Goal: Task Accomplishment & Management: Use online tool/utility

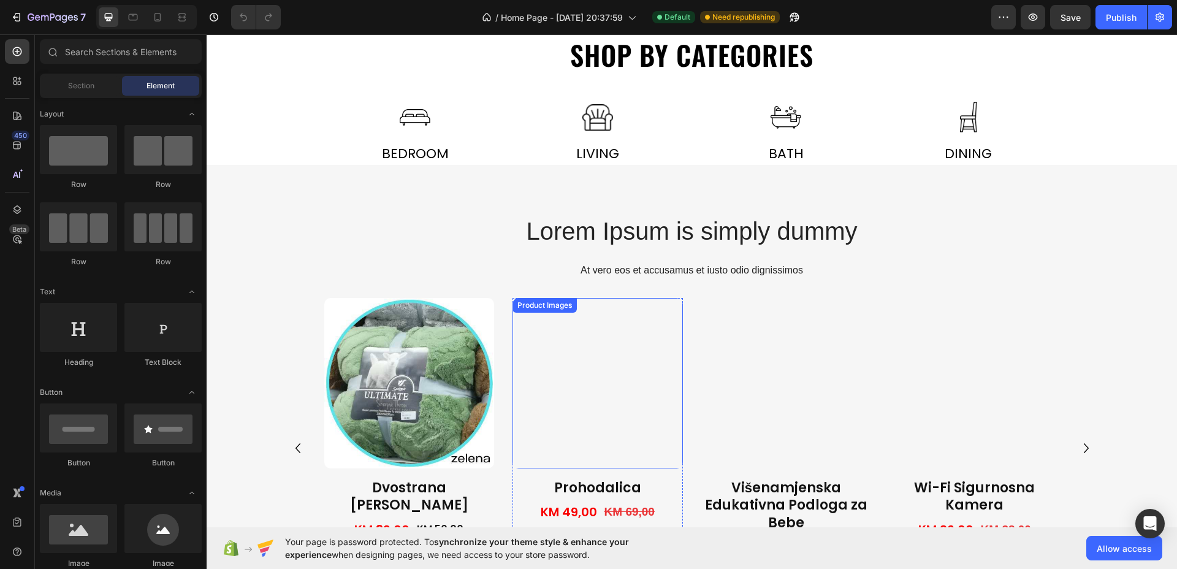
scroll to position [537, 0]
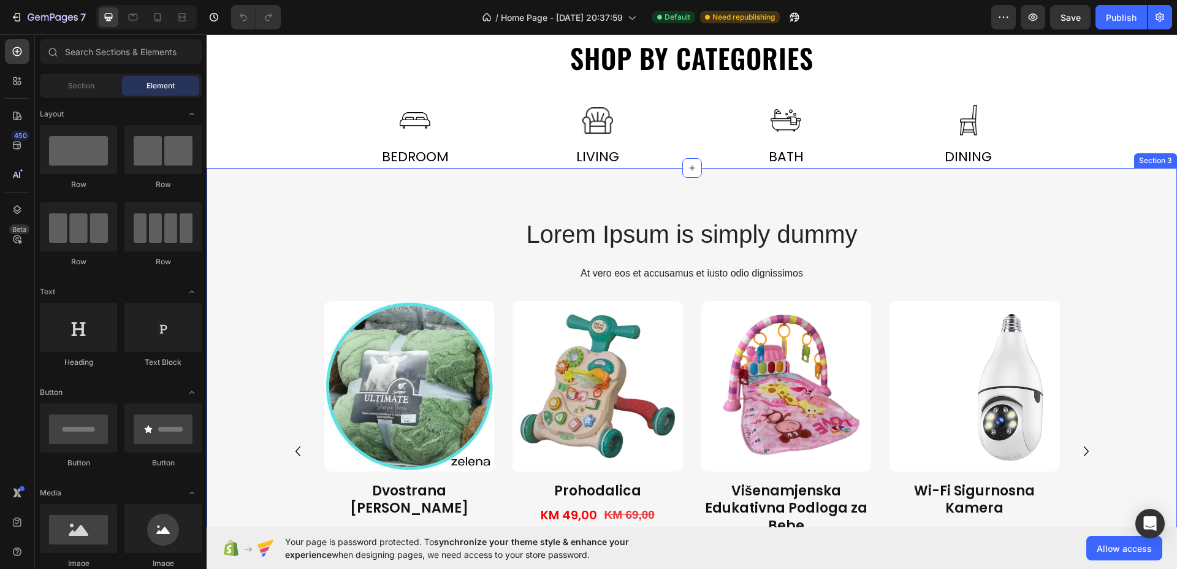
click at [371, 192] on div "Lorem Ipsum is simply dummy Heading At vero eos et accusamus et iusto odio dign…" at bounding box center [692, 404] width 971 height 473
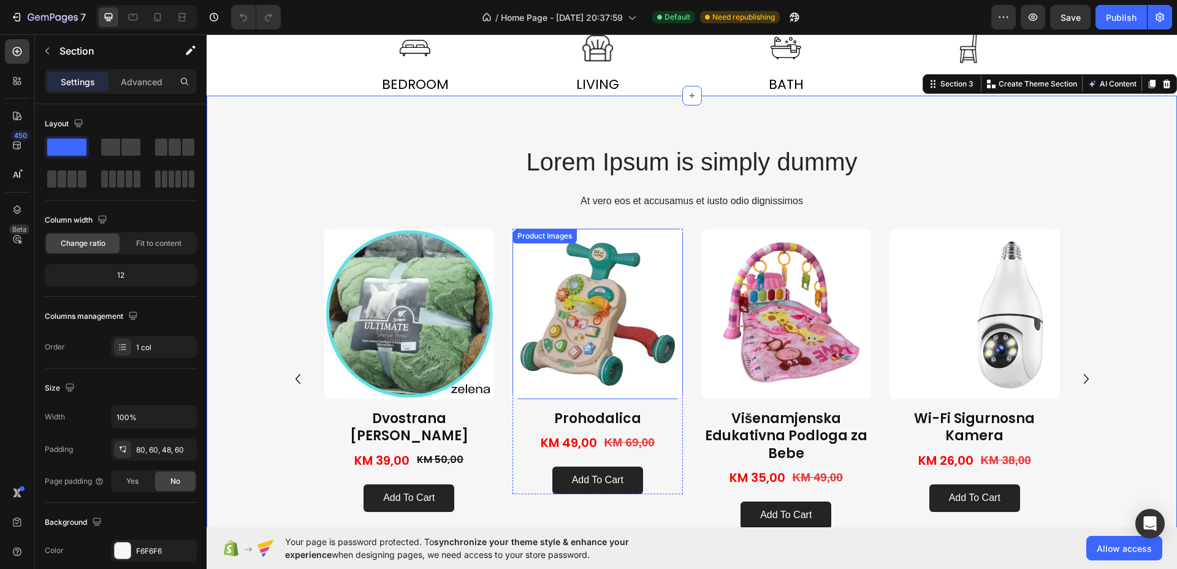
scroll to position [613, 0]
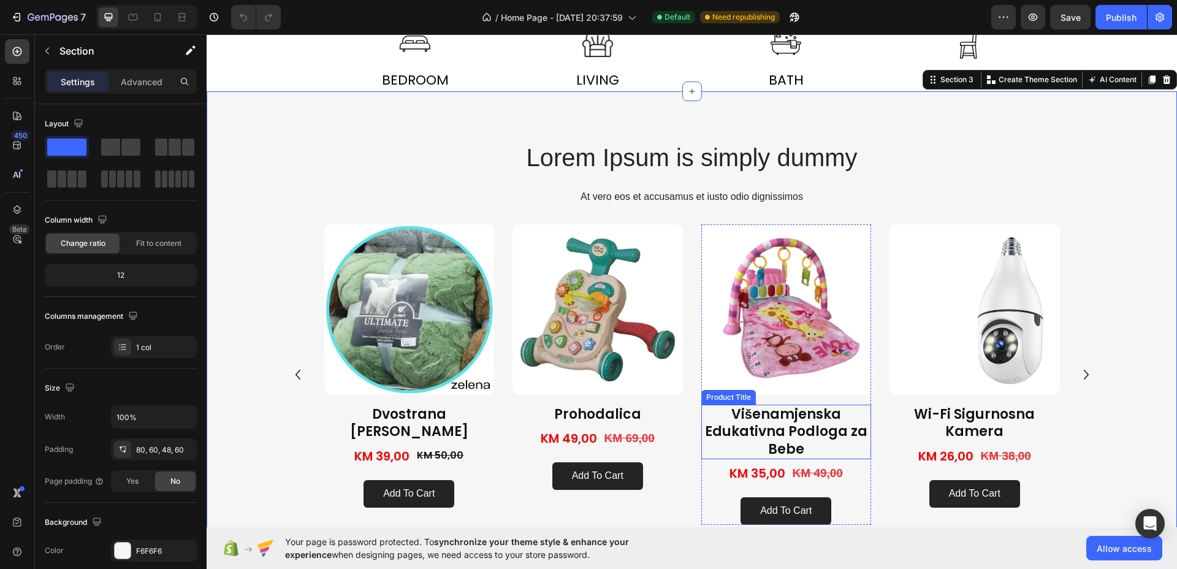
drag, startPoint x: 752, startPoint y: 430, endPoint x: 719, endPoint y: 431, distance: 33.1
click at [751, 430] on h1 "Višenamjenska Edukativna Podloga za Bebe" at bounding box center [787, 432] width 170 height 55
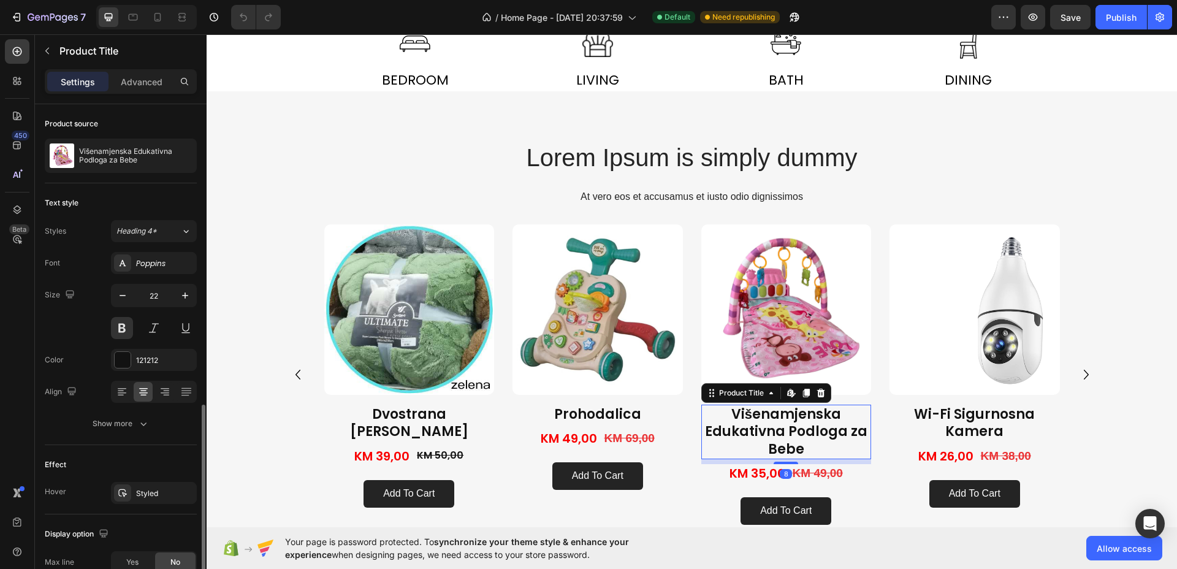
scroll to position [172, 0]
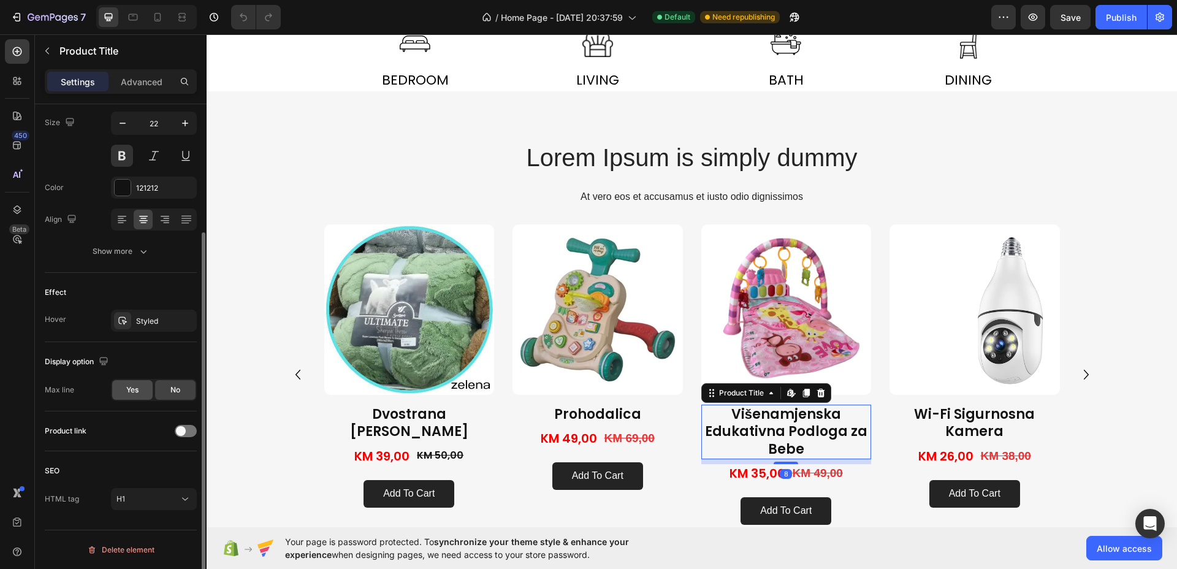
click at [135, 394] on span "Yes" at bounding box center [132, 390] width 12 height 11
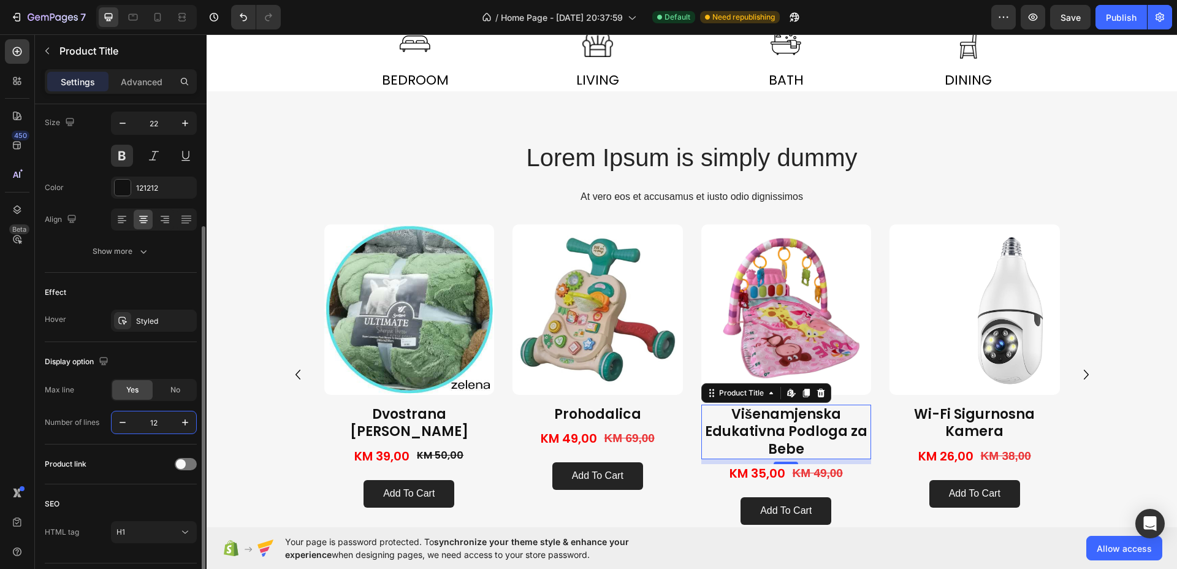
click at [158, 424] on input "12" at bounding box center [154, 423] width 40 height 22
type input "1"
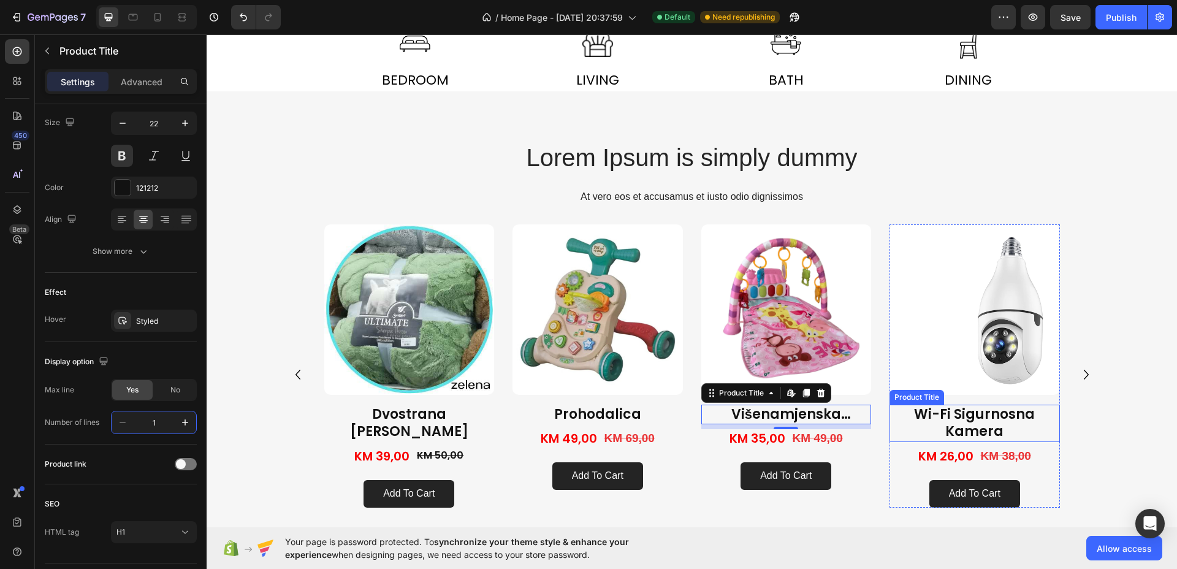
click at [1003, 424] on h1 "Wi-Fi Sigurnosna Kamera" at bounding box center [975, 423] width 170 height 37
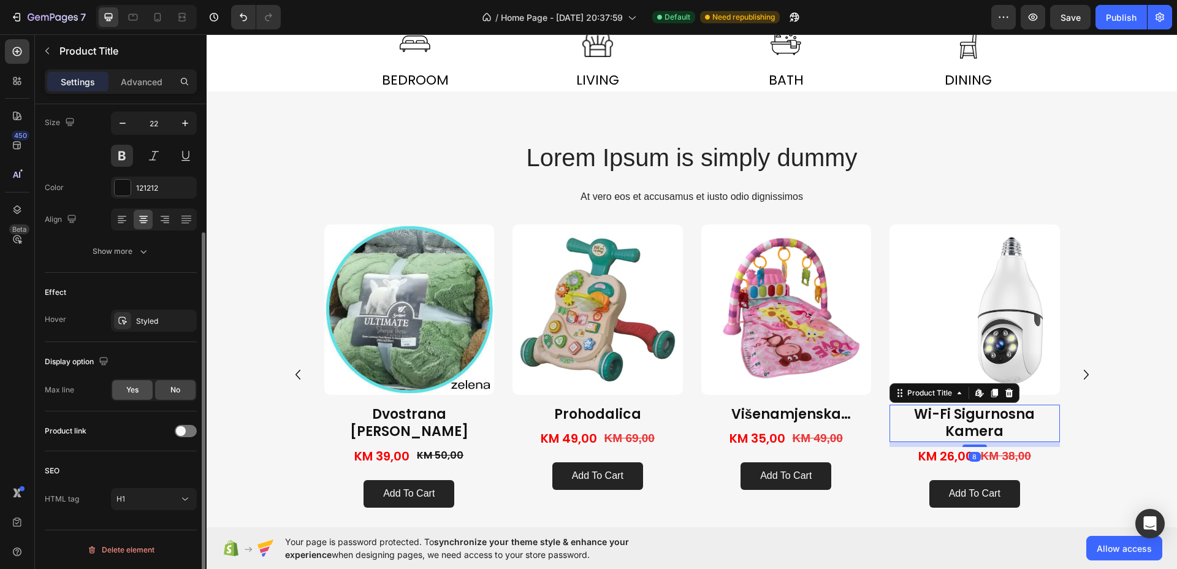
click at [144, 387] on div "Yes" at bounding box center [132, 390] width 40 height 20
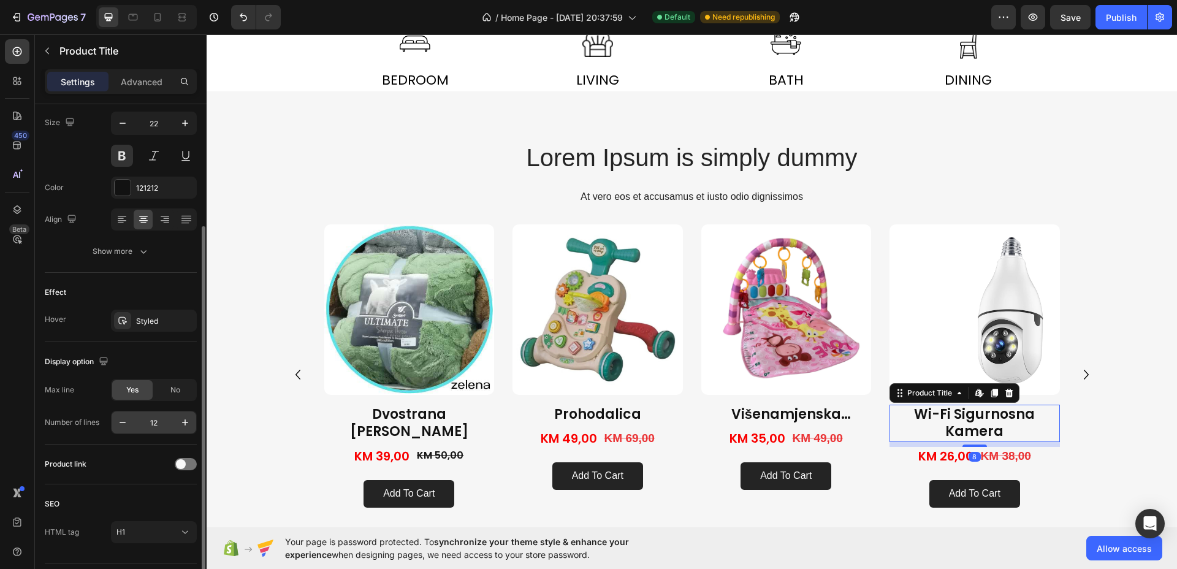
click at [151, 423] on input "12" at bounding box center [154, 423] width 40 height 22
type input "1"
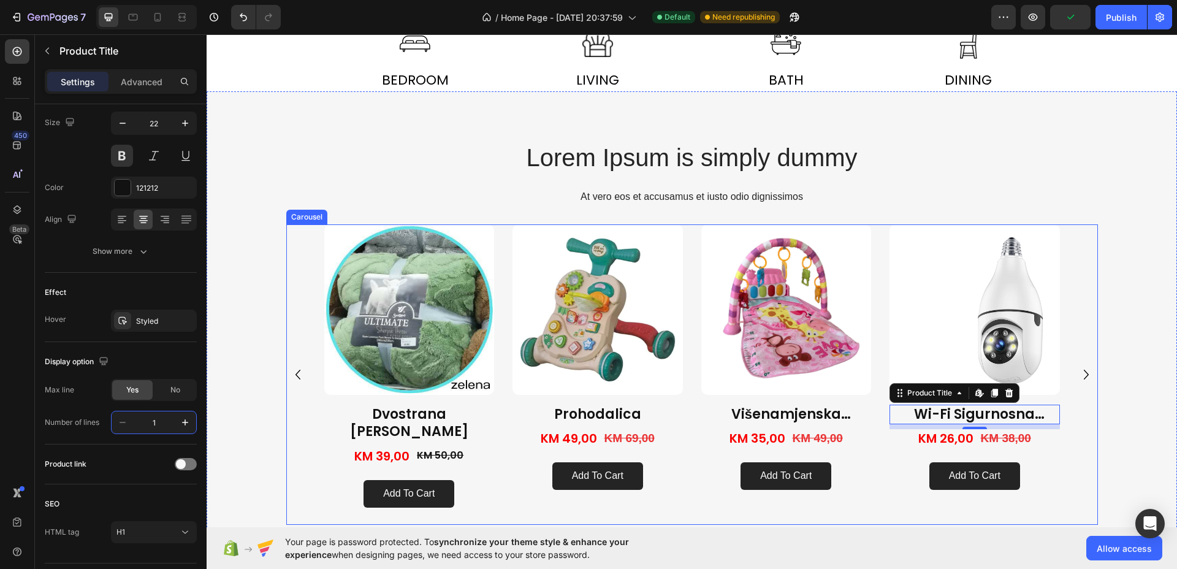
click at [1078, 377] on icon "Carousel Next Arrow" at bounding box center [1087, 375] width 20 height 20
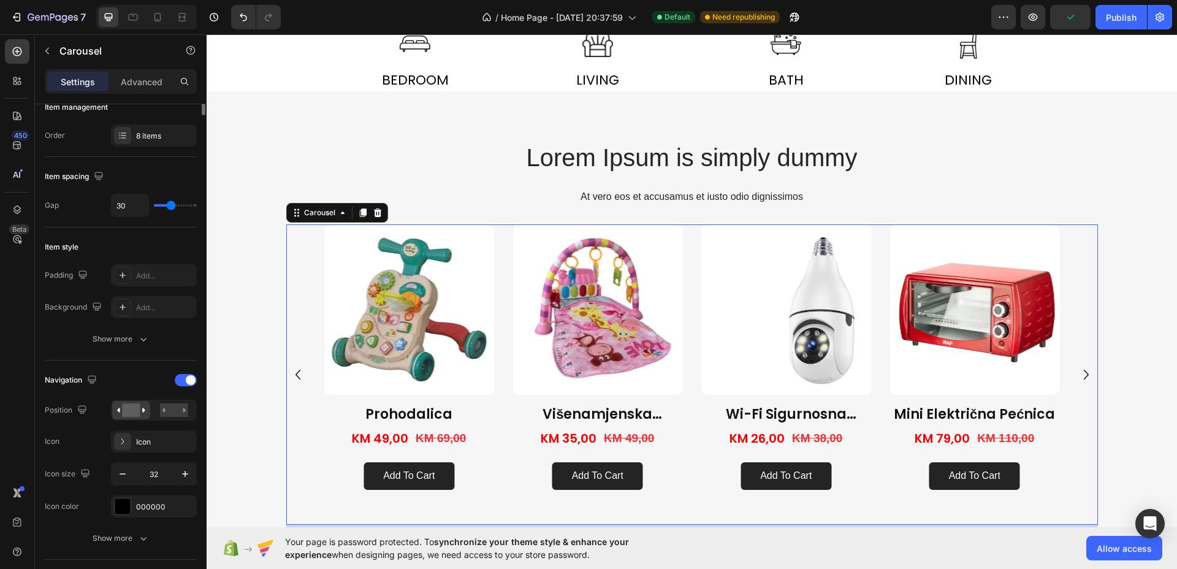
scroll to position [0, 0]
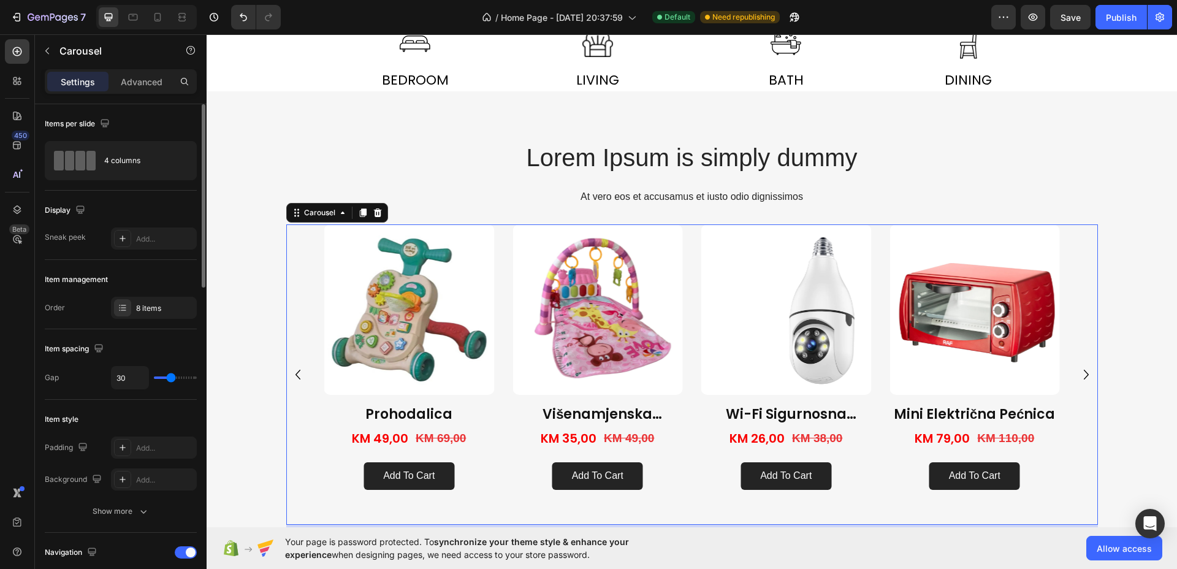
click at [1078, 378] on icon "Carousel Next Arrow" at bounding box center [1087, 375] width 20 height 20
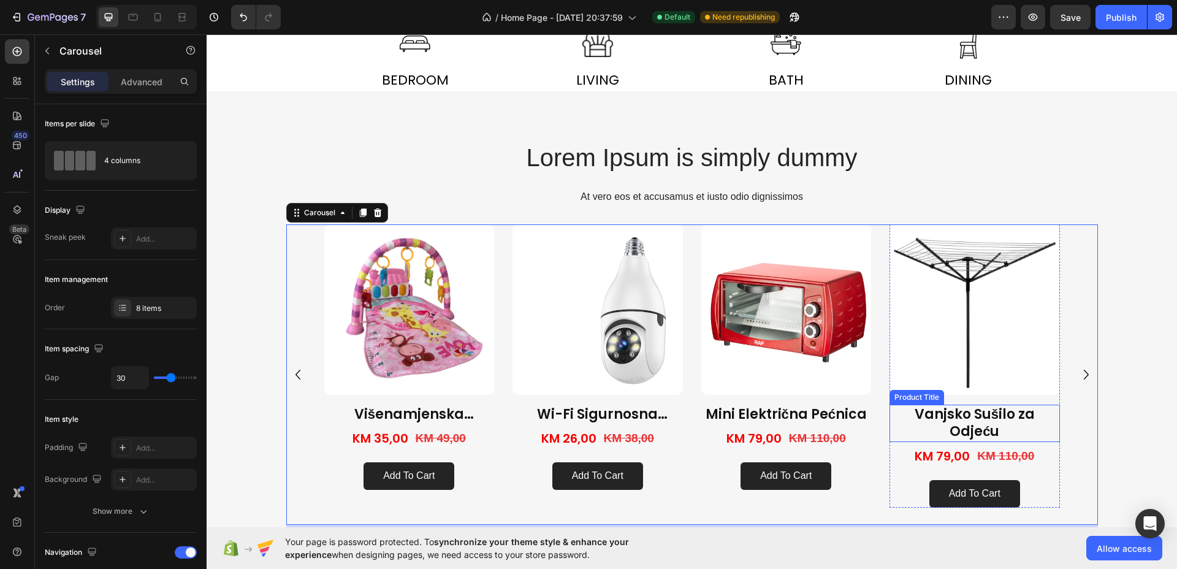
drag, startPoint x: 990, startPoint y: 427, endPoint x: 982, endPoint y: 426, distance: 8.1
click at [990, 427] on h1 "Vanjsko Sušilo za Odjeću" at bounding box center [975, 423] width 170 height 37
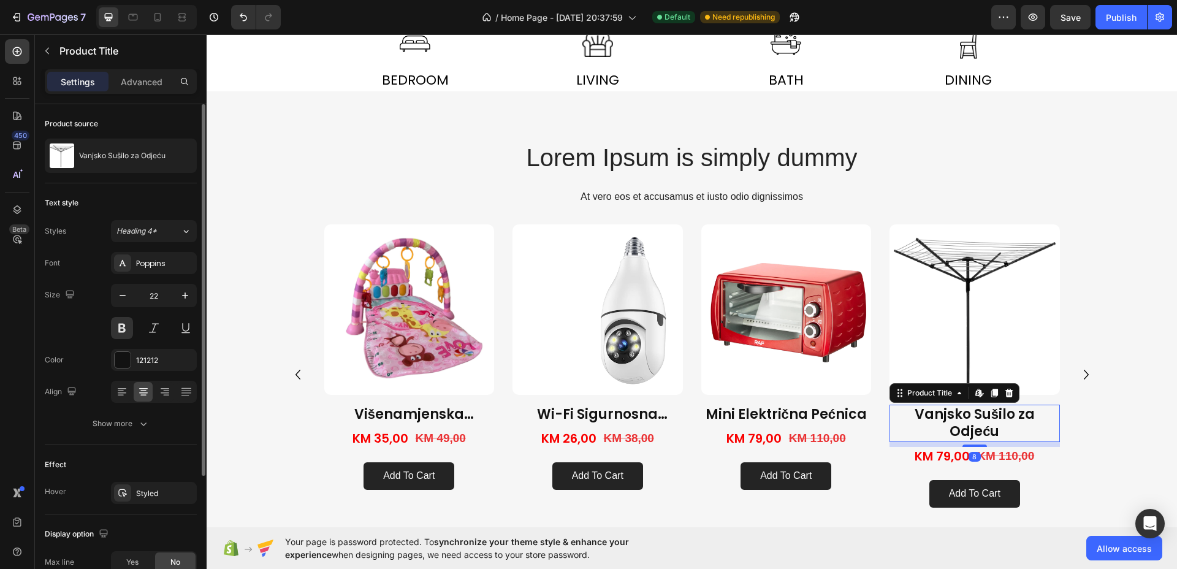
scroll to position [172, 0]
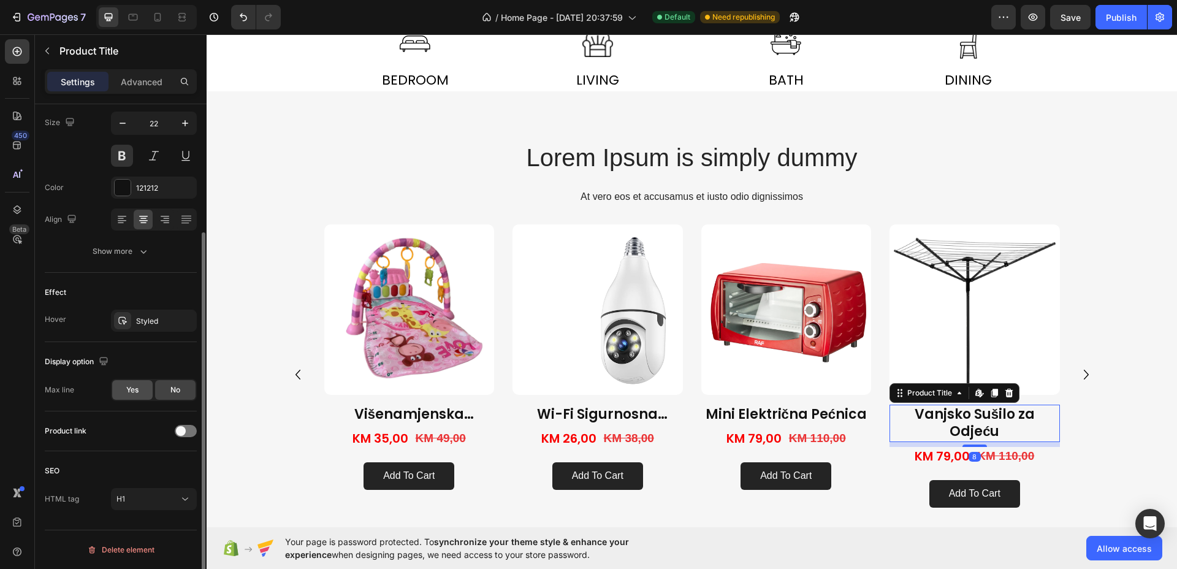
click at [137, 387] on span "Yes" at bounding box center [132, 390] width 12 height 11
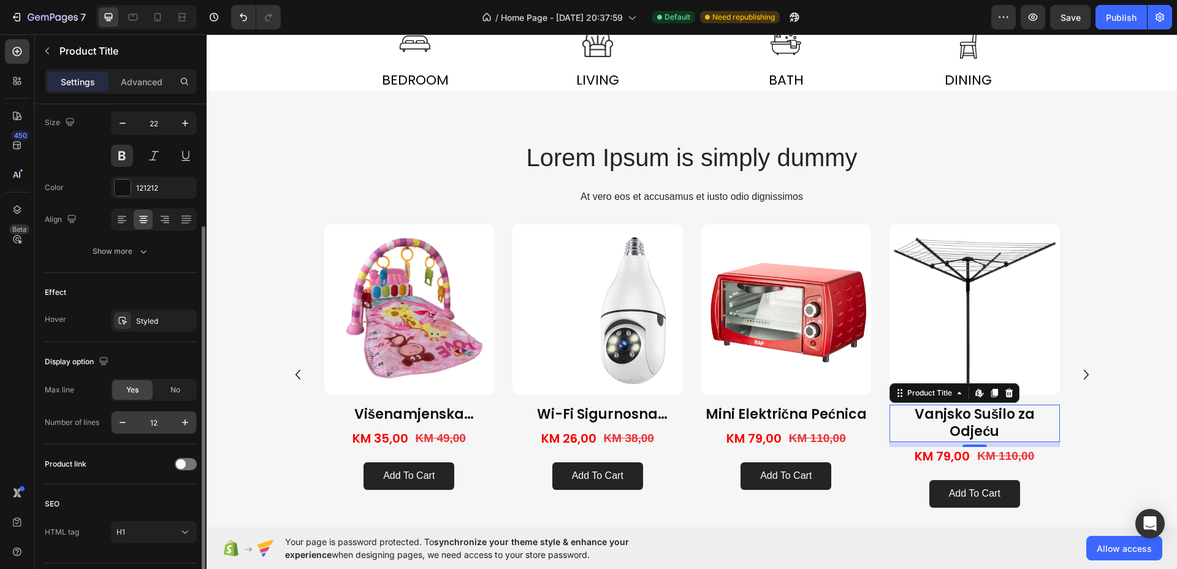
click at [154, 426] on input "12" at bounding box center [154, 423] width 40 height 22
type input "1"
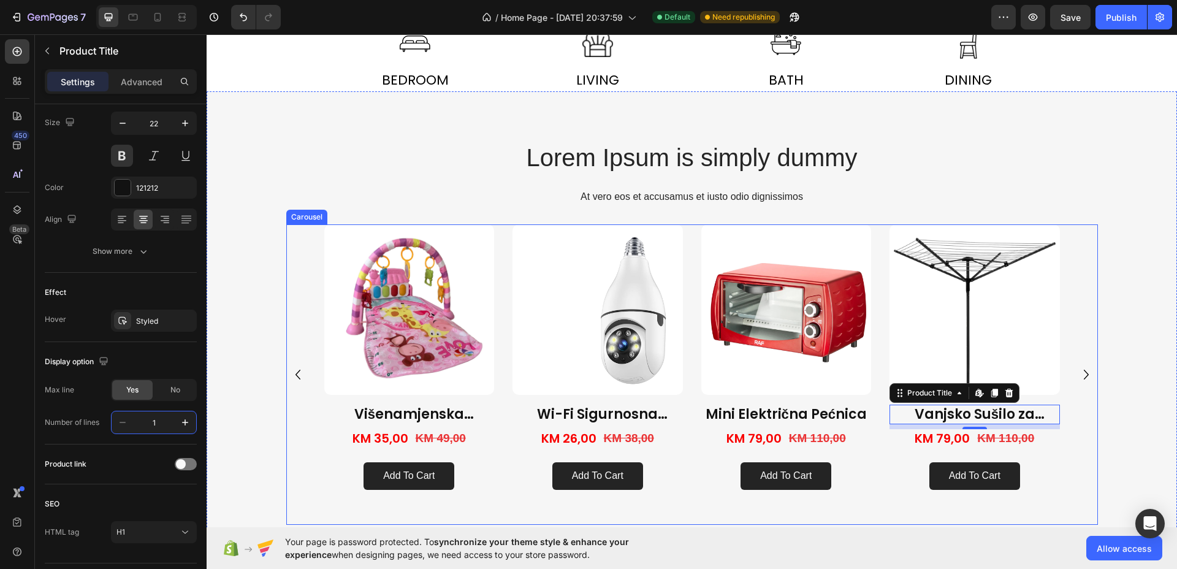
click at [1086, 373] on icon "Carousel Next Arrow" at bounding box center [1087, 375] width 20 height 20
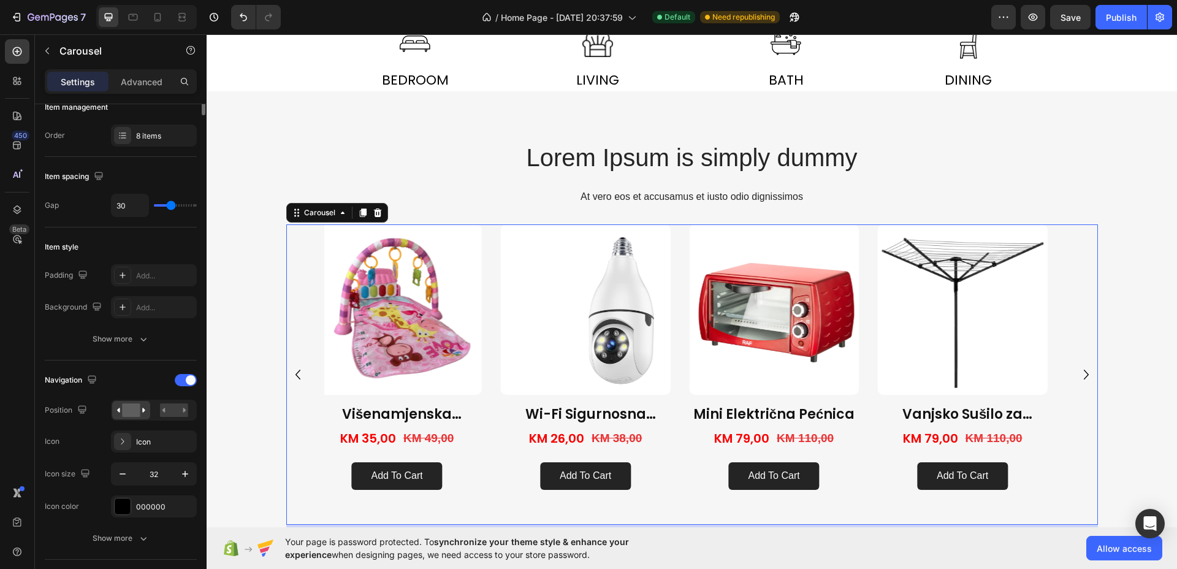
scroll to position [0, 0]
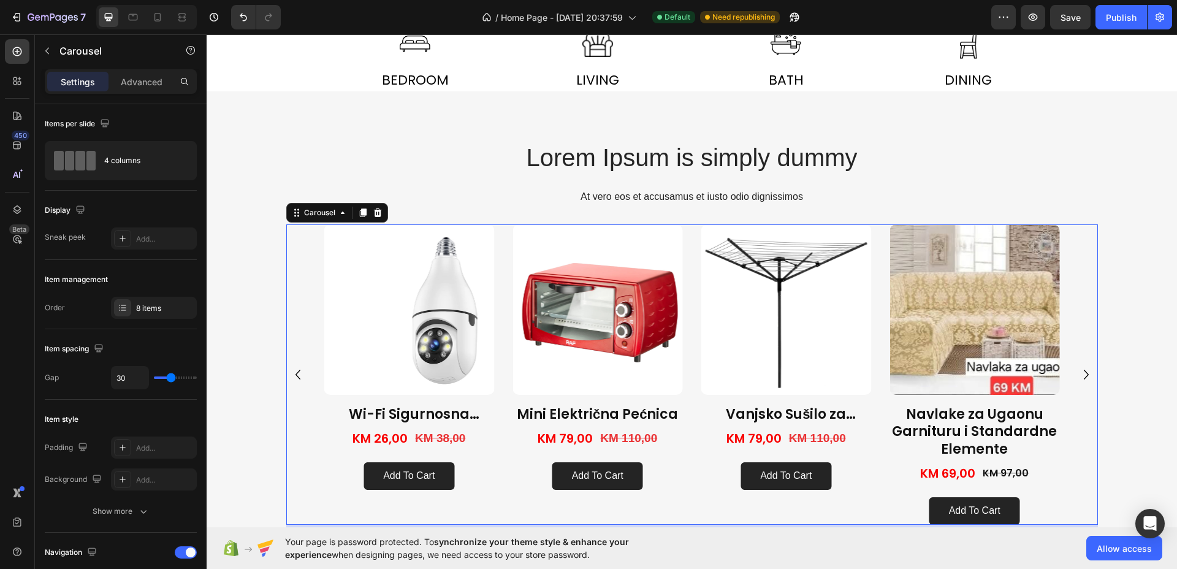
click at [1078, 372] on icon "Carousel Next Arrow" at bounding box center [1087, 375] width 20 height 20
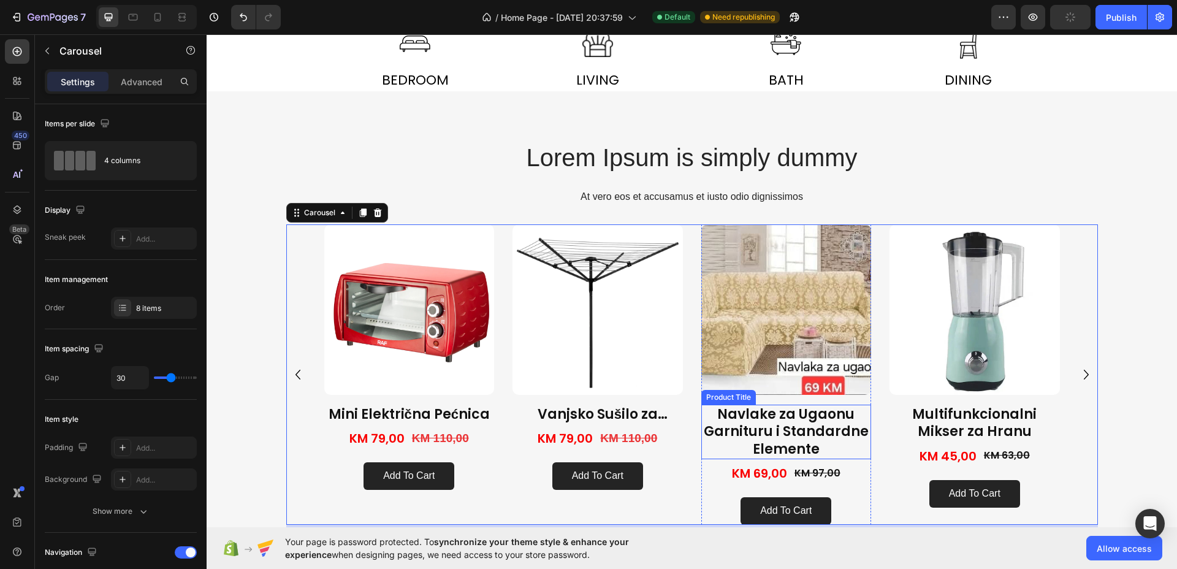
click at [786, 441] on h1 "Navlake za Ugaonu Garnituru i Standardne Elemente" at bounding box center [787, 432] width 170 height 55
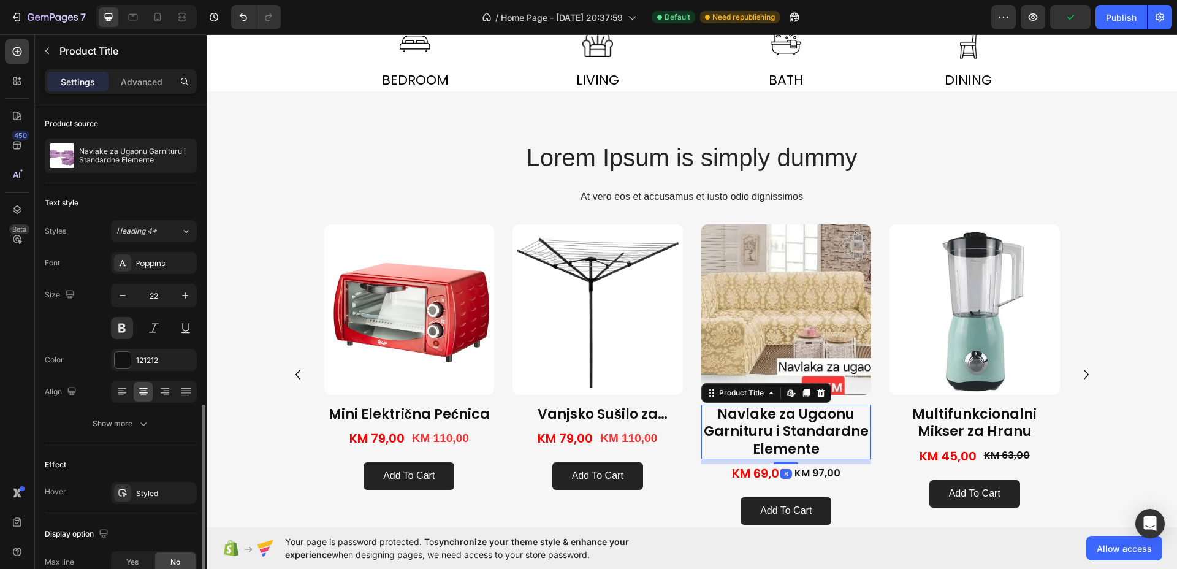
scroll to position [172, 0]
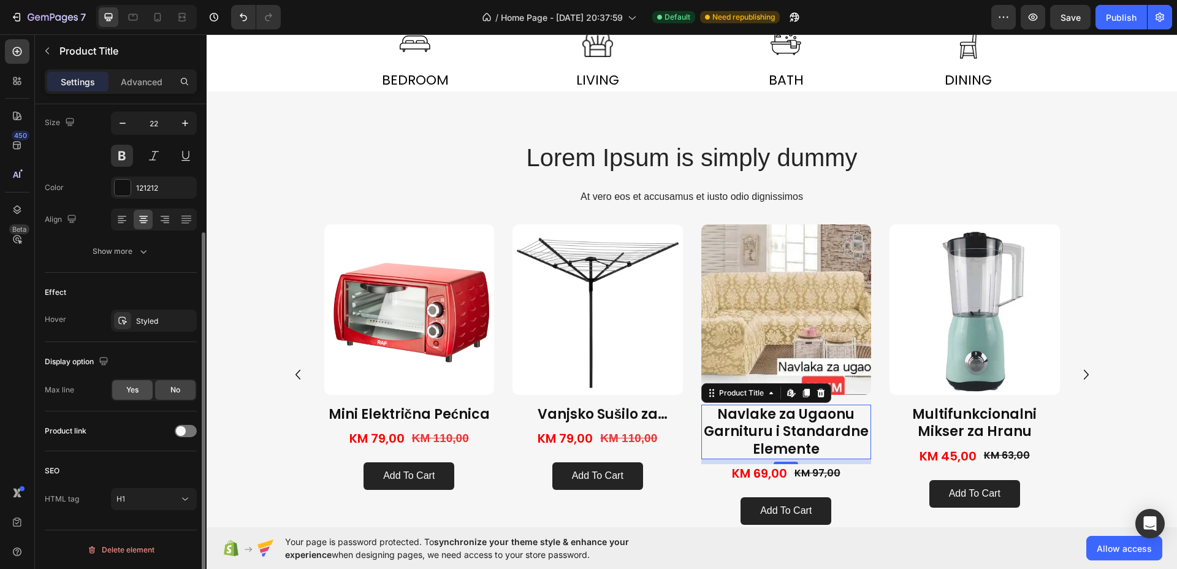
click at [128, 389] on span "Yes" at bounding box center [132, 390] width 12 height 11
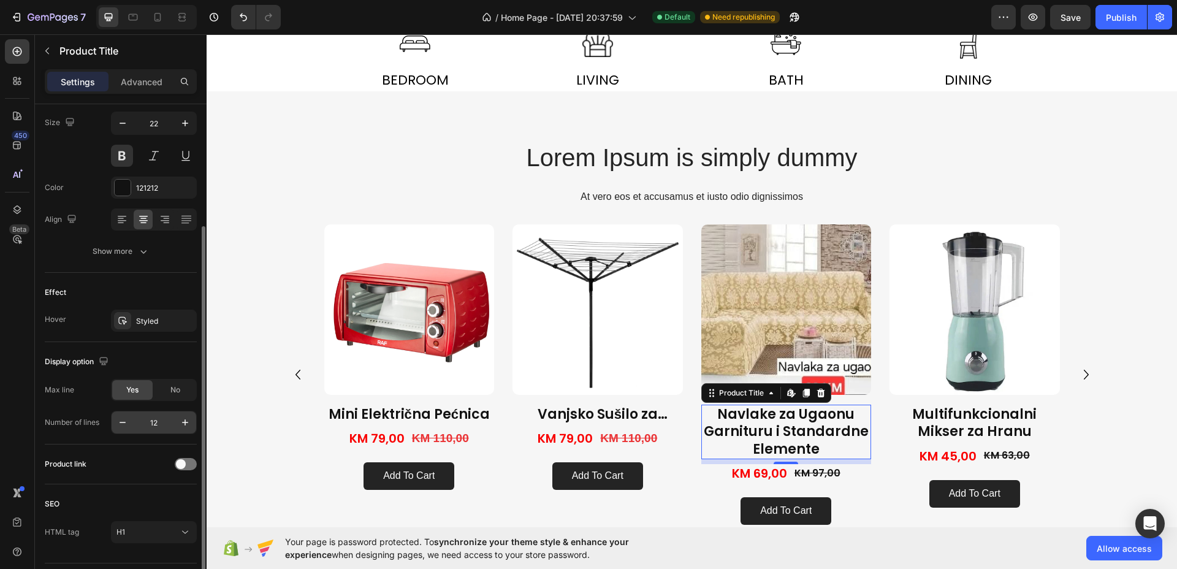
click at [158, 423] on input "12" at bounding box center [154, 423] width 40 height 22
type input "1"
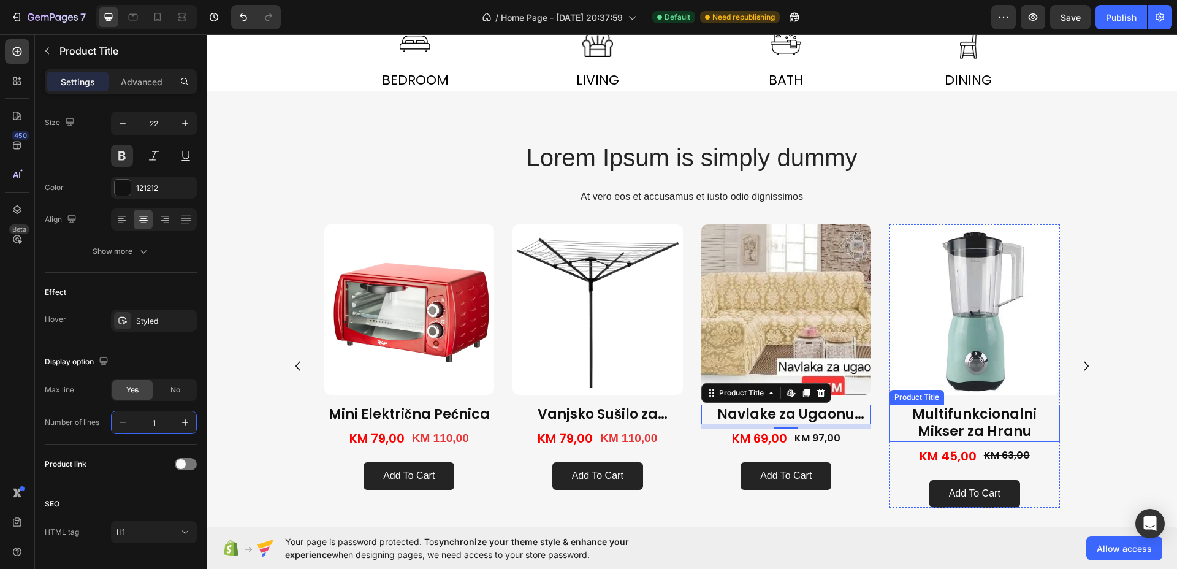
click at [1002, 419] on h1 "Multifunkcionalni Mikser za Hranu" at bounding box center [975, 423] width 170 height 37
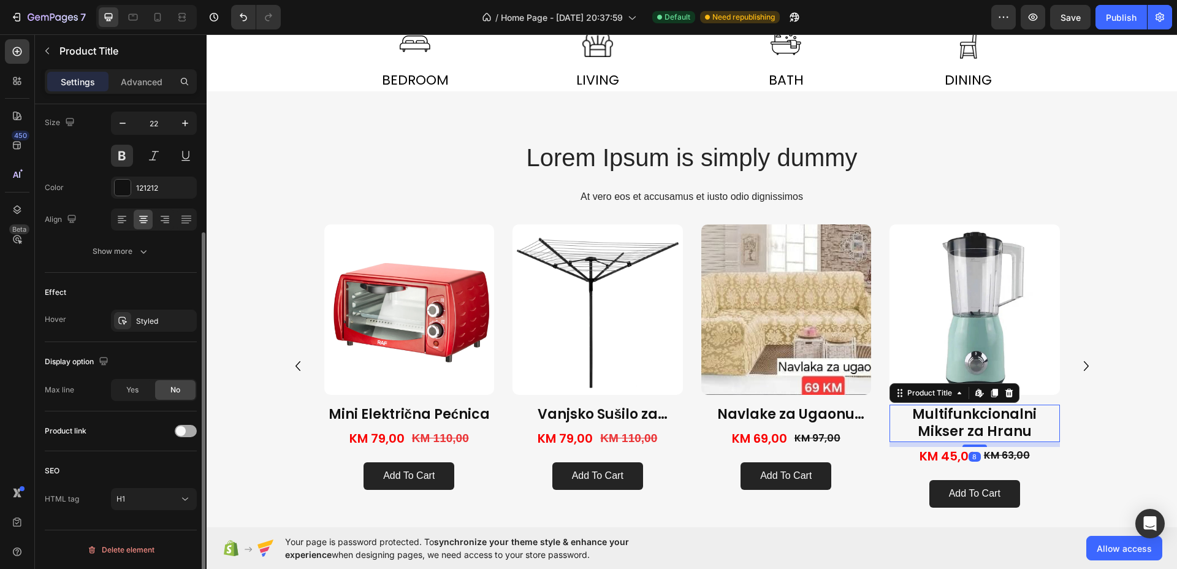
click at [184, 425] on div at bounding box center [186, 431] width 22 height 12
click at [185, 430] on div at bounding box center [186, 431] width 22 height 12
click at [187, 427] on div at bounding box center [186, 431] width 22 height 12
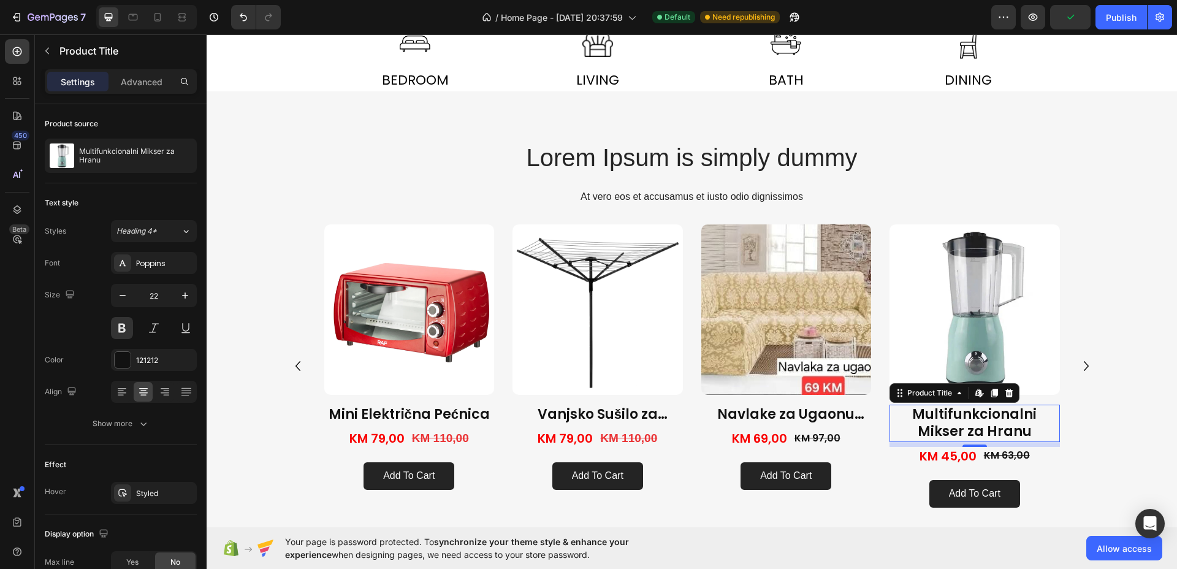
click at [1019, 414] on h1 "Multifunkcionalni Mikser za Hranu" at bounding box center [975, 423] width 170 height 37
click at [736, 410] on h1 "Navlake za Ugaonu Garnituru i Standardne Elemente" at bounding box center [787, 415] width 170 height 20
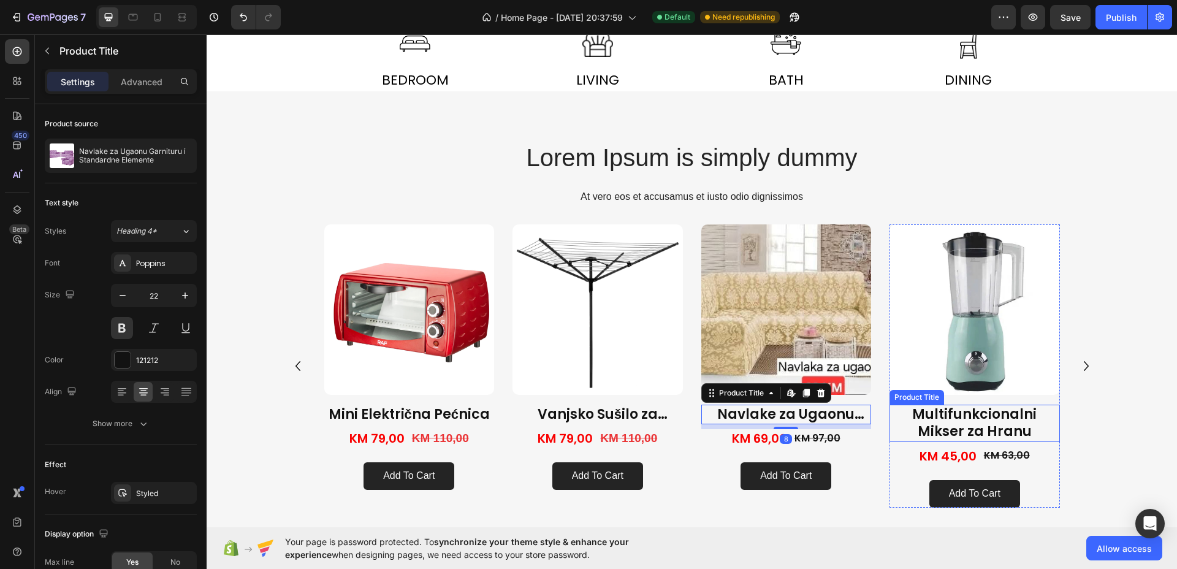
click at [967, 419] on h1 "Multifunkcionalni Mikser za Hranu" at bounding box center [975, 423] width 170 height 37
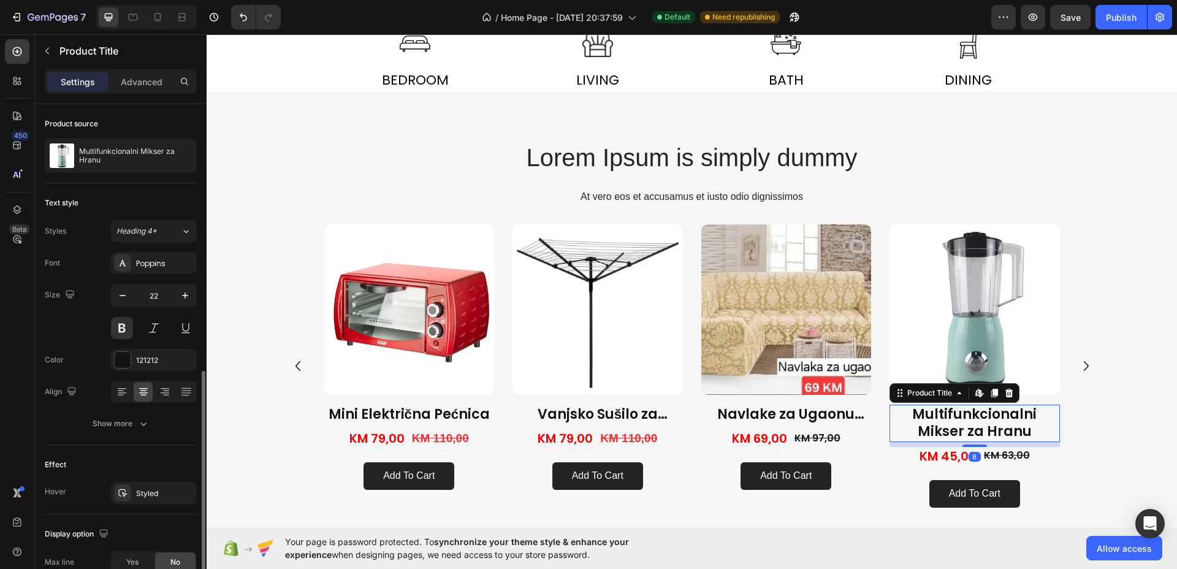
scroll to position [153, 0]
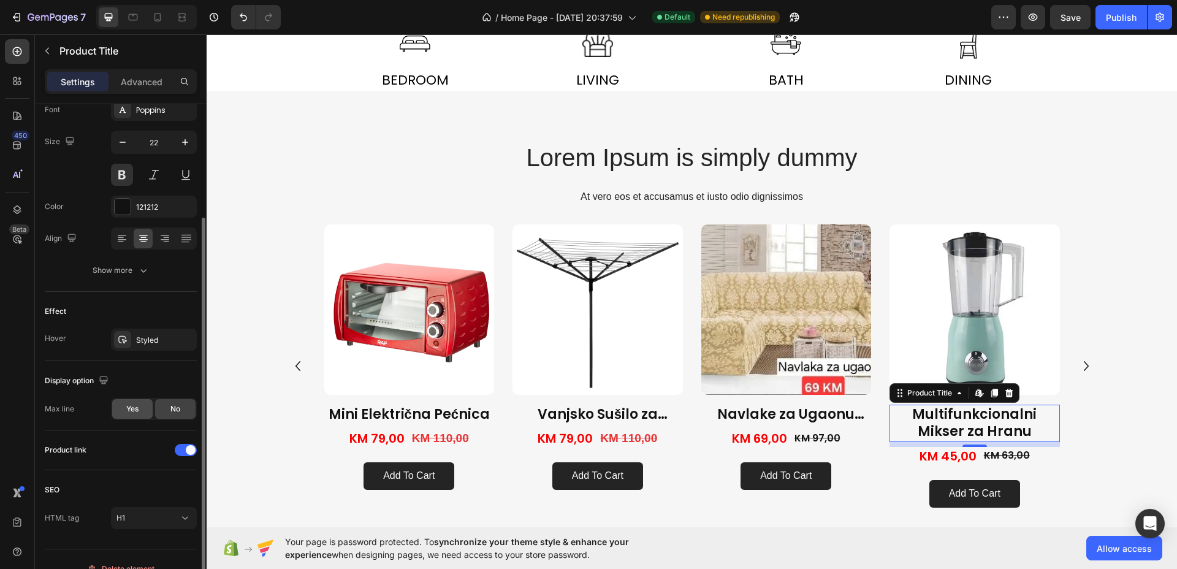
click at [126, 407] on span "Yes" at bounding box center [132, 409] width 12 height 11
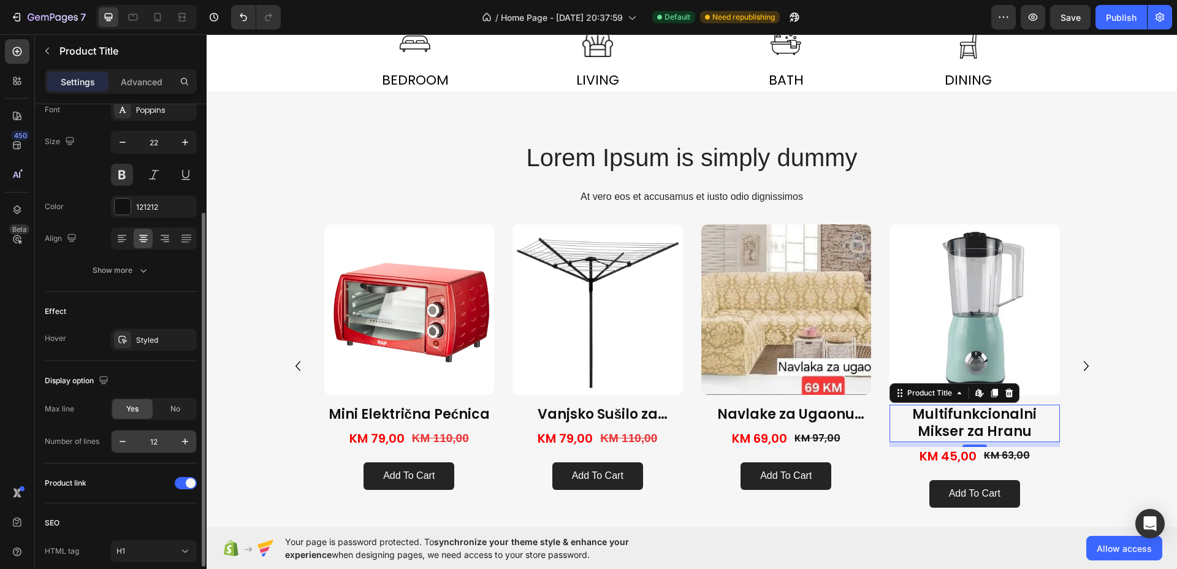
click at [154, 440] on input "12" at bounding box center [154, 442] width 40 height 22
type input "1"
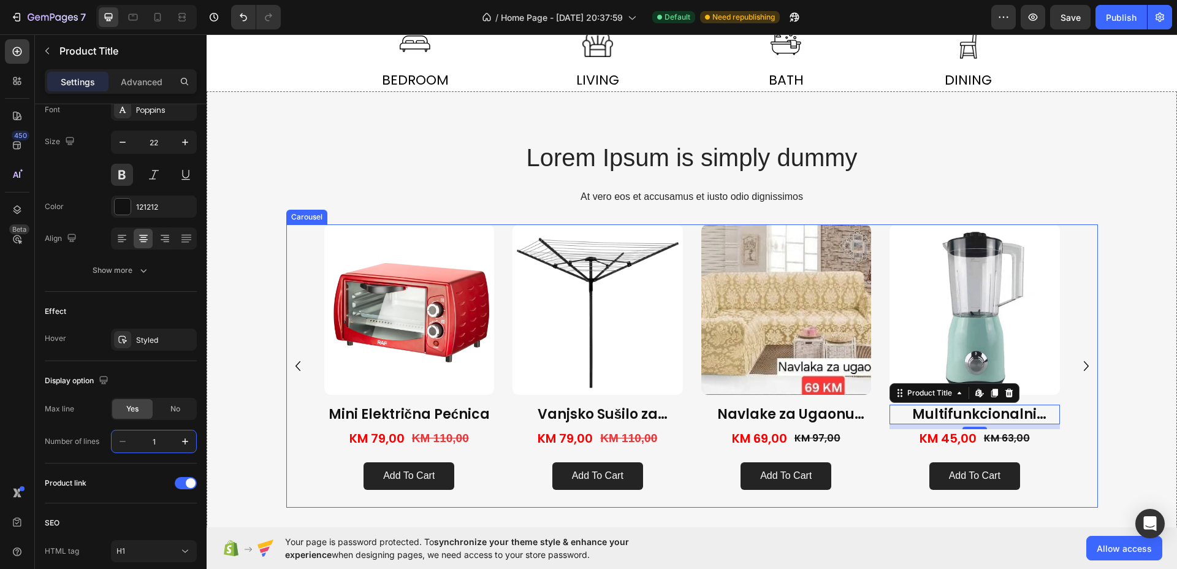
click at [1077, 359] on icon "Carousel Next Arrow" at bounding box center [1087, 366] width 20 height 20
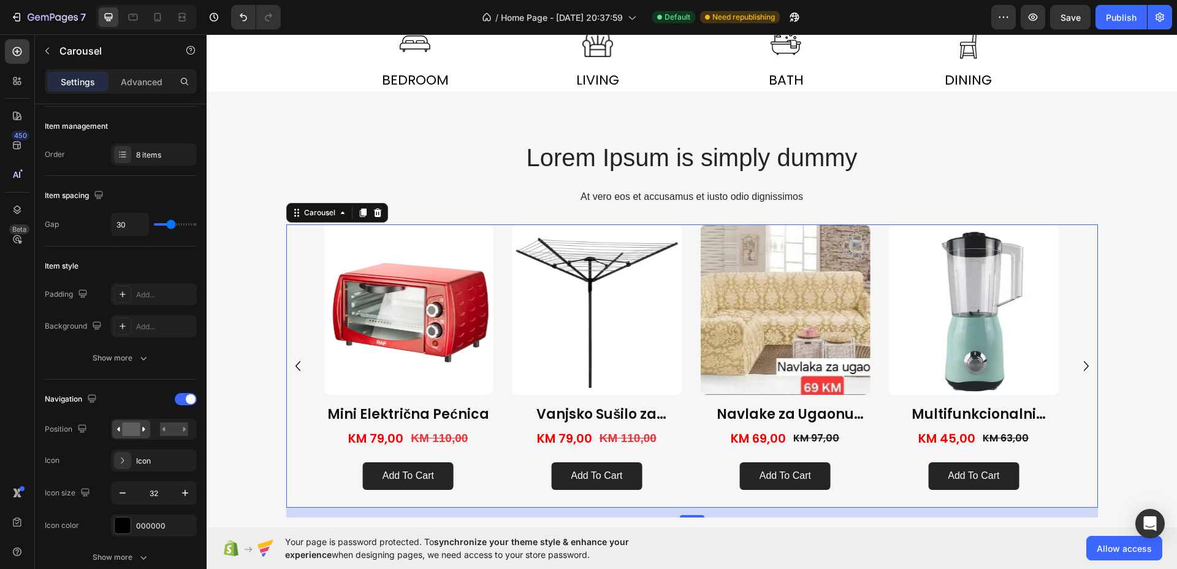
scroll to position [0, 0]
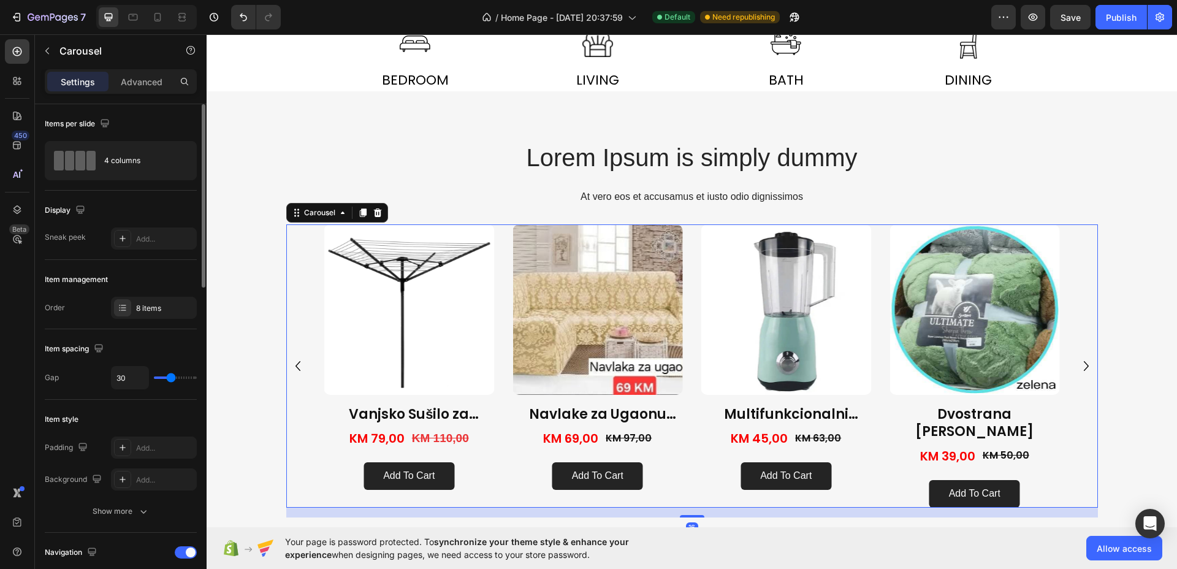
click at [1077, 359] on icon "Carousel Next Arrow" at bounding box center [1087, 366] width 20 height 20
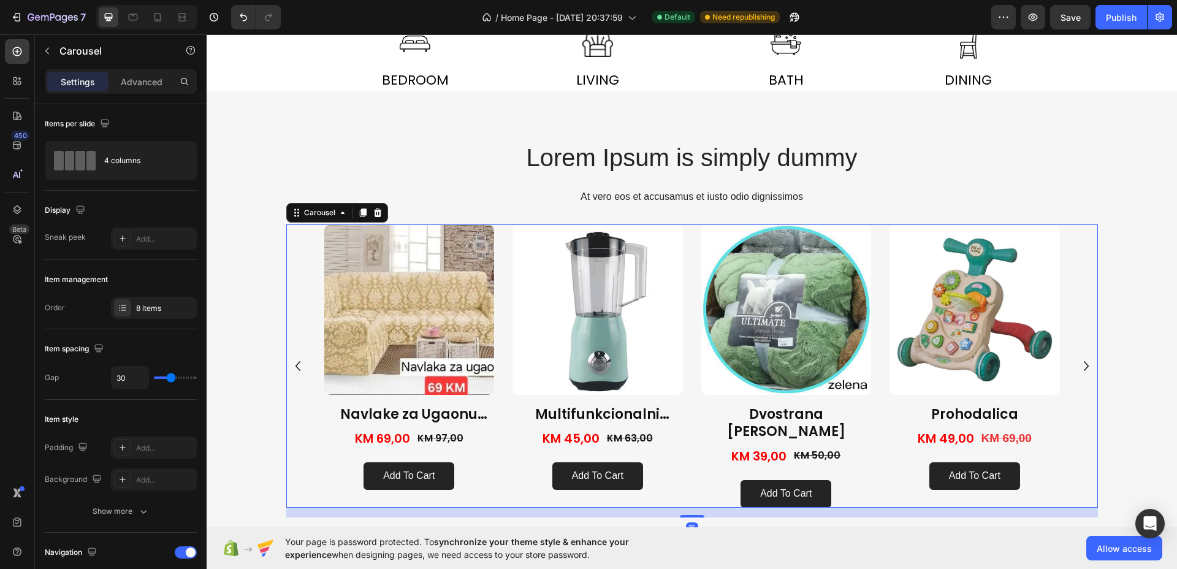
click at [1077, 359] on icon "Carousel Next Arrow" at bounding box center [1087, 366] width 20 height 20
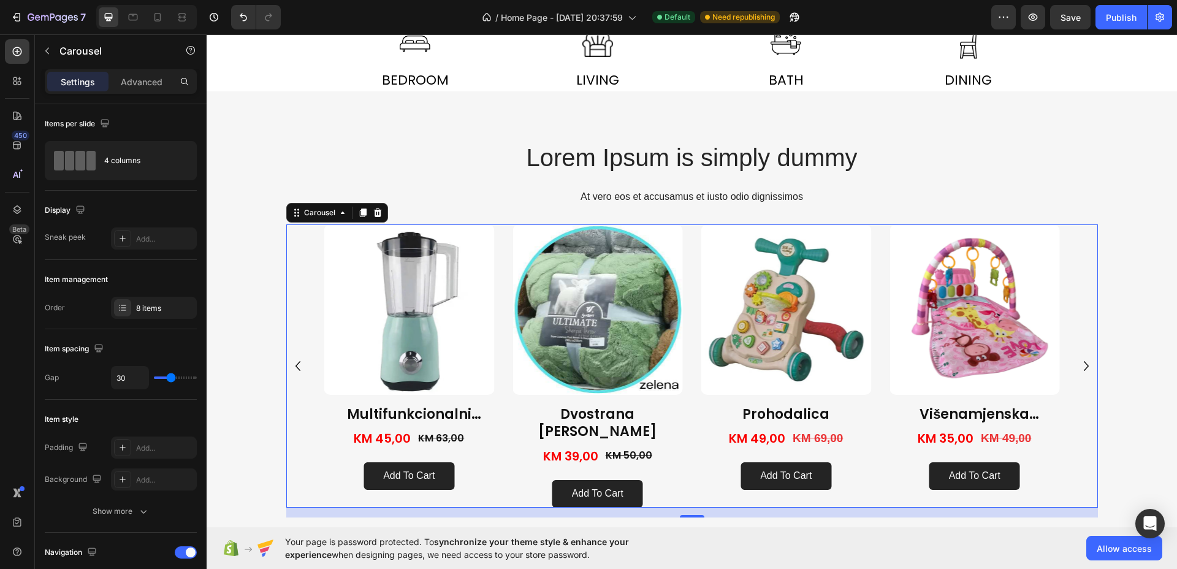
click at [1077, 359] on icon "Carousel Next Arrow" at bounding box center [1087, 366] width 20 height 20
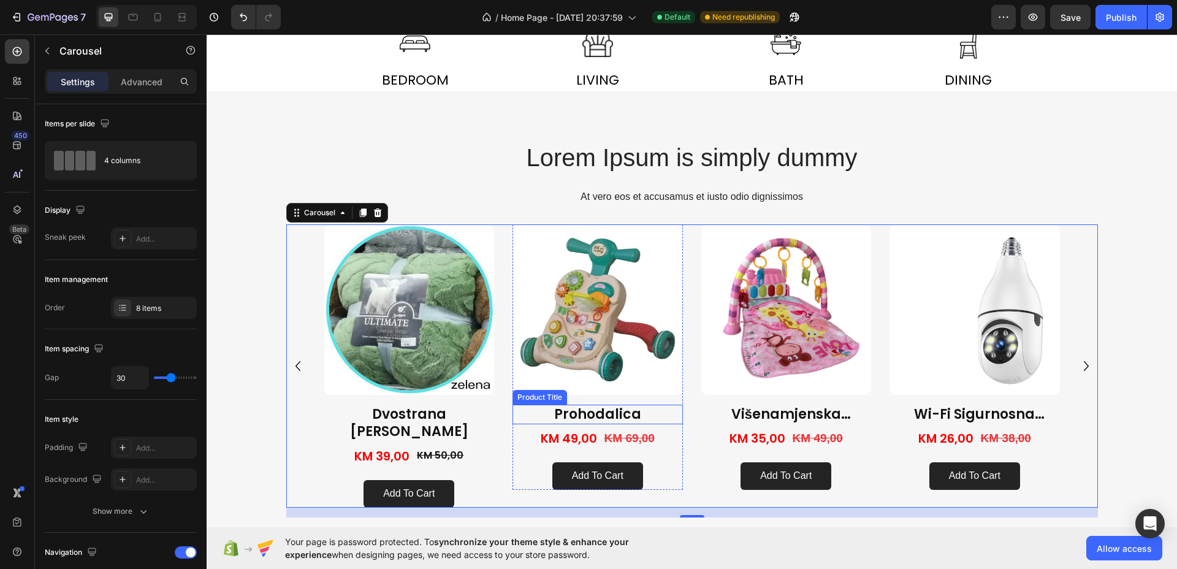
click at [595, 418] on h1 "Prohodalica" at bounding box center [598, 415] width 170 height 20
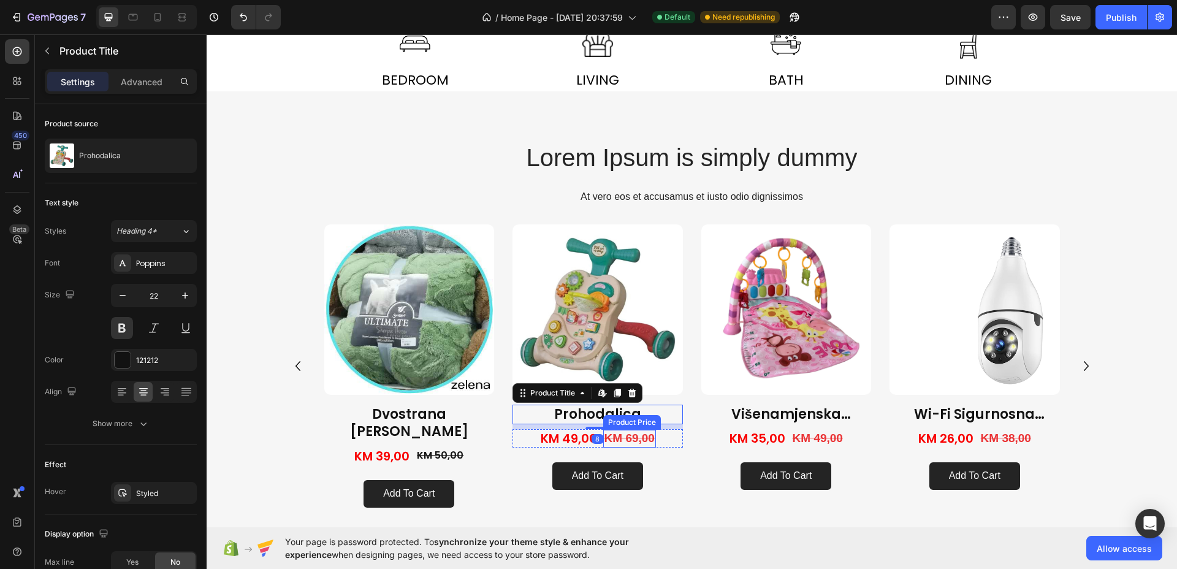
click at [630, 437] on div "KM 69,00" at bounding box center [629, 439] width 53 height 18
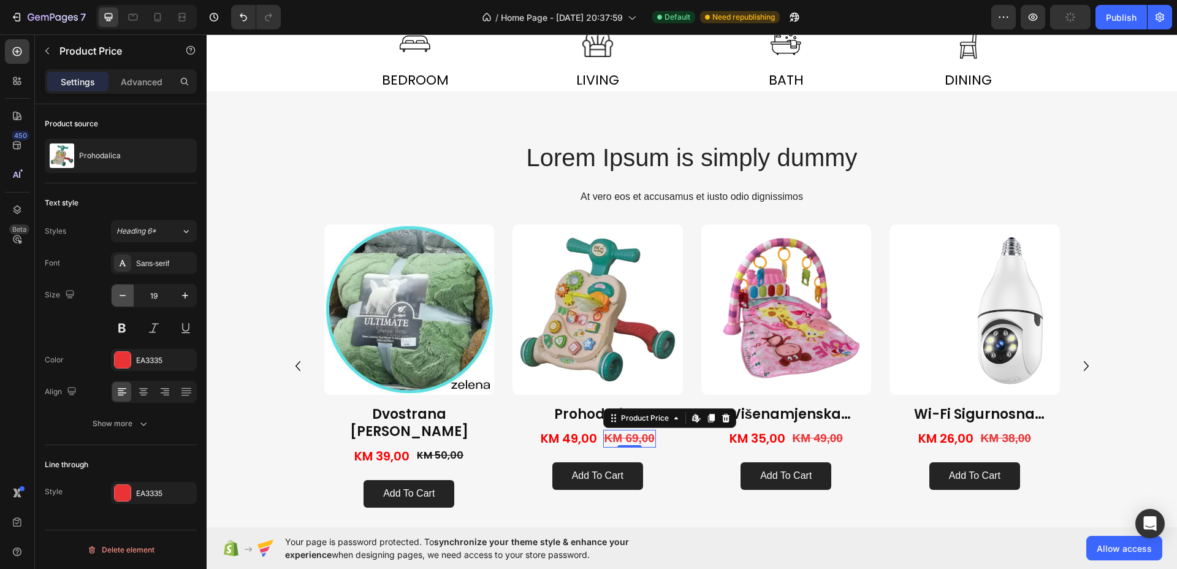
click at [126, 297] on icon "button" at bounding box center [123, 295] width 12 height 12
type input "17"
click at [442, 448] on div "KM 50,00" at bounding box center [440, 455] width 49 height 15
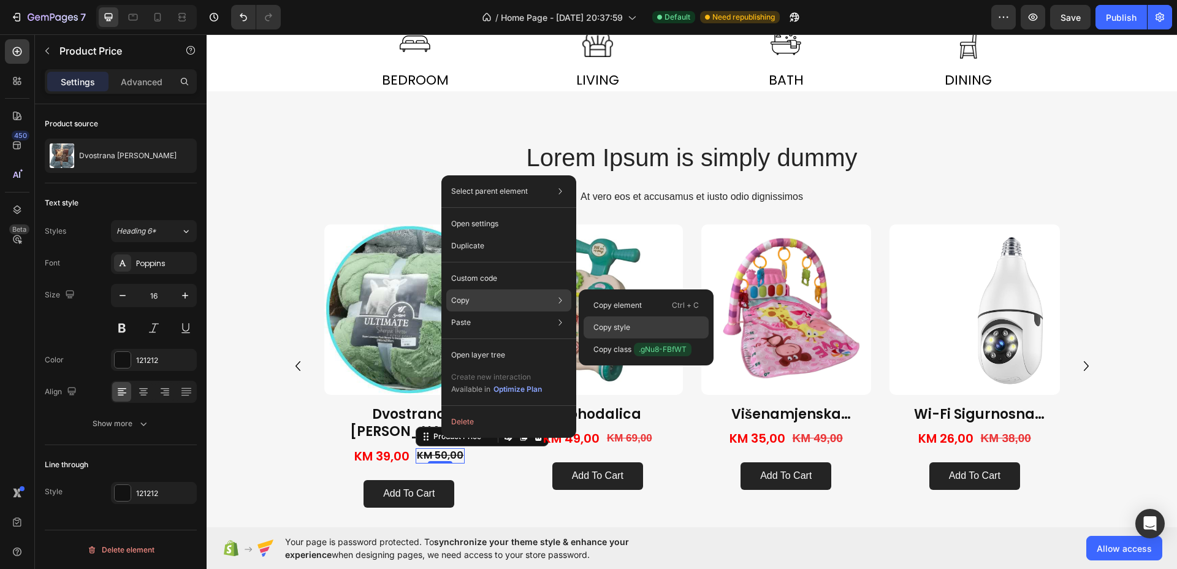
drag, startPoint x: 607, startPoint y: 321, endPoint x: 400, endPoint y: 288, distance: 209.3
click at [607, 322] on p "Copy style" at bounding box center [612, 327] width 37 height 11
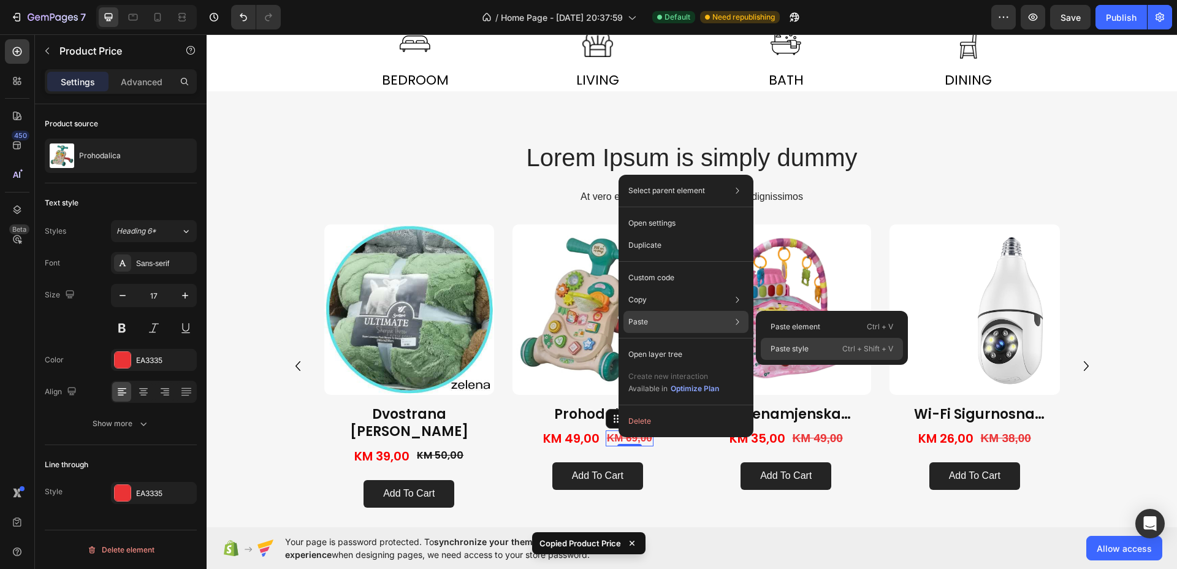
drag, startPoint x: 791, startPoint y: 343, endPoint x: 583, endPoint y: 341, distance: 208.5
click at [791, 343] on p "Paste style" at bounding box center [790, 348] width 38 height 11
type input "16"
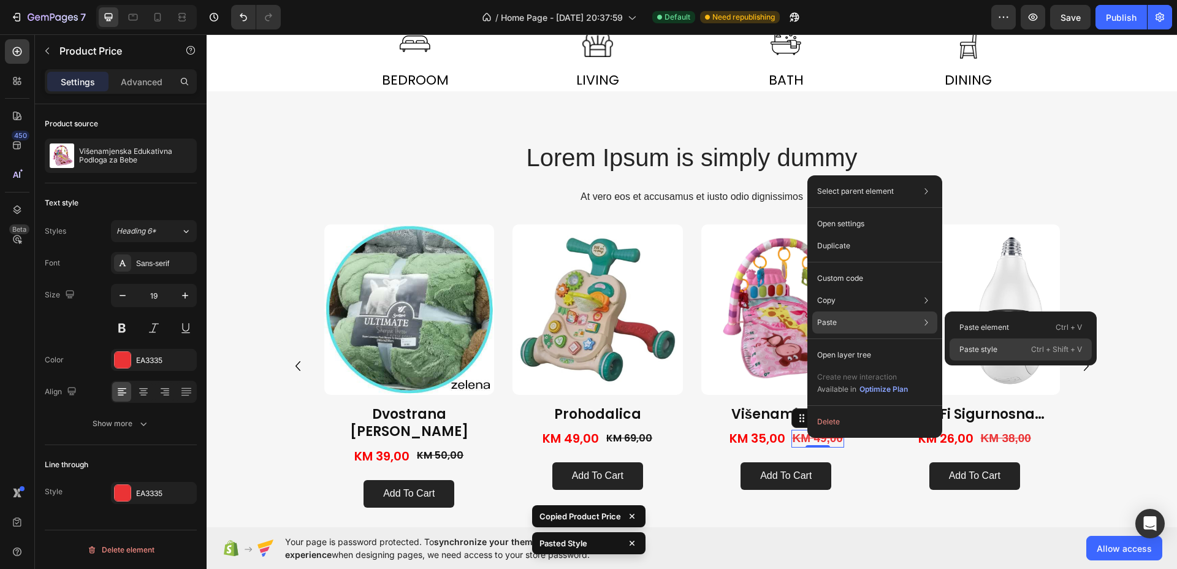
drag, startPoint x: 970, startPoint y: 353, endPoint x: 802, endPoint y: 377, distance: 169.7
click at [970, 353] on p "Paste style" at bounding box center [979, 349] width 38 height 11
type input "16"
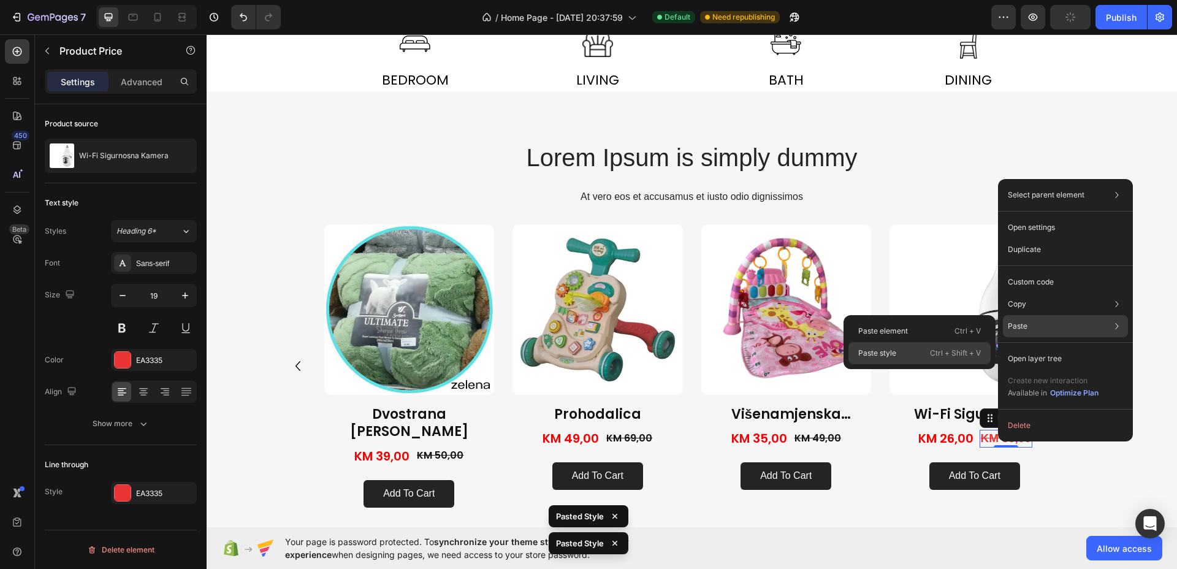
click at [920, 347] on div "Paste style Ctrl + Shift + V" at bounding box center [920, 353] width 142 height 22
type input "16"
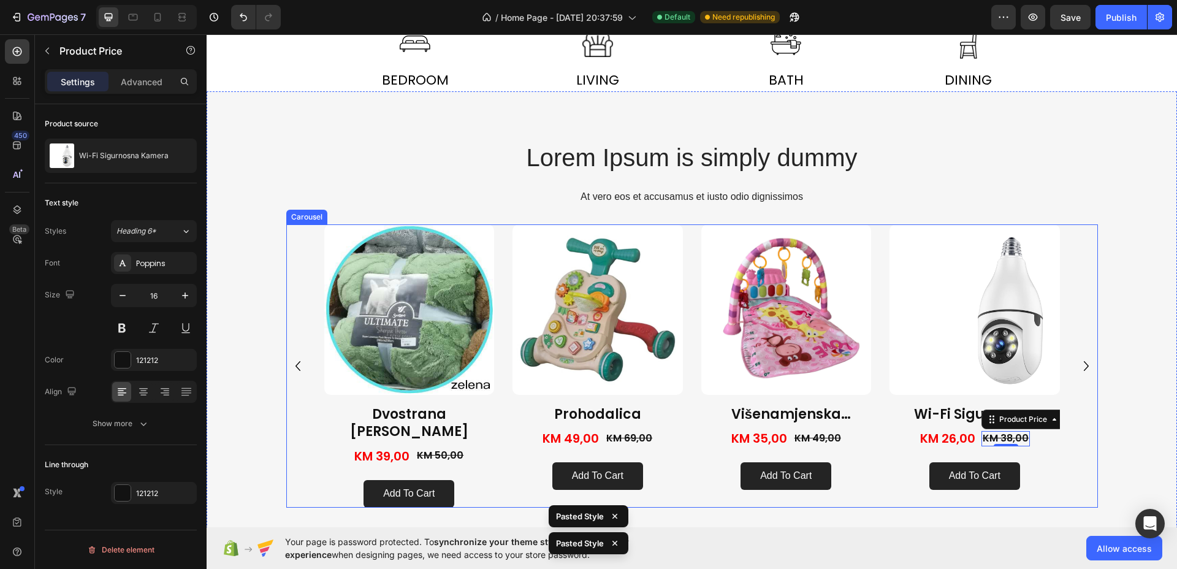
click at [1081, 362] on icon "Carousel Next Arrow" at bounding box center [1087, 366] width 20 height 20
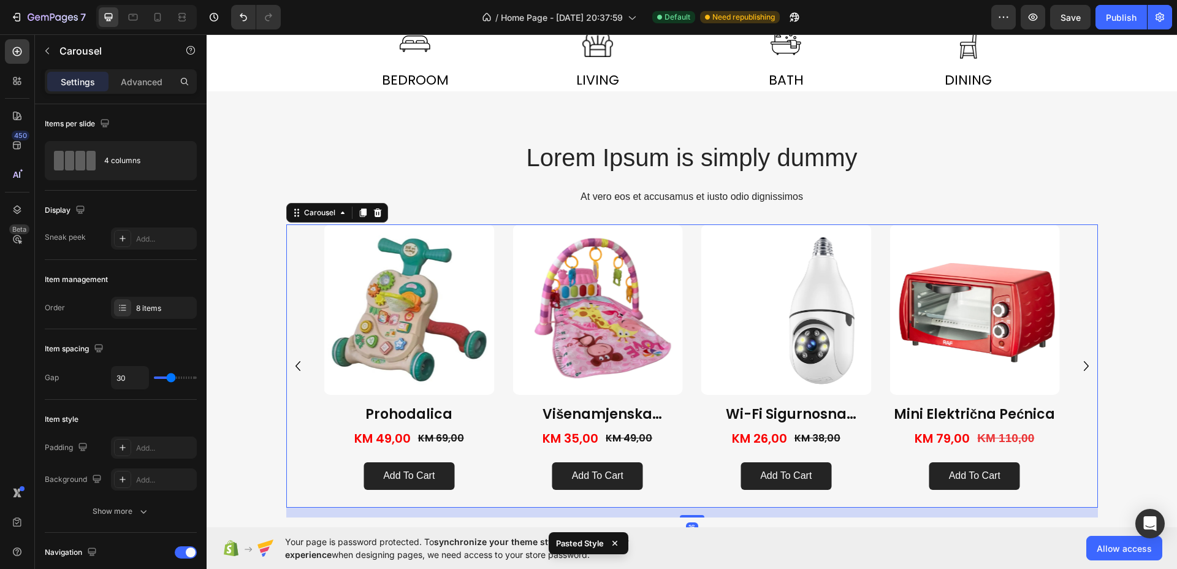
click at [1081, 359] on icon "Carousel Next Arrow" at bounding box center [1087, 366] width 20 height 20
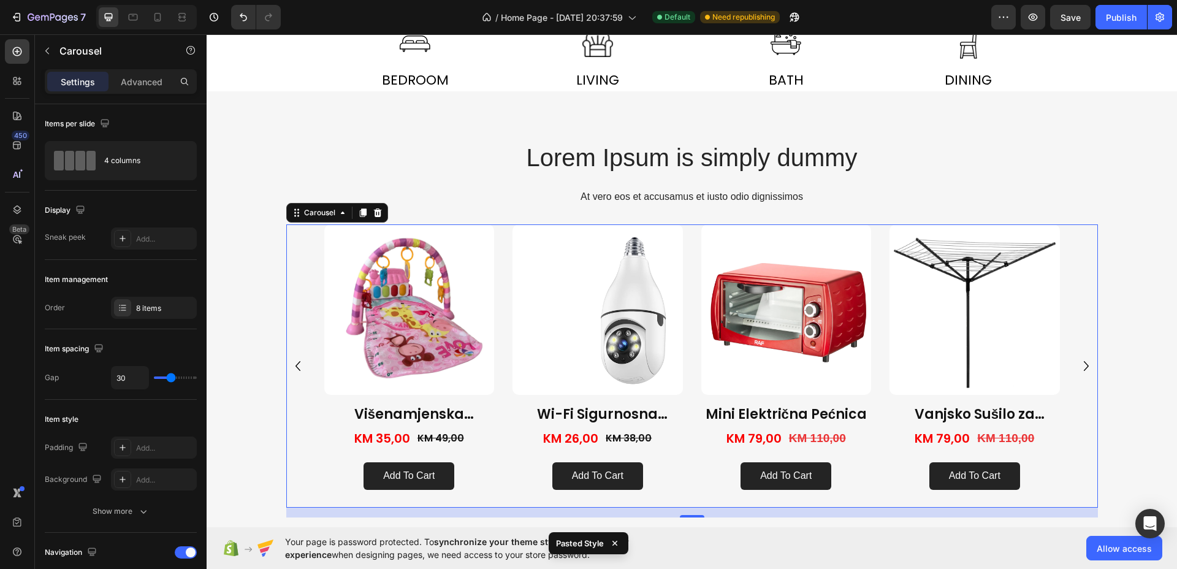
click at [1077, 359] on icon "Carousel Next Arrow" at bounding box center [1087, 366] width 20 height 20
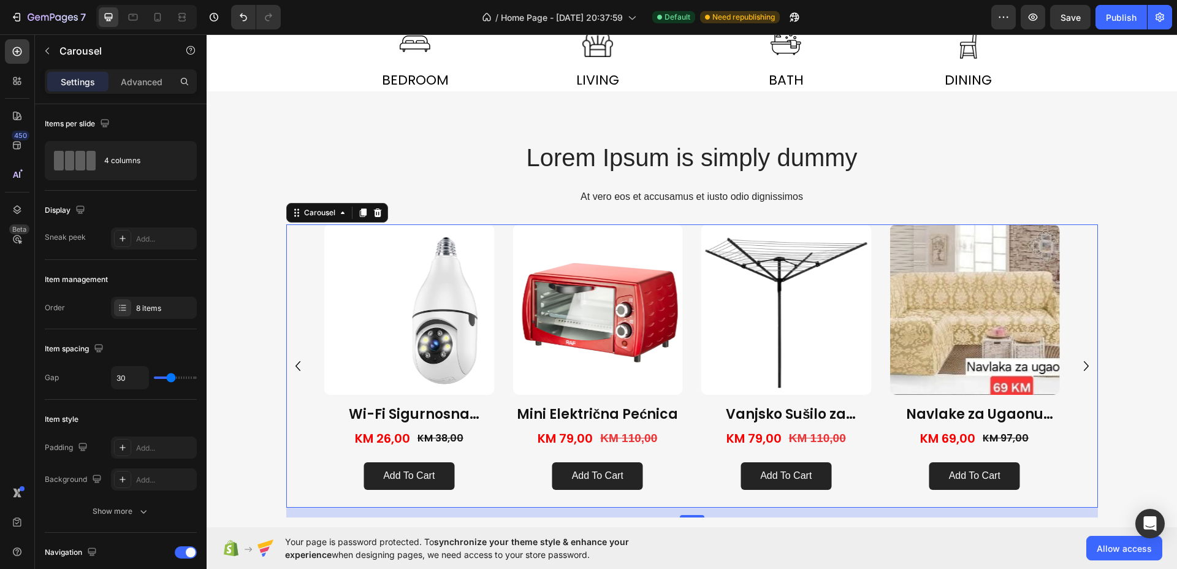
click at [1077, 359] on icon "Carousel Next Arrow" at bounding box center [1087, 366] width 20 height 20
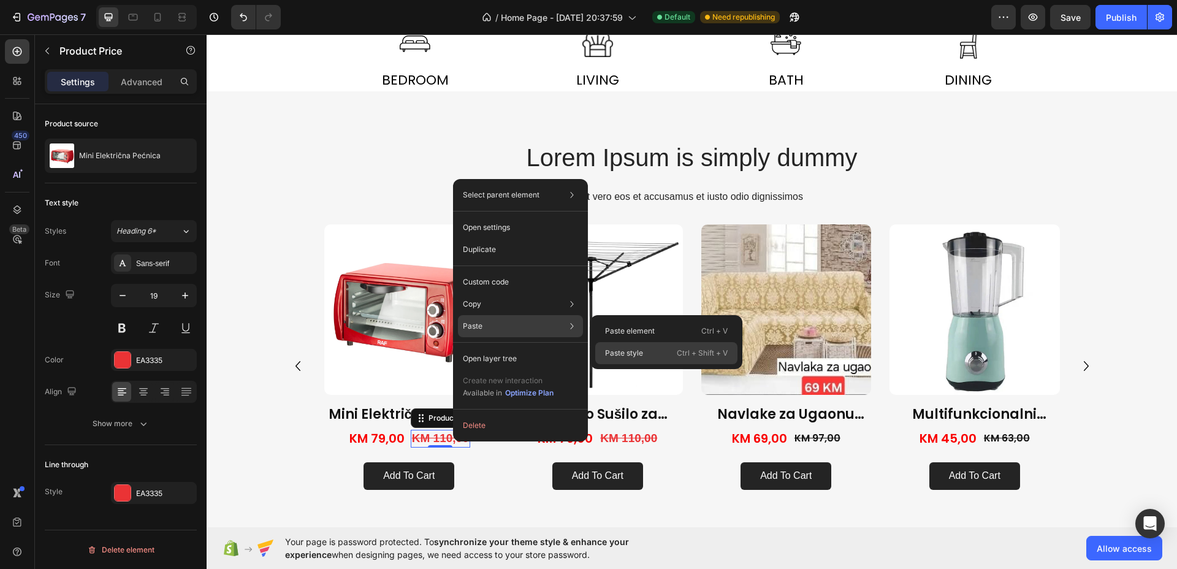
click at [647, 351] on div "Paste style Ctrl + Shift + V" at bounding box center [666, 353] width 142 height 22
type input "16"
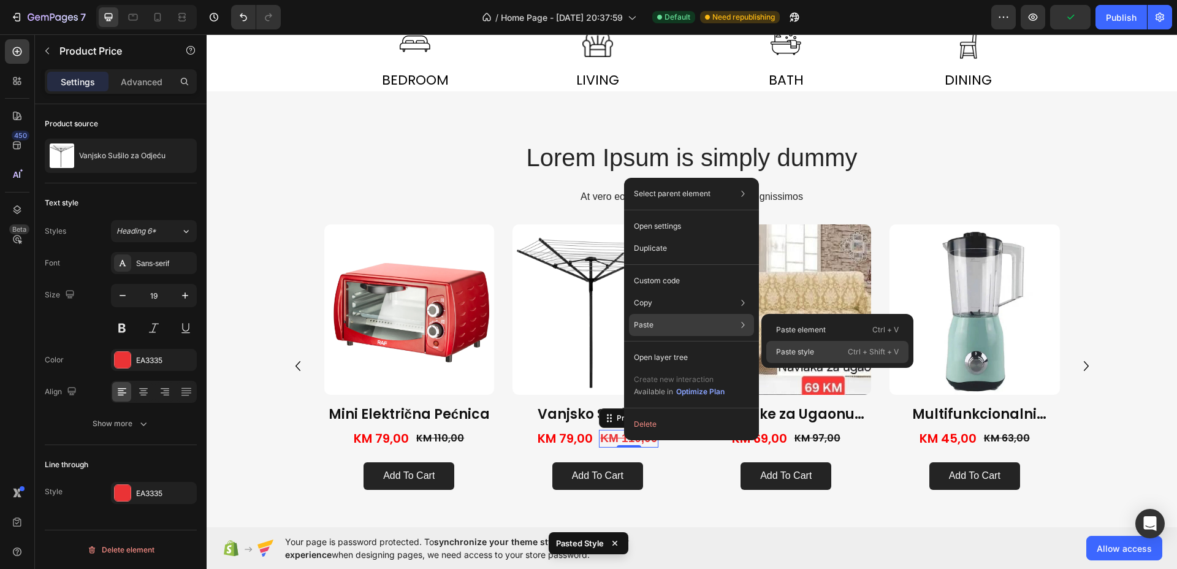
click at [786, 352] on p "Paste style" at bounding box center [795, 352] width 38 height 11
type input "16"
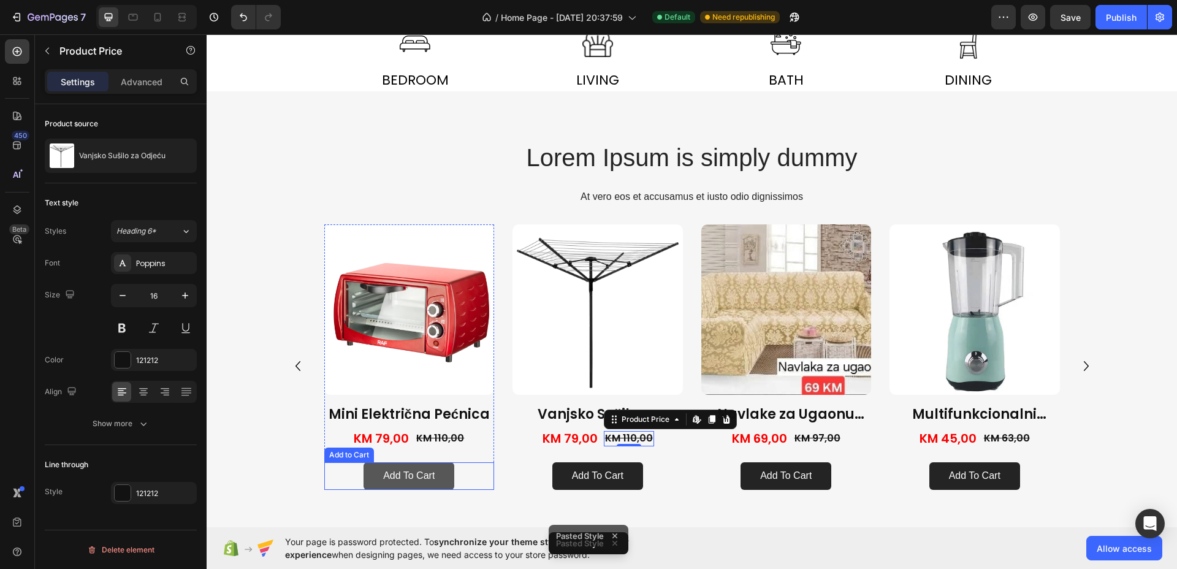
click at [434, 472] on button "Add to cart" at bounding box center [409, 476] width 91 height 28
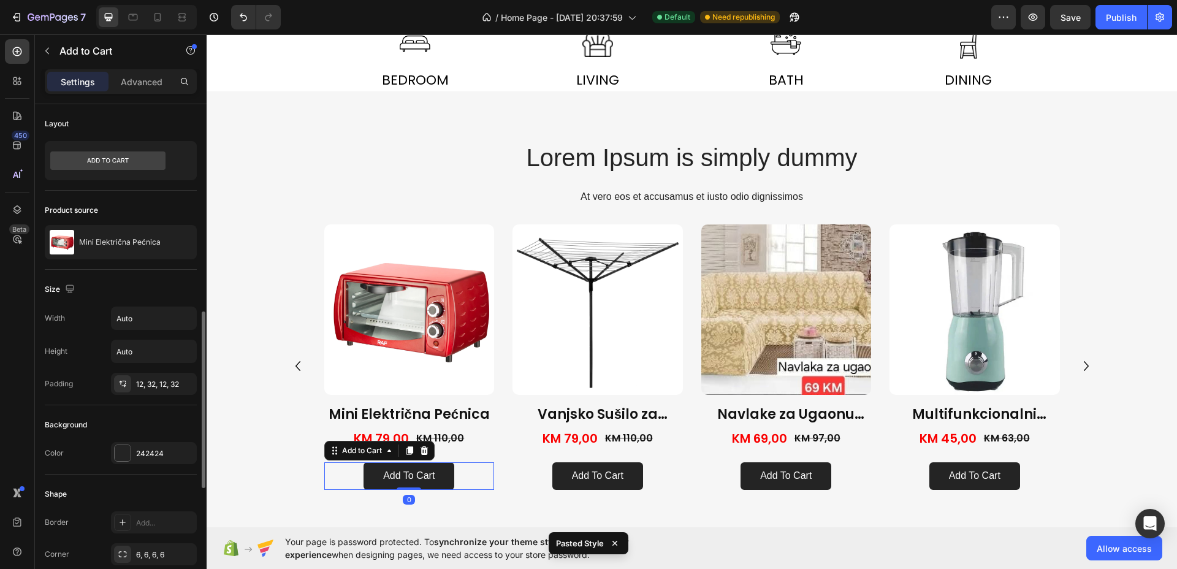
scroll to position [153, 0]
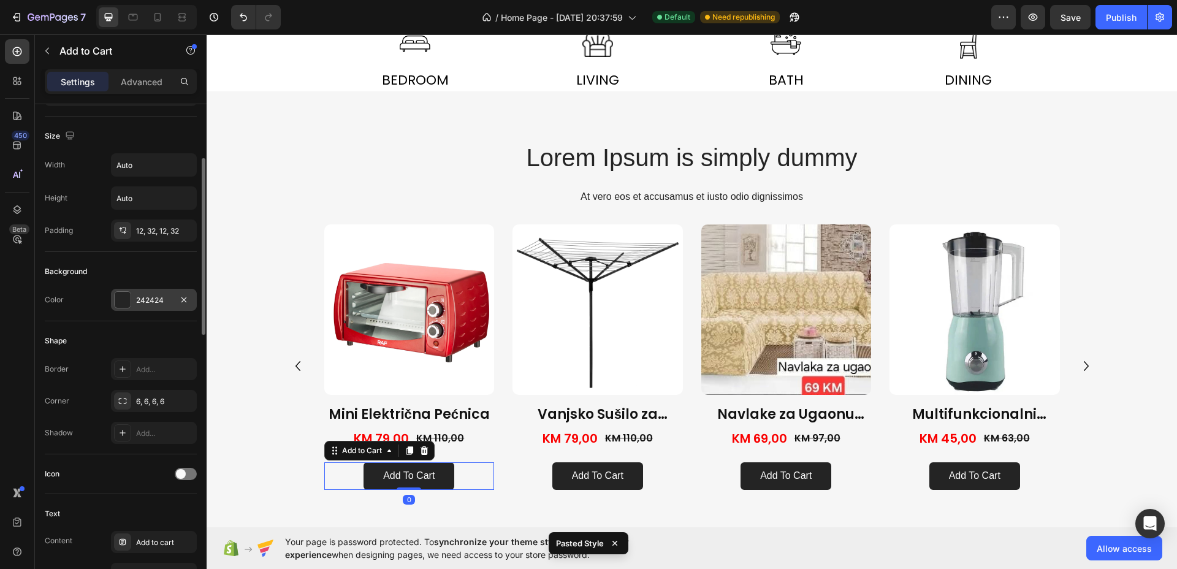
click at [125, 302] on div at bounding box center [123, 300] width 16 height 16
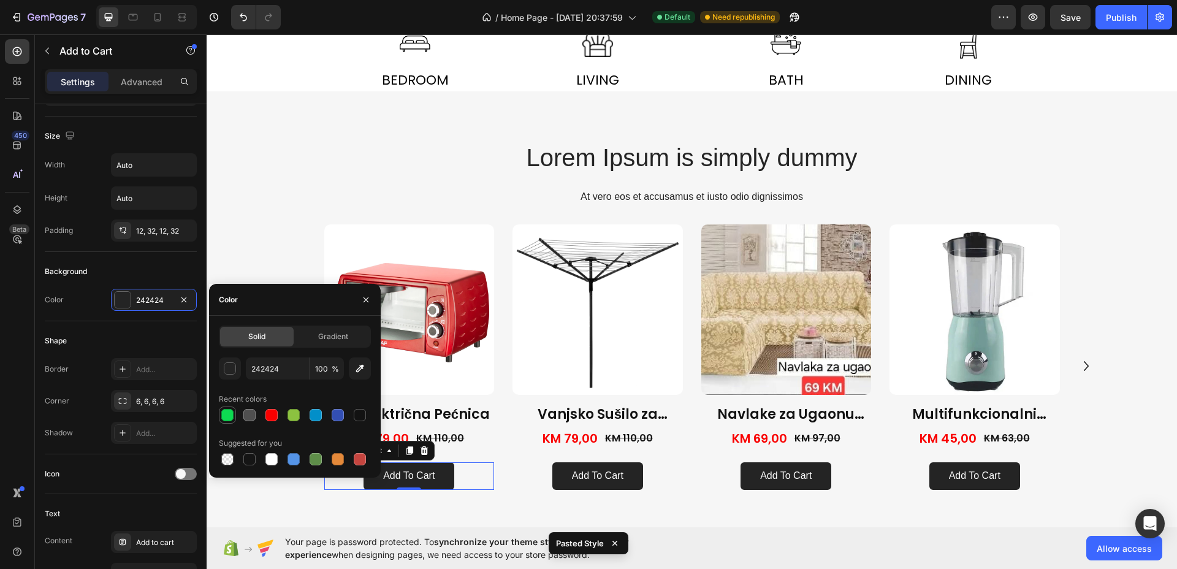
click at [231, 414] on div at bounding box center [227, 415] width 12 height 12
type input "0EDA52"
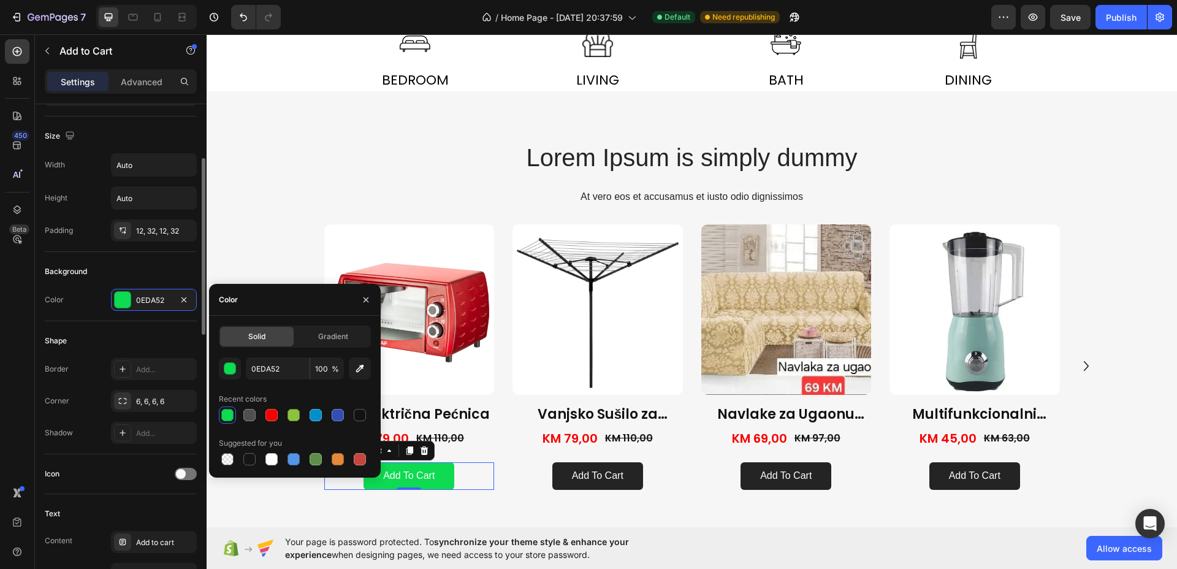
scroll to position [307, 0]
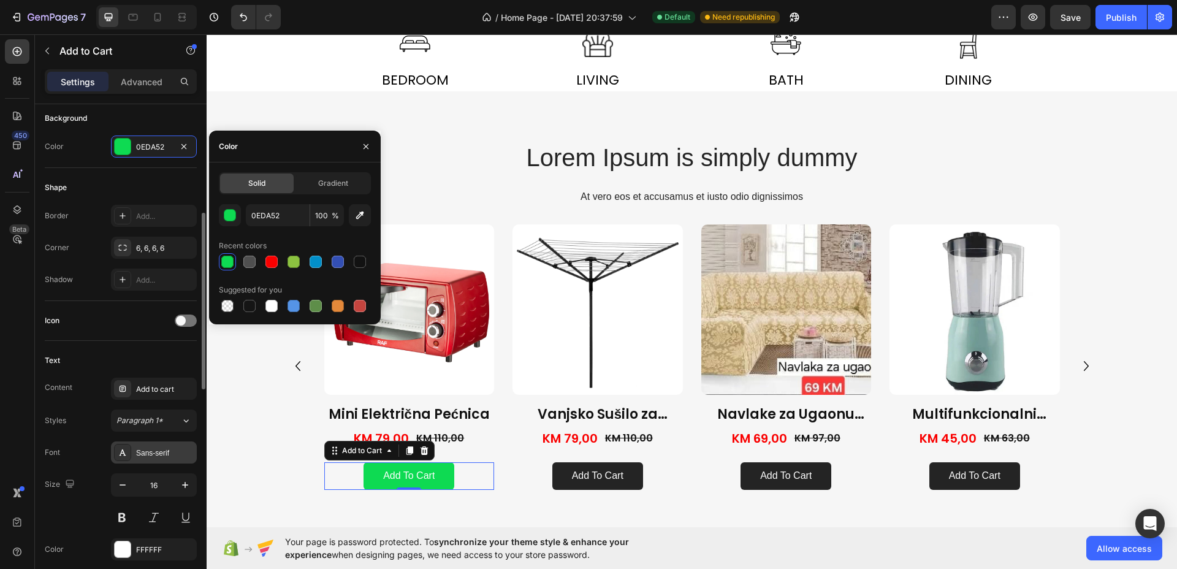
click at [172, 453] on div "Sans-serif" at bounding box center [165, 453] width 58 height 11
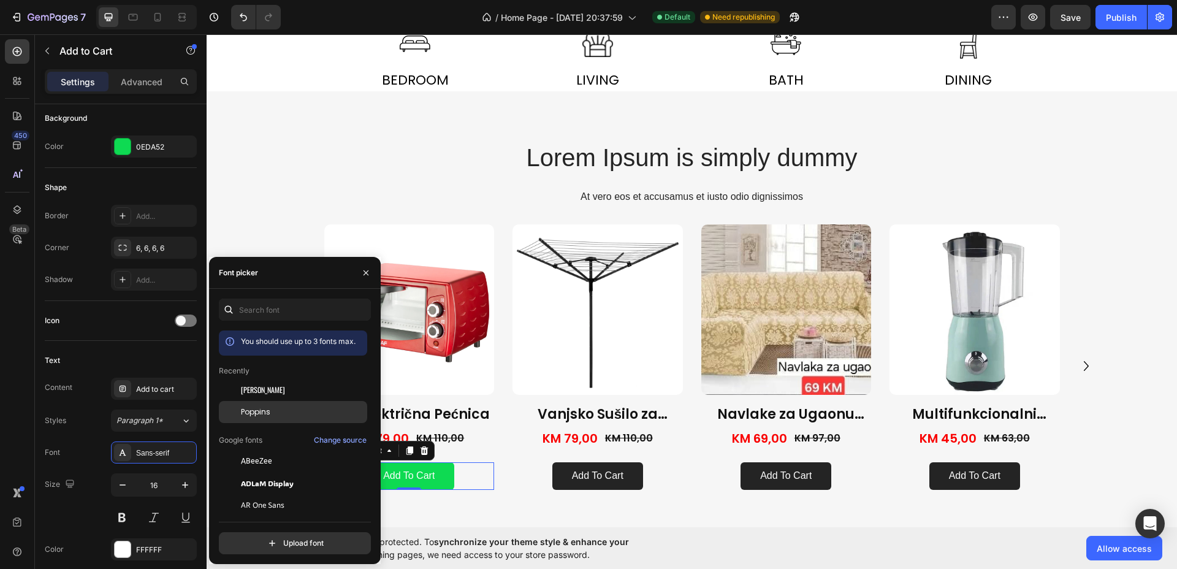
click at [273, 408] on div "Poppins" at bounding box center [303, 412] width 124 height 11
click at [185, 483] on icon "button" at bounding box center [185, 485] width 6 height 6
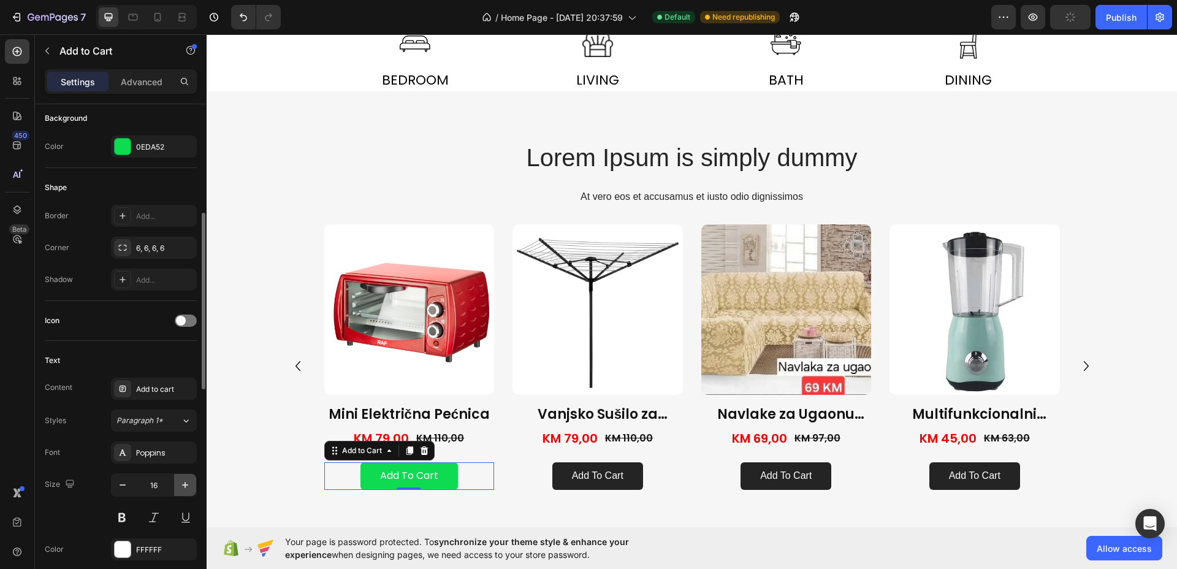
click at [185, 483] on icon "button" at bounding box center [185, 485] width 6 height 6
type input "20"
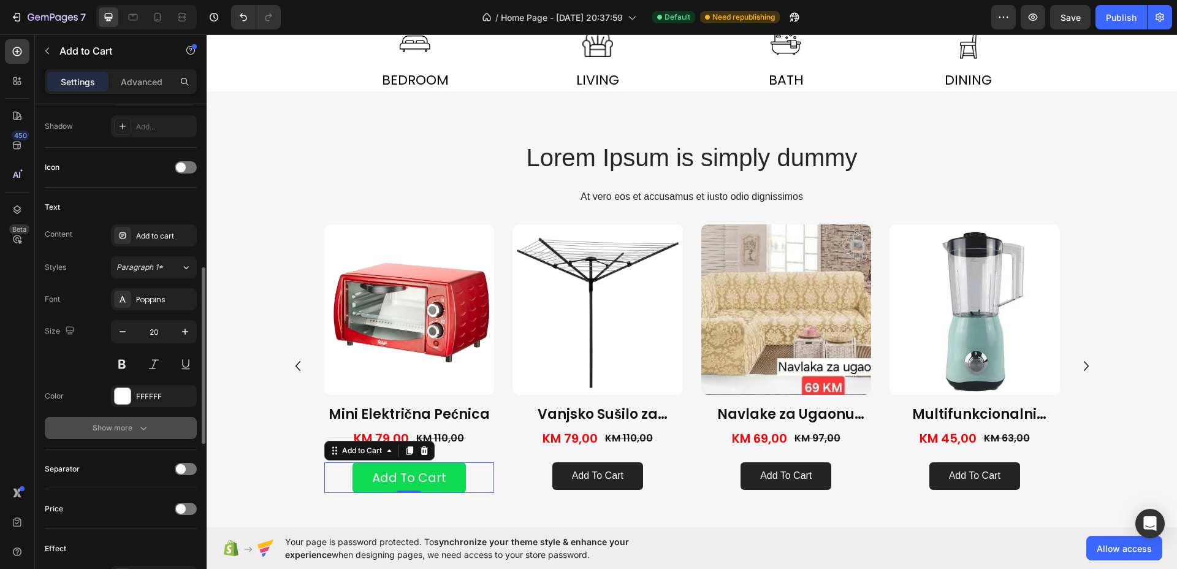
click at [138, 433] on icon "button" at bounding box center [143, 428] width 12 height 12
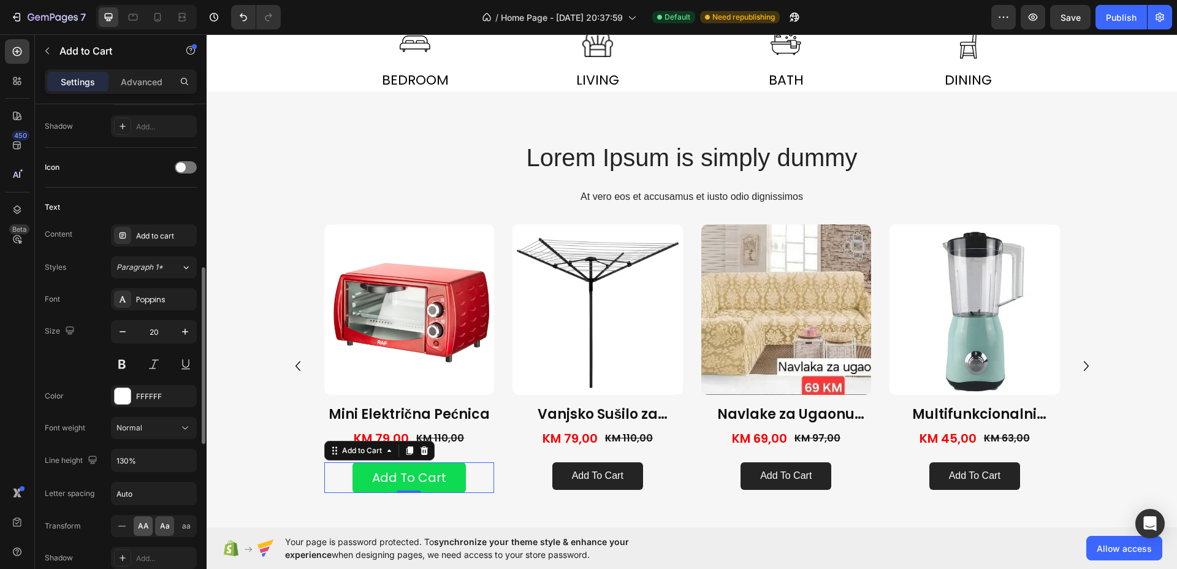
click at [144, 521] on span "AA" at bounding box center [143, 526] width 11 height 11
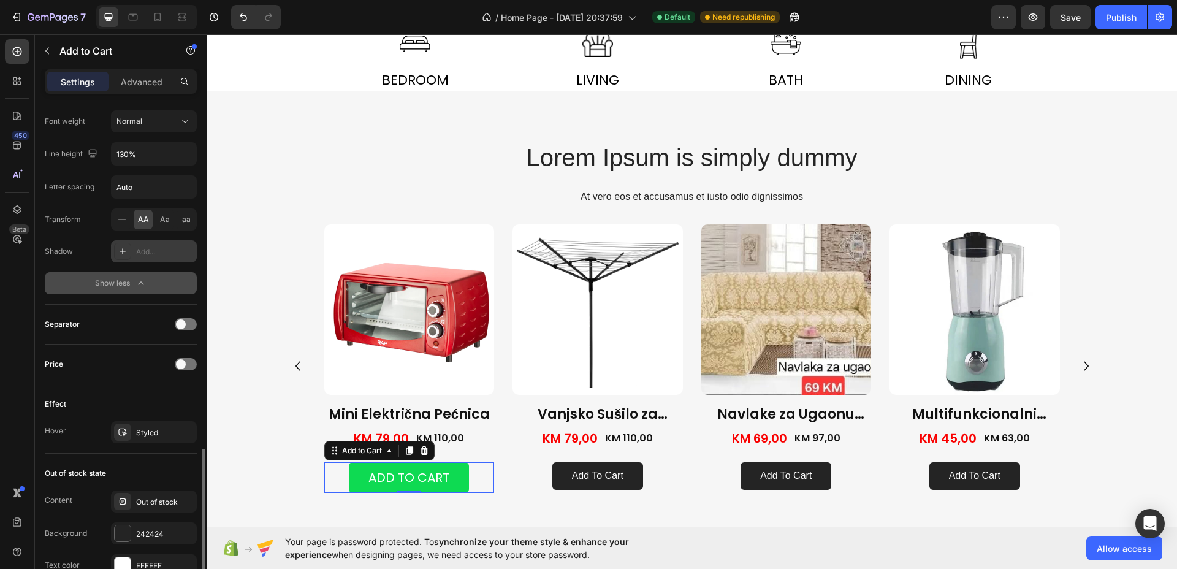
scroll to position [843, 0]
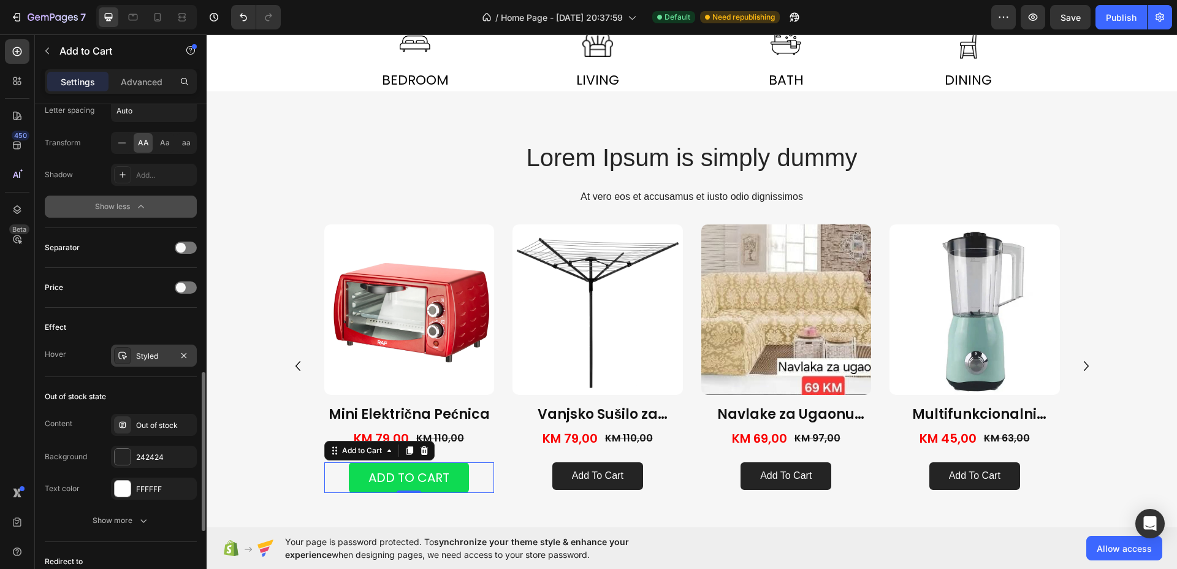
click at [166, 349] on div "Styled" at bounding box center [154, 356] width 86 height 22
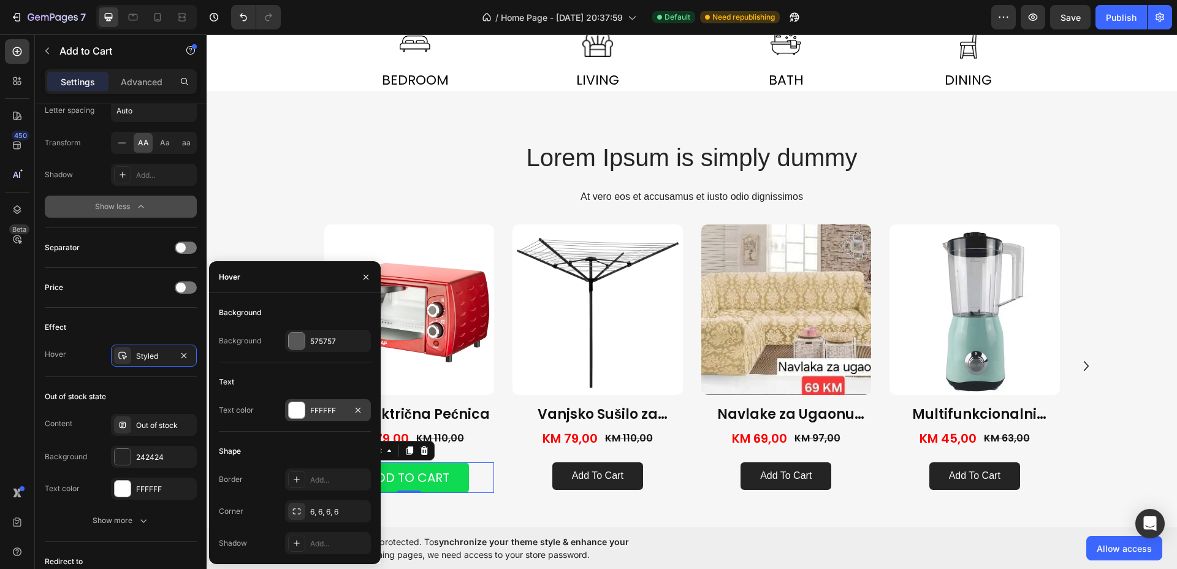
click at [299, 406] on div at bounding box center [297, 410] width 16 height 16
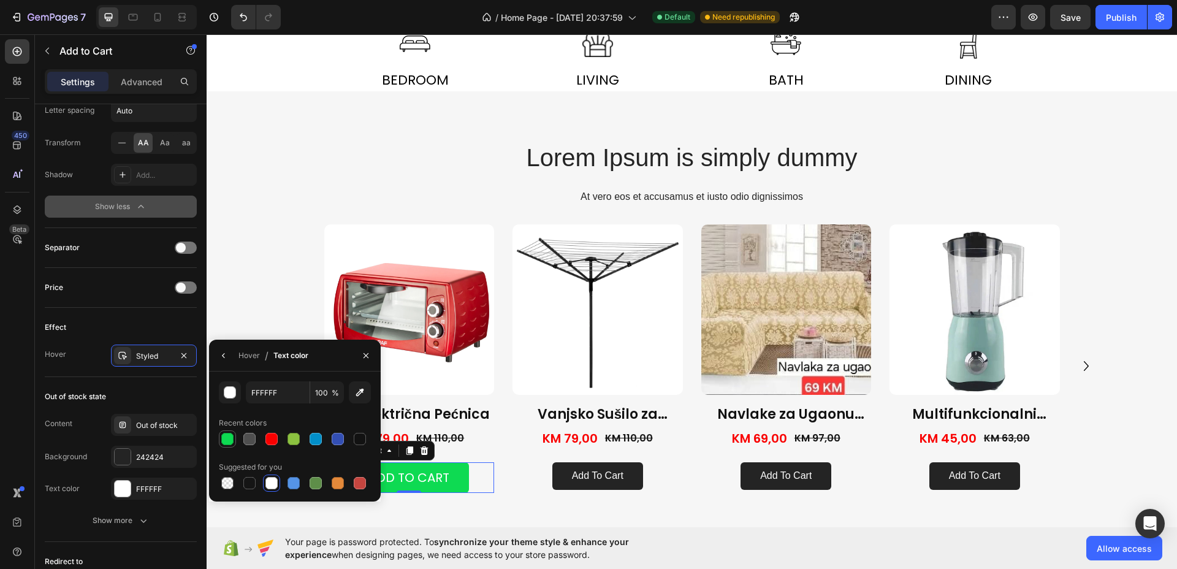
click at [229, 433] on div at bounding box center [227, 439] width 12 height 12
type input "0EDA52"
click at [222, 358] on icon "button" at bounding box center [224, 356] width 10 height 10
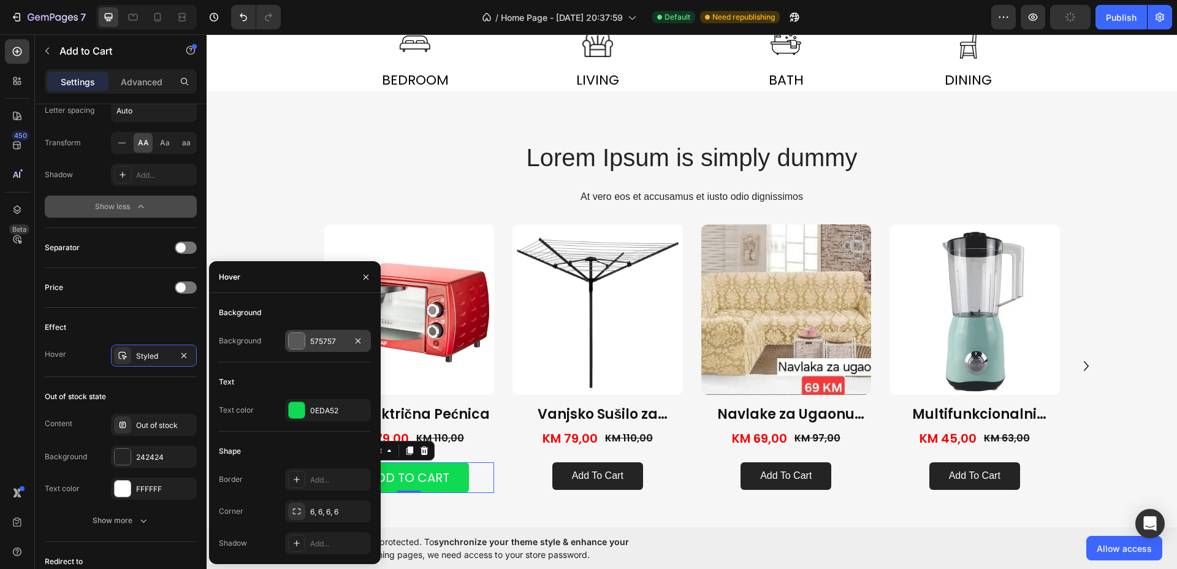
click at [297, 341] on div at bounding box center [297, 341] width 16 height 16
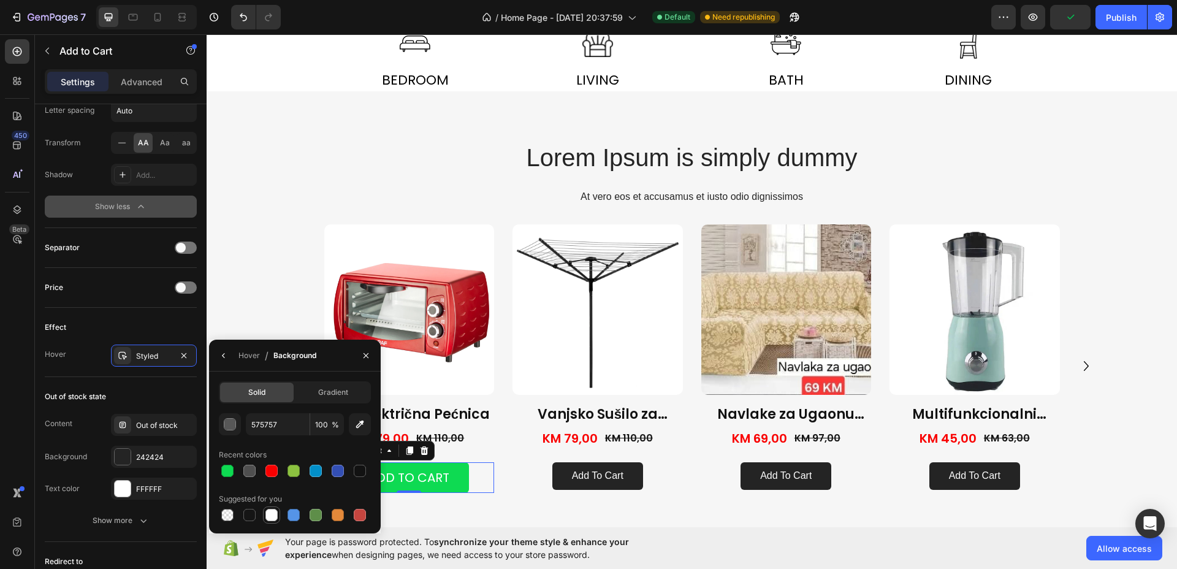
click at [274, 513] on div at bounding box center [272, 515] width 12 height 12
type input "FFFFFF"
click at [504, 465] on div "Product Images Dvostrana [PERSON_NAME] Product Title KM 39,00 Product Price Pro…" at bounding box center [692, 365] width 736 height 283
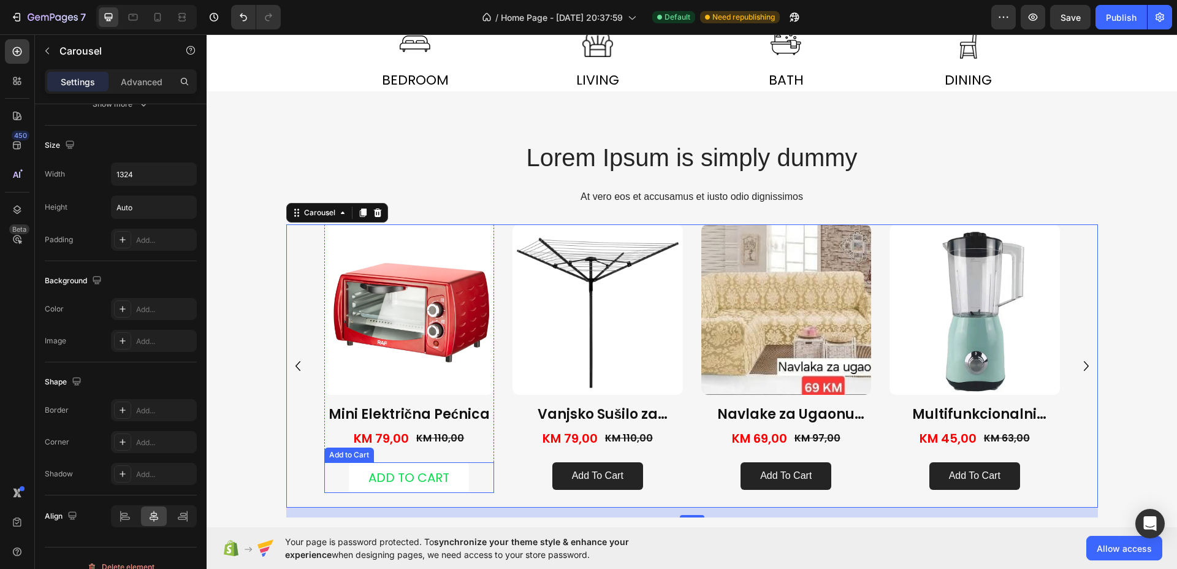
scroll to position [0, 0]
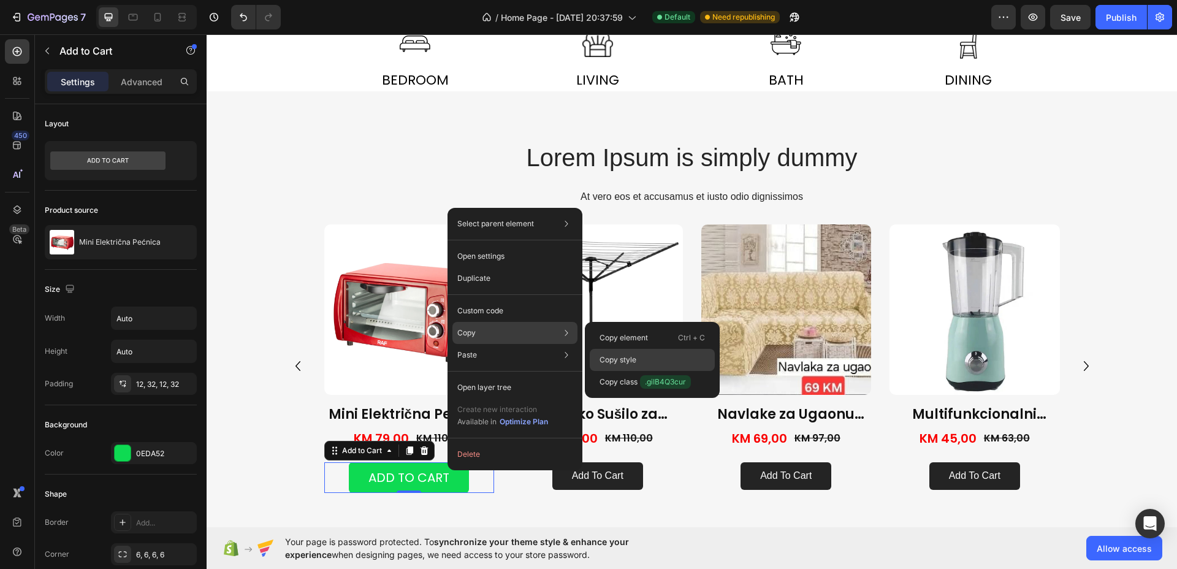
drag, startPoint x: 621, startPoint y: 355, endPoint x: 403, endPoint y: 329, distance: 219.8
click at [621, 355] on p "Copy style" at bounding box center [618, 359] width 37 height 11
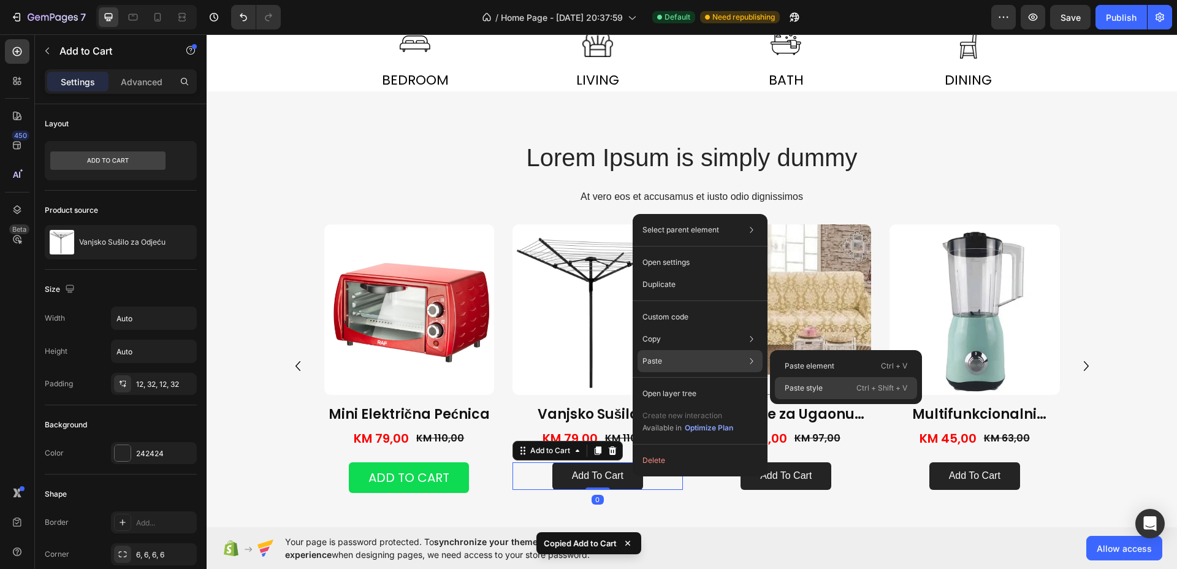
click at [813, 388] on p "Paste style" at bounding box center [804, 388] width 38 height 11
type input "20"
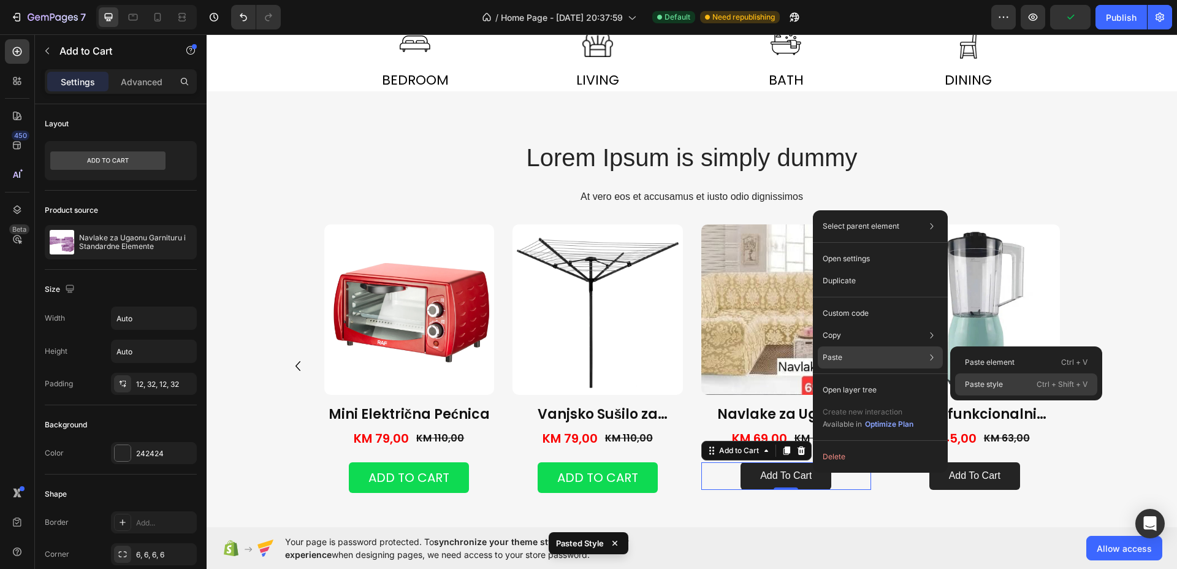
click at [991, 389] on p "Paste style" at bounding box center [984, 384] width 38 height 11
type input "20"
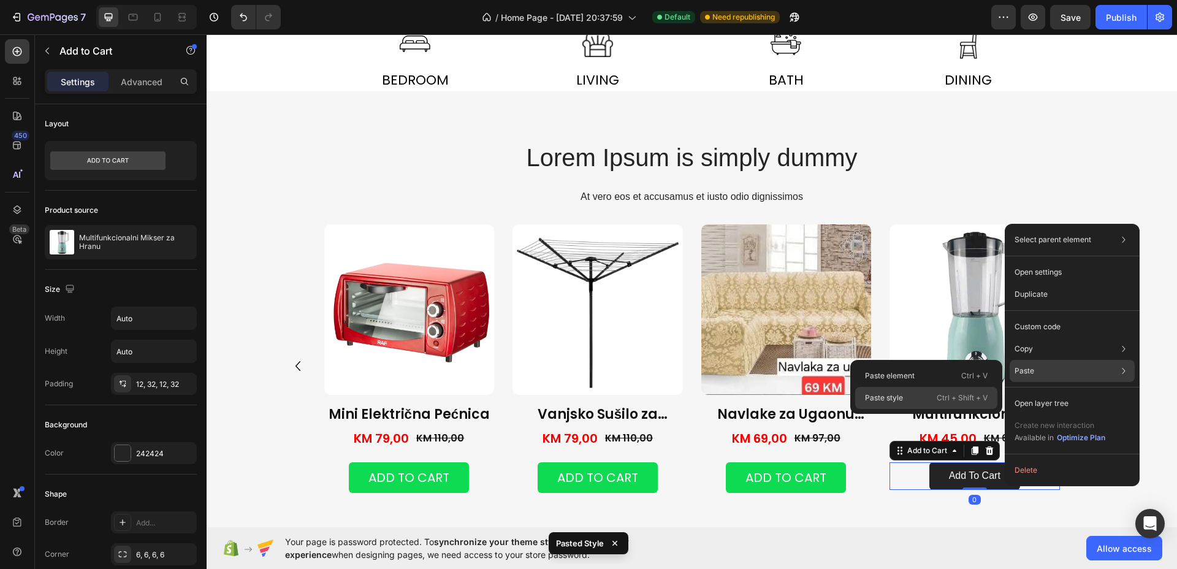
click at [964, 400] on p "Ctrl + Shift + V" at bounding box center [962, 398] width 51 height 12
type input "20"
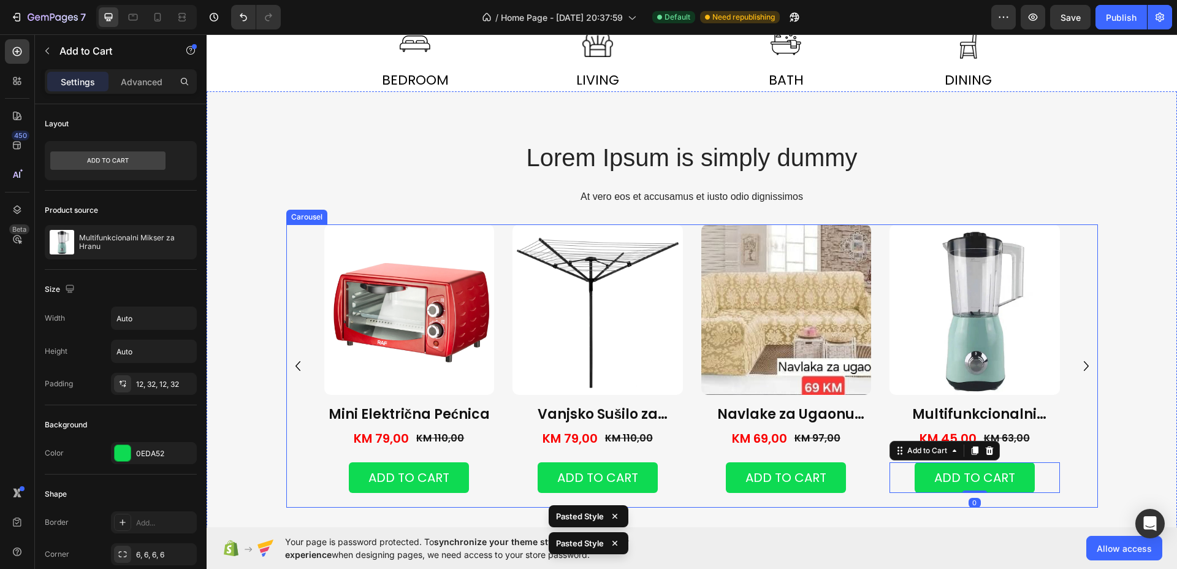
click at [1079, 359] on icon "Carousel Next Arrow" at bounding box center [1087, 366] width 20 height 20
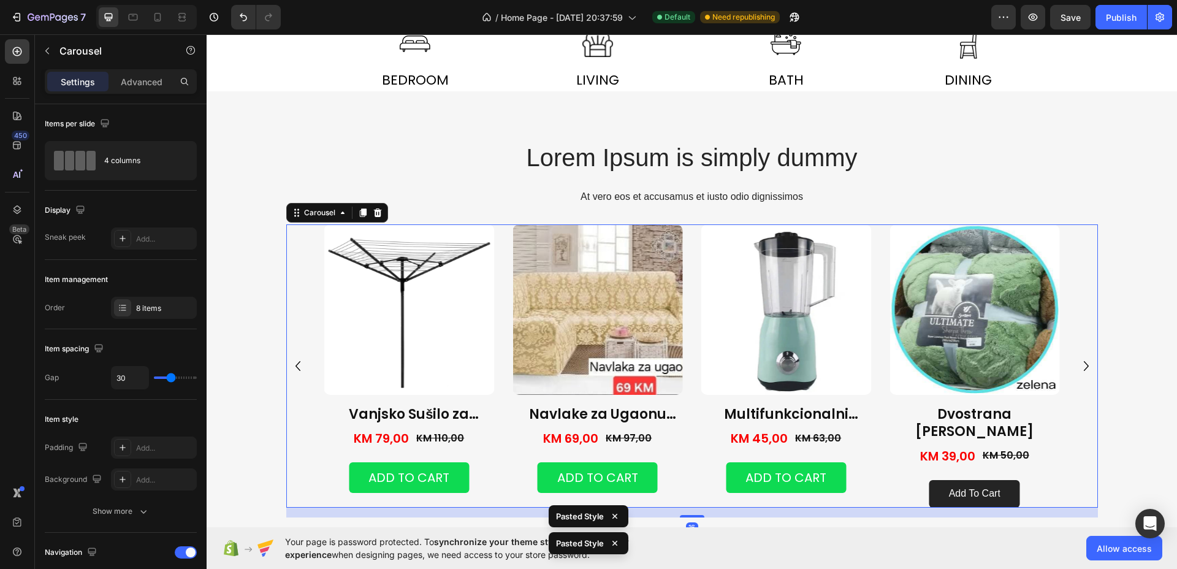
click at [1079, 359] on icon "Carousel Next Arrow" at bounding box center [1087, 366] width 20 height 20
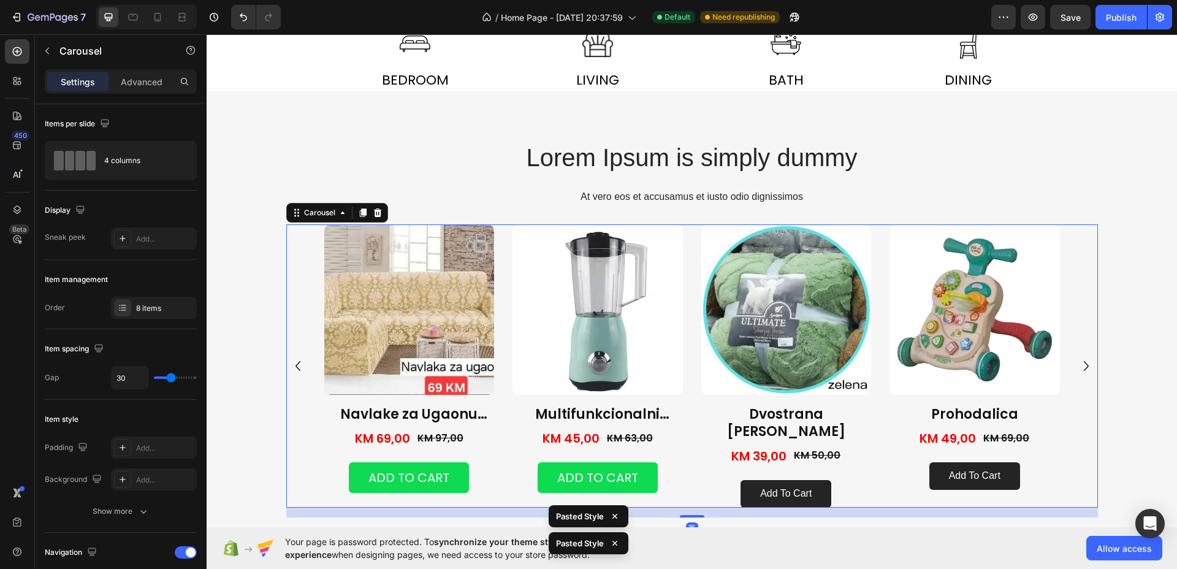
click at [1078, 360] on icon "Carousel Next Arrow" at bounding box center [1087, 366] width 20 height 20
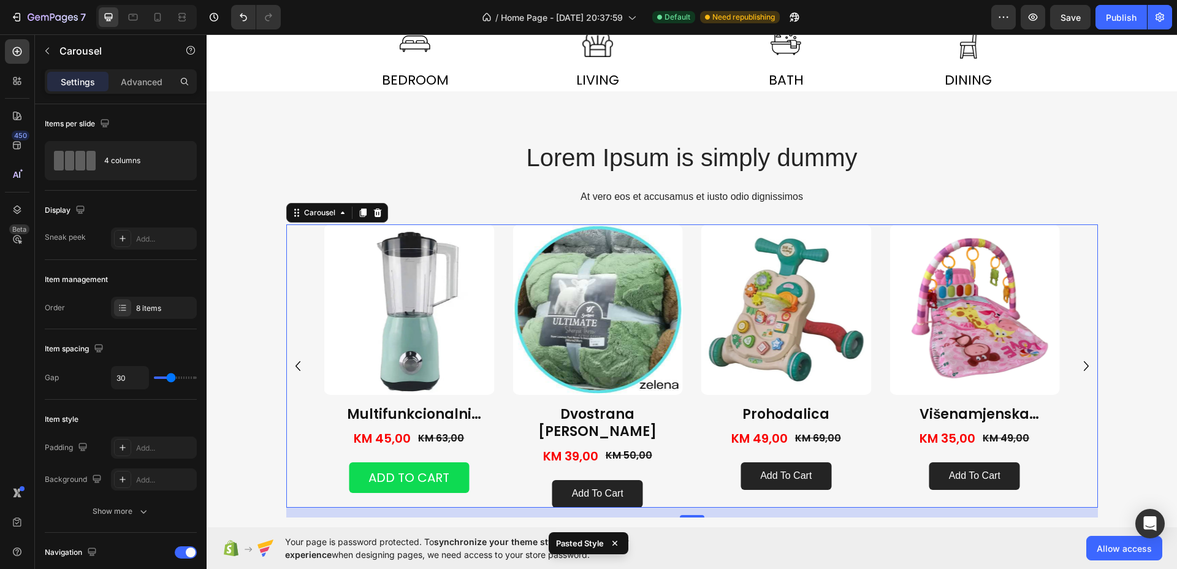
click at [1077, 361] on icon "Carousel Next Arrow" at bounding box center [1087, 366] width 20 height 20
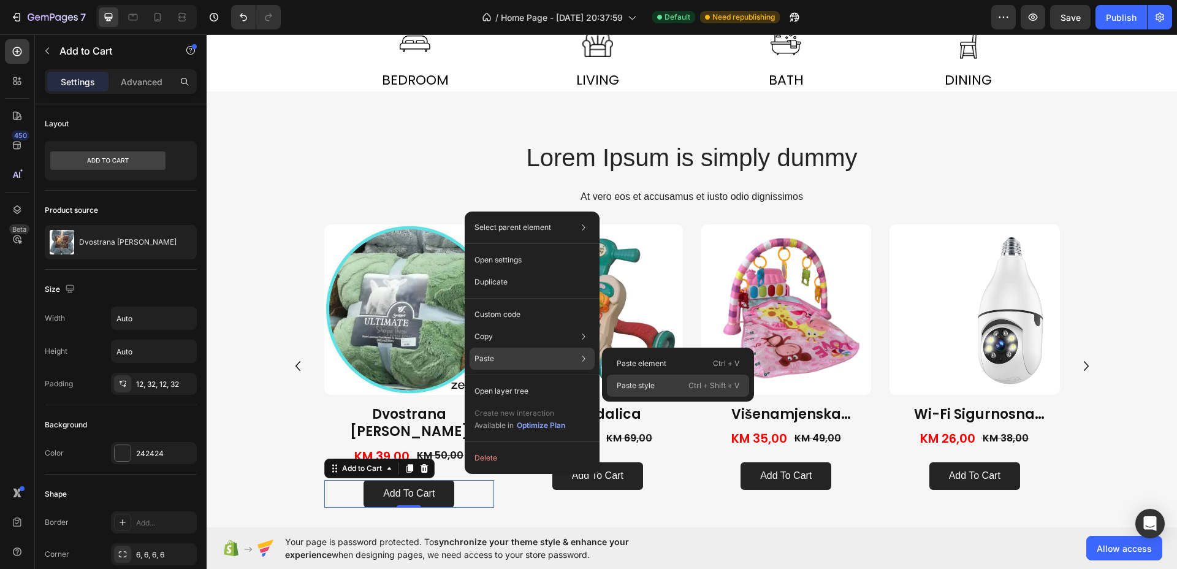
click at [635, 379] on div "Paste style Ctrl + Shift + V" at bounding box center [678, 386] width 142 height 22
type input "20"
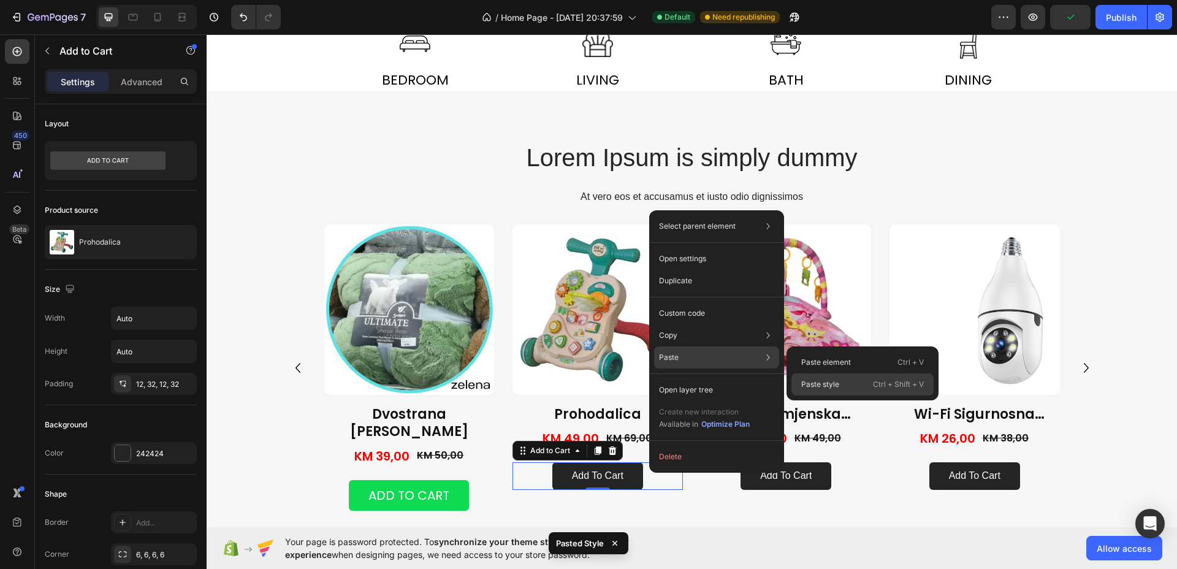
drag, startPoint x: 819, startPoint y: 386, endPoint x: 631, endPoint y: 397, distance: 188.6
click at [819, 386] on p "Paste style" at bounding box center [821, 384] width 38 height 11
type input "20"
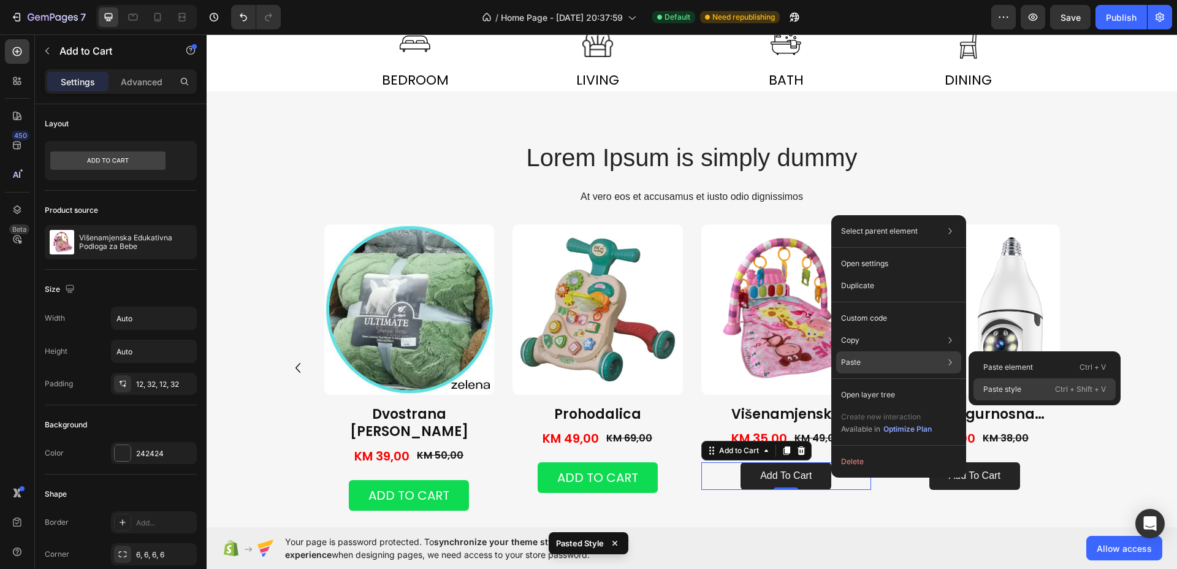
drag, startPoint x: 990, startPoint y: 389, endPoint x: 811, endPoint y: 399, distance: 178.7
click at [990, 389] on p "Paste style" at bounding box center [1003, 389] width 38 height 11
type input "20"
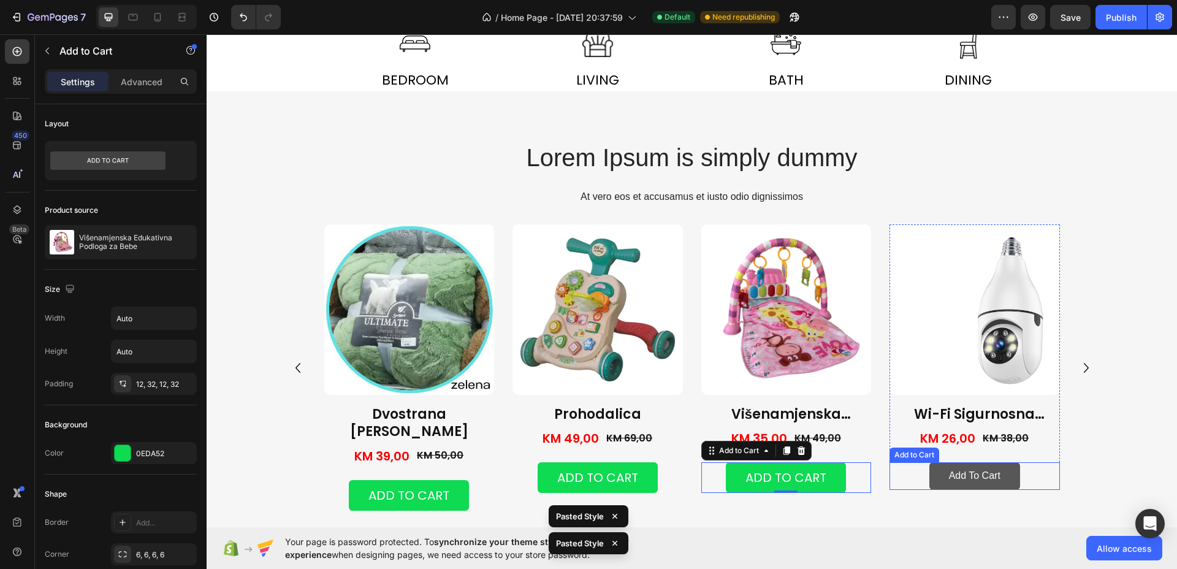
drag, startPoint x: 1018, startPoint y: 470, endPoint x: 1010, endPoint y: 463, distance: 10.4
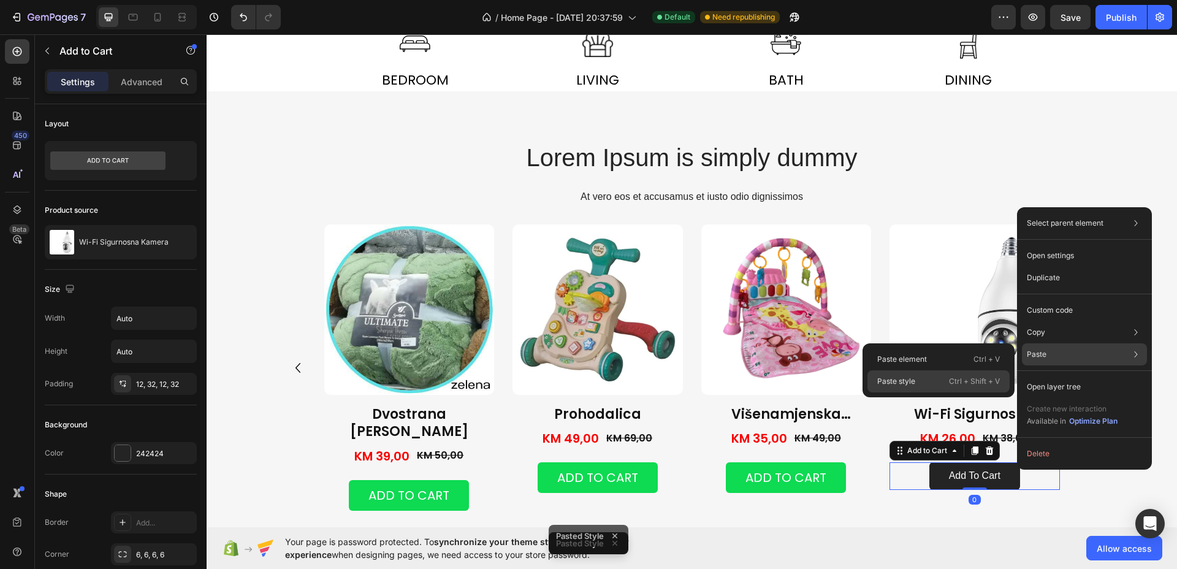
click at [963, 378] on p "Ctrl + Shift + V" at bounding box center [974, 381] width 51 height 12
type input "20"
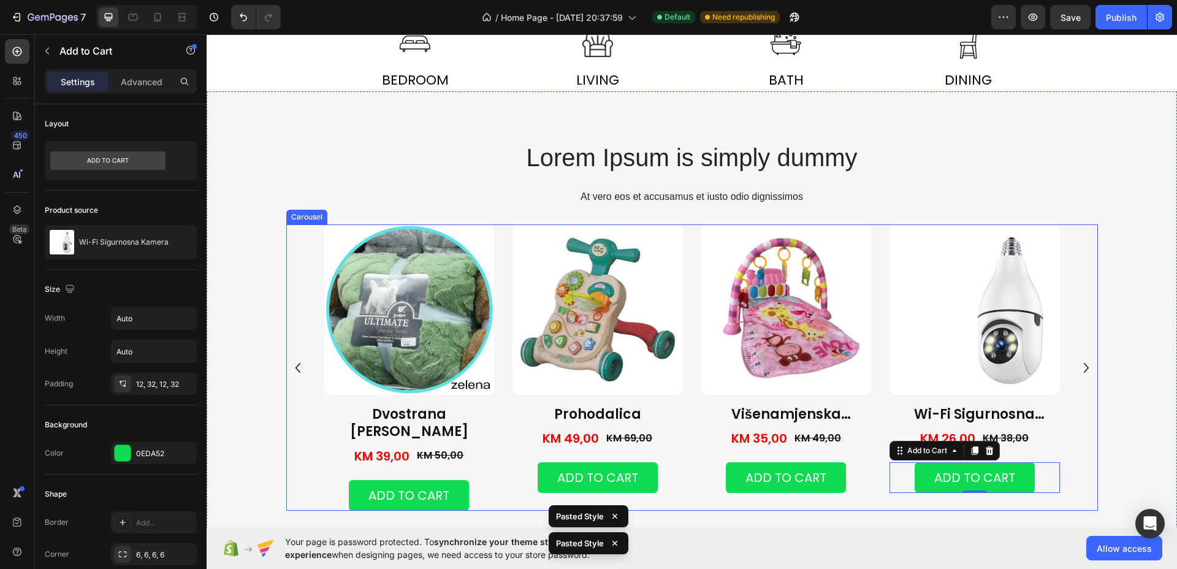
click at [1083, 358] on icon "Carousel Next Arrow" at bounding box center [1087, 368] width 20 height 20
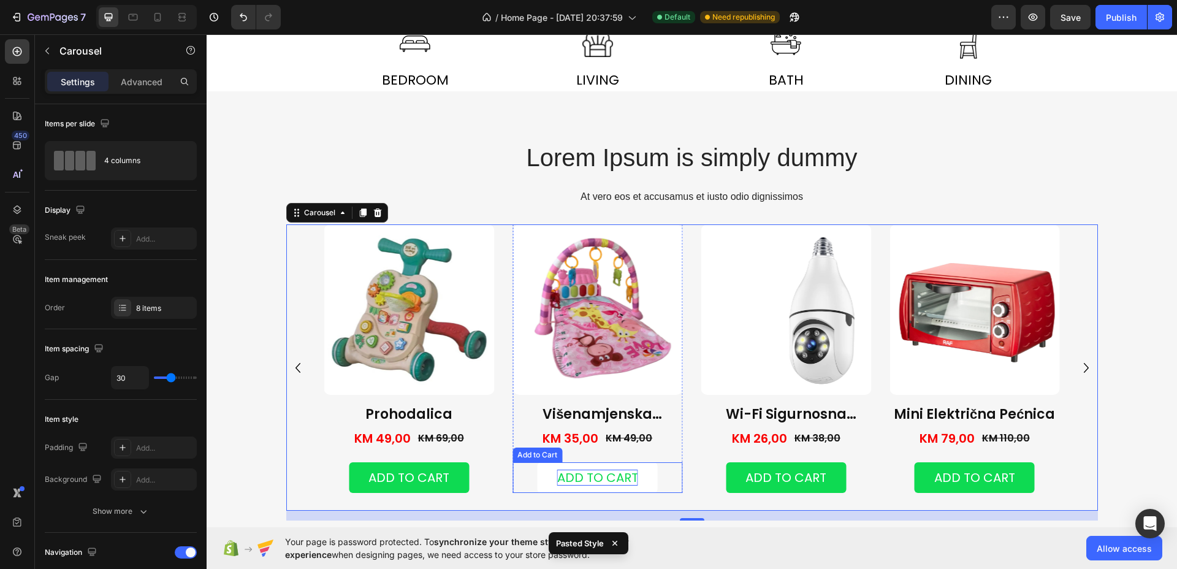
click at [599, 482] on div "Add to cart" at bounding box center [597, 478] width 81 height 16
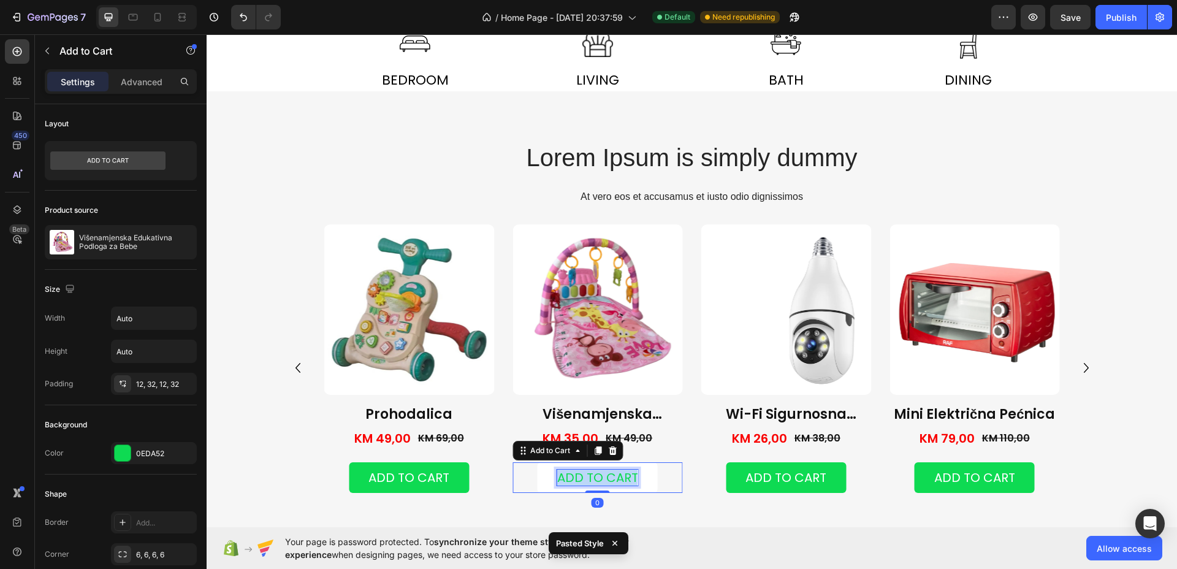
click at [599, 482] on p "Add to cart" at bounding box center [597, 478] width 81 height 16
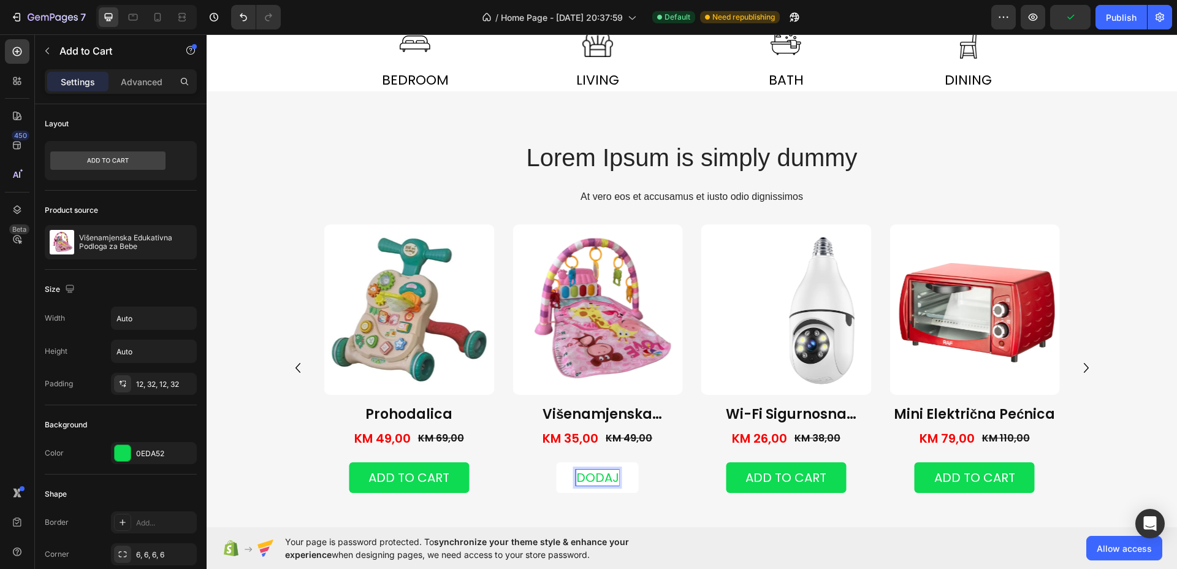
click at [557, 462] on button "DODAJ" at bounding box center [598, 477] width 82 height 31
click at [551, 462] on button "DODAJ U" at bounding box center [597, 477] width 93 height 31
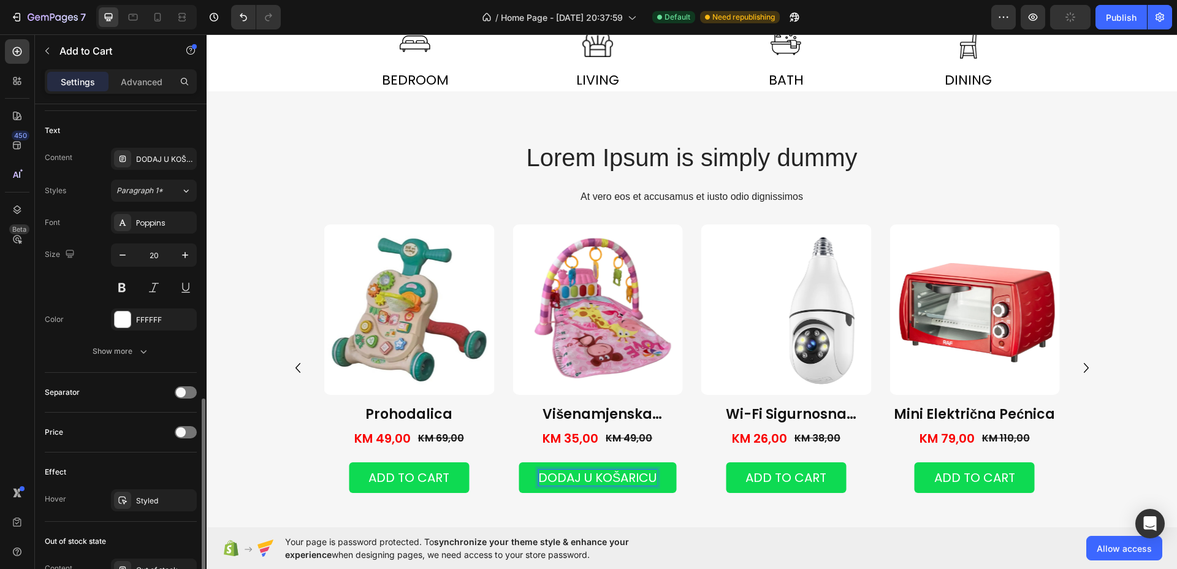
scroll to position [690, 0]
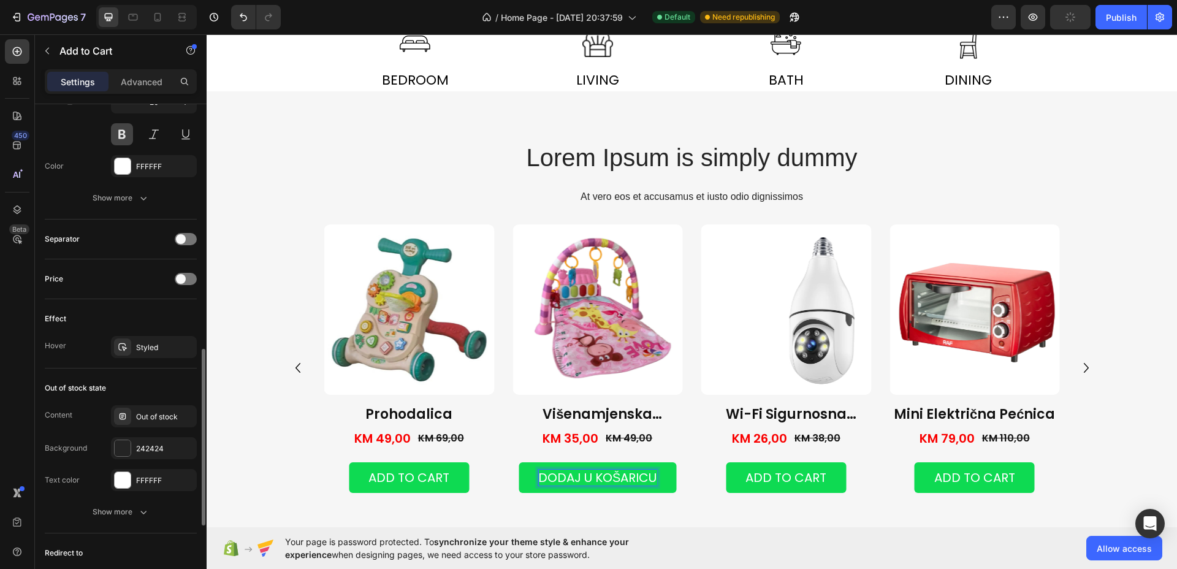
click at [124, 126] on button at bounding box center [122, 134] width 22 height 22
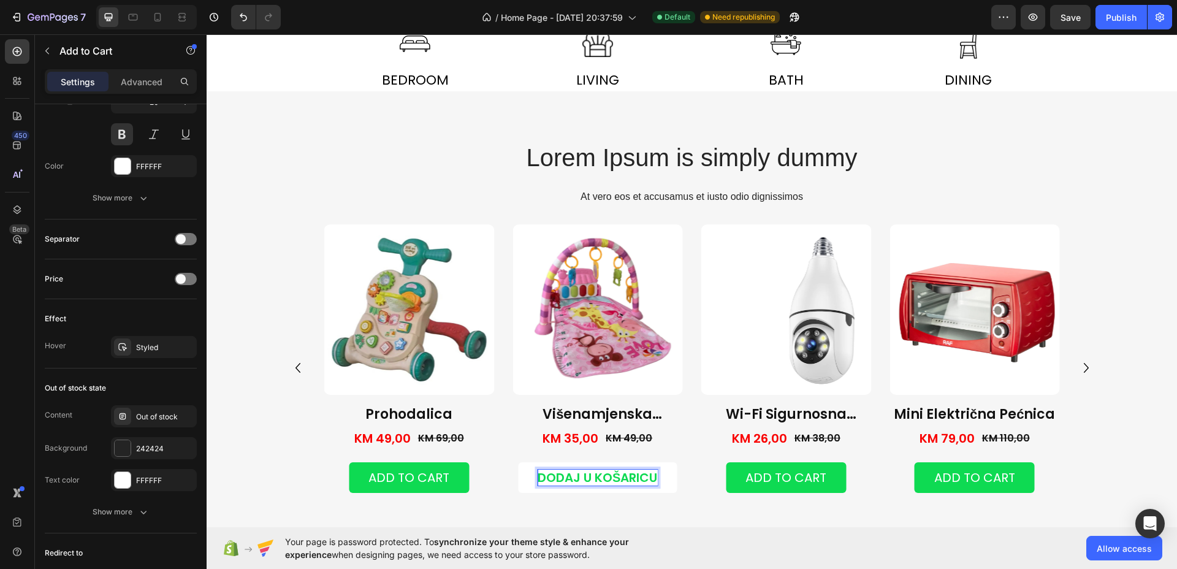
drag, startPoint x: 569, startPoint y: 473, endPoint x: 551, endPoint y: 472, distance: 17.9
click at [552, 472] on p "DODAJ U KOŠARICU" at bounding box center [598, 478] width 120 height 16
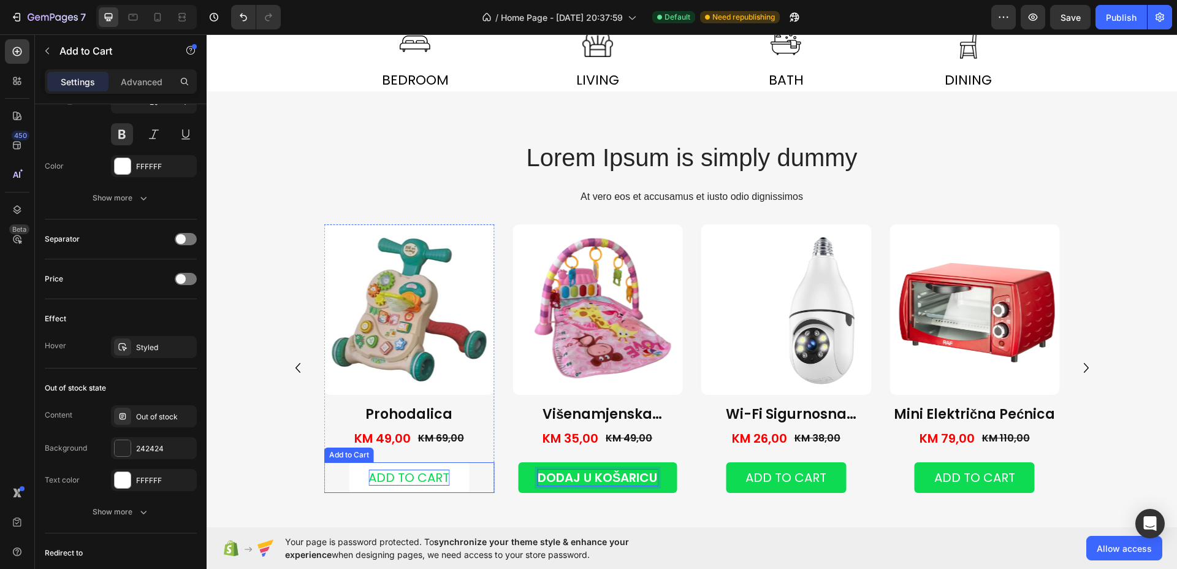
click at [421, 480] on div "Add to cart" at bounding box center [409, 478] width 81 height 16
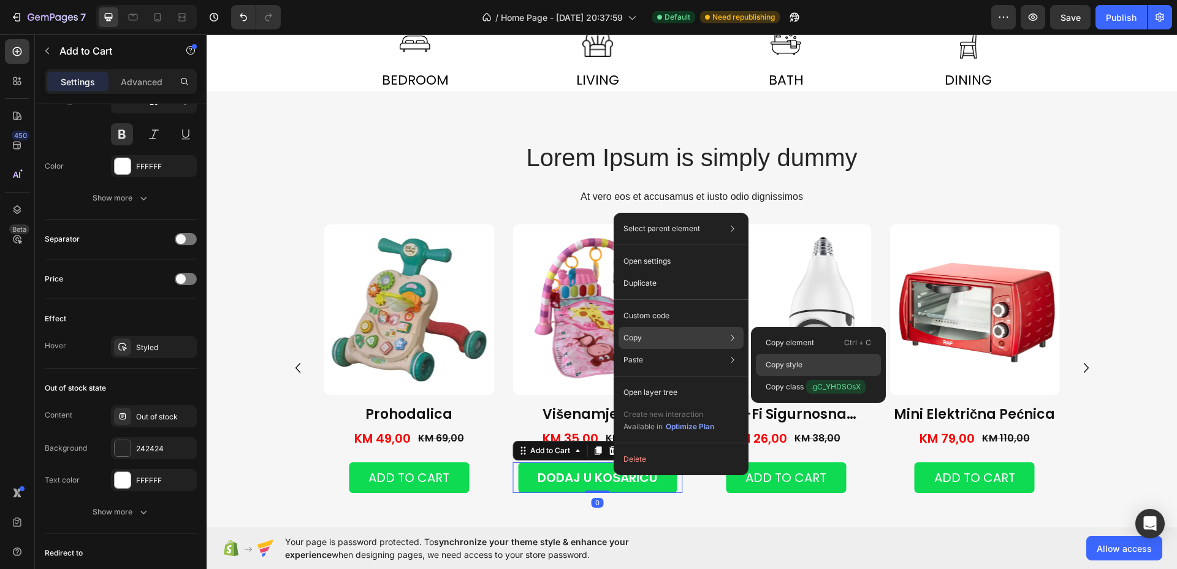
click at [787, 367] on p "Copy style" at bounding box center [784, 364] width 37 height 11
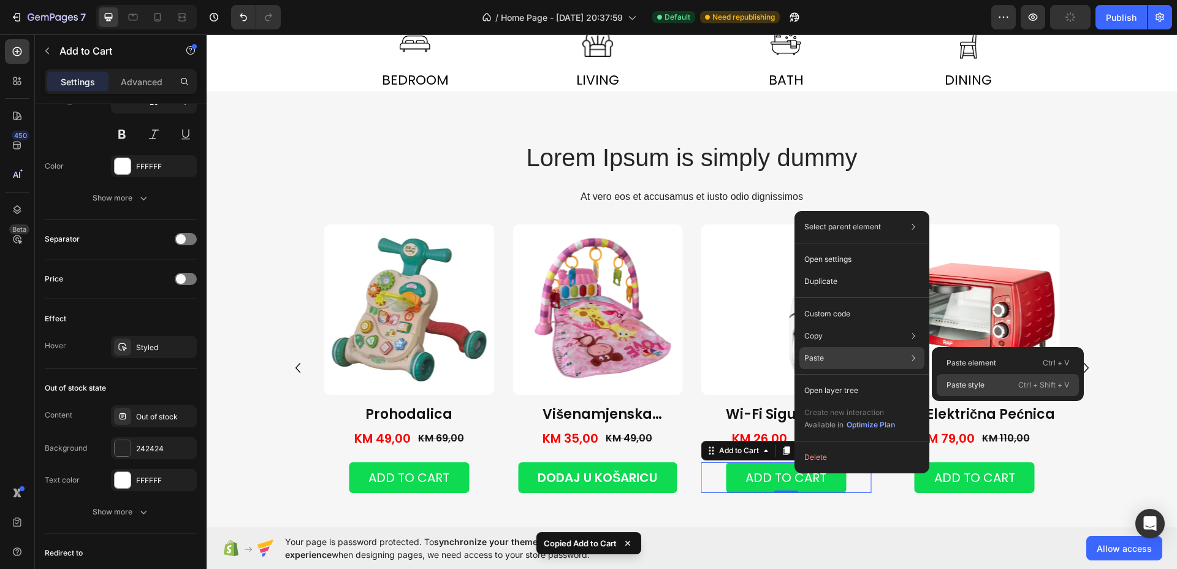
click at [964, 390] on p "Paste style" at bounding box center [966, 385] width 38 height 11
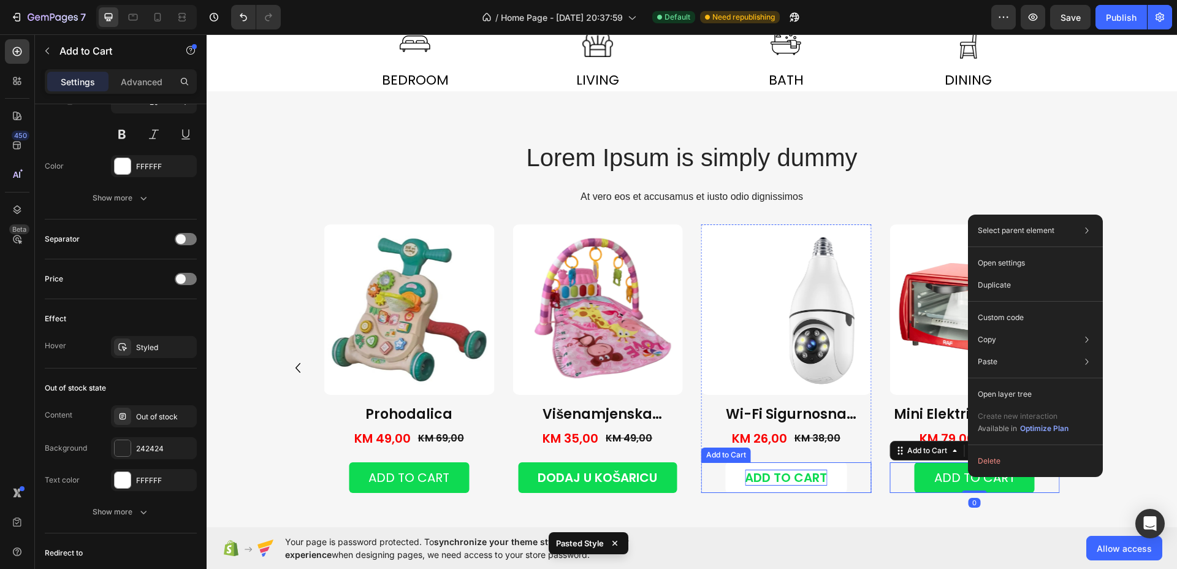
click at [781, 477] on div "Add to cart" at bounding box center [786, 478] width 82 height 16
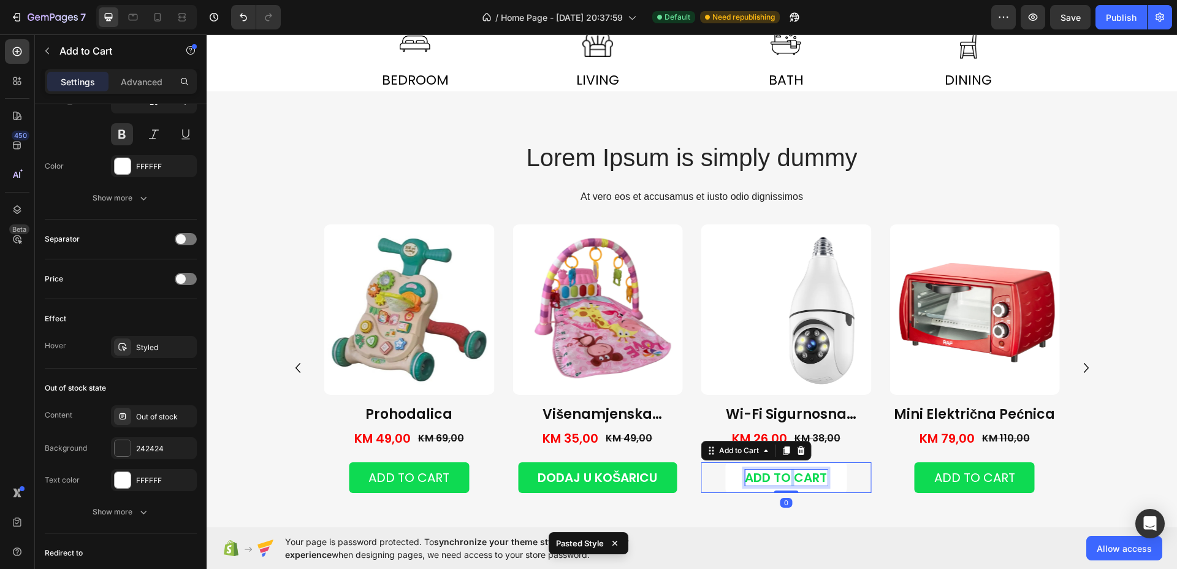
click at [781, 477] on p "Add to cart" at bounding box center [786, 478] width 82 height 16
click at [745, 462] on button "DODAJ" at bounding box center [786, 477] width 82 height 31
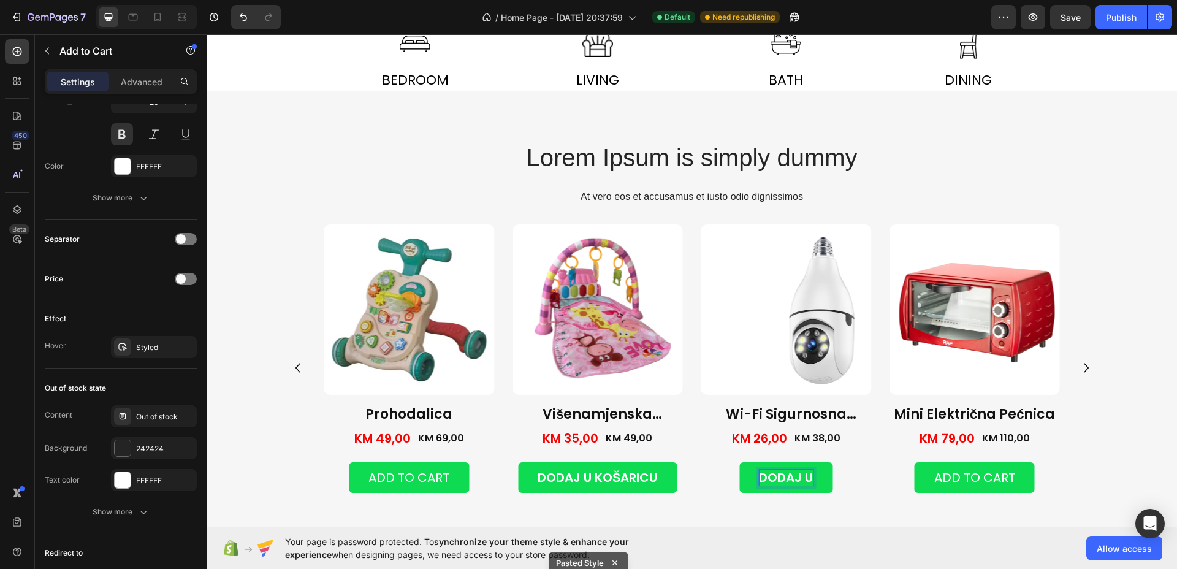
click at [740, 462] on button "DODAJ U" at bounding box center [786, 477] width 93 height 31
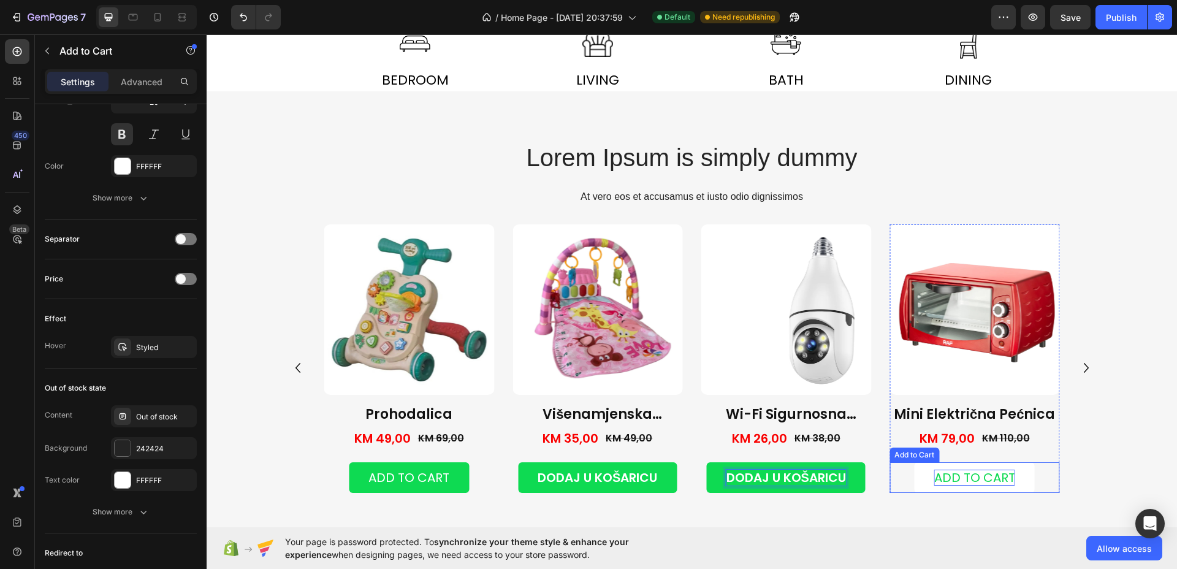
click at [935, 480] on div "Add to cart" at bounding box center [975, 478] width 81 height 16
click at [935, 481] on div "Add to cart" at bounding box center [975, 478] width 81 height 16
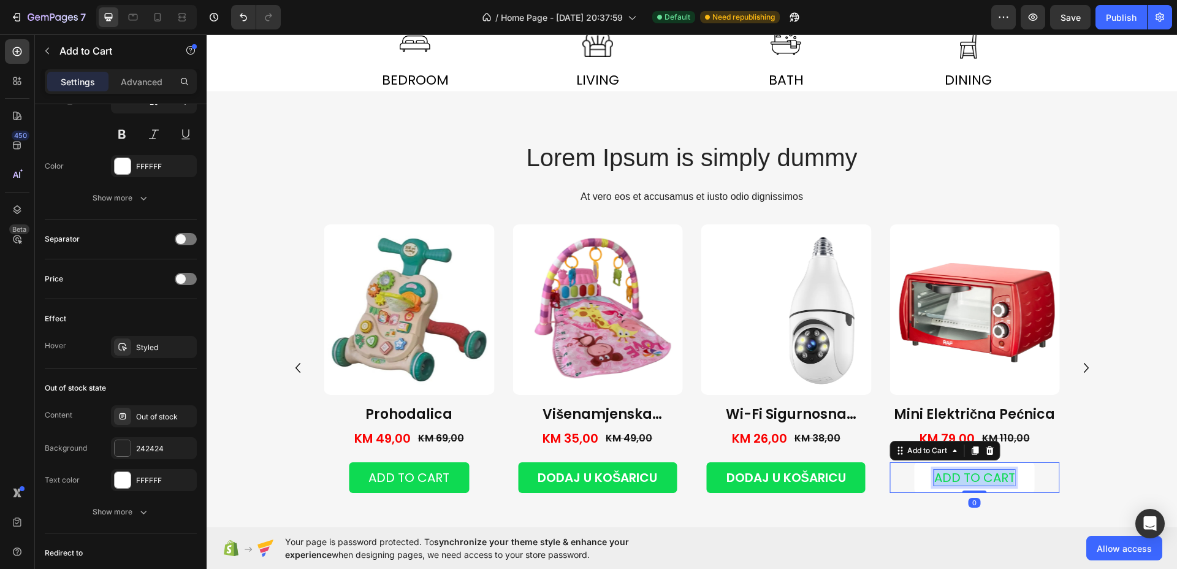
click at [935, 481] on p "Add to cart" at bounding box center [975, 478] width 81 height 16
click at [934, 462] on button "DODAJ" at bounding box center [975, 477] width 82 height 31
click at [929, 462] on button "DODAJ U" at bounding box center [975, 477] width 93 height 31
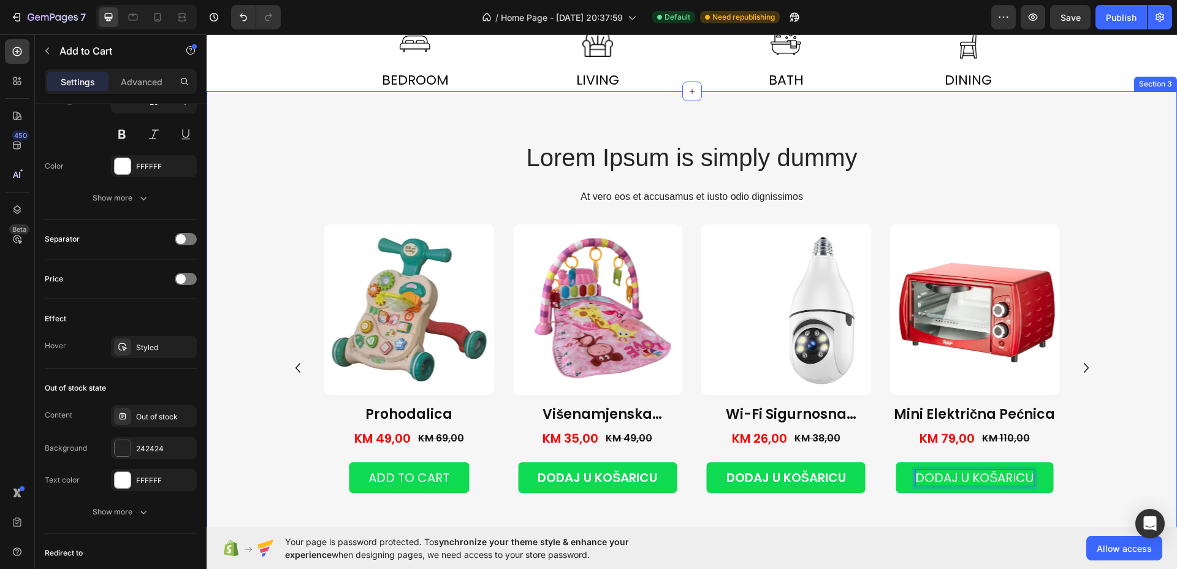
click at [1112, 421] on div "Product Images Dvostrana Flis Deka Product Title KM 39,00 Product Price Product…" at bounding box center [691, 372] width 897 height 296
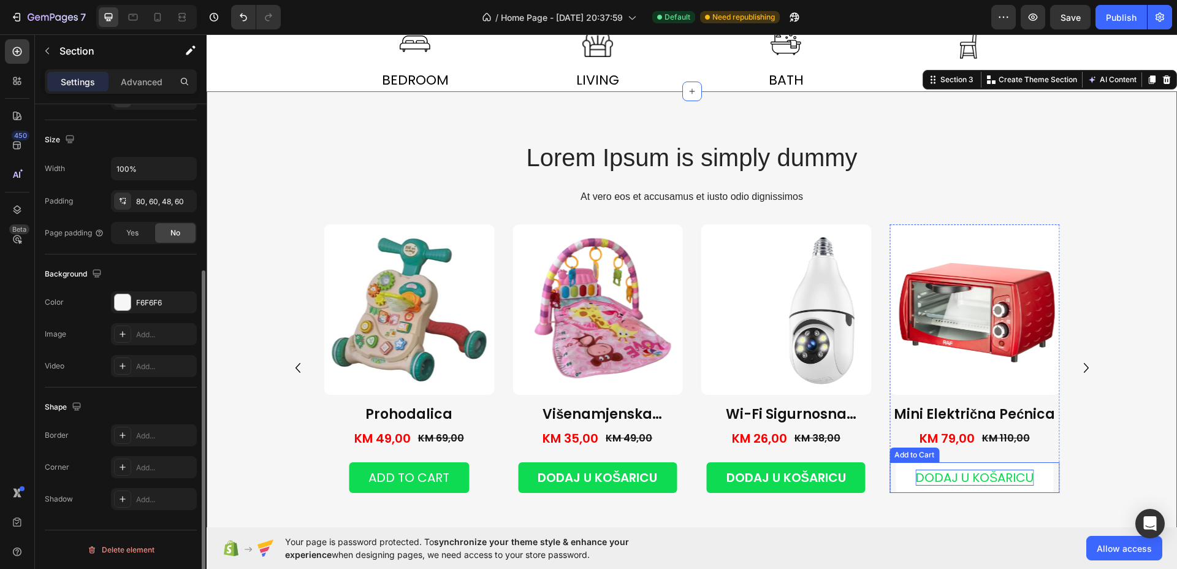
scroll to position [0, 0]
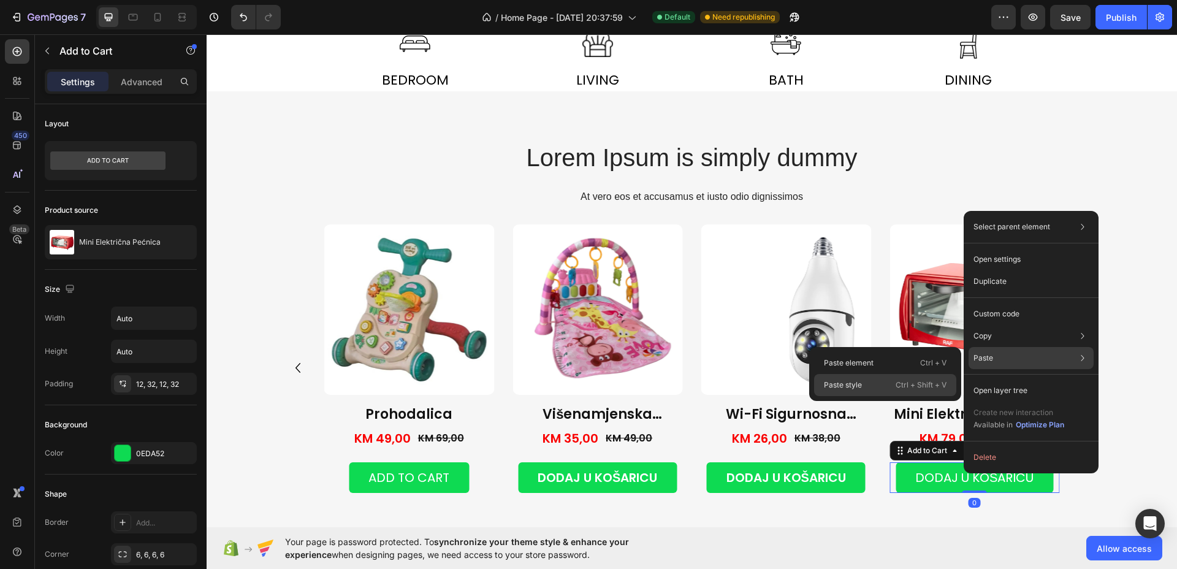
drag, startPoint x: 894, startPoint y: 378, endPoint x: 725, endPoint y: 354, distance: 171.0
click at [894, 378] on div "Paste style Ctrl + Shift + V" at bounding box center [885, 385] width 142 height 22
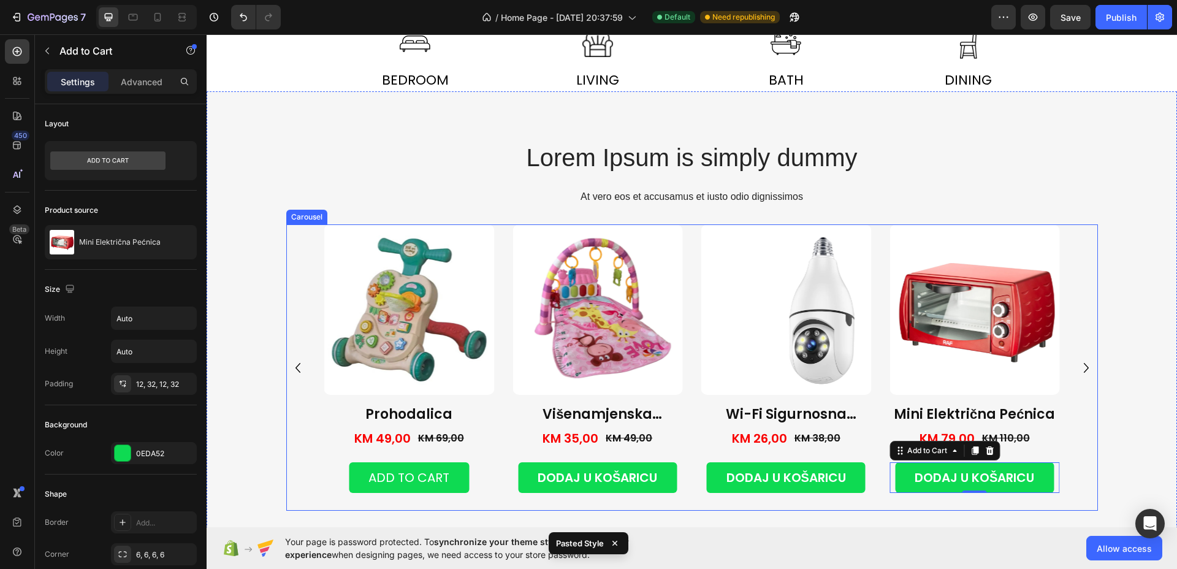
click at [1084, 363] on icon "Carousel Next Arrow" at bounding box center [1086, 368] width 5 height 10
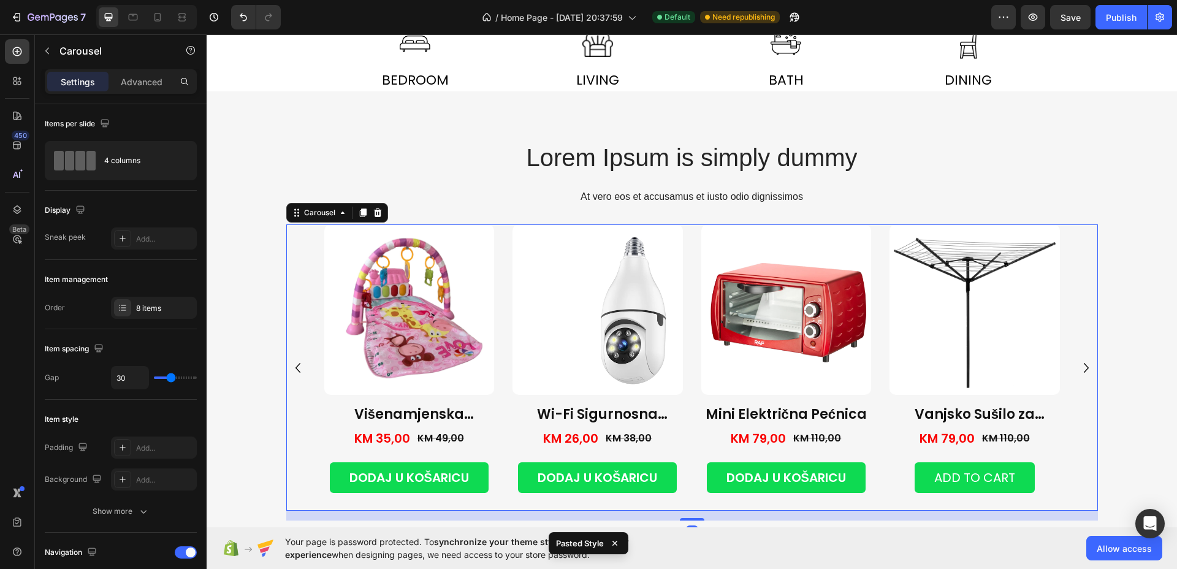
click at [1084, 363] on icon "Carousel Next Arrow" at bounding box center [1086, 368] width 5 height 10
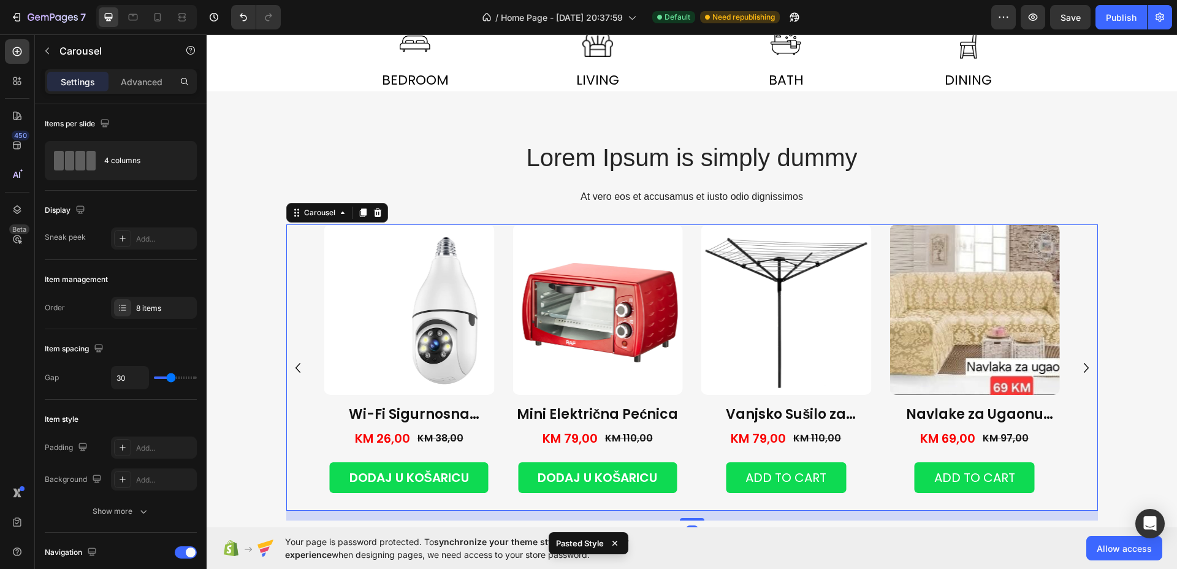
click at [1084, 363] on icon "Carousel Next Arrow" at bounding box center [1086, 368] width 5 height 10
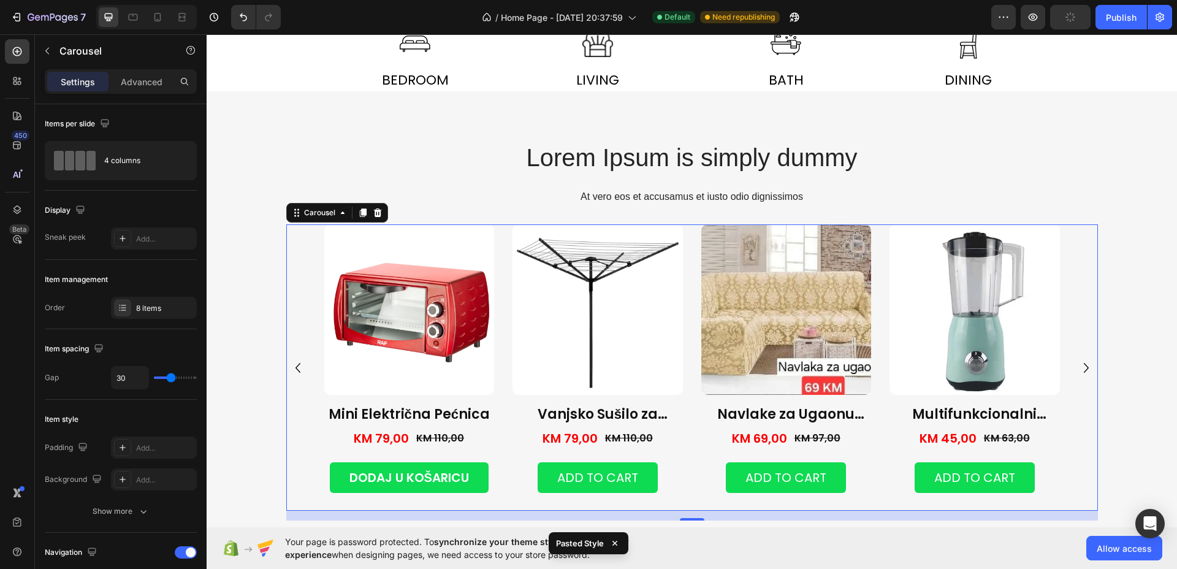
click at [1082, 359] on icon "Carousel Next Arrow" at bounding box center [1087, 368] width 20 height 20
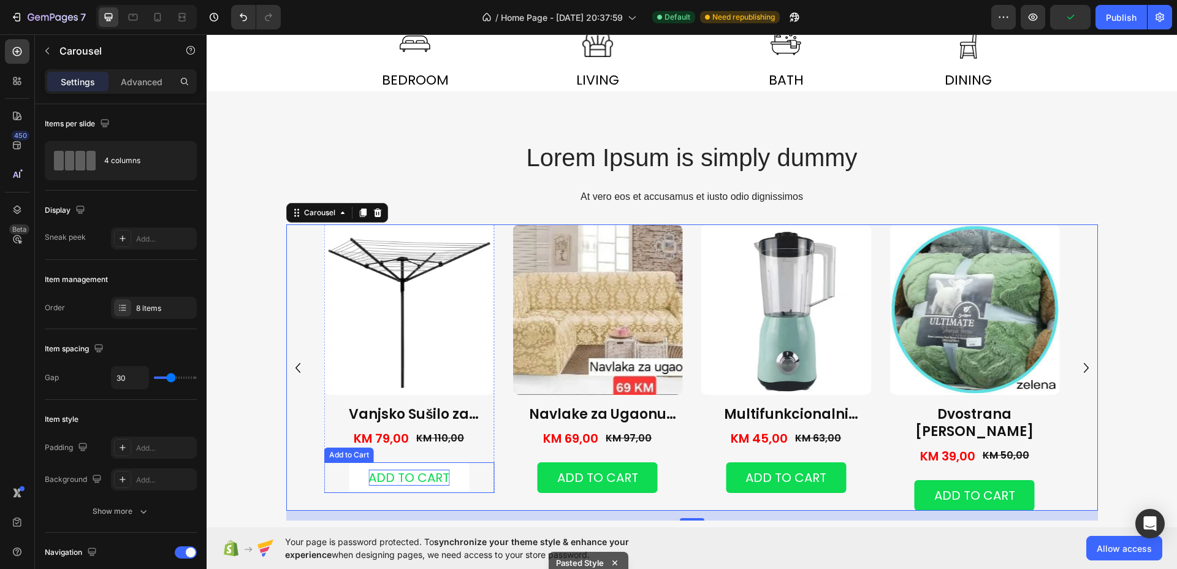
click at [412, 480] on div "Add to cart" at bounding box center [409, 478] width 81 height 16
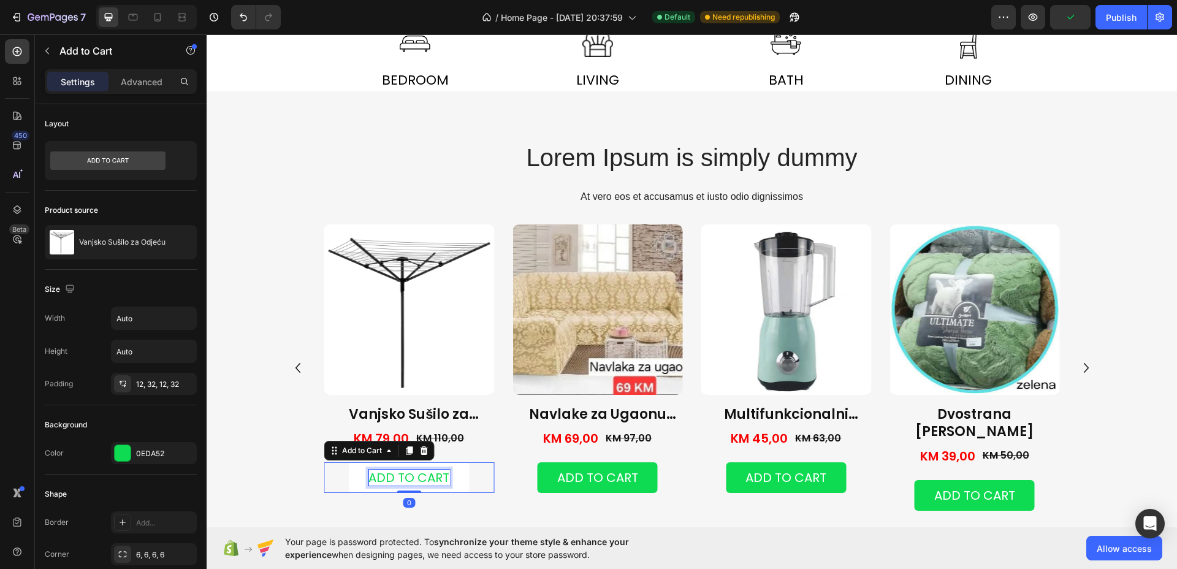
click at [412, 480] on div "Add to cart" at bounding box center [409, 478] width 81 height 16
click at [412, 480] on p "Add to cart" at bounding box center [409, 478] width 81 height 16
click at [368, 462] on button "DODAJ" at bounding box center [409, 477] width 82 height 31
click at [362, 462] on button "DODAJ U" at bounding box center [408, 477] width 93 height 31
click at [404, 483] on p "DODAJ U KOŠARICU" at bounding box center [409, 478] width 118 height 16
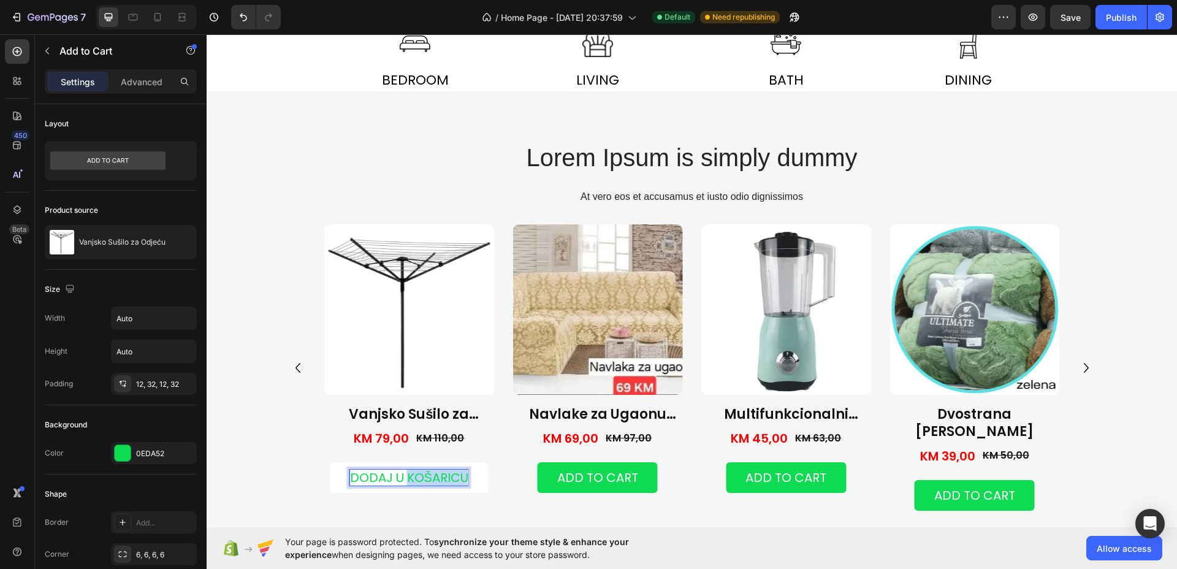
click at [404, 483] on p "DODAJ U KOŠARICU" at bounding box center [409, 478] width 118 height 16
copy p "DODAJ U KOŠARICU"
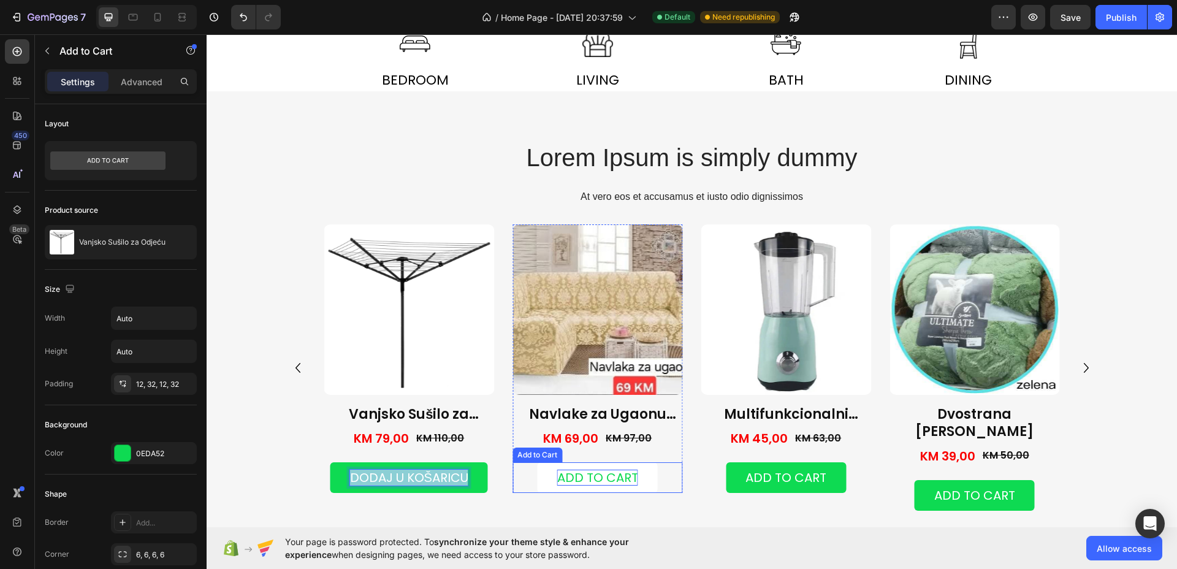
click at [580, 478] on div "Add to cart" at bounding box center [597, 478] width 81 height 16
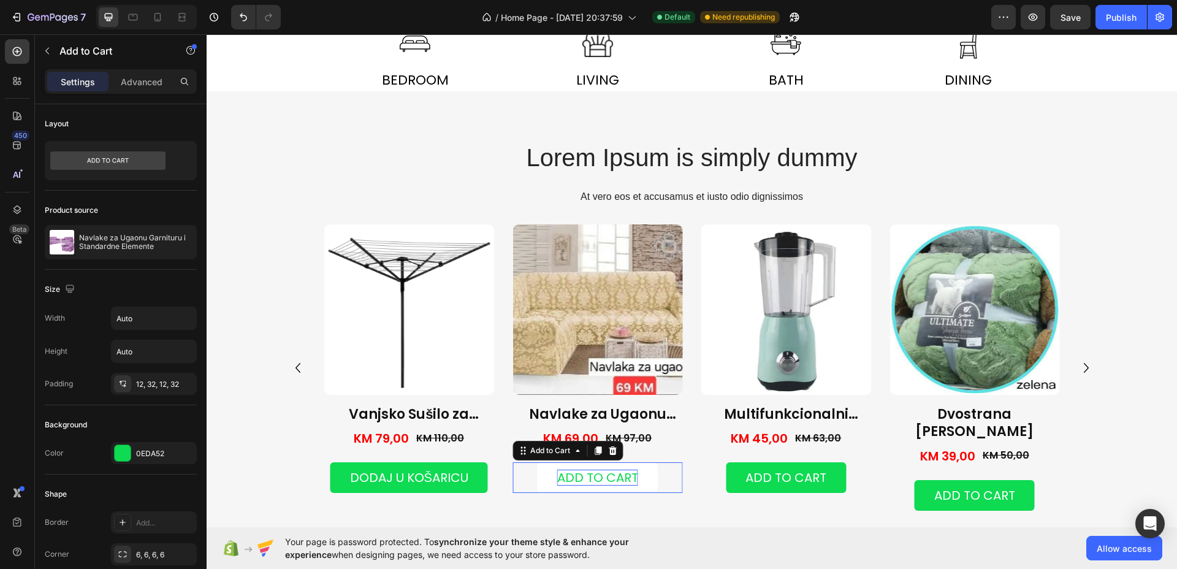
click at [580, 478] on div "Add to cart" at bounding box center [597, 478] width 81 height 16
click at [580, 478] on p "Add to cart" at bounding box center [597, 478] width 81 height 16
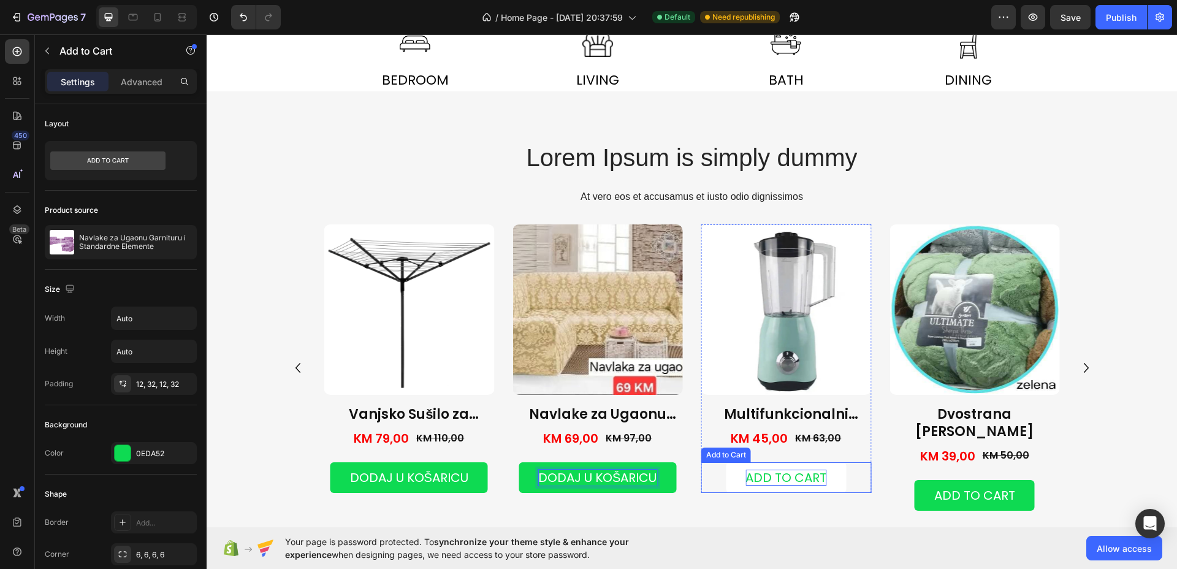
click at [787, 473] on div "Add to cart" at bounding box center [786, 478] width 81 height 16
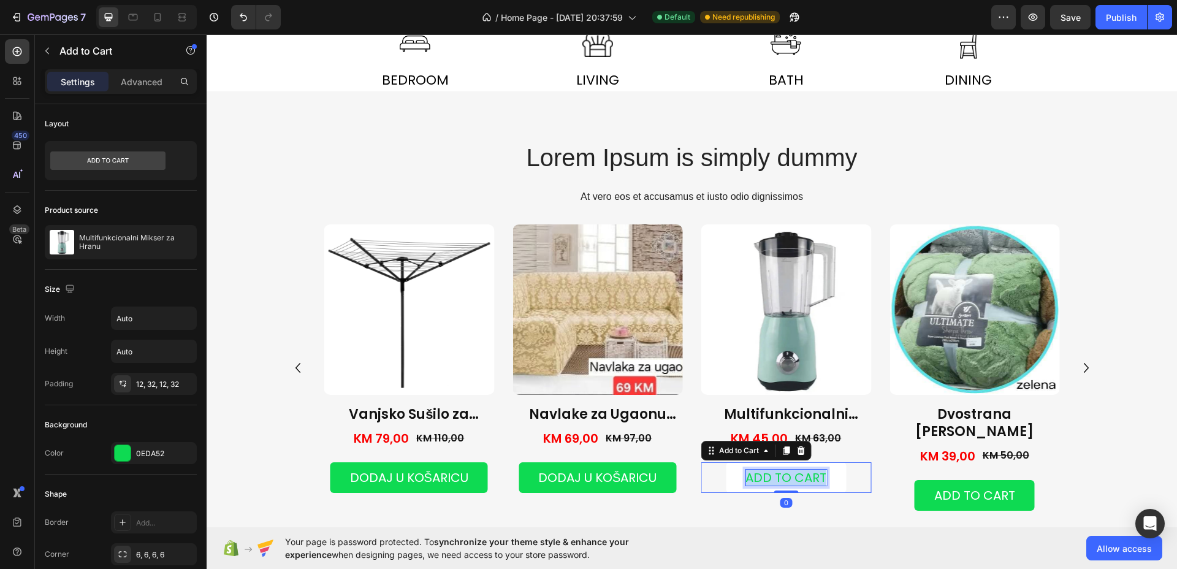
click at [787, 473] on p "Add to cart" at bounding box center [786, 478] width 81 height 16
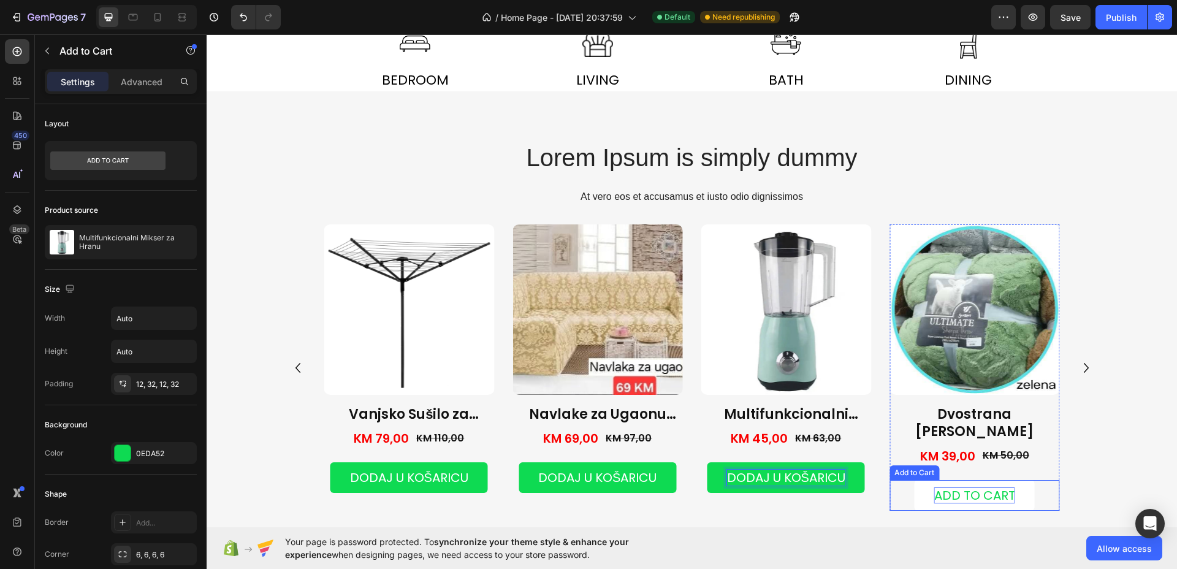
click at [949, 488] on div "Add to cart" at bounding box center [975, 496] width 81 height 16
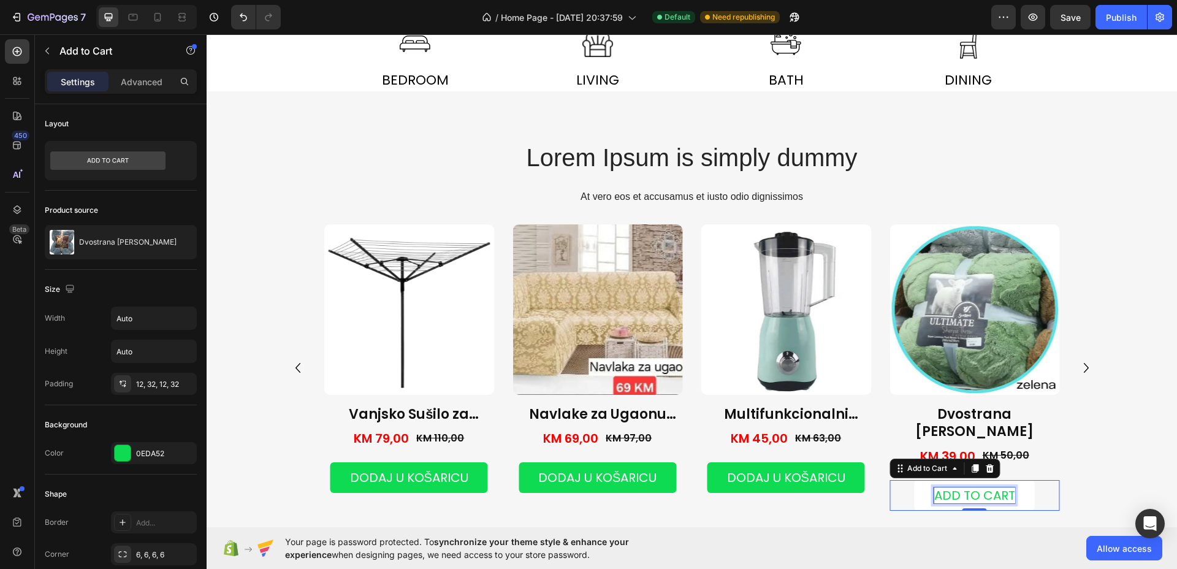
click at [949, 488] on div "Add to cart" at bounding box center [975, 496] width 81 height 16
click at [949, 488] on p "Add to cart" at bounding box center [975, 496] width 81 height 16
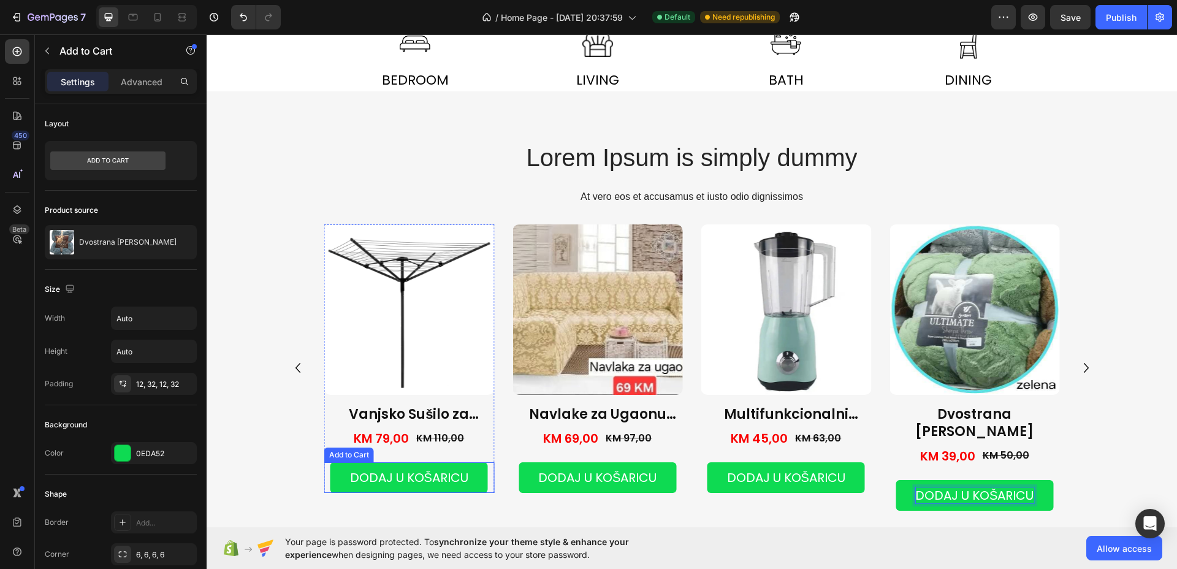
drag, startPoint x: 412, startPoint y: 470, endPoint x: 269, endPoint y: 400, distance: 158.5
click at [411, 470] on p "DODAJ U KOŠARICU" at bounding box center [409, 478] width 118 height 16
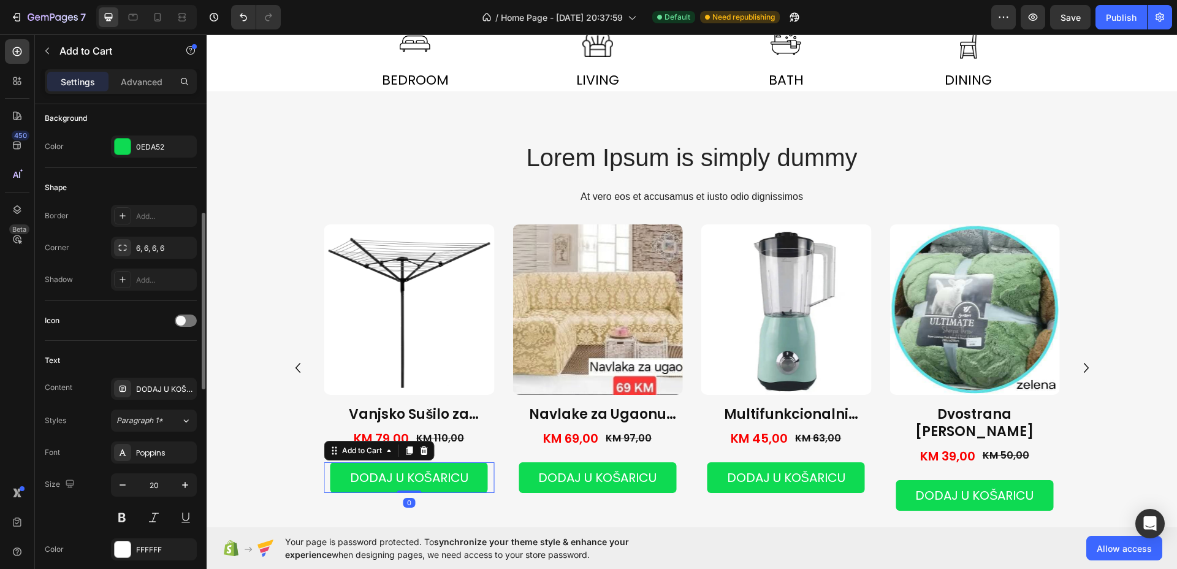
scroll to position [460, 0]
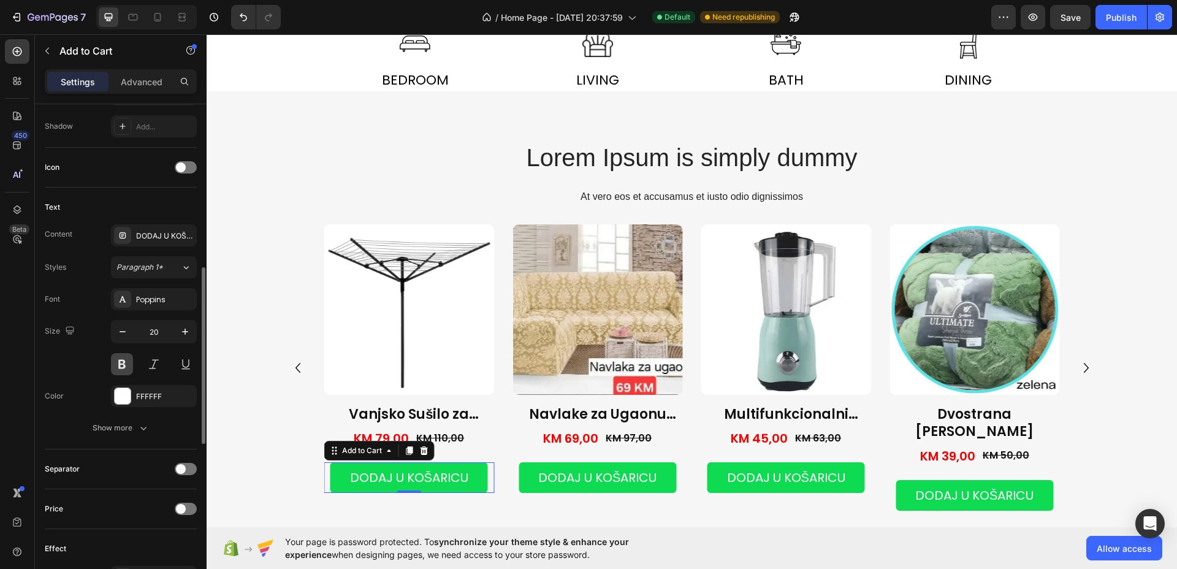
click at [121, 359] on button at bounding box center [122, 364] width 22 height 22
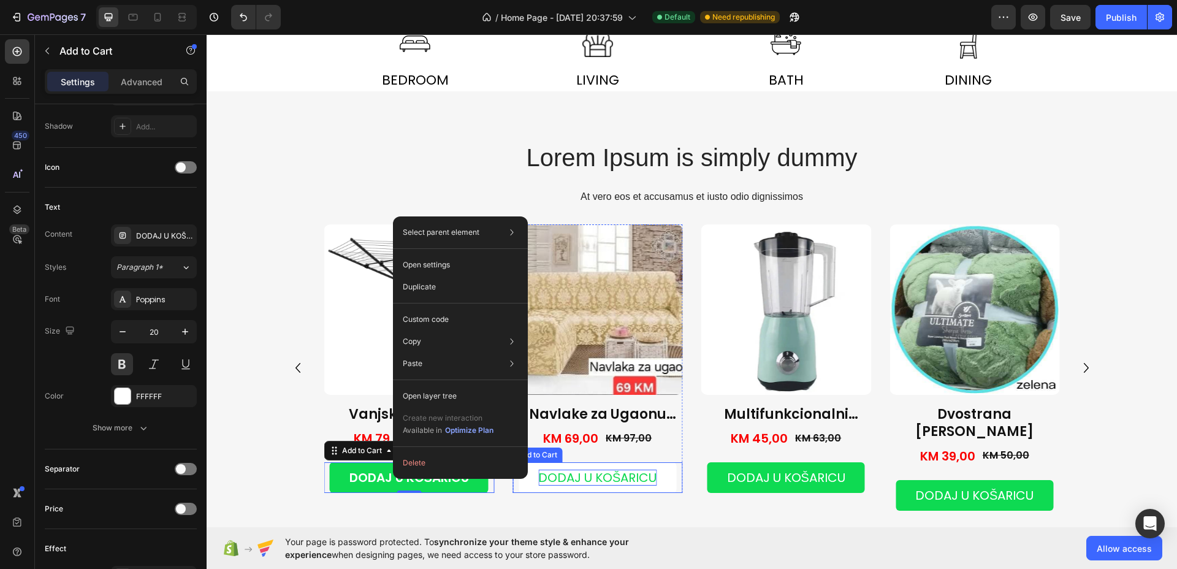
click at [589, 477] on p "DODAJ U KOŠARICU" at bounding box center [597, 478] width 118 height 16
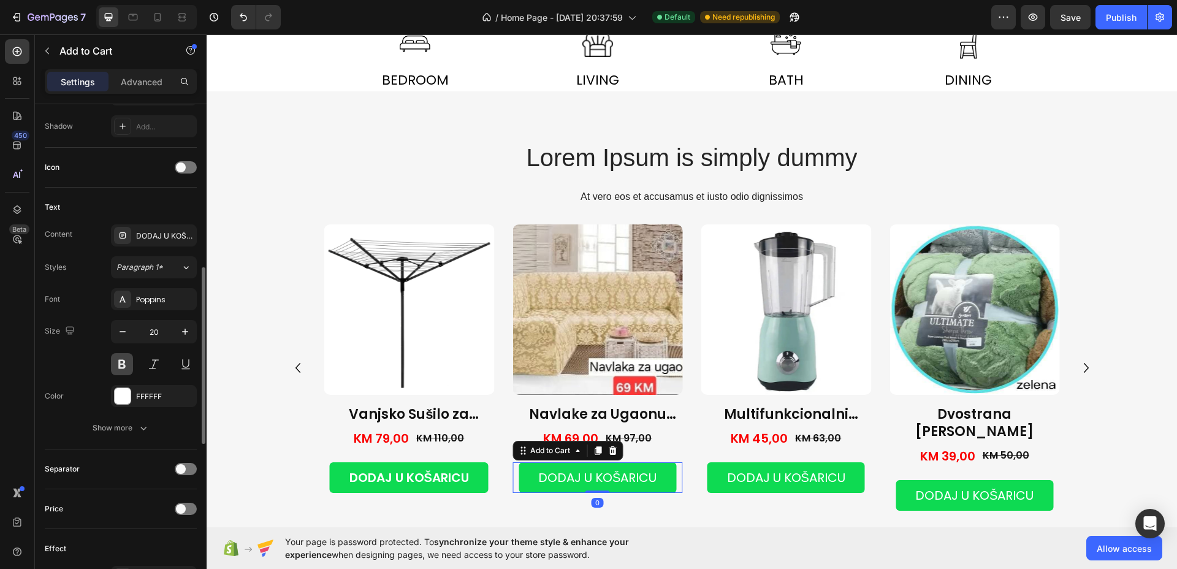
click at [117, 361] on button at bounding box center [122, 364] width 22 height 22
click at [727, 479] on p "DODAJ U KOŠARICU" at bounding box center [786, 478] width 118 height 16
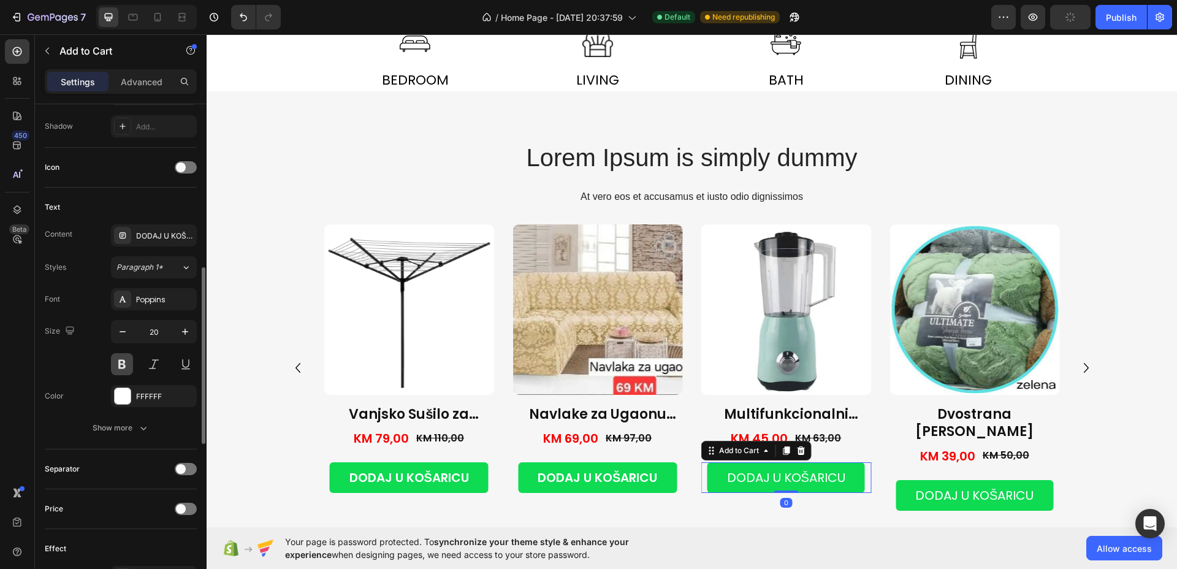
drag, startPoint x: 125, startPoint y: 359, endPoint x: 166, endPoint y: 370, distance: 42.4
click at [125, 359] on button at bounding box center [122, 364] width 22 height 22
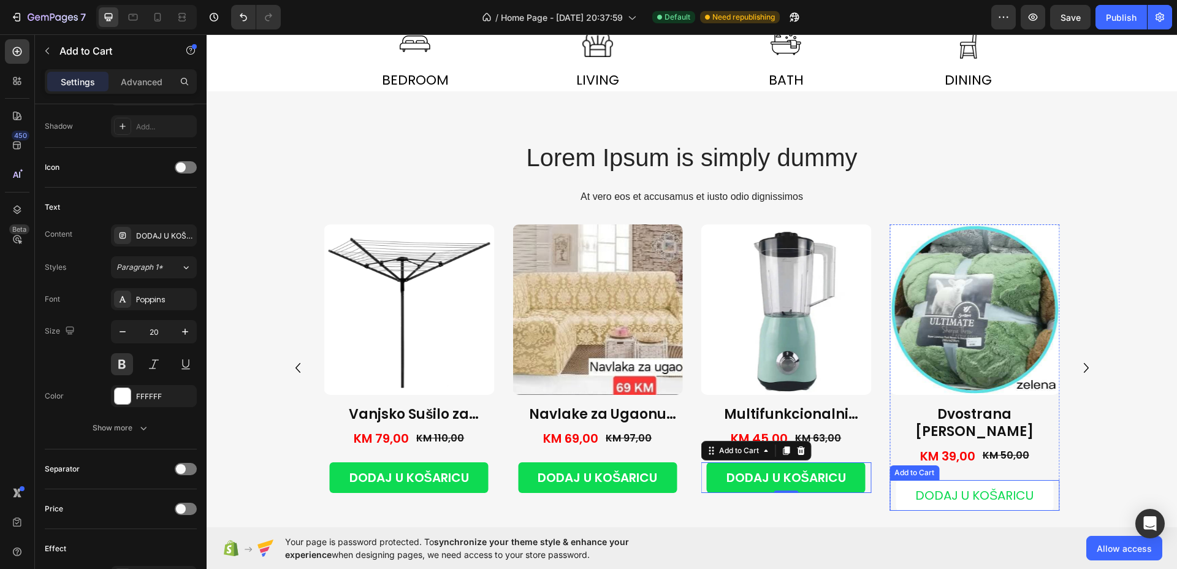
click at [954, 486] on button "DODAJ U KOŠARICU" at bounding box center [975, 495] width 158 height 31
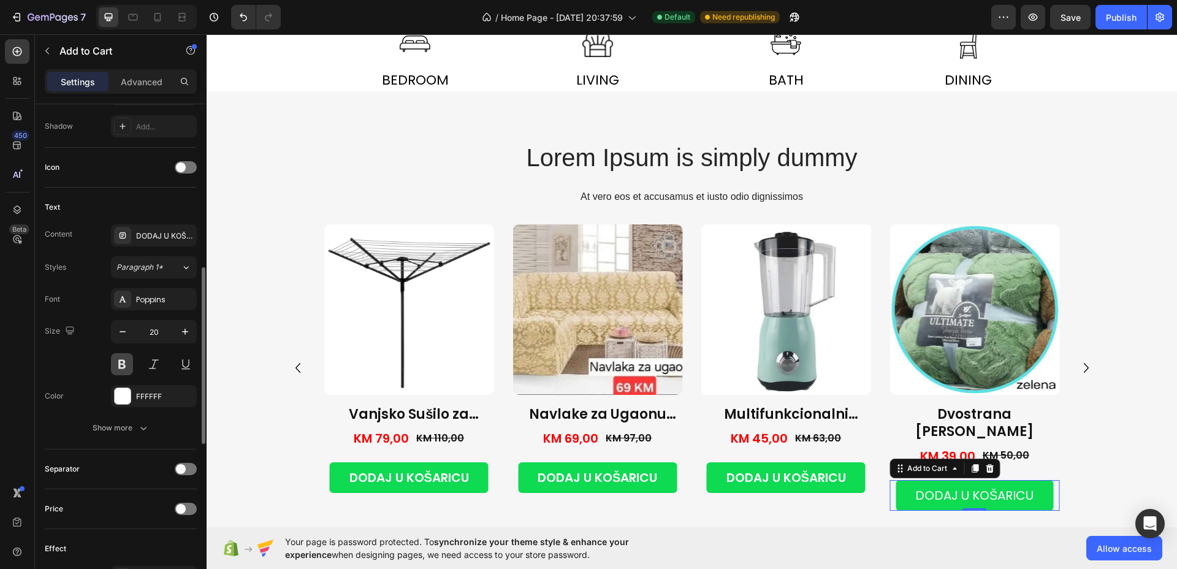
click at [120, 354] on button at bounding box center [122, 364] width 22 height 22
click at [1079, 358] on icon "Carousel Next Arrow" at bounding box center [1087, 368] width 20 height 20
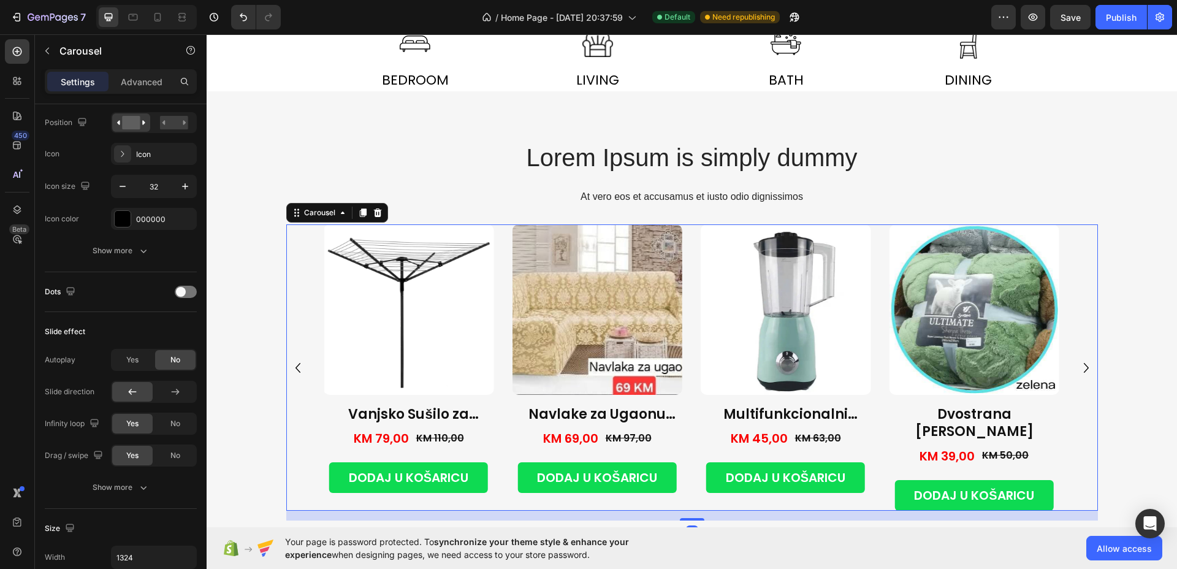
scroll to position [0, 0]
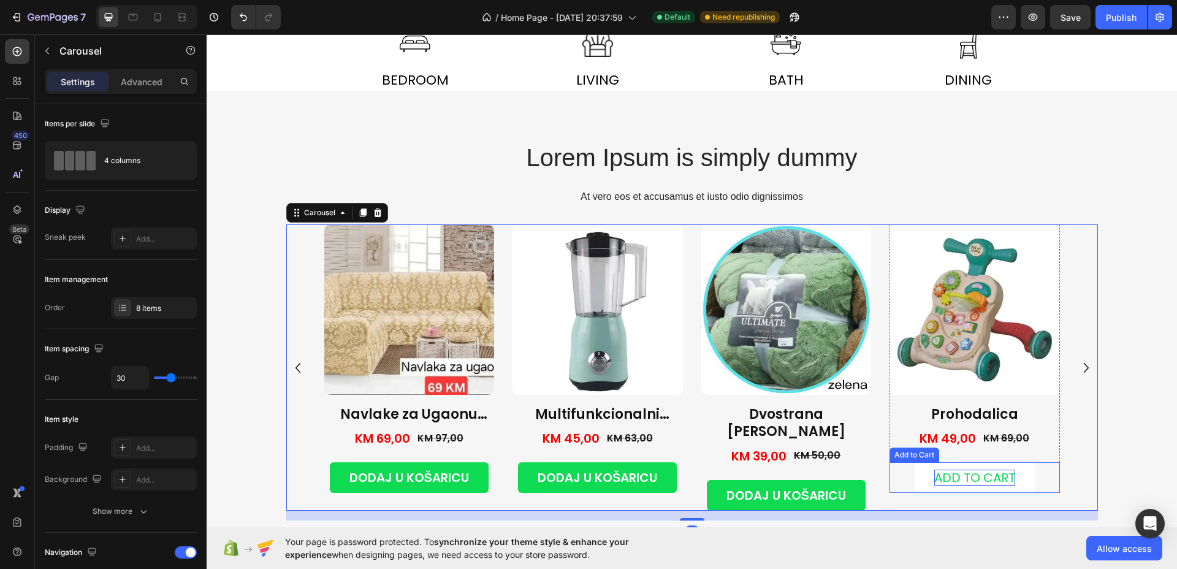
click at [981, 475] on div "Add to cart" at bounding box center [975, 478] width 81 height 16
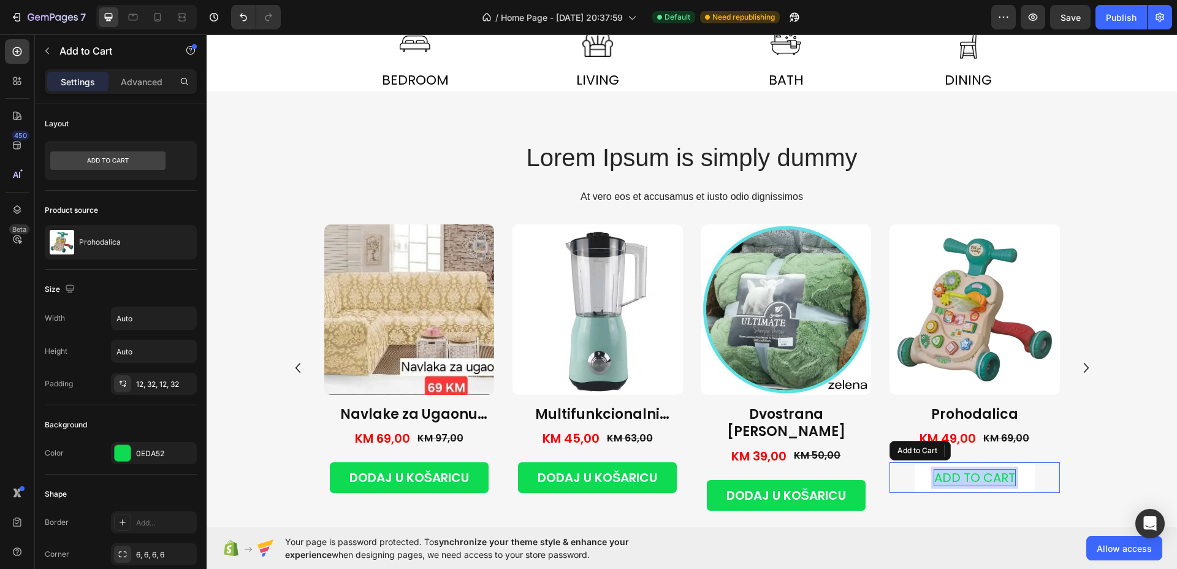
click at [981, 475] on p "Add to cart" at bounding box center [975, 478] width 81 height 16
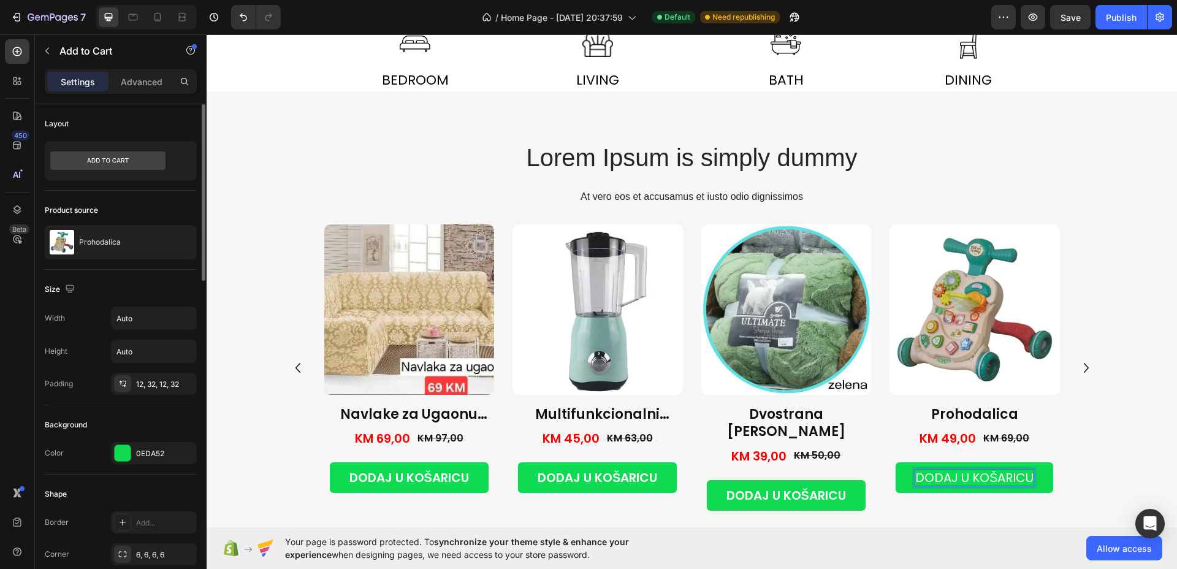
scroll to position [537, 0]
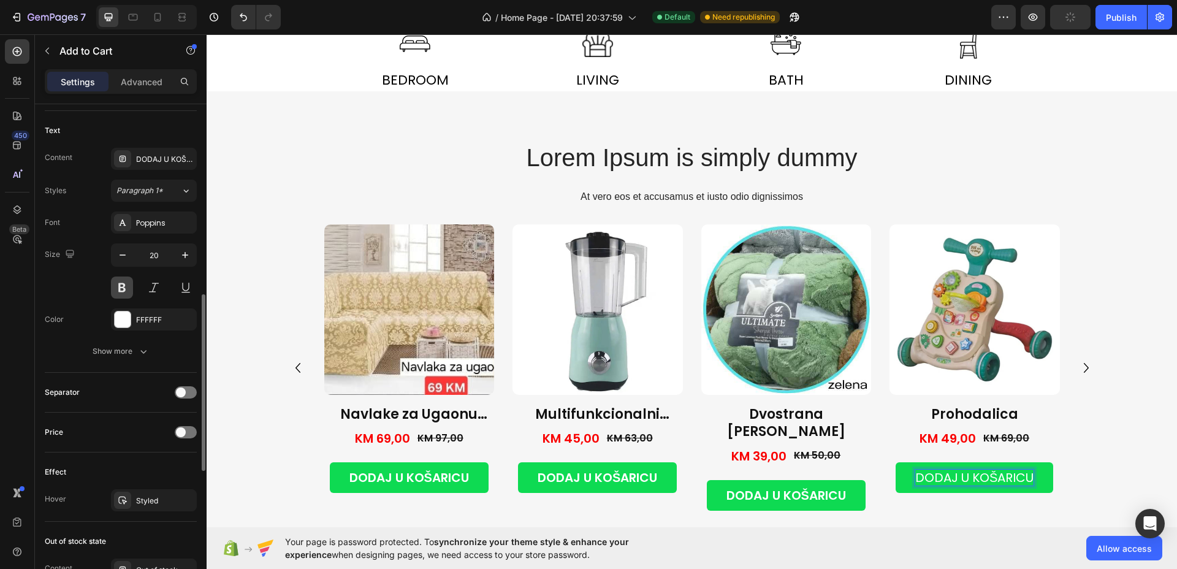
drag, startPoint x: 126, startPoint y: 288, endPoint x: 733, endPoint y: 416, distance: 621.1
click at [126, 288] on button at bounding box center [122, 288] width 22 height 22
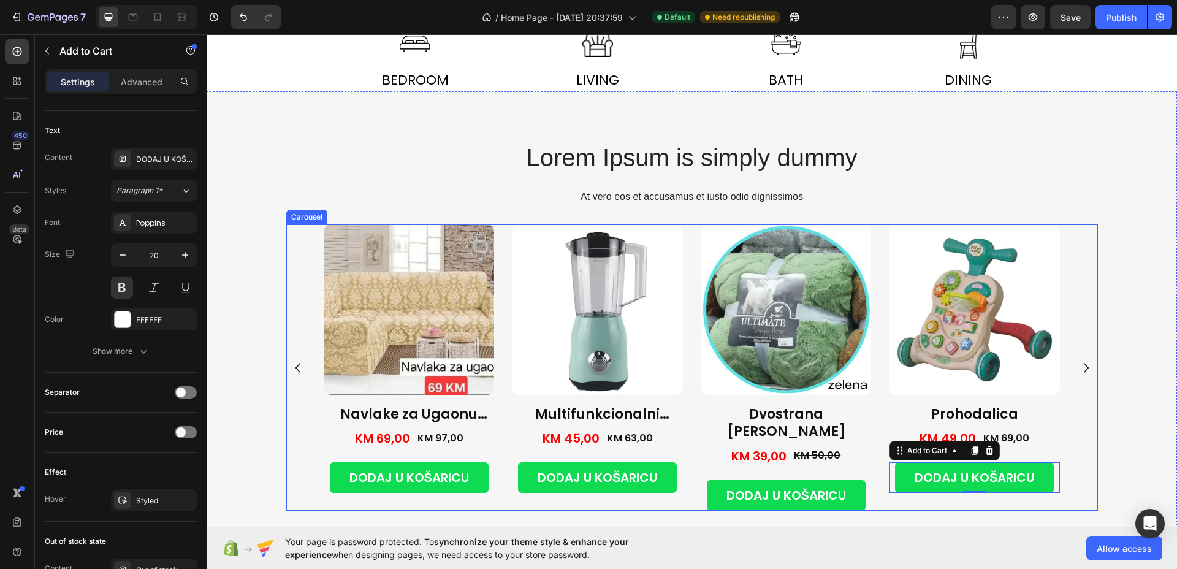
click at [1078, 358] on icon "Carousel Next Arrow" at bounding box center [1087, 368] width 20 height 20
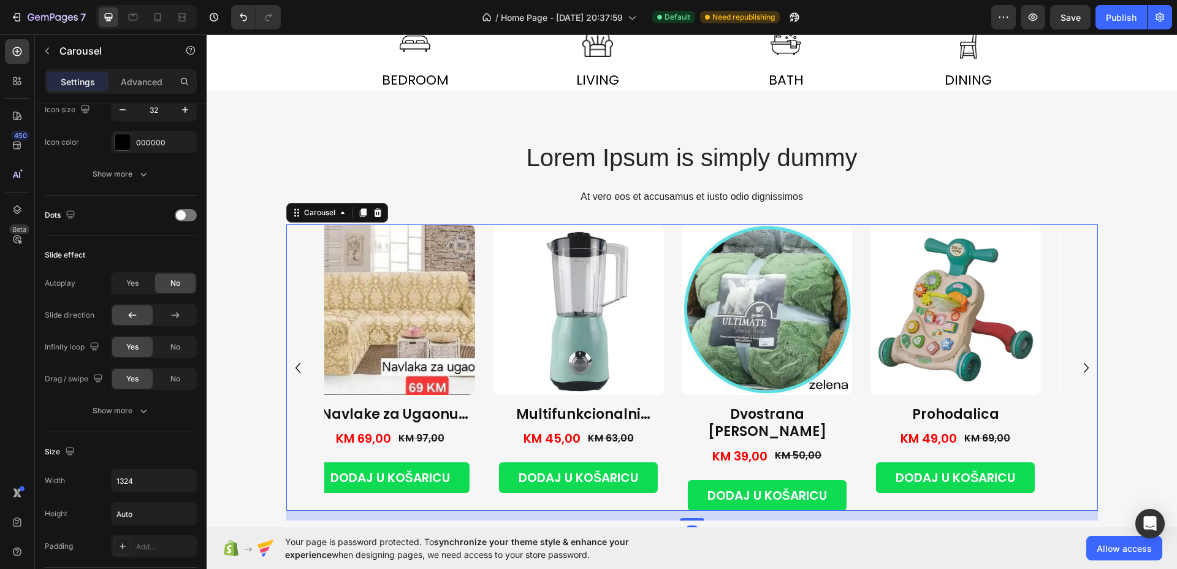
scroll to position [0, 0]
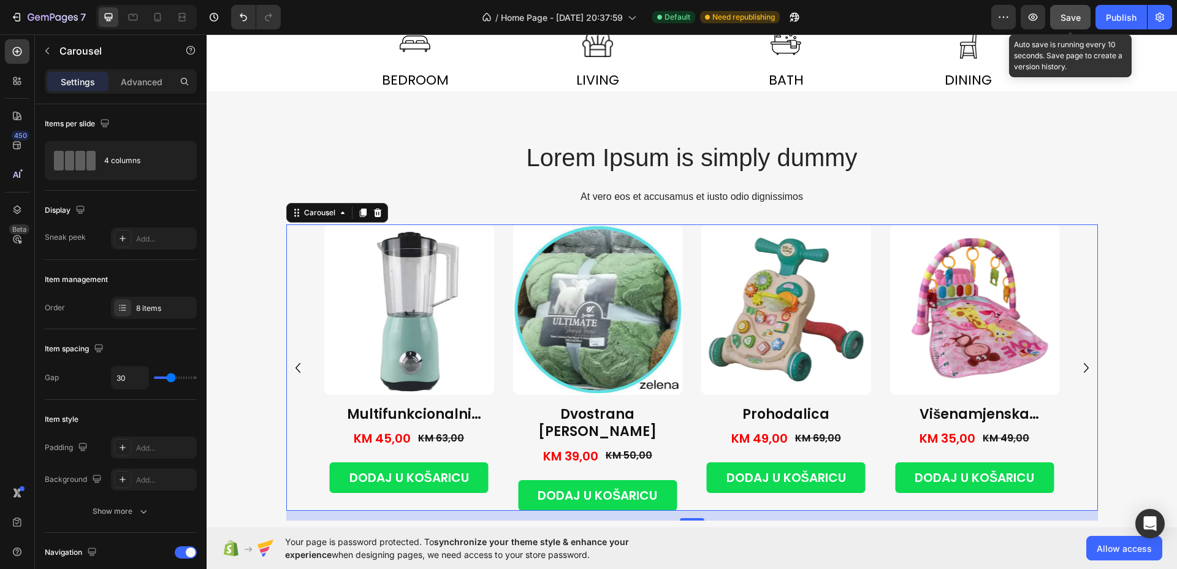
click at [1072, 9] on button "Save" at bounding box center [1071, 17] width 40 height 25
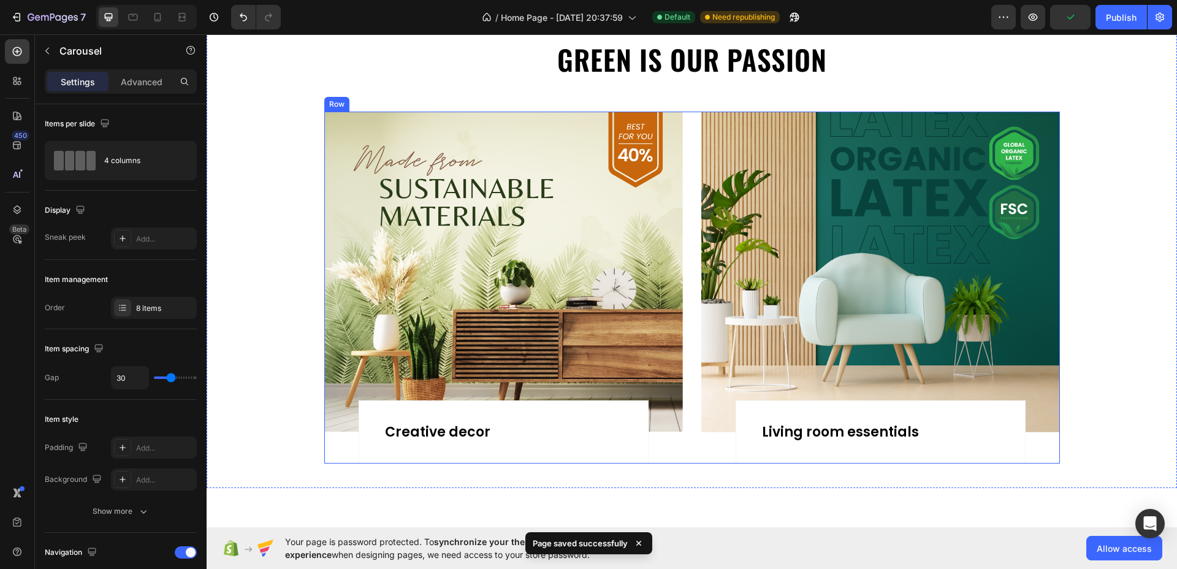
scroll to position [910, 0]
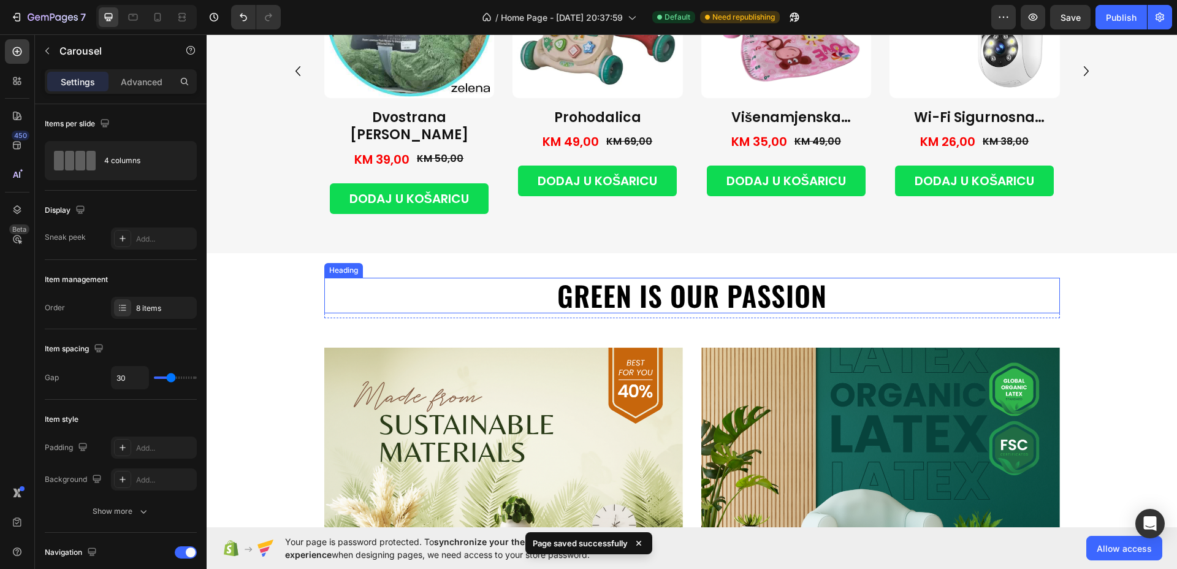
click at [686, 278] on h2 "Green is our passion" at bounding box center [692, 296] width 736 height 36
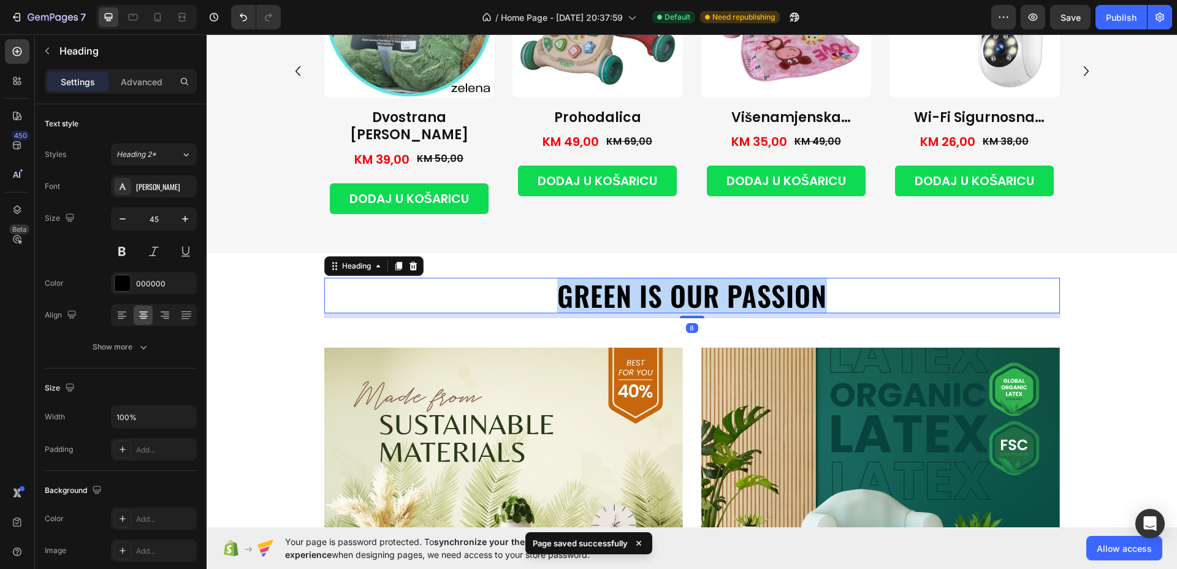
click at [686, 279] on p "Green is our passion" at bounding box center [692, 295] width 733 height 33
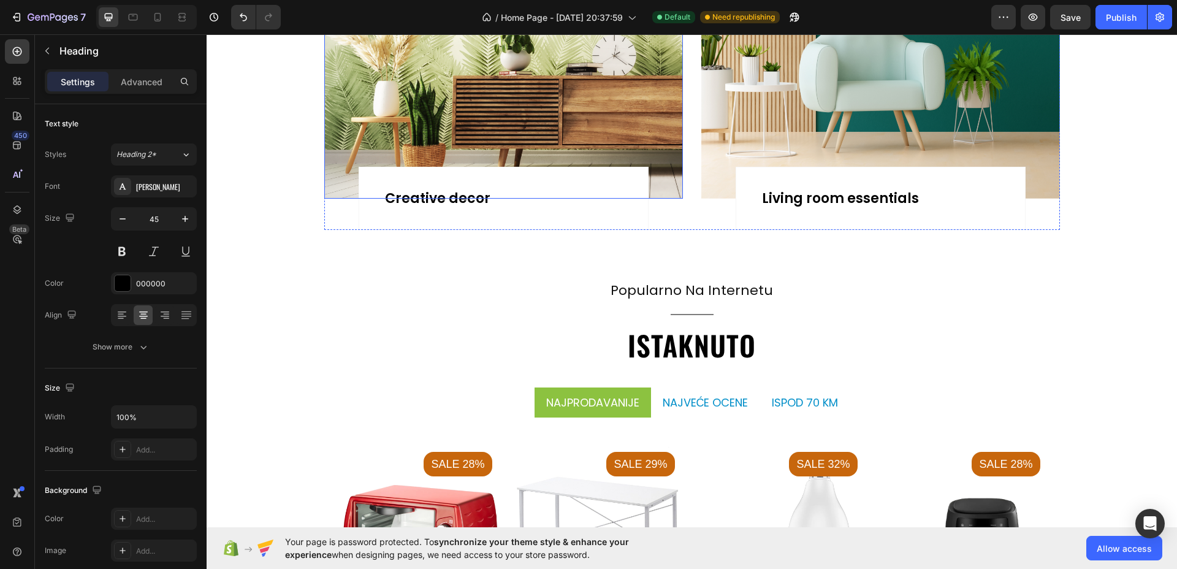
scroll to position [1447, 0]
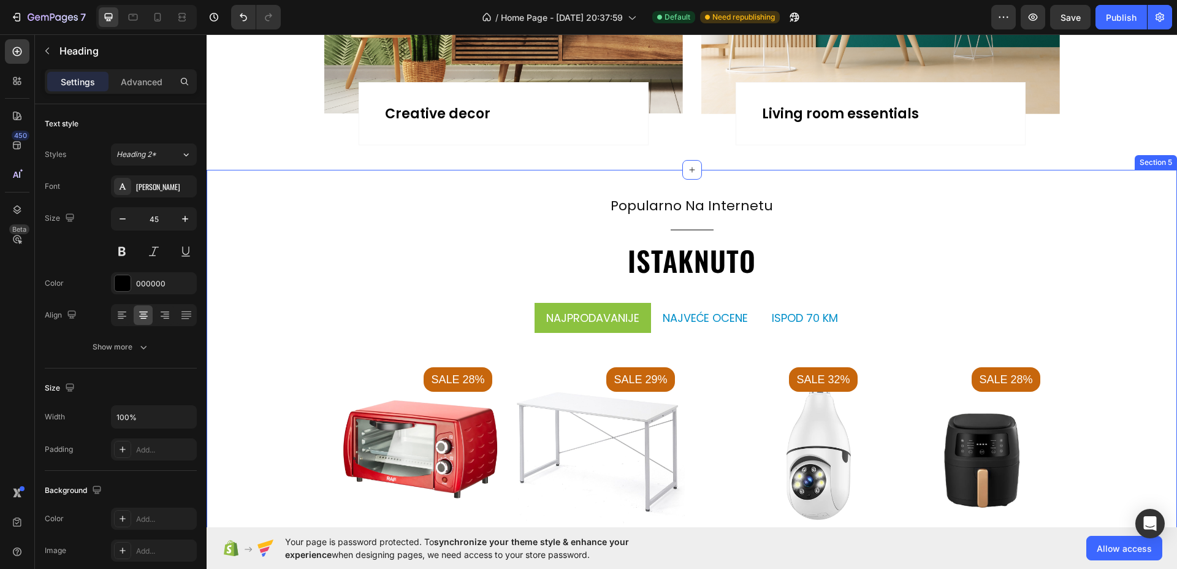
click at [817, 177] on div "popularno na internetu Text Title Line istaknuto Heading [GEOGRAPHIC_DATA] najv…" at bounding box center [692, 419] width 971 height 499
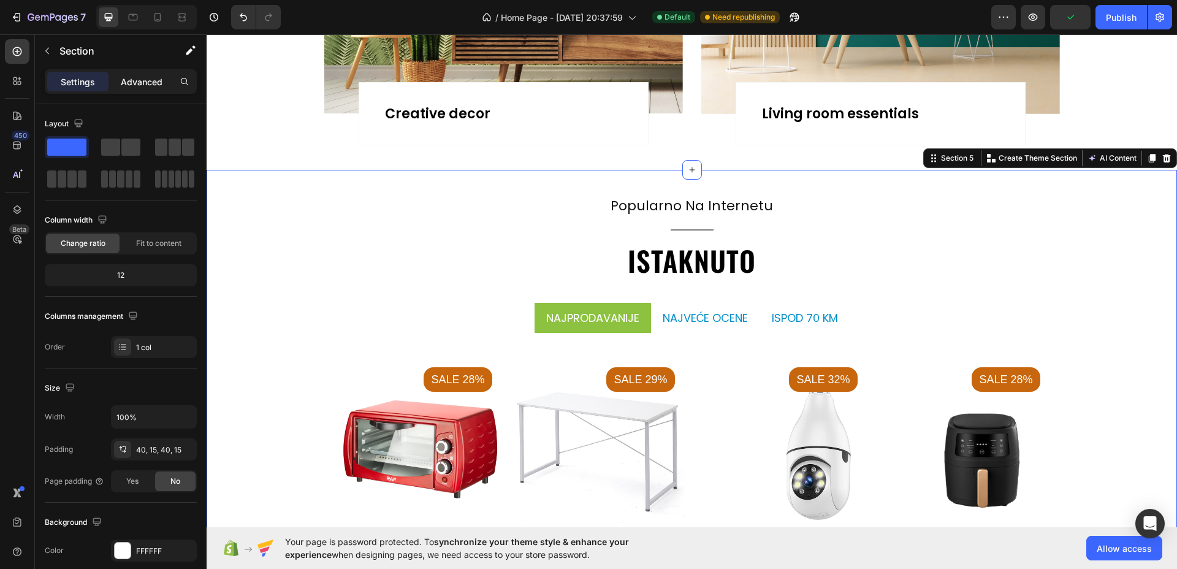
click at [147, 83] on p "Advanced" at bounding box center [142, 81] width 42 height 13
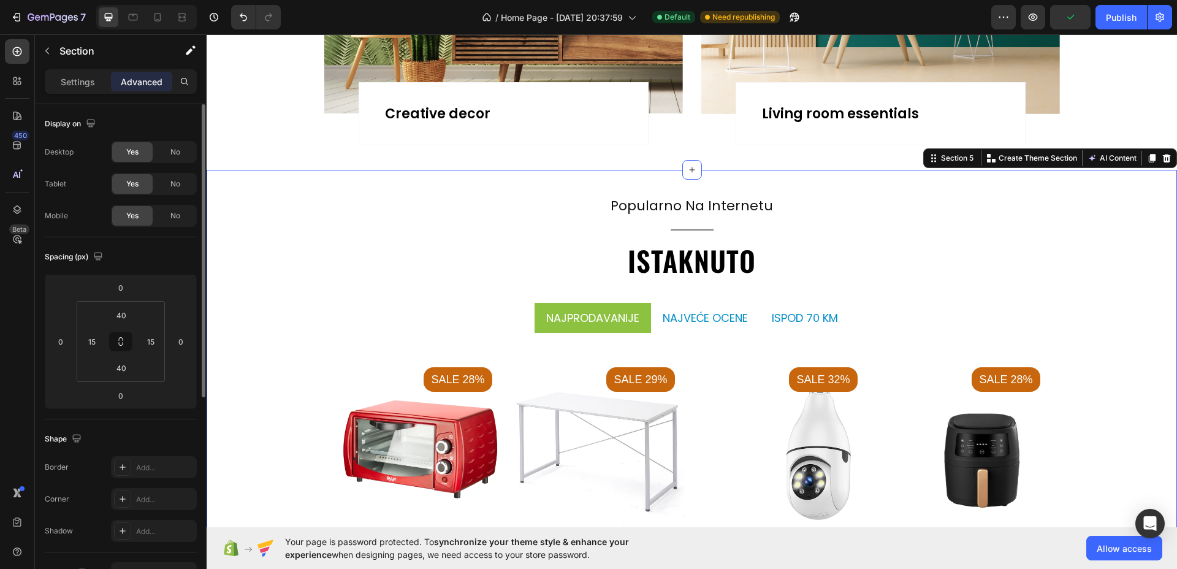
scroll to position [77, 0]
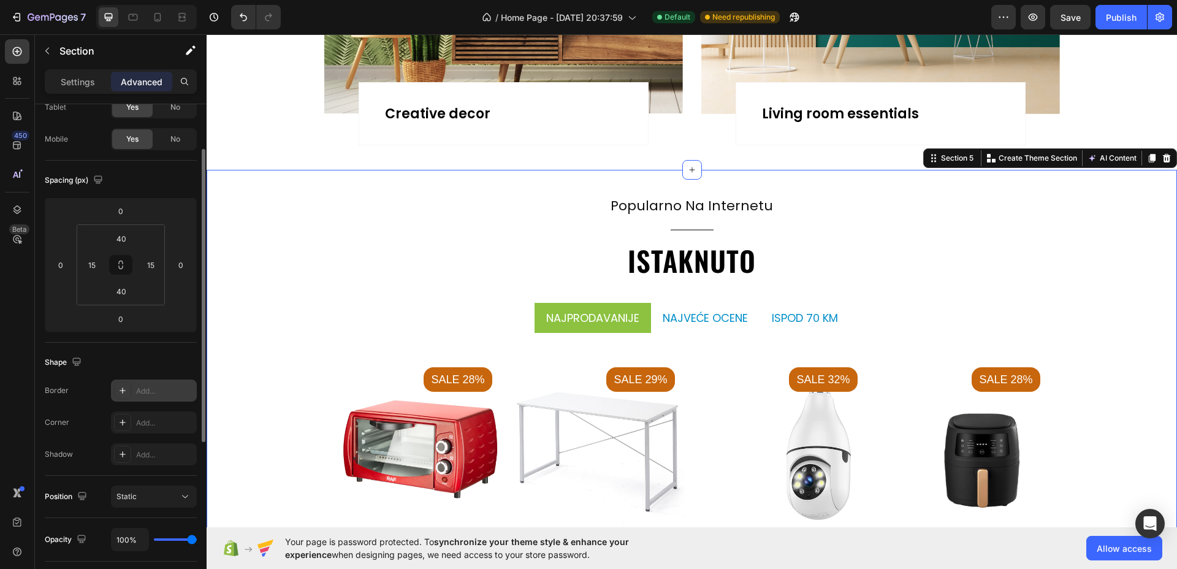
click at [156, 391] on div "Add..." at bounding box center [165, 391] width 58 height 11
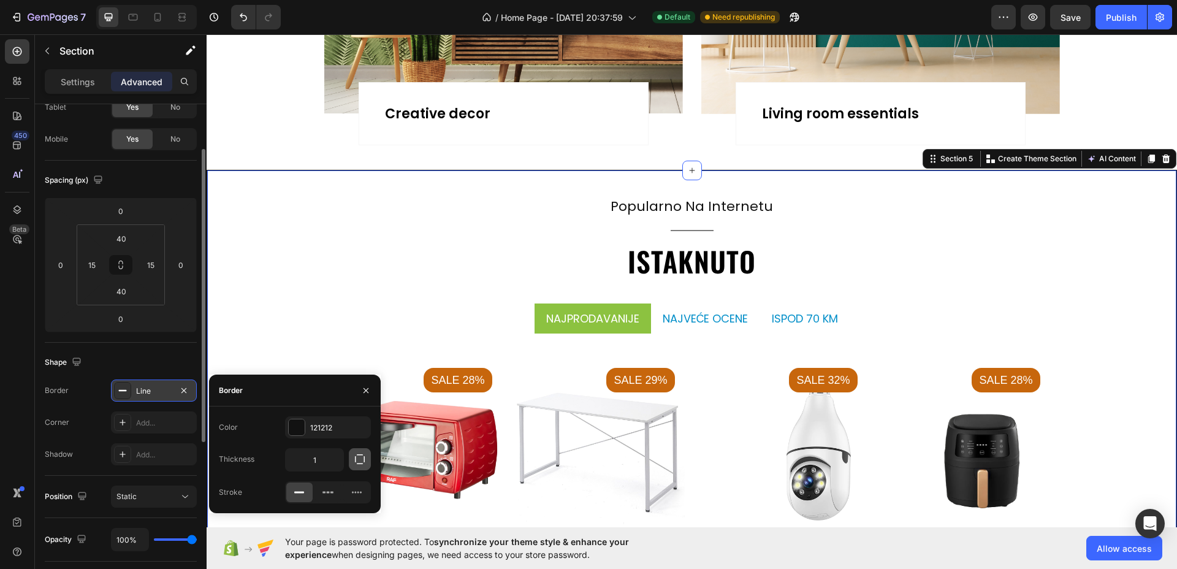
click at [358, 453] on icon "button" at bounding box center [360, 459] width 12 height 12
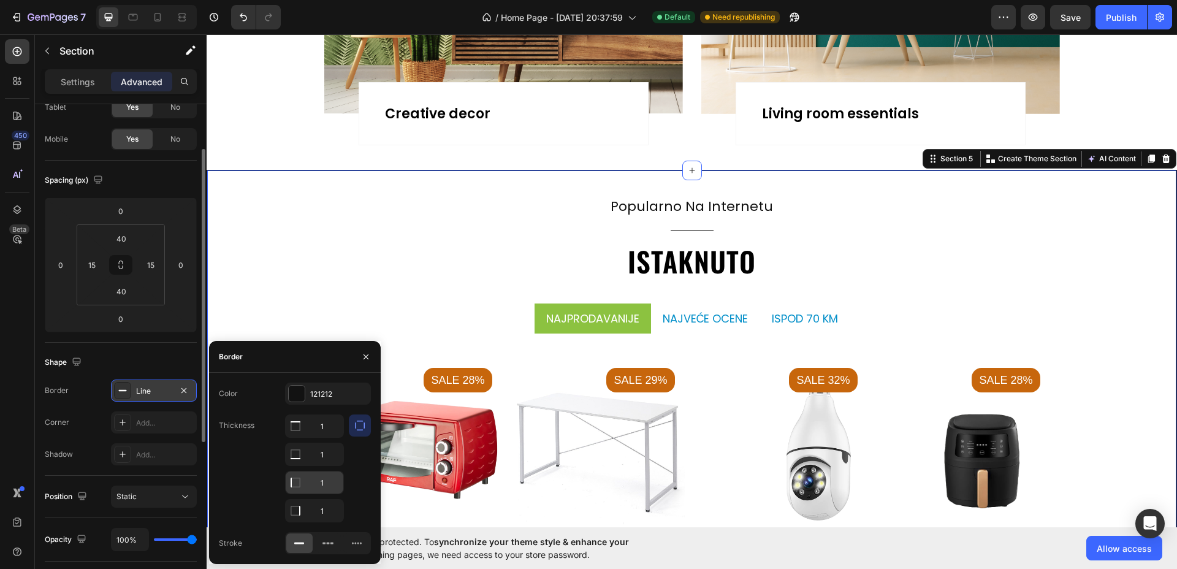
click at [328, 437] on input "1" at bounding box center [315, 426] width 58 height 22
click at [329, 437] on input "1" at bounding box center [315, 426] width 58 height 22
type input "0"
click at [322, 437] on input "1" at bounding box center [315, 426] width 58 height 22
type input "0"
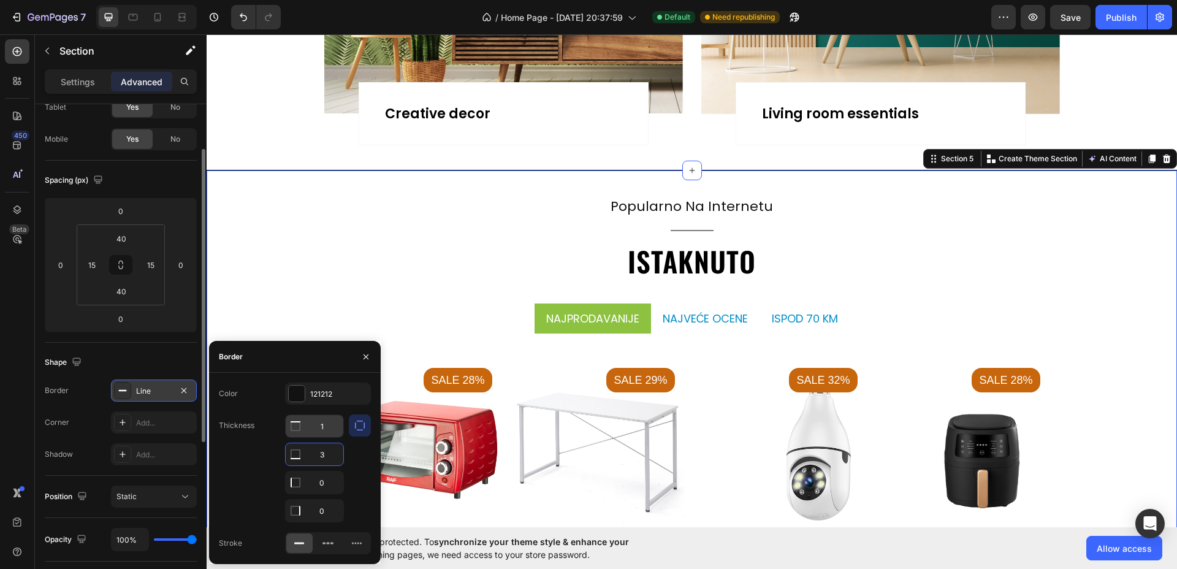
type input "3"
click at [326, 425] on input "1" at bounding box center [315, 426] width 58 height 22
type input "3"
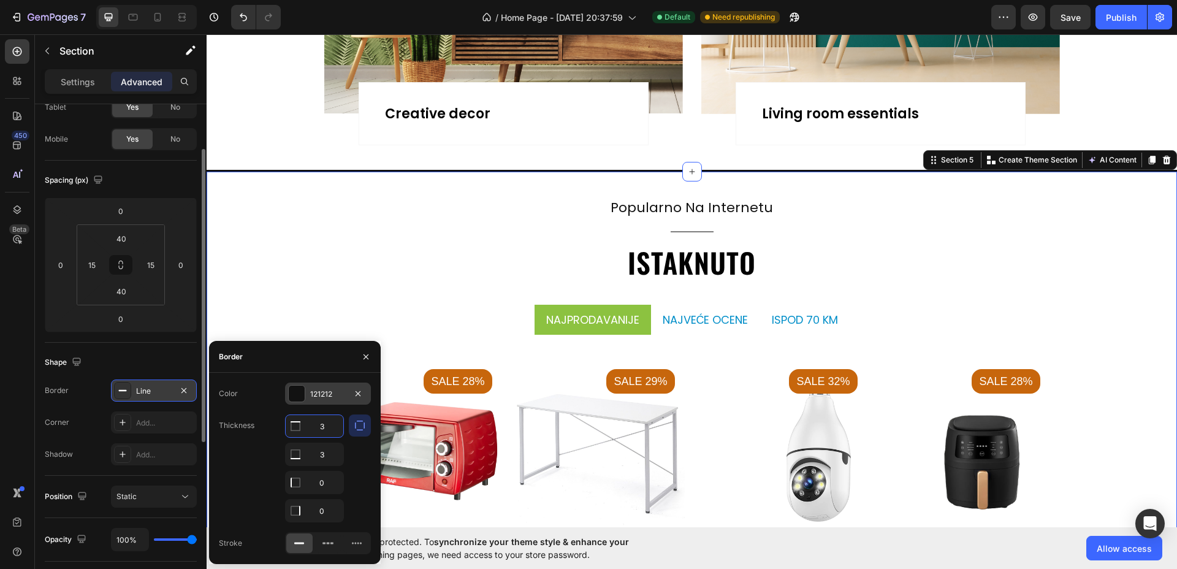
click at [293, 388] on div at bounding box center [297, 394] width 16 height 16
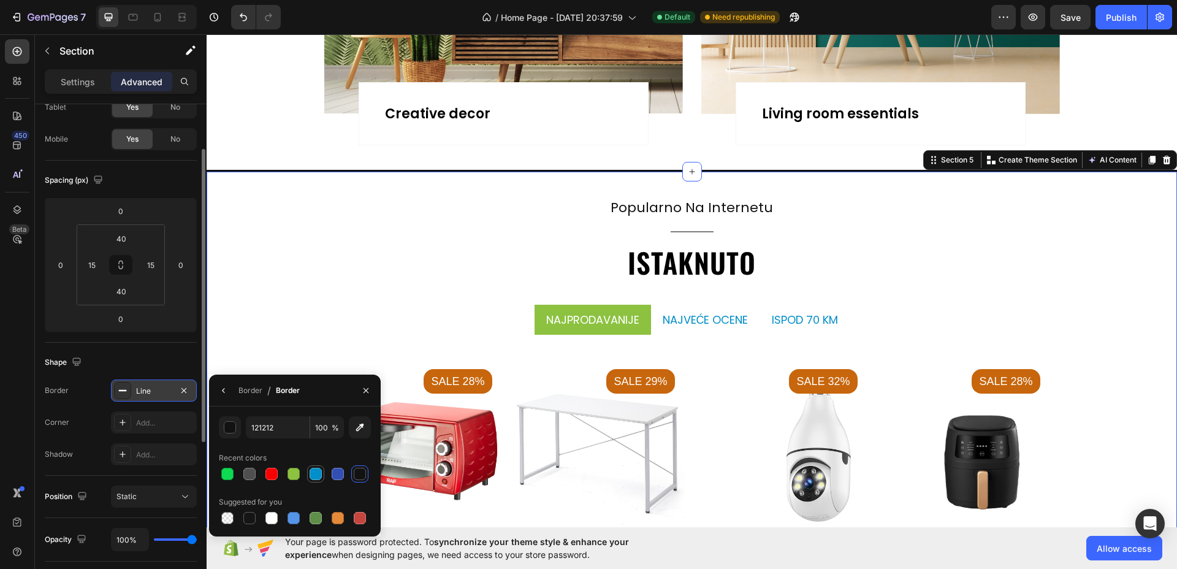
click at [316, 470] on div at bounding box center [316, 474] width 12 height 12
type input "028FC9"
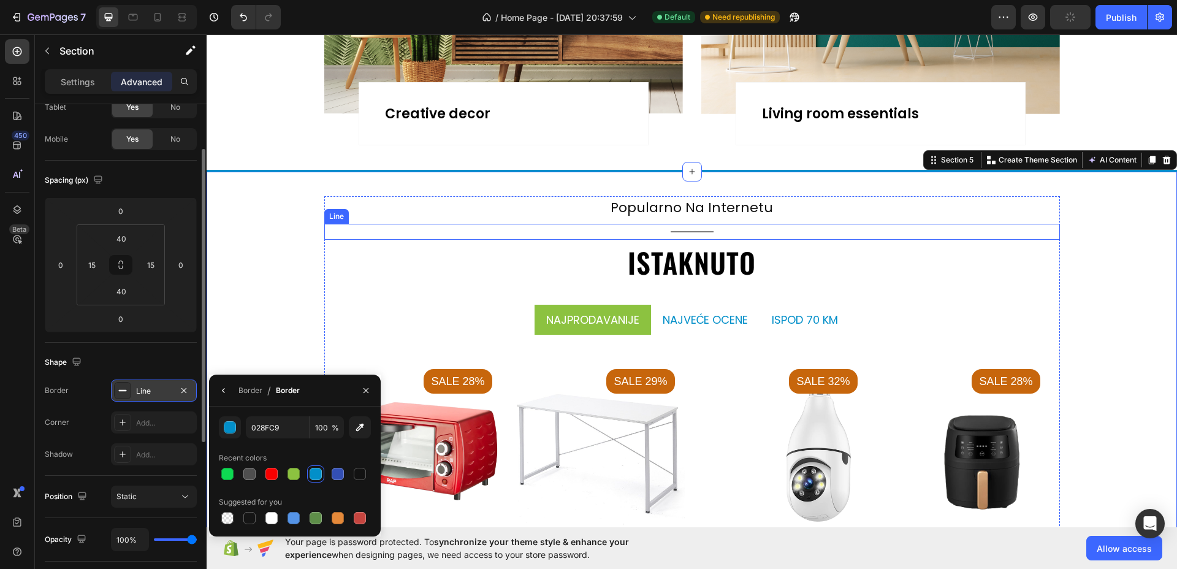
click at [448, 222] on div "popularno na internetu Text Title Line istaknuto Heading [GEOGRAPHIC_DATA] najv…" at bounding box center [692, 421] width 736 height 450
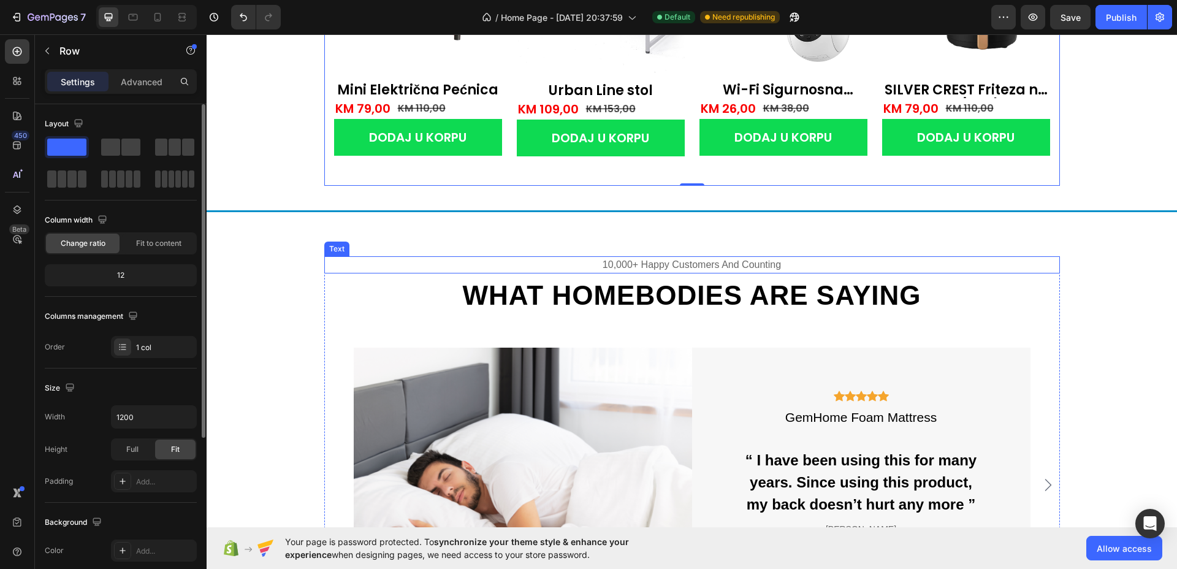
scroll to position [1983, 0]
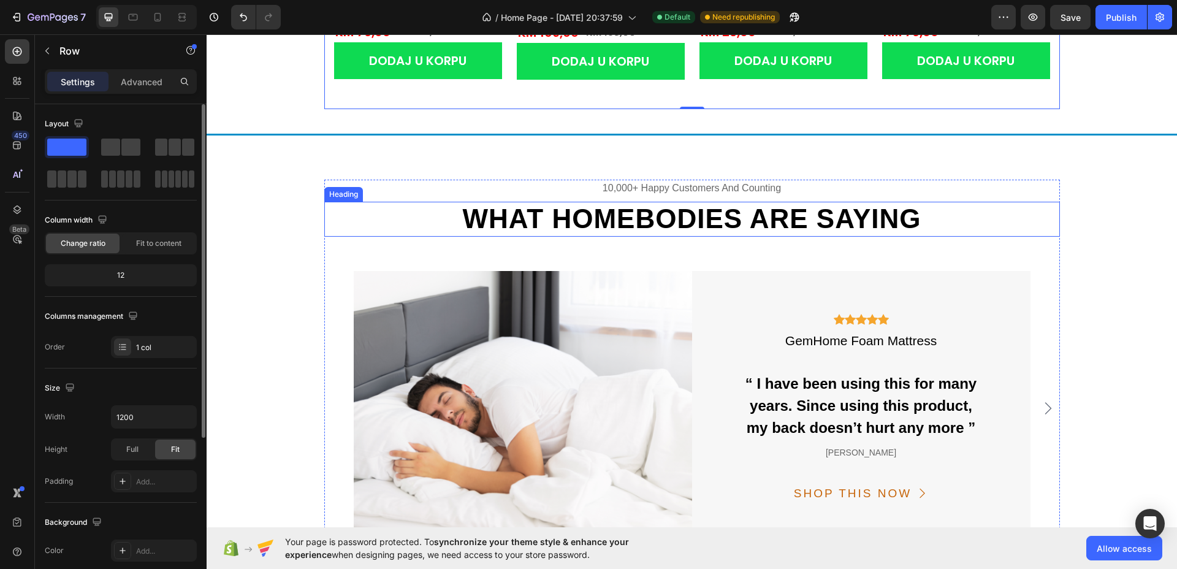
click at [813, 227] on h2 "What homebodies are saying" at bounding box center [692, 219] width 736 height 35
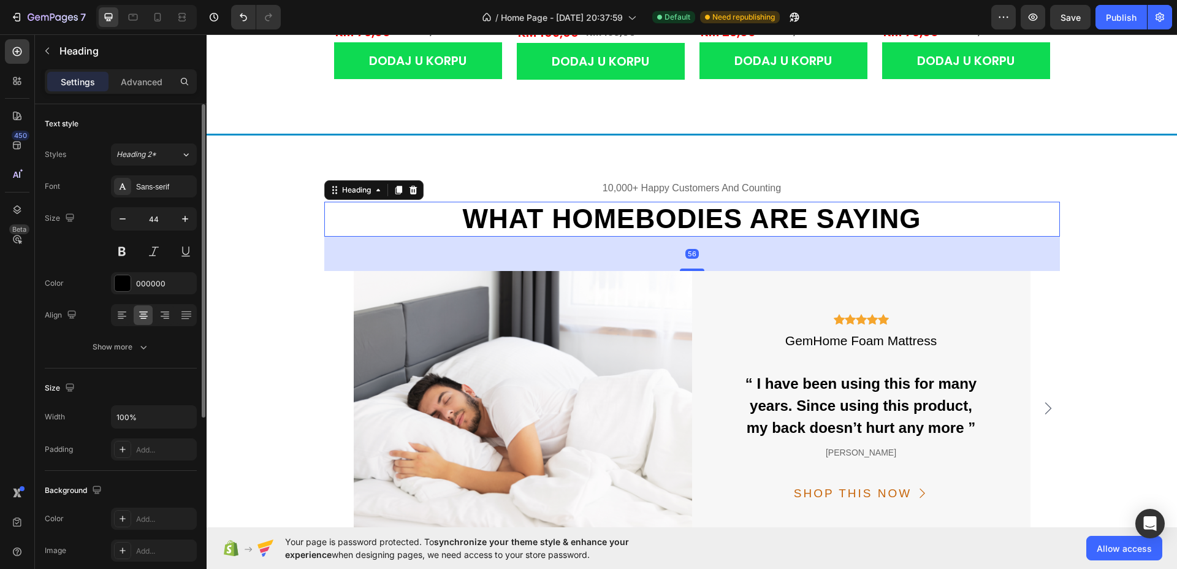
click at [813, 227] on h2 "What homebodies are saying" at bounding box center [692, 219] width 736 height 35
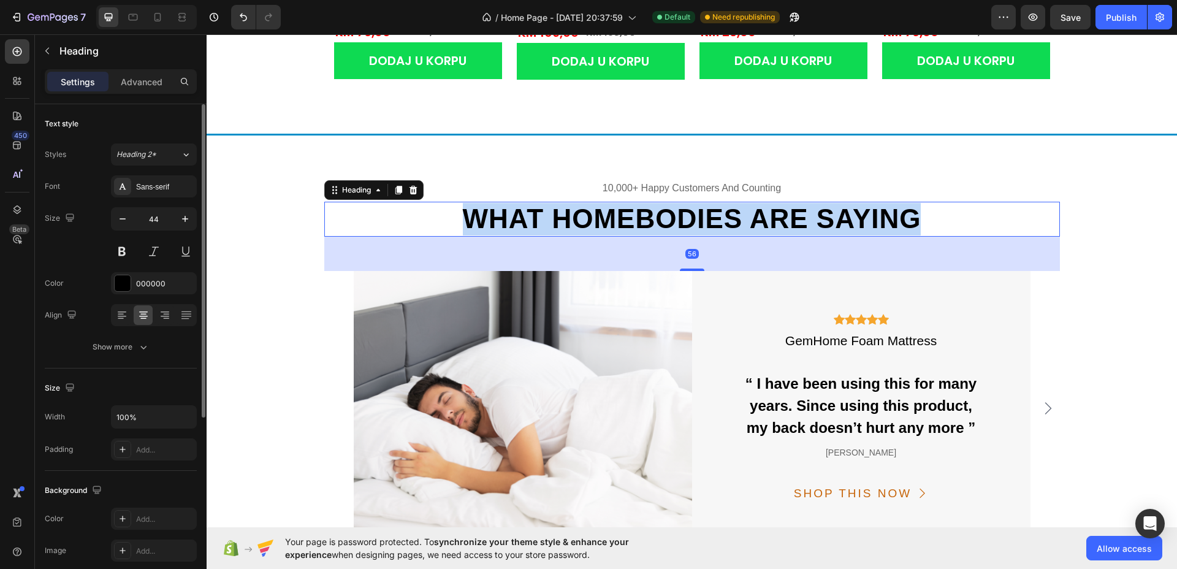
click at [813, 227] on p "What homebodies are saying" at bounding box center [692, 219] width 733 height 33
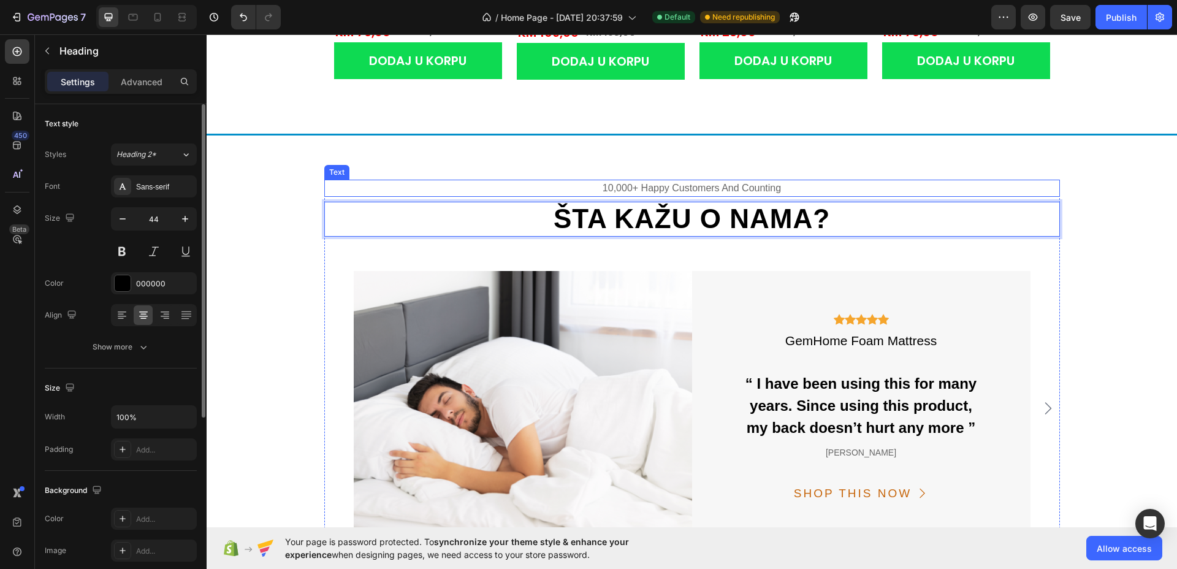
click at [688, 182] on div "10,000+ happy customers and counting" at bounding box center [692, 188] width 736 height 17
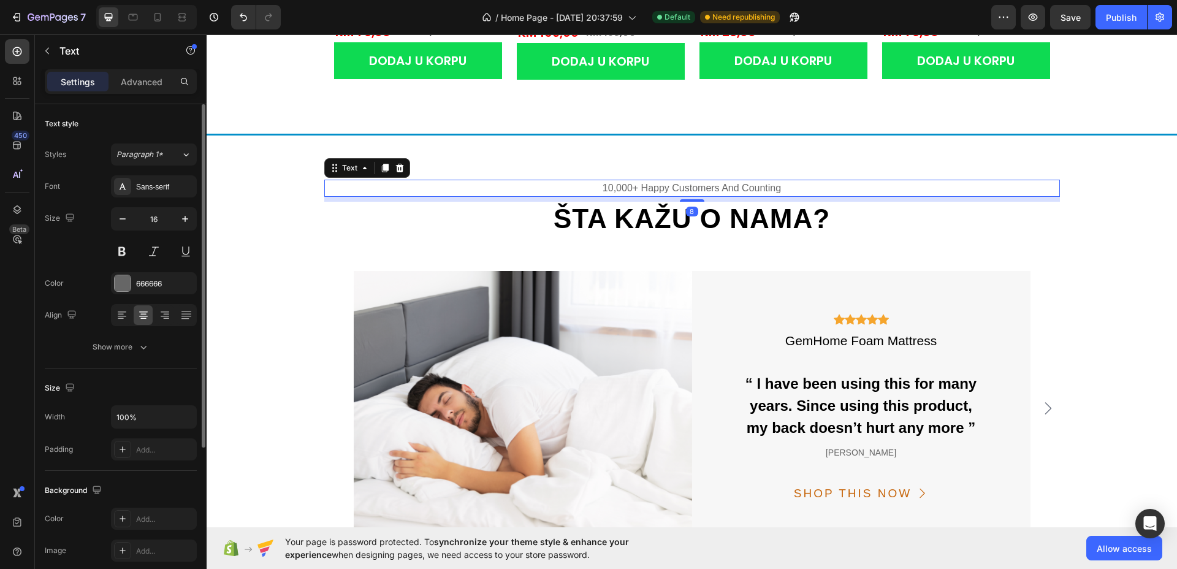
click at [688, 182] on div "10,000+ happy customers and counting" at bounding box center [692, 188] width 736 height 17
click at [688, 182] on p "10,000+ happy customers and counting" at bounding box center [692, 188] width 733 height 15
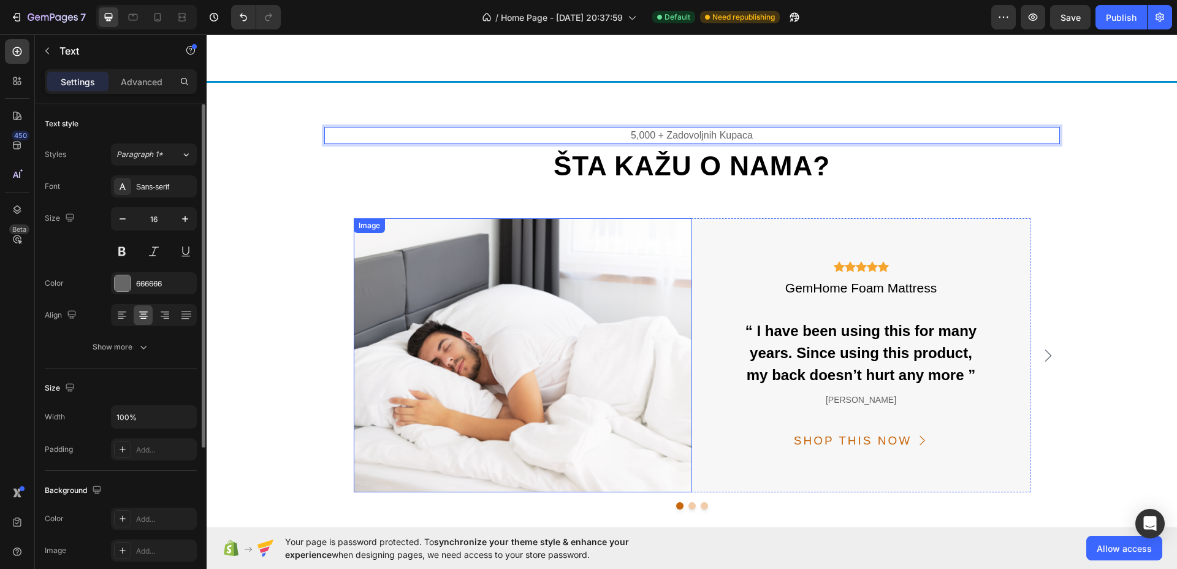
scroll to position [2060, 0]
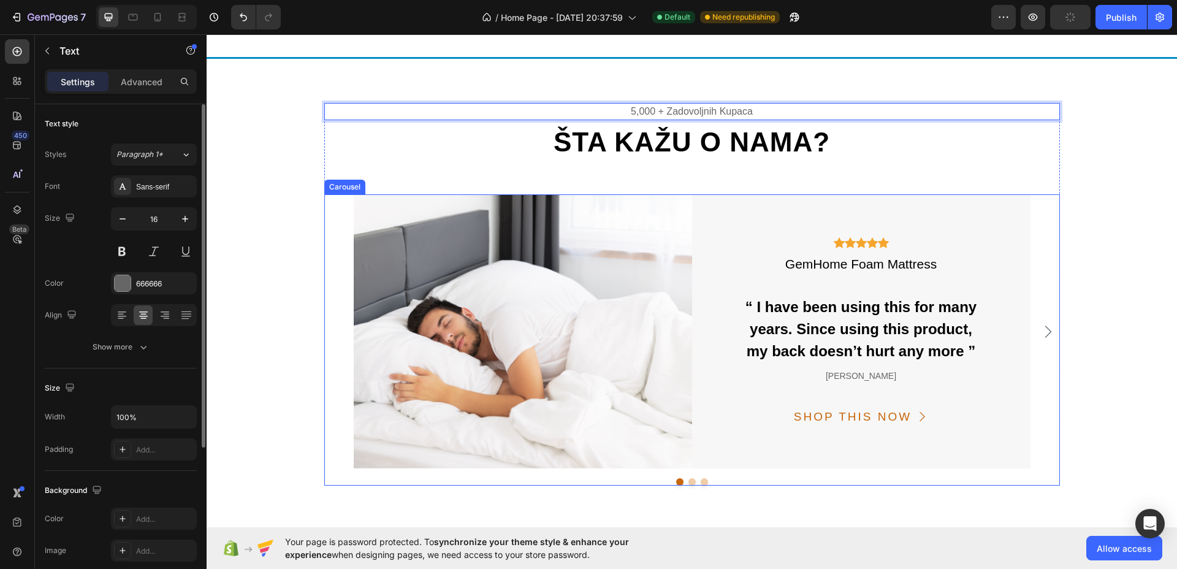
click at [689, 480] on button "Dot" at bounding box center [692, 481] width 7 height 7
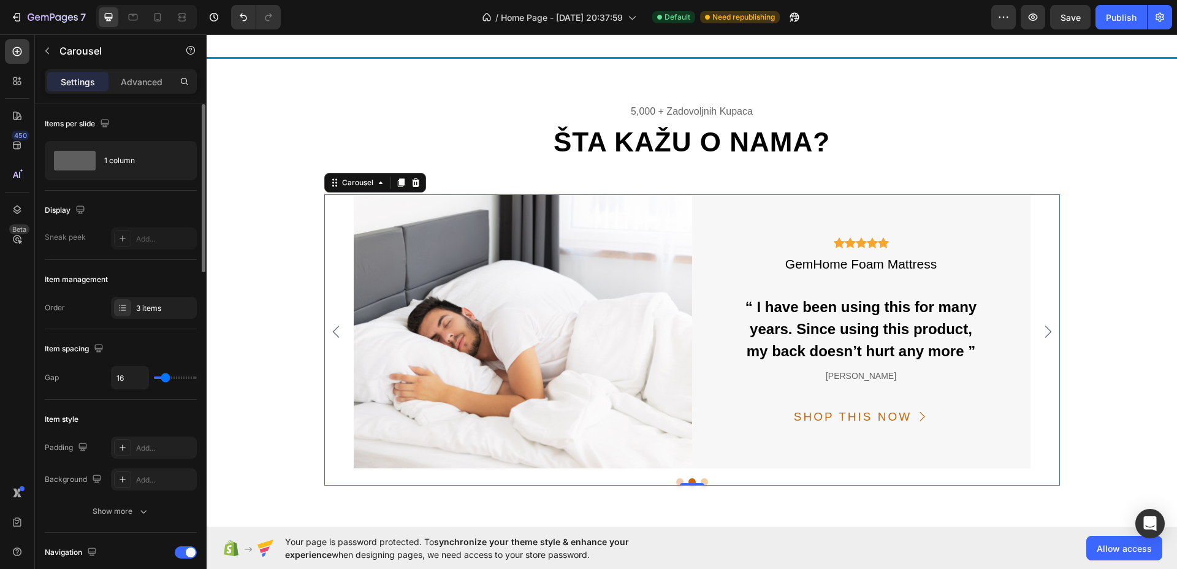
click at [701, 481] on button "Dot" at bounding box center [704, 481] width 7 height 7
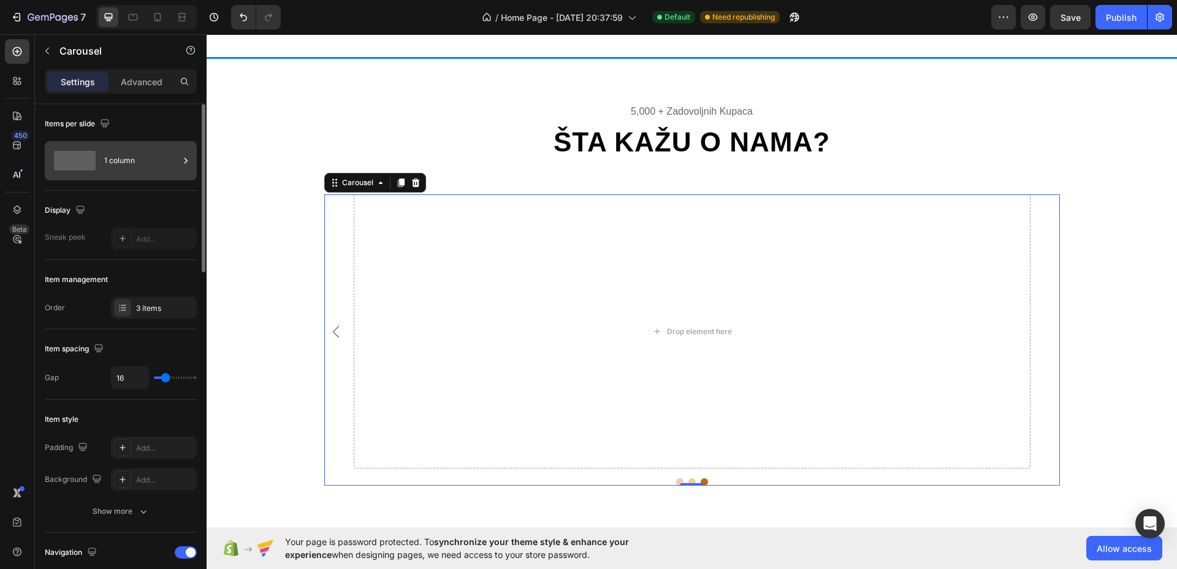
click at [143, 158] on div "1 column" at bounding box center [141, 161] width 75 height 28
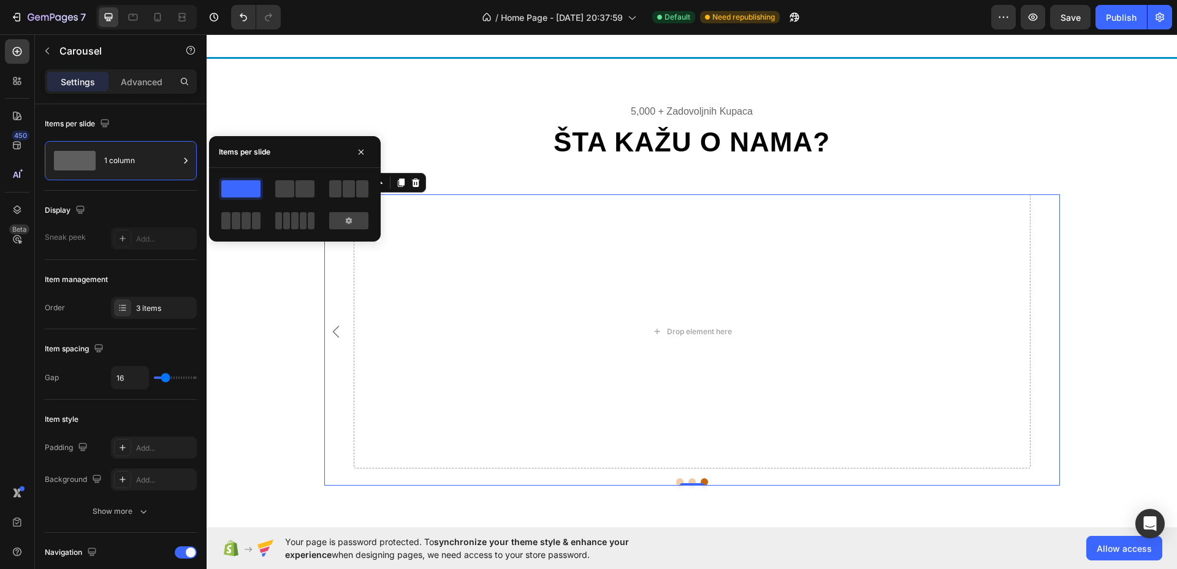
click at [369, 192] on div at bounding box center [349, 189] width 44 height 22
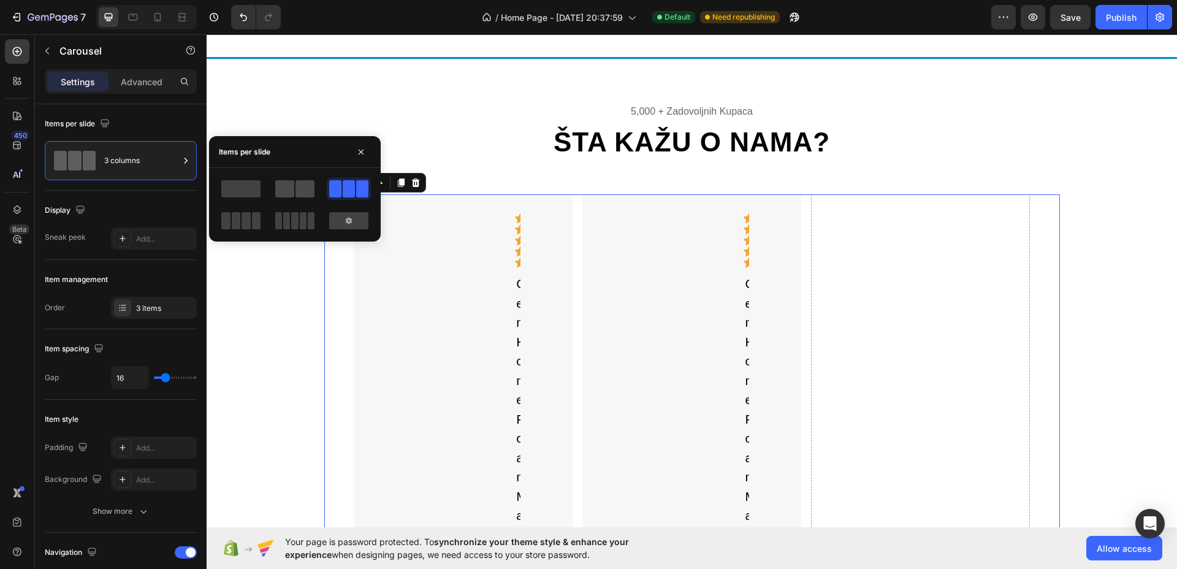
click at [279, 191] on span at bounding box center [284, 188] width 19 height 17
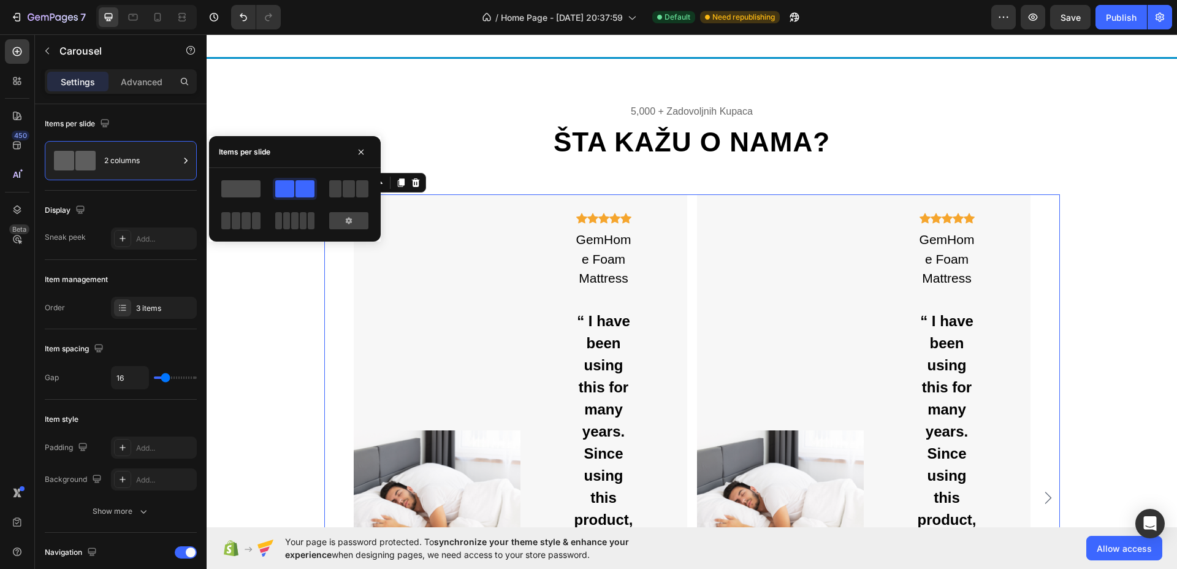
click at [256, 191] on span at bounding box center [240, 188] width 39 height 17
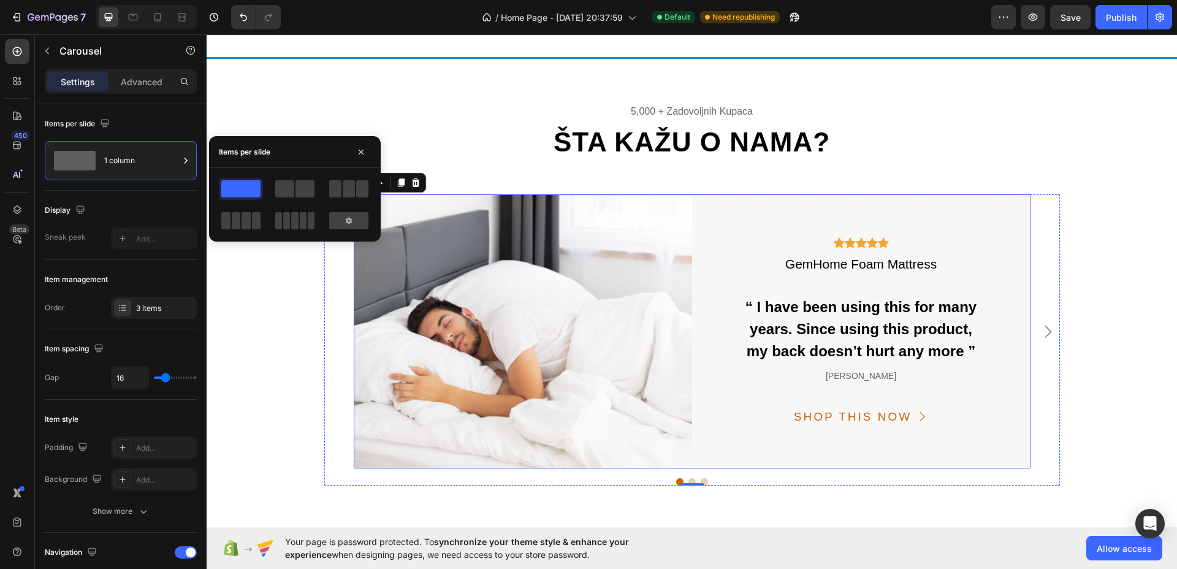
click at [1018, 208] on div "Icon Icon Icon Icon Icon Icon List Hoz GemHome Foam Mattress Text “ I have been…" at bounding box center [861, 331] width 339 height 274
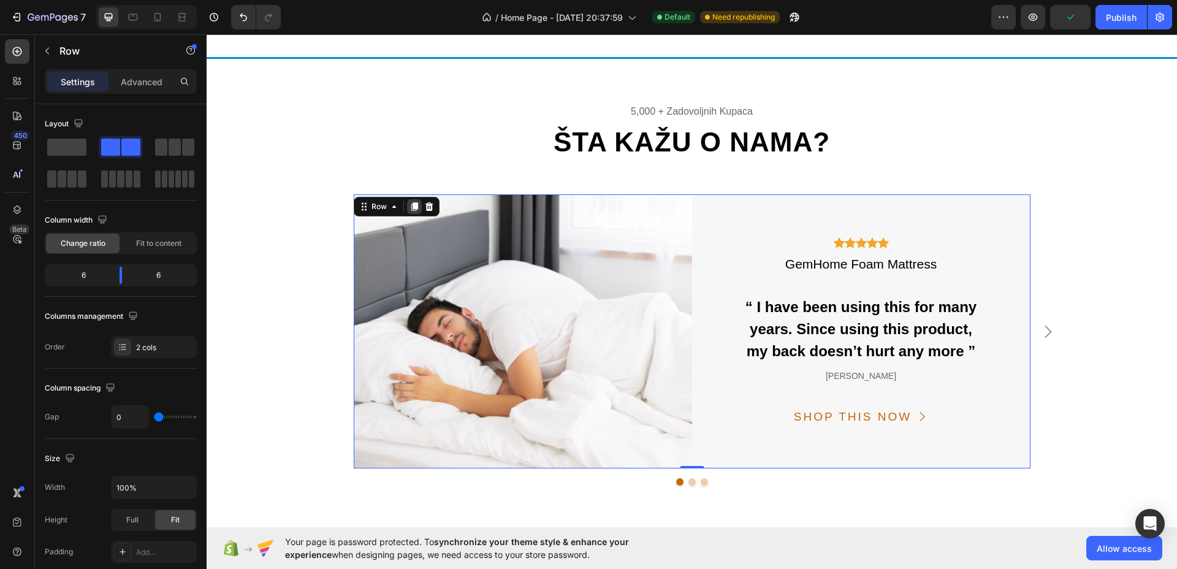
click at [411, 208] on icon at bounding box center [414, 206] width 7 height 9
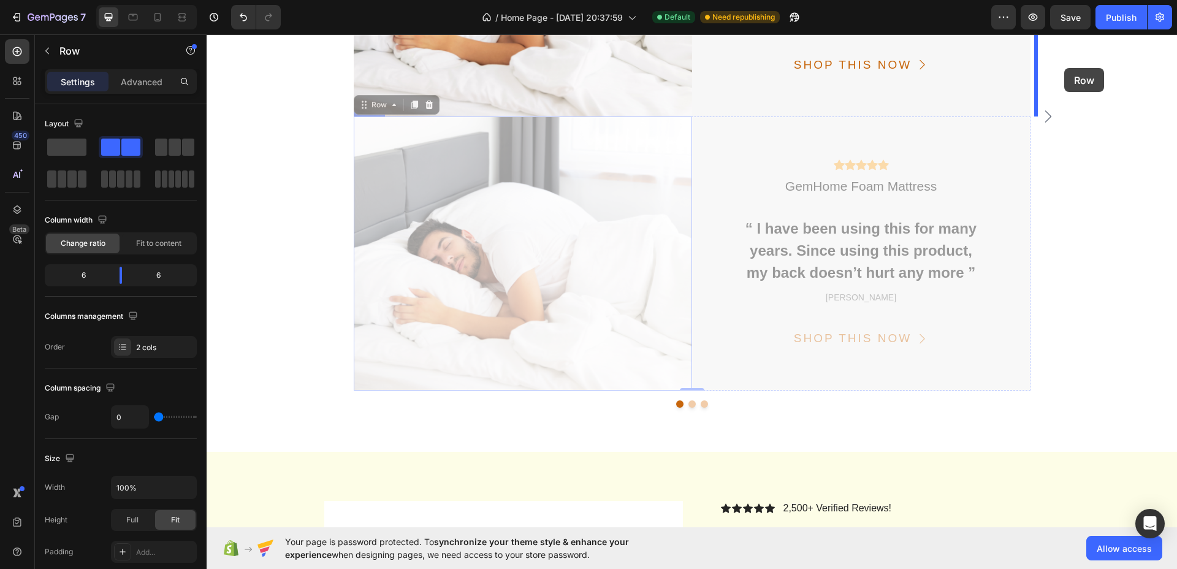
scroll to position [2389, 0]
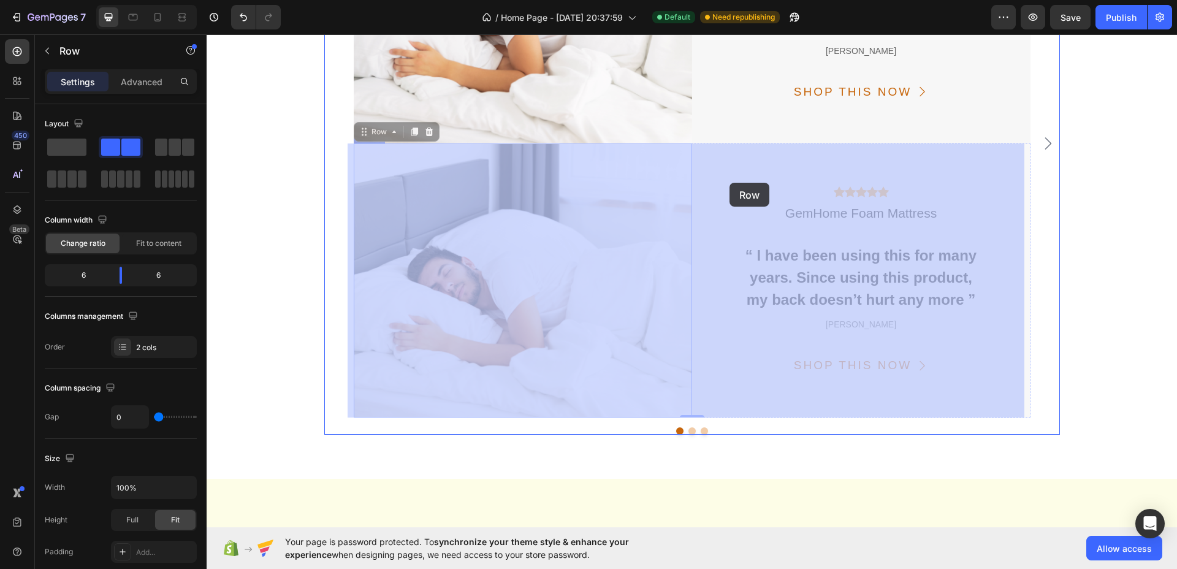
drag, startPoint x: 361, startPoint y: 68, endPoint x: 730, endPoint y: 183, distance: 386.0
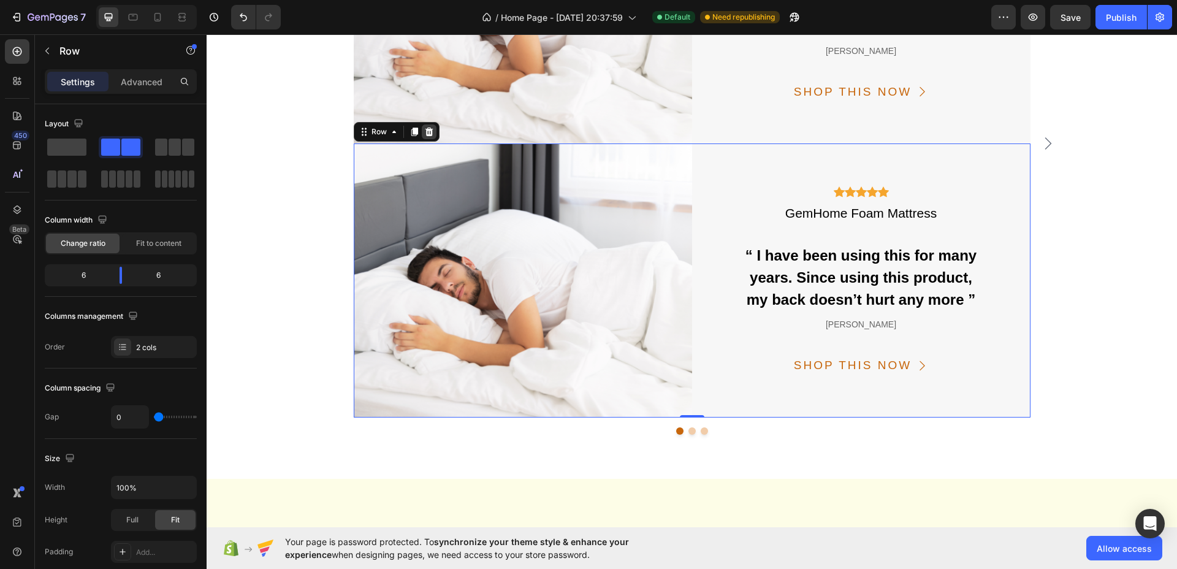
click at [429, 133] on div at bounding box center [429, 131] width 15 height 15
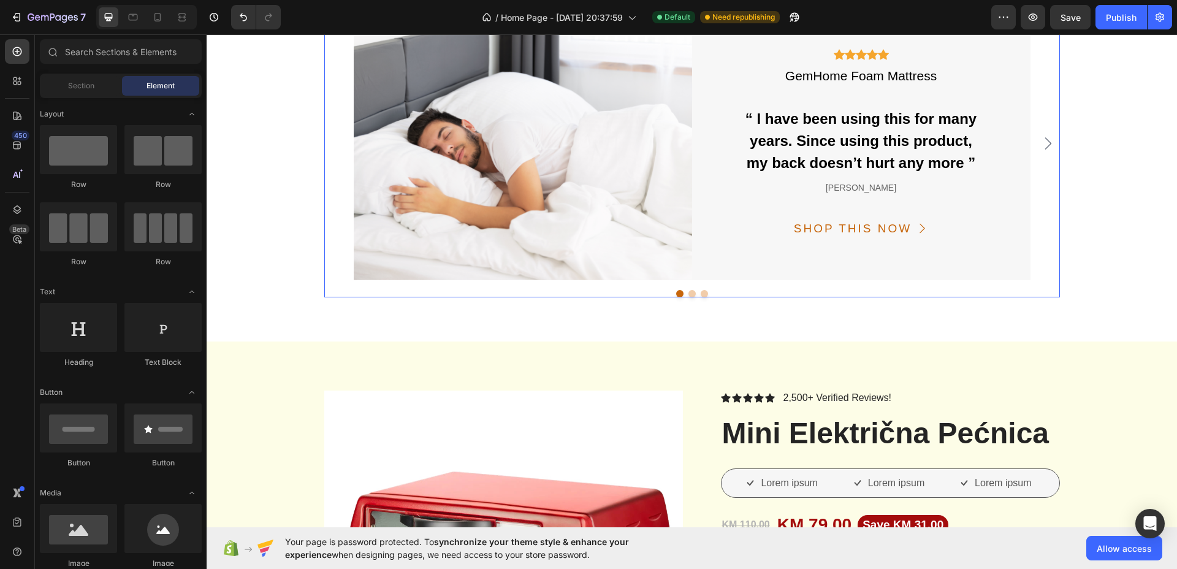
click at [1046, 143] on icon "Carousel Next Arrow" at bounding box center [1048, 143] width 15 height 15
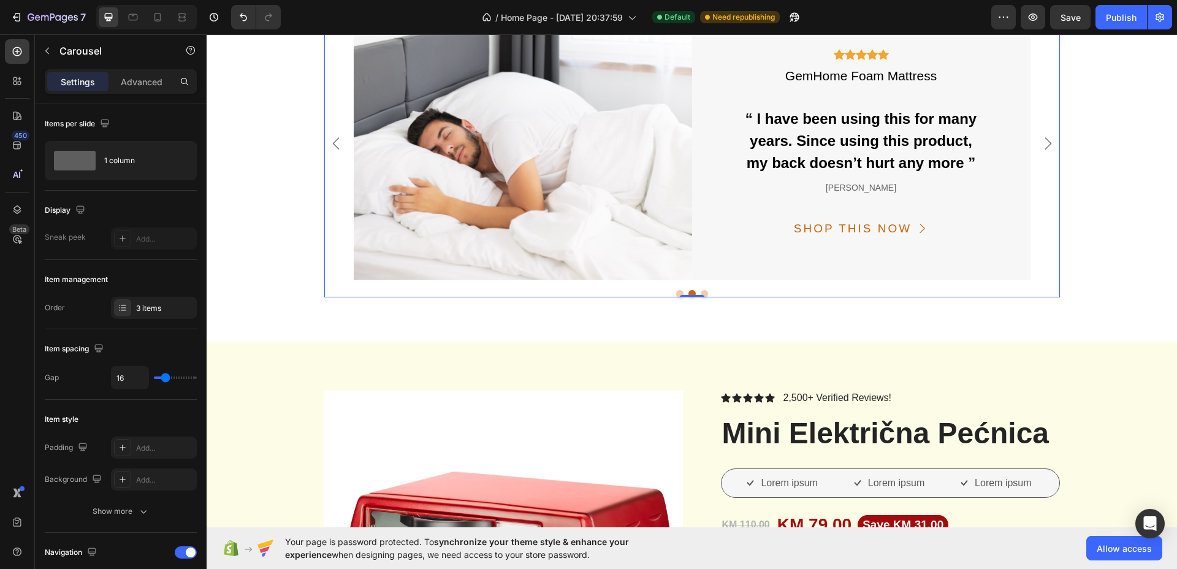
click at [1043, 141] on icon "Carousel Next Arrow" at bounding box center [1048, 143] width 15 height 15
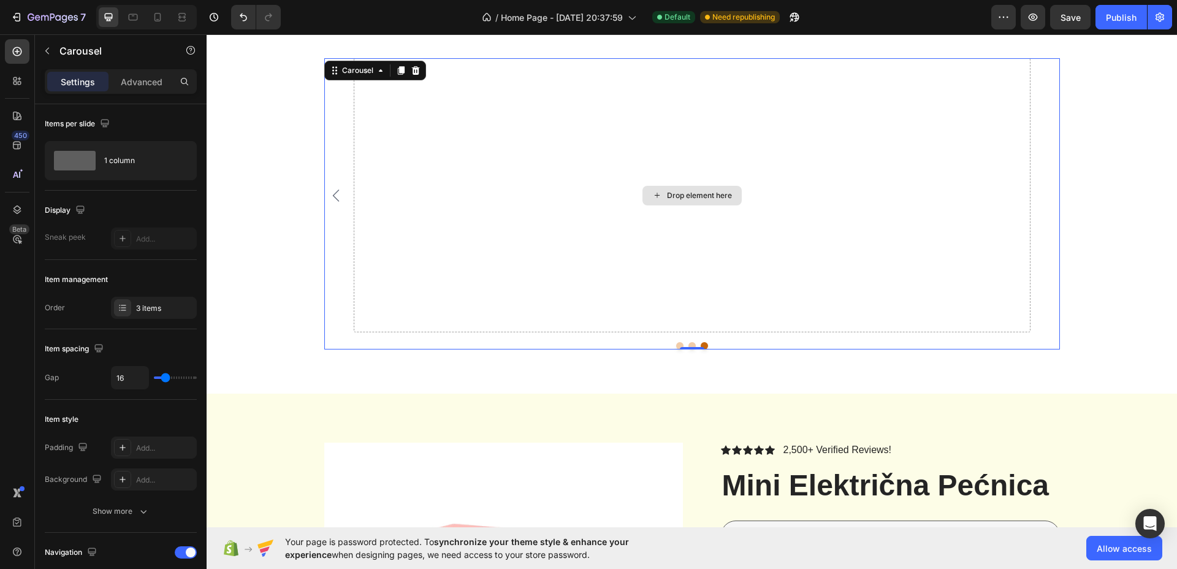
scroll to position [2175, 0]
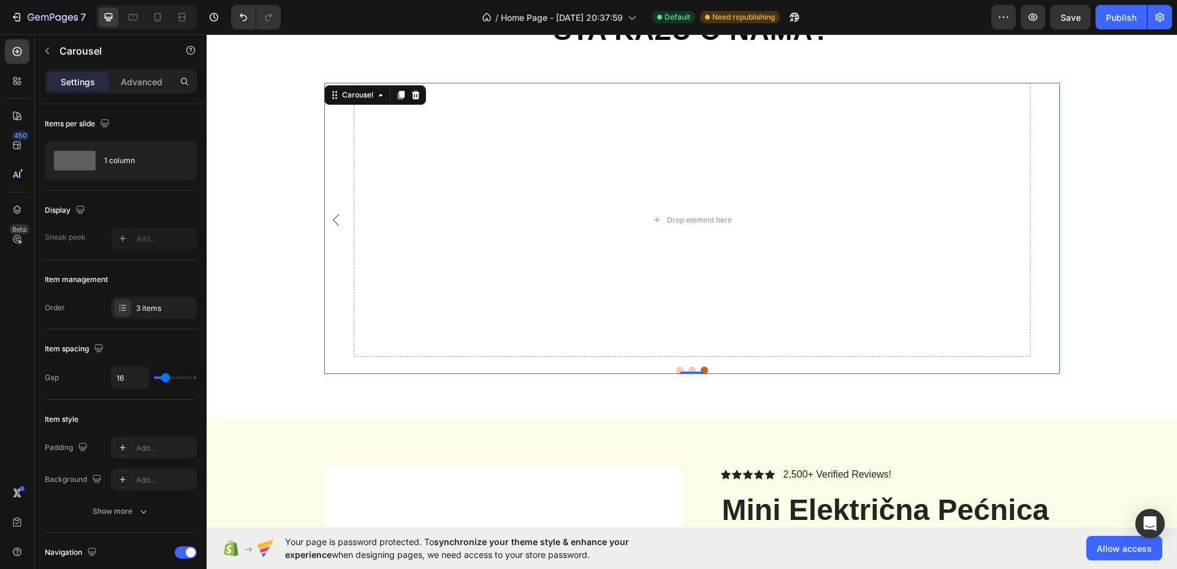
click at [332, 216] on icon "Carousel Back Arrow" at bounding box center [336, 220] width 15 height 15
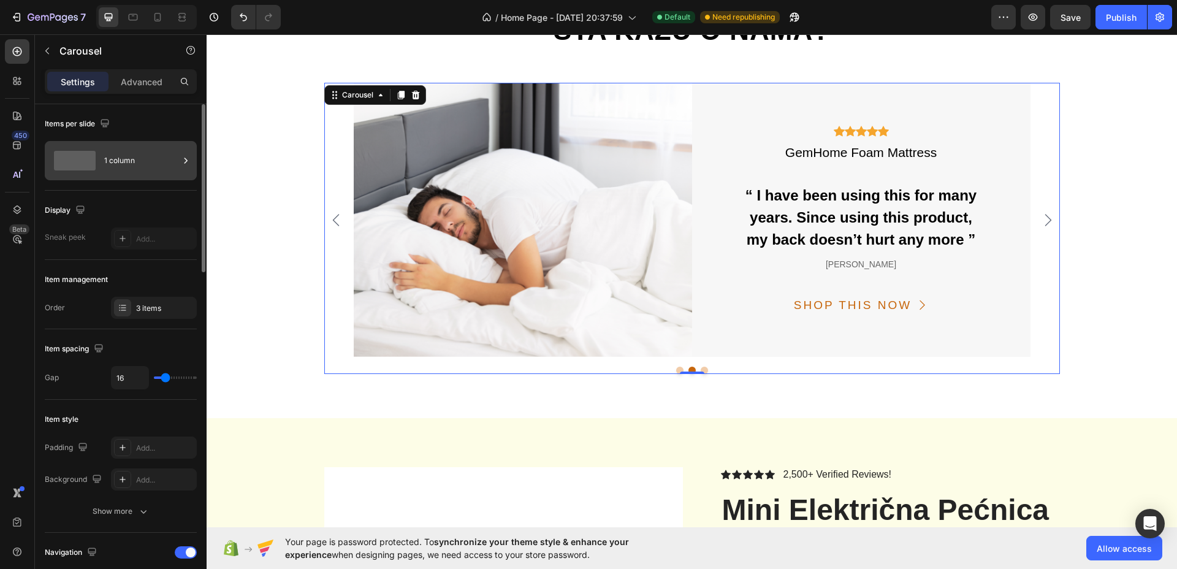
click at [149, 156] on div "1 column" at bounding box center [141, 161] width 75 height 28
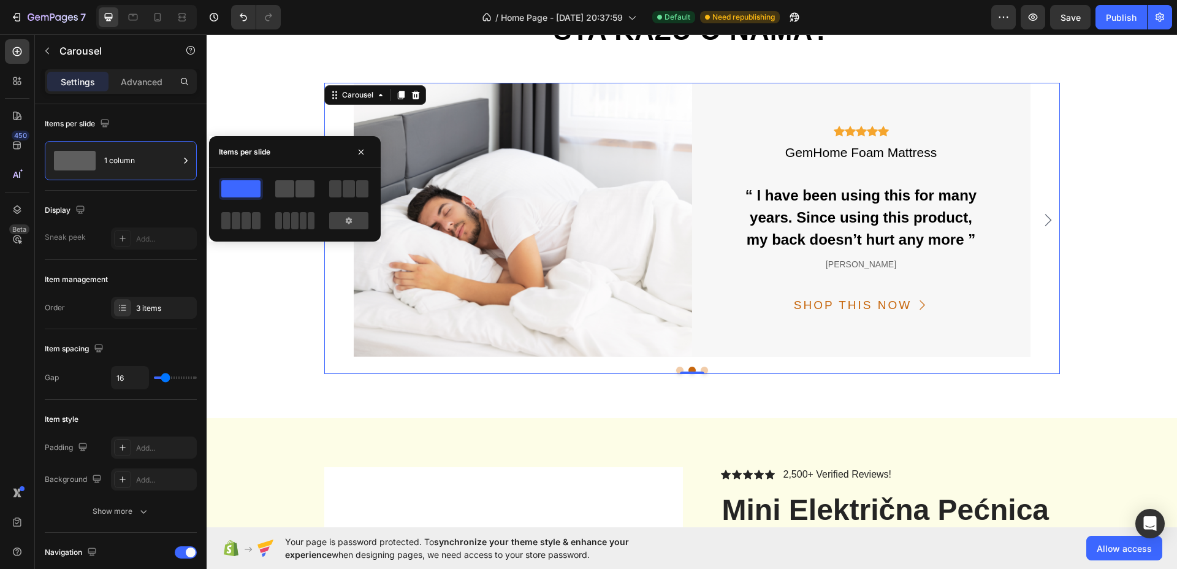
click at [288, 191] on span at bounding box center [284, 188] width 19 height 17
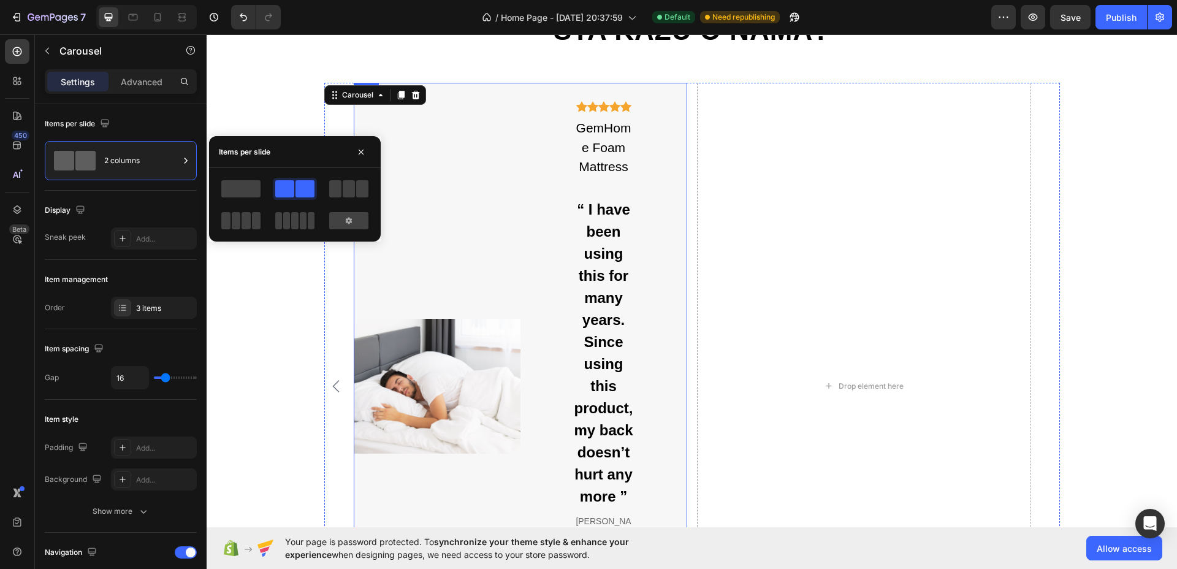
click at [476, 110] on div "Image" at bounding box center [437, 386] width 167 height 607
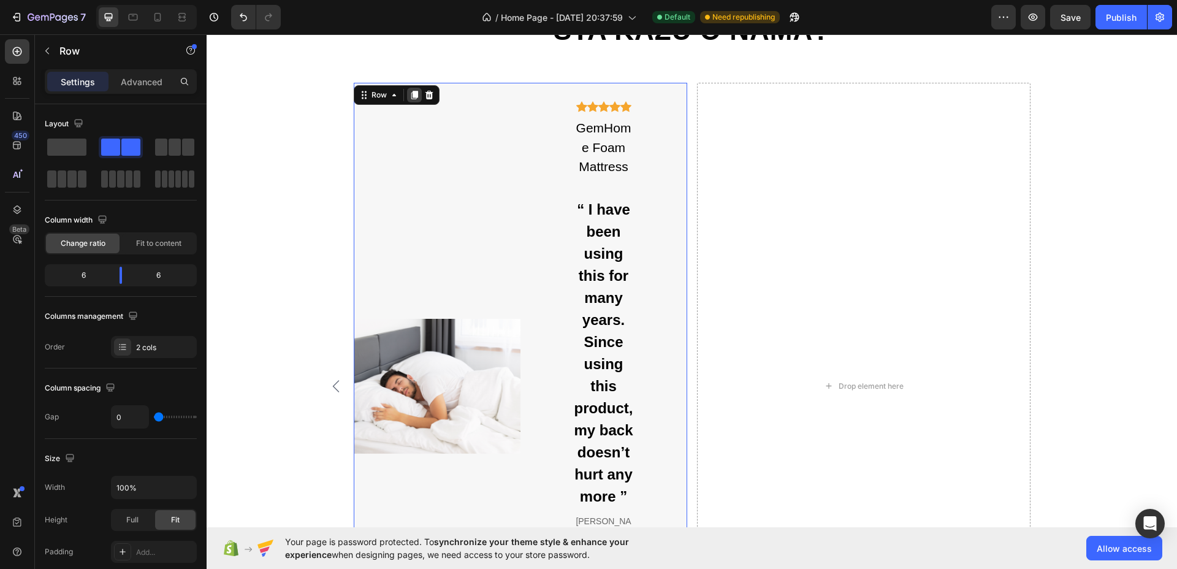
click at [411, 94] on icon at bounding box center [414, 95] width 7 height 9
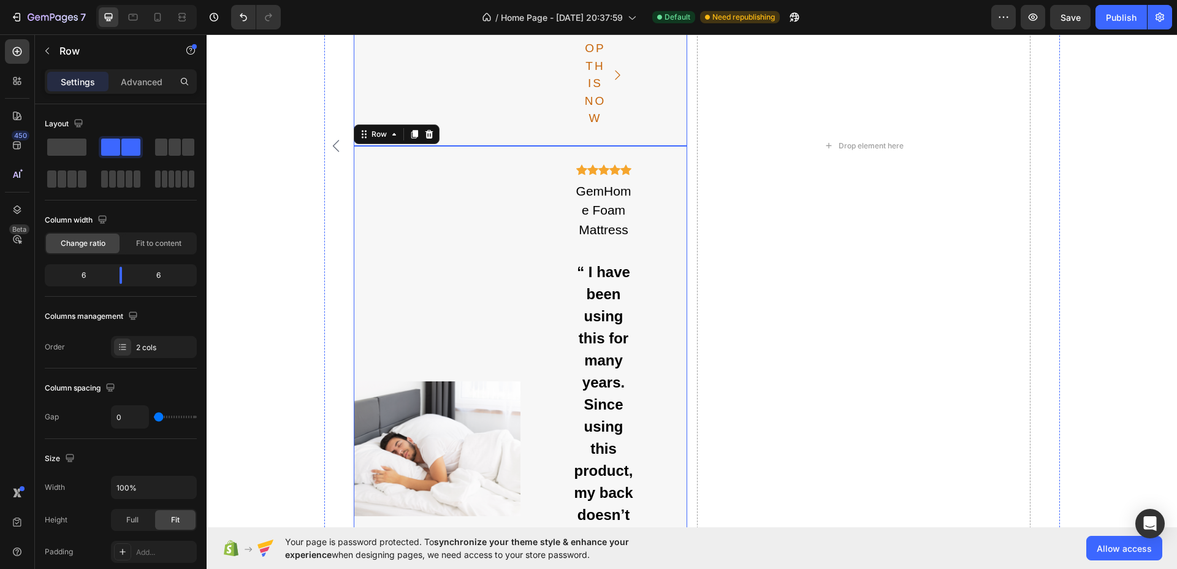
scroll to position [2788, 0]
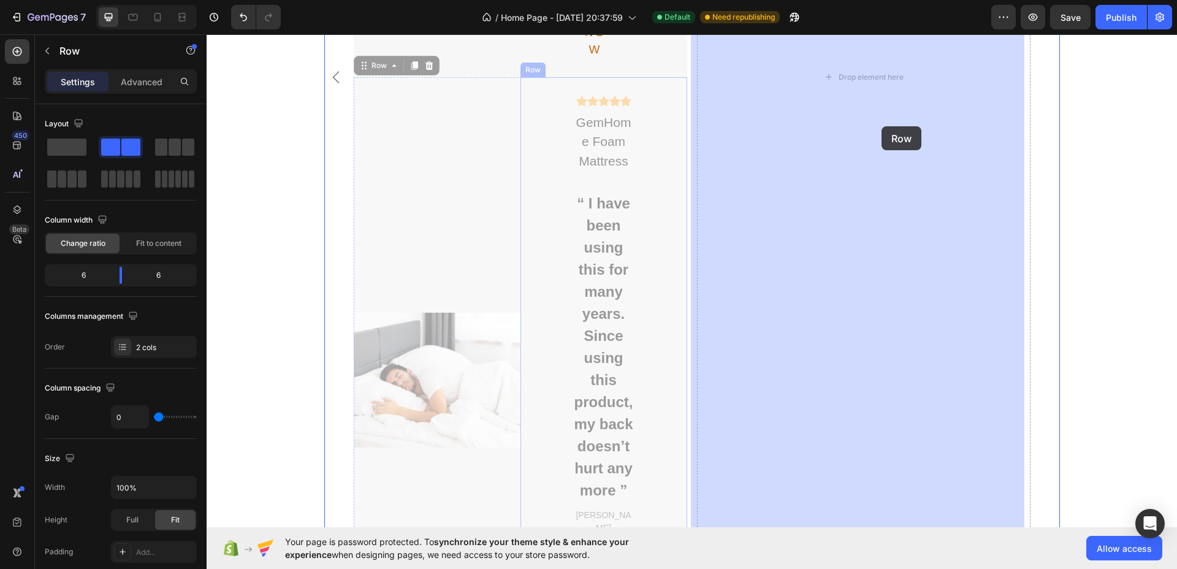
drag, startPoint x: 359, startPoint y: 66, endPoint x: 846, endPoint y: 126, distance: 490.6
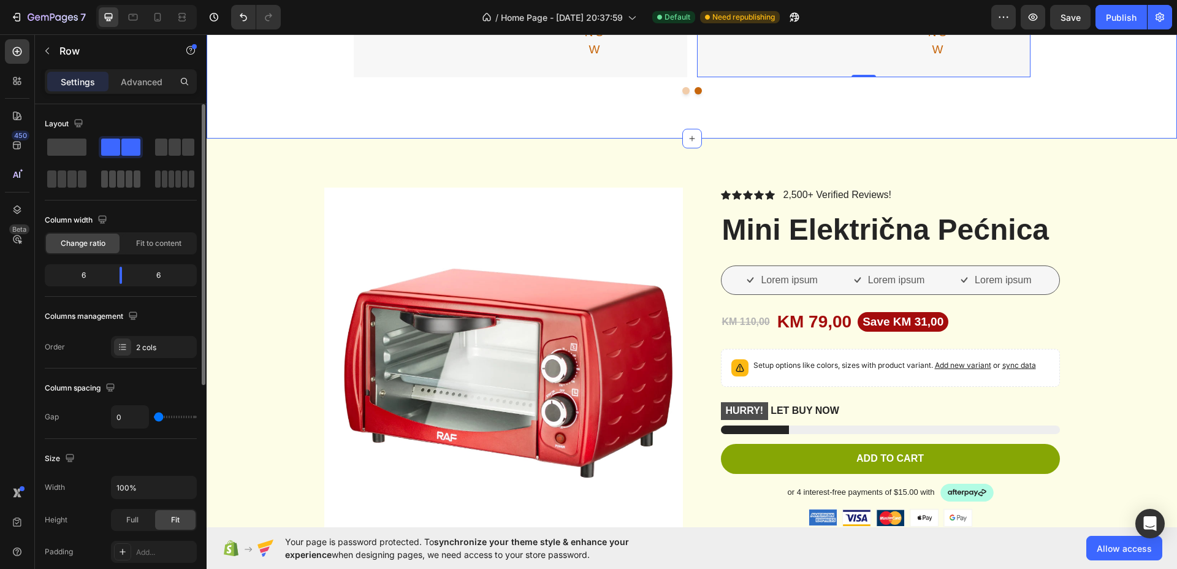
scroll to position [2484, 0]
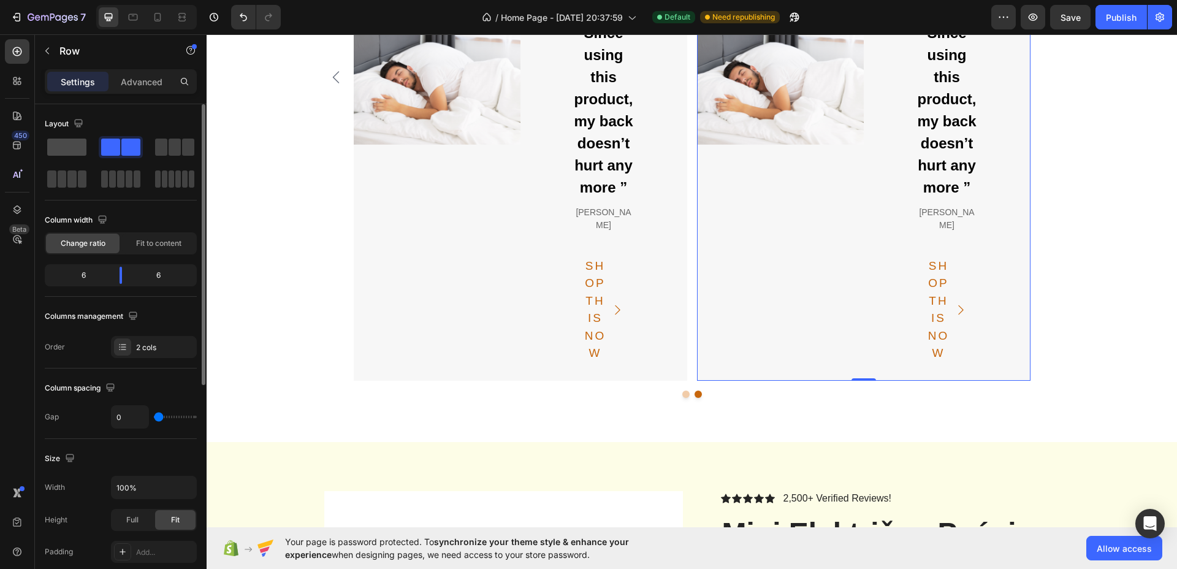
click at [70, 148] on span at bounding box center [66, 147] width 39 height 17
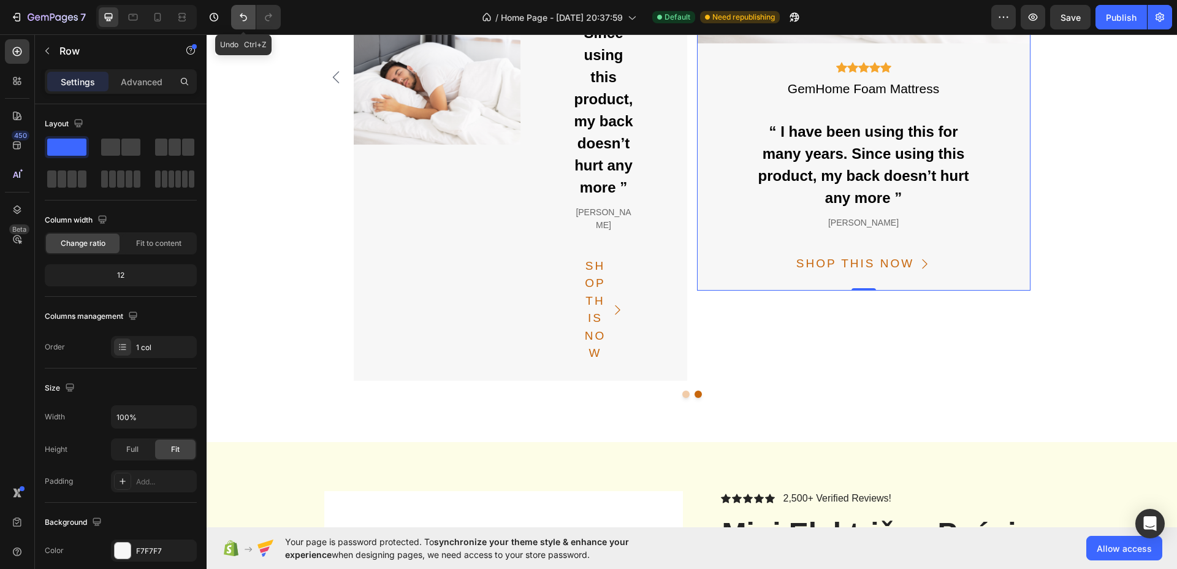
drag, startPoint x: 243, startPoint y: 15, endPoint x: 49, endPoint y: 13, distance: 194.4
click at [243, 15] on icon "Undo/Redo" at bounding box center [243, 17] width 7 height 8
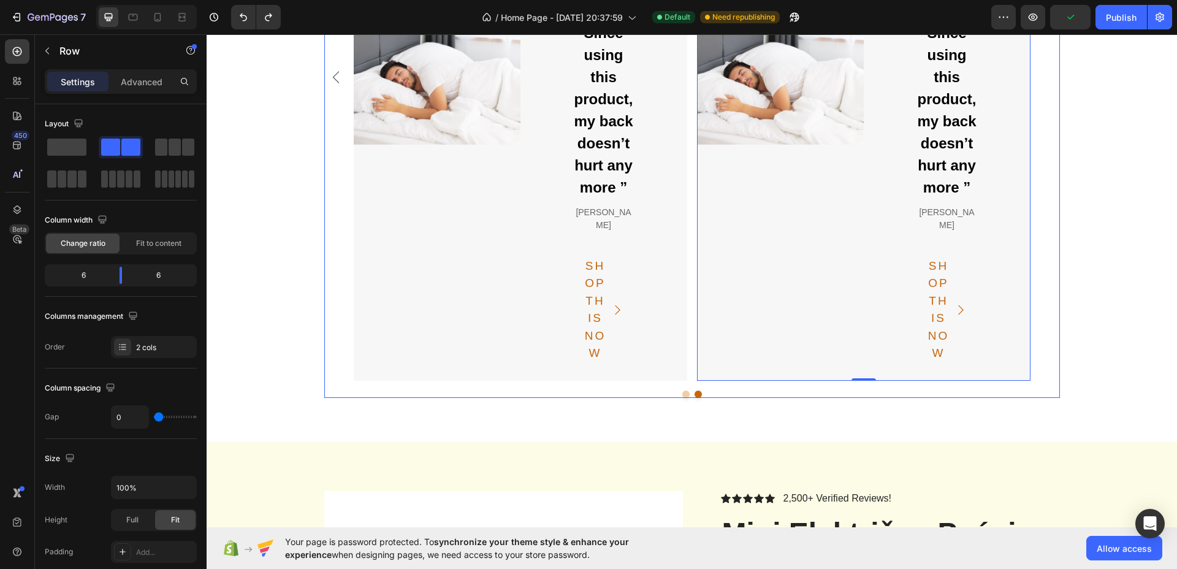
click at [686, 378] on div "Image Icon Icon Icon Icon Icon Icon List Hoz GemHome Foam Mattress Text “ I hav…" at bounding box center [692, 77] width 677 height 607
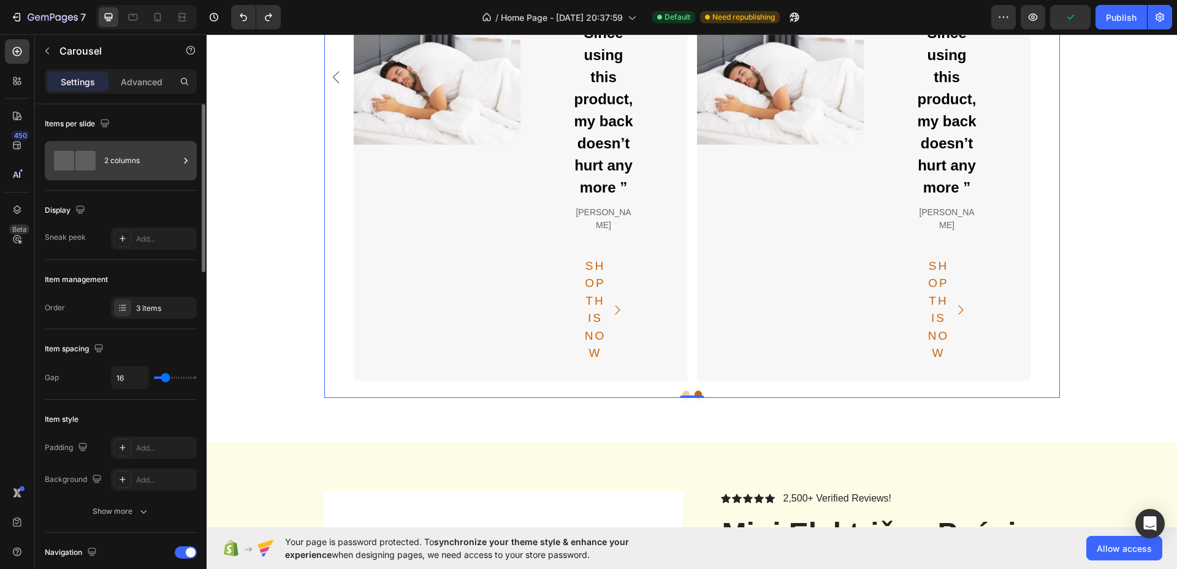
click at [75, 158] on span at bounding box center [85, 161] width 20 height 20
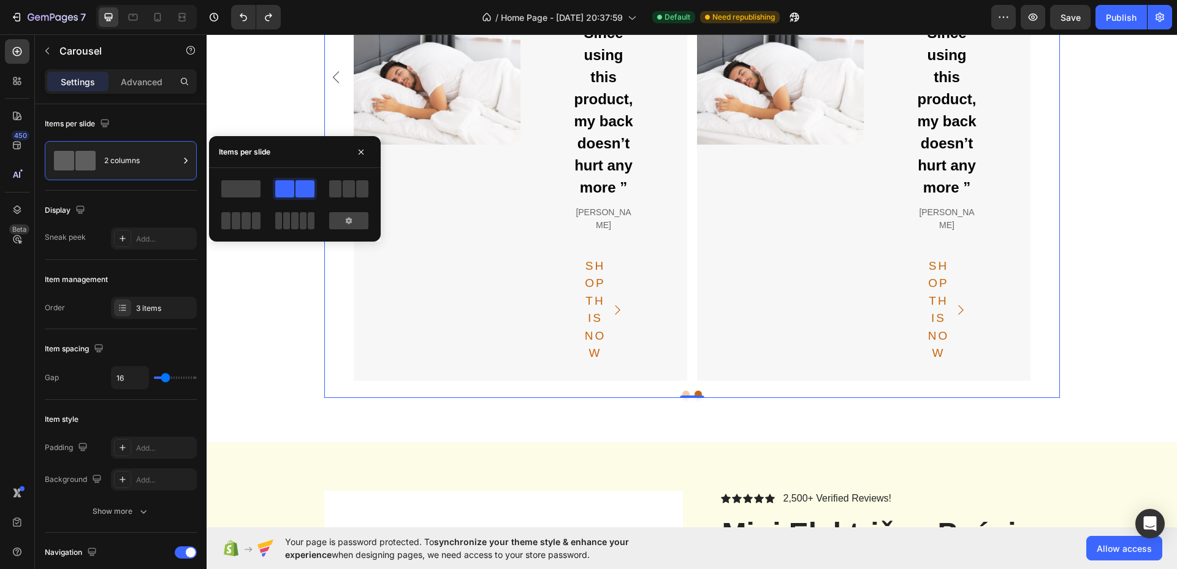
drag, startPoint x: 235, startPoint y: 193, endPoint x: 248, endPoint y: 197, distance: 13.0
click at [235, 193] on span at bounding box center [240, 188] width 39 height 17
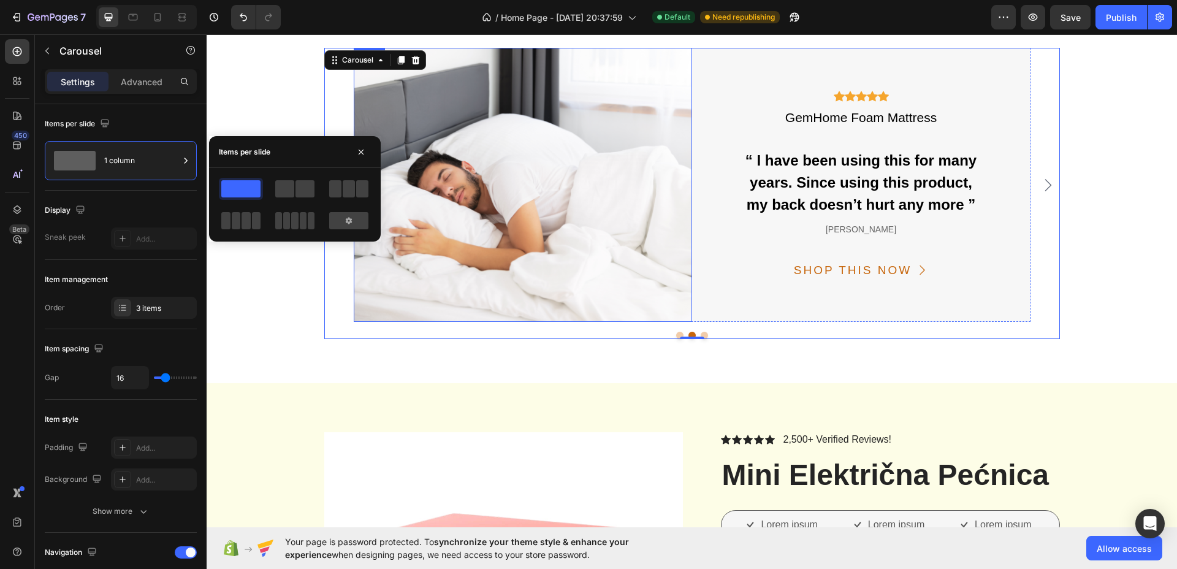
scroll to position [2165, 0]
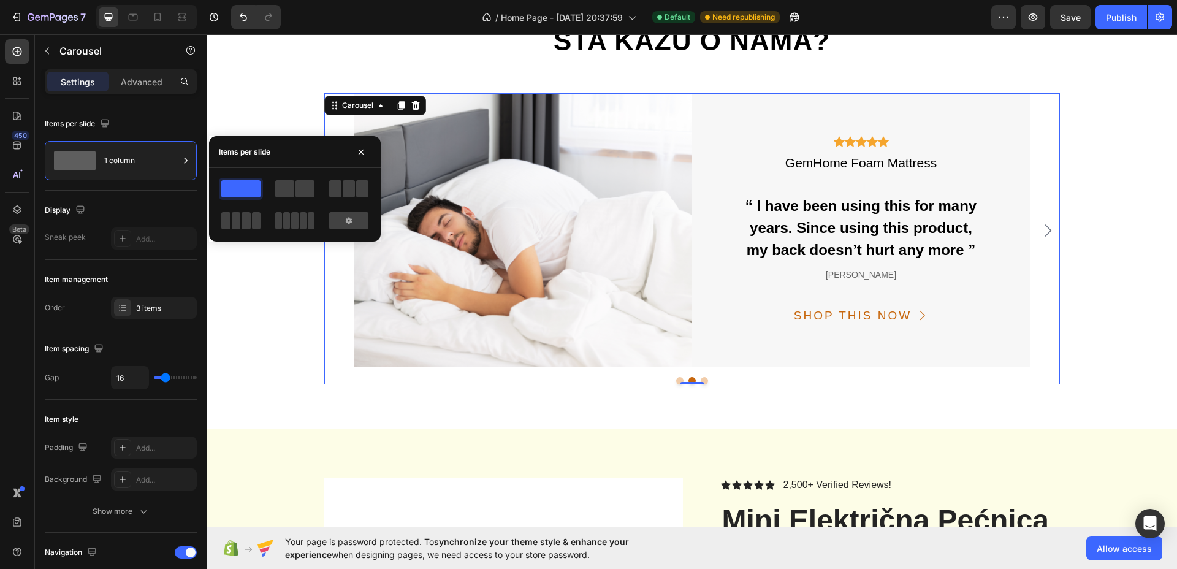
click at [1041, 231] on icon "Carousel Next Arrow" at bounding box center [1048, 230] width 15 height 15
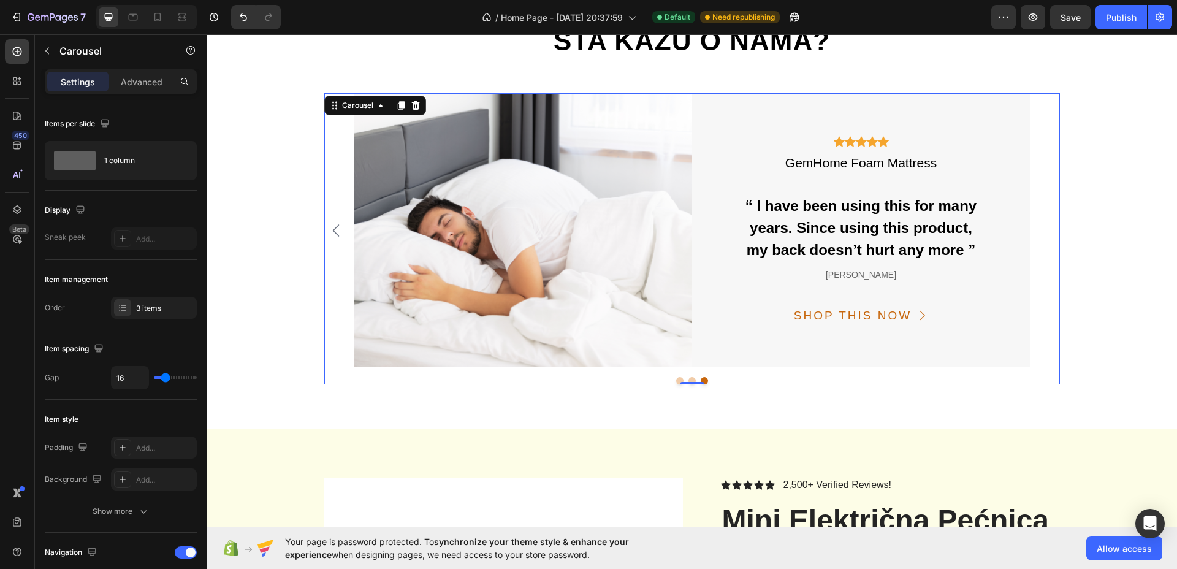
click at [1040, 231] on div "Image Icon Icon Icon Icon Icon Icon List Hoz GemHome Foam Mattress Text “ I hav…" at bounding box center [692, 230] width 736 height 274
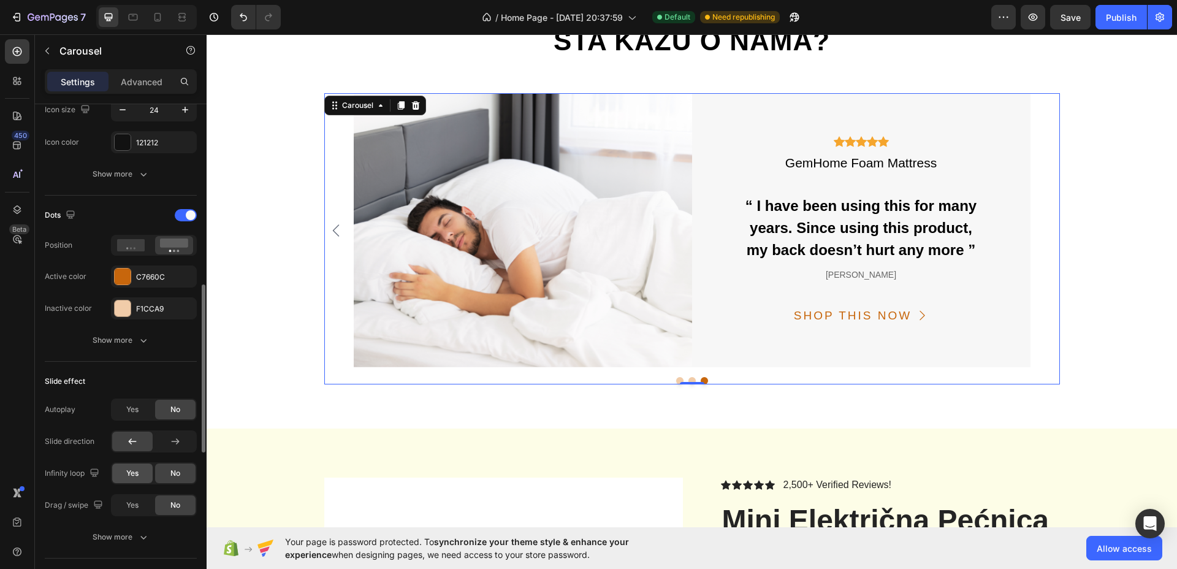
click at [120, 471] on div "Yes" at bounding box center [132, 474] width 40 height 20
click at [1042, 229] on icon "Carousel Next Arrow" at bounding box center [1048, 230] width 15 height 15
click at [136, 408] on span "Yes" at bounding box center [132, 409] width 12 height 11
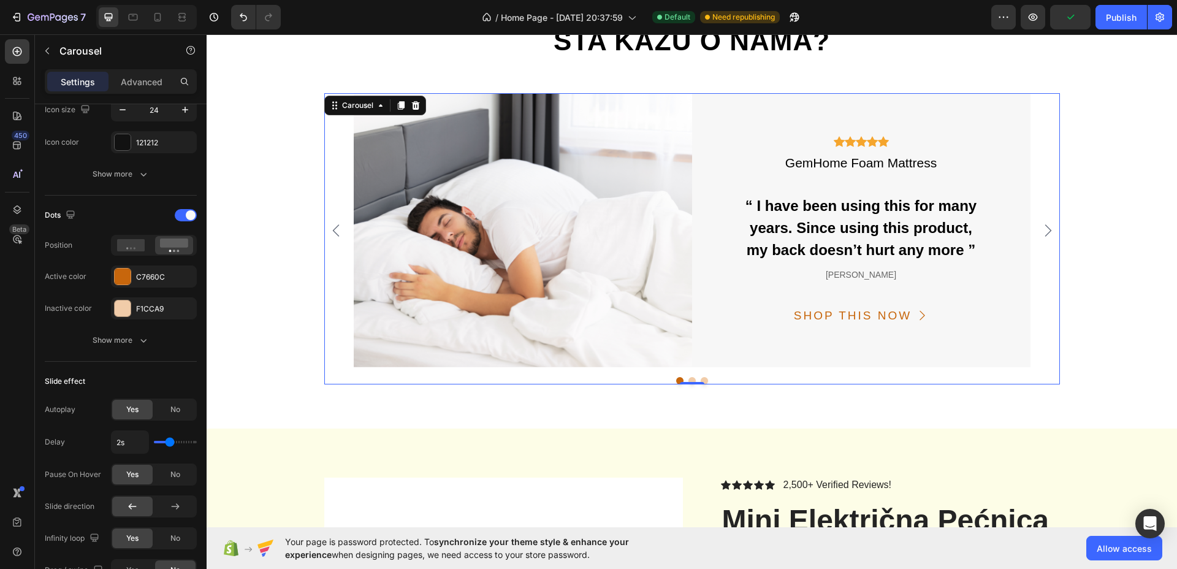
click at [1045, 232] on icon "Carousel Next Arrow" at bounding box center [1048, 230] width 15 height 15
click at [1045, 231] on icon "Carousel Next Arrow" at bounding box center [1048, 230] width 7 height 12
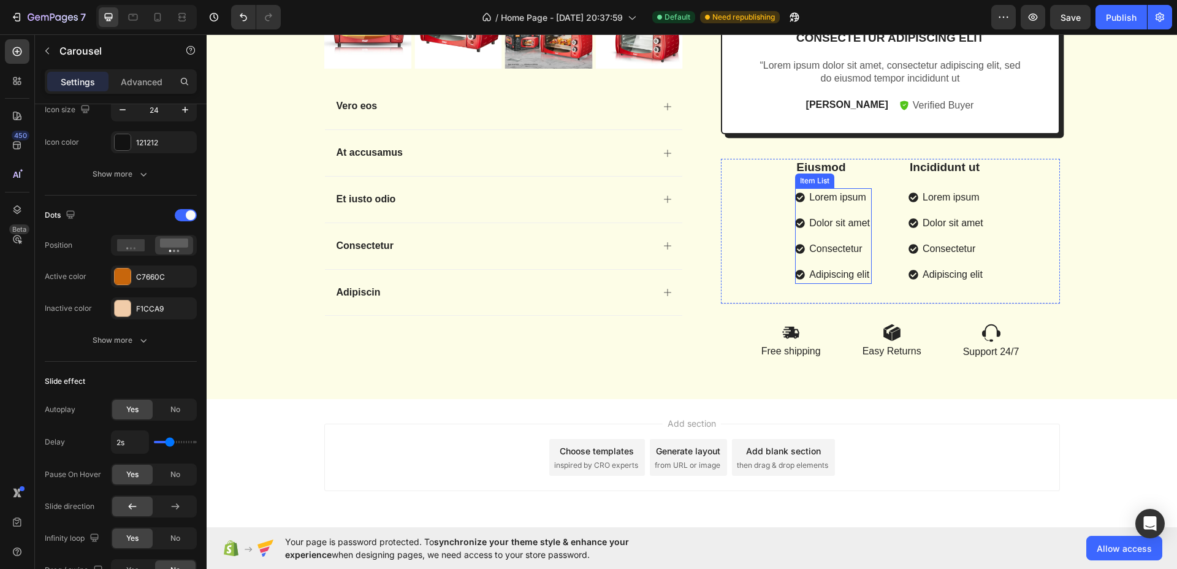
scroll to position [3076, 0]
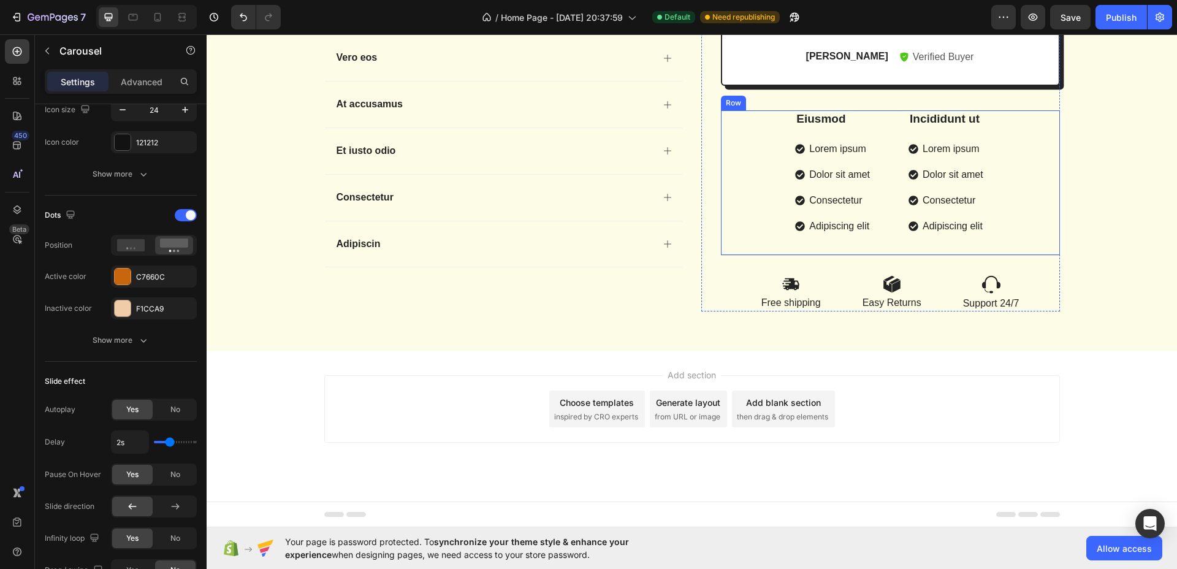
click at [1022, 187] on div "Eiusmod Text Block Lorem ipsum Dolor sit amet Consectetur Adipiscing elit Item …" at bounding box center [890, 183] width 339 height 146
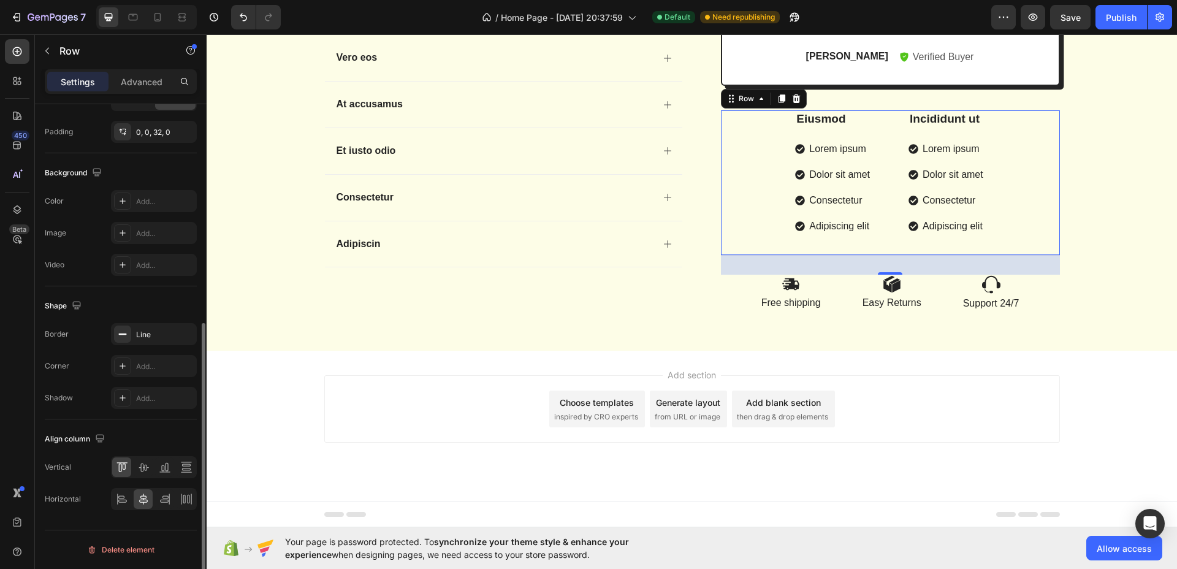
scroll to position [0, 0]
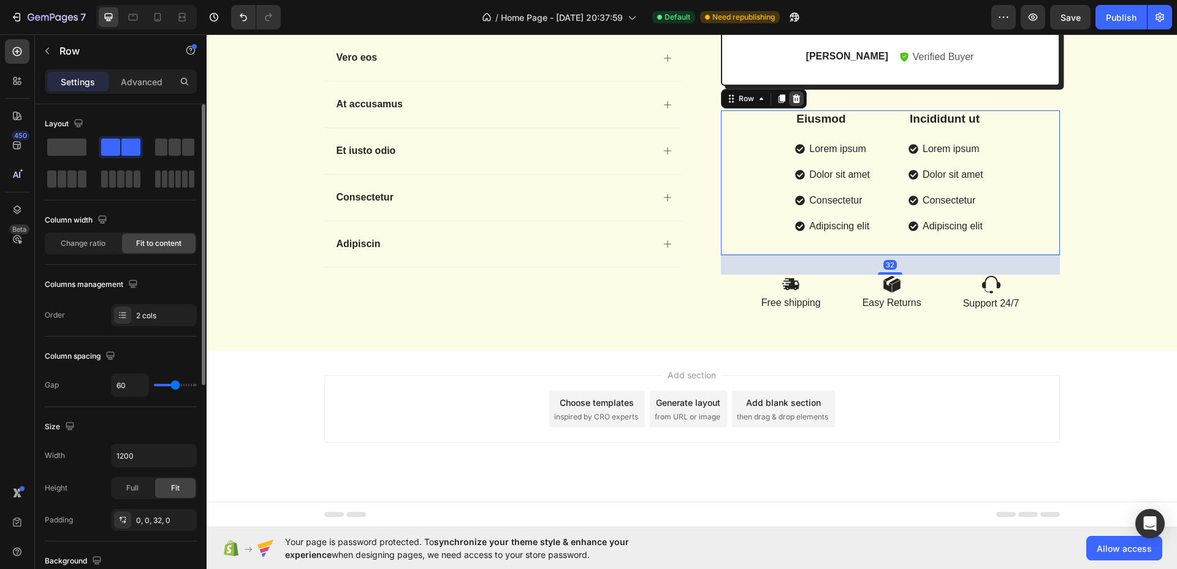
click at [793, 97] on icon at bounding box center [796, 98] width 8 height 9
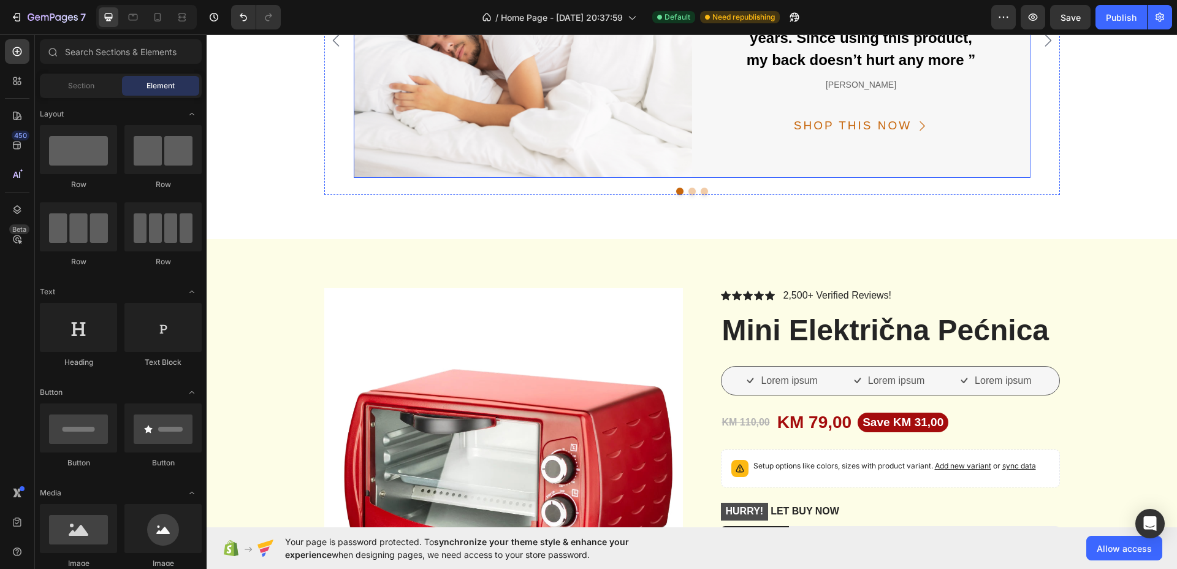
scroll to position [1809, 0]
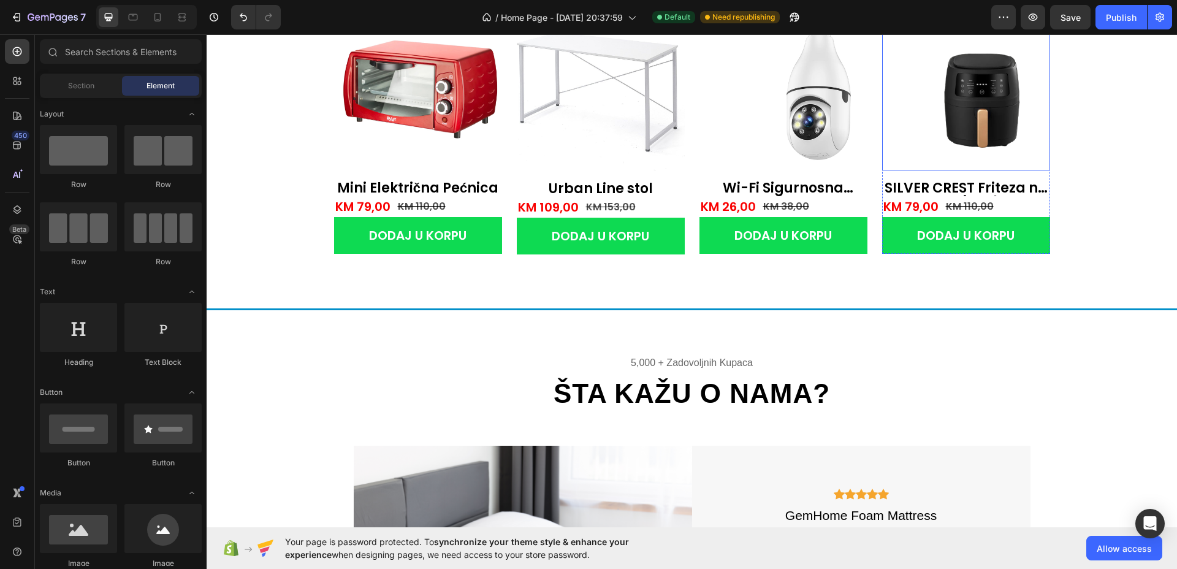
drag, startPoint x: 915, startPoint y: 96, endPoint x: 786, endPoint y: 88, distance: 129.6
click at [917, 88] on img at bounding box center [967, 86] width 168 height 168
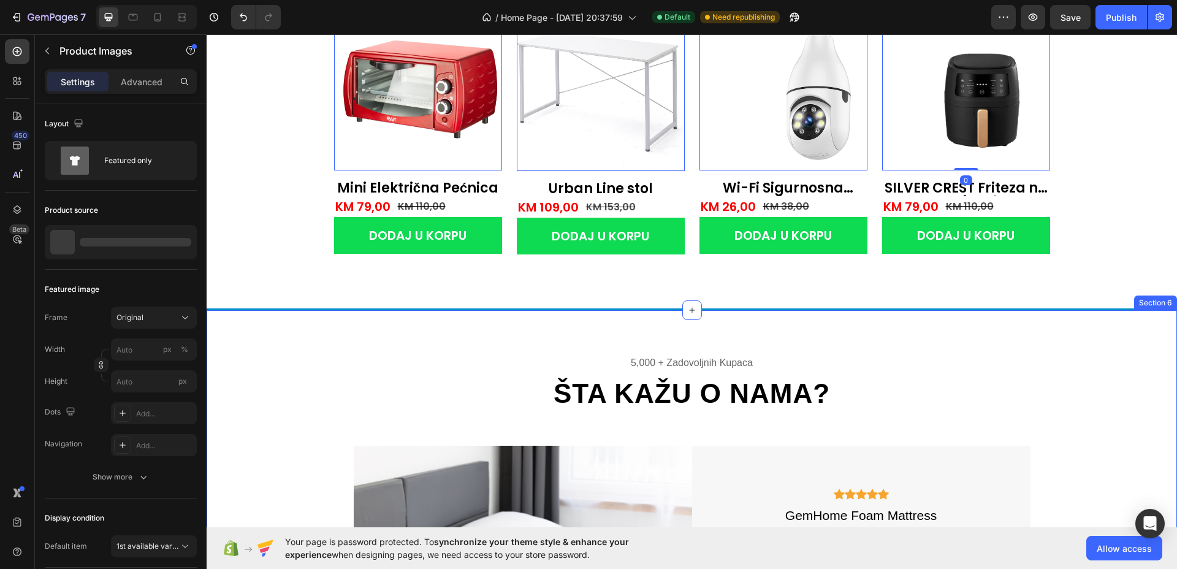
drag, startPoint x: 959, startPoint y: 335, endPoint x: 952, endPoint y: 334, distance: 6.9
click at [960, 335] on div "5,000 + zadovoljnih kupaca Text ŠTA KAŽU O NAMA? Heading Image Icon Icon Icon I…" at bounding box center [692, 545] width 971 height 471
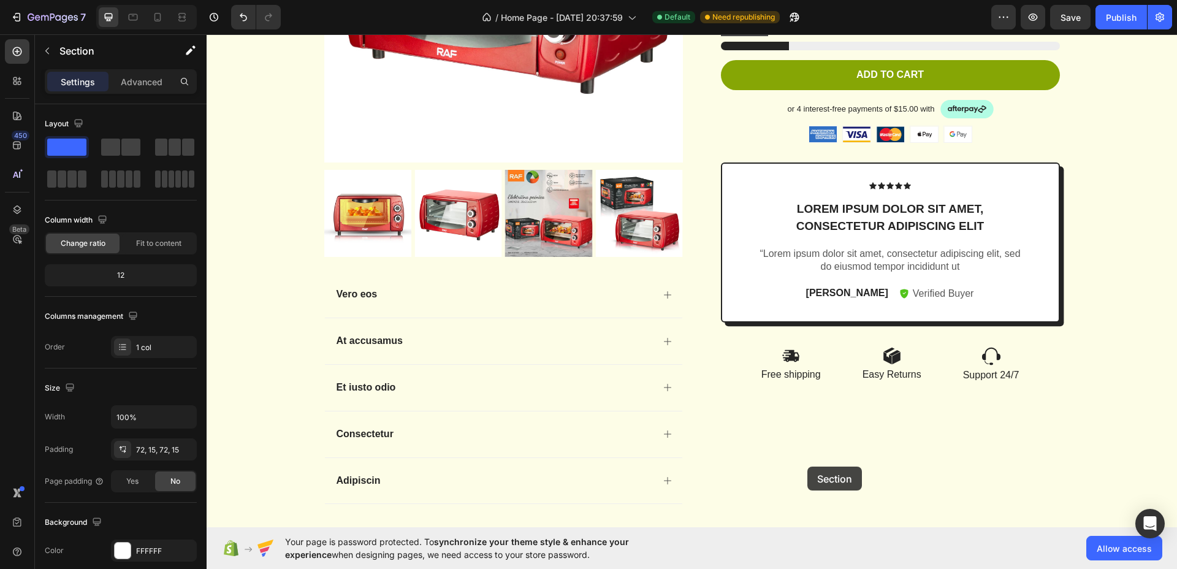
scroll to position [2882, 0]
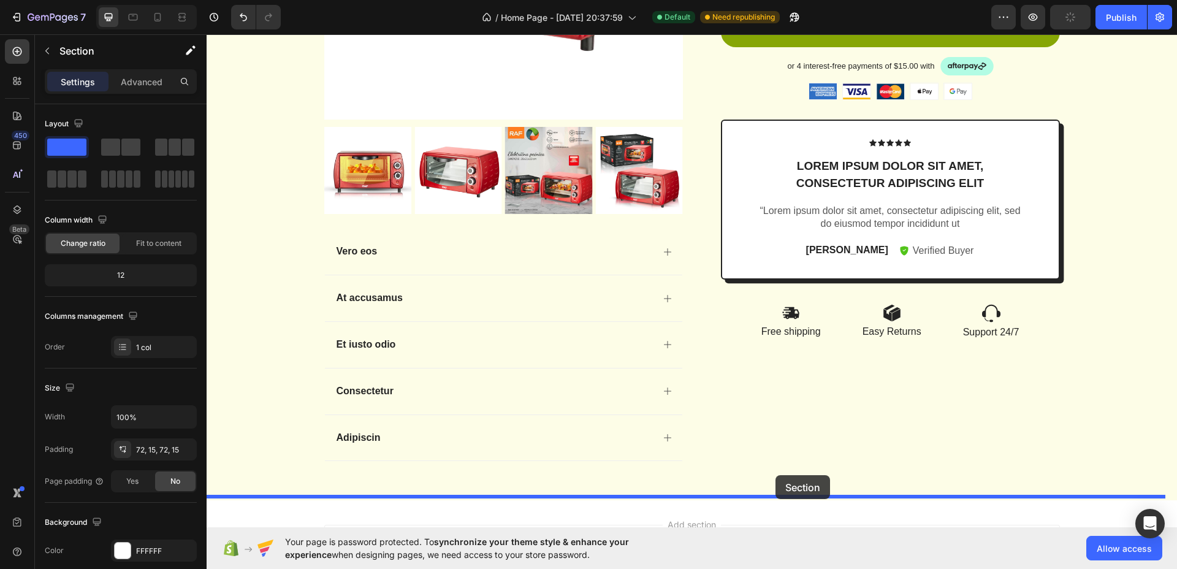
drag, startPoint x: 921, startPoint y: 299, endPoint x: 776, endPoint y: 475, distance: 228.3
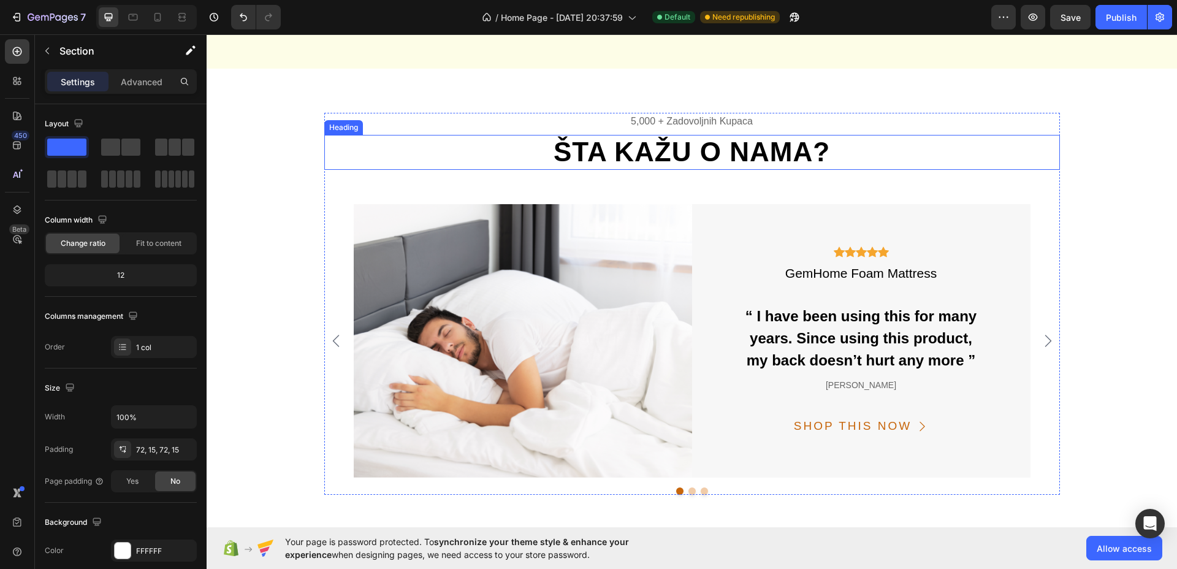
scroll to position [3031, 0]
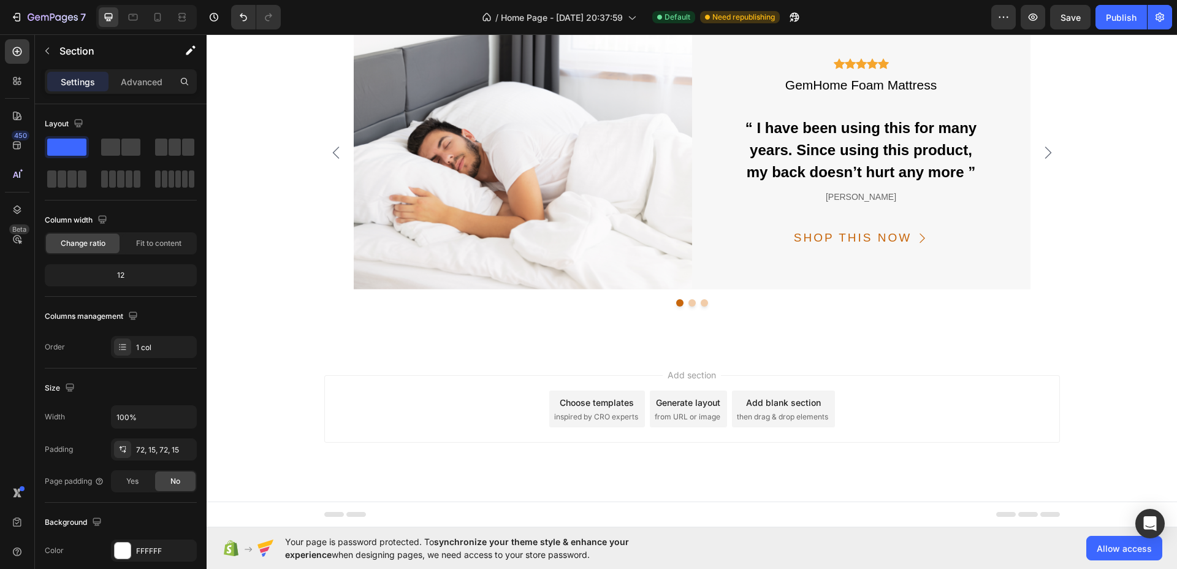
click at [623, 418] on span "inspired by CRO experts" at bounding box center [596, 417] width 84 height 11
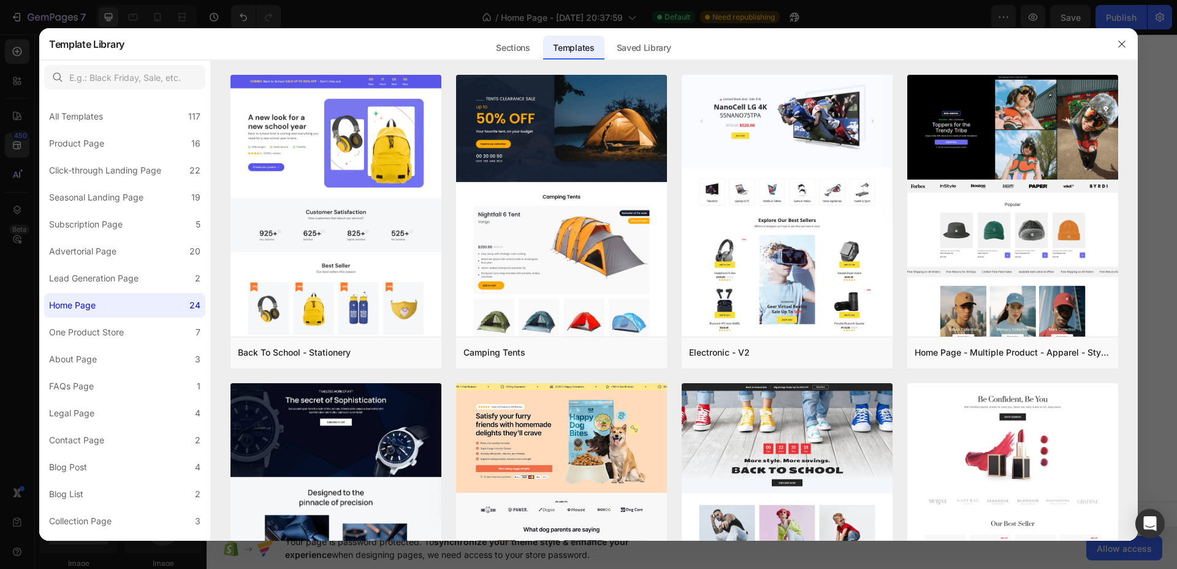
drag, startPoint x: 503, startPoint y: 48, endPoint x: 490, endPoint y: 64, distance: 21.0
click at [504, 47] on div "Sections" at bounding box center [512, 48] width 53 height 25
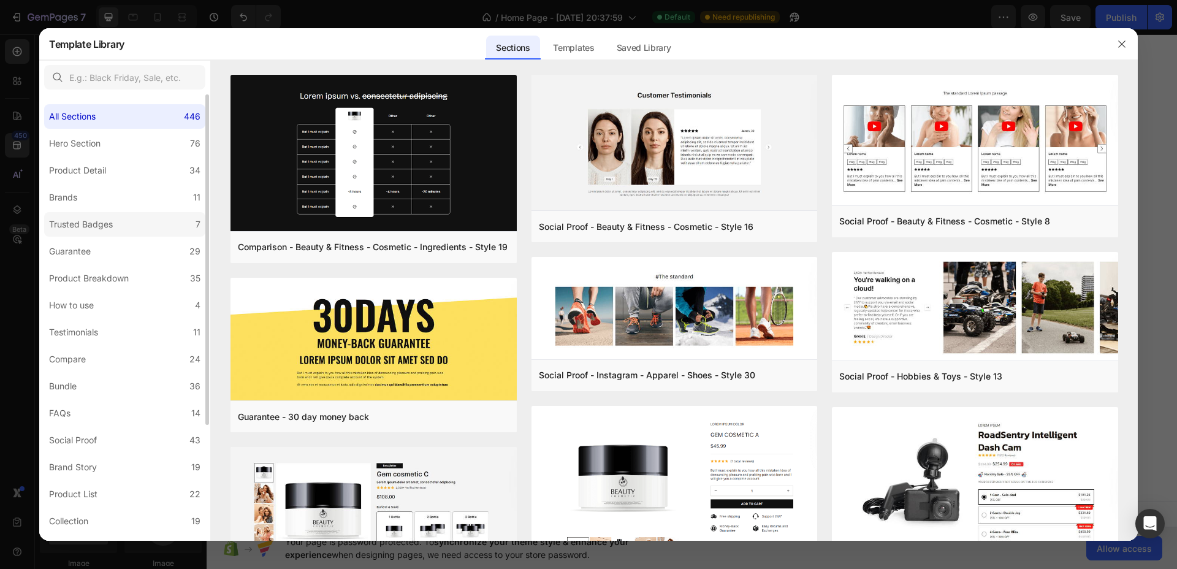
scroll to position [77, 0]
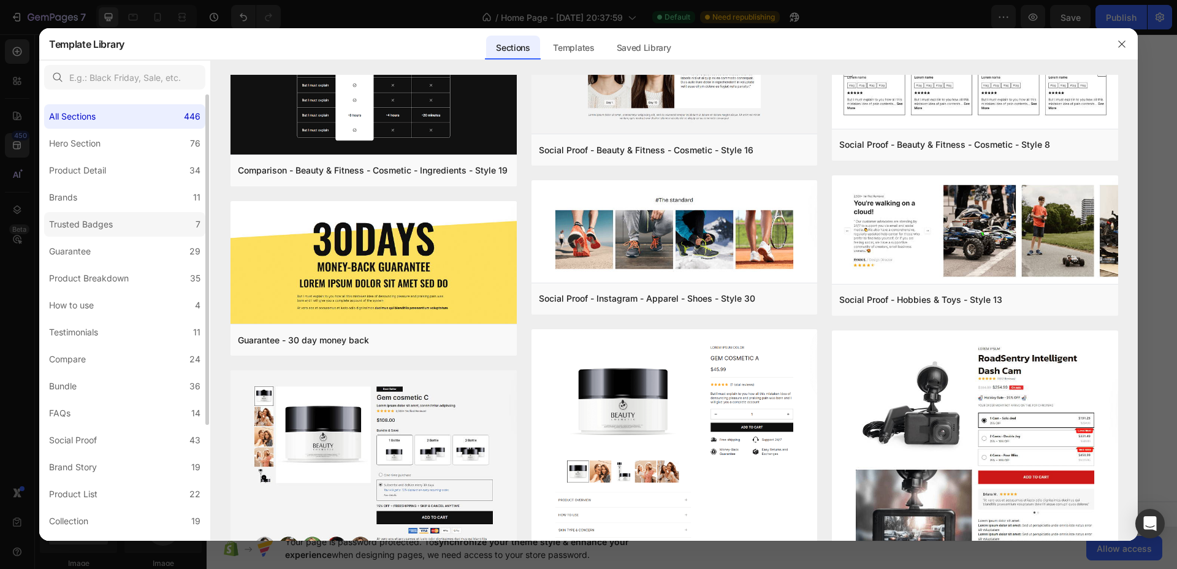
click at [81, 213] on label "Trusted Badges 7" at bounding box center [124, 224] width 161 height 25
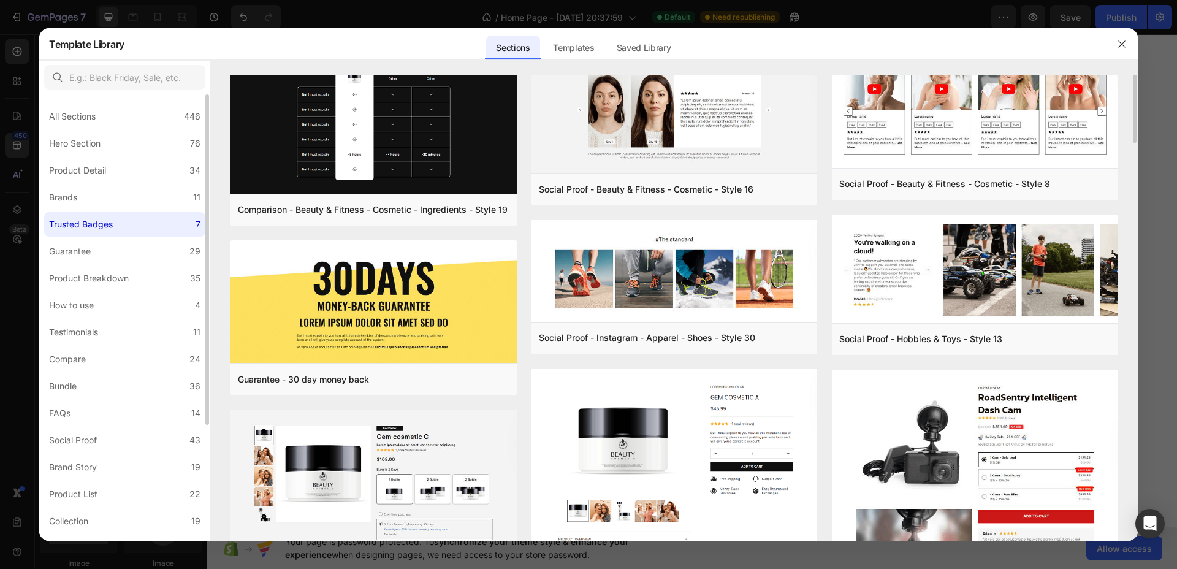
scroll to position [0, 0]
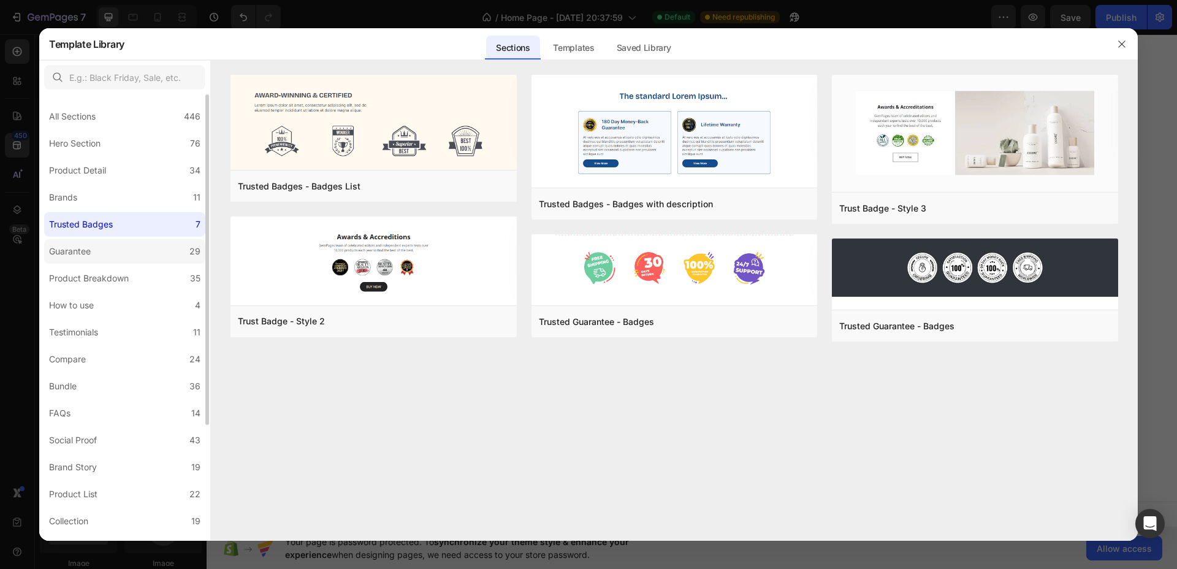
click at [63, 251] on div "Guarantee" at bounding box center [70, 251] width 42 height 15
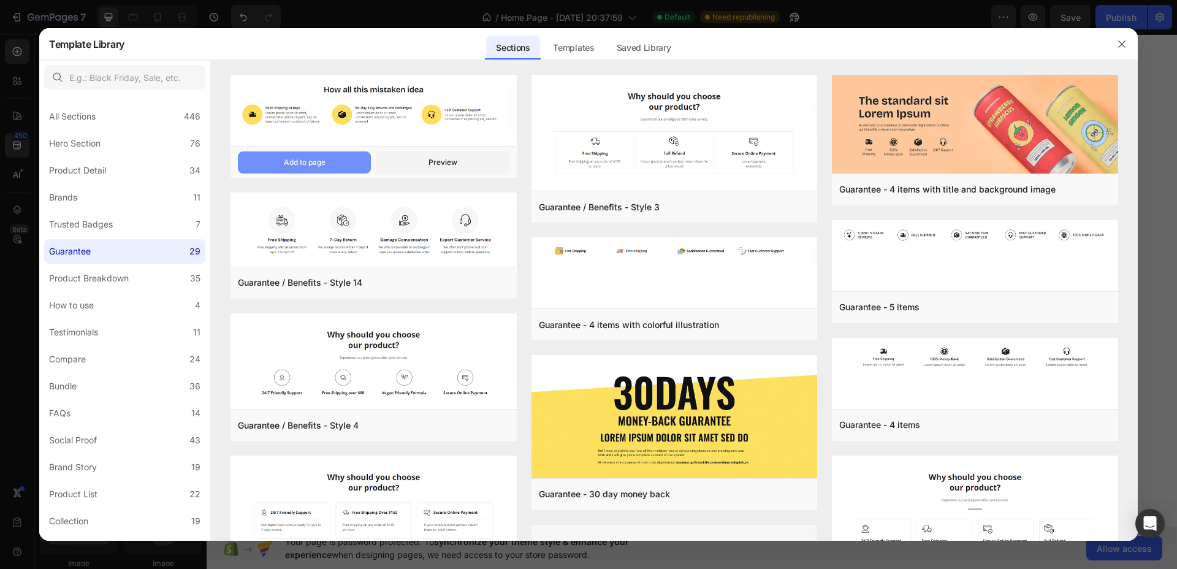
click at [352, 160] on button "Add to page" at bounding box center [304, 162] width 133 height 22
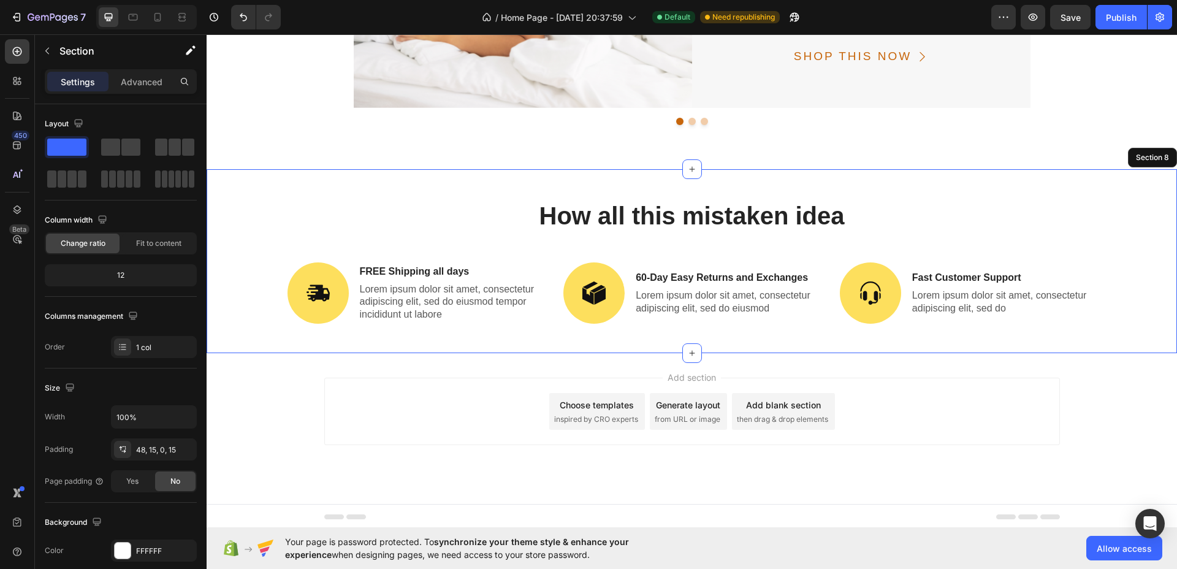
scroll to position [3215, 0]
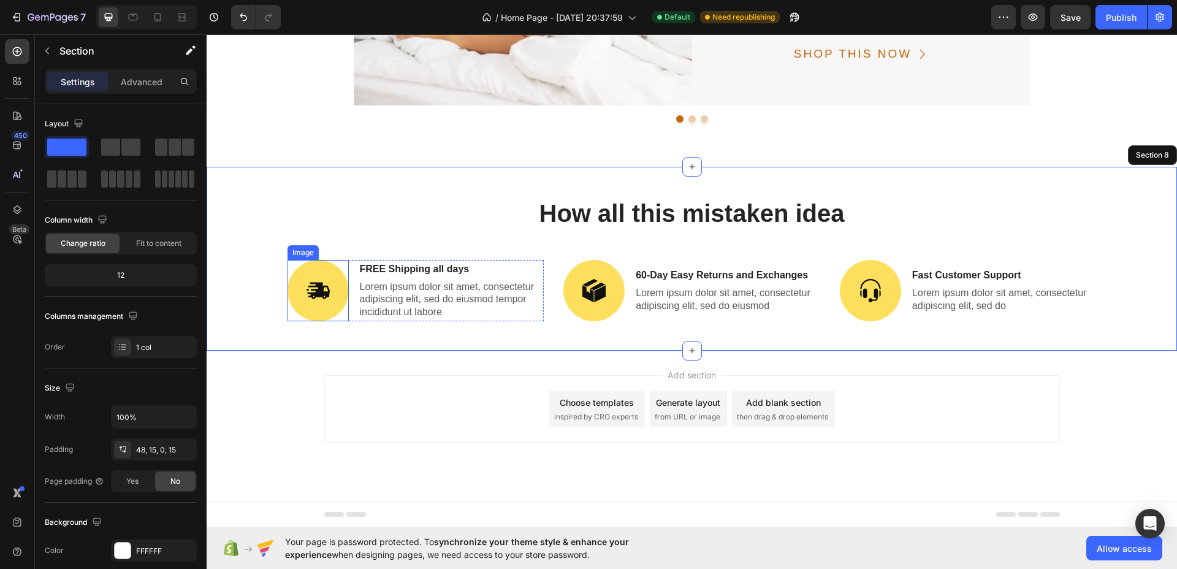
click at [340, 275] on img at bounding box center [318, 290] width 61 height 61
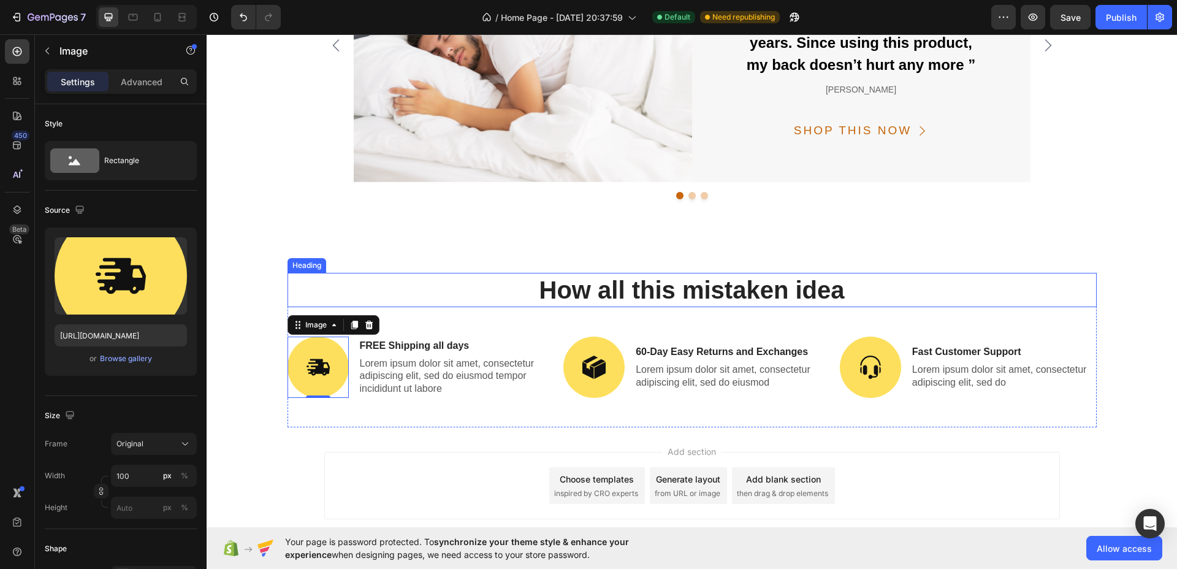
scroll to position [3062, 0]
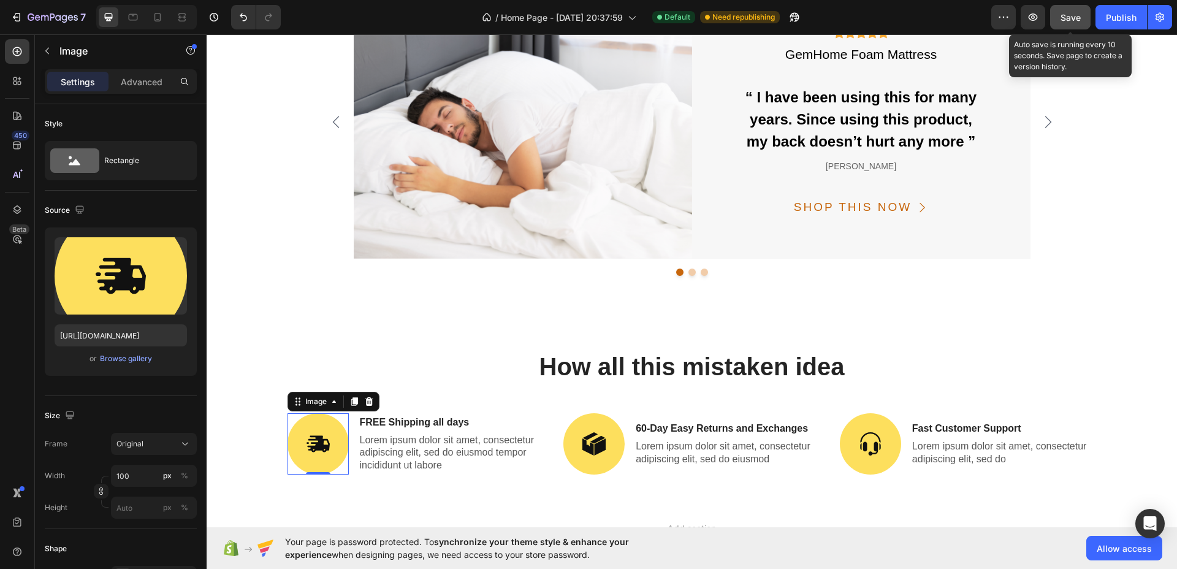
click at [1065, 20] on span "Save" at bounding box center [1071, 17] width 20 height 10
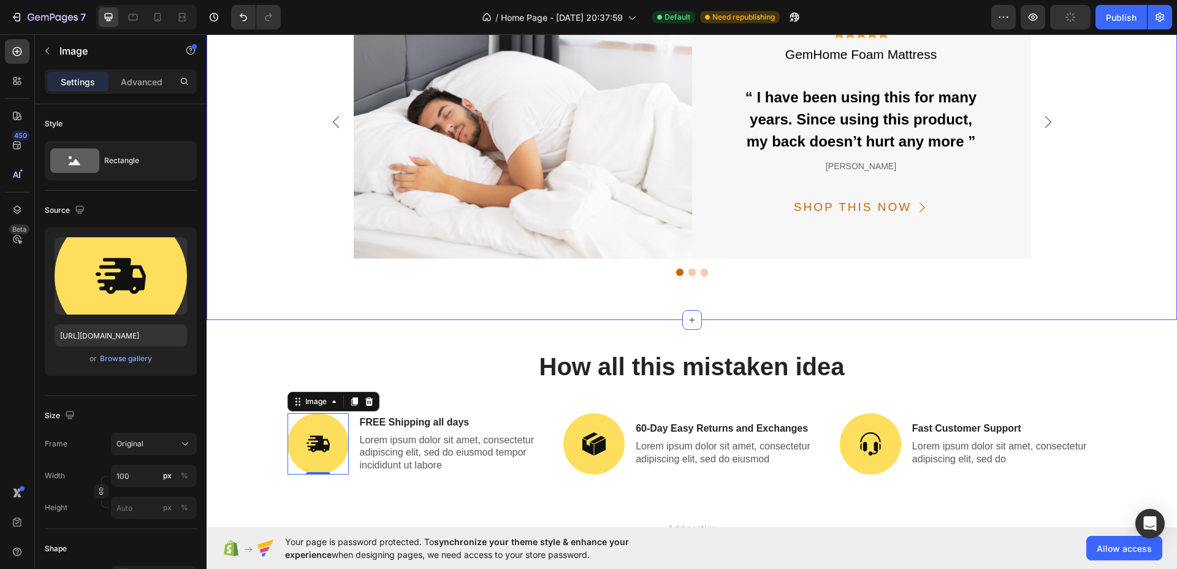
type input "https://cdn.shopify.com/s/files/1/0592/7079/1232/files/gempages_581672457887286…"
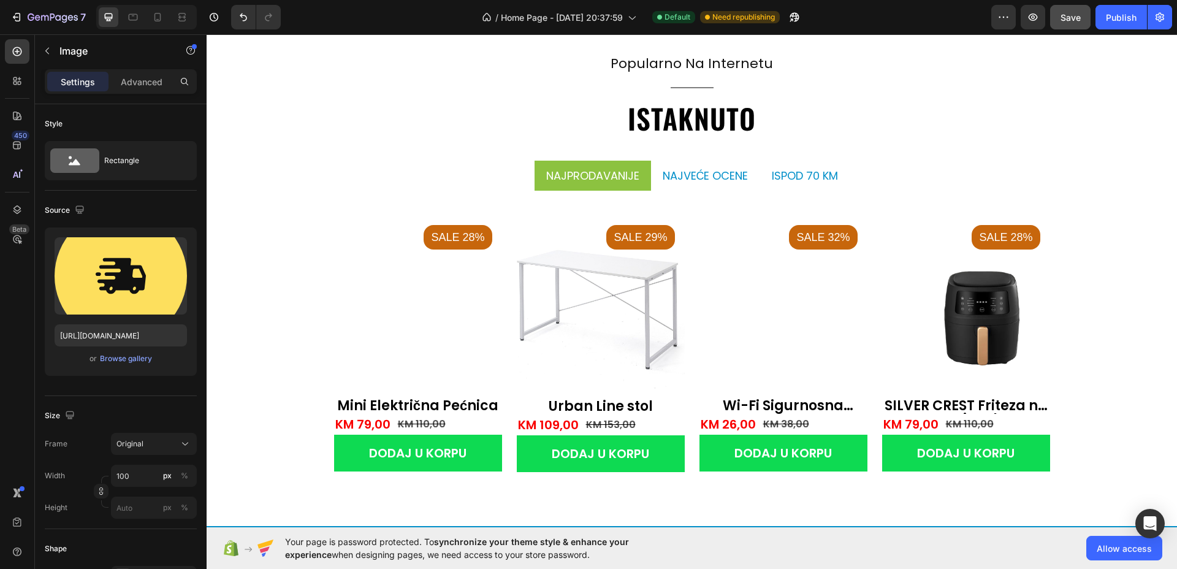
scroll to position [1593, 0]
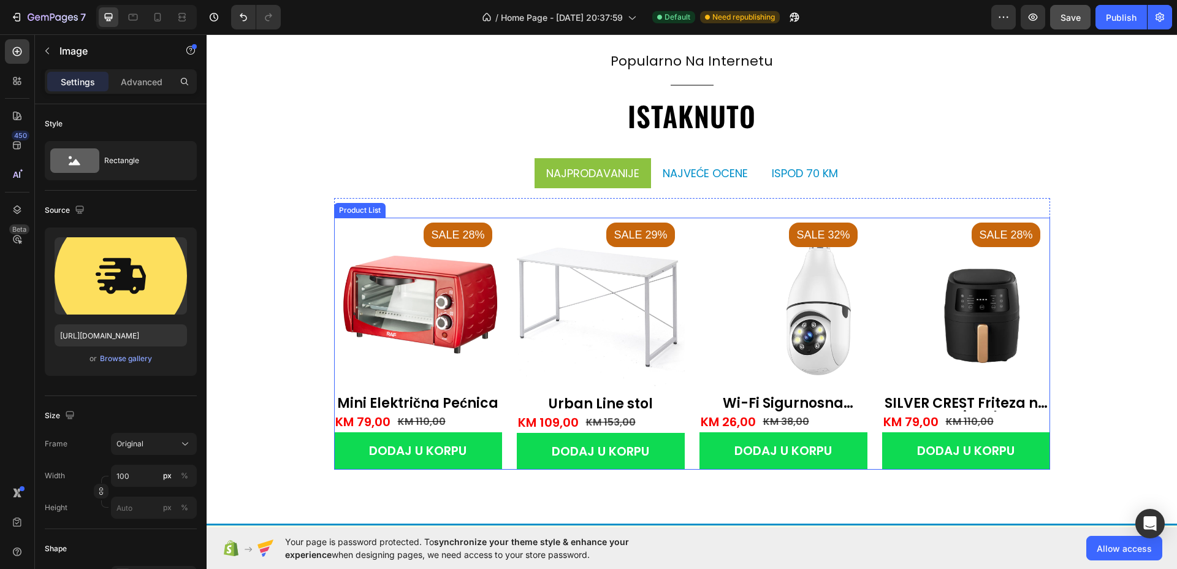
drag, startPoint x: 501, startPoint y: 369, endPoint x: 489, endPoint y: 362, distance: 13.8
click at [501, 369] on div "Product Images Sale 28% Product Badge Mini Električna Pećnica (P) Title KM 79,0…" at bounding box center [692, 344] width 716 height 252
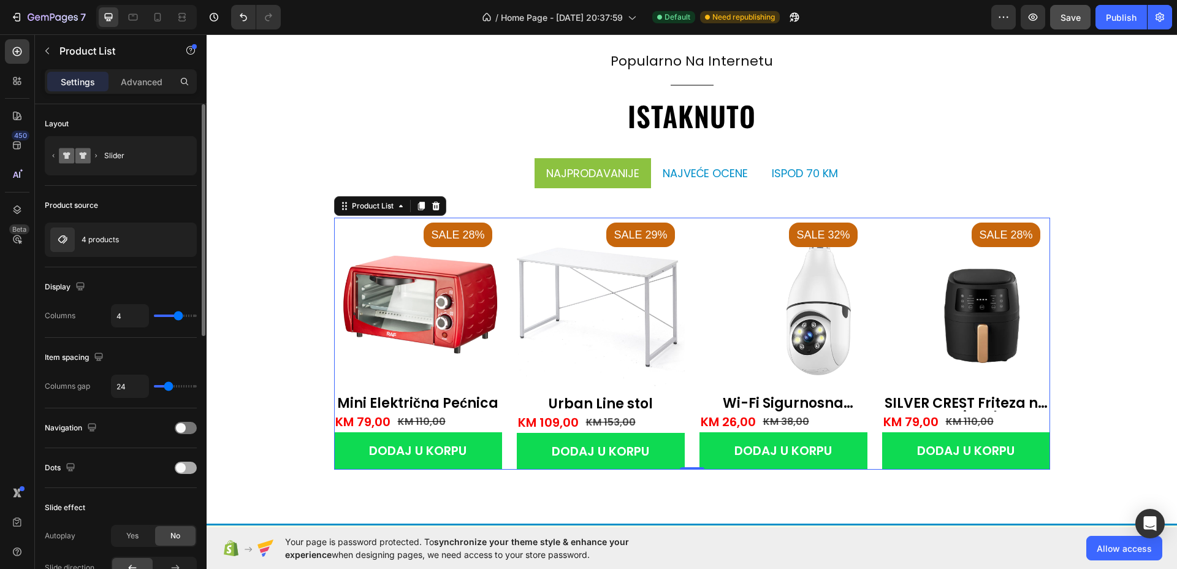
click at [190, 469] on div at bounding box center [186, 468] width 22 height 12
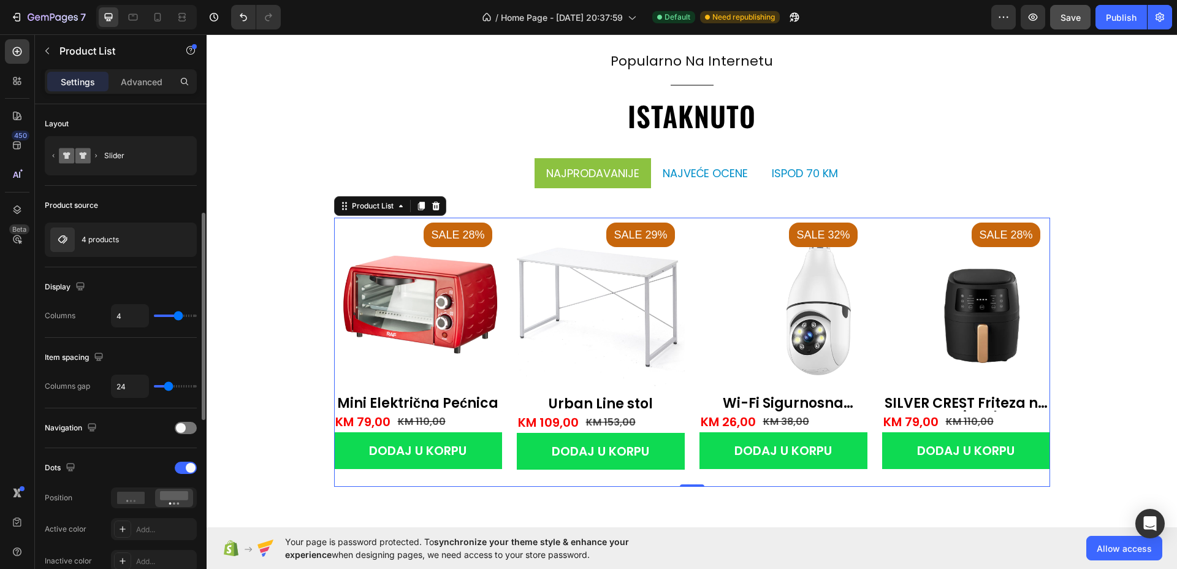
scroll to position [77, 0]
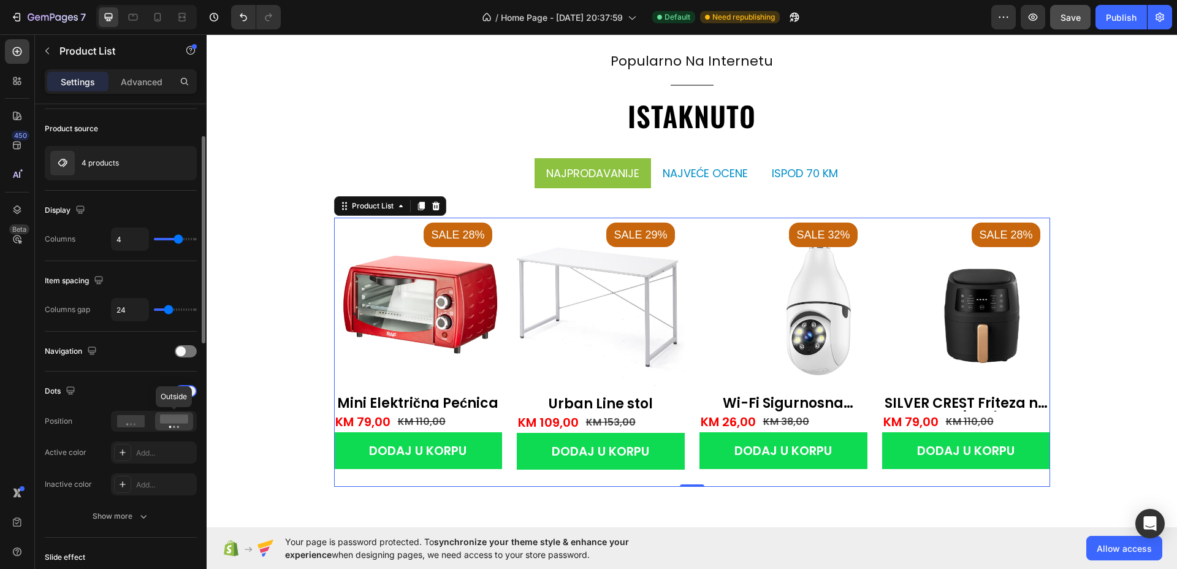
click at [175, 428] on div at bounding box center [174, 421] width 38 height 18
click at [129, 420] on icon at bounding box center [131, 421] width 28 height 12
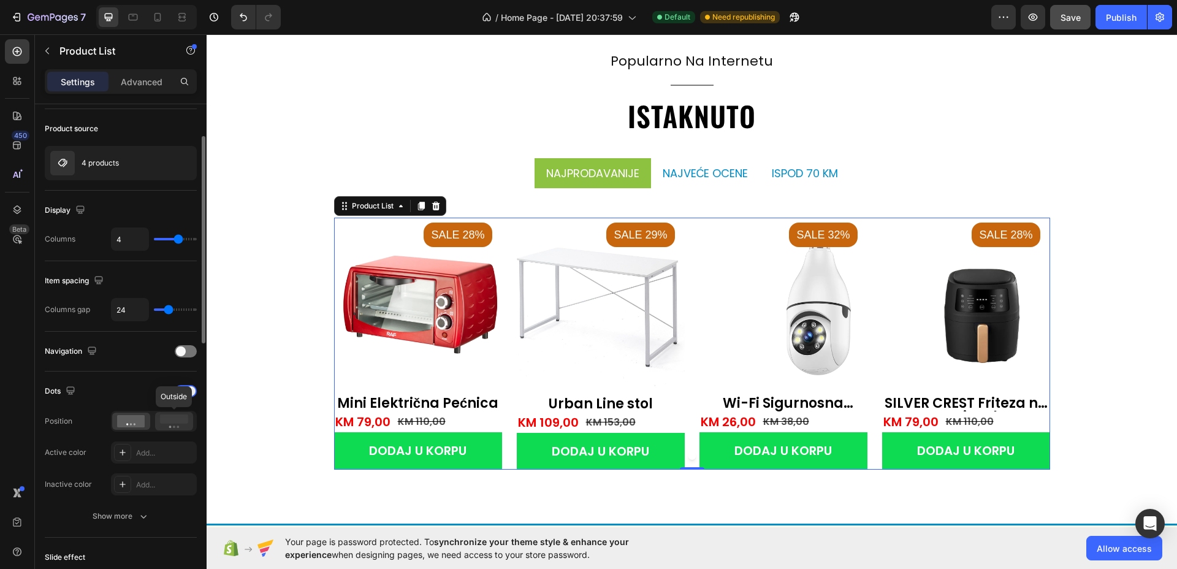
click at [166, 421] on rect at bounding box center [174, 419] width 28 height 9
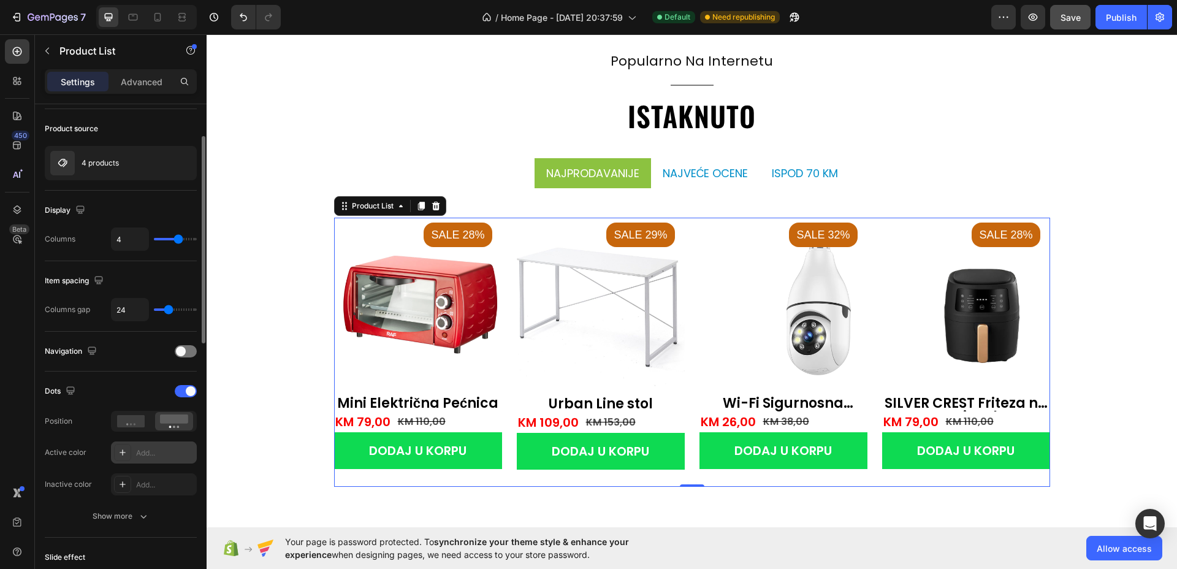
click at [151, 451] on div "Add..." at bounding box center [165, 453] width 58 height 11
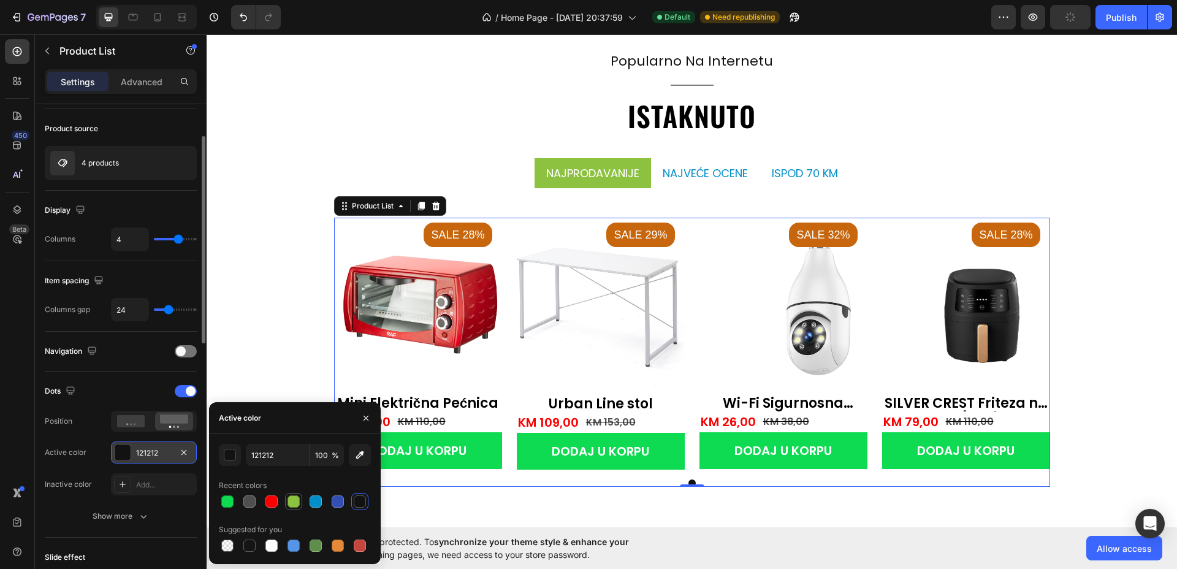
click at [291, 505] on div at bounding box center [294, 502] width 12 height 12
type input "8CC240"
click at [170, 477] on div "Add..." at bounding box center [154, 484] width 86 height 22
click at [318, 506] on div at bounding box center [316, 502] width 12 height 12
type input "028FC9"
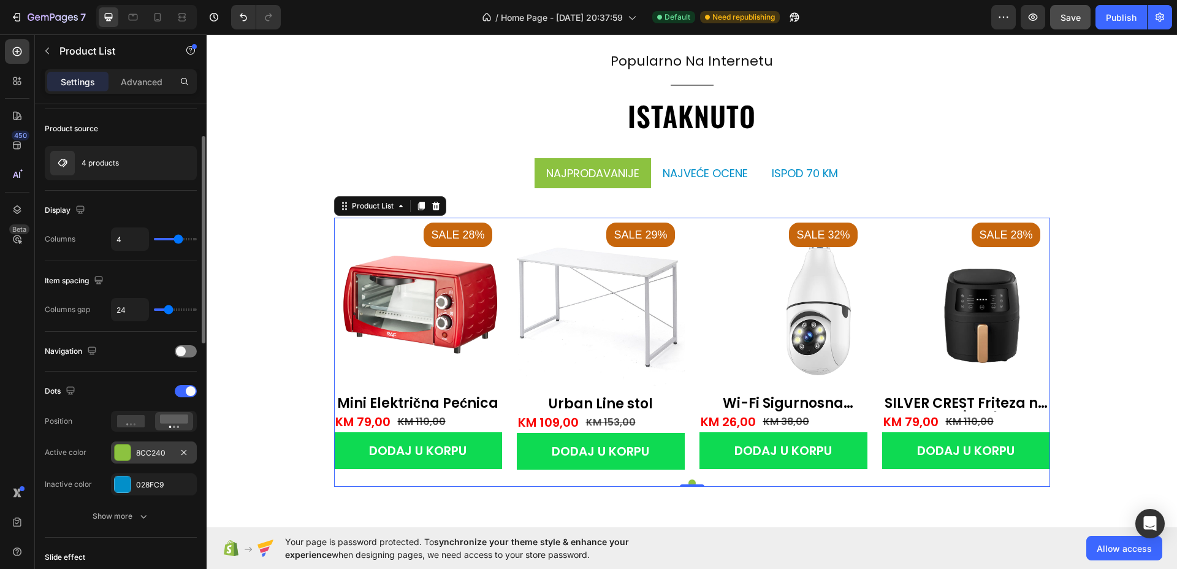
click at [98, 466] on div "Dots Position Active color 8CC240 Inactive color 028FC9" at bounding box center [121, 438] width 152 height 114
click at [182, 347] on span at bounding box center [181, 352] width 10 height 10
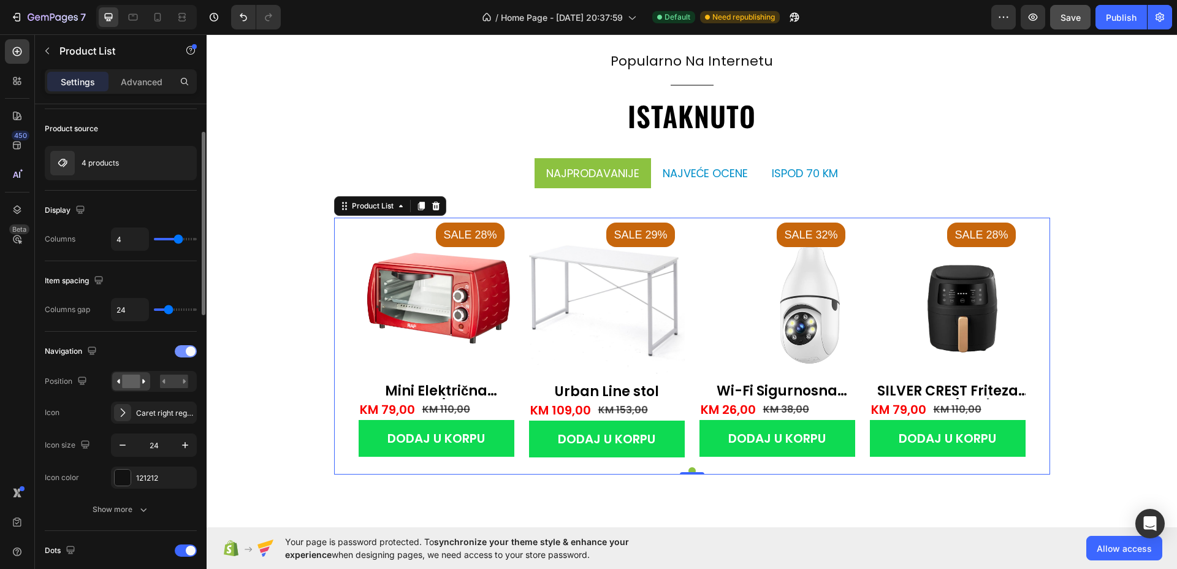
click at [182, 347] on div at bounding box center [186, 351] width 22 height 12
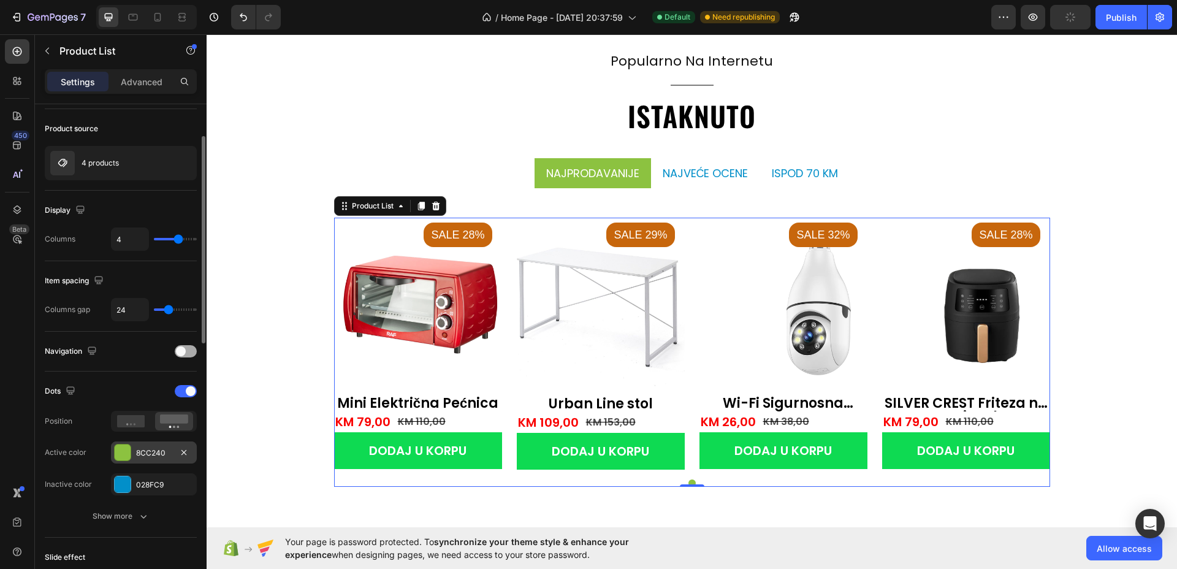
click at [182, 347] on span at bounding box center [181, 352] width 10 height 10
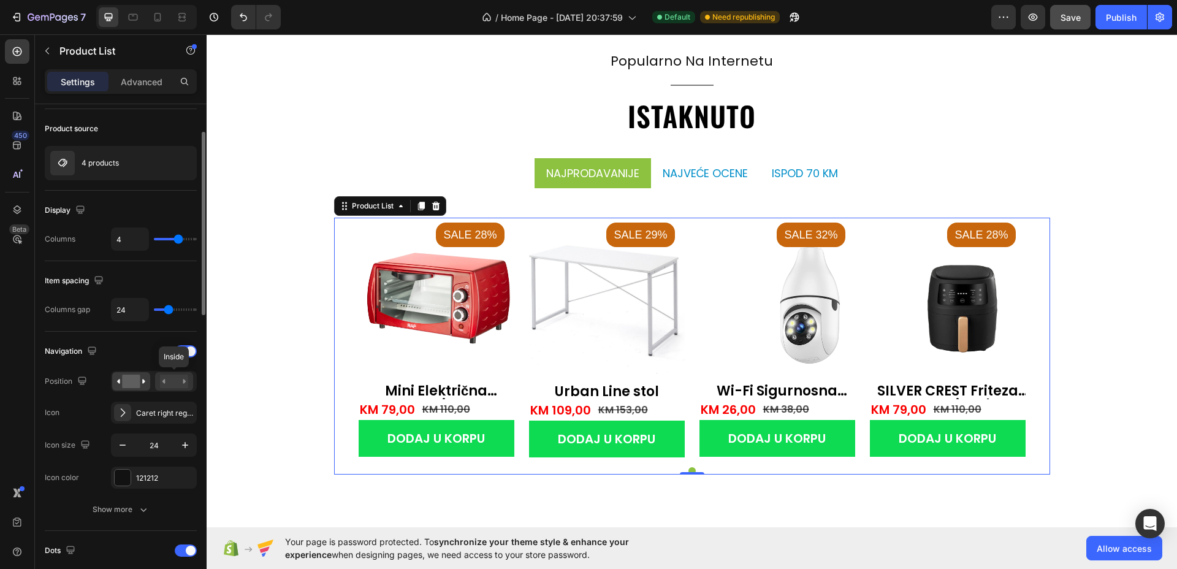
click at [183, 377] on rect at bounding box center [174, 381] width 28 height 13
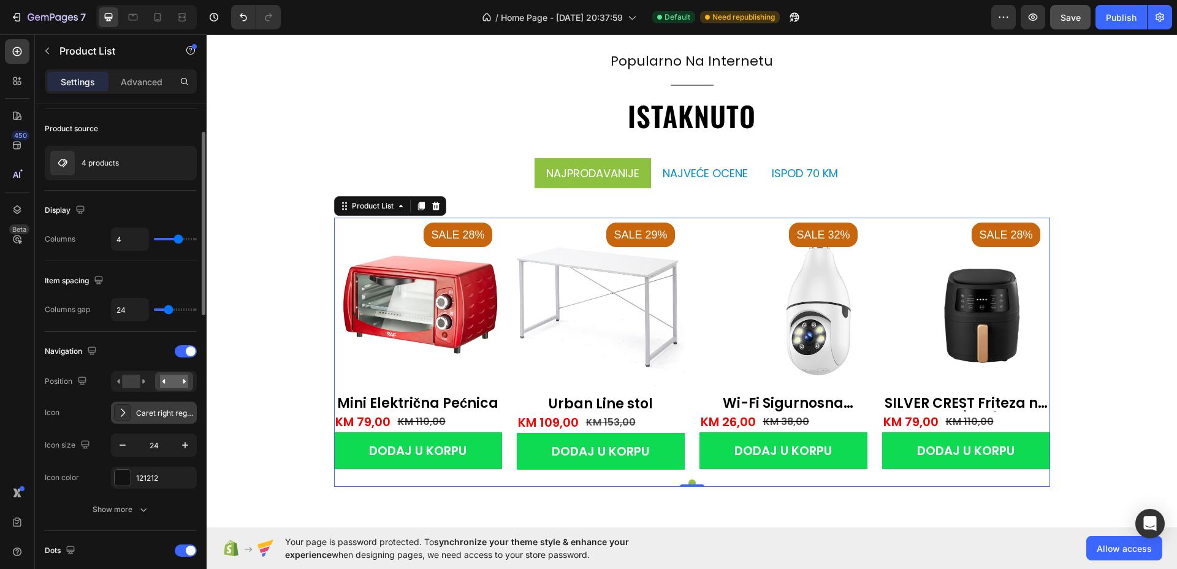
click at [152, 418] on div "Caret right regular" at bounding box center [154, 413] width 86 height 22
click at [124, 478] on div at bounding box center [123, 478] width 16 height 16
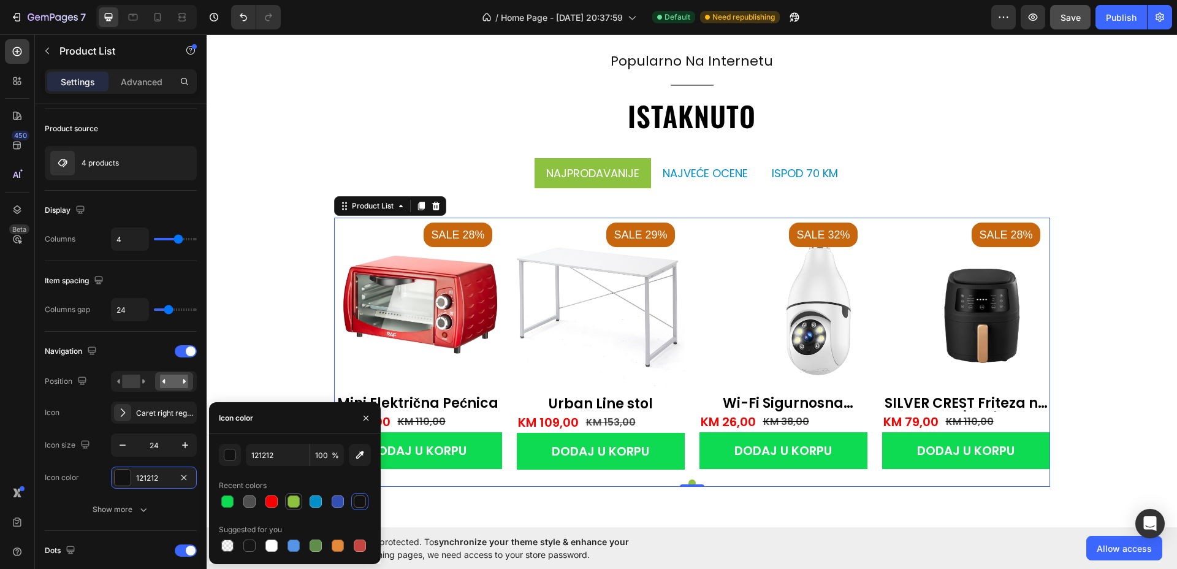
click at [300, 504] on div at bounding box center [293, 501] width 15 height 15
click at [315, 504] on div at bounding box center [316, 502] width 12 height 12
type input "028FC9"
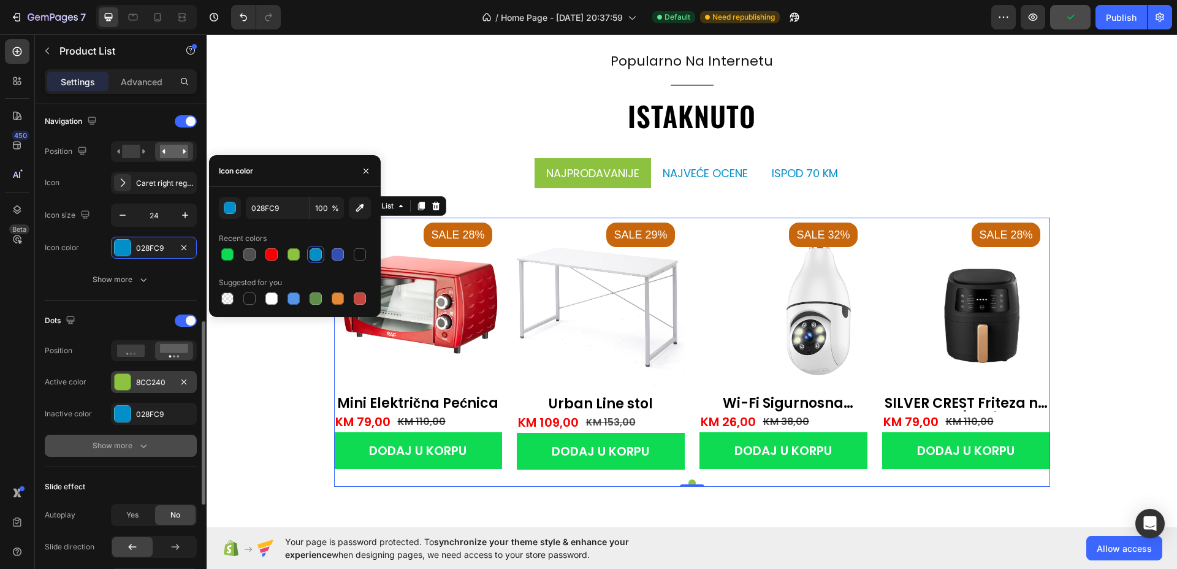
scroll to position [460, 0]
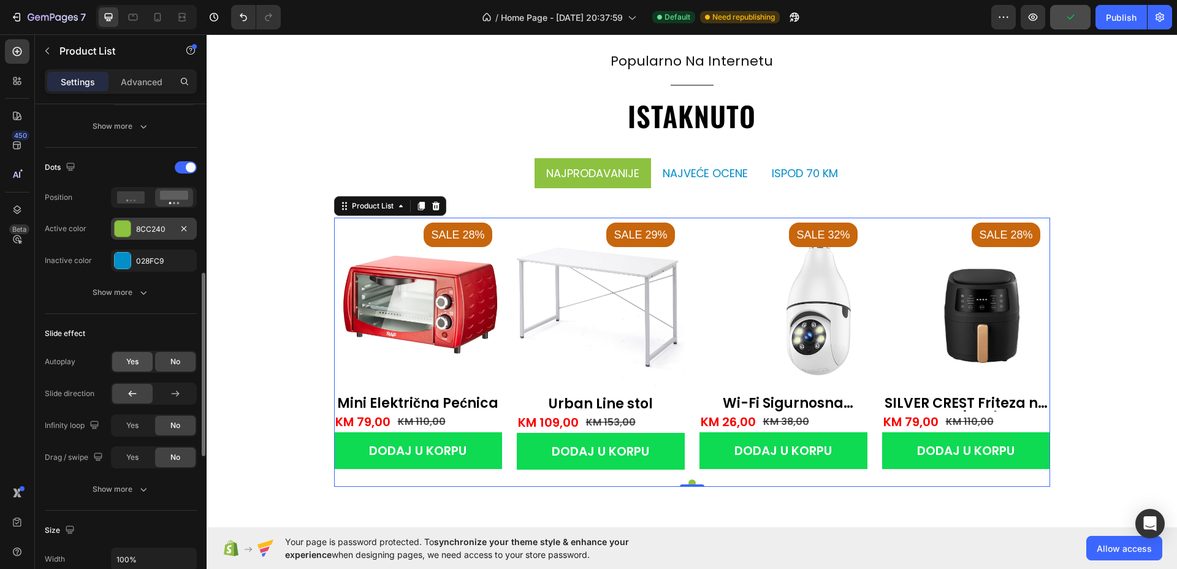
click at [142, 369] on div "Yes" at bounding box center [132, 362] width 40 height 20
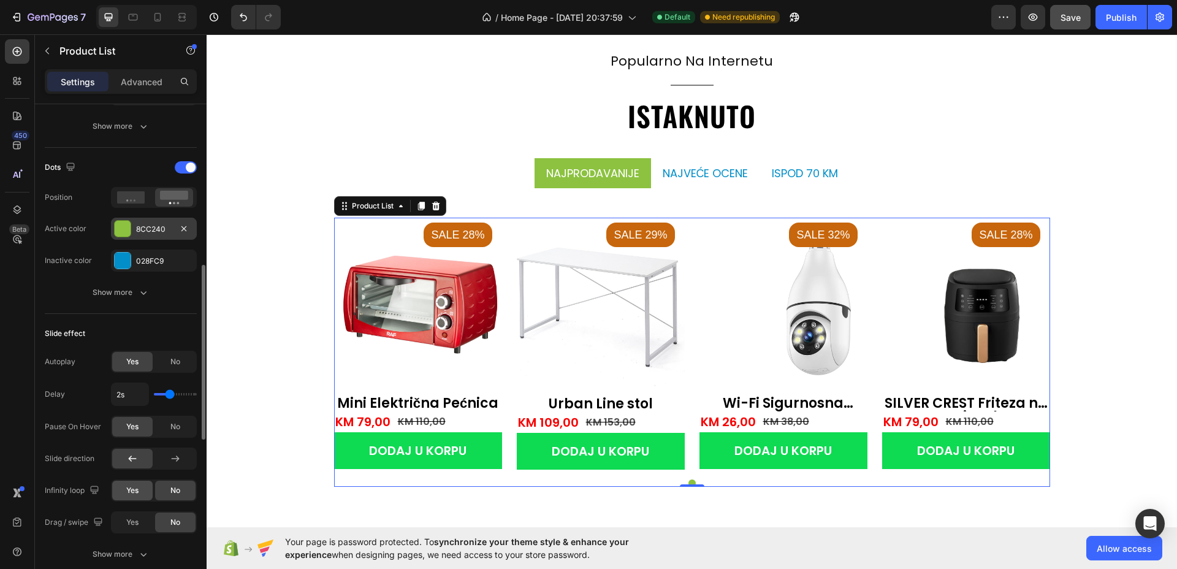
click at [134, 488] on span "Yes" at bounding box center [132, 490] width 12 height 11
click at [138, 519] on span "Yes" at bounding box center [132, 522] width 12 height 11
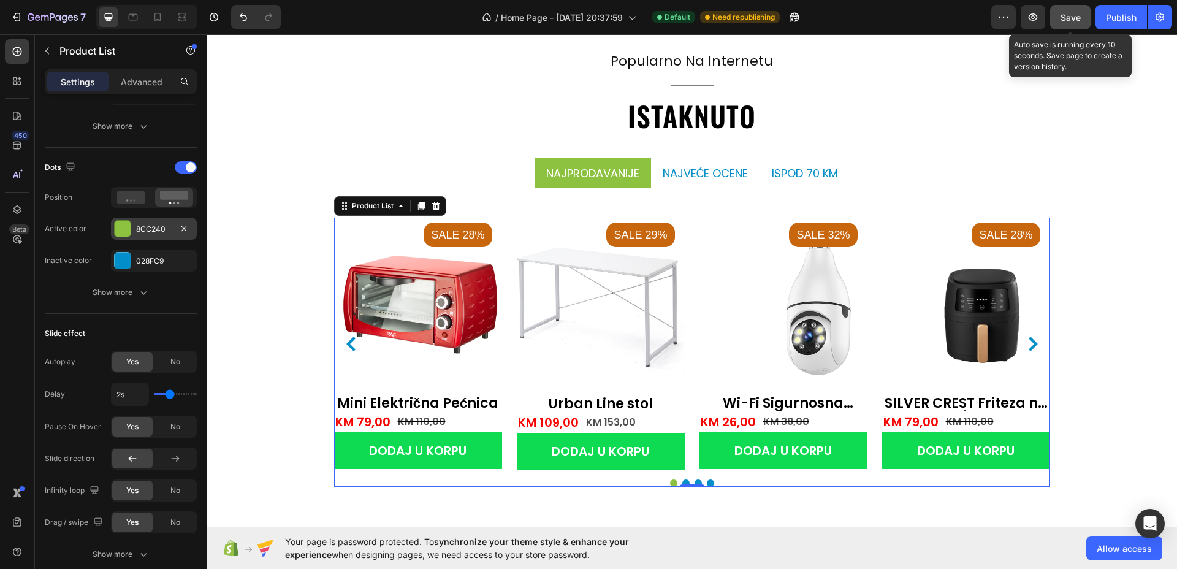
click at [1079, 25] on button "Save" at bounding box center [1071, 17] width 40 height 25
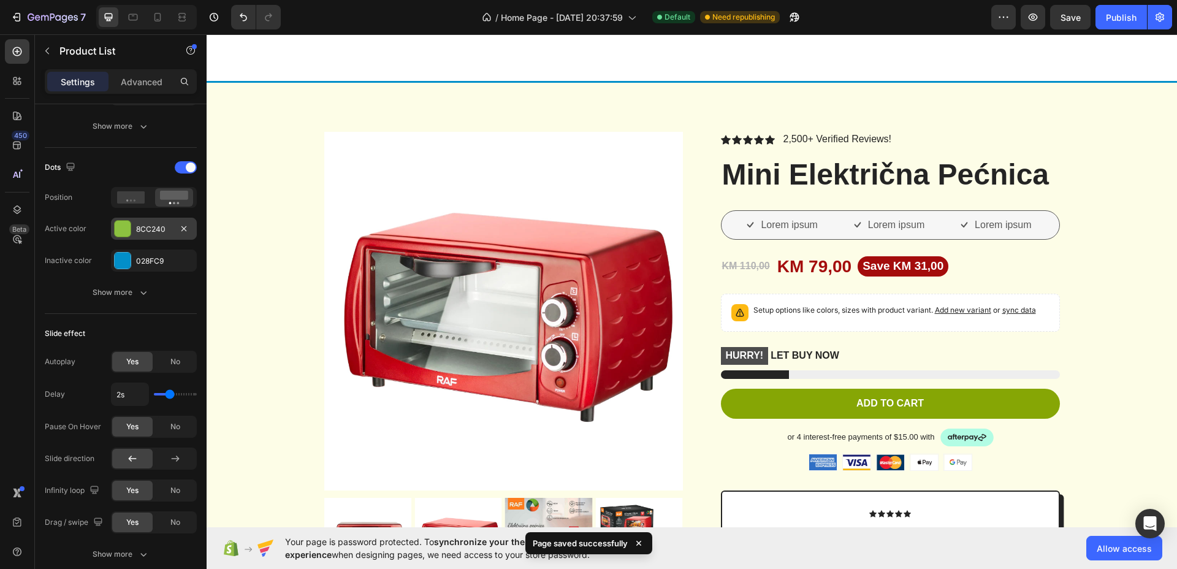
scroll to position [2053, 0]
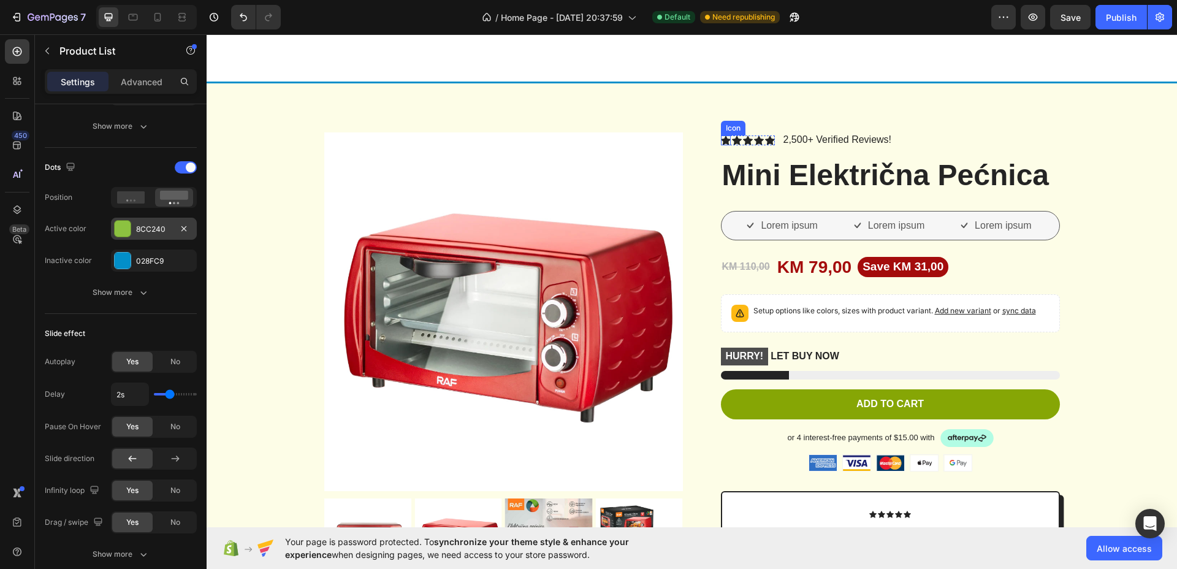
click at [722, 142] on icon at bounding box center [726, 140] width 10 height 9
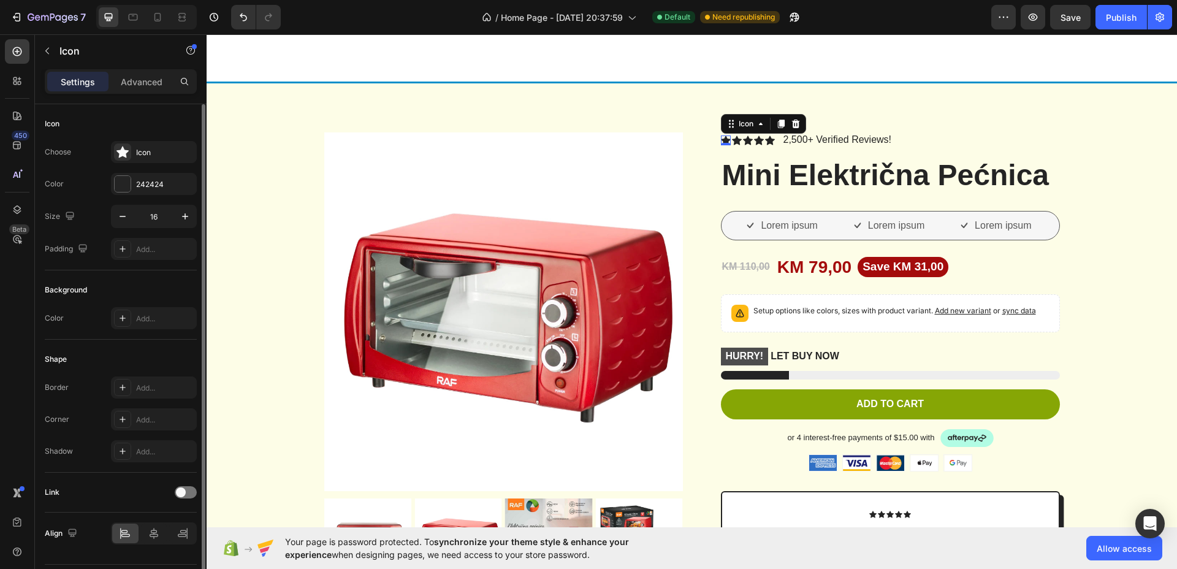
scroll to position [0, 0]
click at [123, 184] on div at bounding box center [123, 184] width 16 height 16
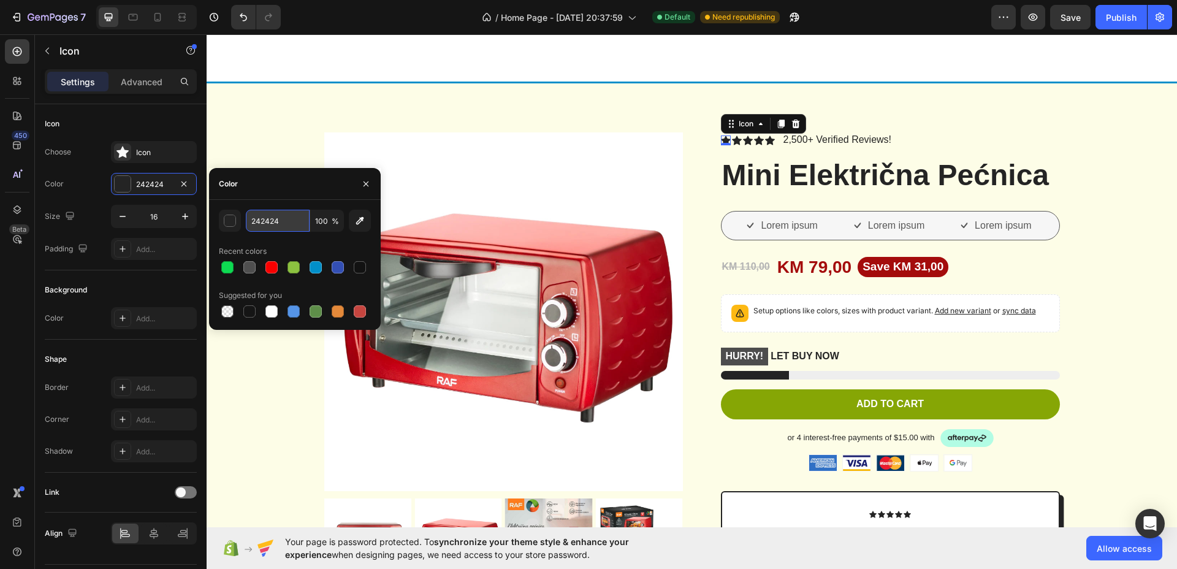
click at [267, 216] on input "242424" at bounding box center [278, 221] width 64 height 22
type input "ffdfoo"
click at [111, 126] on div "Icon" at bounding box center [121, 124] width 152 height 20
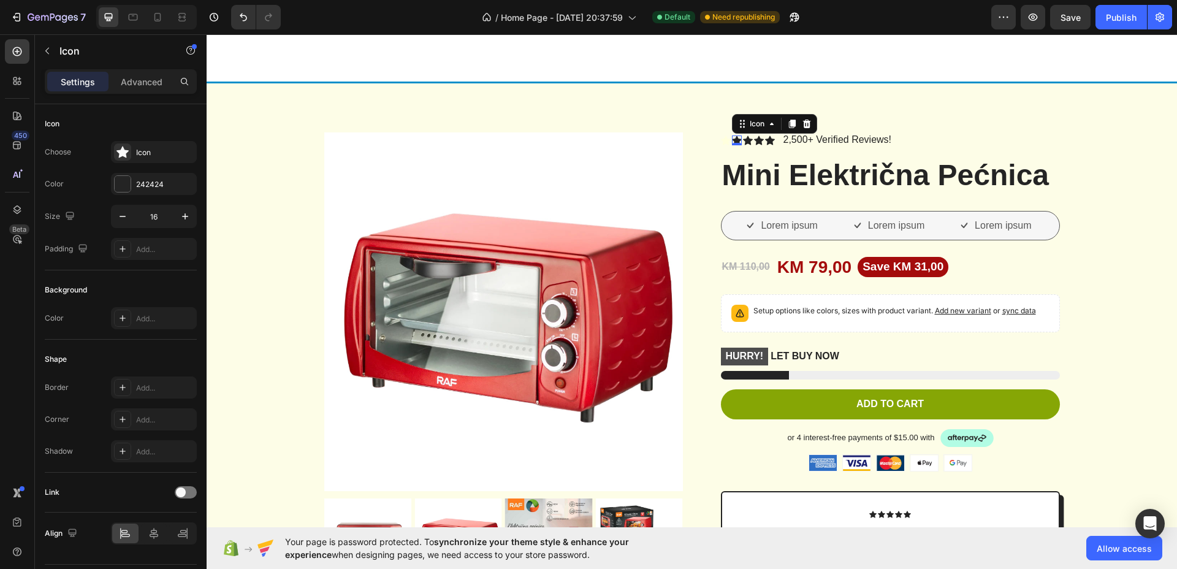
click at [732, 138] on icon at bounding box center [737, 140] width 10 height 9
click at [162, 192] on div "242424" at bounding box center [154, 184] width 86 height 22
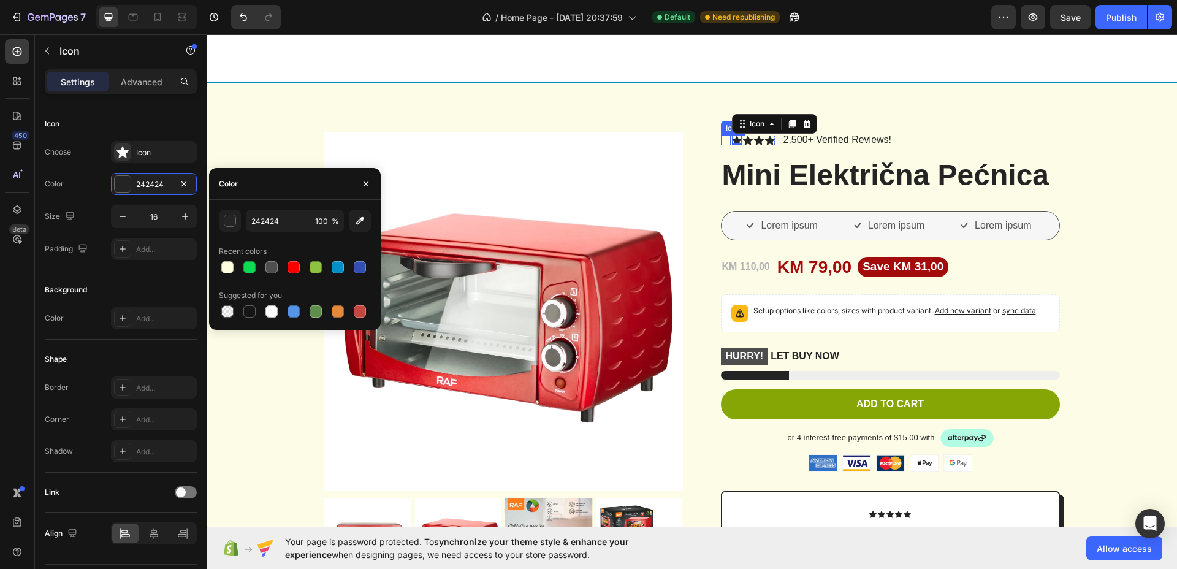
click at [721, 137] on icon at bounding box center [726, 141] width 10 height 10
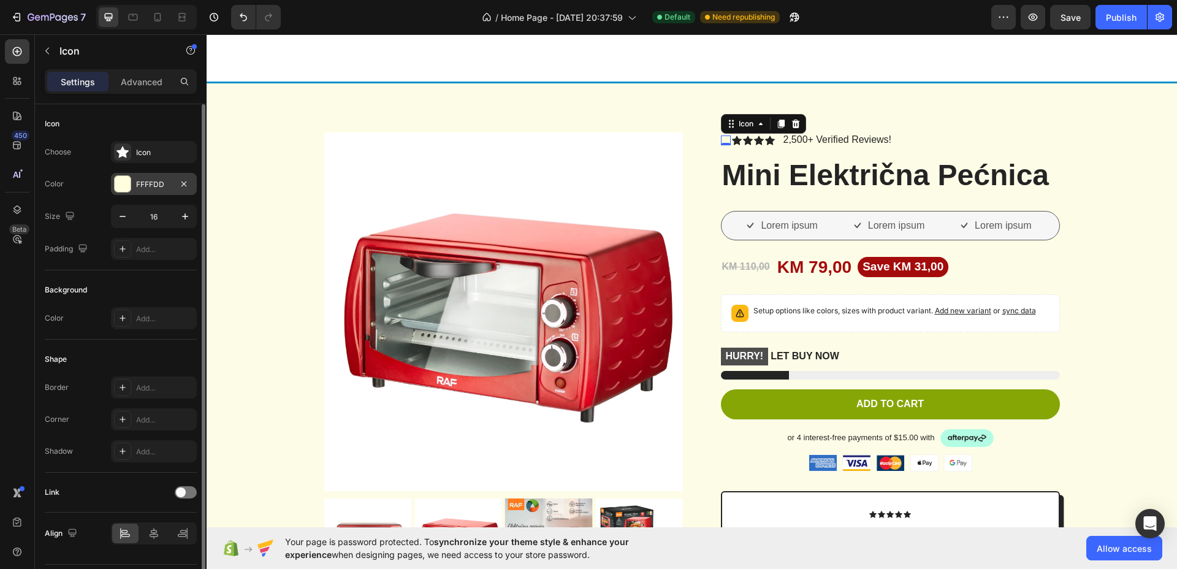
click at [147, 188] on div "FFFFDD" at bounding box center [154, 184] width 36 height 11
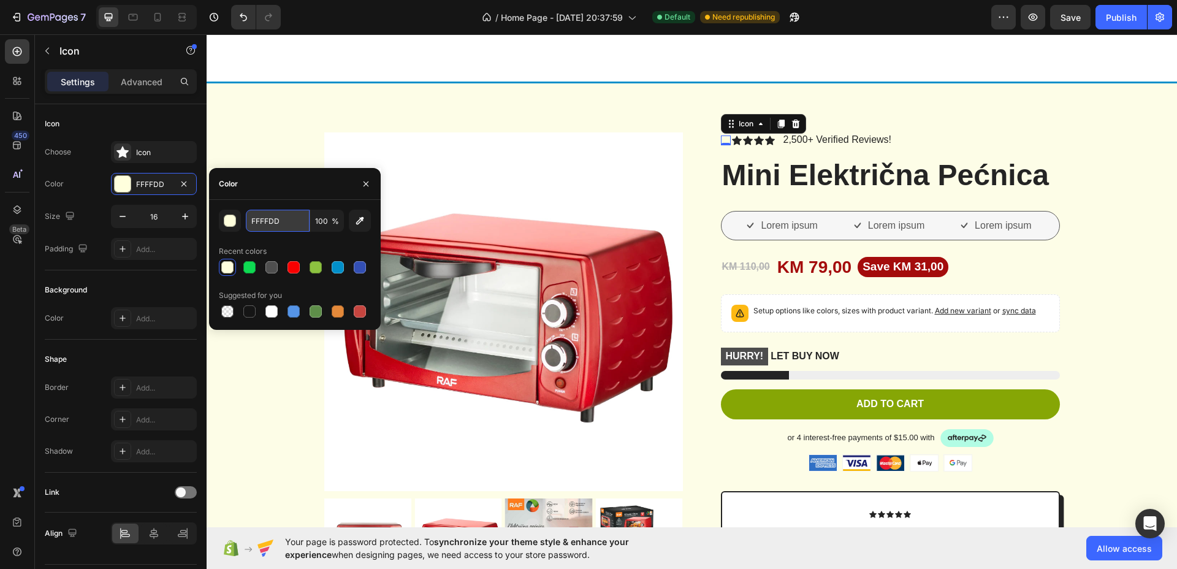
click at [266, 223] on input "FFFFDD" at bounding box center [278, 221] width 64 height 22
click at [264, 223] on input "FFFFDD" at bounding box center [278, 221] width 64 height 22
type input "ffdf00"
click at [91, 159] on div "Choose Icon" at bounding box center [121, 152] width 152 height 22
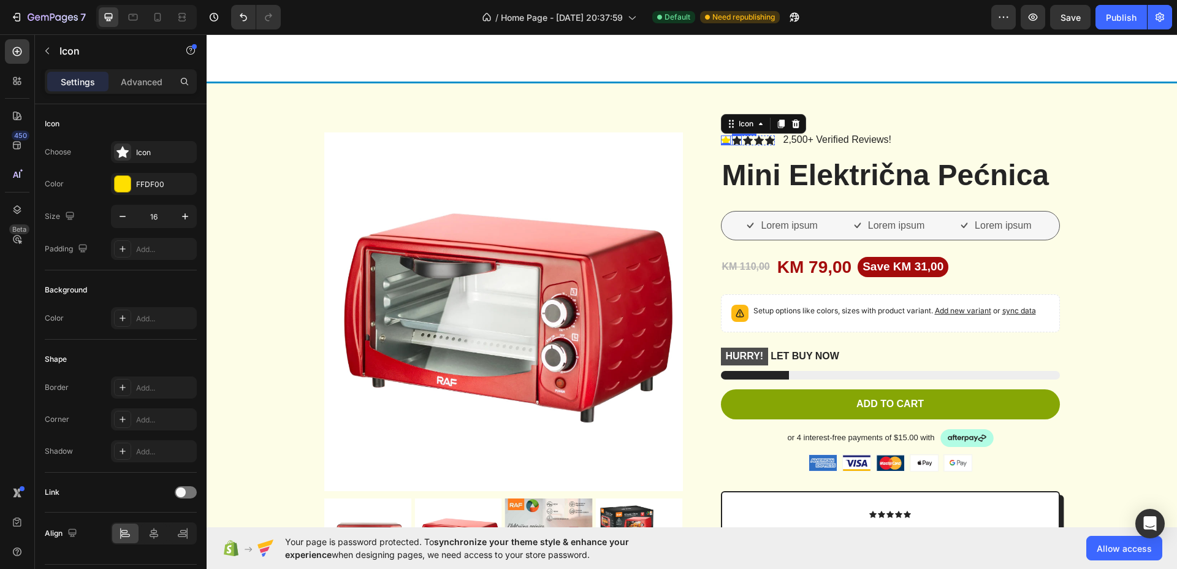
click at [732, 137] on icon at bounding box center [737, 140] width 10 height 9
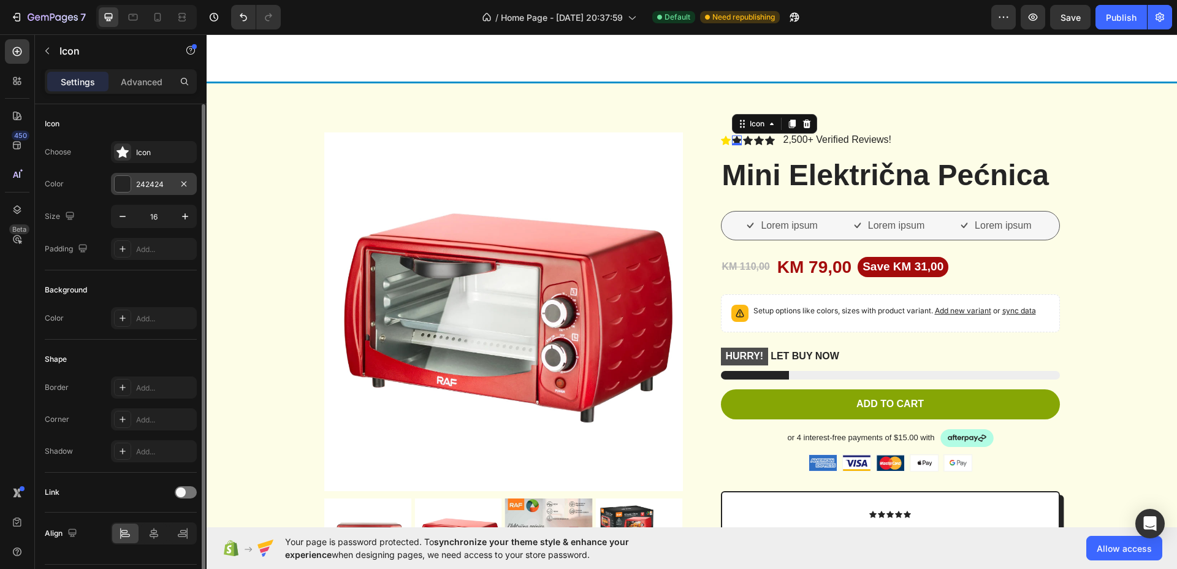
click at [153, 181] on div "242424" at bounding box center [154, 184] width 36 height 11
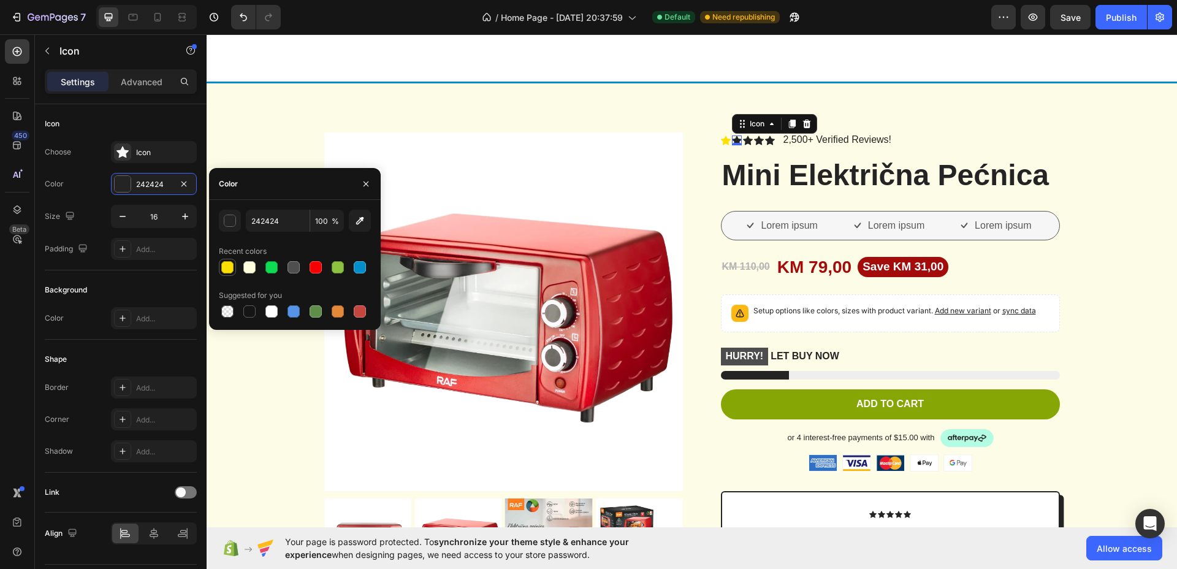
click at [231, 262] on div at bounding box center [227, 267] width 12 height 12
type input "FFDF00"
click at [743, 139] on icon at bounding box center [748, 140] width 10 height 9
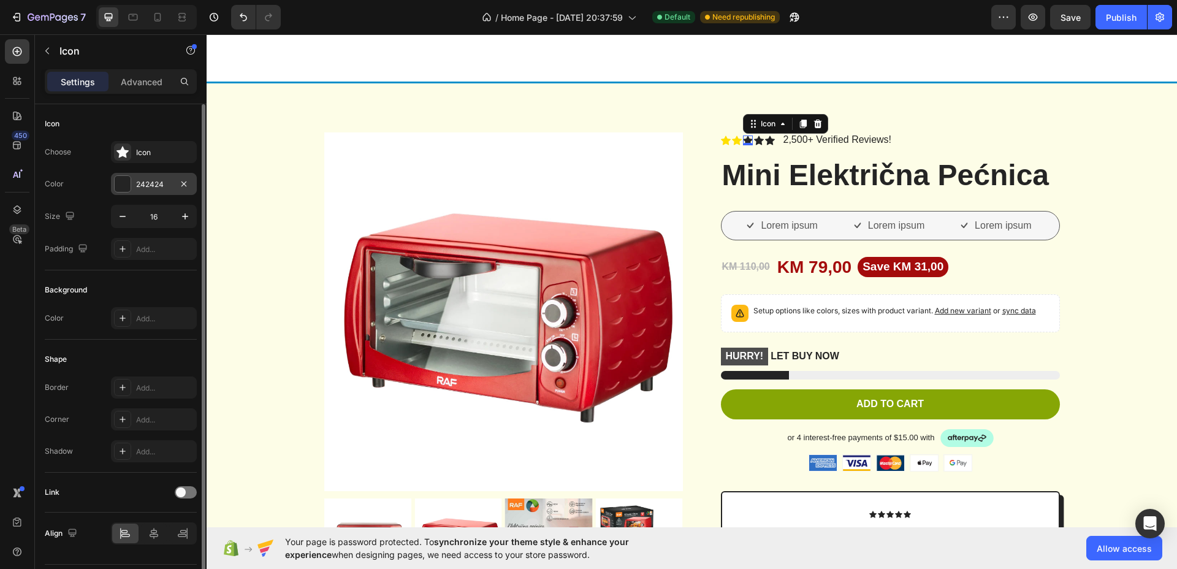
click at [151, 183] on div "242424" at bounding box center [154, 184] width 36 height 11
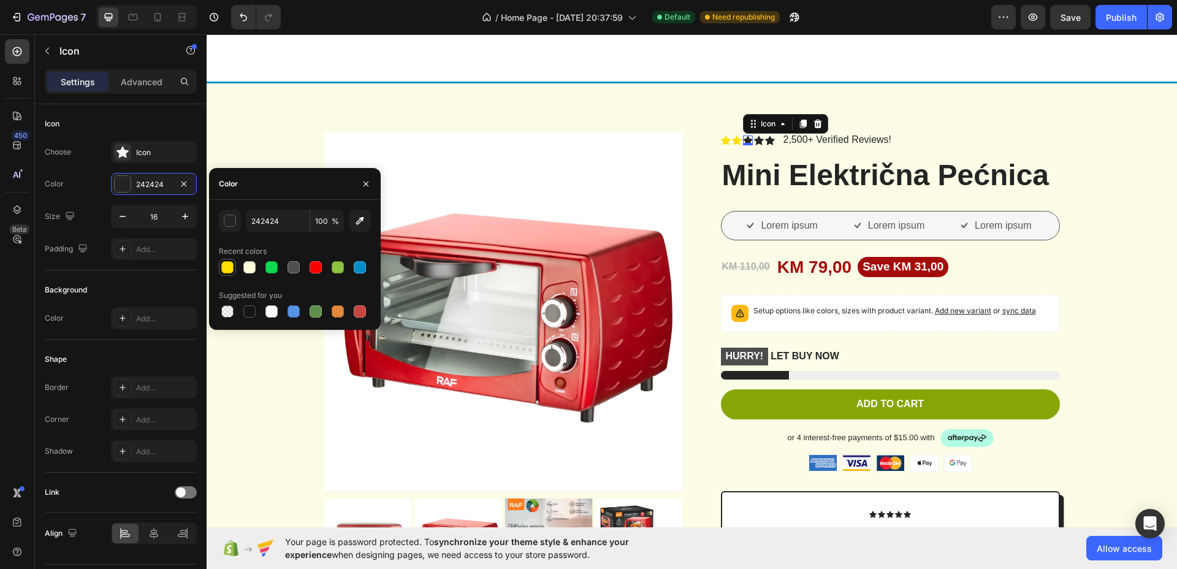
click at [227, 266] on div at bounding box center [227, 267] width 12 height 12
type input "FFDF00"
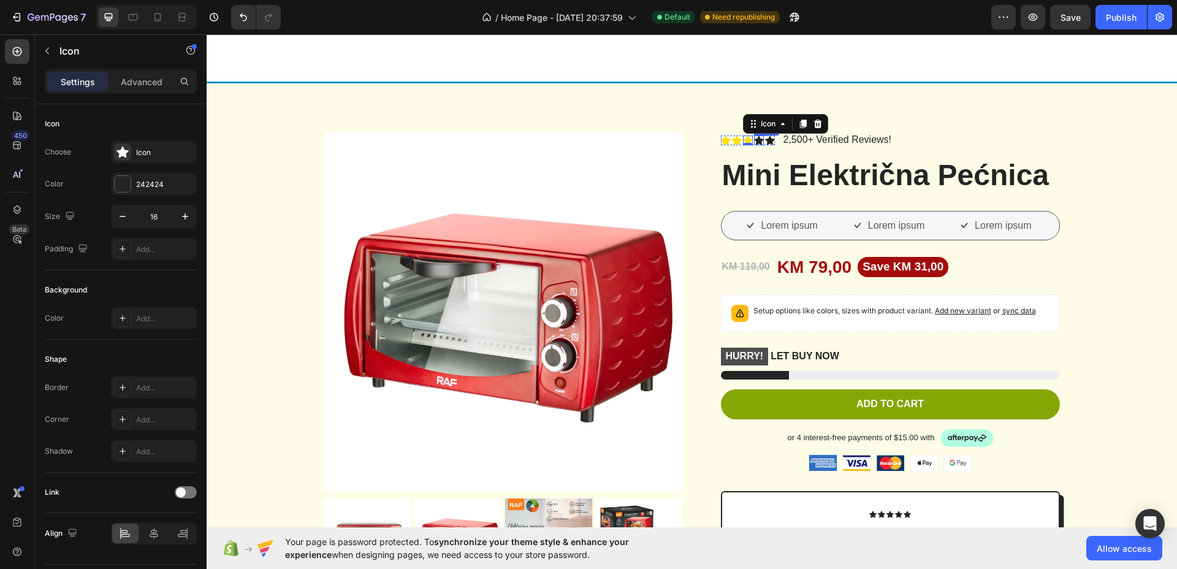
click at [755, 140] on icon at bounding box center [759, 140] width 10 height 9
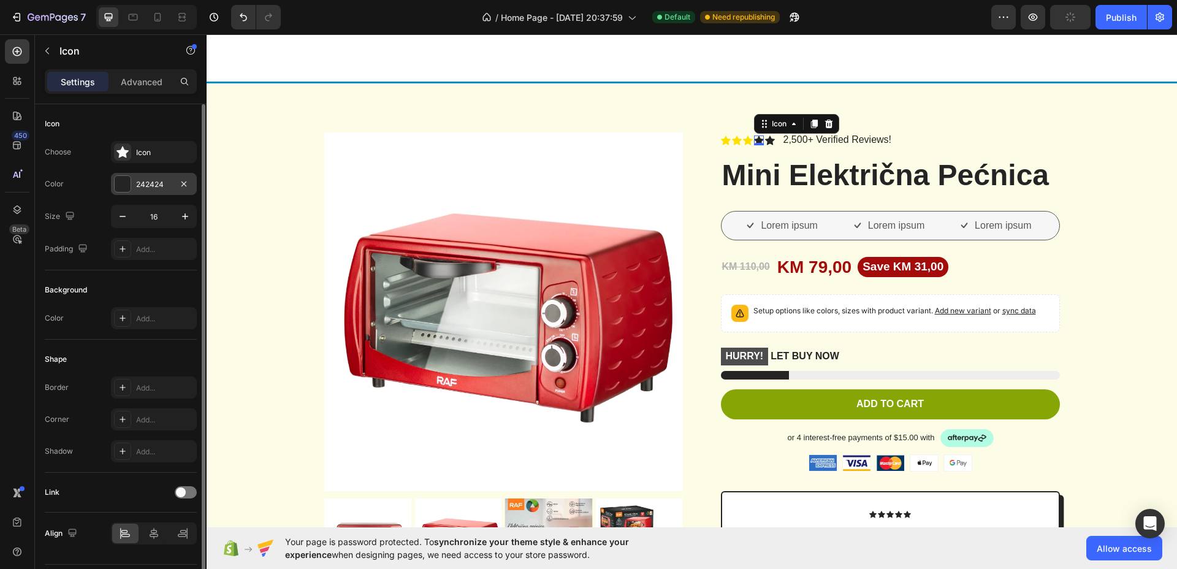
click at [134, 184] on div "242424" at bounding box center [154, 184] width 86 height 22
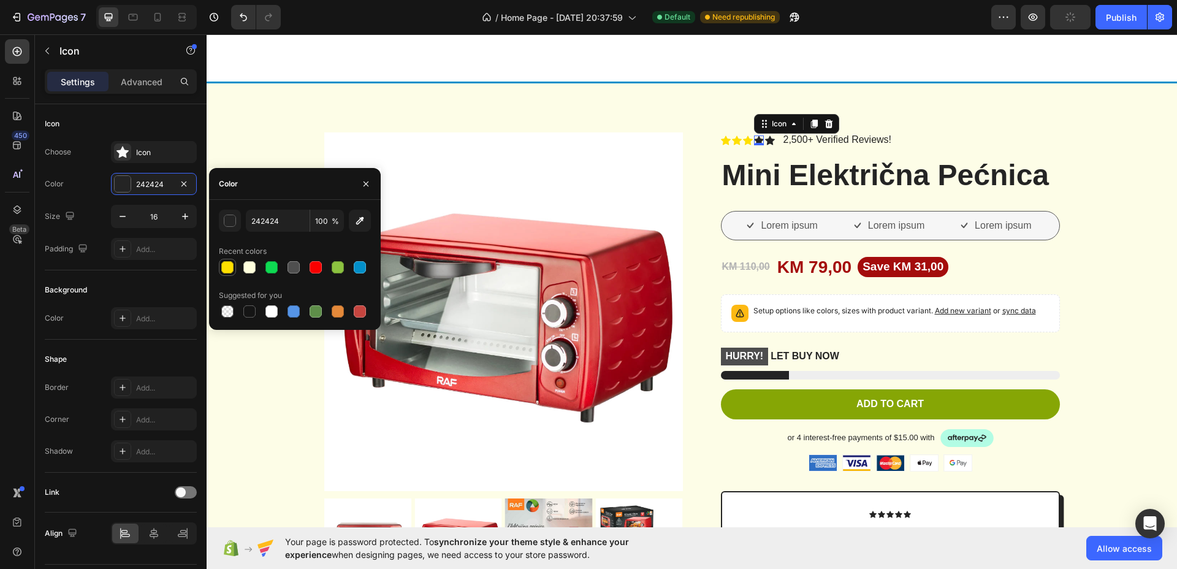
click at [231, 268] on div at bounding box center [227, 267] width 12 height 12
type input "FFDF00"
click at [765, 138] on icon at bounding box center [770, 140] width 10 height 9
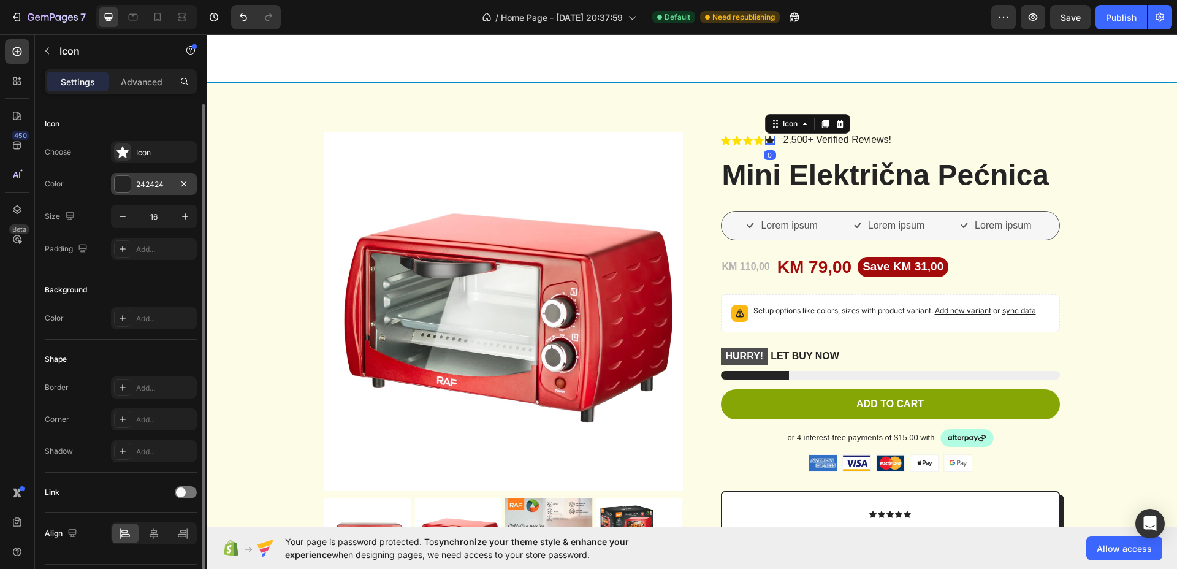
click at [121, 184] on div at bounding box center [123, 184] width 16 height 16
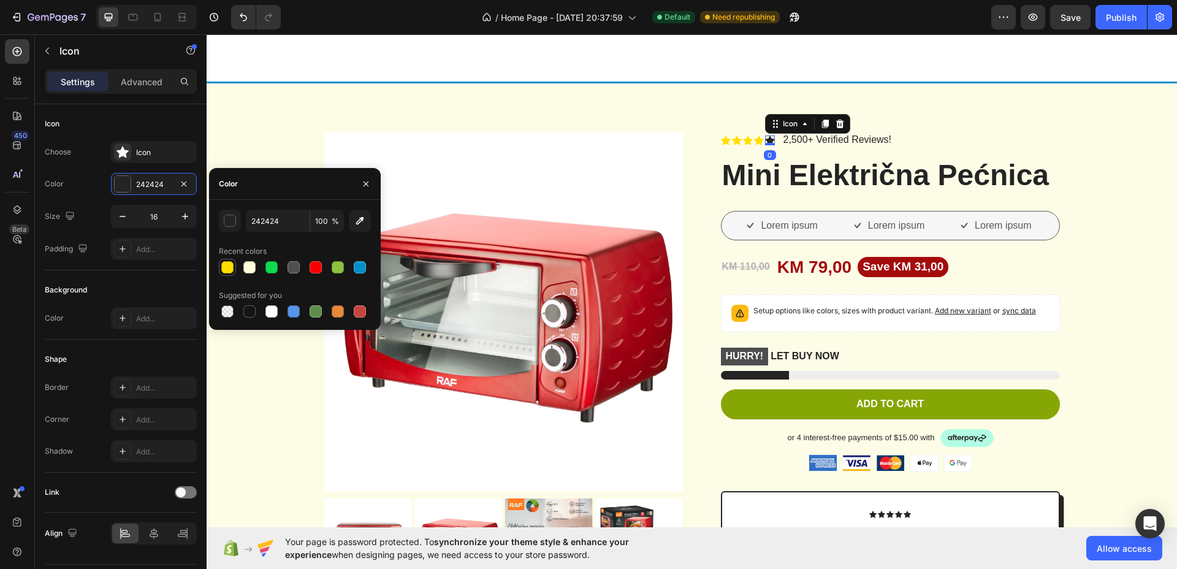
click at [230, 264] on div at bounding box center [227, 267] width 12 height 12
type input "FFDF00"
click at [141, 115] on div "Icon" at bounding box center [121, 124] width 152 height 20
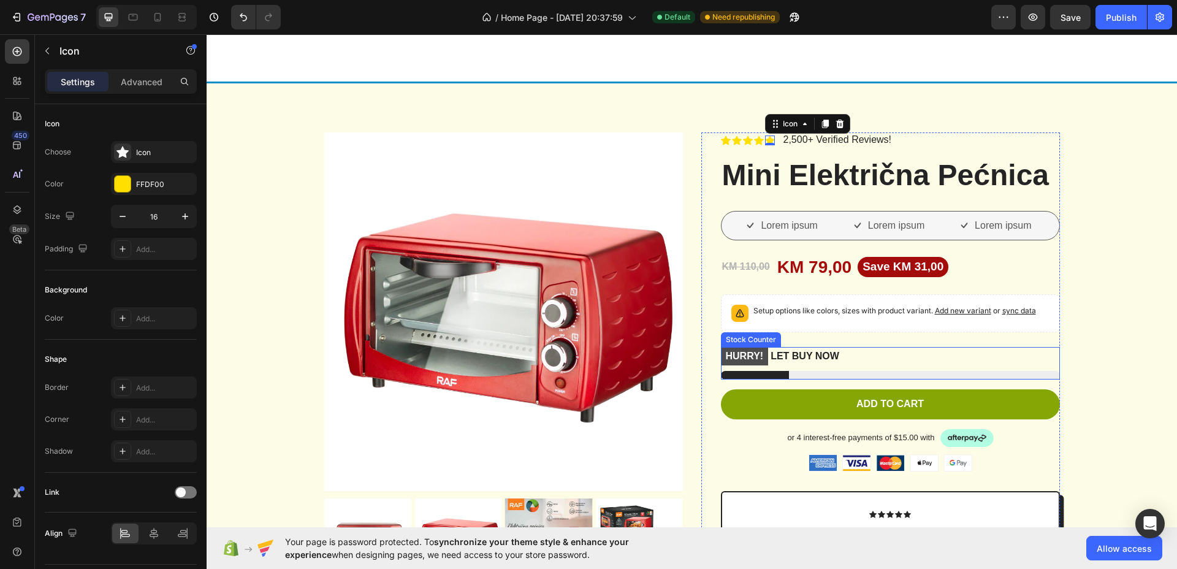
drag, startPoint x: 838, startPoint y: 363, endPoint x: 832, endPoint y: 358, distance: 8.3
click at [837, 363] on div "HURRY! LET BUY NOW" at bounding box center [890, 356] width 339 height 19
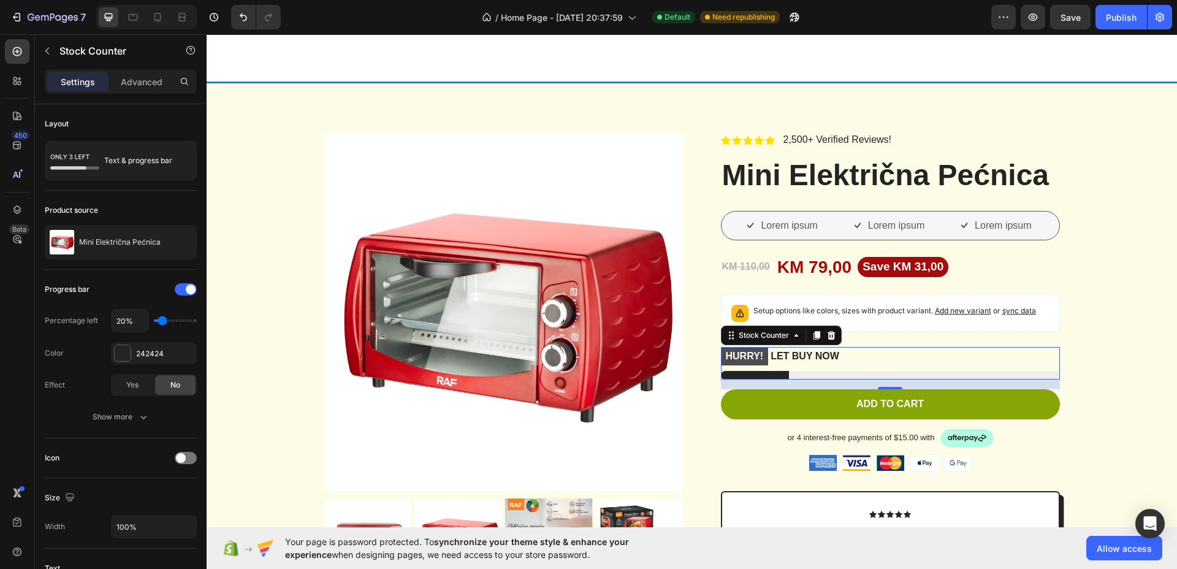
click at [807, 356] on p "HURRY! LET BUY NOW" at bounding box center [780, 356] width 118 height 19
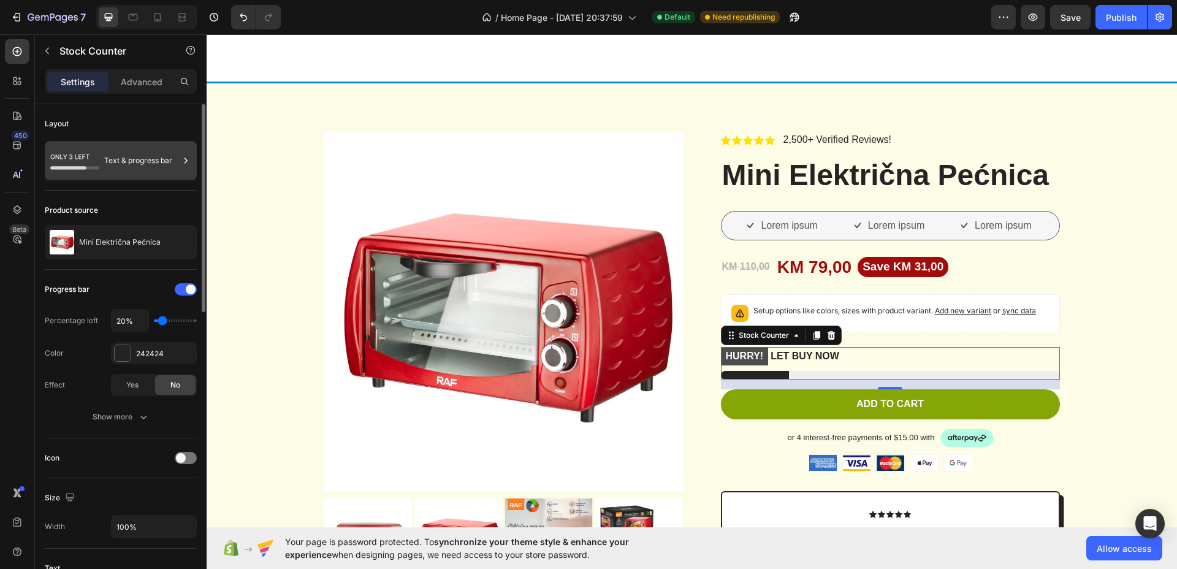
click at [149, 169] on div "Text & progress bar" at bounding box center [141, 161] width 75 height 28
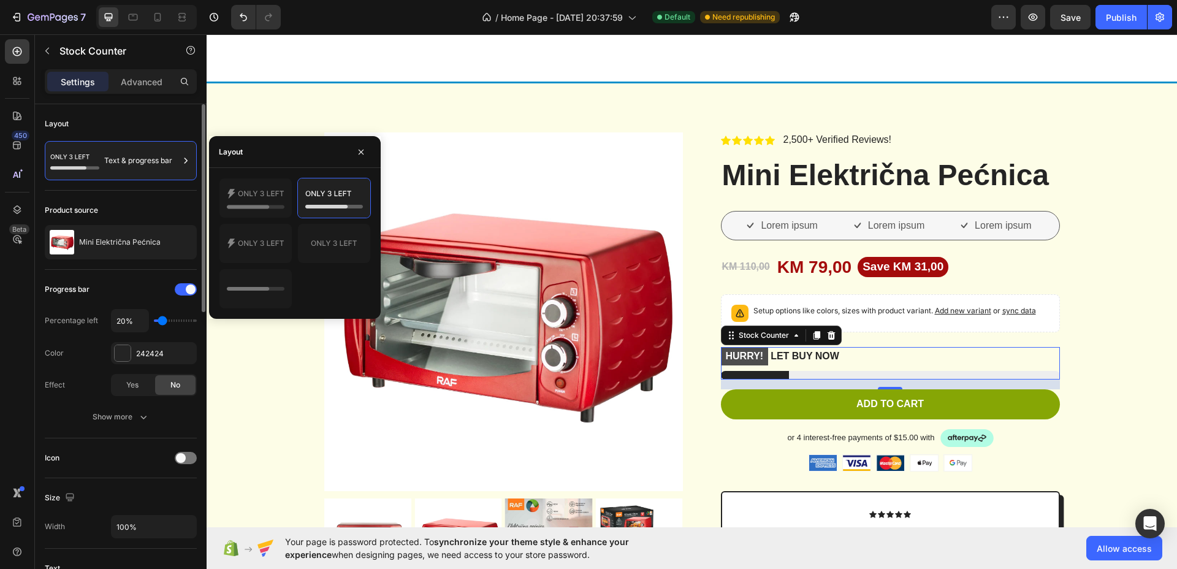
click at [81, 438] on div "Icon" at bounding box center [121, 458] width 152 height 40
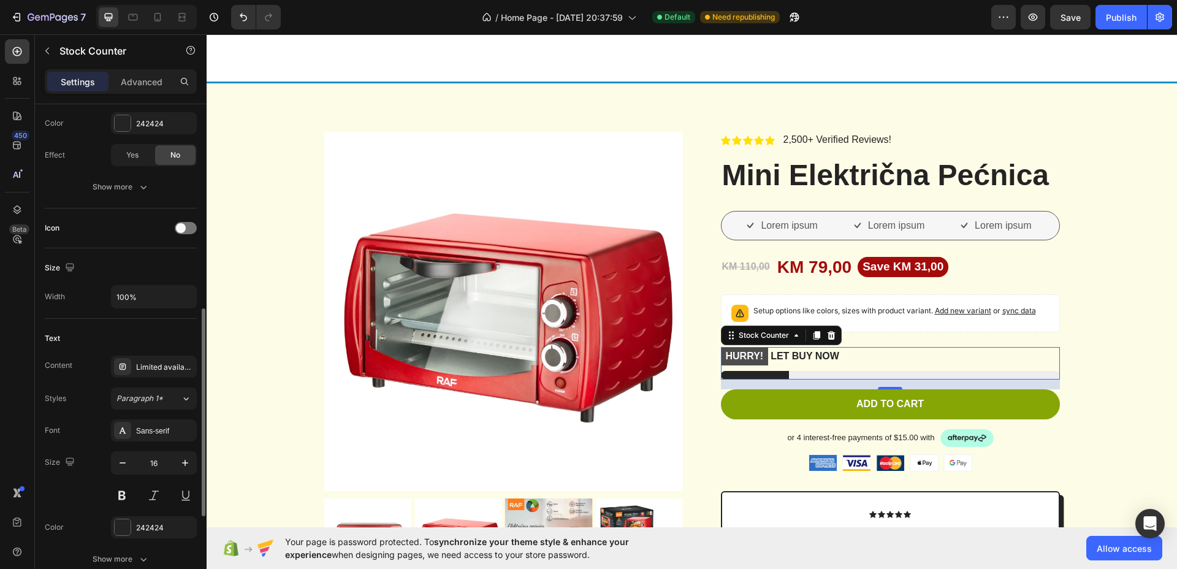
scroll to position [307, 0]
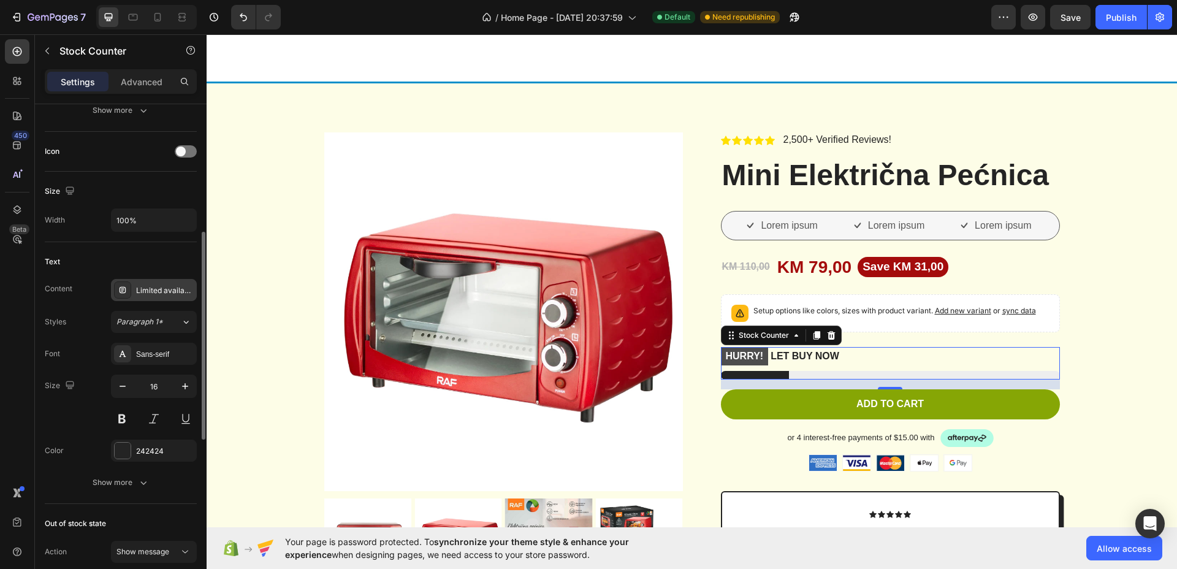
click at [155, 283] on div "Limited availability" at bounding box center [154, 290] width 86 height 22
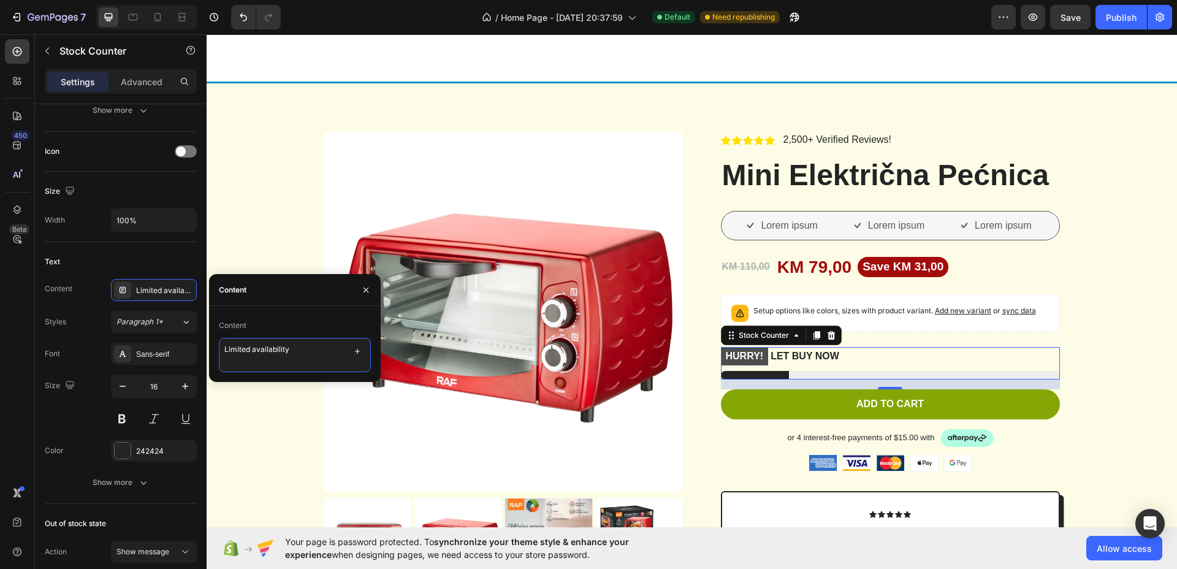
click at [252, 349] on textarea "Limited availability" at bounding box center [295, 355] width 152 height 34
type textarea "Ograničena ponuda"
click at [81, 400] on div "Size 16" at bounding box center [121, 402] width 152 height 55
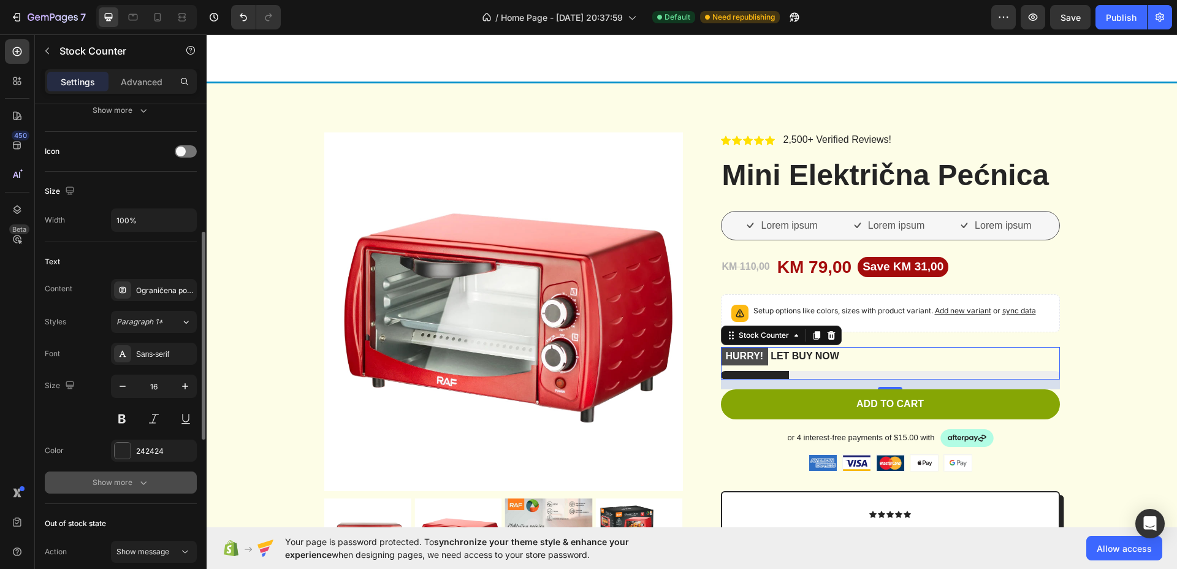
click at [114, 488] on div "Show more" at bounding box center [121, 483] width 57 height 12
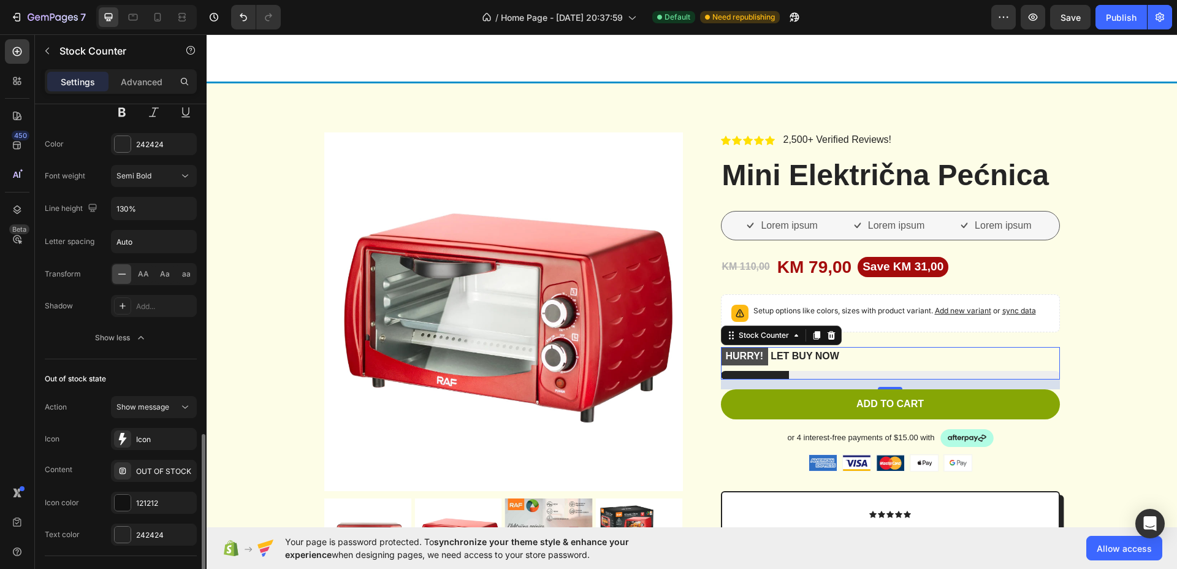
scroll to position [690, 0]
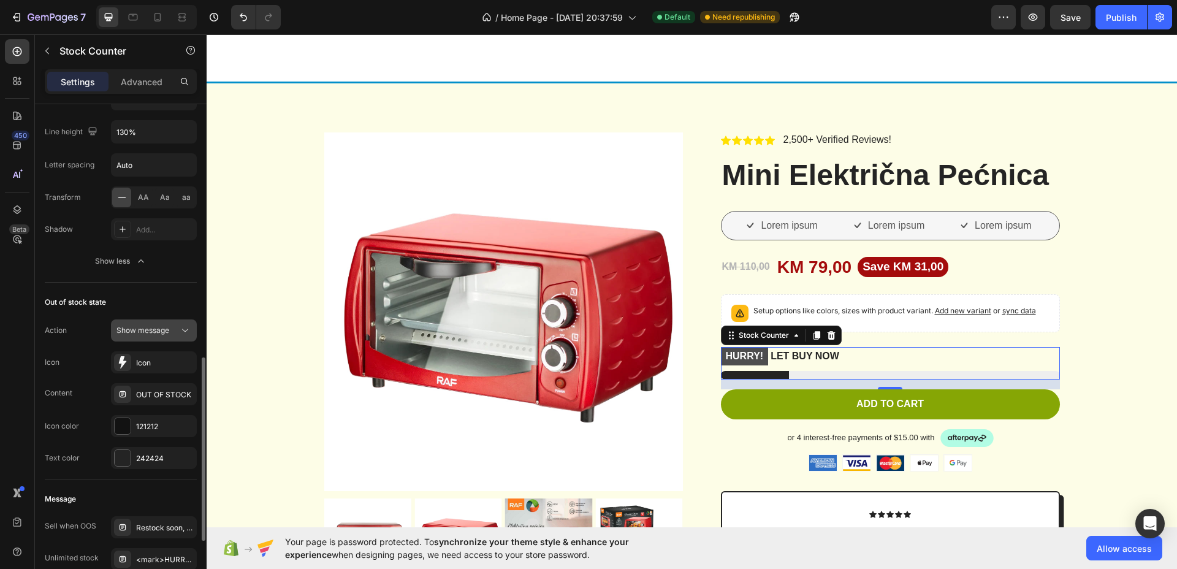
click at [153, 331] on span "Show message" at bounding box center [143, 330] width 53 height 9
click at [166, 394] on div "OUT OF STOCK" at bounding box center [165, 394] width 58 height 11
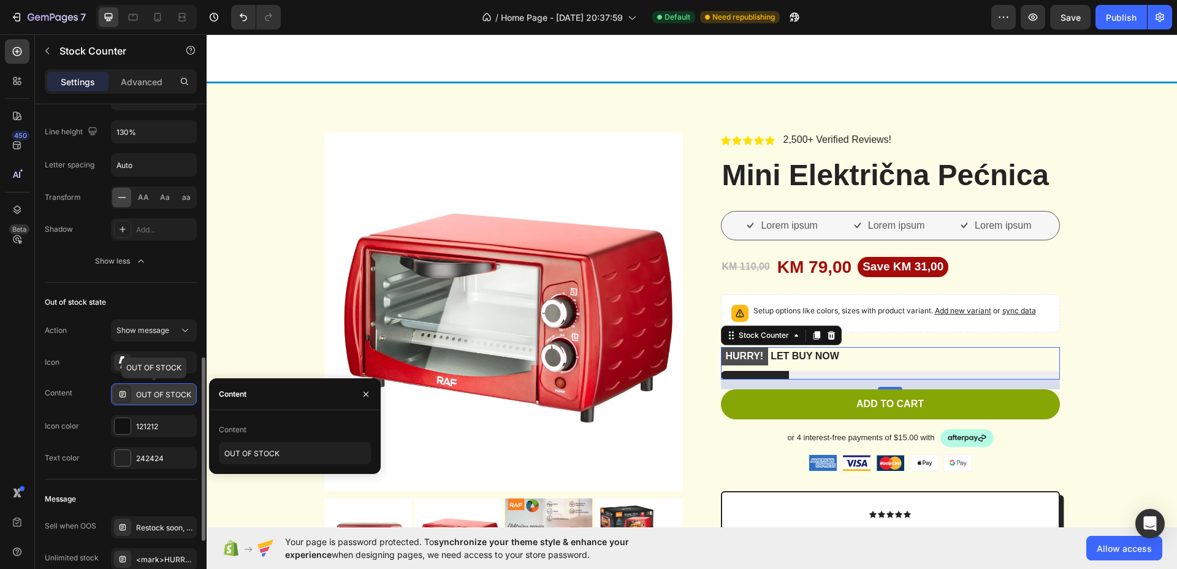
click at [165, 394] on div "OUT OF STOCK" at bounding box center [165, 394] width 58 height 11
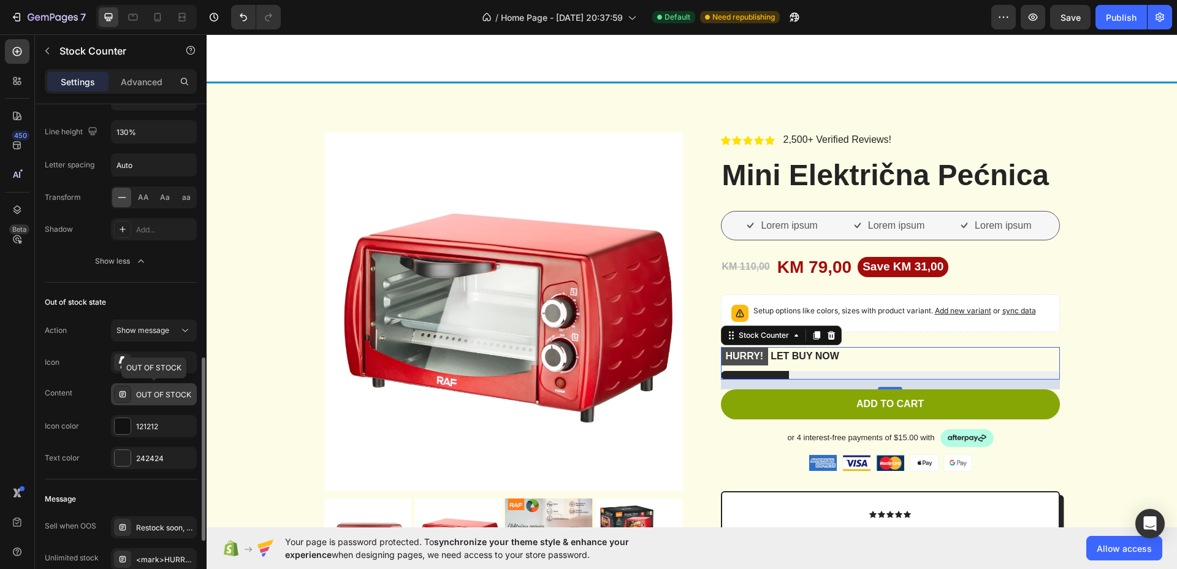
click at [166, 394] on div "OUT OF STOCK" at bounding box center [165, 394] width 58 height 11
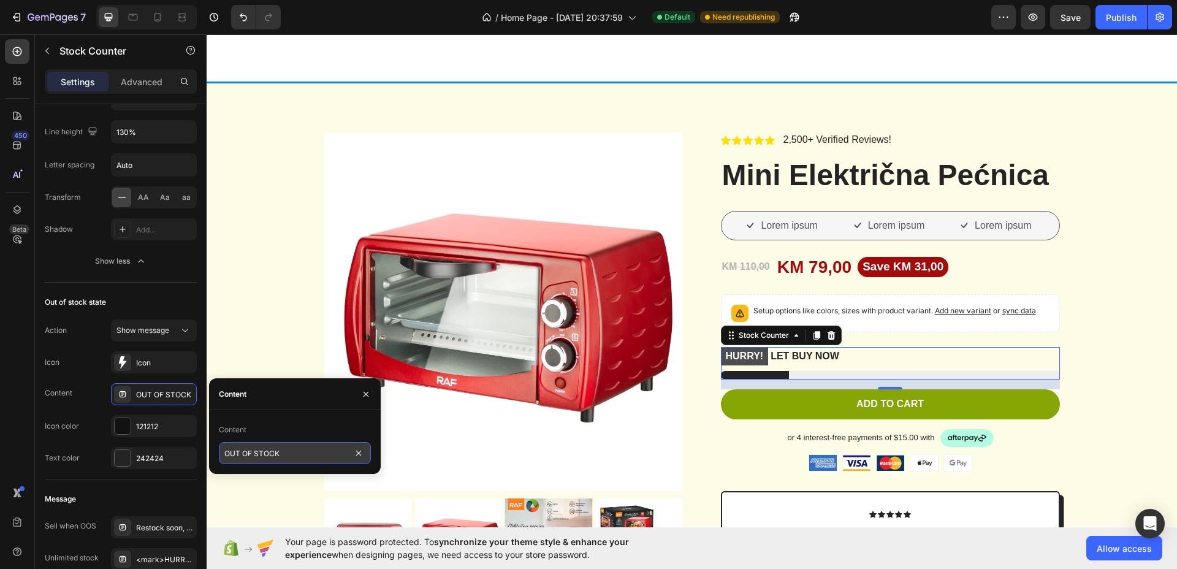
click at [250, 453] on input "OUT OF STOCK" at bounding box center [295, 453] width 152 height 22
type input "nema na stanju"
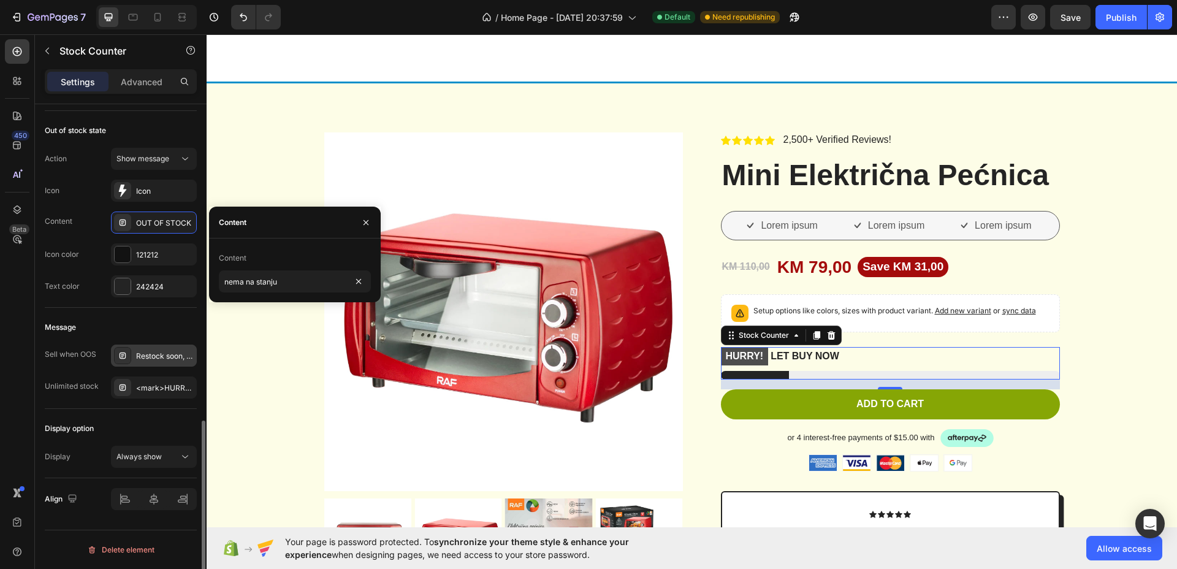
click at [153, 361] on div "Restock soon, PREORDER NOW!" at bounding box center [165, 356] width 58 height 11
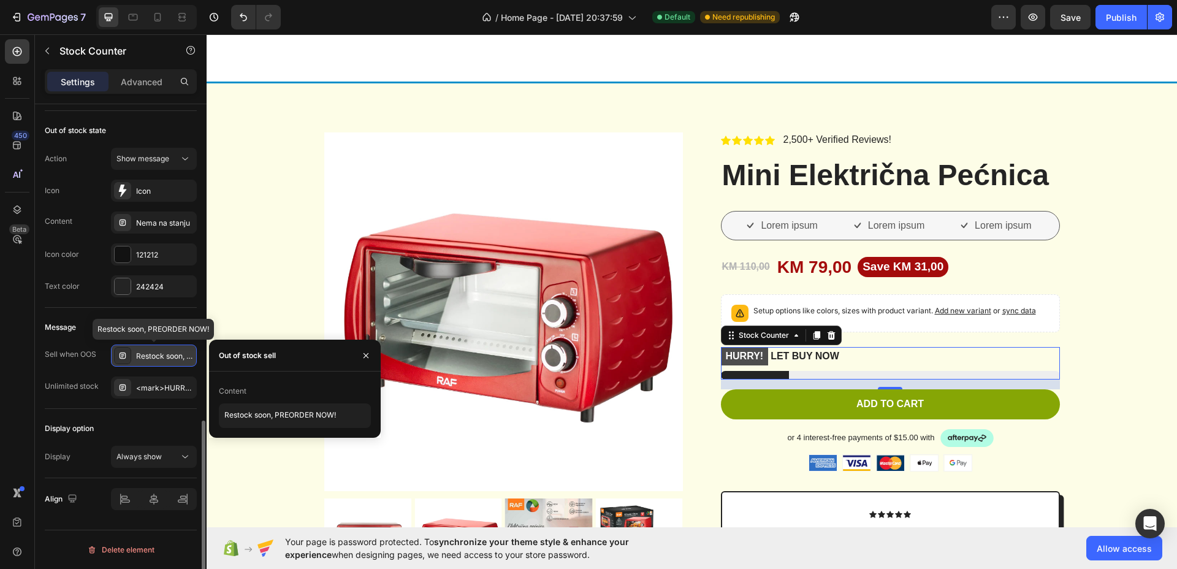
click at [153, 361] on div "Restock soon, PREORDER NOW!" at bounding box center [165, 356] width 58 height 11
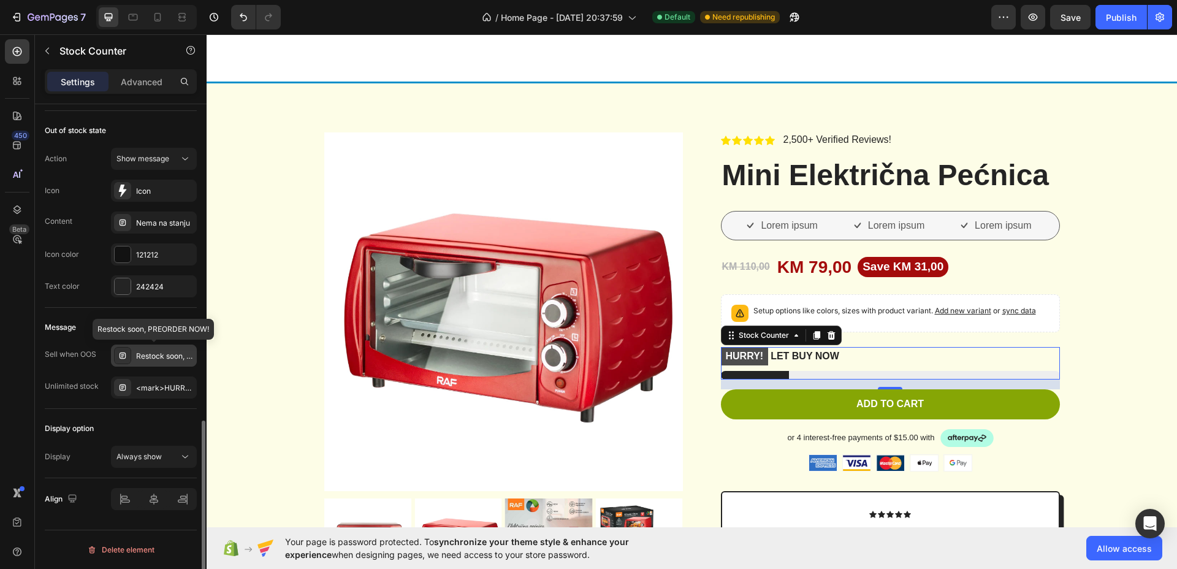
click at [153, 361] on div "Restock soon, PREORDER NOW!" at bounding box center [165, 356] width 58 height 11
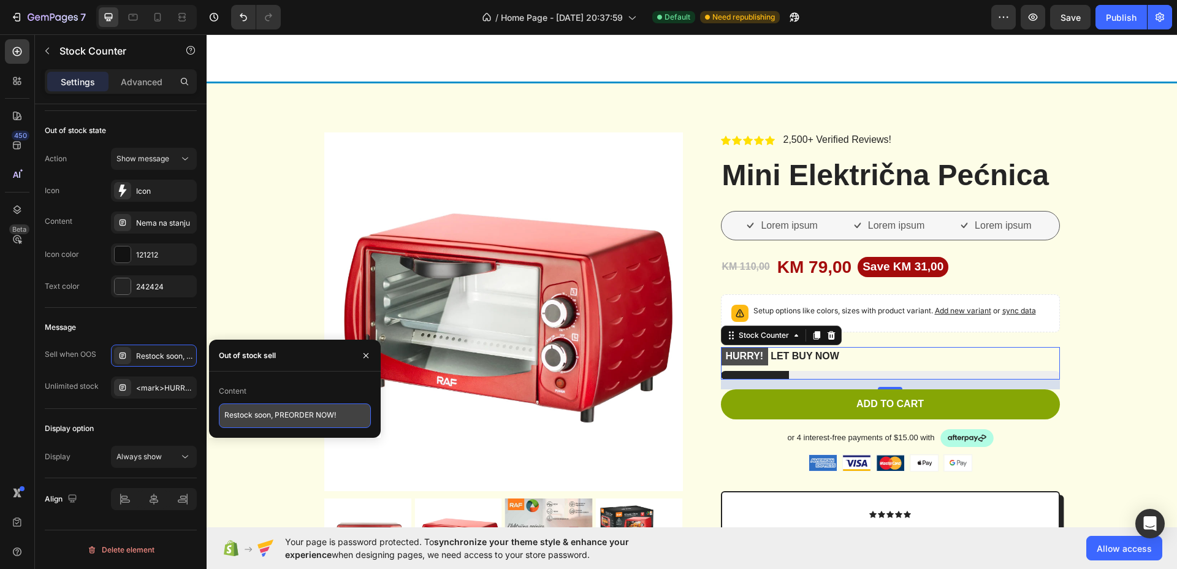
click at [251, 418] on textarea "Restock soon, PREORDER NOW!" at bounding box center [295, 416] width 152 height 25
type textarea "Uskoro na stanju"
click at [810, 351] on p "HURRY! LET BUY NOW" at bounding box center [780, 356] width 118 height 19
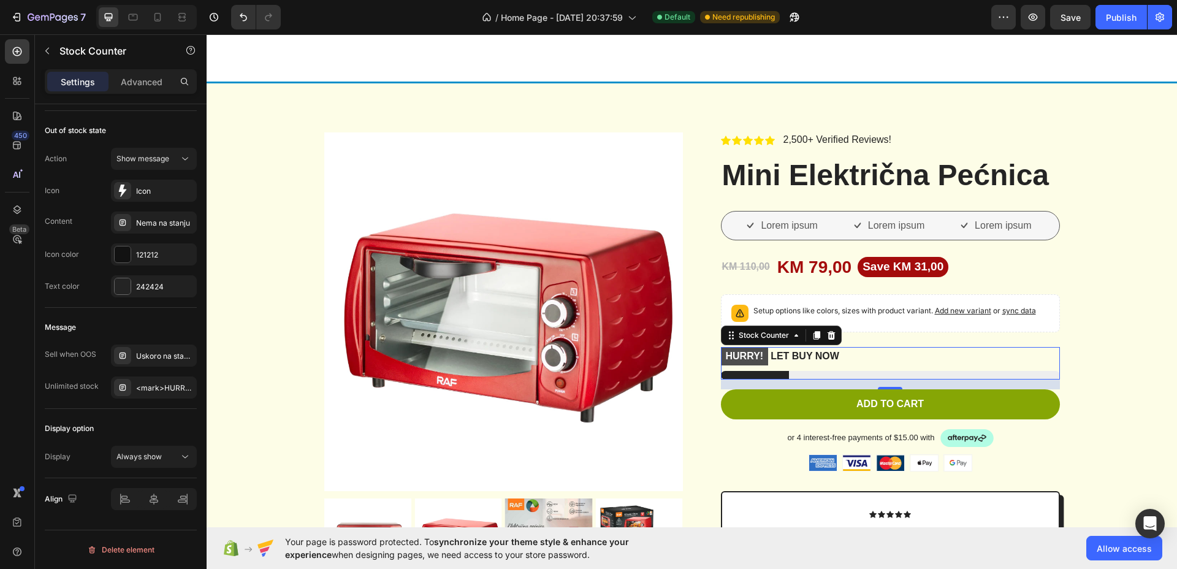
click at [746, 354] on mark "HURRY!" at bounding box center [745, 357] width 48 height 18
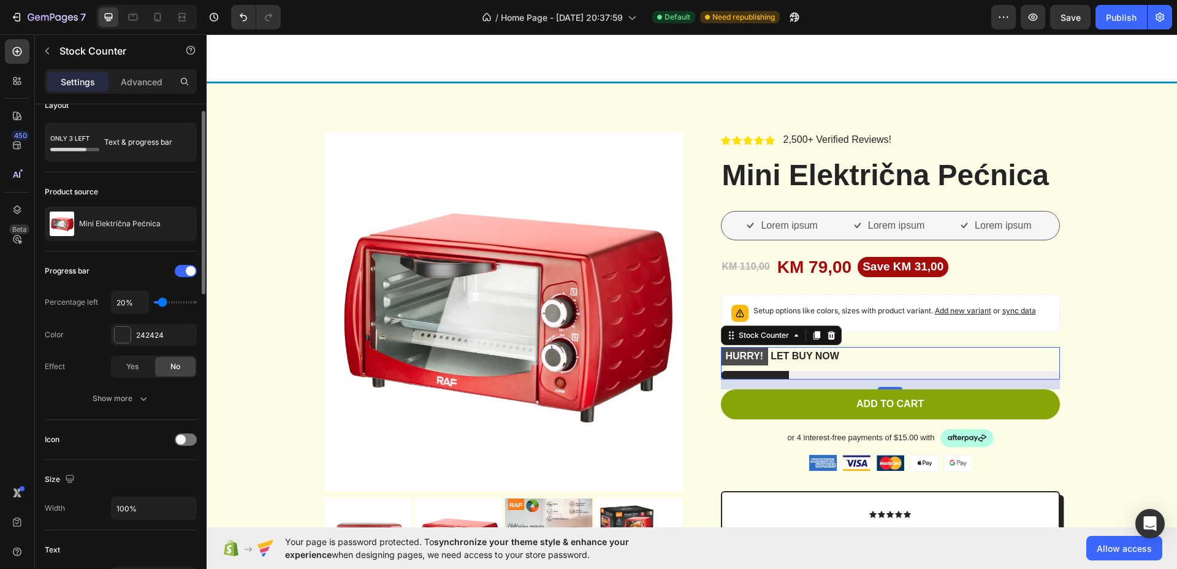
scroll to position [0, 0]
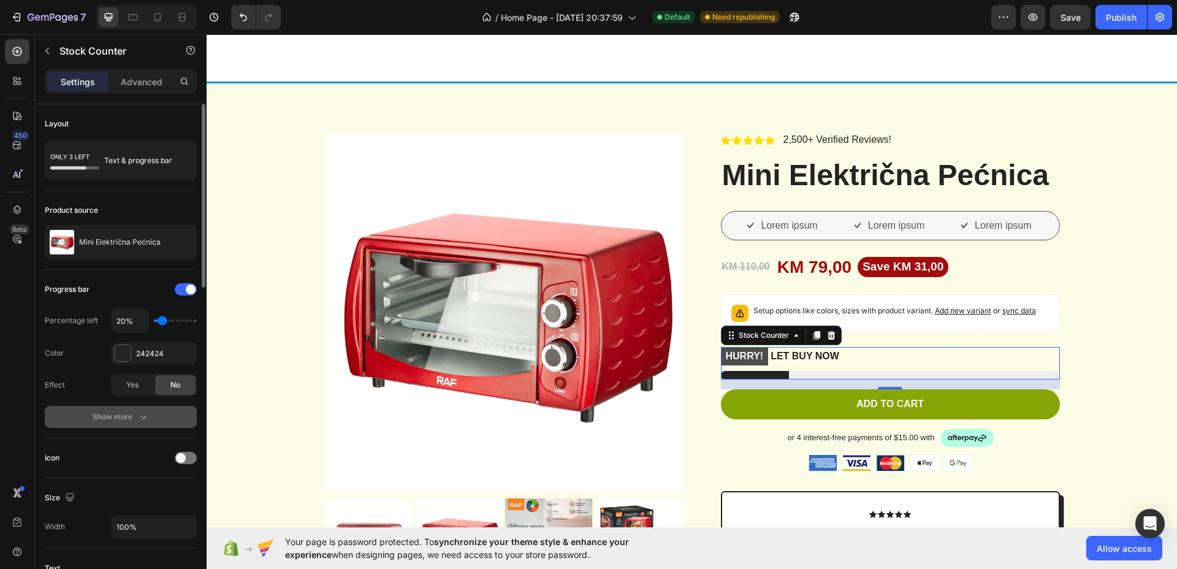
click at [137, 418] on icon "button" at bounding box center [143, 417] width 12 height 12
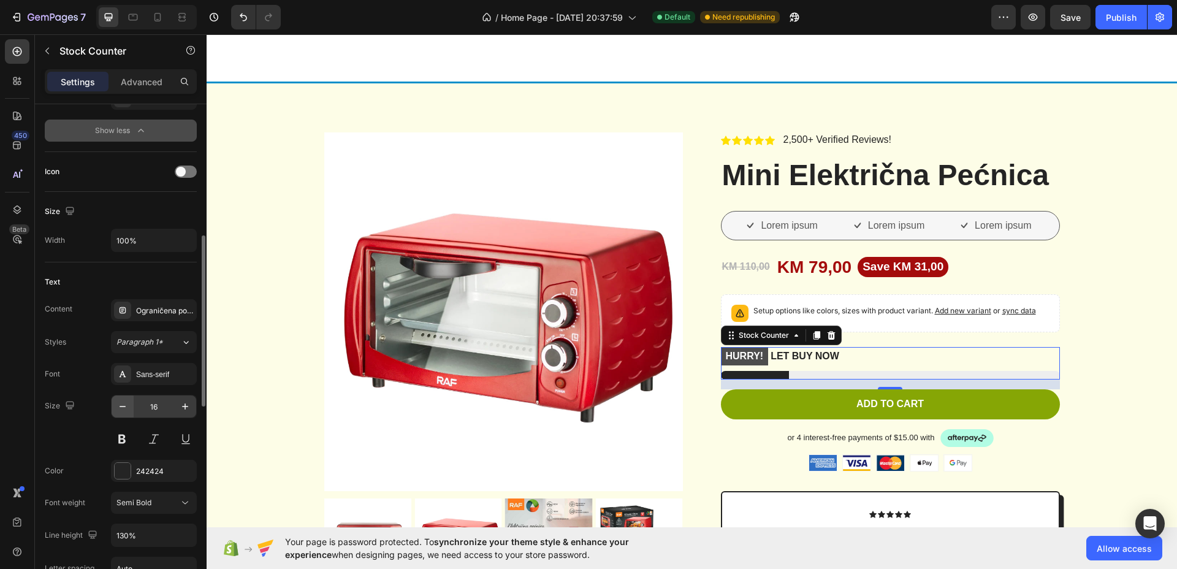
scroll to position [537, 0]
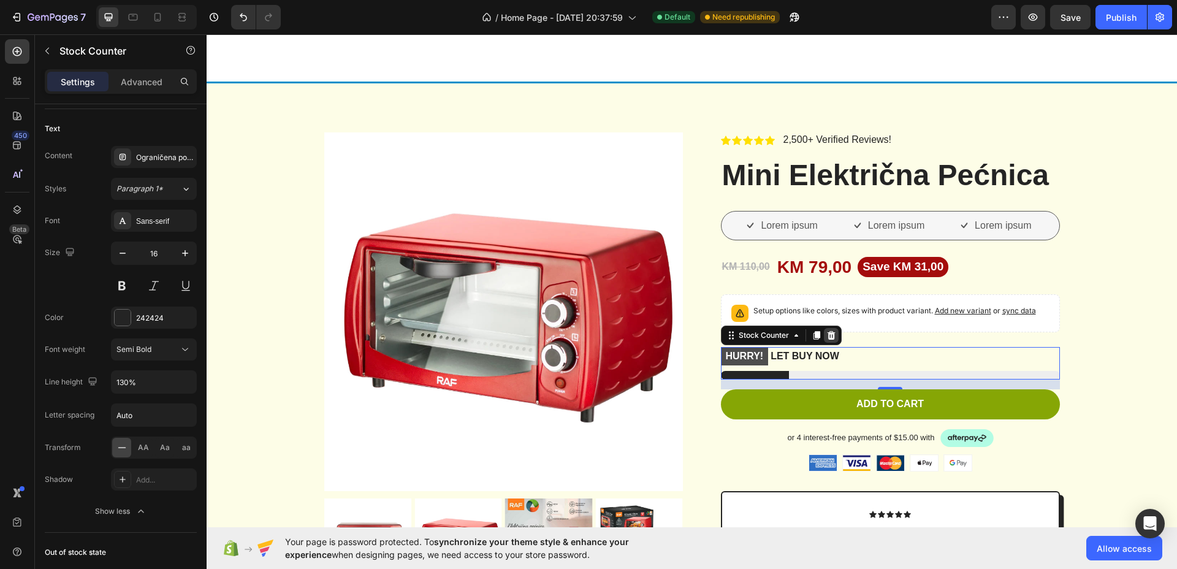
click at [827, 337] on icon at bounding box center [831, 335] width 8 height 9
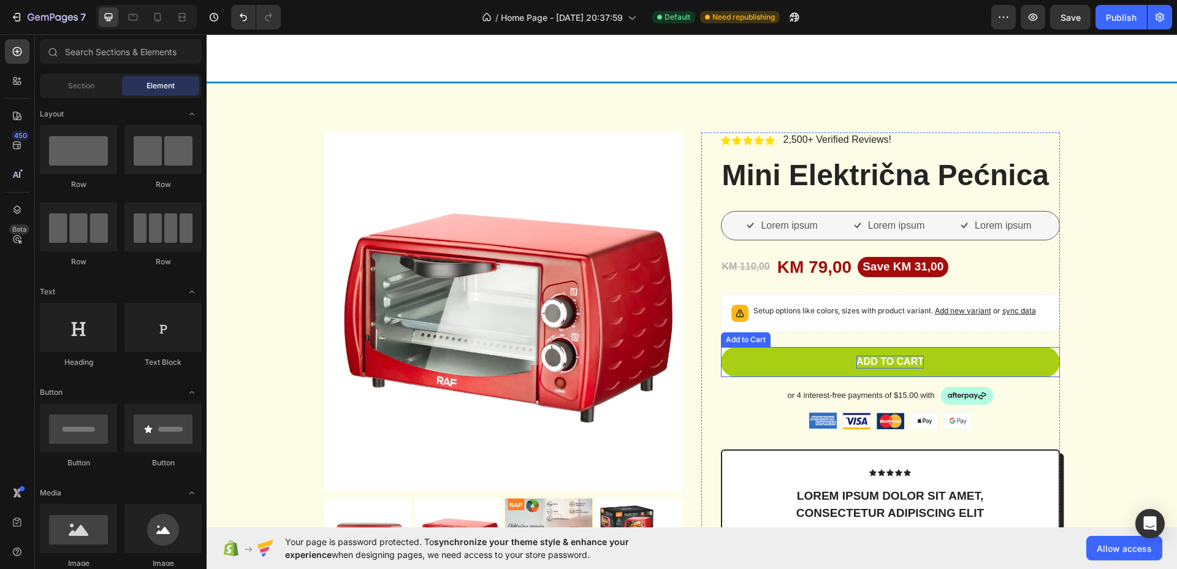
click at [884, 362] on div "Add to cart" at bounding box center [890, 362] width 67 height 13
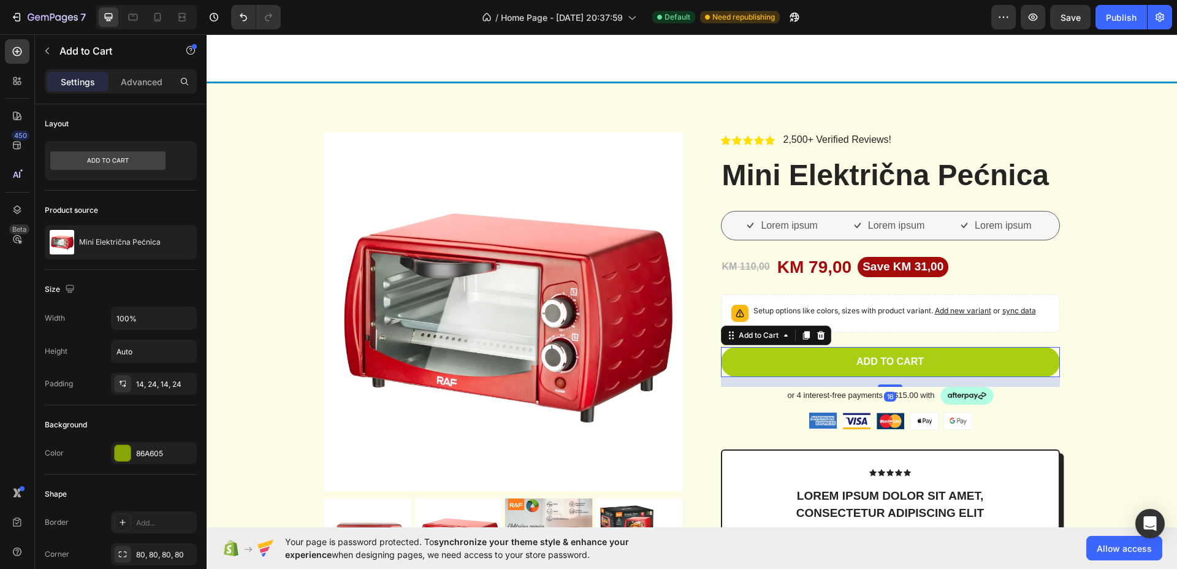
click at [879, 354] on button "Add to cart" at bounding box center [890, 362] width 339 height 30
click at [878, 354] on button "Add to cart" at bounding box center [890, 362] width 339 height 30
click at [876, 360] on div "Add to cart" at bounding box center [890, 362] width 67 height 13
click at [876, 360] on p "Add to cart" at bounding box center [890, 362] width 67 height 13
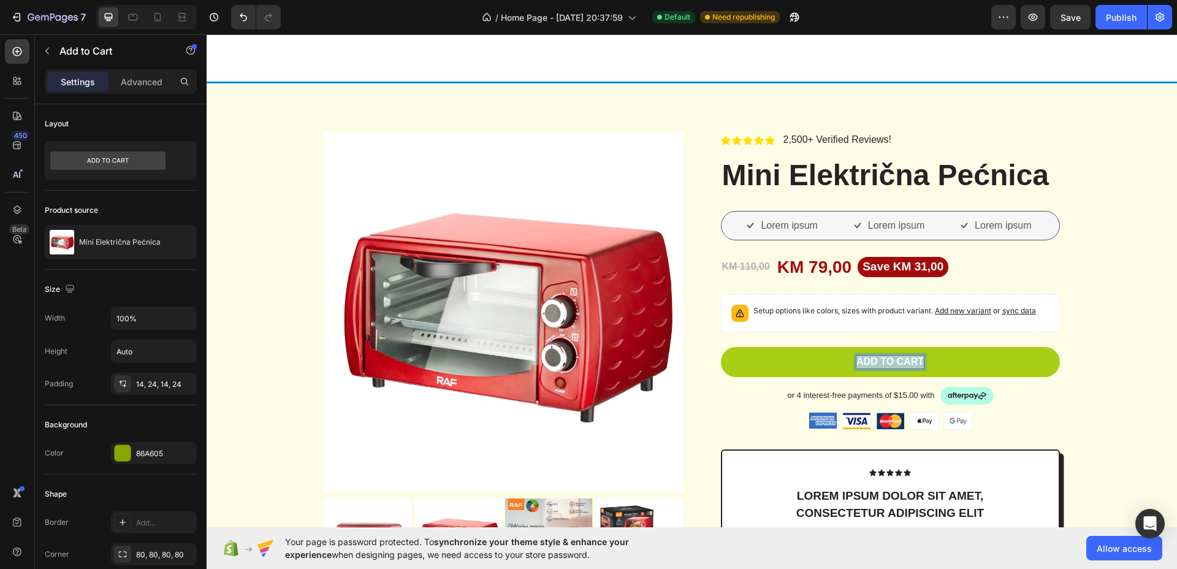
click at [876, 360] on p "Add to cart" at bounding box center [890, 362] width 67 height 13
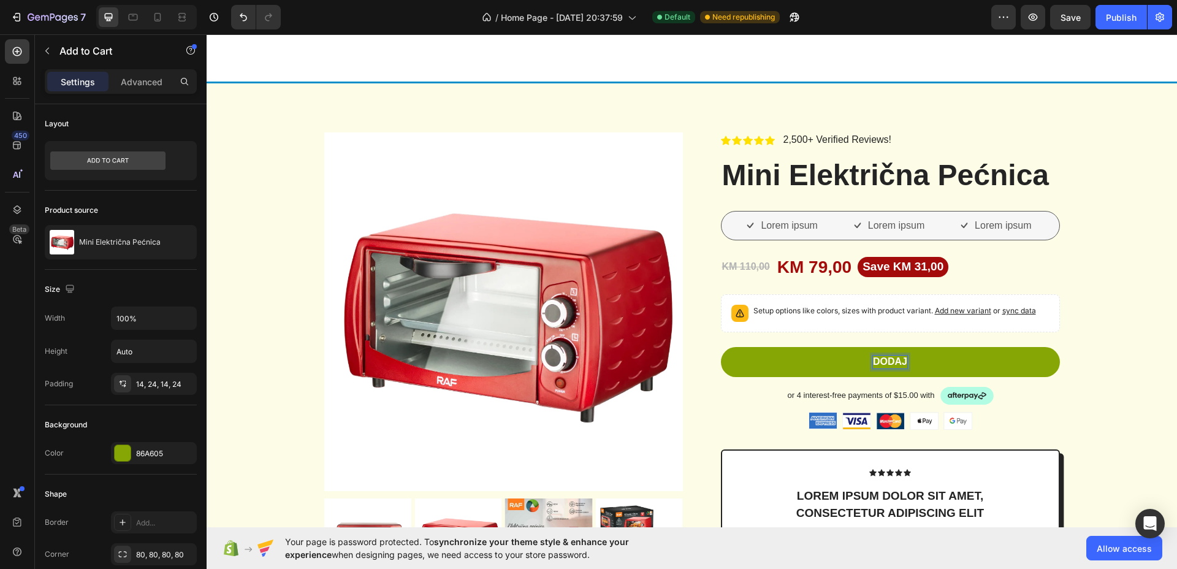
click at [721, 347] on button "DODAJ" at bounding box center [890, 362] width 339 height 30
click at [721, 347] on button "DODAJ U" at bounding box center [890, 362] width 339 height 30
click at [148, 450] on div "86A605" at bounding box center [154, 453] width 36 height 11
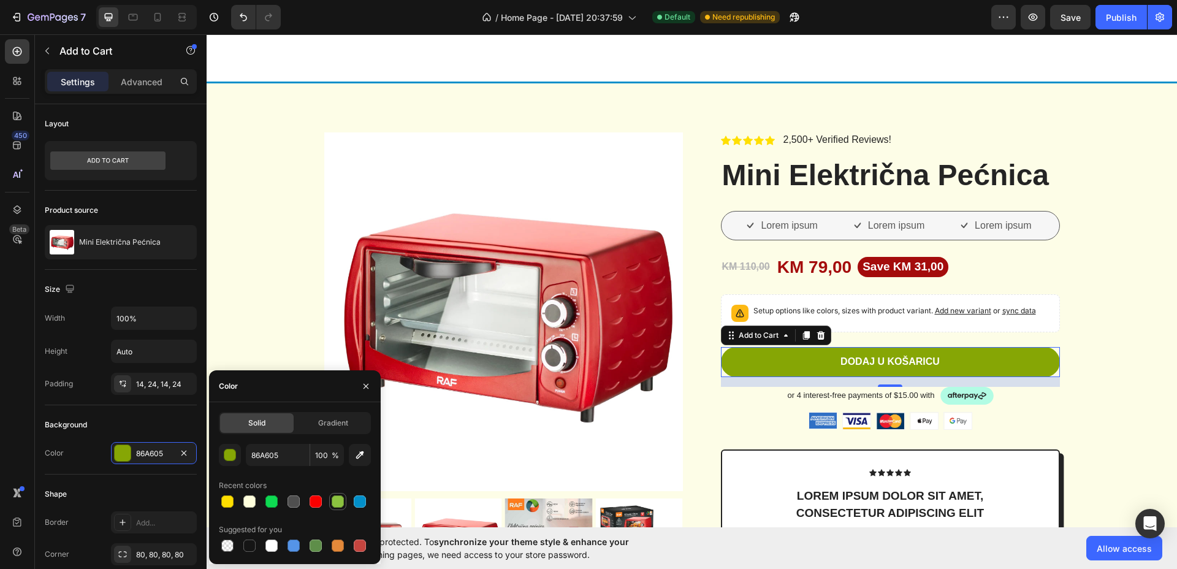
click at [337, 501] on div at bounding box center [338, 502] width 12 height 12
type input "8CC240"
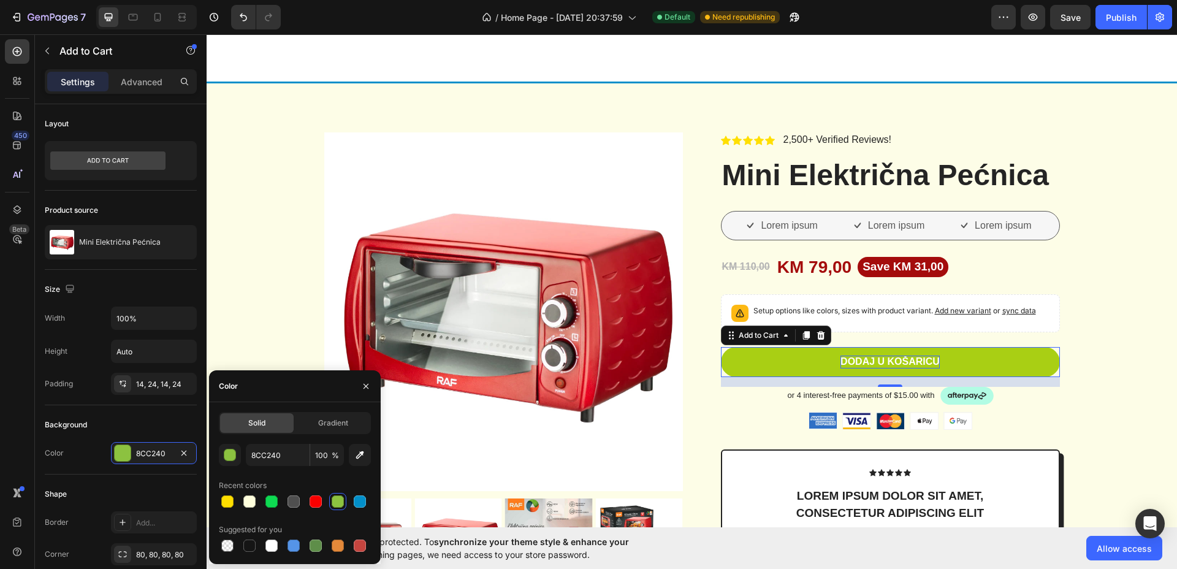
click at [863, 362] on p "DODAJ U KOŠARICU" at bounding box center [890, 362] width 99 height 13
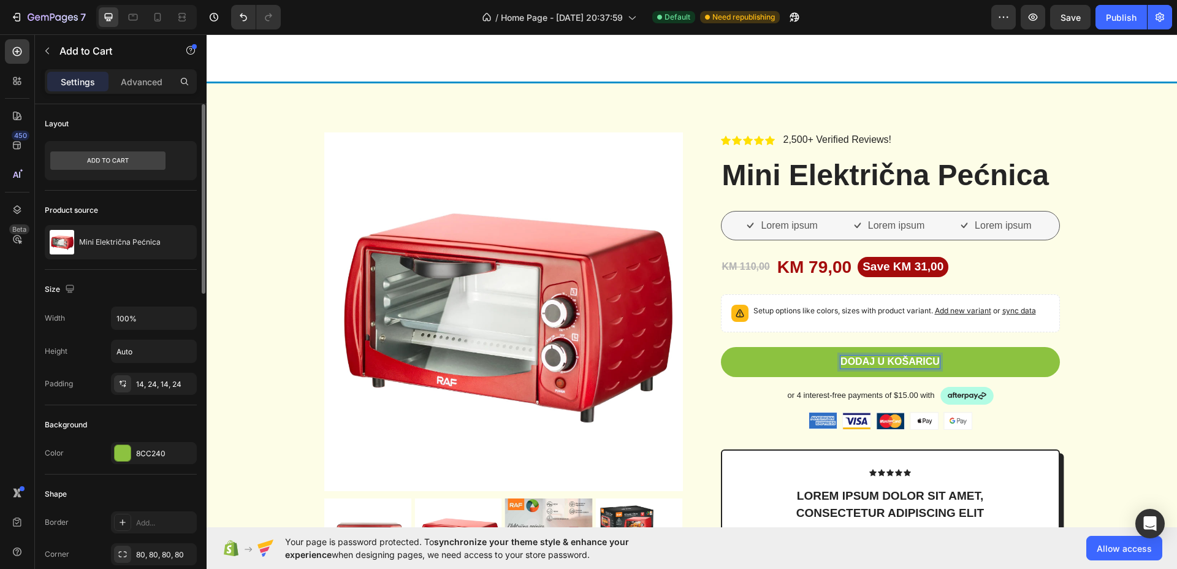
scroll to position [460, 0]
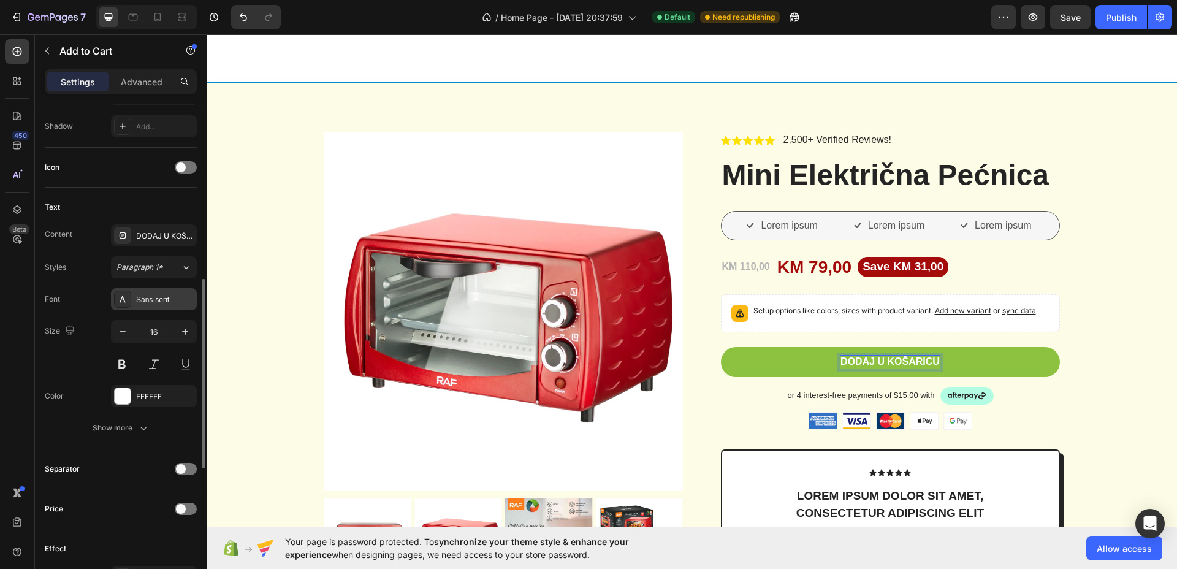
click at [158, 294] on div "Sans-serif" at bounding box center [165, 299] width 58 height 11
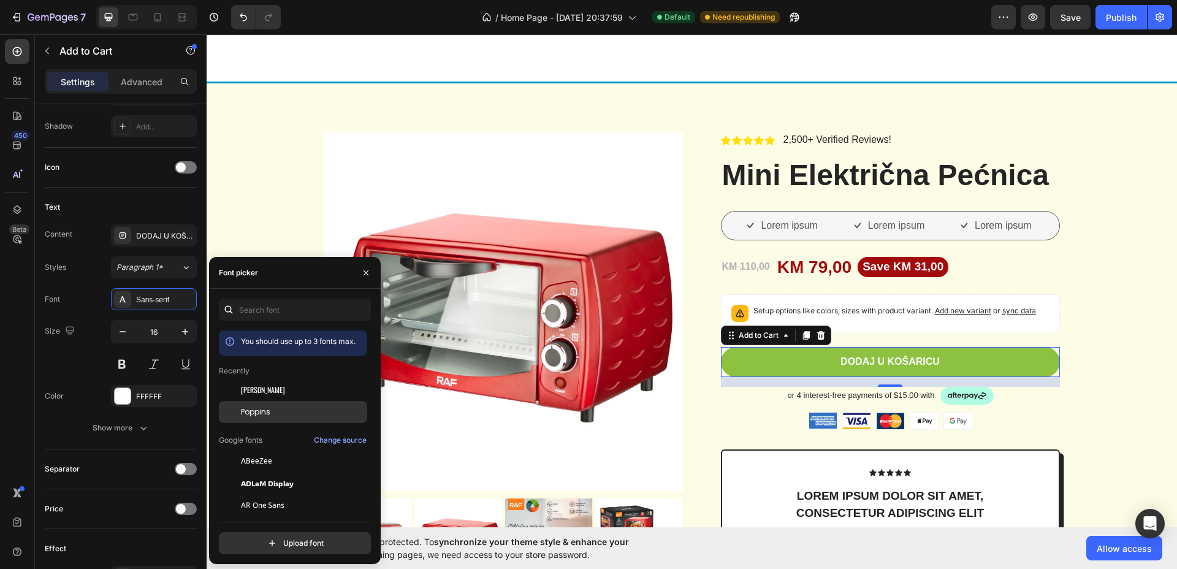
click at [262, 407] on span "Poppins" at bounding box center [255, 412] width 29 height 11
click at [175, 337] on button "button" at bounding box center [185, 332] width 22 height 22
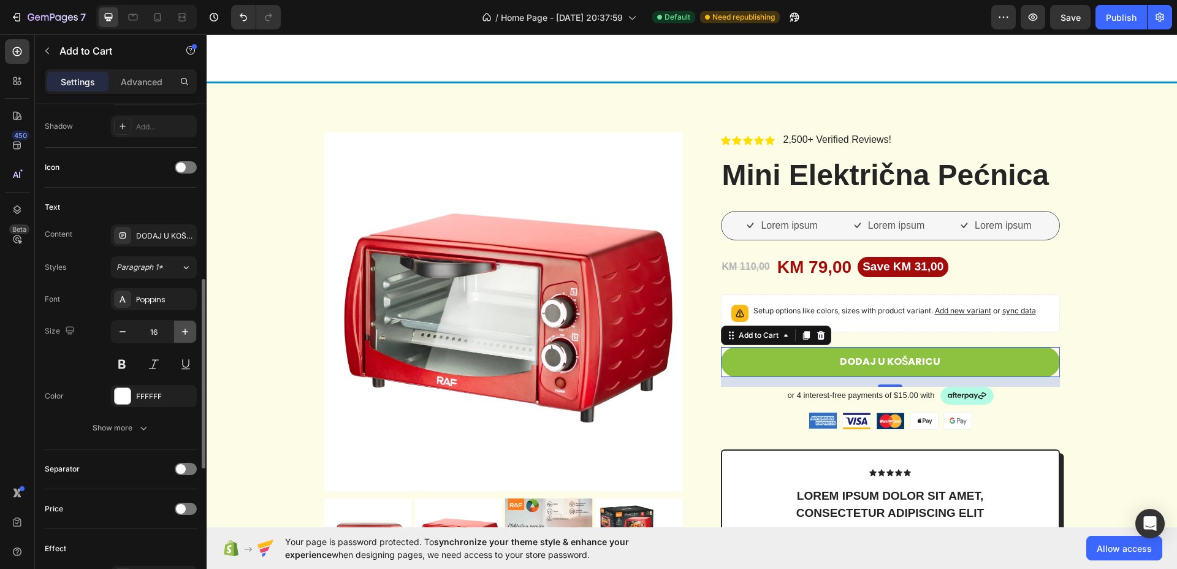
click at [175, 337] on button "button" at bounding box center [185, 332] width 22 height 22
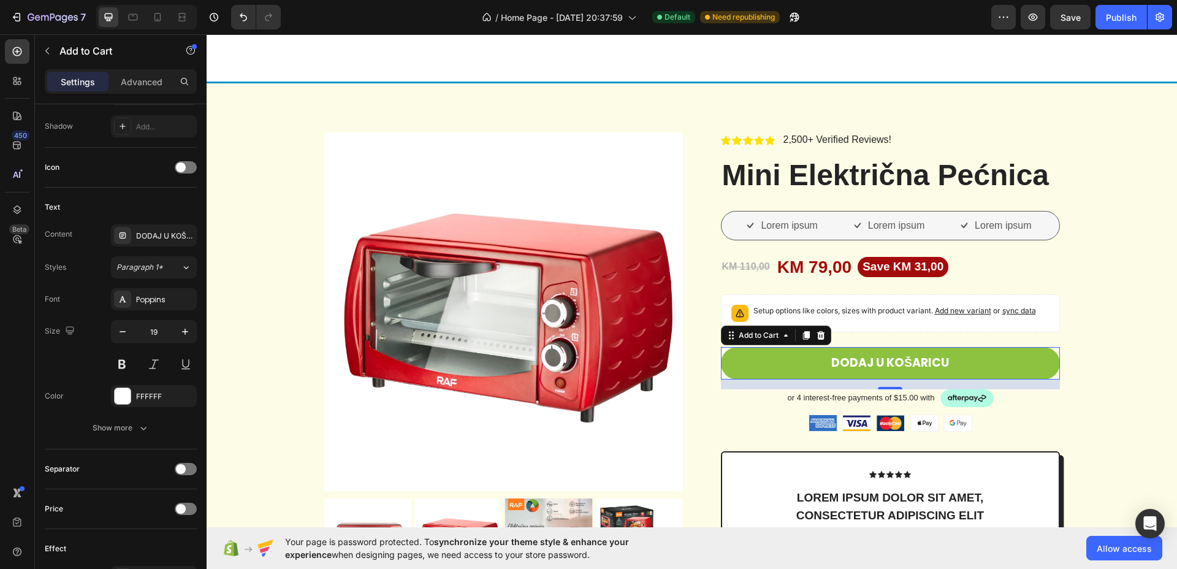
type input "20"
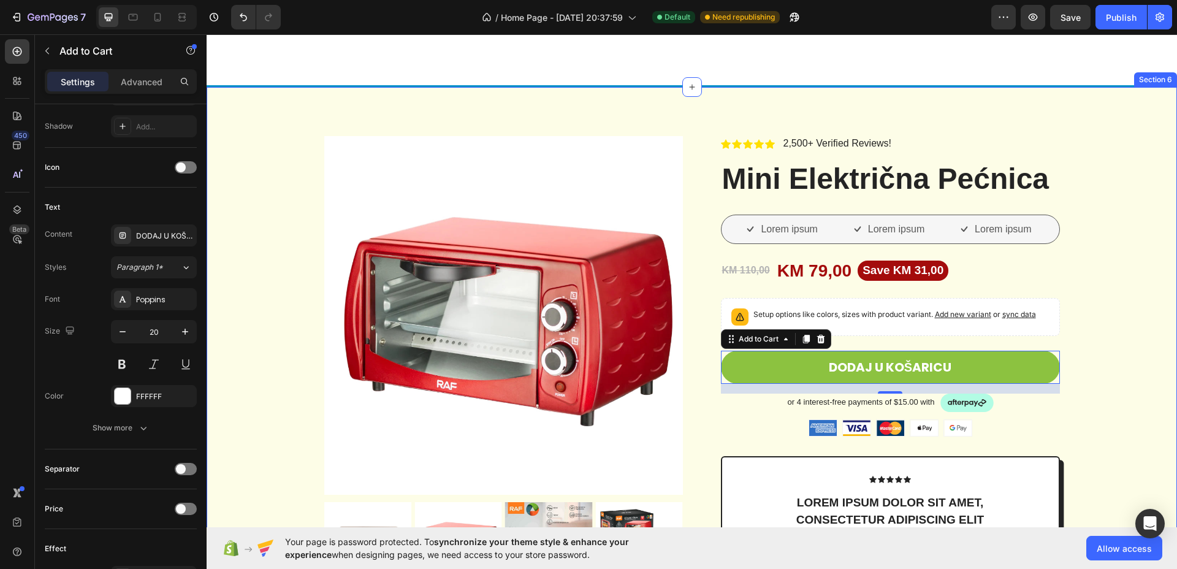
scroll to position [2145, 0]
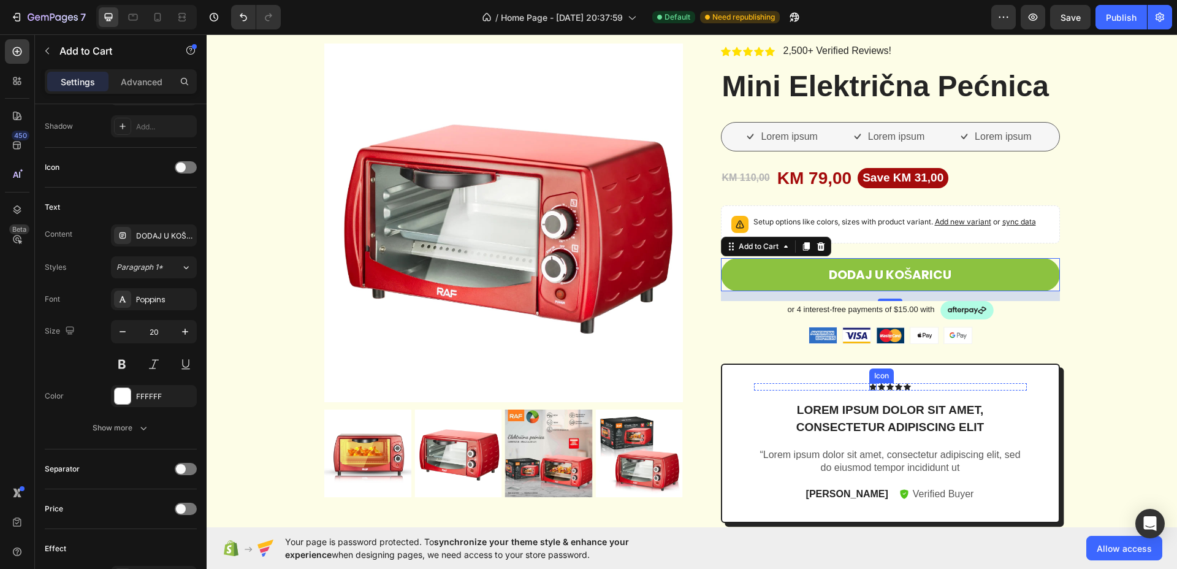
click at [870, 386] on icon at bounding box center [873, 386] width 7 height 7
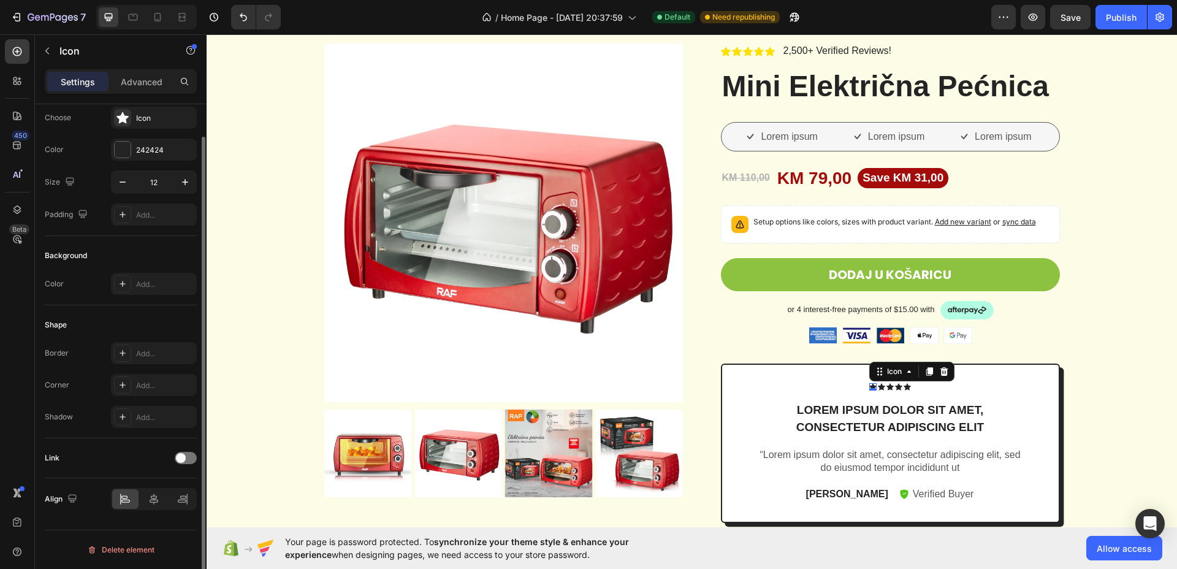
scroll to position [0, 0]
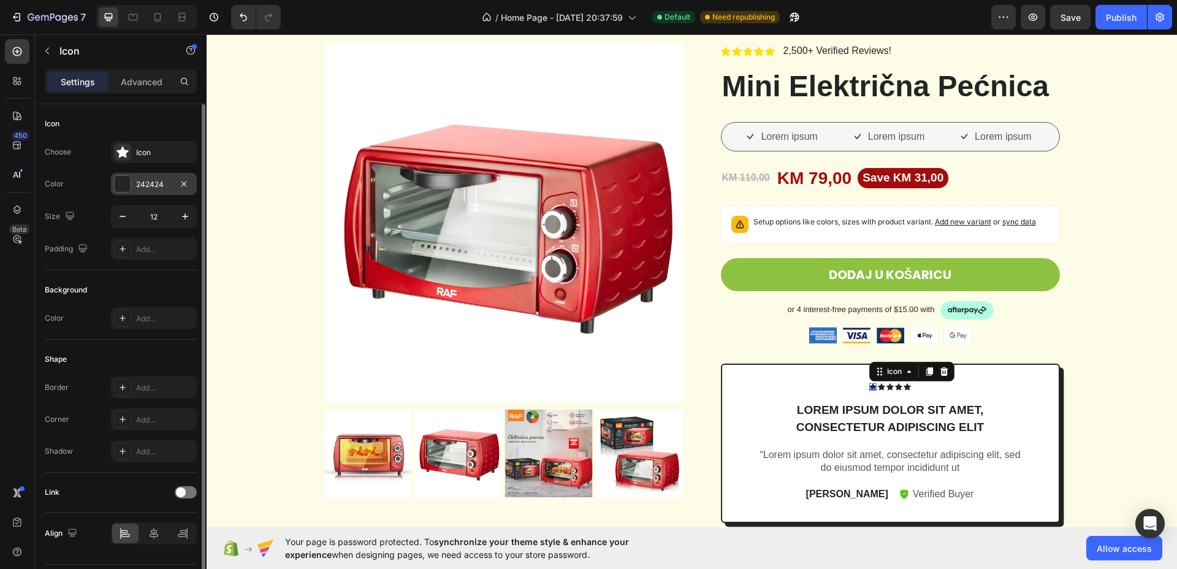
click at [124, 186] on div at bounding box center [123, 184] width 16 height 16
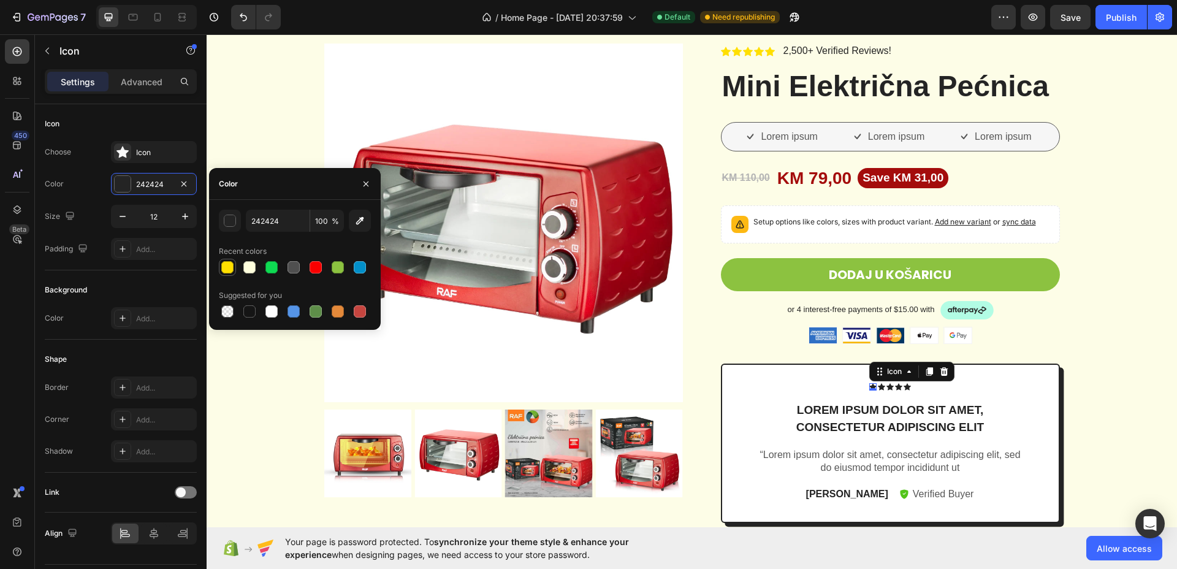
click at [223, 267] on div at bounding box center [227, 267] width 12 height 12
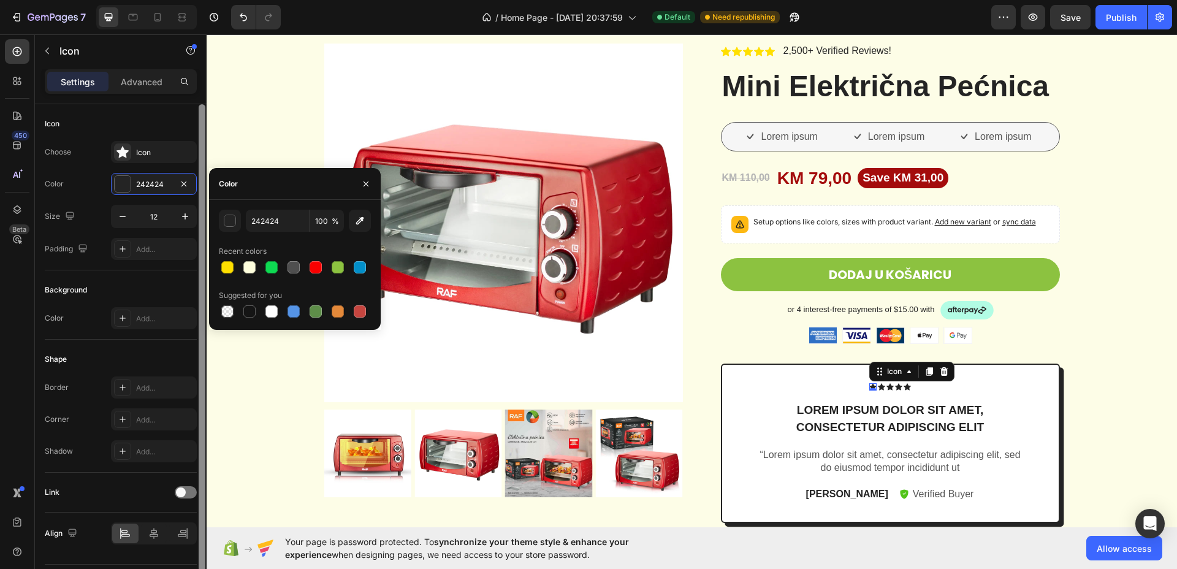
type input "FFDF00"
click at [187, 221] on icon "button" at bounding box center [185, 216] width 12 height 12
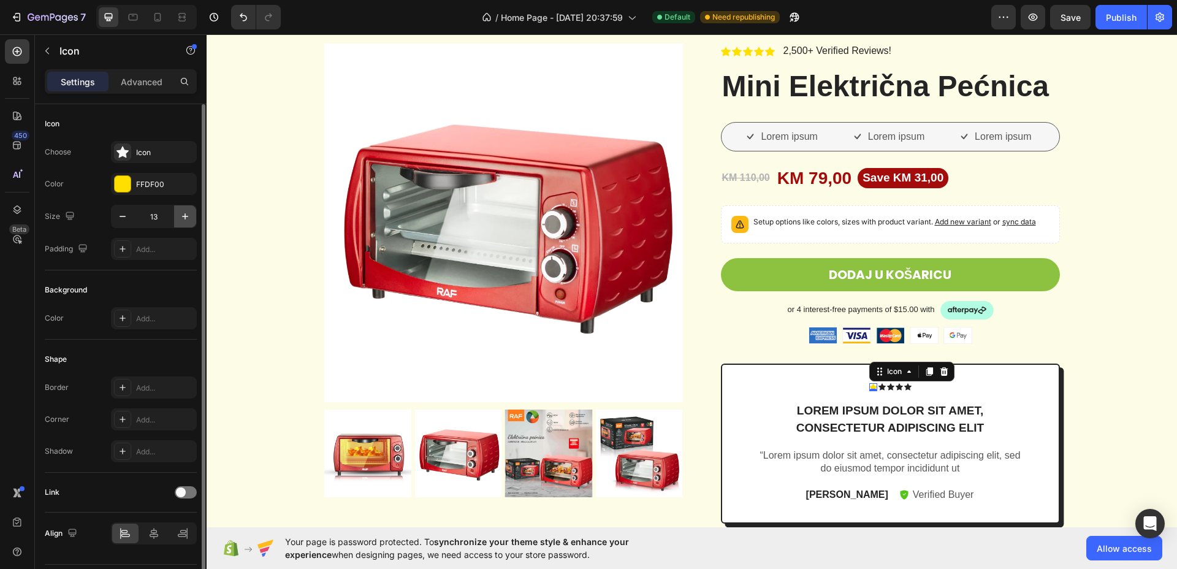
click at [187, 221] on icon "button" at bounding box center [185, 216] width 12 height 12
type input "14"
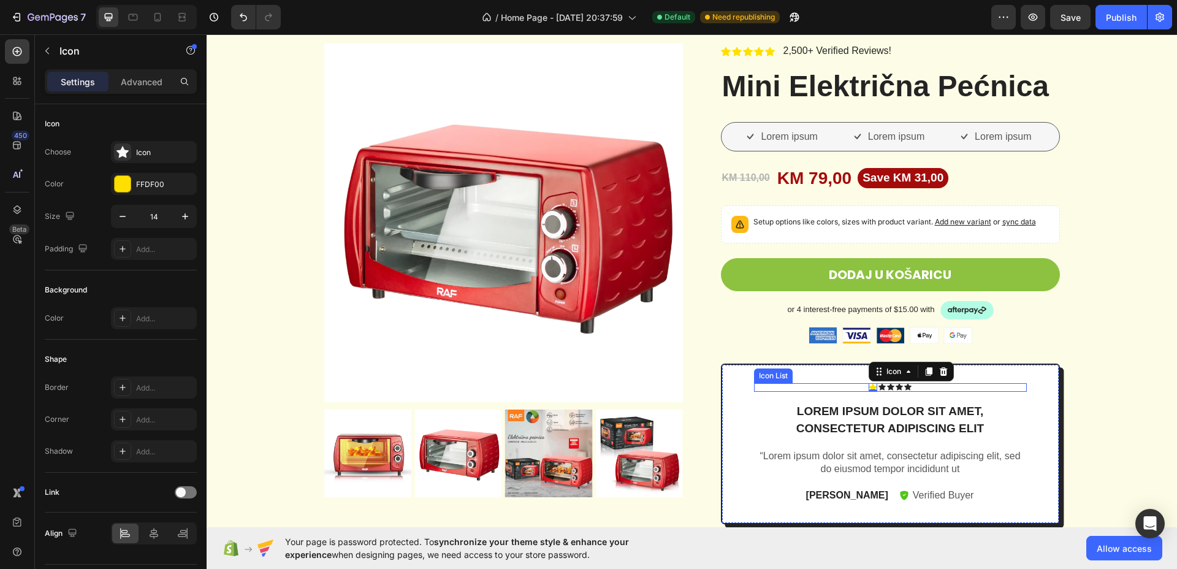
click at [924, 383] on div "Icon 0 Icon Icon Icon Icon" at bounding box center [890, 387] width 273 height 9
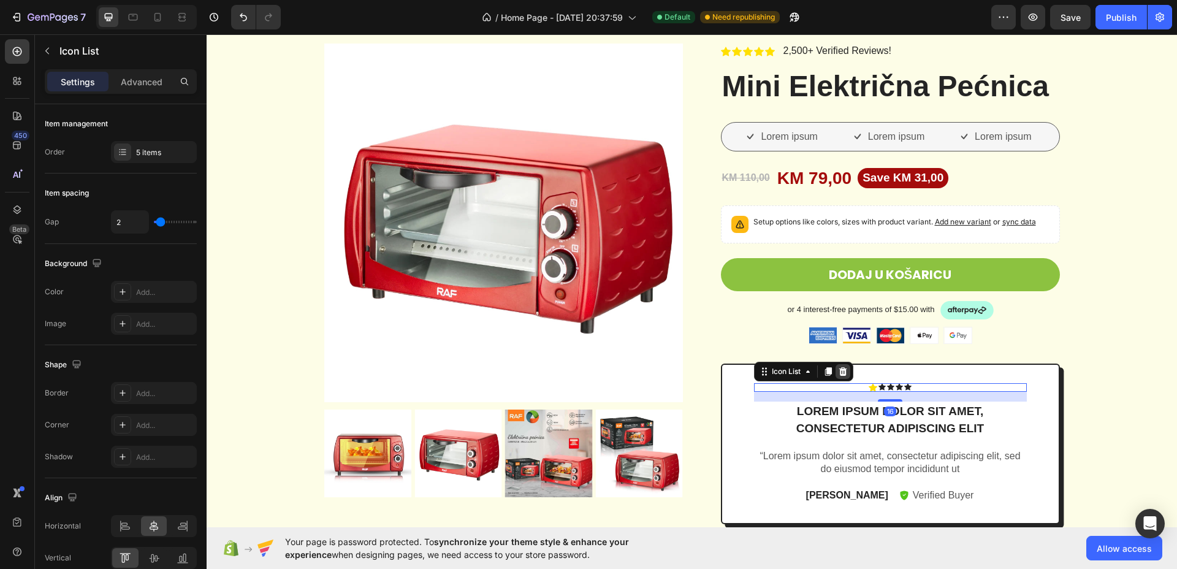
click at [842, 374] on icon at bounding box center [843, 372] width 10 height 10
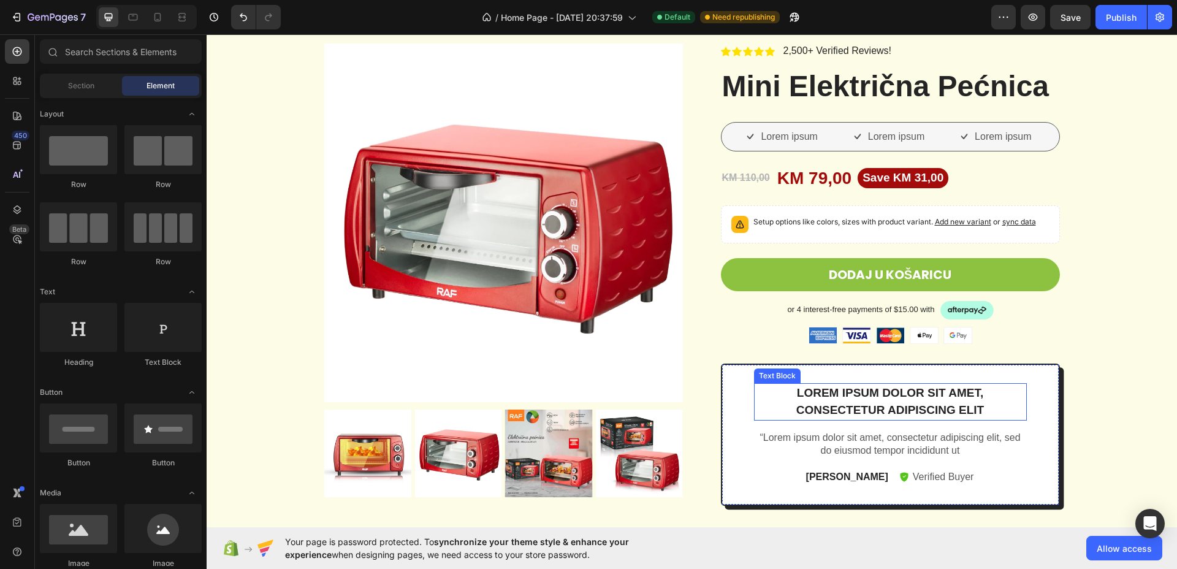
click at [843, 397] on p "Lorem ipsum dolor sit amet, consectetur adipiscing elit" at bounding box center [891, 402] width 270 height 35
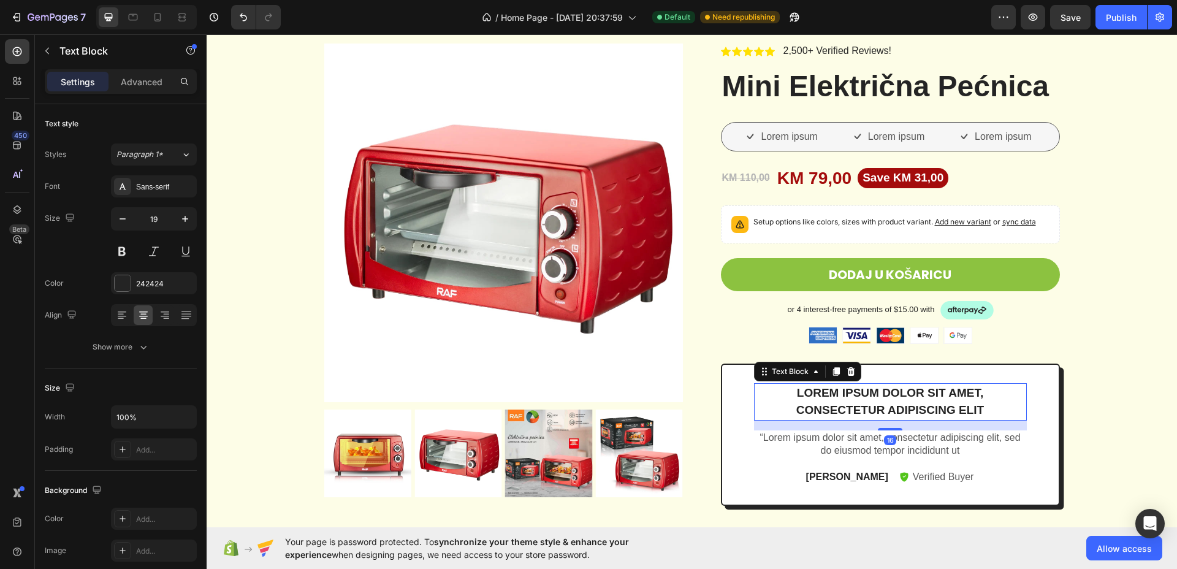
click at [843, 396] on p "Lorem ipsum dolor sit amet, consectetur adipiscing elit" at bounding box center [891, 402] width 270 height 35
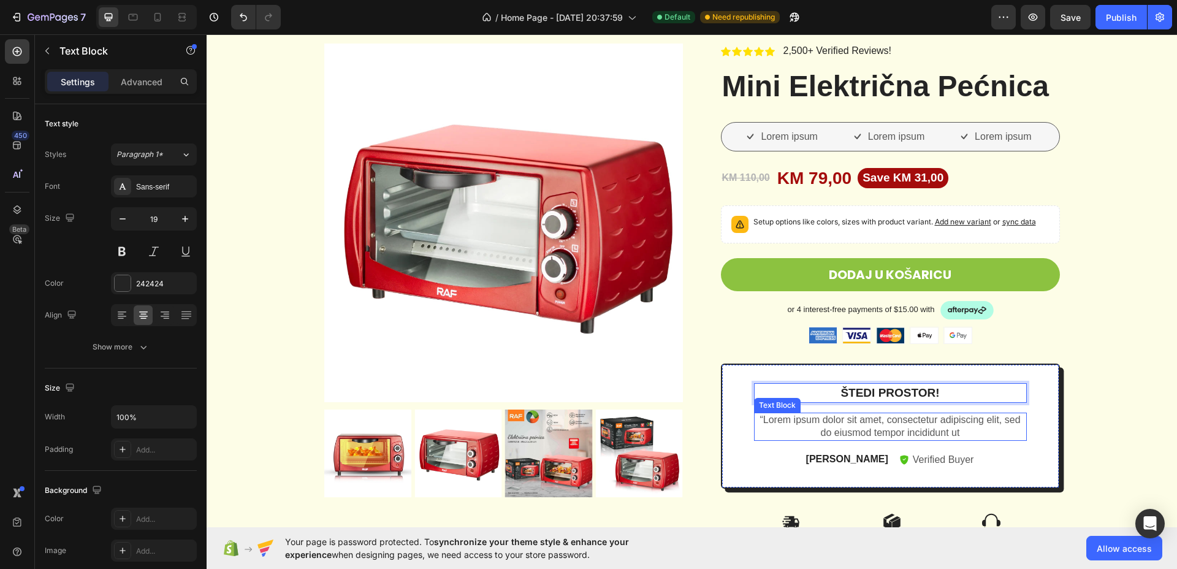
click at [840, 426] on p "“Lorem ipsum dolor sit amet, consectetur adipiscing elit, sed do eiusmod tempor…" at bounding box center [891, 427] width 270 height 26
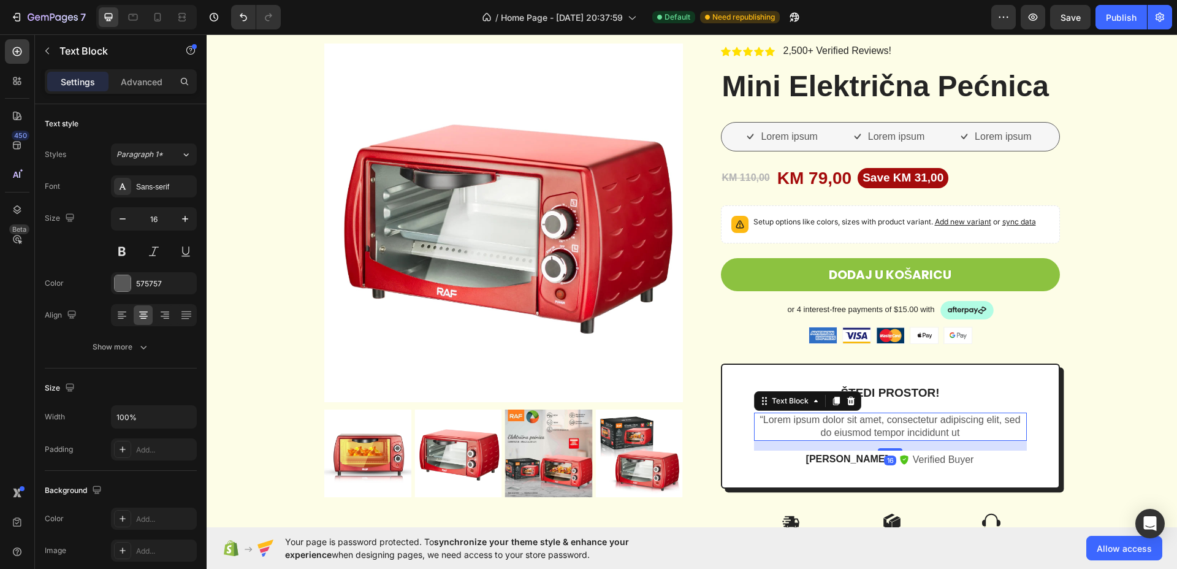
click at [840, 426] on p "“Lorem ipsum dolor sit amet, consectetur adipiscing elit, sed do eiusmod tempor…" at bounding box center [891, 427] width 270 height 26
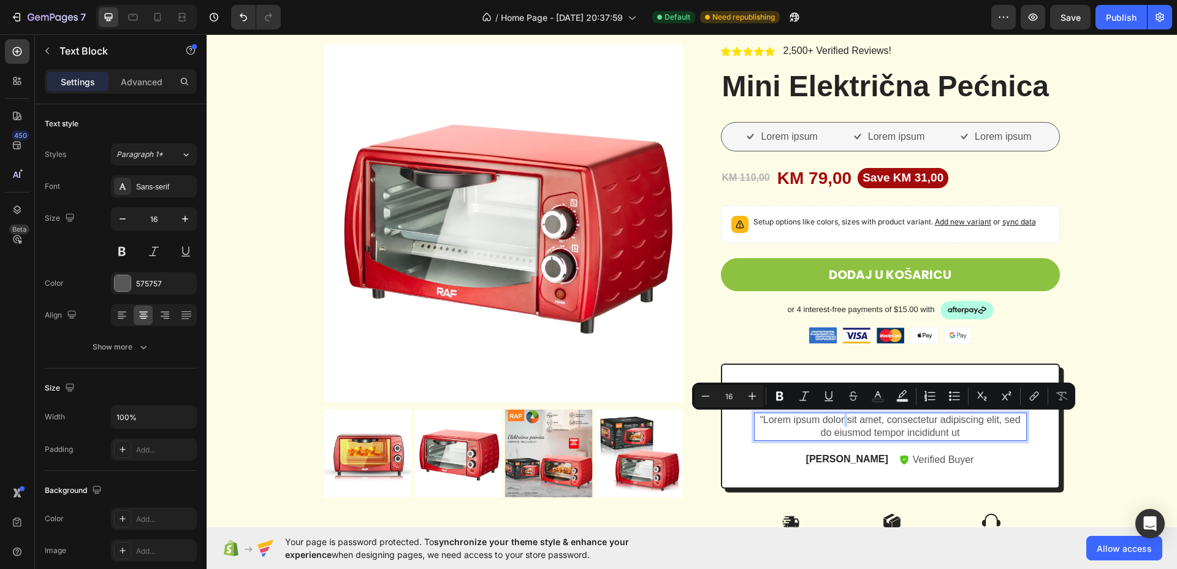
click at [825, 431] on p "“Lorem ipsum dolor sit amet, consectetur adipiscing elit, sed do eiusmod tempor…" at bounding box center [891, 427] width 270 height 26
drag, startPoint x: 758, startPoint y: 423, endPoint x: 957, endPoint y: 440, distance: 199.5
click at [957, 440] on div "“Lorem ipsum dolor sit amet, consectetur adipiscing elit, sed do eiusmod tempor…" at bounding box center [890, 427] width 273 height 28
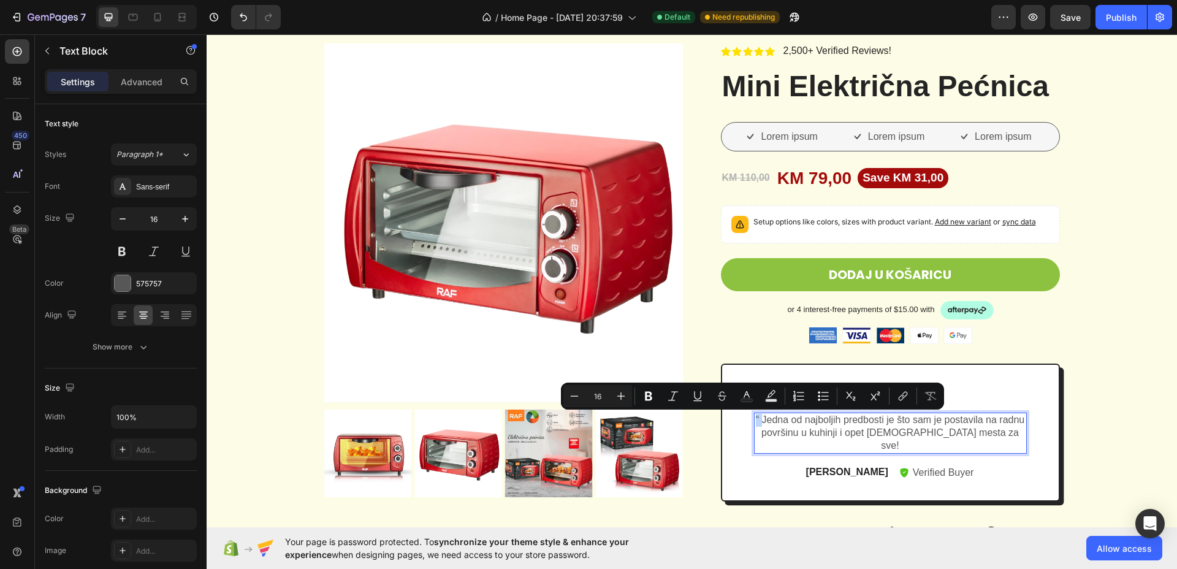
drag, startPoint x: 757, startPoint y: 421, endPoint x: 749, endPoint y: 421, distance: 8.0
click at [754, 421] on div "“ Jedna od najboljih predbosti je što sam je postavila na radnu površinu u kuhi…" at bounding box center [890, 433] width 273 height 40
copy p "“"
click at [992, 438] on p "“ Jedna od najboljih predbosti je što sam je postavila na radnu površinu u kuhi…" at bounding box center [891, 433] width 270 height 38
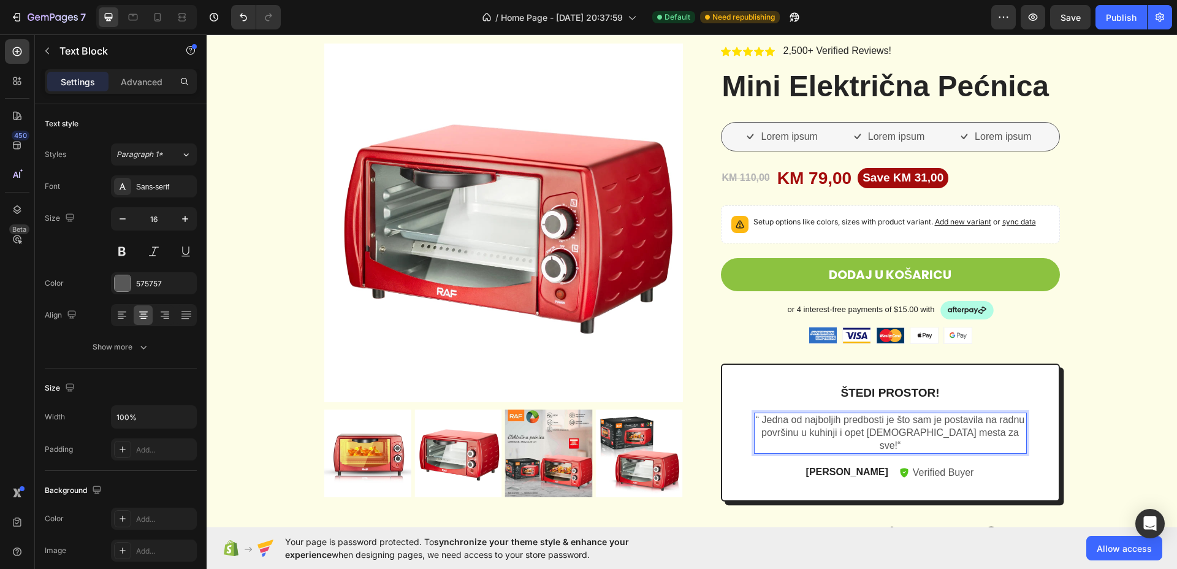
click at [983, 433] on p "“ Jedna od najboljih predbosti je što sam je postavila na radnu površinu u kuhi…" at bounding box center [891, 433] width 270 height 38
click at [164, 191] on div "Sans-serif" at bounding box center [165, 187] width 58 height 11
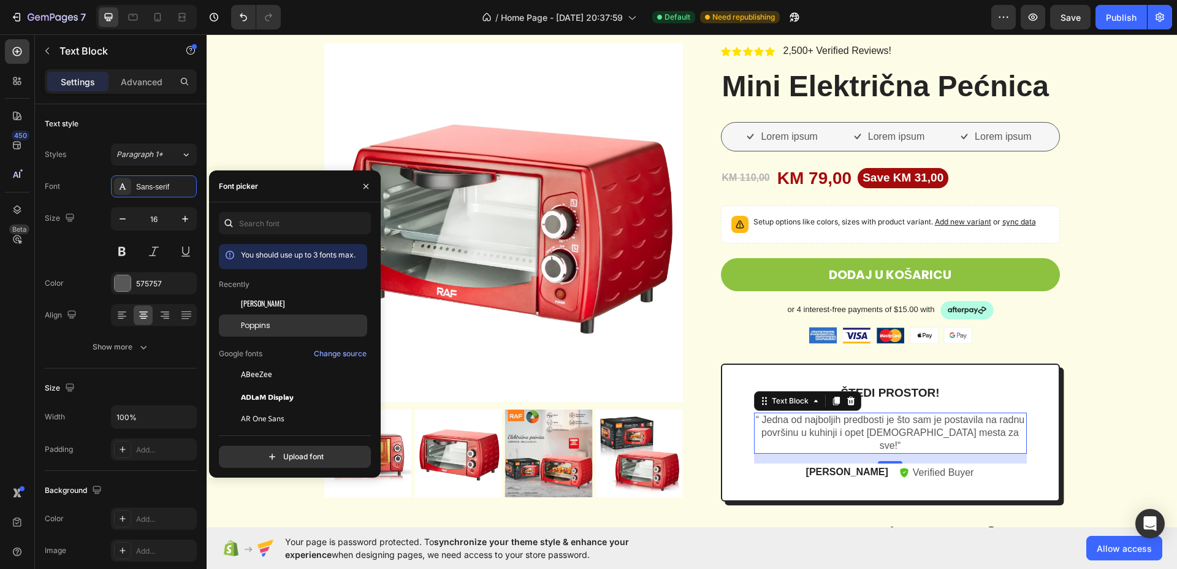
click at [261, 320] on span "Poppins" at bounding box center [255, 325] width 29 height 11
click at [913, 473] on p "Verified Buyer" at bounding box center [943, 472] width 61 height 15
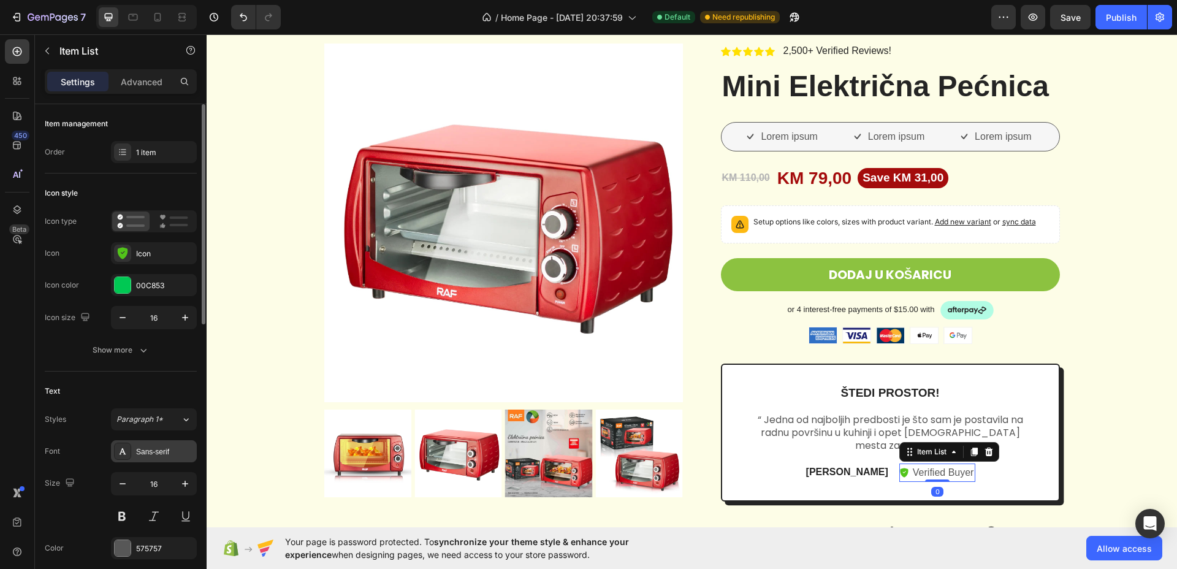
click at [175, 450] on div "Sans-serif" at bounding box center [165, 451] width 58 height 11
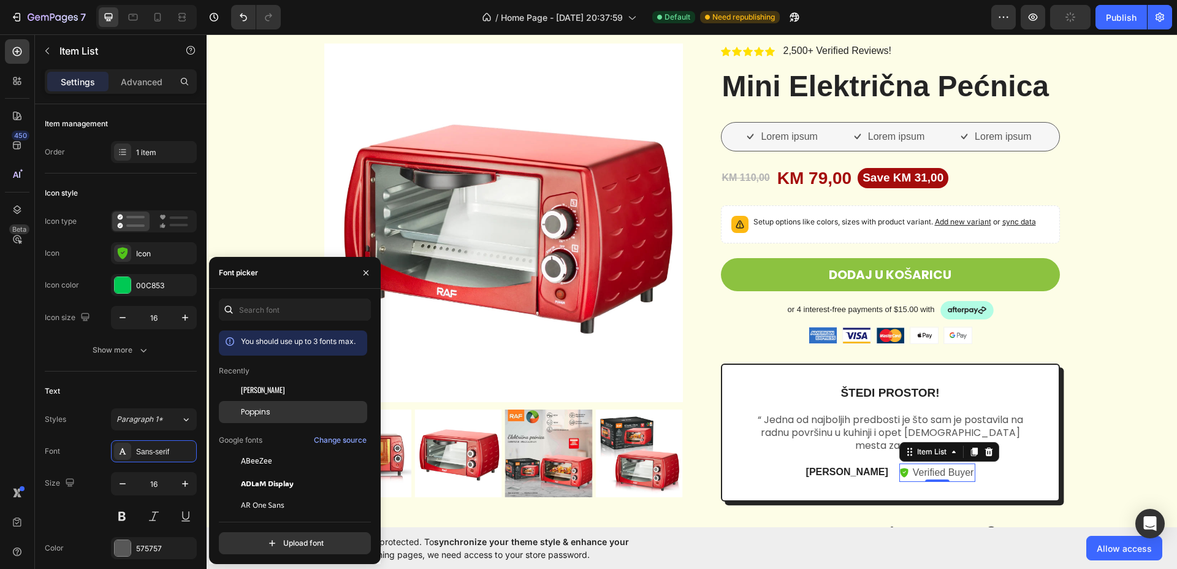
click at [267, 408] on span "Poppins" at bounding box center [255, 412] width 29 height 11
click at [835, 471] on p "[PERSON_NAME]" at bounding box center [844, 472] width 82 height 13
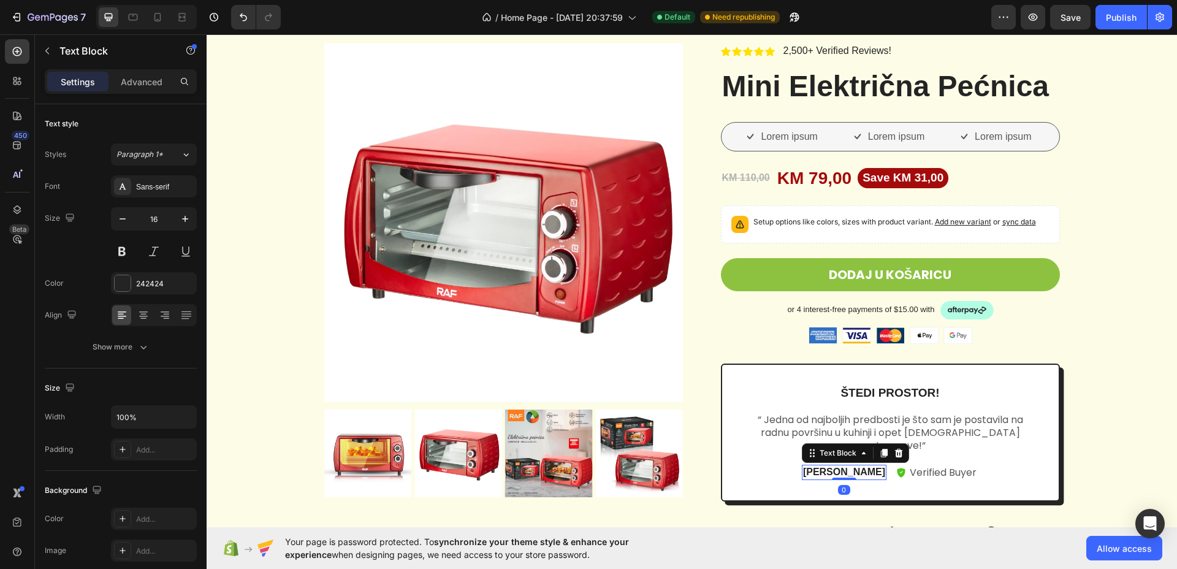
click at [835, 471] on p "[PERSON_NAME]" at bounding box center [844, 472] width 82 height 13
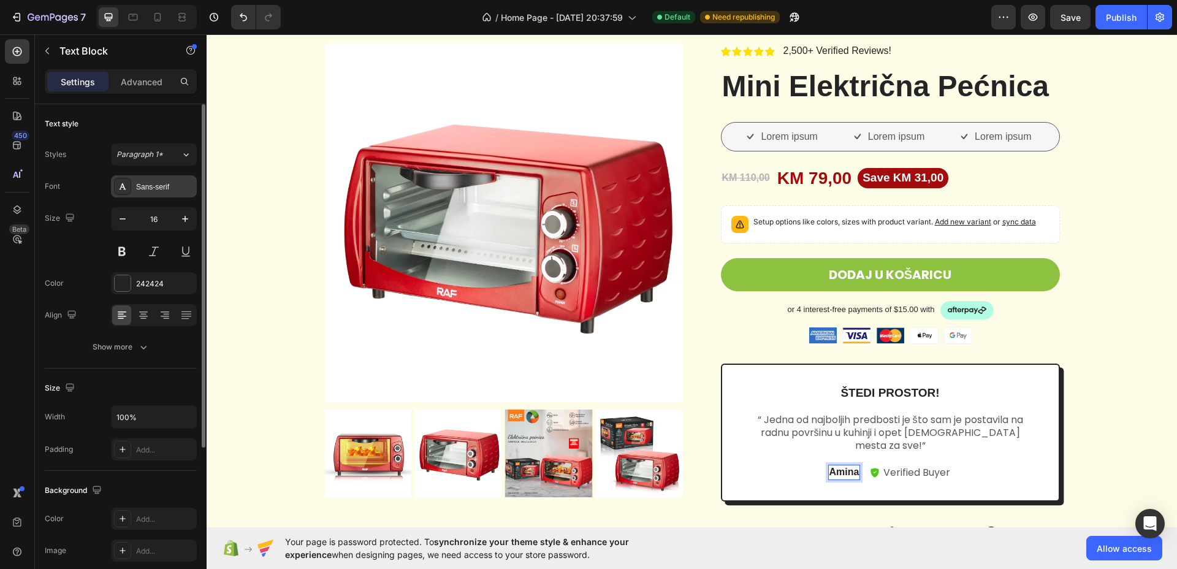
click at [154, 192] on div "Sans-serif" at bounding box center [154, 186] width 86 height 22
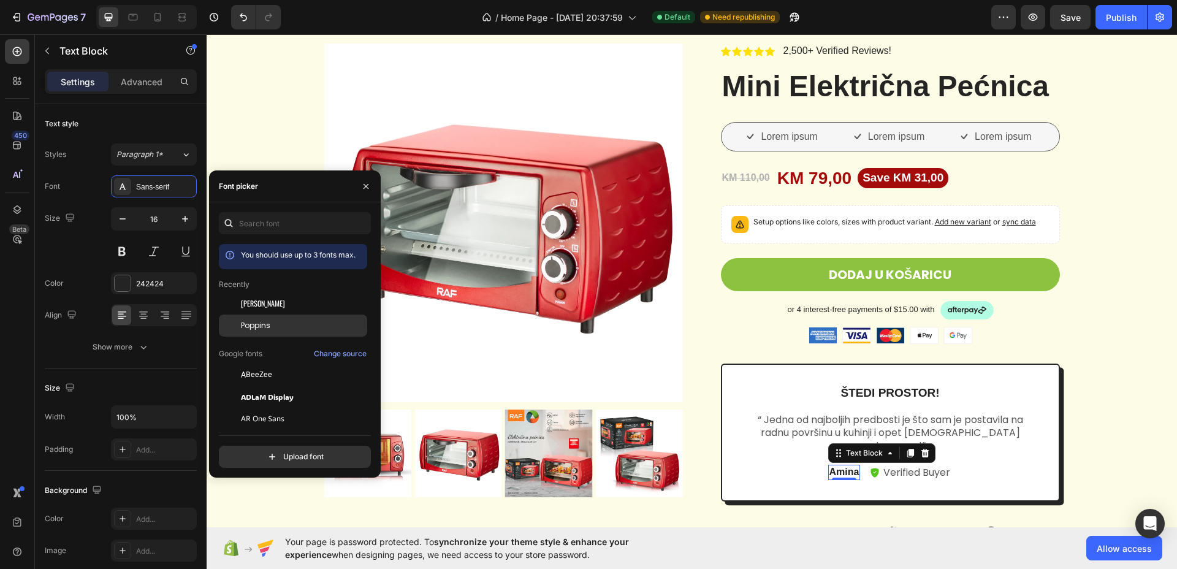
click at [262, 329] on span "Poppins" at bounding box center [255, 325] width 29 height 11
click at [1030, 308] on div "or 4 interest-free payments of $15.00 with Text Block Image Row" at bounding box center [890, 310] width 339 height 18
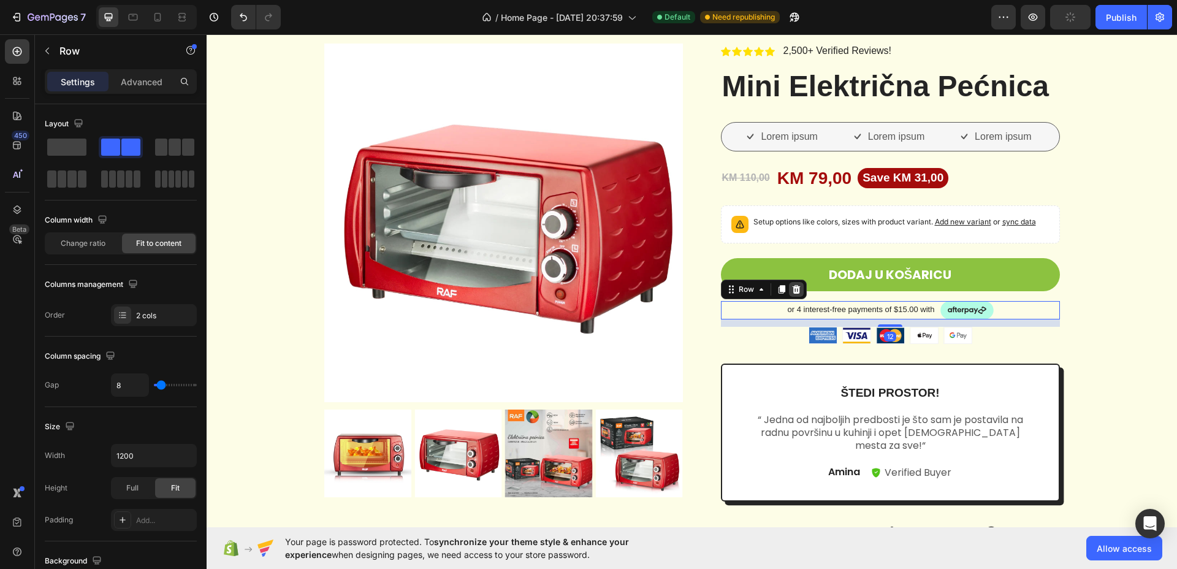
click at [796, 291] on div at bounding box center [796, 289] width 15 height 15
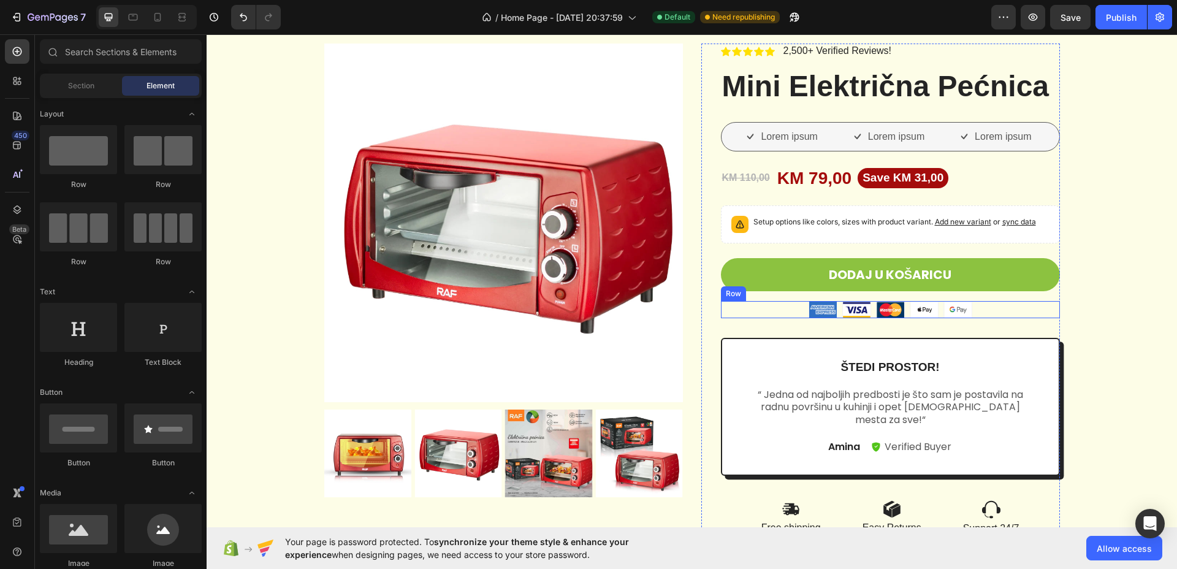
click at [1009, 315] on div "Image Image Image Image Image Row" at bounding box center [890, 309] width 339 height 17
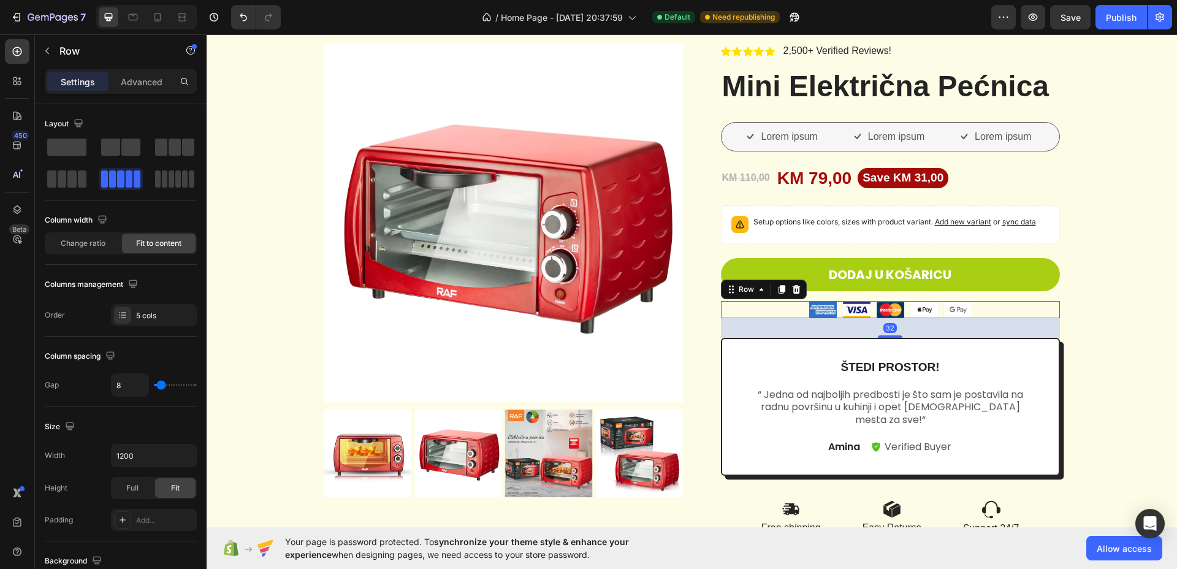
click at [792, 289] on icon at bounding box center [796, 289] width 8 height 9
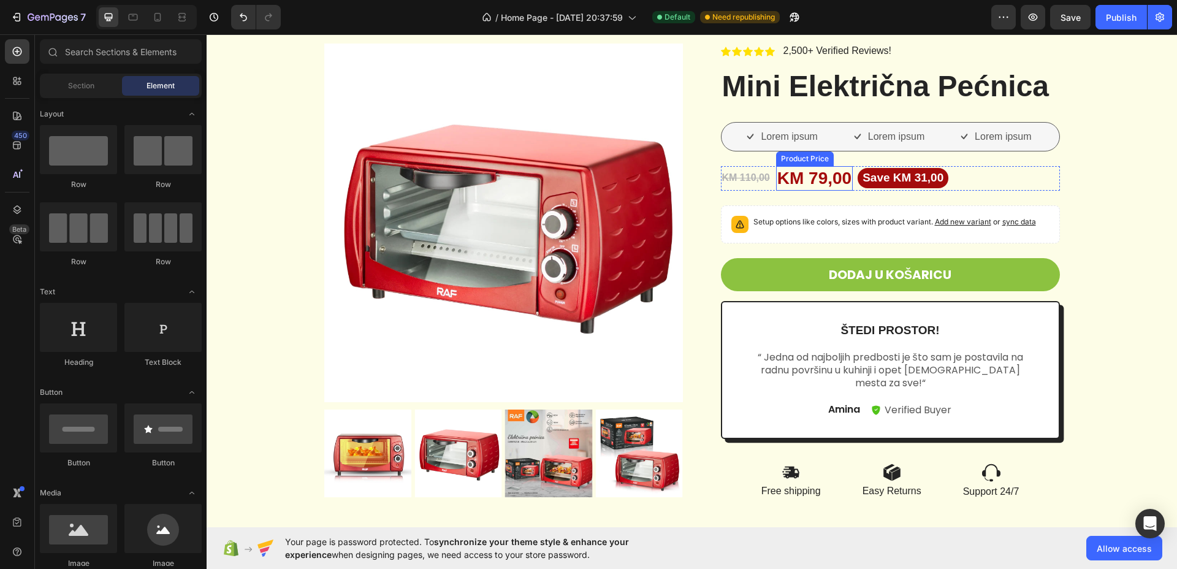
click at [802, 175] on div "KM 79,00" at bounding box center [814, 178] width 77 height 25
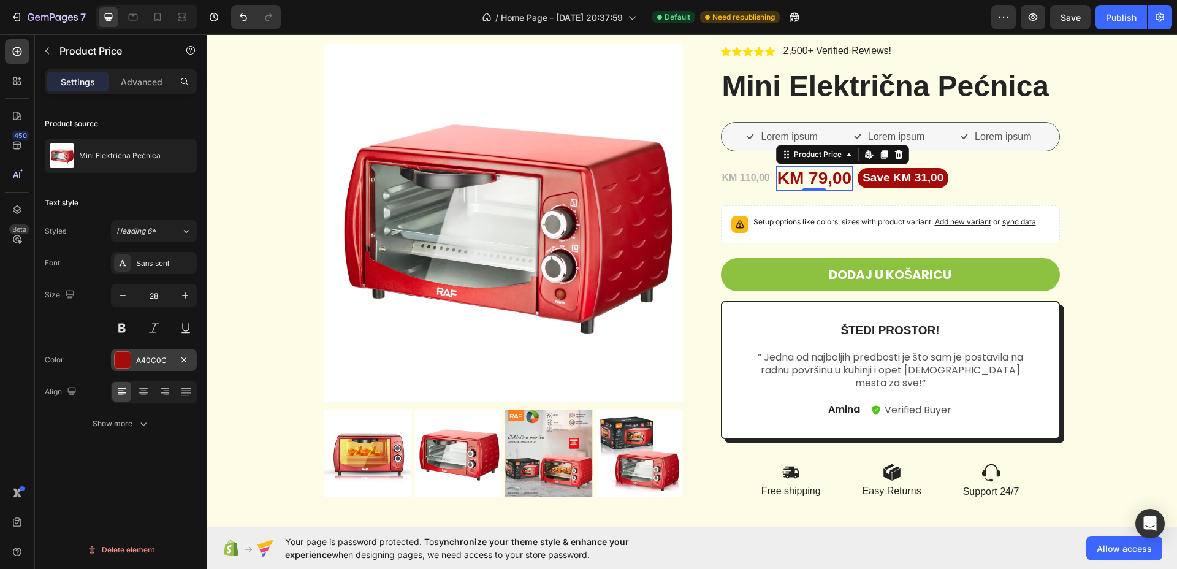
click at [132, 358] on div "A40C0C" at bounding box center [154, 360] width 86 height 22
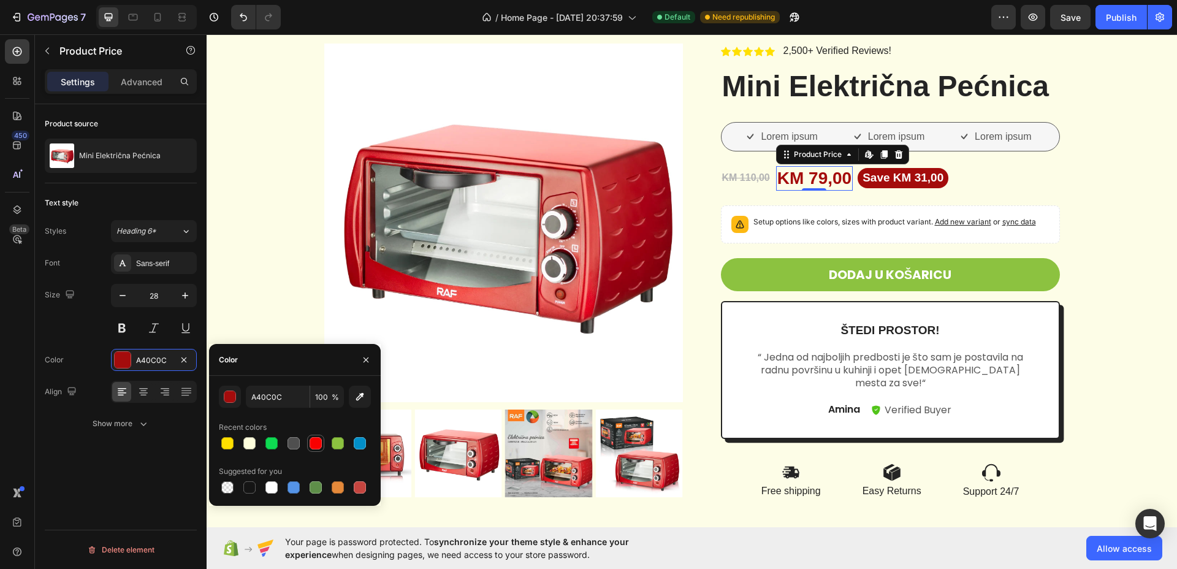
click at [318, 442] on div at bounding box center [316, 443] width 12 height 12
type input "F90000"
click at [904, 179] on pre "Save KM 31,00" at bounding box center [903, 178] width 91 height 20
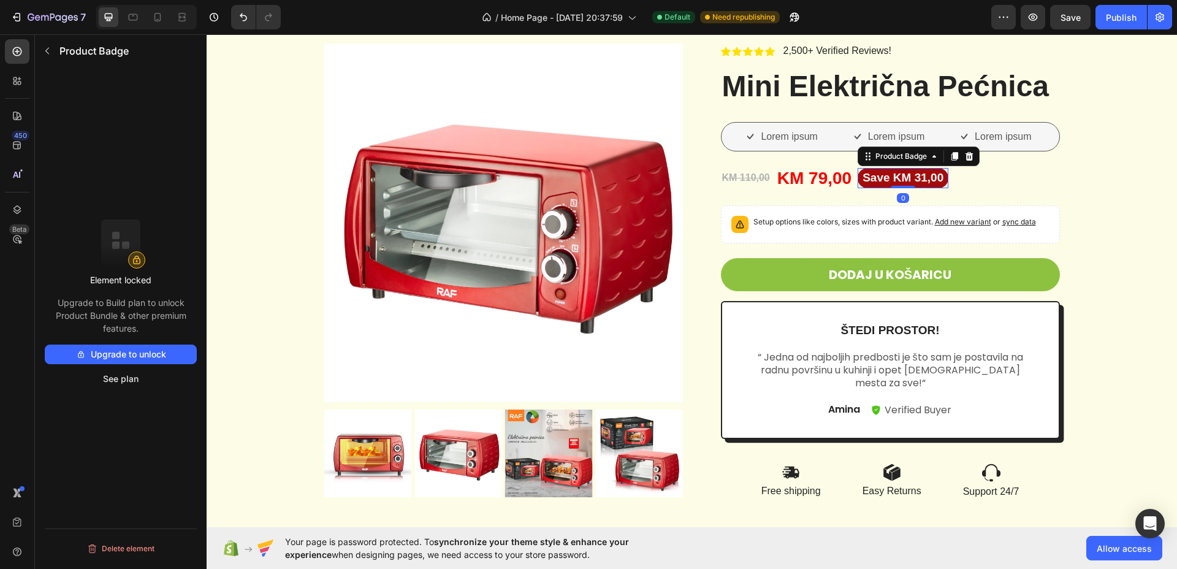
click at [965, 153] on icon at bounding box center [970, 156] width 10 height 10
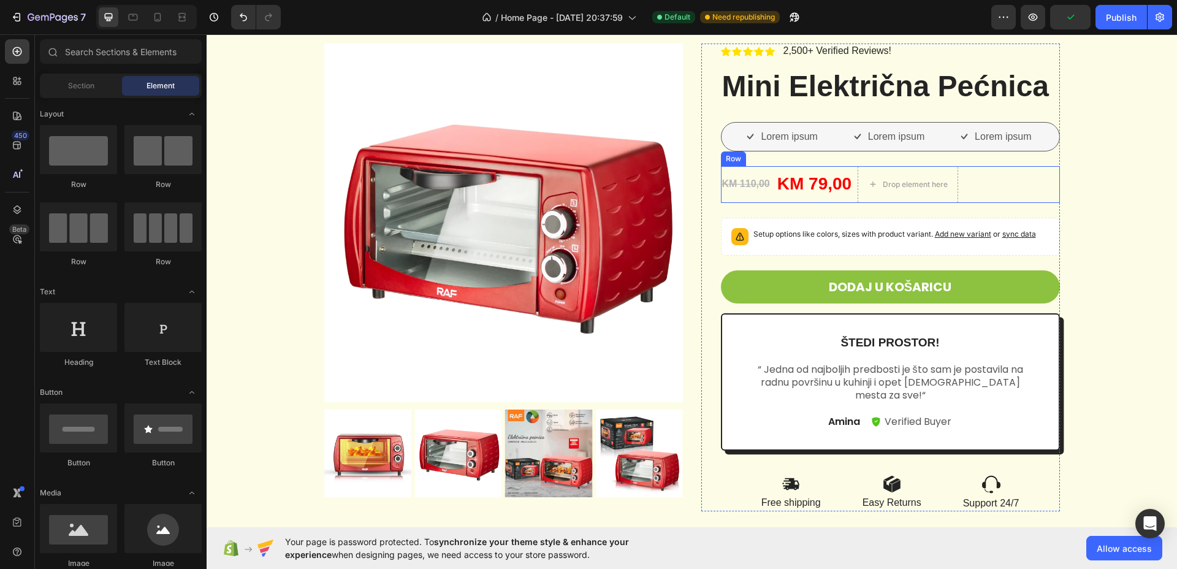
click at [982, 179] on div "KM 110,00 Product Price Product Price KM 79,00 Product Price Product Price Drop…" at bounding box center [890, 184] width 339 height 37
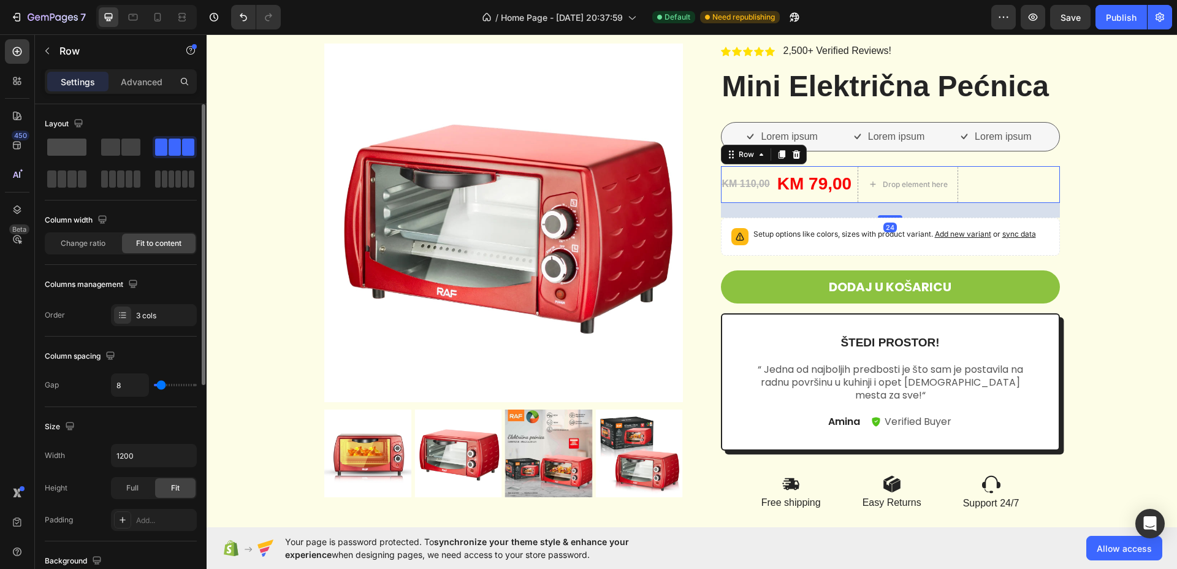
click at [69, 145] on span at bounding box center [66, 147] width 39 height 17
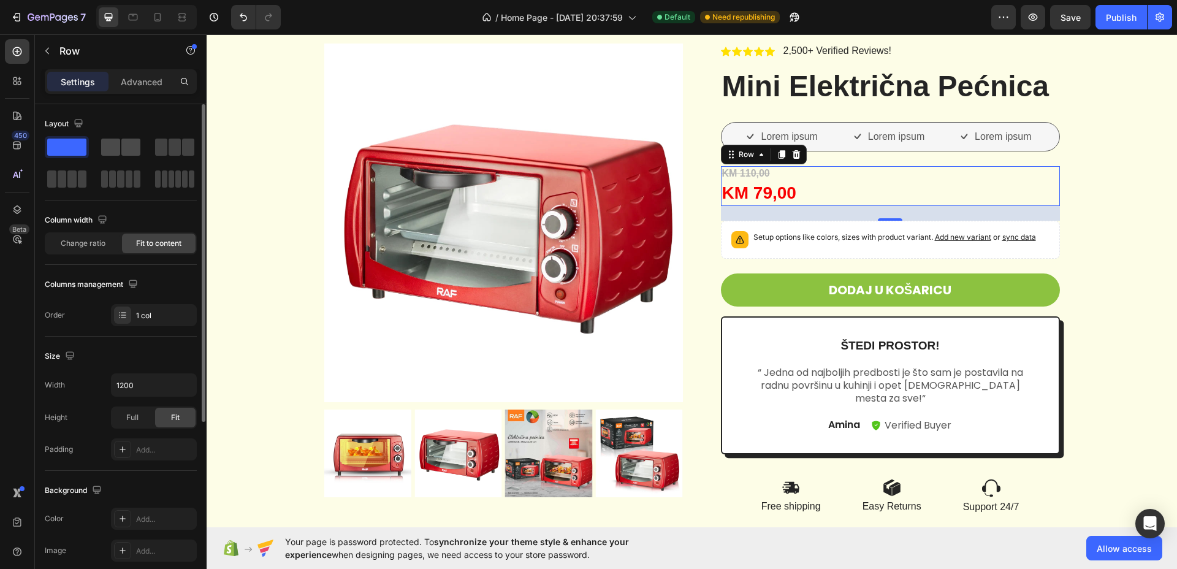
click at [132, 143] on span at bounding box center [130, 147] width 19 height 17
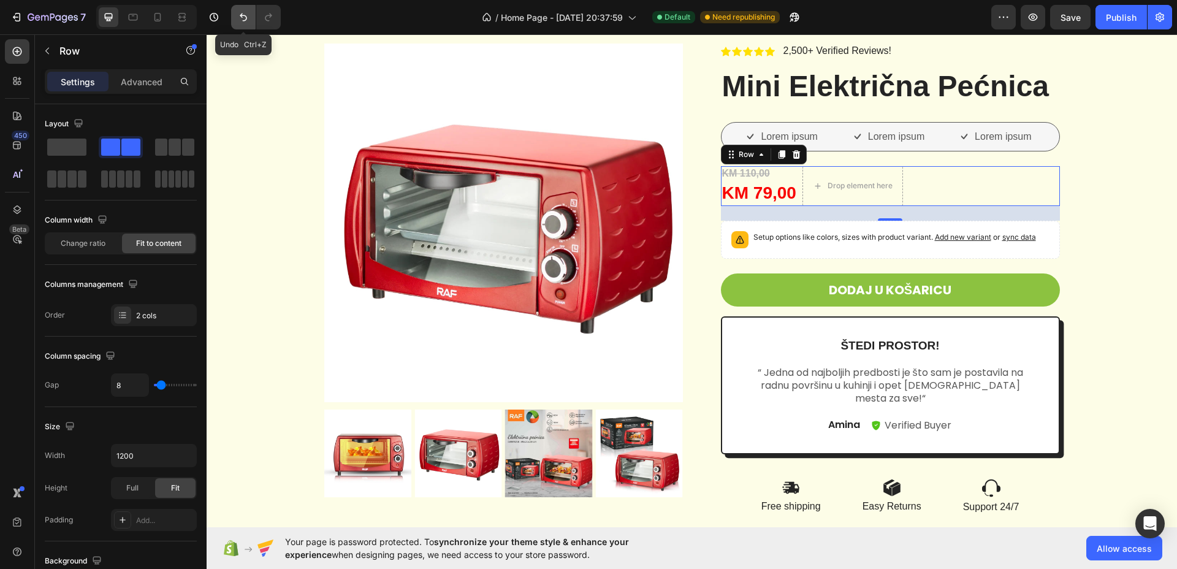
click at [247, 15] on icon "Undo/Redo" at bounding box center [243, 17] width 12 height 12
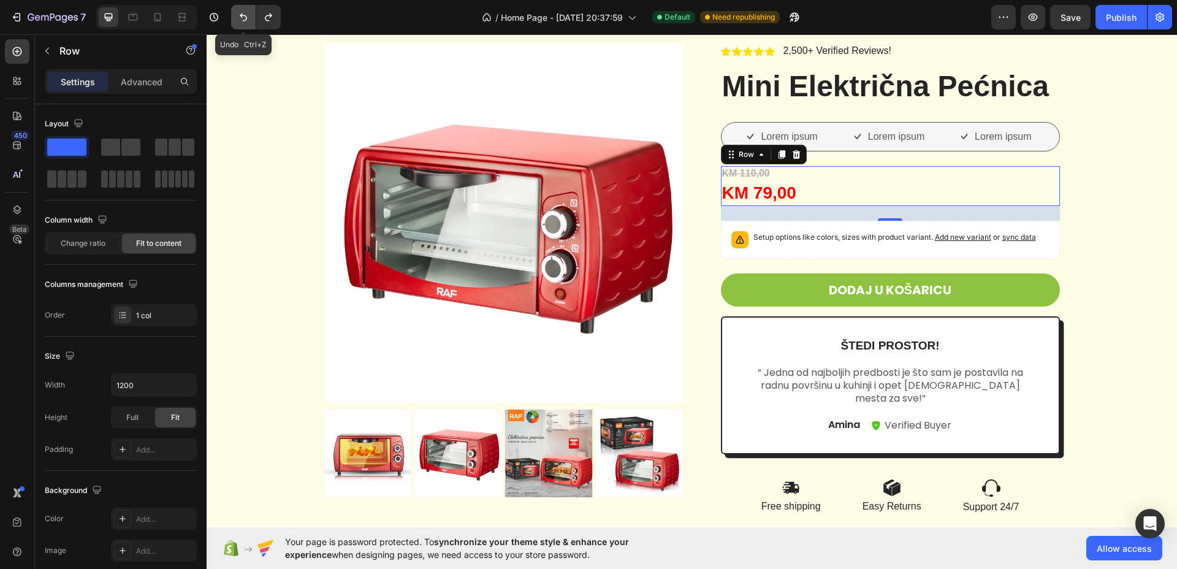
click at [247, 15] on icon "Undo/Redo" at bounding box center [243, 17] width 12 height 12
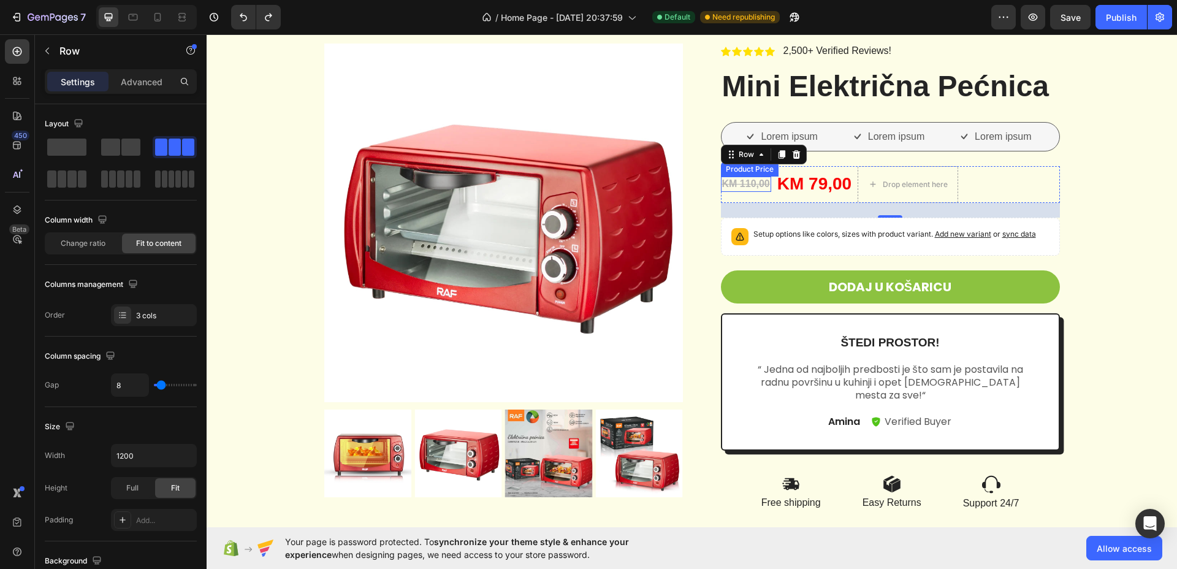
click at [740, 183] on div "KM 110,00" at bounding box center [746, 184] width 50 height 15
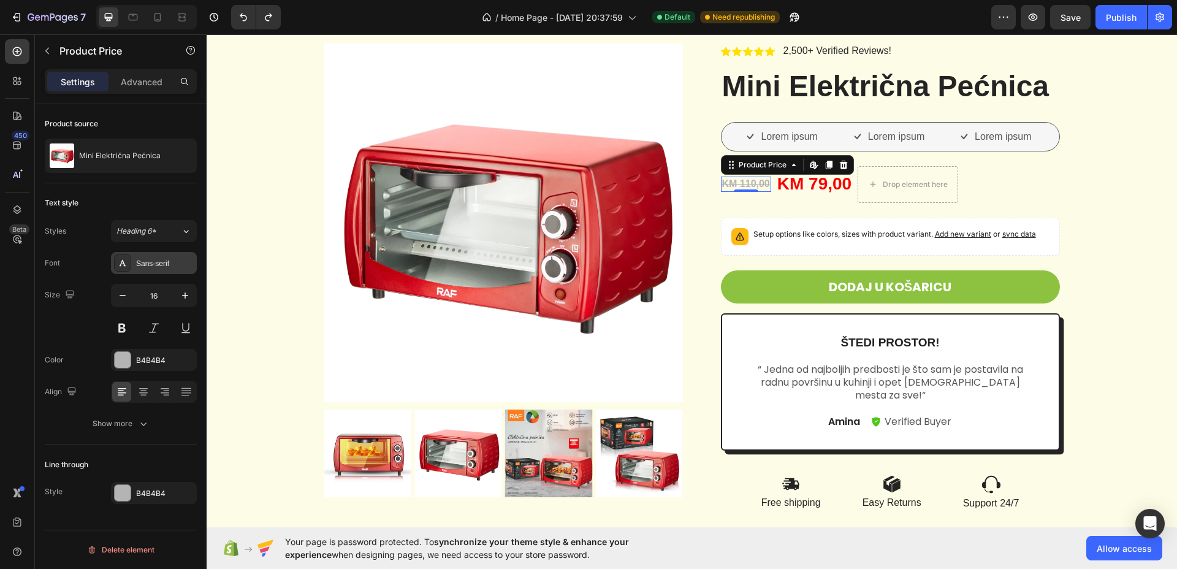
click at [180, 262] on div "Sans-serif" at bounding box center [165, 263] width 58 height 11
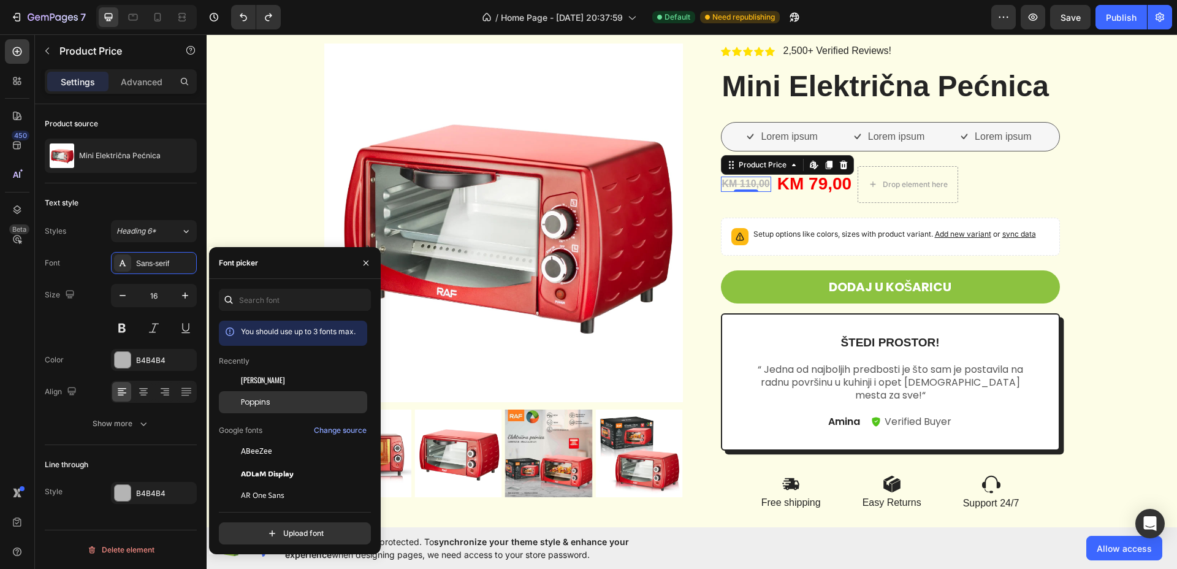
click at [270, 399] on div "Poppins" at bounding box center [303, 402] width 124 height 11
click at [162, 355] on div "B4B4B4" at bounding box center [154, 360] width 36 height 11
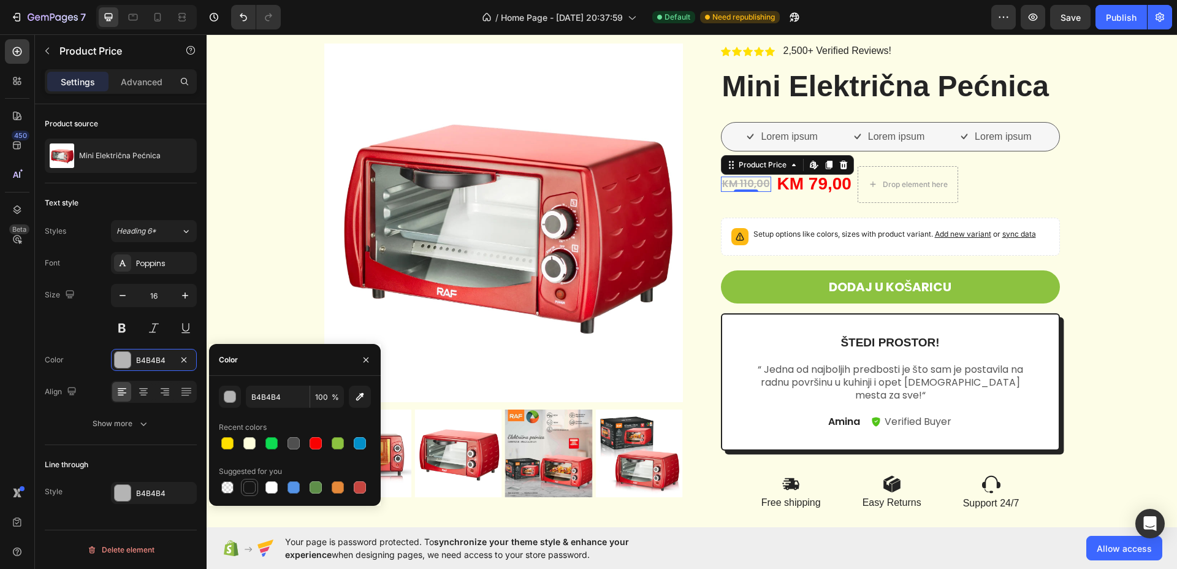
click at [251, 492] on div at bounding box center [249, 487] width 12 height 12
type input "151515"
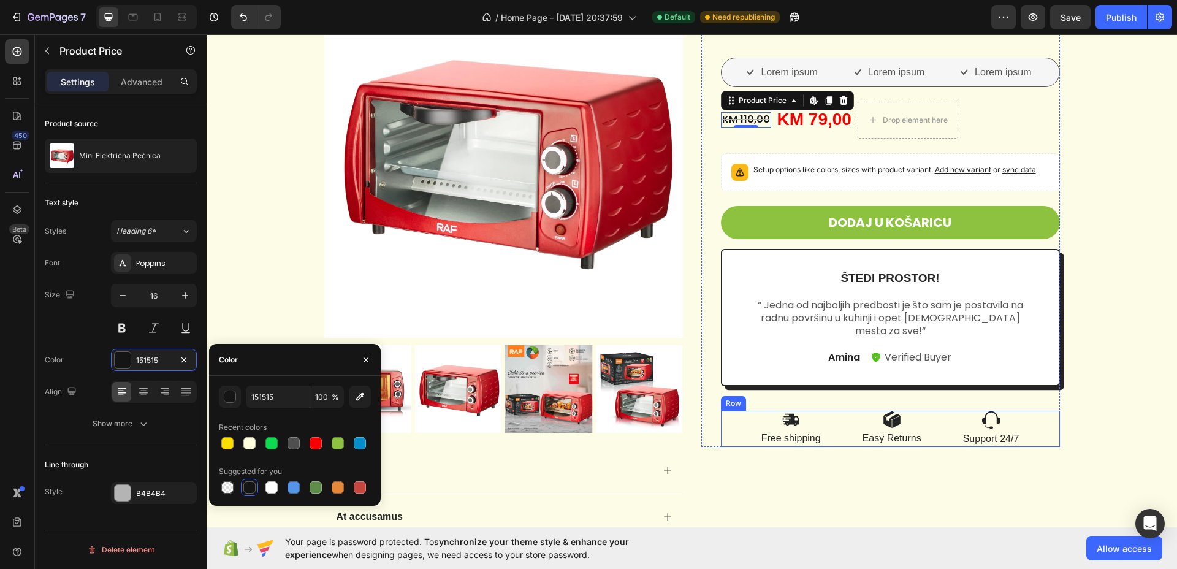
scroll to position [2299, 0]
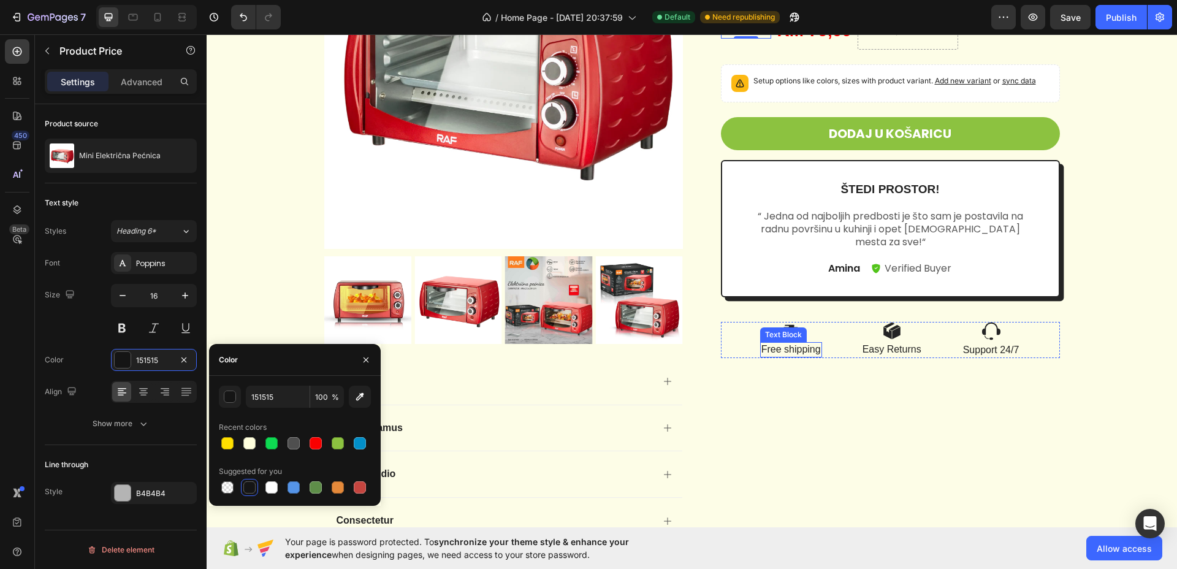
click at [789, 347] on p "Free shipping" at bounding box center [791, 349] width 59 height 13
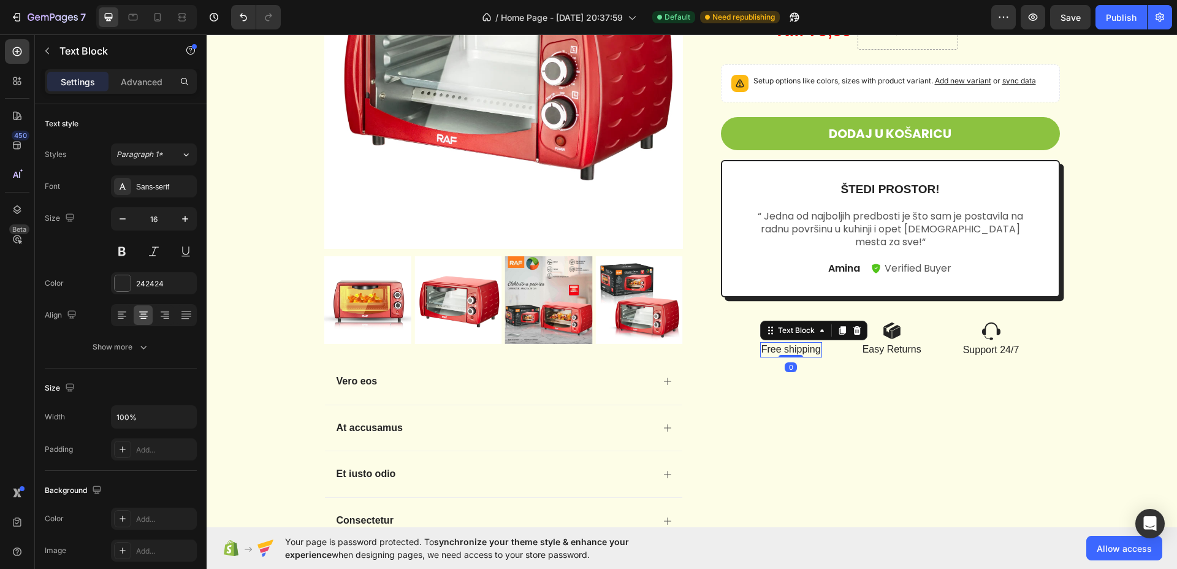
click at [789, 347] on p "Free shipping" at bounding box center [791, 349] width 59 height 13
click at [789, 347] on p "Brza DOstava" at bounding box center [790, 349] width 61 height 13
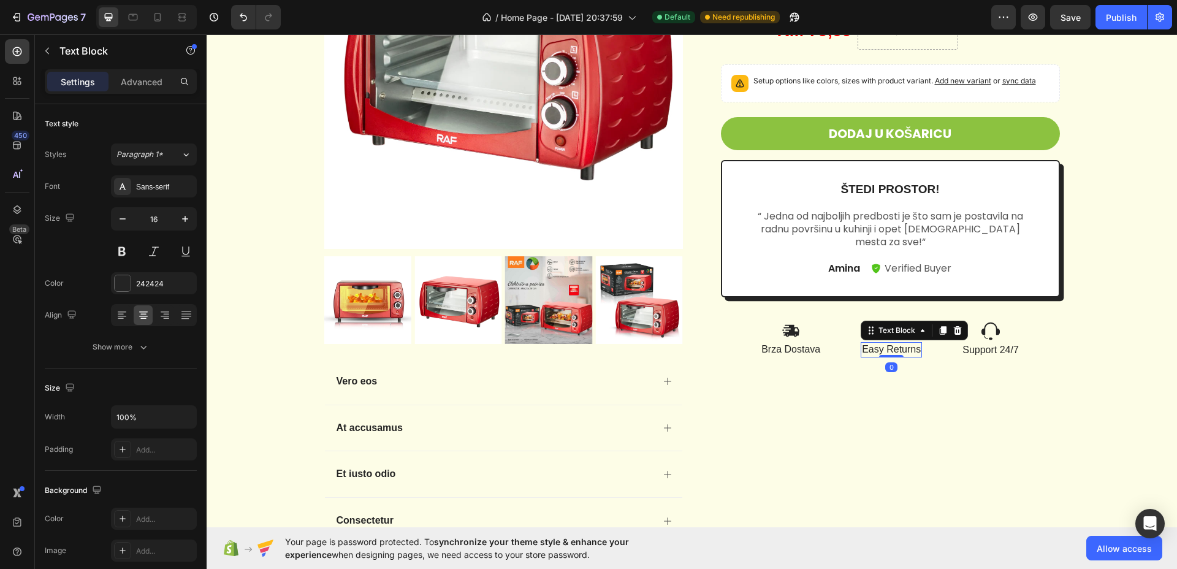
click at [892, 352] on p "Easy Returns" at bounding box center [891, 349] width 59 height 13
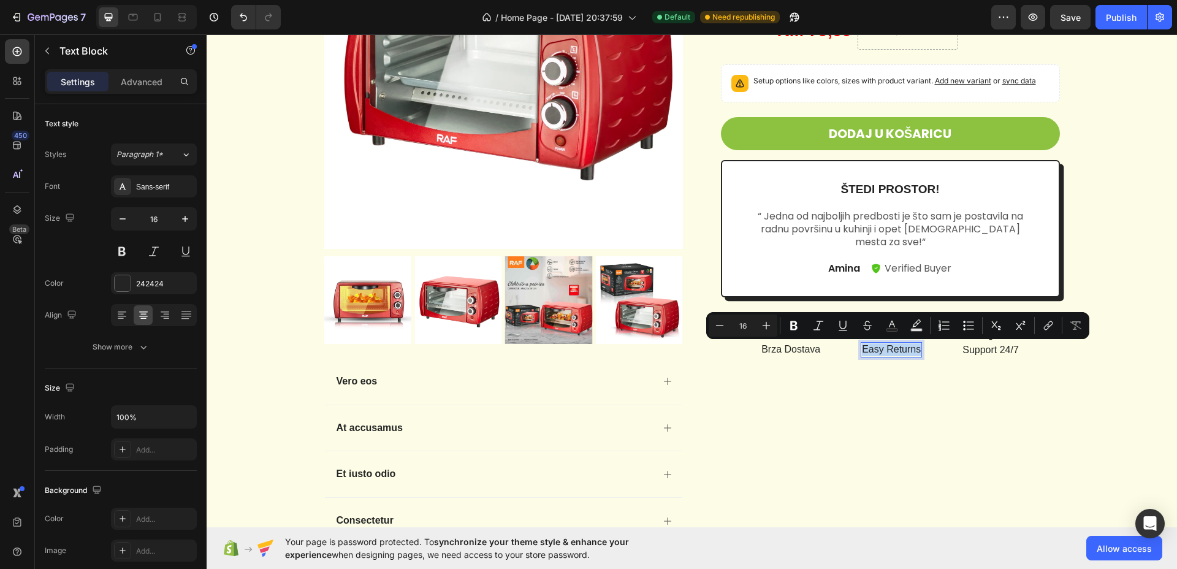
click at [891, 356] on p "Easy Returns" at bounding box center [891, 349] width 59 height 13
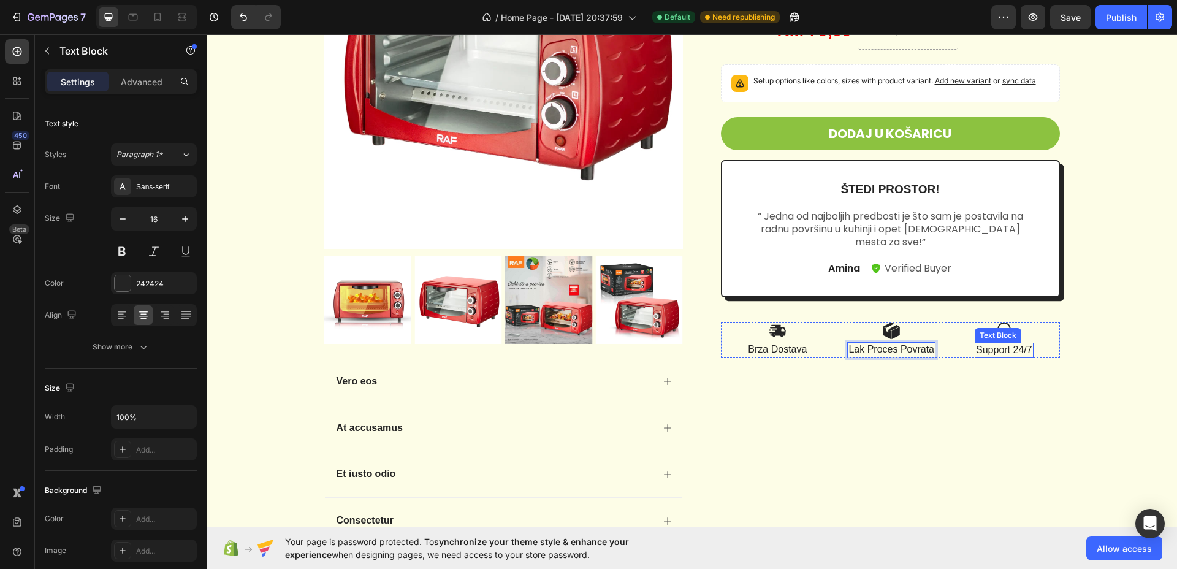
click at [987, 347] on p "Support 24/7" at bounding box center [1004, 350] width 56 height 13
click at [897, 423] on div "Icon Icon Icon Icon Icon Icon List 2,500+ Verified Reviews! Text Block Row Mini…" at bounding box center [881, 240] width 359 height 700
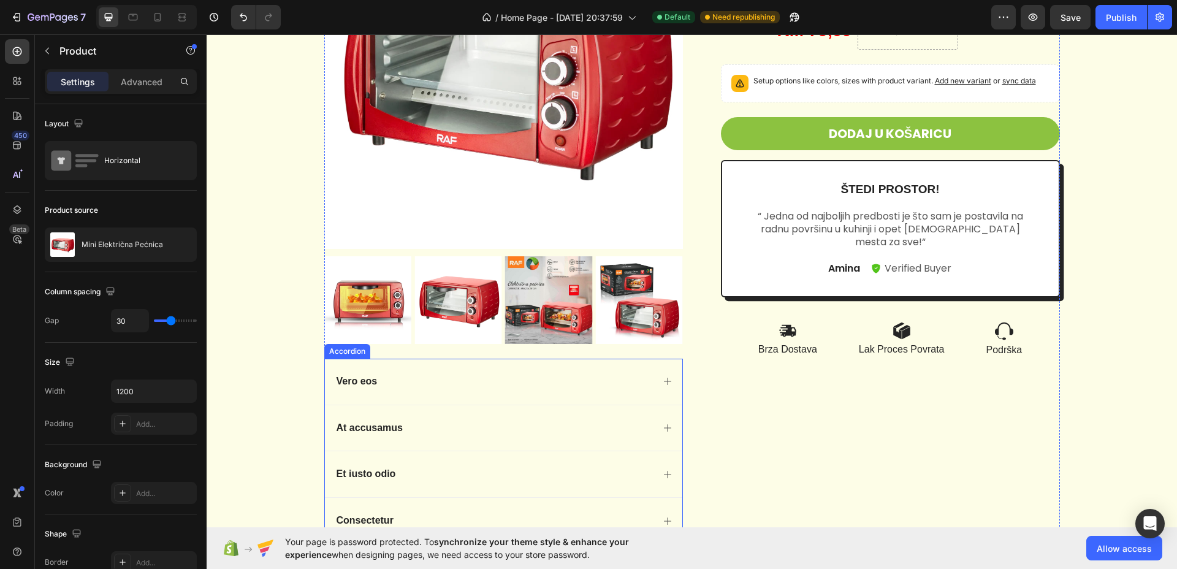
click at [669, 384] on div "Vero eos" at bounding box center [504, 382] width 358 height 46
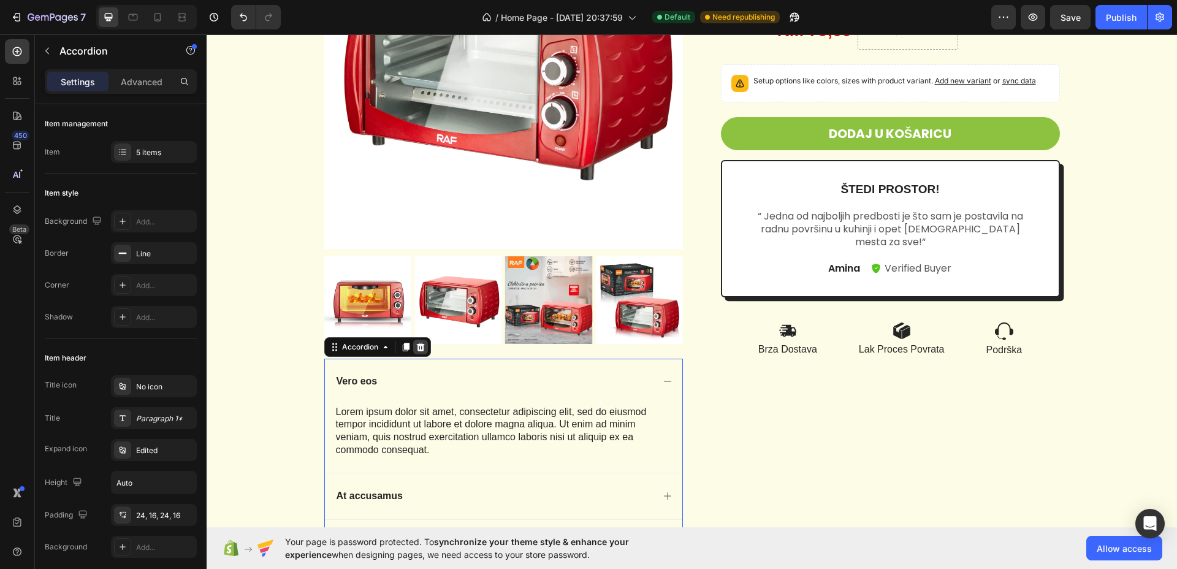
click at [416, 346] on icon at bounding box center [421, 347] width 10 height 10
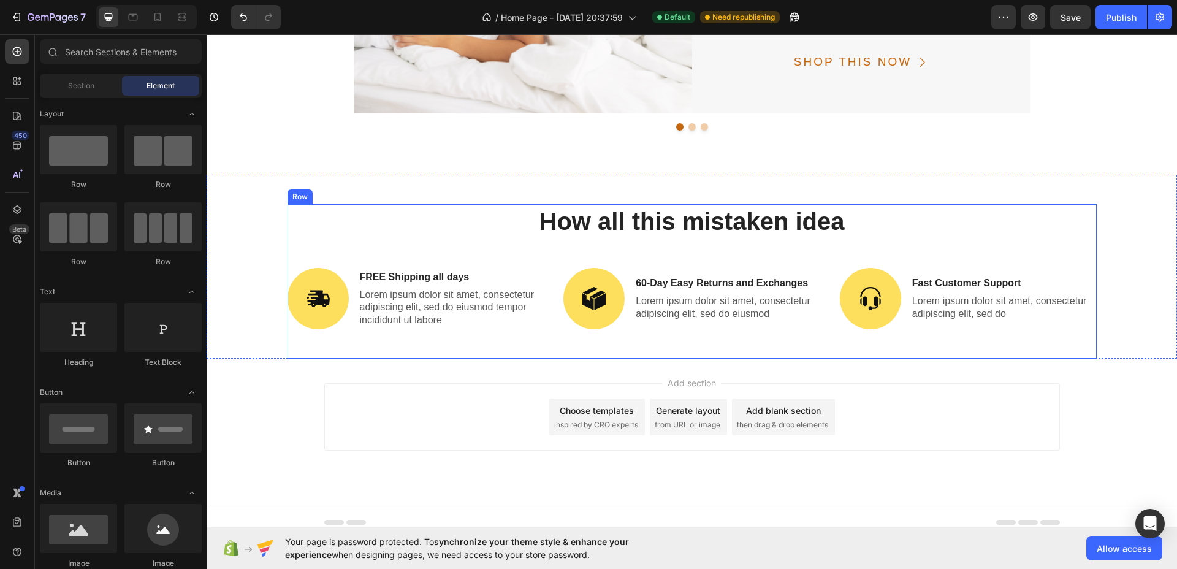
scroll to position [3000, 0]
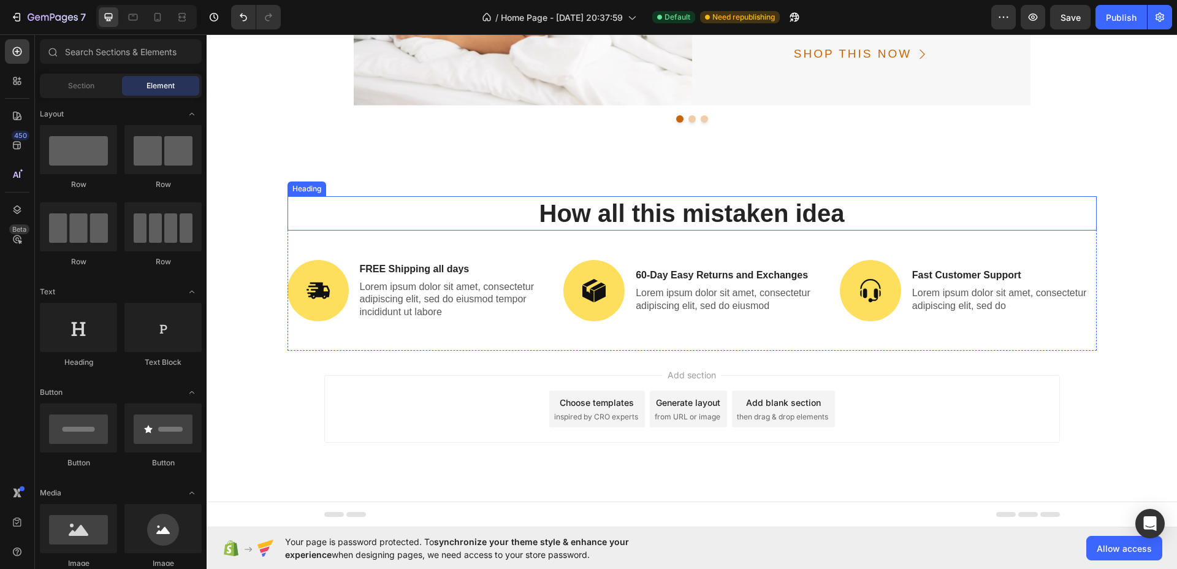
click at [811, 218] on h2 "How all this mistaken idea" at bounding box center [693, 213] width 810 height 34
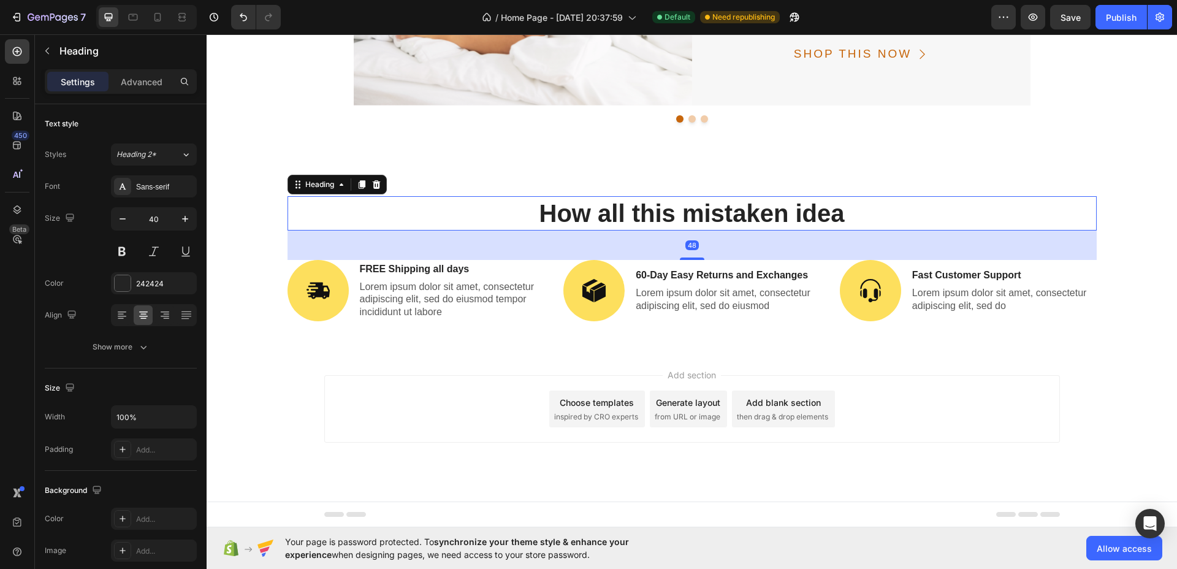
click at [811, 218] on h2 "How all this mistaken idea" at bounding box center [693, 213] width 810 height 34
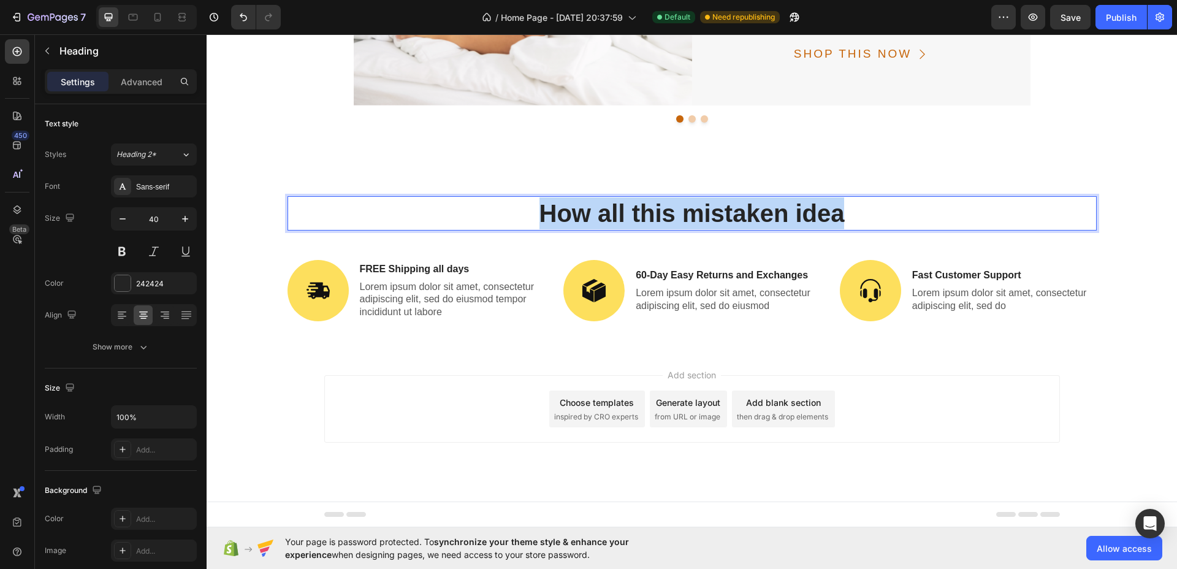
click at [811, 218] on p "How all this mistaken idea" at bounding box center [692, 213] width 807 height 32
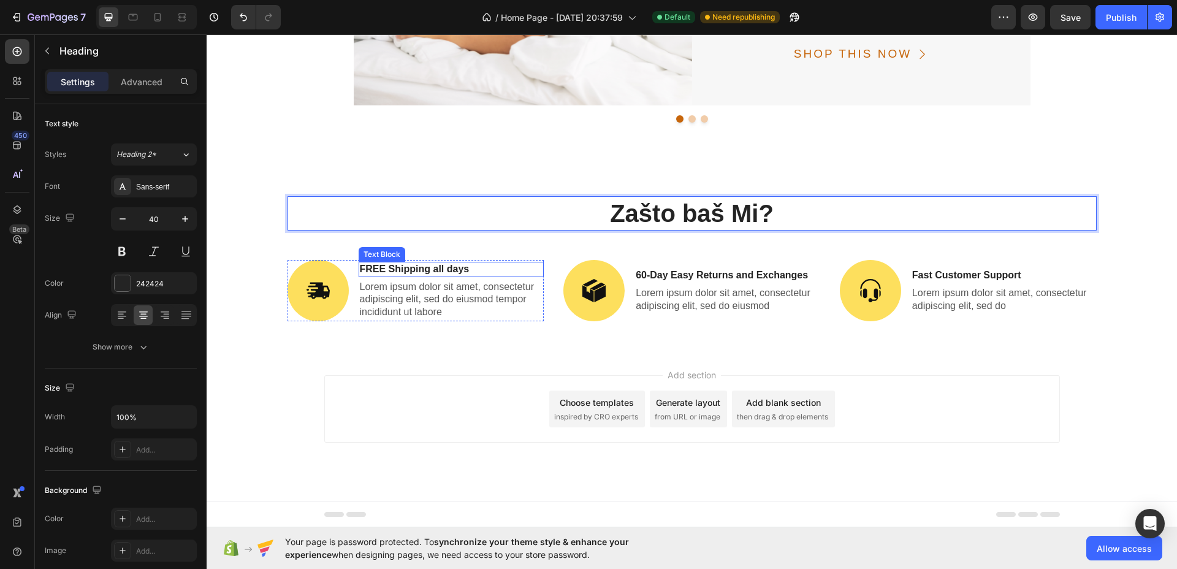
click at [427, 266] on p "FREE Shipping all days" at bounding box center [451, 269] width 183 height 13
click at [427, 267] on p "FREE Shipping all days" at bounding box center [451, 269] width 183 height 13
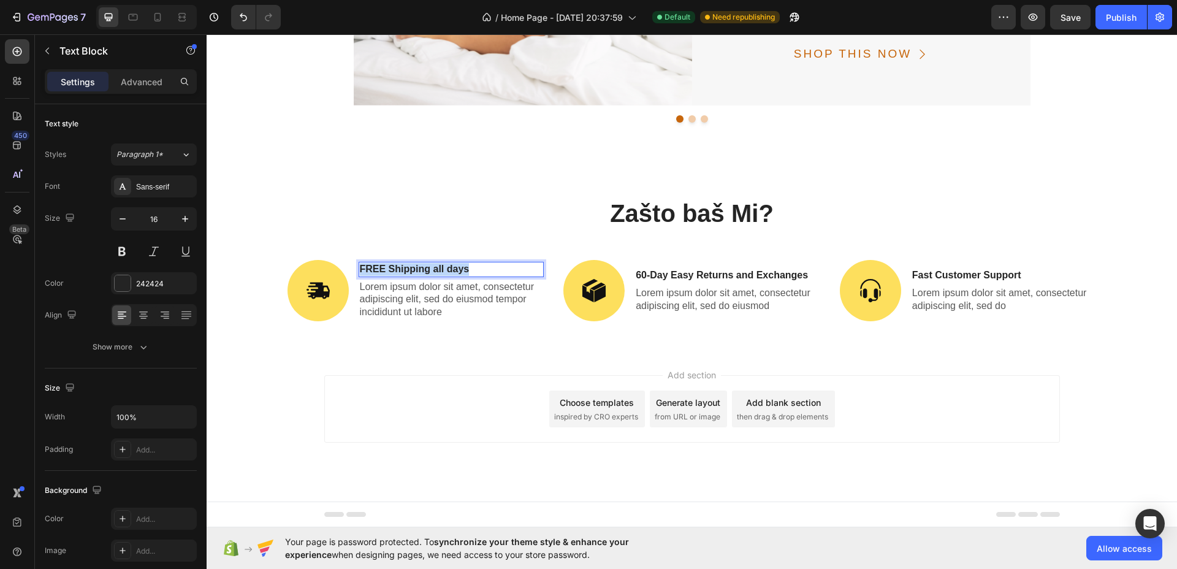
click at [427, 267] on p "FREE Shipping all days" at bounding box center [451, 269] width 183 height 13
click at [421, 297] on p "Lorem ipsum dolor sit amet, consectetur adipiscing elit, sed do eiusmod tempor …" at bounding box center [451, 300] width 183 height 38
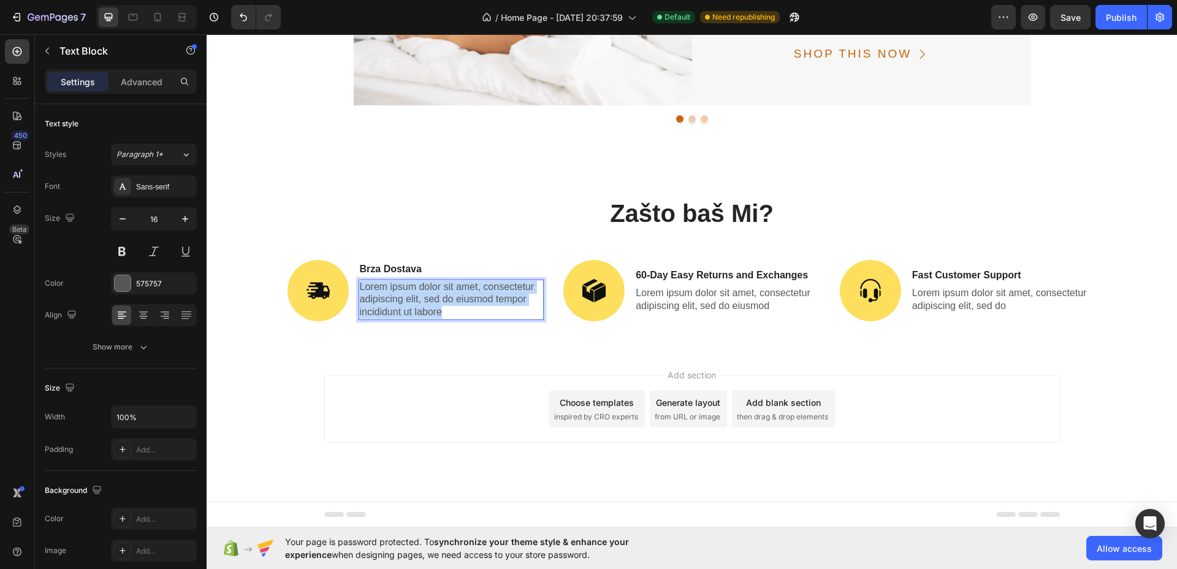
click at [419, 297] on p "Lorem ipsum dolor sit amet, consectetur adipiscing elit, sed do eiusmod tempor …" at bounding box center [451, 300] width 183 height 38
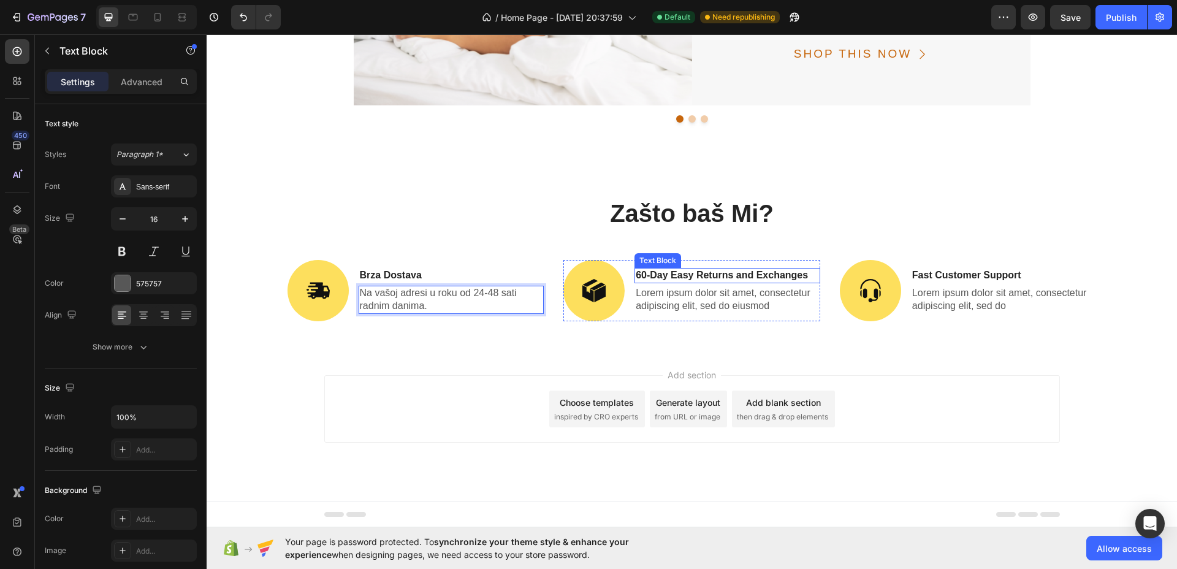
click at [651, 274] on p "60-Day Easy Returns and Exchanges" at bounding box center [727, 275] width 183 height 13
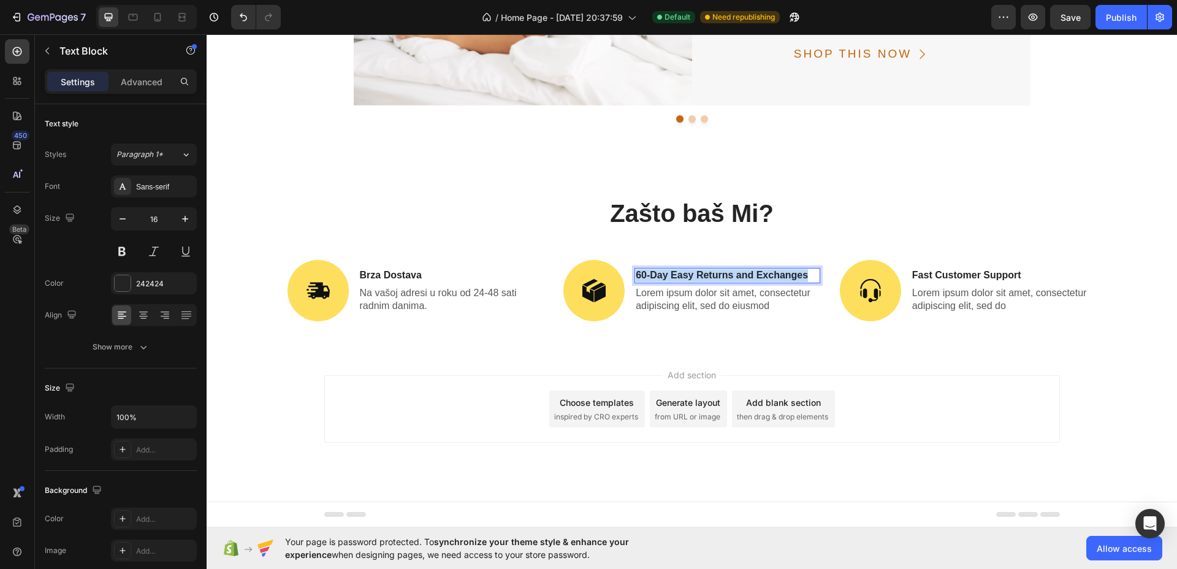
click at [651, 274] on p "60-Day Easy Returns and Exchanges" at bounding box center [727, 275] width 183 height 13
click at [652, 294] on p "Lorem ipsum dolor sit amet, consectetur adipiscing elit, sed do eiusmod" at bounding box center [727, 300] width 183 height 26
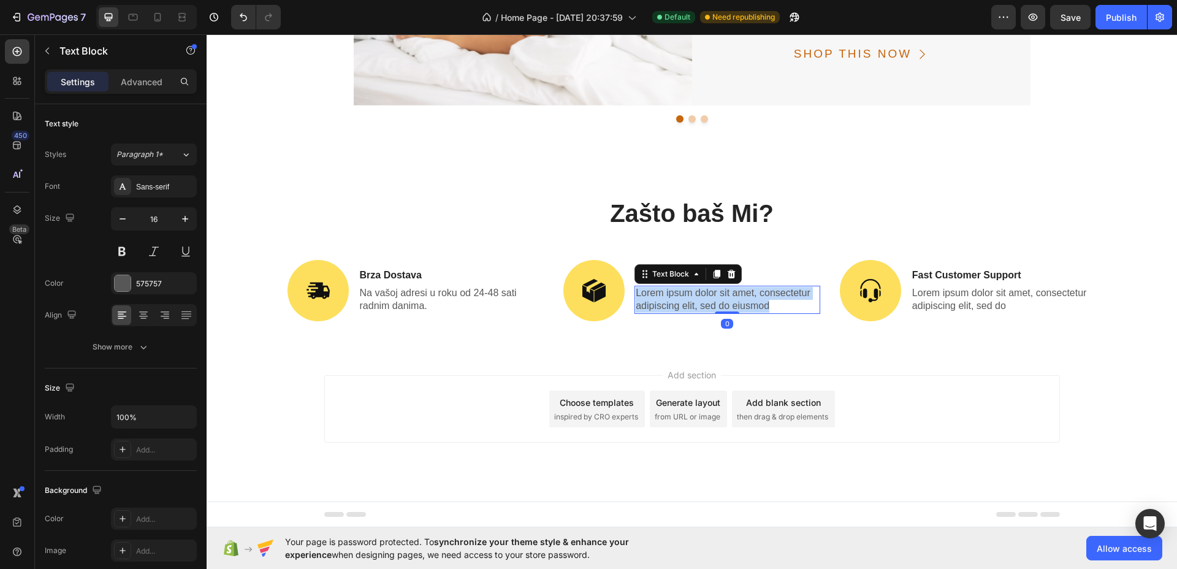
click at [652, 294] on p "Lorem ipsum dolor sit amet, consectetur adipiscing elit, sed do eiusmod" at bounding box center [727, 300] width 183 height 26
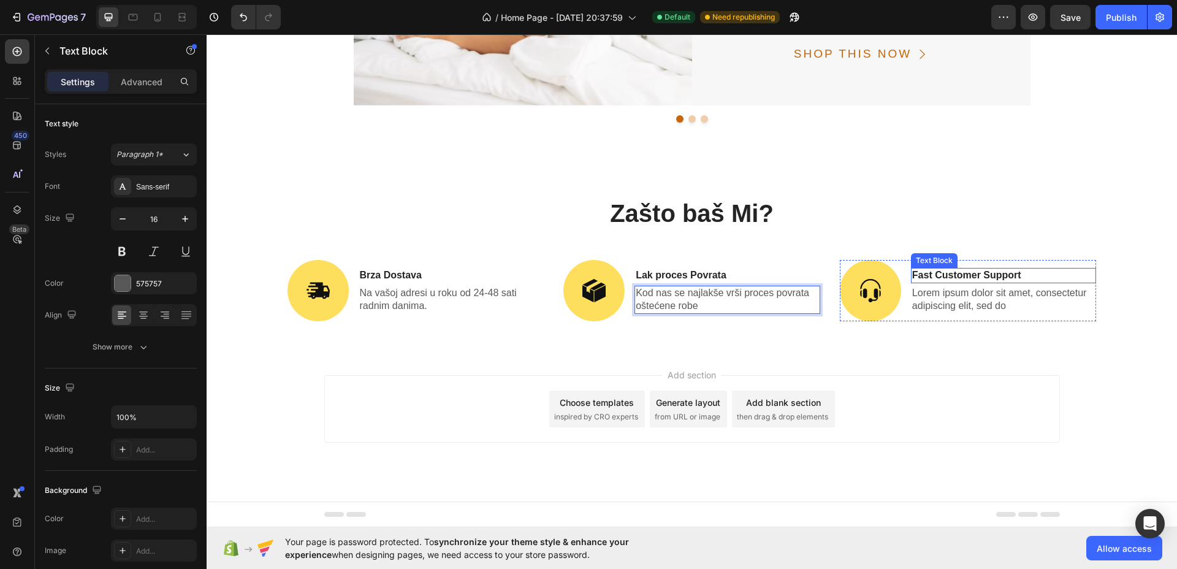
click at [959, 272] on p "Fast Customer Support" at bounding box center [1004, 275] width 183 height 13
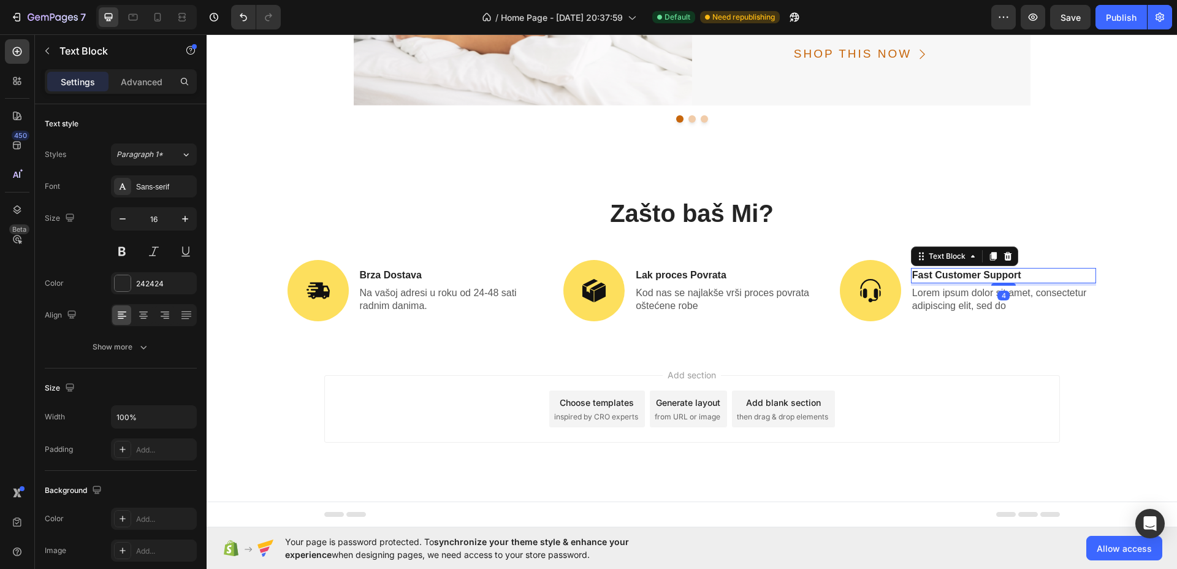
click at [959, 272] on p "Fast Customer Support" at bounding box center [1004, 275] width 183 height 13
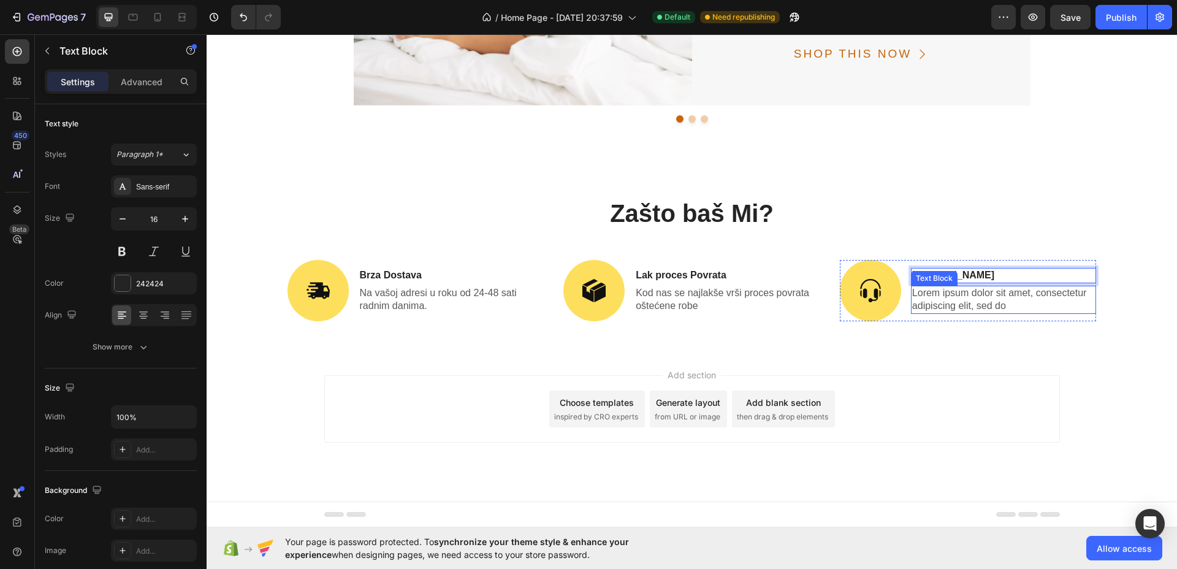
click at [973, 293] on p "Lorem ipsum dolor sit amet, consectetur adipiscing elit, sed do" at bounding box center [1004, 300] width 183 height 26
click at [434, 277] on p "Brza Dostava" at bounding box center [451, 275] width 183 height 13
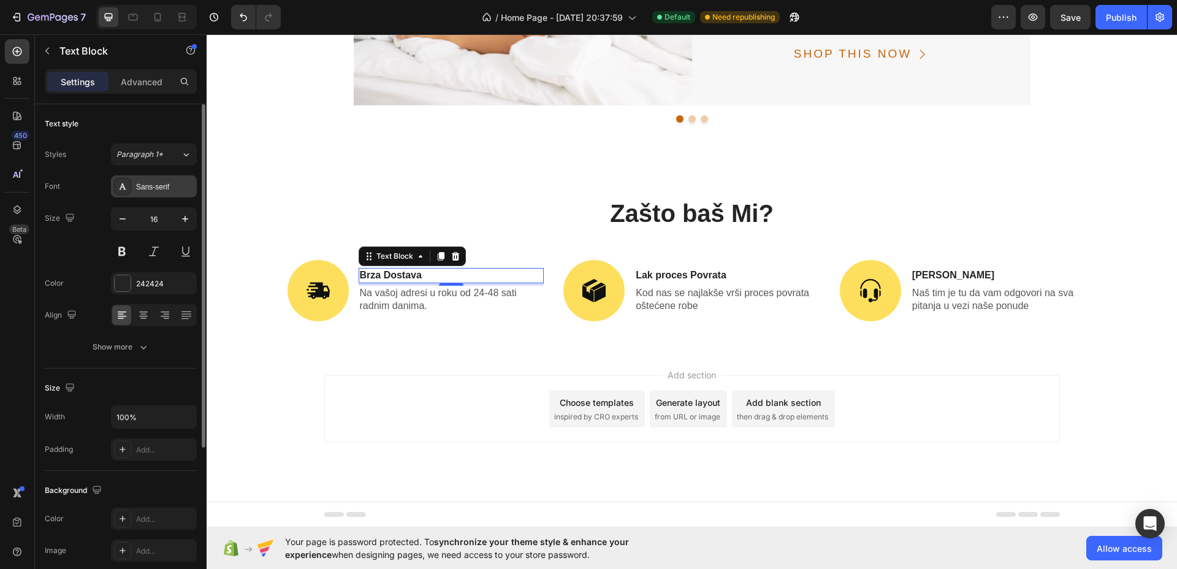
click at [137, 187] on div "Sans-serif" at bounding box center [165, 187] width 58 height 11
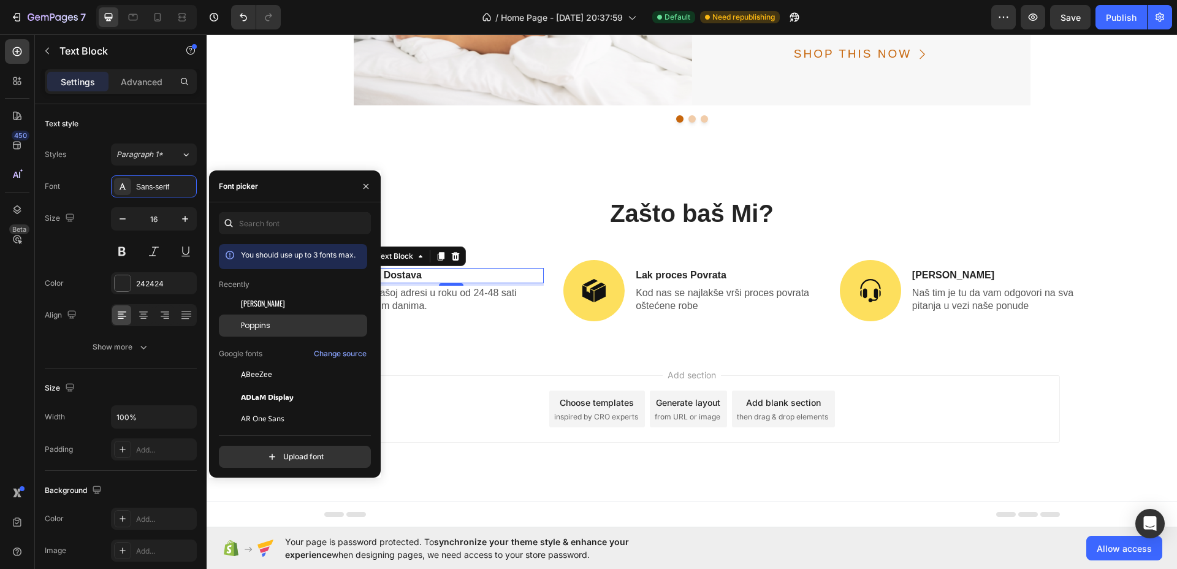
click at [251, 324] on span "Poppins" at bounding box center [255, 325] width 29 height 11
click at [188, 218] on icon "button" at bounding box center [185, 219] width 6 height 6
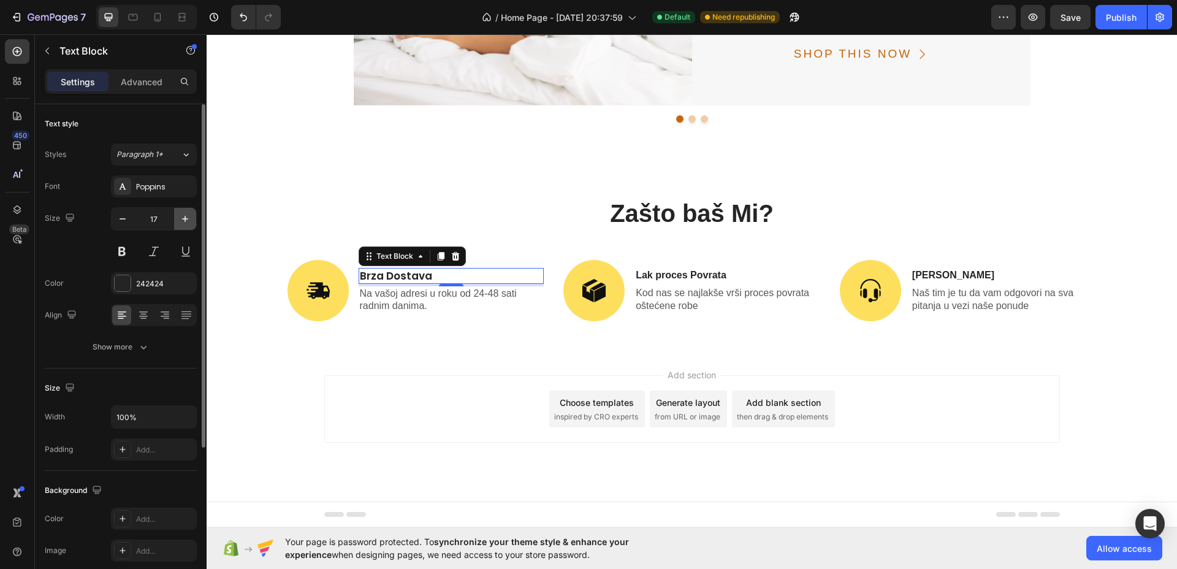
click at [188, 218] on icon "button" at bounding box center [185, 219] width 6 height 6
click at [186, 218] on icon "button" at bounding box center [185, 219] width 6 height 6
click at [185, 217] on icon "button" at bounding box center [185, 219] width 6 height 6
type input "22"
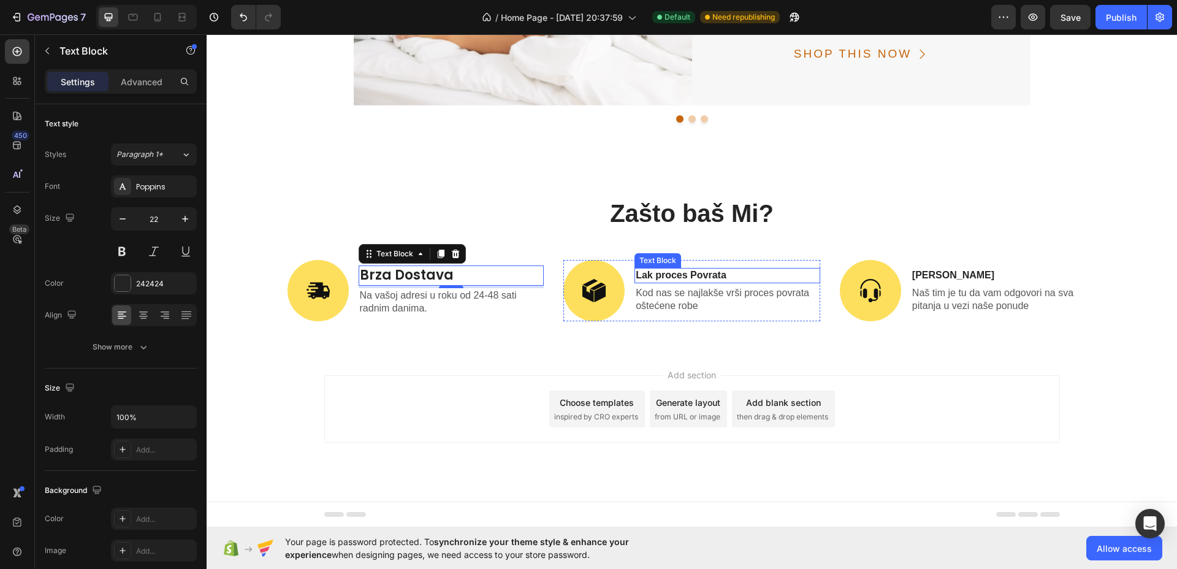
click at [686, 273] on p "Lak proces Povrata" at bounding box center [727, 275] width 183 height 13
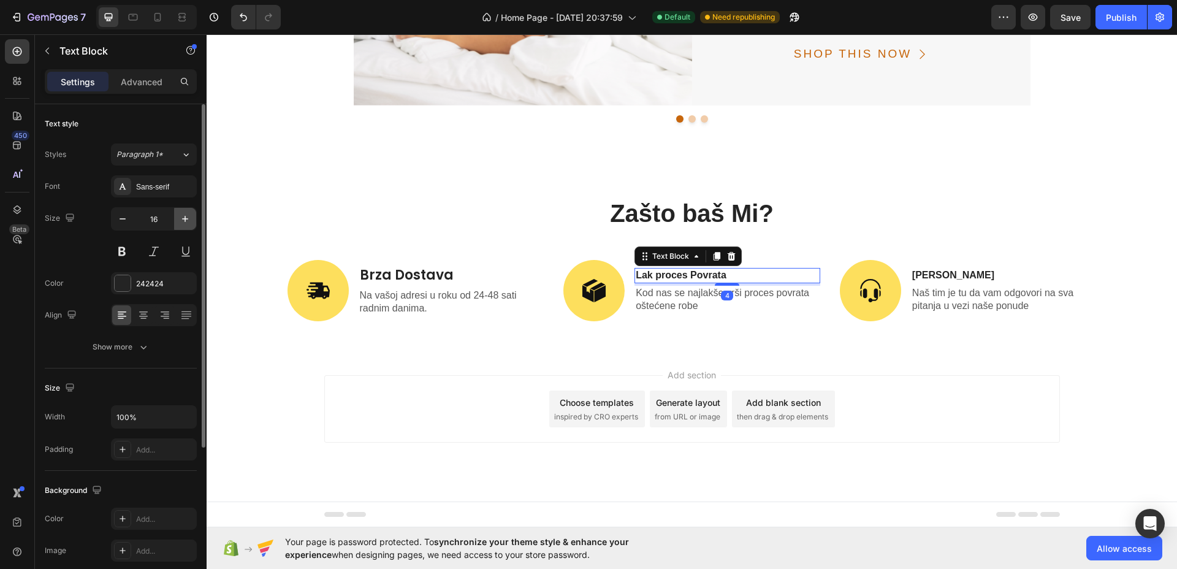
click at [188, 220] on icon "button" at bounding box center [185, 219] width 12 height 12
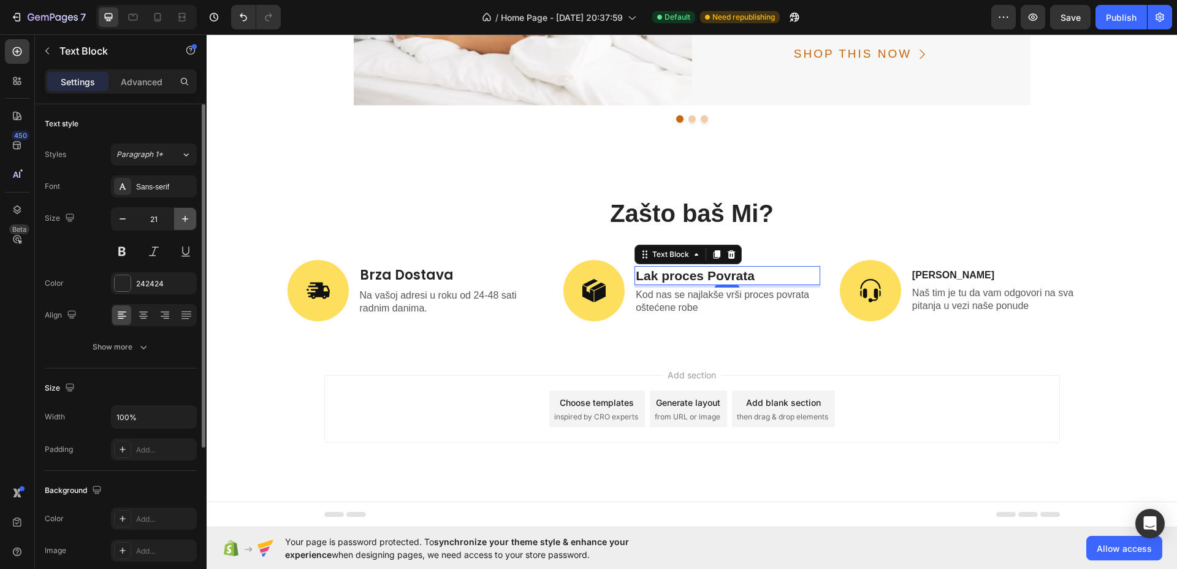
click at [188, 220] on icon "button" at bounding box center [185, 219] width 12 height 12
type input "22"
click at [170, 187] on div "Sans-serif" at bounding box center [165, 187] width 58 height 11
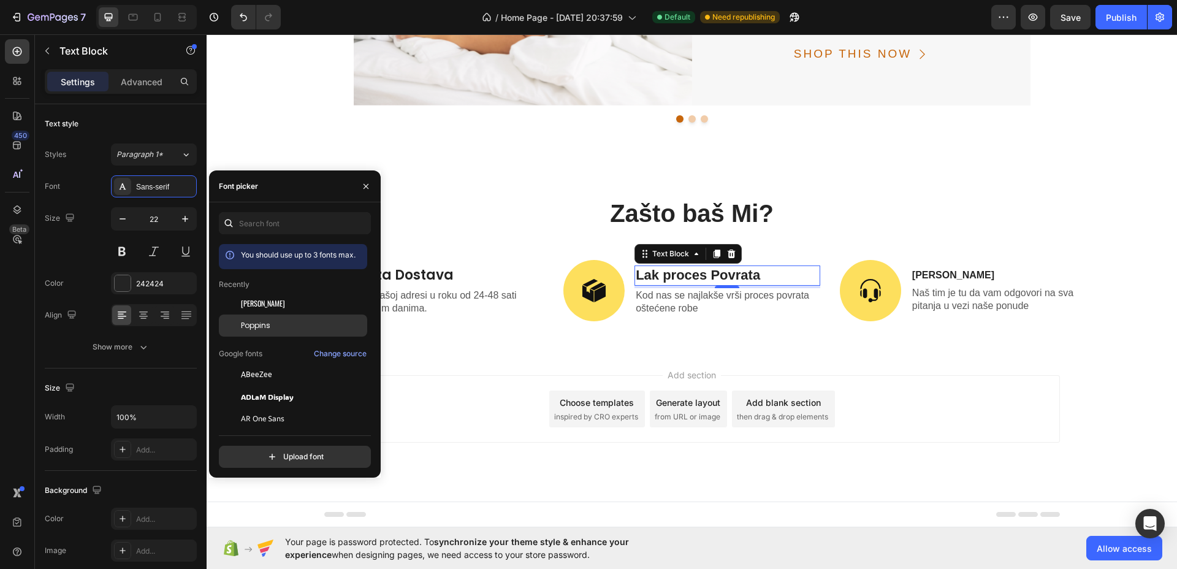
click at [264, 326] on span "Poppins" at bounding box center [255, 325] width 29 height 11
click at [938, 279] on p "Brza Podrška" at bounding box center [1004, 275] width 183 height 13
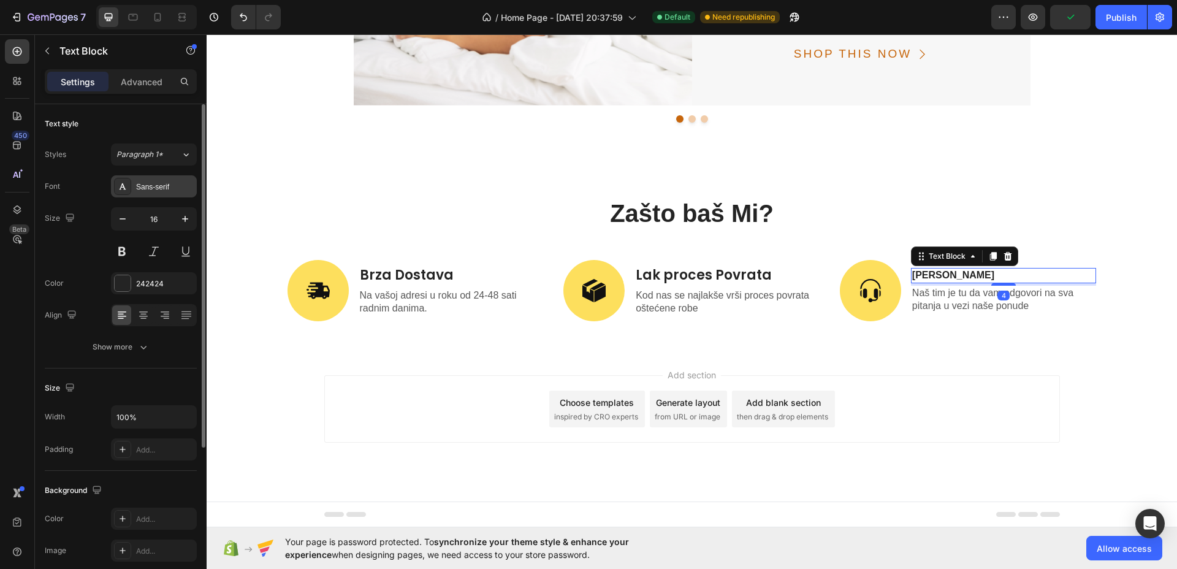
click at [145, 193] on div "Sans-serif" at bounding box center [154, 186] width 86 height 22
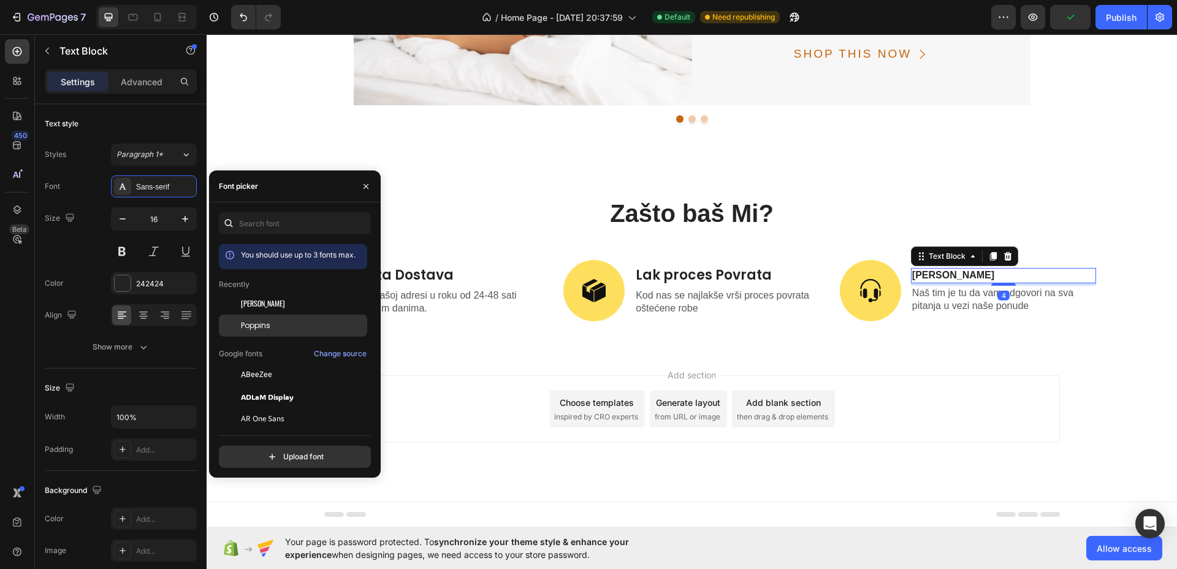
click at [253, 452] on div "Poppins" at bounding box center [293, 463] width 148 height 22
click at [182, 221] on icon "button" at bounding box center [185, 219] width 12 height 12
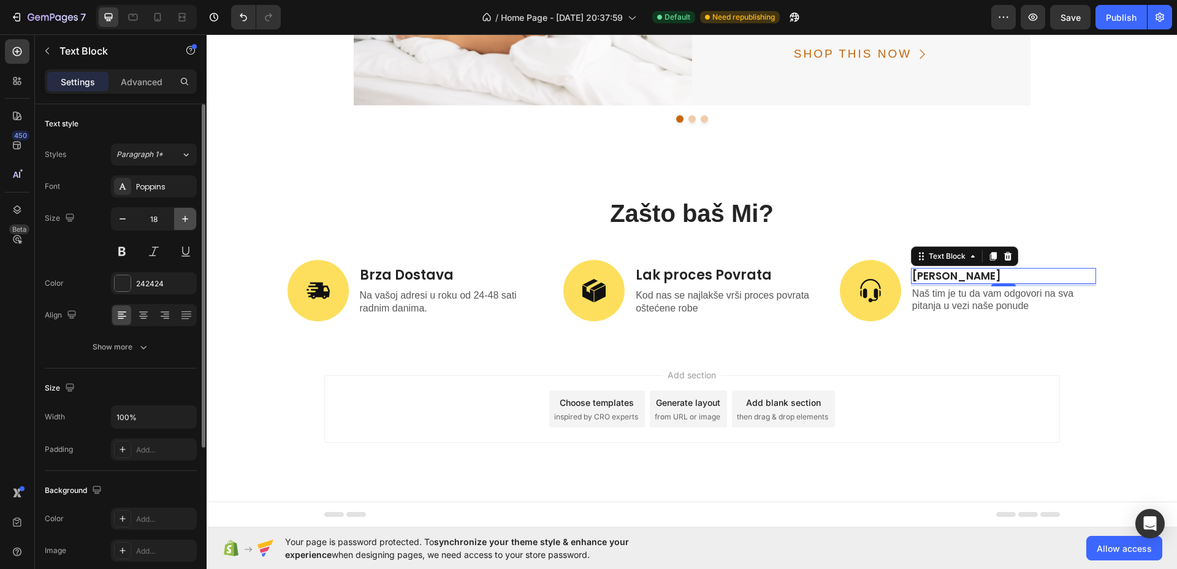
click at [182, 221] on icon "button" at bounding box center [185, 219] width 12 height 12
type input "22"
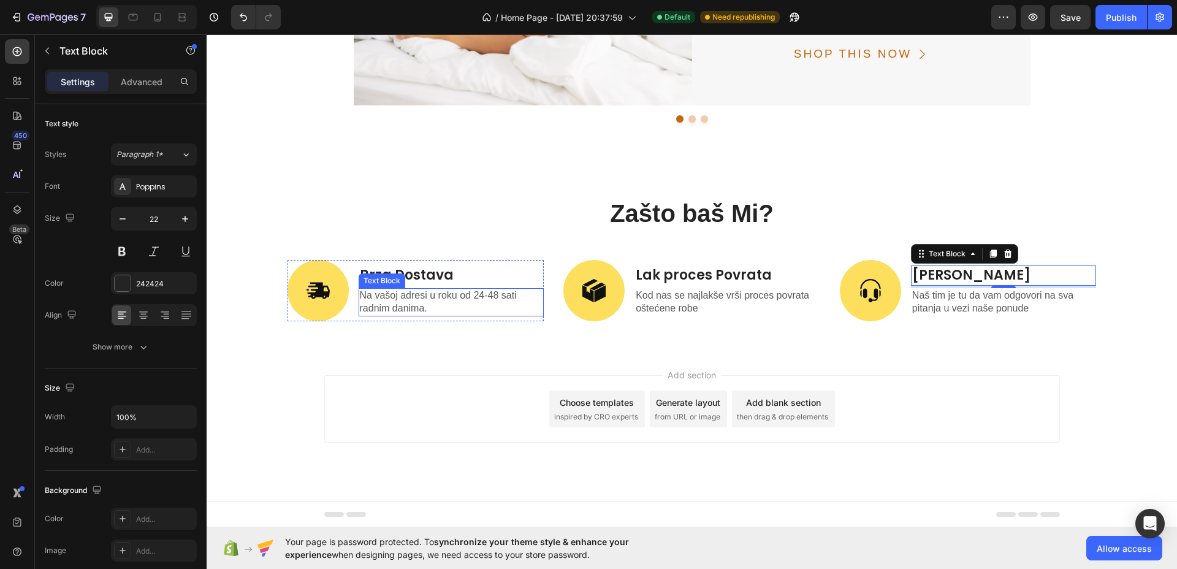
click at [440, 297] on p "Na vašoj adresi u roku od 24-48 sati radnim danima." at bounding box center [451, 302] width 183 height 26
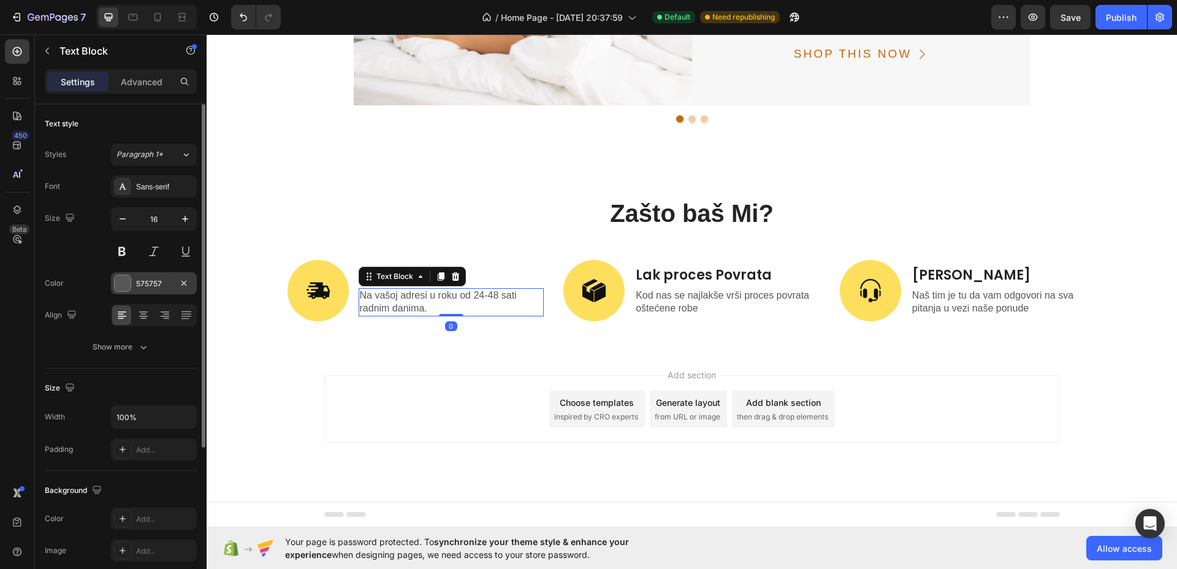
click at [144, 282] on div "575757" at bounding box center [154, 283] width 36 height 11
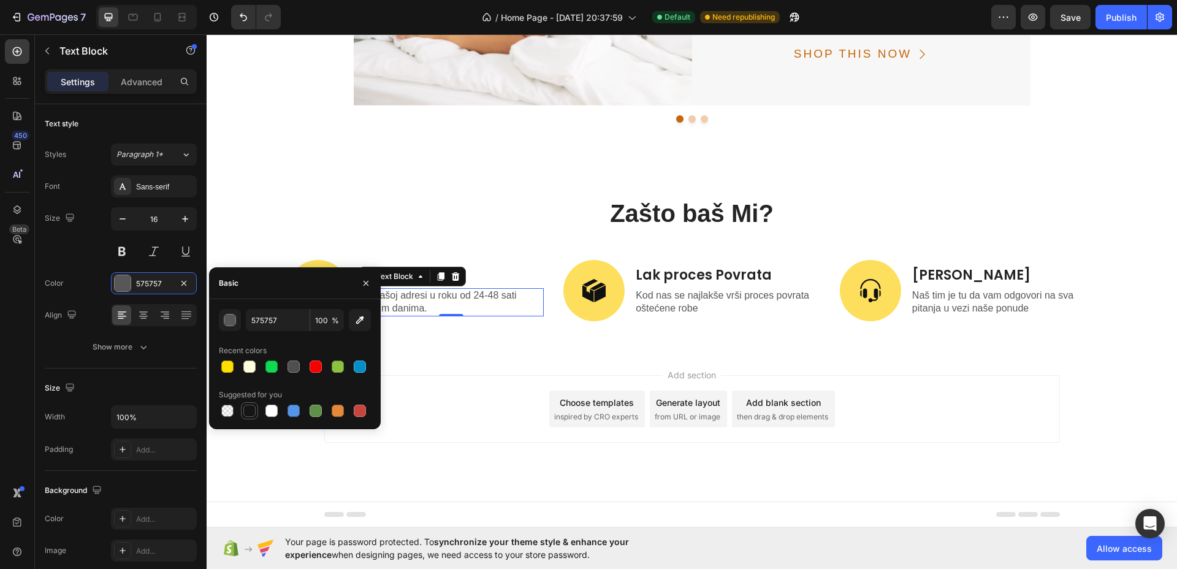
click at [243, 413] on div at bounding box center [249, 411] width 15 height 15
type input "151515"
click at [651, 300] on p "Kod nas se najlakše vrši proces povrata oštećene robe" at bounding box center [727, 302] width 183 height 26
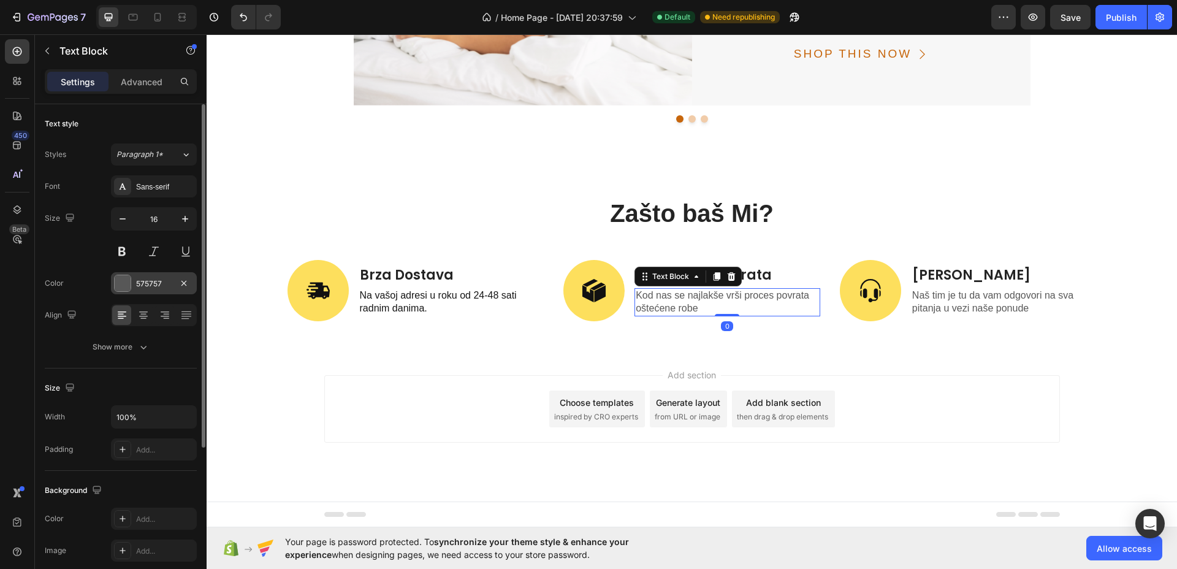
click at [125, 281] on div at bounding box center [123, 283] width 16 height 16
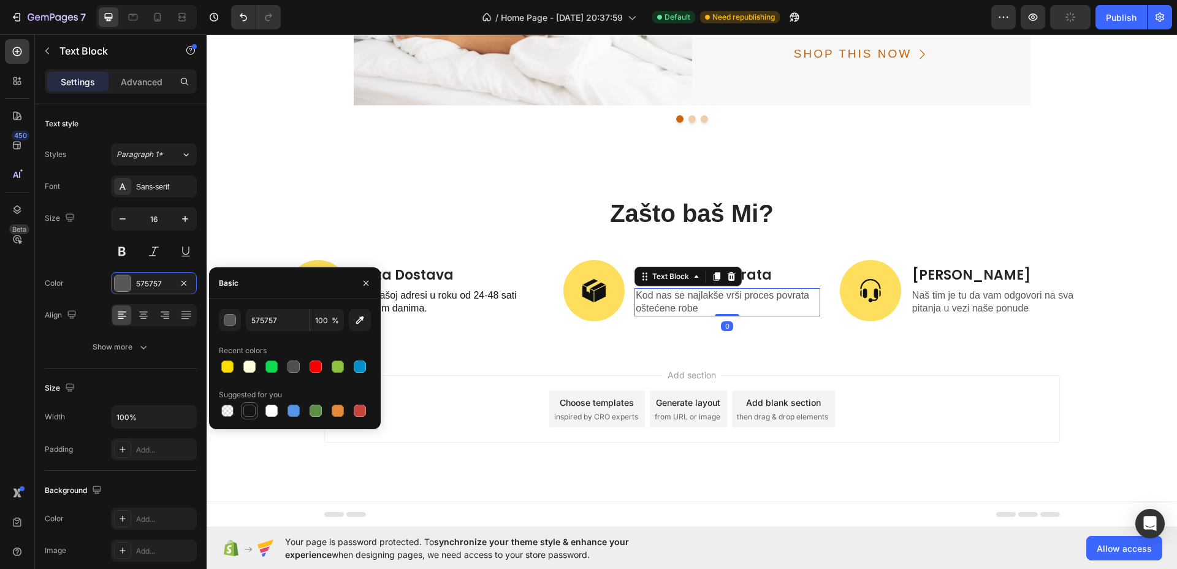
click at [251, 408] on div at bounding box center [249, 411] width 12 height 12
type input "151515"
click at [964, 301] on p "Naš tim je tu da vam odgovori na sva pitanja u vezi naše ponude" at bounding box center [1004, 302] width 183 height 26
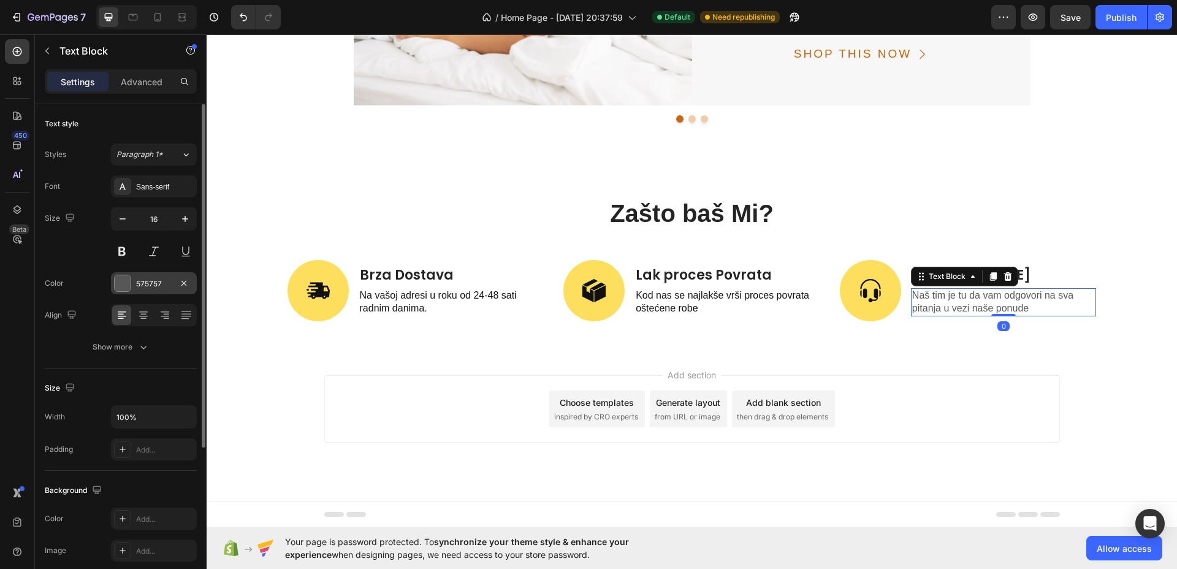
click at [126, 286] on div at bounding box center [123, 283] width 16 height 16
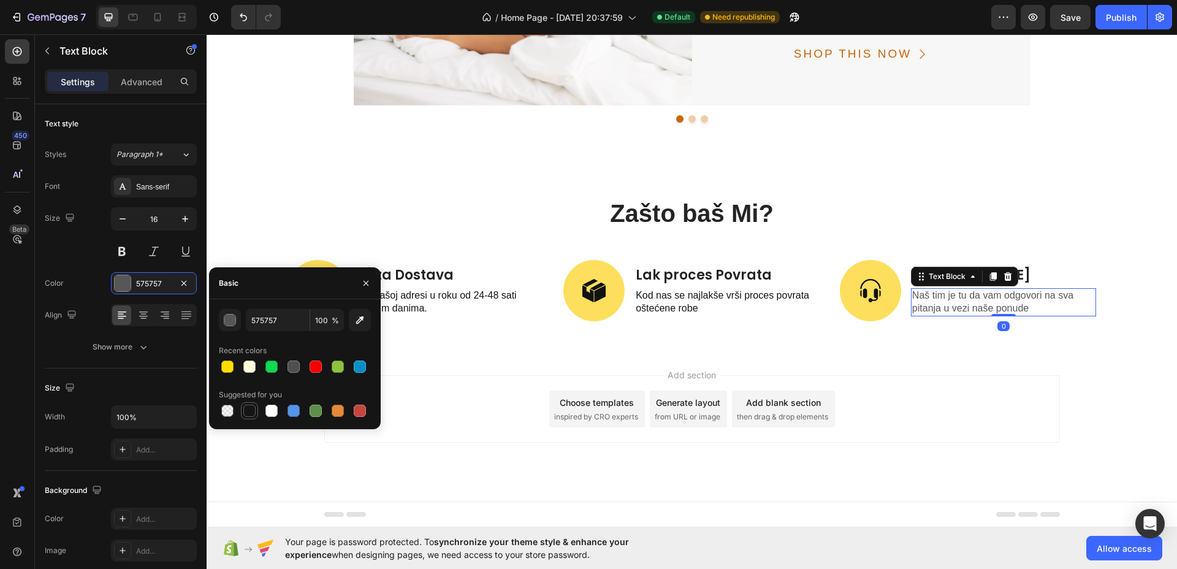
click at [250, 415] on div at bounding box center [249, 411] width 12 height 12
type input "151515"
click at [435, 295] on p "Na vašoj adresi u roku od 24-48 sati radnim danima." at bounding box center [451, 302] width 183 height 26
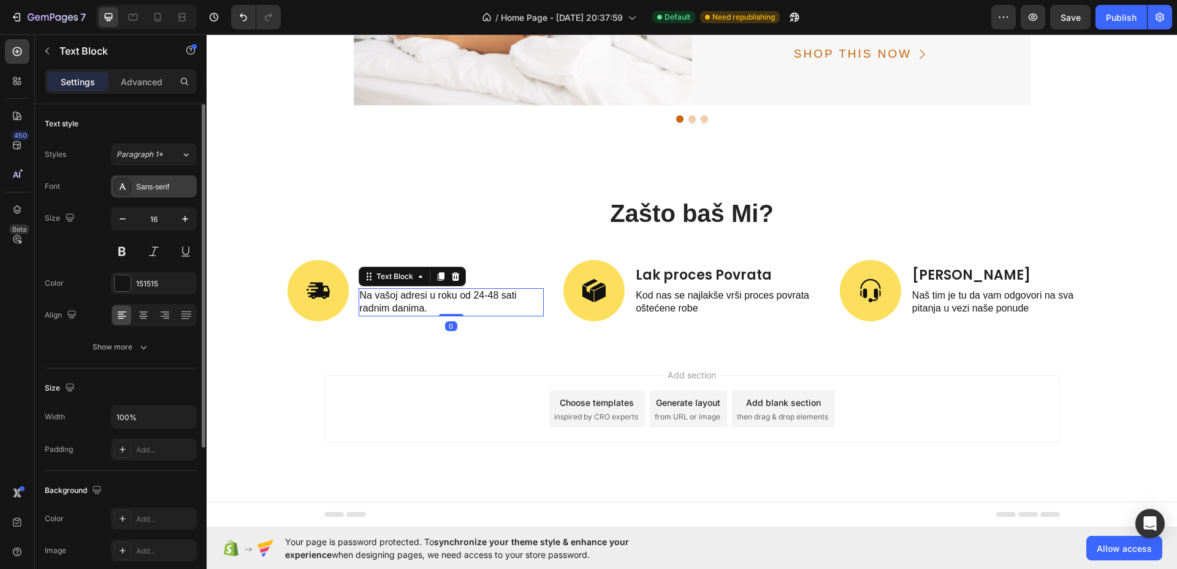
click at [154, 190] on div "Sans-serif" at bounding box center [165, 187] width 58 height 11
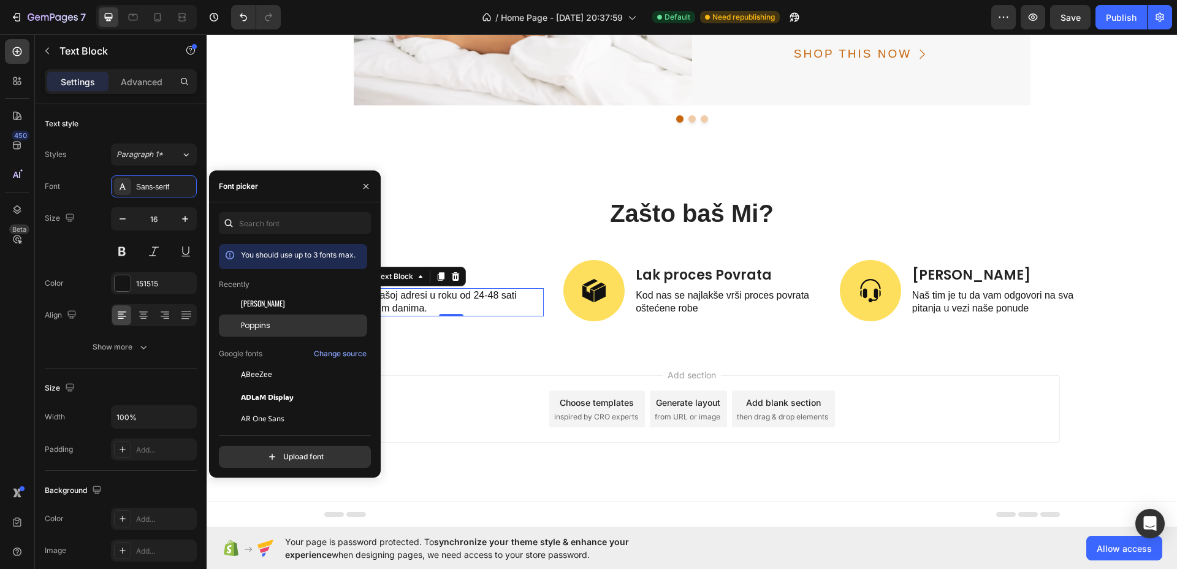
click at [262, 323] on span "Poppins" at bounding box center [255, 325] width 29 height 11
click at [513, 261] on div "Brza Dostava Text Block Na vašoj adresi u roku od 24-48 sati radnim danima. Tex…" at bounding box center [452, 290] width 186 height 61
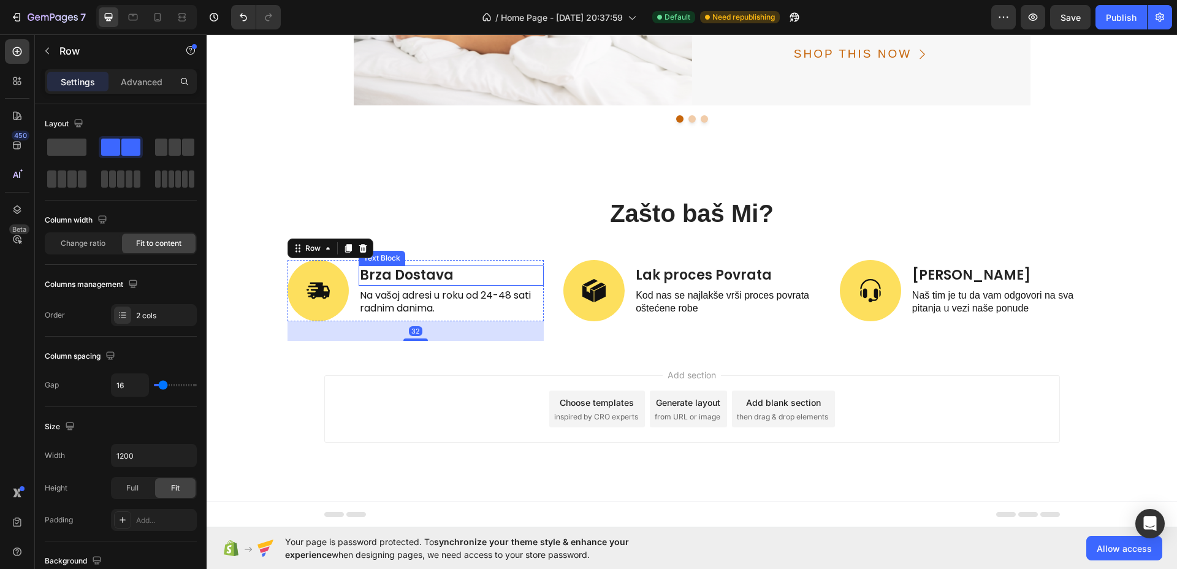
click at [454, 278] on p "Brza Dostava" at bounding box center [451, 276] width 183 height 18
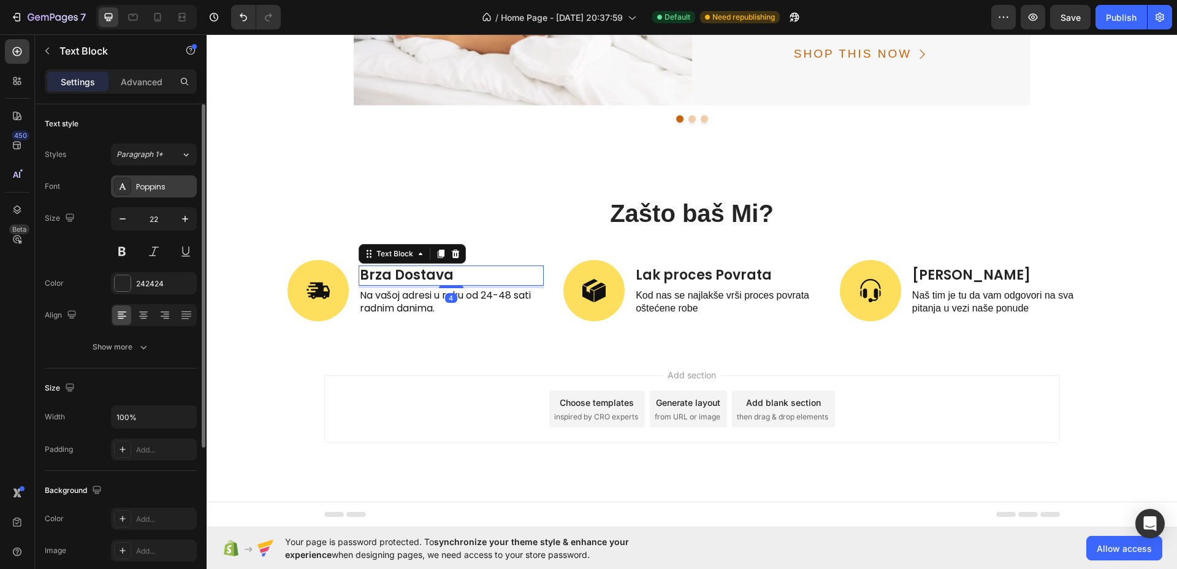
click at [155, 182] on div "Poppins" at bounding box center [165, 187] width 58 height 11
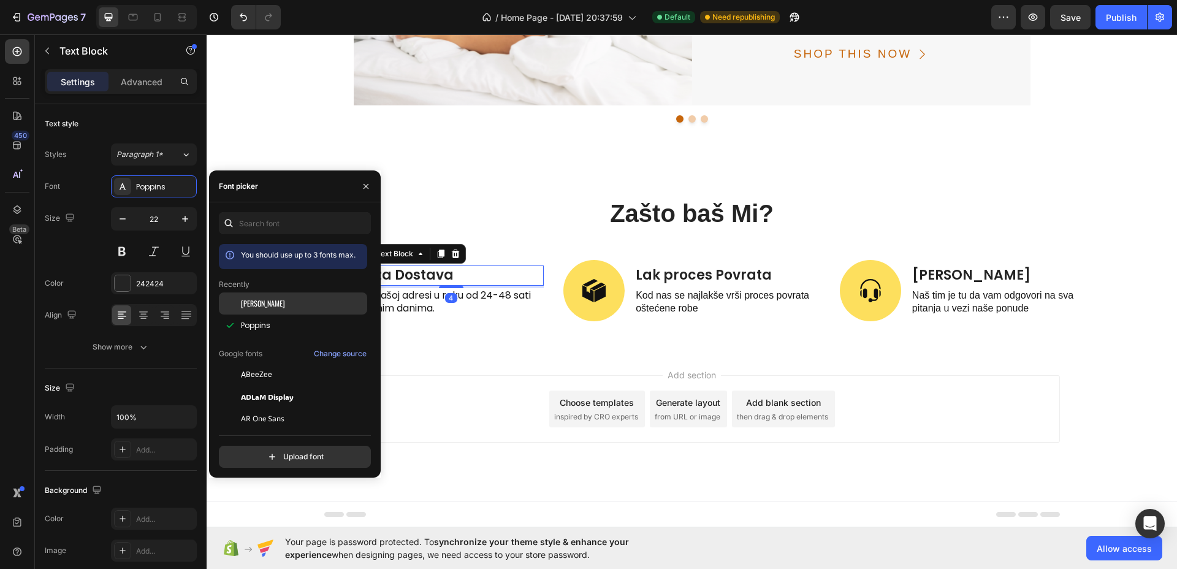
click at [267, 302] on div "[PERSON_NAME]" at bounding box center [303, 303] width 124 height 11
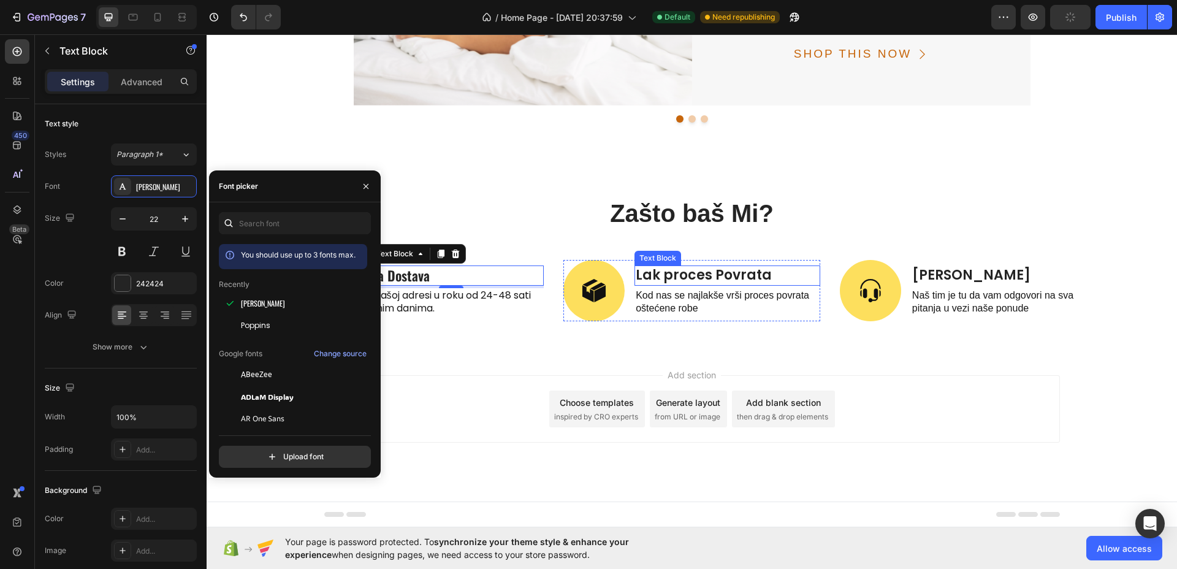
click at [699, 270] on p "Lak proces Povrata" at bounding box center [727, 276] width 183 height 18
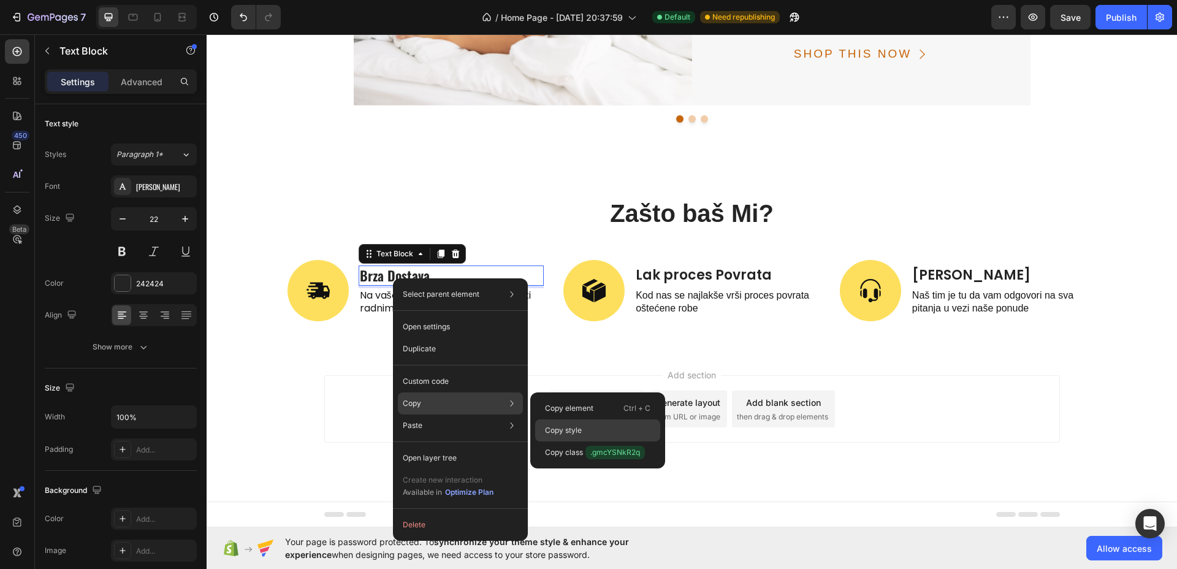
click at [565, 431] on p "Copy style" at bounding box center [563, 430] width 37 height 11
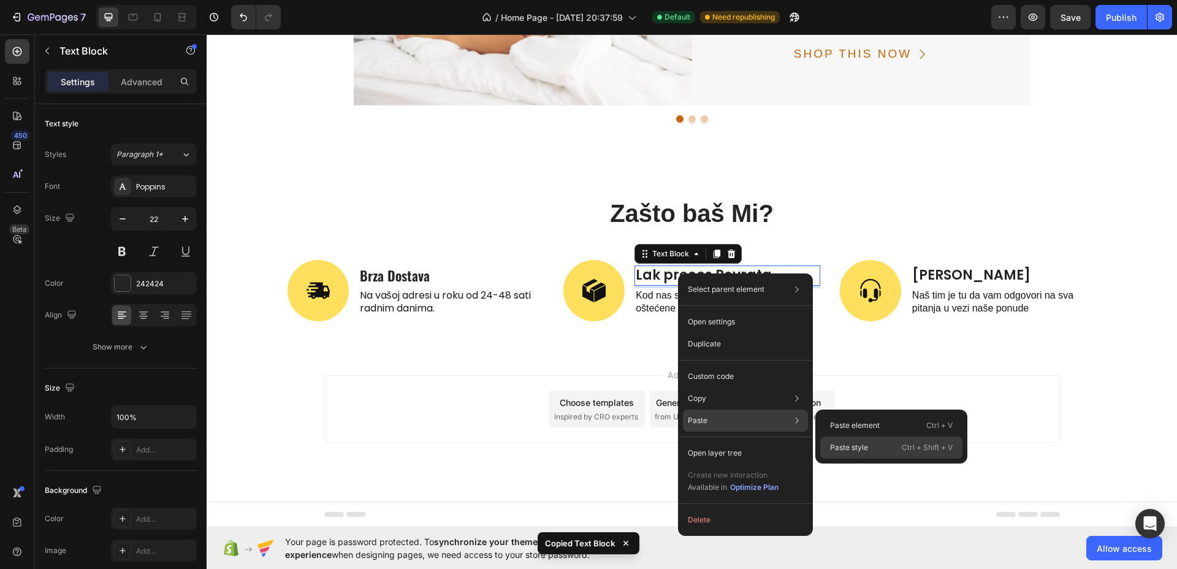
drag, startPoint x: 848, startPoint y: 450, endPoint x: 670, endPoint y: 346, distance: 206.4
click at [848, 450] on p "Paste style" at bounding box center [849, 447] width 38 height 11
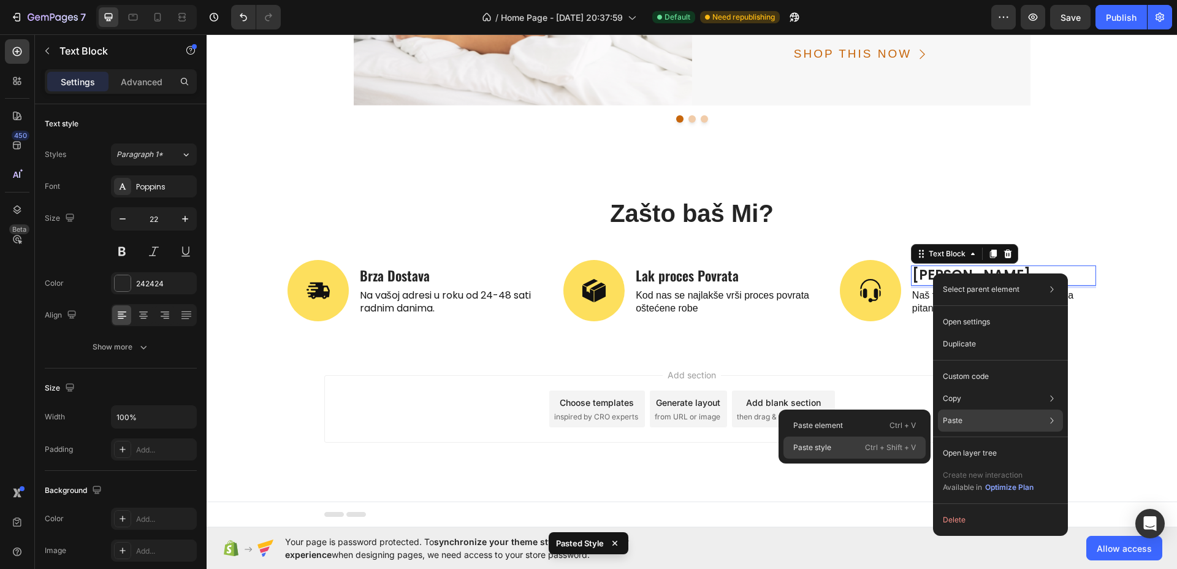
click at [910, 448] on p "Ctrl + Shift + V" at bounding box center [890, 448] width 51 height 12
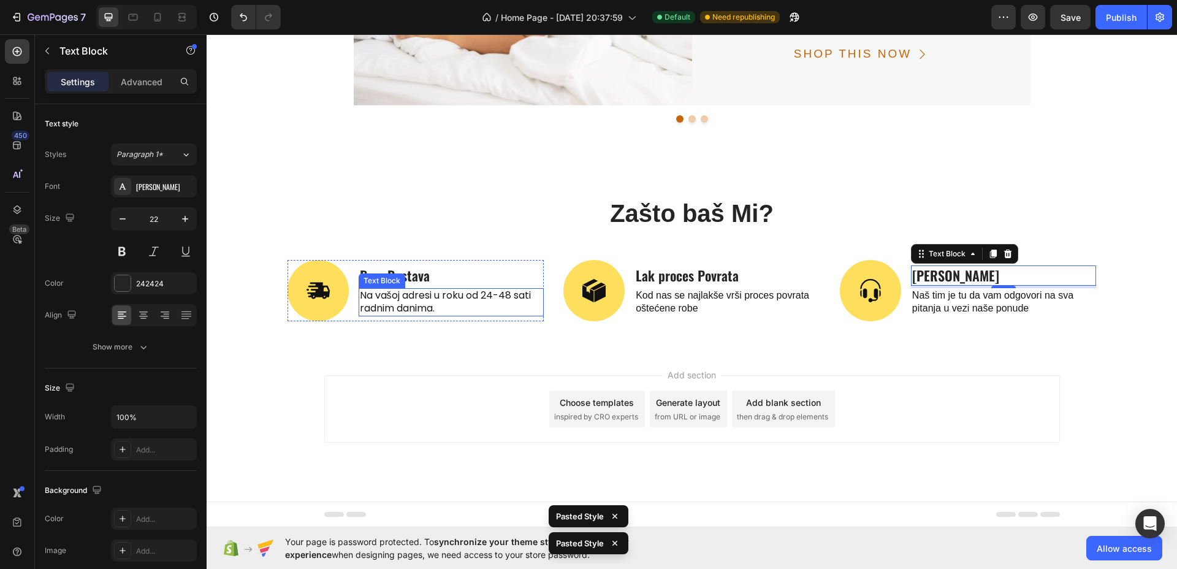
click at [389, 301] on p "Na vašoj adresi u roku od 24-48 sati radnim danima." at bounding box center [451, 302] width 183 height 26
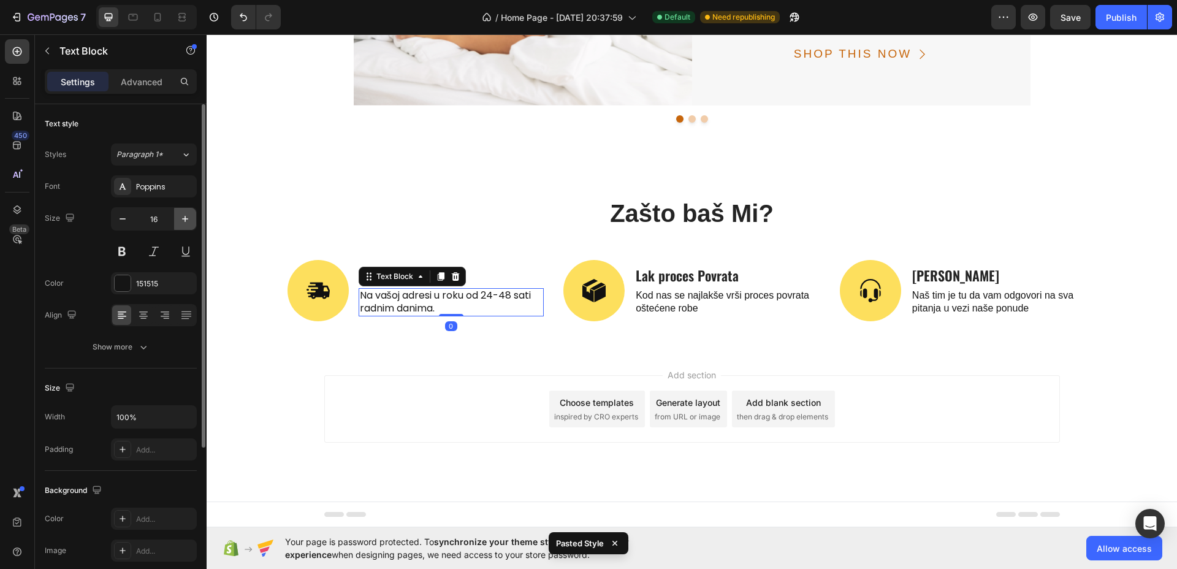
click at [185, 215] on icon "button" at bounding box center [185, 219] width 12 height 12
type input "18"
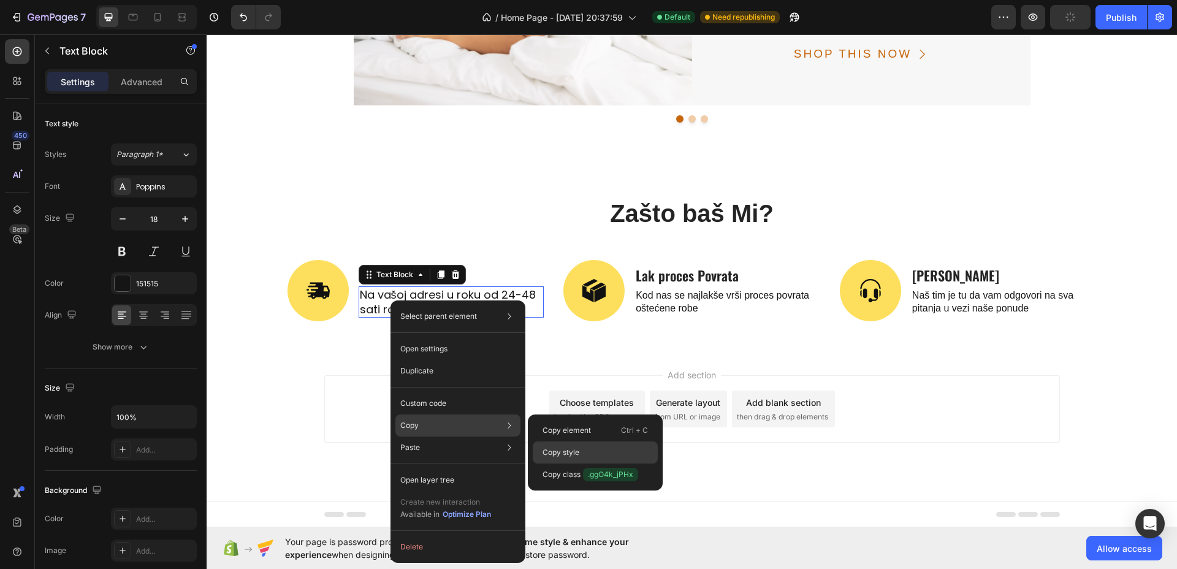
click at [556, 447] on p "Copy style" at bounding box center [561, 452] width 37 height 11
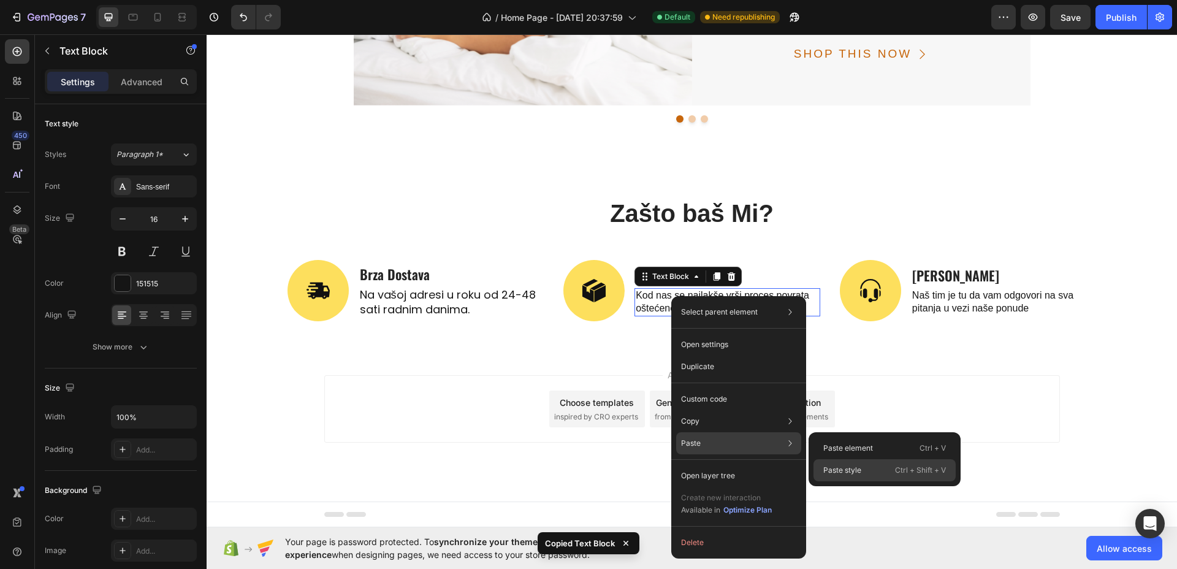
click at [830, 470] on p "Paste style" at bounding box center [843, 470] width 38 height 11
type input "18"
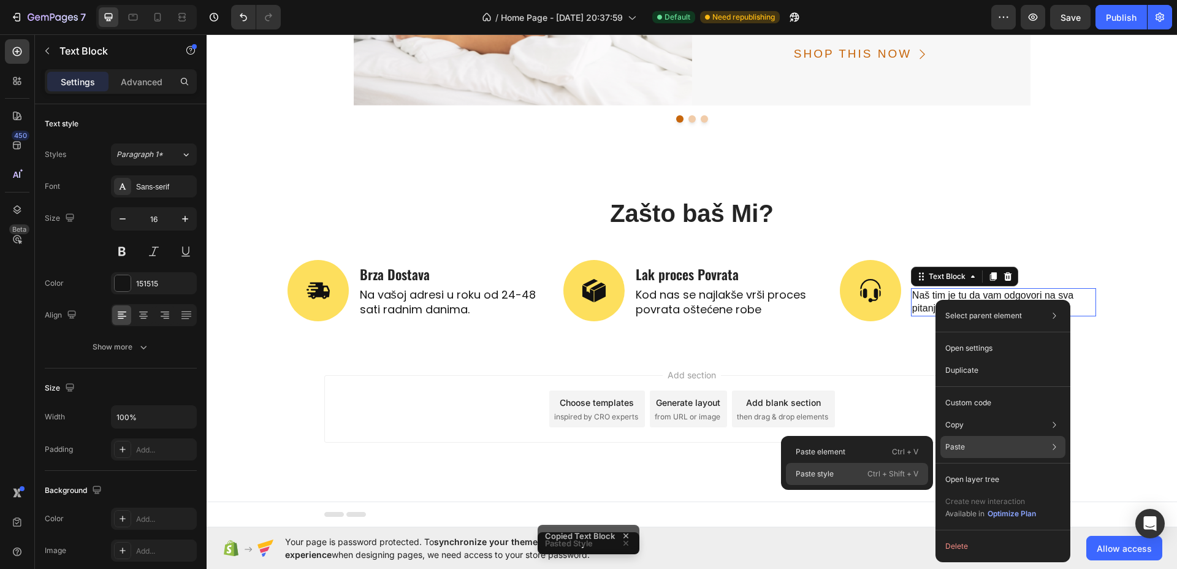
click at [863, 474] on div "Paste style Ctrl + Shift + V" at bounding box center [857, 474] width 142 height 22
type input "18"
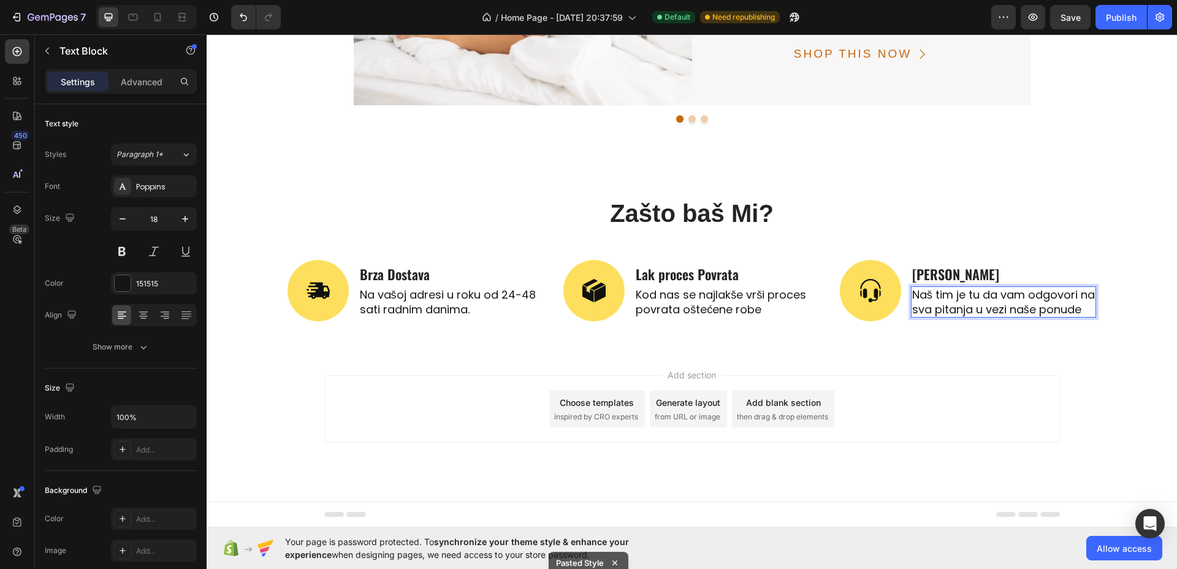
click at [932, 305] on p "Naš tim je tu da vam odgovori na sva pitanja u vezi naše ponude" at bounding box center [1004, 302] width 183 height 29
click at [934, 305] on p "Naš tim je tu da vam odgovori na sva pitanja u vezi naše ponude" at bounding box center [1004, 302] width 183 height 29
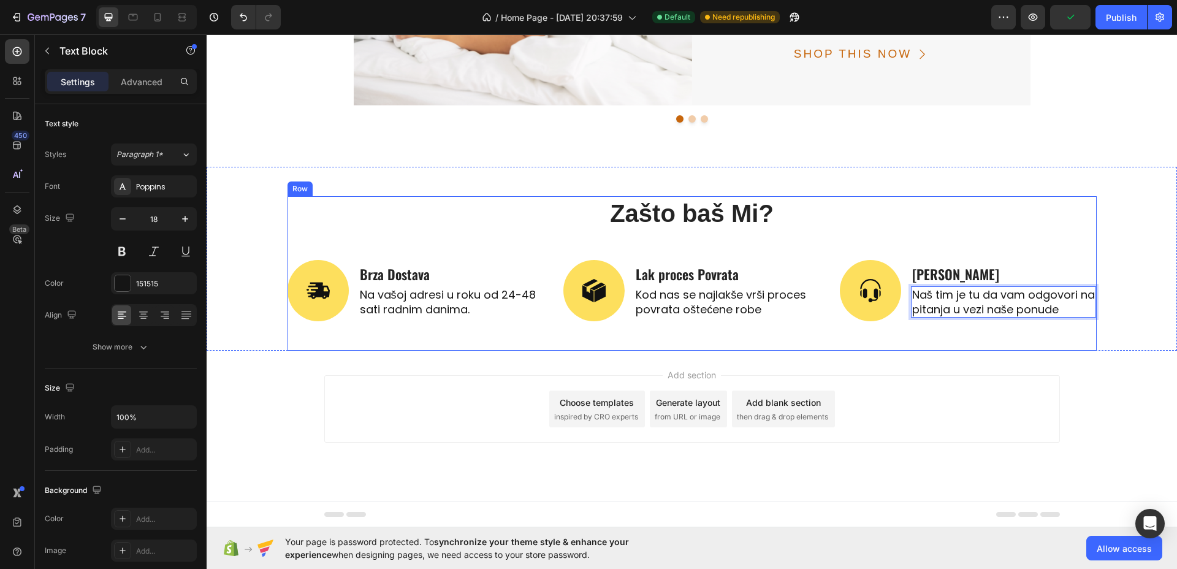
click at [1016, 243] on div "Zašto baš Mi? Heading Image Brza Dostava Text Block Na vašoj adresi u roku od 2…" at bounding box center [693, 273] width 810 height 155
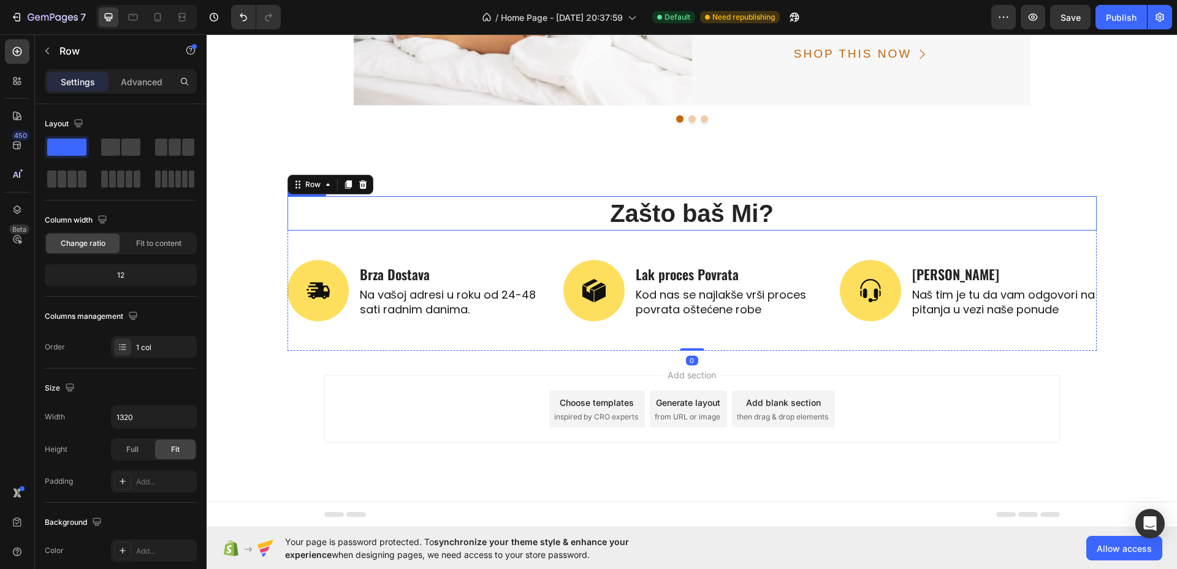
click at [759, 216] on p "Zašto baš Mi?" at bounding box center [692, 213] width 807 height 32
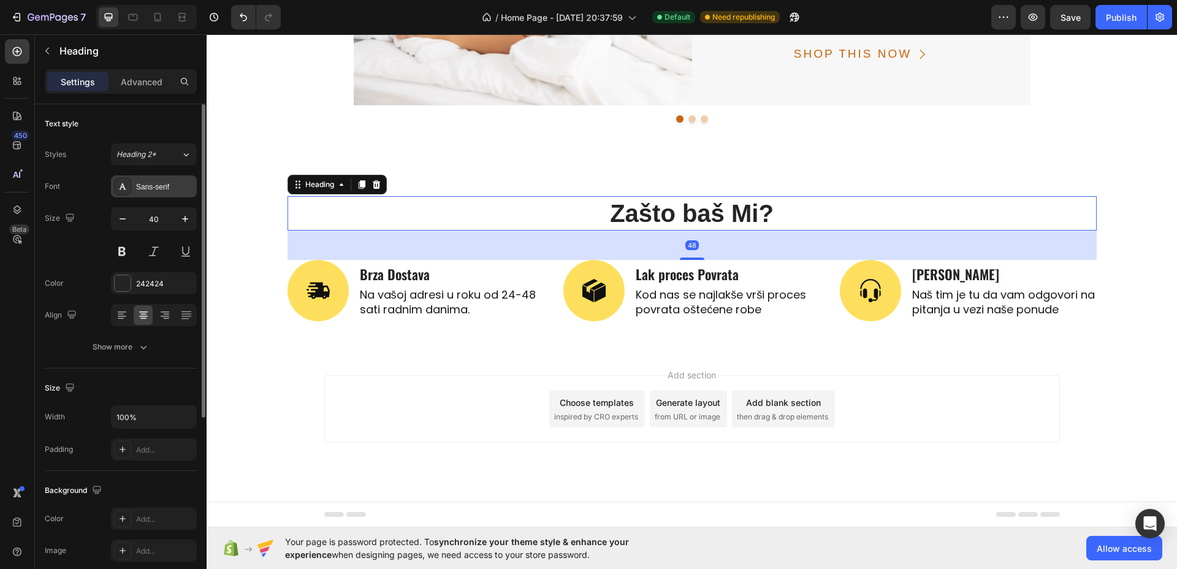
click at [171, 183] on div "Sans-serif" at bounding box center [165, 187] width 58 height 11
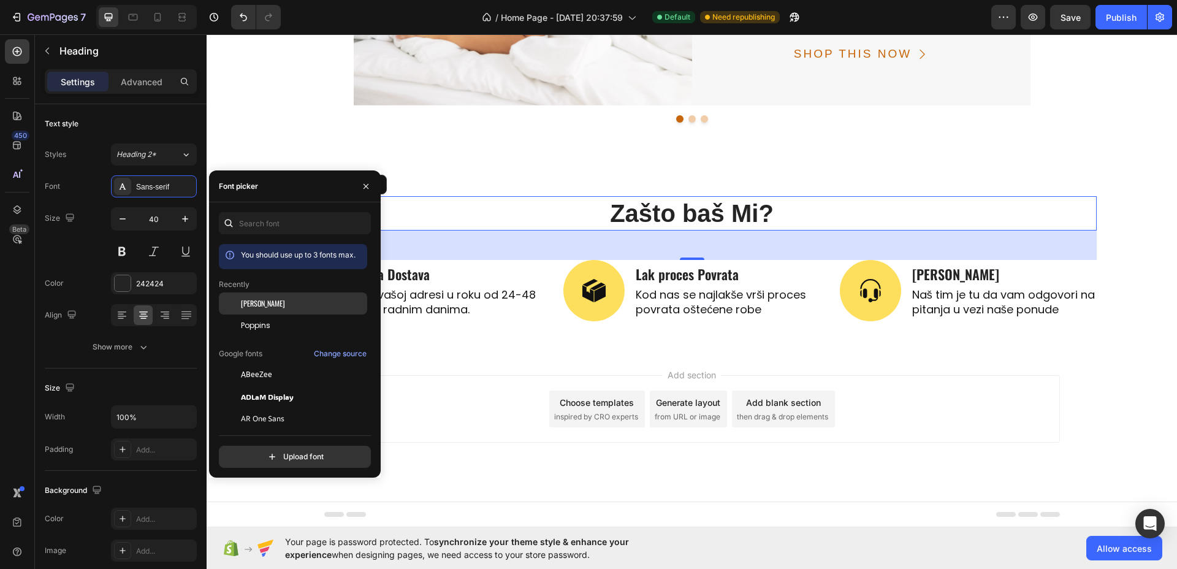
click at [265, 386] on div "[PERSON_NAME]" at bounding box center [293, 397] width 148 height 22
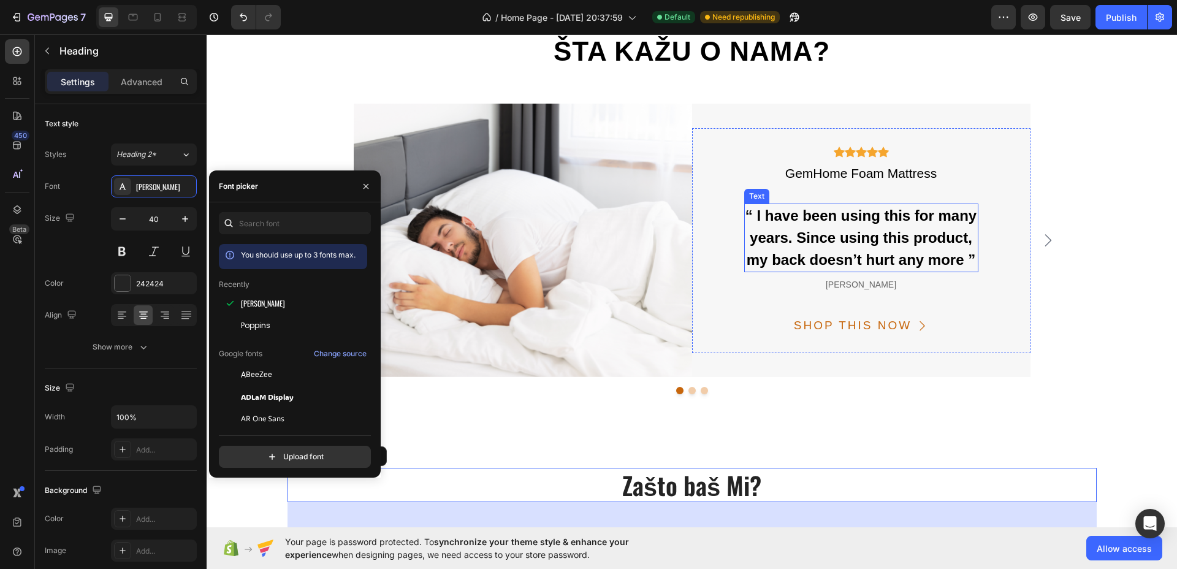
scroll to position [2694, 0]
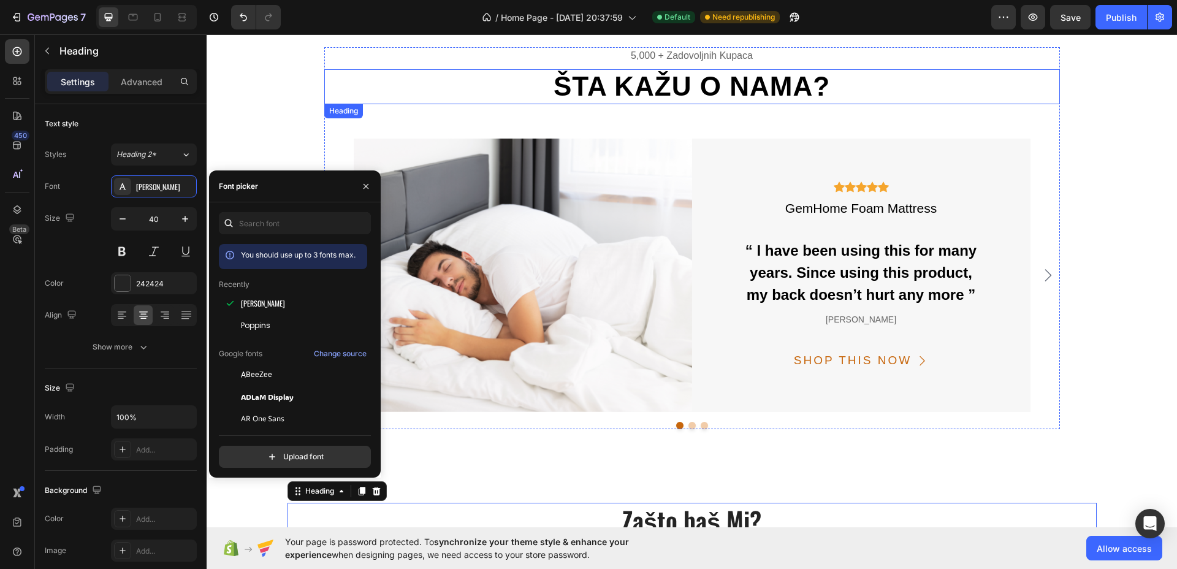
click at [772, 93] on h2 "ŠTA KAŽU O NAMA?" at bounding box center [692, 86] width 736 height 35
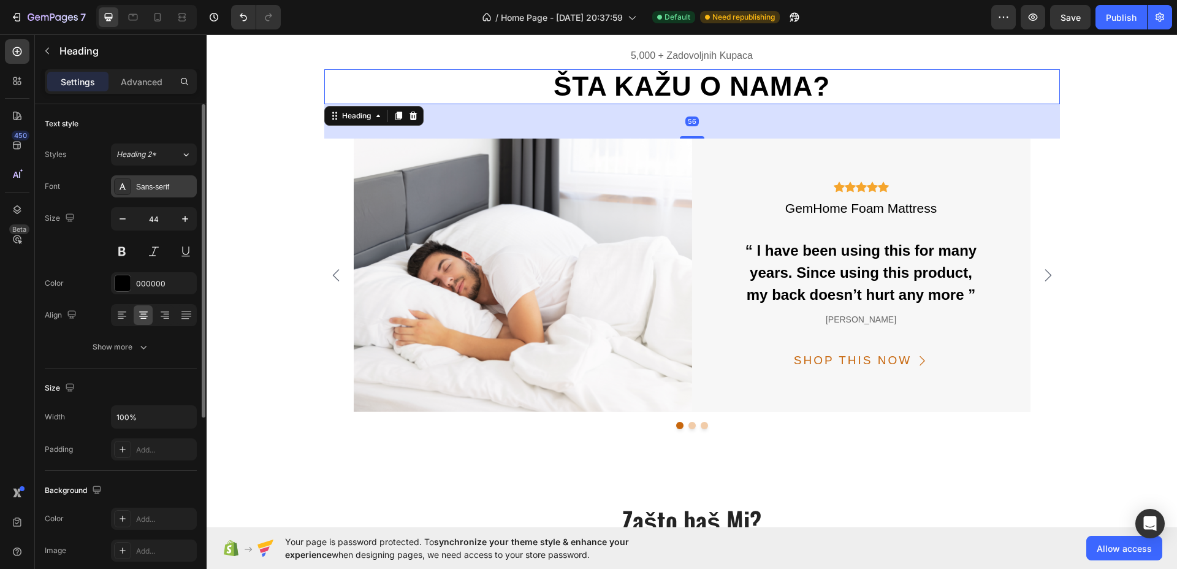
click at [167, 191] on div "Sans-serif" at bounding box center [165, 187] width 58 height 11
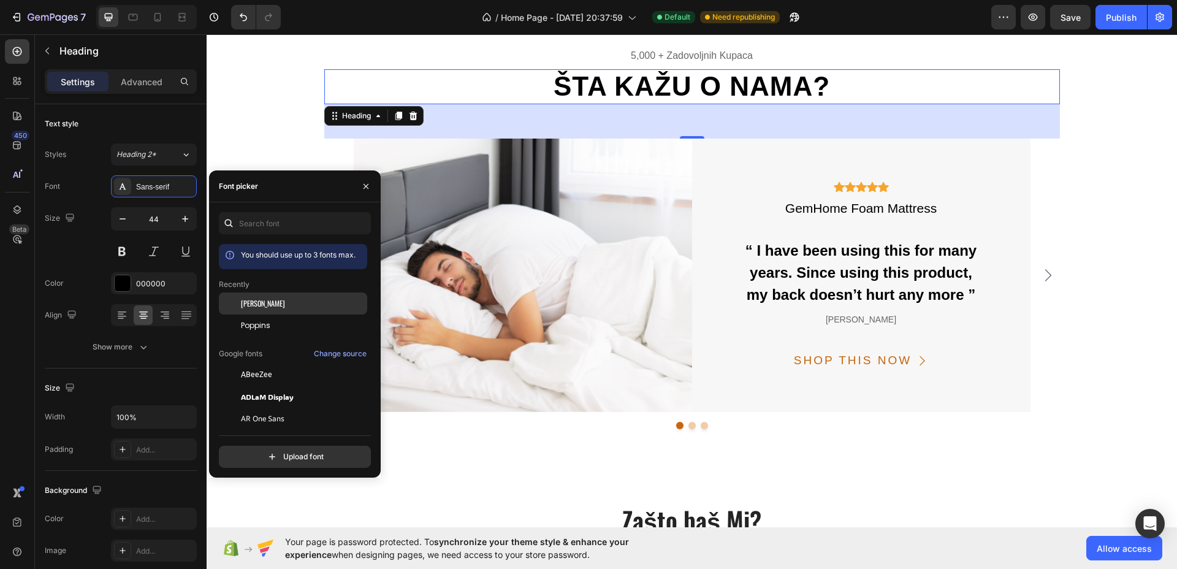
click at [267, 305] on div "[PERSON_NAME]" at bounding box center [303, 303] width 124 height 11
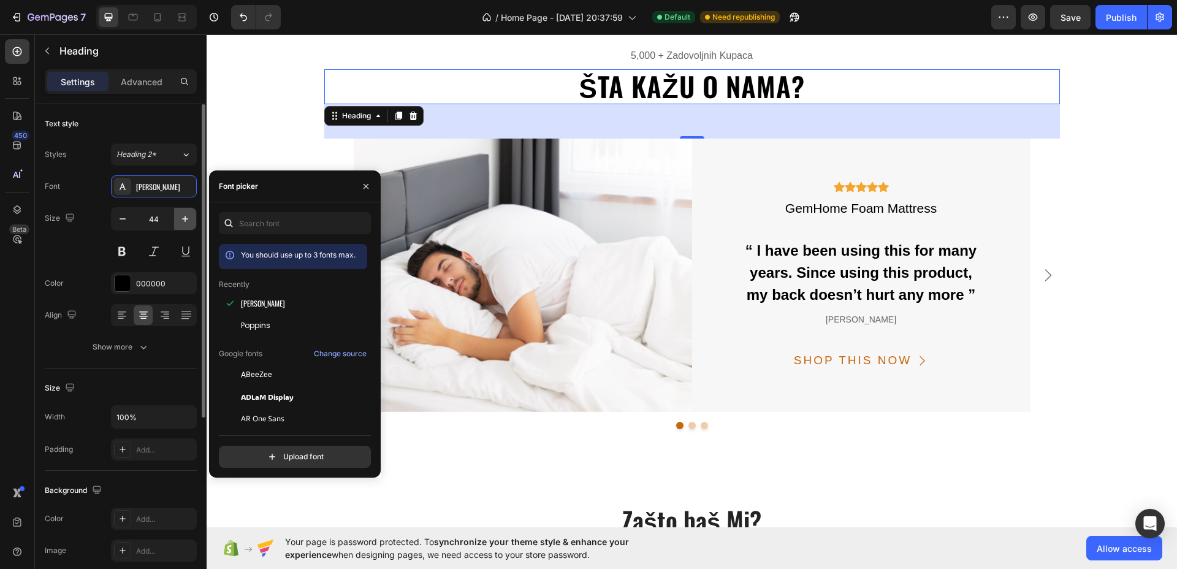
click at [178, 216] on button "button" at bounding box center [185, 219] width 22 height 22
type input "45"
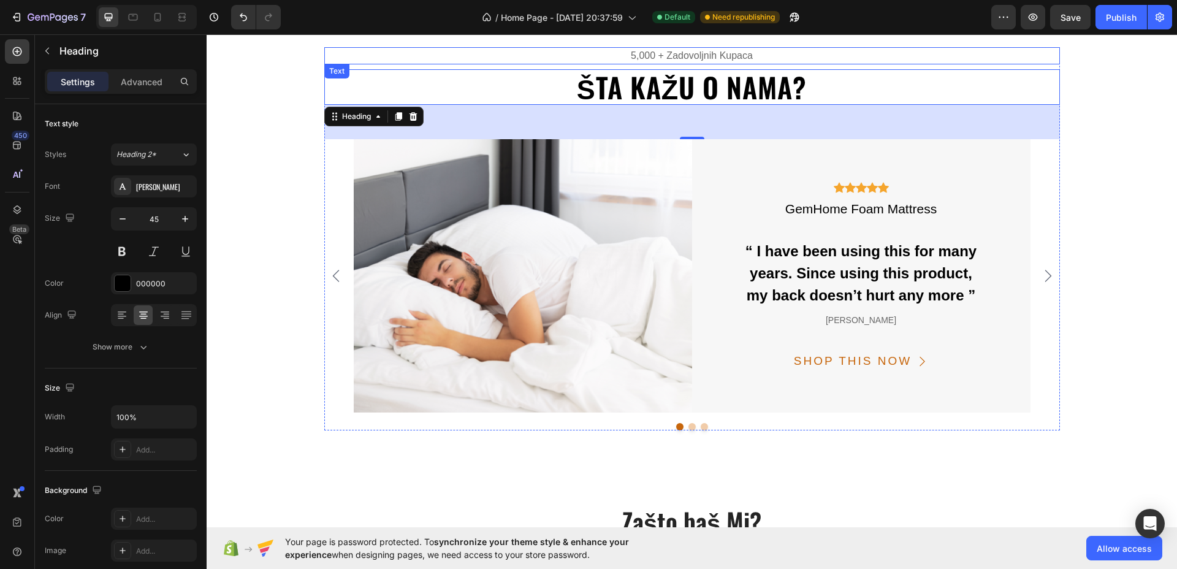
click at [702, 54] on p "5,000 + zadovoljnih kupaca" at bounding box center [692, 55] width 733 height 15
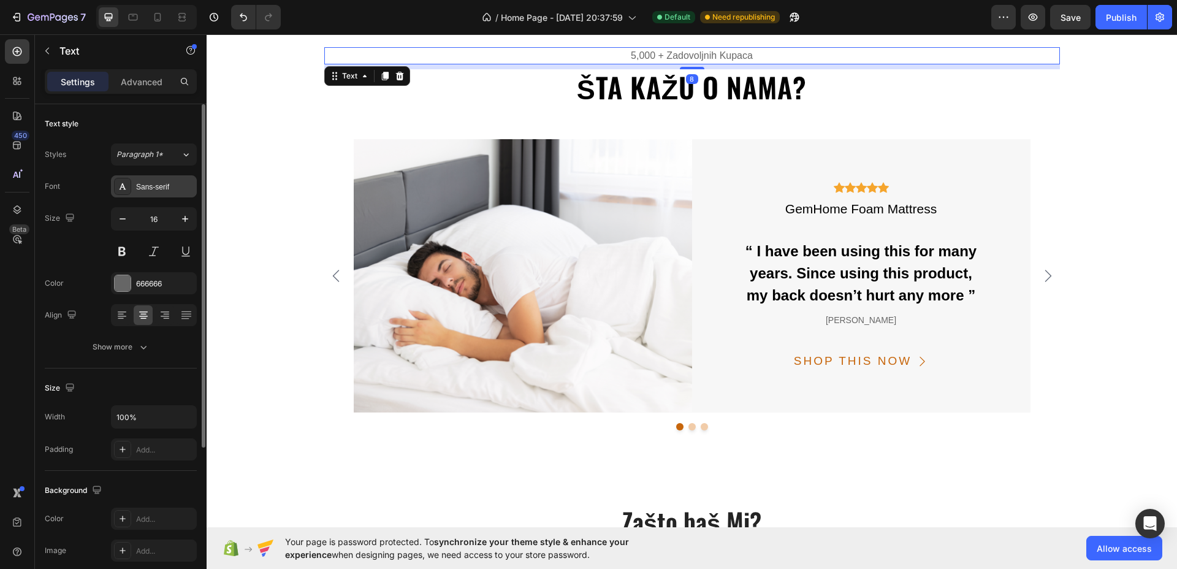
click at [171, 193] on div "Sans-serif" at bounding box center [154, 186] width 86 height 22
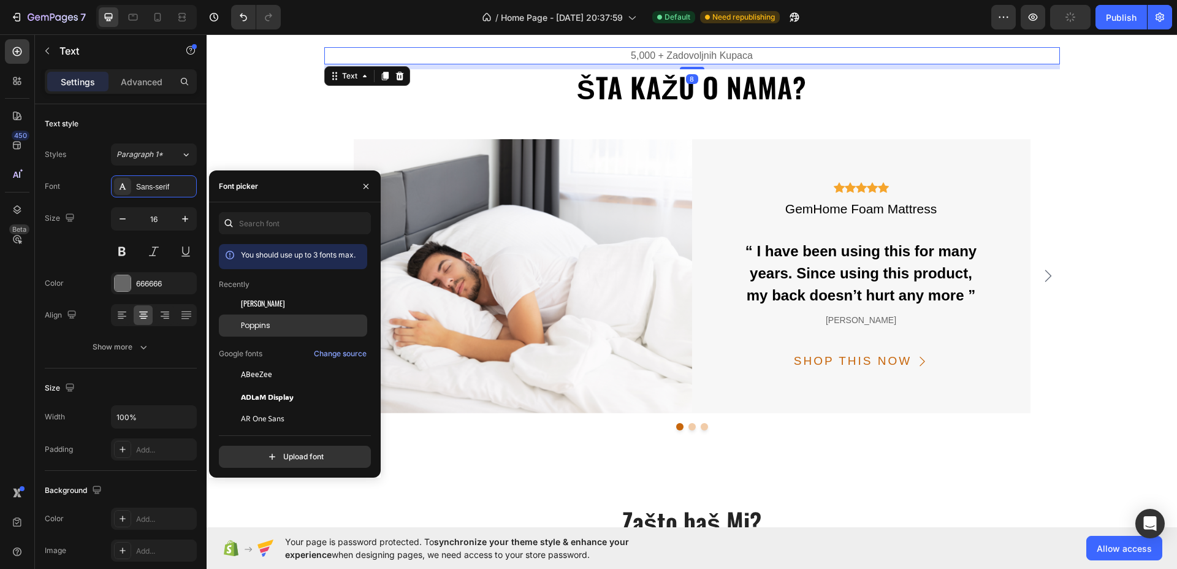
click at [256, 321] on span "Poppins" at bounding box center [255, 325] width 29 height 11
click at [186, 215] on icon "button" at bounding box center [185, 219] width 12 height 12
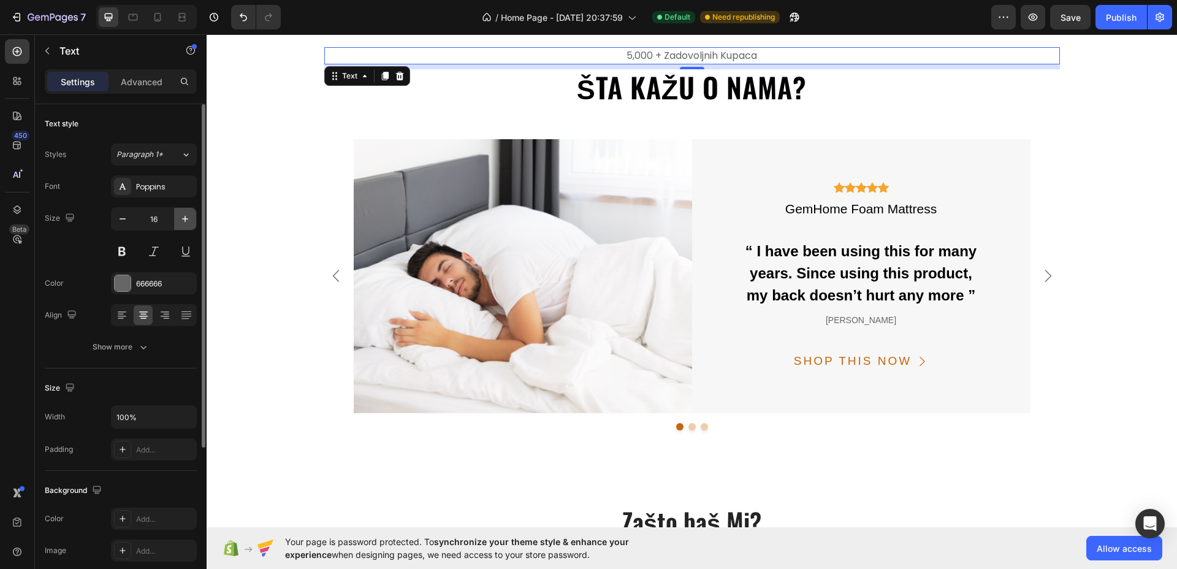
click at [186, 215] on icon "button" at bounding box center [185, 219] width 12 height 12
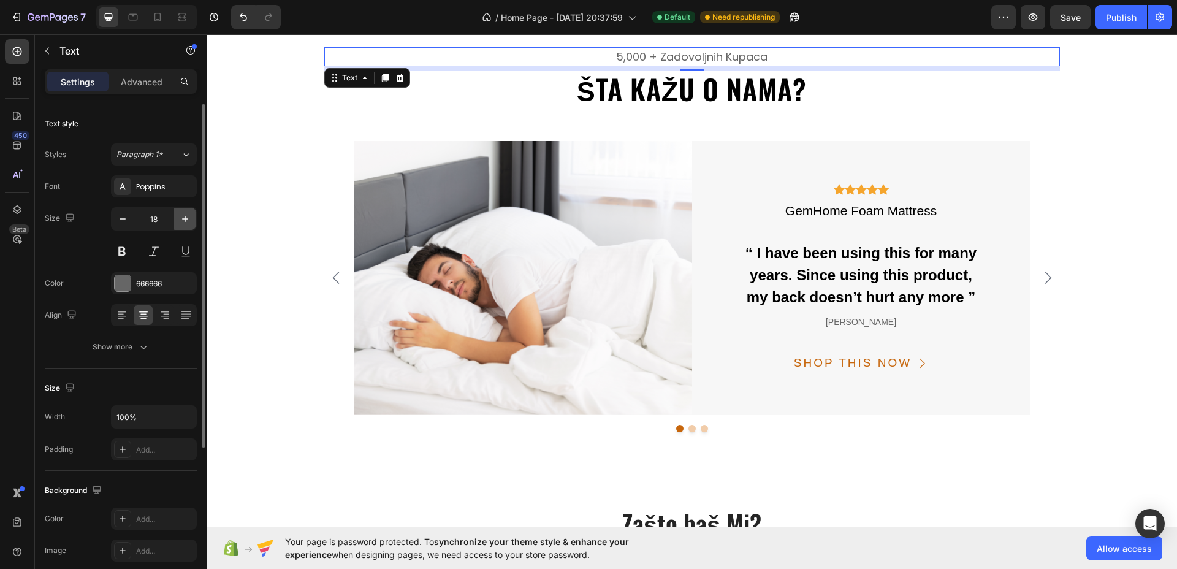
type input "19"
click at [121, 279] on div at bounding box center [123, 283] width 16 height 16
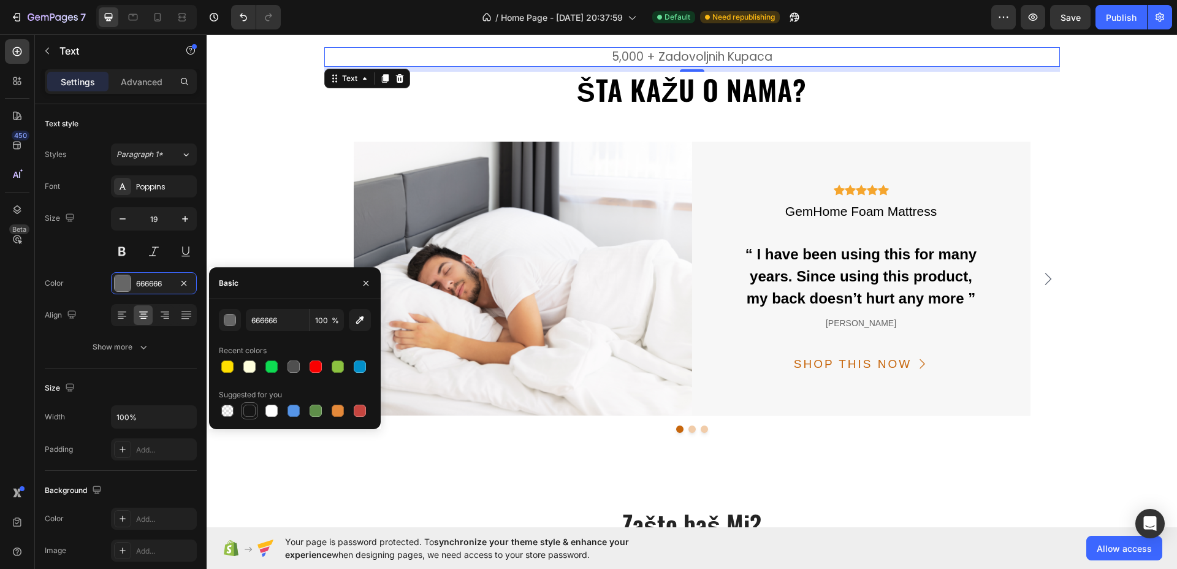
click at [249, 408] on div at bounding box center [249, 411] width 12 height 12
type input "151515"
click at [819, 212] on div "GemHome Foam Mattress" at bounding box center [862, 212] width 234 height 22
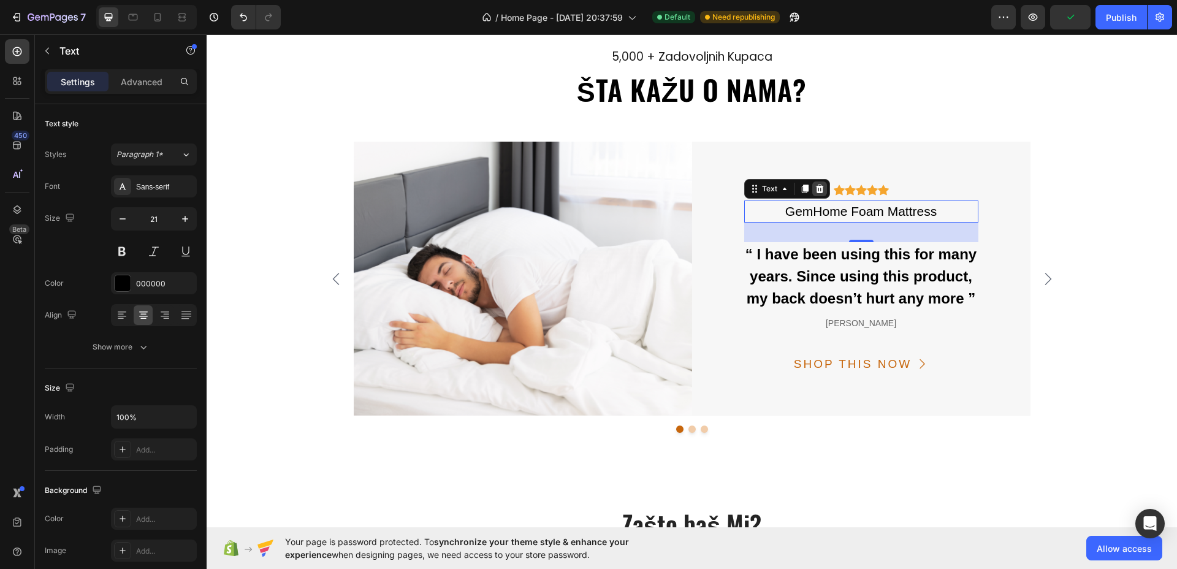
click at [816, 187] on icon at bounding box center [820, 189] width 8 height 9
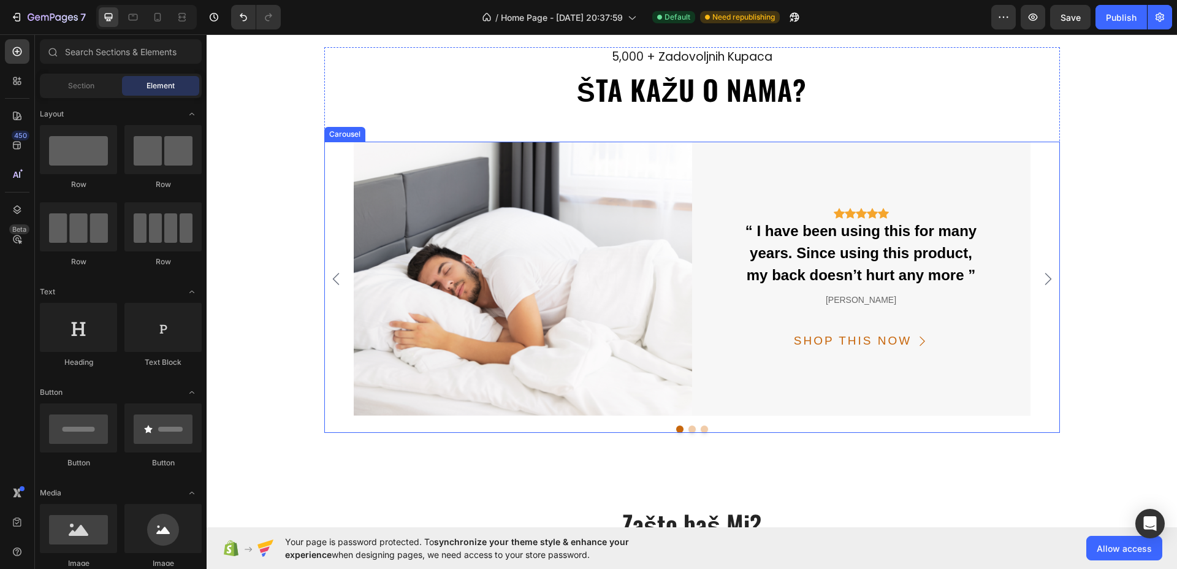
click at [1044, 282] on icon "Carousel Next Arrow" at bounding box center [1048, 279] width 15 height 15
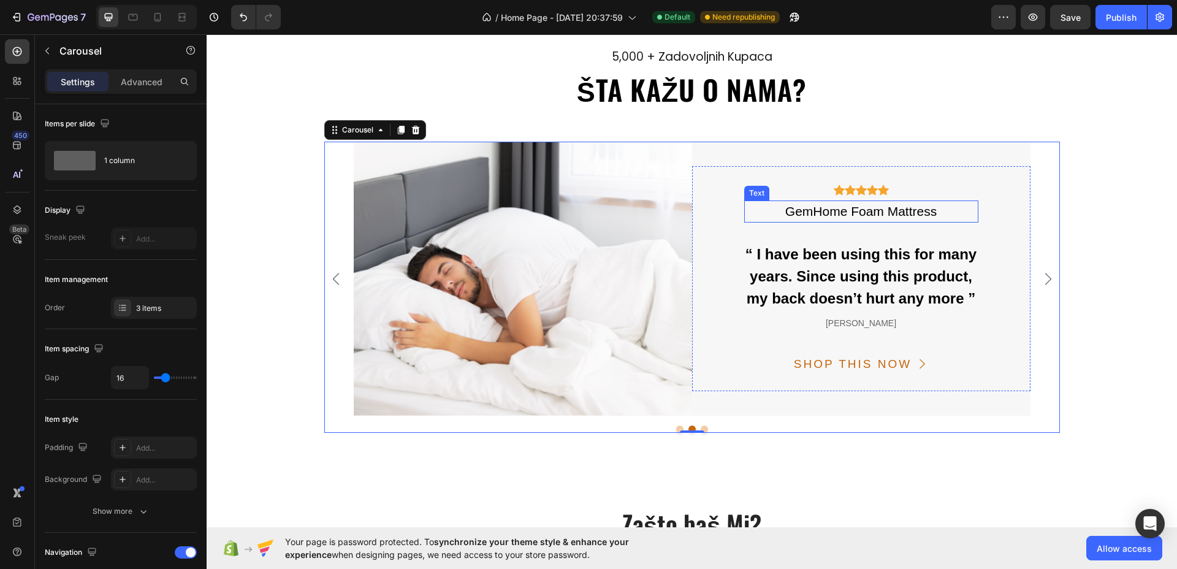
click at [879, 205] on div "GemHome Foam Mattress" at bounding box center [862, 212] width 234 height 22
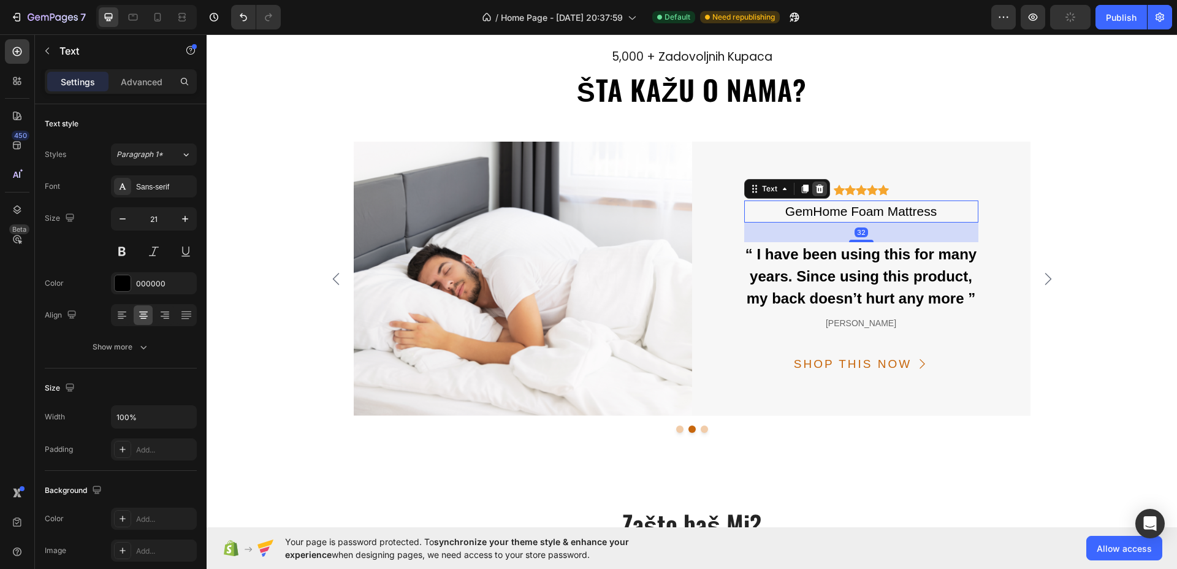
click at [817, 188] on icon at bounding box center [820, 189] width 10 height 10
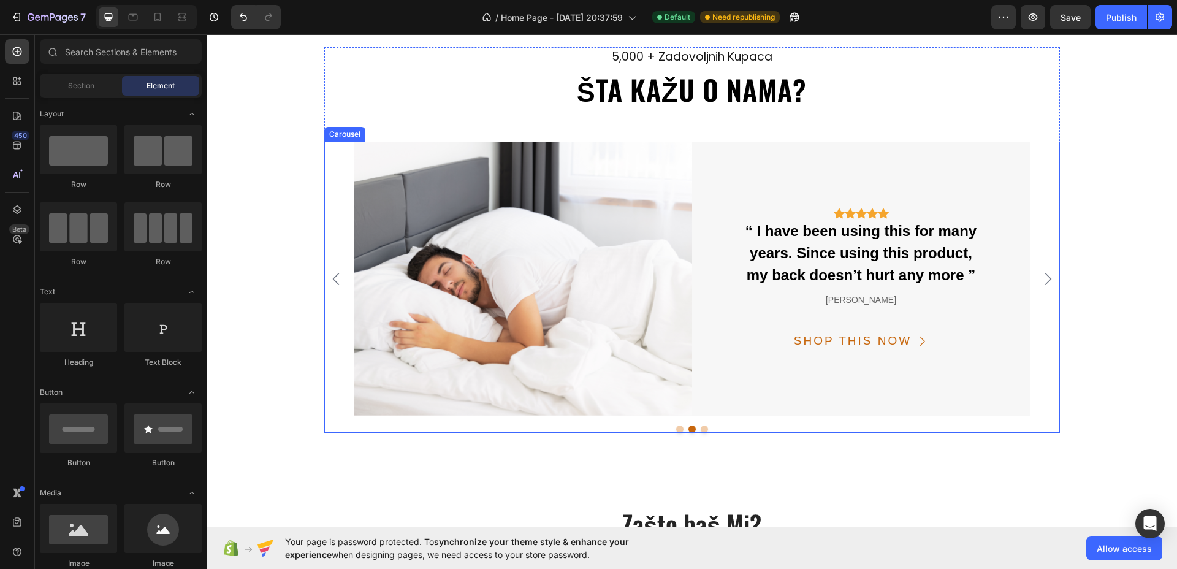
click at [1041, 279] on icon "Carousel Next Arrow" at bounding box center [1048, 279] width 15 height 15
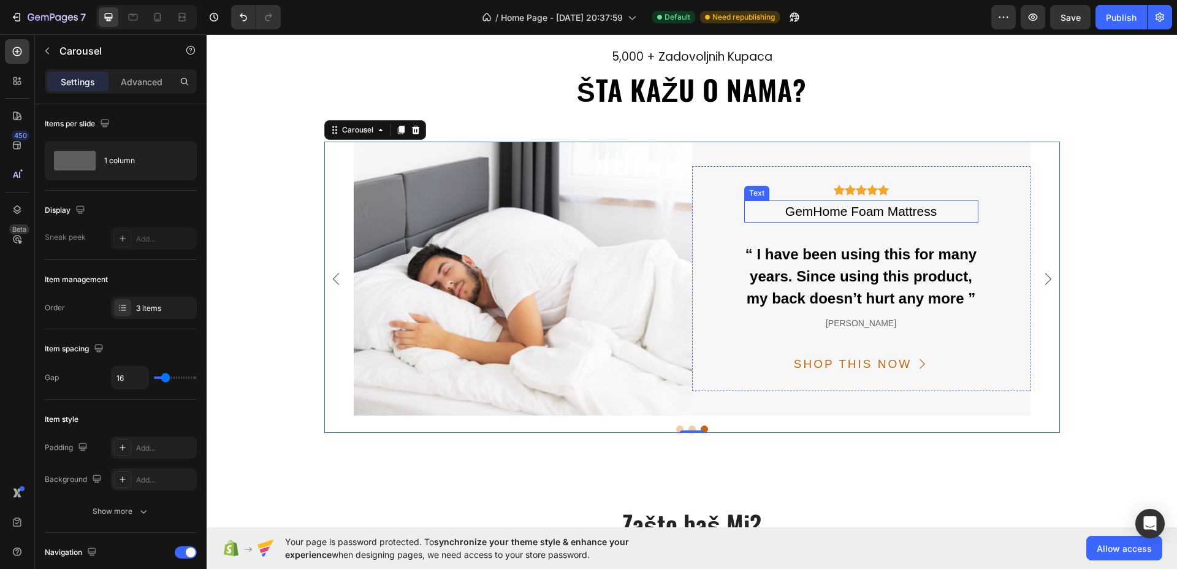
click at [881, 216] on div "GemHome Foam Mattress" at bounding box center [862, 212] width 234 height 22
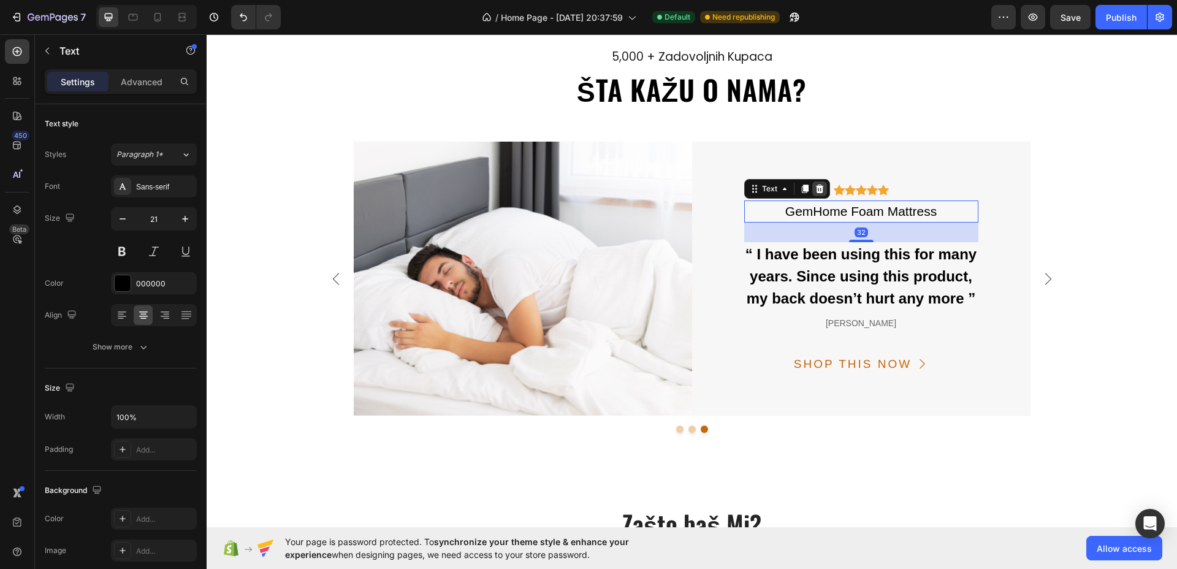
click at [816, 188] on icon at bounding box center [820, 189] width 8 height 9
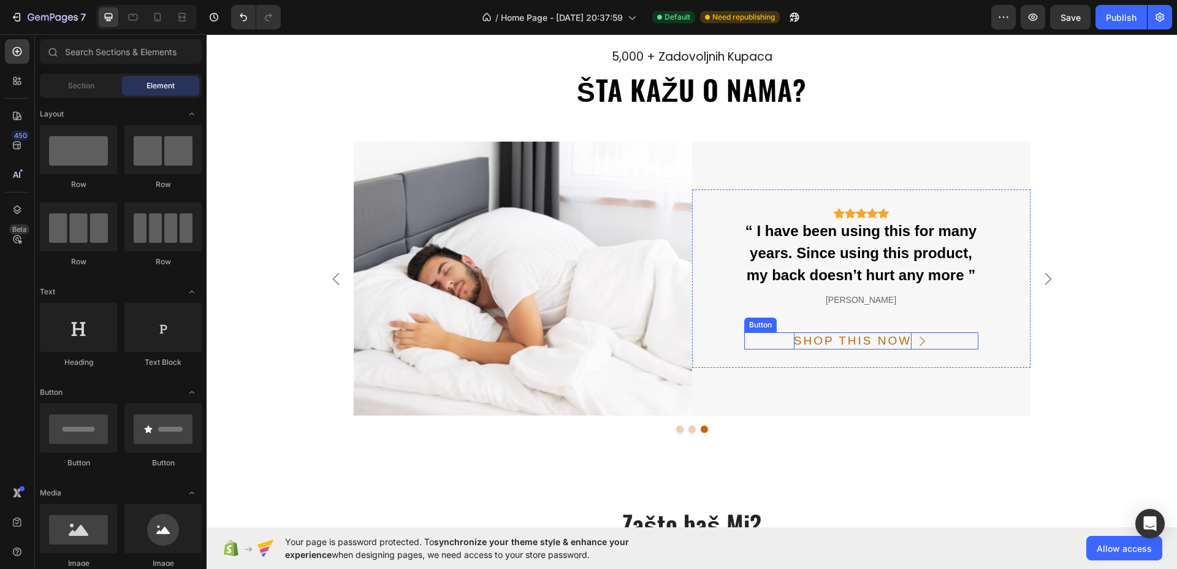
click at [879, 338] on div "SHOP THIS NOW" at bounding box center [853, 341] width 118 height 18
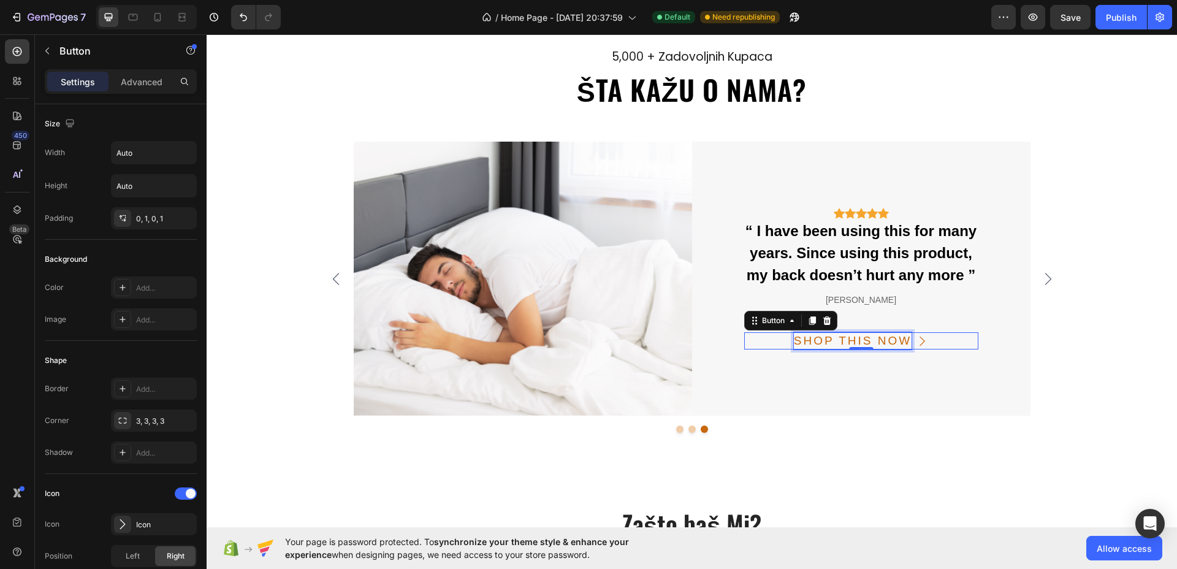
click at [879, 338] on div "SHOP THIS NOW" at bounding box center [853, 341] width 118 height 18
click at [880, 338] on p "SHOP THIS NOW" at bounding box center [853, 341] width 118 height 18
click at [824, 332] on button "KUPI" at bounding box center [861, 341] width 74 height 18
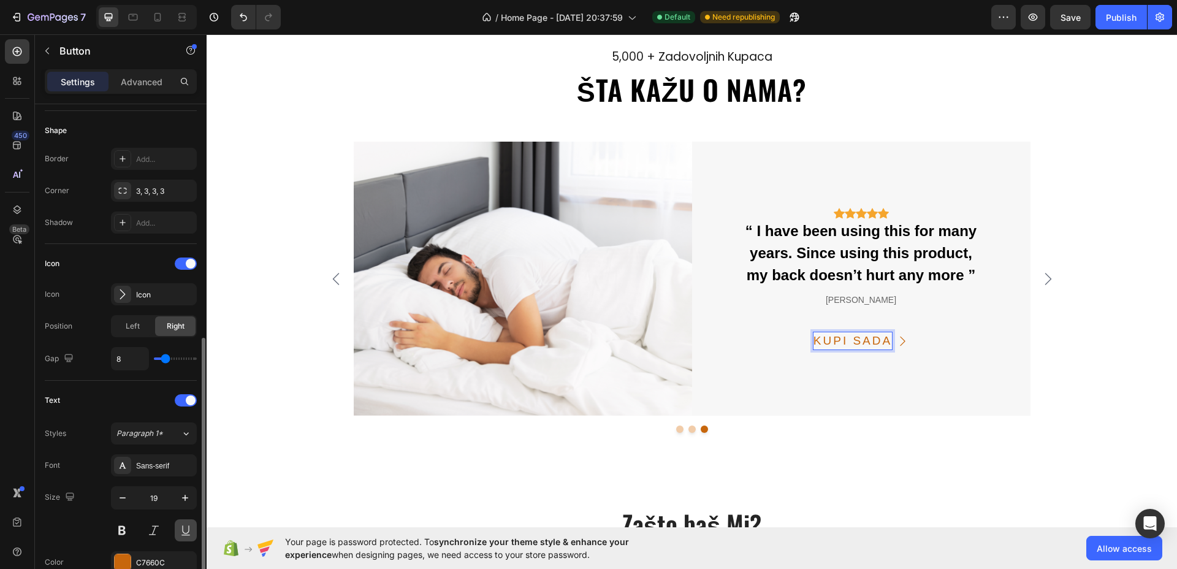
scroll to position [383, 0]
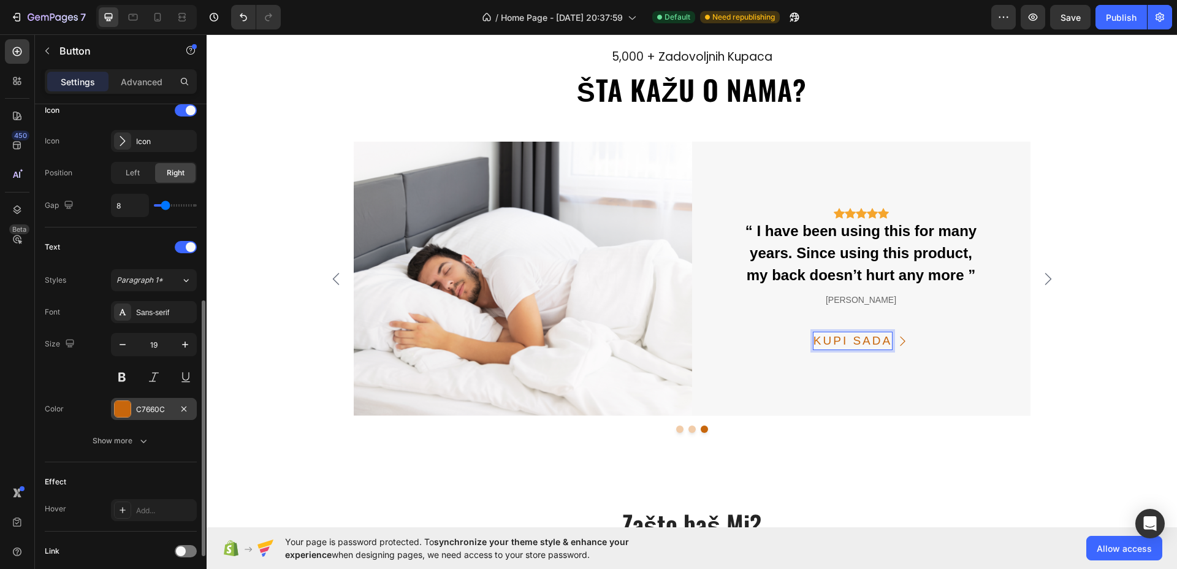
click at [145, 413] on div "C7660C" at bounding box center [154, 409] width 36 height 11
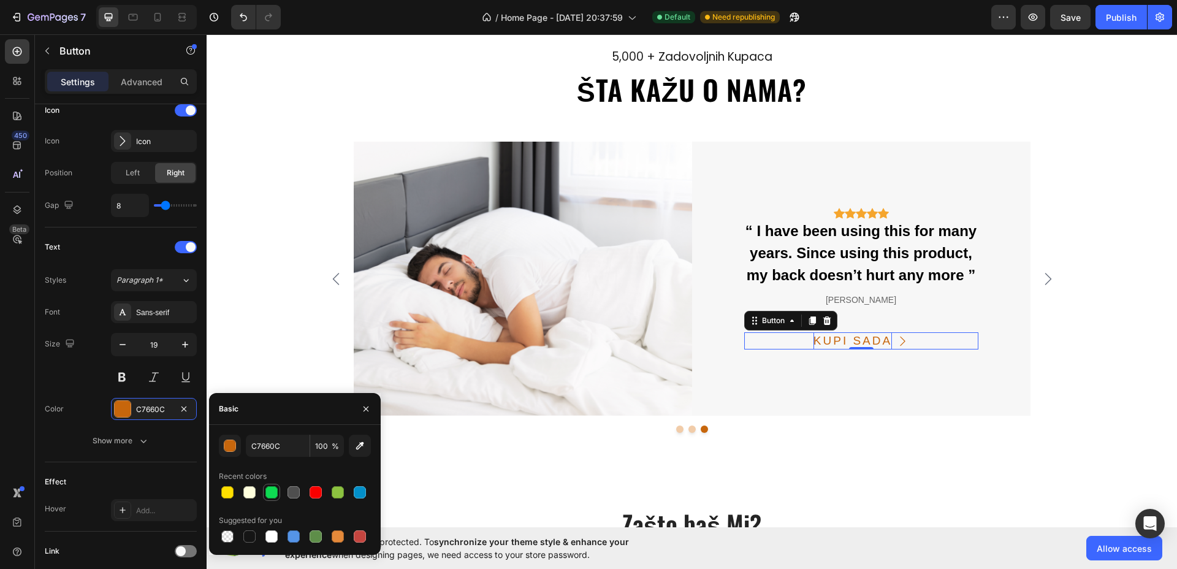
click at [269, 489] on div at bounding box center [272, 492] width 12 height 12
type input "0EDA52"
click at [1045, 280] on icon "Carousel Next Arrow" at bounding box center [1048, 279] width 15 height 15
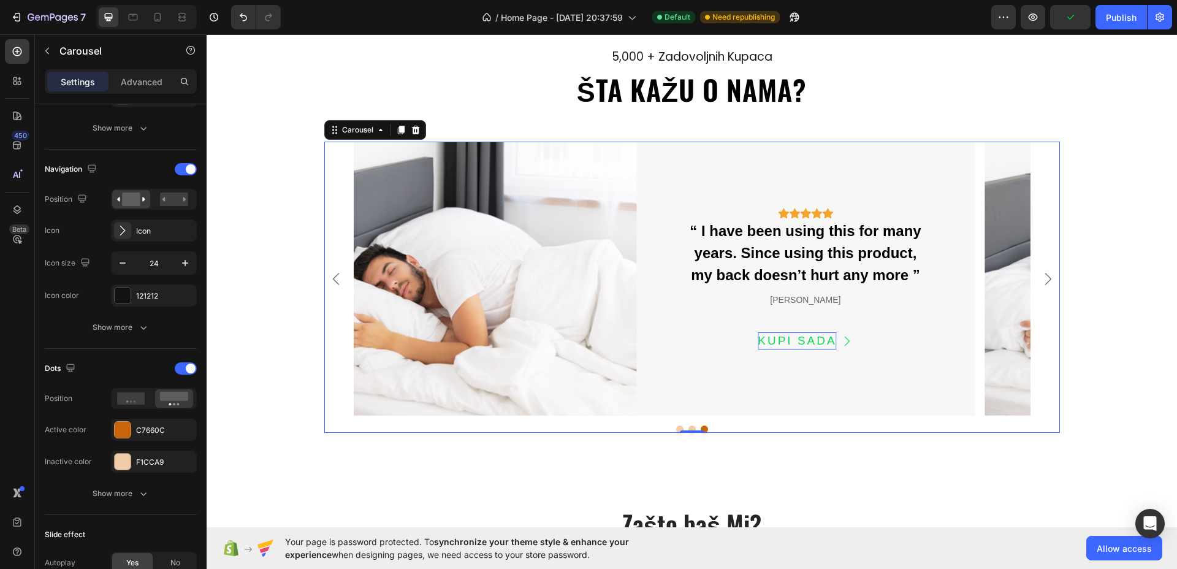
scroll to position [0, 0]
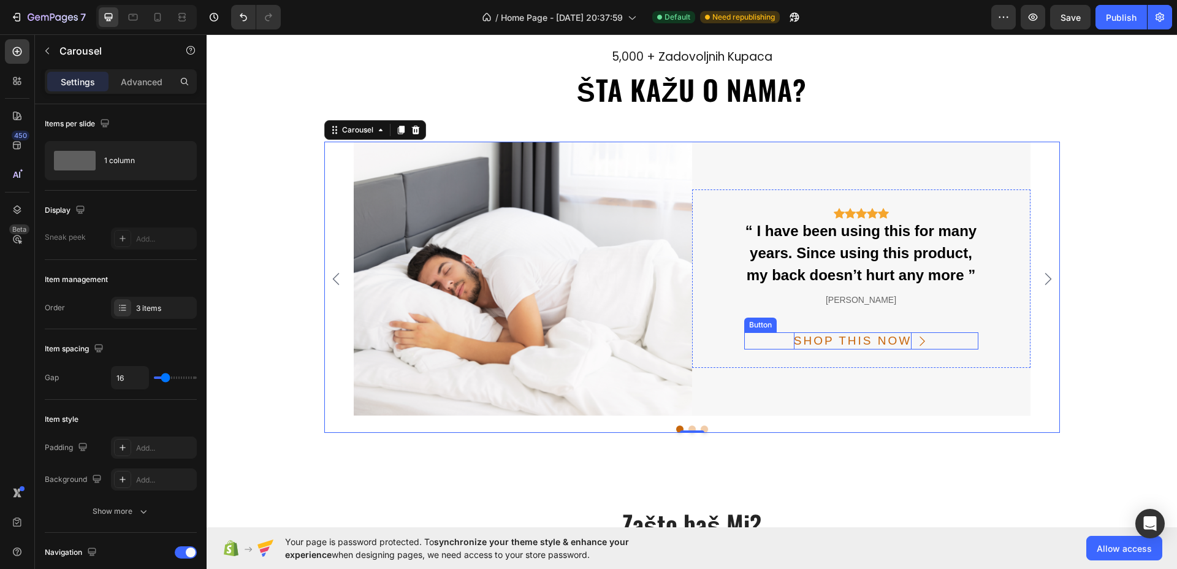
click at [879, 342] on div "SHOP THIS NOW" at bounding box center [853, 341] width 118 height 18
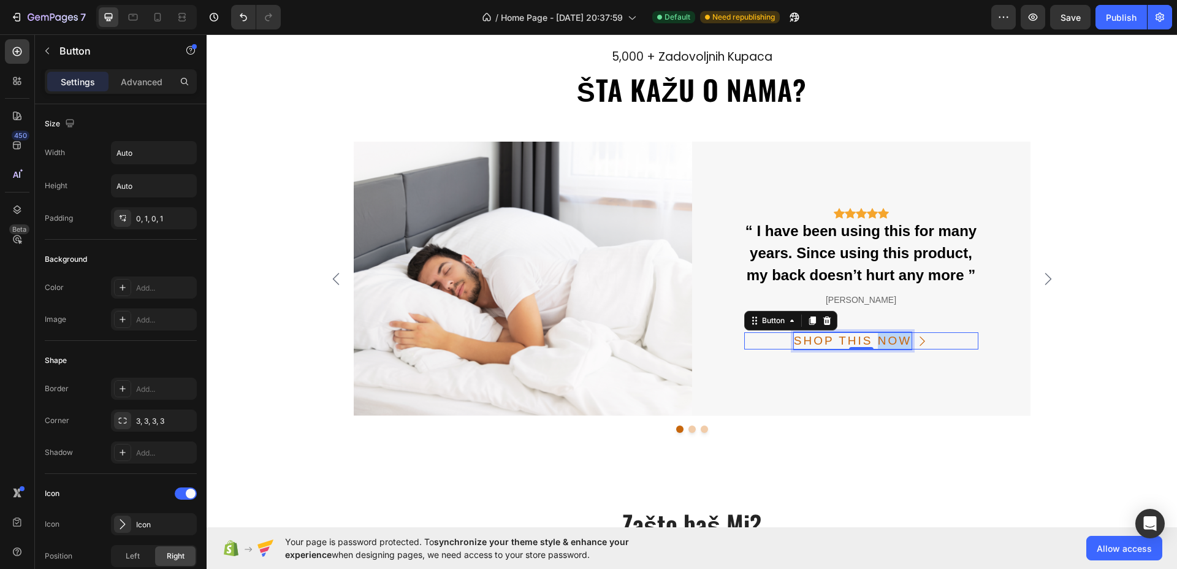
scroll to position [2685, 0]
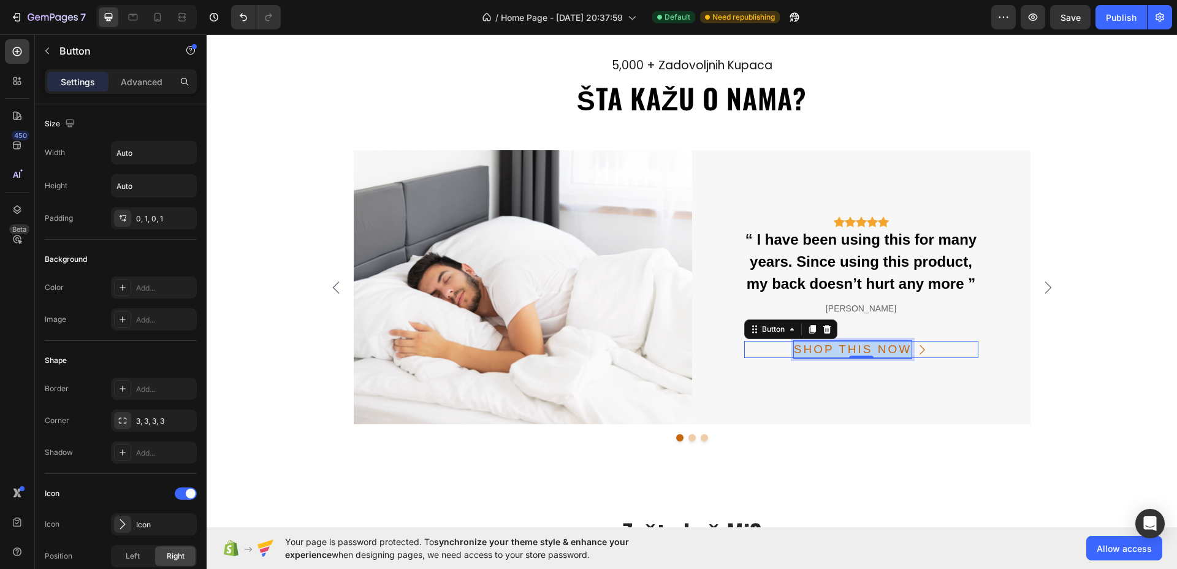
click at [879, 341] on p "SHOP THIS NOW" at bounding box center [853, 350] width 118 height 18
click at [824, 341] on button "KUPI" at bounding box center [861, 350] width 74 height 18
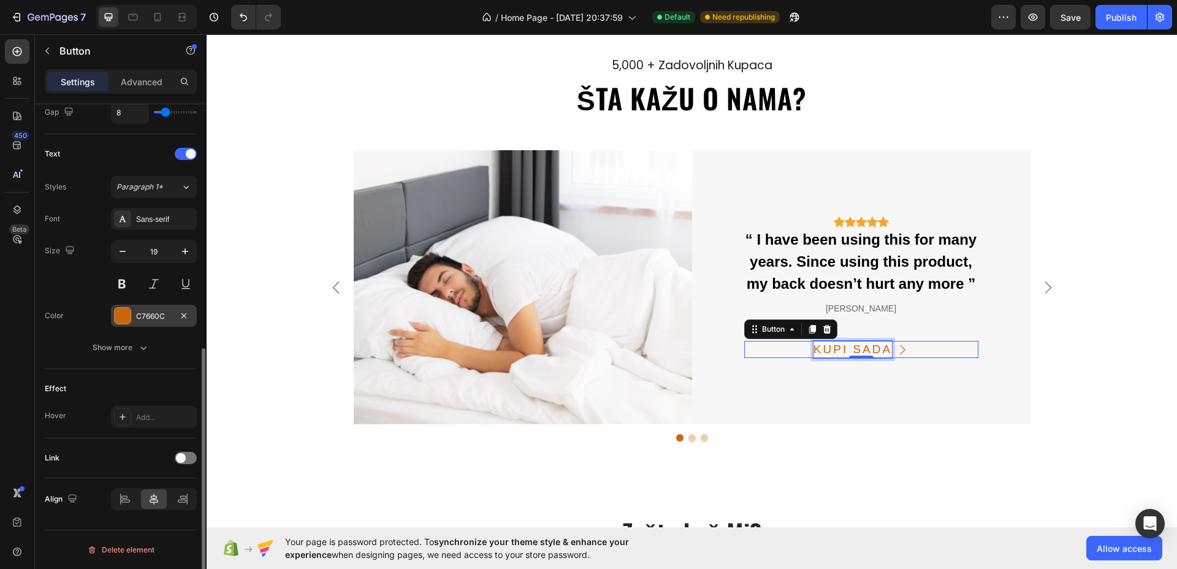
drag, startPoint x: 145, startPoint y: 307, endPoint x: 158, endPoint y: 315, distance: 15.1
click at [147, 307] on div "C7660C" at bounding box center [154, 316] width 86 height 22
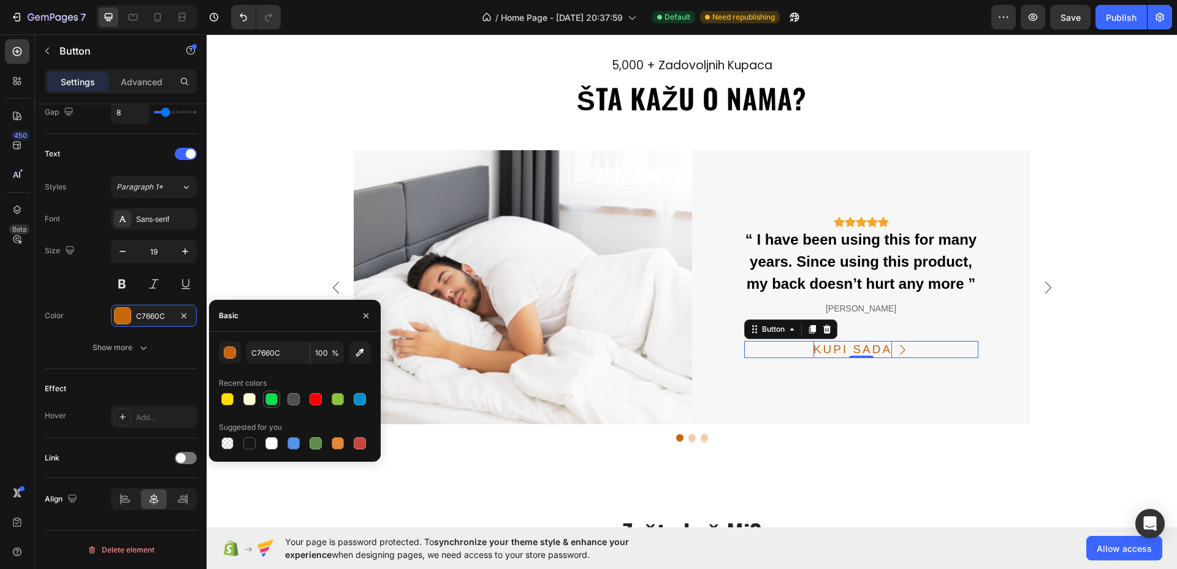
click at [274, 400] on div at bounding box center [272, 399] width 12 height 12
type input "0EDA52"
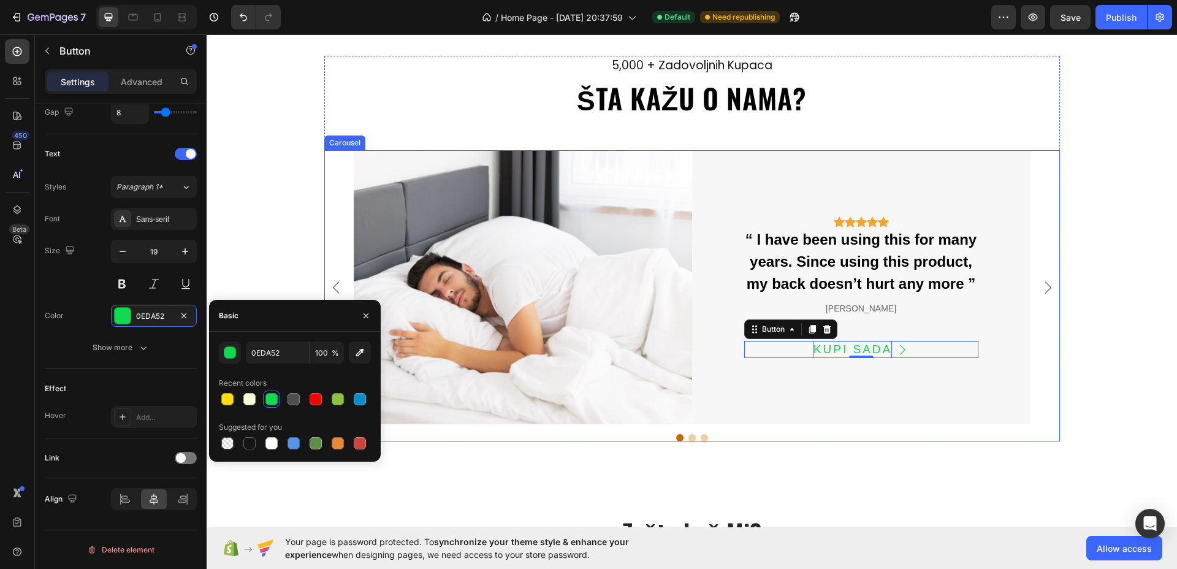
click at [1043, 288] on icon "Carousel Next Arrow" at bounding box center [1048, 287] width 15 height 15
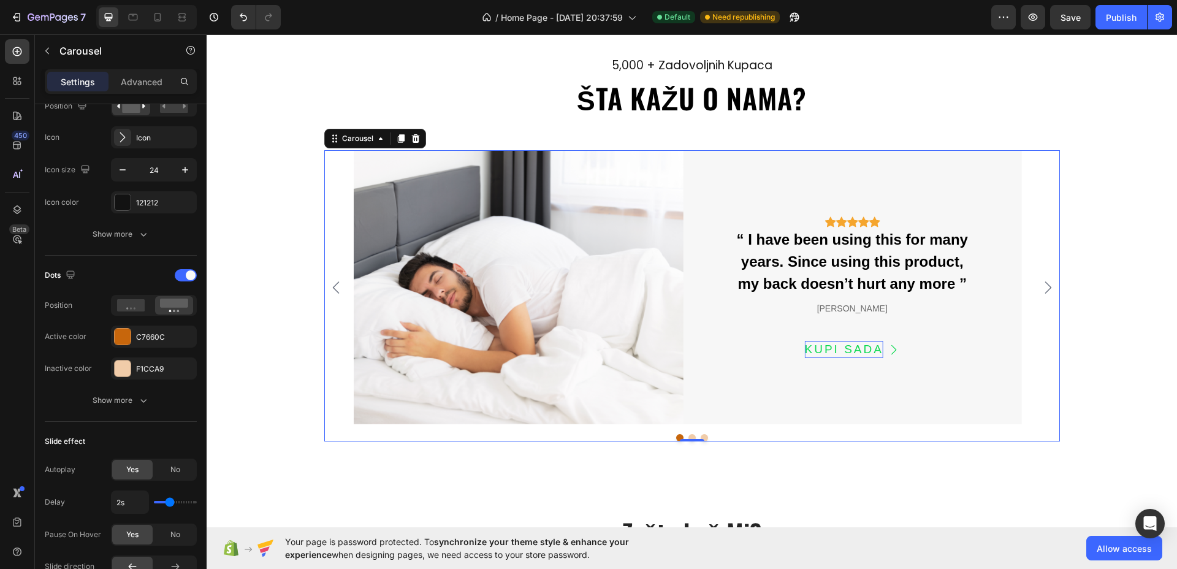
scroll to position [0, 0]
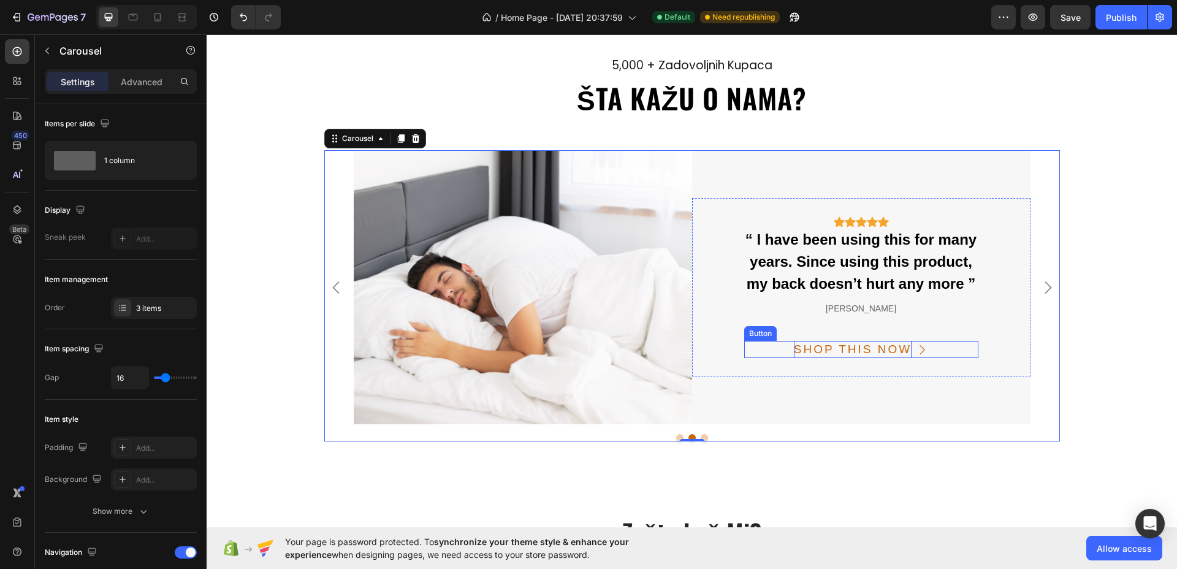
click at [878, 351] on div "SHOP THIS NOW" at bounding box center [853, 350] width 118 height 18
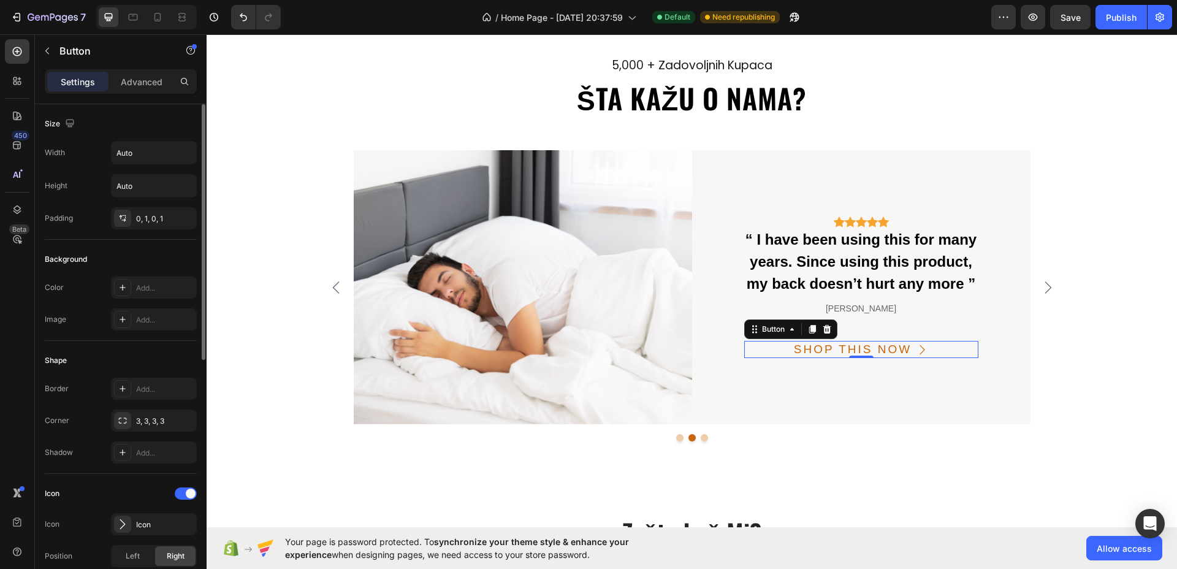
scroll to position [477, 0]
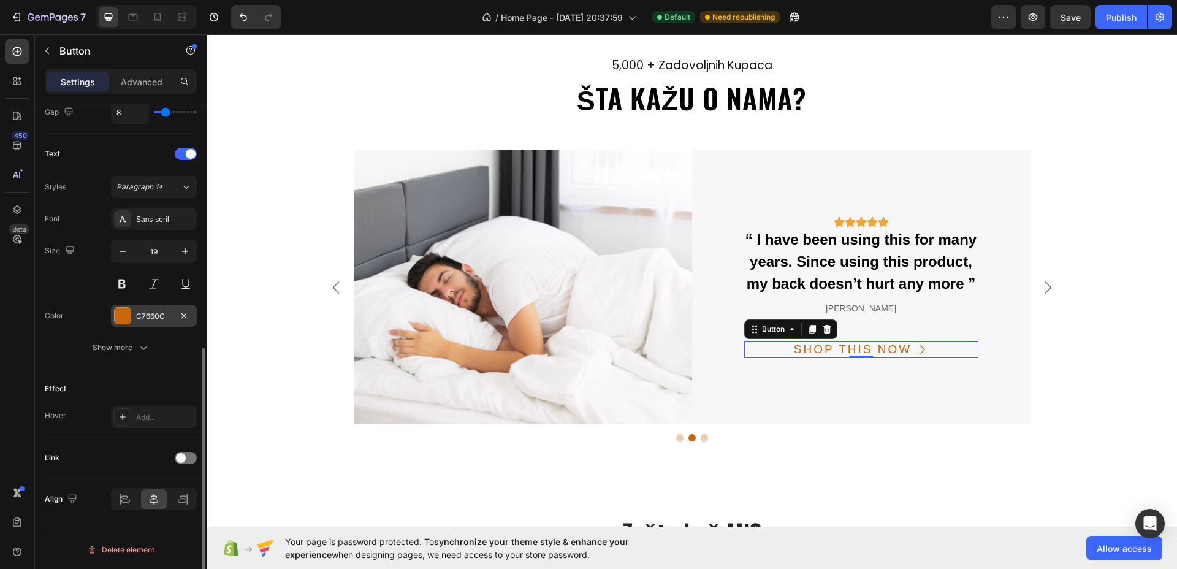
click at [142, 320] on div "C7660C" at bounding box center [154, 316] width 36 height 11
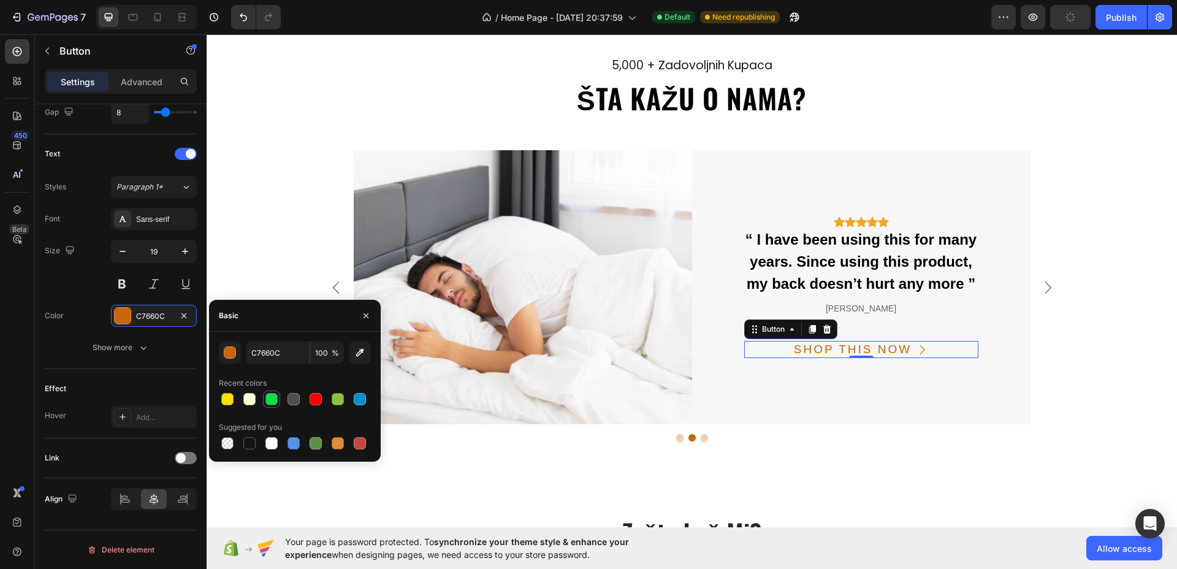
click at [272, 404] on div at bounding box center [272, 399] width 12 height 12
type input "0EDA52"
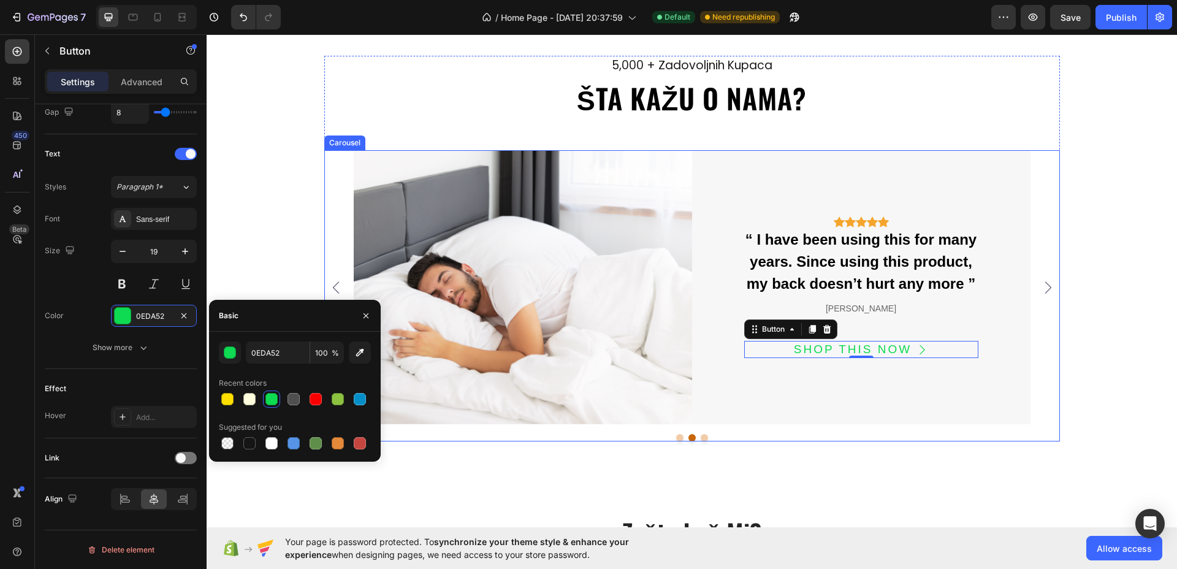
click at [491, 435] on div at bounding box center [692, 437] width 736 height 7
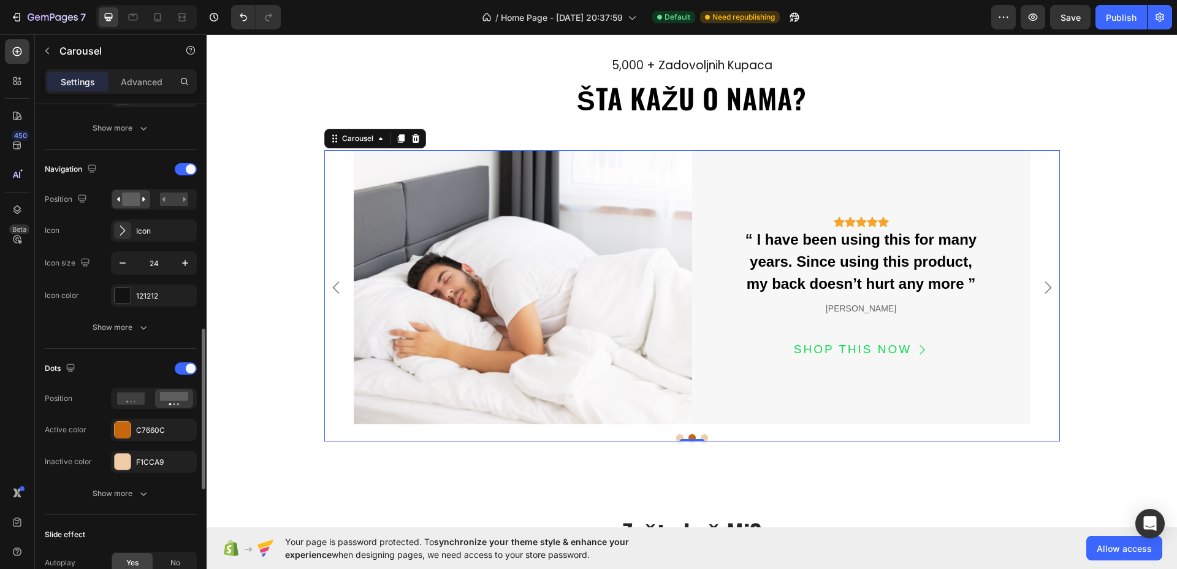
scroll to position [460, 0]
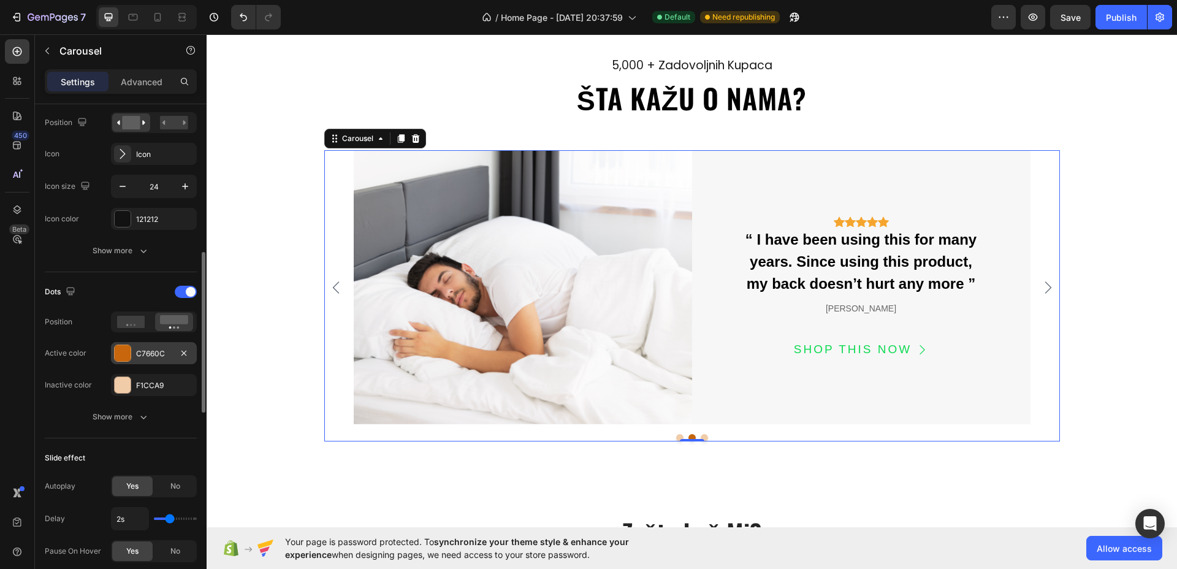
click at [161, 348] on div "C7660C" at bounding box center [154, 353] width 36 height 11
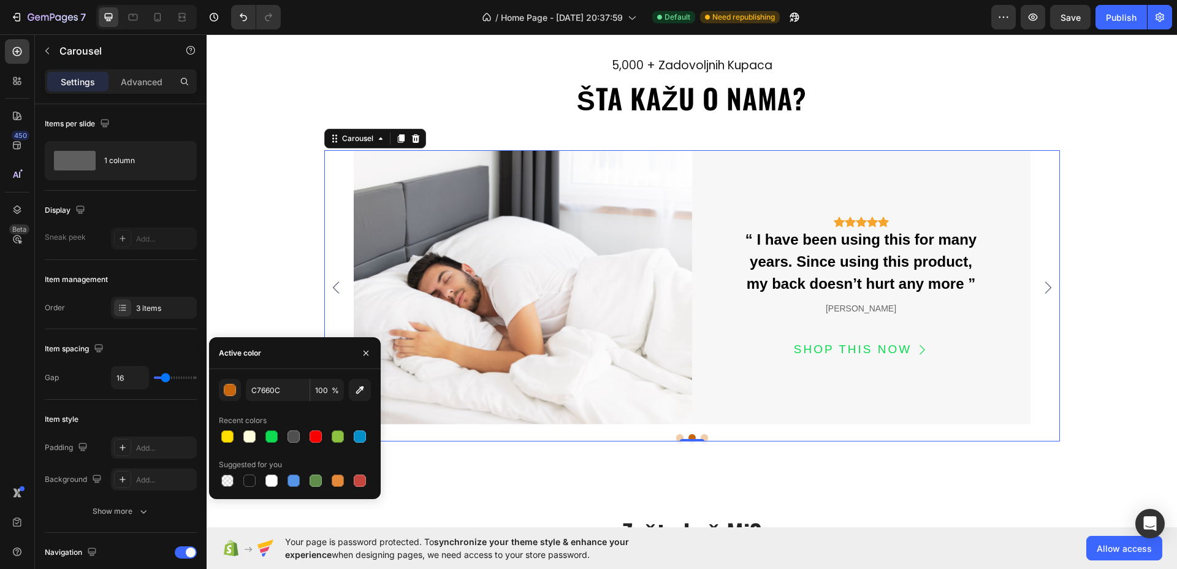
scroll to position [460, 0]
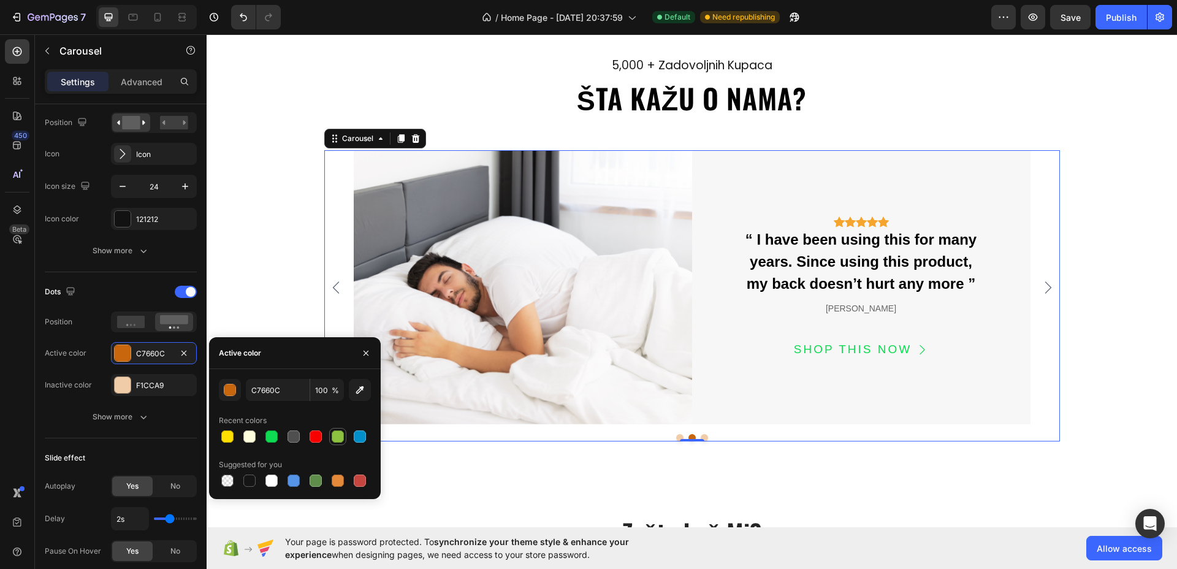
click at [344, 440] on div at bounding box center [338, 436] width 15 height 15
type input "8CC240"
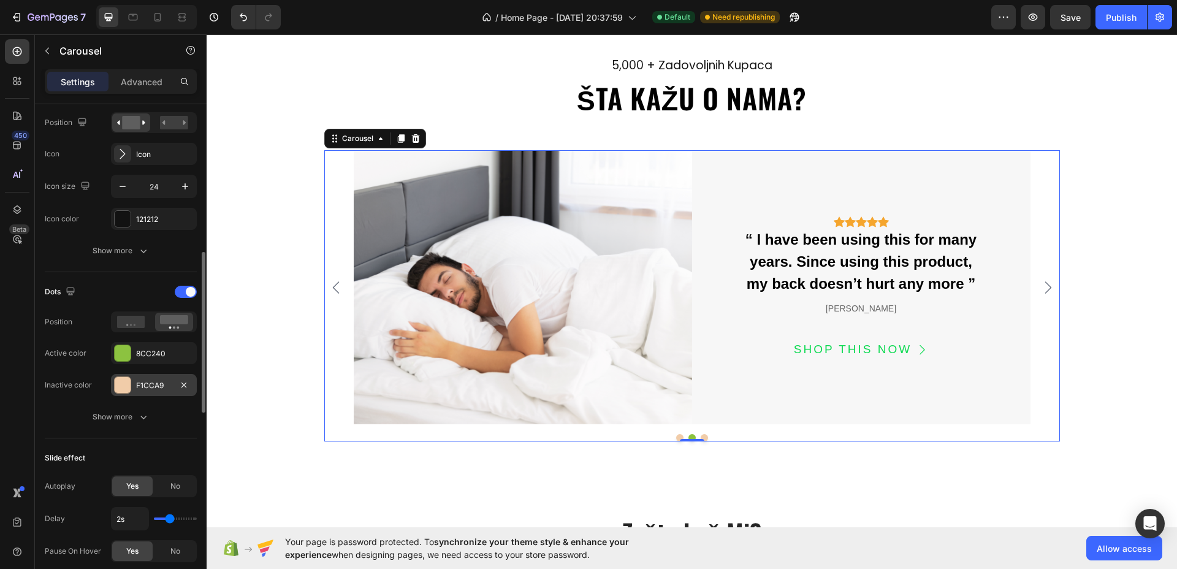
click at [156, 389] on div "F1CCA9" at bounding box center [154, 385] width 36 height 11
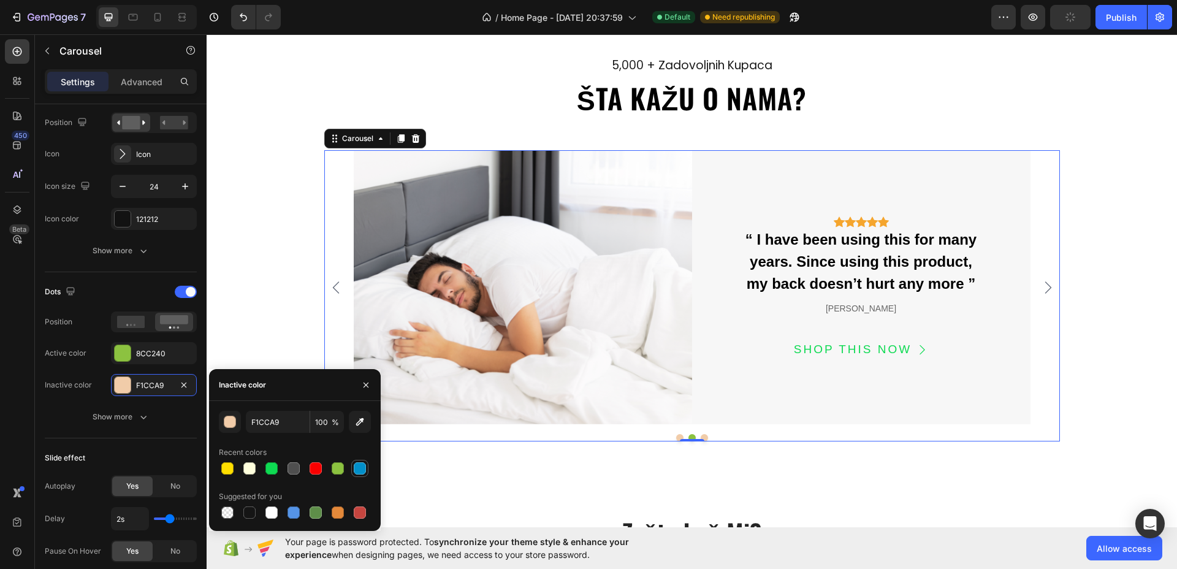
click at [357, 462] on div at bounding box center [360, 468] width 12 height 12
type input "028FC9"
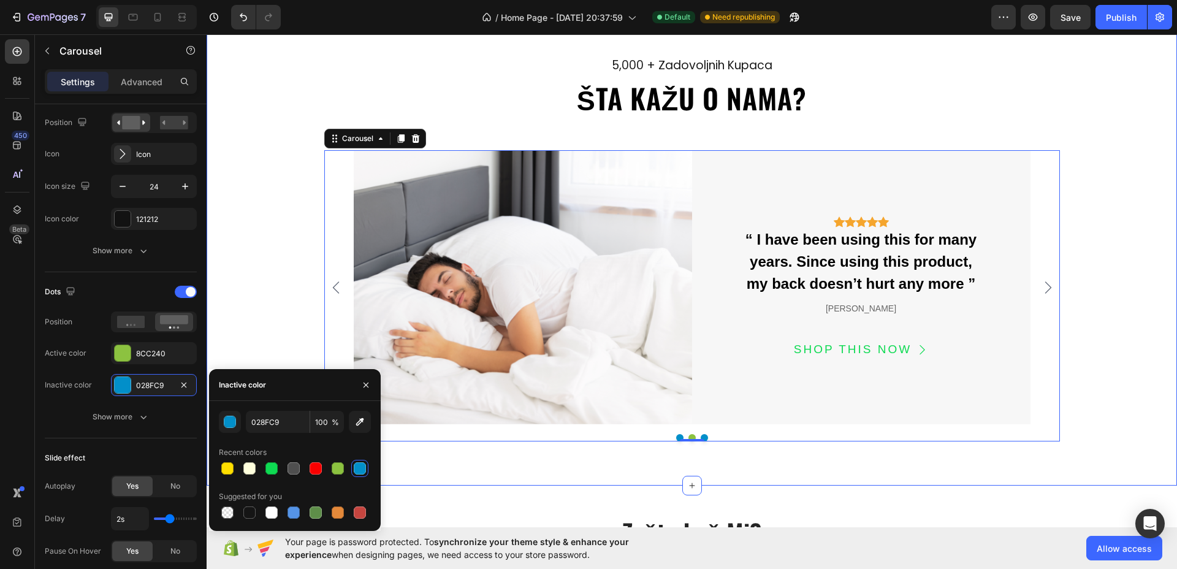
click at [714, 456] on div "5,000 + zadovoljnih kupaca Text ŠTA KAŽU O NAMA? Heading Image Icon Icon Icon I…" at bounding box center [692, 249] width 971 height 474
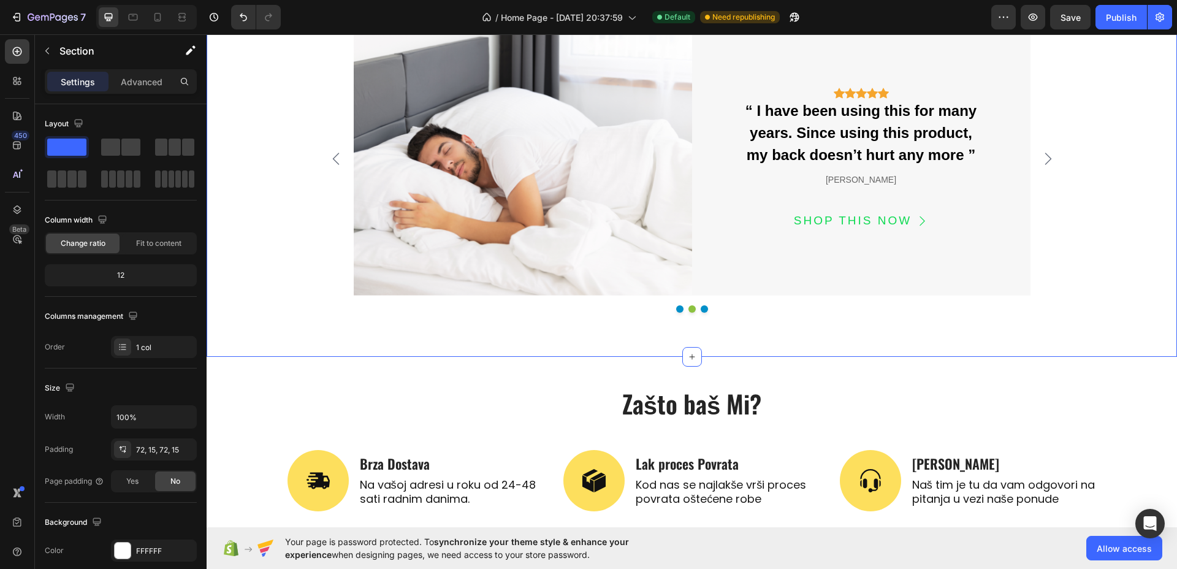
scroll to position [2838, 0]
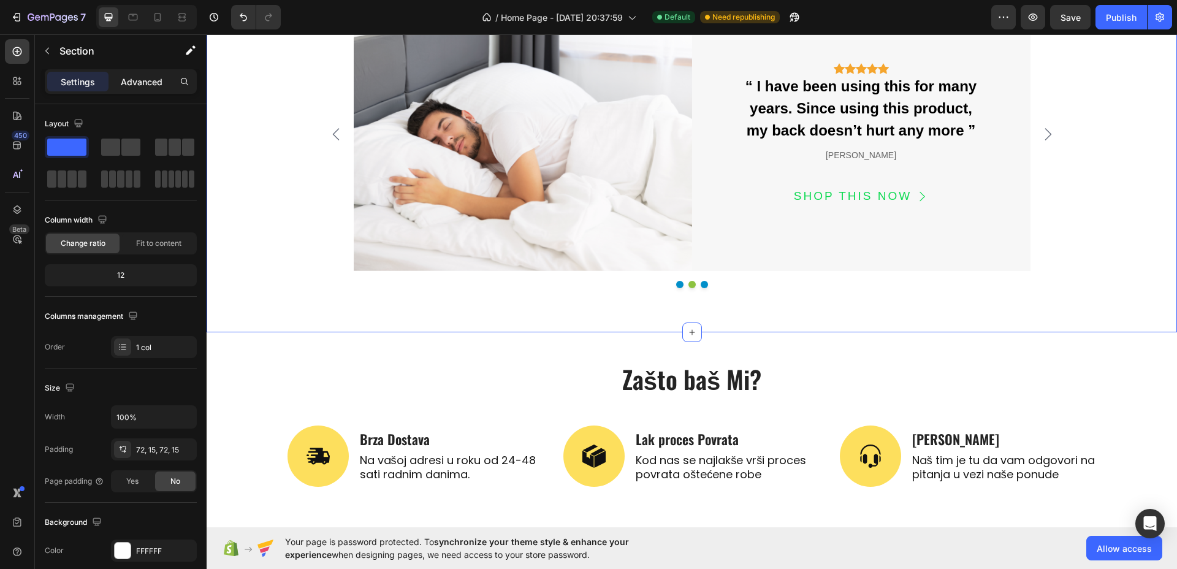
click at [133, 77] on p "Advanced" at bounding box center [142, 81] width 42 height 13
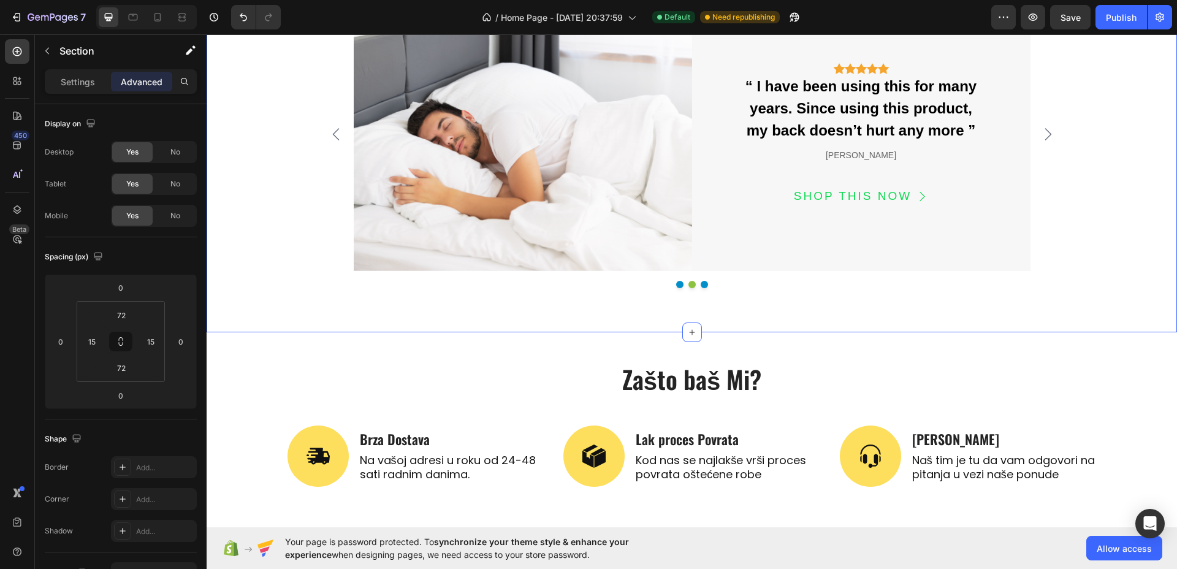
scroll to position [351, 0]
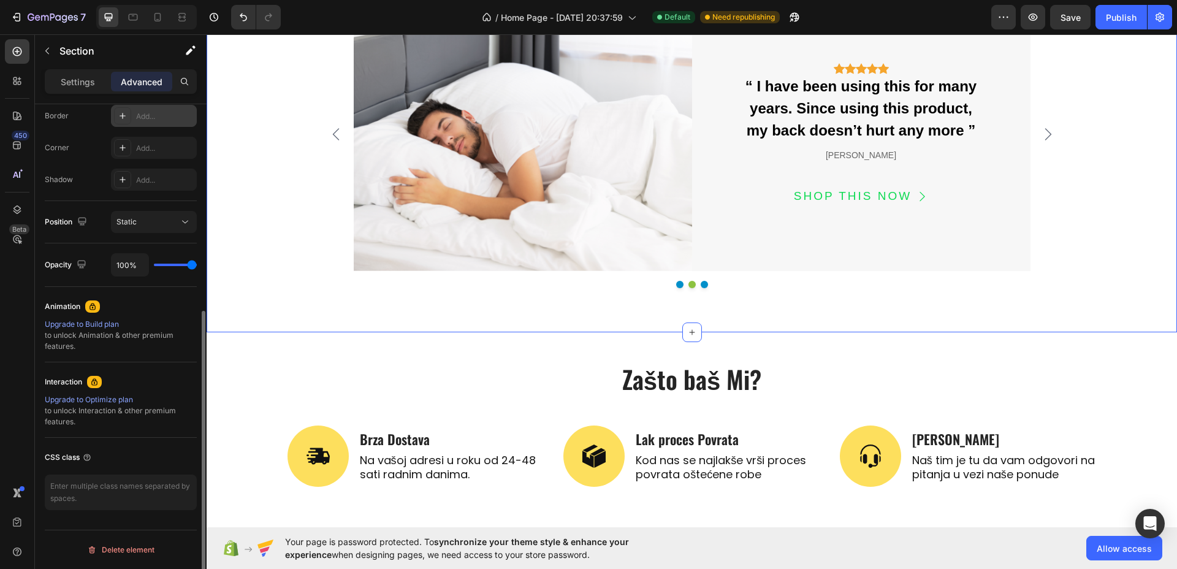
click at [149, 119] on div "Add..." at bounding box center [165, 116] width 58 height 11
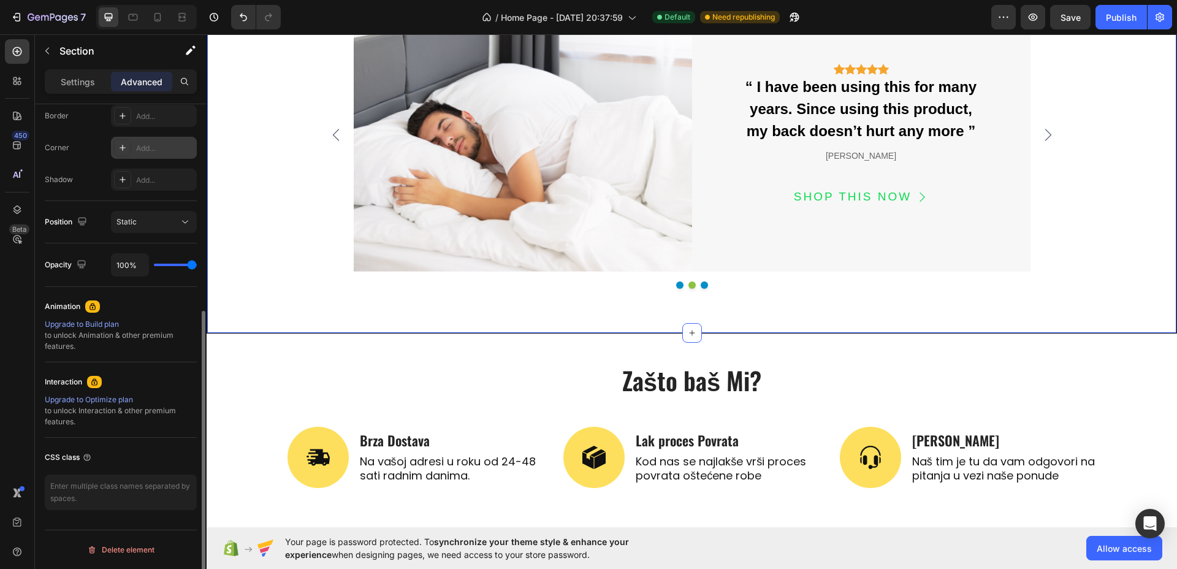
scroll to position [2839, 0]
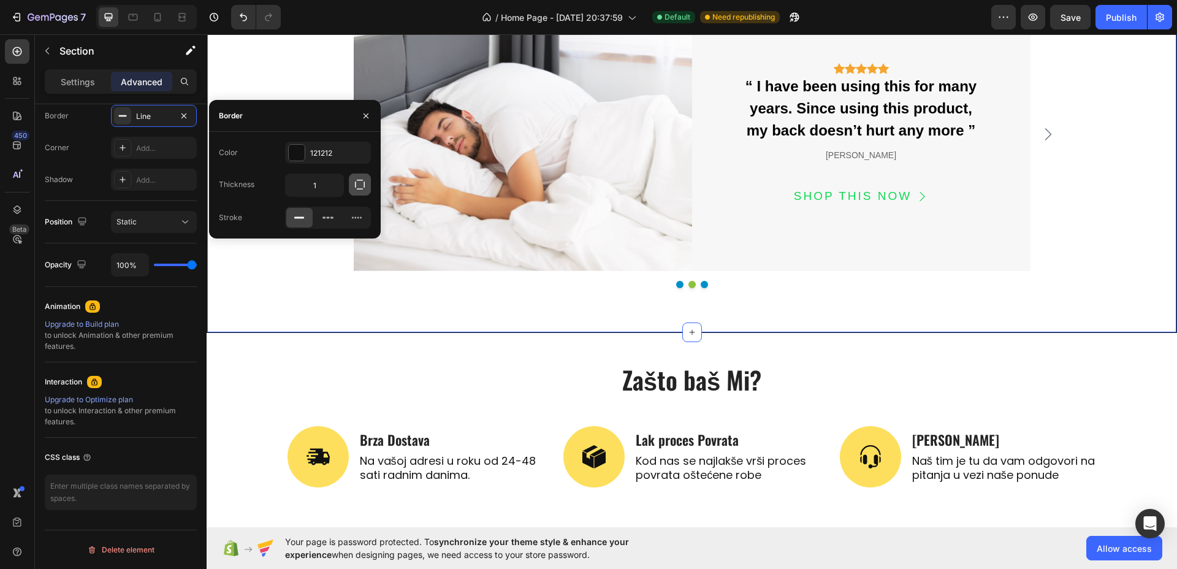
click at [360, 178] on icon "button" at bounding box center [360, 184] width 12 height 12
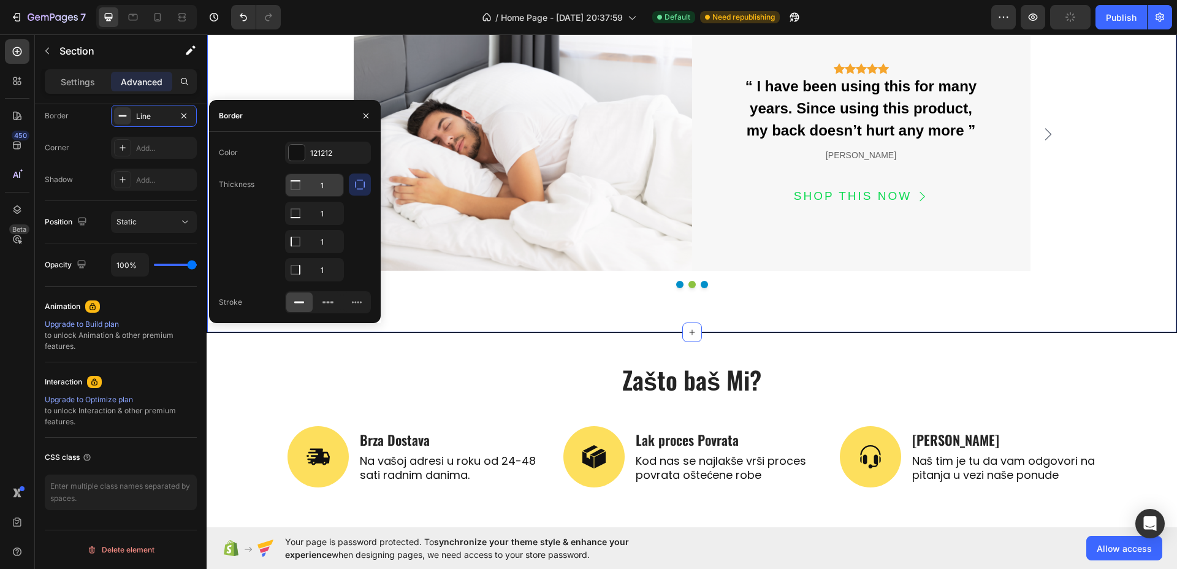
click at [326, 187] on input "1" at bounding box center [315, 185] width 58 height 22
click at [324, 224] on input "1" at bounding box center [315, 213] width 58 height 22
type input "0"
click at [326, 196] on input "1" at bounding box center [315, 185] width 58 height 22
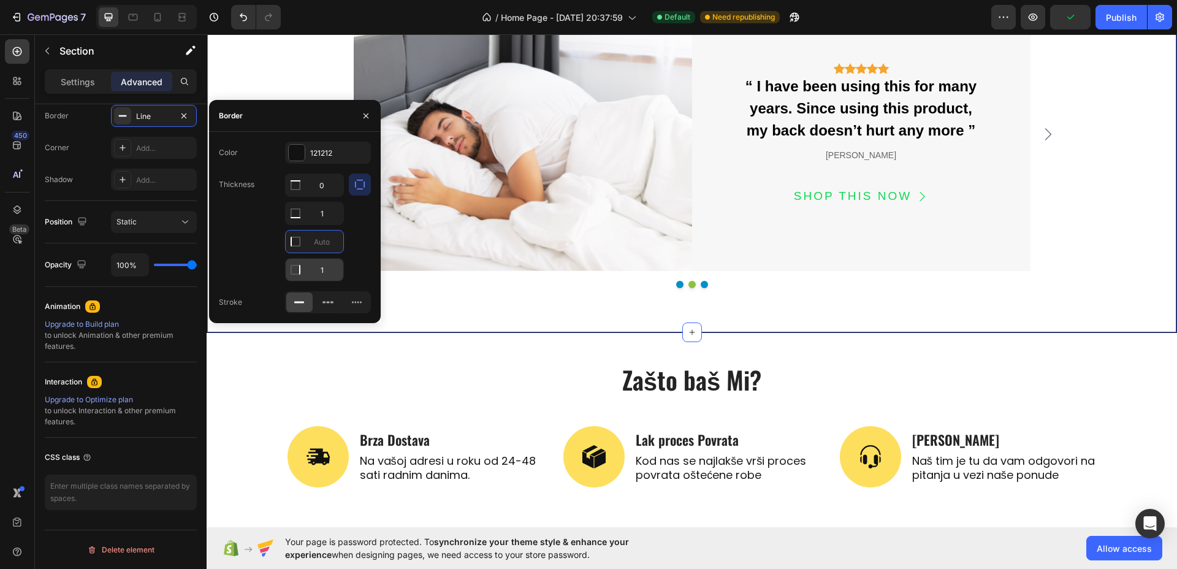
type input "0"
click at [333, 196] on input "1" at bounding box center [315, 185] width 58 height 22
type input "0"
type input "3"
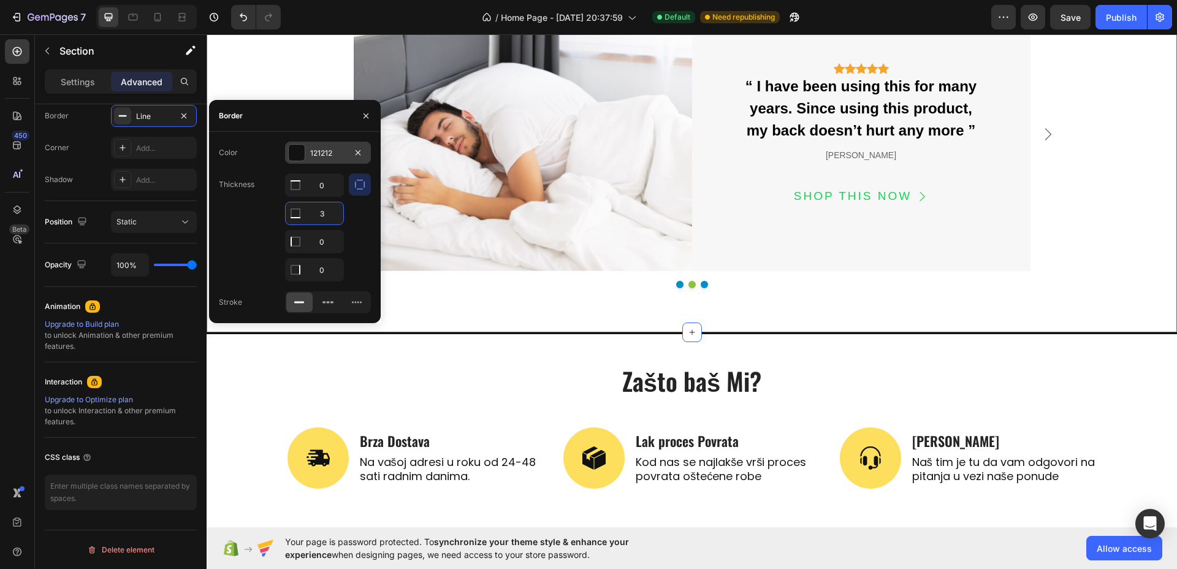
click at [292, 151] on div at bounding box center [297, 153] width 16 height 16
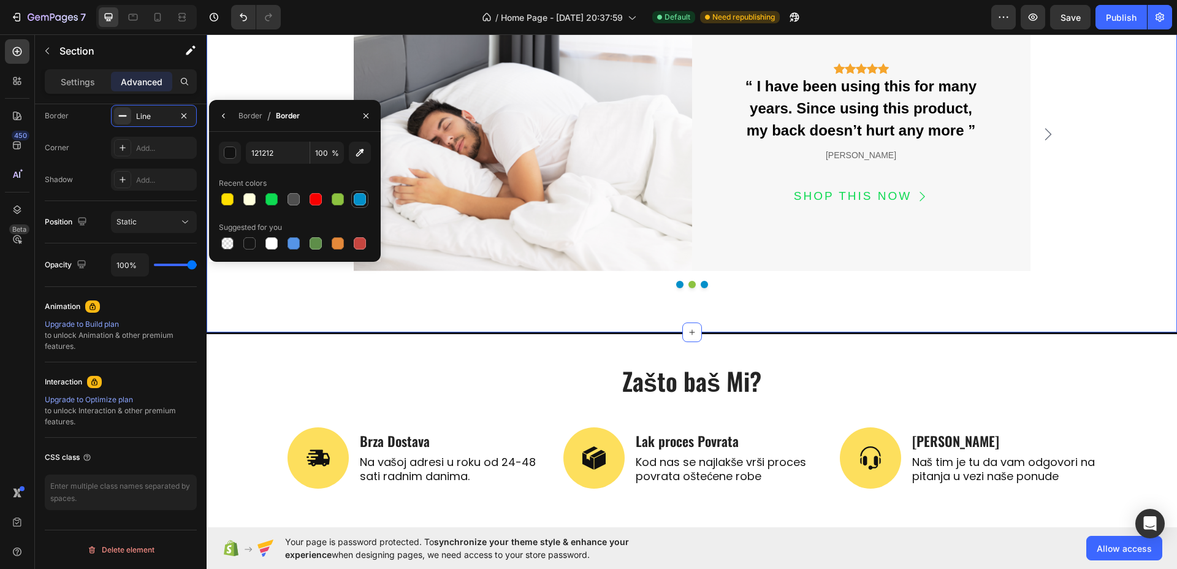
click at [358, 196] on div at bounding box center [360, 199] width 12 height 12
type input "028FC9"
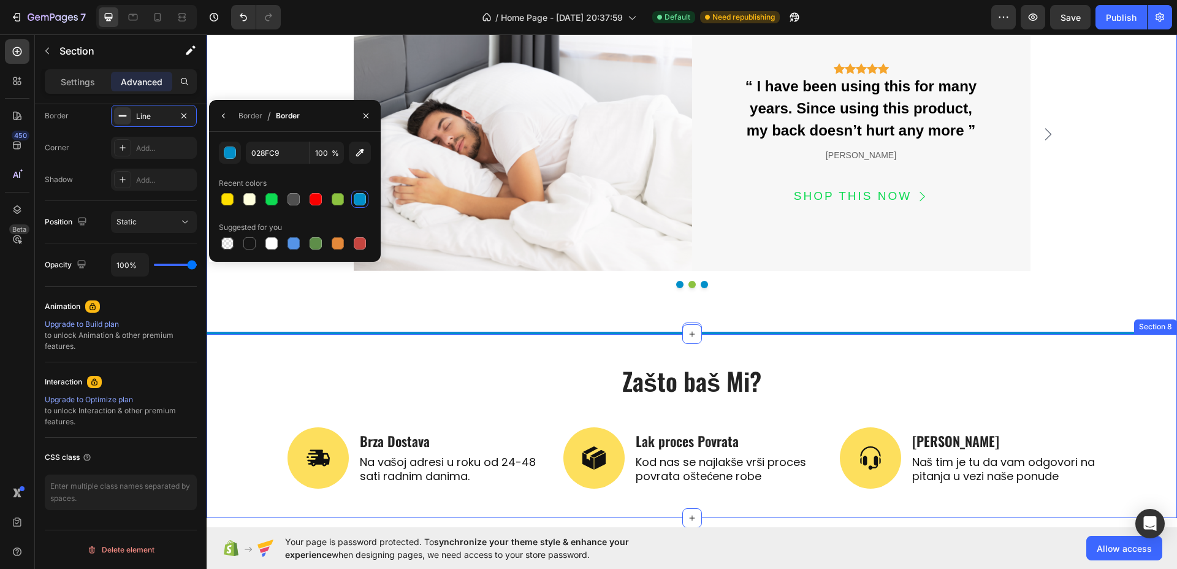
click at [365, 371] on h2 "Zašto baš Mi?" at bounding box center [693, 381] width 810 height 34
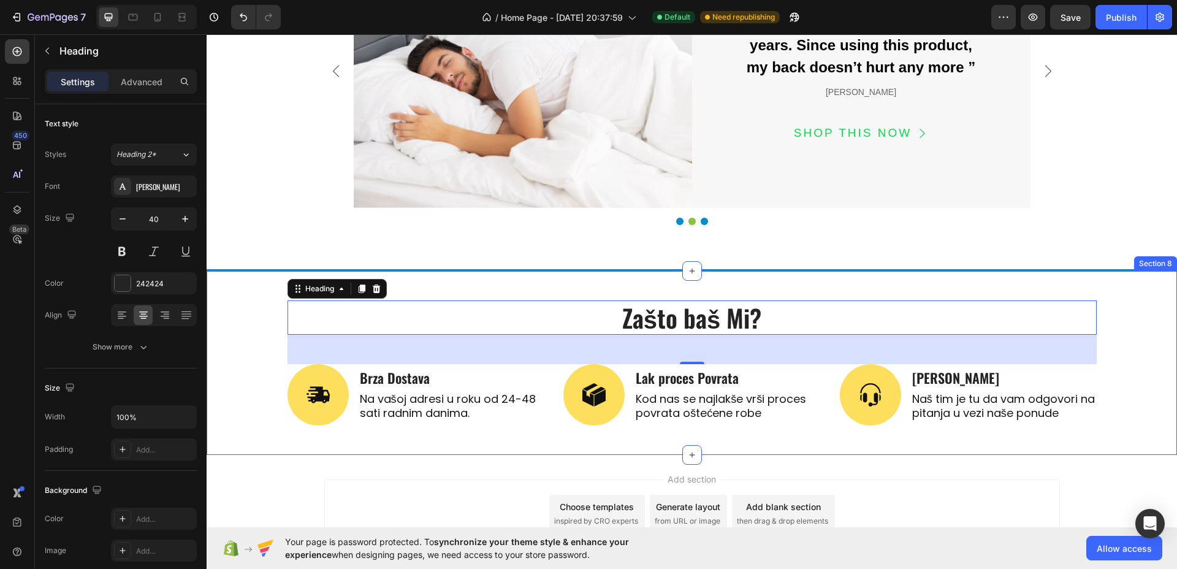
scroll to position [2776, 0]
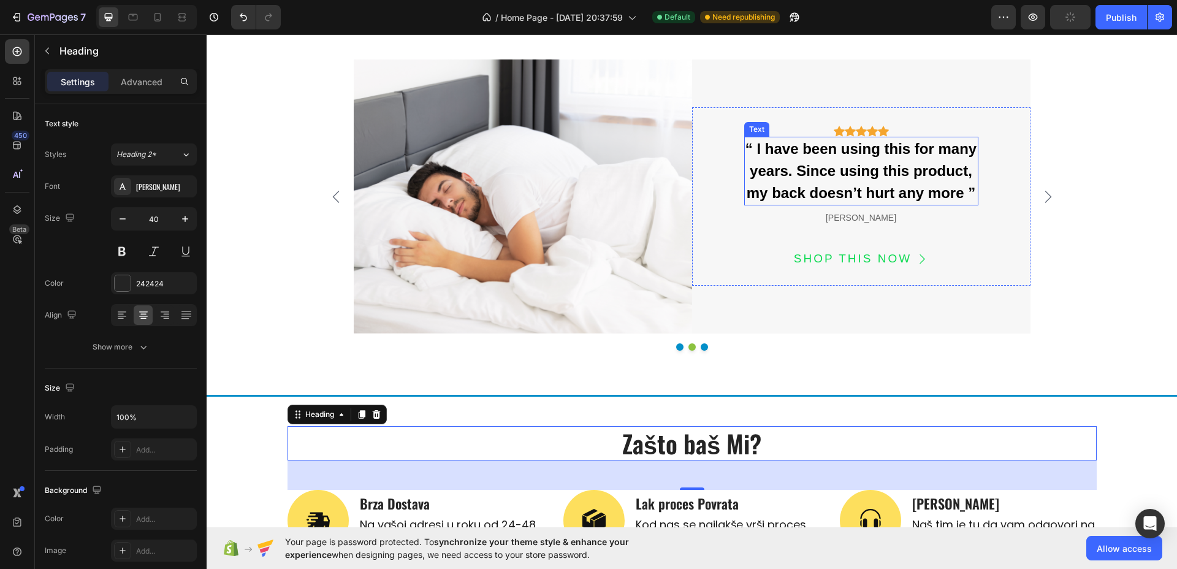
click at [814, 170] on div "“ I have been using this for many years. Since using this product, my back does…" at bounding box center [862, 171] width 234 height 69
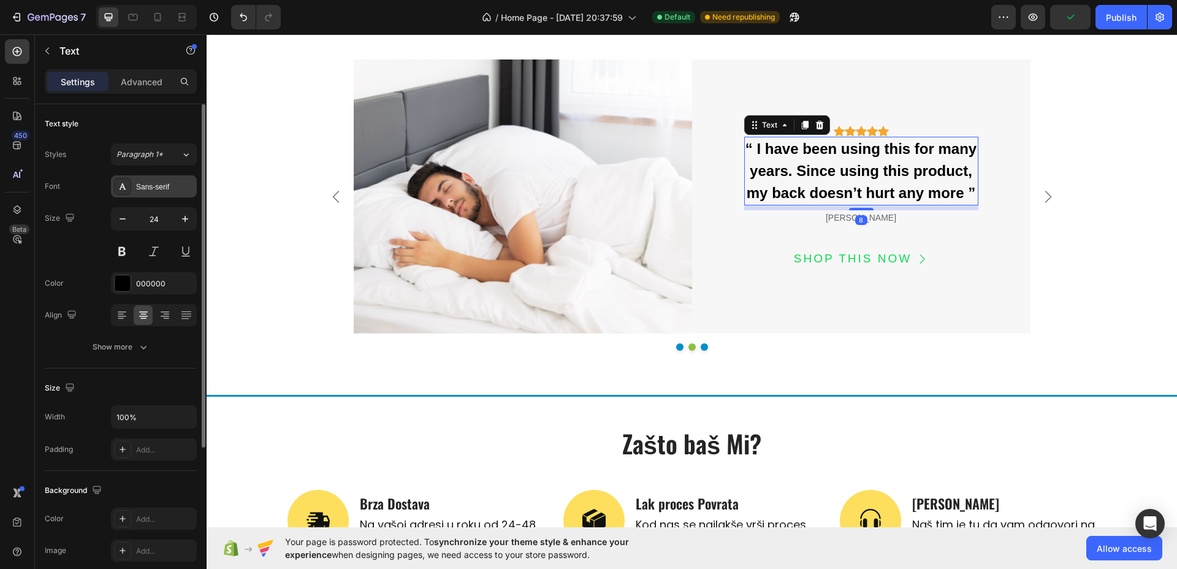
click at [142, 190] on div "Sans-serif" at bounding box center [165, 187] width 58 height 11
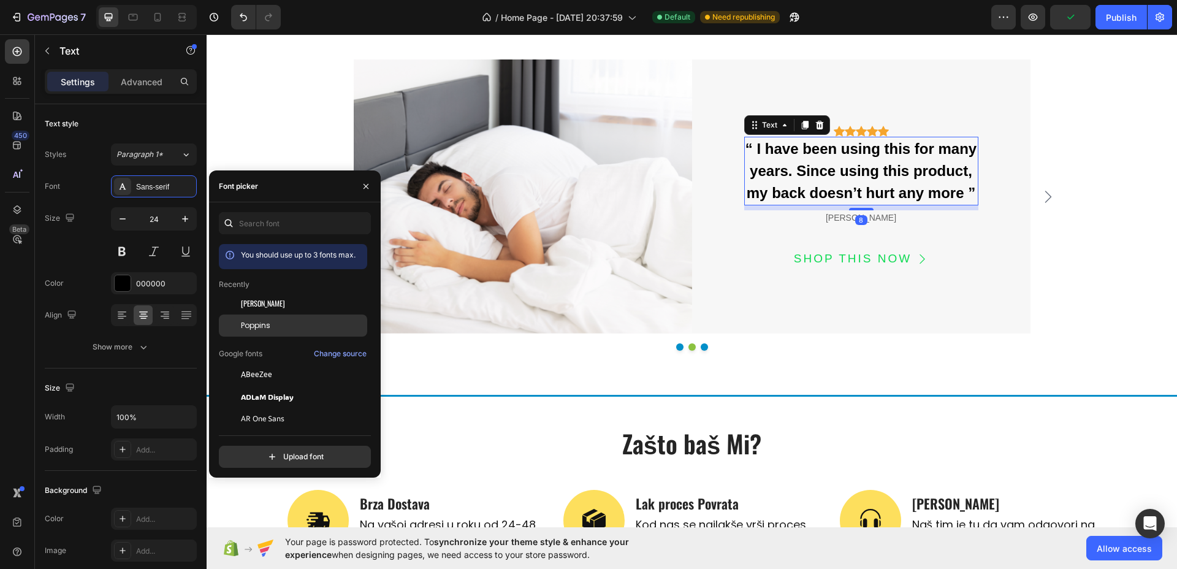
click at [247, 320] on span "Poppins" at bounding box center [255, 325] width 29 height 11
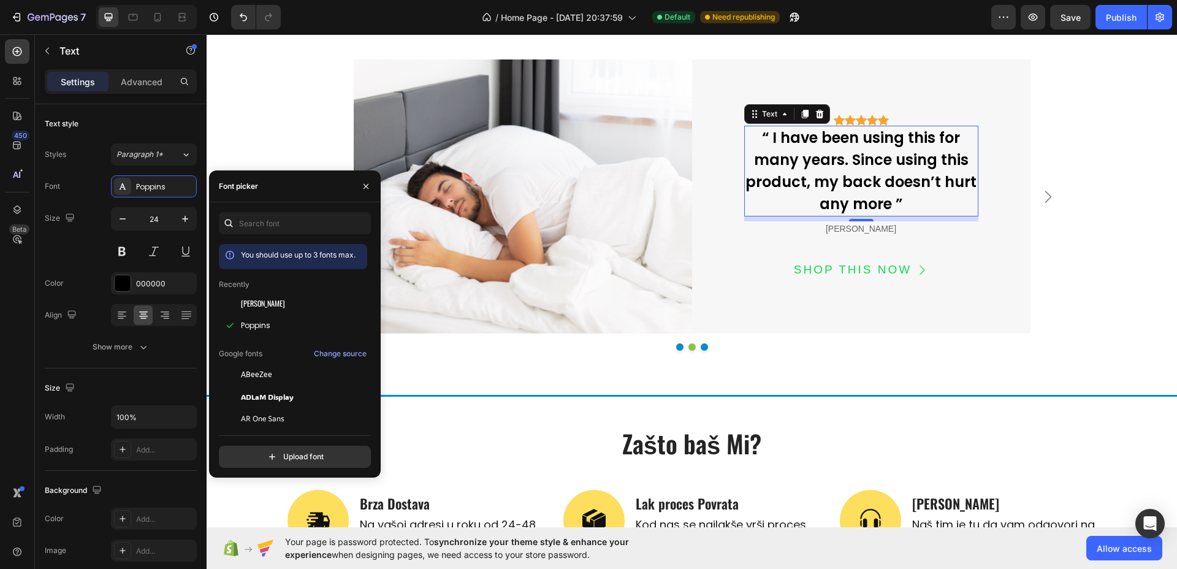
click at [858, 228] on div "8" at bounding box center [862, 231] width 12 height 10
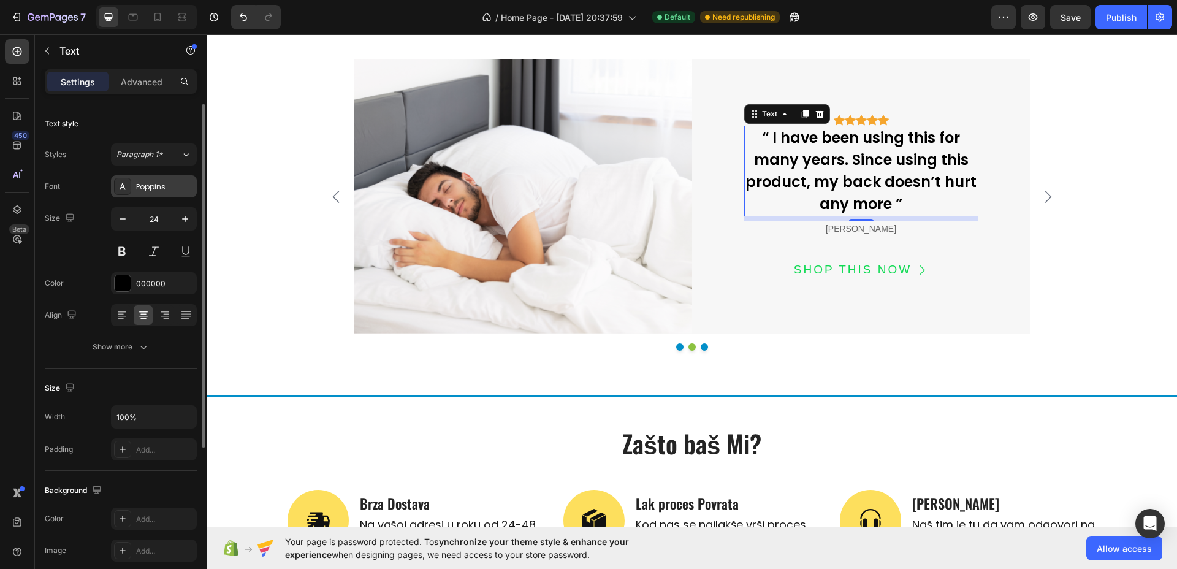
click at [159, 188] on div "Poppins" at bounding box center [165, 187] width 58 height 11
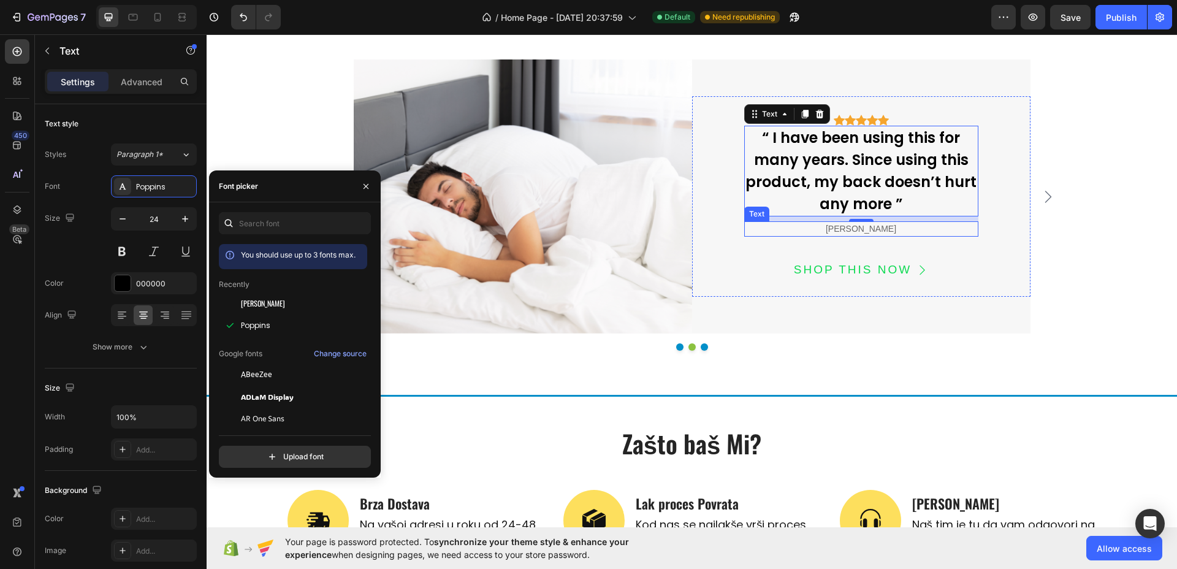
click at [887, 231] on div "[PERSON_NAME]" at bounding box center [862, 228] width 234 height 15
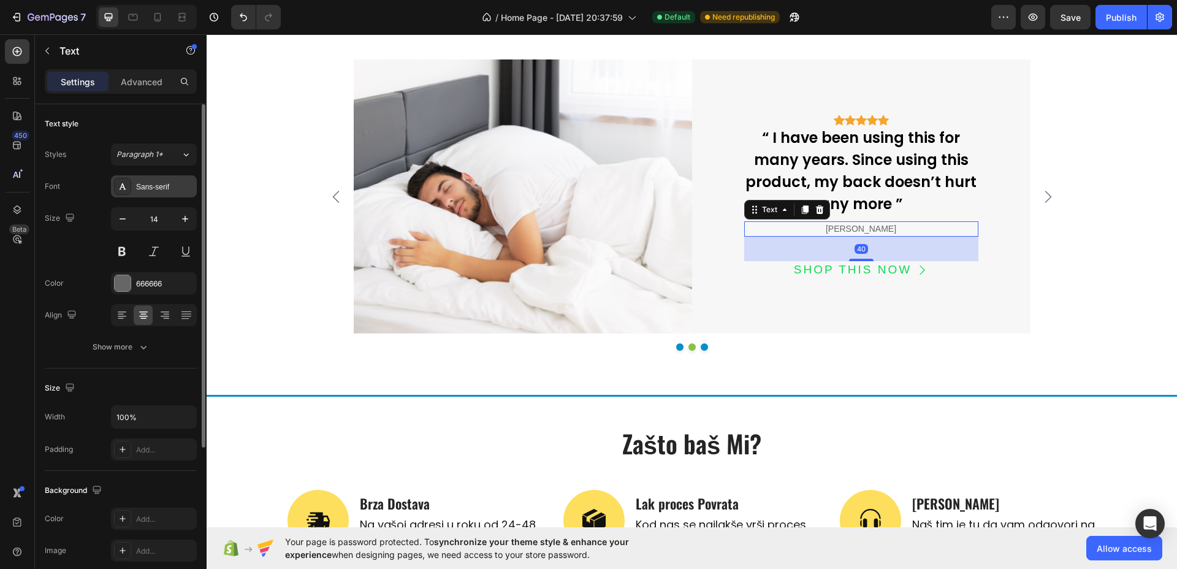
click at [157, 177] on div "Sans-serif" at bounding box center [154, 186] width 86 height 22
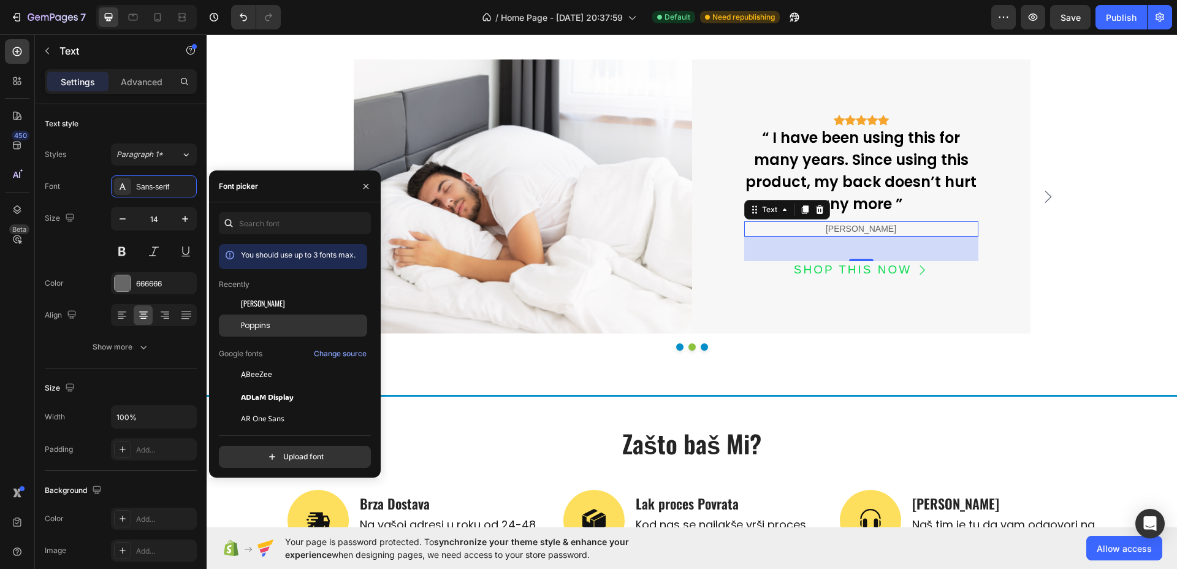
click at [255, 321] on span "Poppins" at bounding box center [255, 325] width 29 height 11
click at [854, 272] on div "SHOP THIS NOW" at bounding box center [853, 270] width 118 height 18
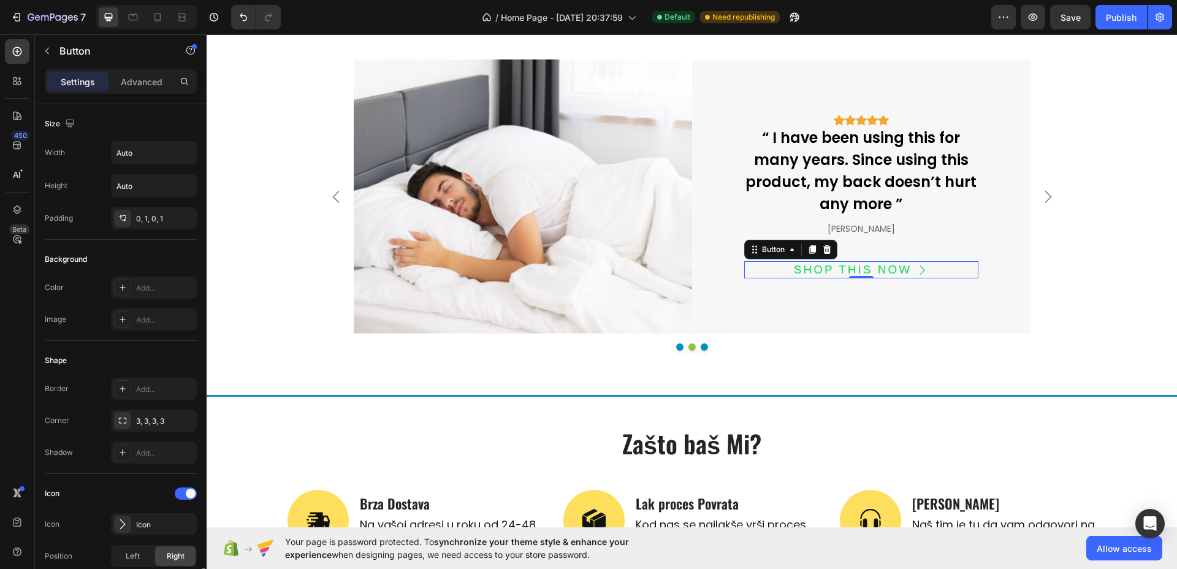
scroll to position [460, 0]
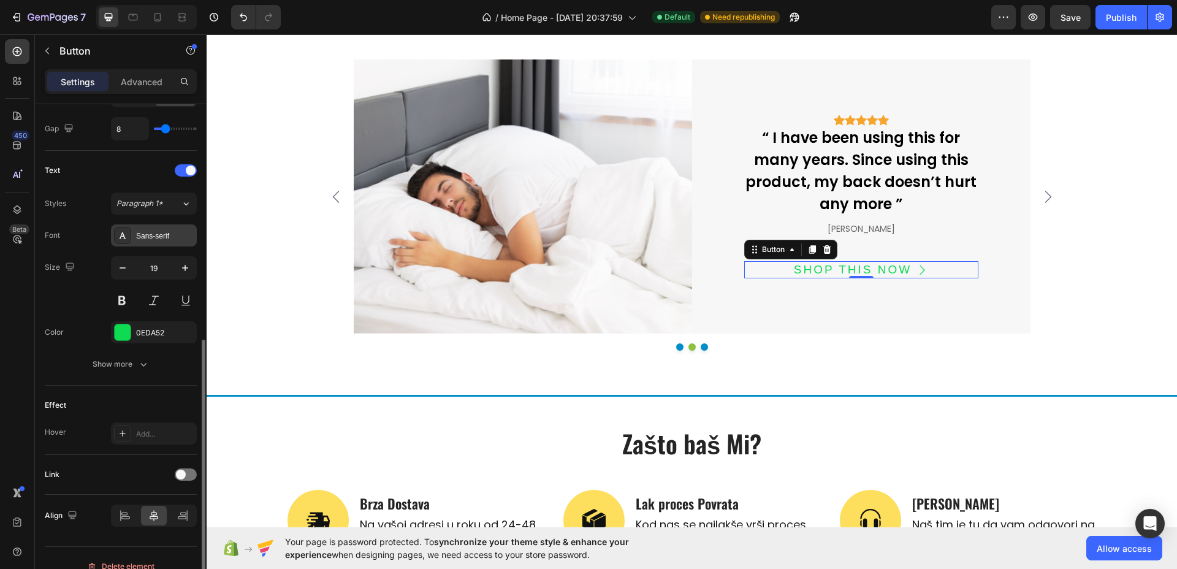
click at [139, 226] on div "Sans-serif" at bounding box center [154, 235] width 86 height 22
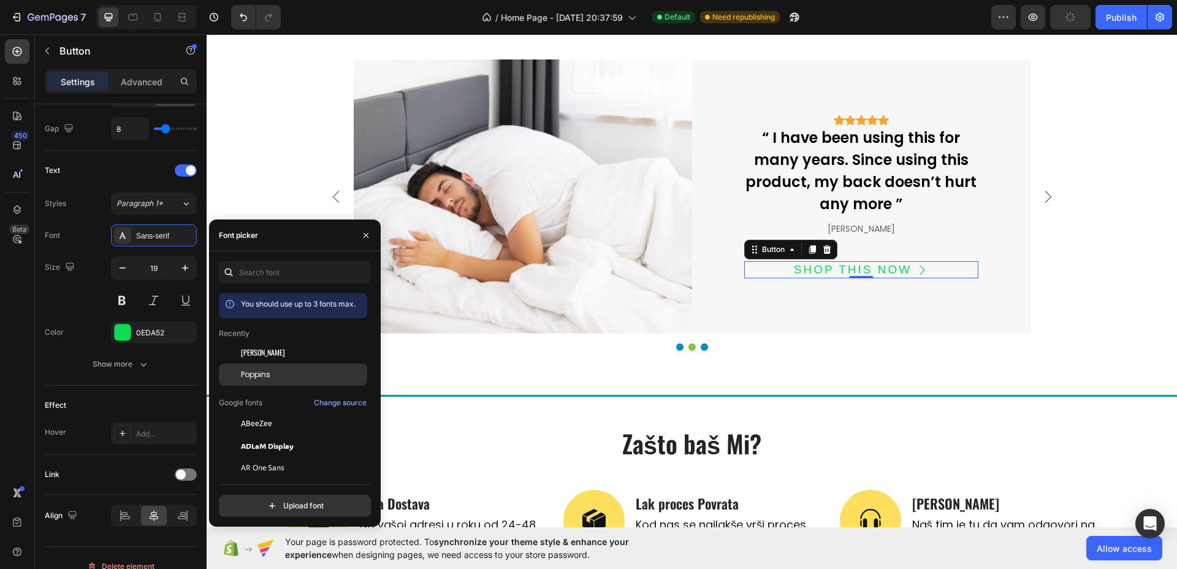
click at [272, 370] on div "Poppins" at bounding box center [303, 374] width 124 height 11
click at [175, 272] on button "button" at bounding box center [185, 268] width 22 height 22
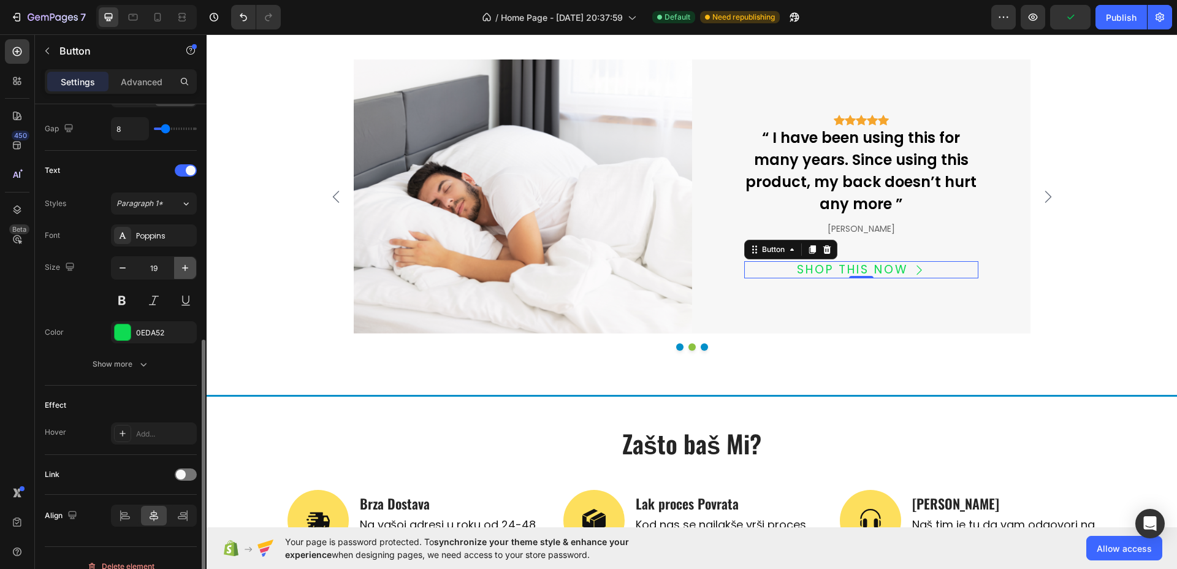
type input "20"
click at [875, 266] on div "SHOP THIS NOW" at bounding box center [853, 270] width 120 height 18
click at [875, 266] on p "SHOP THIS NOW" at bounding box center [853, 270] width 120 height 18
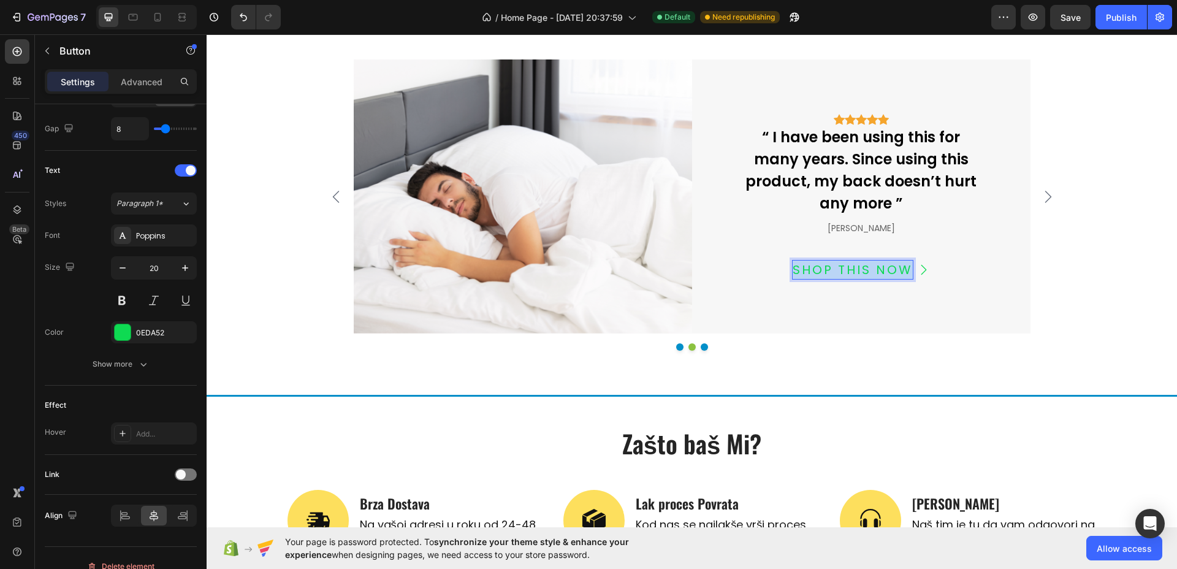
click at [875, 266] on p "SHOP THIS NOW" at bounding box center [853, 270] width 120 height 18
click at [824, 261] on button "KUPI" at bounding box center [861, 270] width 75 height 18
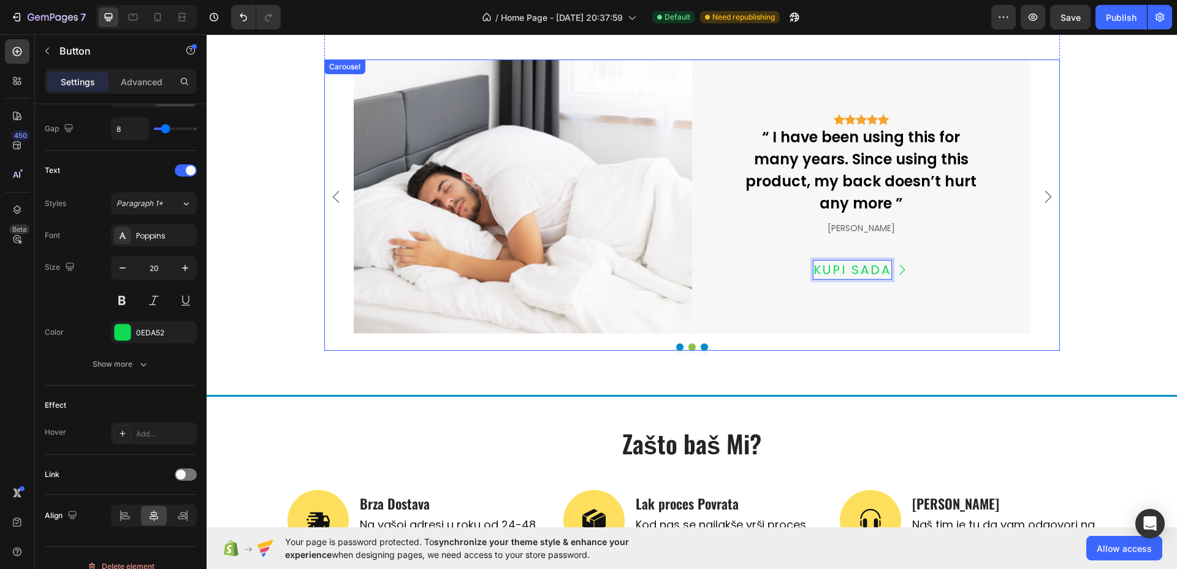
click at [1043, 195] on icon "Carousel Next Arrow" at bounding box center [1048, 197] width 15 height 15
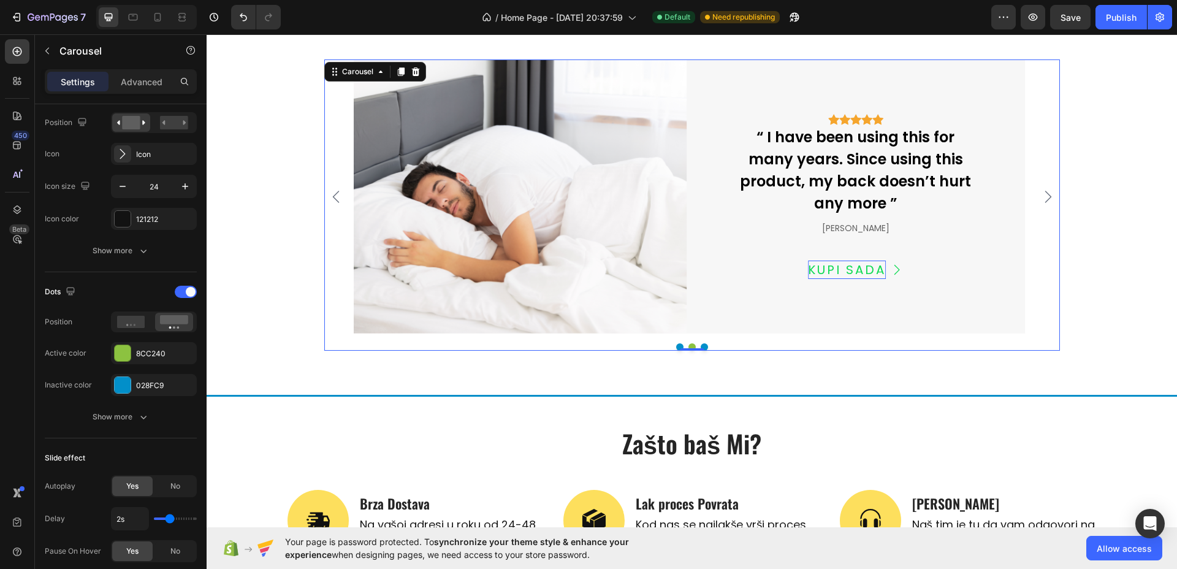
scroll to position [0, 0]
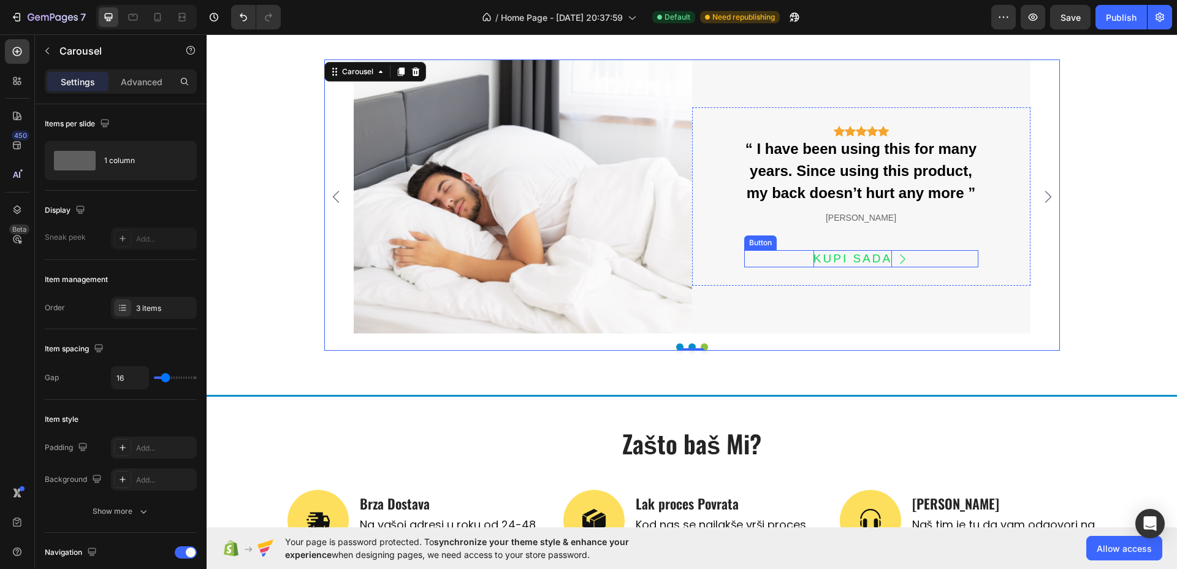
click at [859, 257] on p "KUPI SADA" at bounding box center [853, 259] width 78 height 18
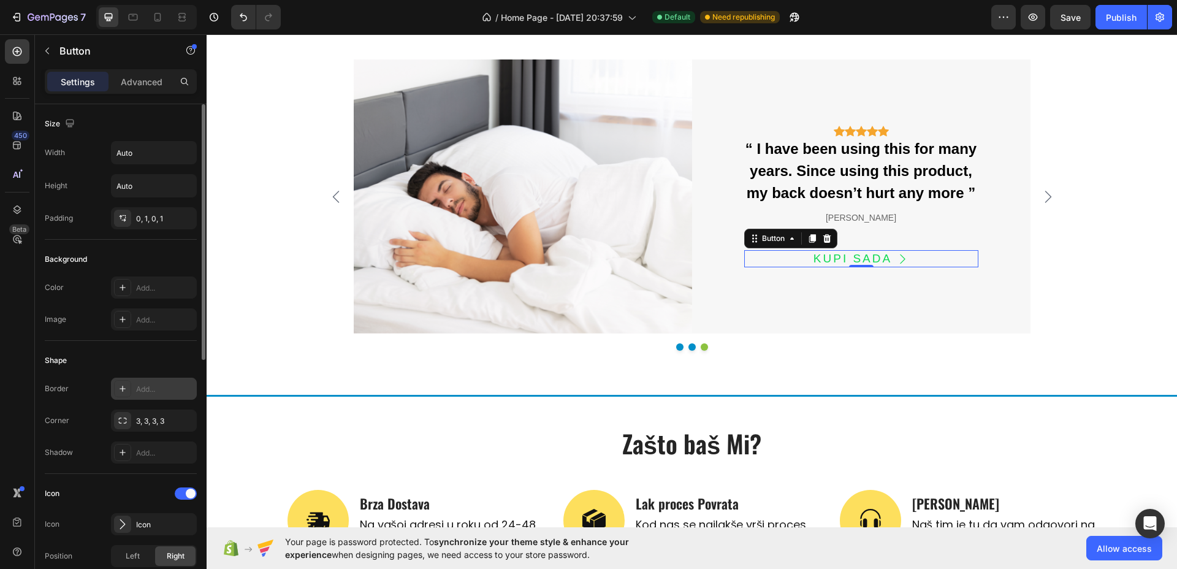
scroll to position [383, 0]
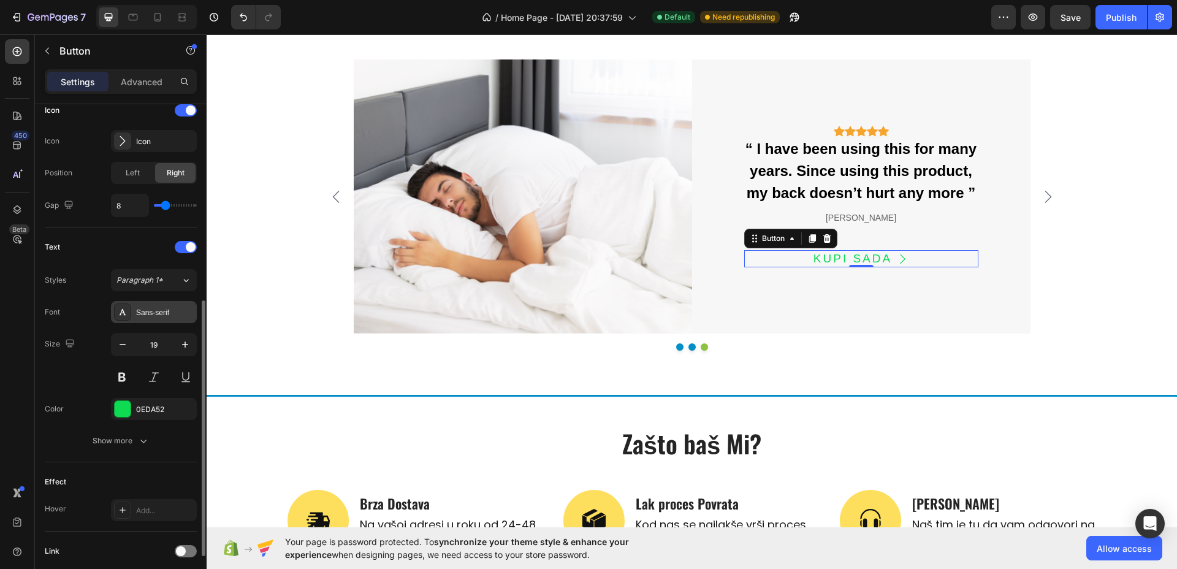
click at [151, 309] on div "Sans-serif" at bounding box center [165, 312] width 58 height 11
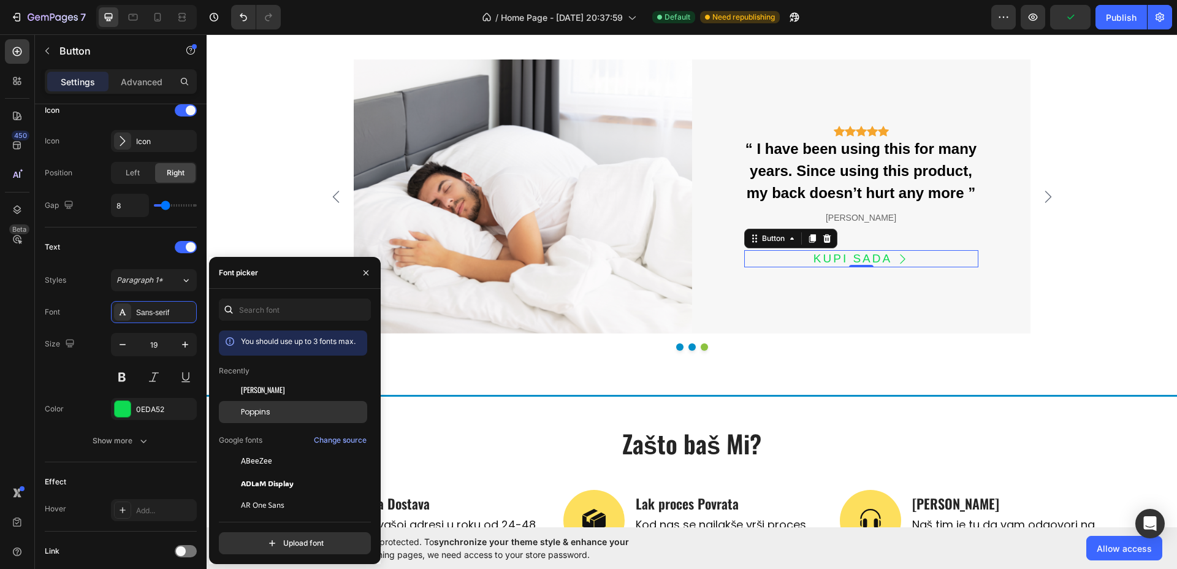
click at [253, 410] on span "Poppins" at bounding box center [255, 412] width 29 height 11
click at [871, 217] on div "[PERSON_NAME]" at bounding box center [862, 217] width 234 height 15
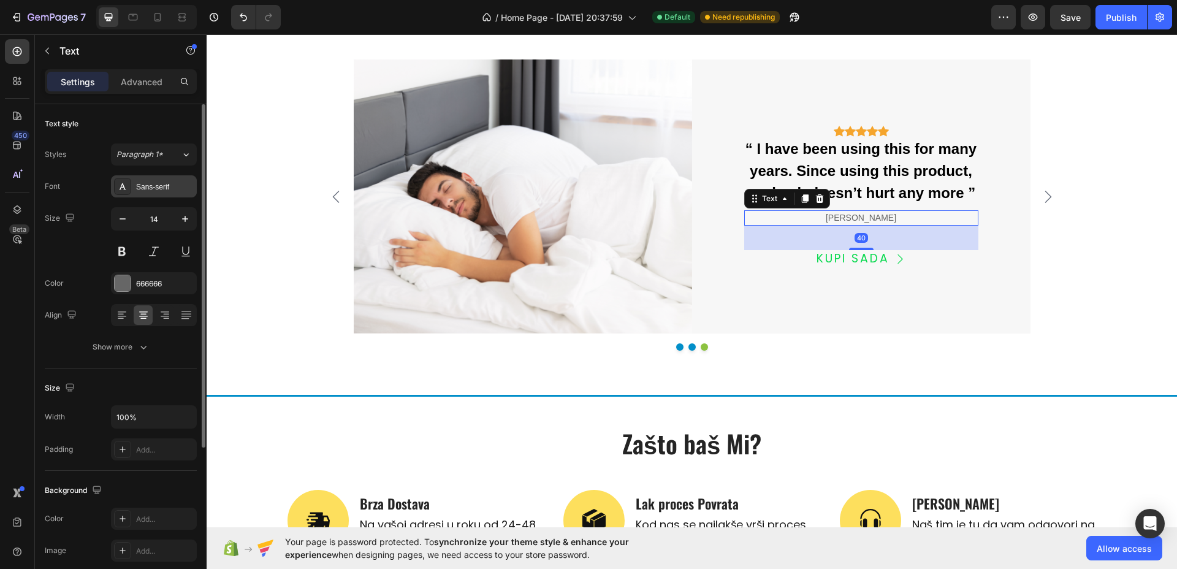
click at [156, 182] on div "Sans-serif" at bounding box center [165, 187] width 58 height 11
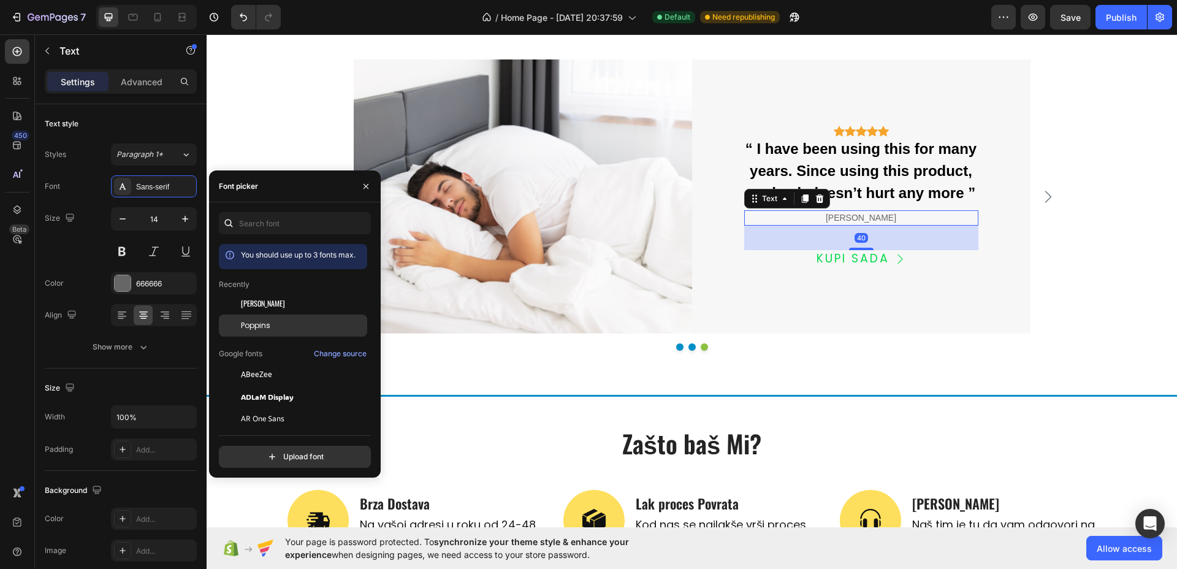
click at [253, 323] on span "Poppins" at bounding box center [255, 325] width 29 height 11
click at [872, 181] on div "“ I have been using this for many years. Since using this product, my back does…" at bounding box center [862, 171] width 234 height 69
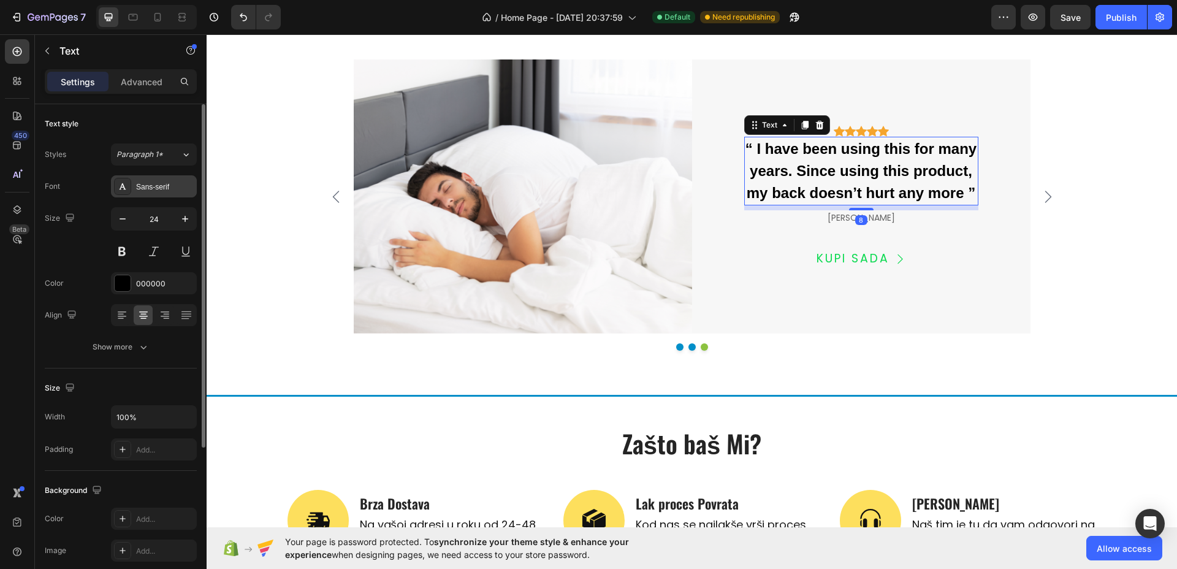
click at [134, 184] on div "Sans-serif" at bounding box center [154, 186] width 86 height 22
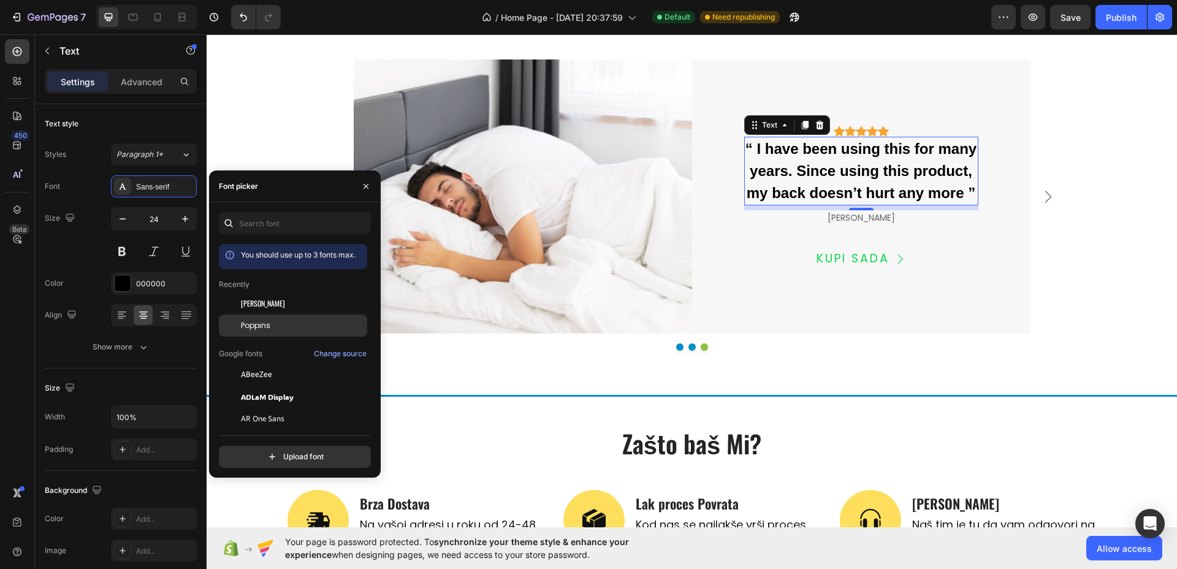
click at [255, 326] on span "Poppins" at bounding box center [255, 325] width 29 height 11
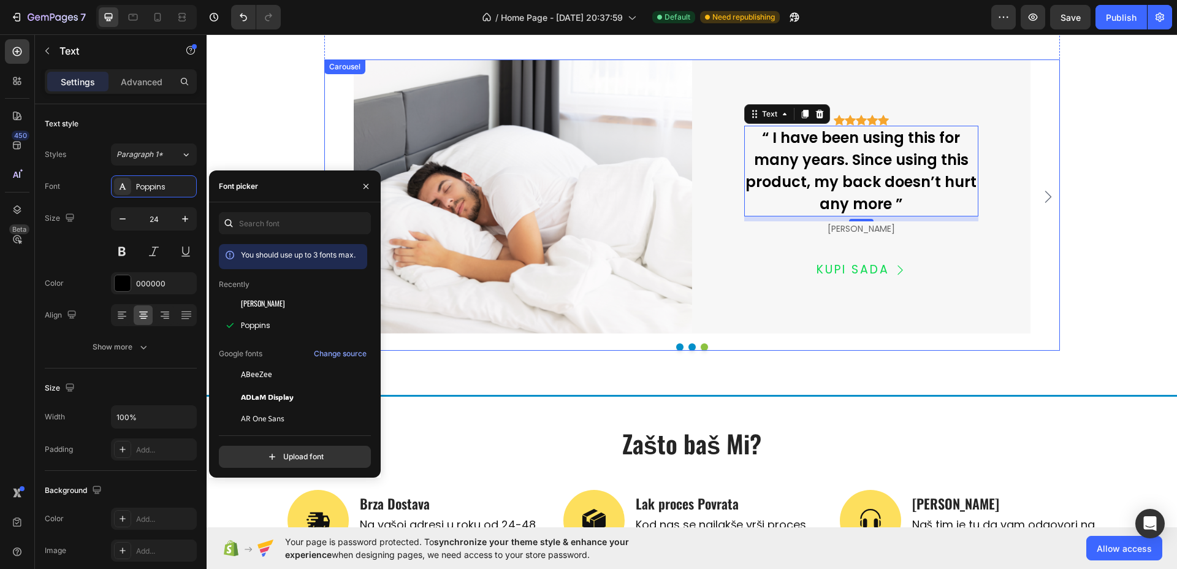
click at [1043, 195] on icon "Carousel Next Arrow" at bounding box center [1048, 197] width 15 height 15
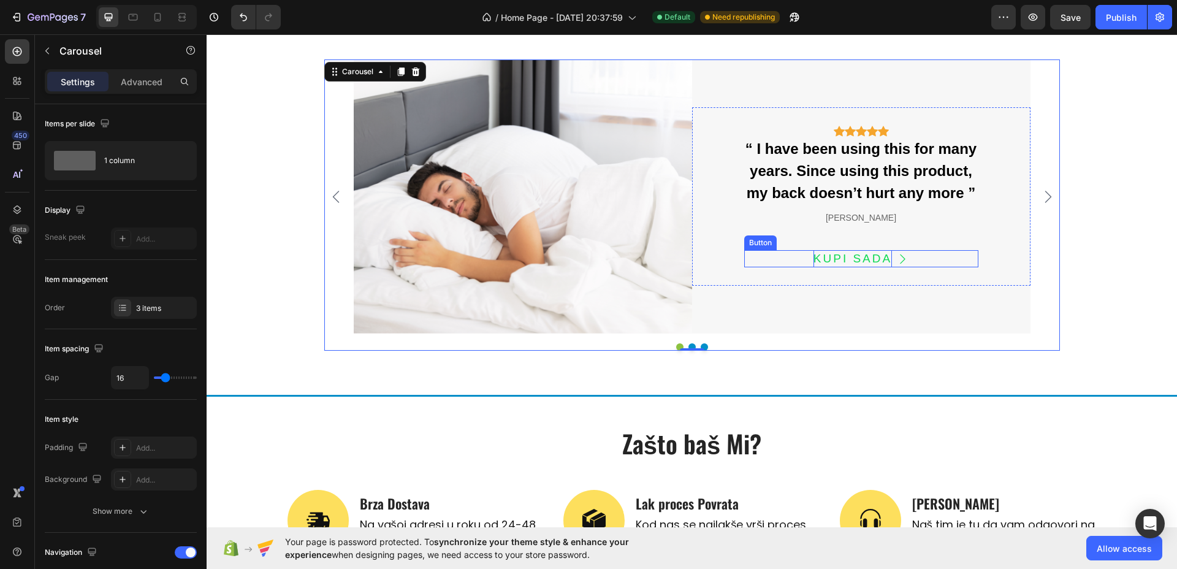
click at [867, 257] on p "KUPI SADA" at bounding box center [853, 259] width 78 height 18
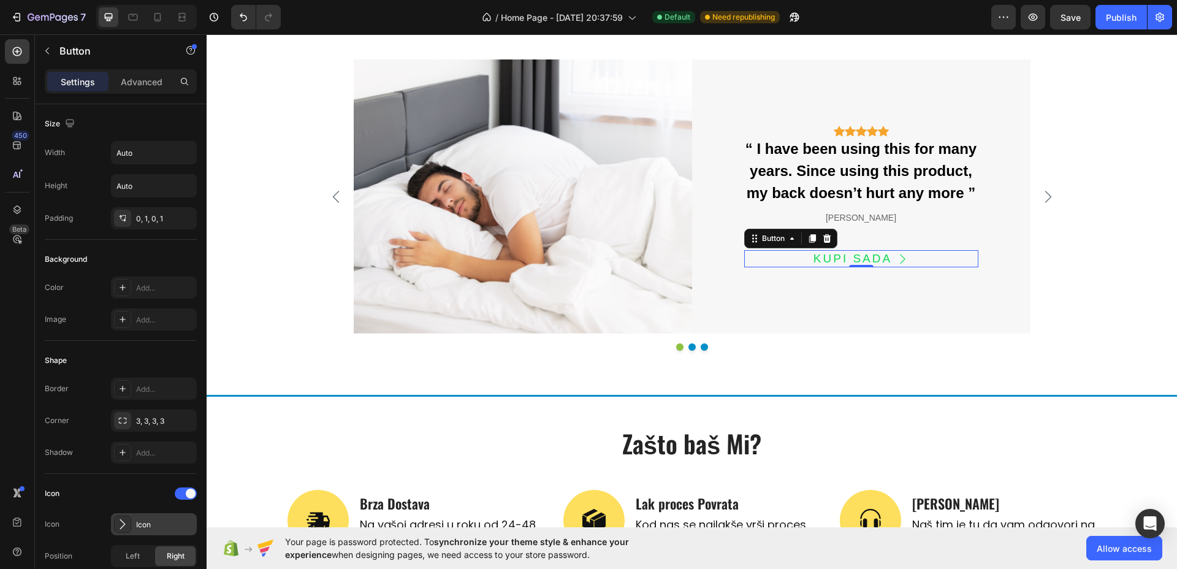
scroll to position [460, 0]
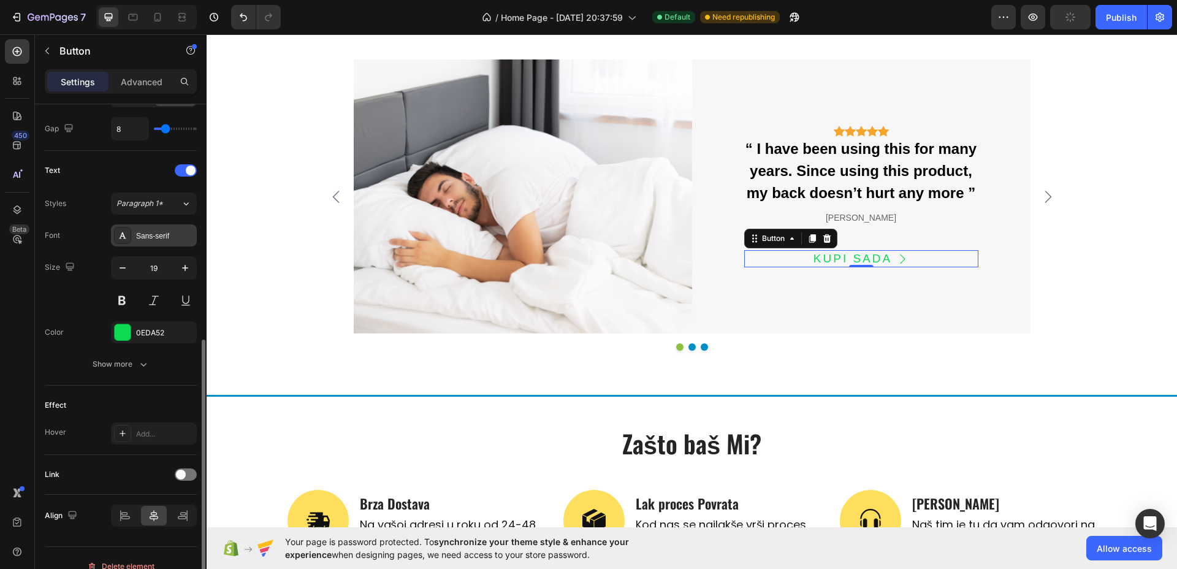
click at [156, 233] on div "Sans-serif" at bounding box center [165, 236] width 58 height 11
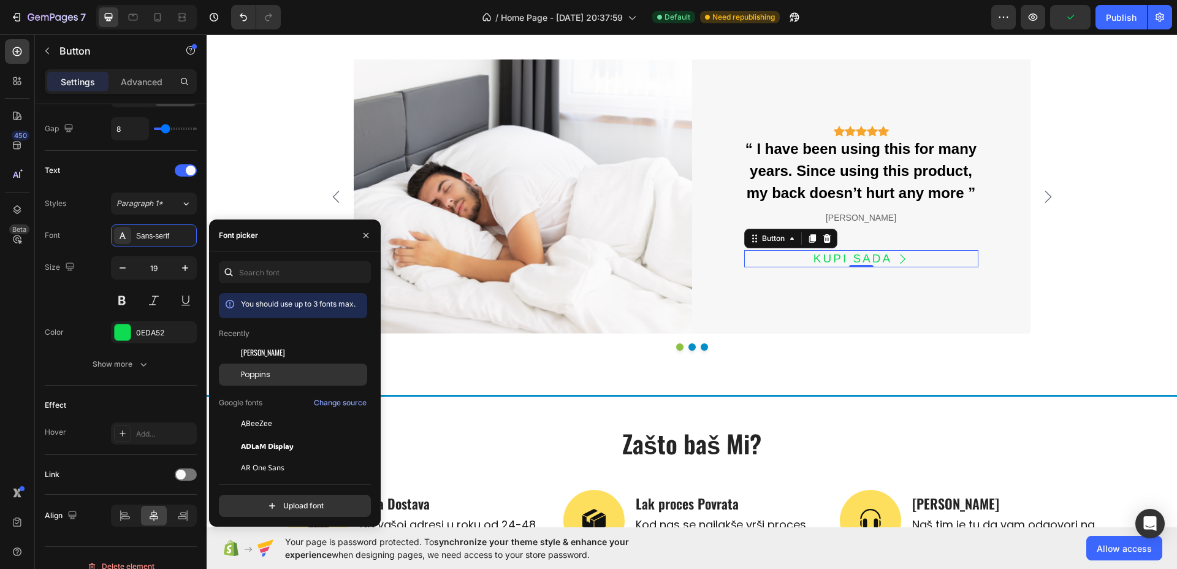
click at [249, 369] on span "Poppins" at bounding box center [255, 374] width 29 height 11
click at [852, 214] on div "[PERSON_NAME]" at bounding box center [862, 217] width 234 height 15
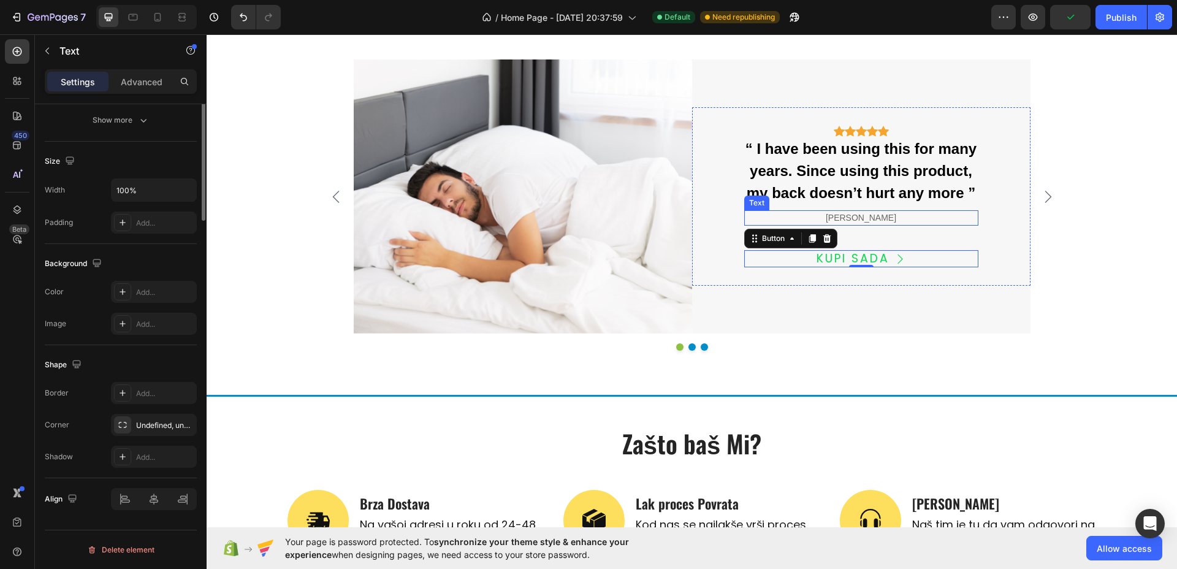
scroll to position [0, 0]
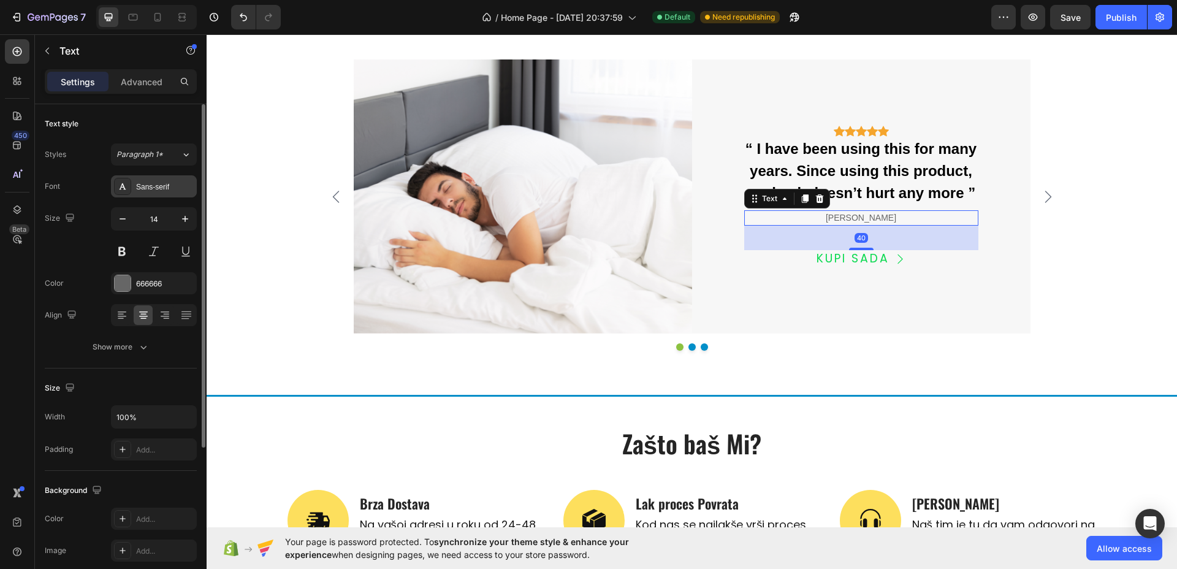
click at [163, 180] on div "Sans-serif" at bounding box center [154, 186] width 86 height 22
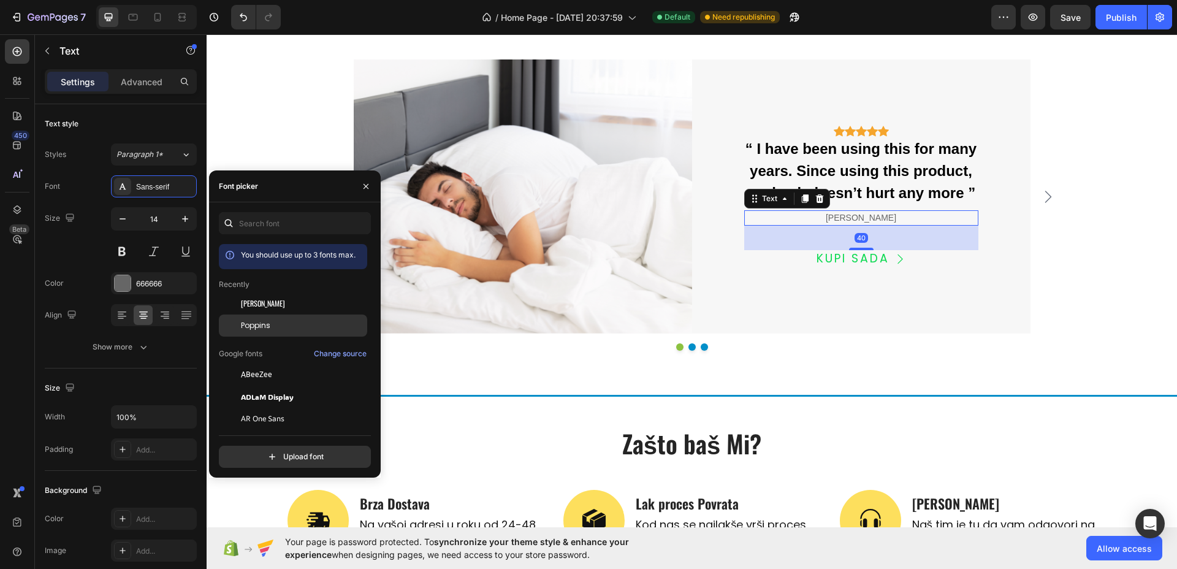
click at [259, 452] on div "Poppins" at bounding box center [293, 463] width 148 height 22
click at [883, 154] on div "“ I have been using this for many years. Since using this product, my back does…" at bounding box center [862, 171] width 234 height 69
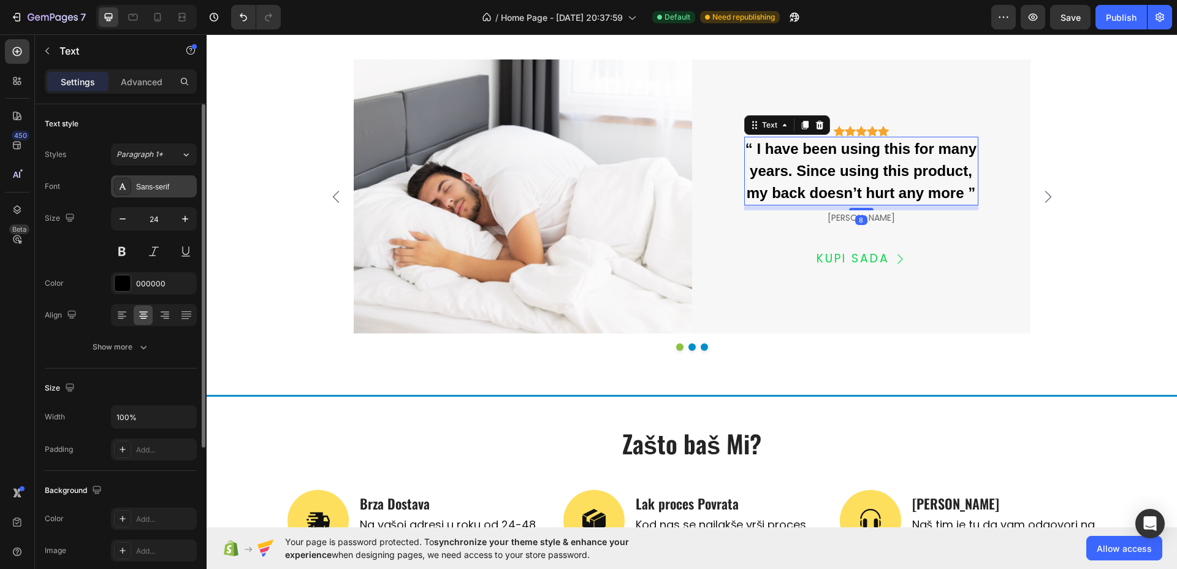
click at [172, 188] on div "Sans-serif" at bounding box center [165, 187] width 58 height 11
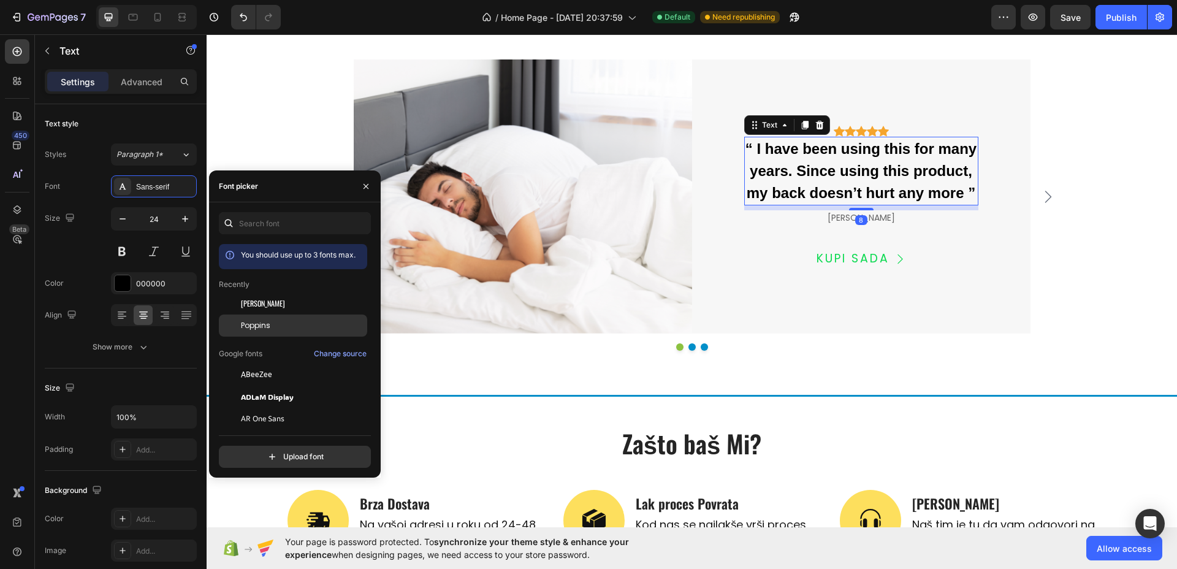
click at [280, 327] on div "Poppins" at bounding box center [303, 325] width 124 height 11
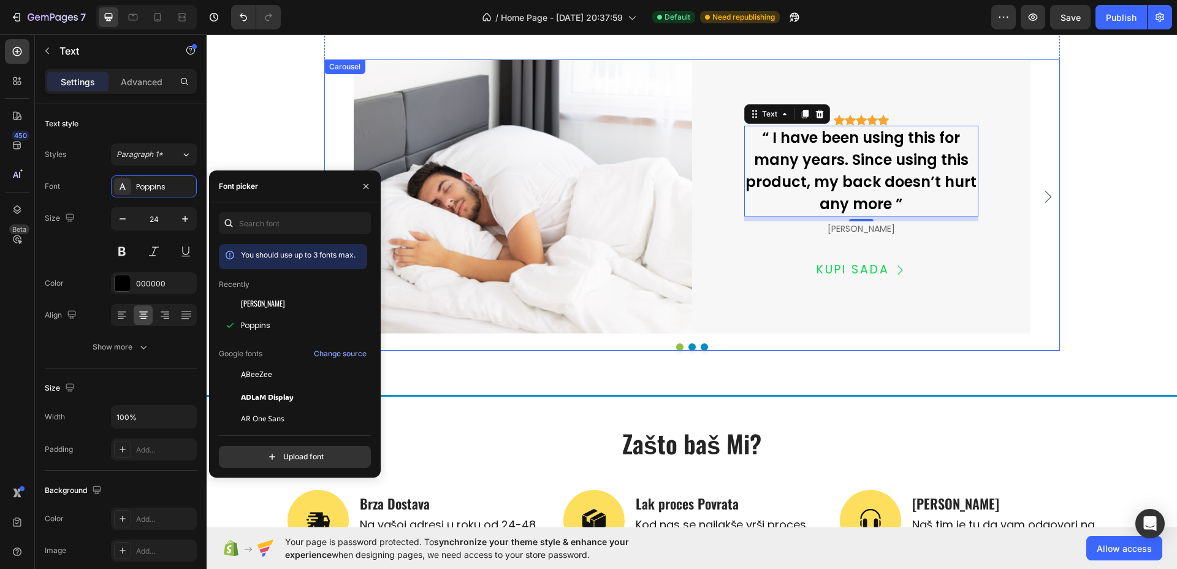
click at [1042, 197] on icon "Carousel Next Arrow" at bounding box center [1048, 197] width 15 height 15
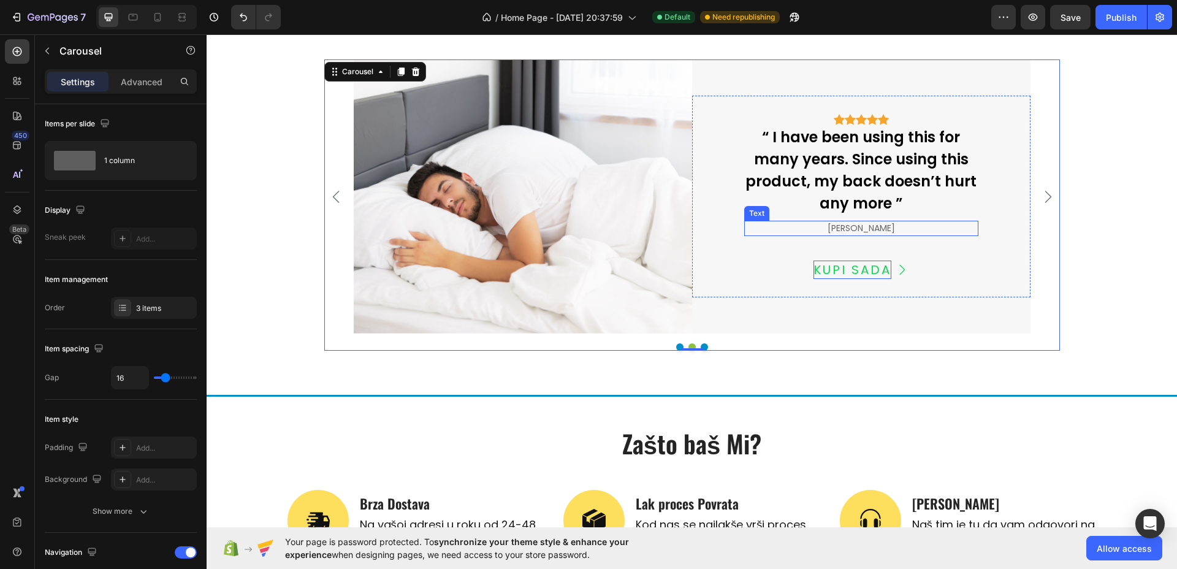
click at [871, 229] on div "[PERSON_NAME]" at bounding box center [862, 228] width 234 height 15
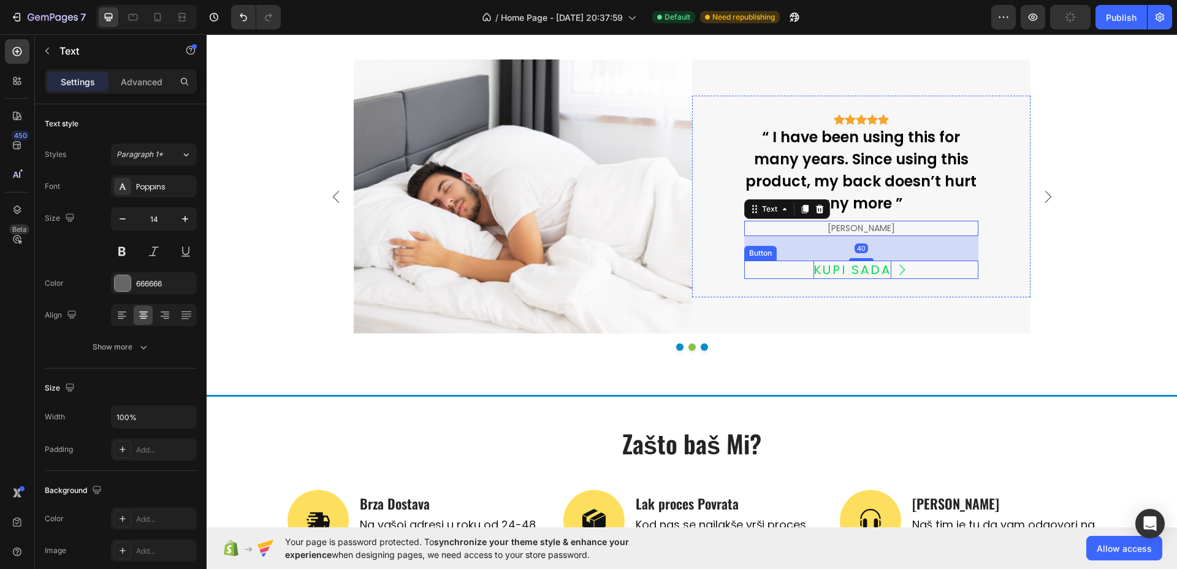
click at [897, 273] on icon "<p>KUPI SADA</p>" at bounding box center [903, 270] width 12 height 12
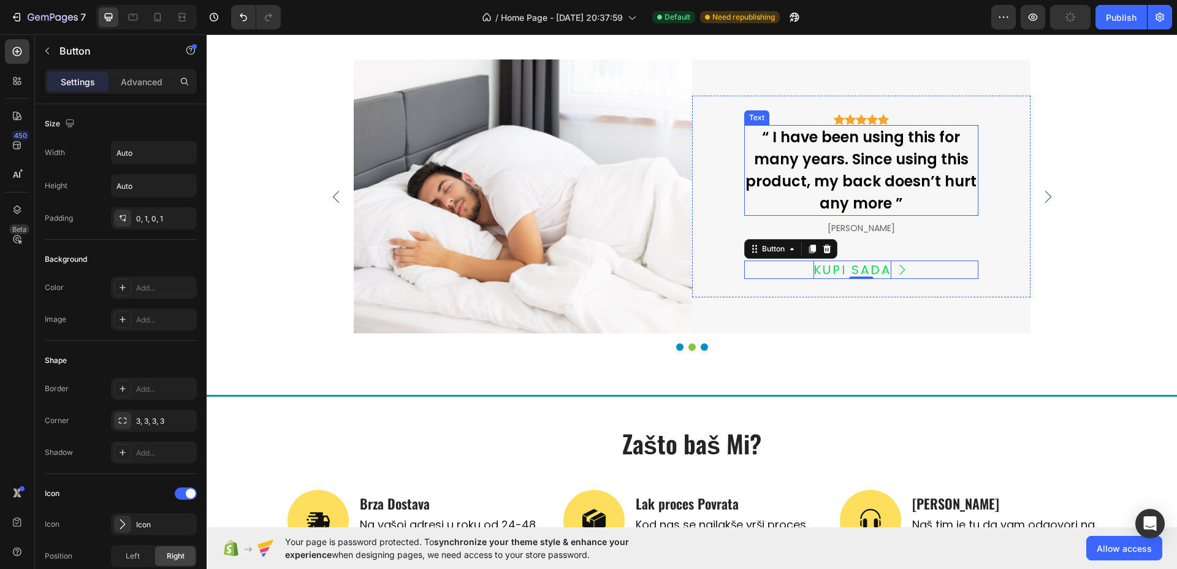
click at [880, 161] on div "“ I have been using this for many years. Since using this product, my back does…" at bounding box center [862, 170] width 234 height 91
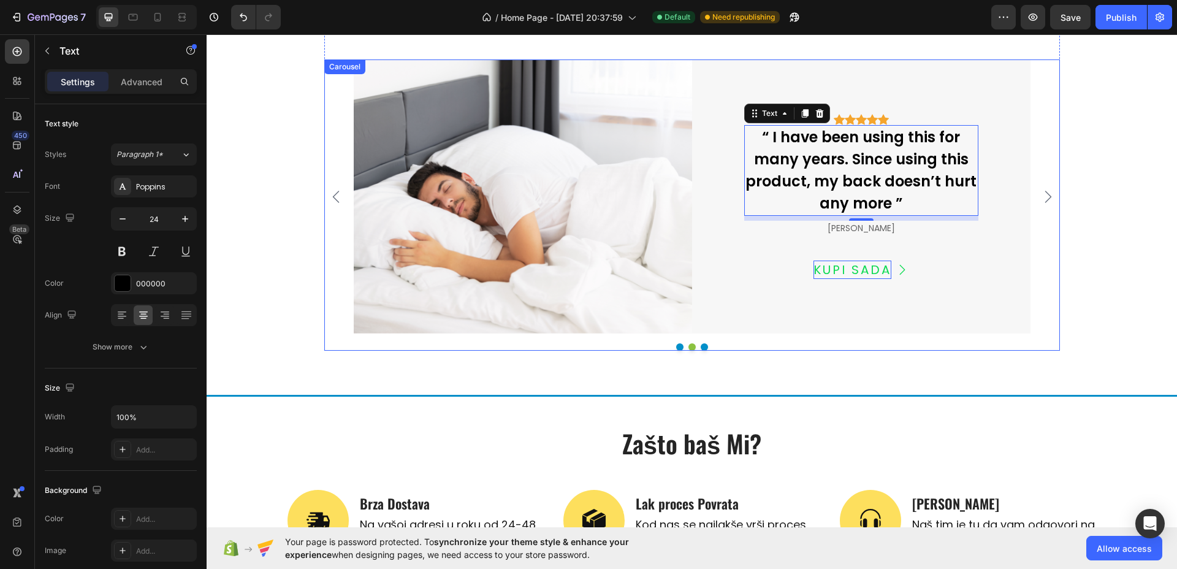
click at [1041, 196] on icon "Carousel Next Arrow" at bounding box center [1048, 197] width 15 height 15
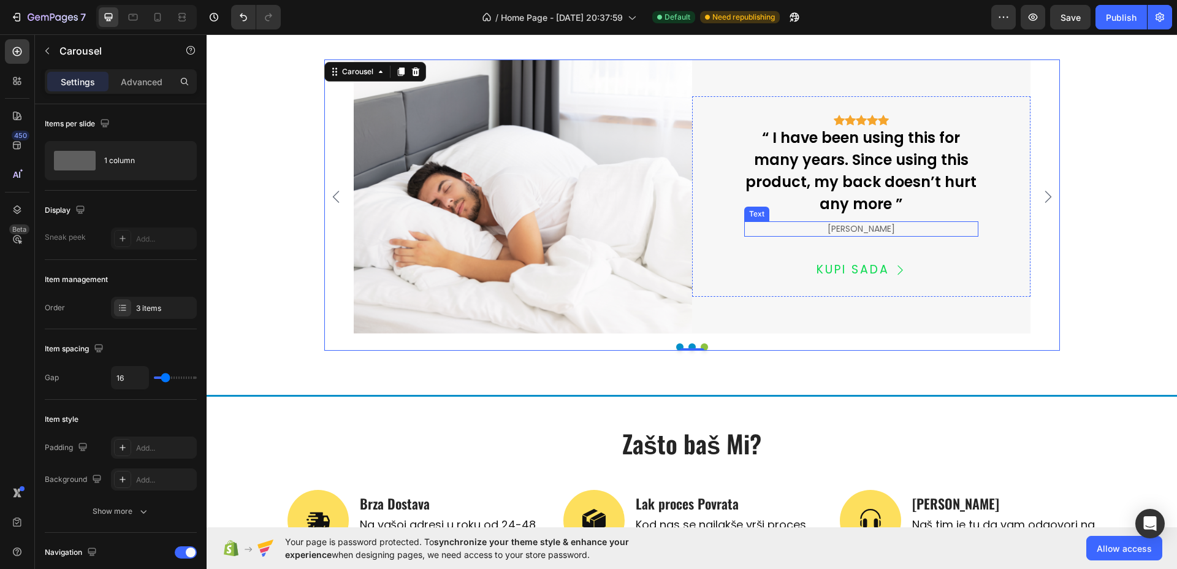
click at [850, 227] on div "[PERSON_NAME]" at bounding box center [862, 228] width 234 height 15
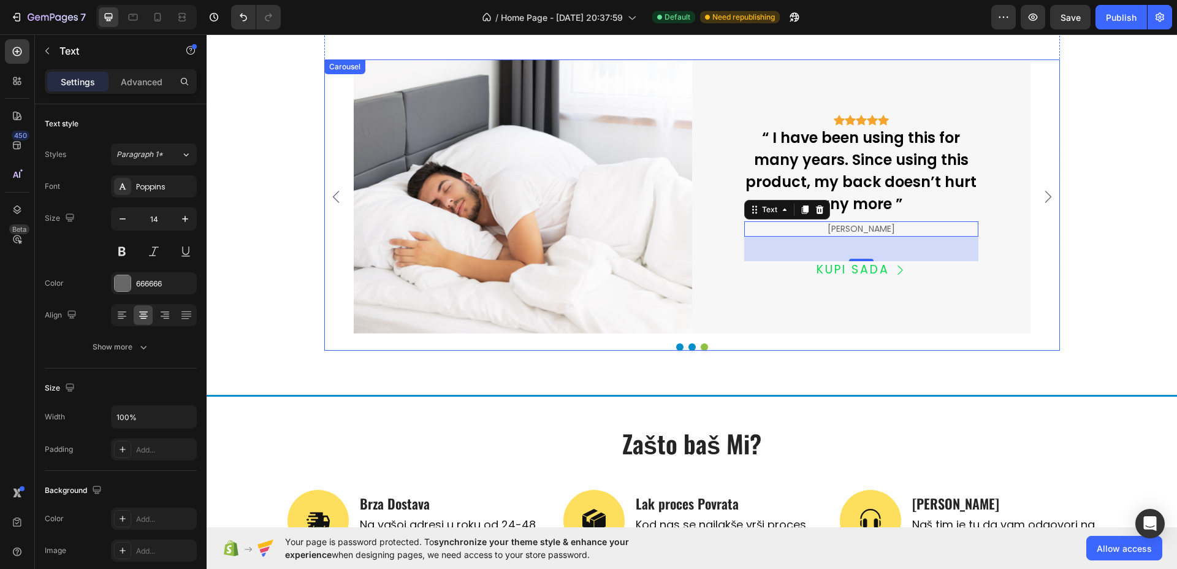
click at [738, 345] on div at bounding box center [692, 346] width 736 height 7
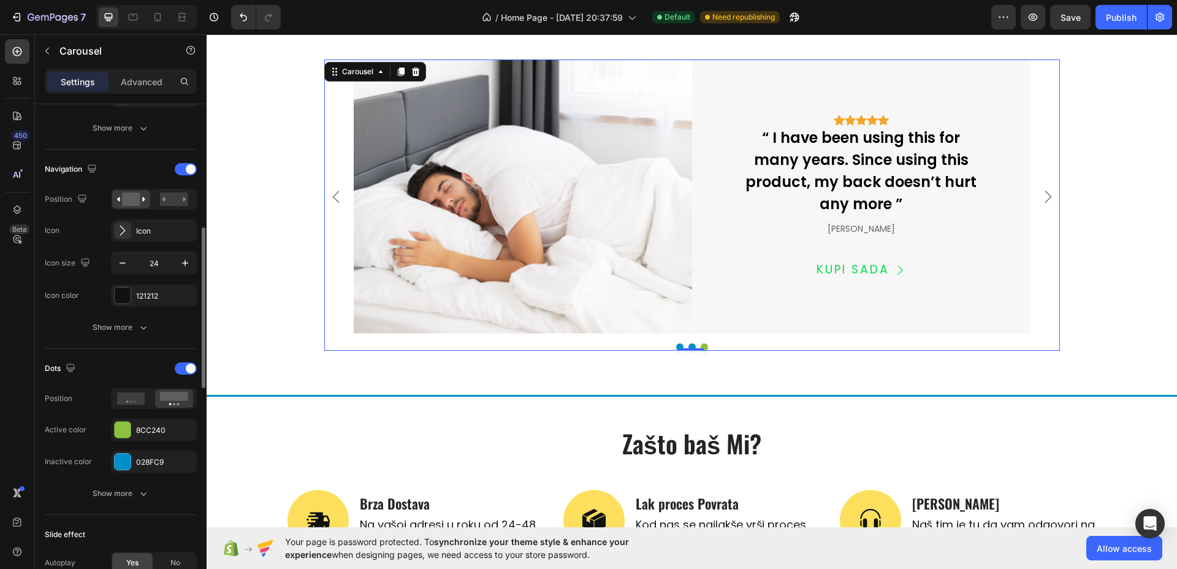
scroll to position [767, 0]
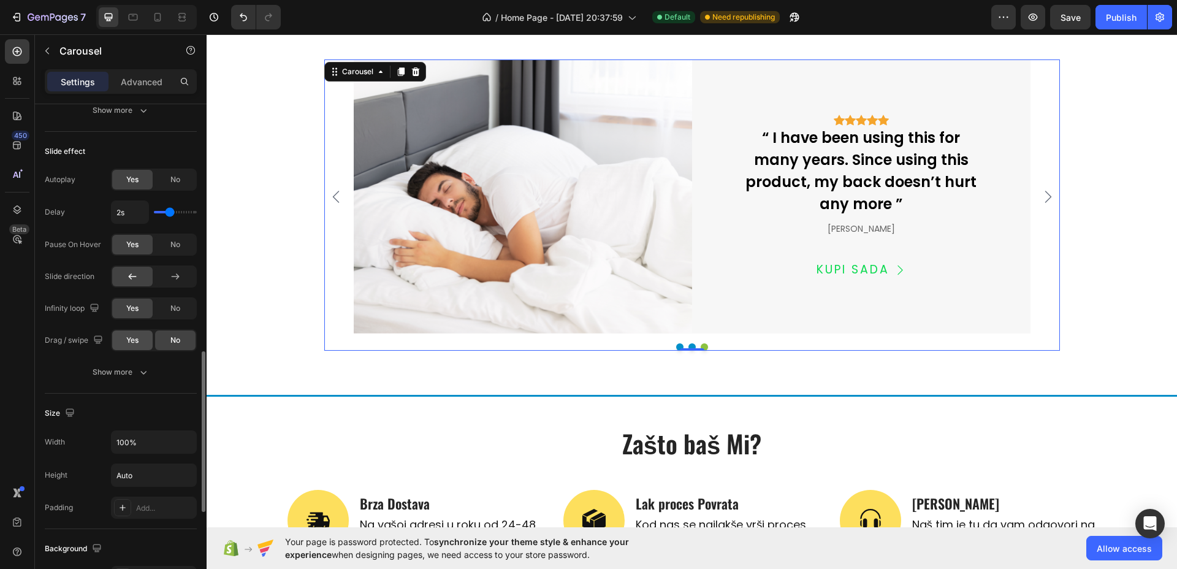
click at [142, 340] on div "Yes" at bounding box center [132, 341] width 40 height 20
click at [154, 15] on icon at bounding box center [157, 17] width 12 height 12
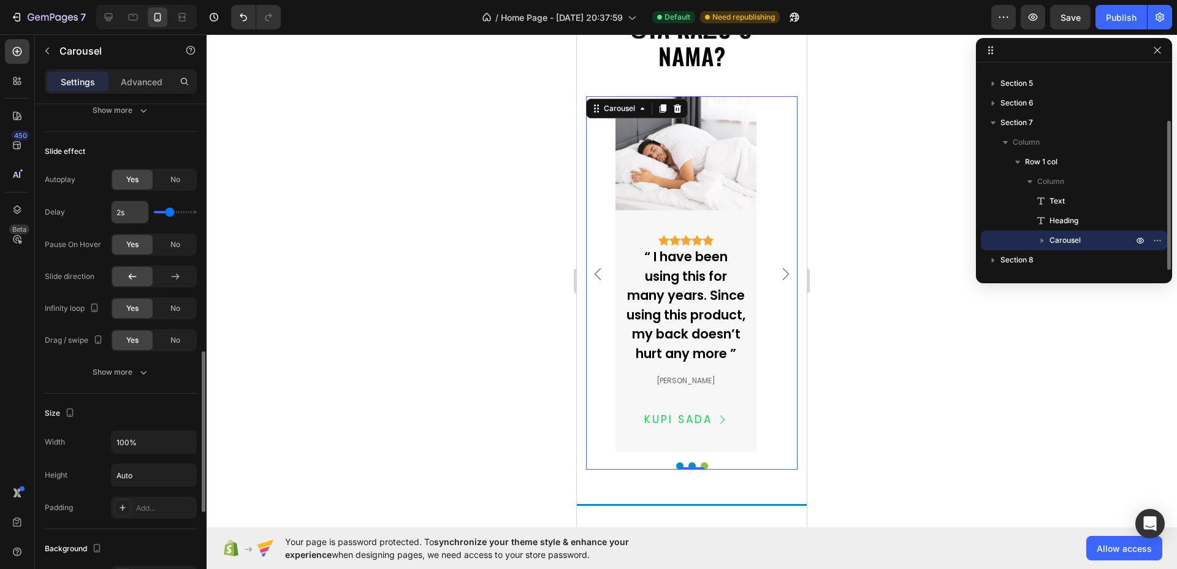
scroll to position [2795, 0]
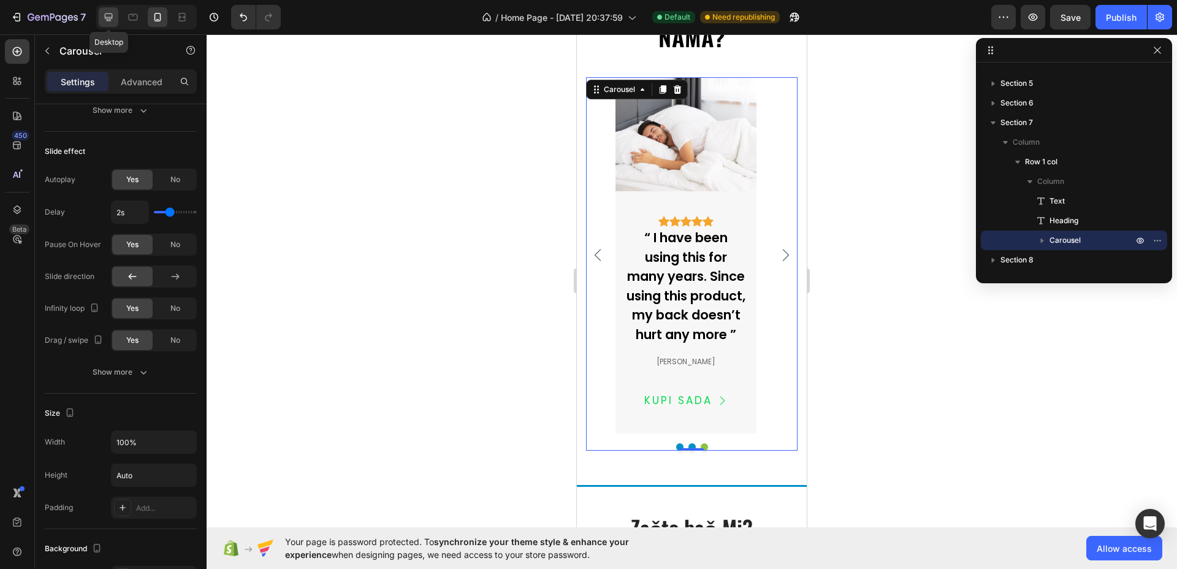
click at [106, 16] on icon at bounding box center [108, 17] width 12 height 12
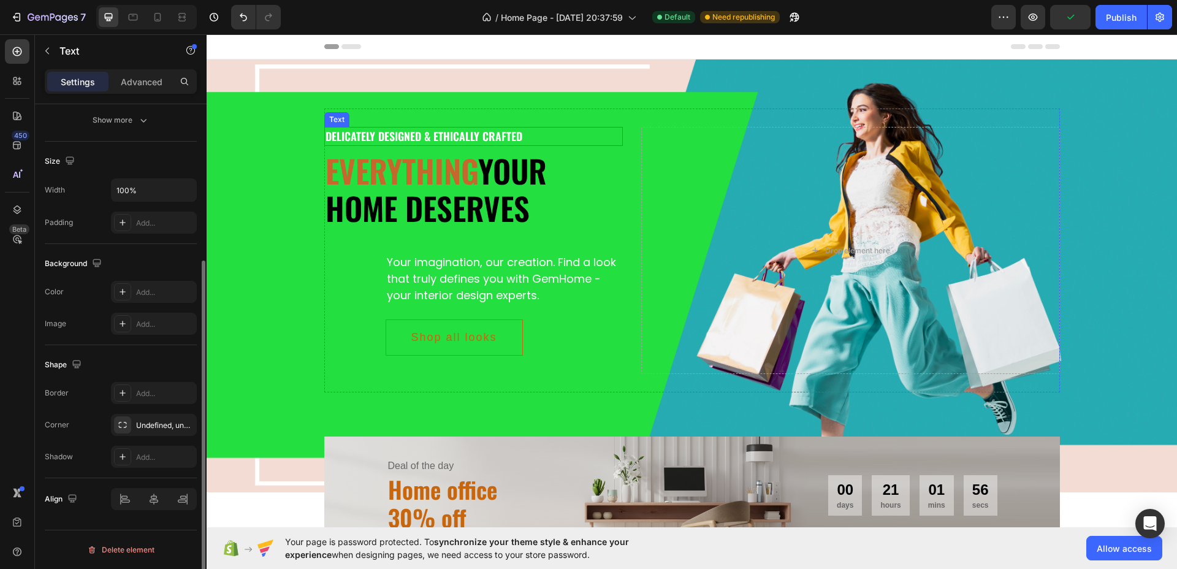
click at [431, 131] on div "Delicately designed & ethically crafted" at bounding box center [473, 136] width 299 height 19
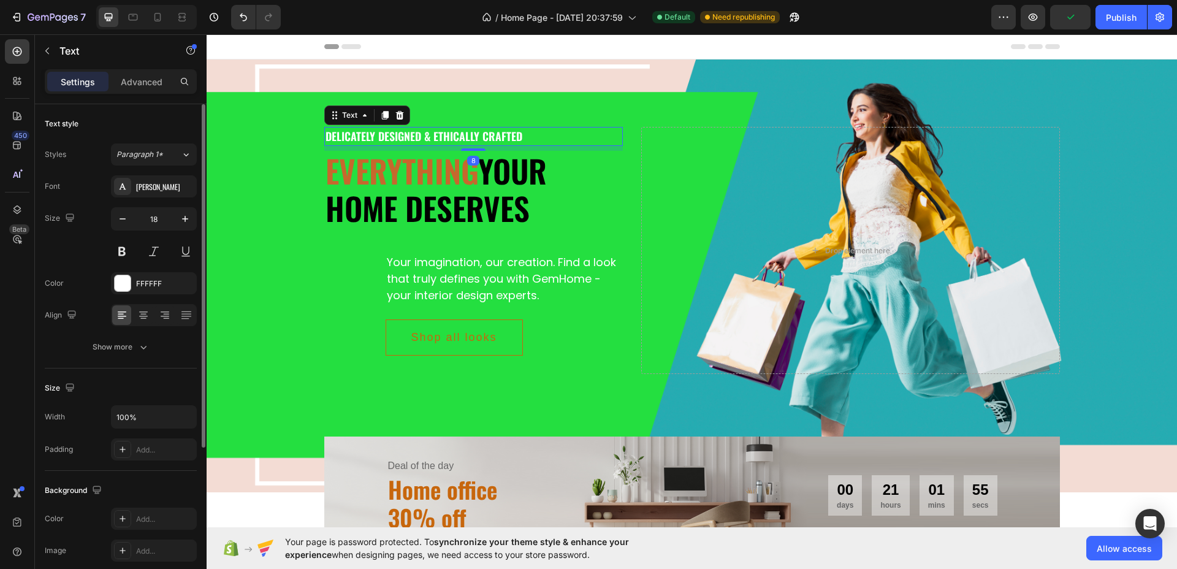
click at [431, 131] on div "Delicately designed & ethically crafted" at bounding box center [473, 136] width 299 height 19
click at [431, 131] on p "Delicately designed & ethically crafted" at bounding box center [474, 136] width 297 height 17
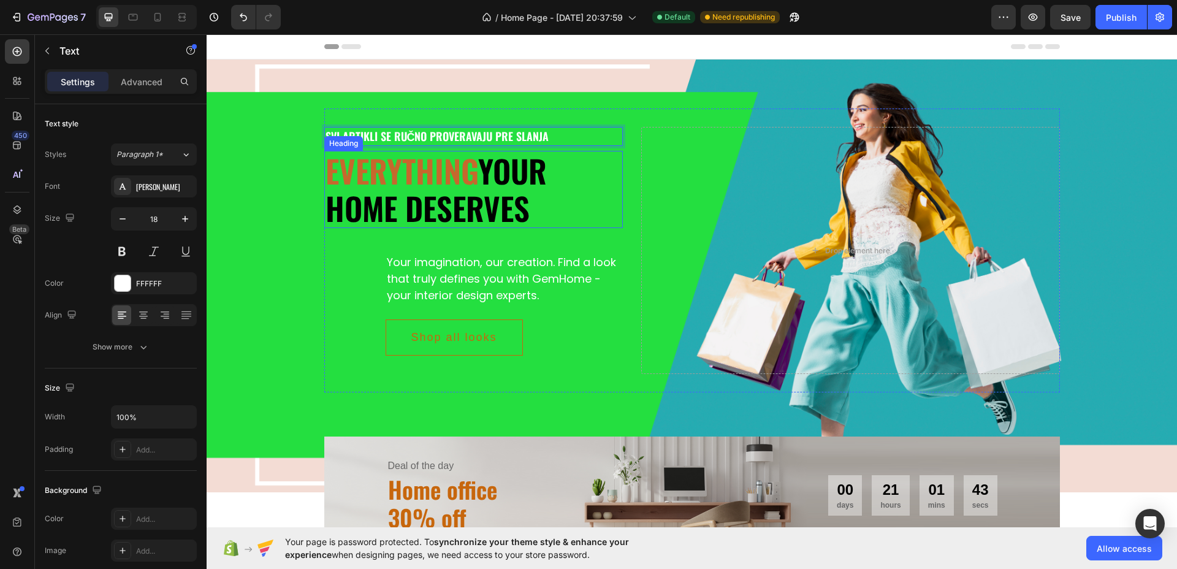
click at [452, 182] on span "Everything" at bounding box center [402, 170] width 153 height 47
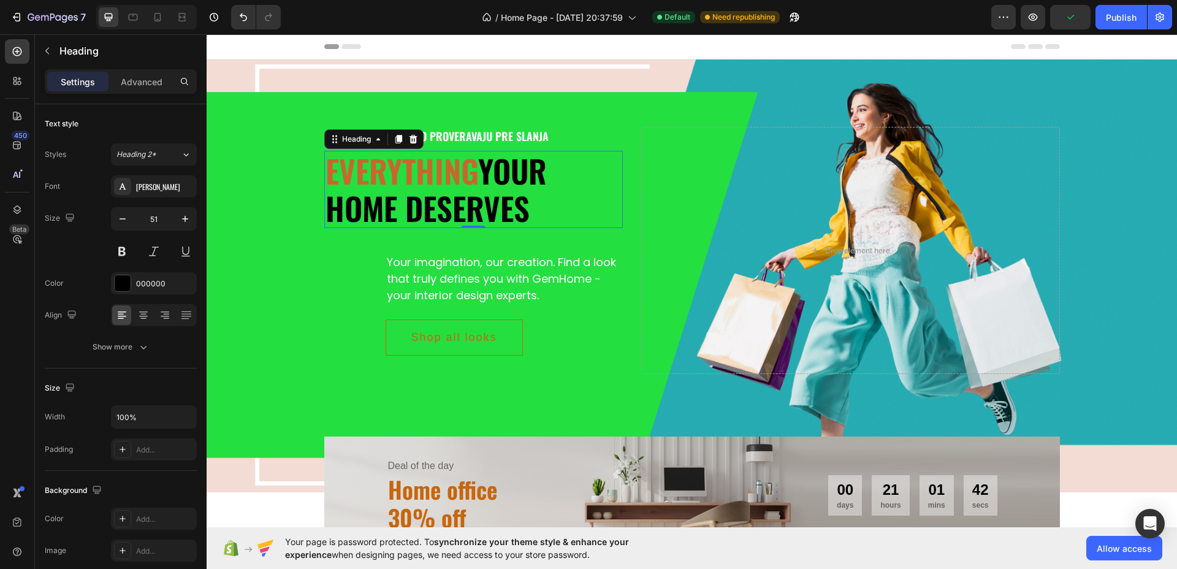
click at [475, 170] on h2 "Everything your home deserves" at bounding box center [473, 189] width 299 height 77
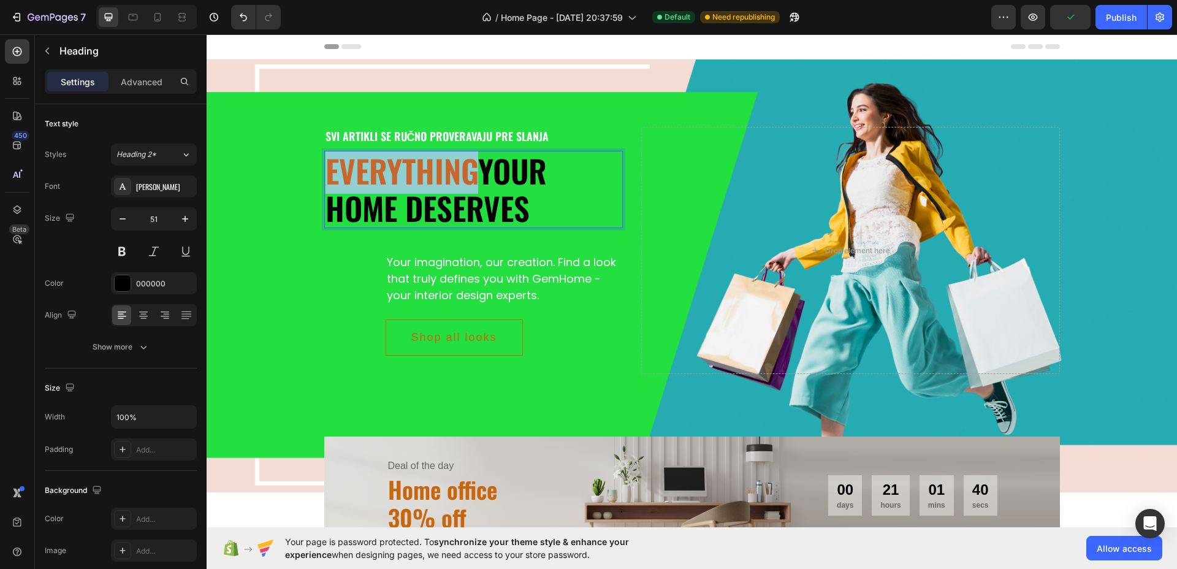
drag, startPoint x: 473, startPoint y: 171, endPoint x: 325, endPoint y: 177, distance: 147.9
click at [326, 177] on p "Everything your home deserves" at bounding box center [474, 189] width 297 height 75
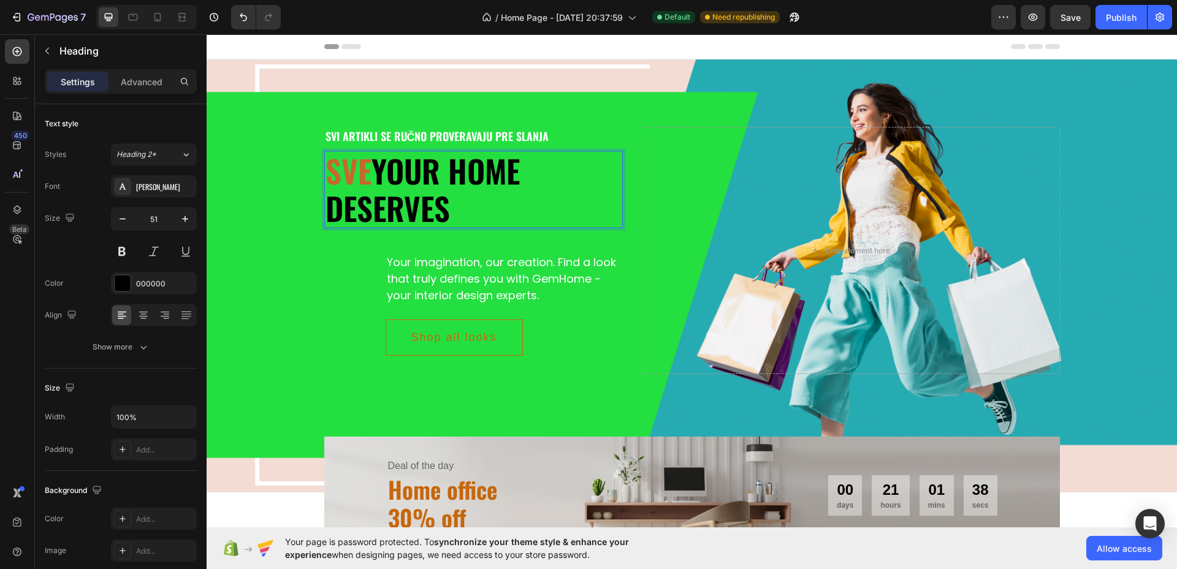
click at [334, 176] on span "sve" at bounding box center [349, 170] width 46 height 47
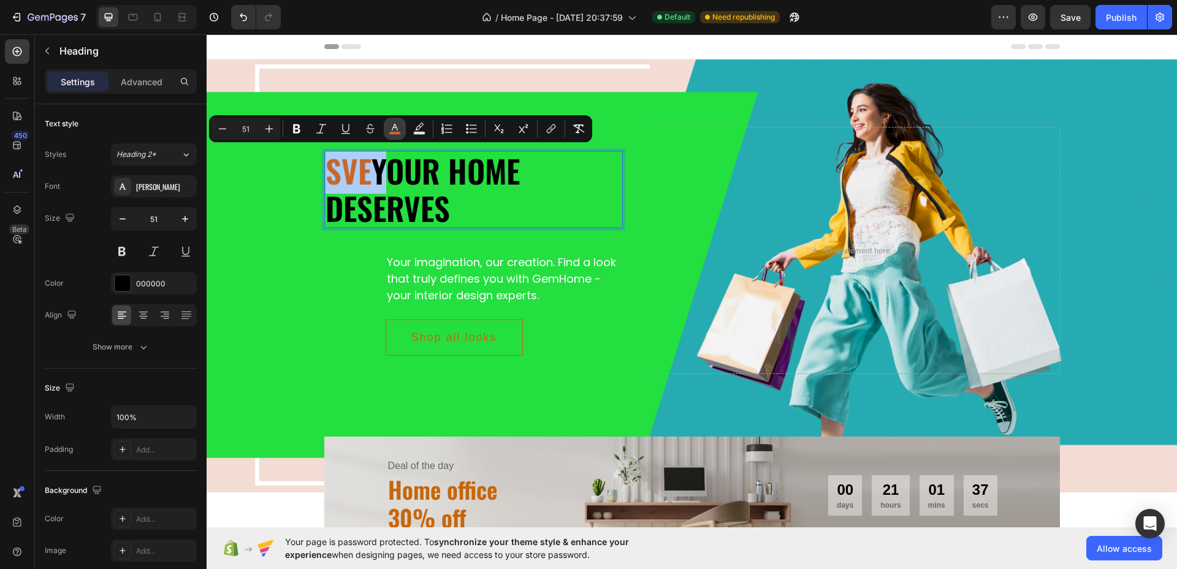
click at [391, 126] on icon "Editor contextual toolbar" at bounding box center [395, 129] width 12 height 12
type input "C6682D"
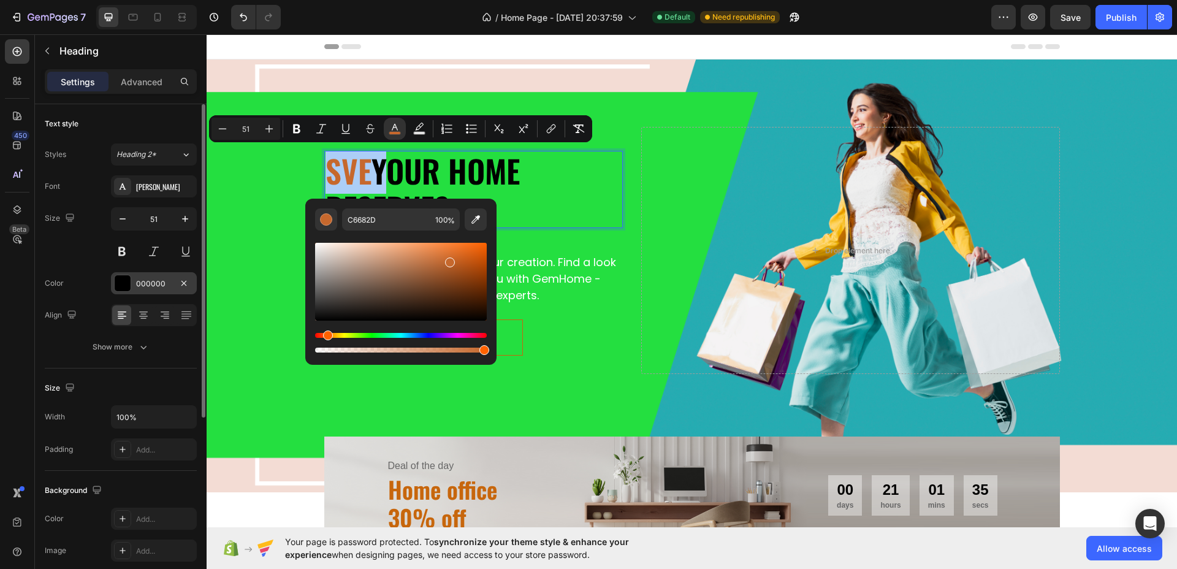
click at [121, 277] on div at bounding box center [123, 283] width 16 height 16
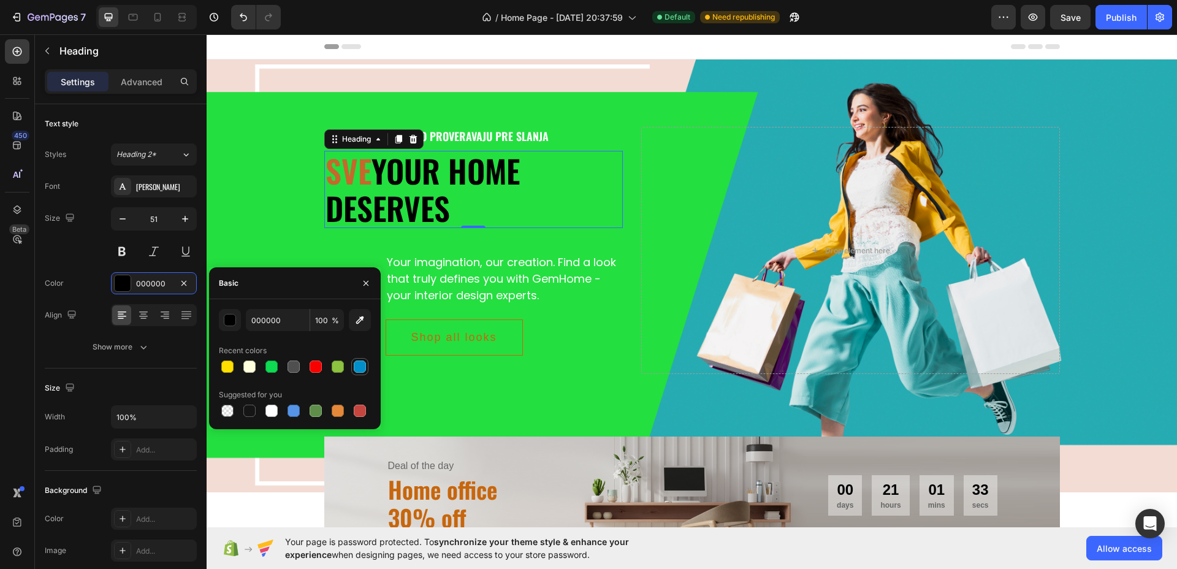
click at [360, 369] on div at bounding box center [360, 367] width 12 height 12
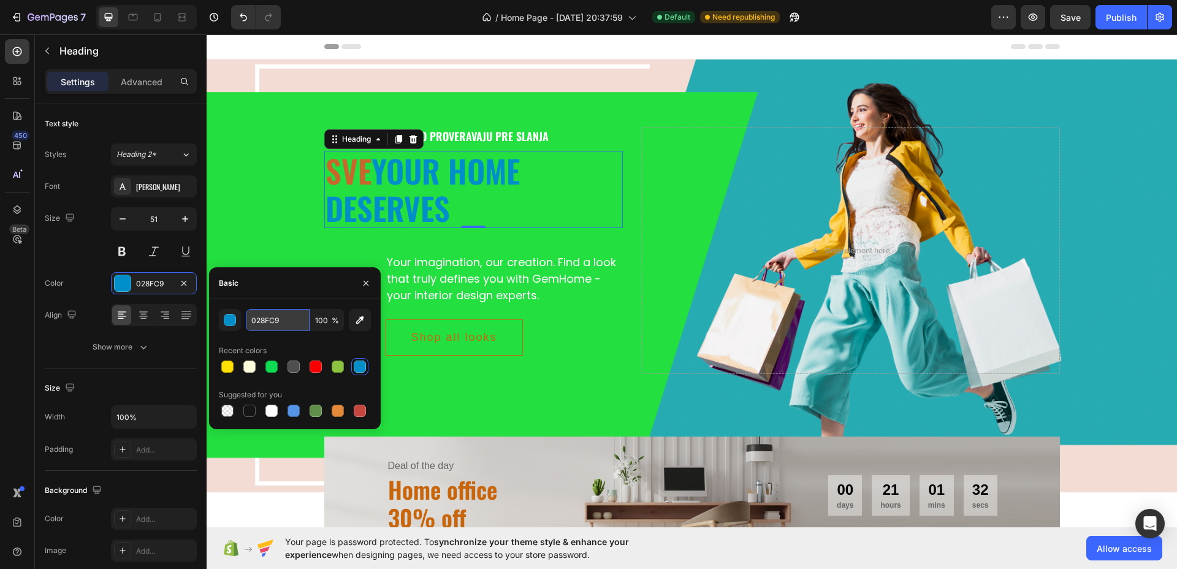
click at [277, 321] on input "028FC9" at bounding box center [278, 320] width 64 height 22
click at [226, 367] on div at bounding box center [227, 367] width 12 height 12
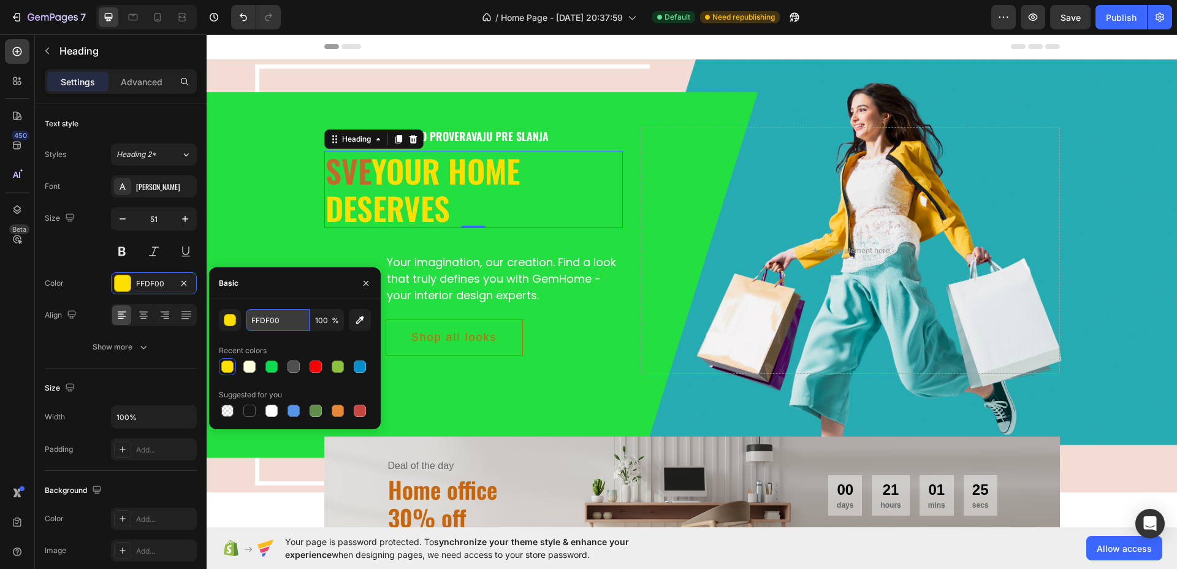
click at [273, 317] on input "FFDF00" at bounding box center [278, 320] width 64 height 22
click at [363, 364] on div at bounding box center [360, 367] width 12 height 12
type input "028FC9"
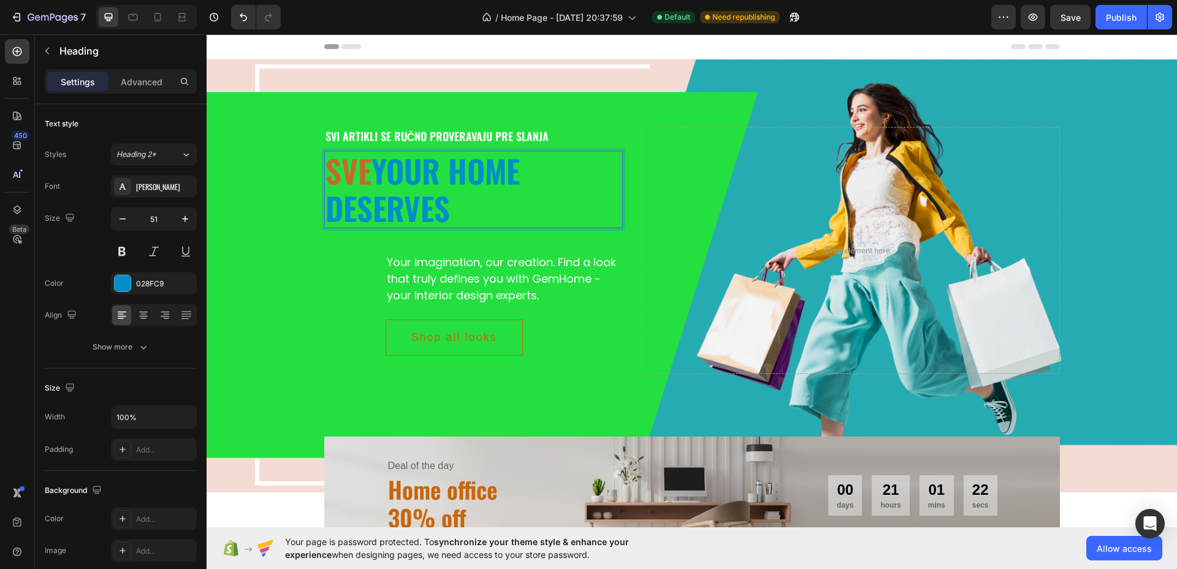
click at [343, 163] on span "sve" at bounding box center [349, 170] width 46 height 47
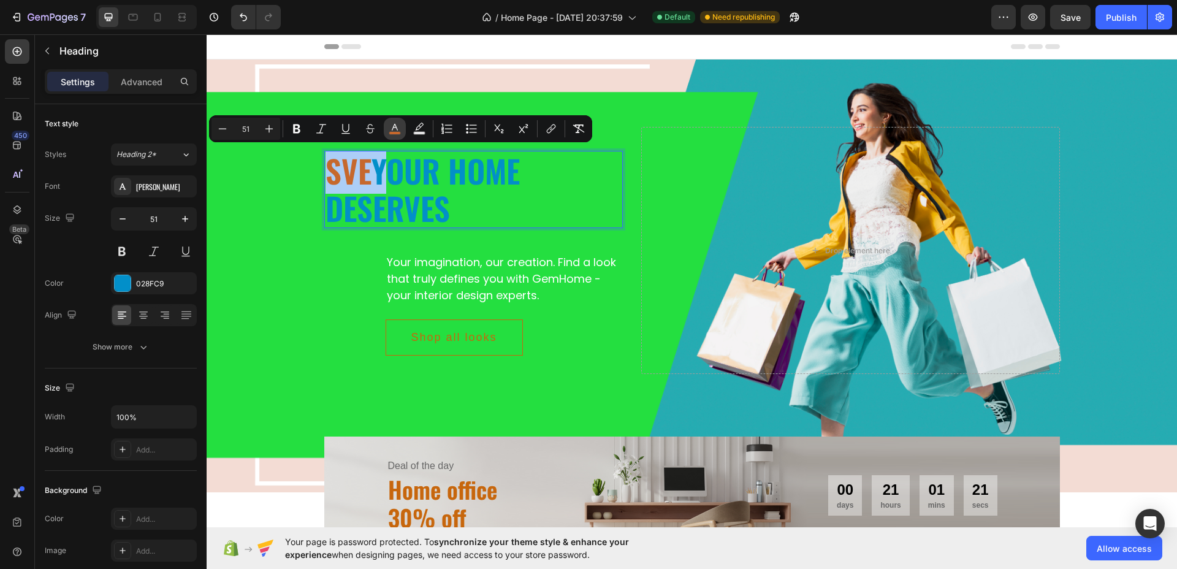
click at [399, 129] on icon "Editor contextual toolbar" at bounding box center [395, 129] width 12 height 12
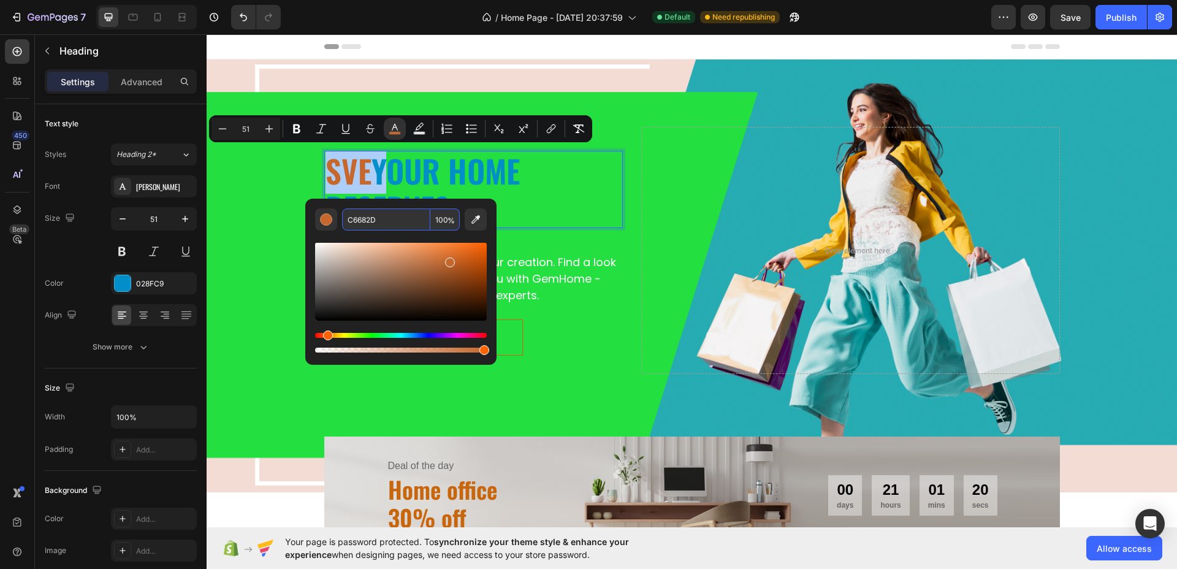
click at [405, 213] on input "C6682D" at bounding box center [386, 220] width 88 height 22
paste input "FFDF00"
type input "FFDF00"
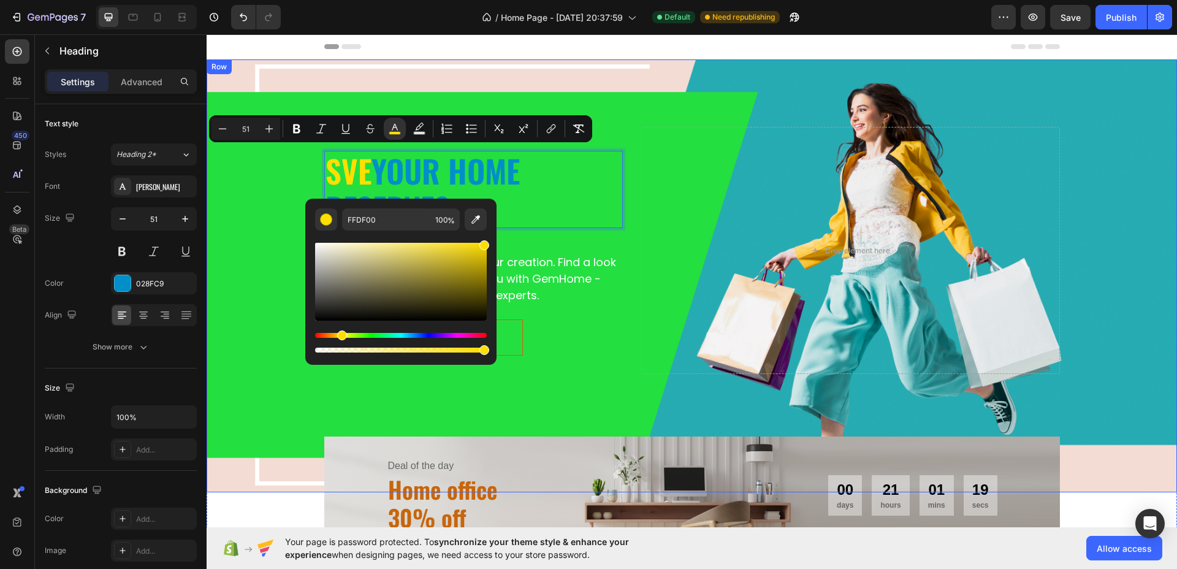
click at [264, 218] on div "svi artikli se ručno proveravaju pre slanja Text sve your home deserves Heading…" at bounding box center [692, 251] width 971 height 284
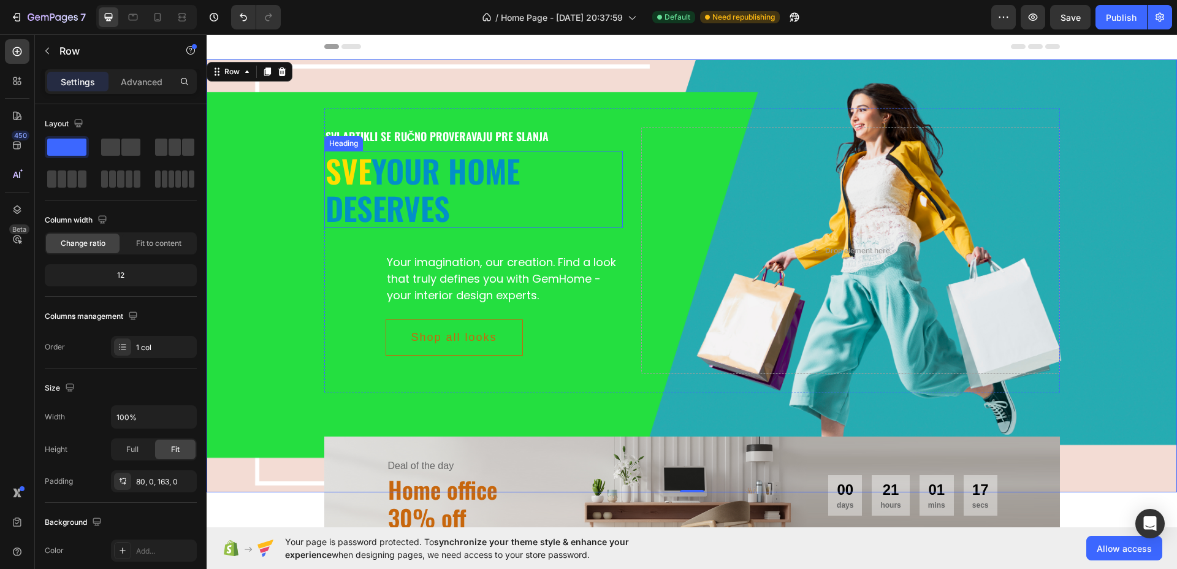
click at [386, 178] on p "⁠⁠⁠⁠⁠⁠⁠ sve your home deserves" at bounding box center [474, 189] width 297 height 75
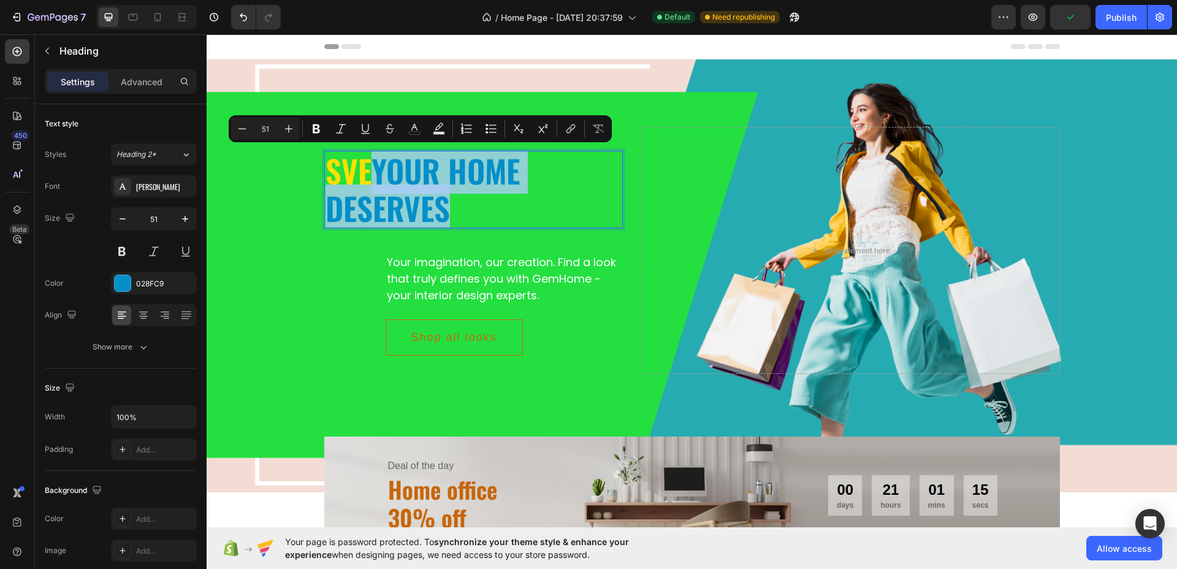
drag, startPoint x: 377, startPoint y: 178, endPoint x: 434, endPoint y: 205, distance: 62.5
click at [434, 205] on p "sve your home deserves" at bounding box center [474, 189] width 297 height 75
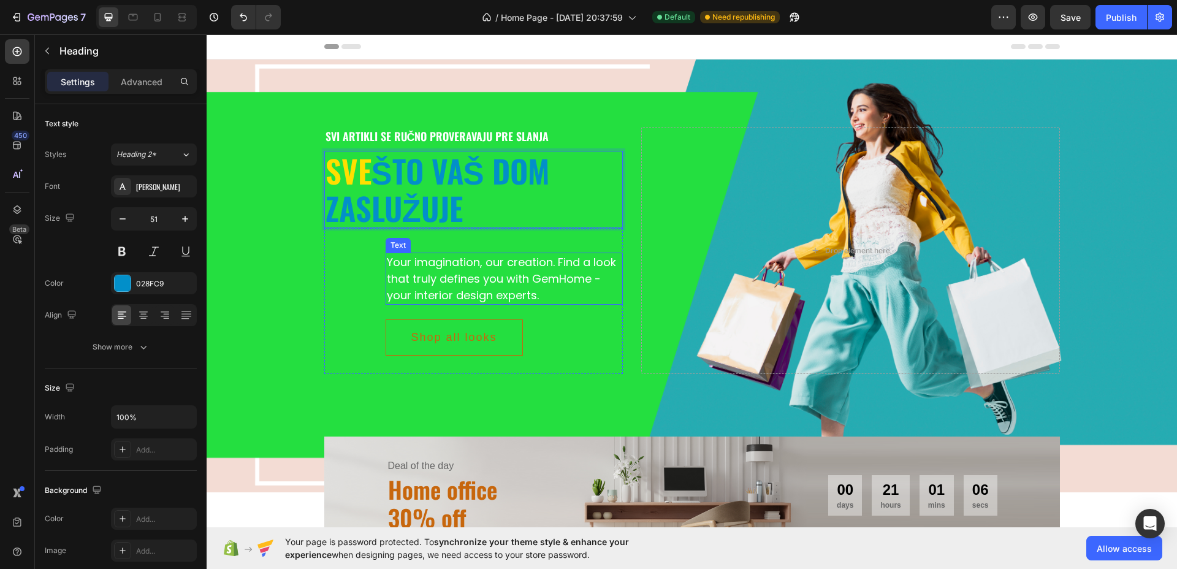
click at [478, 272] on div "Your imagination, our creation. Find a look that truly defines you with GemHome…" at bounding box center [505, 279] width 238 height 52
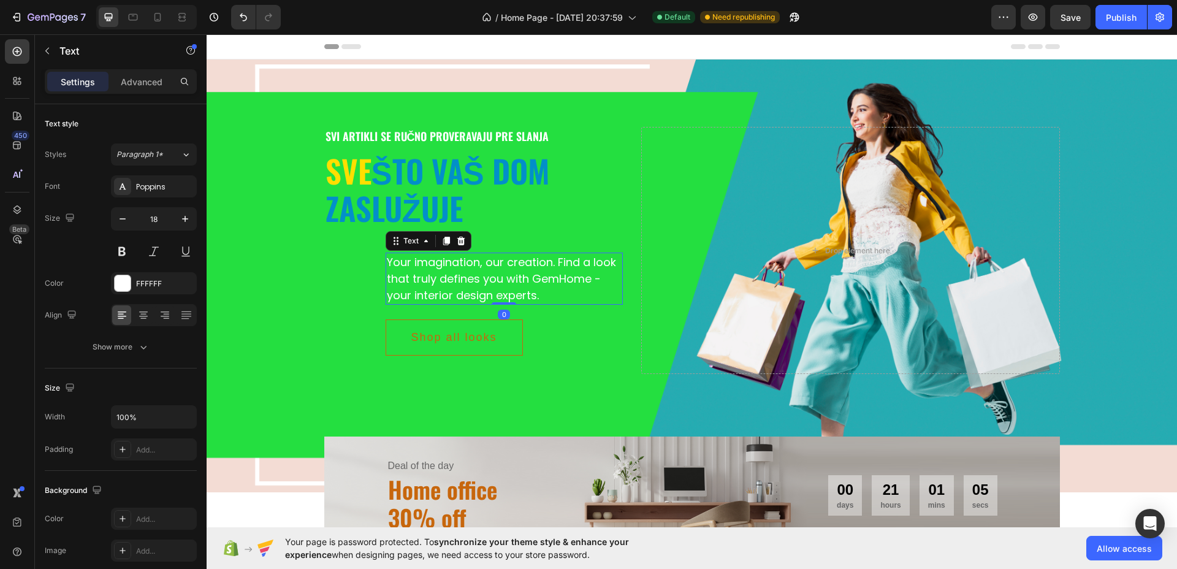
click at [478, 272] on div "Your imagination, our creation. Find a look that truly defines you with GemHome…" at bounding box center [505, 279] width 238 height 52
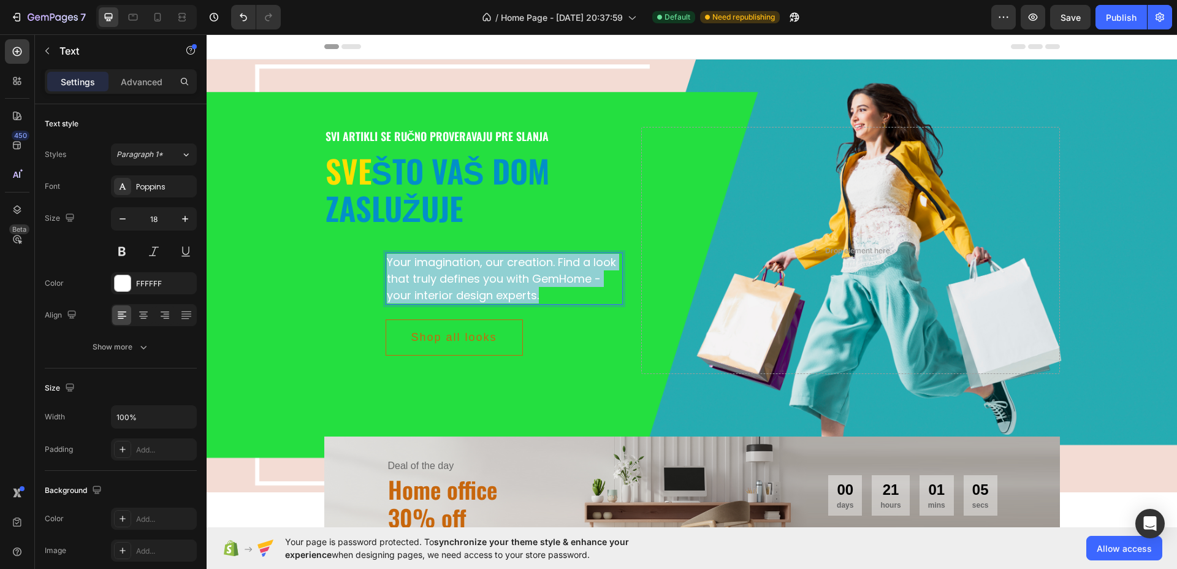
click at [478, 272] on p "Your imagination, our creation. Find a look that truly defines you with GemHome…" at bounding box center [504, 279] width 235 height 50
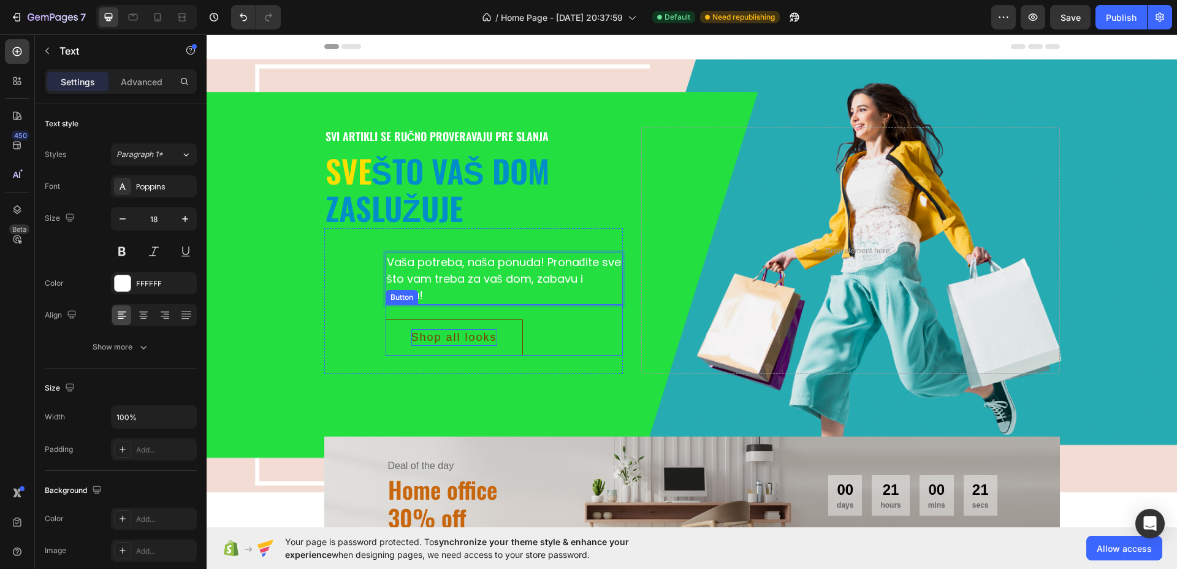
click at [445, 336] on div "Shop all looks" at bounding box center [455, 337] width 86 height 17
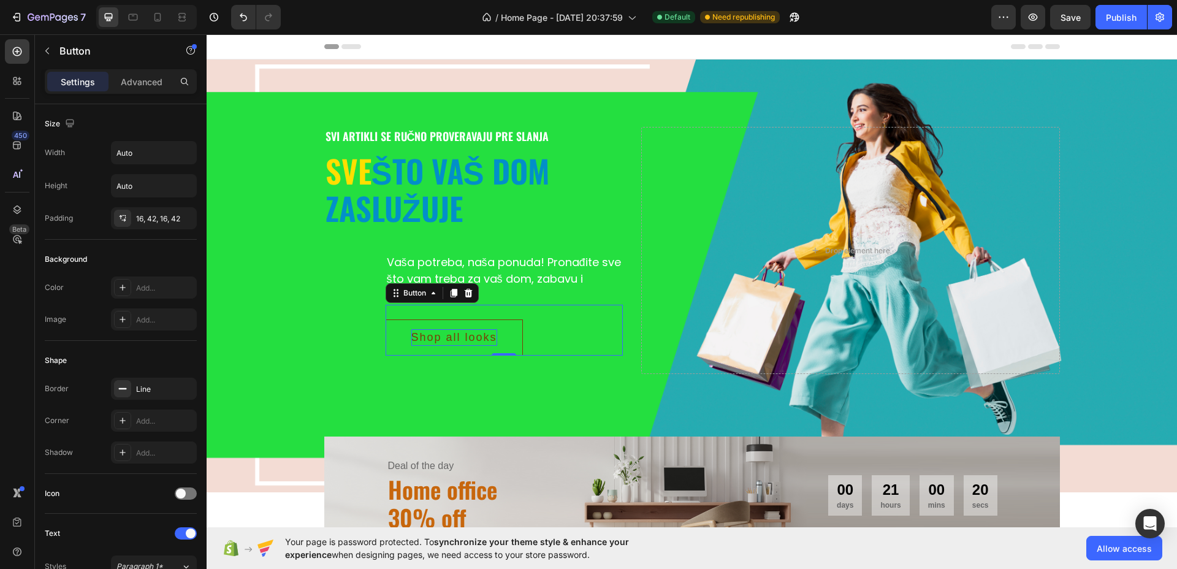
click at [445, 336] on div "Shop all looks" at bounding box center [455, 337] width 86 height 17
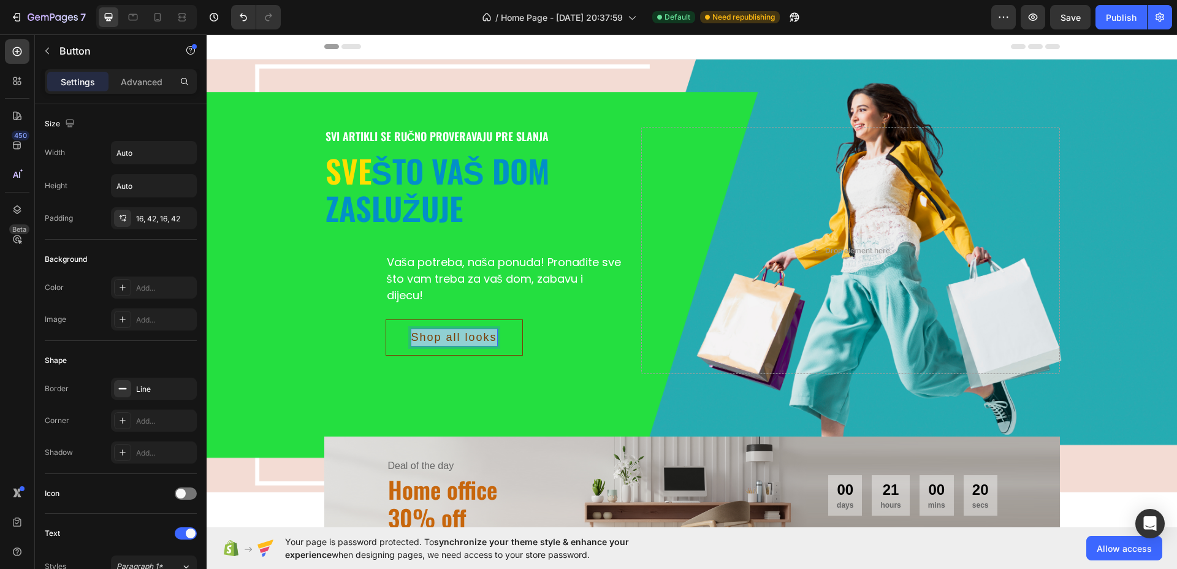
click at [445, 336] on p "Shop all looks" at bounding box center [455, 337] width 86 height 17
click at [386, 320] on button "VIDI" at bounding box center [425, 338] width 78 height 36
click at [481, 334] on button "VIDI SVE" at bounding box center [440, 338] width 108 height 36
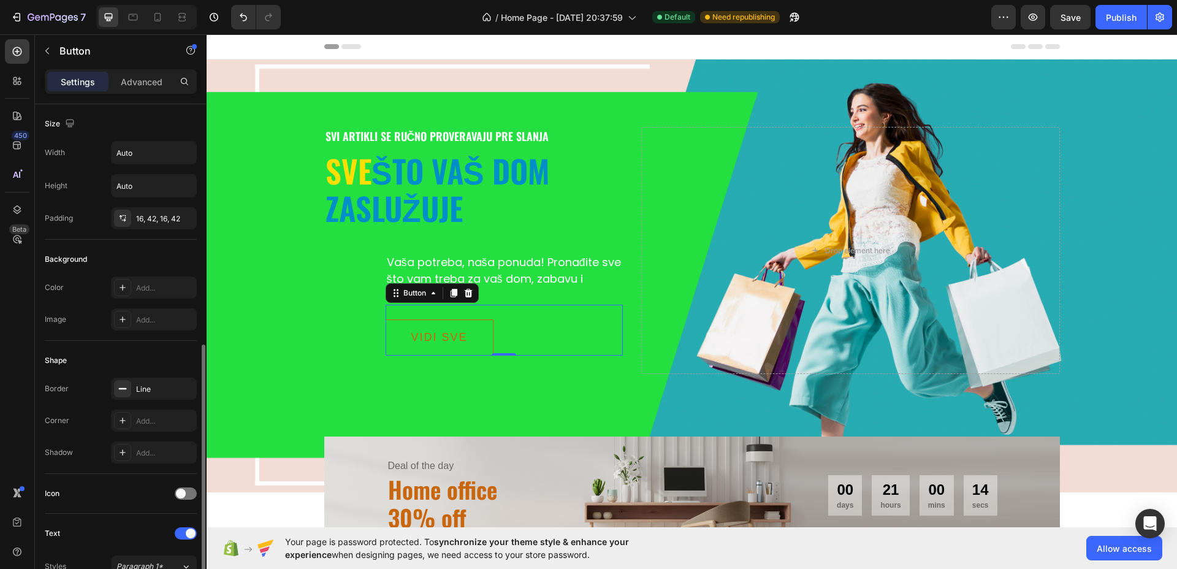
scroll to position [307, 0]
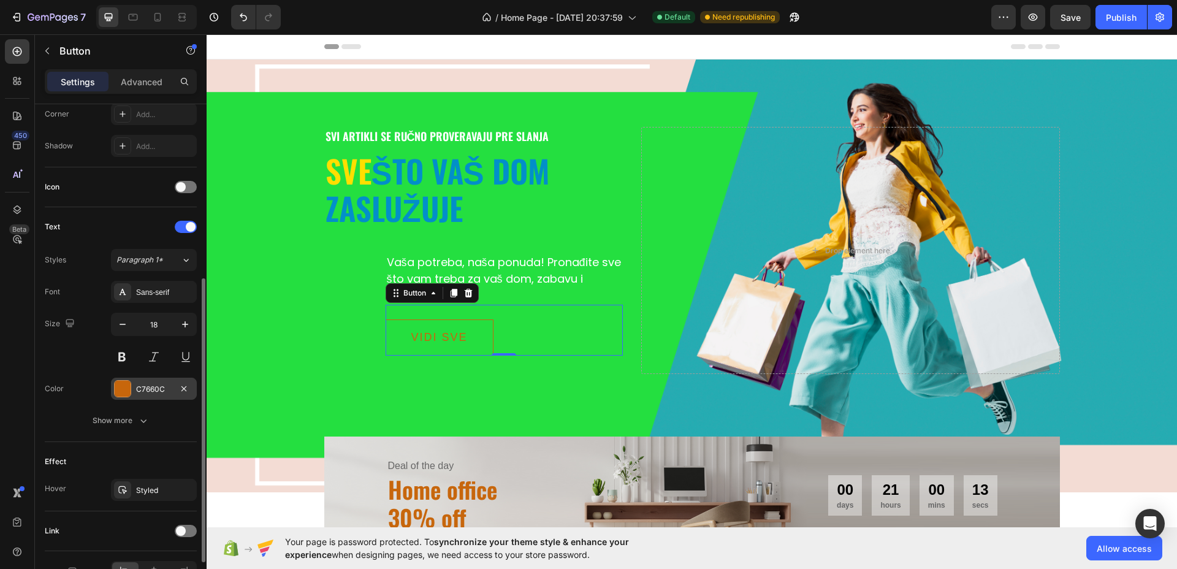
click at [155, 387] on div "C7660C" at bounding box center [154, 389] width 36 height 11
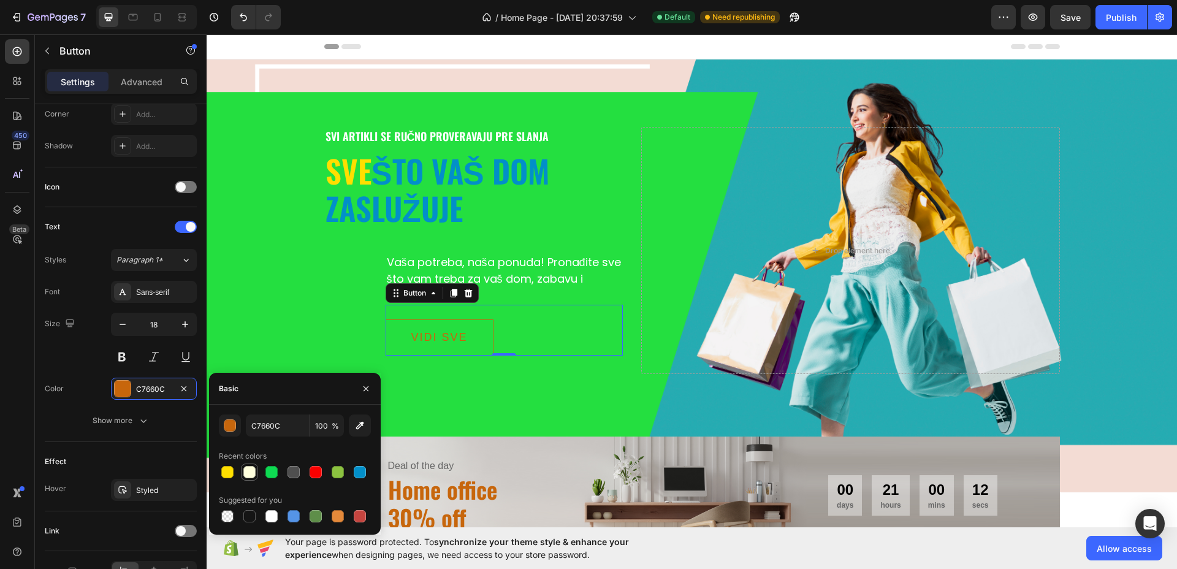
click at [251, 472] on div at bounding box center [249, 472] width 12 height 12
type input "FFFFDD"
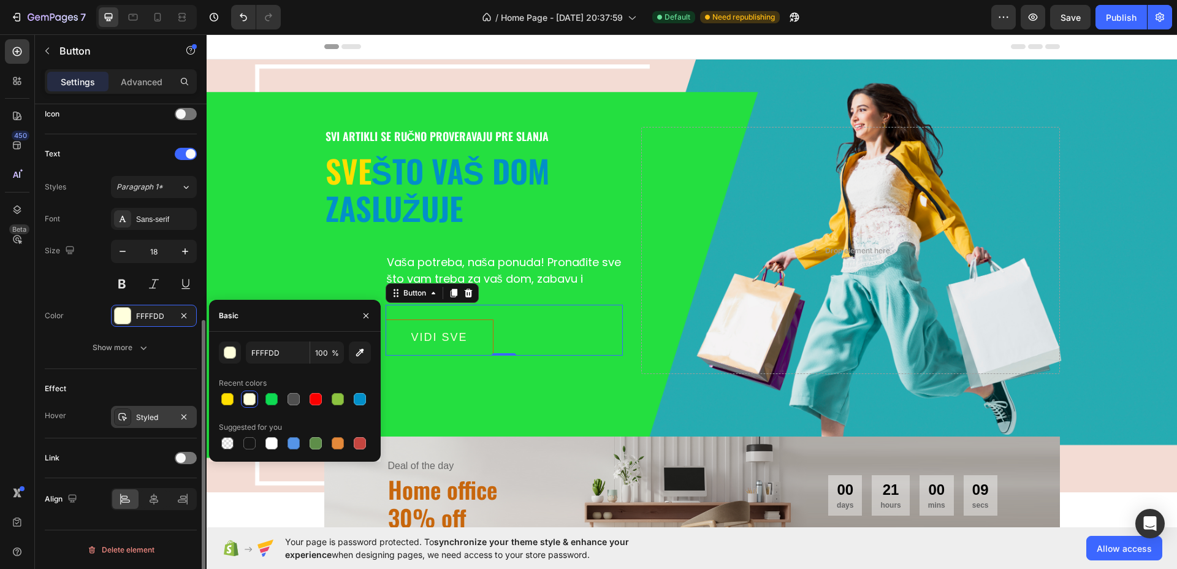
click at [158, 416] on div "Styled" at bounding box center [154, 417] width 36 height 11
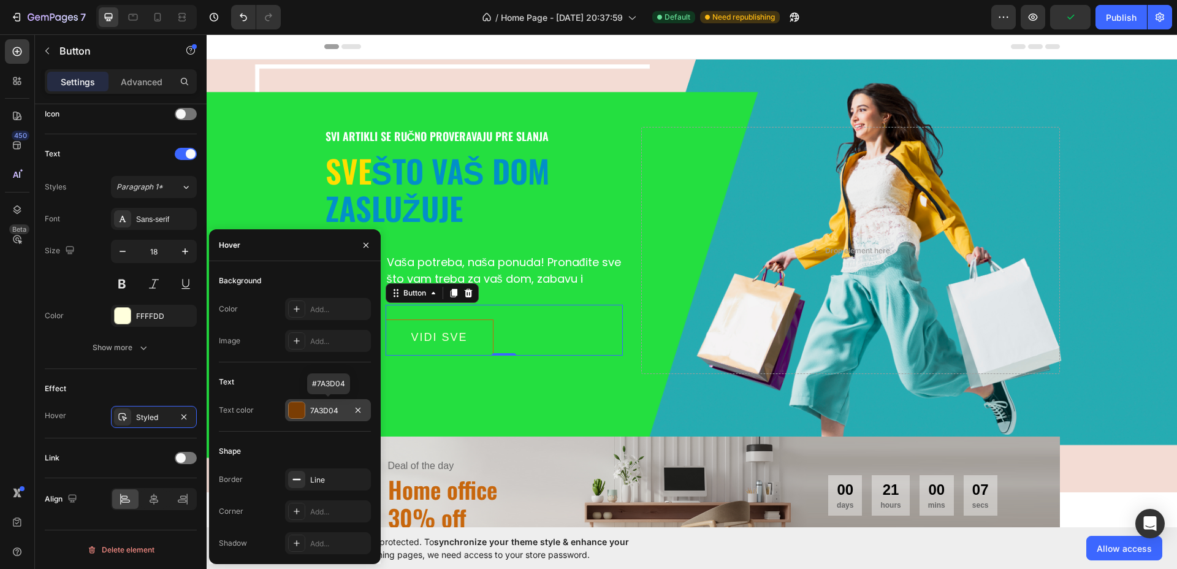
click at [337, 411] on div "7A3D04" at bounding box center [328, 410] width 36 height 11
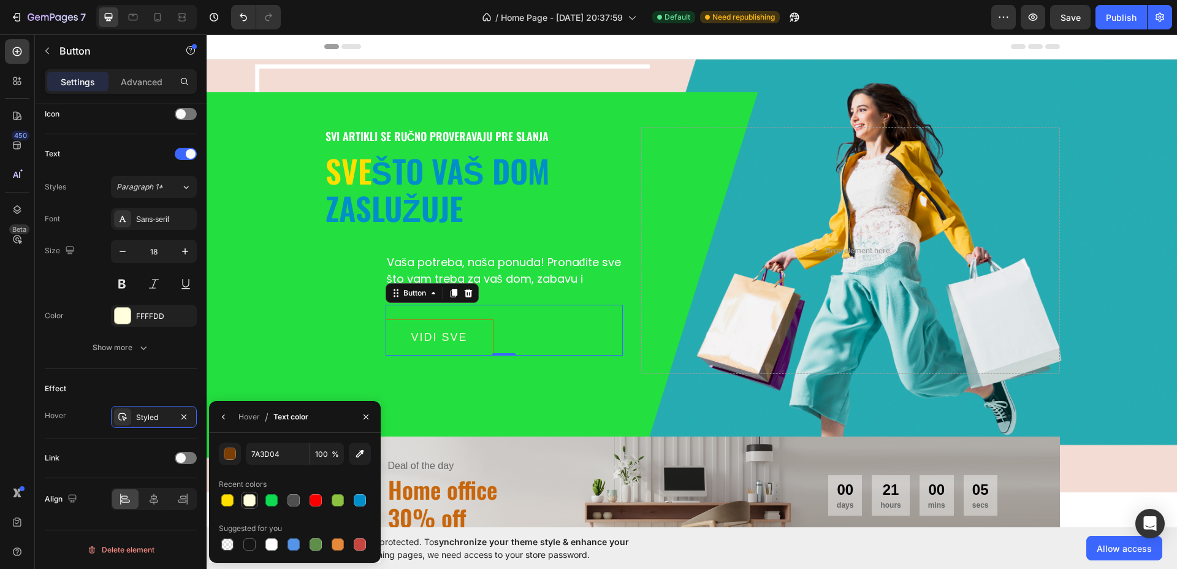
click at [255, 498] on div at bounding box center [249, 500] width 12 height 12
type input "FFFFDD"
click at [223, 419] on icon "button" at bounding box center [224, 417] width 10 height 10
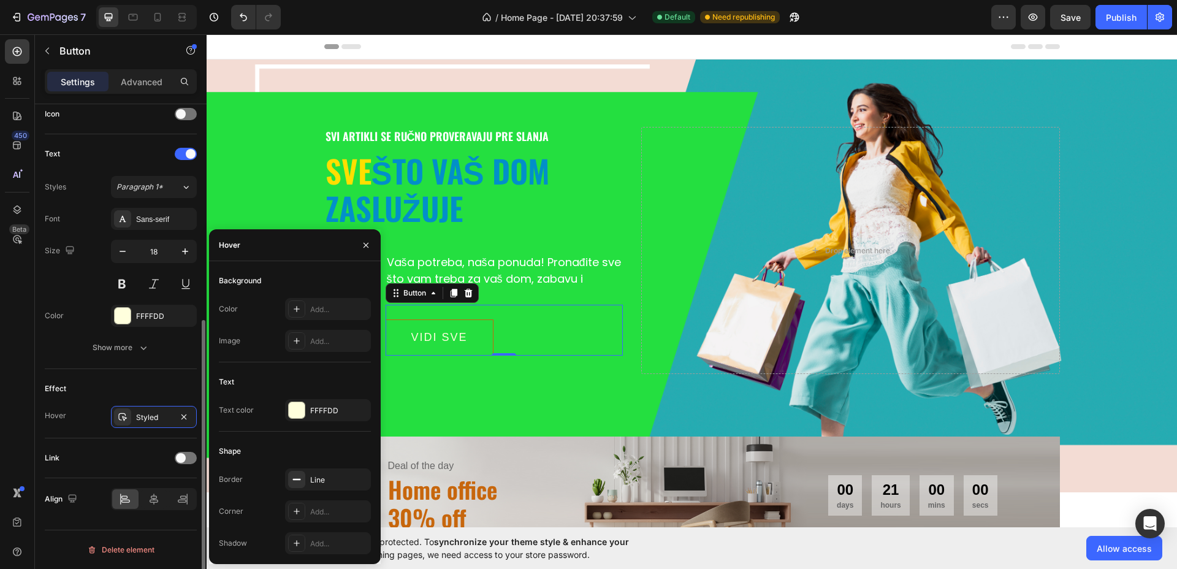
click at [178, 363] on div "Text Styles Paragraph 1* Font Sans-serif Size 18 Color FFFFDD Show more" at bounding box center [121, 251] width 152 height 235
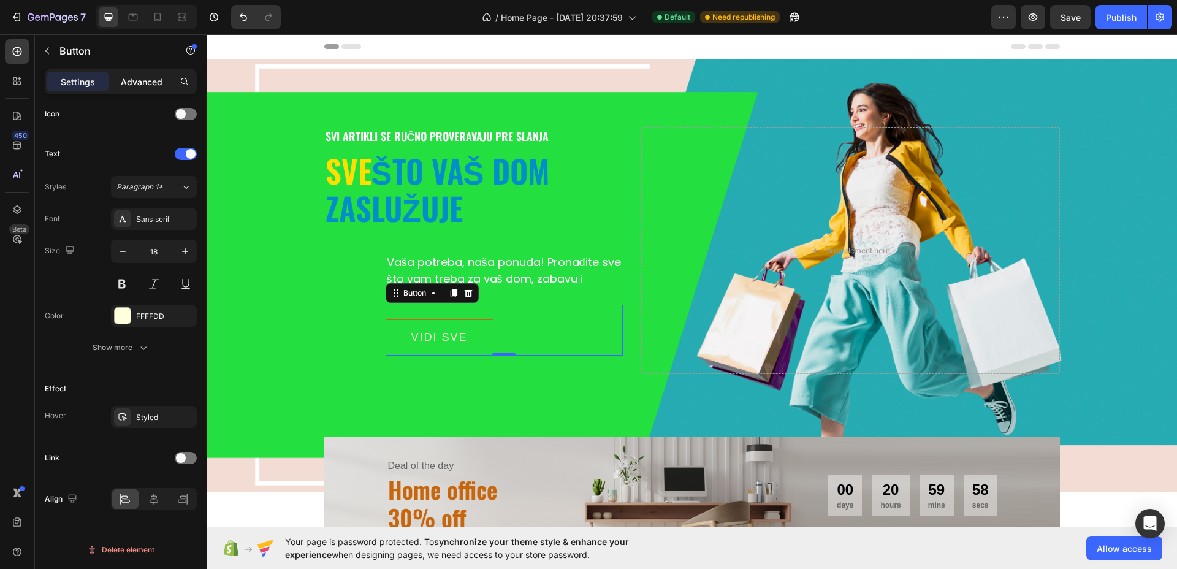
click at [132, 77] on p "Advanced" at bounding box center [142, 81] width 42 height 13
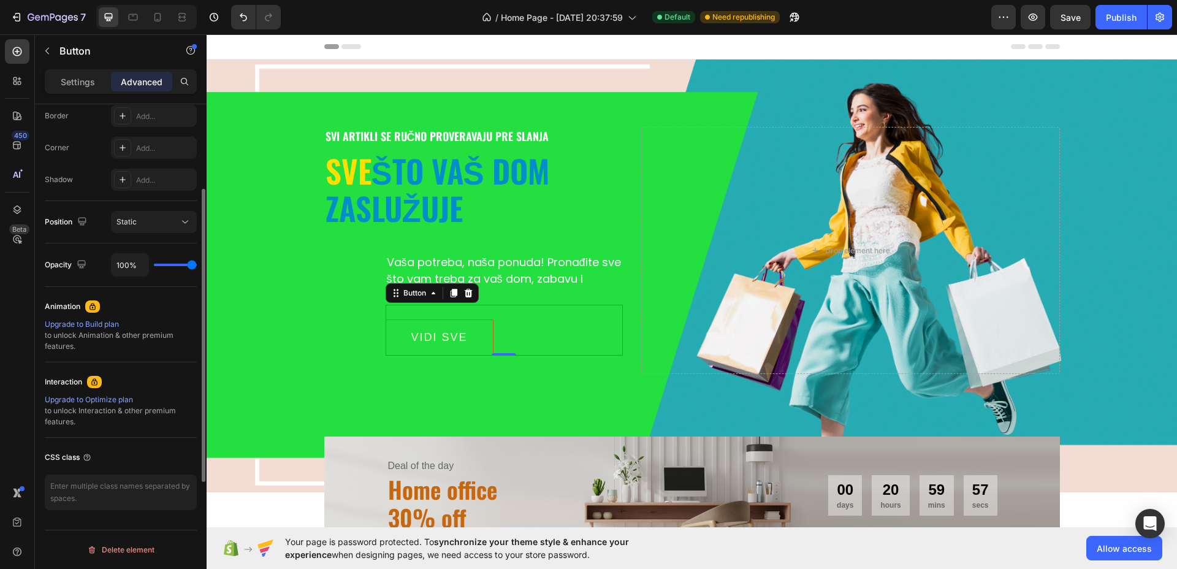
scroll to position [275, 0]
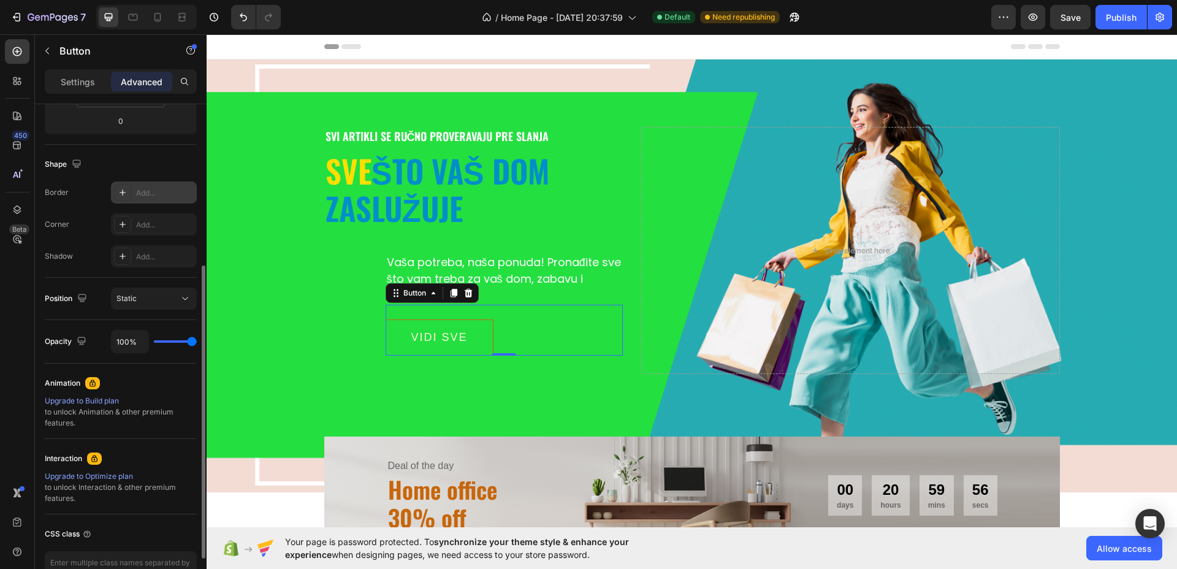
click at [69, 75] on p "Settings" at bounding box center [78, 81] width 34 height 13
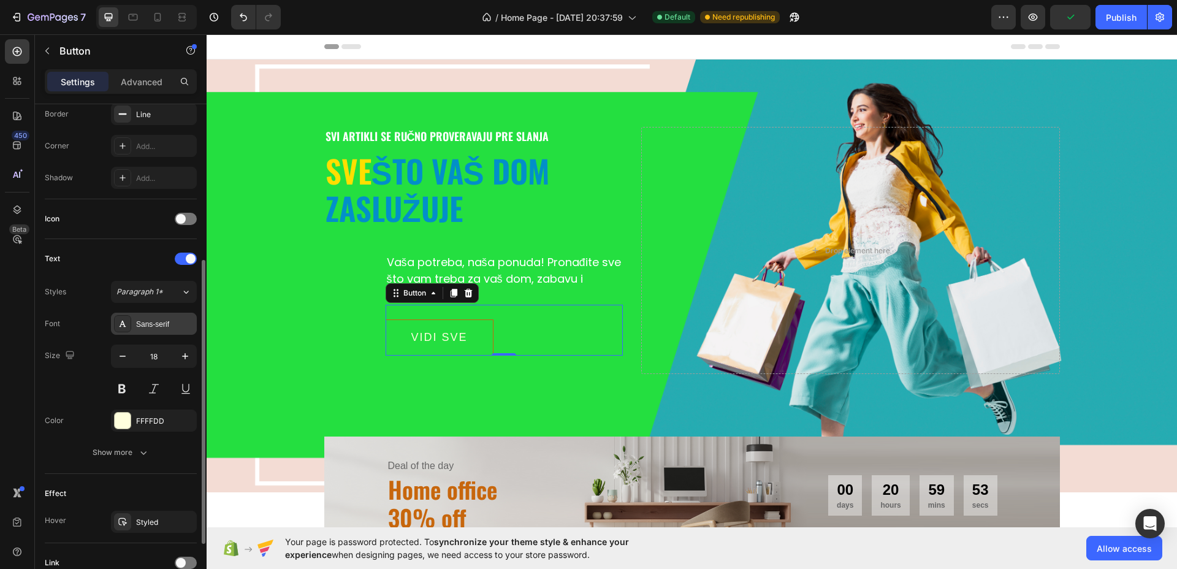
click at [162, 327] on div "Sans-serif" at bounding box center [165, 324] width 58 height 11
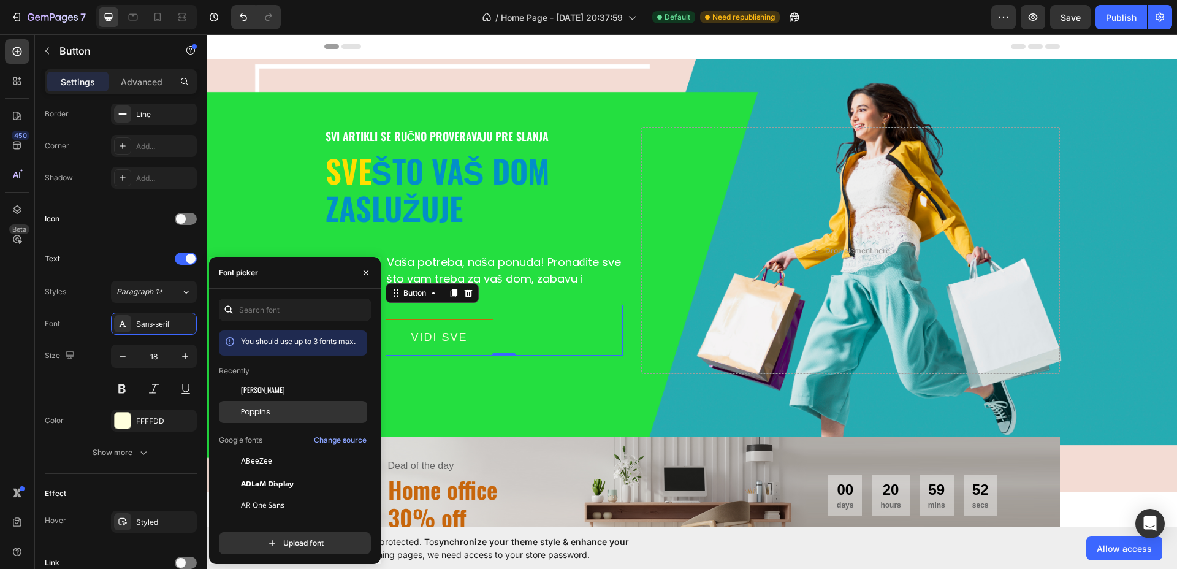
click at [261, 411] on span "Poppins" at bounding box center [255, 412] width 29 height 11
click at [182, 359] on icon "button" at bounding box center [185, 356] width 12 height 12
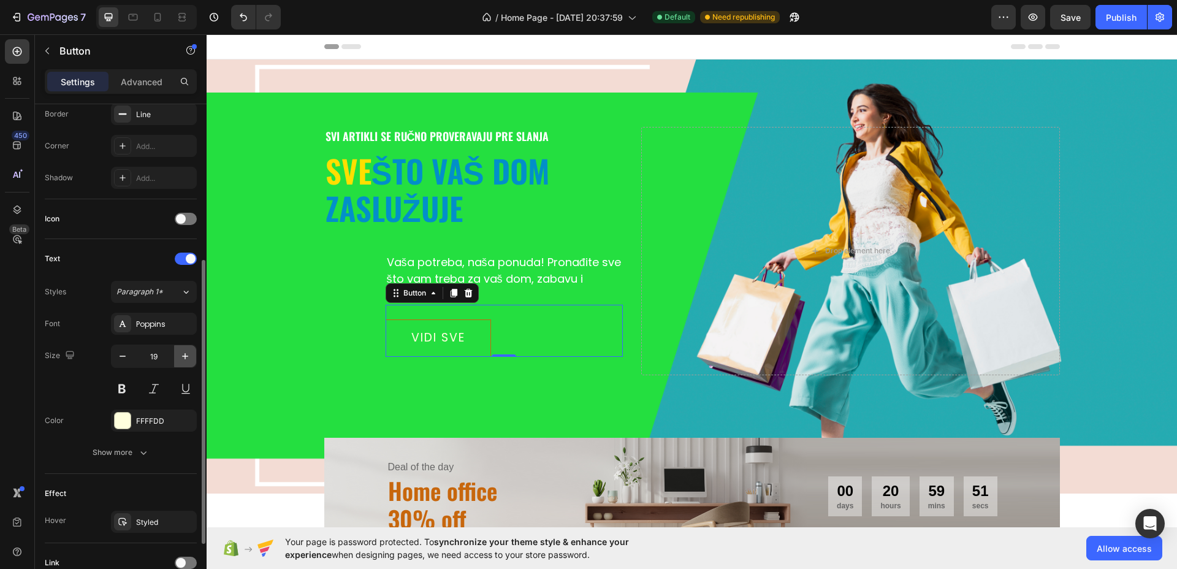
click at [182, 359] on icon "button" at bounding box center [185, 356] width 12 height 12
type input "22"
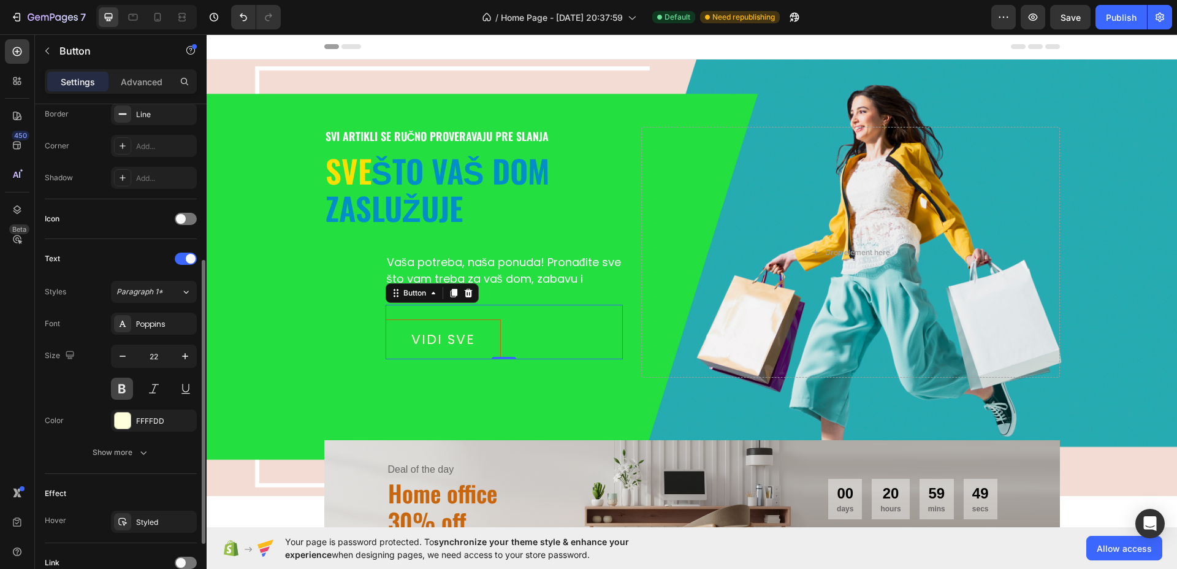
click at [131, 388] on button at bounding box center [122, 389] width 22 height 22
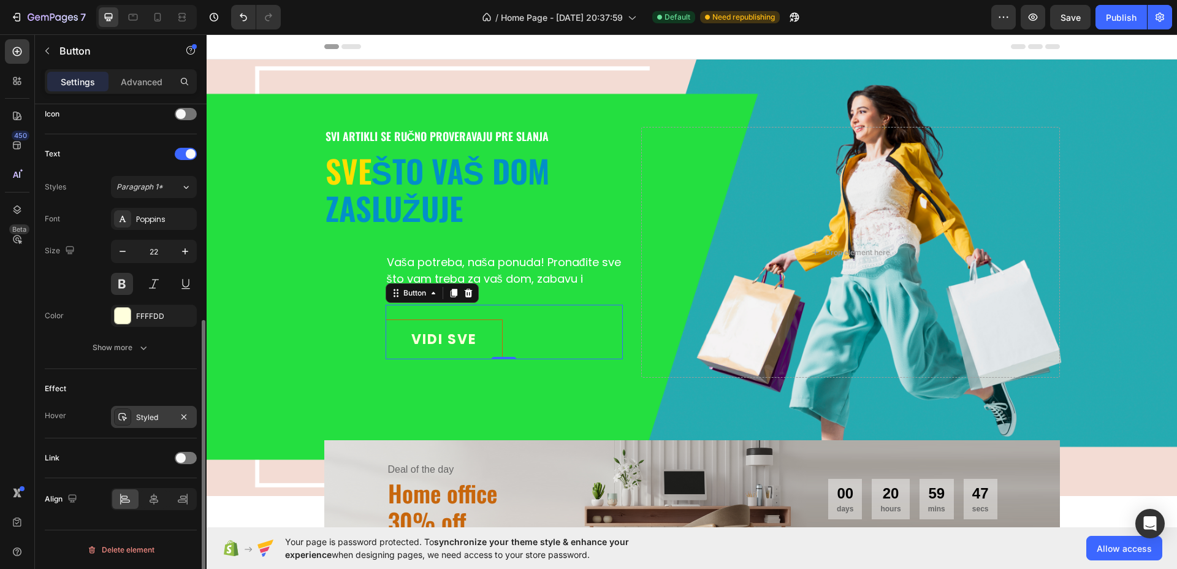
click at [153, 416] on div "Styled" at bounding box center [154, 417] width 36 height 11
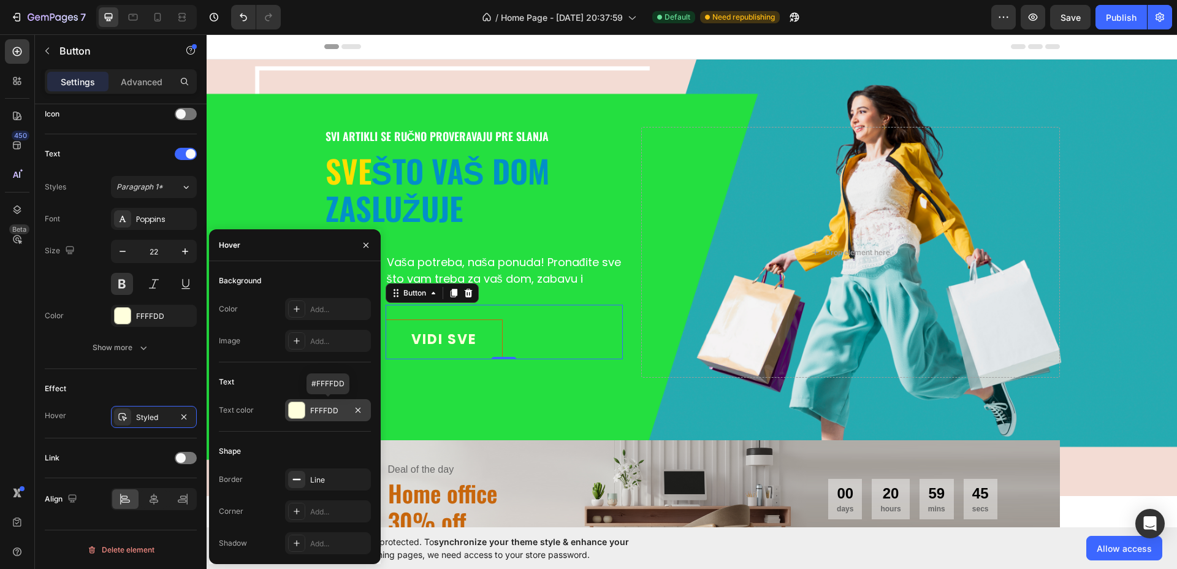
click at [294, 413] on div at bounding box center [297, 410] width 16 height 16
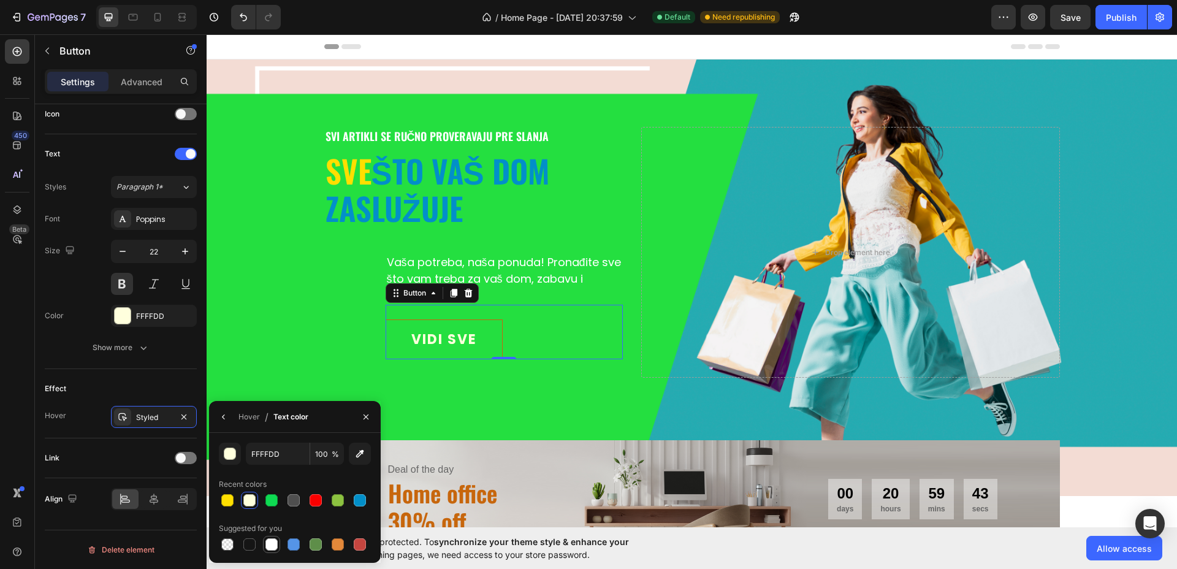
click at [270, 542] on div at bounding box center [272, 544] width 12 height 12
type input "FFFFFF"
drag, startPoint x: 175, startPoint y: 391, endPoint x: 159, endPoint y: 366, distance: 30.6
click at [176, 391] on div "Effect" at bounding box center [121, 389] width 152 height 20
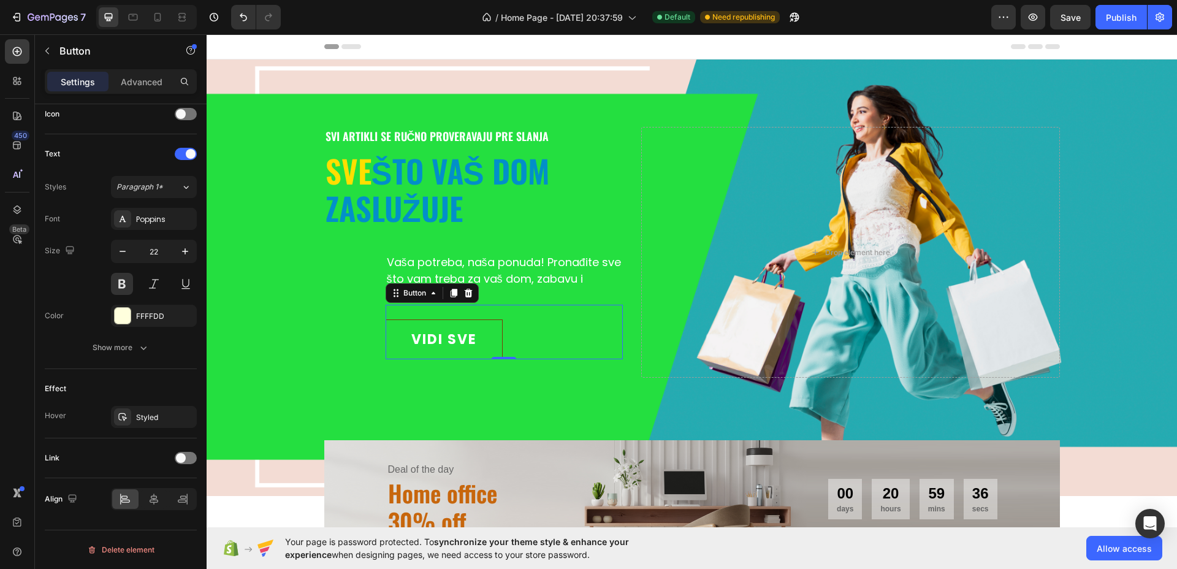
click at [493, 321] on button "VIDI SVE" at bounding box center [444, 340] width 117 height 40
click at [135, 350] on div "Show more" at bounding box center [121, 348] width 57 height 12
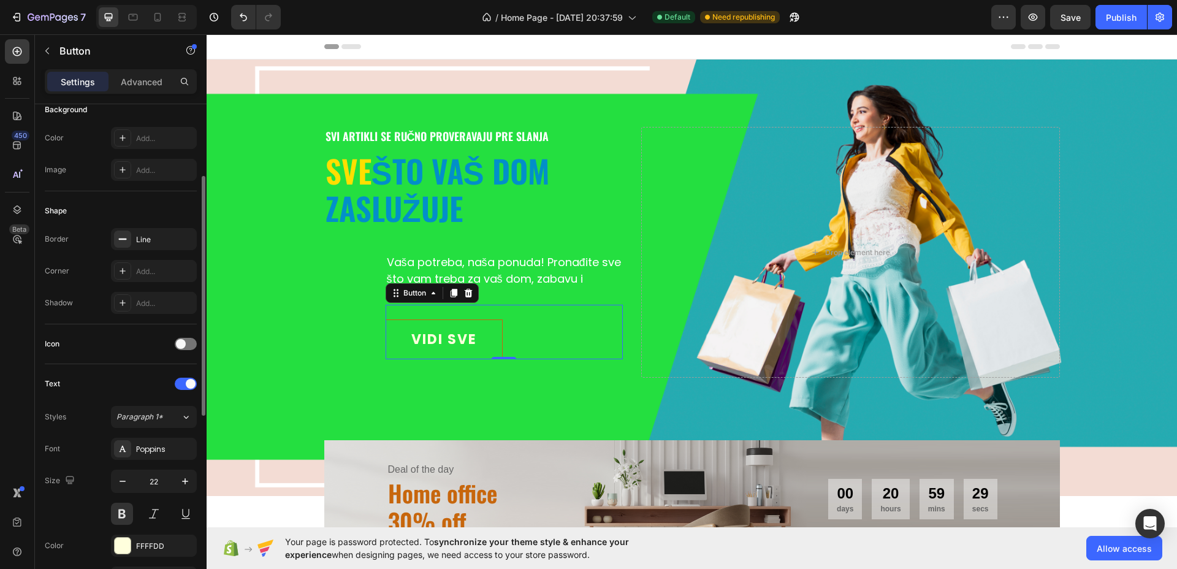
scroll to position [0, 0]
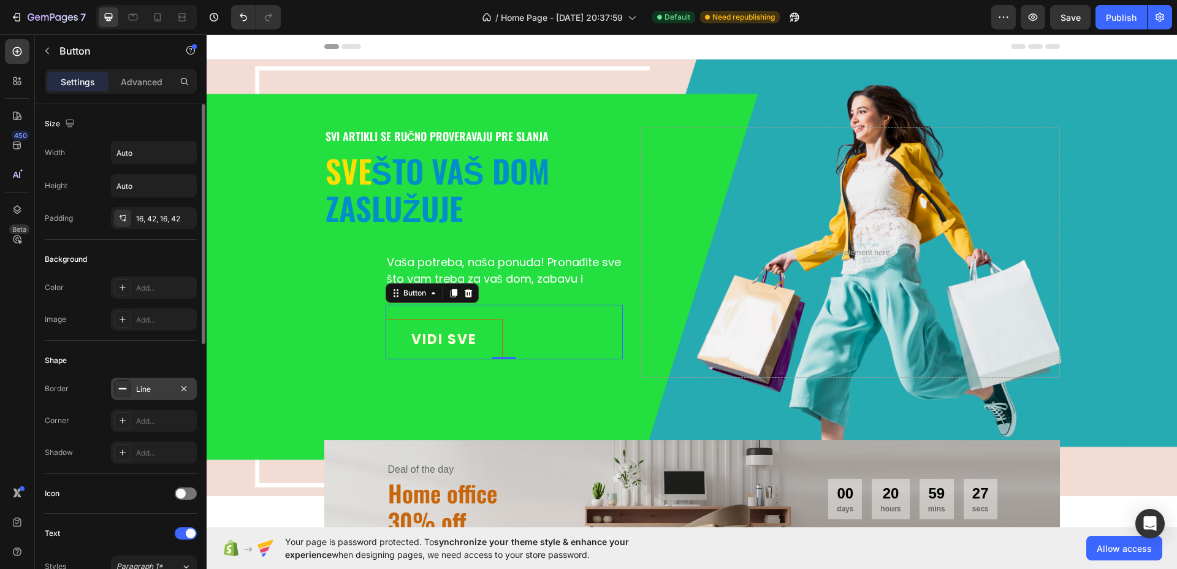
click at [170, 388] on div "Line" at bounding box center [154, 389] width 36 height 11
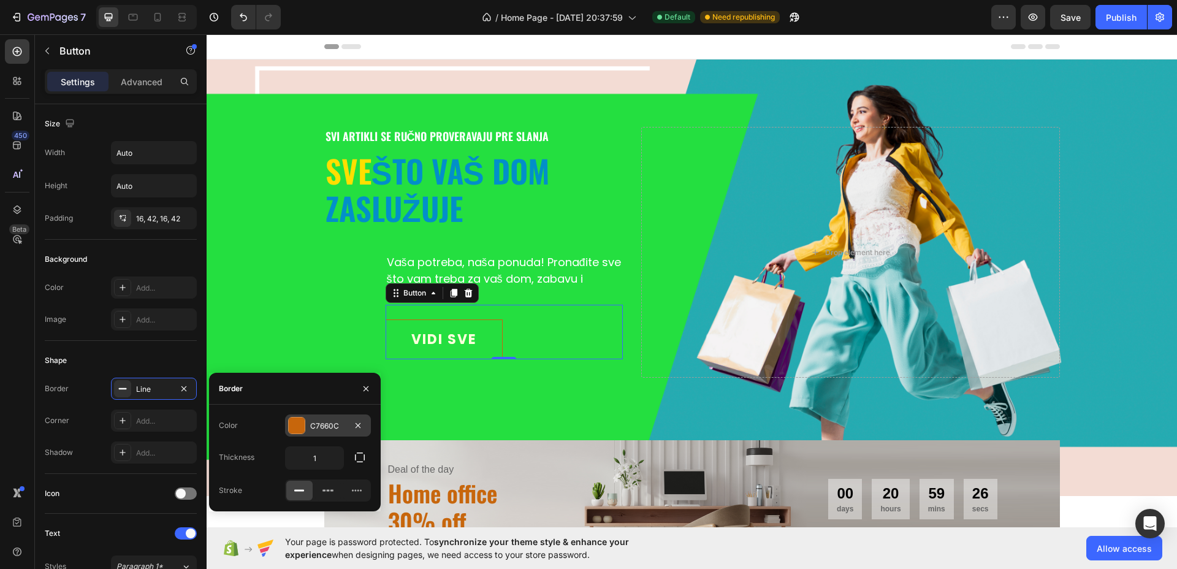
click at [299, 419] on div at bounding box center [297, 426] width 16 height 16
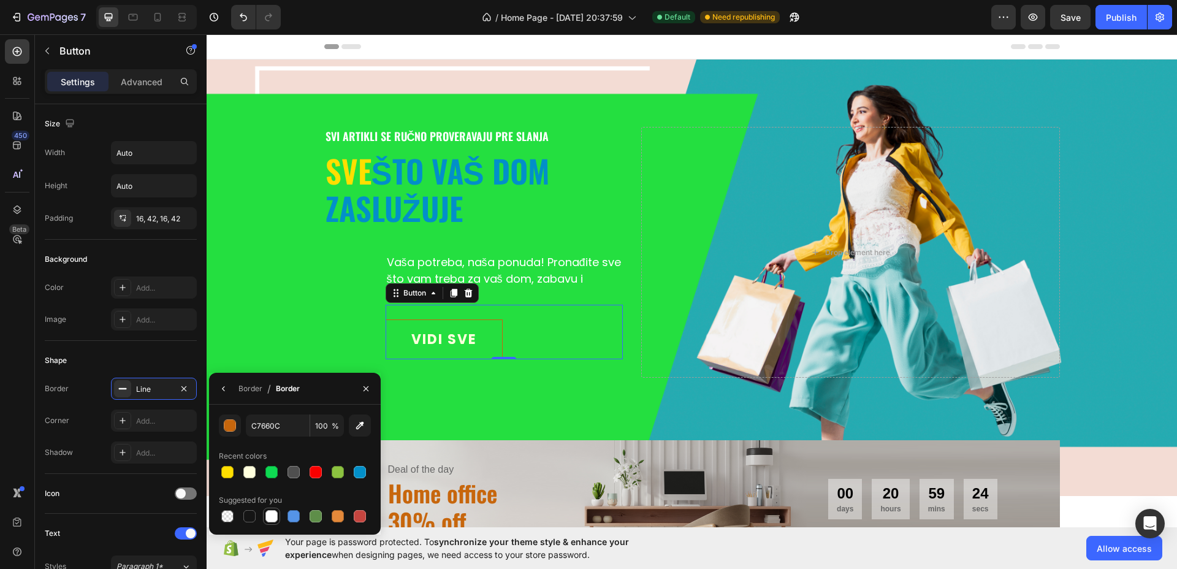
click at [276, 514] on div at bounding box center [272, 516] width 12 height 12
type input "FFFFFF"
click at [570, 324] on div "VIDI SVE Button 0" at bounding box center [505, 332] width 238 height 55
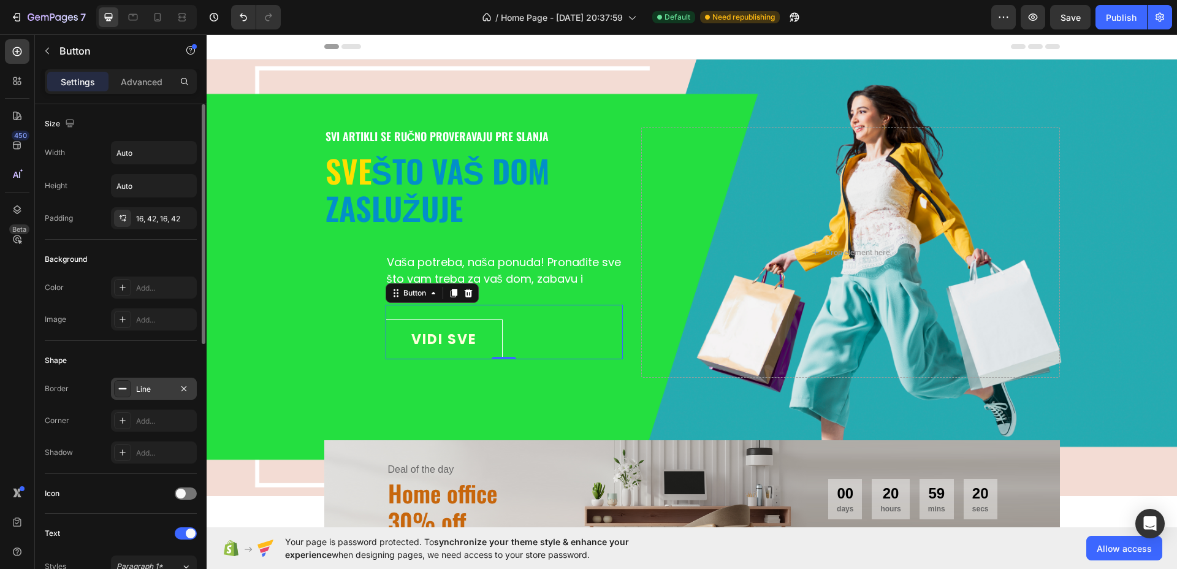
click at [159, 386] on div "Line" at bounding box center [154, 389] width 36 height 11
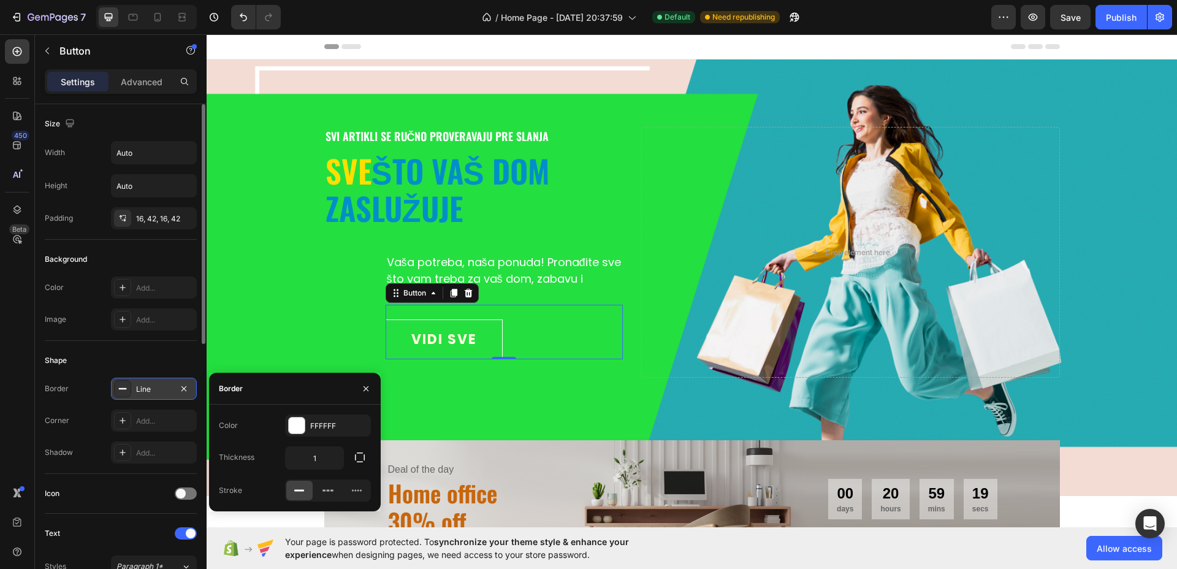
click at [151, 388] on div "Line" at bounding box center [154, 389] width 36 height 11
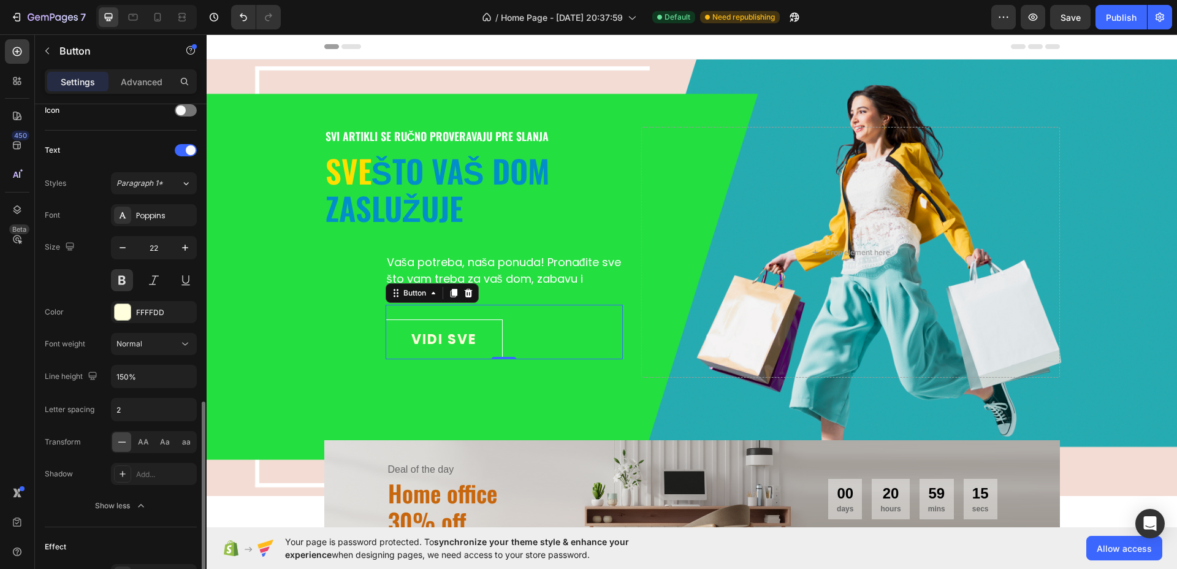
scroll to position [542, 0]
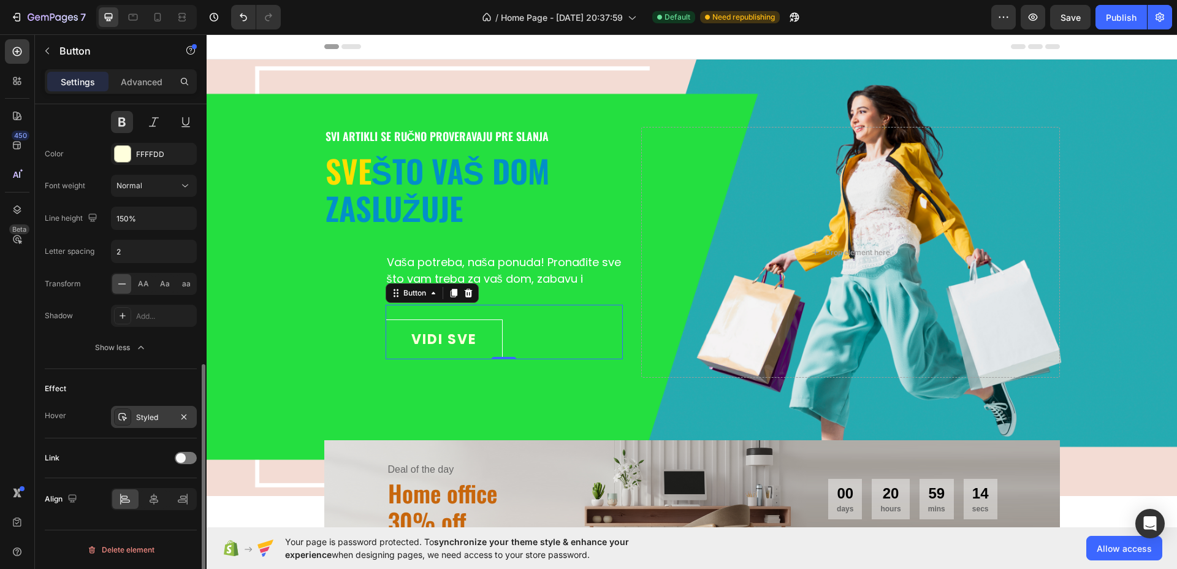
click at [157, 423] on div "Styled" at bounding box center [154, 417] width 86 height 22
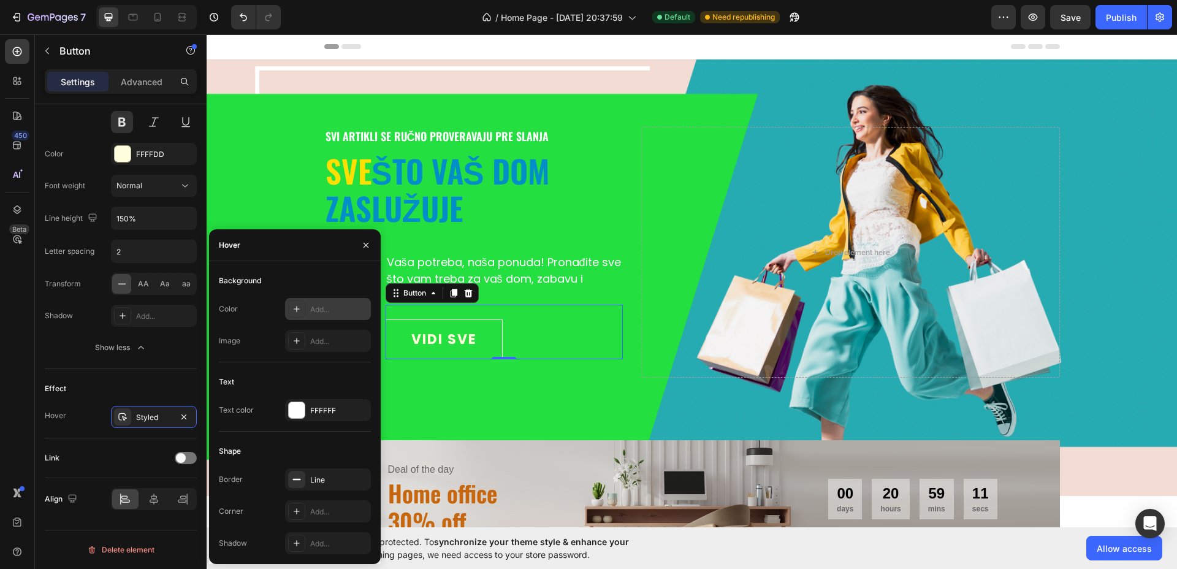
click at [341, 306] on div "Add..." at bounding box center [339, 309] width 58 height 11
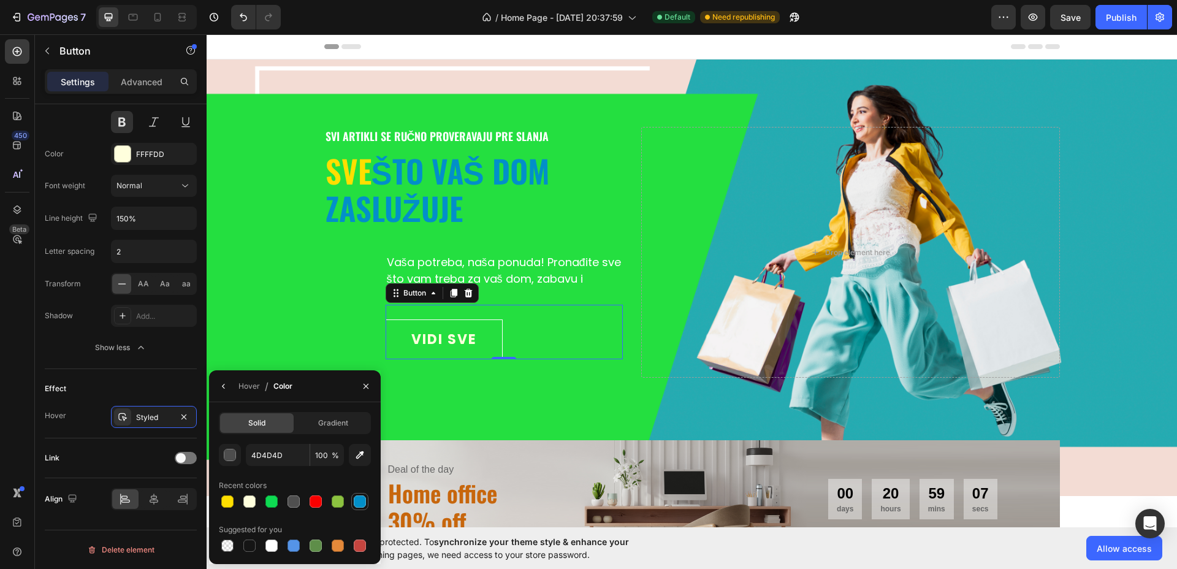
click at [356, 499] on div at bounding box center [360, 502] width 12 height 12
type input "028FC9"
click at [496, 387] on div "svi artikli se ručno proveravaju pre slanja Text ⁠⁠⁠⁠⁠⁠⁠ sve što vaš dom zasluž…" at bounding box center [692, 253] width 736 height 288
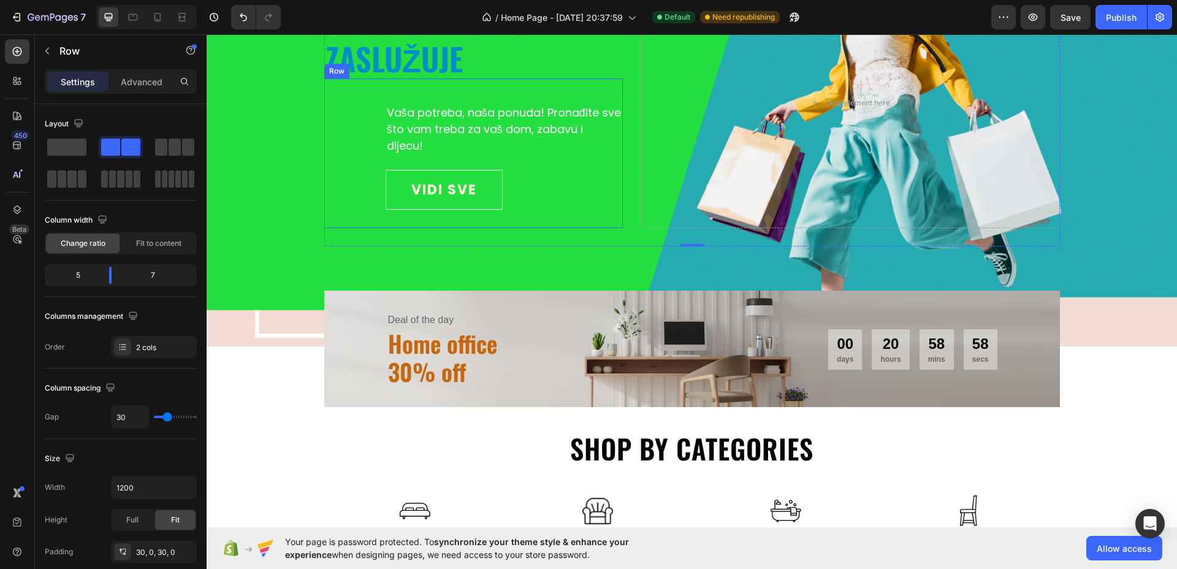
scroll to position [153, 0]
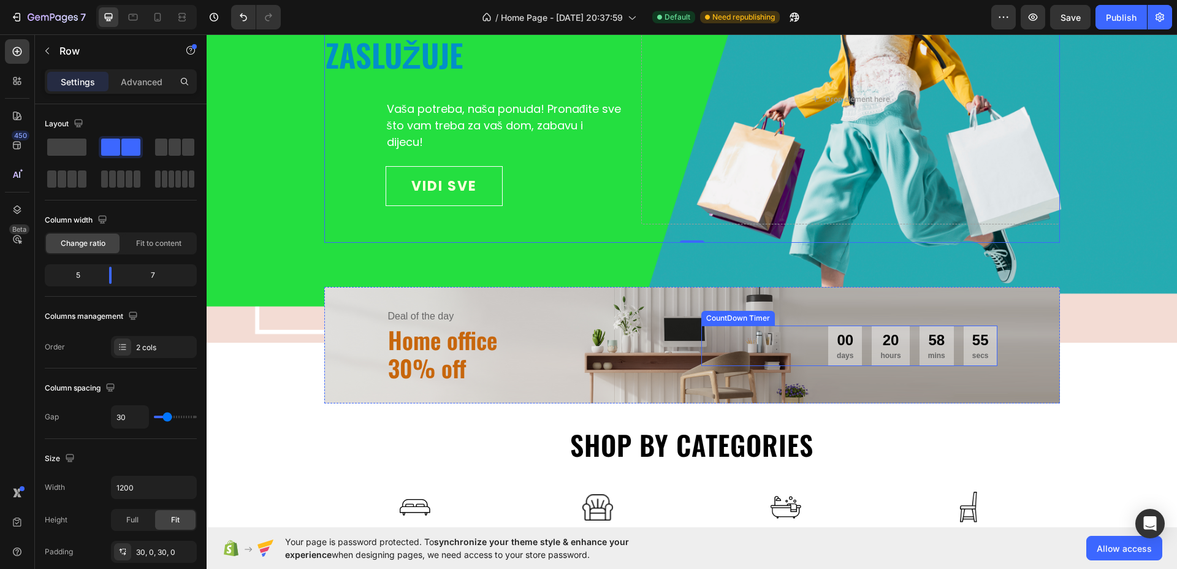
click at [843, 360] on p "days" at bounding box center [845, 355] width 17 height 11
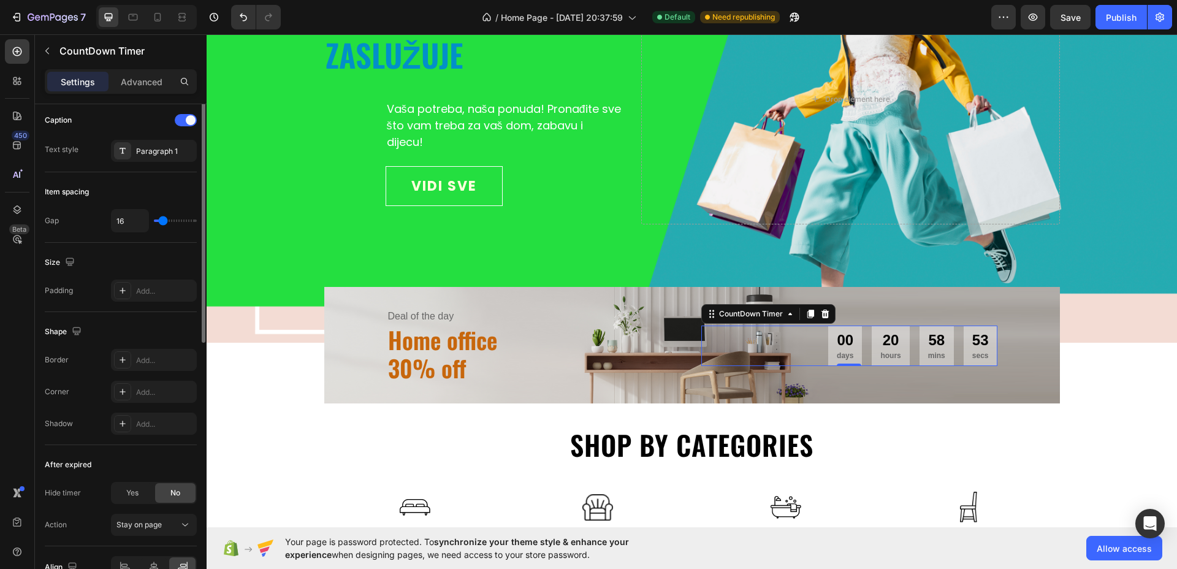
scroll to position [0, 0]
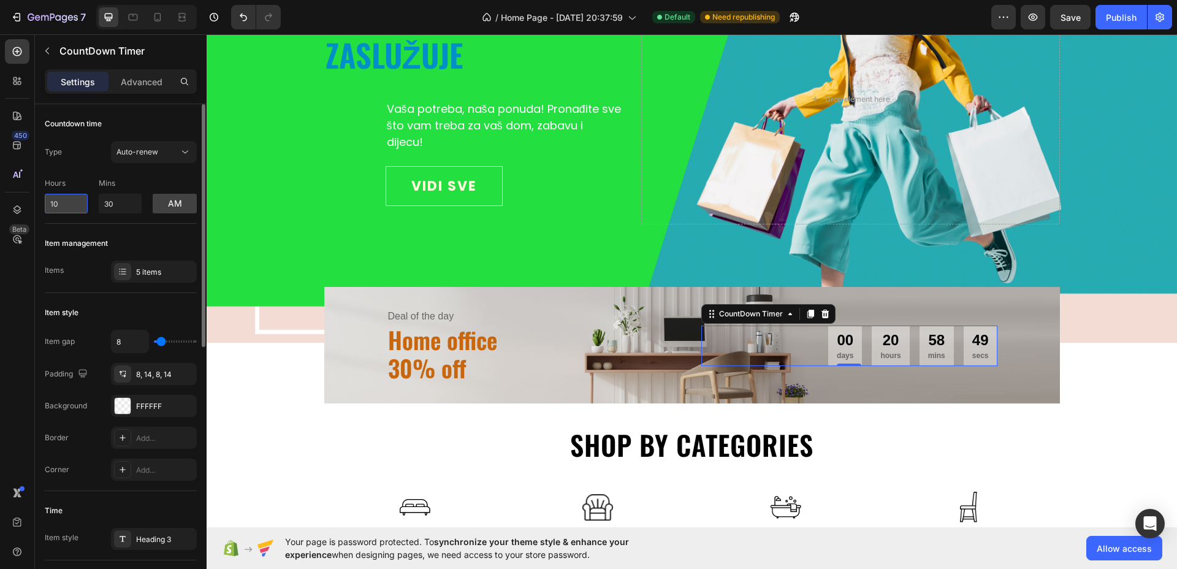
click at [63, 207] on input "10" at bounding box center [66, 204] width 43 height 20
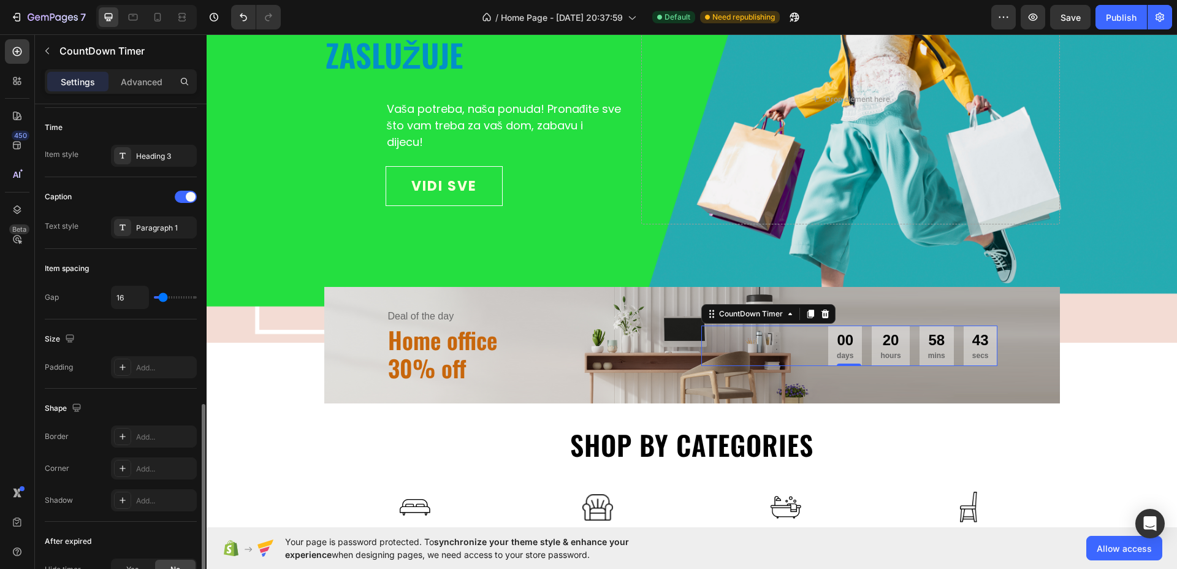
scroll to position [528, 0]
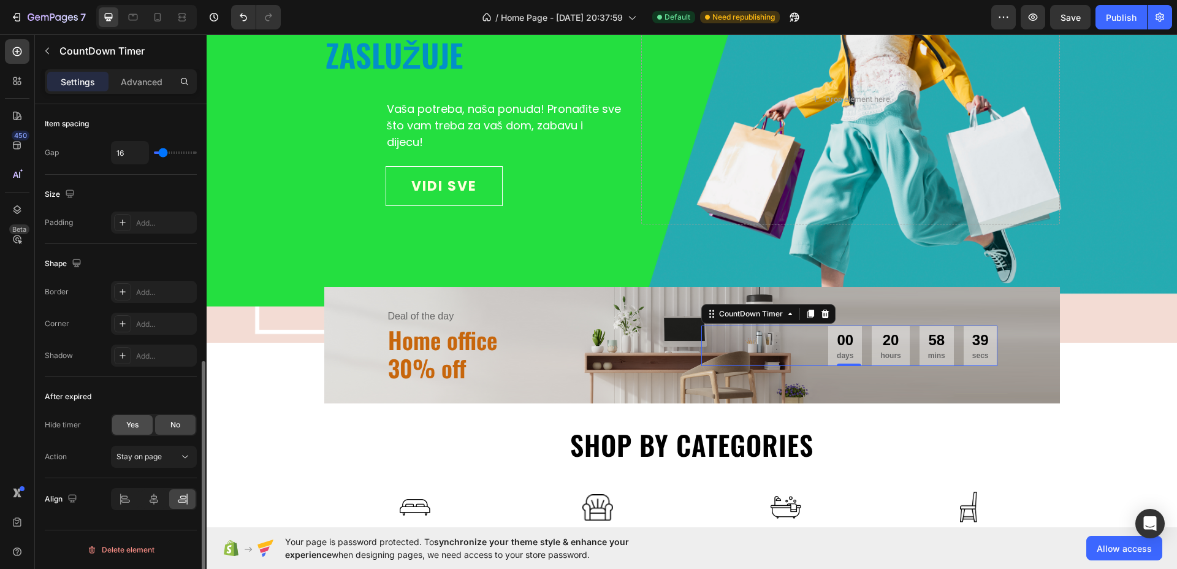
click at [131, 424] on span "Yes" at bounding box center [132, 424] width 12 height 11
click at [821, 310] on icon at bounding box center [826, 314] width 10 height 10
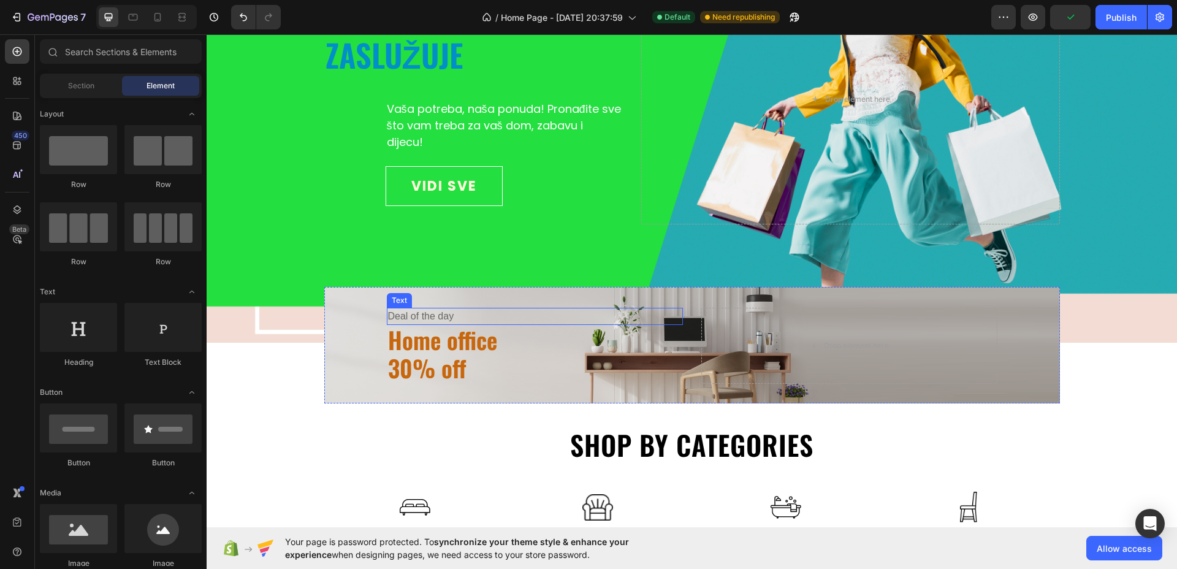
click at [450, 318] on div "Deal of the day" at bounding box center [535, 316] width 296 height 17
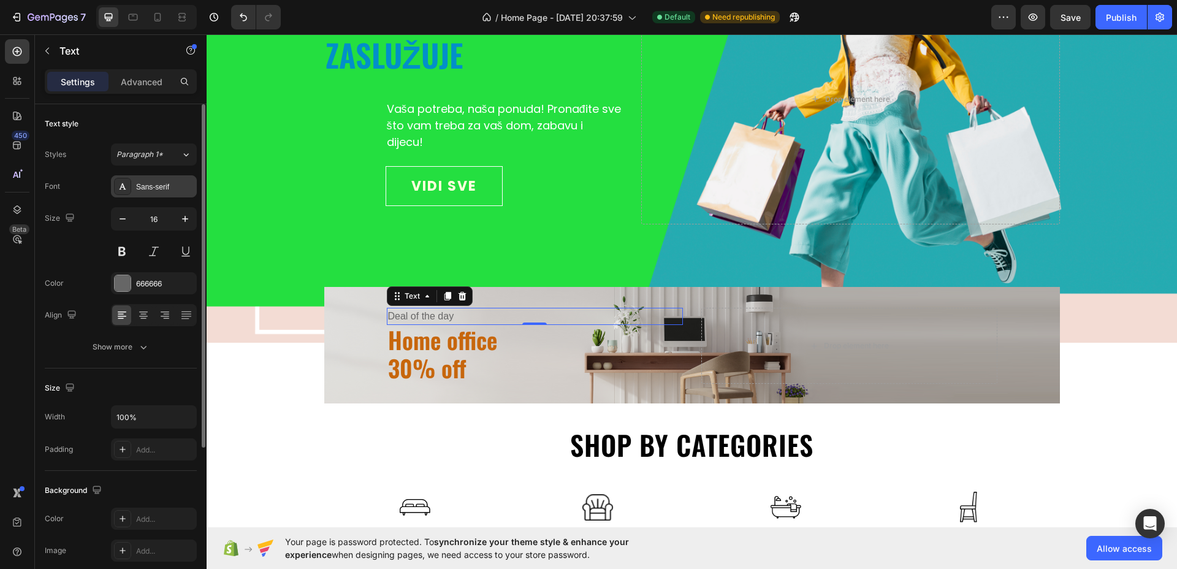
click at [162, 190] on div "Sans-serif" at bounding box center [165, 187] width 58 height 11
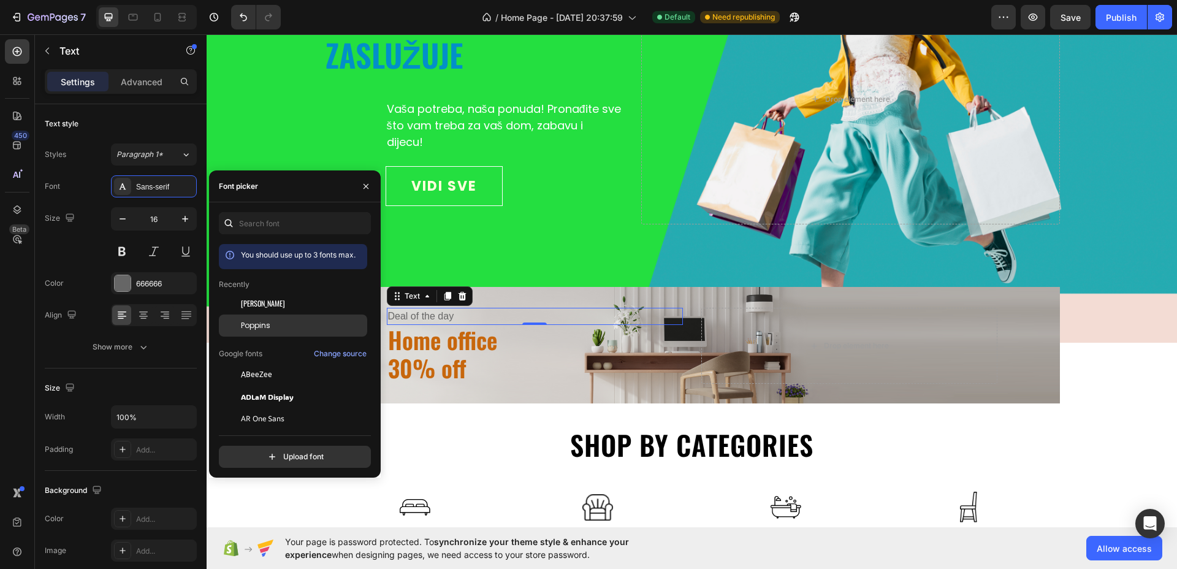
click at [271, 326] on div "Poppins" at bounding box center [303, 325] width 124 height 11
click at [186, 221] on icon "button" at bounding box center [185, 219] width 12 height 12
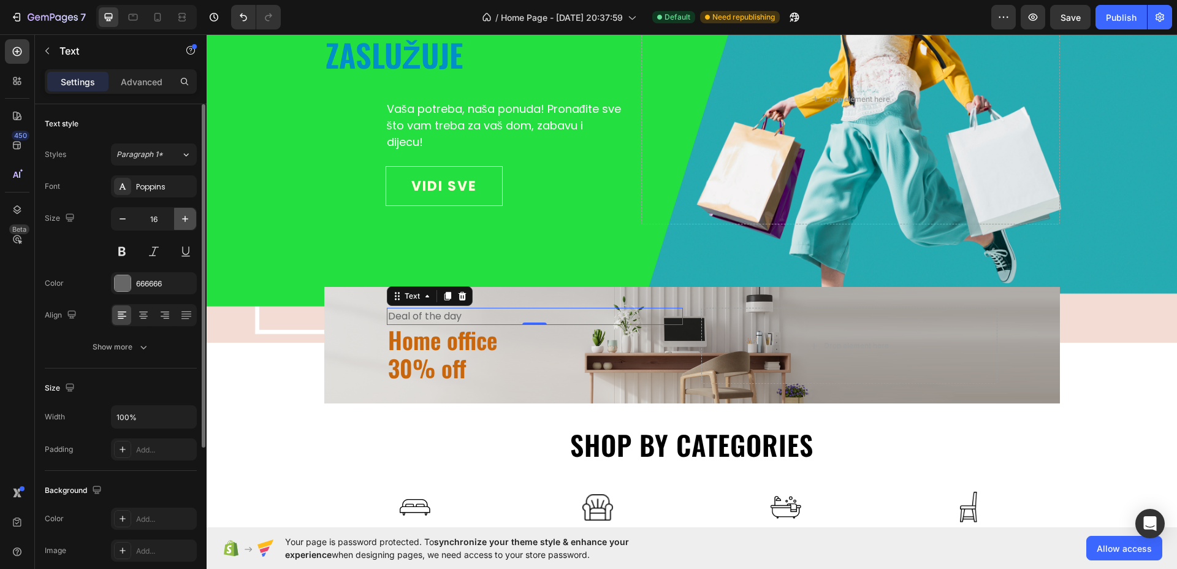
click at [185, 219] on icon "button" at bounding box center [185, 219] width 6 height 6
type input "18"
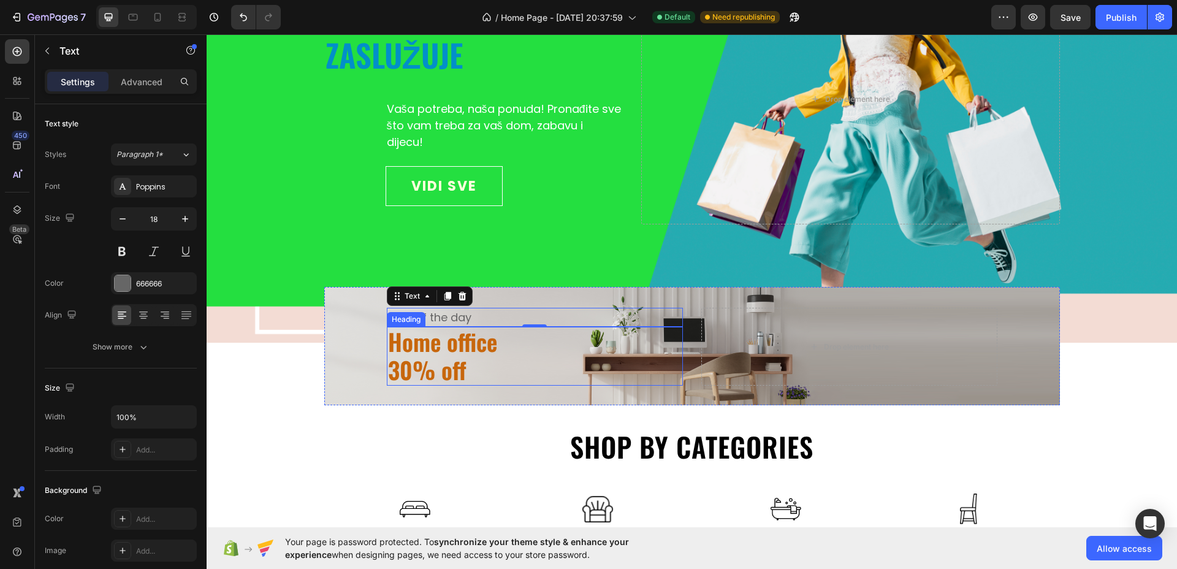
click at [450, 356] on p "30% off" at bounding box center [535, 370] width 294 height 28
click at [450, 356] on h2 "Home office 30% off" at bounding box center [535, 356] width 296 height 58
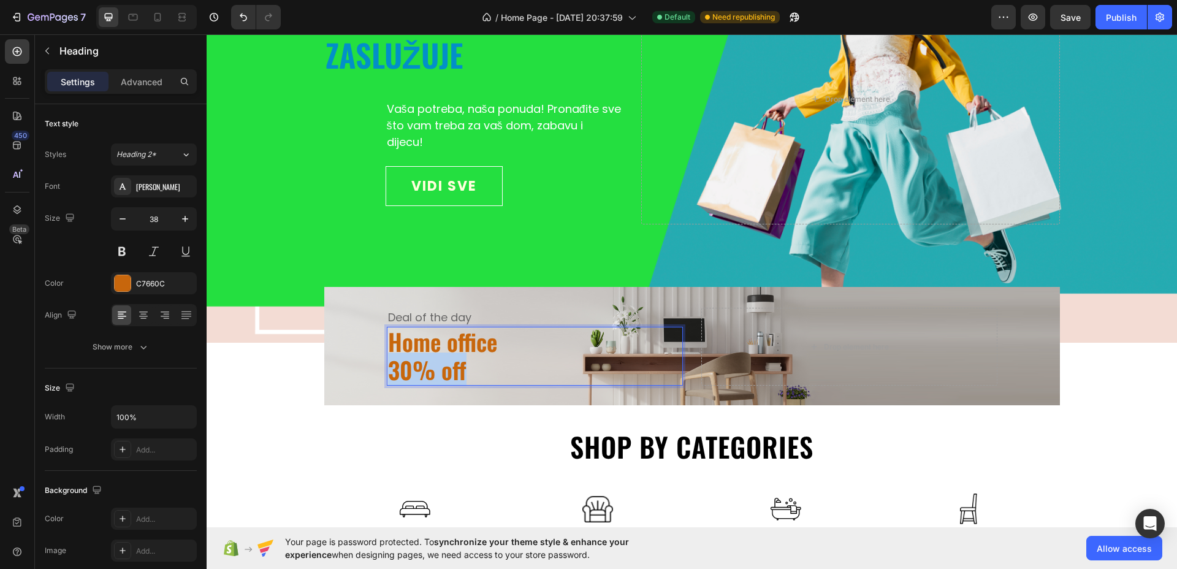
click at [450, 356] on p "30% off" at bounding box center [535, 370] width 294 height 28
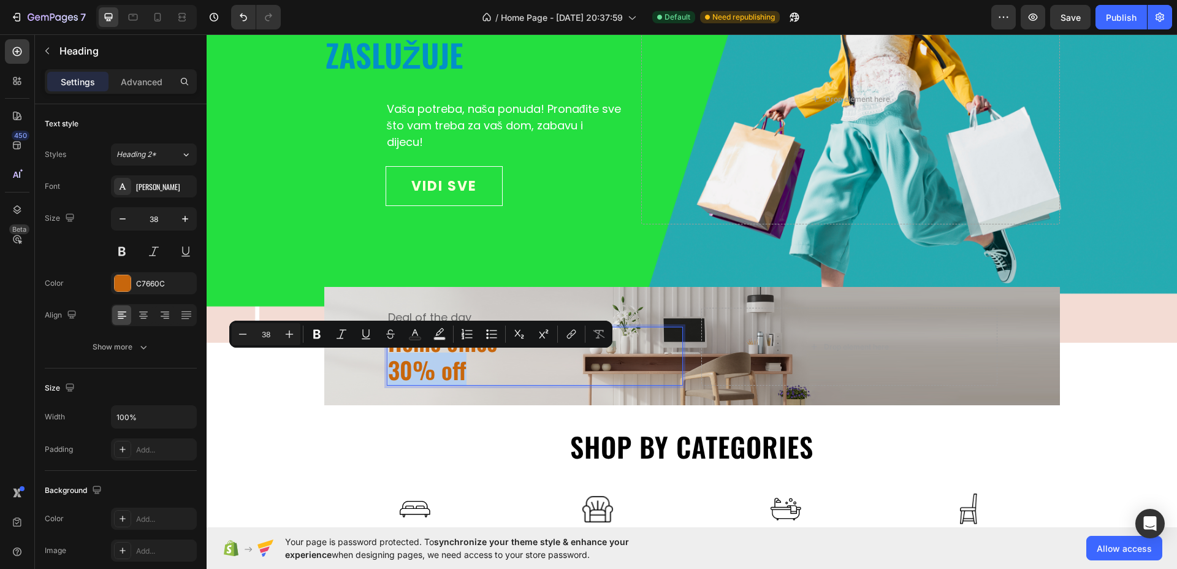
click at [456, 346] on div "Minus 38 Plus Bold Italic Underline Strikethrough Text Color Text Background Co…" at bounding box center [420, 334] width 383 height 27
click at [537, 358] on p "30% off" at bounding box center [535, 370] width 294 height 28
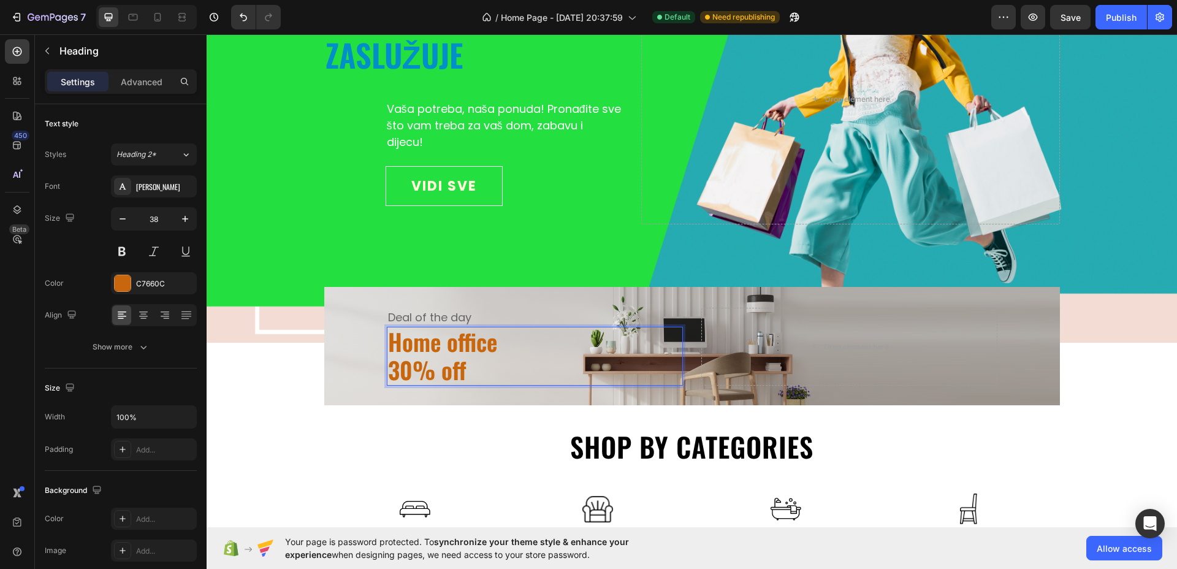
click at [470, 345] on p "Home office" at bounding box center [535, 342] width 294 height 28
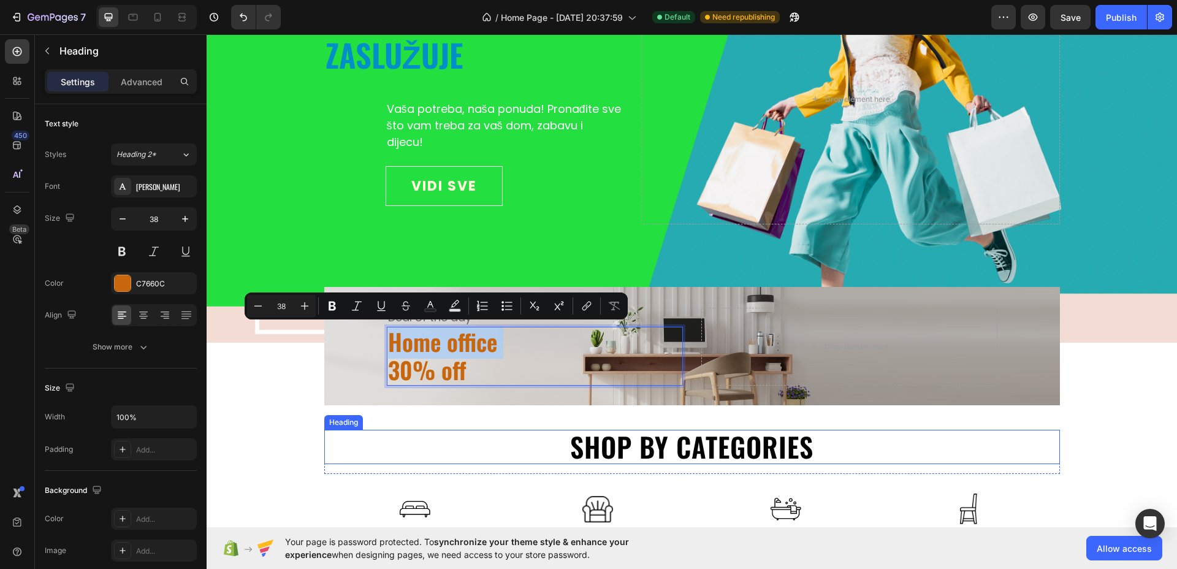
click at [724, 451] on h2 "Shop by categories" at bounding box center [692, 447] width 736 height 35
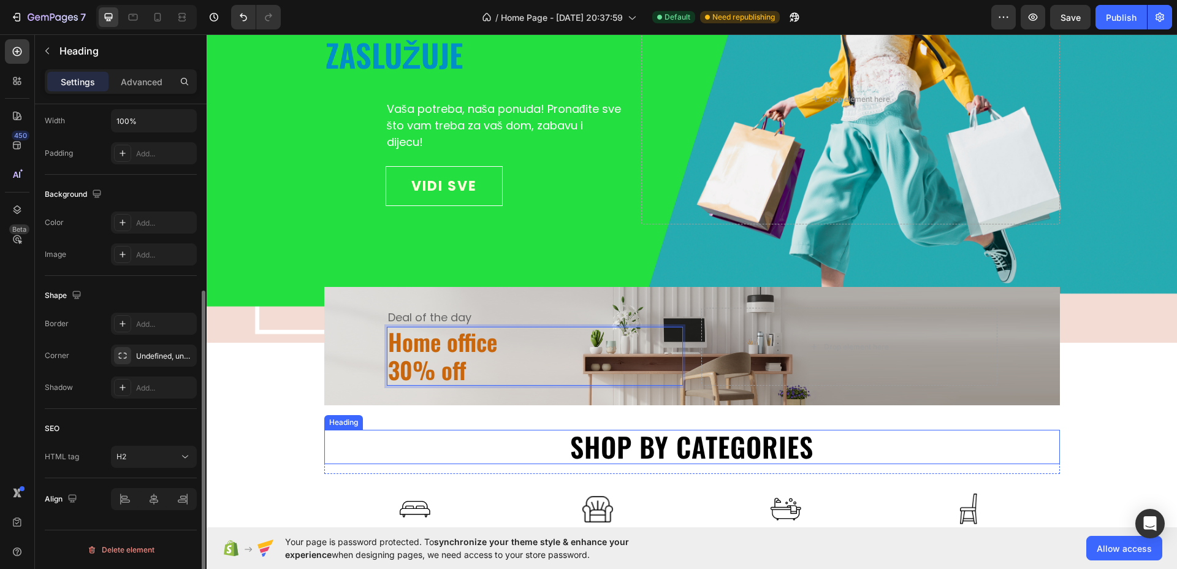
click at [724, 451] on h2 "Shop by categories" at bounding box center [692, 447] width 736 height 35
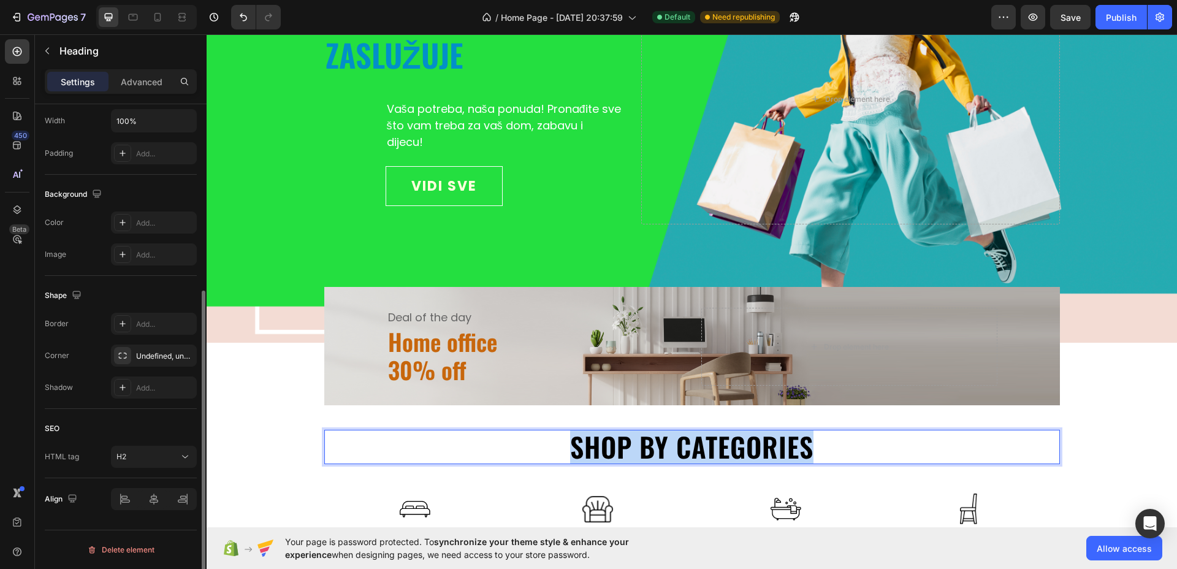
click at [724, 451] on p "Shop by categories" at bounding box center [692, 447] width 733 height 33
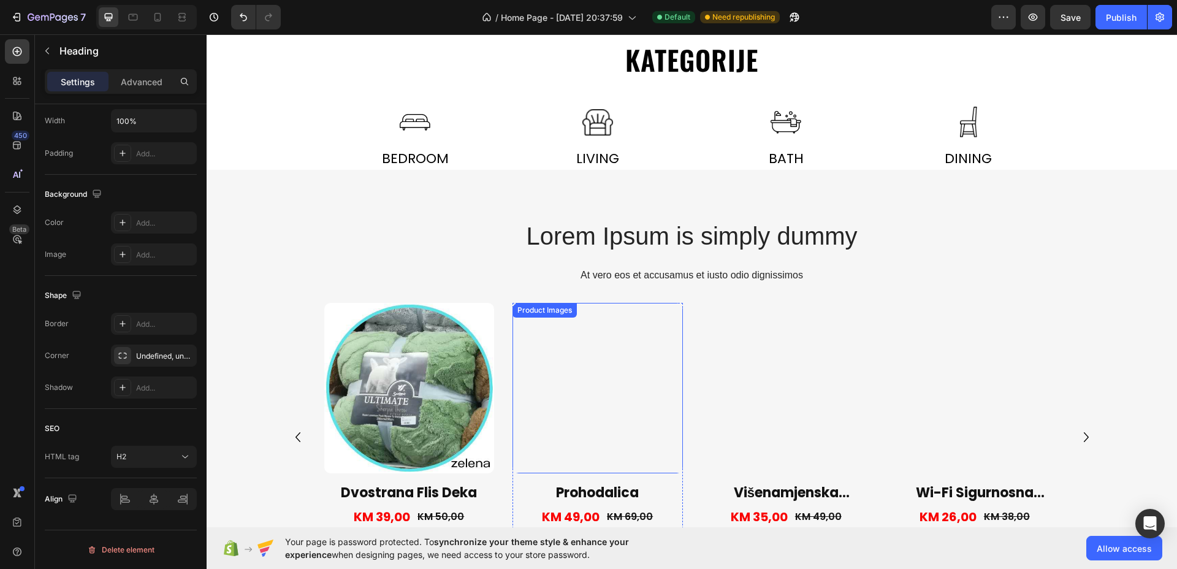
scroll to position [460, 0]
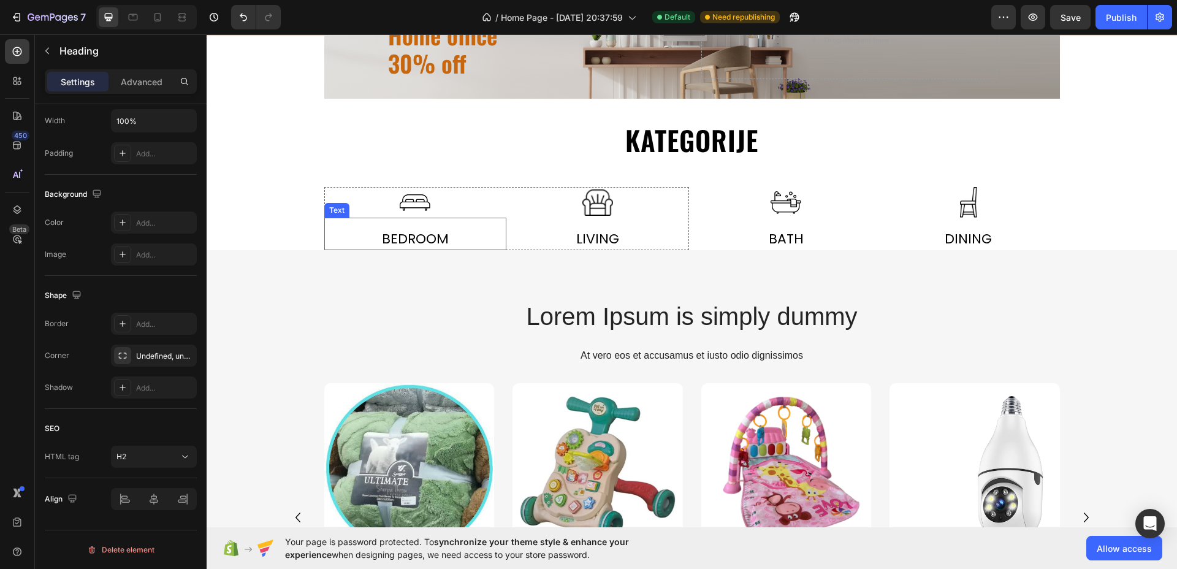
click at [400, 237] on div "Bedroom" at bounding box center [415, 239] width 183 height 23
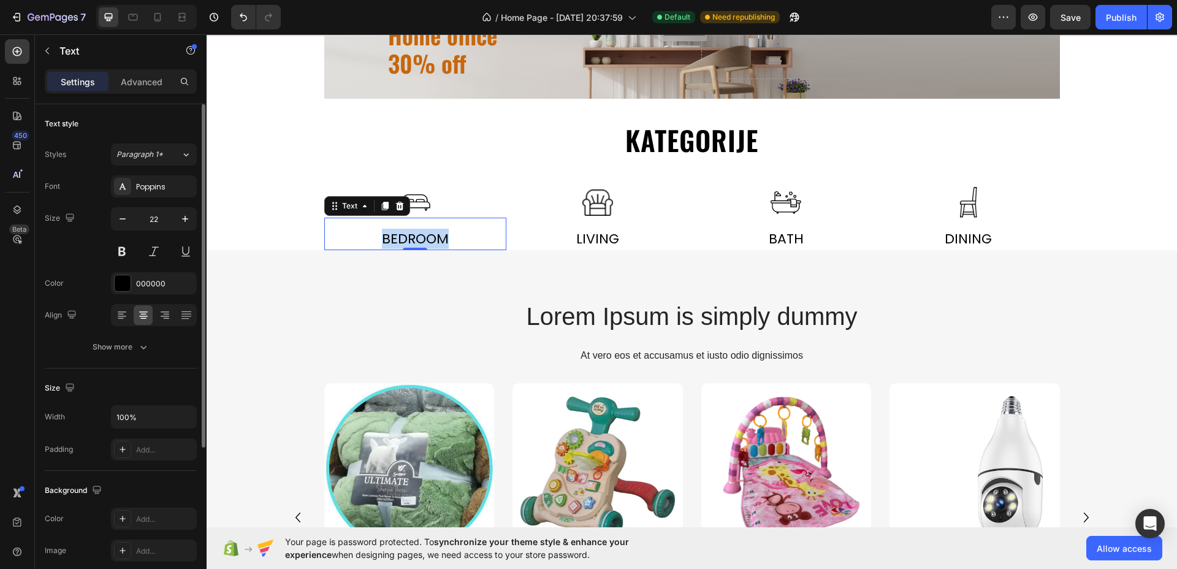
click at [400, 237] on p "Bedroom" at bounding box center [416, 239] width 180 height 20
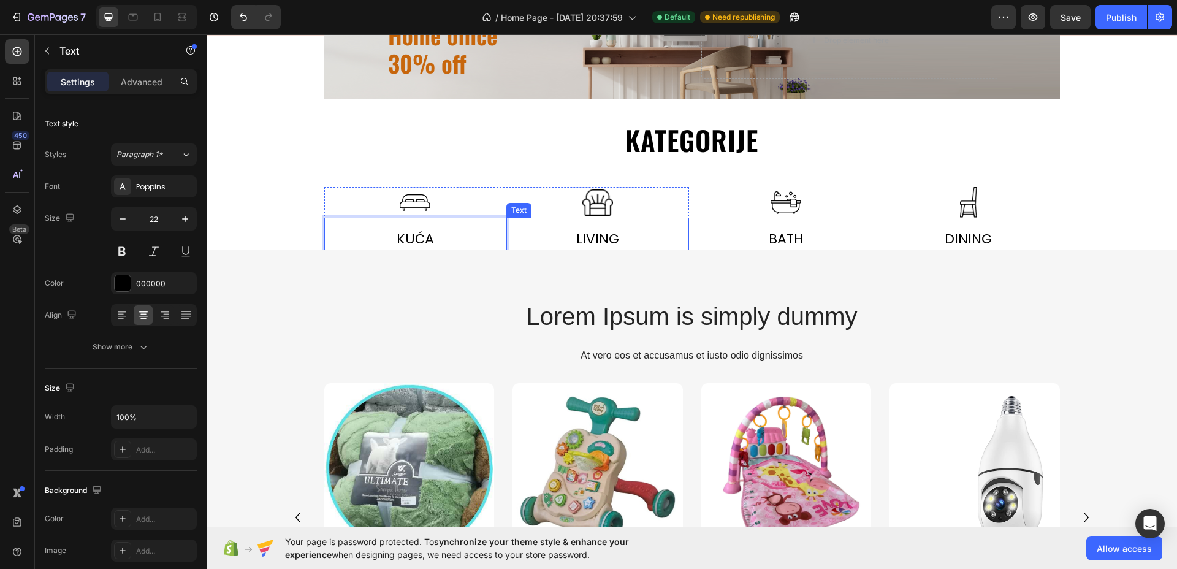
click at [588, 233] on div "Living" at bounding box center [598, 239] width 183 height 23
click at [588, 233] on p "Living" at bounding box center [598, 239] width 180 height 20
click at [785, 234] on div "Bath" at bounding box center [786, 239] width 183 height 23
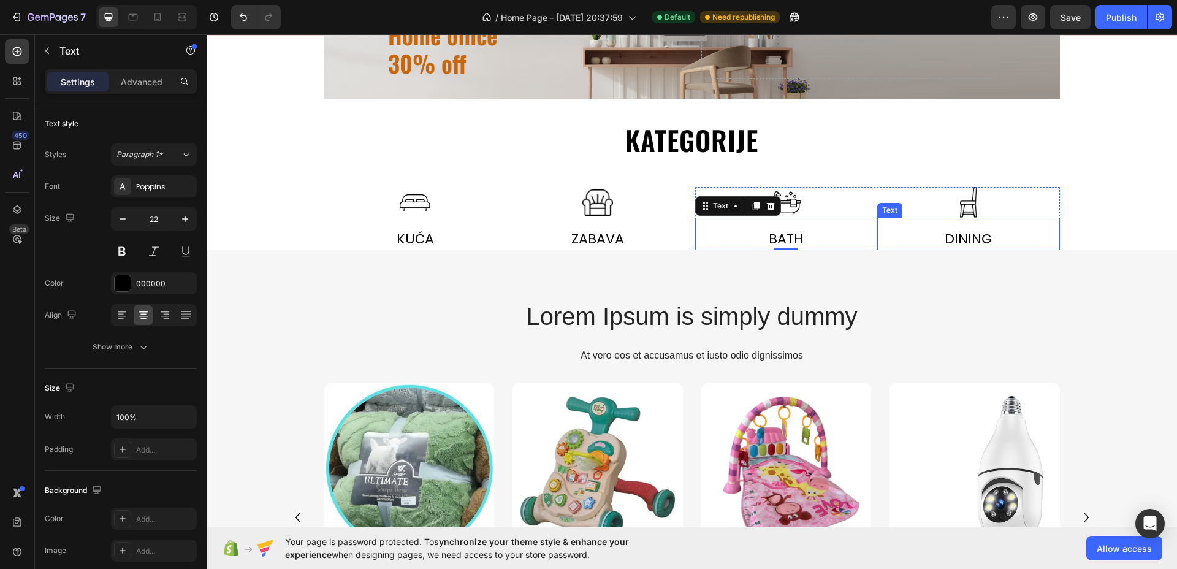
click at [976, 239] on div "Dining" at bounding box center [969, 239] width 183 height 23
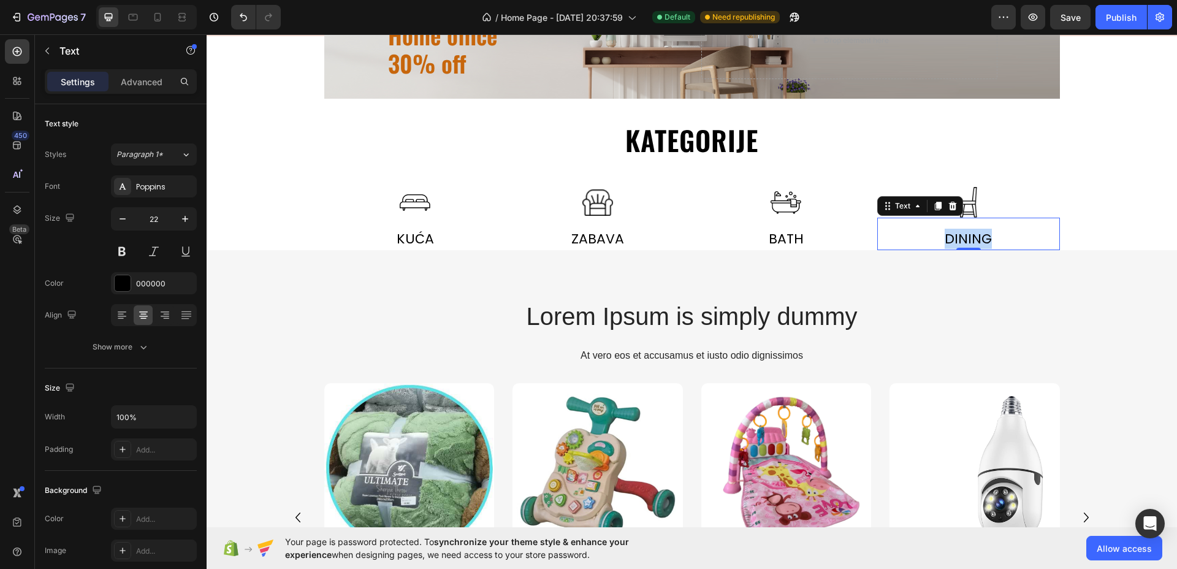
click at [976, 239] on p "Dining" at bounding box center [969, 239] width 180 height 20
click at [412, 207] on img at bounding box center [415, 202] width 31 height 31
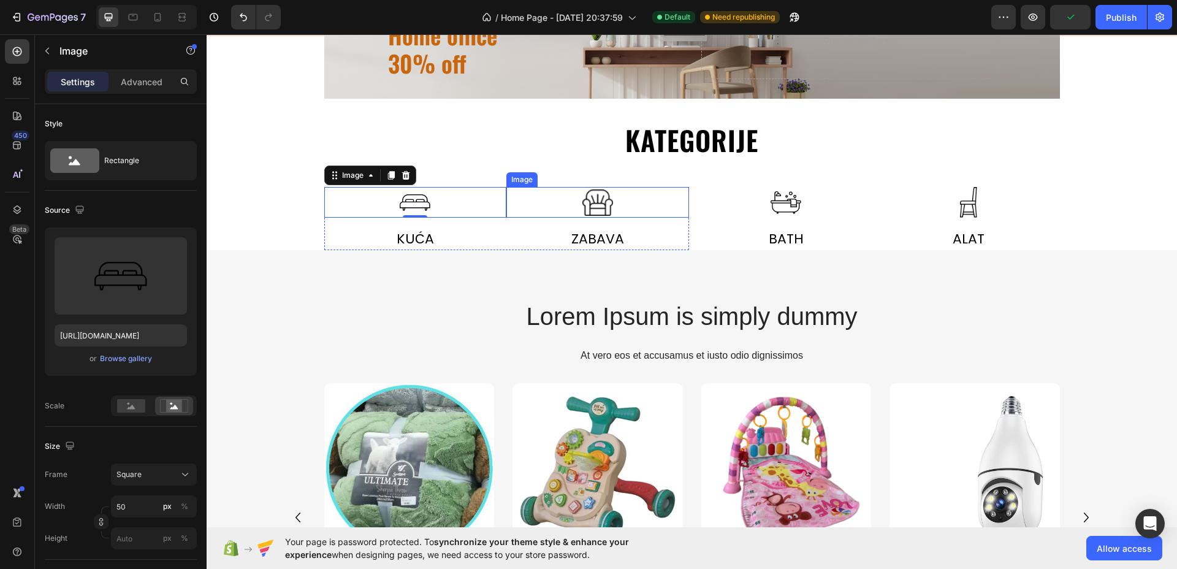
drag, startPoint x: 607, startPoint y: 191, endPoint x: 600, endPoint y: 189, distance: 7.0
click at [607, 192] on img at bounding box center [598, 202] width 31 height 31
click at [412, 236] on p "Kuća" at bounding box center [416, 239] width 180 height 20
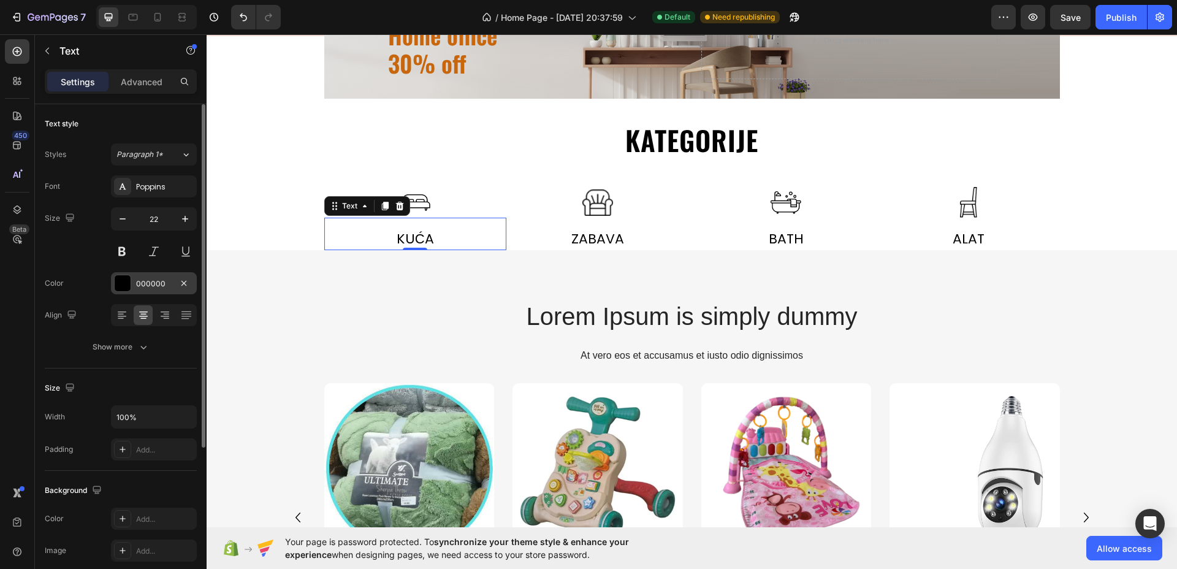
click at [123, 283] on div at bounding box center [123, 283] width 16 height 16
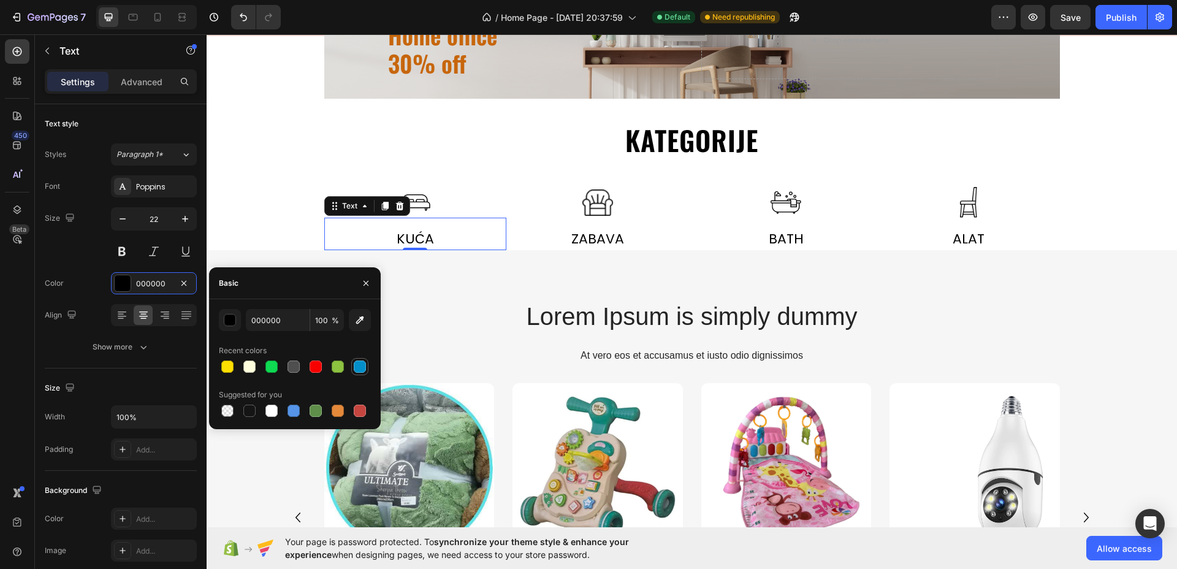
click at [359, 369] on div at bounding box center [360, 367] width 12 height 12
type input "028FC9"
click at [275, 319] on input "028FC9" at bounding box center [278, 320] width 64 height 22
click at [247, 24] on button "Undo/Redo" at bounding box center [243, 17] width 25 height 25
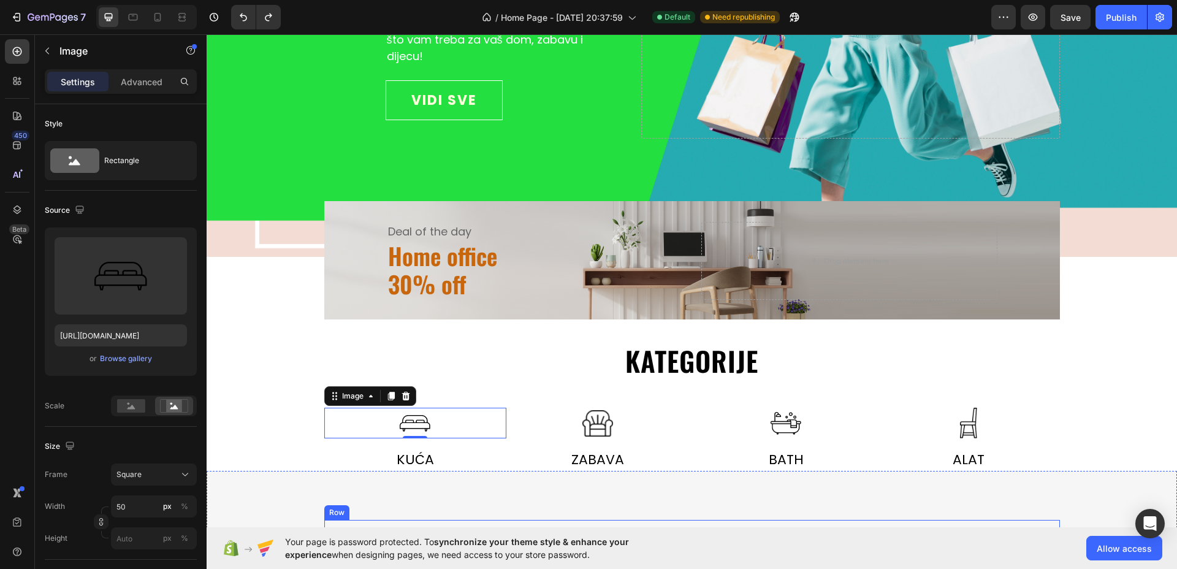
scroll to position [387, 0]
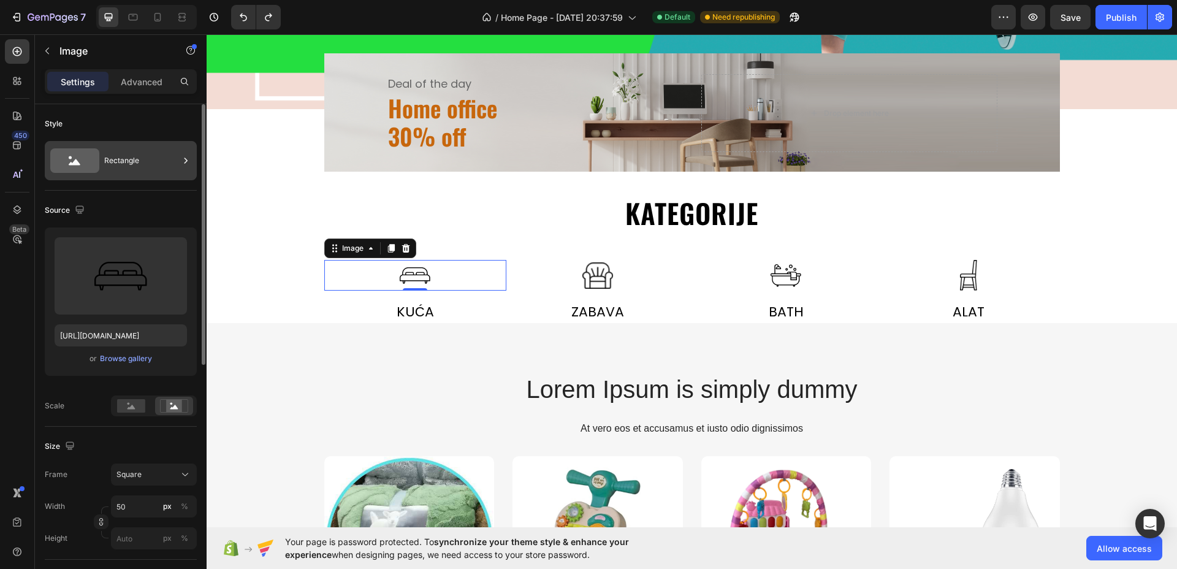
click at [135, 162] on div "Rectangle" at bounding box center [141, 161] width 75 height 28
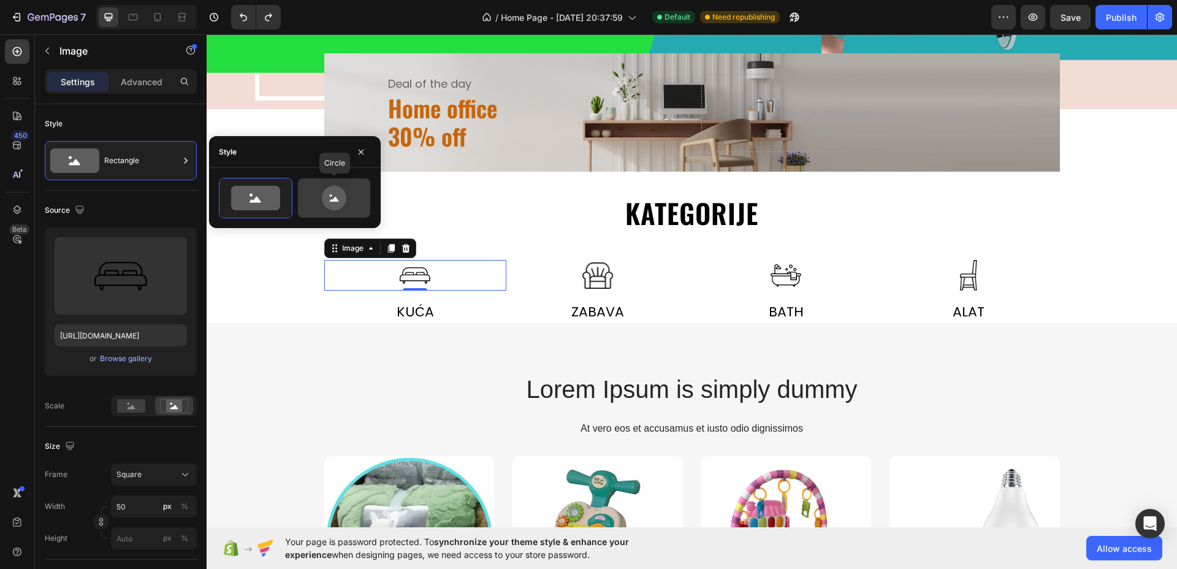
click at [337, 196] on icon at bounding box center [334, 198] width 25 height 25
type input "80"
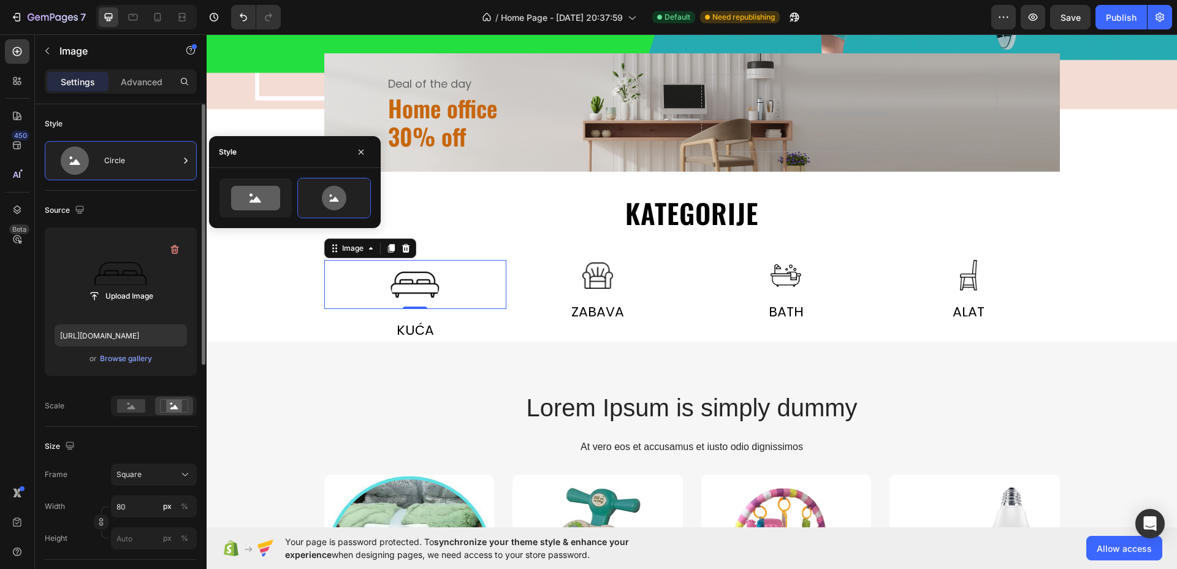
click at [146, 268] on label at bounding box center [121, 275] width 132 height 77
click at [146, 286] on input "file" at bounding box center [120, 296] width 85 height 21
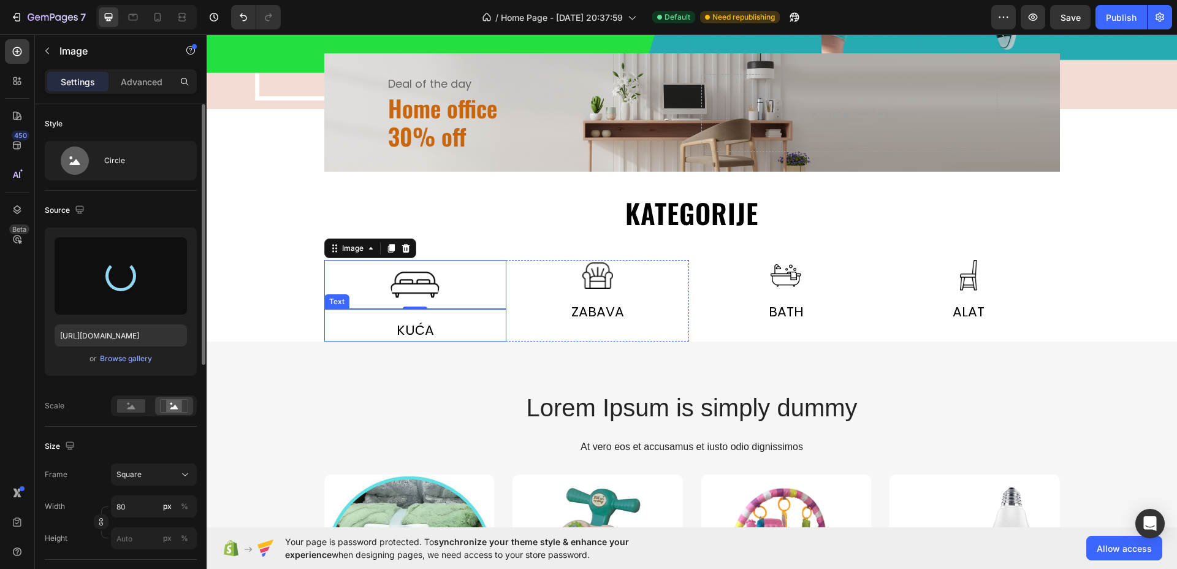
type input "https://cdn.shopify.com/s/files/1/0592/7079/1232/files/gempages_581672457887286…"
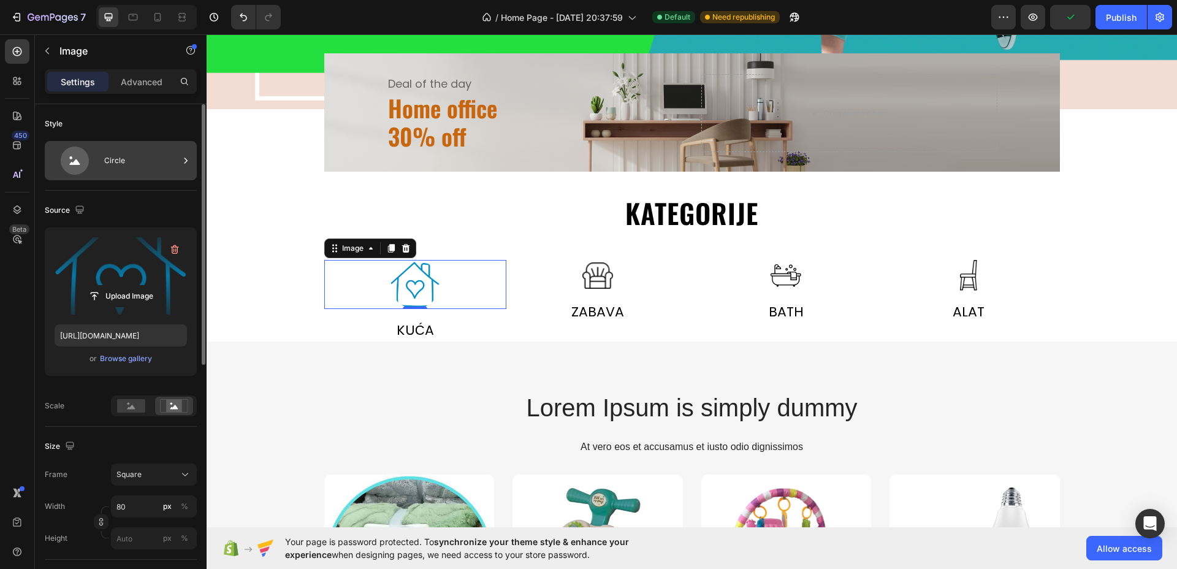
click at [184, 162] on icon at bounding box center [186, 161] width 12 height 12
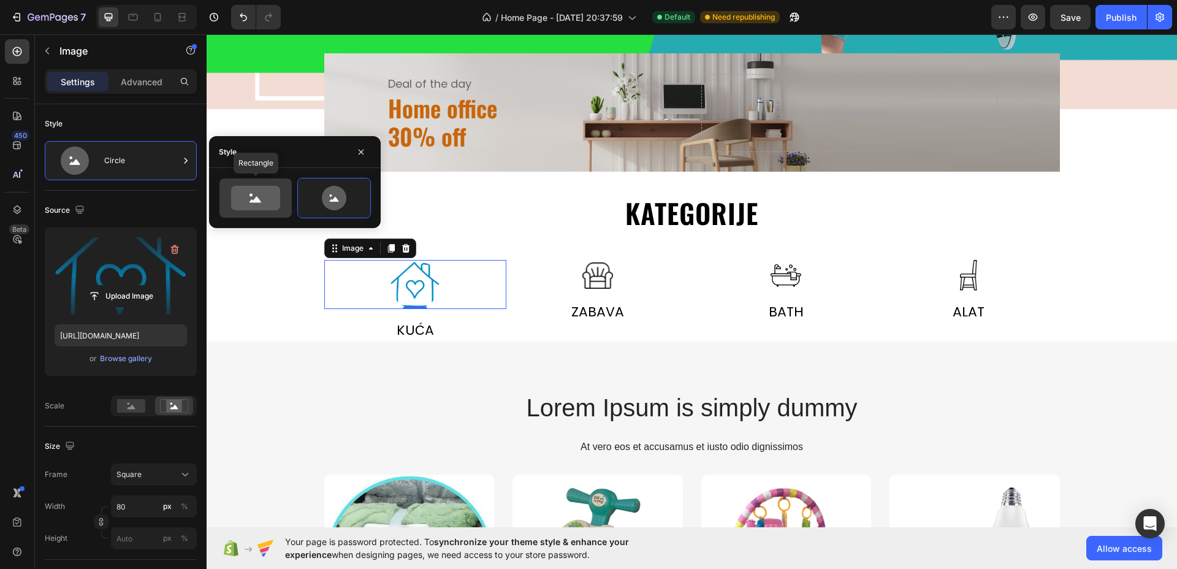
click at [242, 191] on icon at bounding box center [255, 198] width 49 height 25
type input "100"
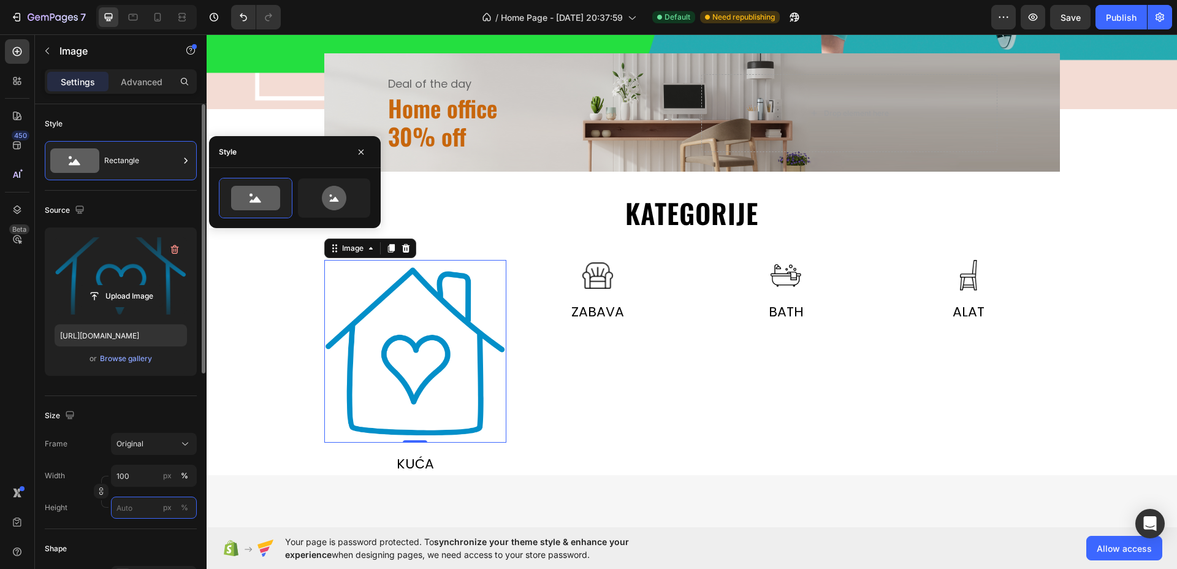
click at [135, 506] on input "px %" at bounding box center [154, 508] width 86 height 22
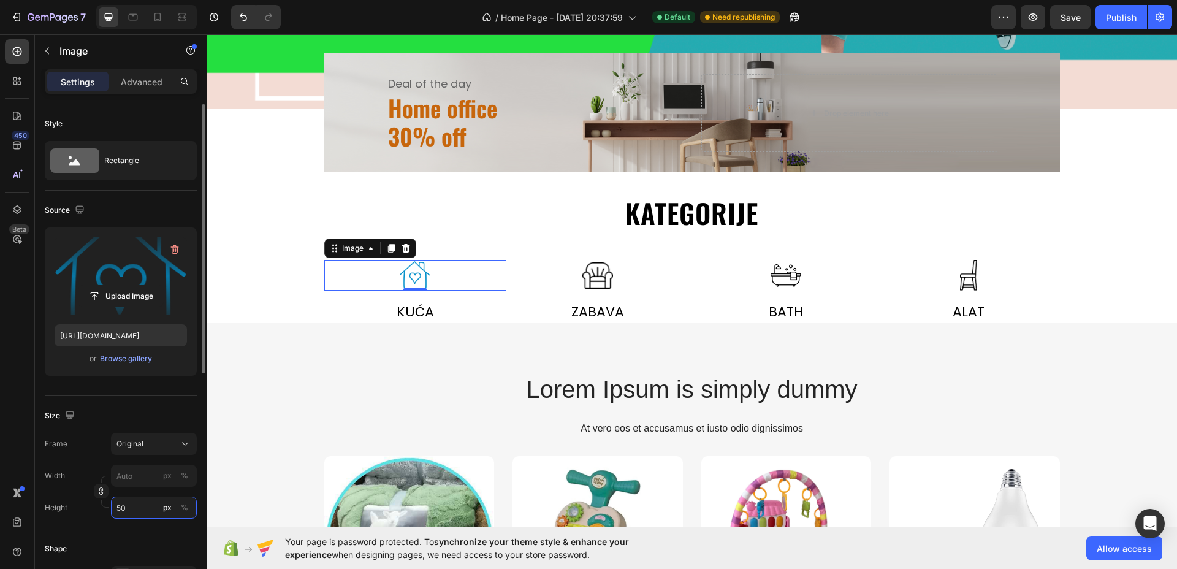
type input "5"
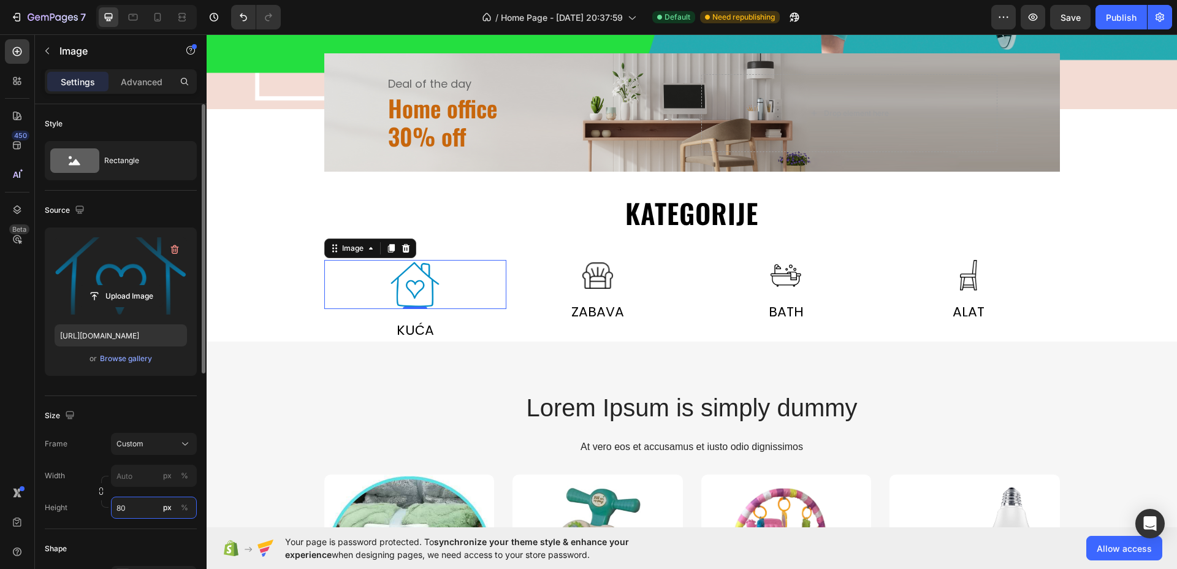
type input "5"
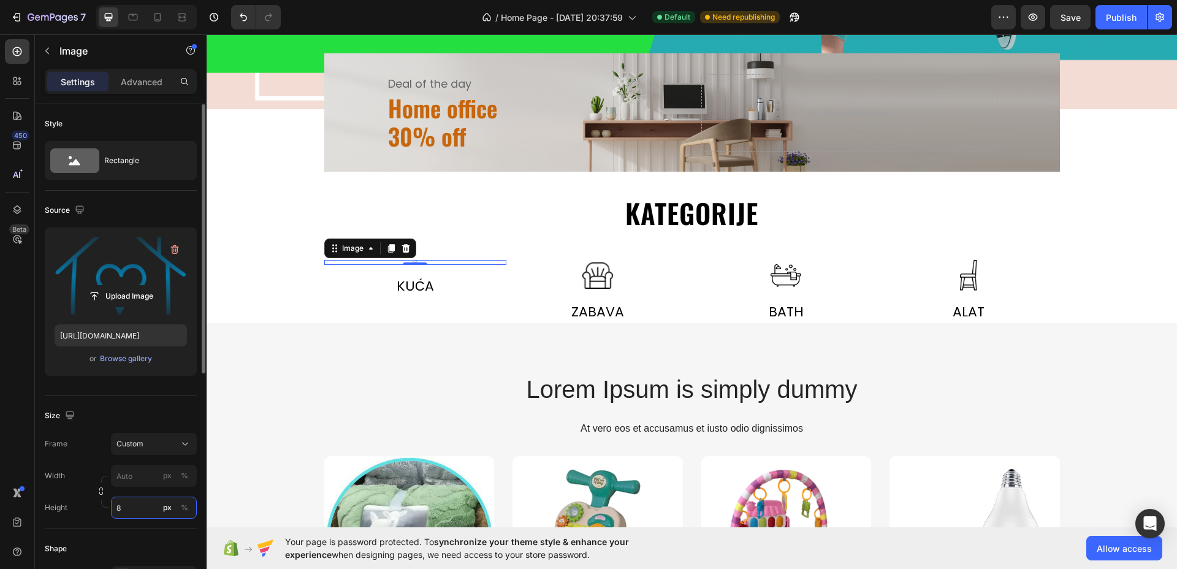
type input "80"
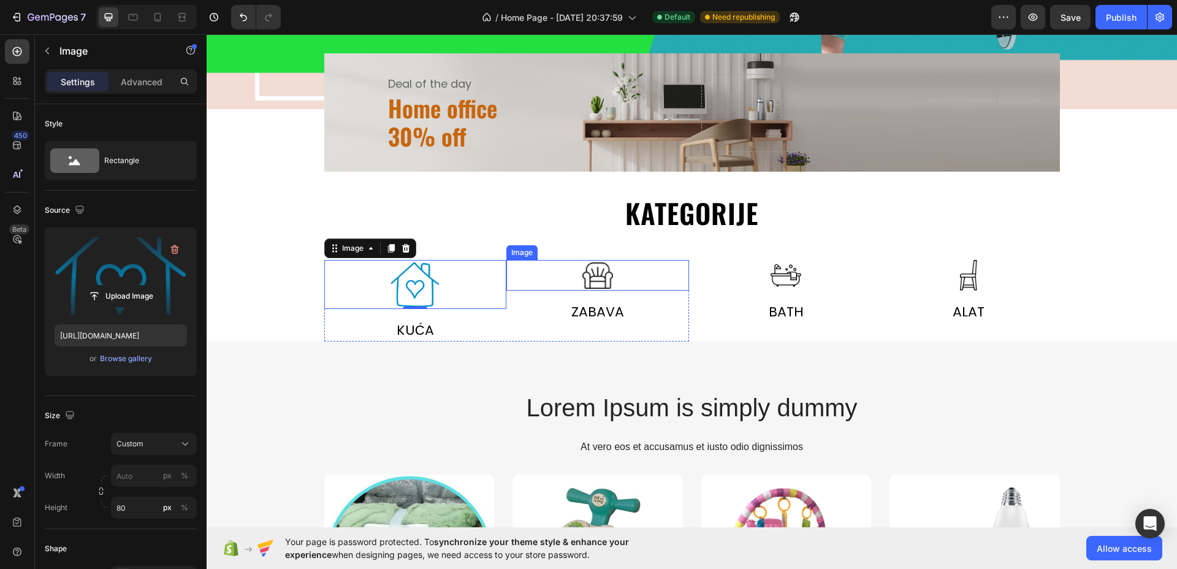
click at [591, 279] on img at bounding box center [598, 275] width 31 height 31
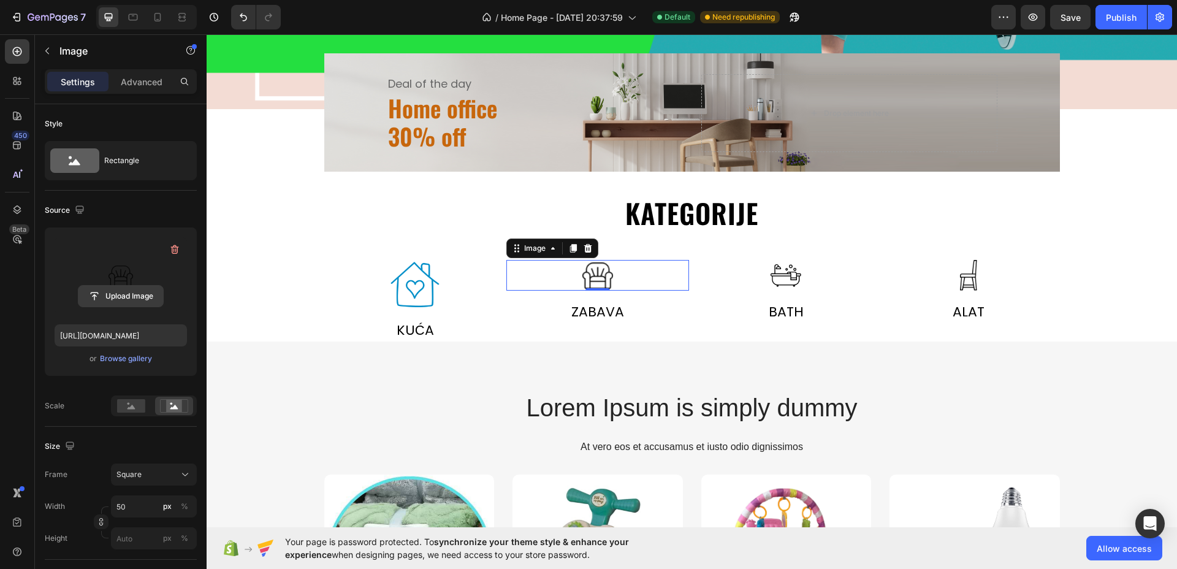
click at [136, 288] on input "file" at bounding box center [120, 296] width 85 height 21
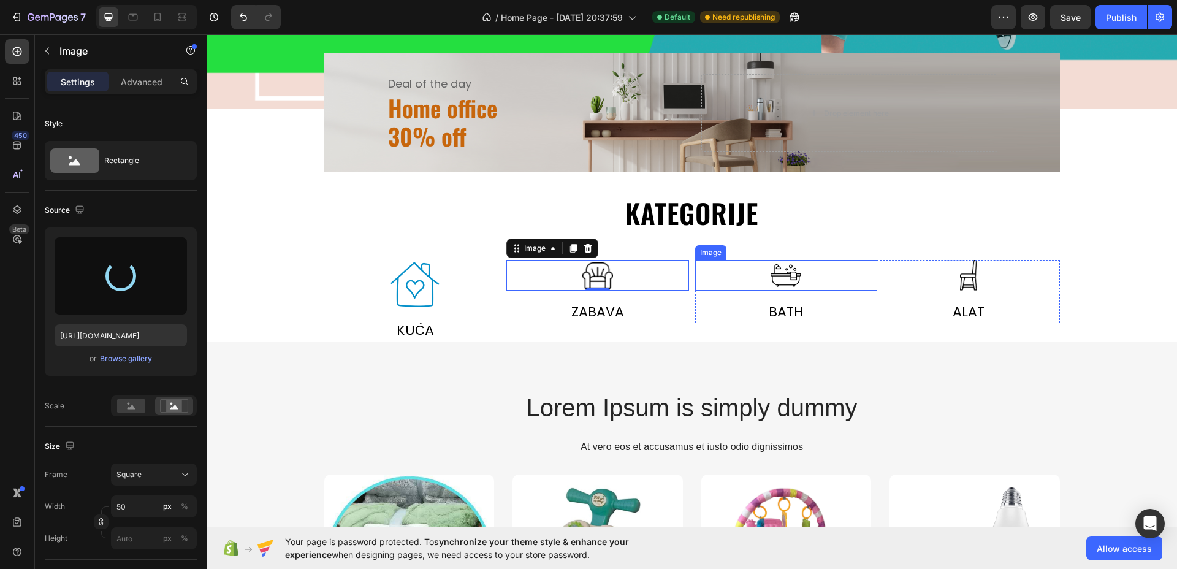
type input "https://cdn.shopify.com/s/files/1/0592/7079/1232/files/gempages_581672457887286…"
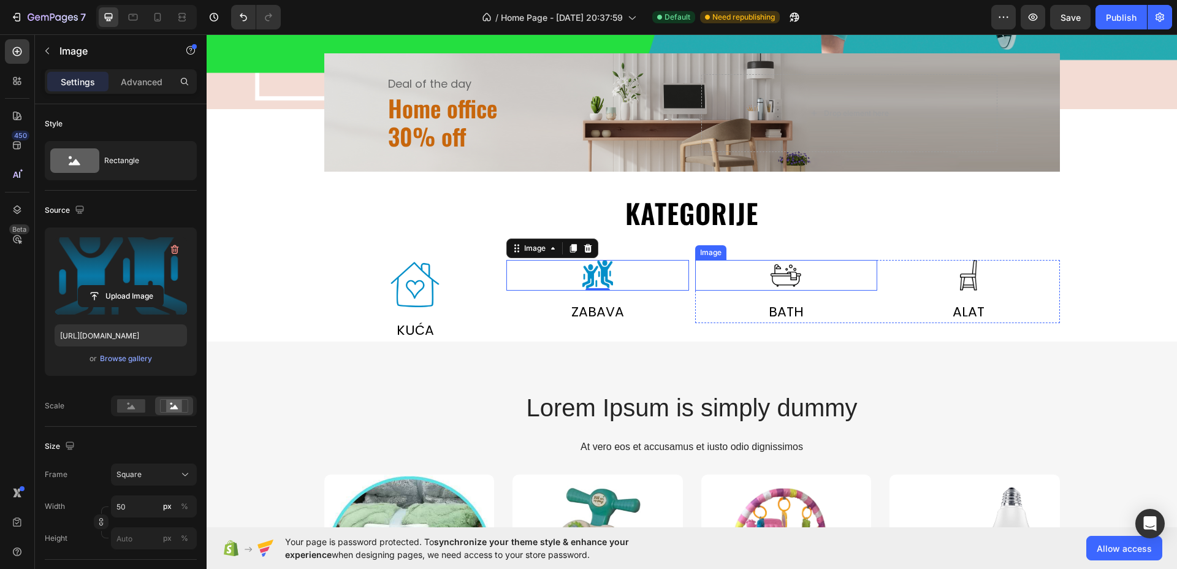
click at [776, 283] on img at bounding box center [786, 275] width 31 height 31
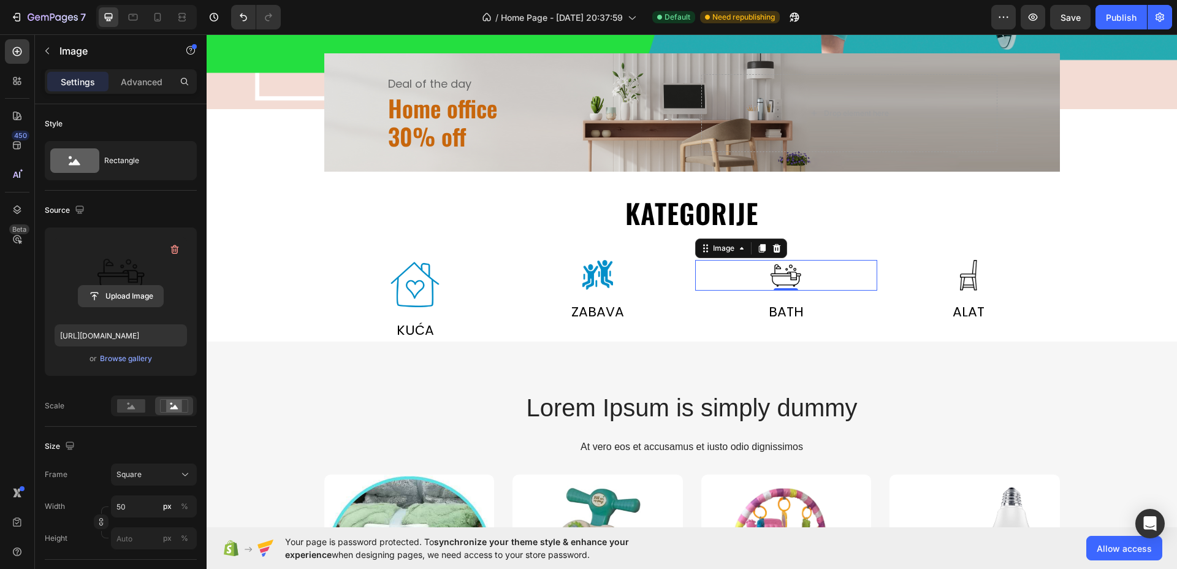
click at [132, 290] on input "file" at bounding box center [120, 296] width 85 height 21
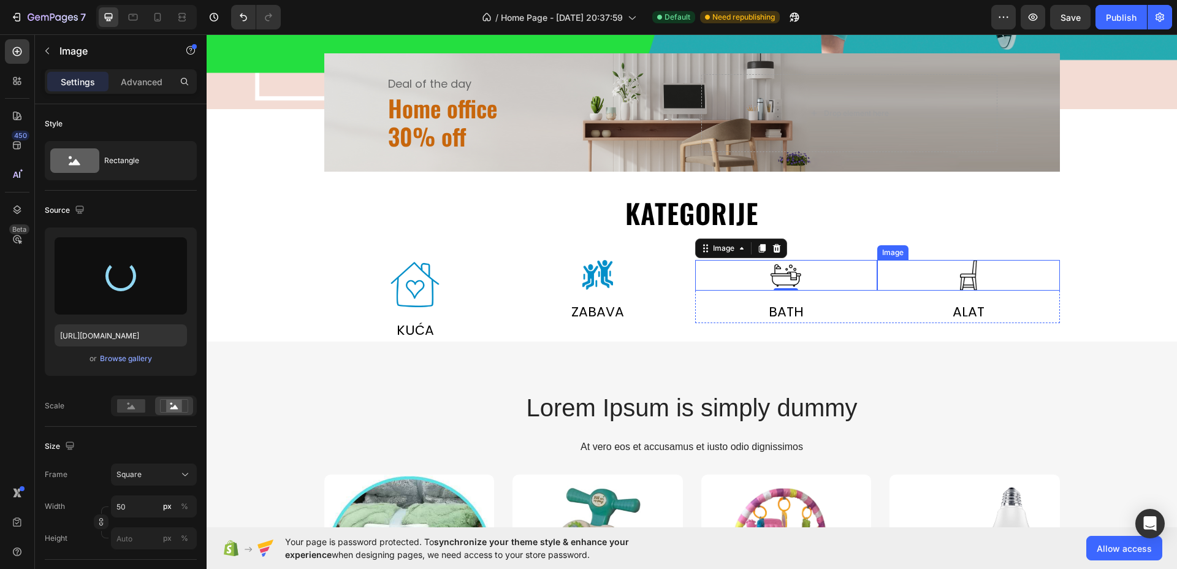
type input "https://cdn.shopify.com/s/files/1/0592/7079/1232/files/gempages_581672457887286…"
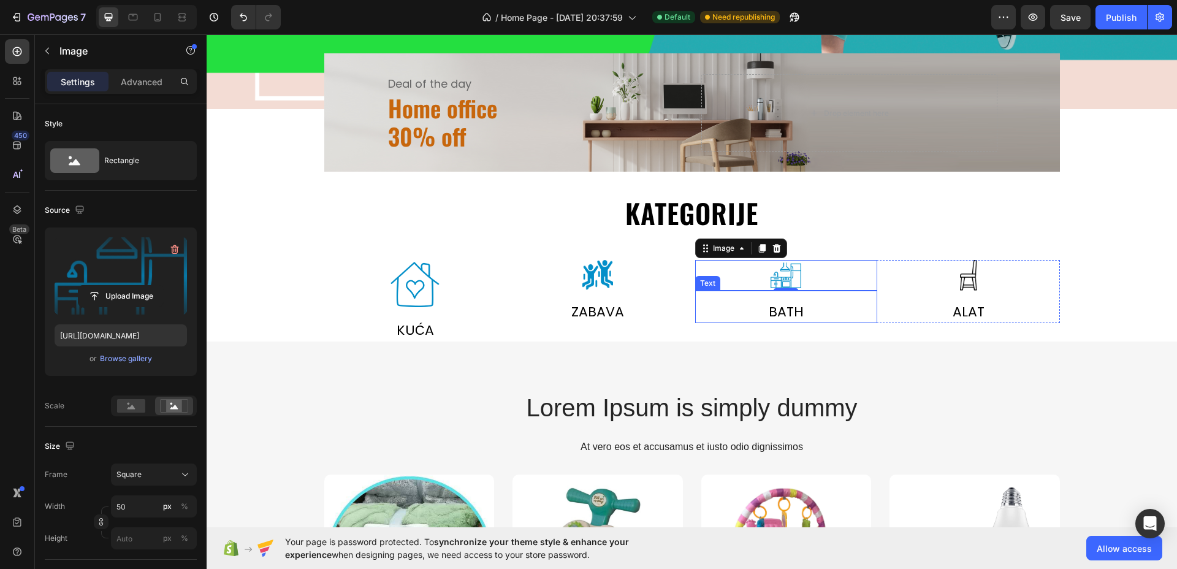
click at [768, 309] on div "Bath" at bounding box center [786, 312] width 183 height 23
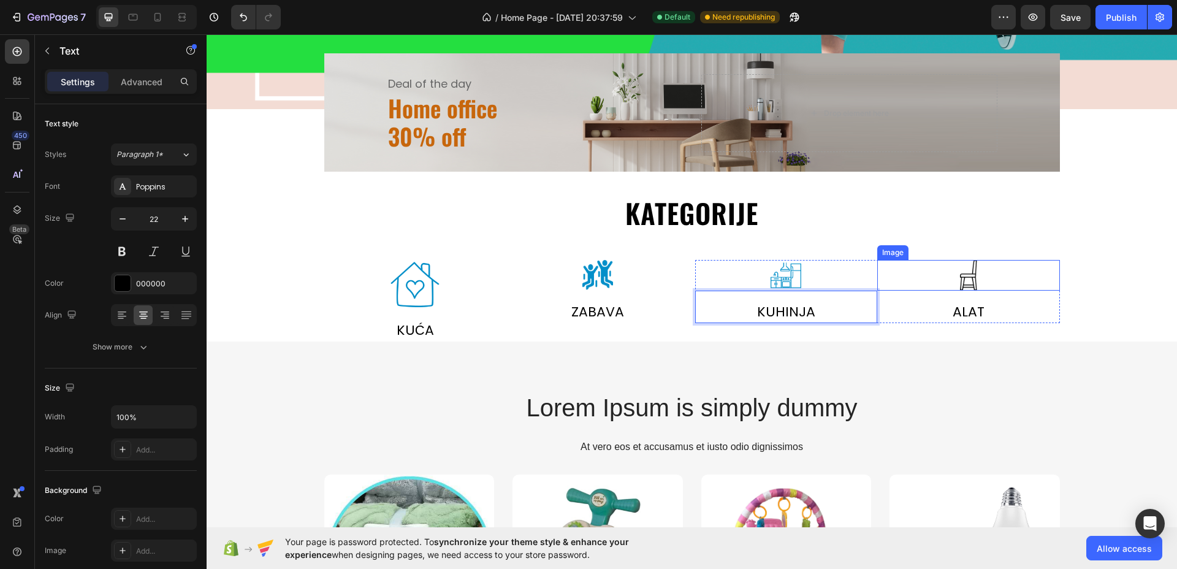
click at [975, 275] on img at bounding box center [969, 275] width 31 height 31
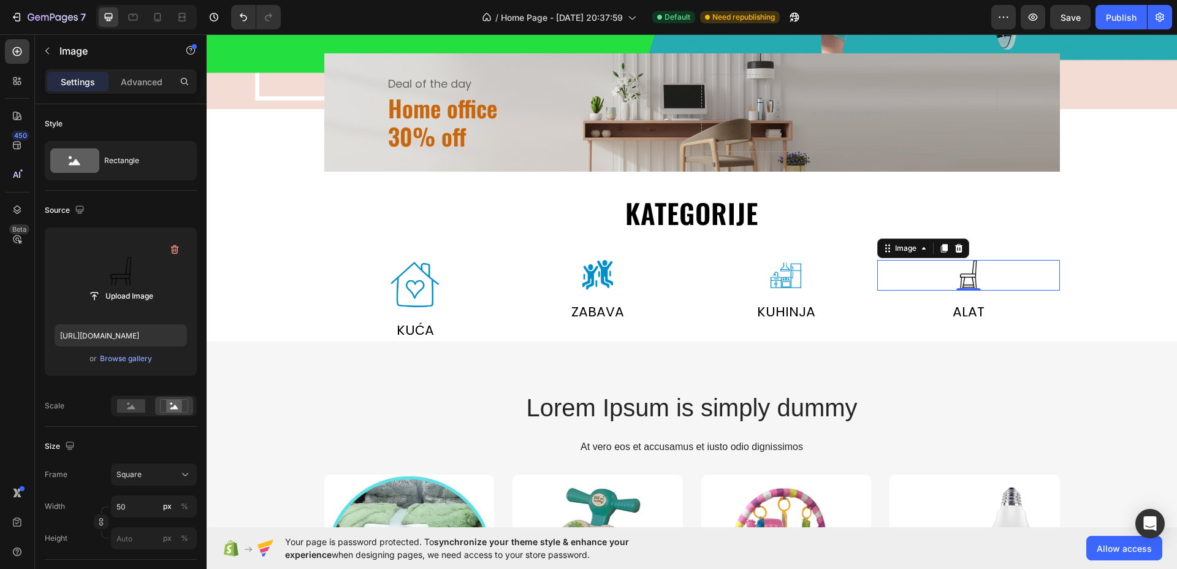
click at [136, 277] on label at bounding box center [121, 275] width 132 height 77
click at [136, 286] on input "file" at bounding box center [120, 296] width 85 height 21
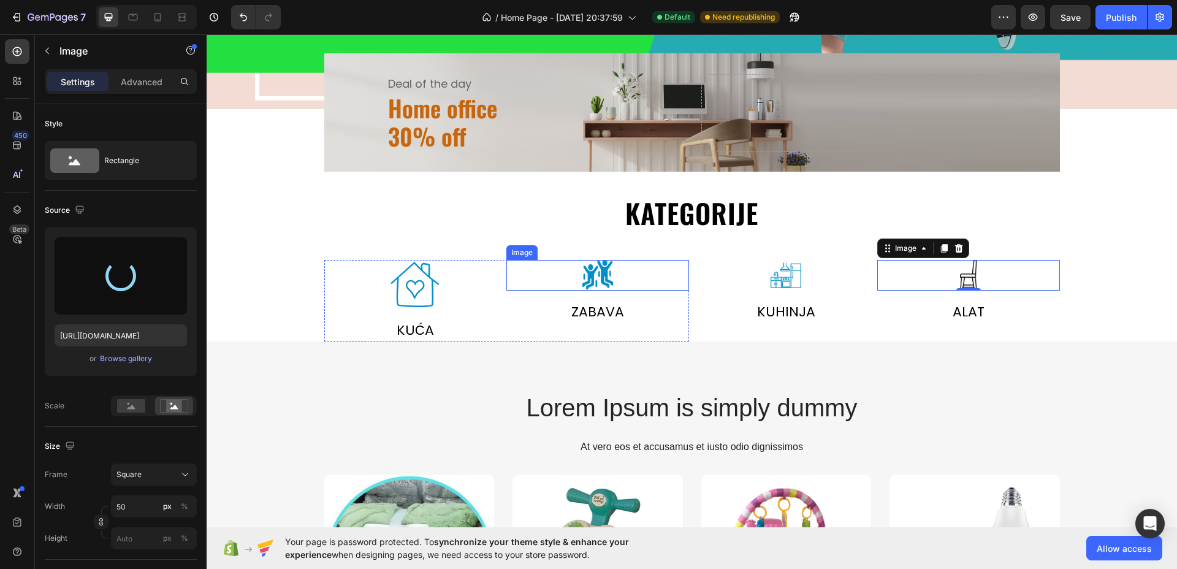
type input "https://cdn.shopify.com/s/files/1/0592/7079/1232/files/gempages_581672457887286…"
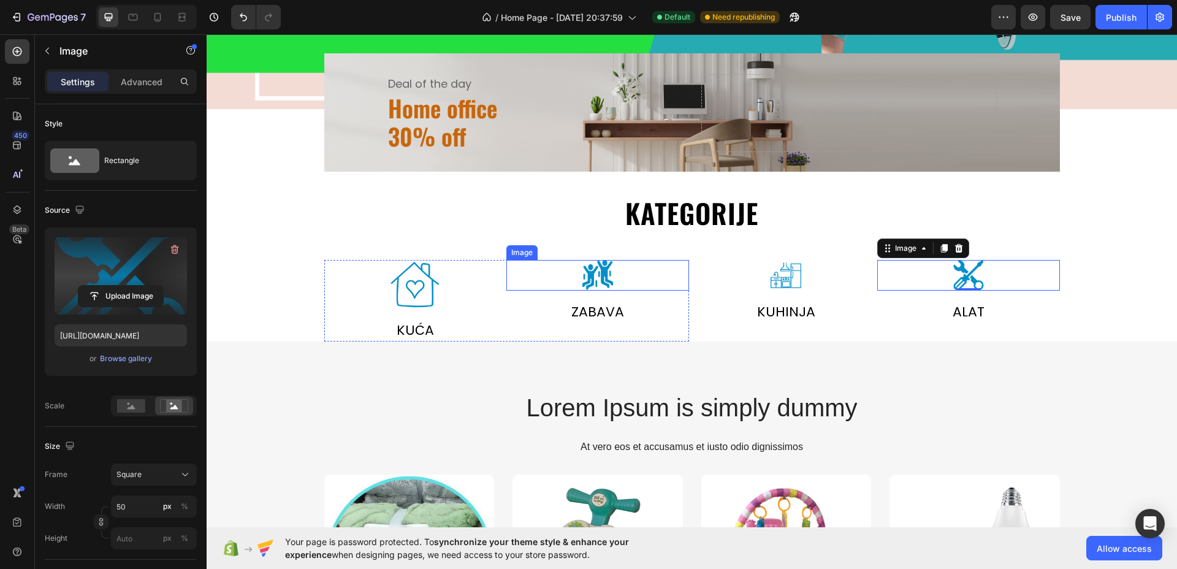
click at [594, 278] on img at bounding box center [598, 275] width 31 height 31
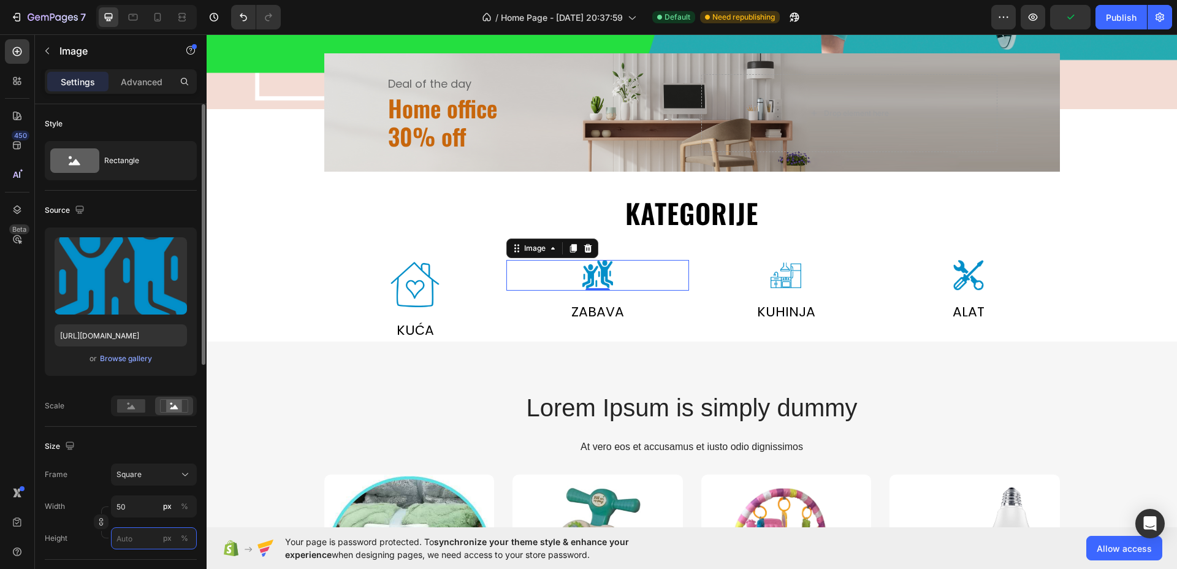
click at [152, 536] on input "px %" at bounding box center [154, 538] width 86 height 22
type input "8"
type input "80"
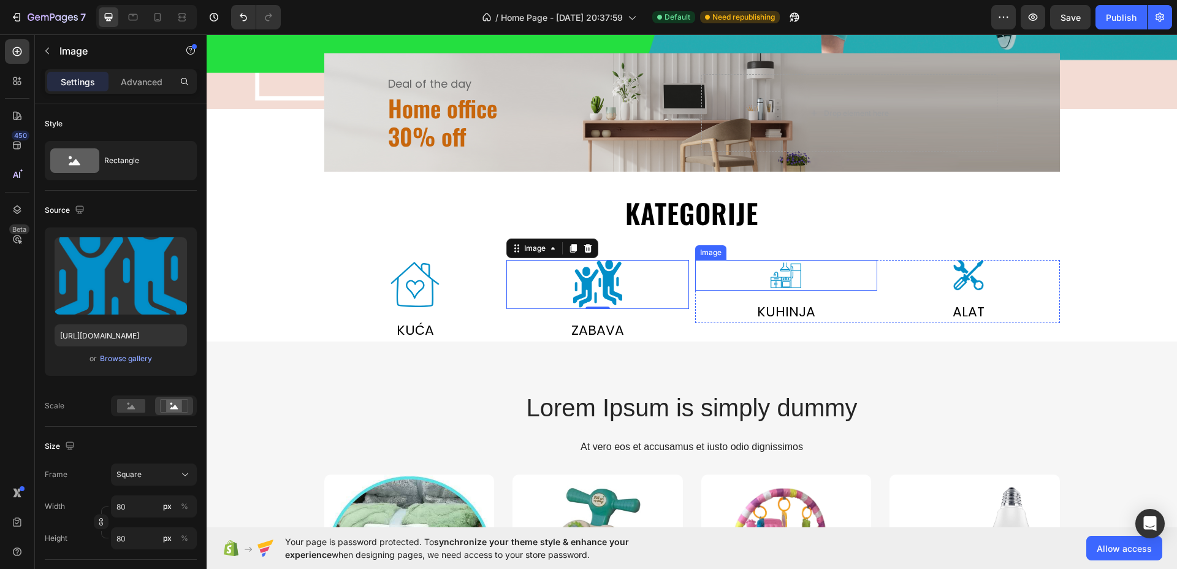
click at [776, 269] on img at bounding box center [786, 275] width 31 height 31
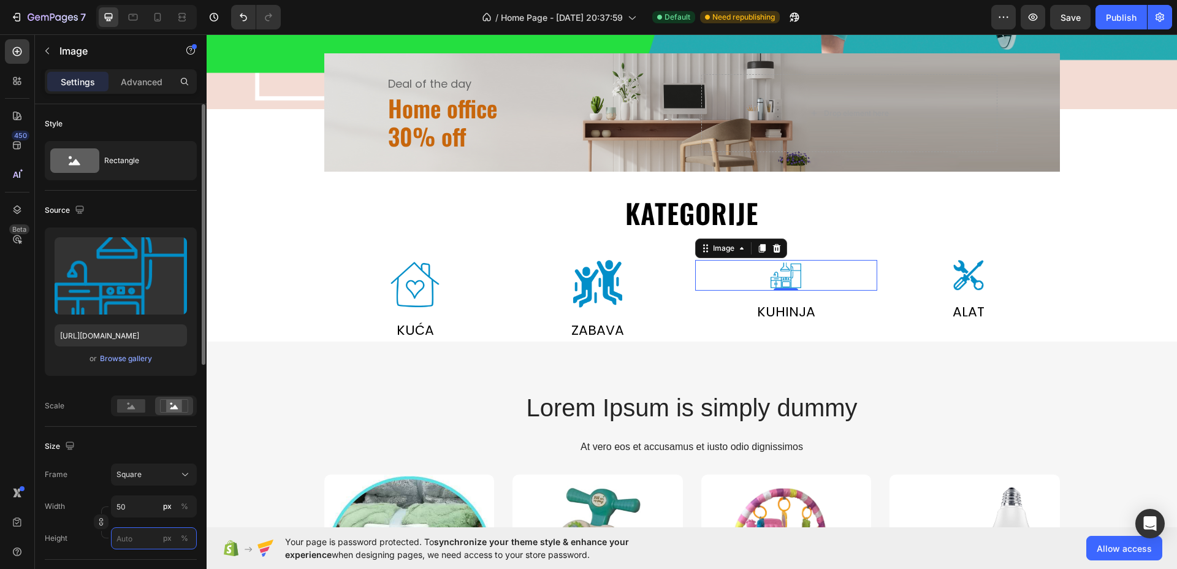
click at [130, 531] on input "px %" at bounding box center [154, 538] width 86 height 22
type input "8"
type input "80"
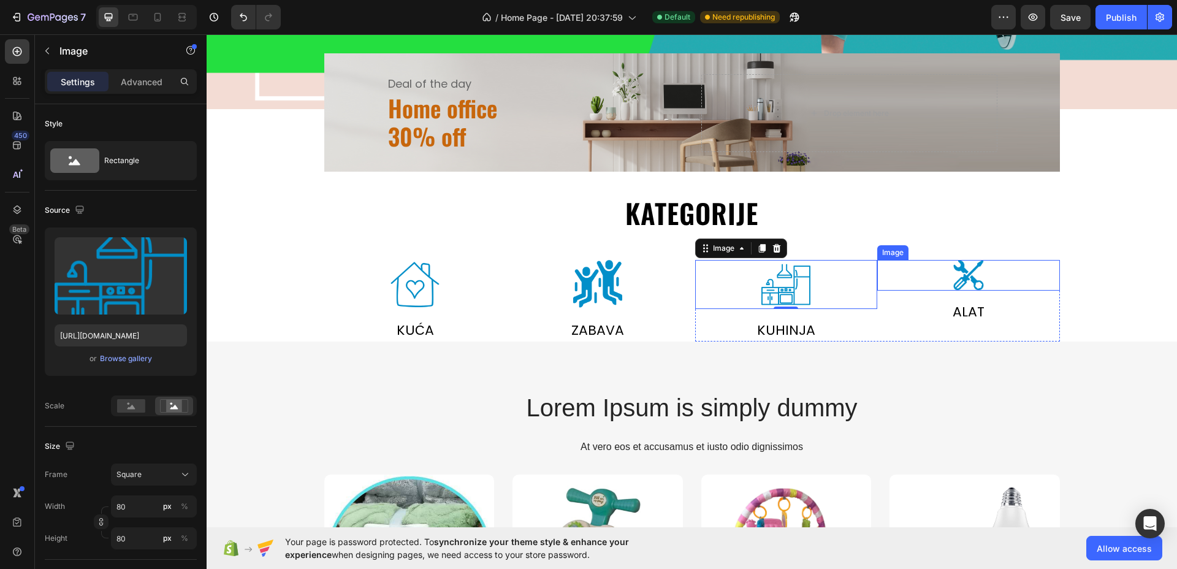
click at [958, 275] on img at bounding box center [969, 275] width 31 height 31
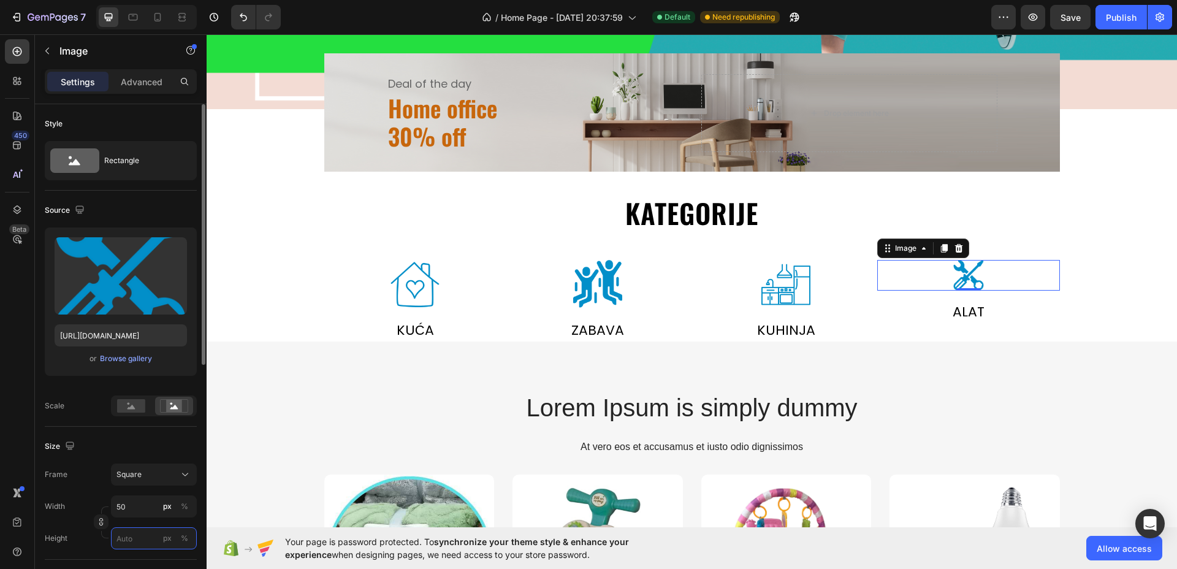
click at [132, 543] on input "px %" at bounding box center [154, 538] width 86 height 22
type input "8"
type input "80"
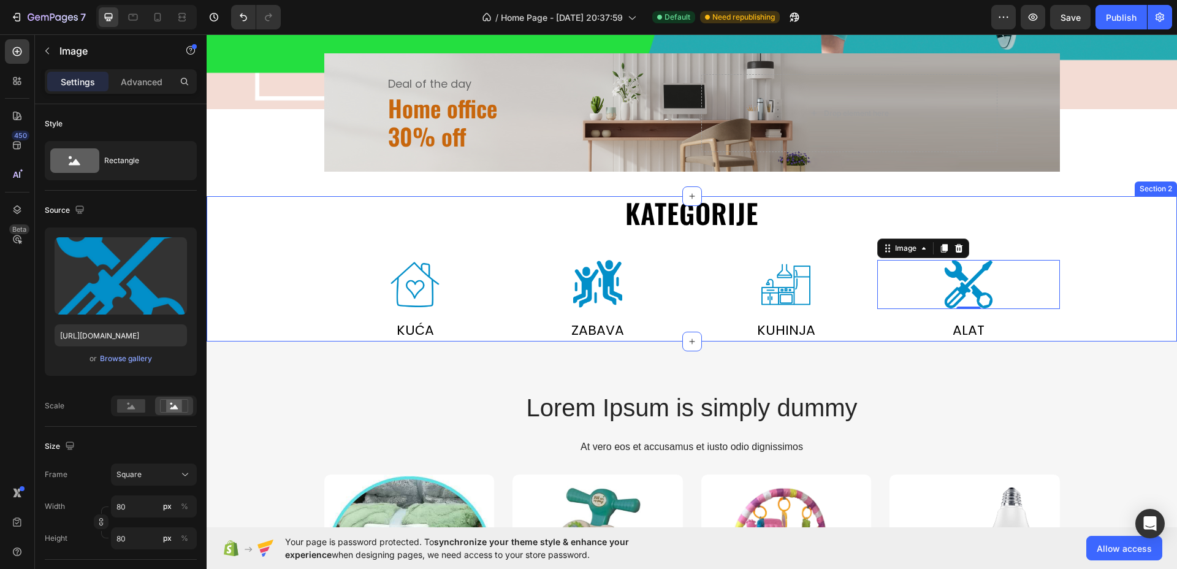
click at [1097, 309] on div "kategorije Heading Row Image Kuća Text Image zabava Text Row Image kuhinja Text…" at bounding box center [692, 269] width 952 height 146
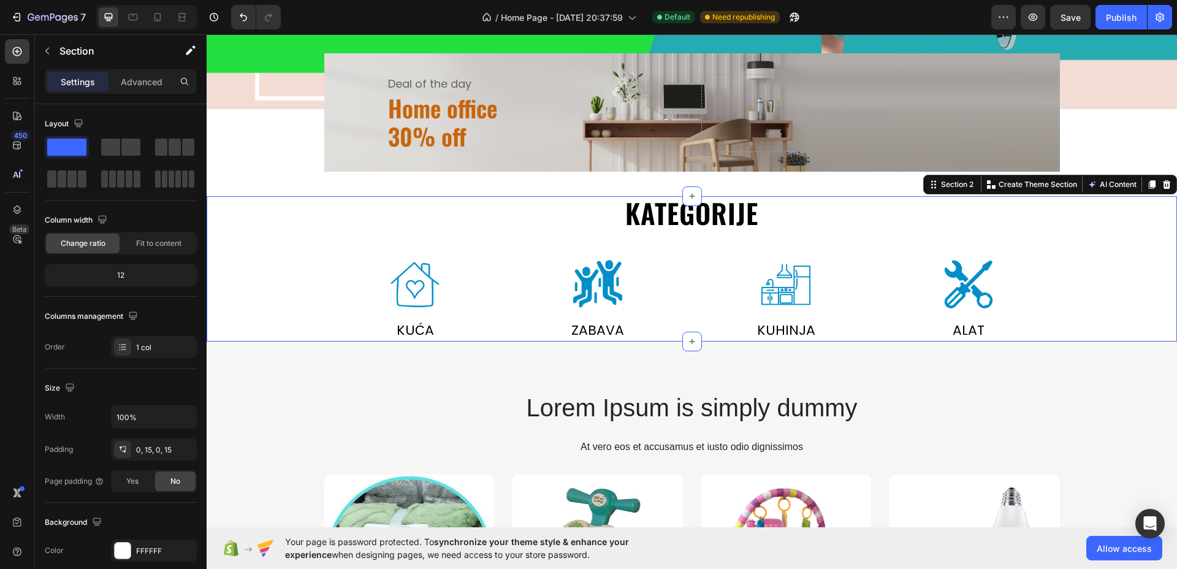
click at [226, 303] on div "kategorije Heading Row Image Kuća Text Image zabava Text Row Image kuhinja Text…" at bounding box center [692, 269] width 952 height 146
click at [148, 83] on p "Advanced" at bounding box center [142, 81] width 42 height 13
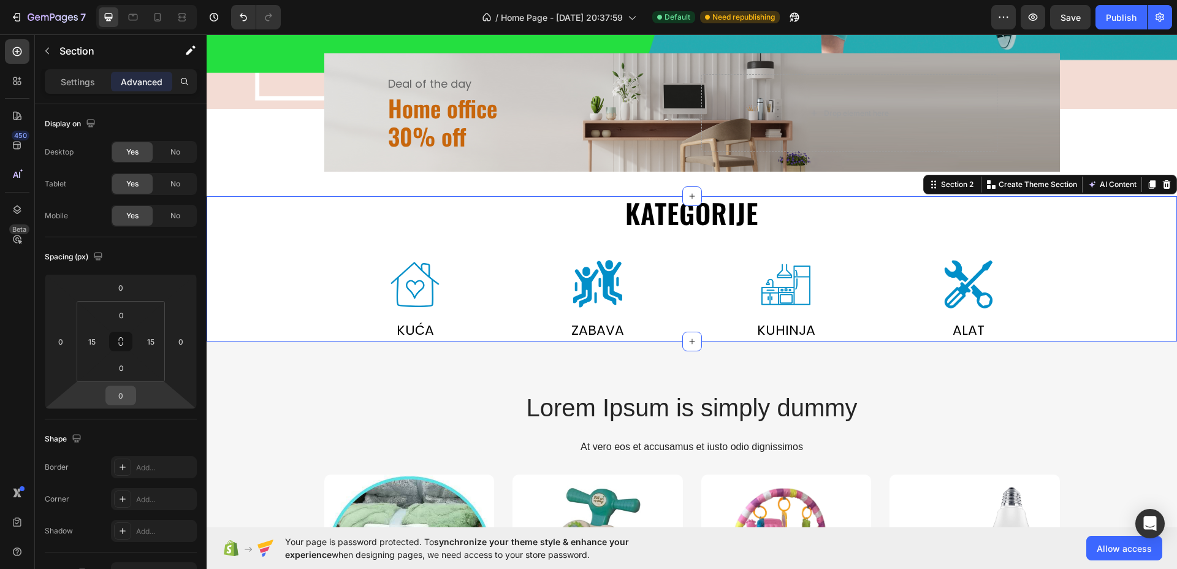
click at [125, 390] on input "0" at bounding box center [121, 395] width 25 height 18
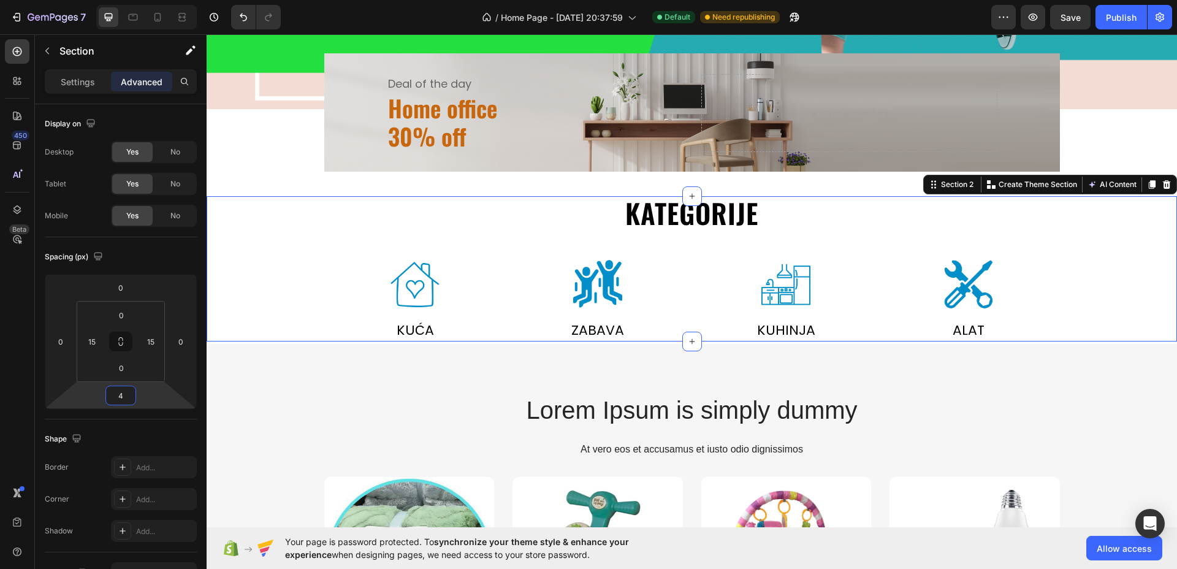
type input "40"
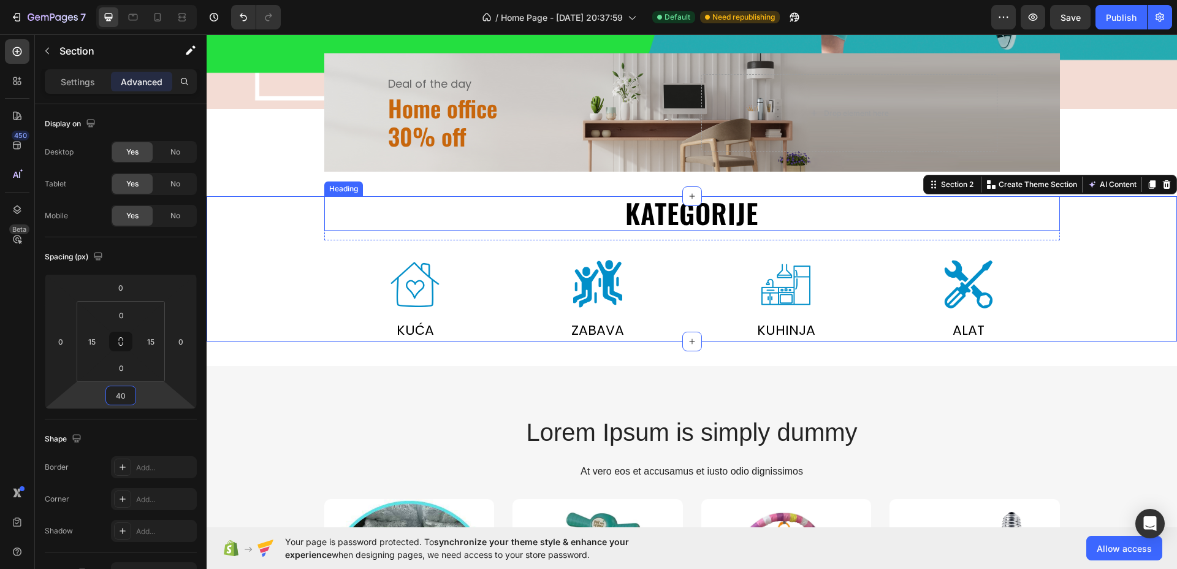
click at [345, 210] on h2 "kategorije" at bounding box center [692, 213] width 736 height 35
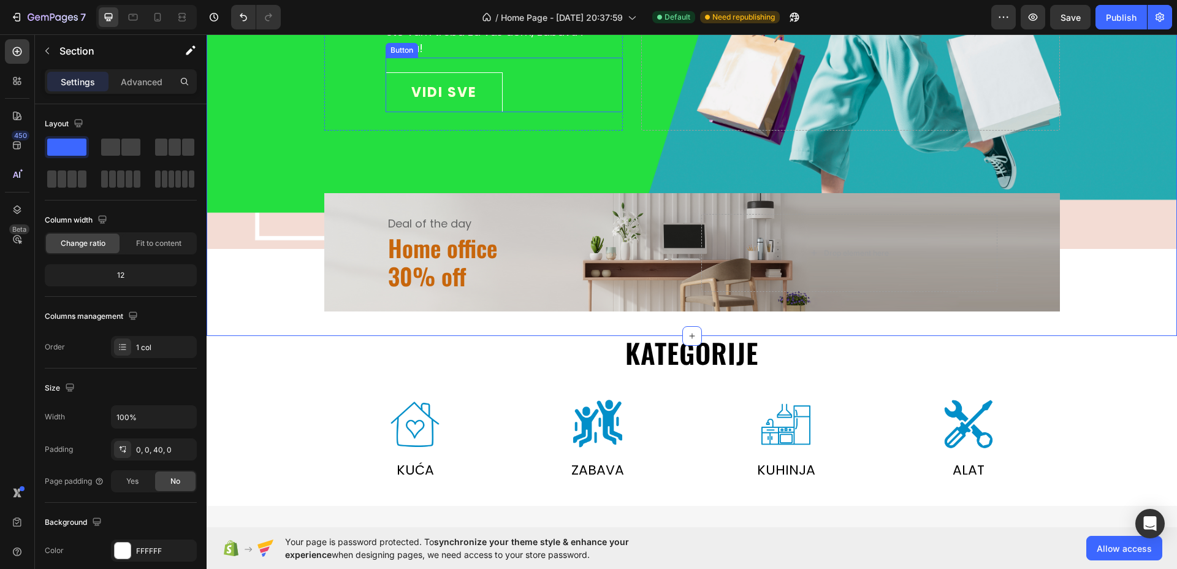
scroll to position [80, 0]
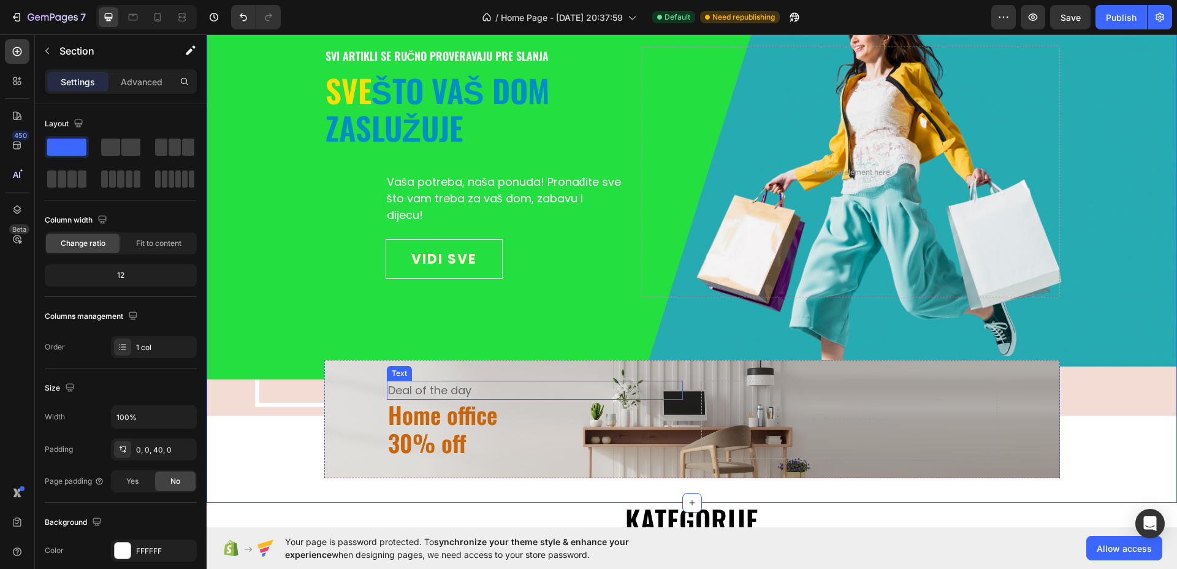
click at [430, 387] on div "Deal of the day" at bounding box center [535, 390] width 296 height 19
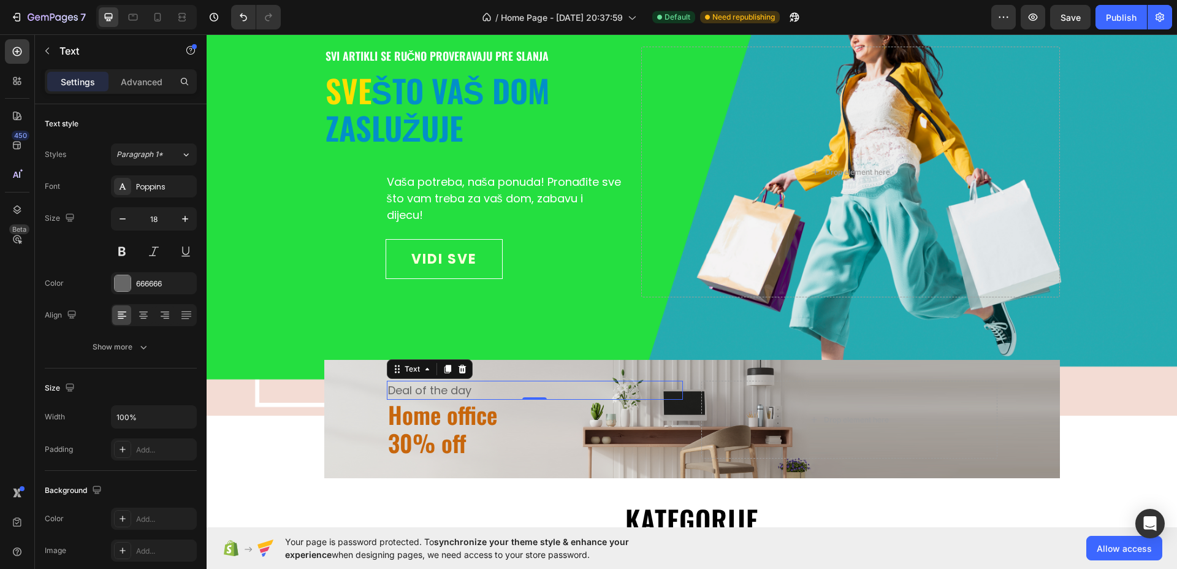
click at [430, 387] on div "Deal of the day" at bounding box center [535, 390] width 296 height 19
click at [431, 387] on p "Deal of the day" at bounding box center [535, 390] width 294 height 17
click at [427, 421] on h2 "Home office 30% off" at bounding box center [535, 429] width 296 height 58
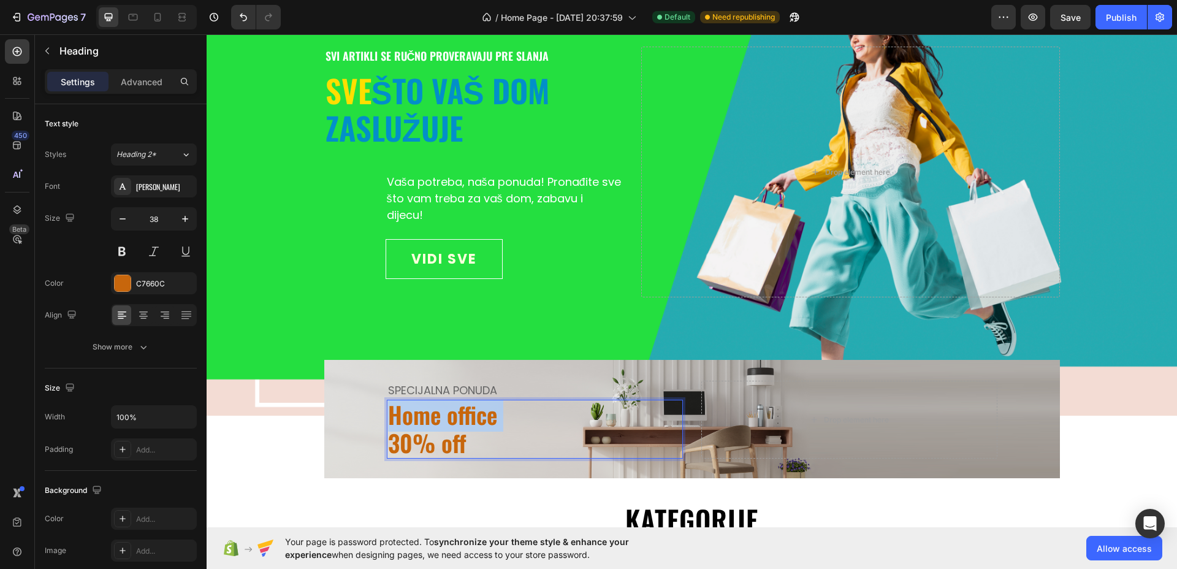
click at [427, 421] on p "Home office" at bounding box center [535, 415] width 294 height 28
click at [416, 446] on p "30% off" at bounding box center [535, 443] width 294 height 28
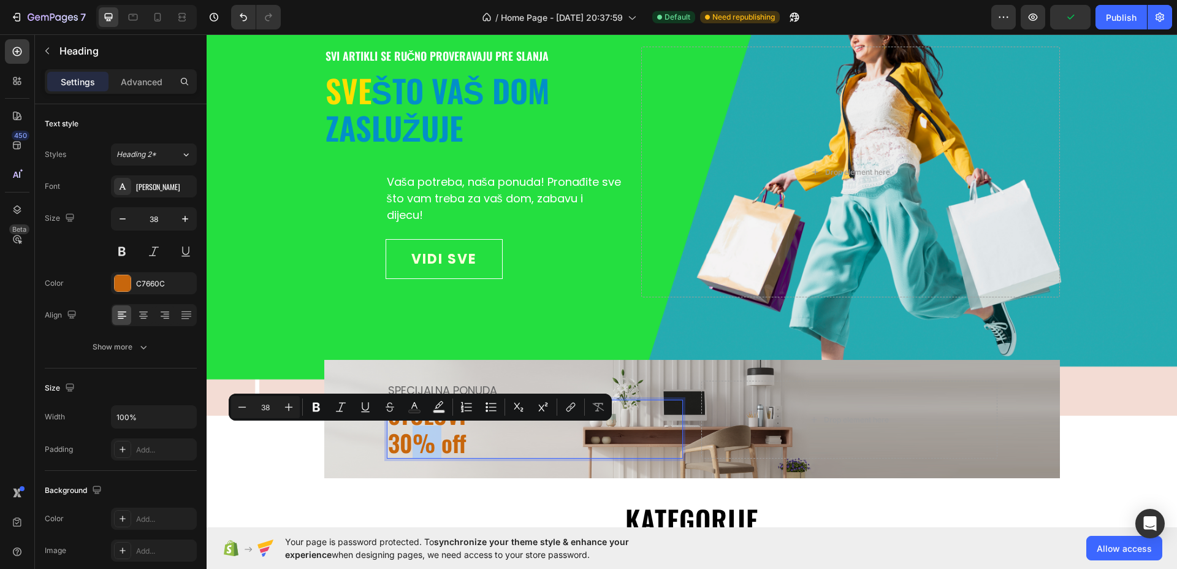
click at [416, 444] on p "30% off" at bounding box center [535, 443] width 294 height 28
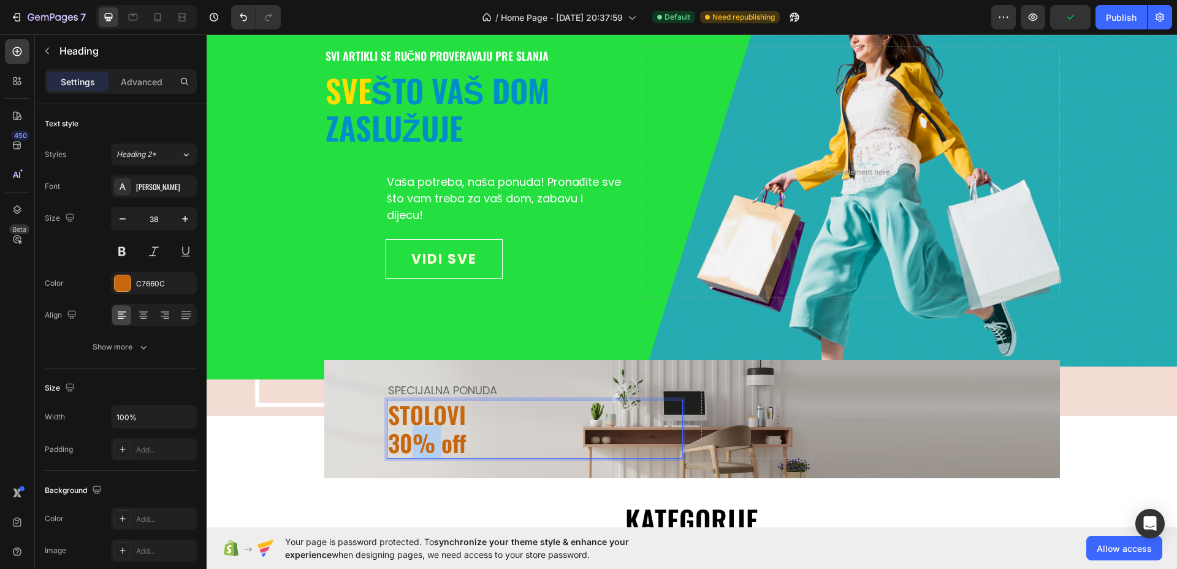
click at [416, 444] on p "30% off" at bounding box center [535, 443] width 294 height 28
click at [906, 368] on div "SPECIJALNA PONUDA Text STOLOVI ZA DECU I ODRASLE Heading 0 Drop element here Row" at bounding box center [692, 419] width 736 height 118
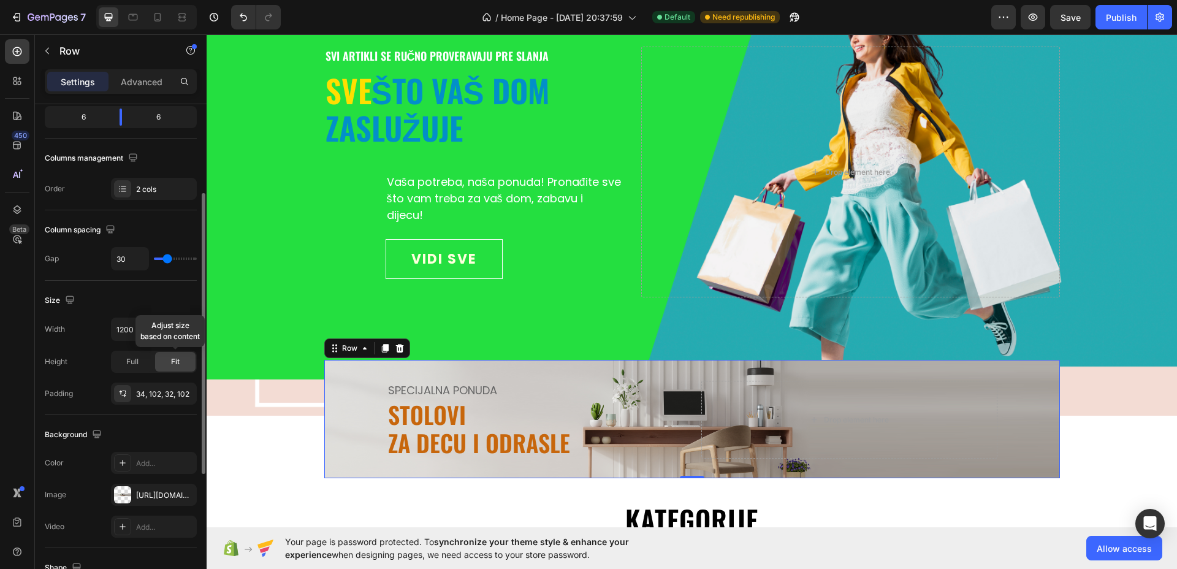
scroll to position [5, 0]
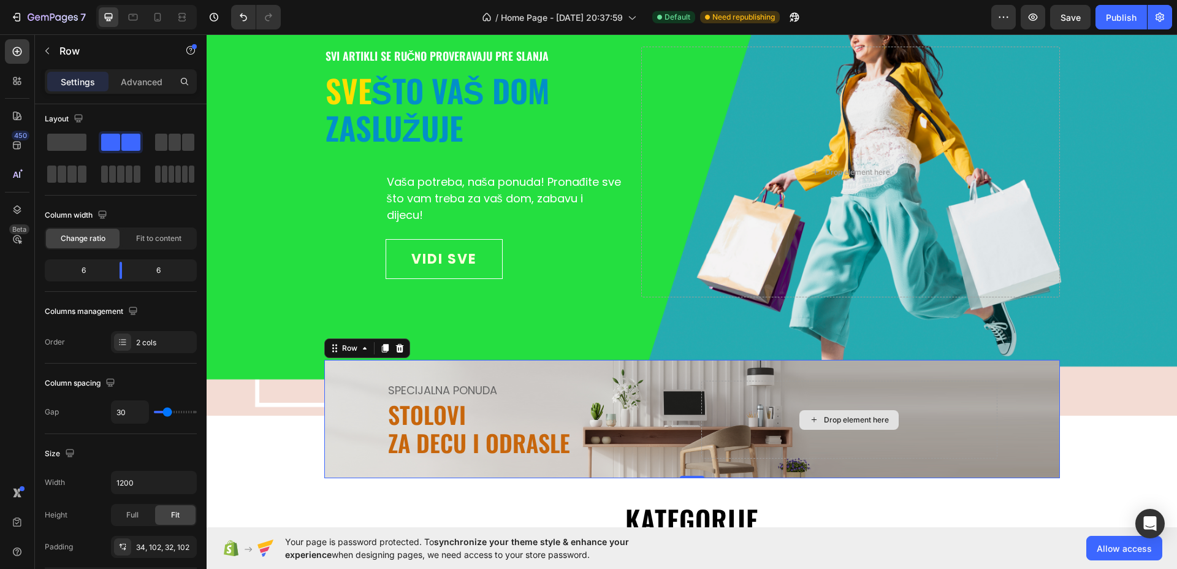
click at [988, 451] on div "Drop element here" at bounding box center [850, 419] width 296 height 77
click at [534, 446] on p "STOLOVI ZA DECU I ODRASLE" at bounding box center [535, 429] width 294 height 56
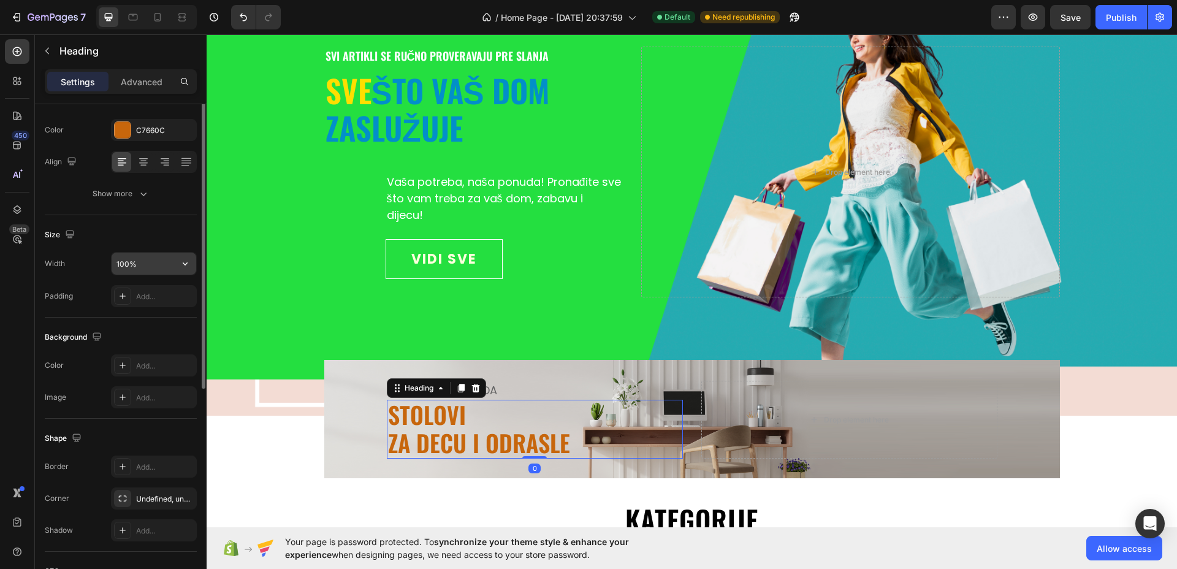
scroll to position [296, 0]
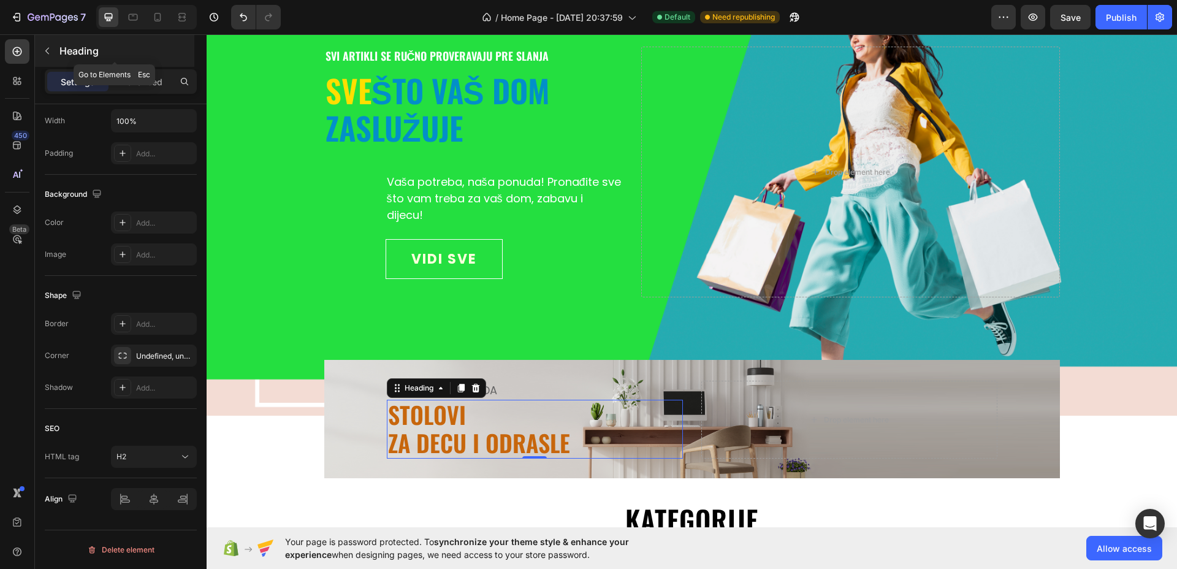
click at [47, 49] on icon "button" at bounding box center [47, 51] width 10 height 10
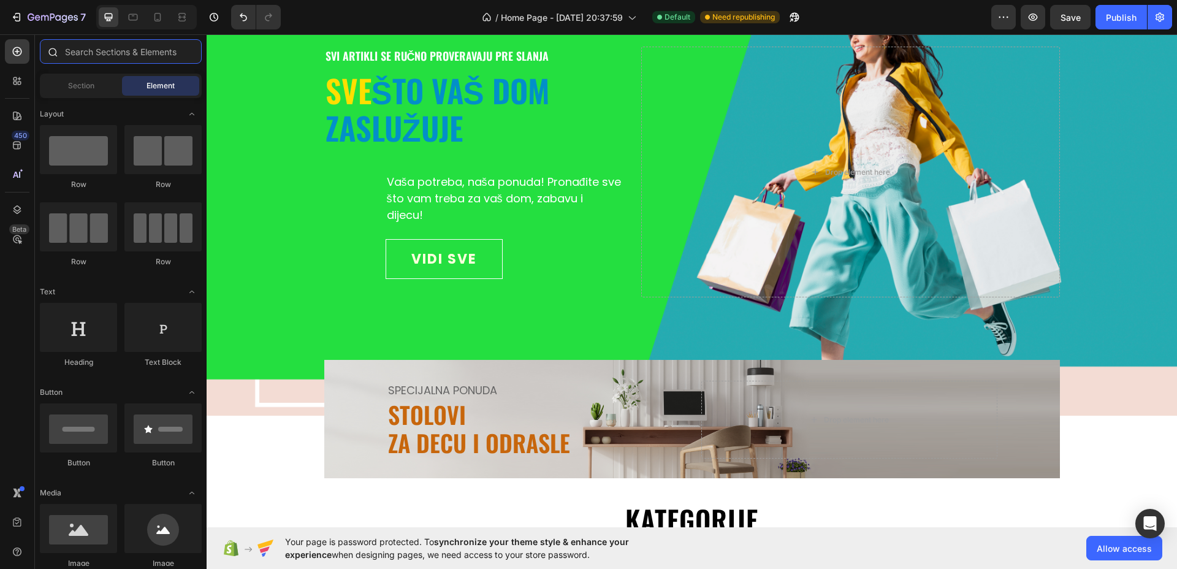
click at [97, 53] on input "text" at bounding box center [121, 51] width 162 height 25
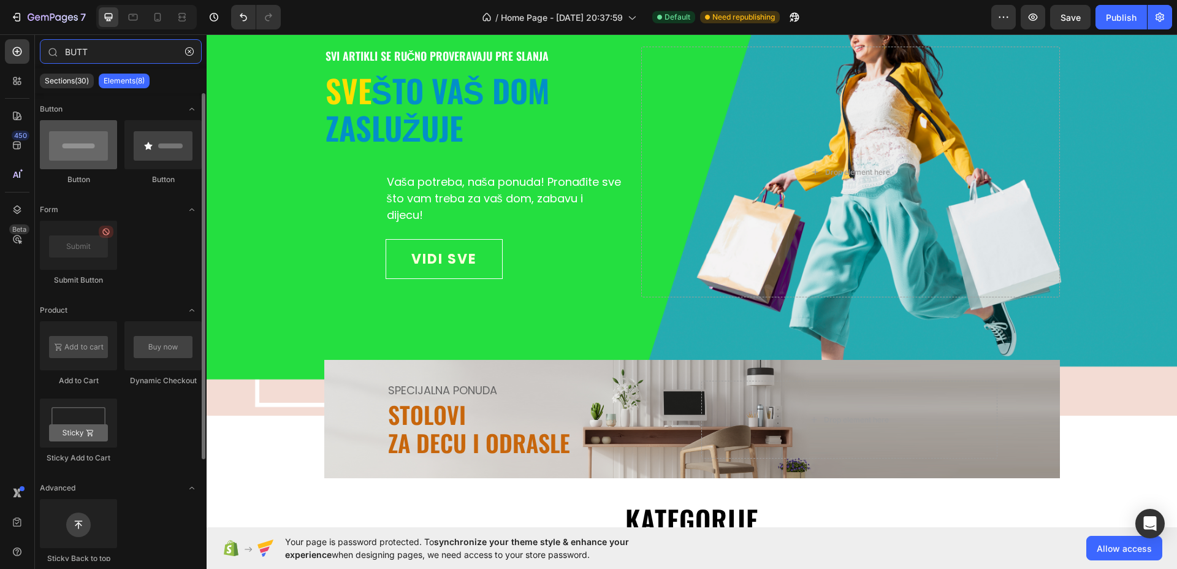
type input "BUTT"
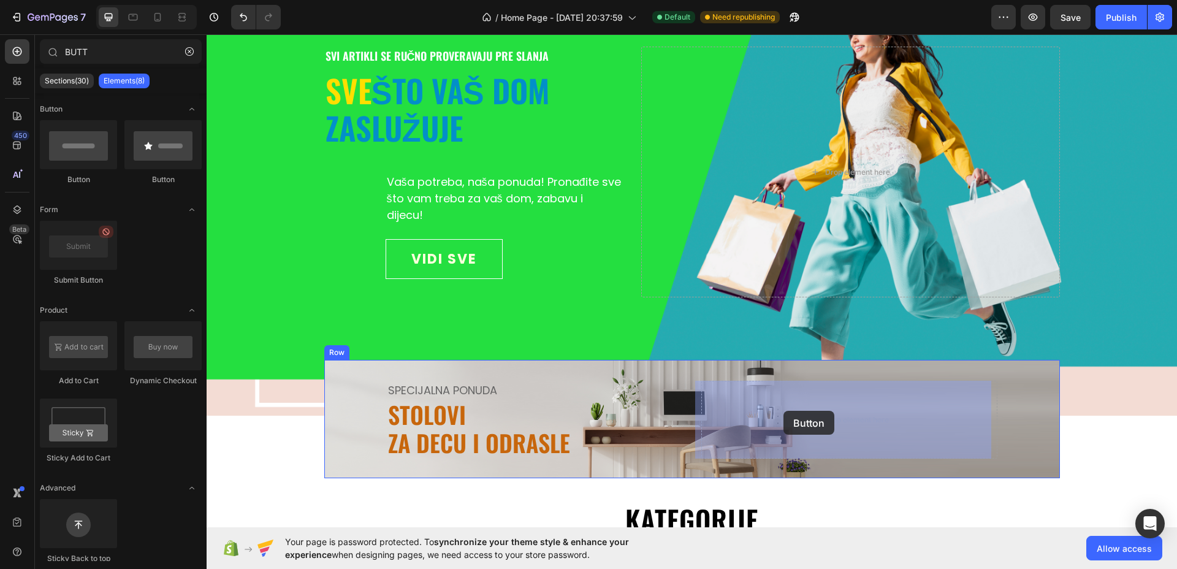
drag, startPoint x: 277, startPoint y: 175, endPoint x: 784, endPoint y: 411, distance: 558.6
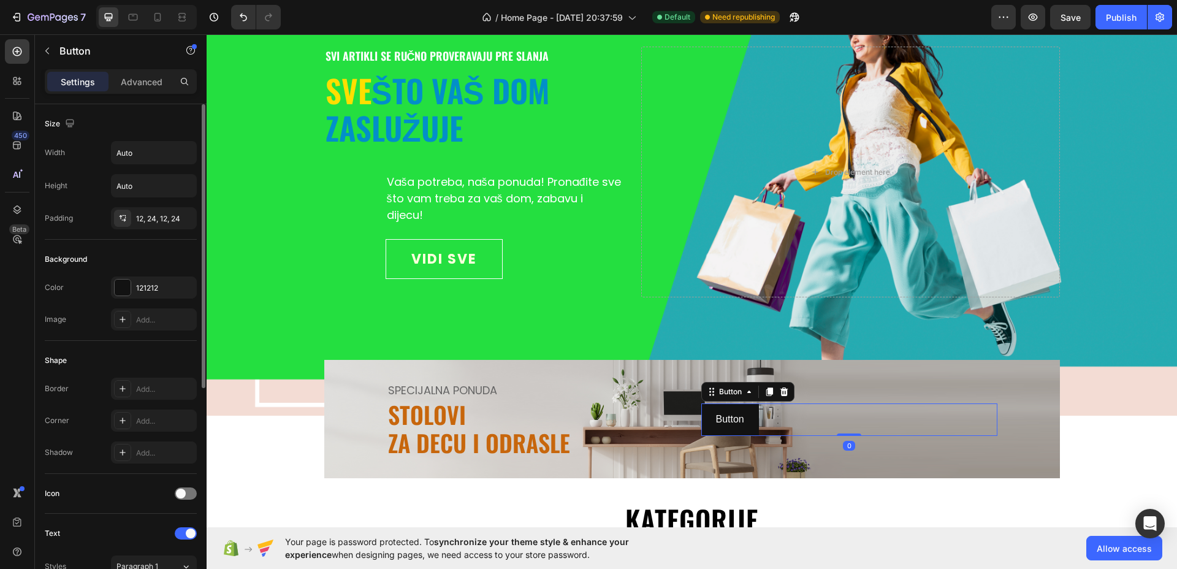
scroll to position [380, 0]
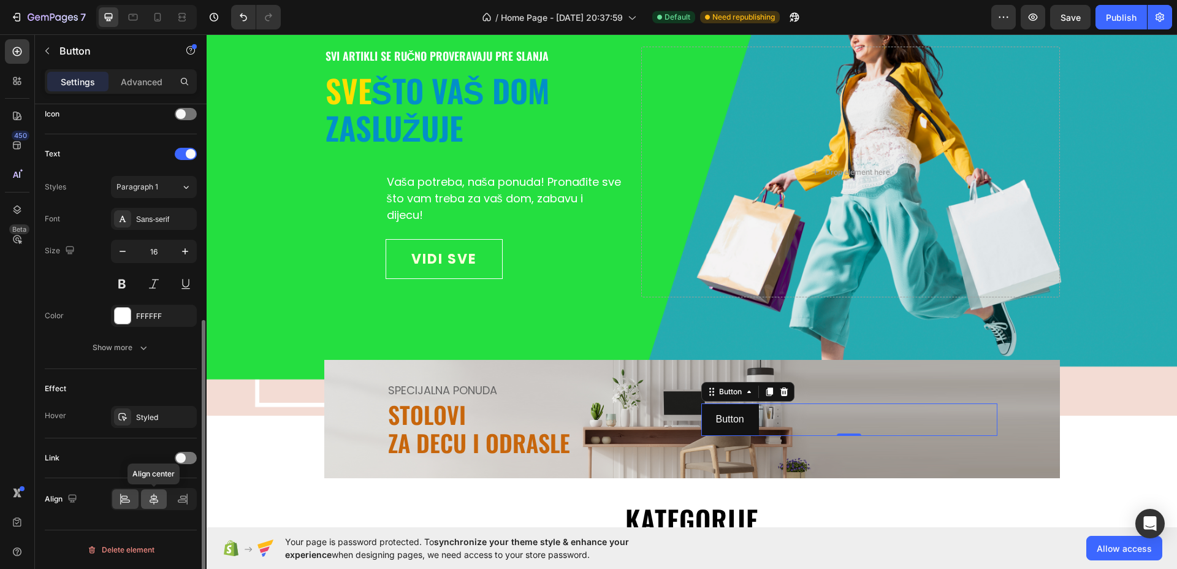
click at [159, 503] on icon at bounding box center [154, 499] width 12 height 12
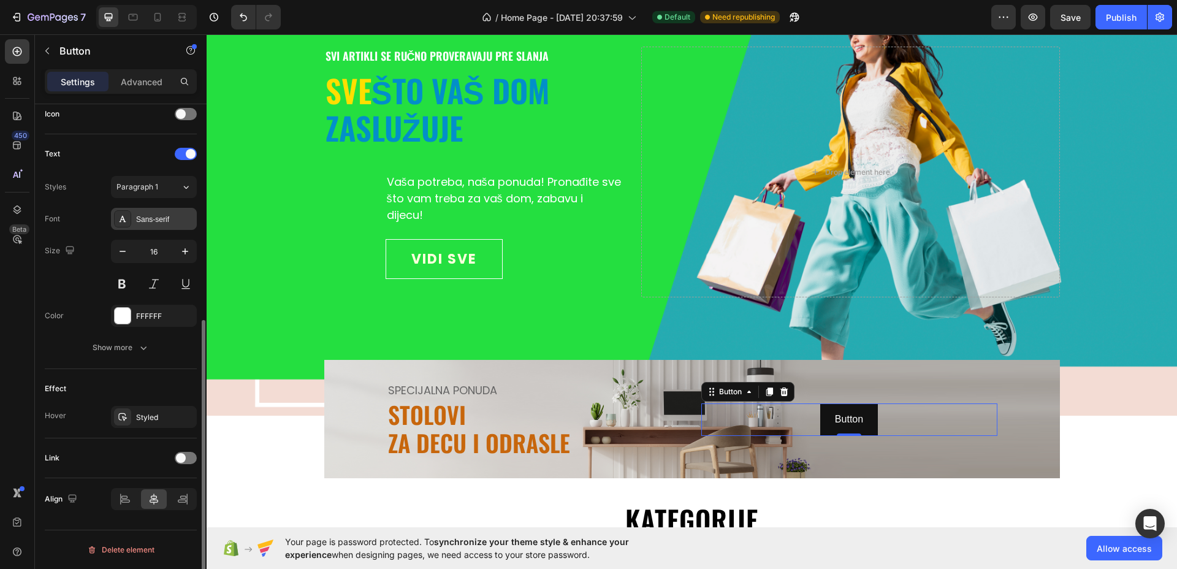
click at [164, 218] on div "Sans-serif" at bounding box center [165, 219] width 58 height 11
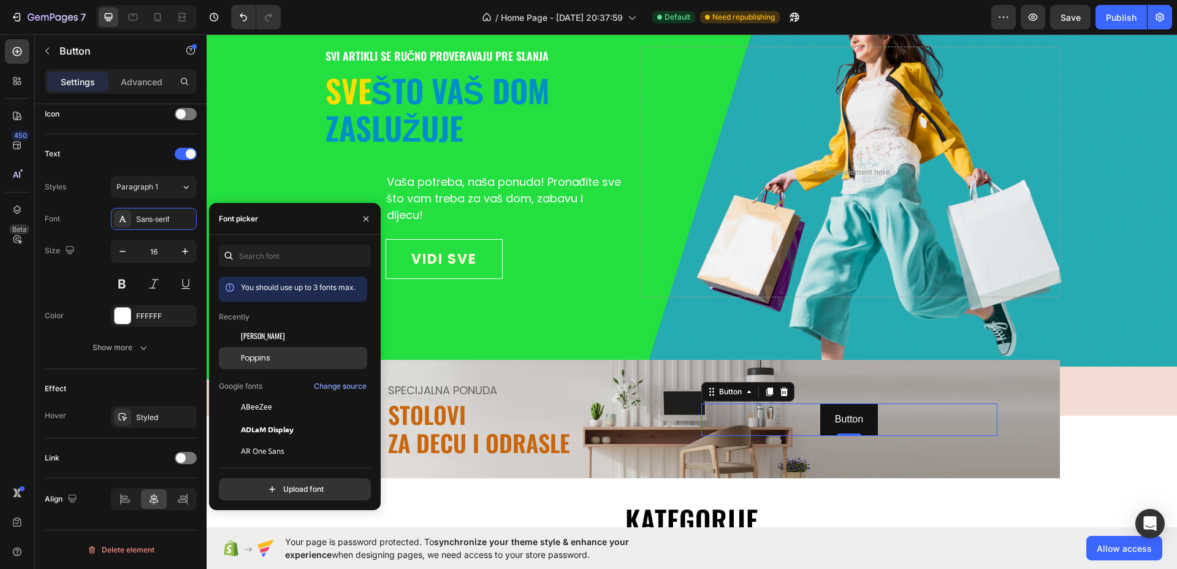
click at [264, 357] on span "Poppins" at bounding box center [255, 358] width 29 height 11
click at [184, 256] on icon "button" at bounding box center [185, 251] width 12 height 12
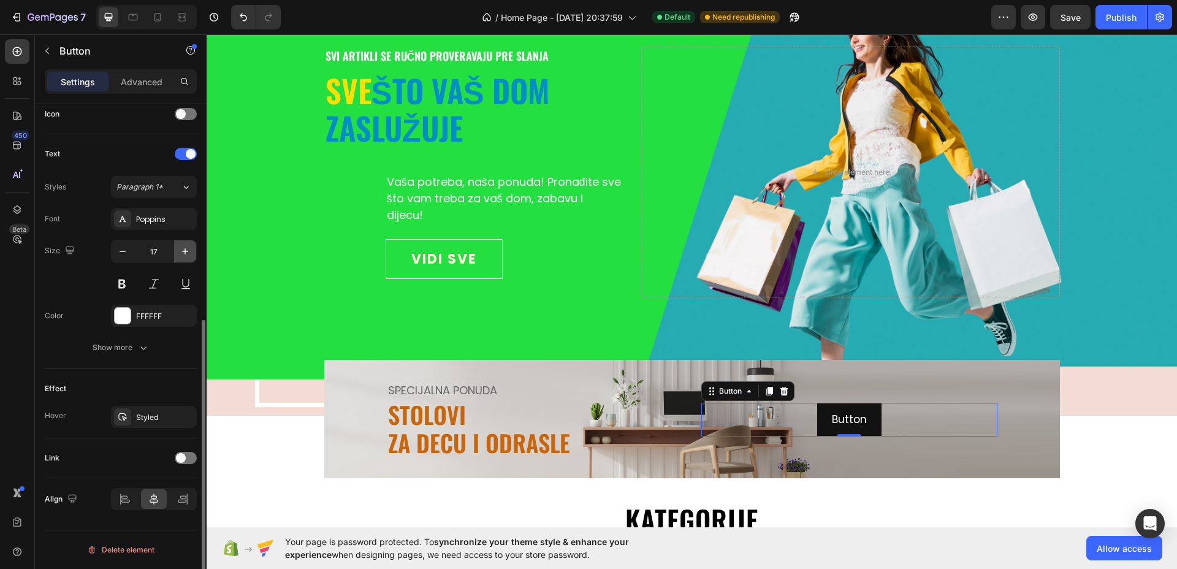
click at [184, 256] on icon "button" at bounding box center [185, 251] width 12 height 12
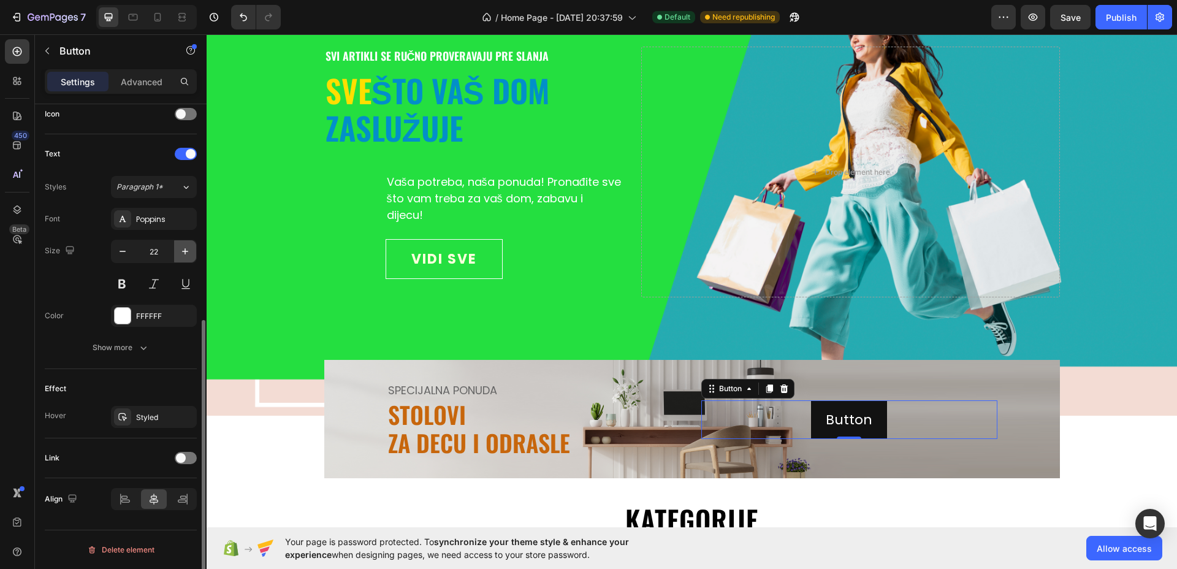
click at [184, 256] on icon "button" at bounding box center [185, 251] width 12 height 12
click at [183, 256] on icon "button" at bounding box center [185, 251] width 12 height 12
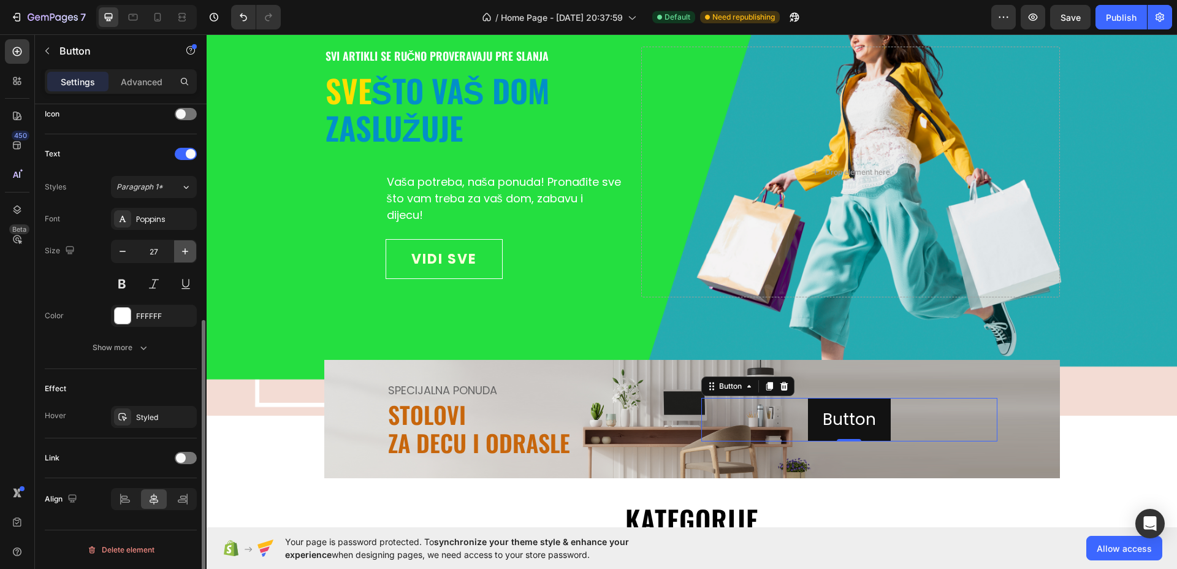
click at [183, 256] on icon "button" at bounding box center [185, 251] width 12 height 12
type input "30"
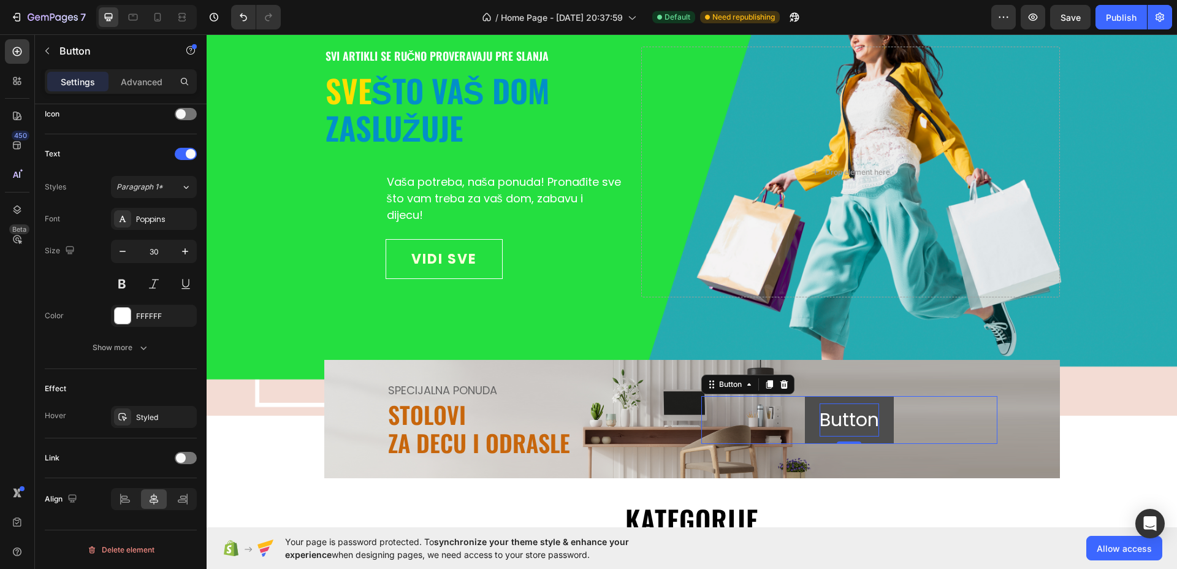
click at [828, 421] on p "Button" at bounding box center [849, 420] width 59 height 33
click at [818, 396] on button "VIDI" at bounding box center [849, 420] width 63 height 48
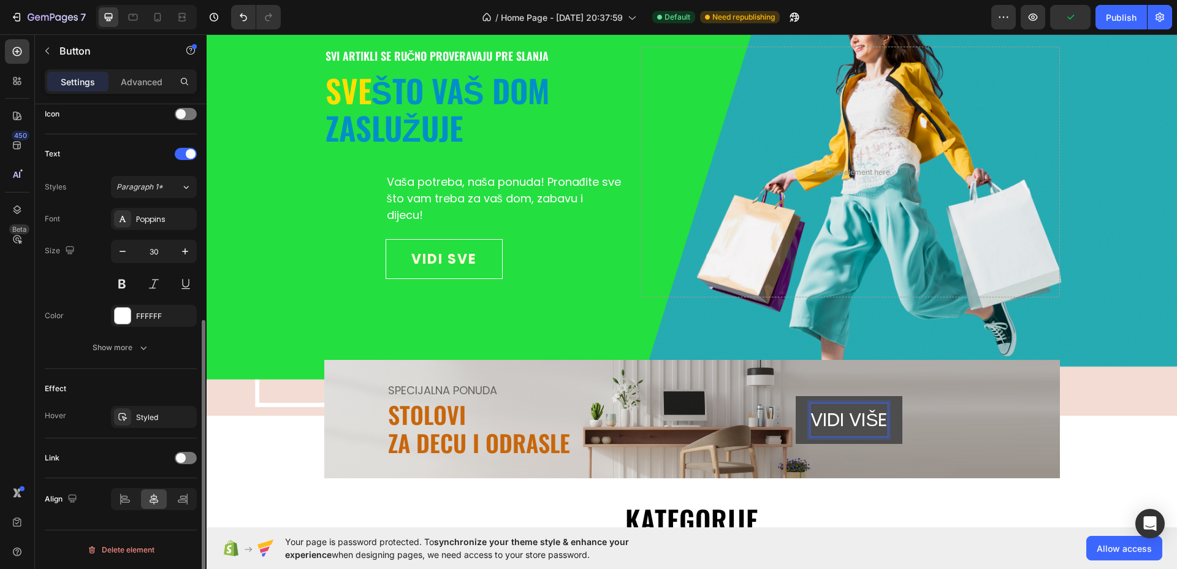
scroll to position [150, 0]
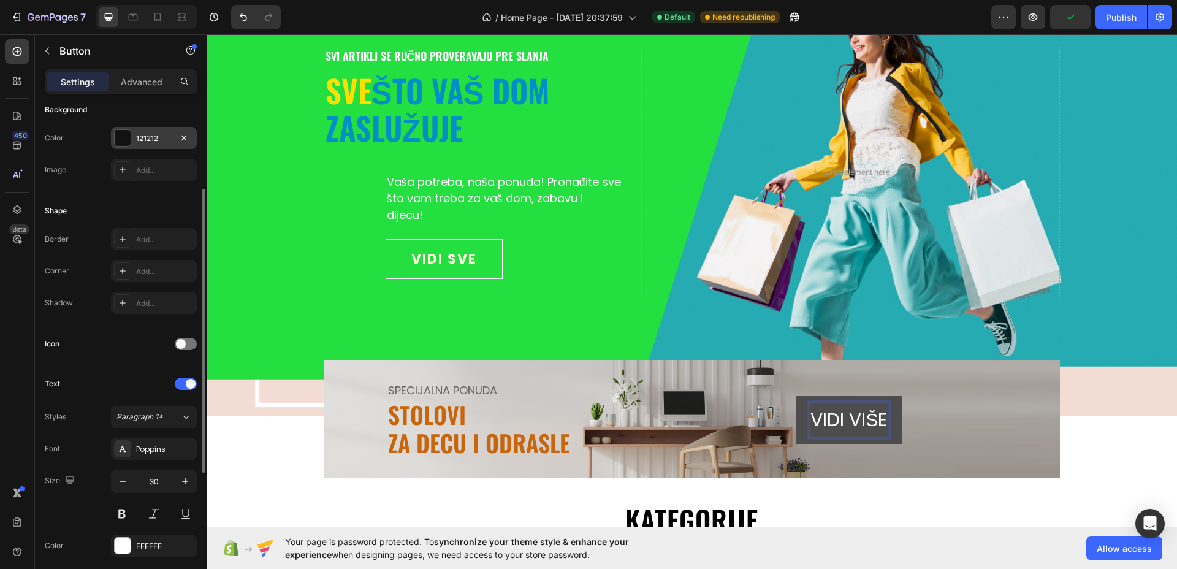
click at [127, 135] on div at bounding box center [123, 138] width 16 height 16
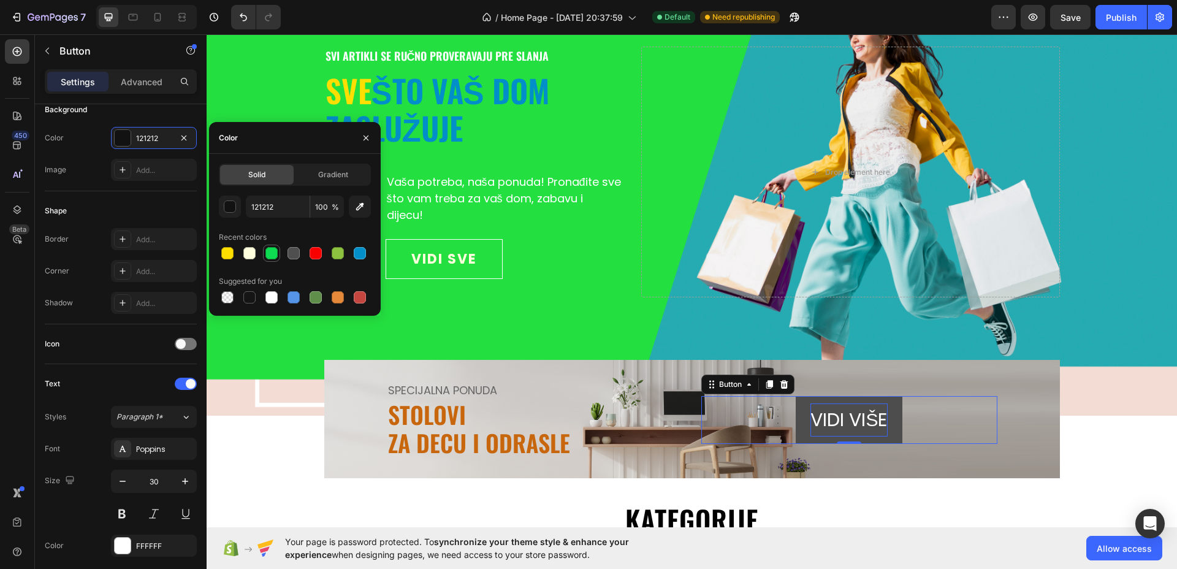
click at [273, 254] on div at bounding box center [272, 253] width 12 height 12
type input "0EDA52"
click at [119, 336] on div "Icon" at bounding box center [121, 344] width 152 height 20
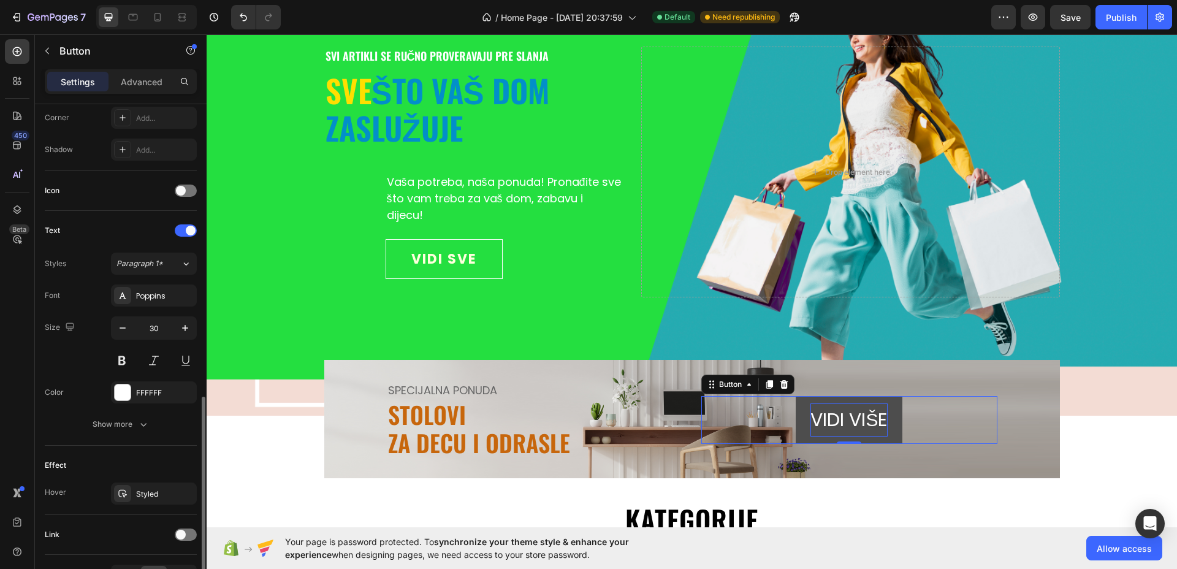
scroll to position [380, 0]
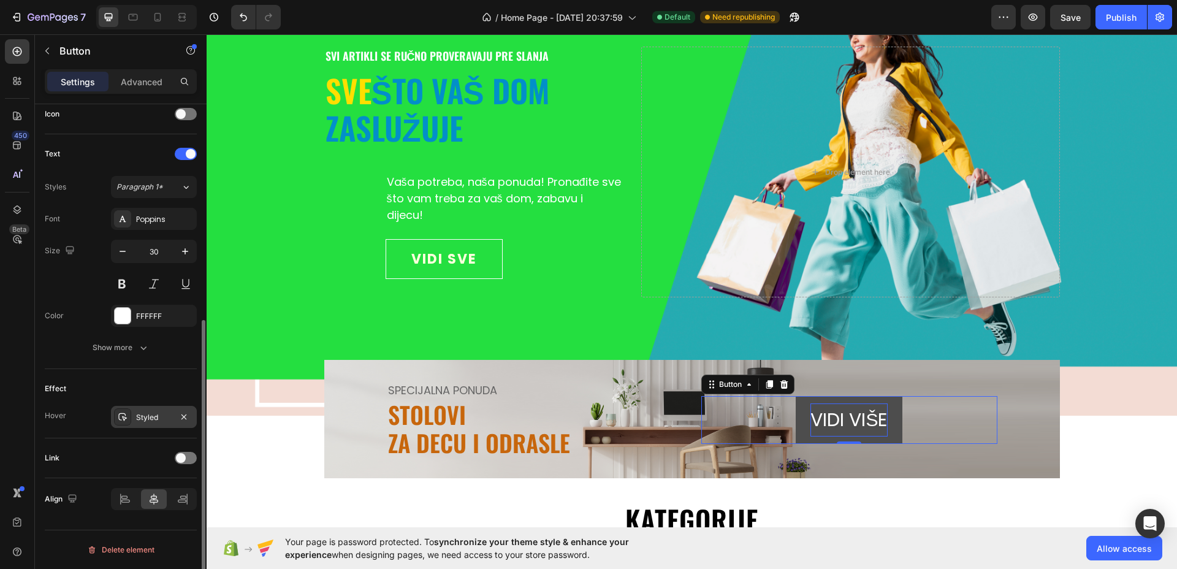
click at [168, 417] on div "Styled" at bounding box center [154, 417] width 36 height 11
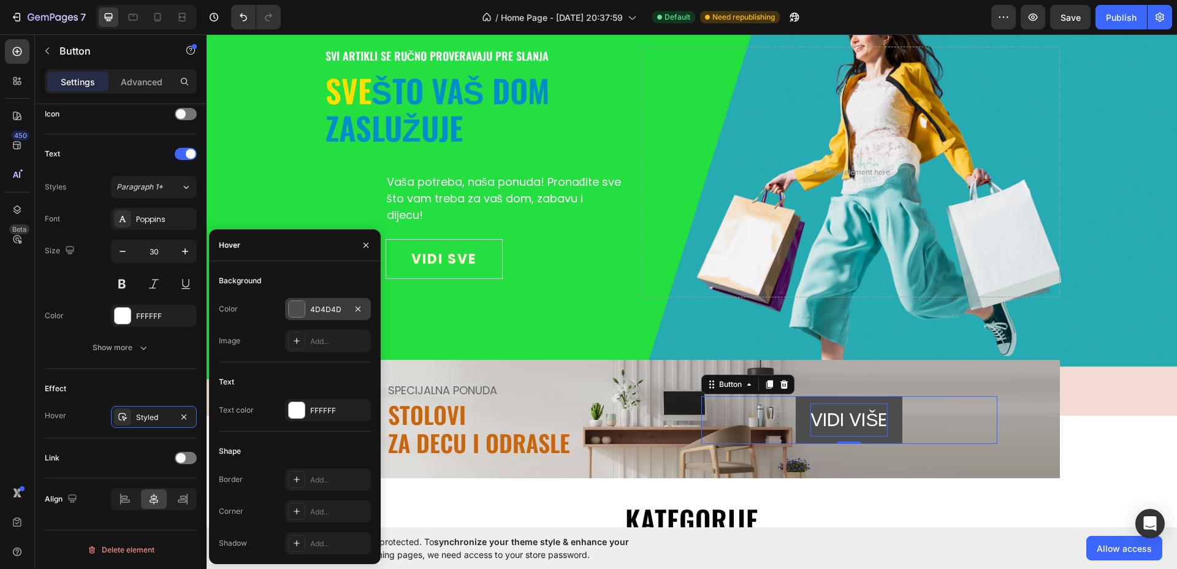
click at [290, 305] on div at bounding box center [297, 309] width 16 height 16
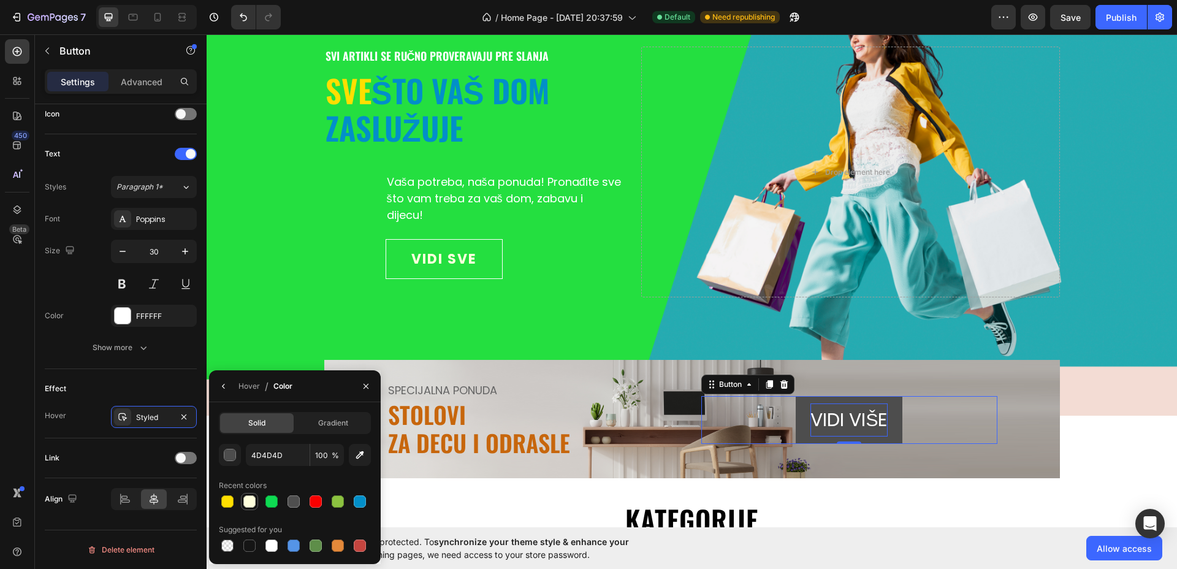
click at [255, 499] on div at bounding box center [249, 502] width 12 height 12
type input "FFFFDD"
click at [223, 383] on icon "button" at bounding box center [224, 386] width 10 height 10
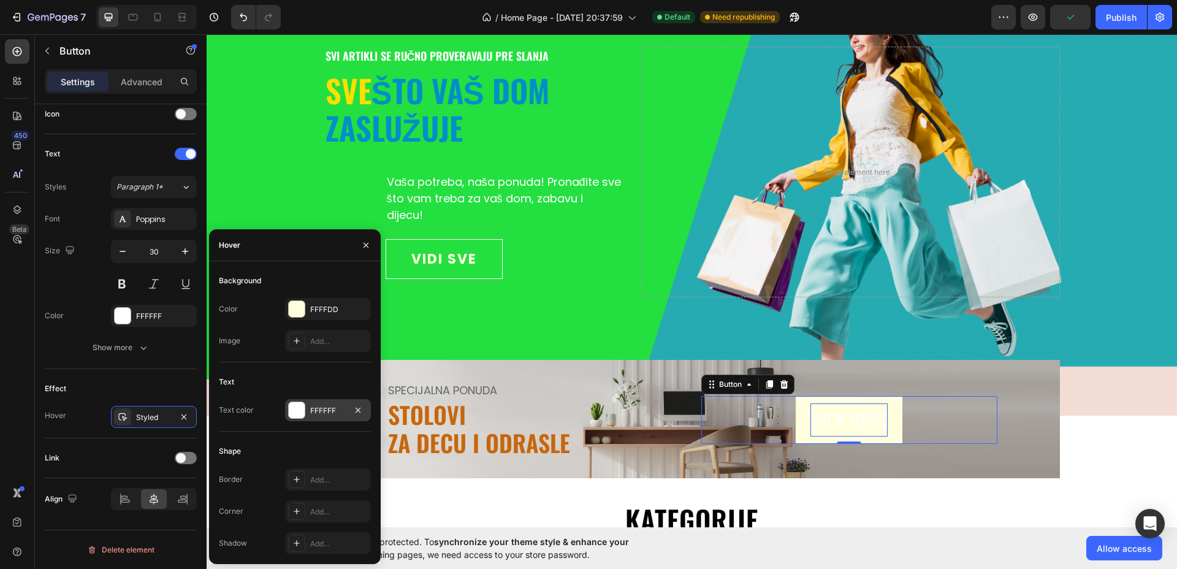
click at [301, 413] on div at bounding box center [297, 410] width 16 height 16
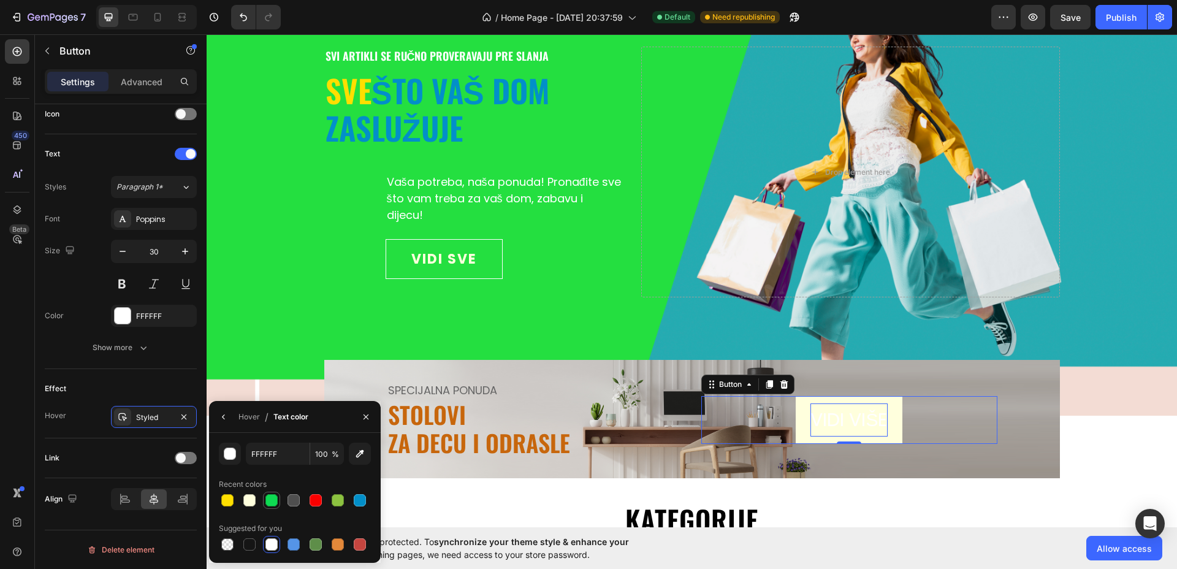
click at [271, 502] on div at bounding box center [272, 500] width 12 height 12
click at [337, 504] on div at bounding box center [338, 500] width 12 height 12
type input "8CC240"
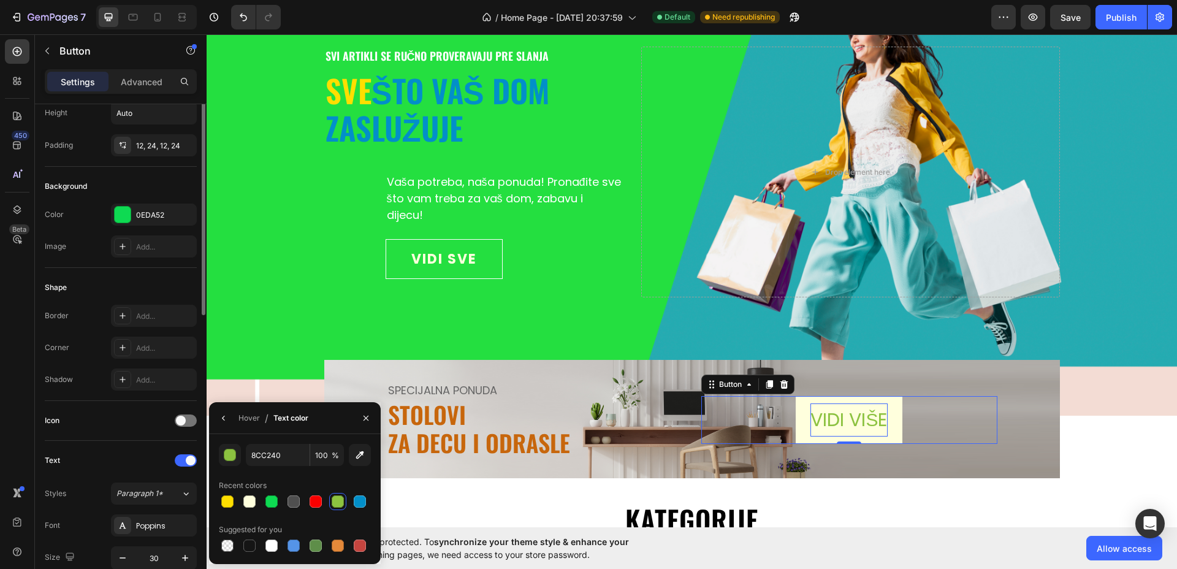
scroll to position [0, 0]
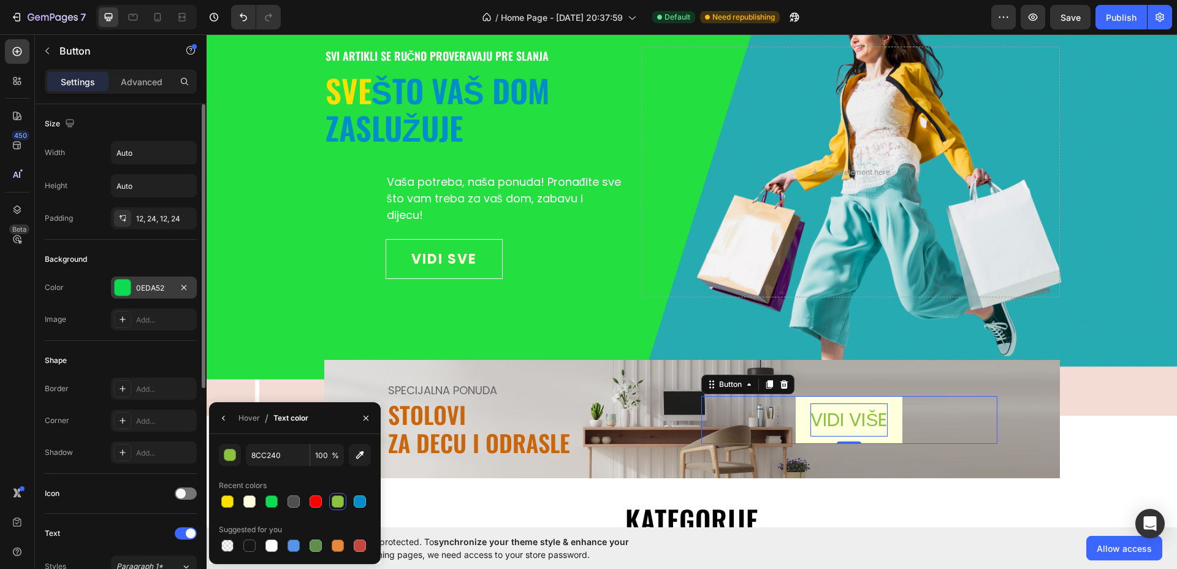
click at [145, 284] on div "0EDA52" at bounding box center [154, 288] width 36 height 11
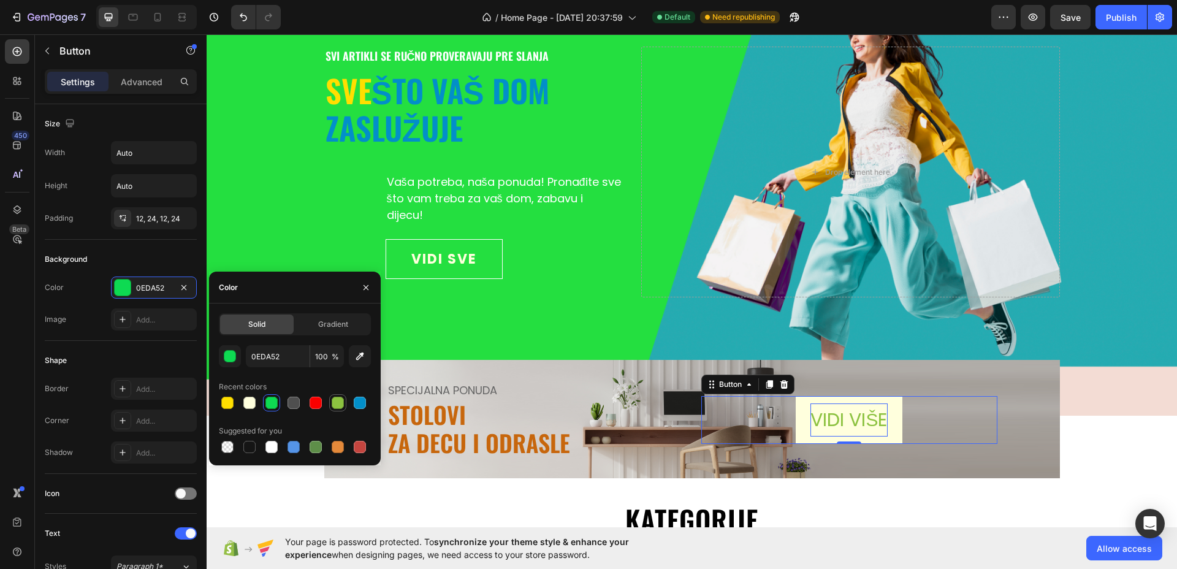
click at [341, 402] on div at bounding box center [338, 403] width 12 height 12
type input "8CC240"
click at [1006, 407] on div "SPECIJALNA PONUDA Text STOLOVI ZA DECU I ODRASLE Heading VIDI VIŠE Button 0 Row" at bounding box center [692, 419] width 736 height 118
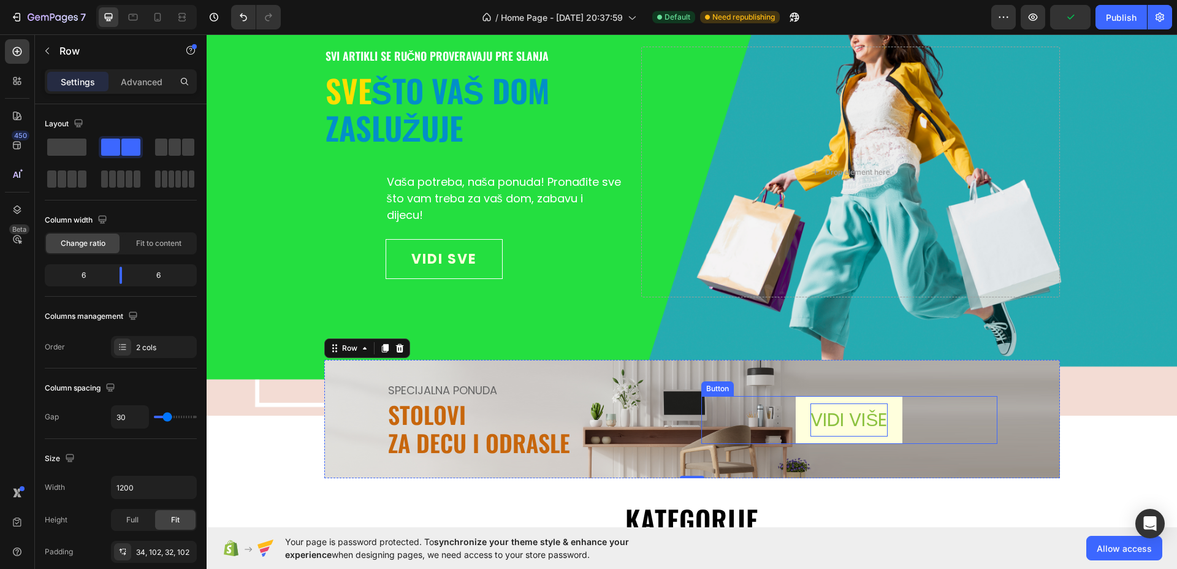
click at [870, 436] on button "VIDI VIŠE" at bounding box center [849, 420] width 106 height 48
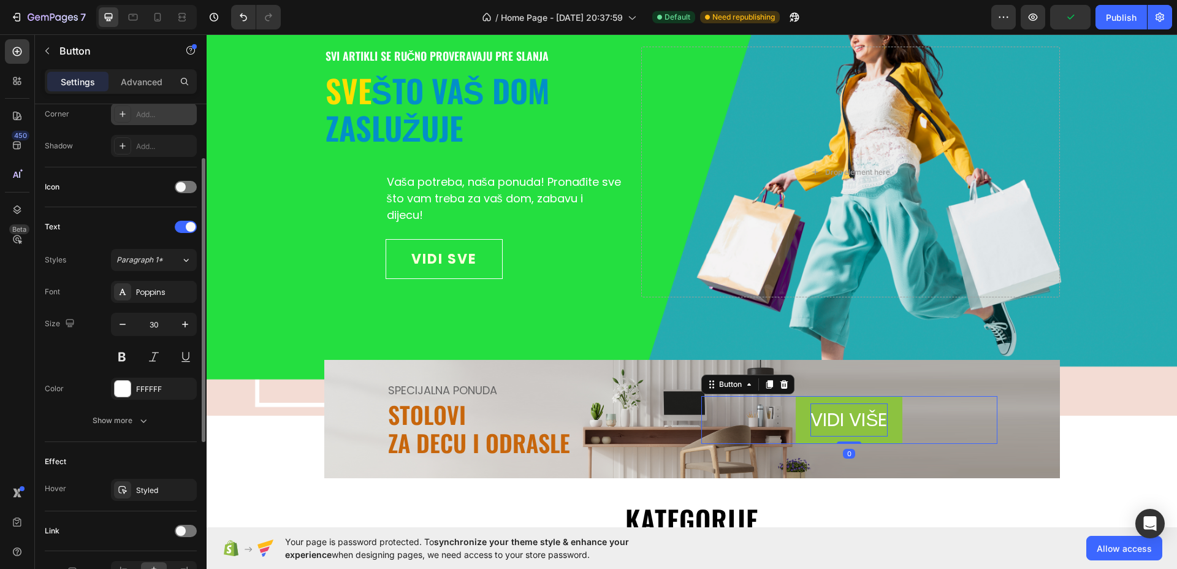
scroll to position [380, 0]
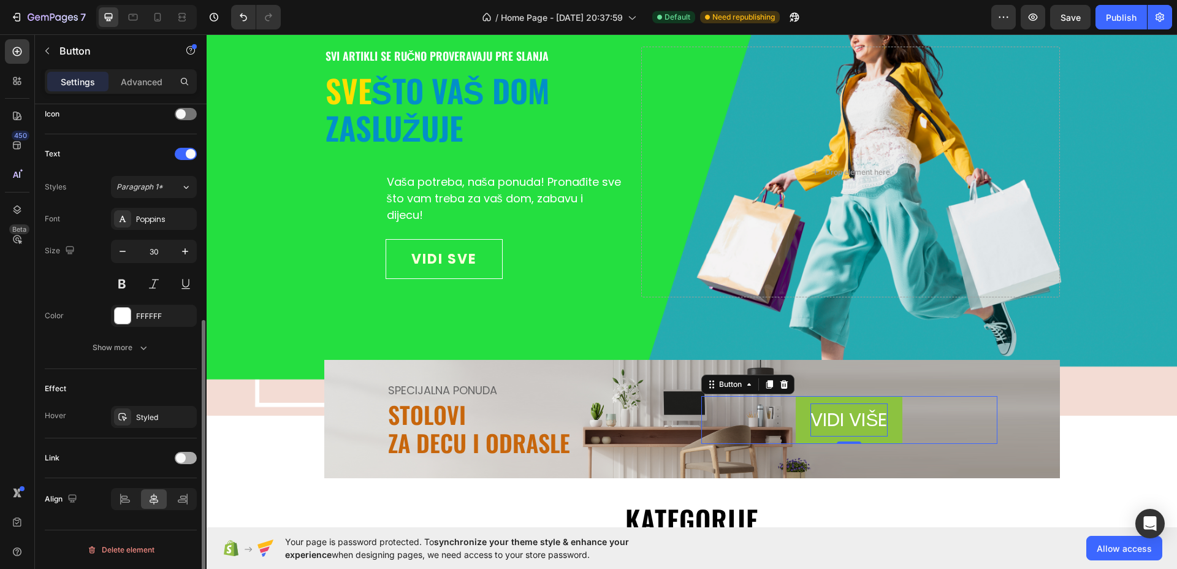
click at [182, 454] on span at bounding box center [181, 458] width 10 height 10
click at [162, 523] on div "Add..." at bounding box center [165, 521] width 58 height 11
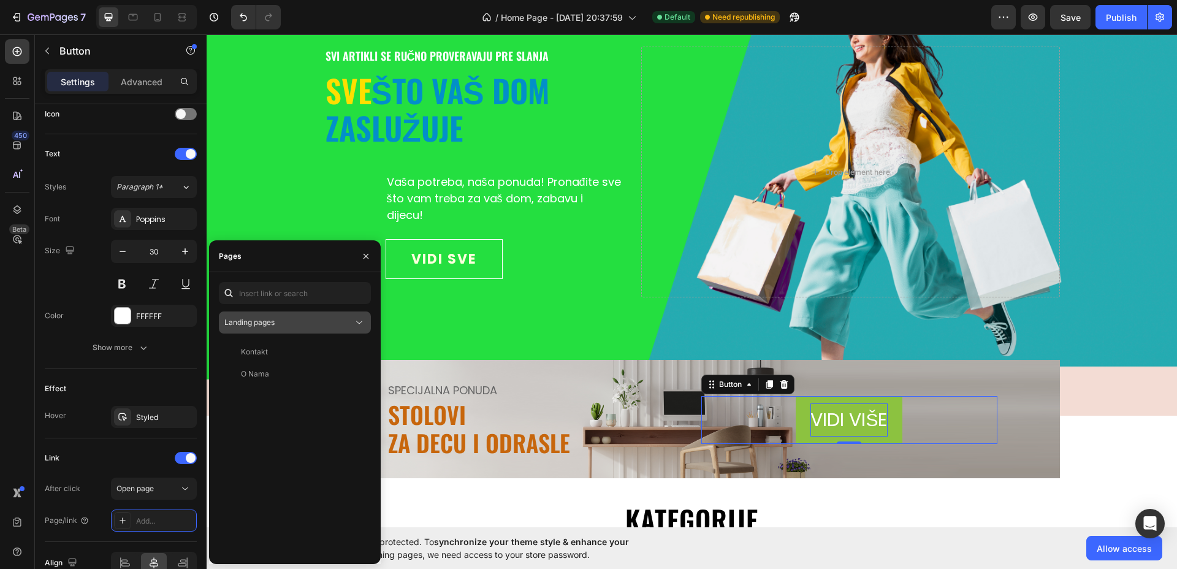
click at [288, 324] on div "Landing pages" at bounding box center [288, 322] width 129 height 11
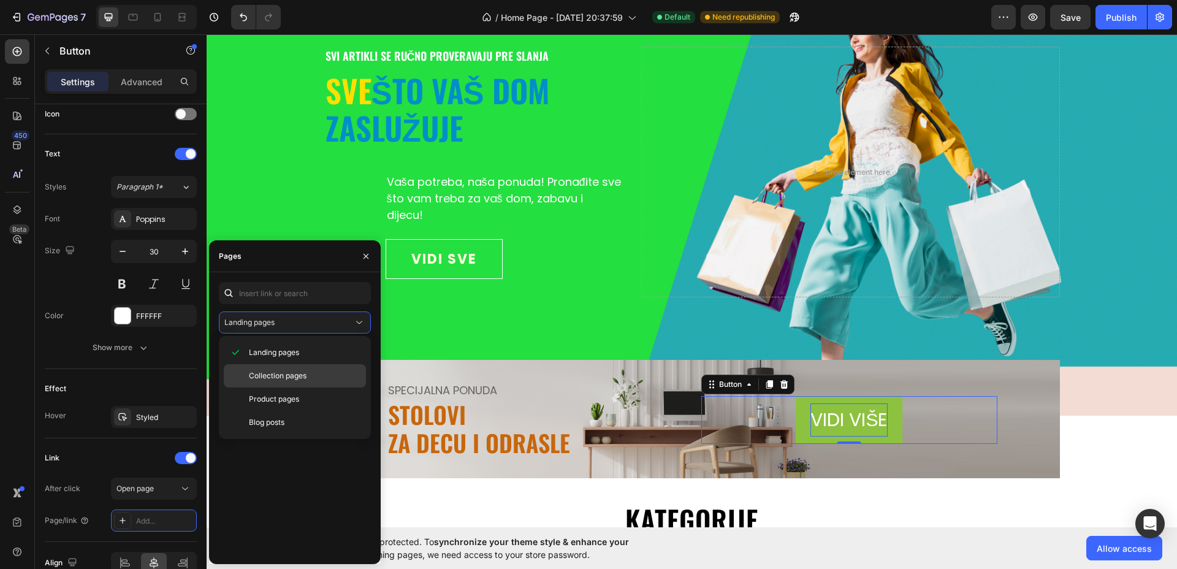
click at [281, 370] on span "Collection pages" at bounding box center [278, 375] width 58 height 11
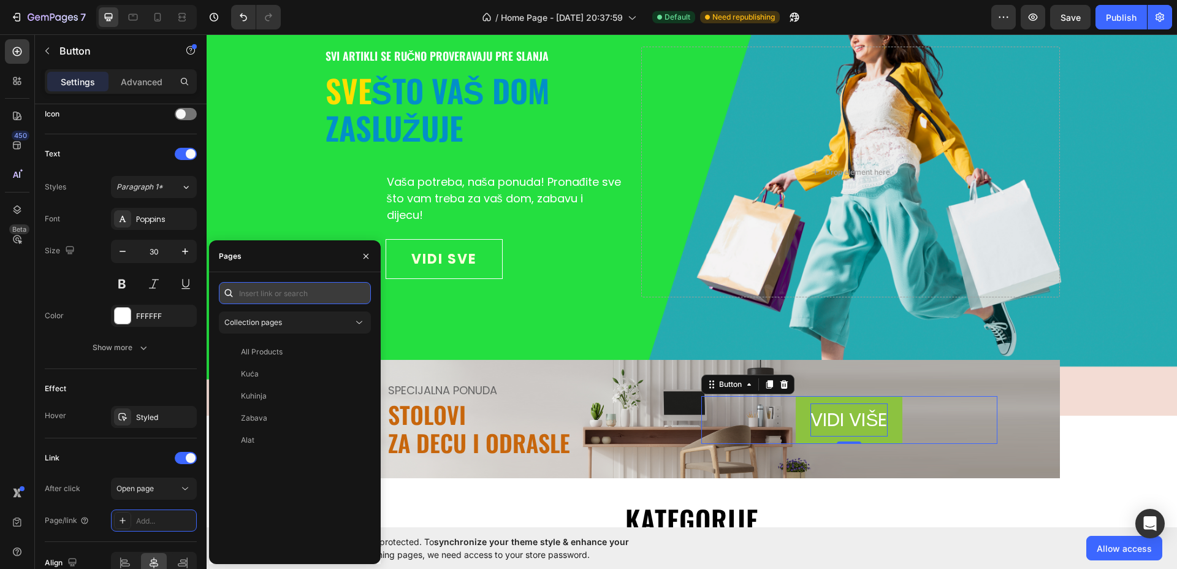
click at [279, 294] on input "text" at bounding box center [295, 293] width 152 height 22
paste input "https://akcijebih.com/collections/stolovi"
type input "https://akcijebih.com/collections/stolovi"
click at [266, 322] on div "https://akcijebih.com/collections/stolovi" at bounding box center [280, 322] width 79 height 11
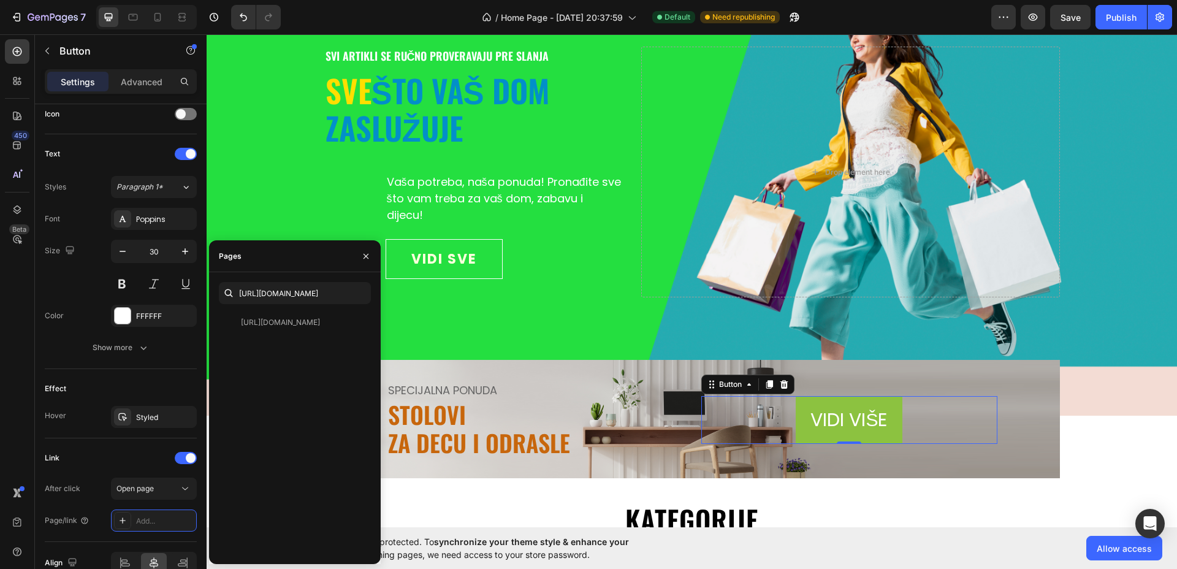
scroll to position [0, 0]
click at [281, 324] on div "https://akcijebih.com/collections/stolovi" at bounding box center [280, 322] width 79 height 11
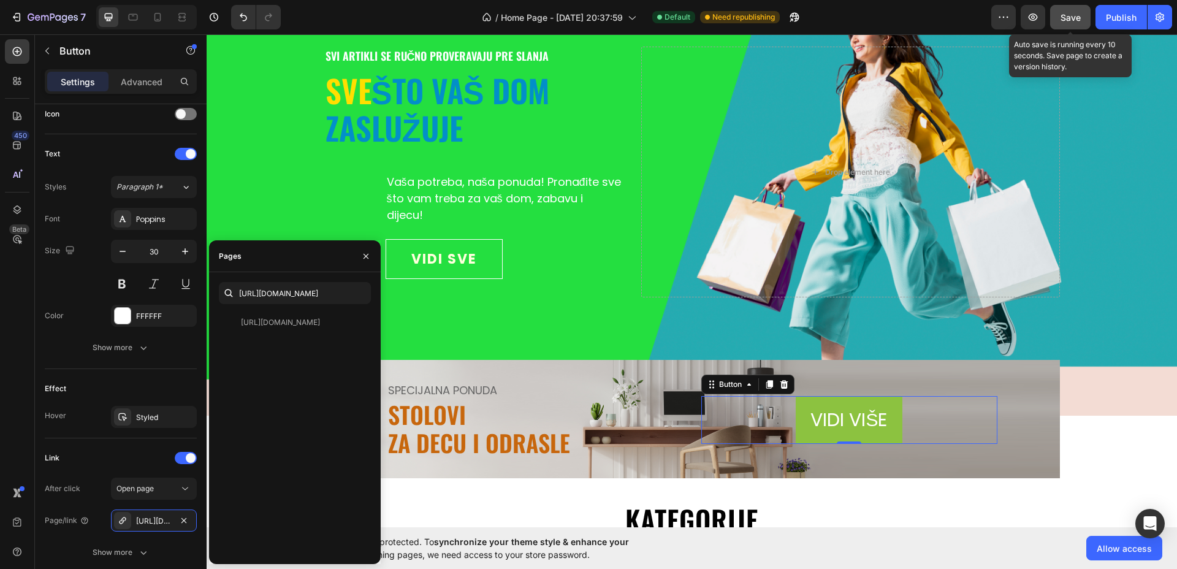
click at [1069, 15] on span "Save" at bounding box center [1071, 17] width 20 height 10
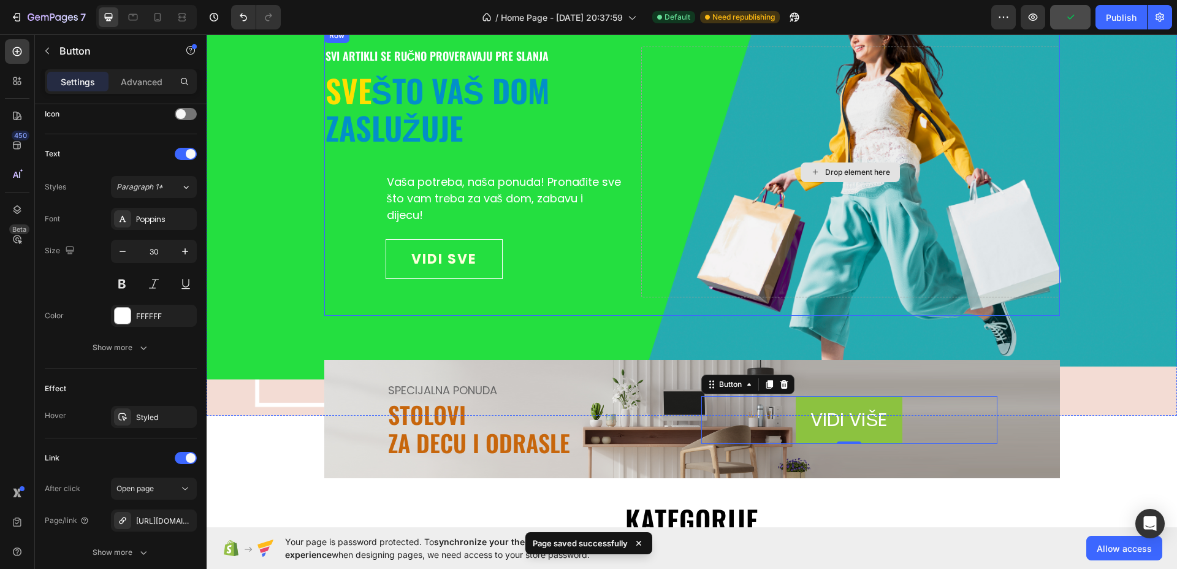
scroll to position [157, 0]
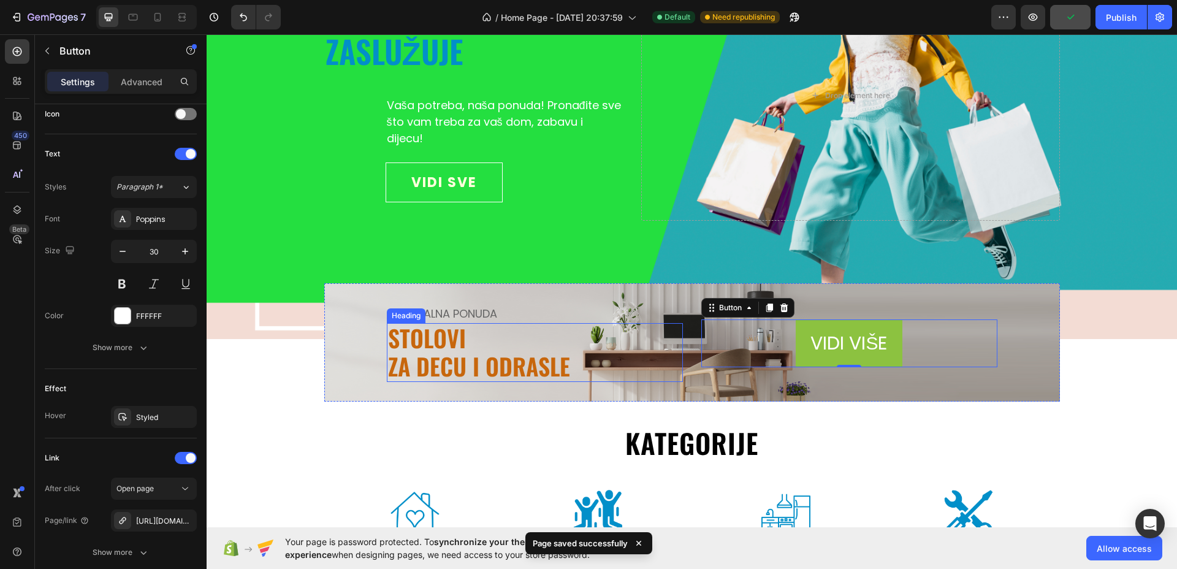
click at [462, 343] on p "STOLOVI ZA DECU I ODRASLE" at bounding box center [535, 352] width 294 height 56
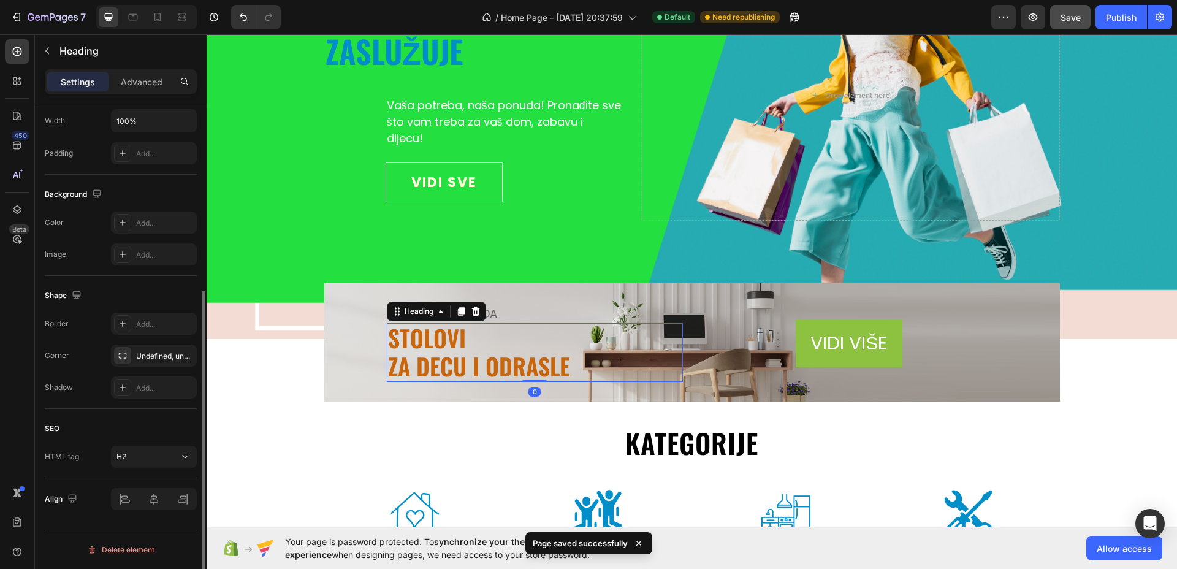
scroll to position [0, 0]
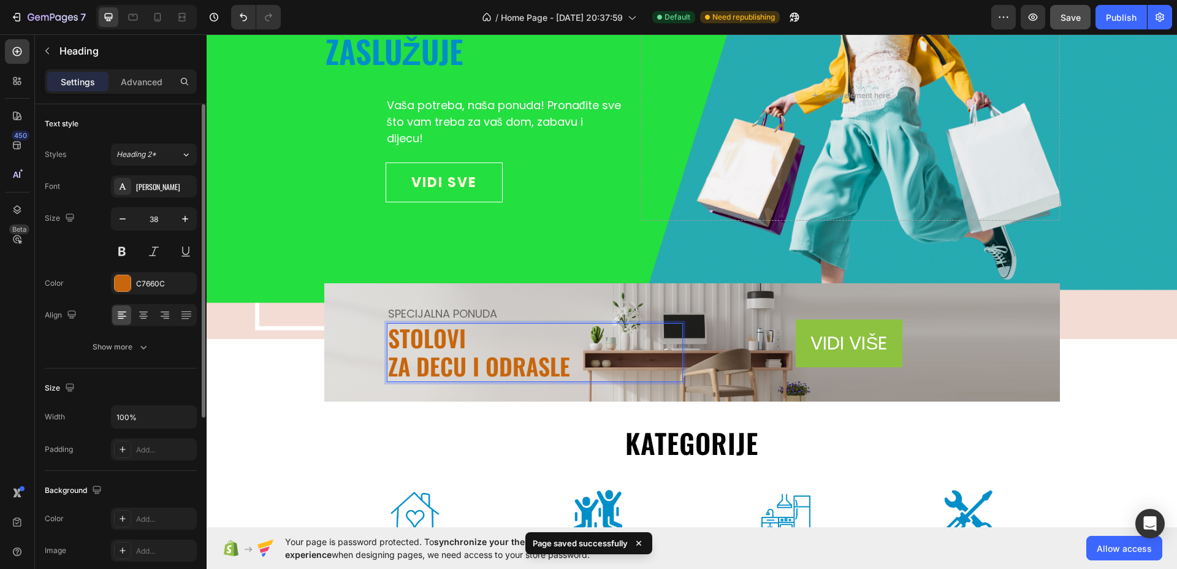
click at [462, 343] on p "STOLOVI ZA DECU I ODRASLE" at bounding box center [535, 352] width 294 height 56
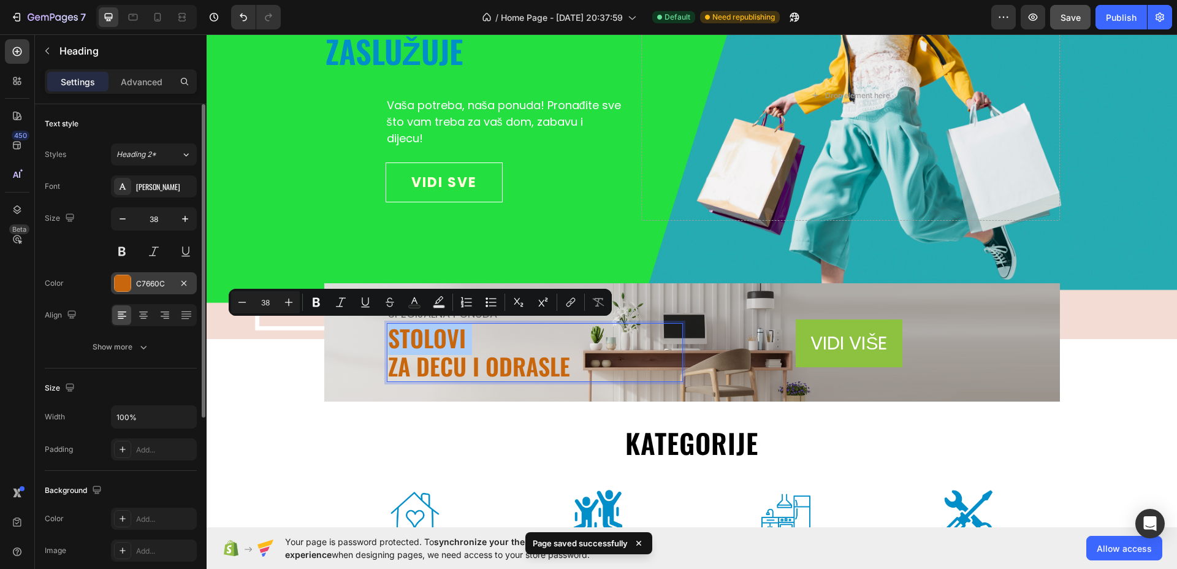
click at [129, 286] on div at bounding box center [123, 283] width 16 height 16
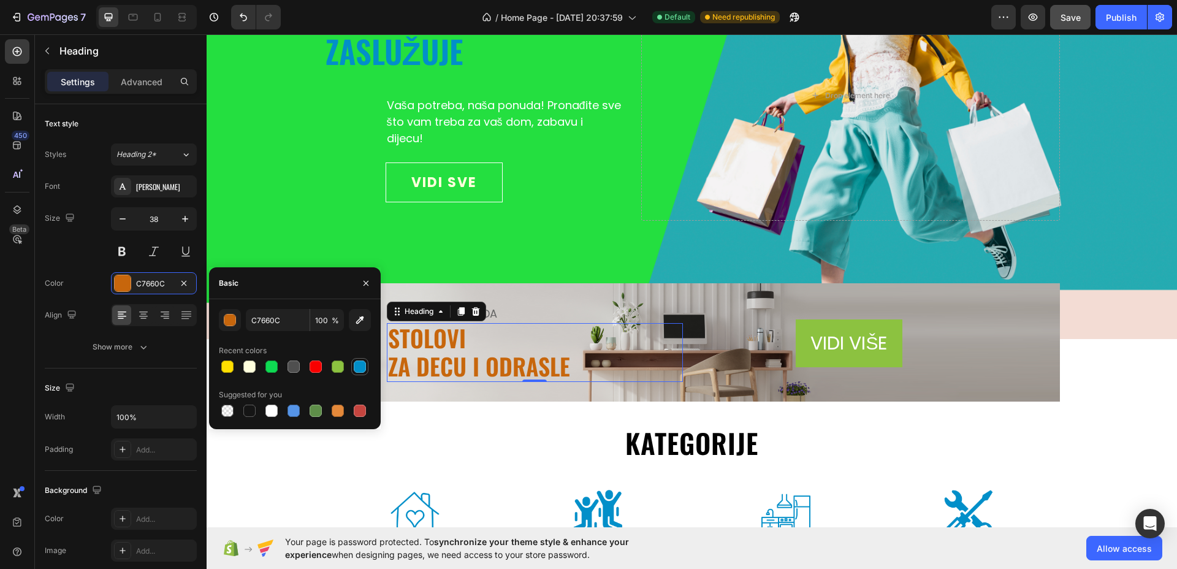
click at [361, 369] on div at bounding box center [360, 367] width 12 height 12
type input "028FC9"
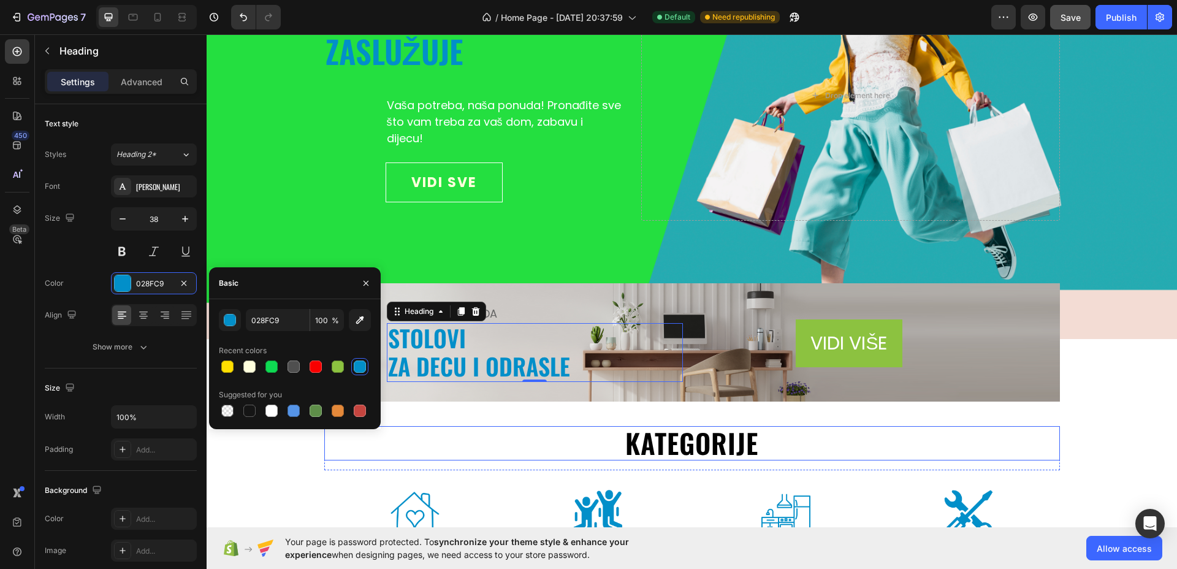
click at [529, 437] on h2 "kategorije" at bounding box center [692, 443] width 736 height 35
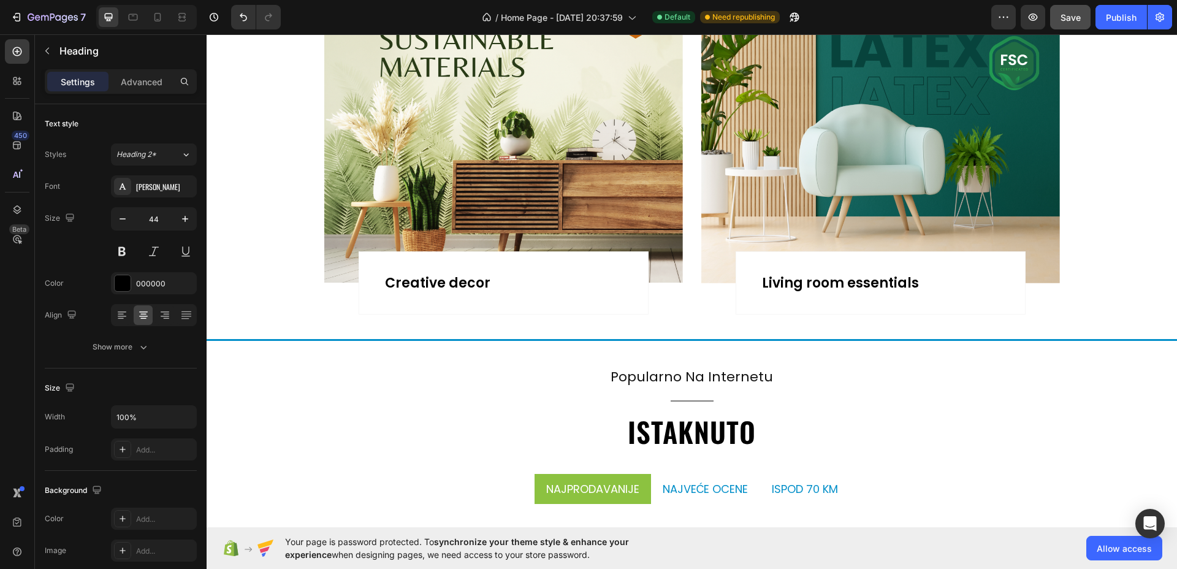
scroll to position [1303, 0]
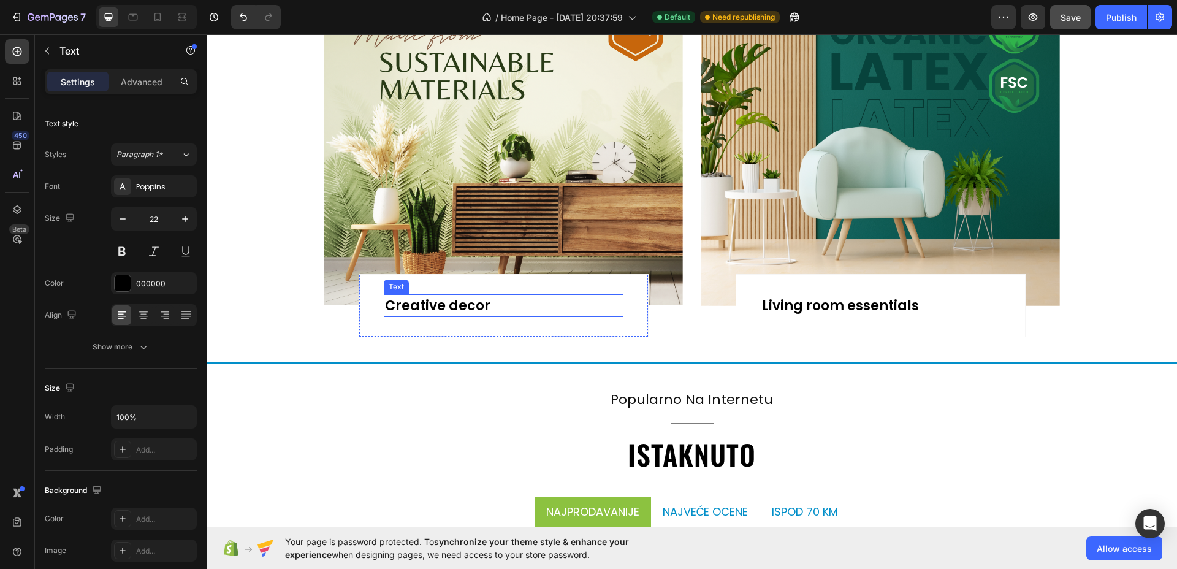
click at [464, 308] on div "Creative decor" at bounding box center [504, 305] width 240 height 23
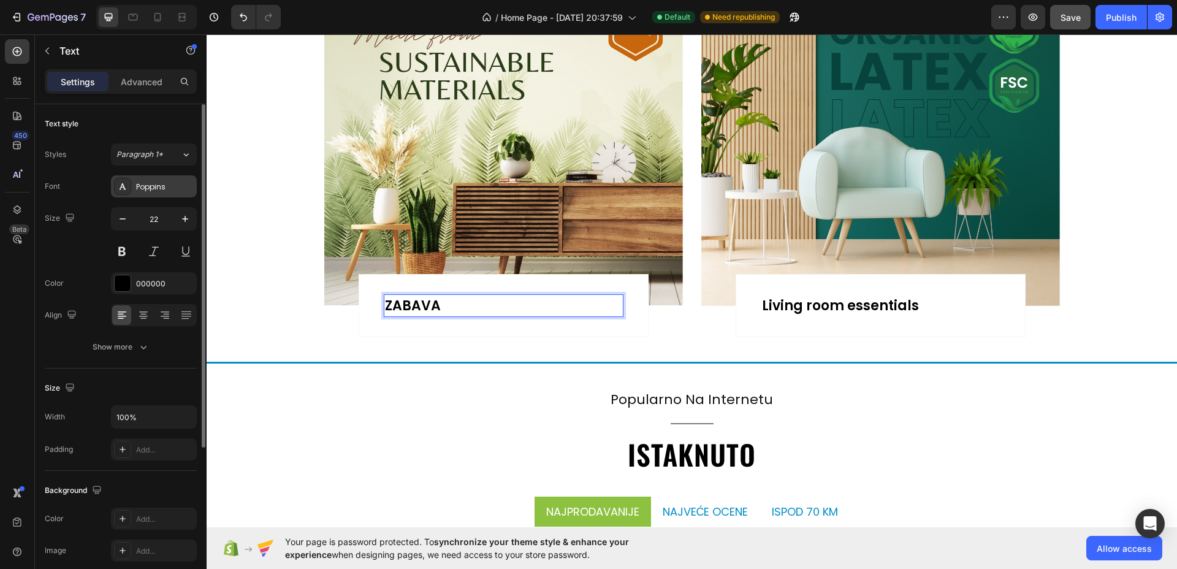
click at [156, 180] on div "Poppins" at bounding box center [154, 186] width 86 height 22
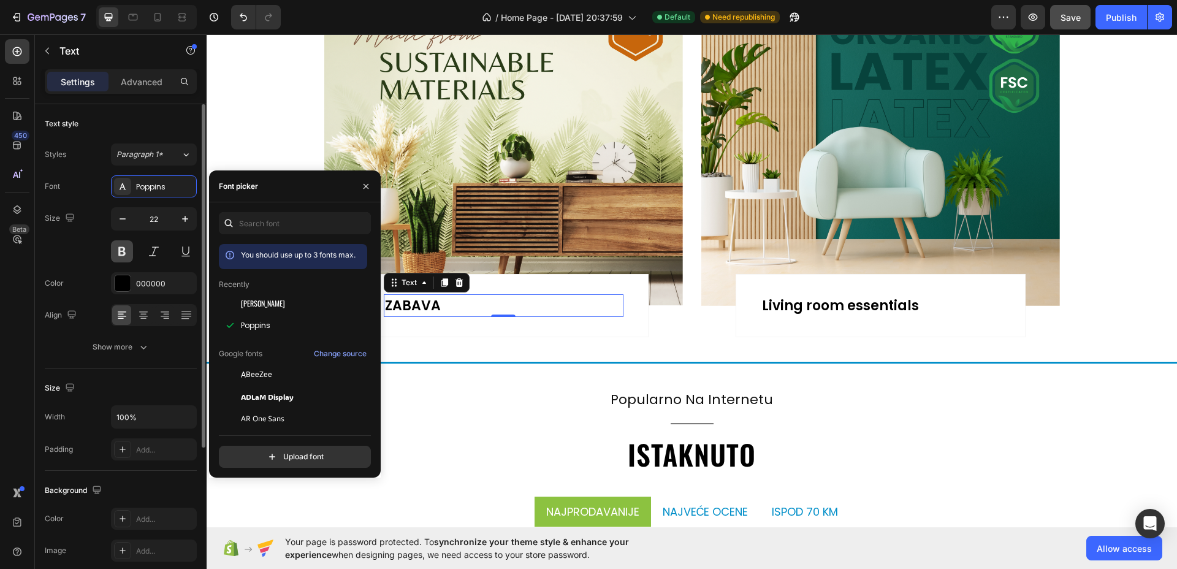
click at [124, 241] on button at bounding box center [122, 251] width 22 height 22
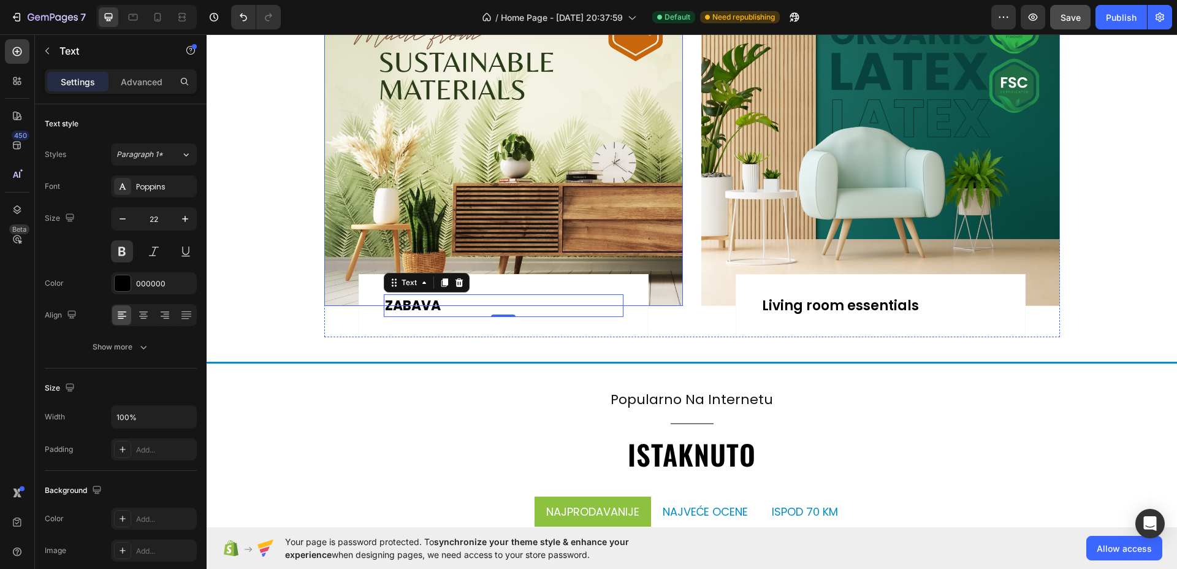
click at [486, 142] on img at bounding box center [503, 145] width 359 height 321
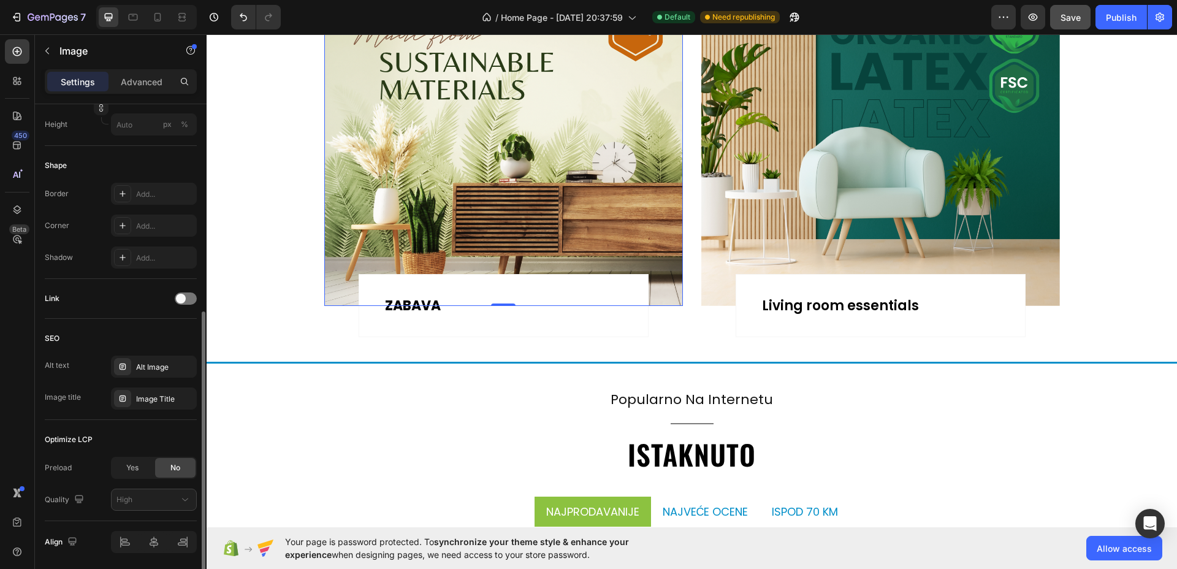
scroll to position [426, 0]
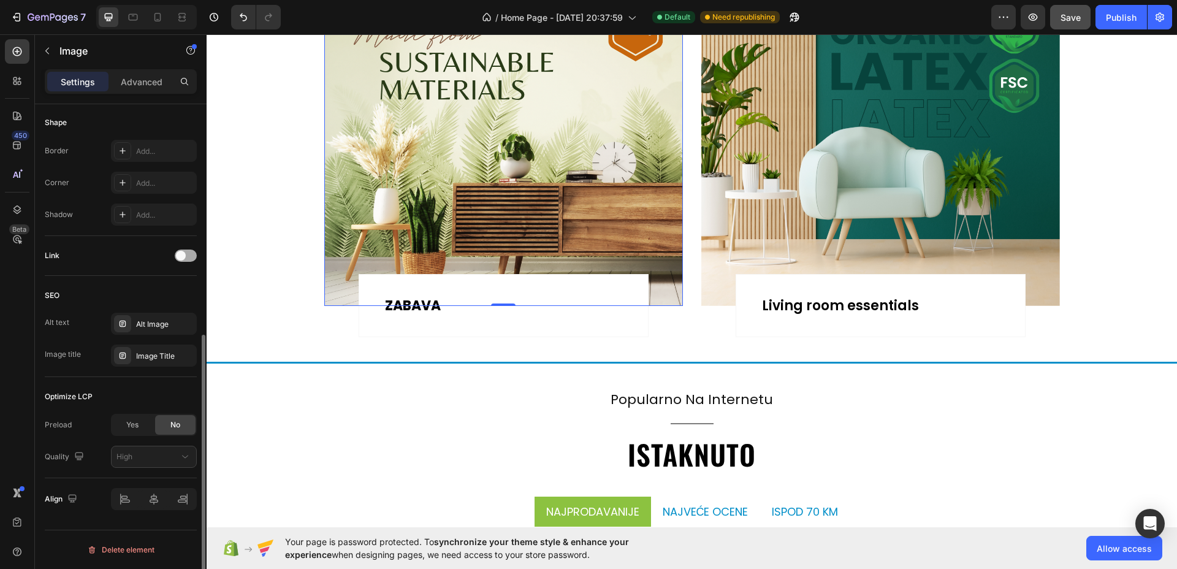
click at [190, 253] on div at bounding box center [186, 256] width 22 height 12
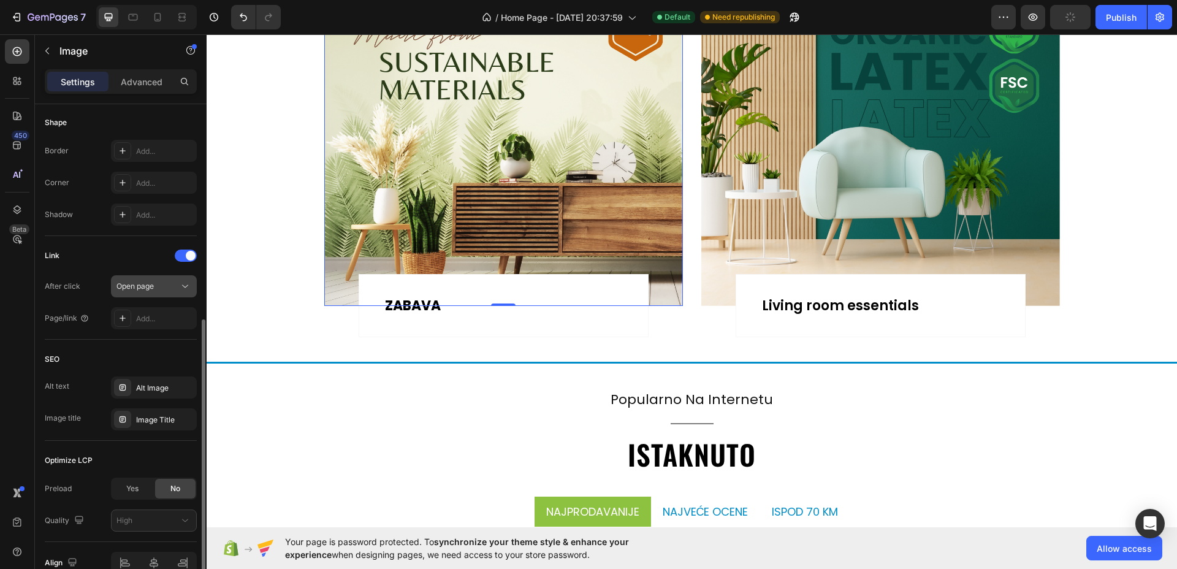
click at [158, 286] on div "Open page" at bounding box center [148, 286] width 63 height 11
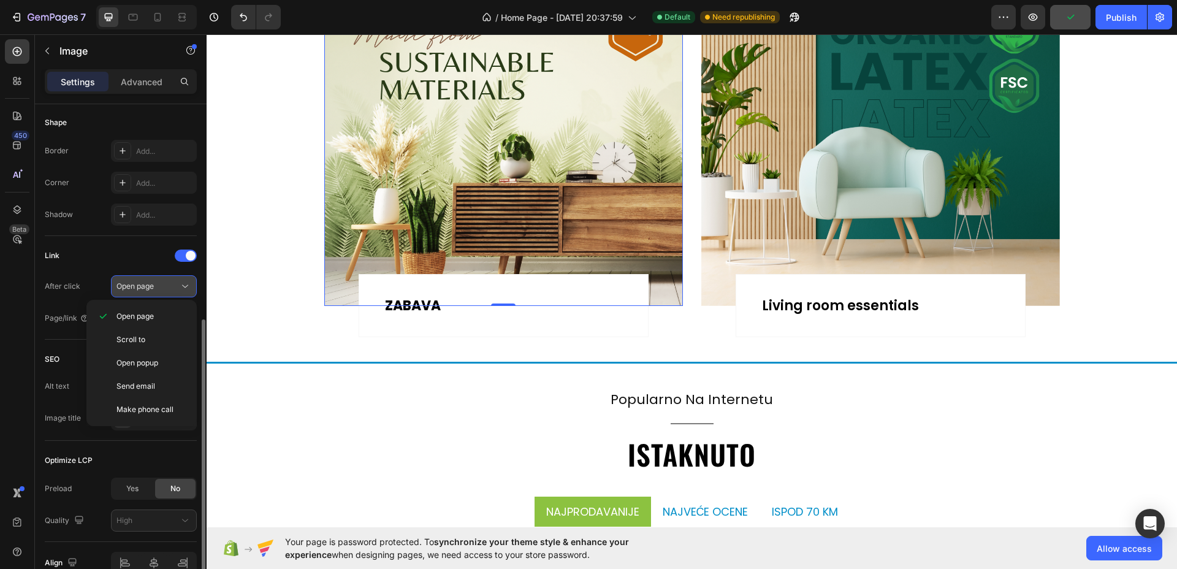
click at [158, 286] on div "Open page" at bounding box center [148, 286] width 63 height 11
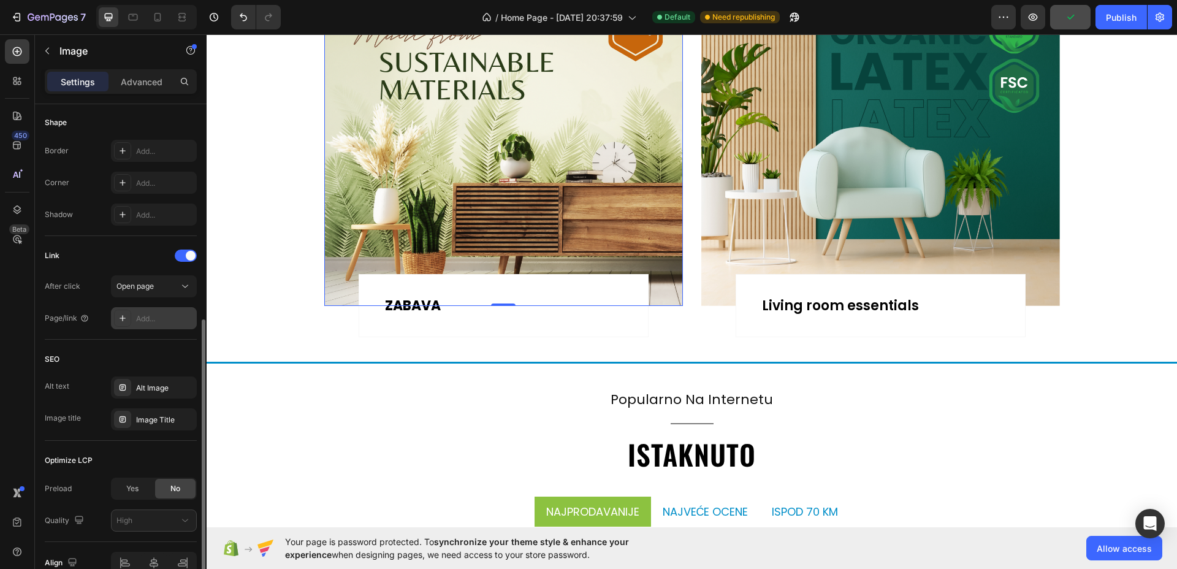
click at [156, 320] on div "Add..." at bounding box center [165, 318] width 58 height 11
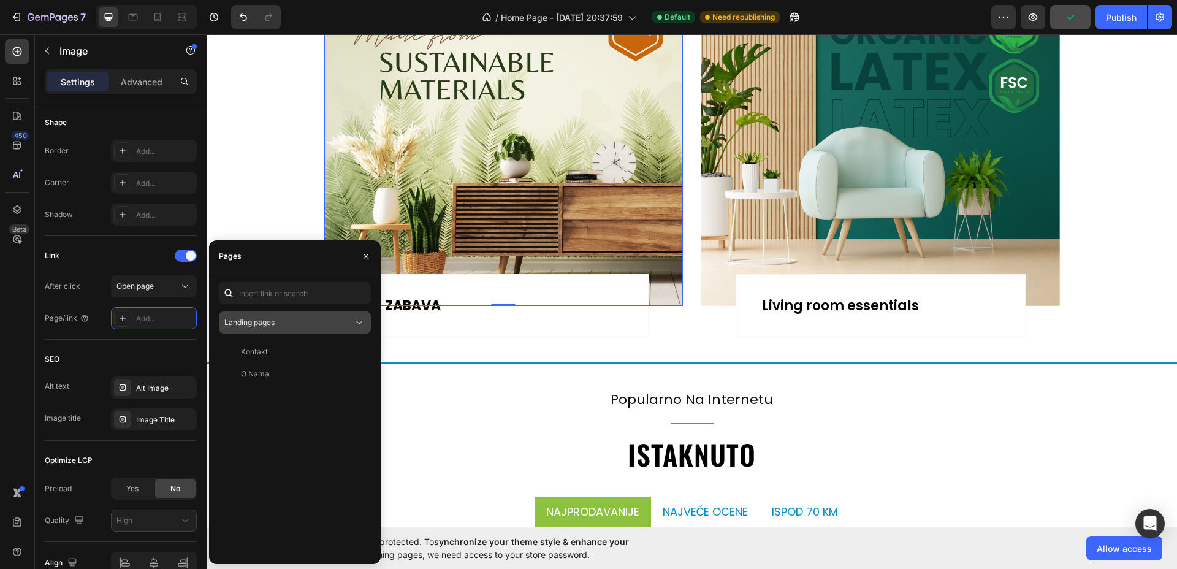
click at [275, 329] on button "Landing pages" at bounding box center [295, 323] width 152 height 22
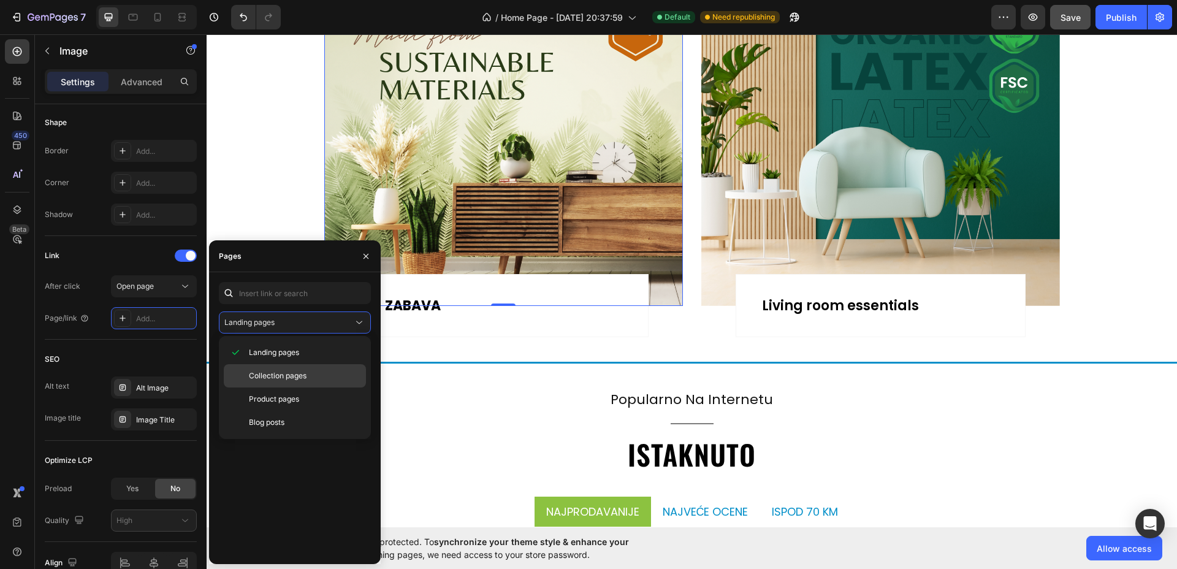
click at [267, 372] on span "Collection pages" at bounding box center [278, 375] width 58 height 11
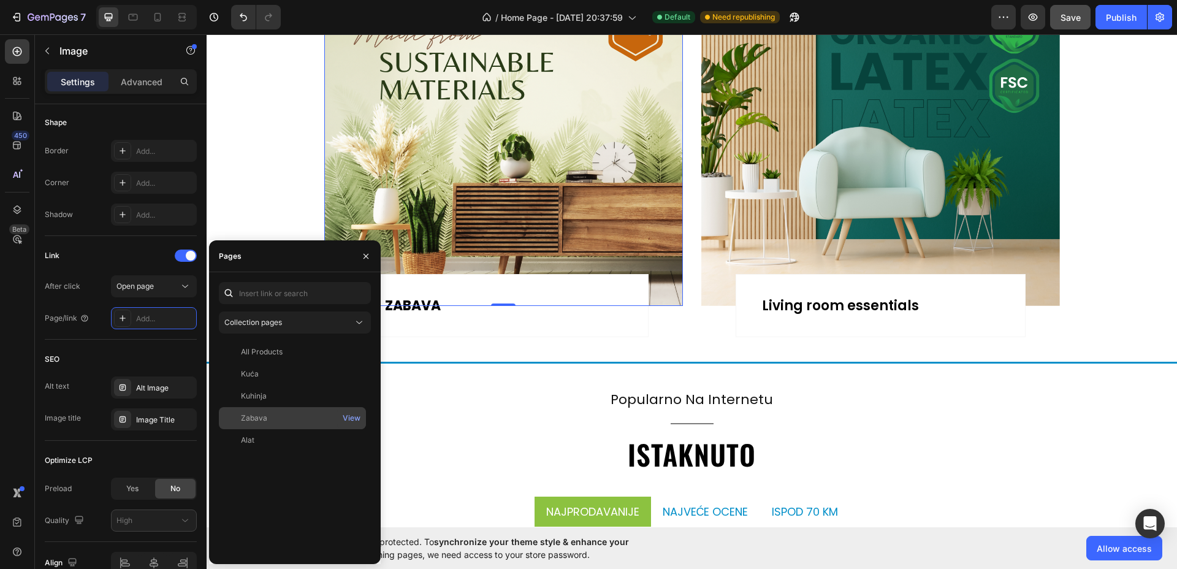
click at [248, 429] on div "Zabava View" at bounding box center [292, 440] width 147 height 22
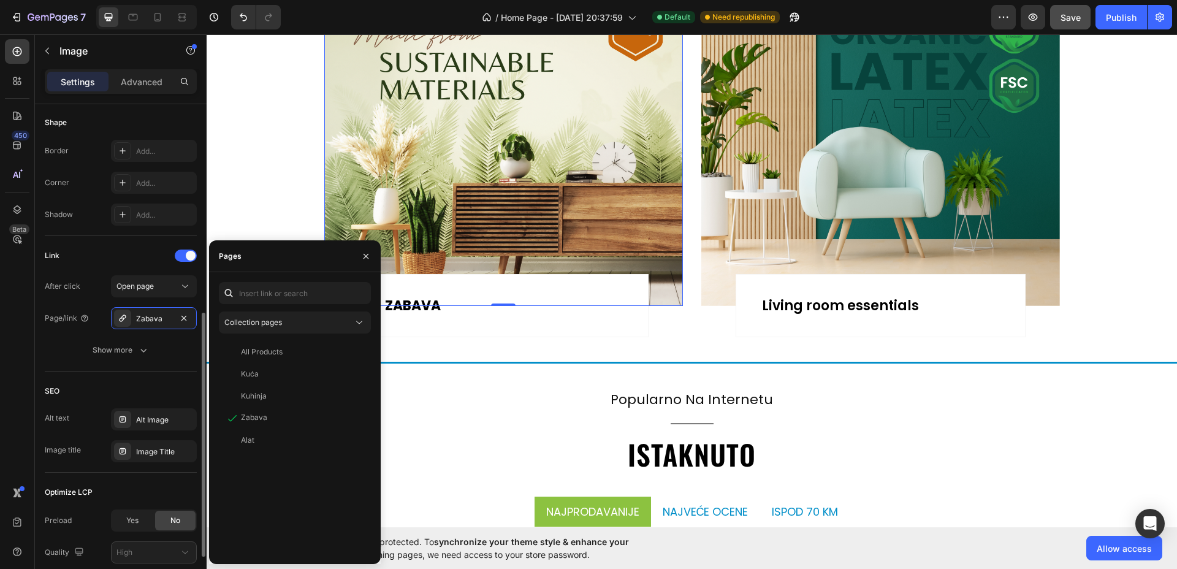
click at [167, 381] on div "SEO" at bounding box center [121, 391] width 152 height 20
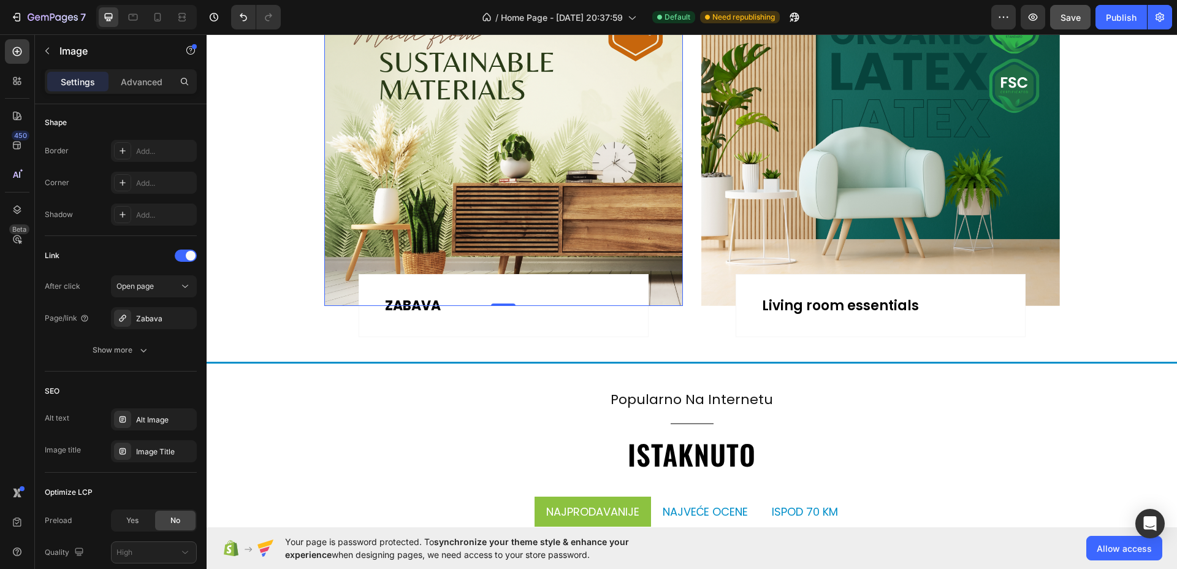
click at [584, 161] on img at bounding box center [503, 145] width 359 height 321
click at [844, 307] on div "Living room essentials" at bounding box center [881, 305] width 240 height 23
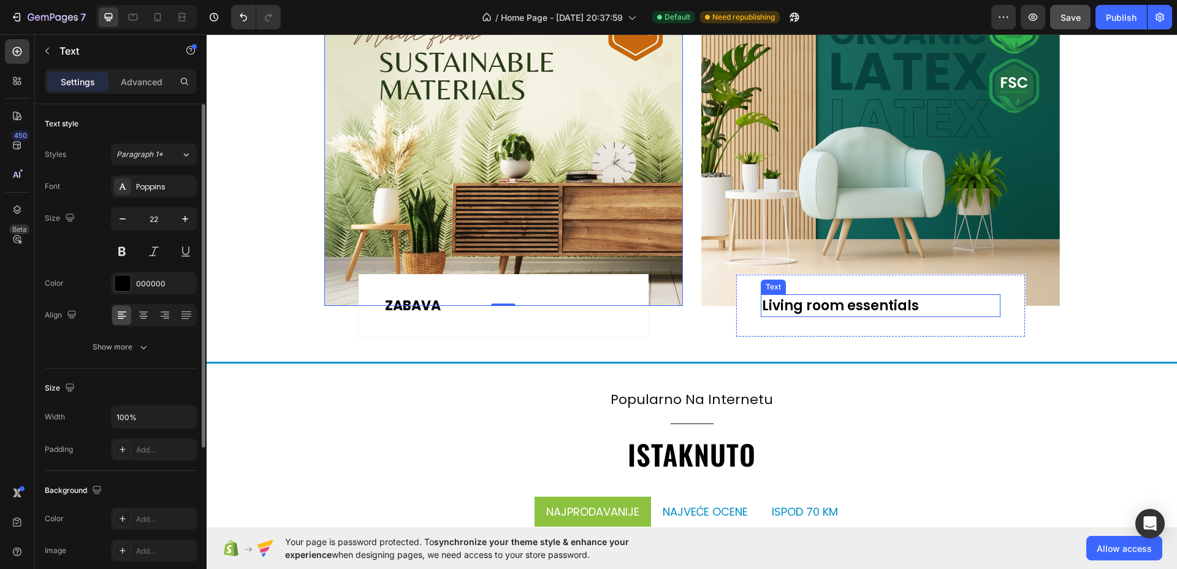
click at [844, 307] on div "Living room essentials" at bounding box center [881, 305] width 240 height 23
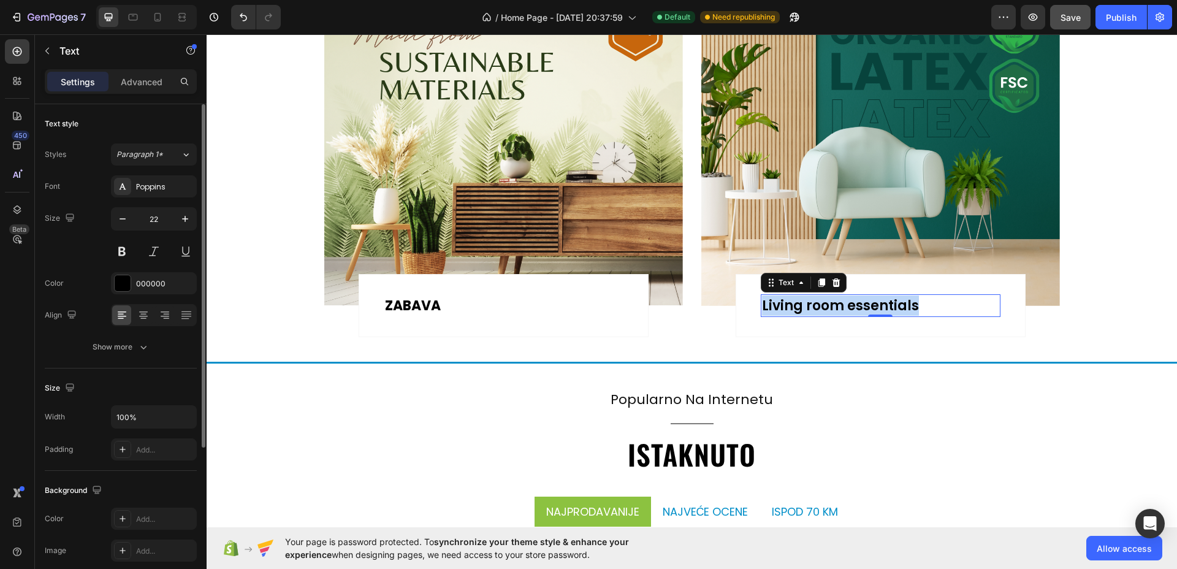
click at [844, 307] on p "Living room essentials" at bounding box center [880, 306] width 237 height 20
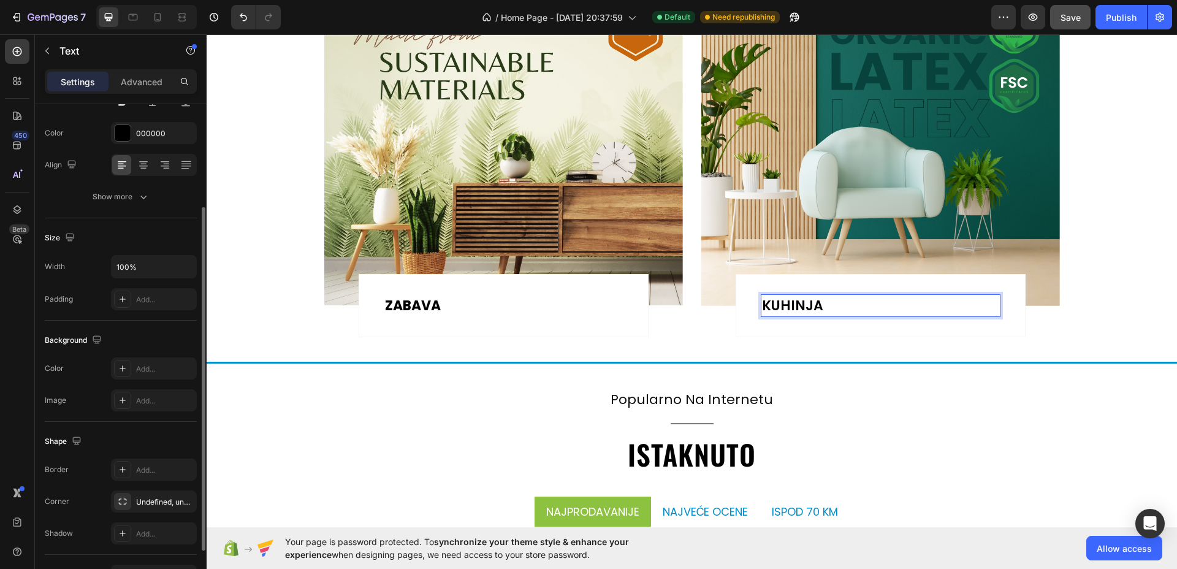
scroll to position [74, 0]
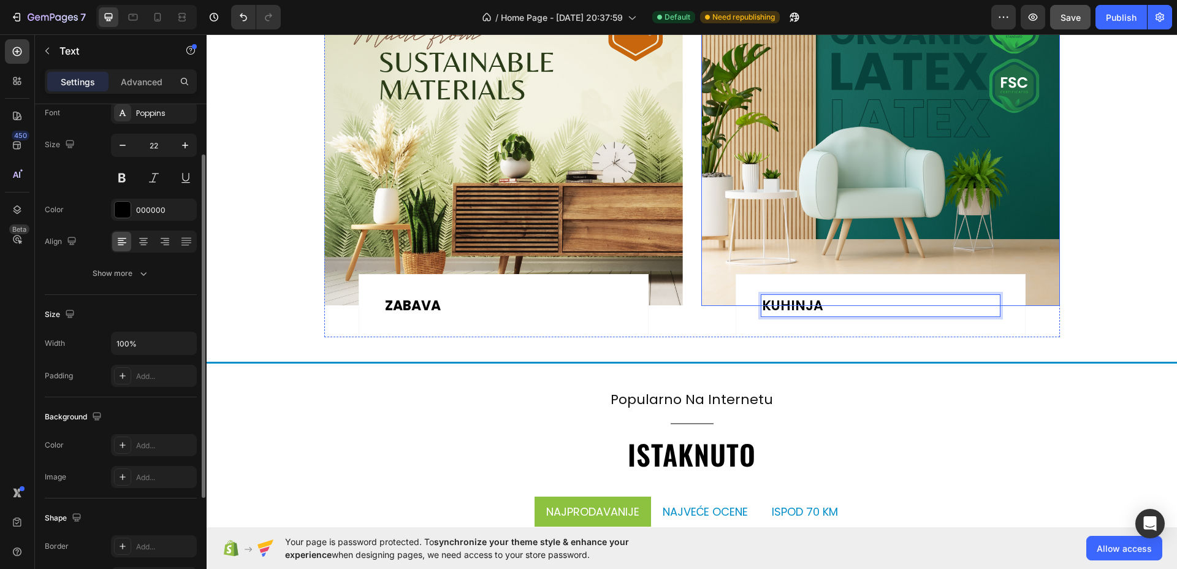
click at [903, 184] on img at bounding box center [881, 145] width 359 height 321
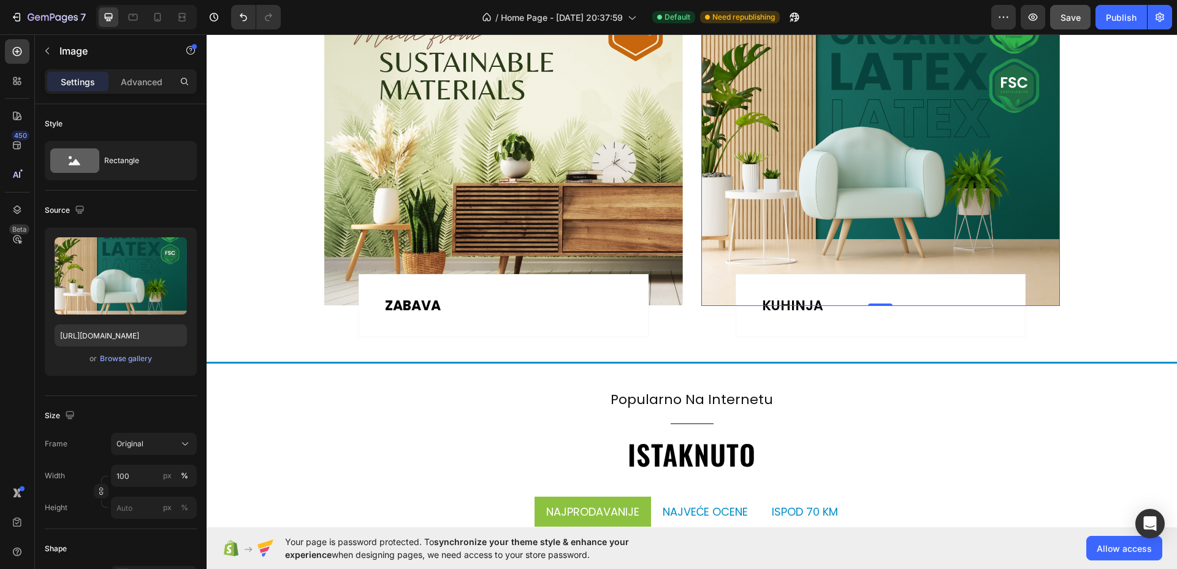
scroll to position [426, 0]
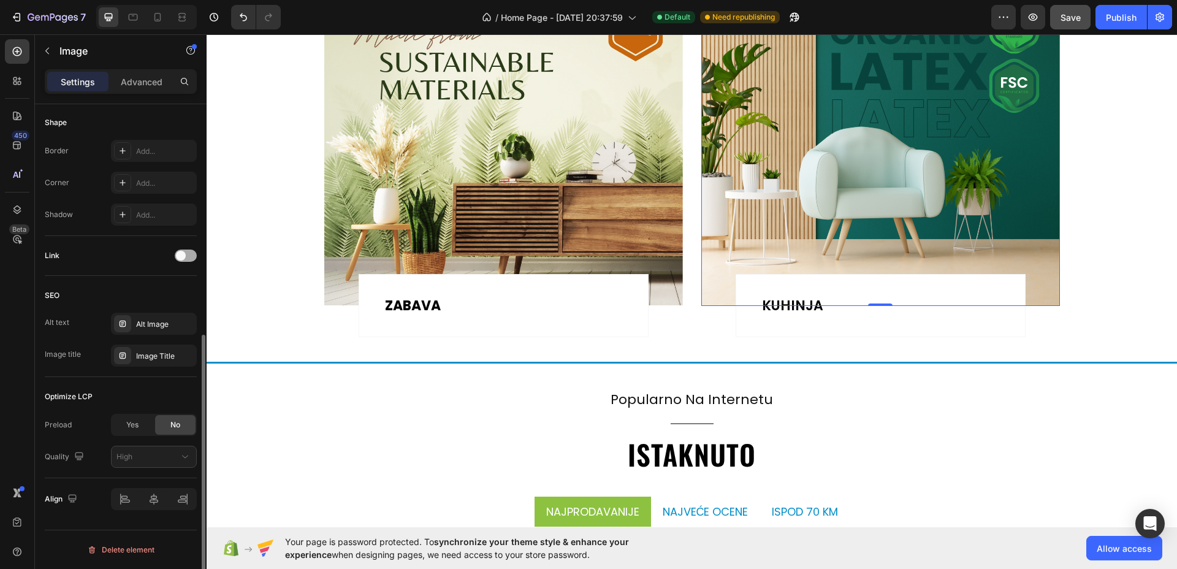
click at [185, 255] on span at bounding box center [181, 256] width 10 height 10
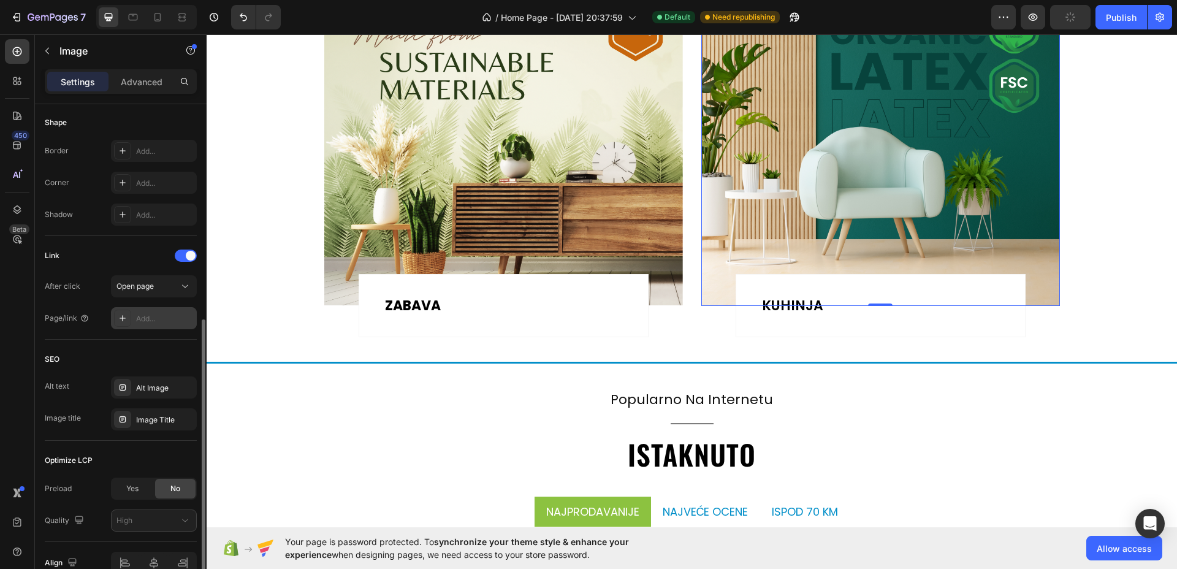
click at [156, 316] on div "Add..." at bounding box center [165, 318] width 58 height 11
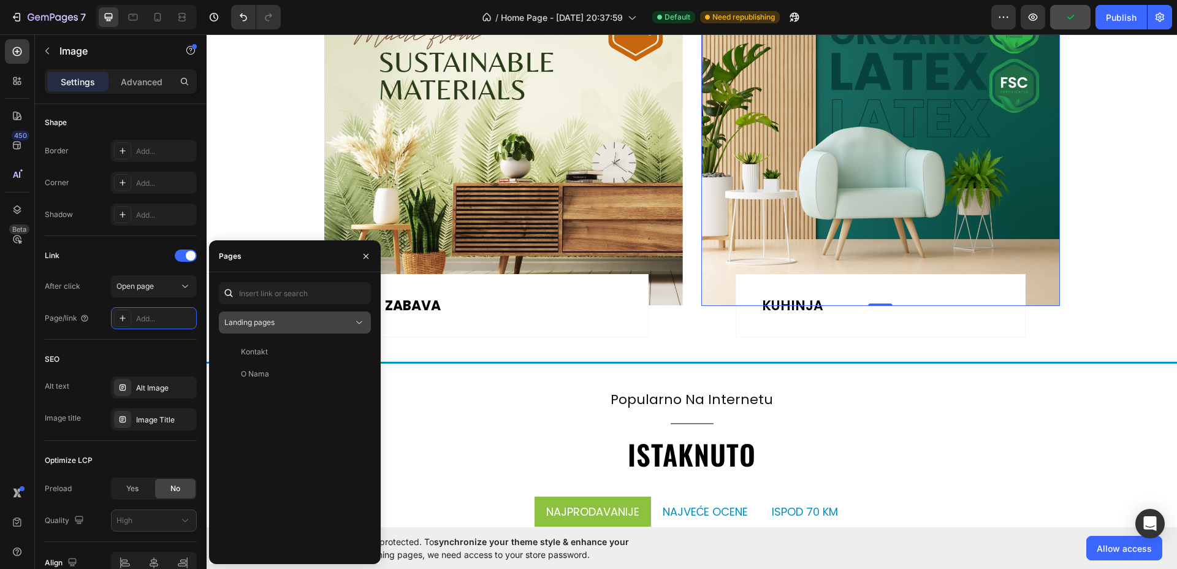
click at [274, 326] on span "Landing pages" at bounding box center [249, 322] width 50 height 9
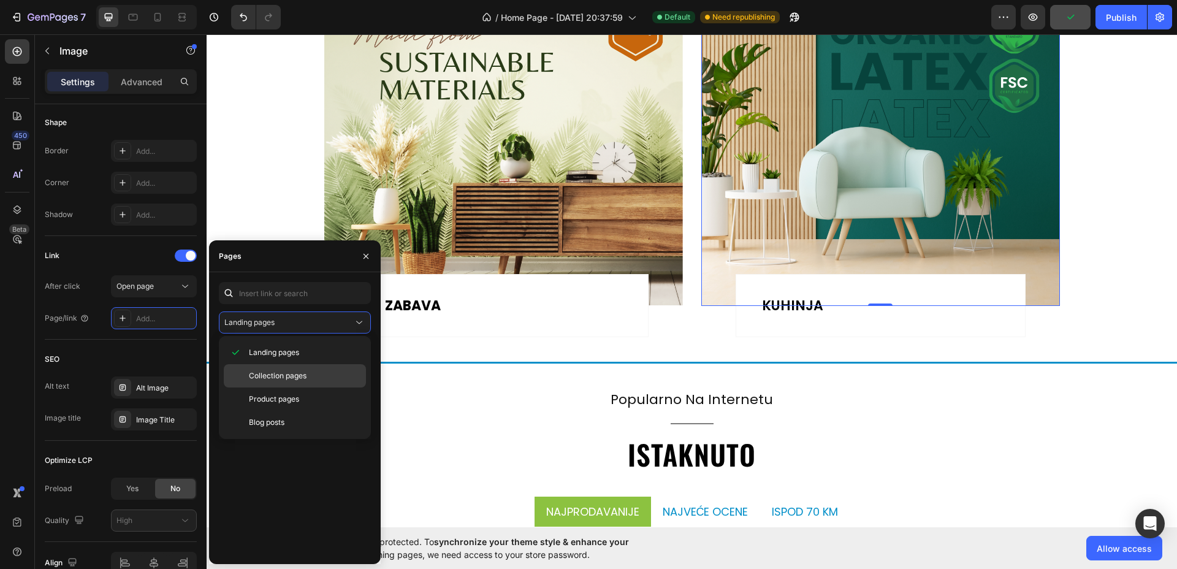
click at [276, 372] on span "Collection pages" at bounding box center [278, 375] width 58 height 11
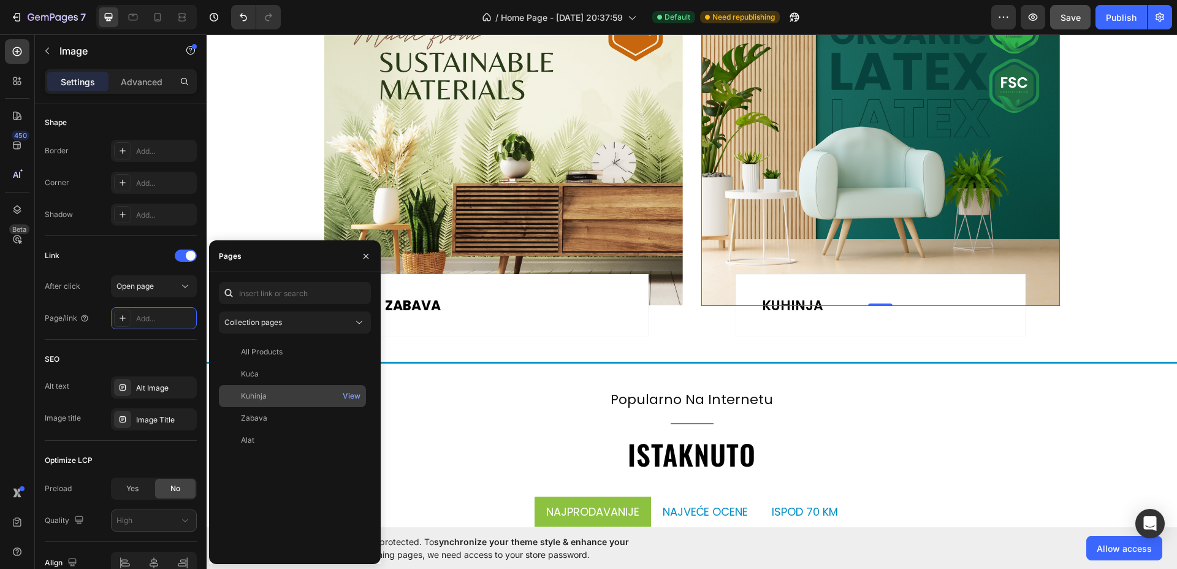
click at [258, 407] on div "Kuhinja View" at bounding box center [292, 418] width 147 height 22
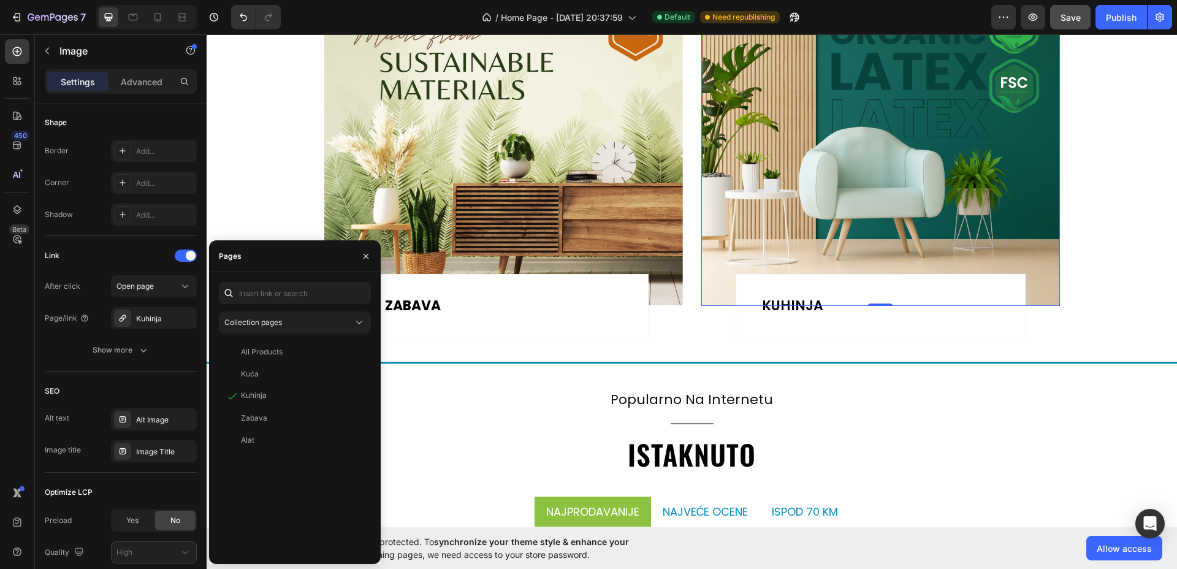
click at [926, 174] on img at bounding box center [881, 145] width 359 height 321
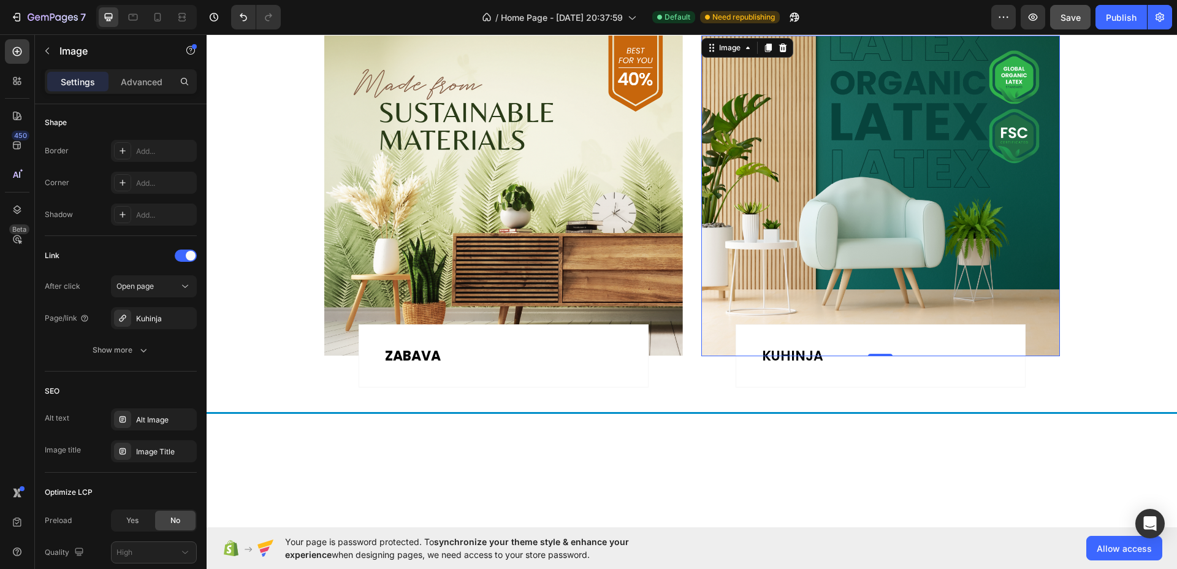
scroll to position [1150, 0]
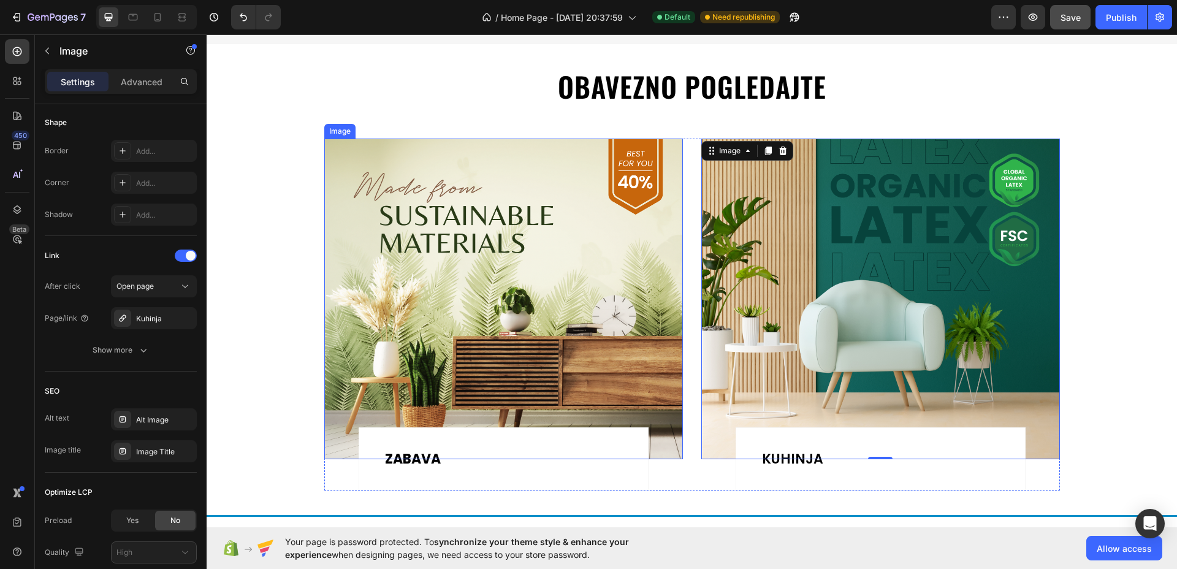
drag, startPoint x: 497, startPoint y: 344, endPoint x: 274, endPoint y: 289, distance: 230.0
click at [497, 344] on img at bounding box center [503, 299] width 359 height 321
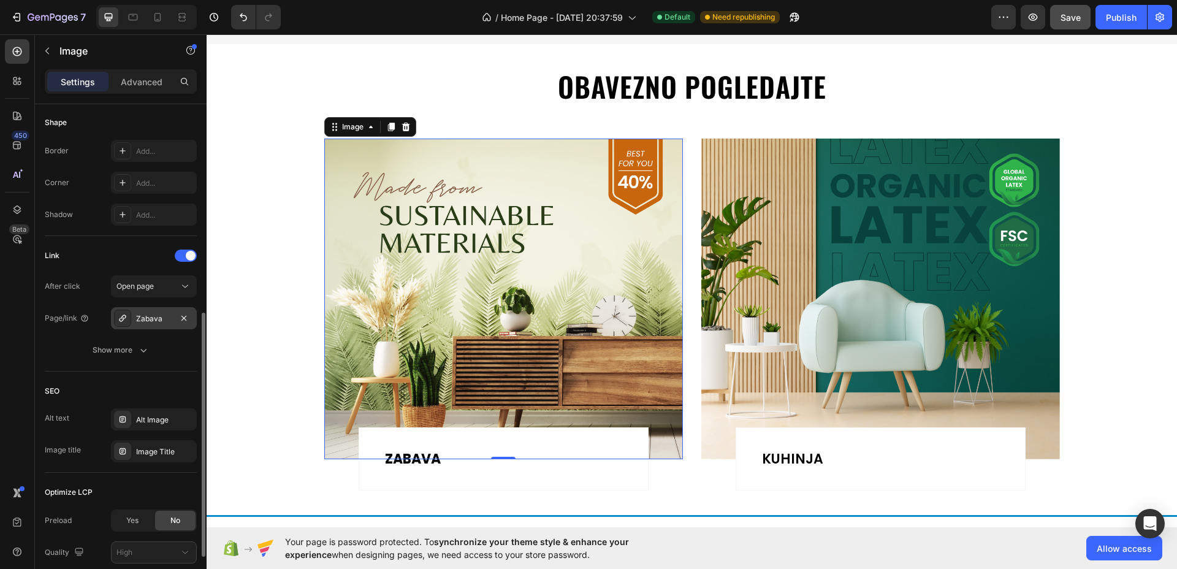
scroll to position [0, 0]
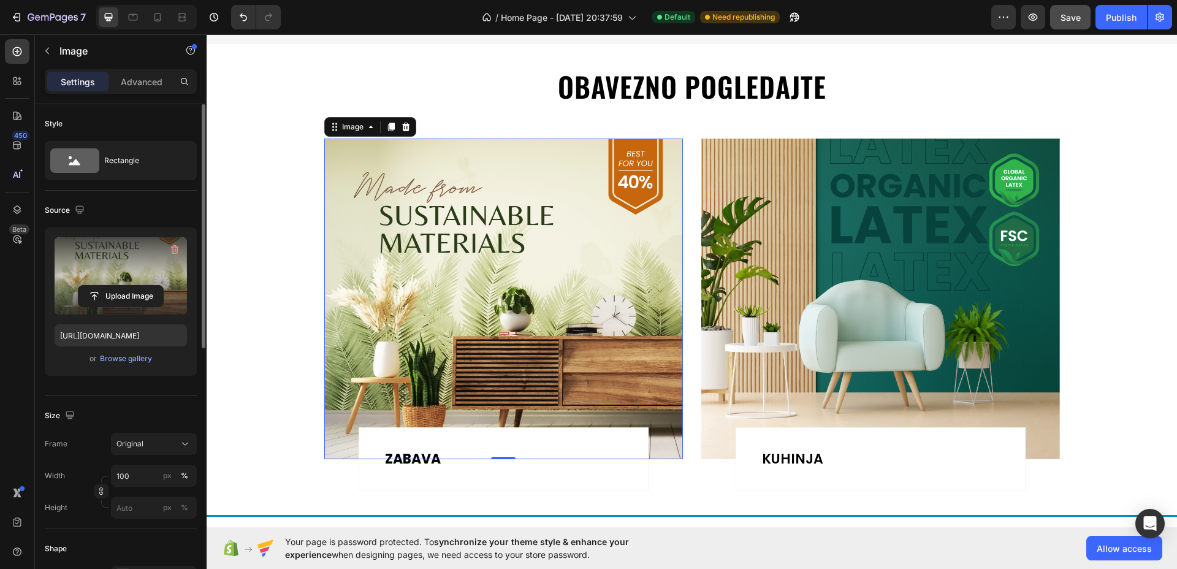
click at [132, 277] on label at bounding box center [121, 275] width 132 height 77
click at [132, 286] on input "file" at bounding box center [120, 296] width 85 height 21
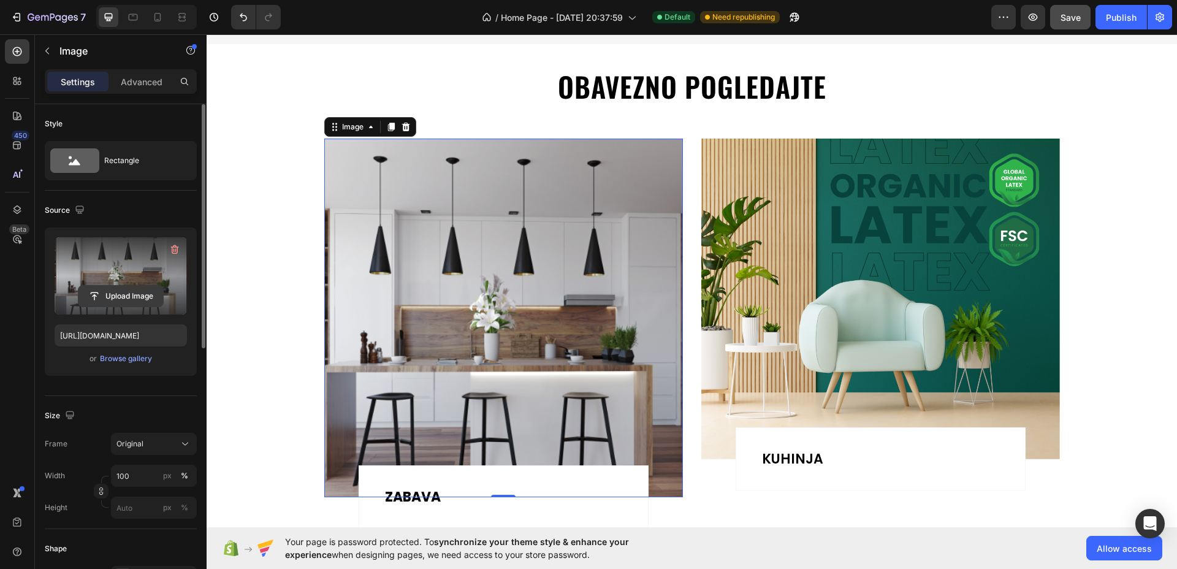
click at [137, 300] on input "file" at bounding box center [120, 296] width 85 height 21
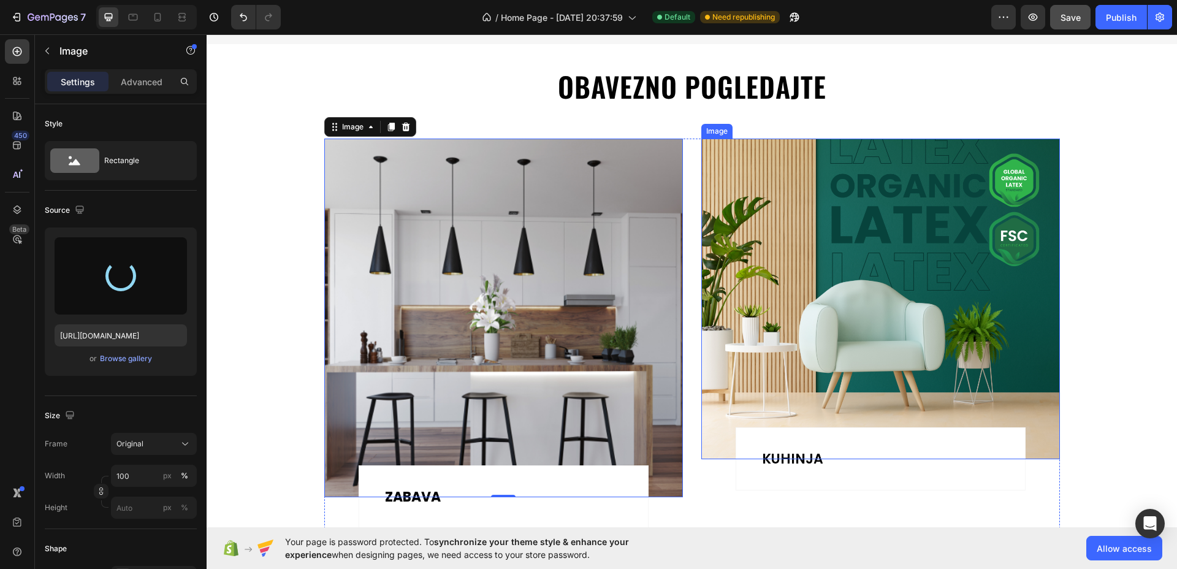
type input "https://cdn.shopify.com/s/files/1/0592/7079/1232/files/gempages_581672457887286…"
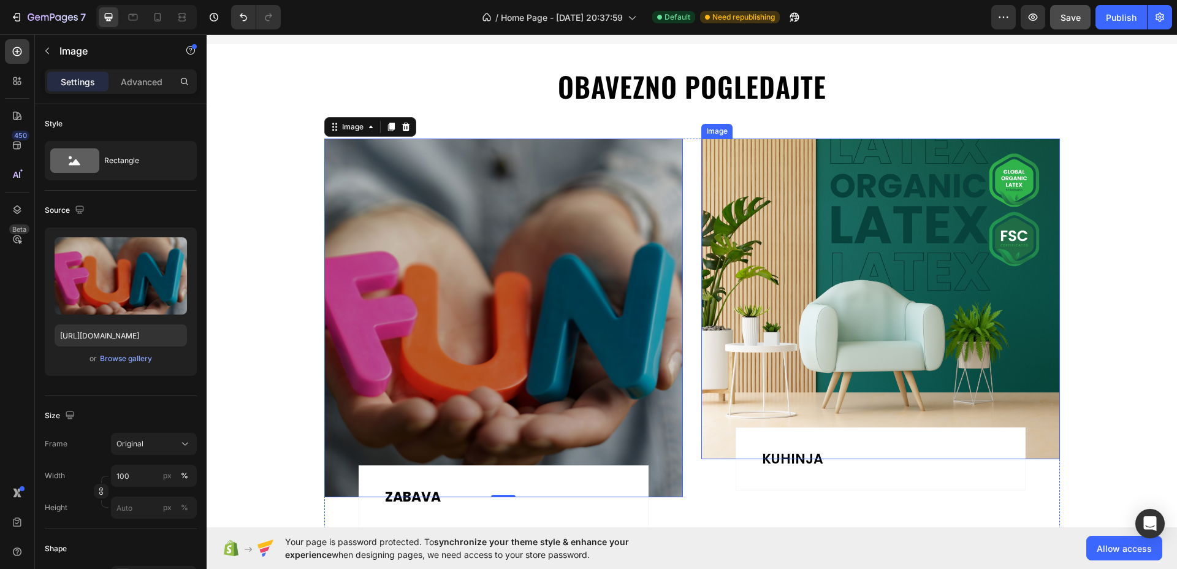
drag, startPoint x: 874, startPoint y: 308, endPoint x: 820, endPoint y: 305, distance: 54.1
click at [874, 308] on img at bounding box center [881, 299] width 359 height 321
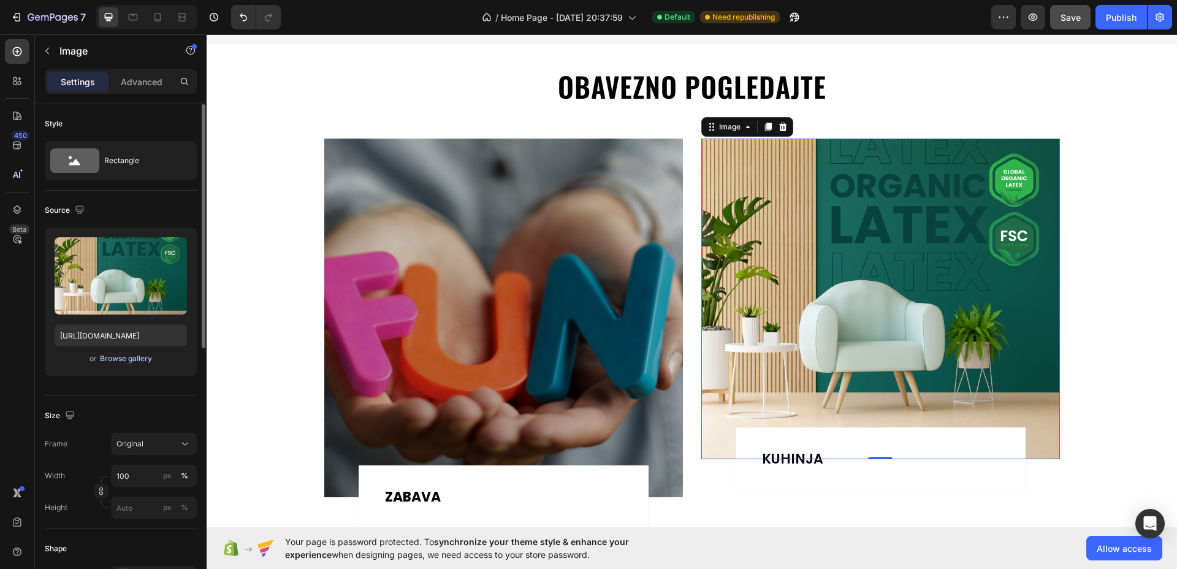
click at [131, 361] on div "Browse gallery" at bounding box center [126, 358] width 52 height 11
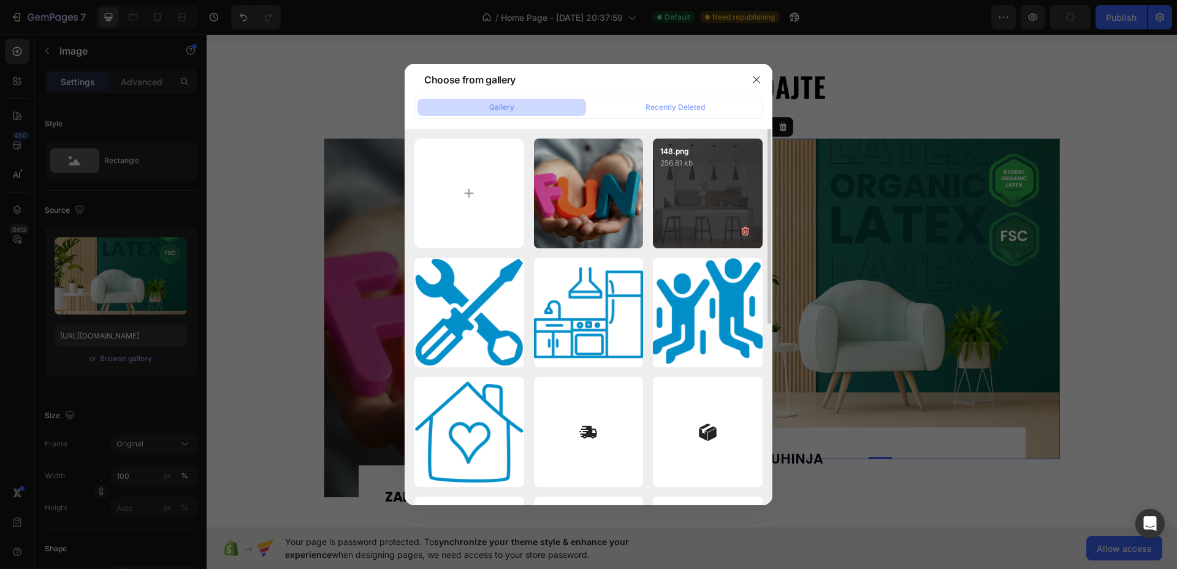
click at [710, 211] on div "148.png 256.81 kb" at bounding box center [708, 194] width 110 height 110
type input "https://cdn.shopify.com/s/files/1/0592/7079/1232/files/gempages_581672457887286…"
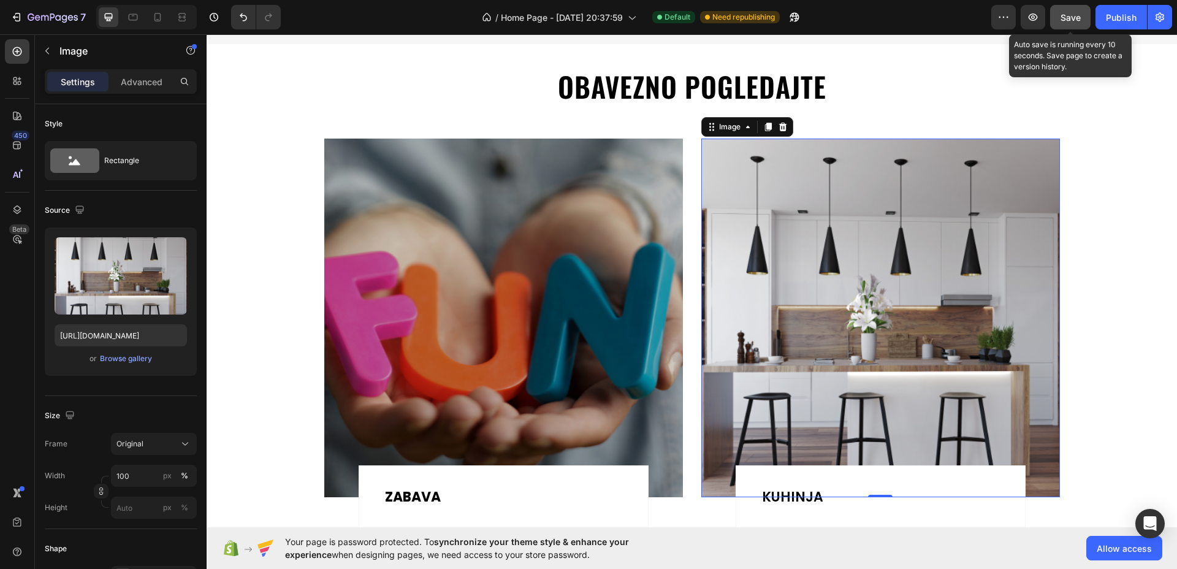
click at [1070, 23] on button "Save" at bounding box center [1071, 17] width 40 height 25
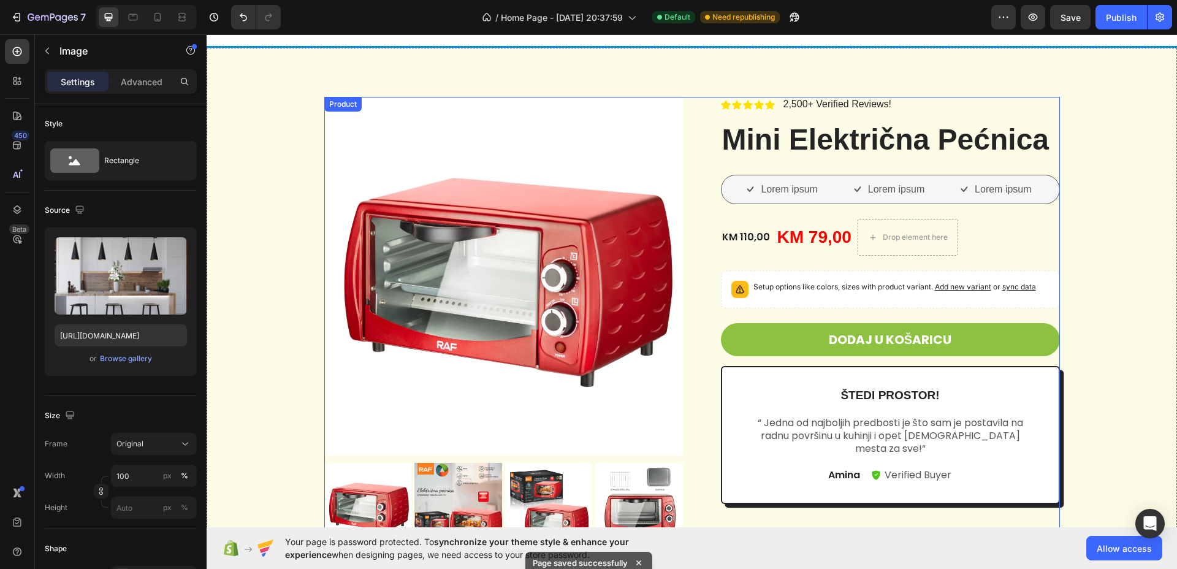
scroll to position [1767, 0]
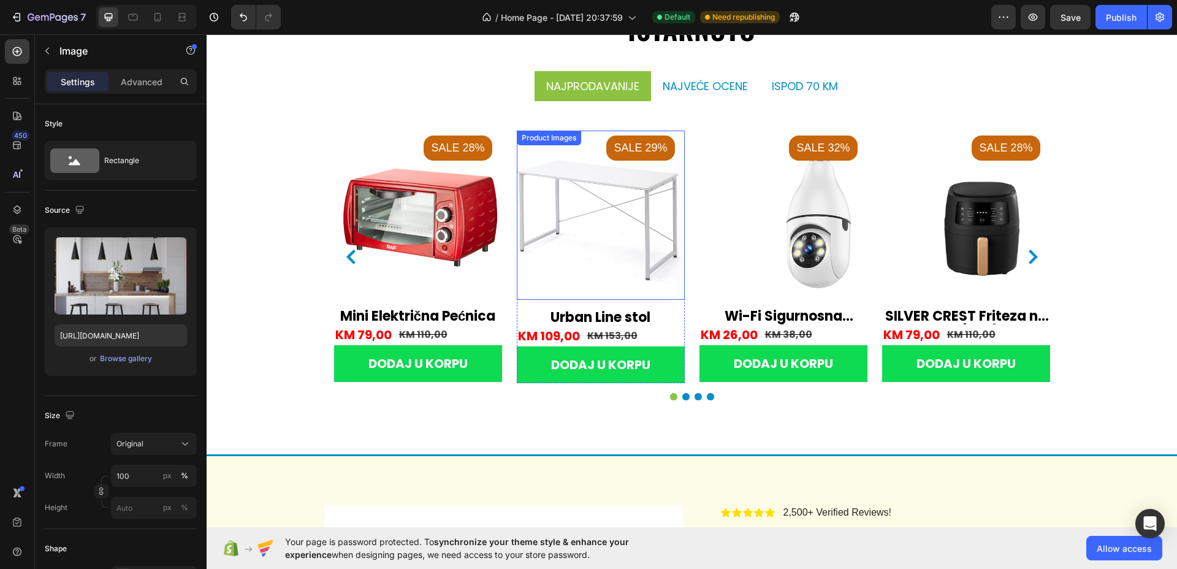
click at [543, 221] on img at bounding box center [601, 215] width 168 height 169
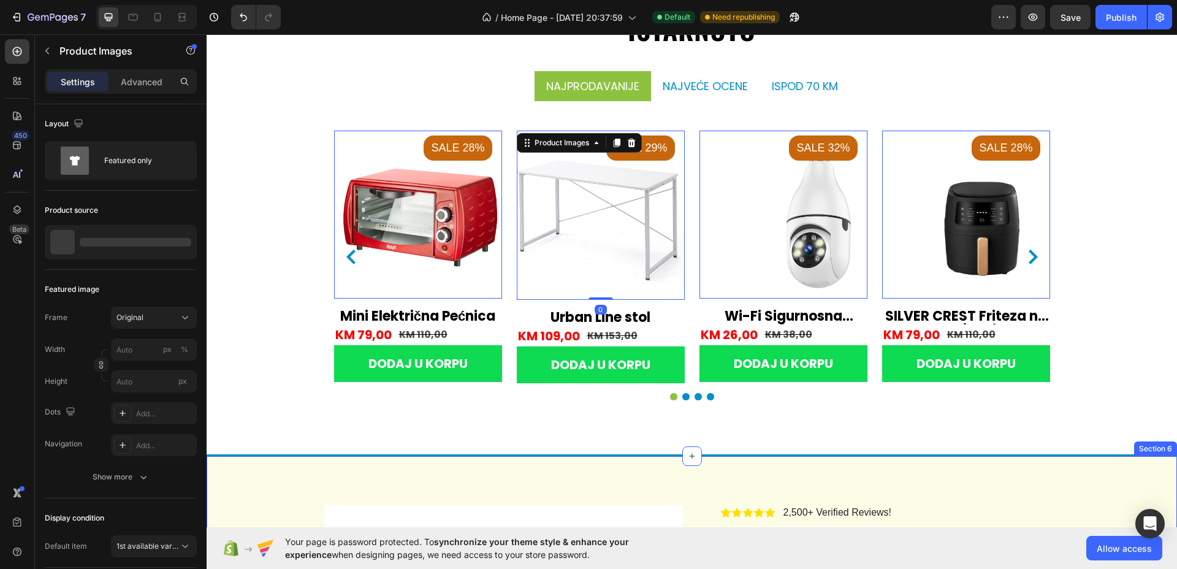
scroll to position [2073, 0]
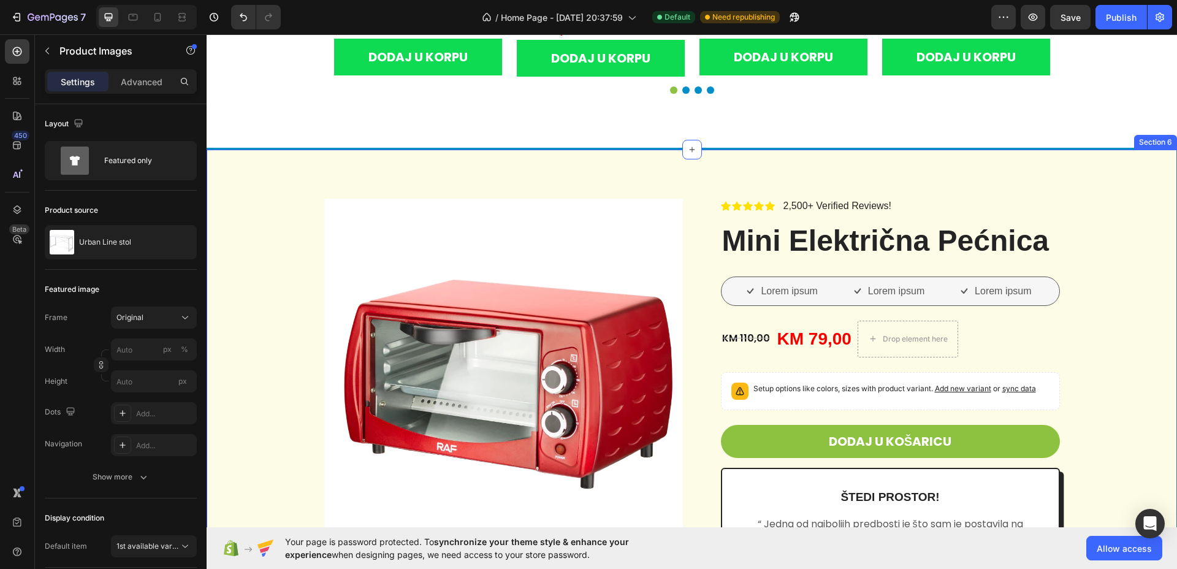
click at [289, 208] on div "Product Images Icon Icon Icon Icon Icon Icon List 2,500+ Verified Reviews! Text…" at bounding box center [692, 438] width 952 height 478
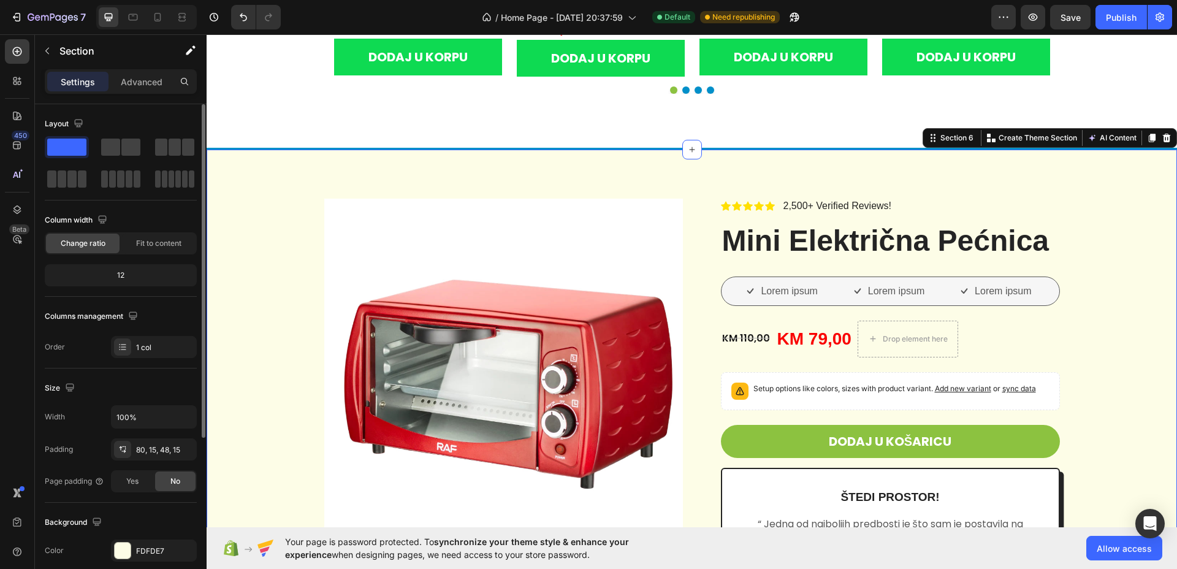
scroll to position [153, 0]
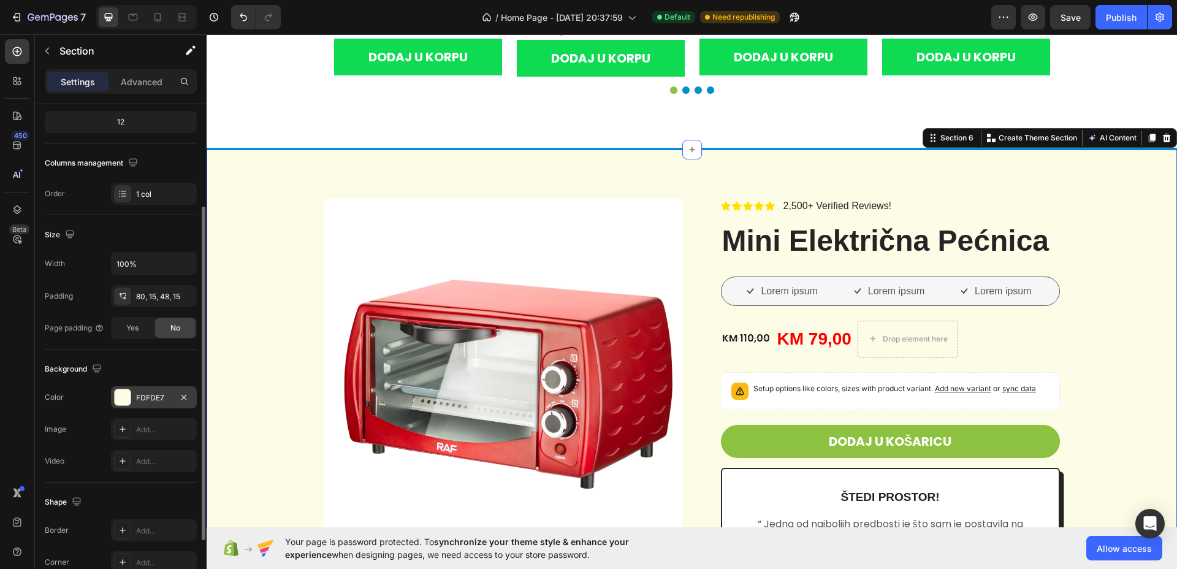
click at [124, 394] on div at bounding box center [123, 397] width 16 height 16
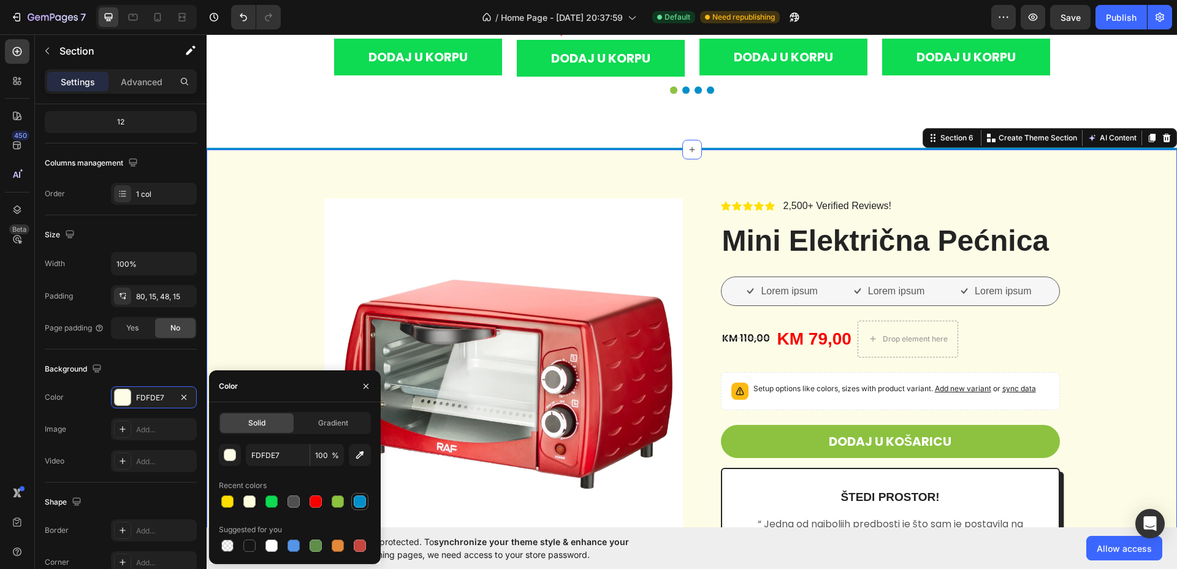
click at [363, 503] on div at bounding box center [360, 502] width 12 height 12
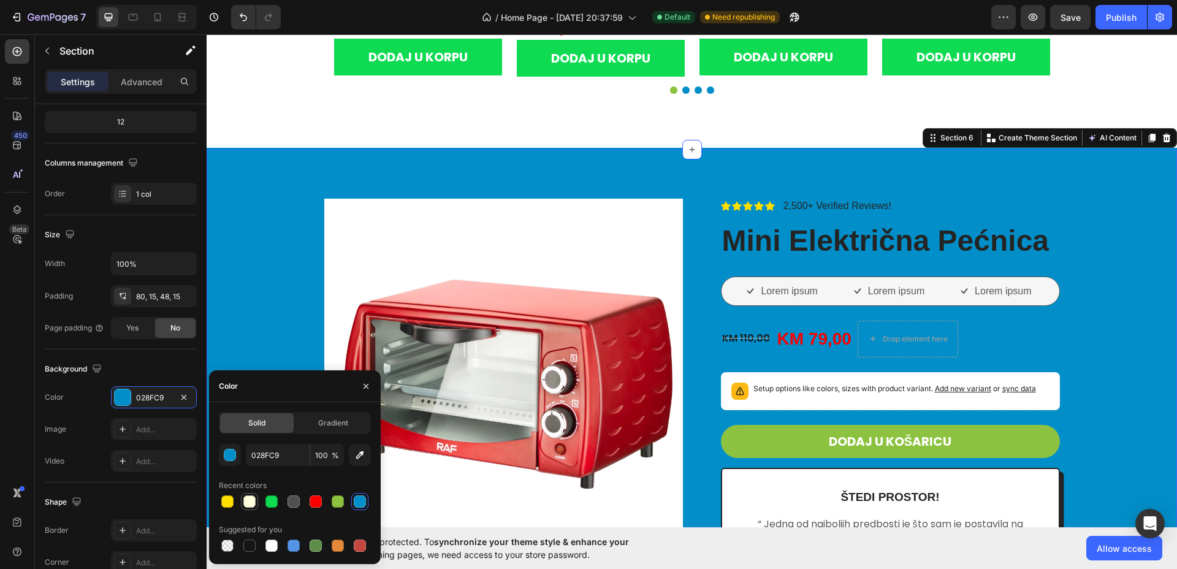
click at [255, 503] on div at bounding box center [249, 502] width 12 height 12
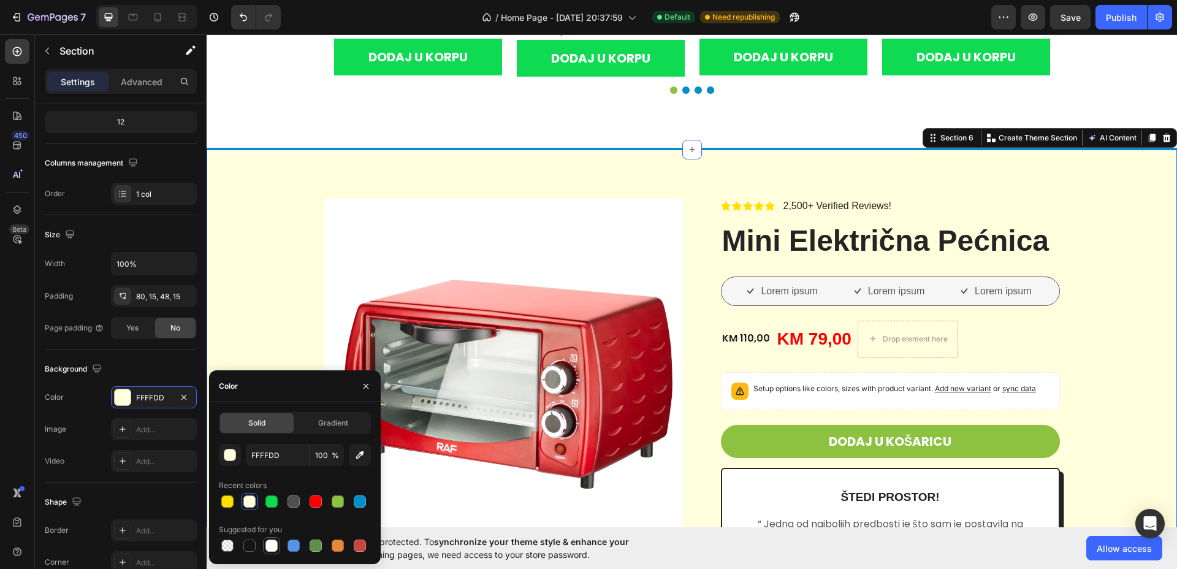
click at [274, 549] on div at bounding box center [272, 546] width 12 height 12
type input "FFFFFF"
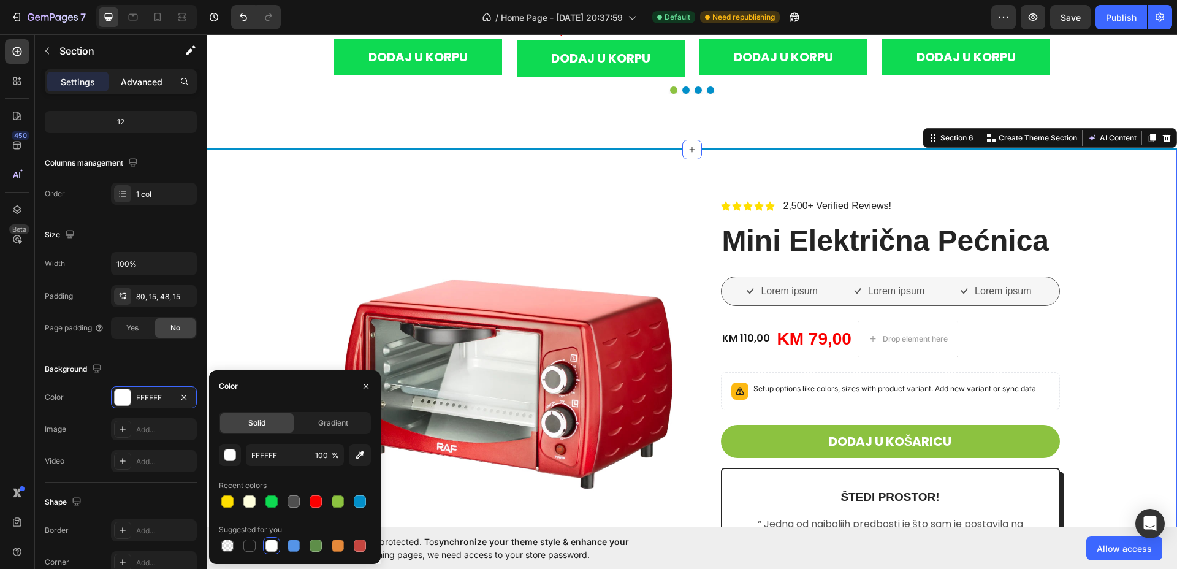
click at [139, 83] on p "Advanced" at bounding box center [142, 81] width 42 height 13
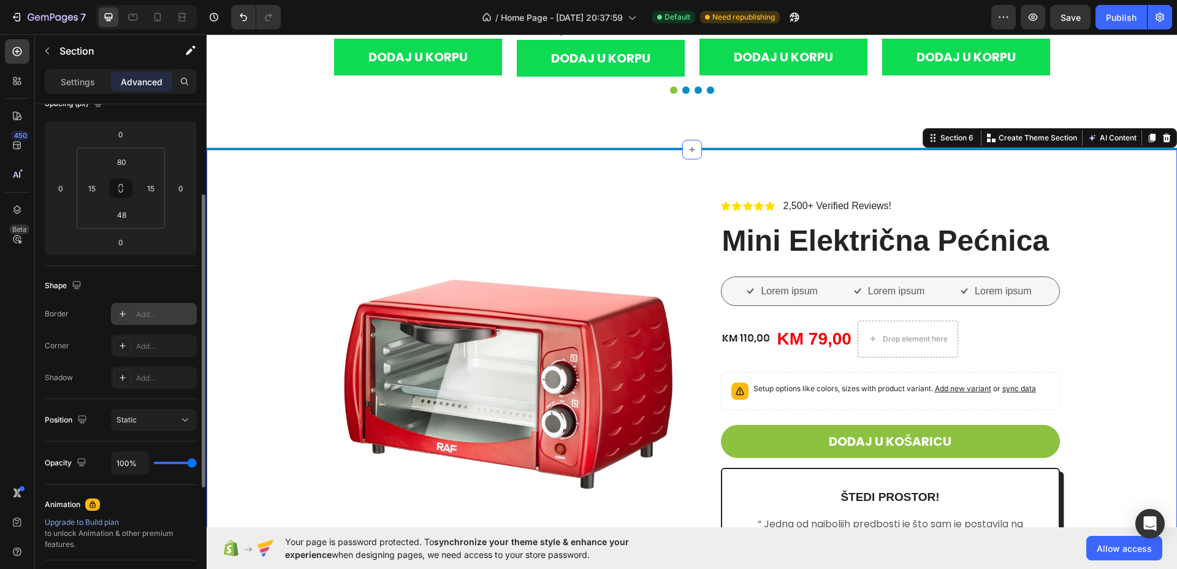
click at [166, 312] on div "Add..." at bounding box center [165, 314] width 58 height 11
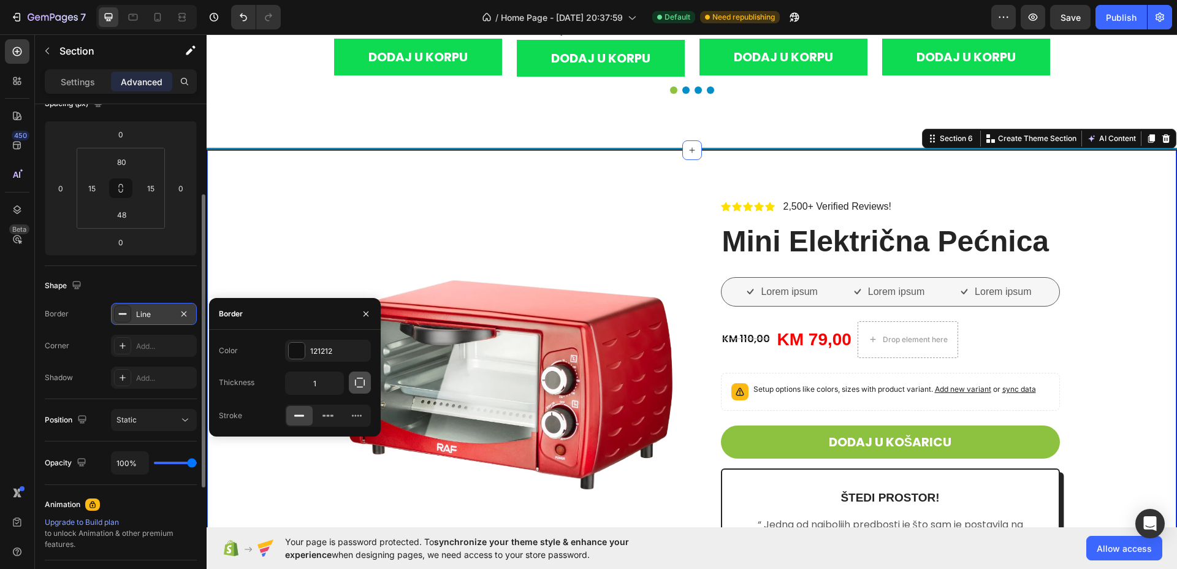
click at [365, 382] on icon "button" at bounding box center [360, 383] width 10 height 10
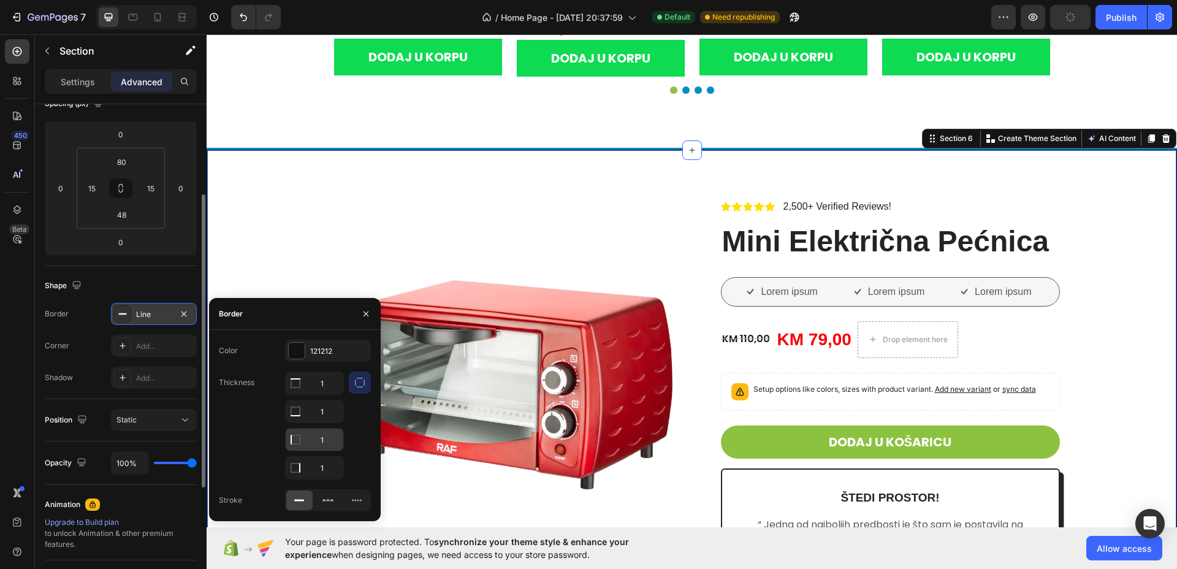
click at [320, 394] on input "1" at bounding box center [315, 383] width 58 height 22
click at [331, 394] on input "1" at bounding box center [315, 383] width 58 height 22
type input "0"
click at [326, 394] on input "1" at bounding box center [315, 383] width 58 height 22
type input "0"
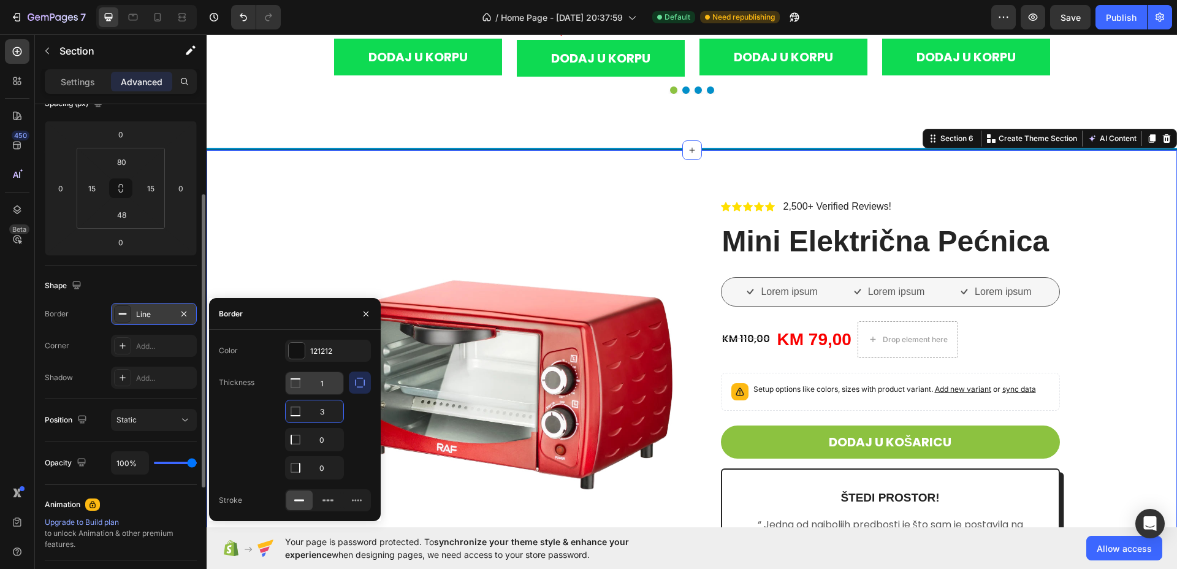
type input "3"
click at [321, 381] on input "1" at bounding box center [315, 383] width 58 height 22
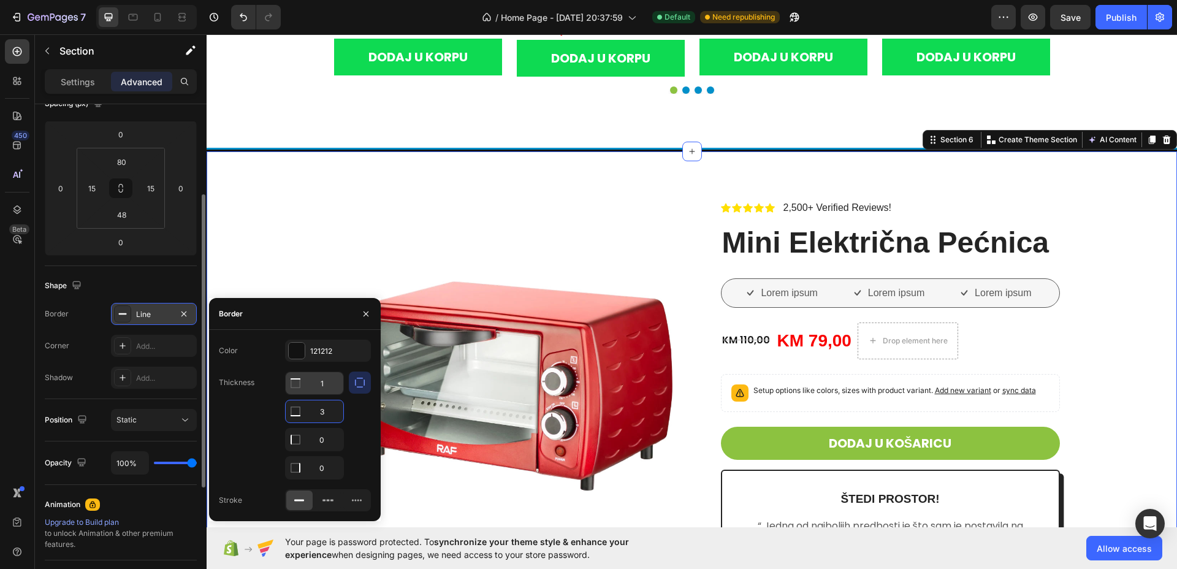
type input "3"
click at [297, 345] on div at bounding box center [297, 351] width 16 height 16
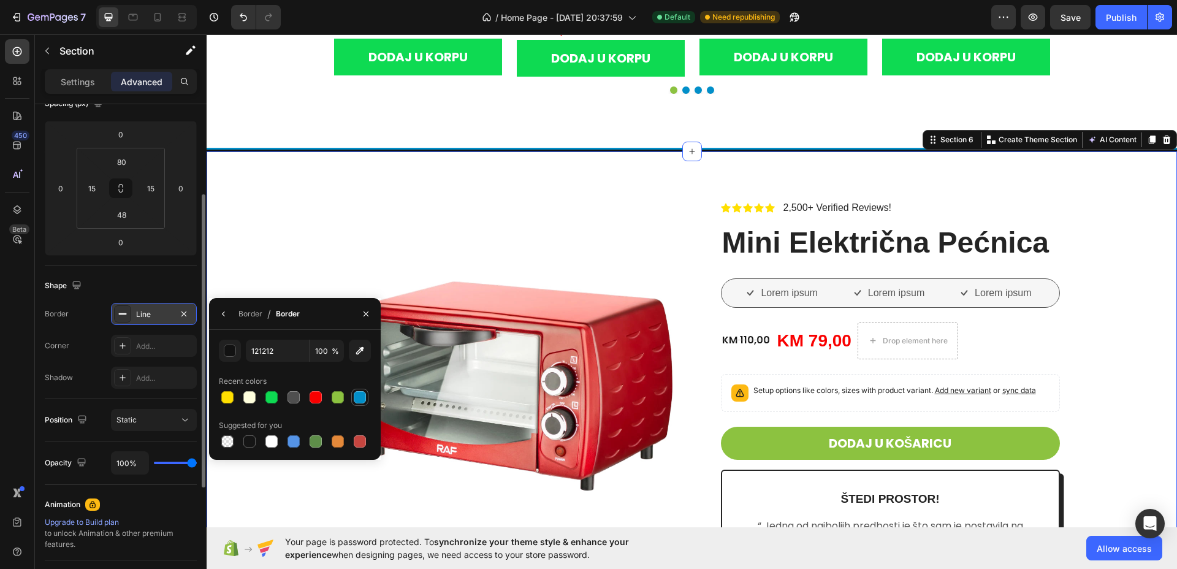
click at [361, 399] on div at bounding box center [360, 397] width 12 height 12
type input "028FC9"
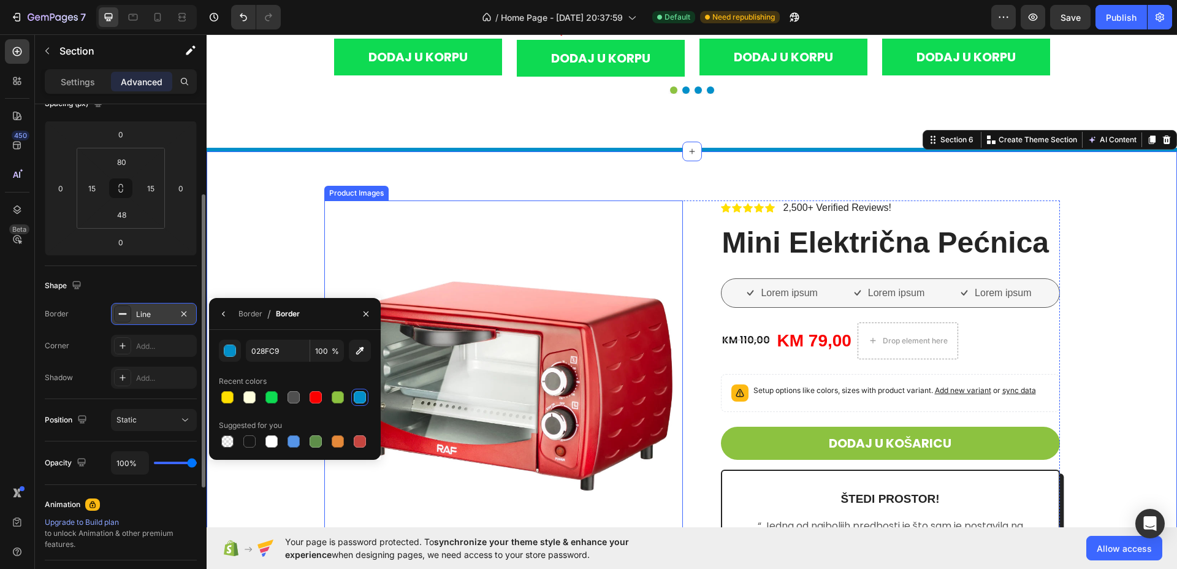
click at [490, 212] on img at bounding box center [503, 380] width 359 height 359
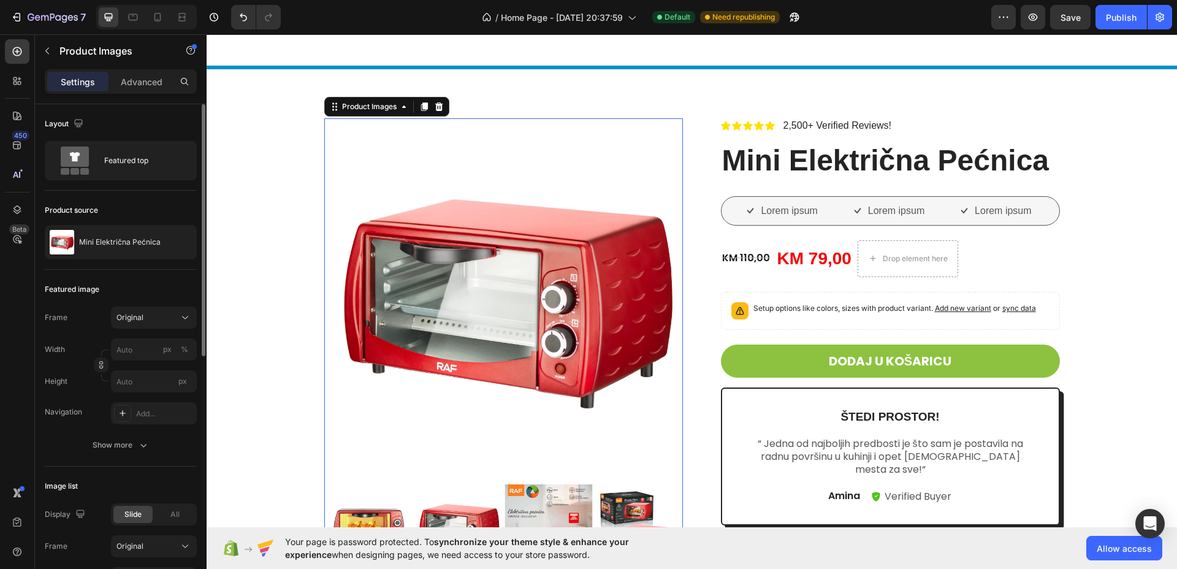
scroll to position [2307, 0]
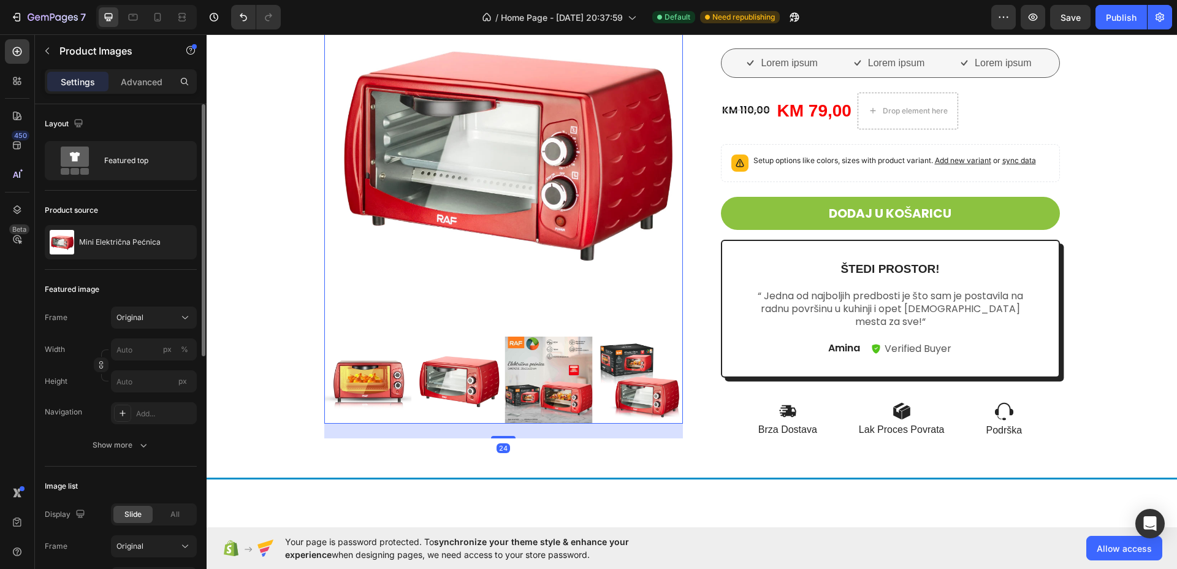
click at [833, 33] on h1 "Mini Električna Pećnica" at bounding box center [890, 13] width 339 height 40
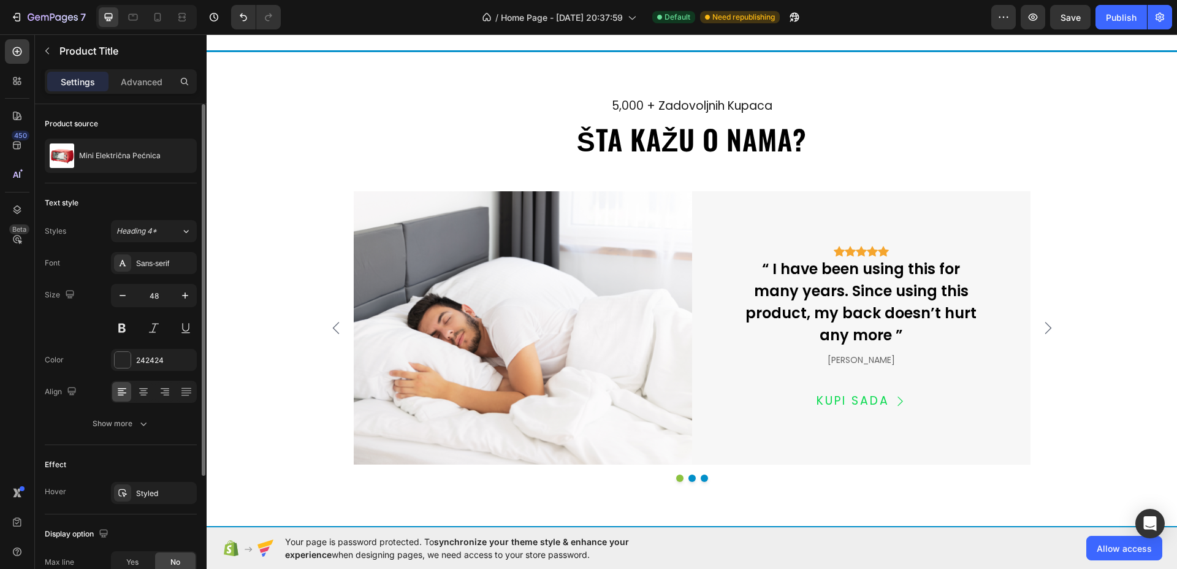
scroll to position [2698, 0]
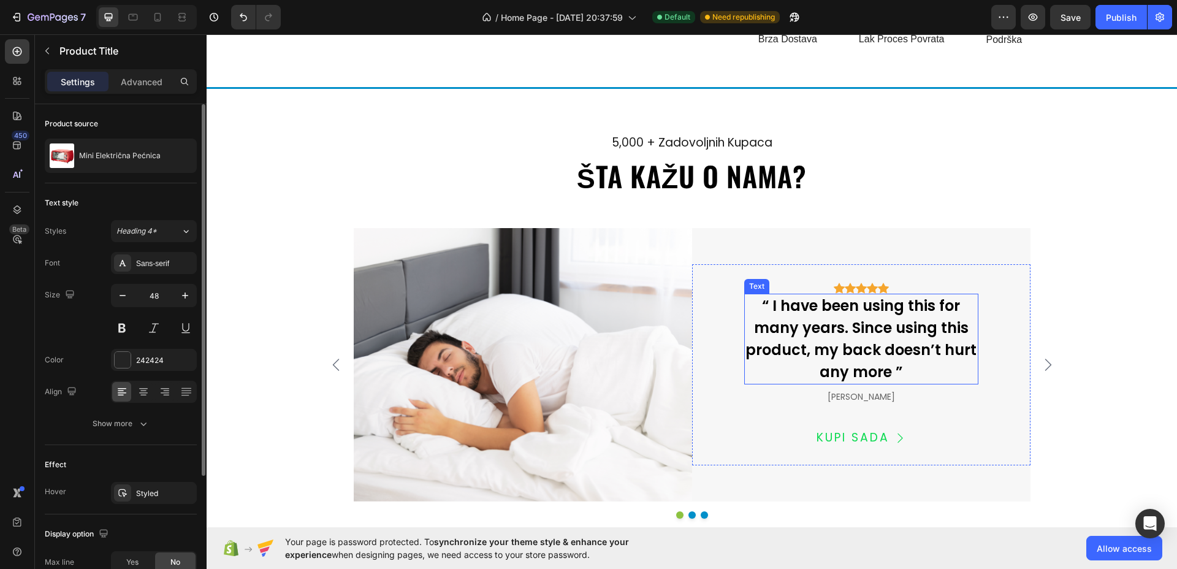
click at [822, 321] on div "“ I have been using this for many years. Since using this product, my back does…" at bounding box center [862, 339] width 234 height 91
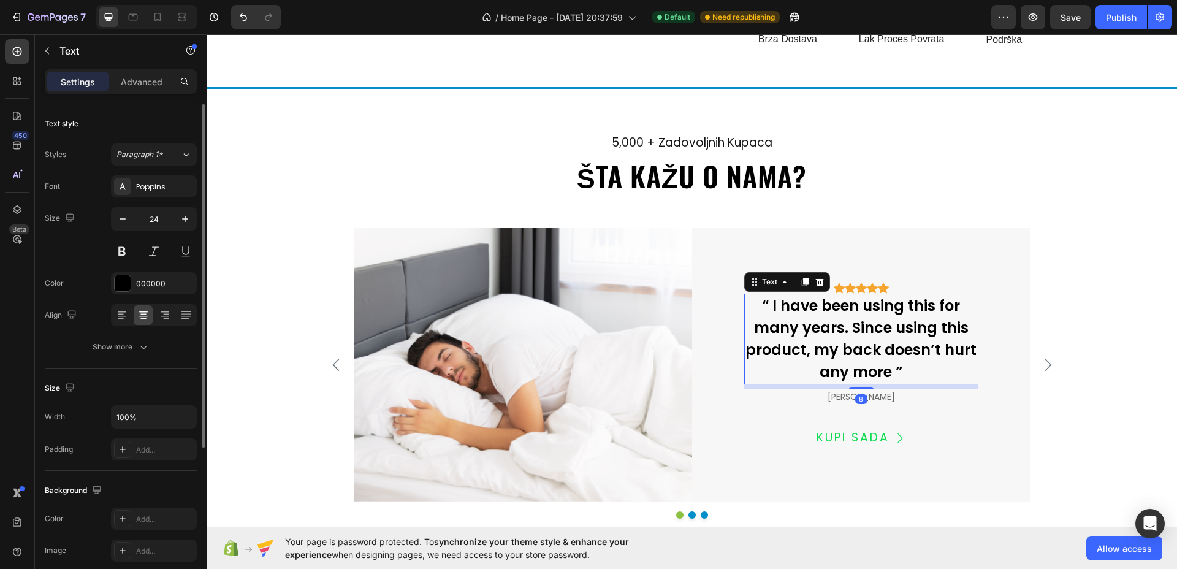
click at [822, 321] on div "“ I have been using this for many years. Since using this product, my back does…" at bounding box center [862, 339] width 234 height 91
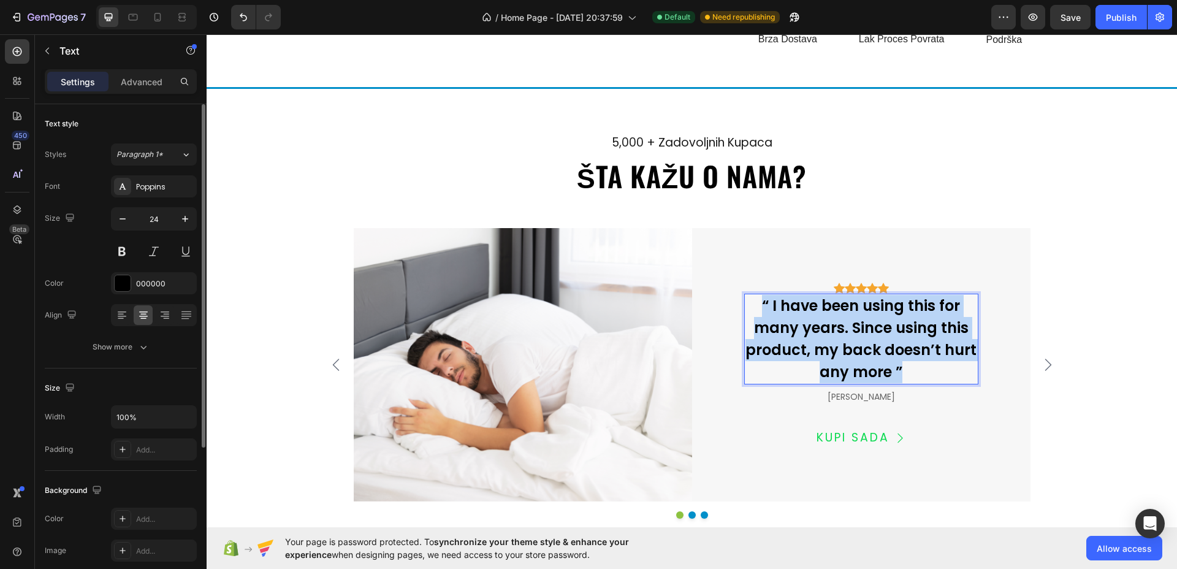
click at [822, 321] on p "“ I have been using this for many years. Since using this product, my back does…" at bounding box center [862, 339] width 232 height 88
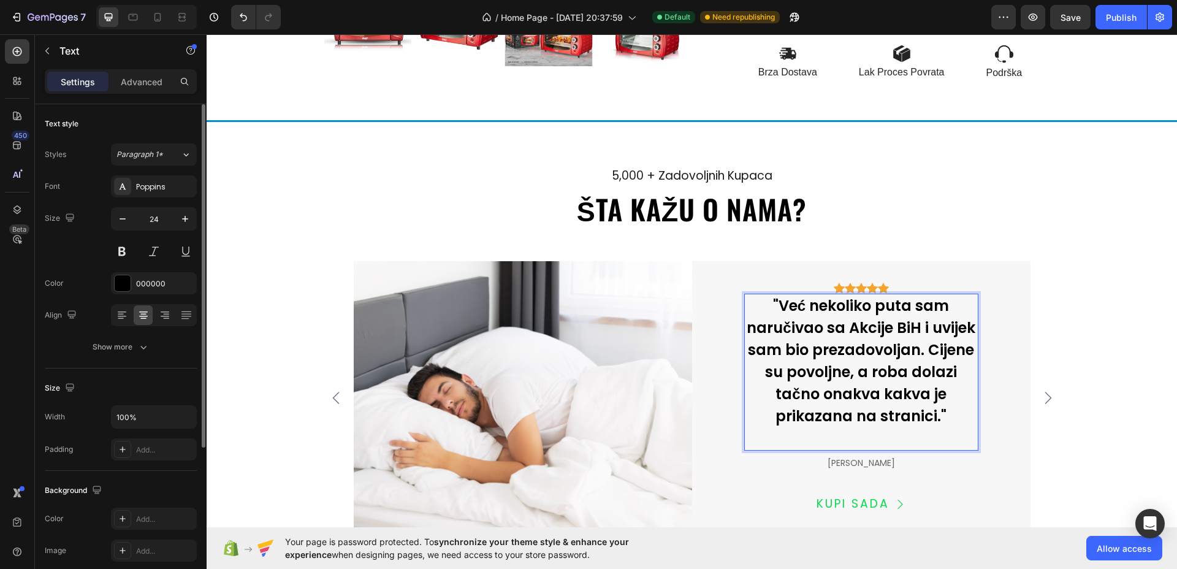
scroll to position [2676, 0]
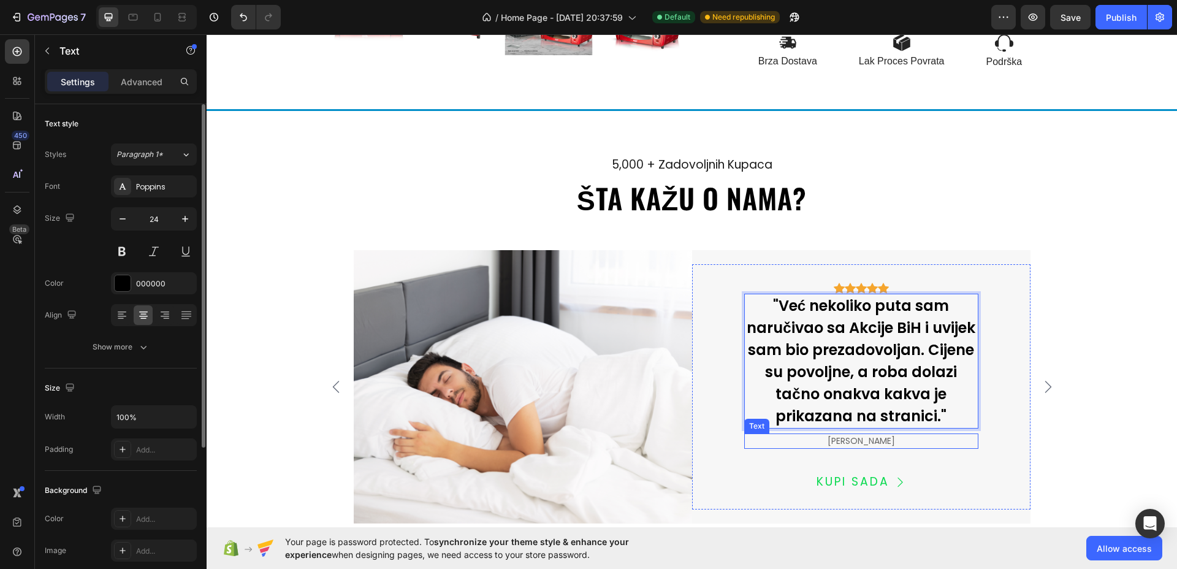
click at [863, 442] on div "lauren cisneros" at bounding box center [862, 441] width 234 height 15
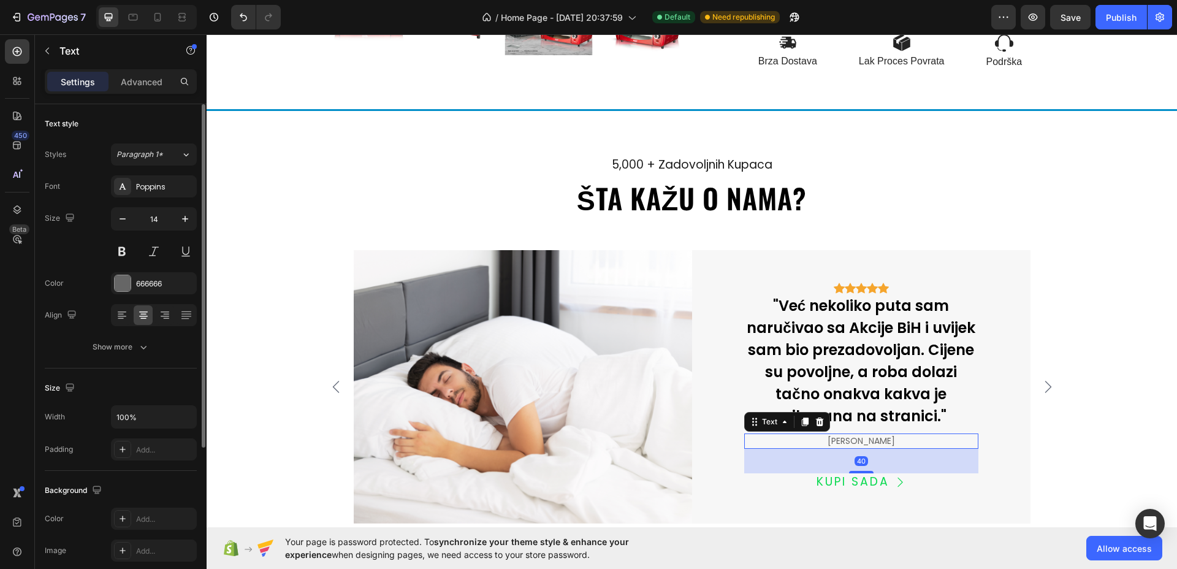
click at [863, 442] on div "lauren cisneros" at bounding box center [862, 441] width 234 height 15
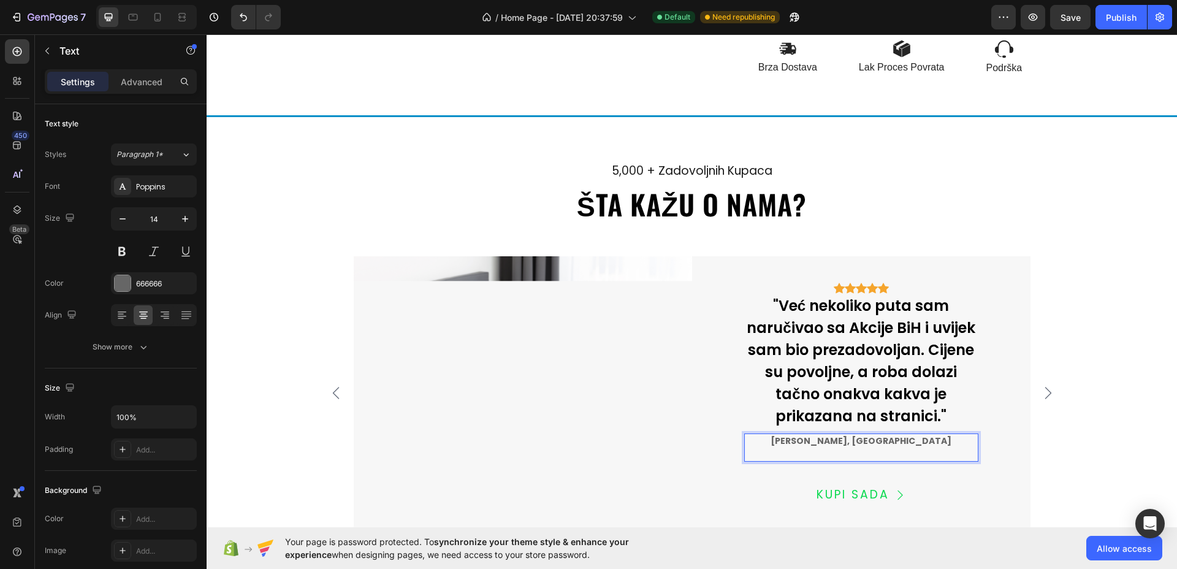
scroll to position [2676, 0]
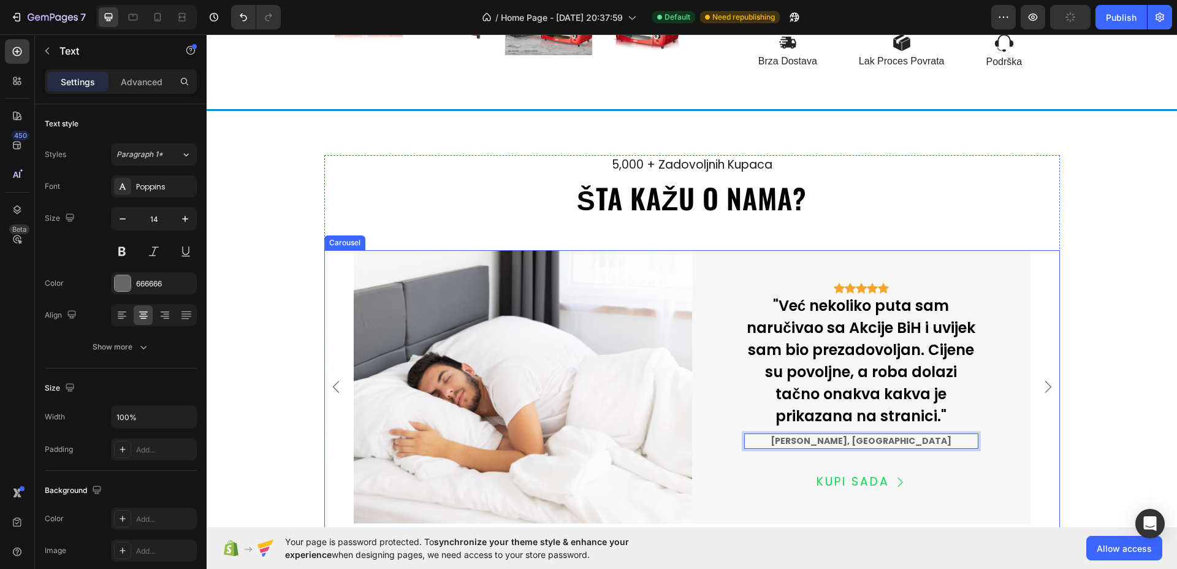
click at [1047, 389] on icon "Carousel Next Arrow" at bounding box center [1048, 387] width 15 height 15
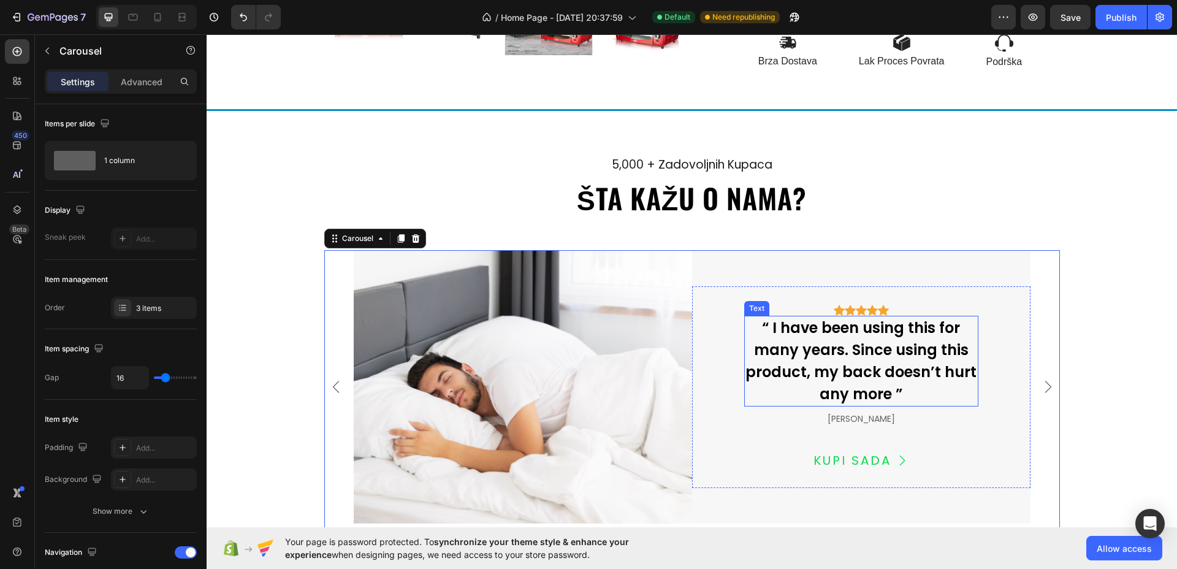
click at [848, 377] on div "“ I have been using this for many years. Since using this product, my back does…" at bounding box center [862, 361] width 234 height 91
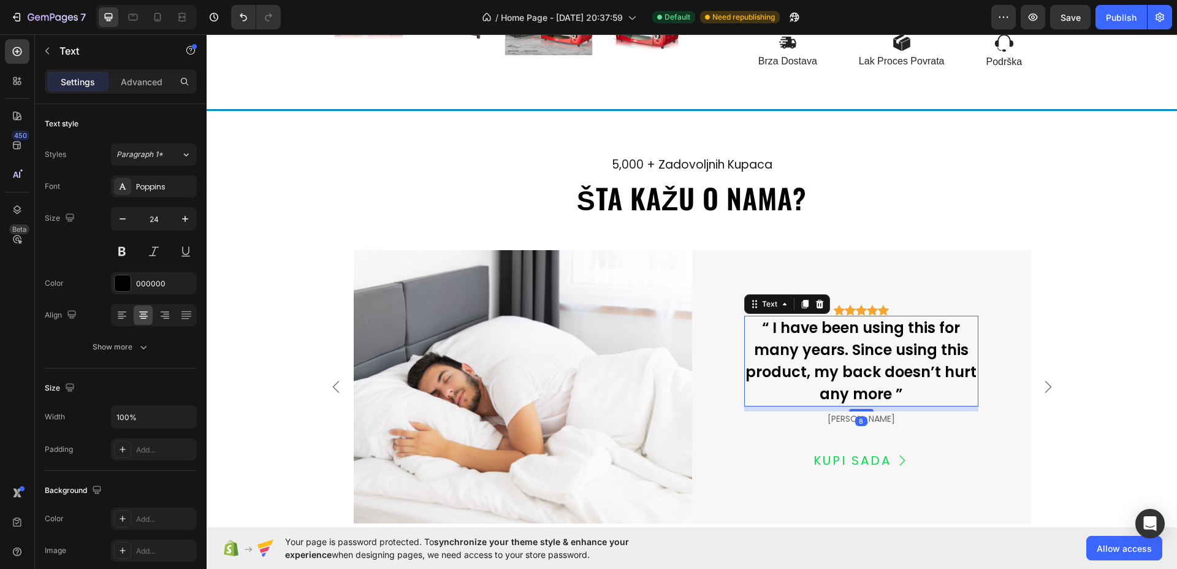
click at [848, 377] on div "“ I have been using this for many years. Since using this product, my back does…" at bounding box center [862, 361] width 234 height 91
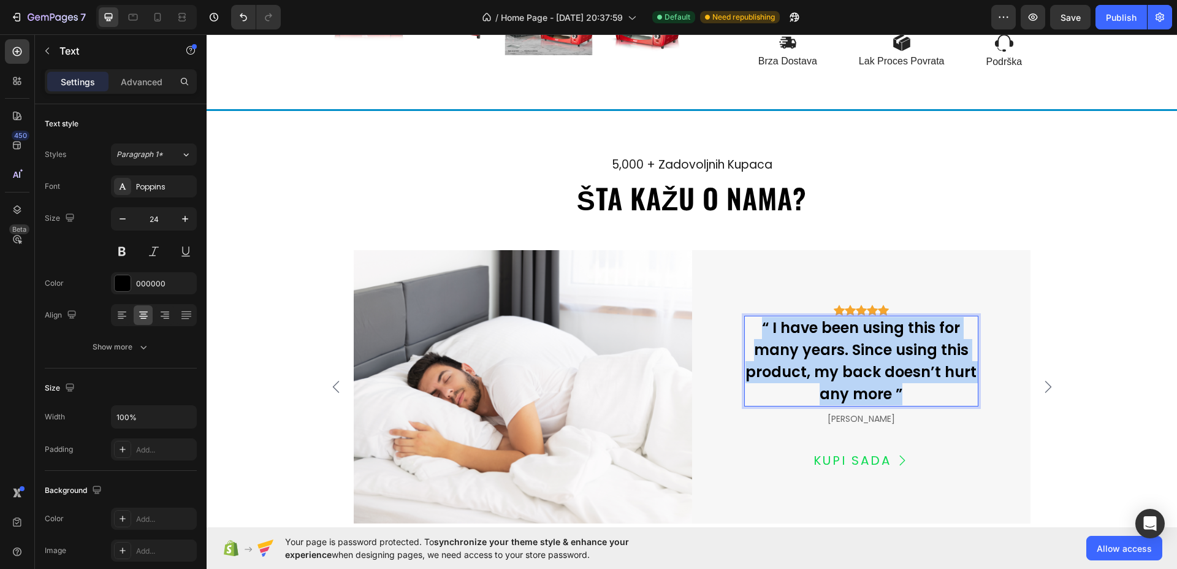
click at [848, 377] on p "“ I have been using this for many years. Since using this product, my back does…" at bounding box center [862, 361] width 232 height 88
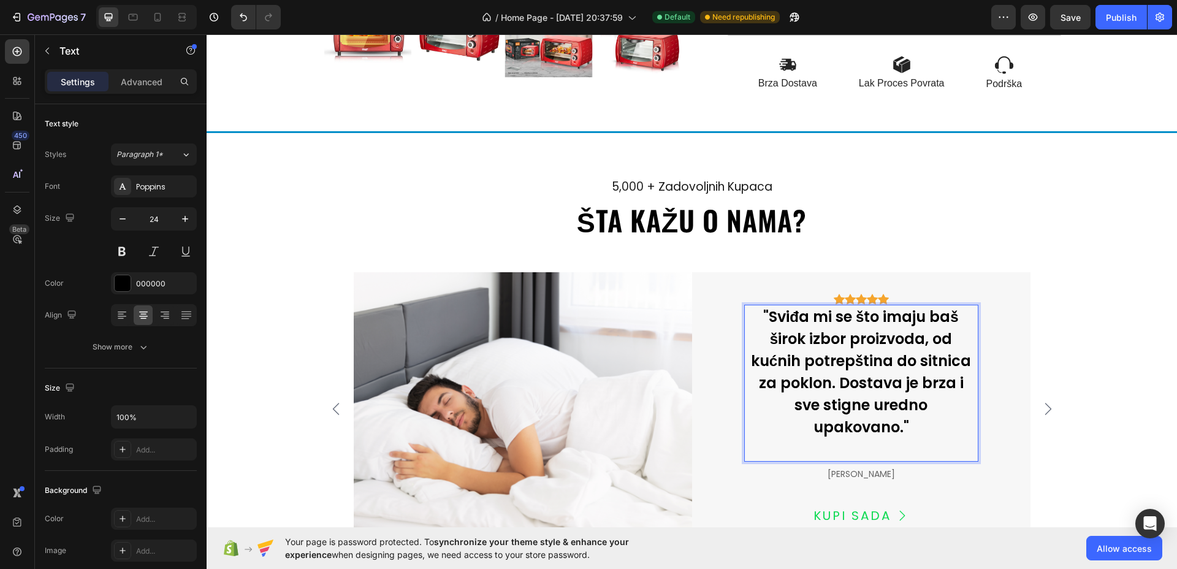
scroll to position [2665, 0]
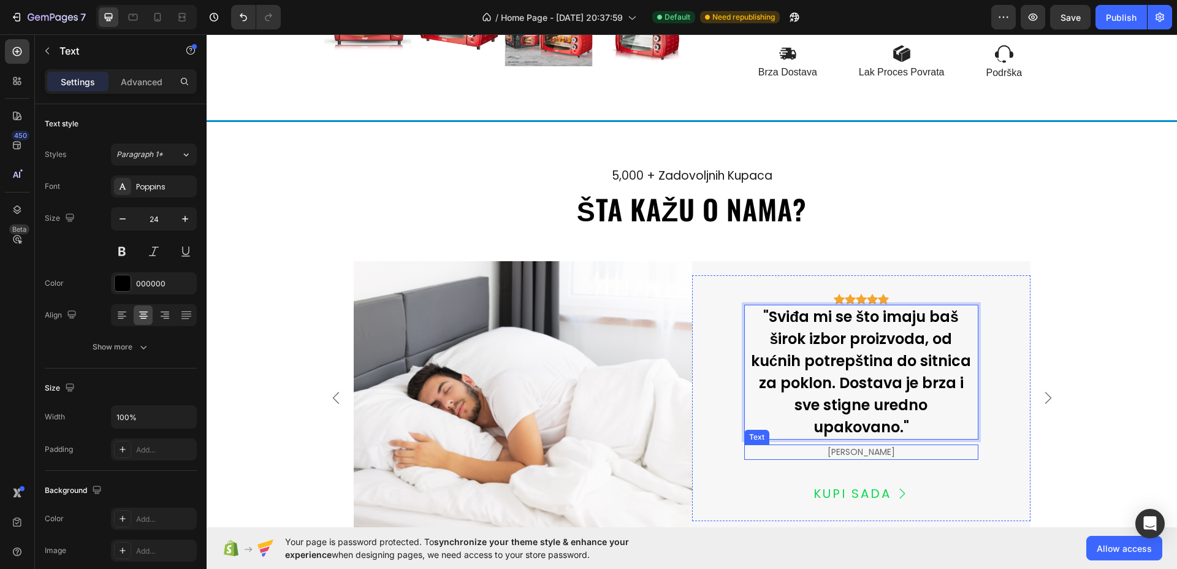
click at [854, 445] on div "[PERSON_NAME]" at bounding box center [862, 452] width 234 height 15
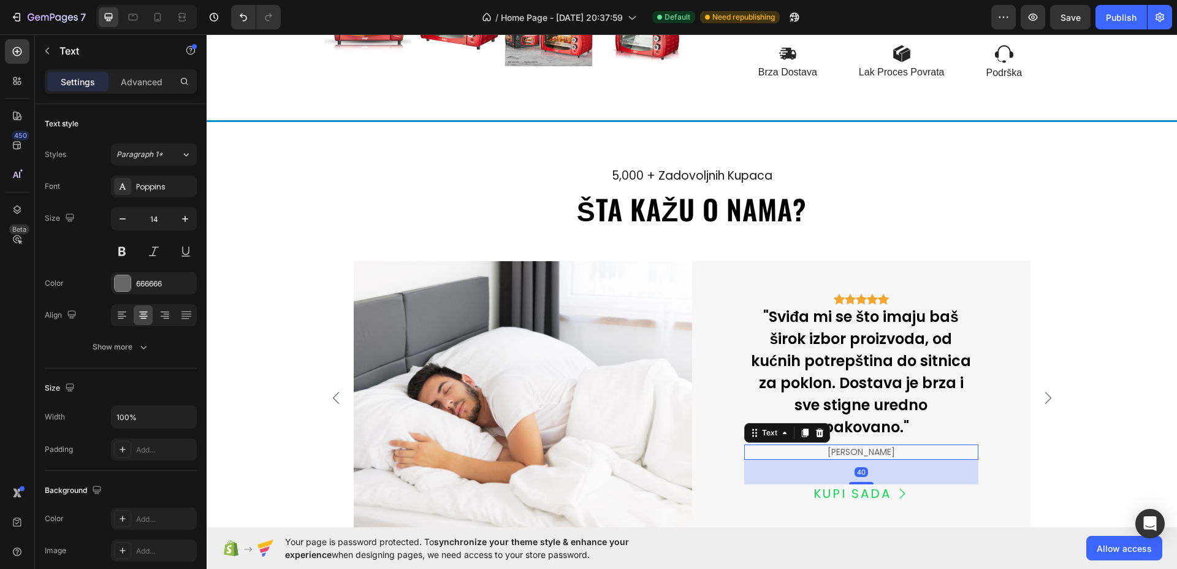
click at [854, 446] on p "[PERSON_NAME]" at bounding box center [862, 452] width 232 height 13
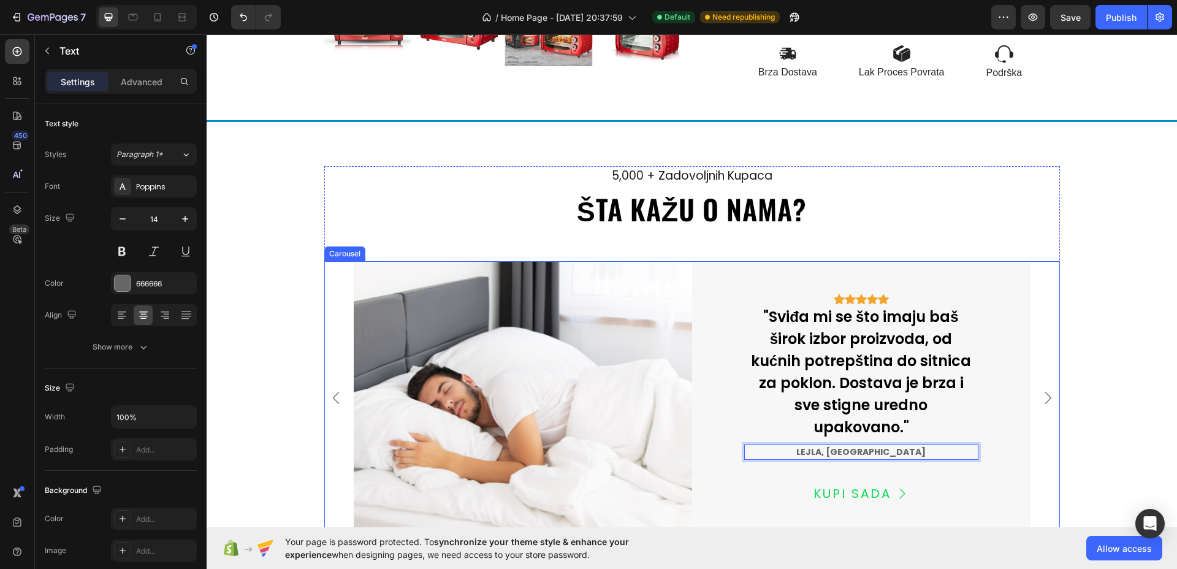
click at [1047, 393] on icon "Carousel Next Arrow" at bounding box center [1048, 398] width 15 height 15
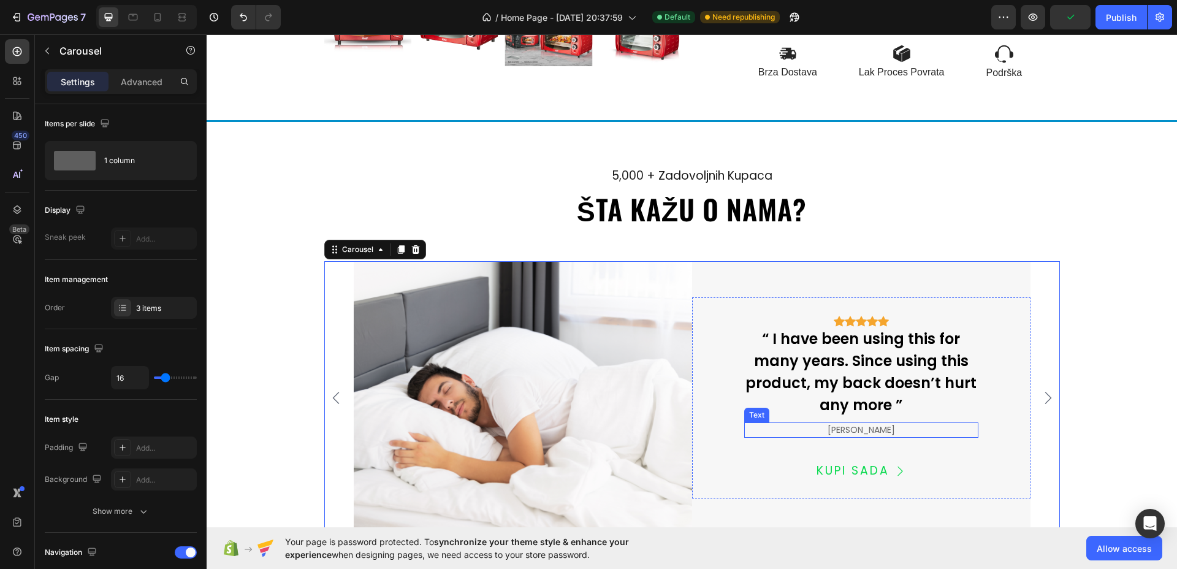
click at [873, 423] on div "[PERSON_NAME]" at bounding box center [862, 430] width 234 height 15
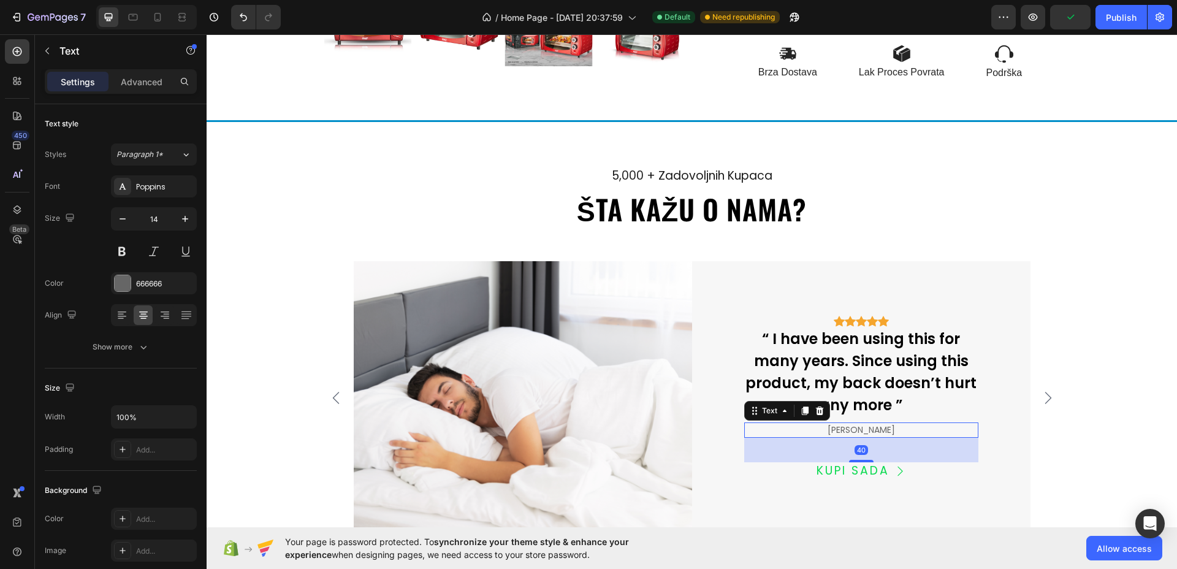
click at [873, 423] on div "[PERSON_NAME]" at bounding box center [862, 430] width 234 height 15
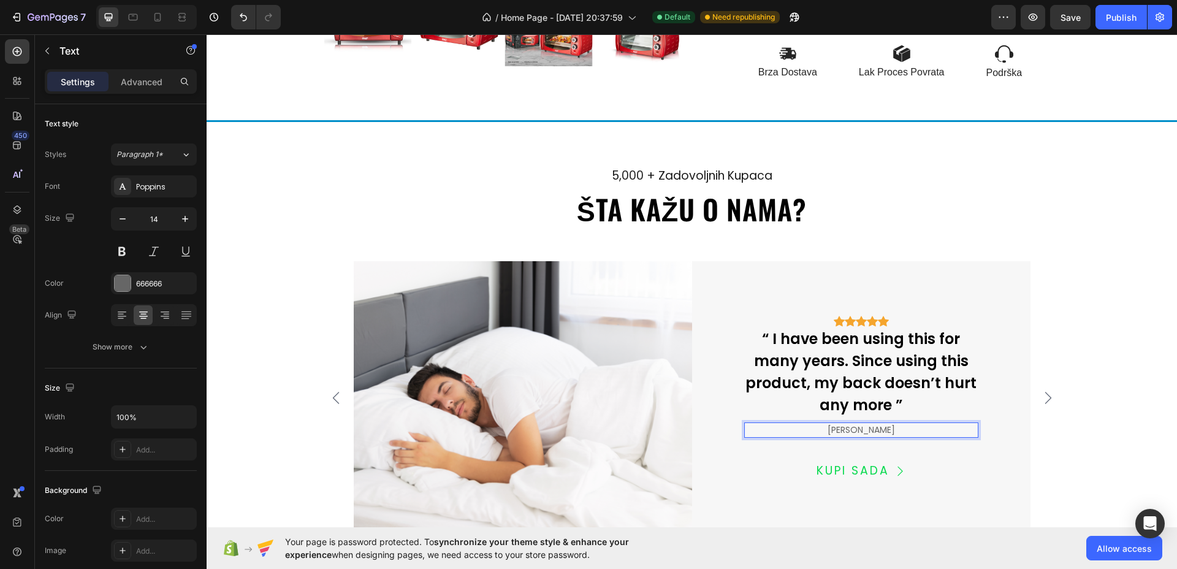
click at [873, 424] on p "[PERSON_NAME]" at bounding box center [862, 430] width 232 height 13
click at [837, 354] on div "“ I have been using this for many years. Since using this product, my back does…" at bounding box center [862, 372] width 234 height 91
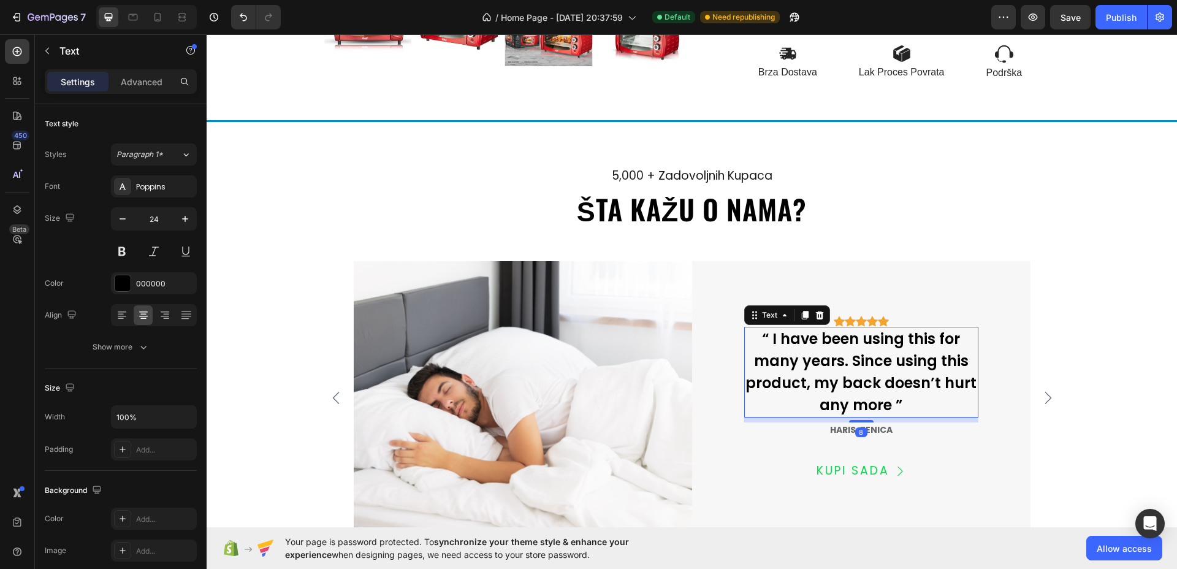
click at [837, 354] on div "“ I have been using this for many years. Since using this product, my back does…" at bounding box center [862, 372] width 234 height 91
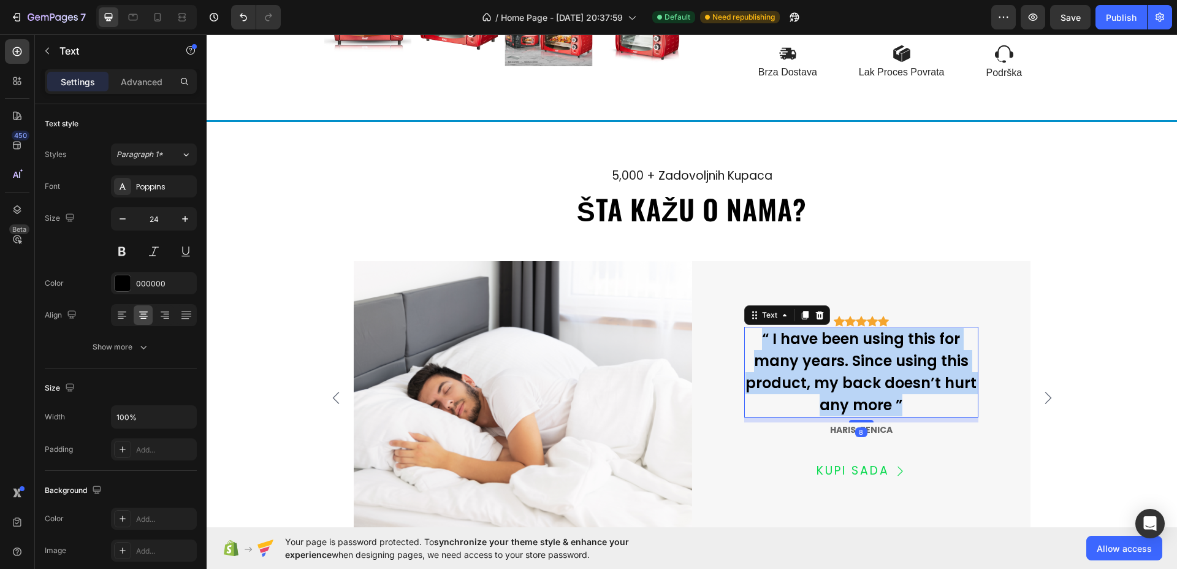
click at [837, 354] on p "“ I have been using this for many years. Since using this product, my back does…" at bounding box center [862, 372] width 232 height 88
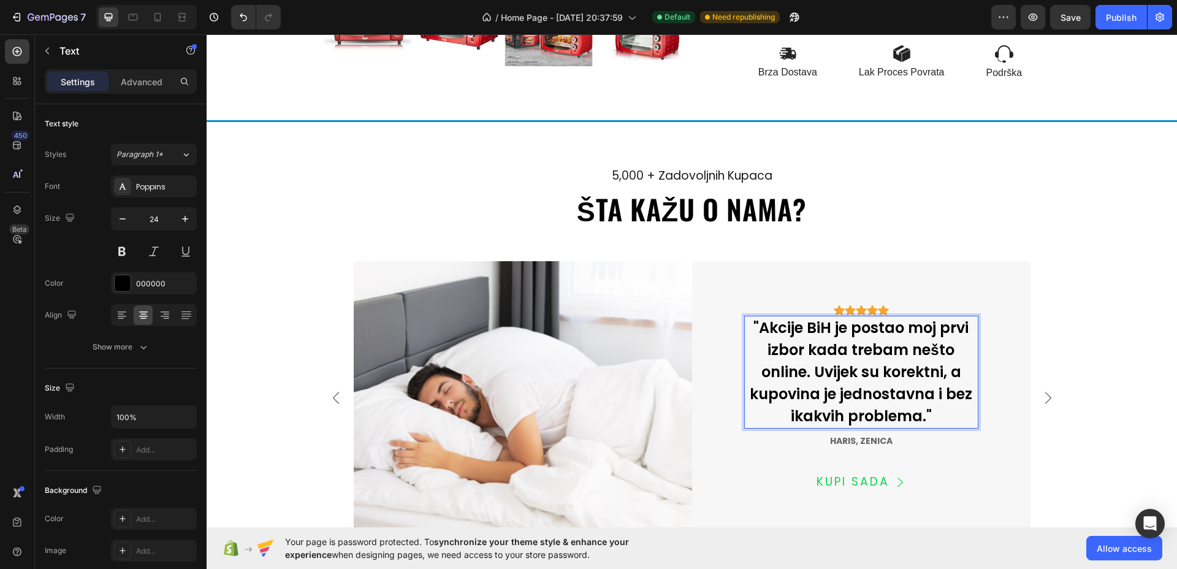
scroll to position [2654, 0]
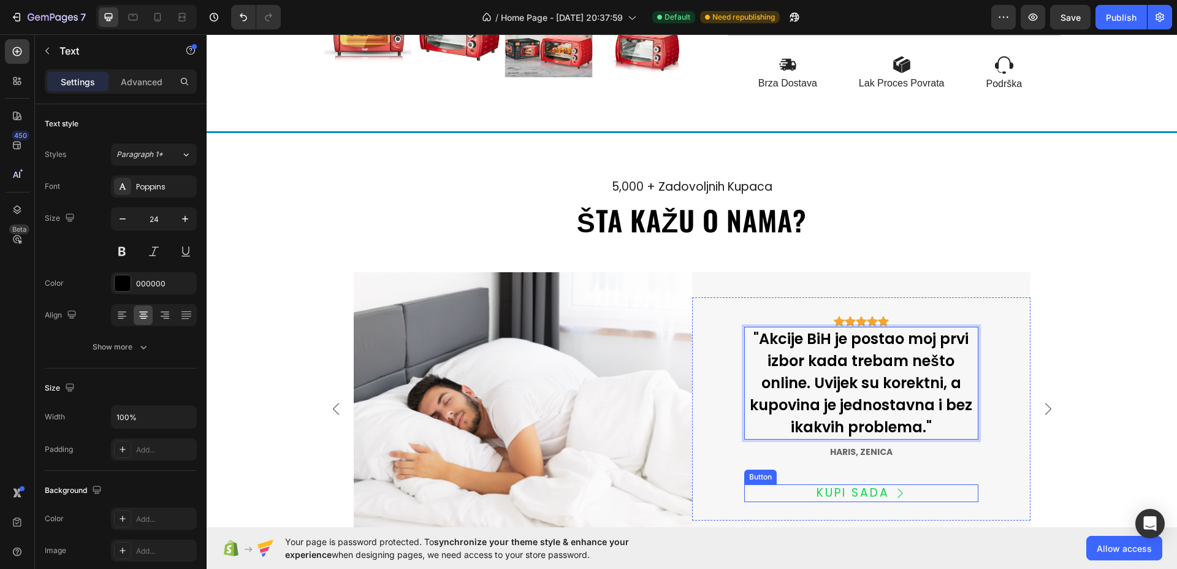
click at [928, 491] on div "KUPI SADA Button" at bounding box center [862, 493] width 234 height 18
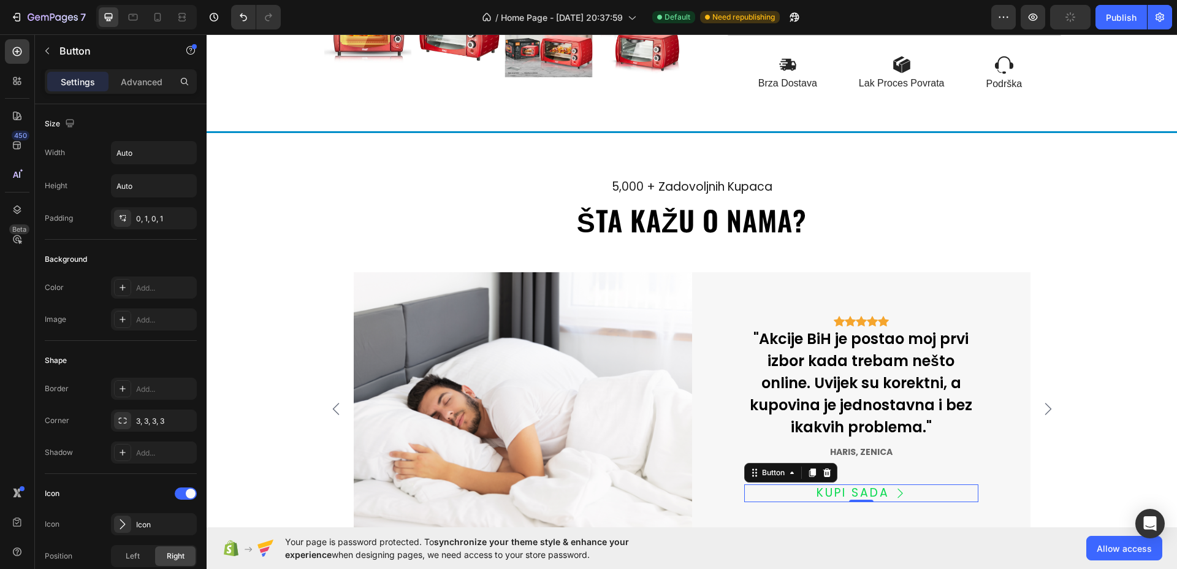
click at [822, 472] on icon at bounding box center [827, 473] width 10 height 10
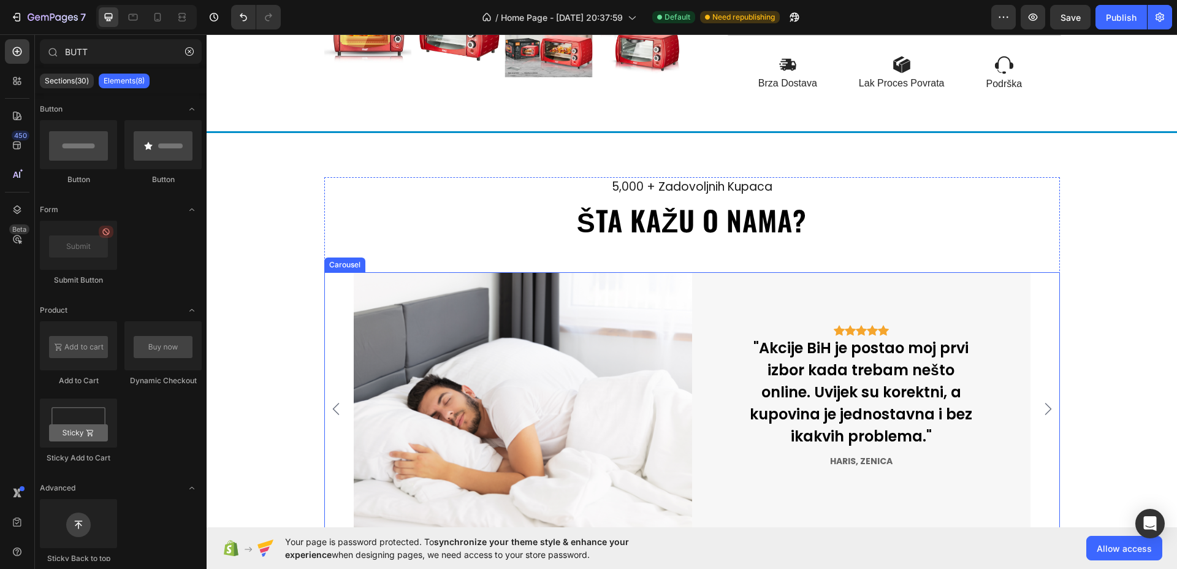
click at [1043, 412] on icon "Carousel Next Arrow" at bounding box center [1048, 409] width 15 height 15
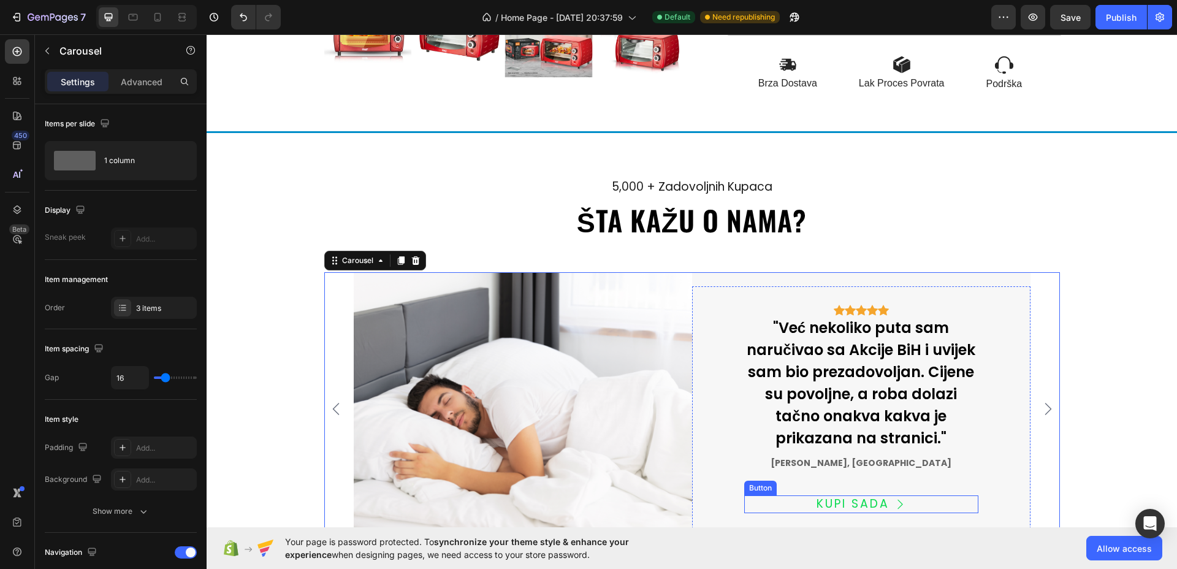
click at [923, 505] on div "KUPI SADA Button" at bounding box center [862, 505] width 234 height 18
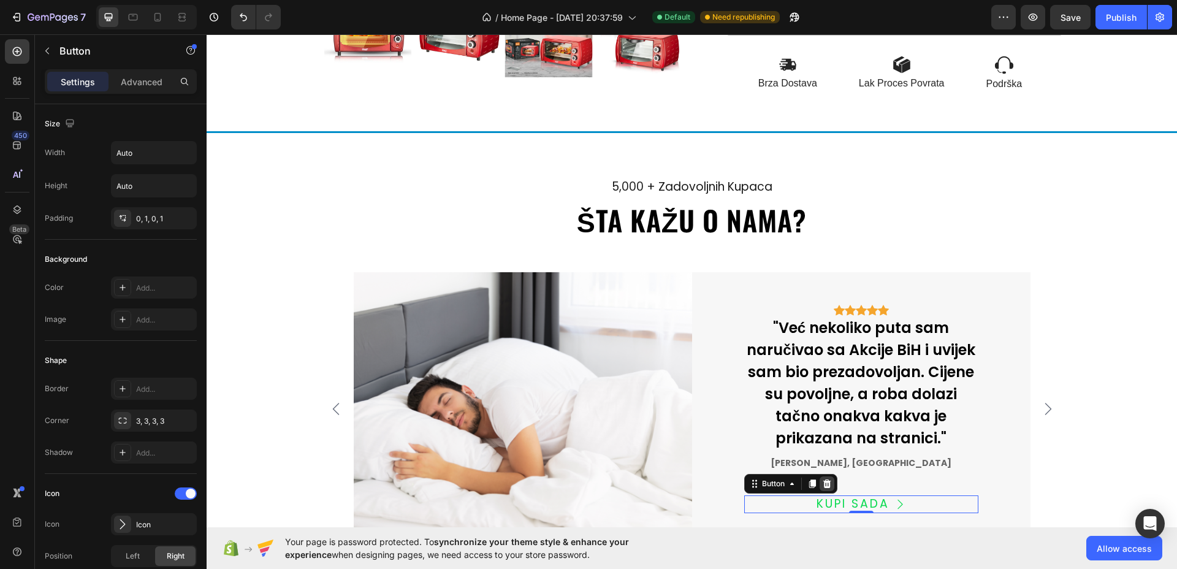
click at [825, 488] on icon at bounding box center [827, 484] width 10 height 10
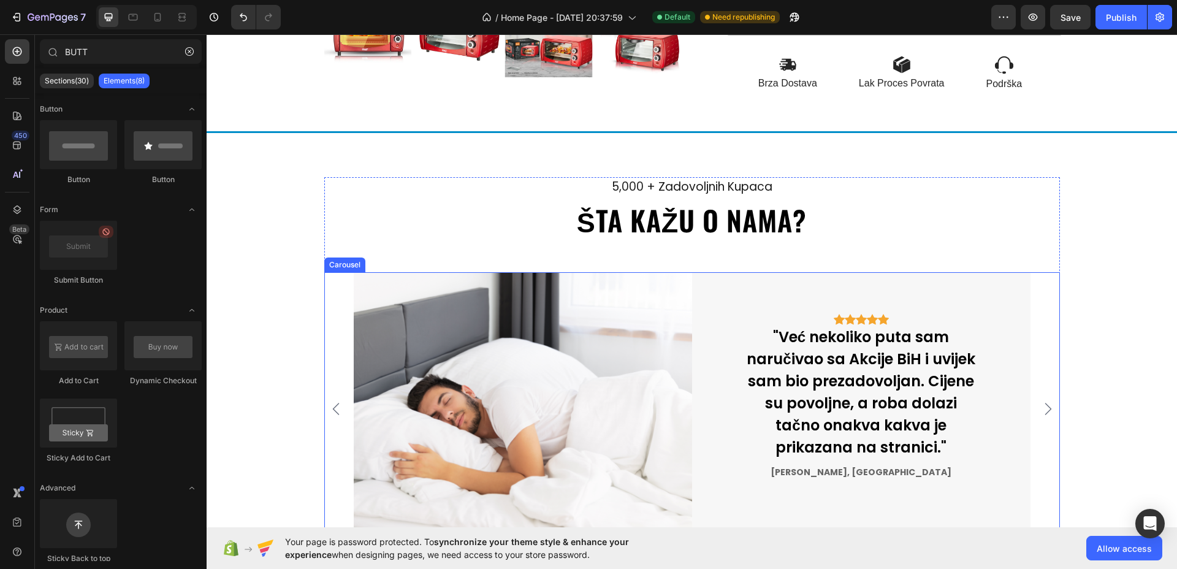
click at [1049, 411] on icon "Carousel Next Arrow" at bounding box center [1048, 409] width 15 height 15
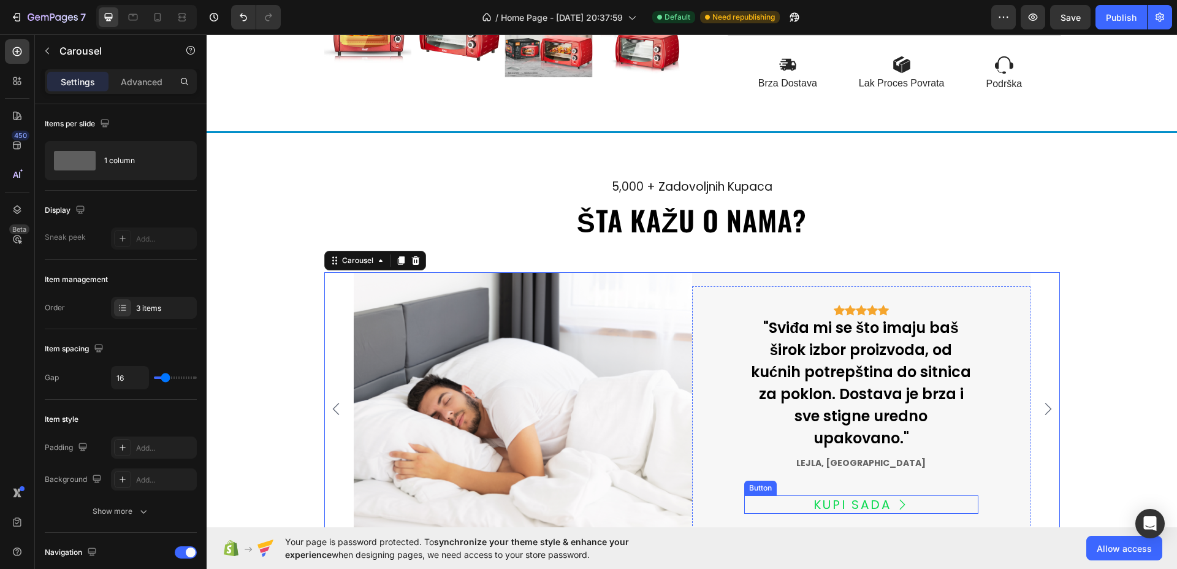
click at [927, 496] on div "KUPI SADA Button" at bounding box center [862, 505] width 234 height 18
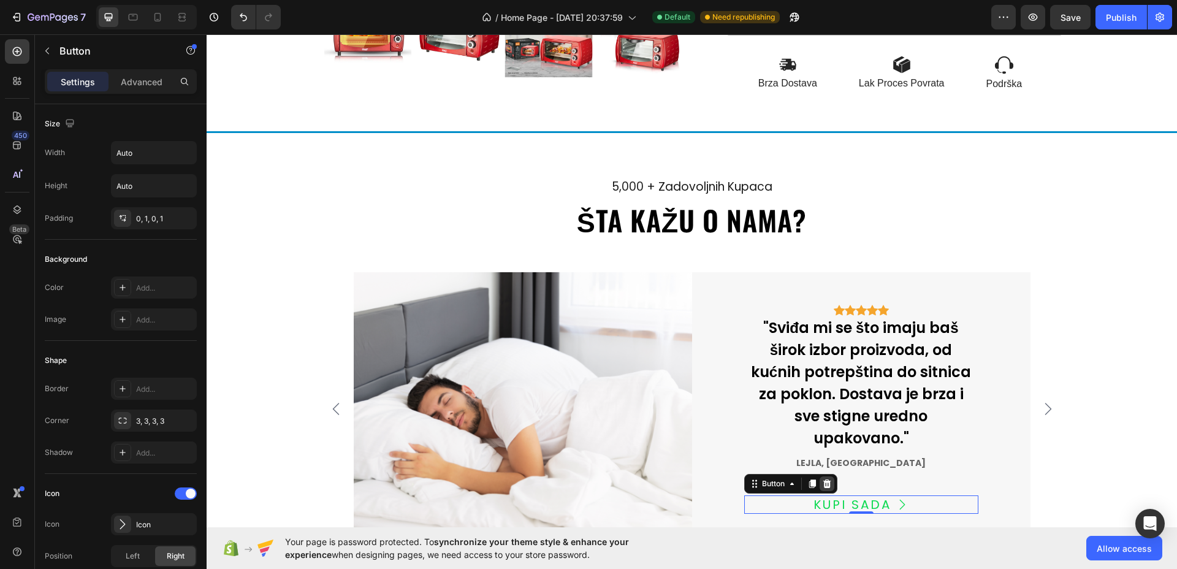
click at [827, 477] on div at bounding box center [827, 484] width 15 height 15
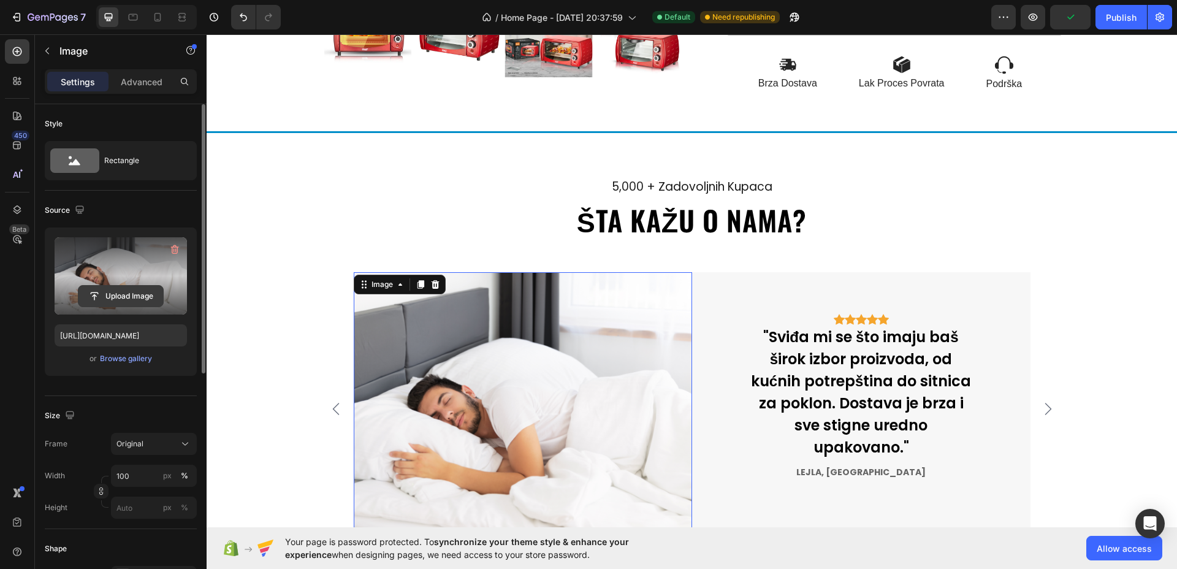
click at [145, 291] on input "file" at bounding box center [120, 296] width 85 height 21
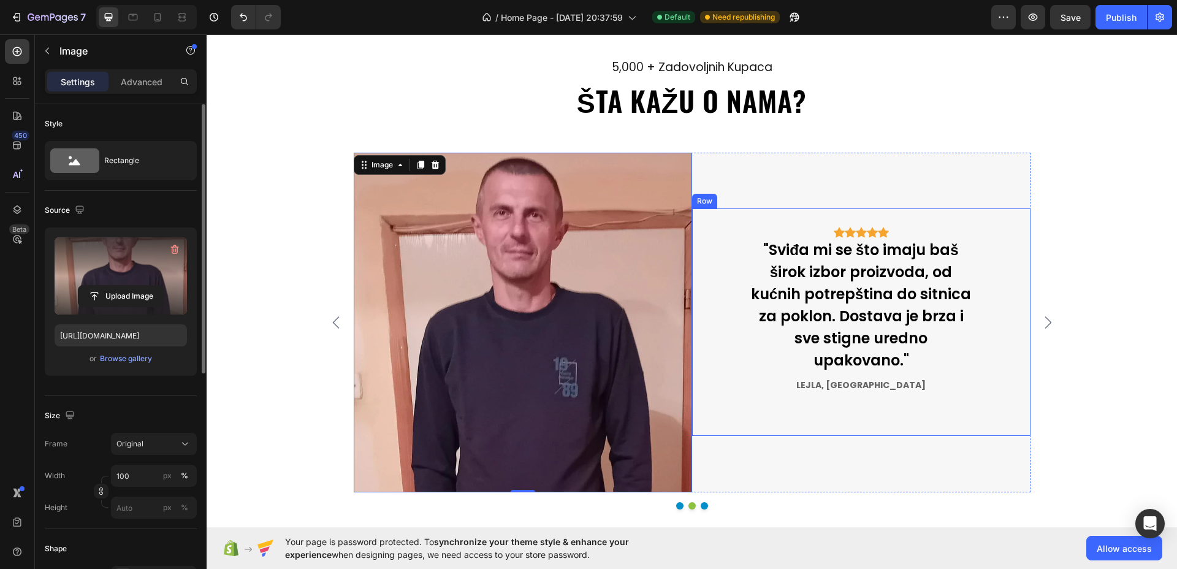
scroll to position [2811, 0]
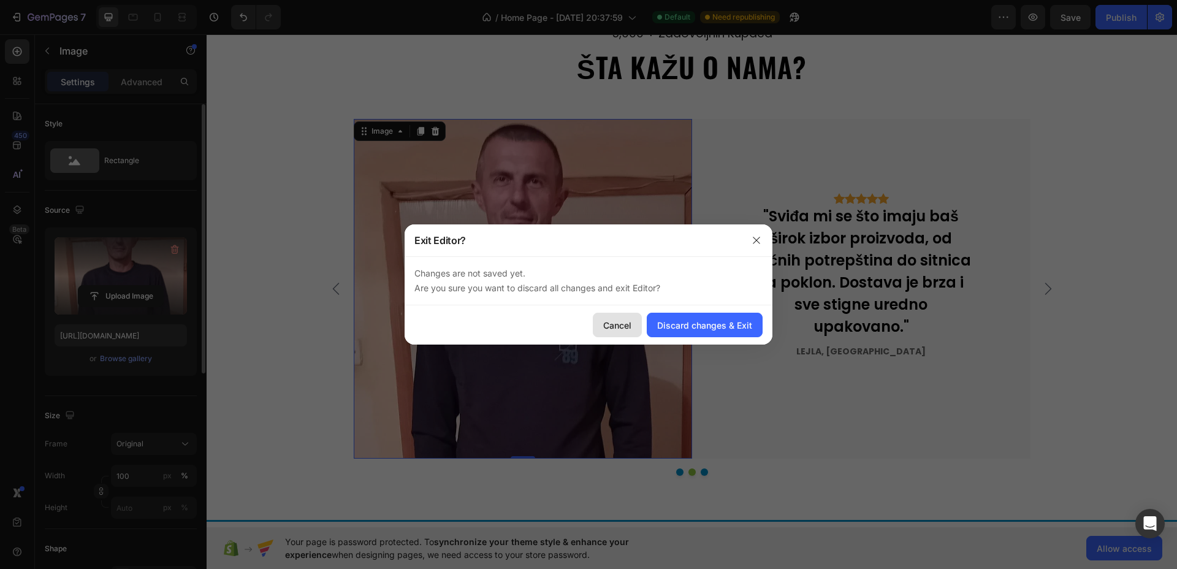
drag, startPoint x: 615, startPoint y: 328, endPoint x: 406, endPoint y: 294, distance: 211.9
click at [615, 328] on div "Cancel" at bounding box center [617, 325] width 28 height 13
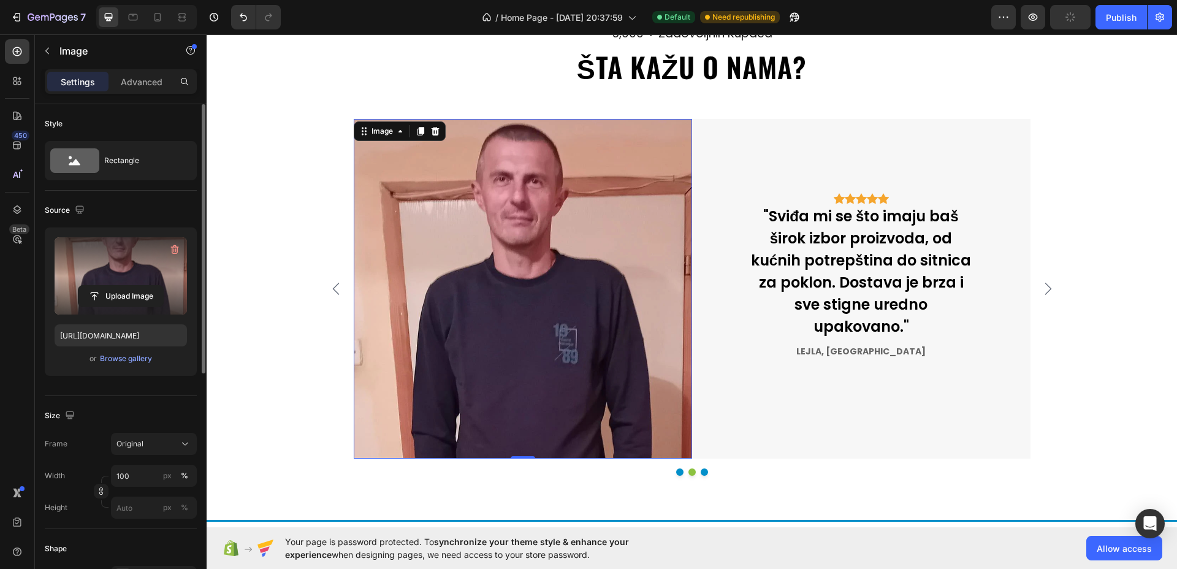
click at [515, 226] on img at bounding box center [523, 289] width 339 height 340
click at [248, 21] on icon "Undo/Redo" at bounding box center [243, 17] width 12 height 12
type input "https://ucarecdn.com/892ef640-b00e-4648-b67e-1d5891a62b98/-/format/auto/"
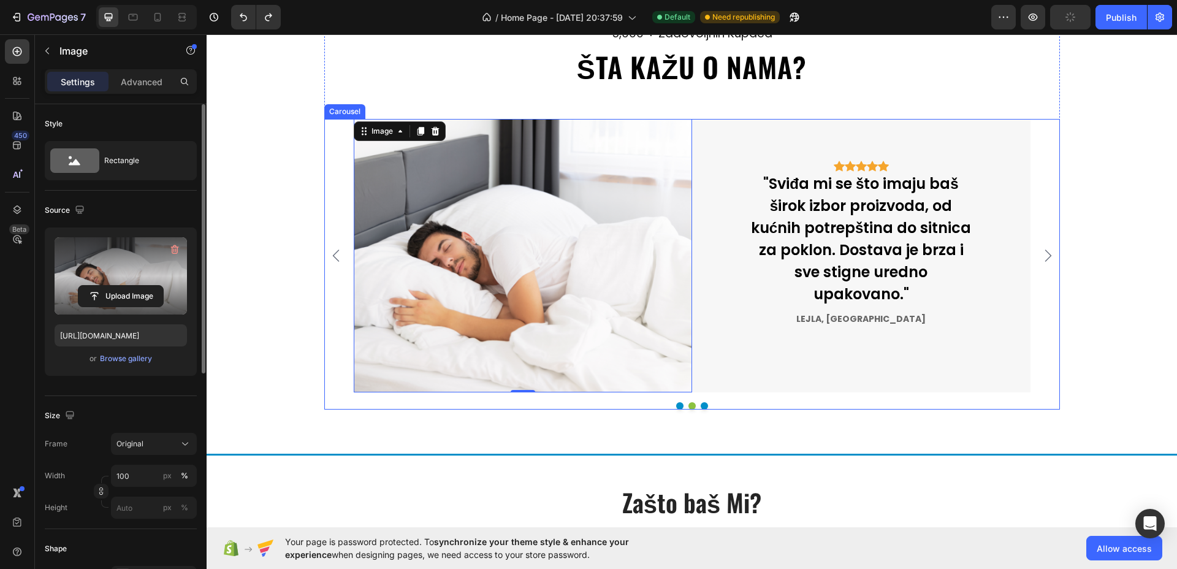
click at [1042, 251] on icon "Carousel Next Arrow" at bounding box center [1048, 255] width 15 height 15
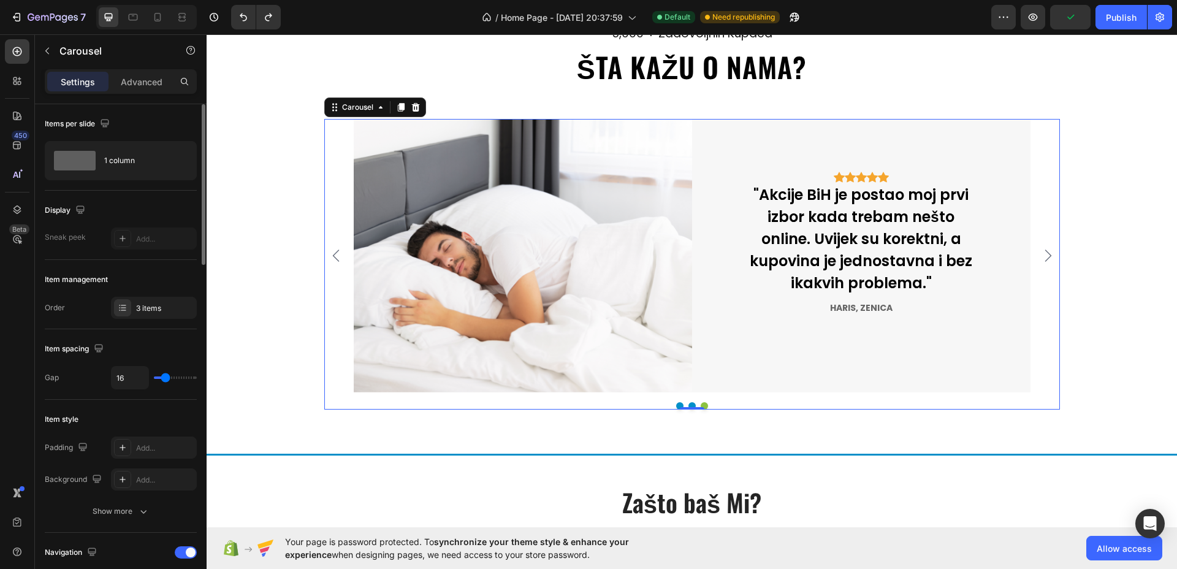
click at [1042, 251] on icon "Carousel Next Arrow" at bounding box center [1048, 255] width 15 height 15
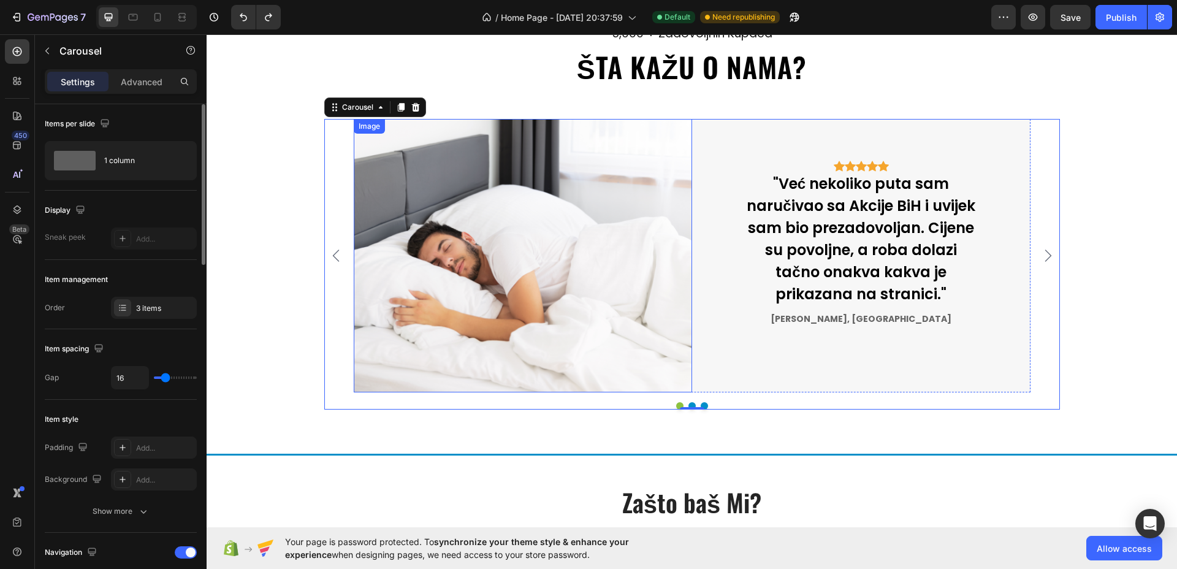
click at [626, 241] on img at bounding box center [523, 256] width 339 height 274
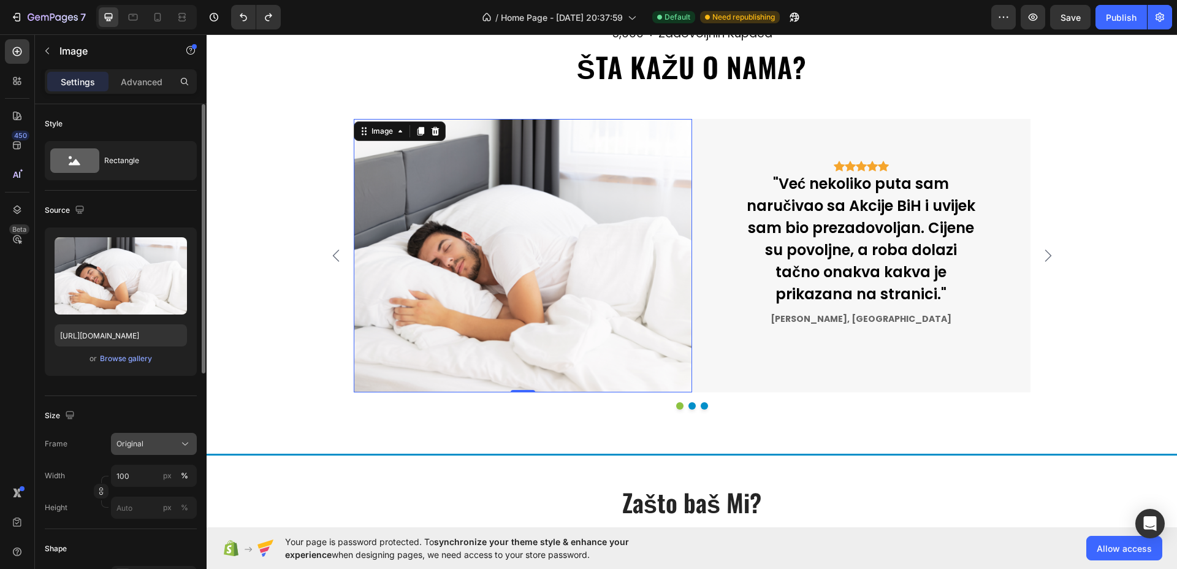
click at [138, 452] on button "Original" at bounding box center [154, 444] width 86 height 22
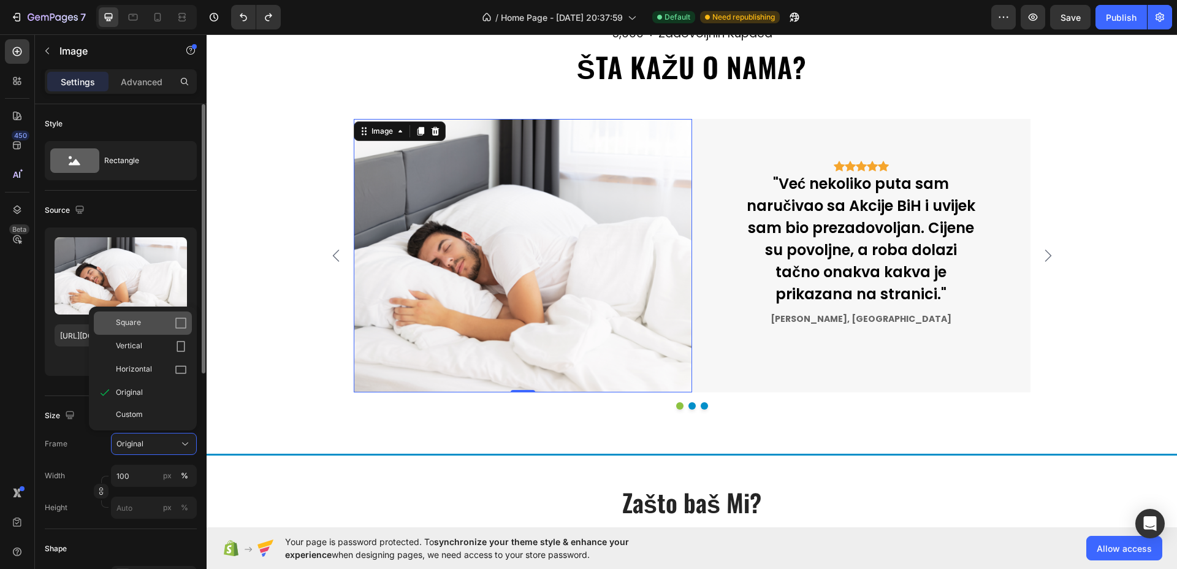
click at [128, 326] on span "Square" at bounding box center [128, 323] width 25 height 12
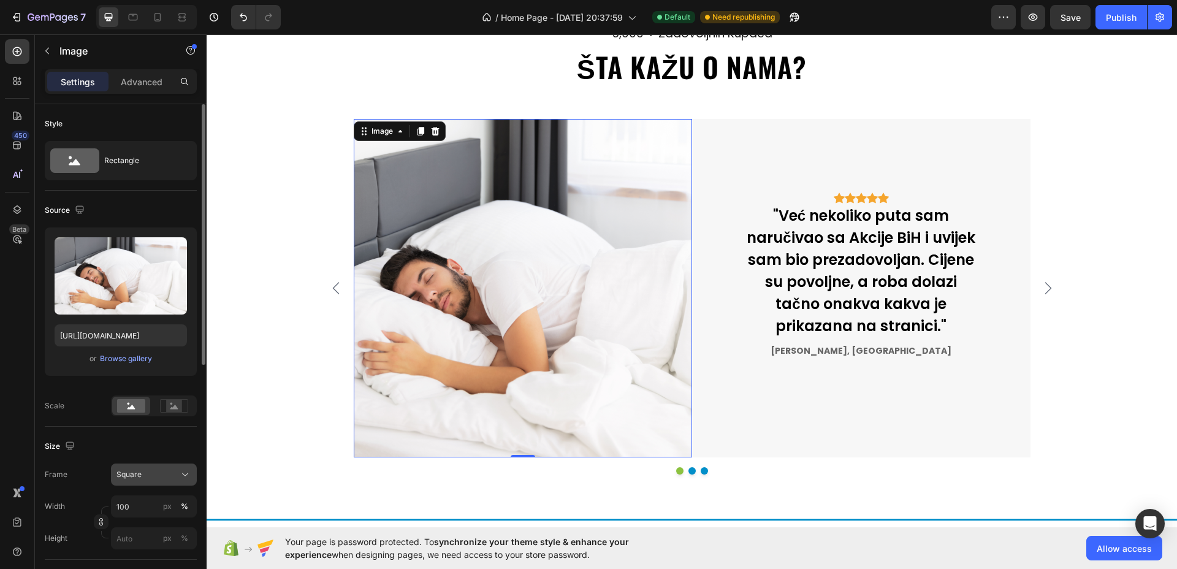
click at [137, 470] on span "Square" at bounding box center [129, 474] width 25 height 11
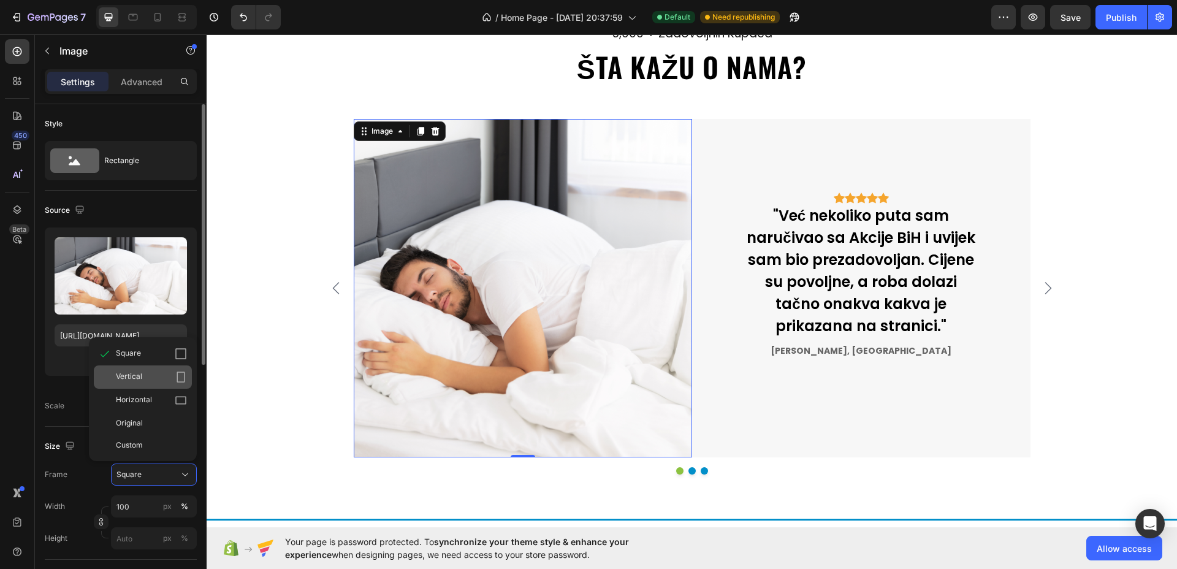
click at [137, 378] on span "Vertical" at bounding box center [129, 377] width 26 height 12
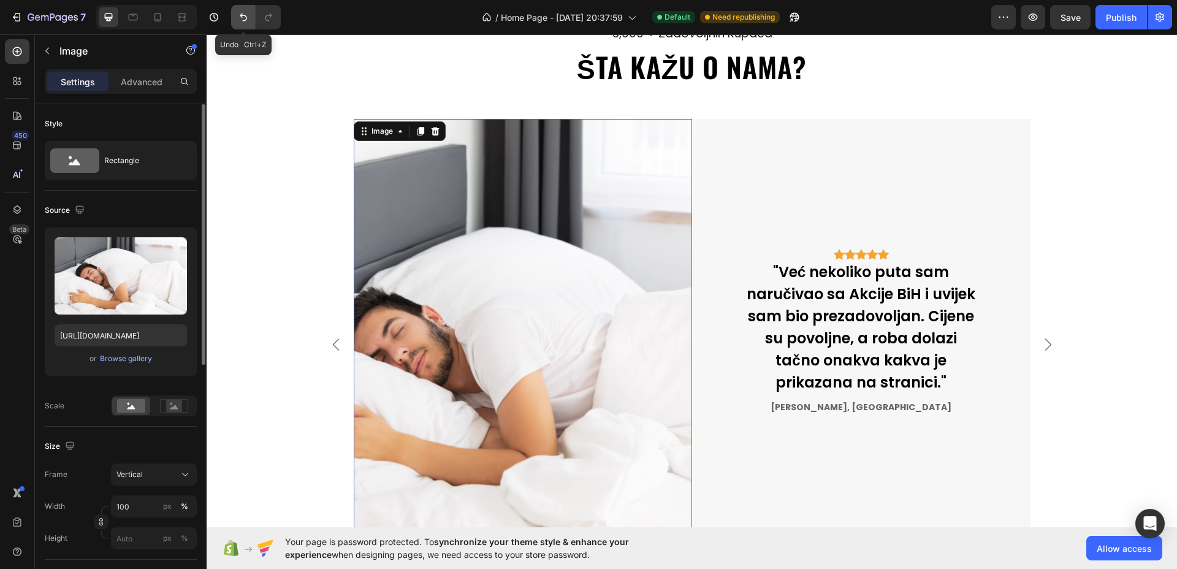
click at [240, 19] on icon "Undo/Redo" at bounding box center [243, 17] width 12 height 12
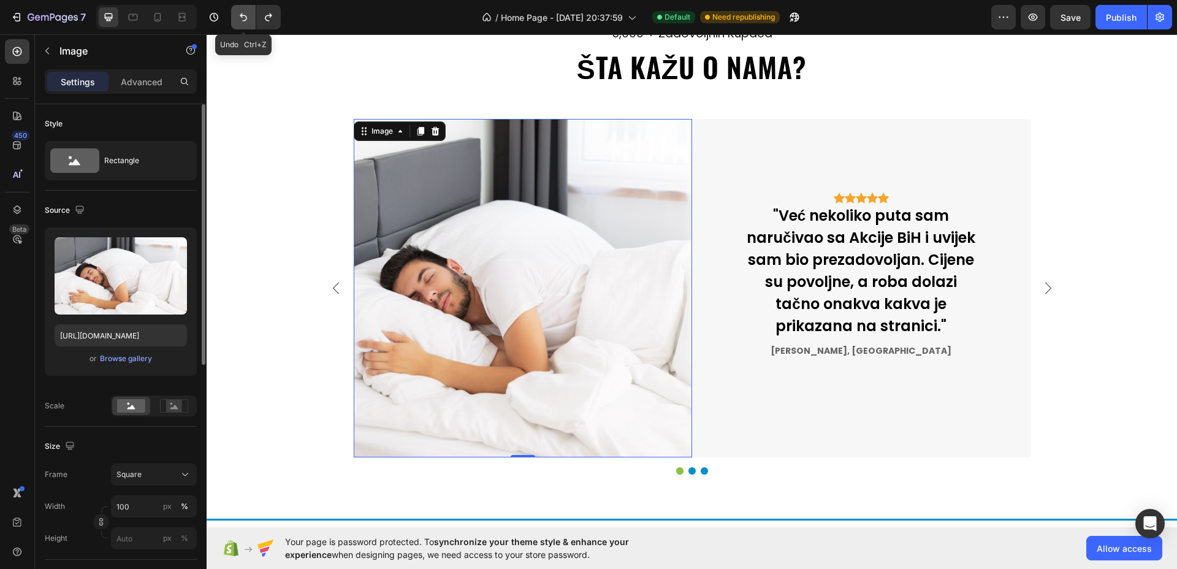
click at [240, 19] on icon "Undo/Redo" at bounding box center [243, 17] width 12 height 12
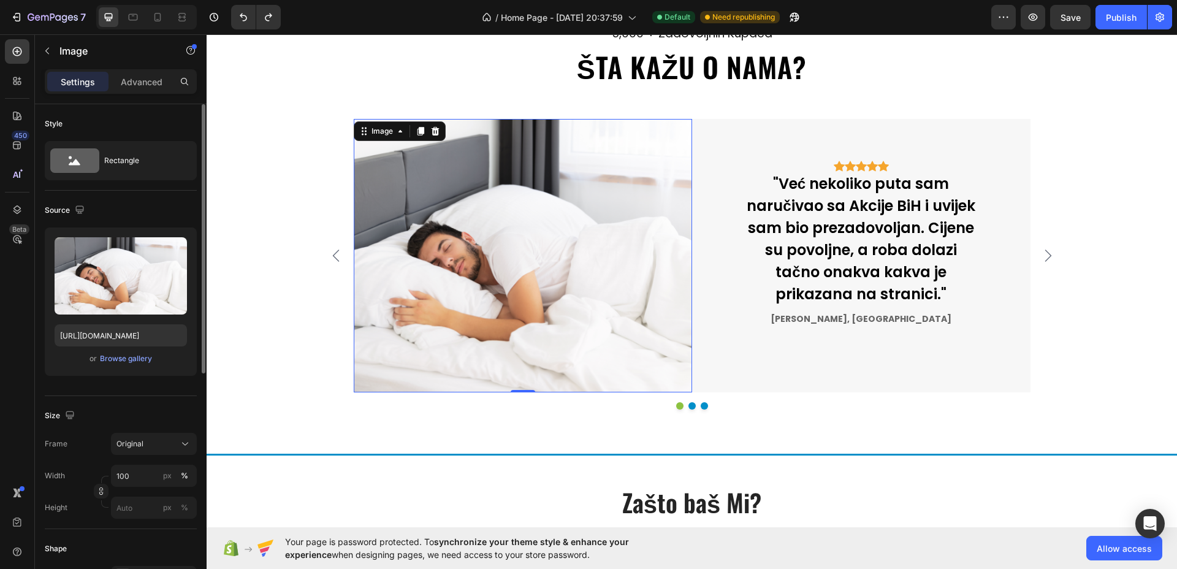
click at [592, 270] on img at bounding box center [523, 256] width 339 height 274
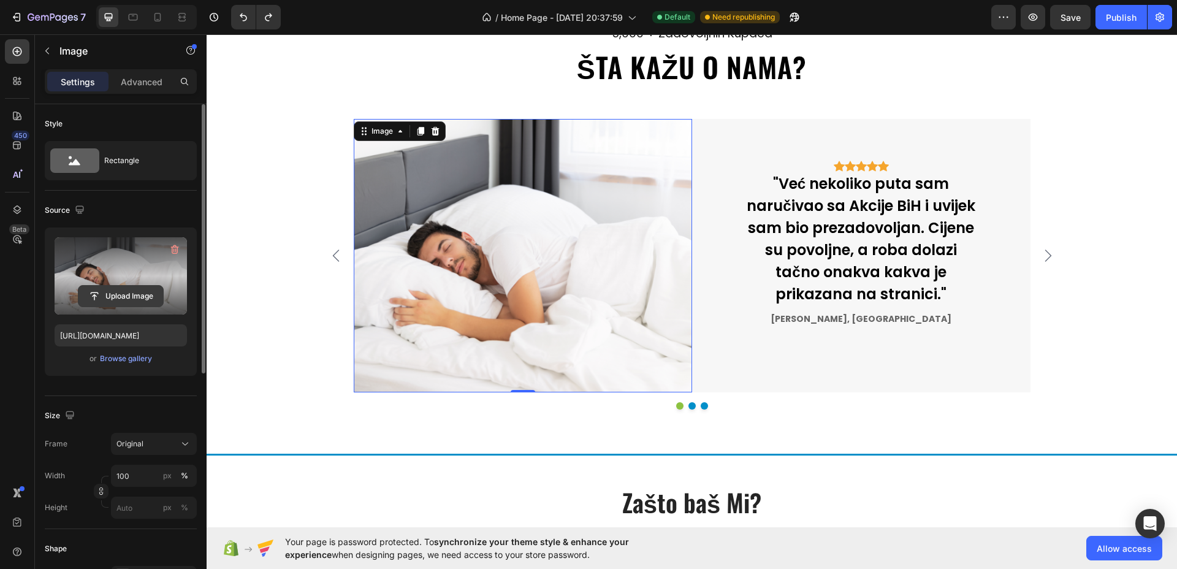
click at [118, 300] on input "file" at bounding box center [120, 296] width 85 height 21
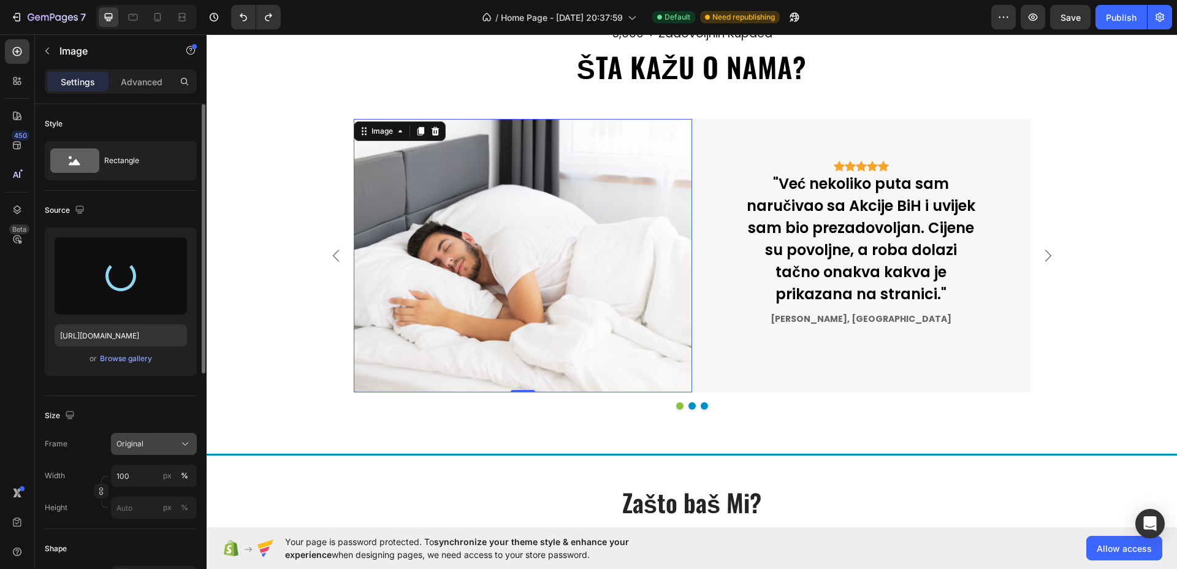
click at [140, 442] on span "Original" at bounding box center [130, 443] width 27 height 11
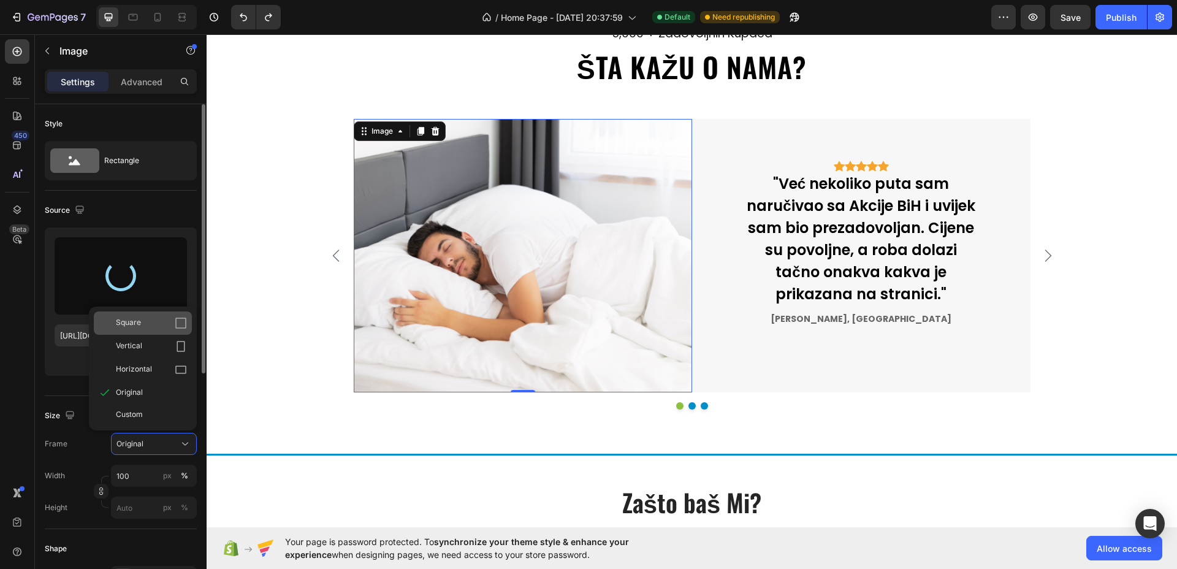
click at [139, 320] on span "Square" at bounding box center [128, 323] width 25 height 12
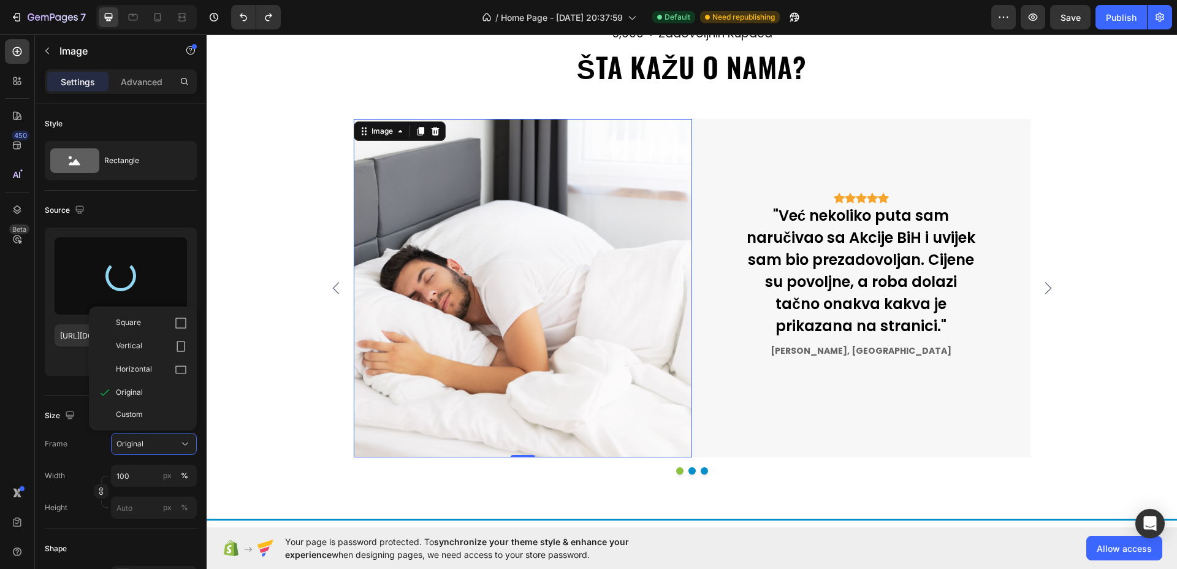
type input "https://cdn.shopify.com/s/files/1/0592/7079/1232/files/gempages_581672457887286…"
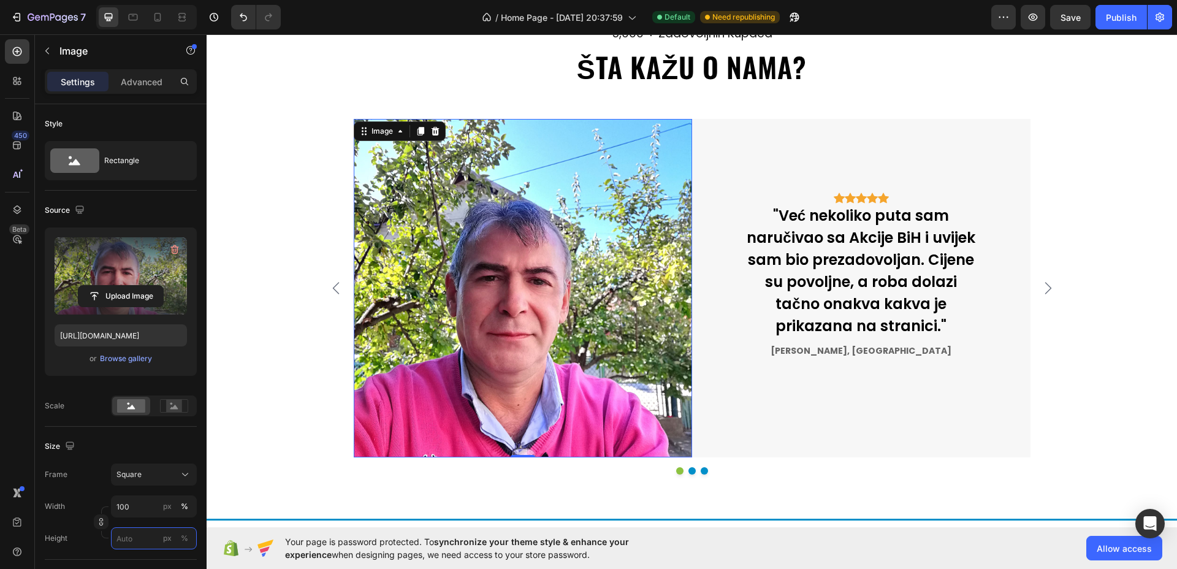
click at [150, 534] on input "px %" at bounding box center [154, 538] width 86 height 22
type input "8"
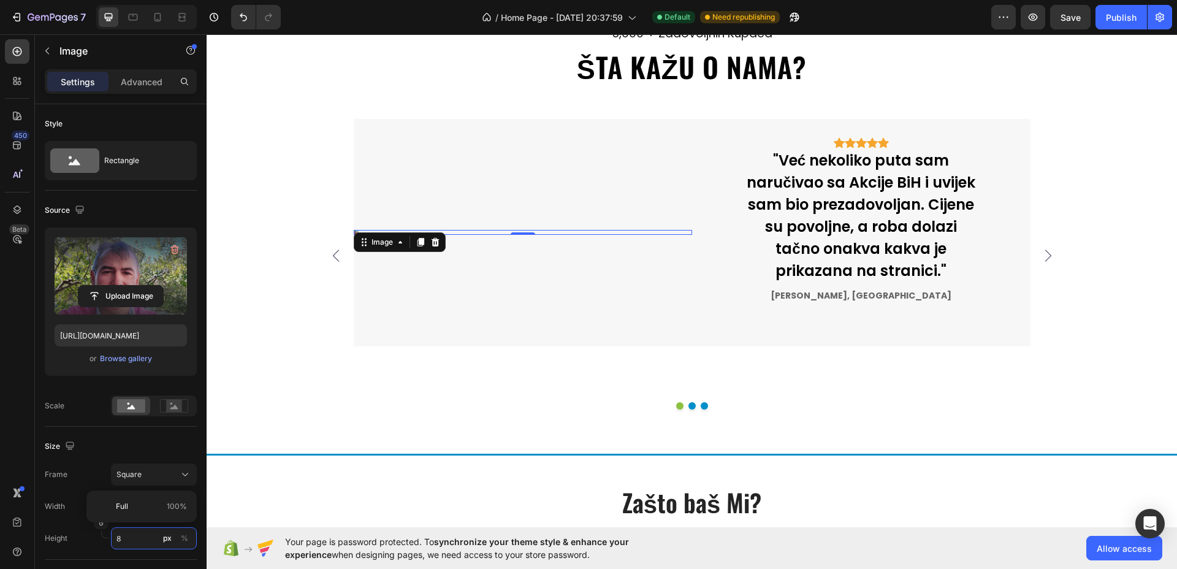
type input "80"
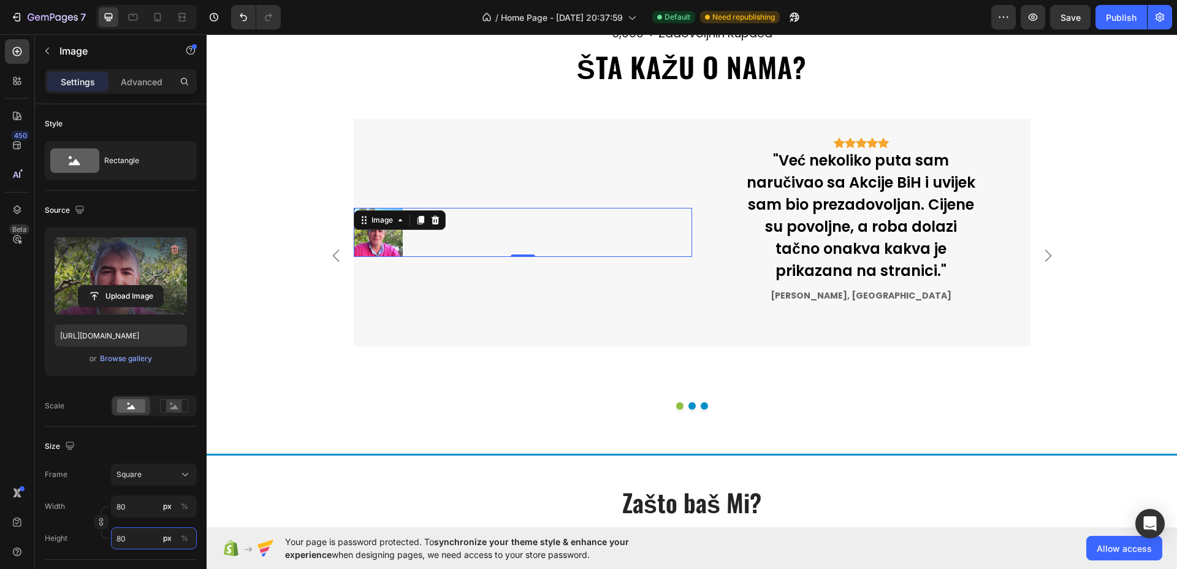
type input "8"
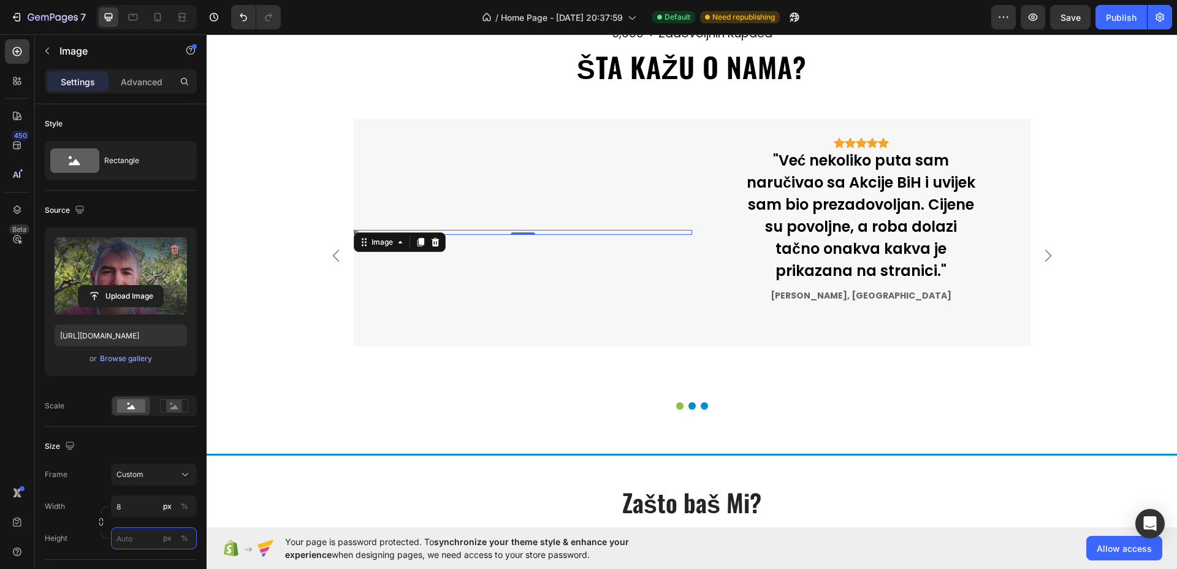
type input "8"
type input "85"
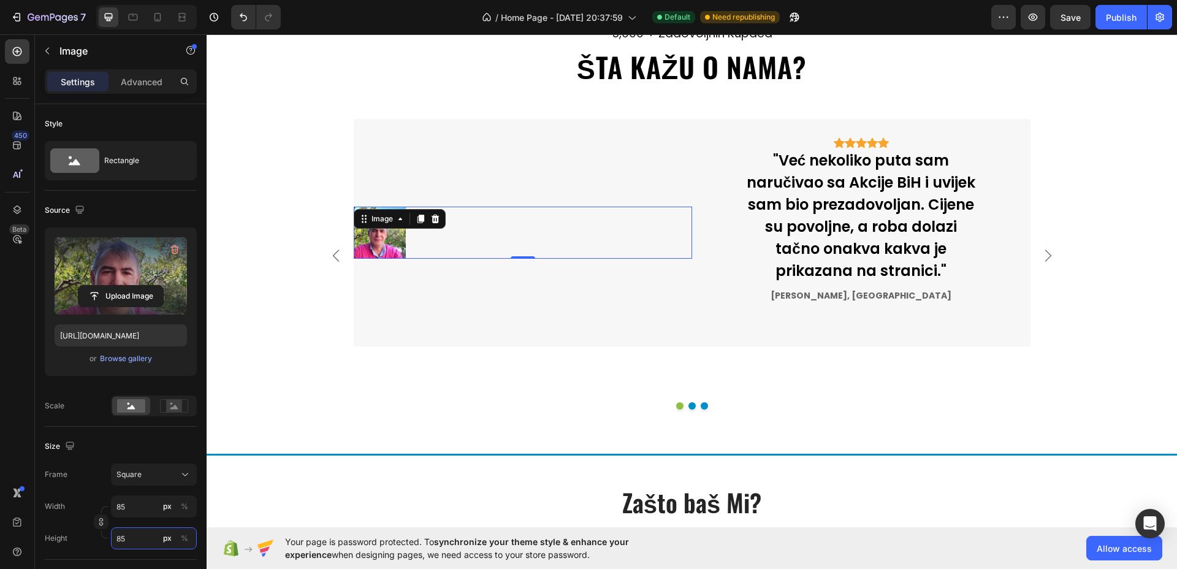
type input "850"
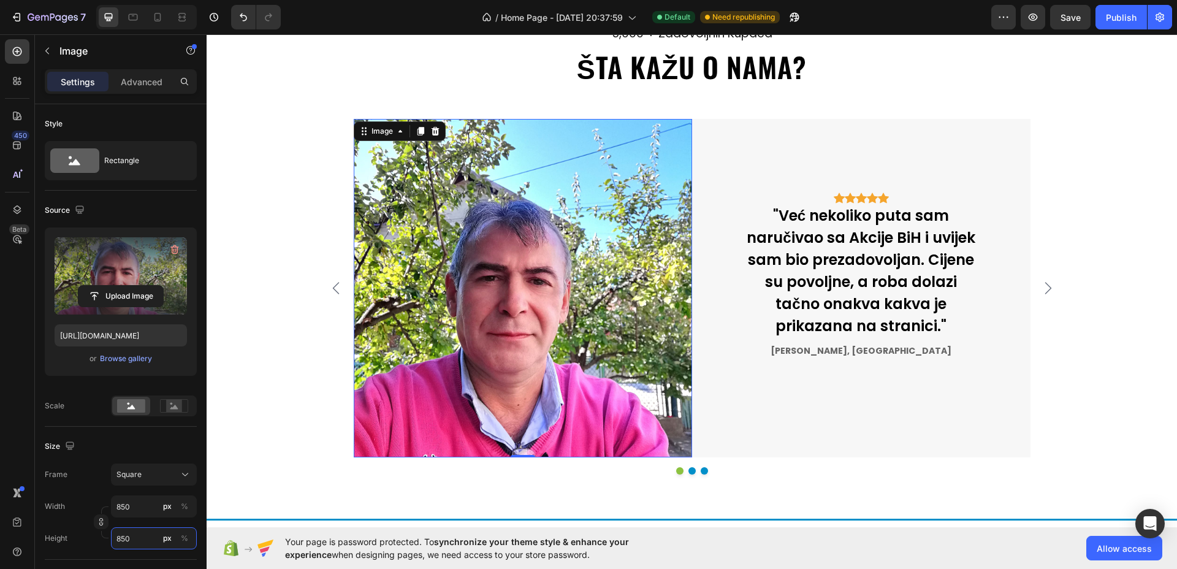
type input "85"
type input "8"
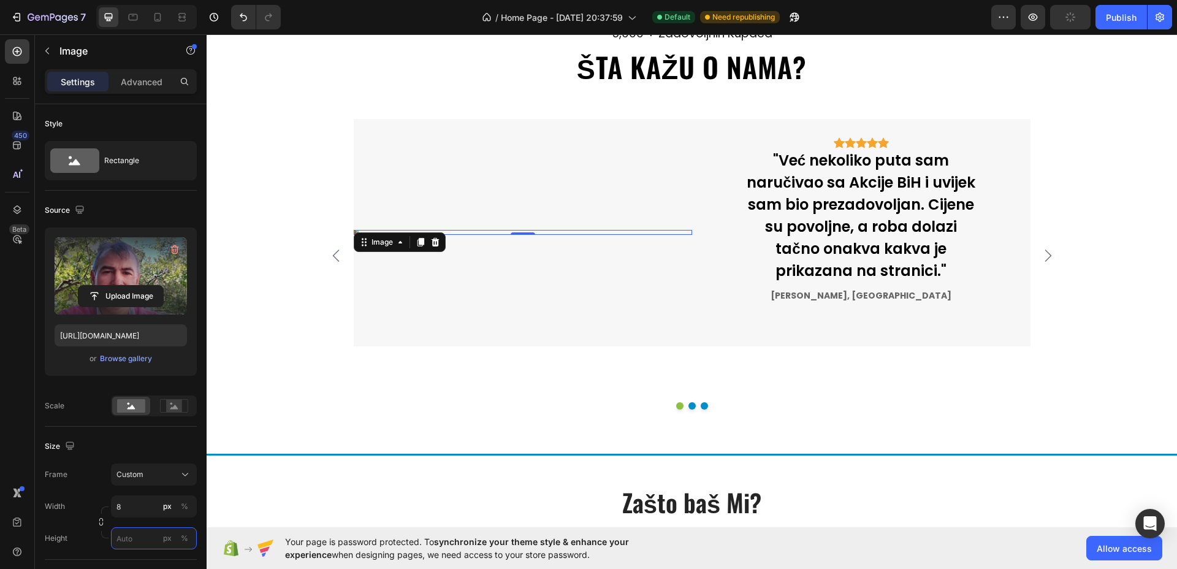
type input "8"
type input "83"
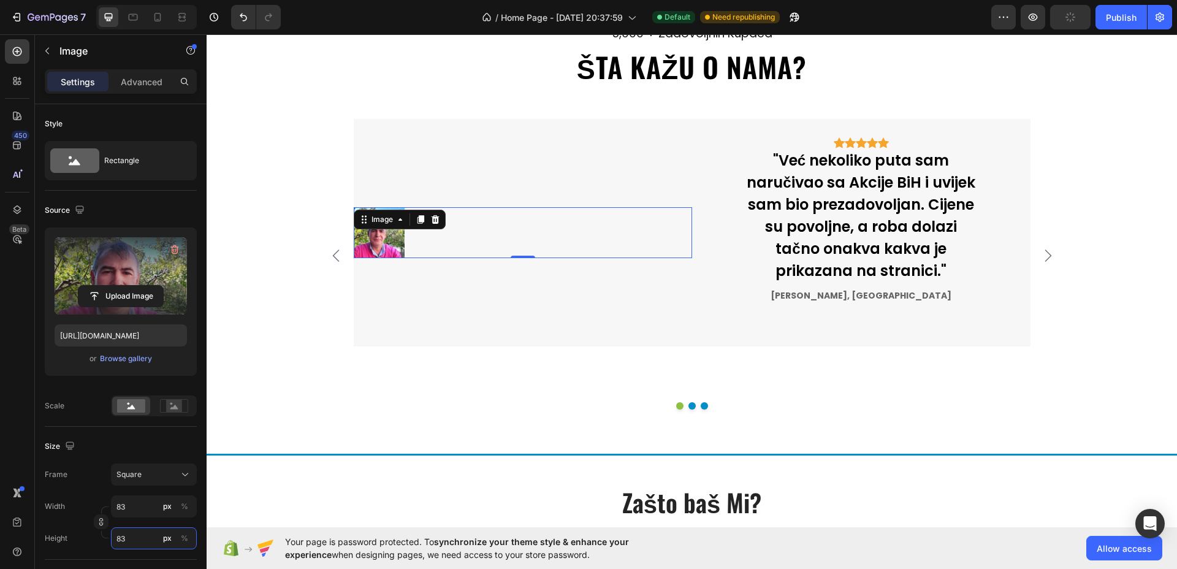
type input "835"
type input "8350"
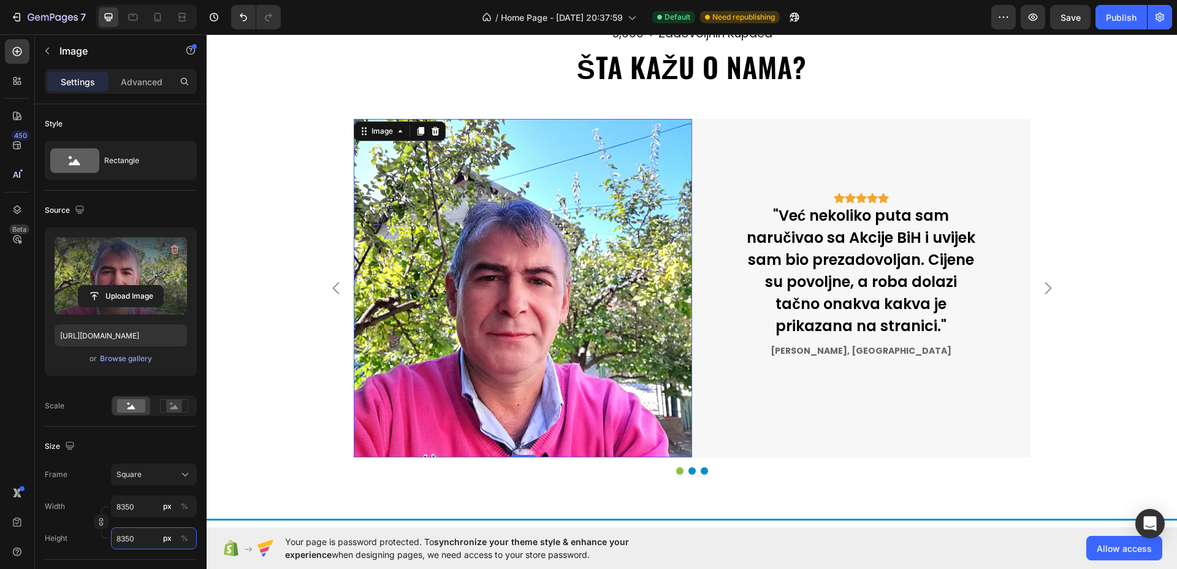
type input "835"
type input "83"
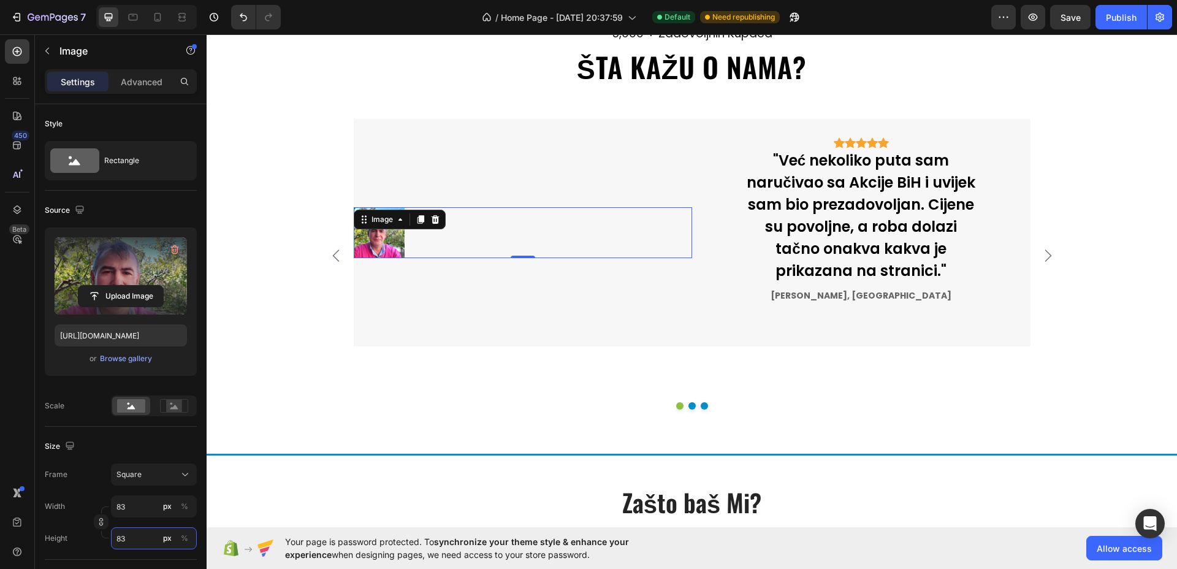
type input "8"
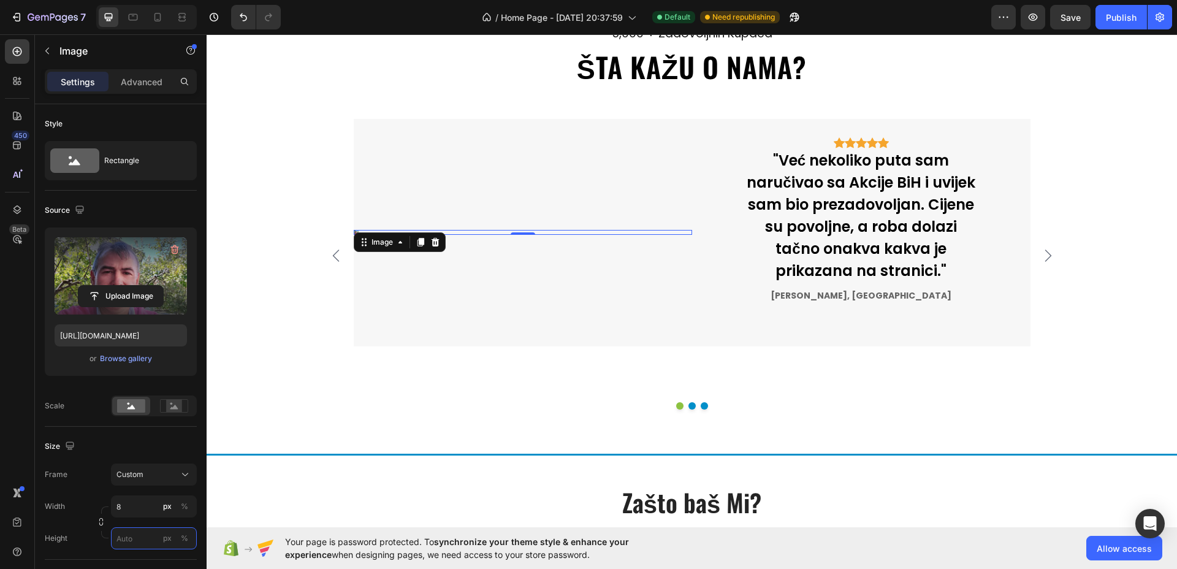
type input "8"
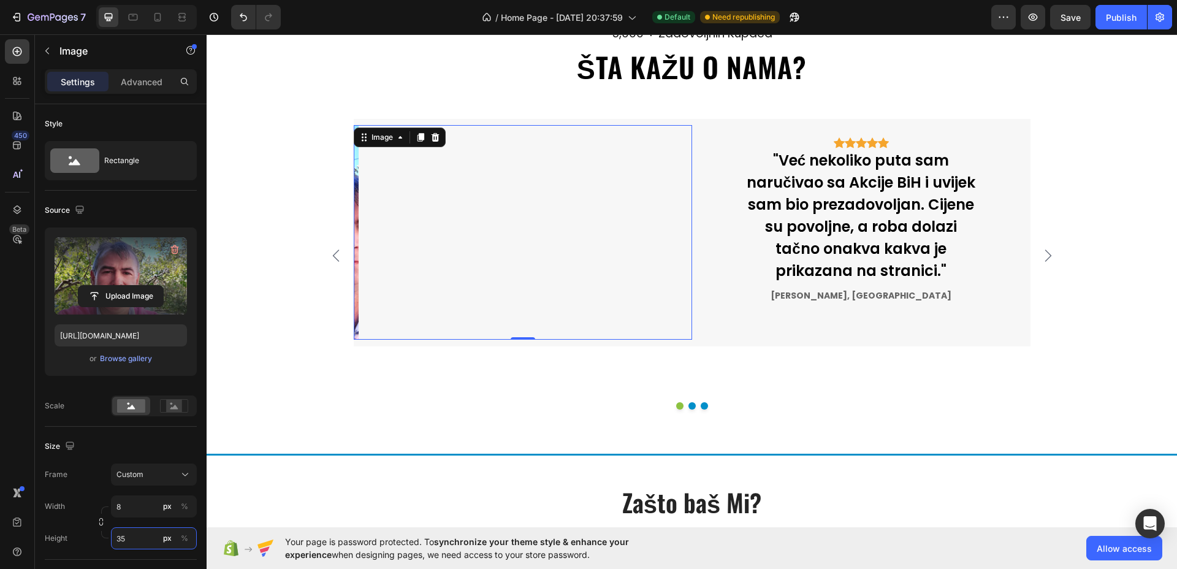
type input "3"
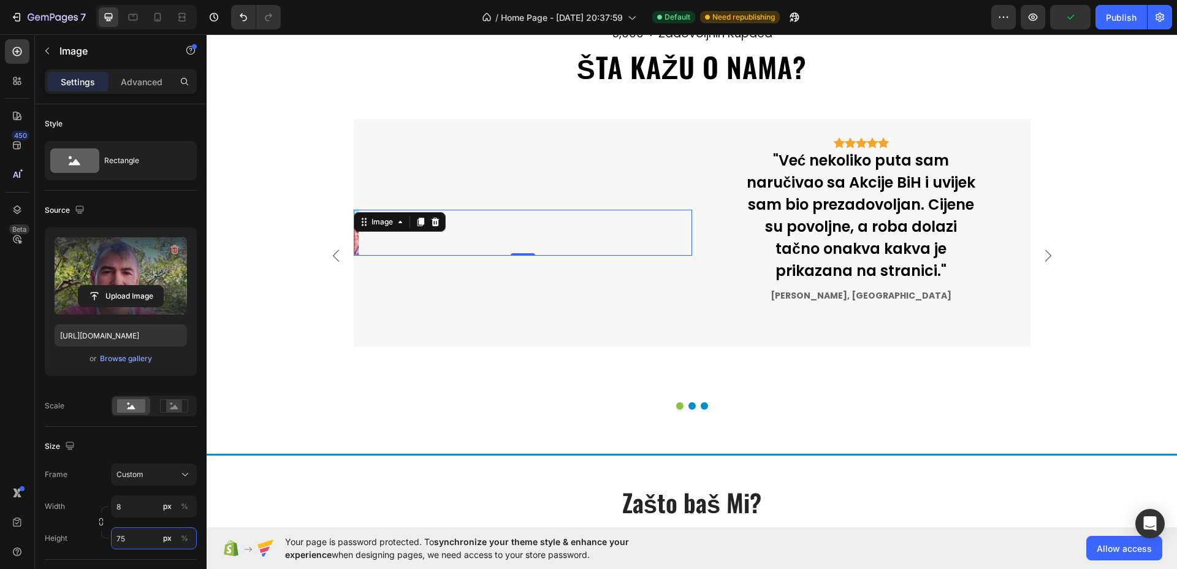
type input "7"
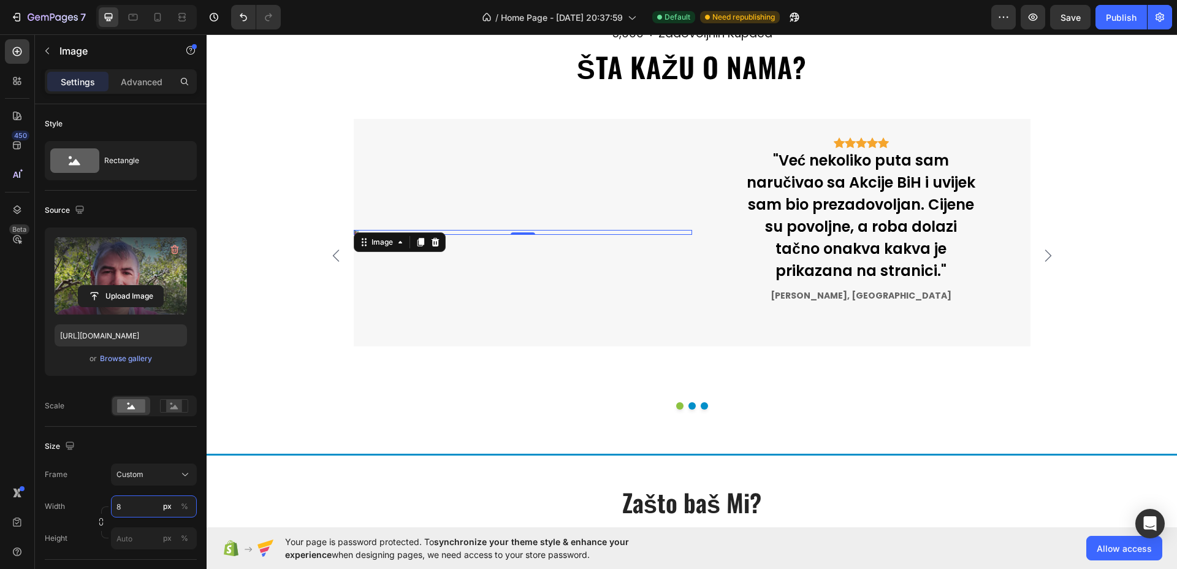
click at [142, 503] on input "8" at bounding box center [154, 507] width 86 height 22
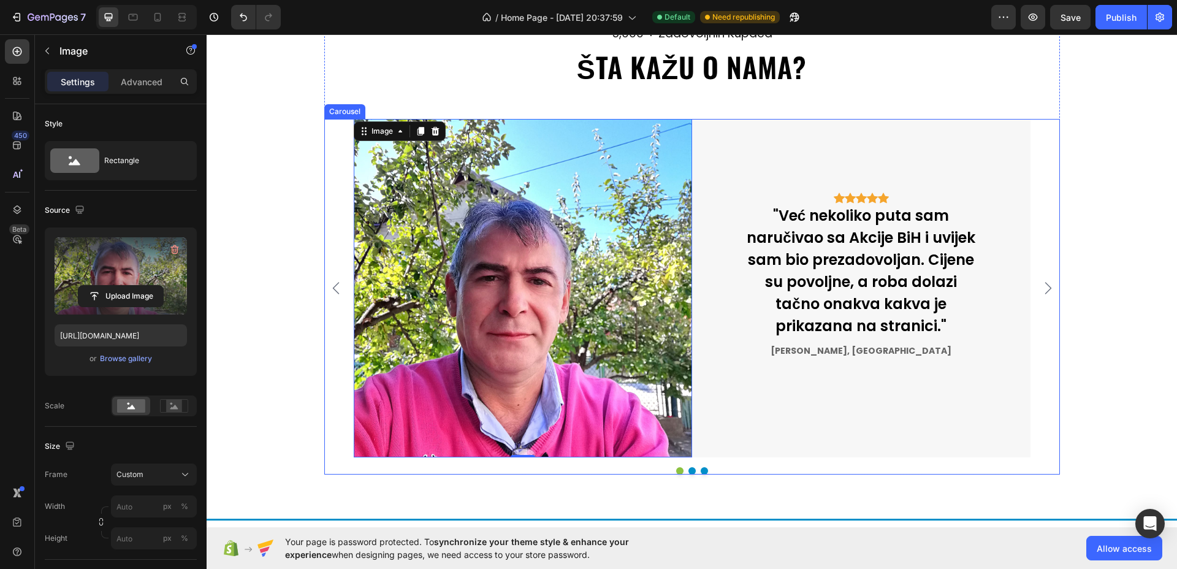
click at [1048, 291] on icon "Carousel Next Arrow" at bounding box center [1048, 288] width 15 height 15
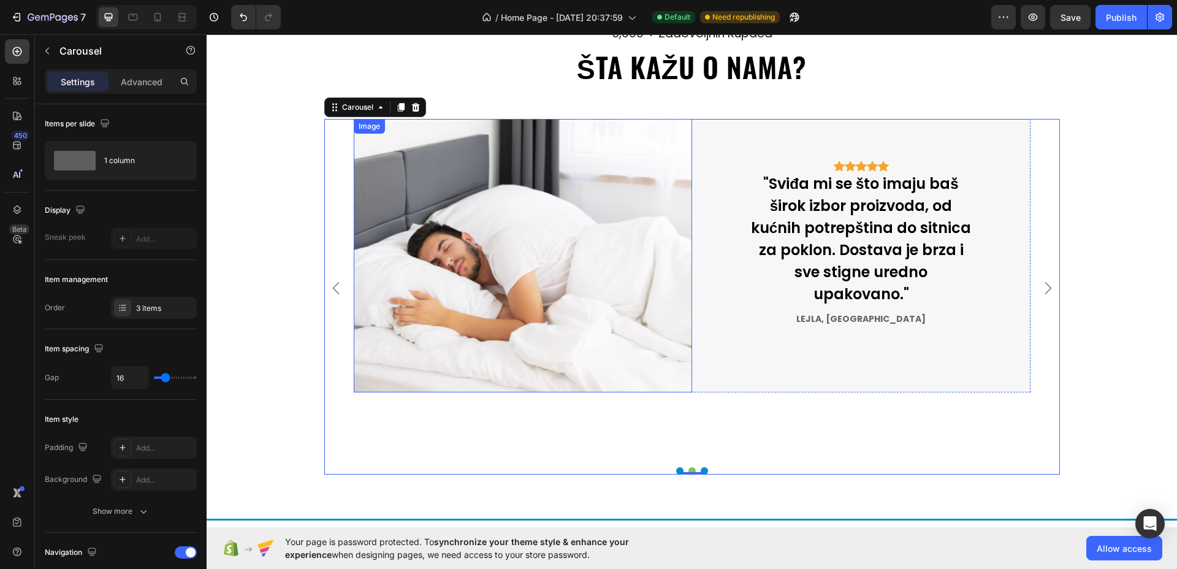
click at [496, 259] on img at bounding box center [523, 256] width 339 height 274
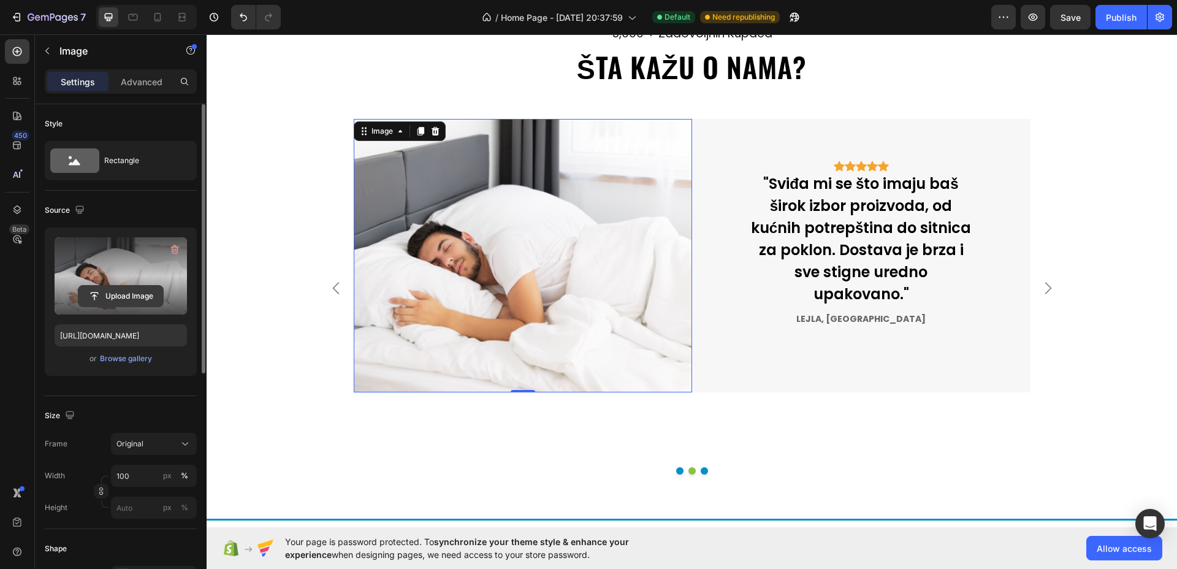
click at [150, 296] on input "file" at bounding box center [120, 296] width 85 height 21
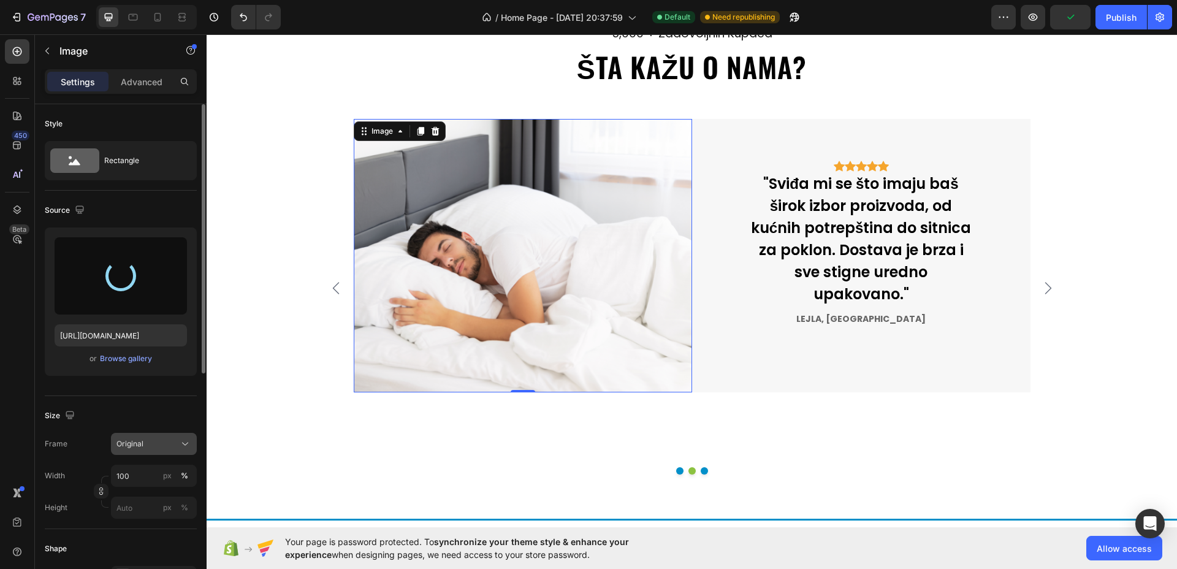
type input "https://cdn.shopify.com/s/files/1/0592/7079/1232/files/gempages_581672457887286…"
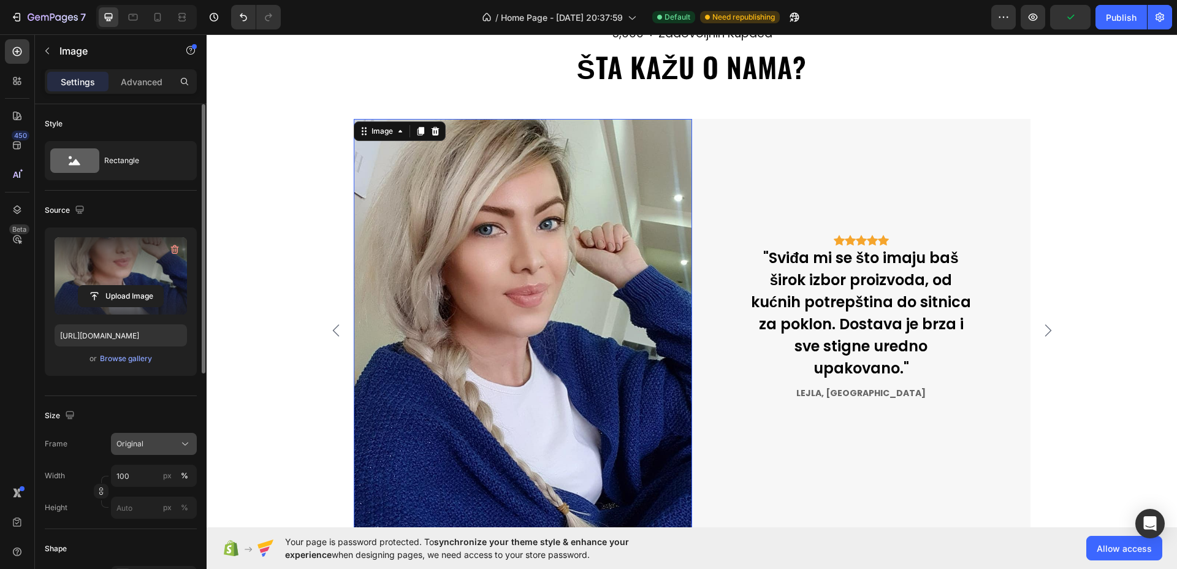
click at [124, 450] on div "Original" at bounding box center [154, 444] width 75 height 12
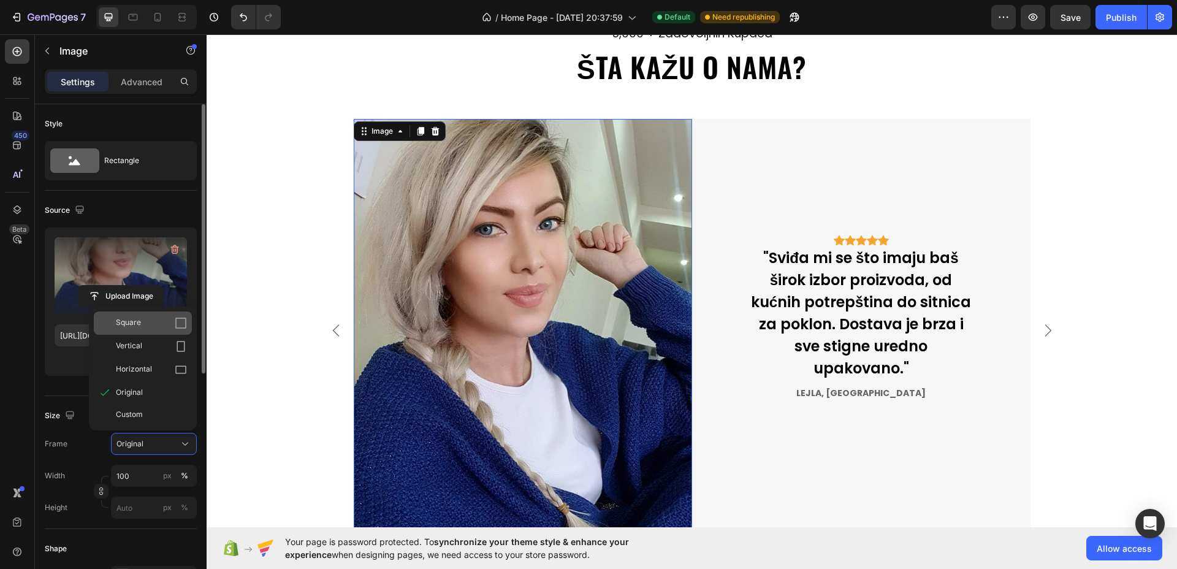
click at [134, 323] on span "Square" at bounding box center [128, 323] width 25 height 12
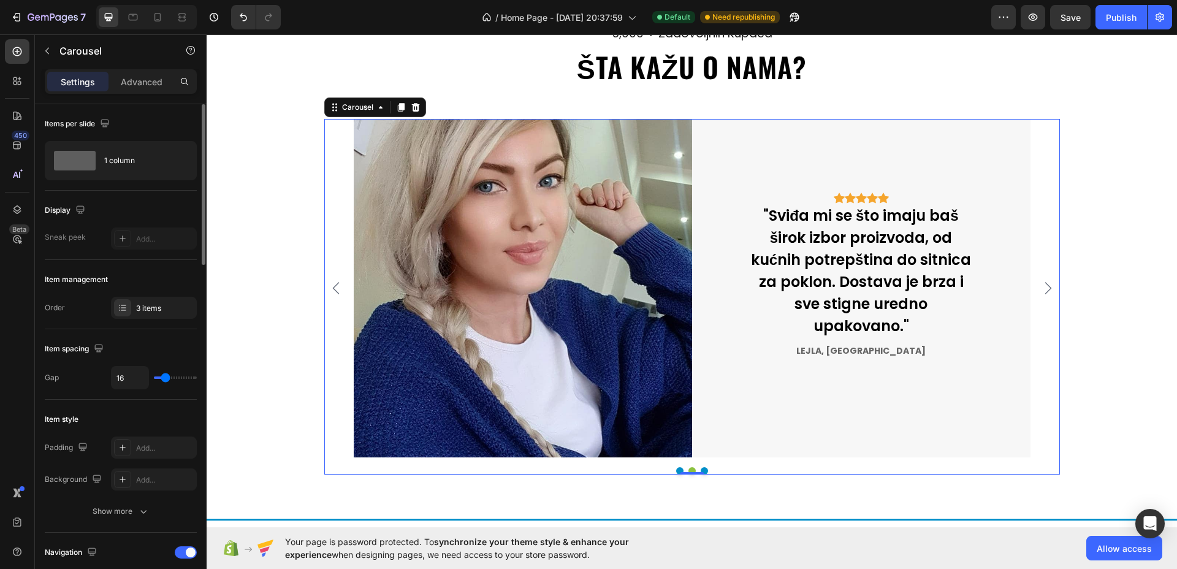
click at [1042, 287] on icon "Carousel Next Arrow" at bounding box center [1048, 288] width 15 height 15
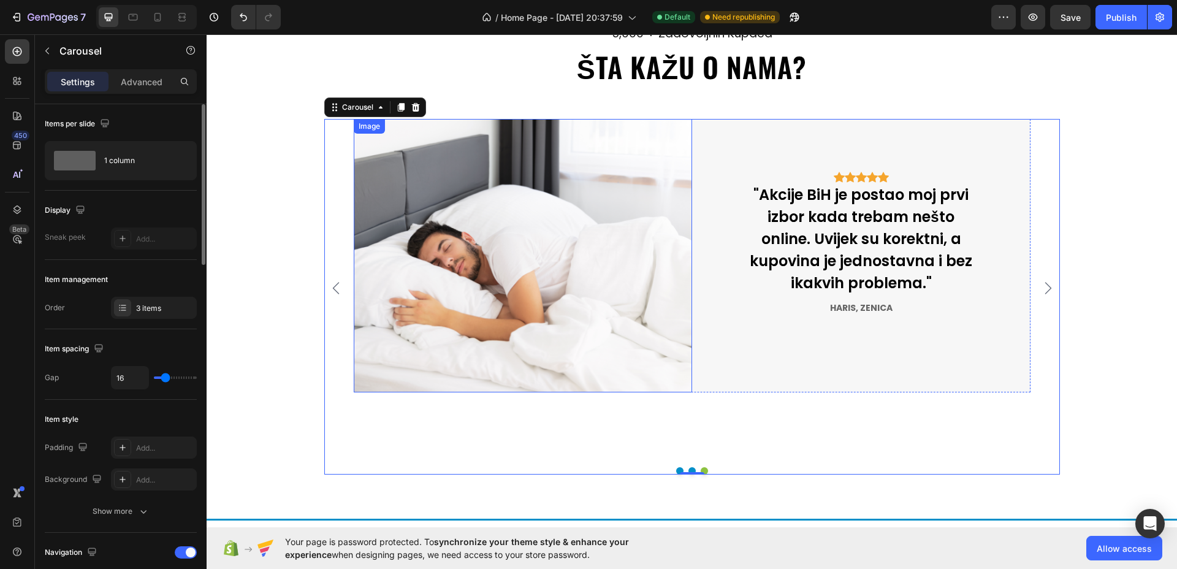
click at [446, 239] on img at bounding box center [523, 256] width 339 height 274
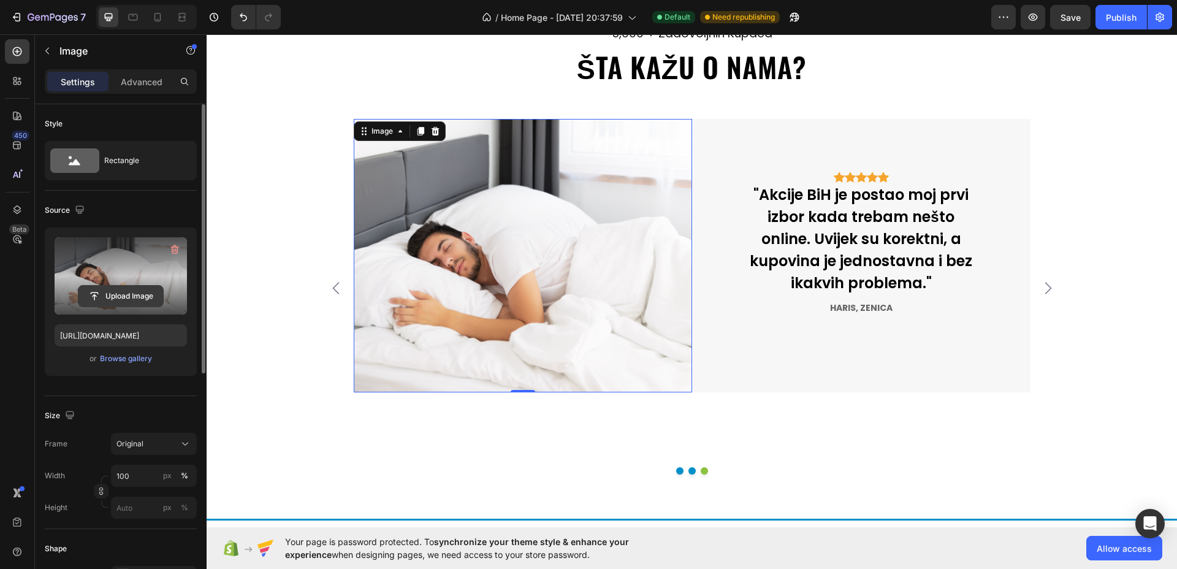
click at [112, 303] on input "file" at bounding box center [120, 296] width 85 height 21
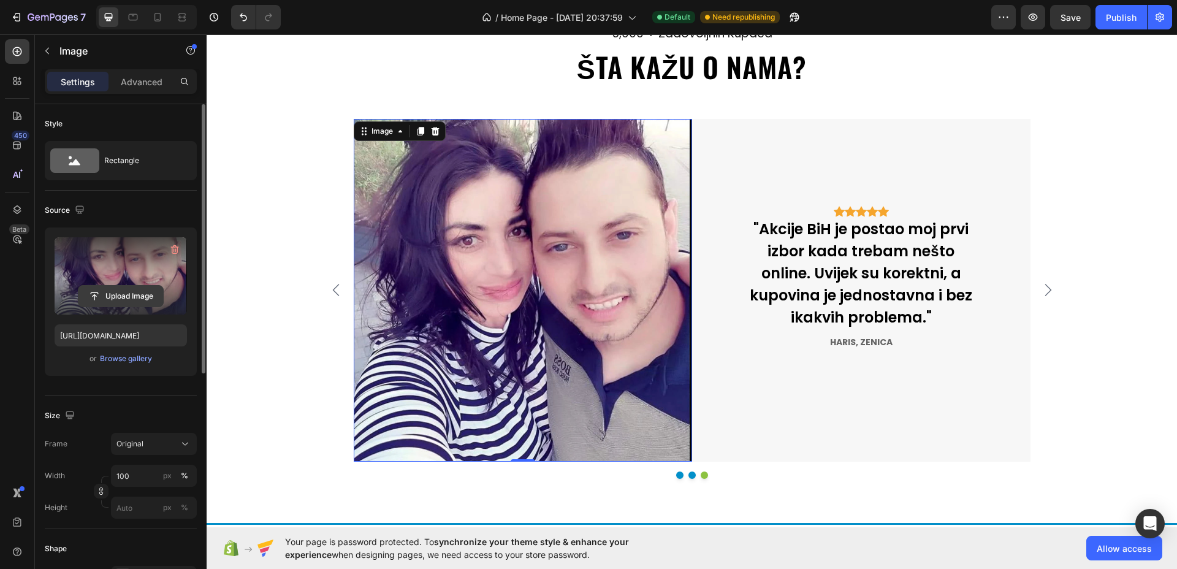
click at [146, 299] on input "file" at bounding box center [120, 296] width 85 height 21
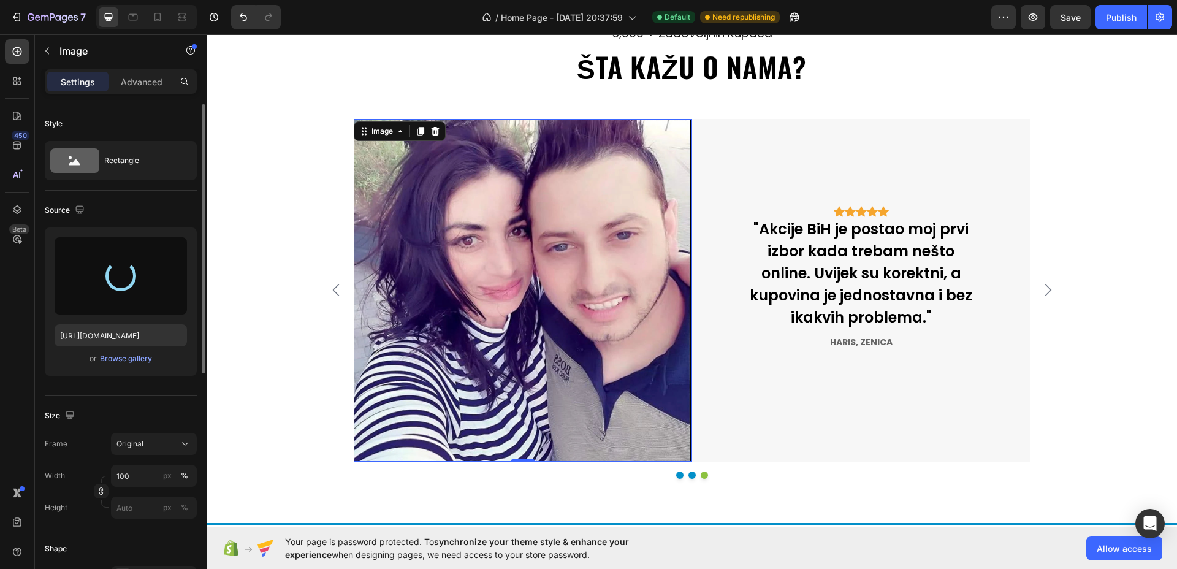
click at [117, 426] on div "Size Frame Original Width 100 px % Height px %" at bounding box center [121, 462] width 152 height 133
type input "https://cdn.shopify.com/s/files/1/0592/7079/1232/files/gempages_581672457887286…"
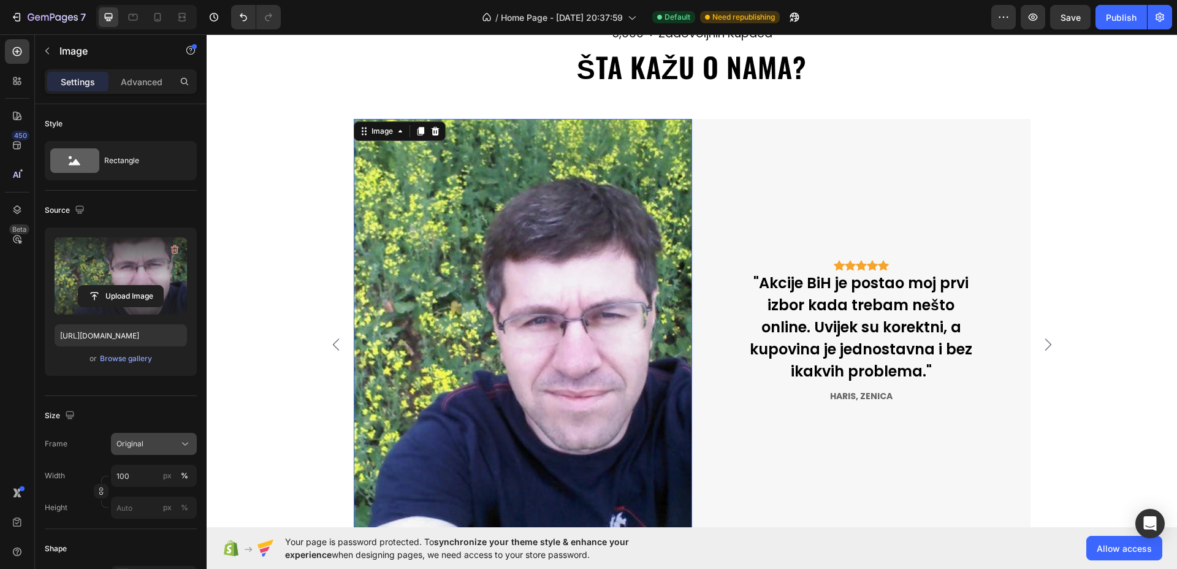
click at [134, 442] on span "Original" at bounding box center [130, 443] width 27 height 11
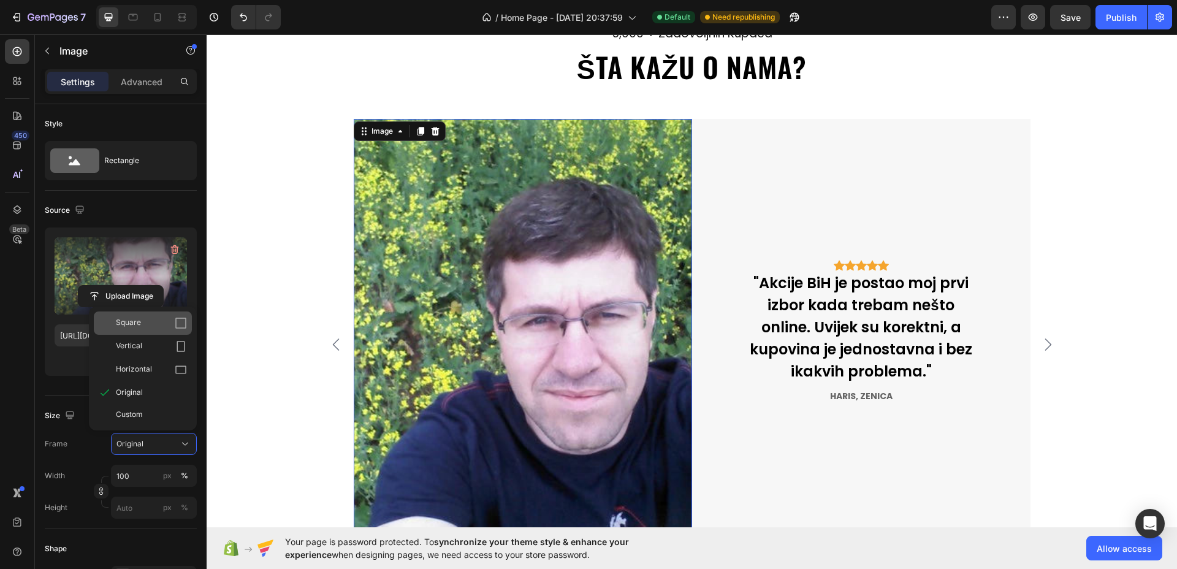
click at [128, 324] on span "Square" at bounding box center [128, 323] width 25 height 12
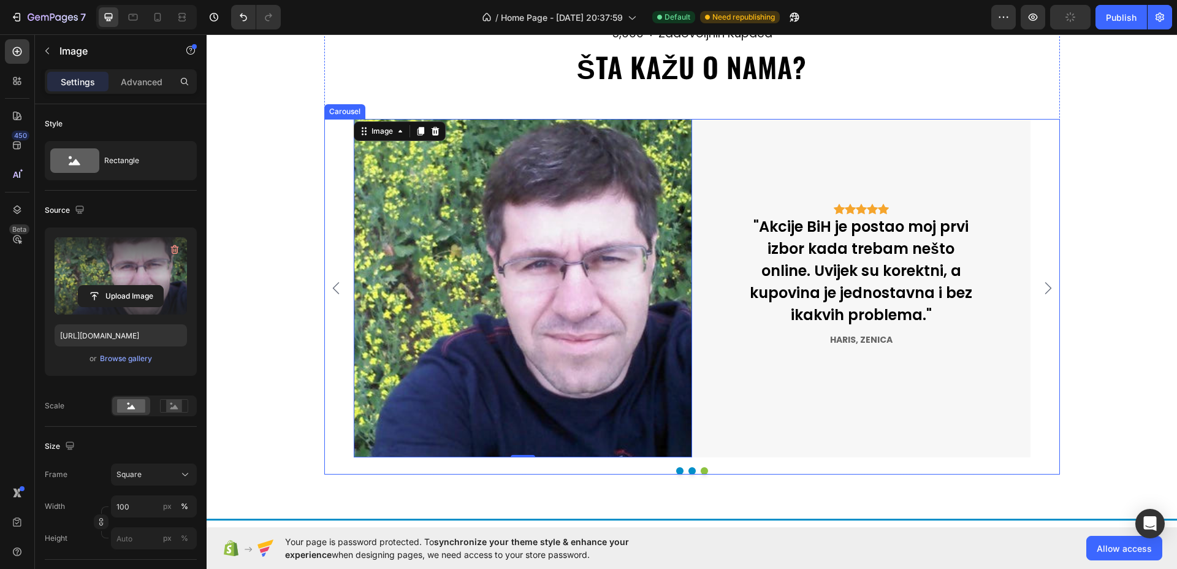
click at [332, 286] on icon "Carousel Back Arrow" at bounding box center [335, 288] width 7 height 12
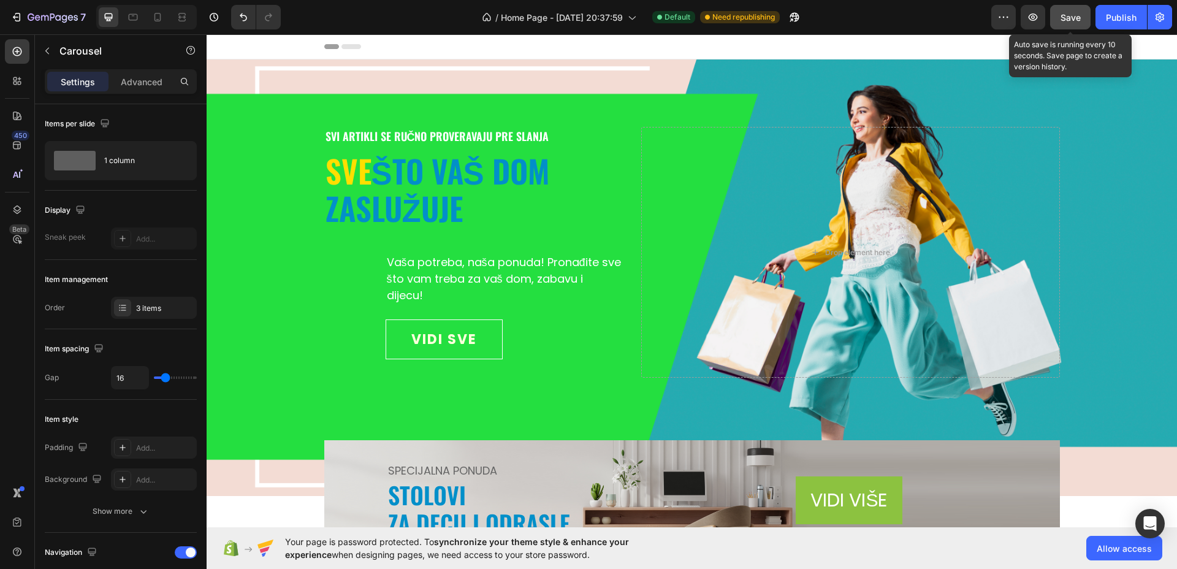
click at [1065, 18] on span "Save" at bounding box center [1071, 17] width 20 height 10
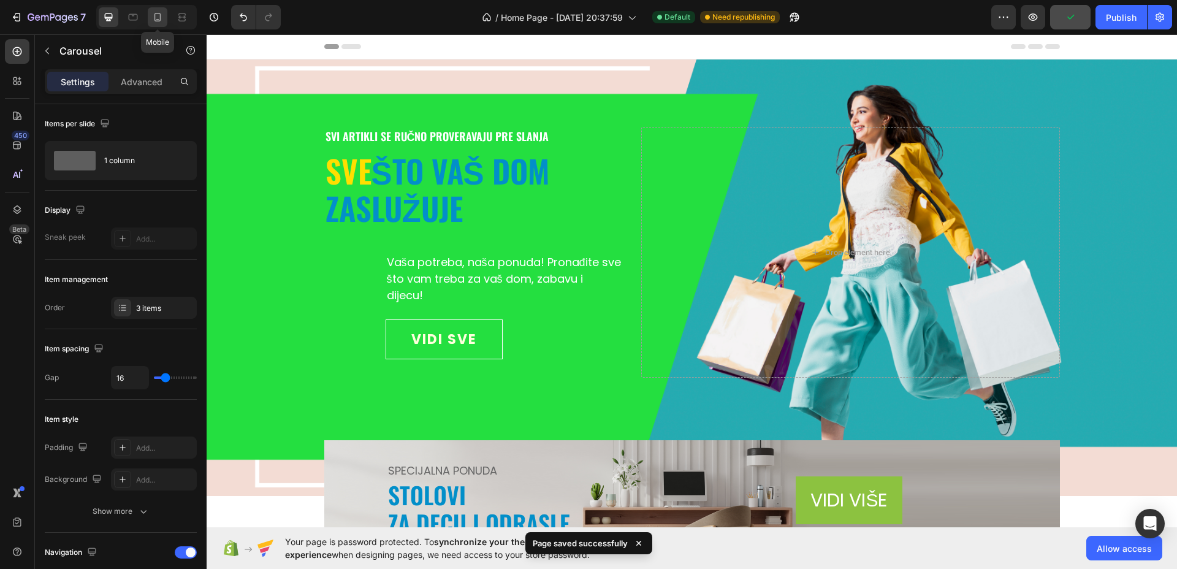
click at [156, 18] on icon at bounding box center [157, 17] width 12 height 12
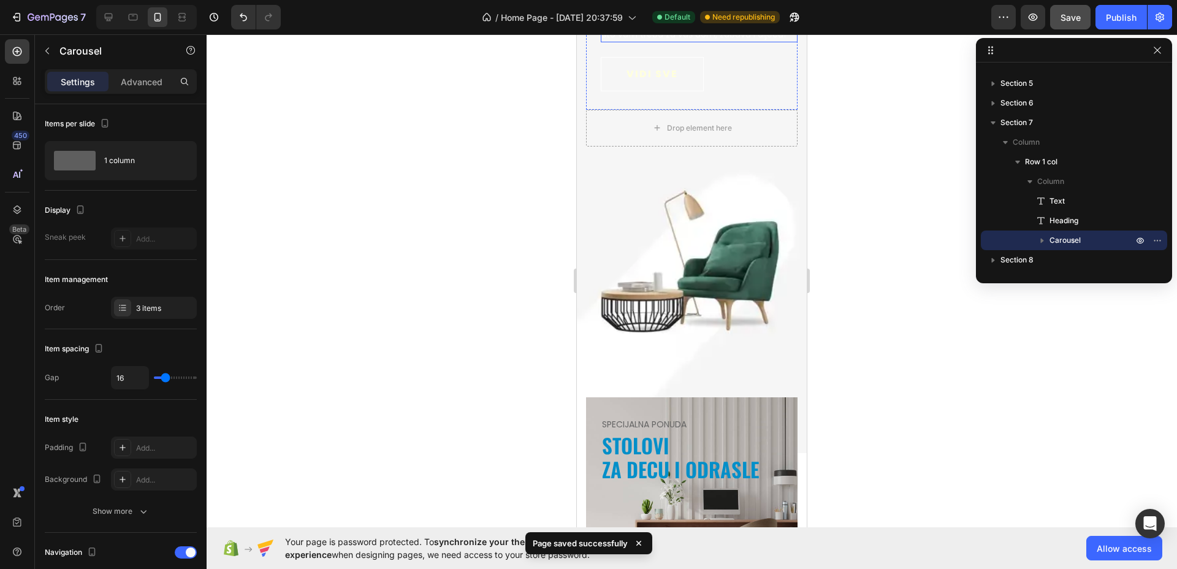
scroll to position [230, 0]
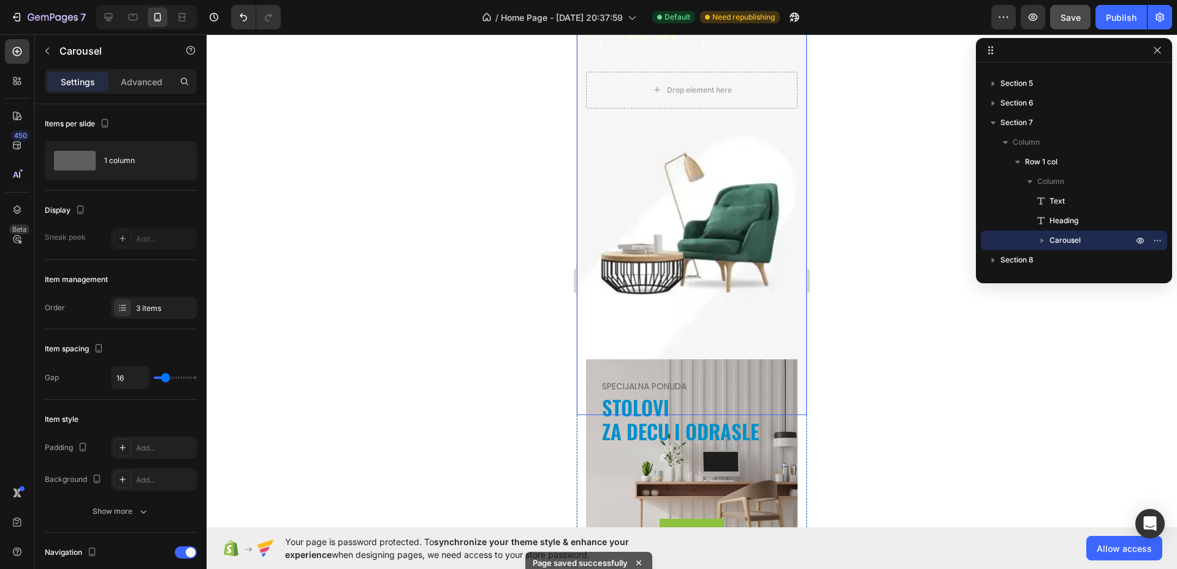
click at [640, 316] on div "svi artikli se ručno proveravaju pre slanja Text sve što vaš dom zaslužuje Head…" at bounding box center [692, 123] width 230 height 586
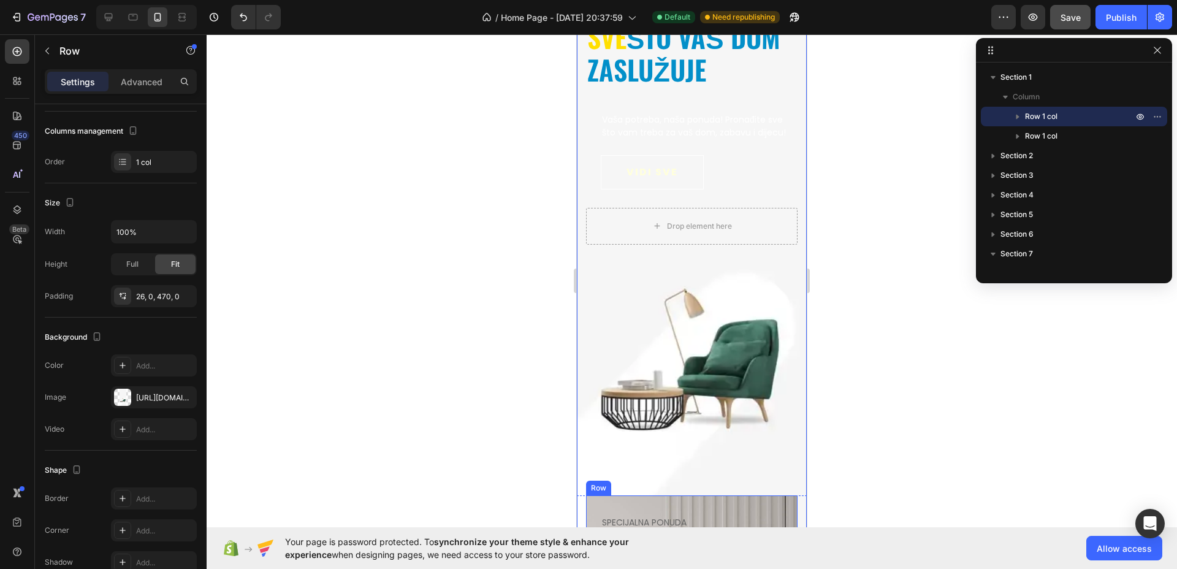
scroll to position [0, 0]
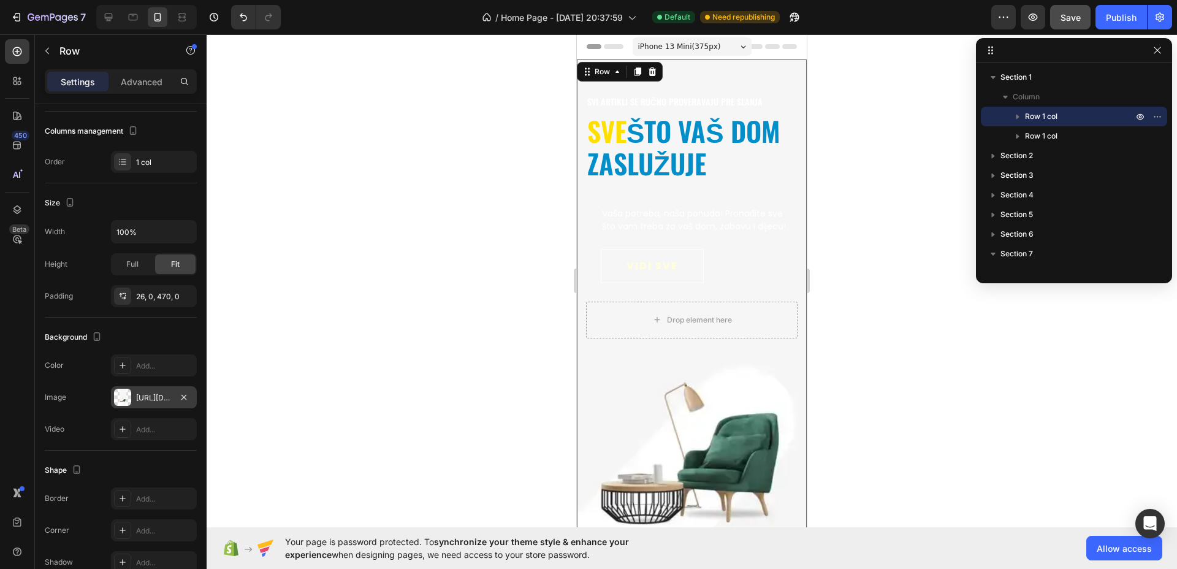
click at [154, 402] on div "https://ucarecdn.com/e462a887-daa5-491d-b5e9-c831c271d66a/-/format/auto/-/previ…" at bounding box center [154, 397] width 36 height 11
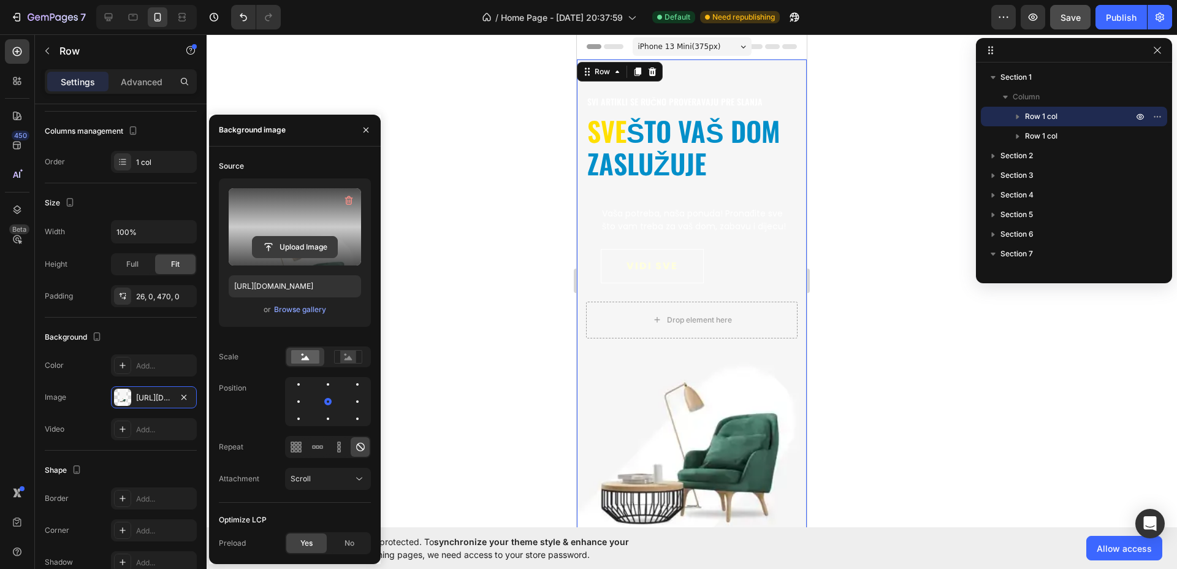
click at [293, 238] on input "file" at bounding box center [295, 247] width 85 height 21
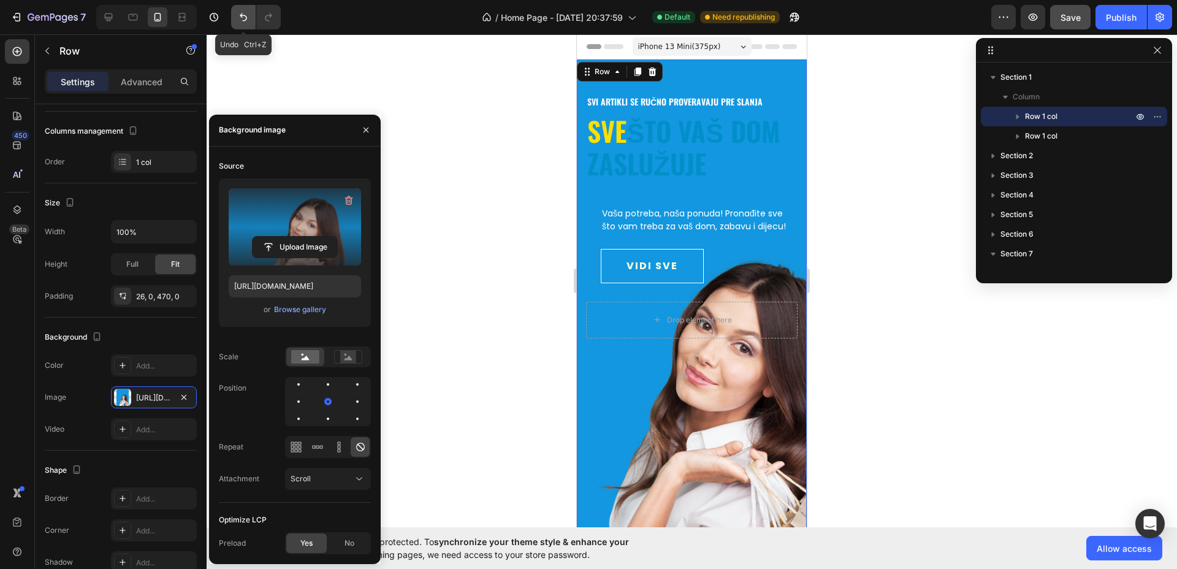
click at [248, 12] on icon "Undo/Redo" at bounding box center [243, 17] width 12 height 12
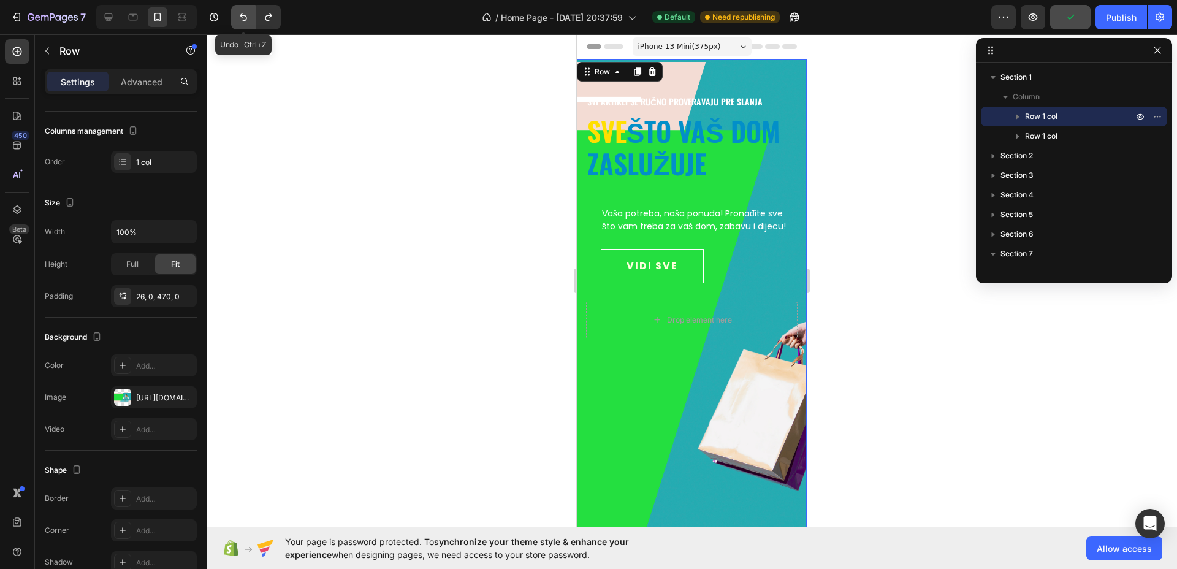
click at [243, 26] on button "Undo/Redo" at bounding box center [243, 17] width 25 height 25
type input "https://cdn.shopify.com/s/files/1/0592/7079/1232/files/gempages_581672457887286…"
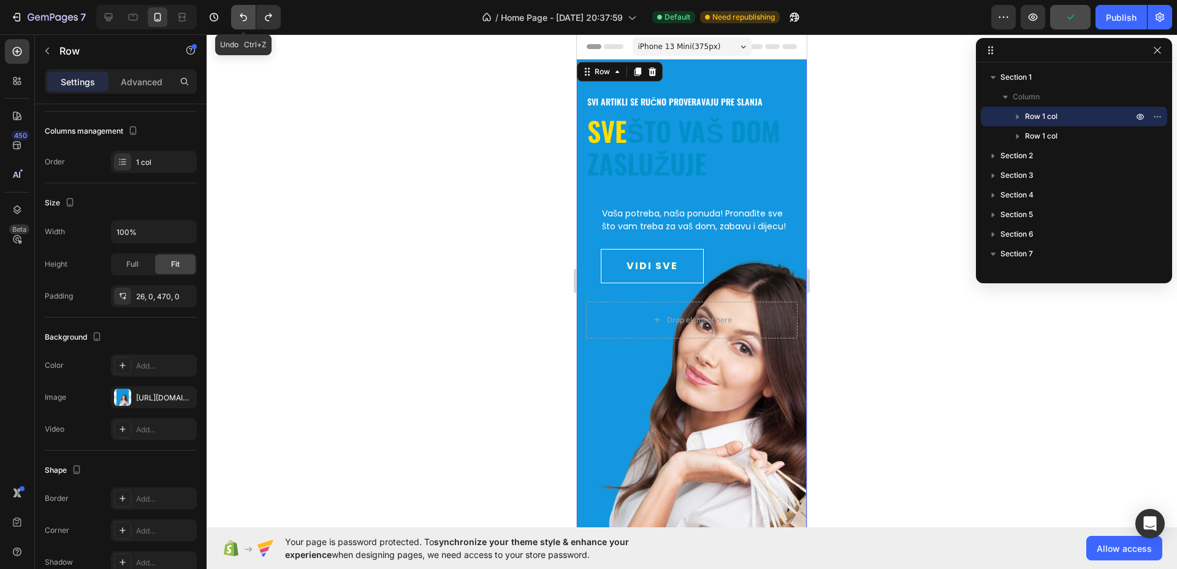
click at [243, 26] on button "Undo/Redo" at bounding box center [243, 17] width 25 height 25
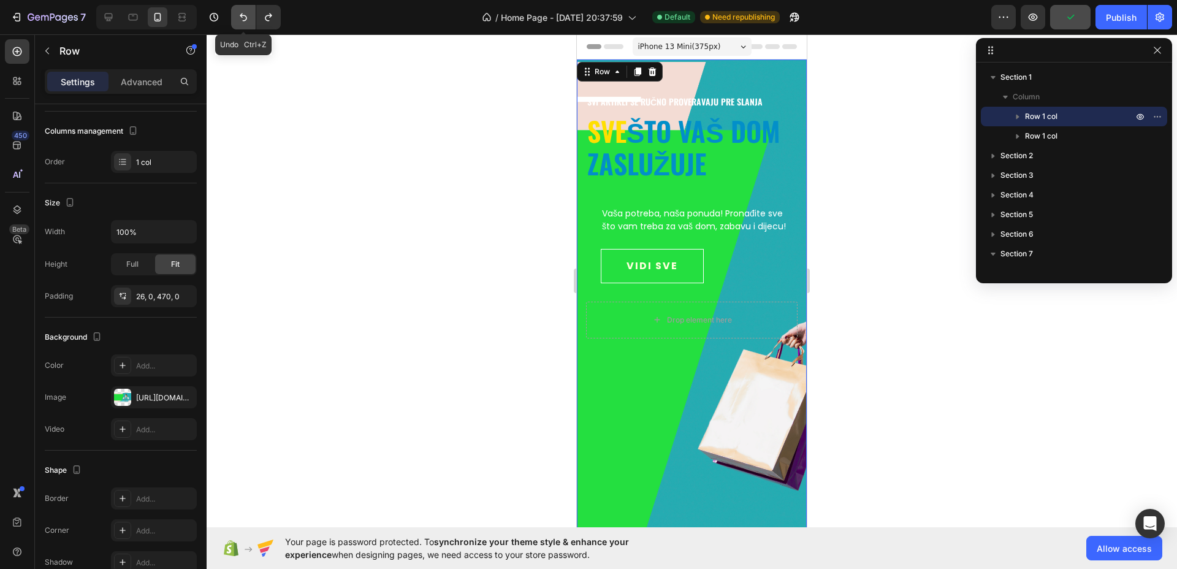
click at [243, 26] on button "Undo/Redo" at bounding box center [243, 17] width 25 height 25
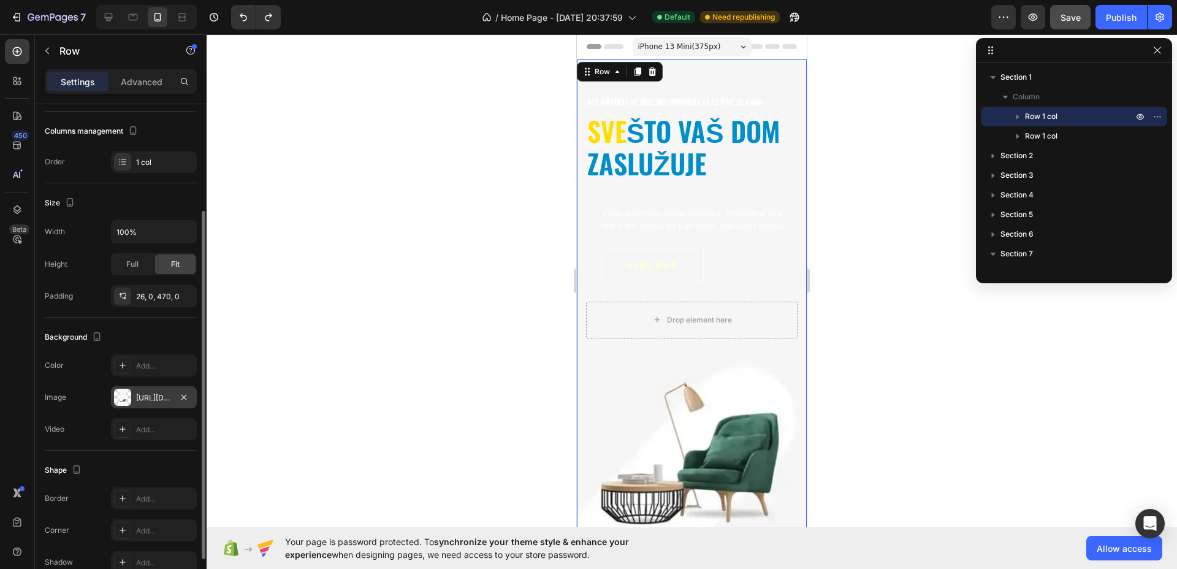
click at [142, 402] on div "https://ucarecdn.com/e462a887-daa5-491d-b5e9-c831c271d66a/-/format/auto/-/previ…" at bounding box center [154, 397] width 36 height 11
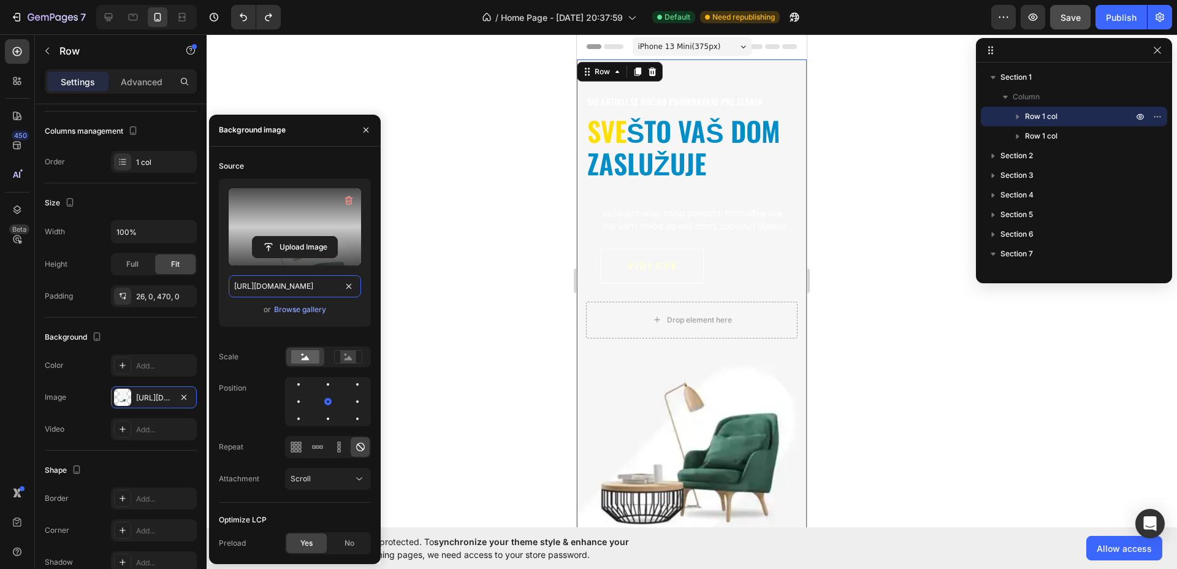
click at [309, 281] on input "https://ucarecdn.com/e462a887-daa5-491d-b5e9-c831c271d66a/-/format/auto/-/previ…" at bounding box center [295, 286] width 132 height 22
click at [144, 269] on div "Full" at bounding box center [132, 265] width 40 height 20
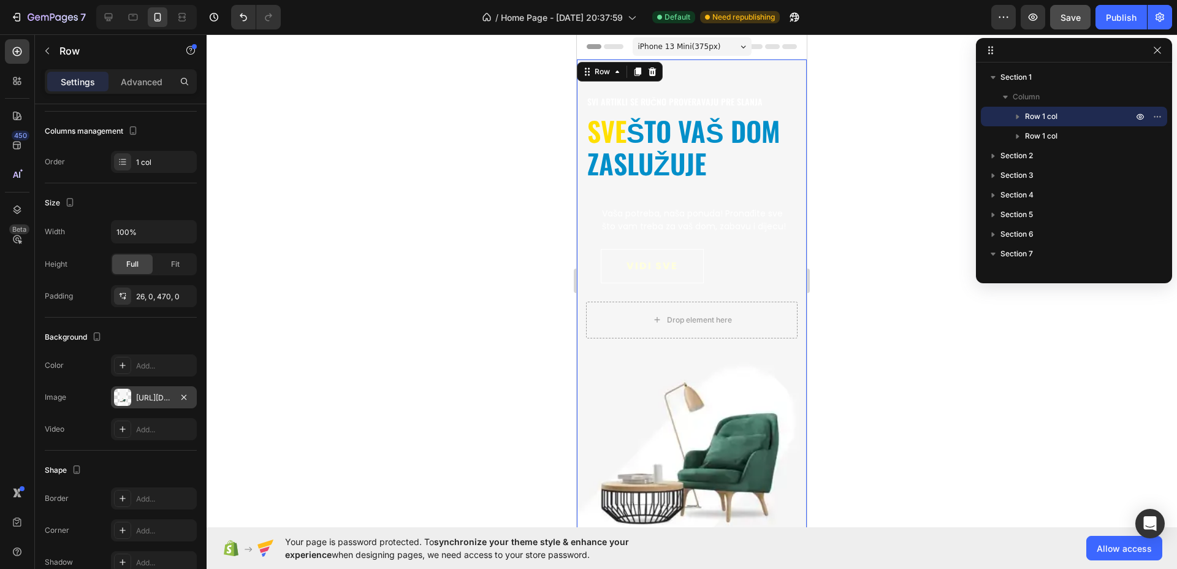
click at [158, 392] on div "https://ucarecdn.com/e462a887-daa5-491d-b5e9-c831c271d66a/-/format/auto/-/previ…" at bounding box center [154, 397] width 36 height 11
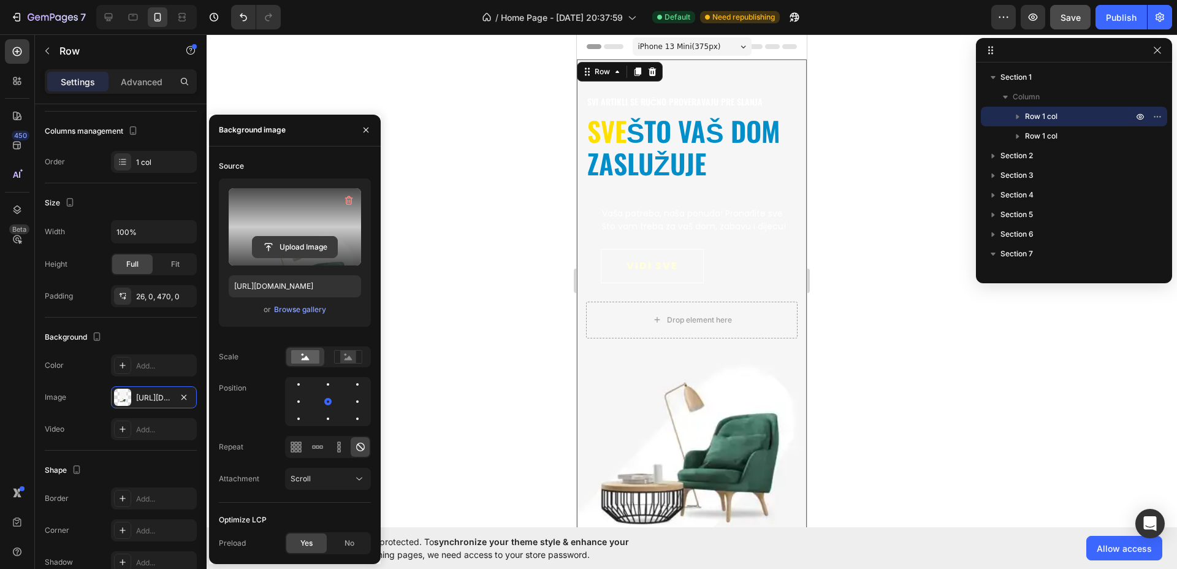
click at [288, 237] on input "file" at bounding box center [295, 247] width 85 height 21
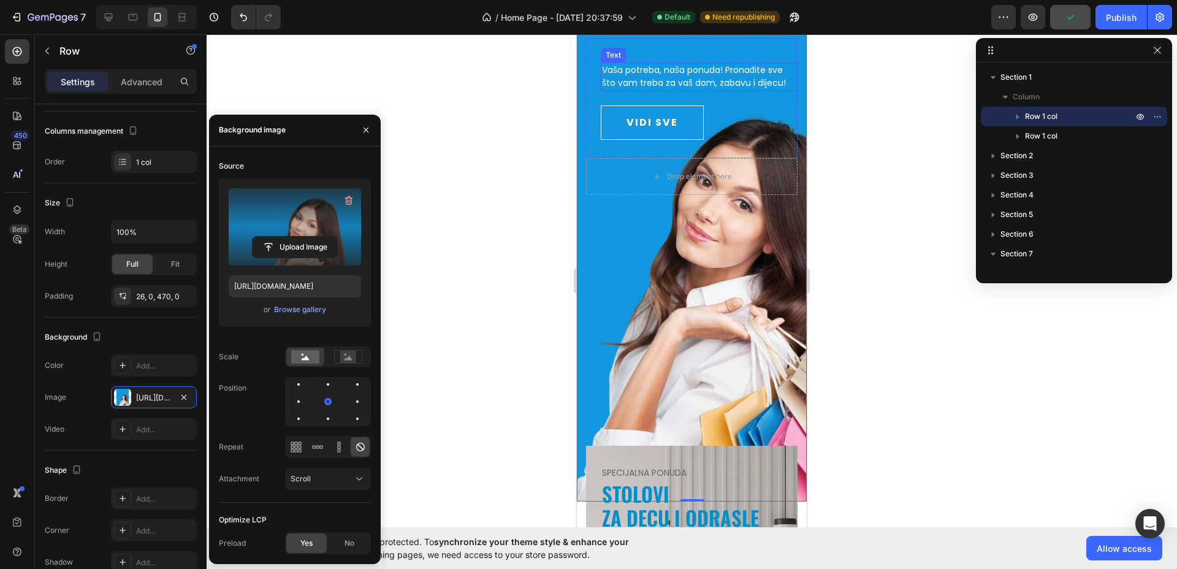
scroll to position [153, 0]
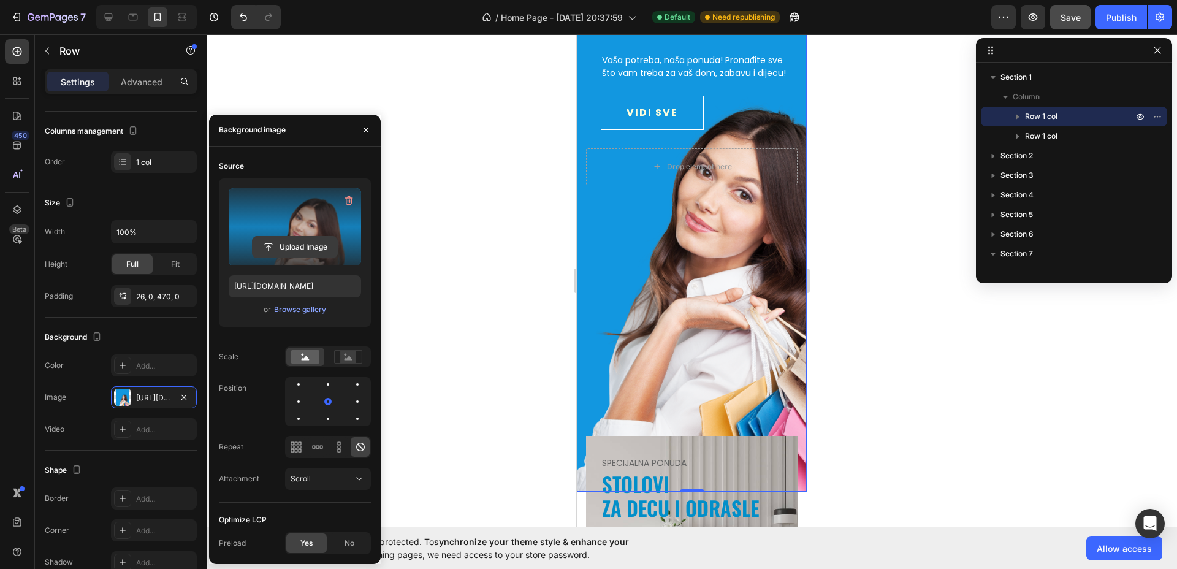
click at [321, 251] on input "file" at bounding box center [295, 247] width 85 height 21
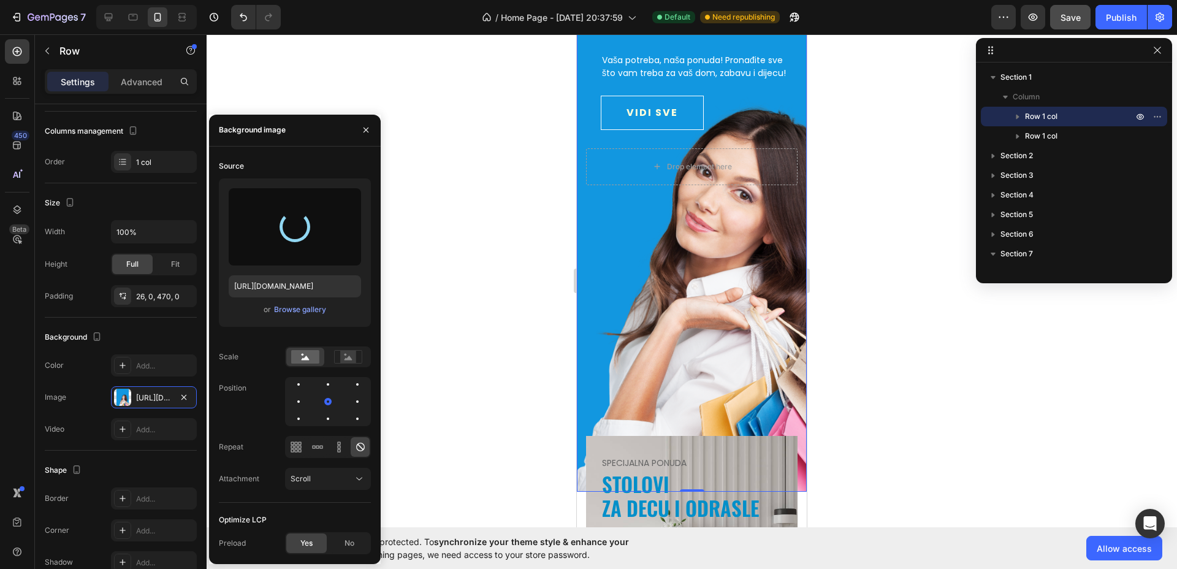
scroll to position [0, 0]
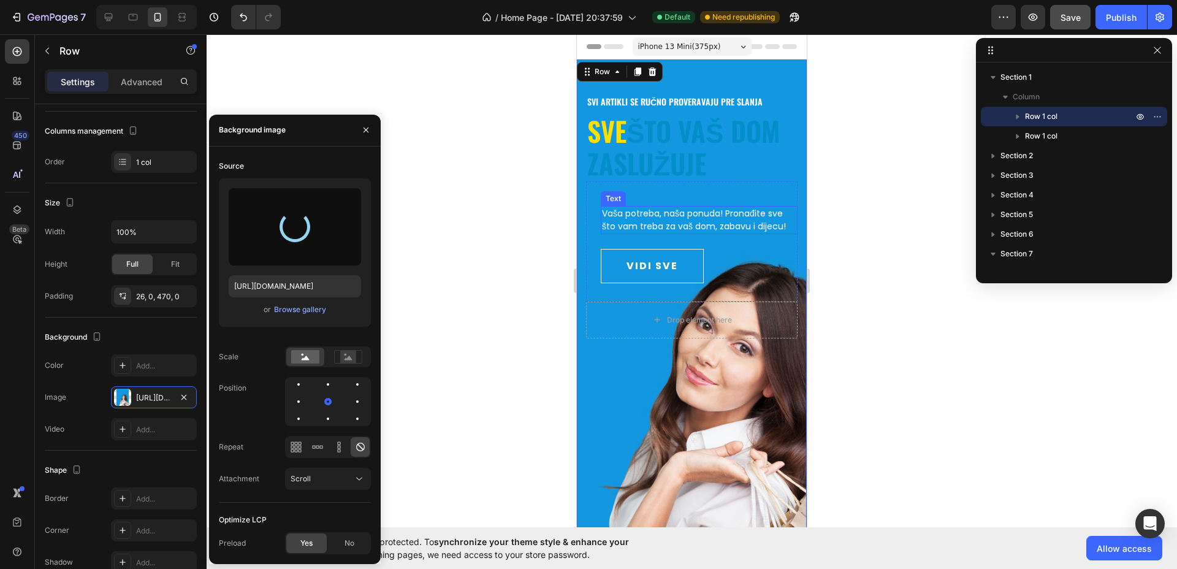
type input "https://cdn.shopify.com/s/files/1/0592/7079/1232/files/gempages_581672457887286…"
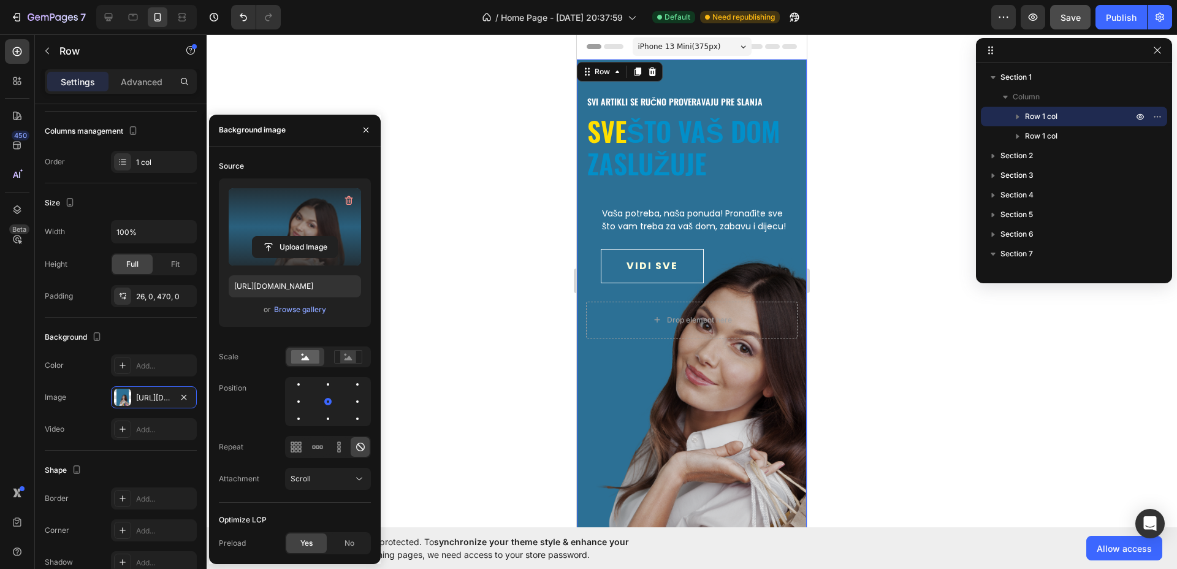
scroll to position [77, 0]
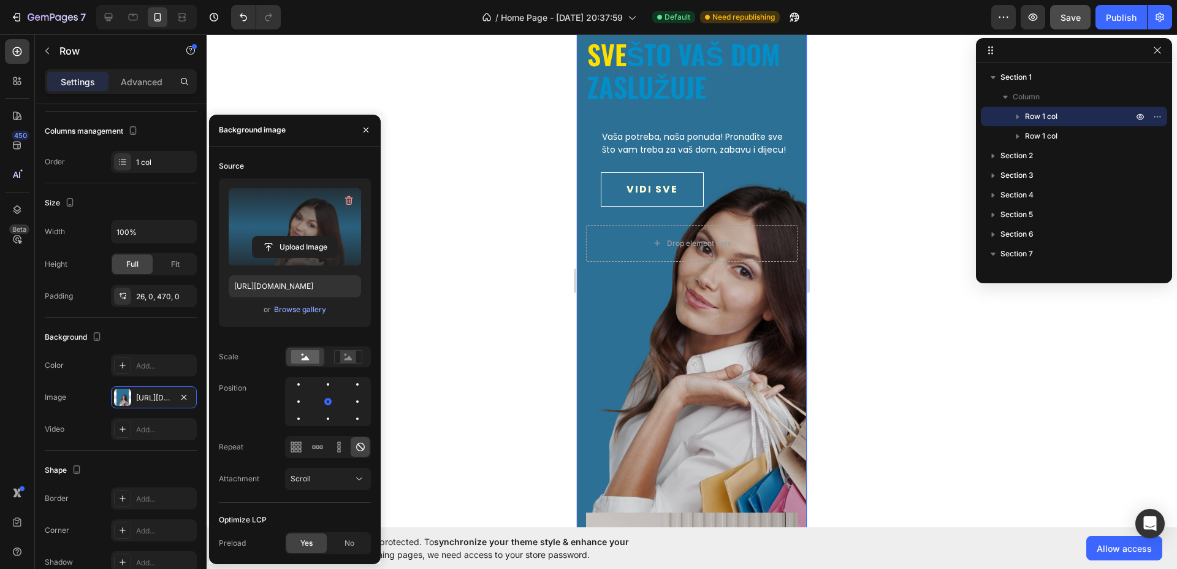
click at [684, 368] on div "svi artikli se ručno proveravaju pre slanja Text sve što vaš dom zaslužuje Head…" at bounding box center [692, 276] width 230 height 586
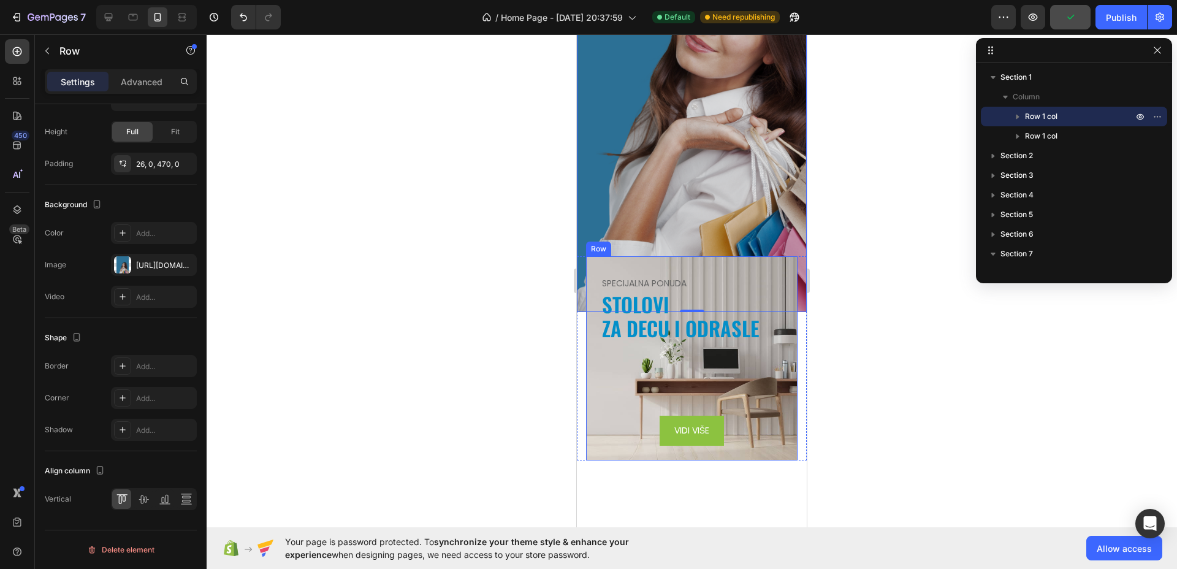
scroll to position [383, 0]
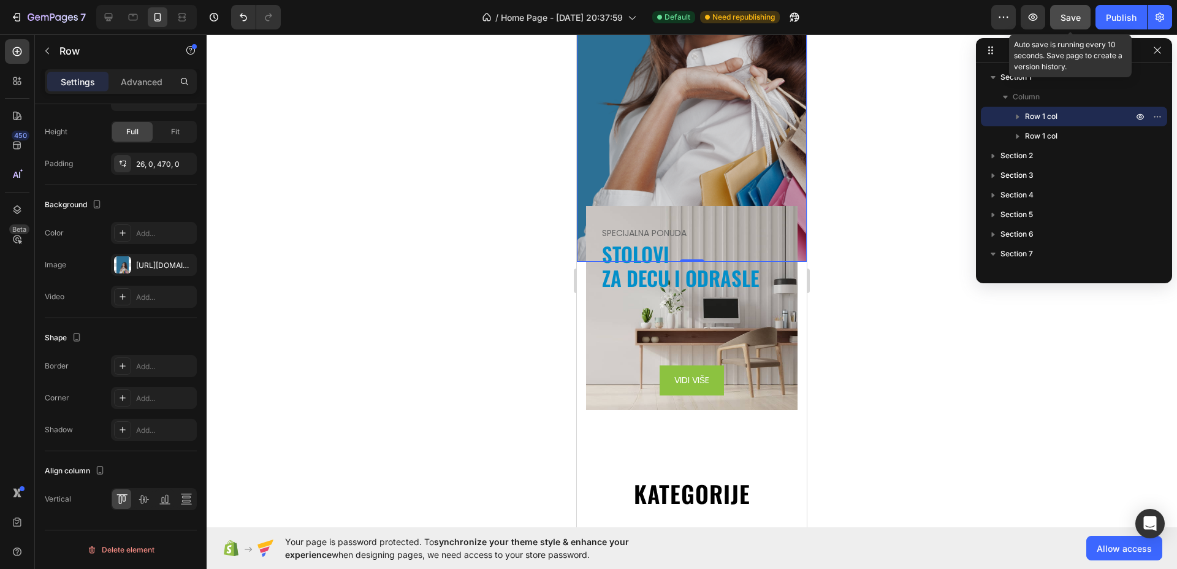
click at [1084, 19] on button "Save" at bounding box center [1071, 17] width 40 height 25
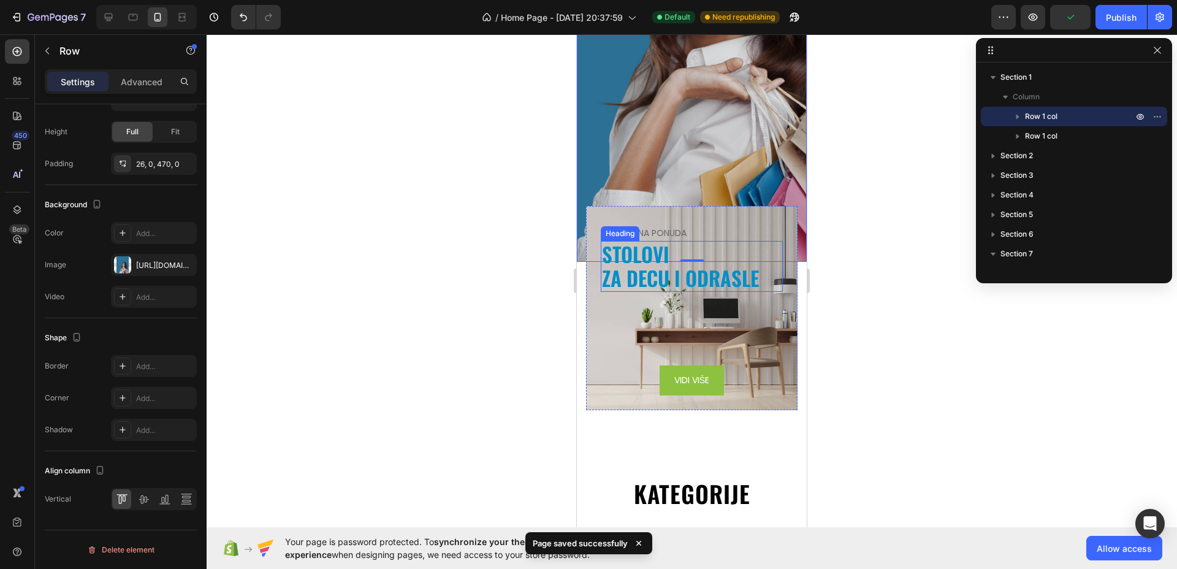
click at [708, 283] on h2 "STOLOVI ZA DECU I ODRASLE" at bounding box center [692, 266] width 182 height 51
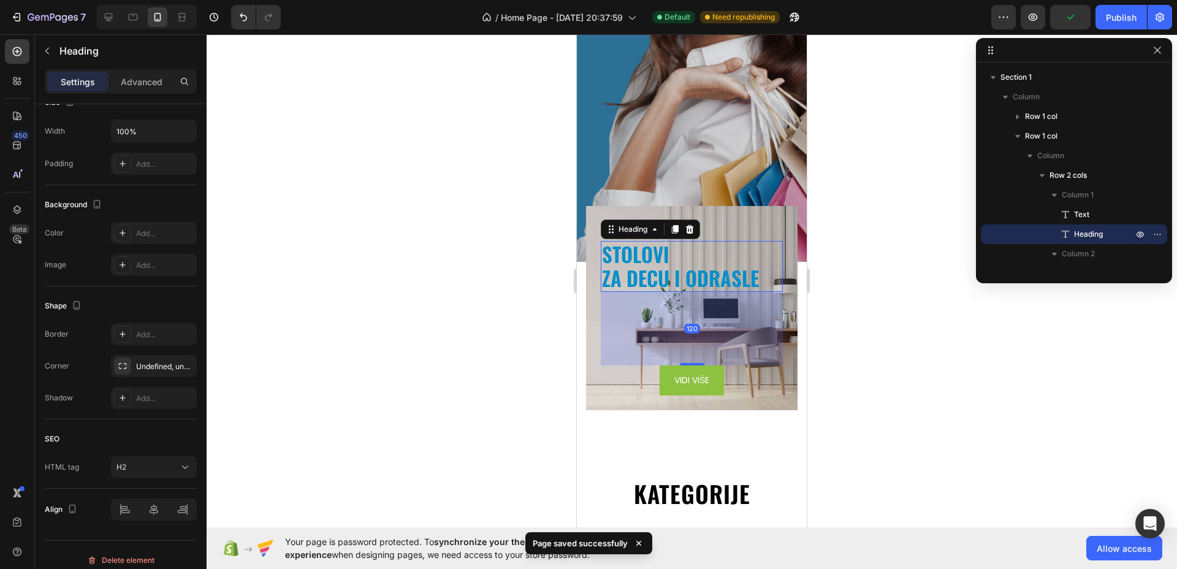
scroll to position [0, 0]
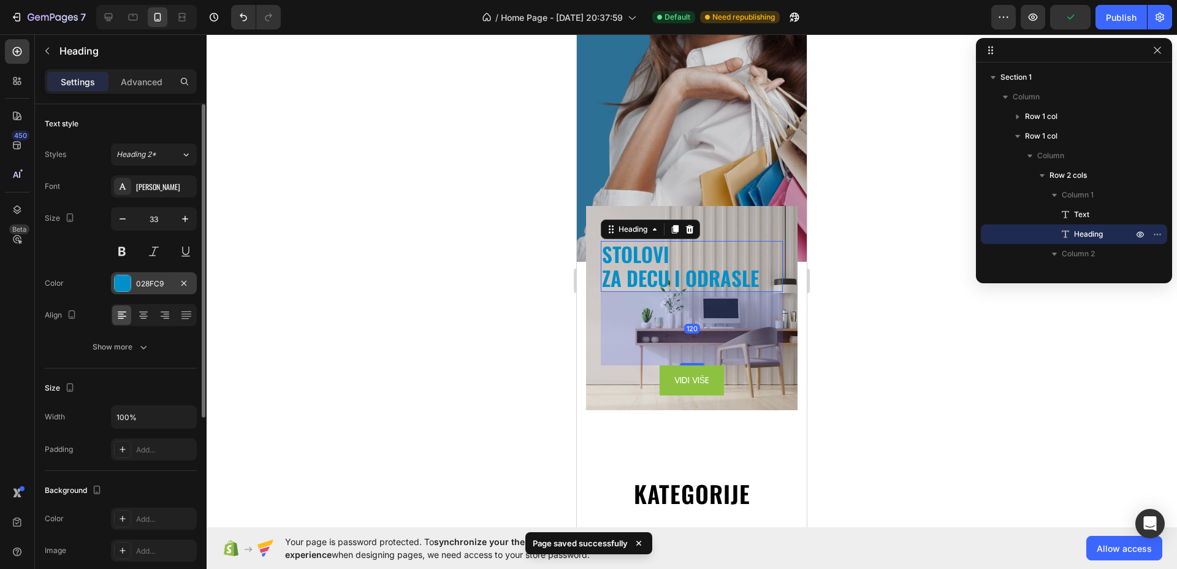
click at [126, 282] on div at bounding box center [123, 283] width 16 height 16
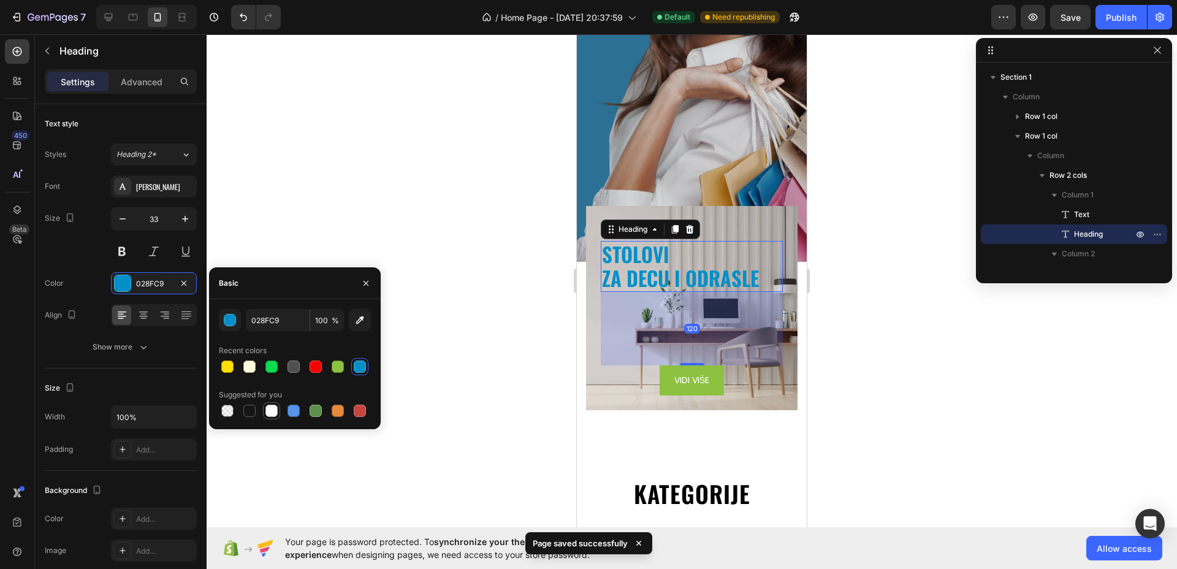
click at [277, 418] on div at bounding box center [271, 410] width 17 height 17
type input "FFFFFF"
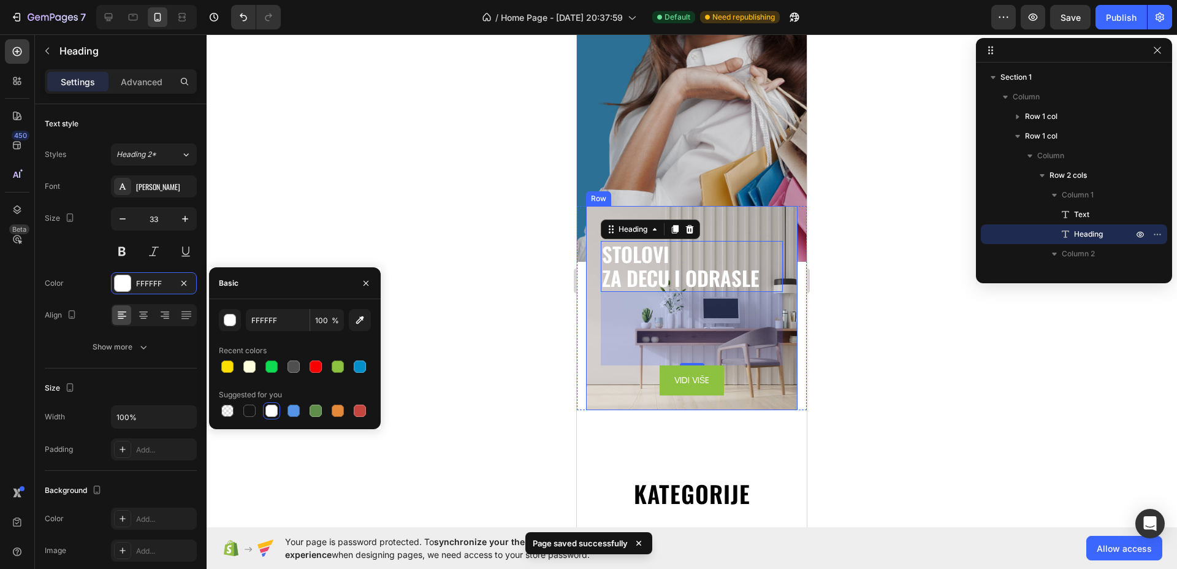
click at [760, 410] on div "SPECIJALNA PONUDA Text STOLOVI ZA DECU I ODRASLE Heading 120 VIDI VIŠE Button R…" at bounding box center [692, 308] width 212 height 204
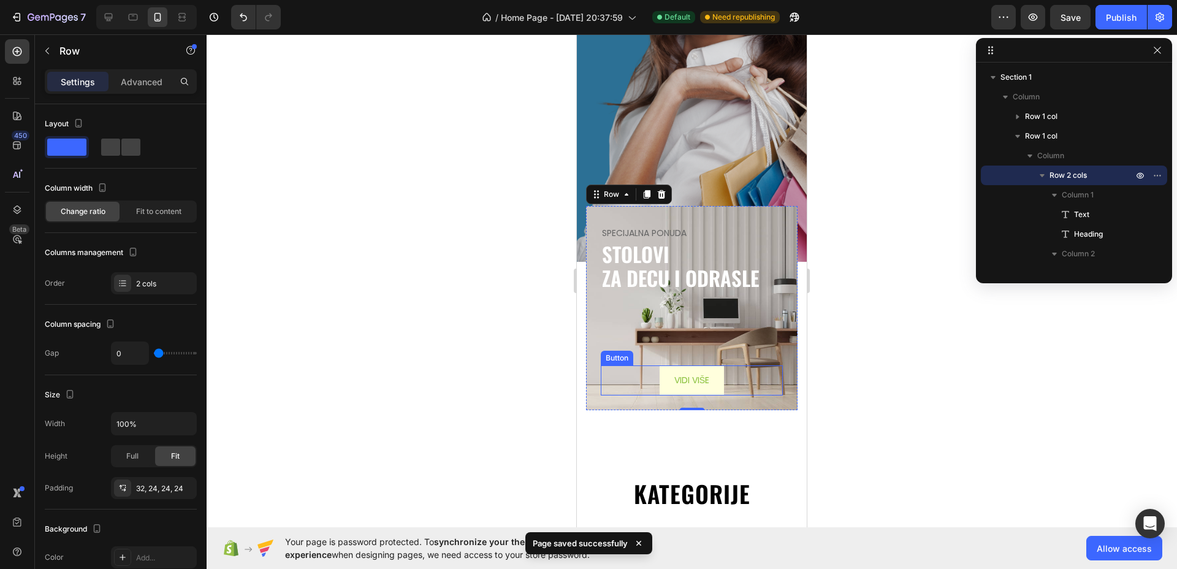
drag, startPoint x: 683, startPoint y: 391, endPoint x: 666, endPoint y: 391, distance: 17.2
click at [683, 388] on p "VIDI VIŠE" at bounding box center [692, 380] width 35 height 15
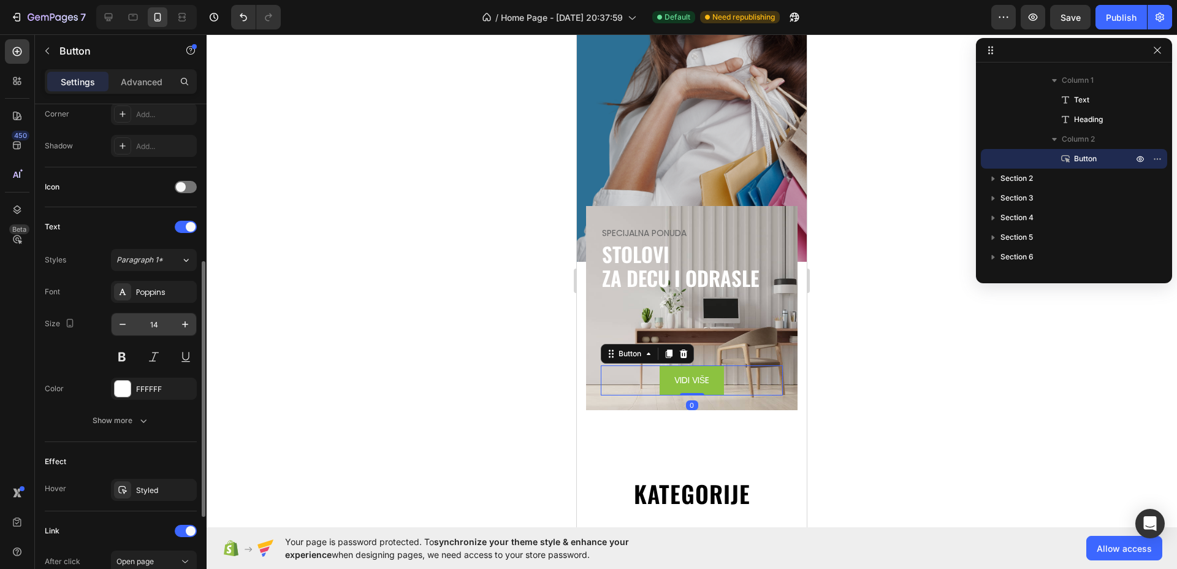
scroll to position [383, 0]
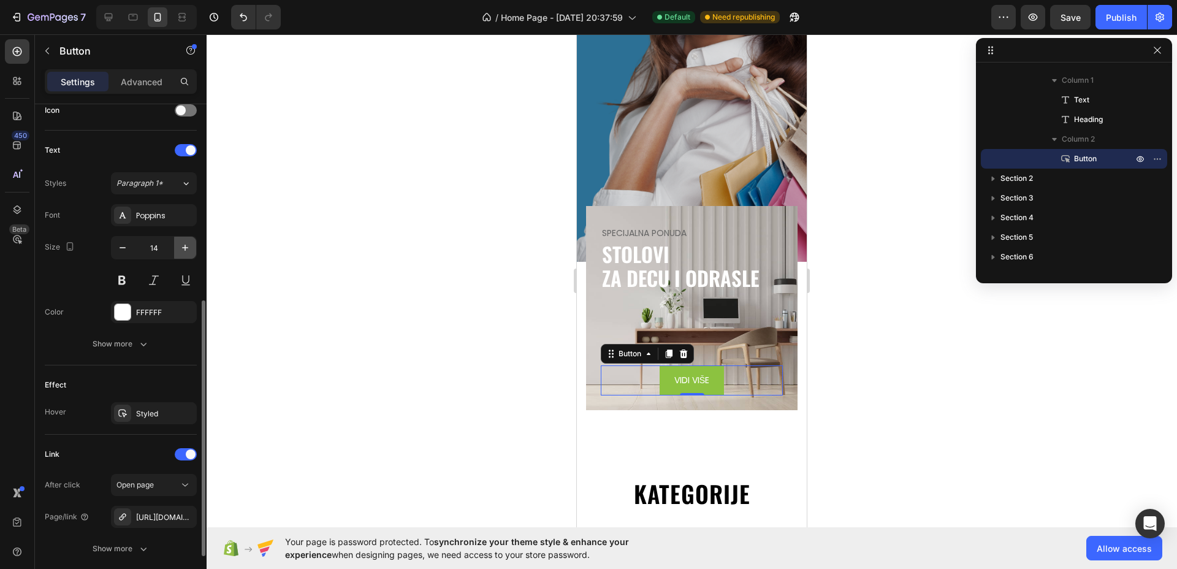
click at [180, 253] on icon "button" at bounding box center [185, 248] width 12 height 12
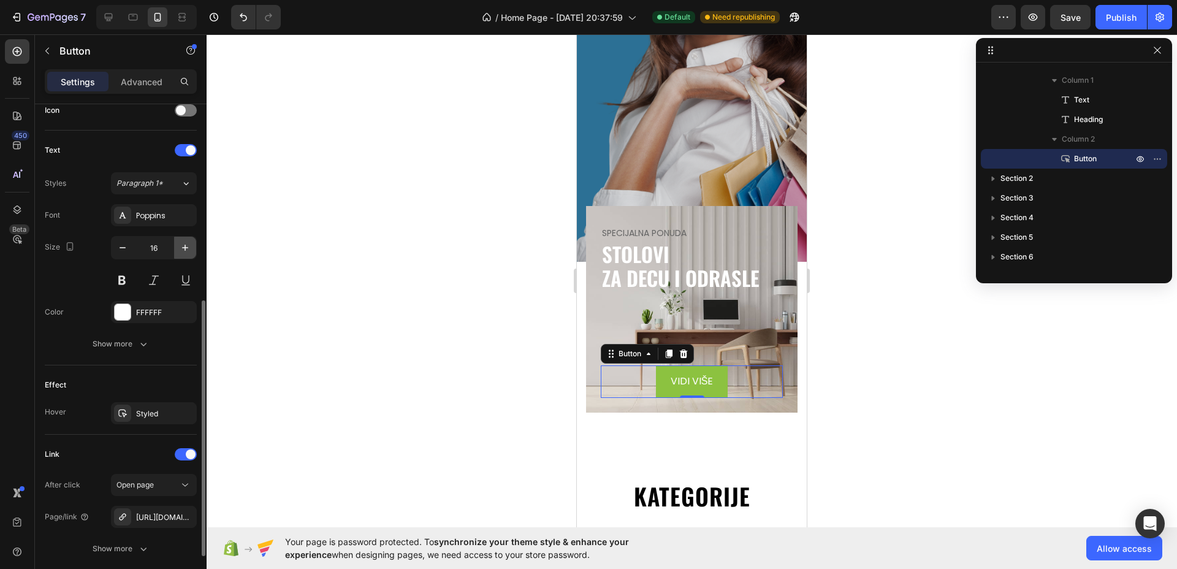
click at [180, 253] on icon "button" at bounding box center [185, 248] width 12 height 12
click at [117, 279] on button at bounding box center [122, 280] width 22 height 22
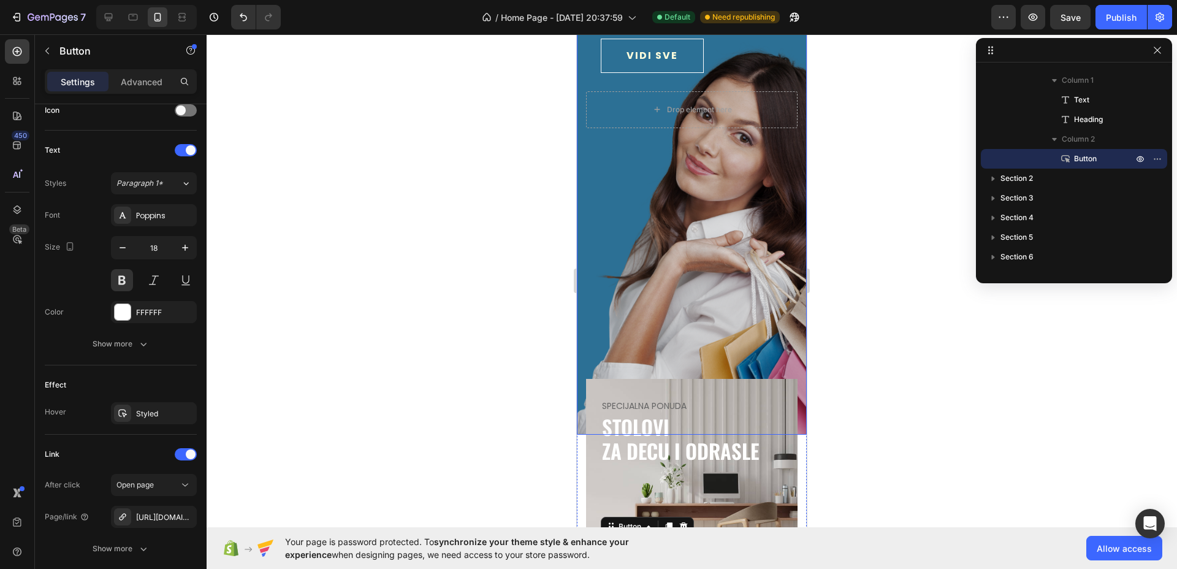
scroll to position [0, 0]
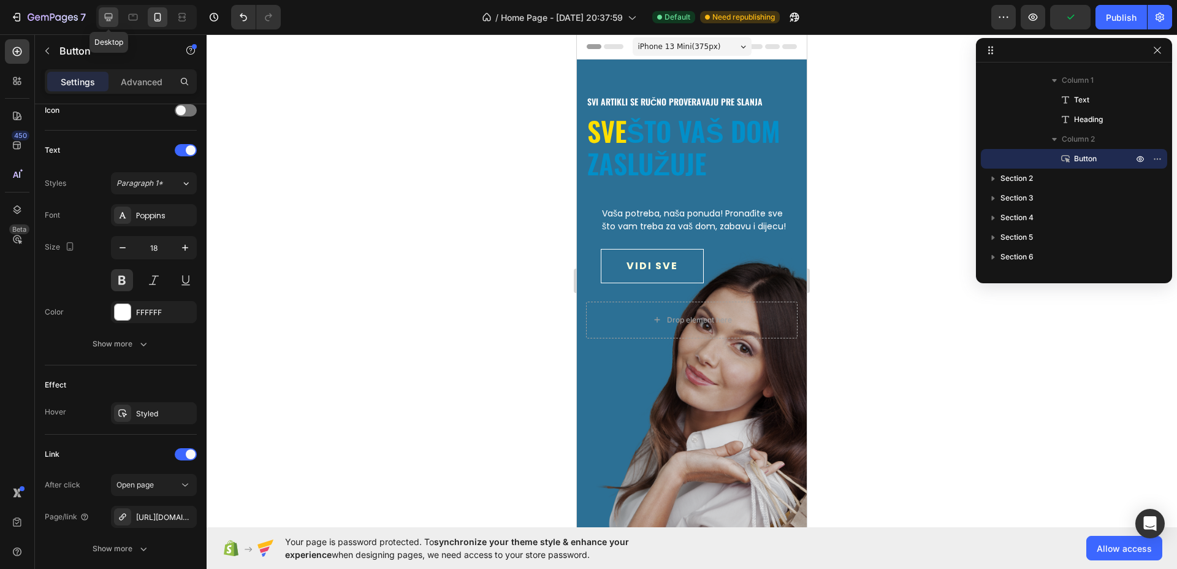
click at [106, 15] on icon at bounding box center [108, 17] width 12 height 12
type input "30"
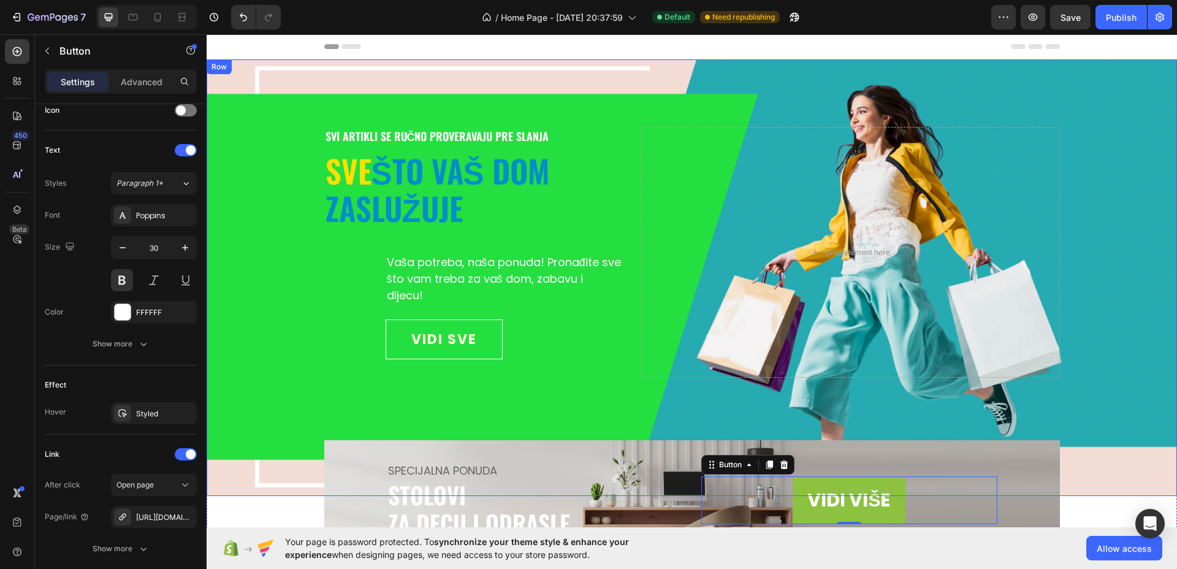
click at [618, 71] on div "svi artikli se ručno proveravaju pre slanja Text sve što vaš dom zaslužuje Head…" at bounding box center [692, 277] width 971 height 437
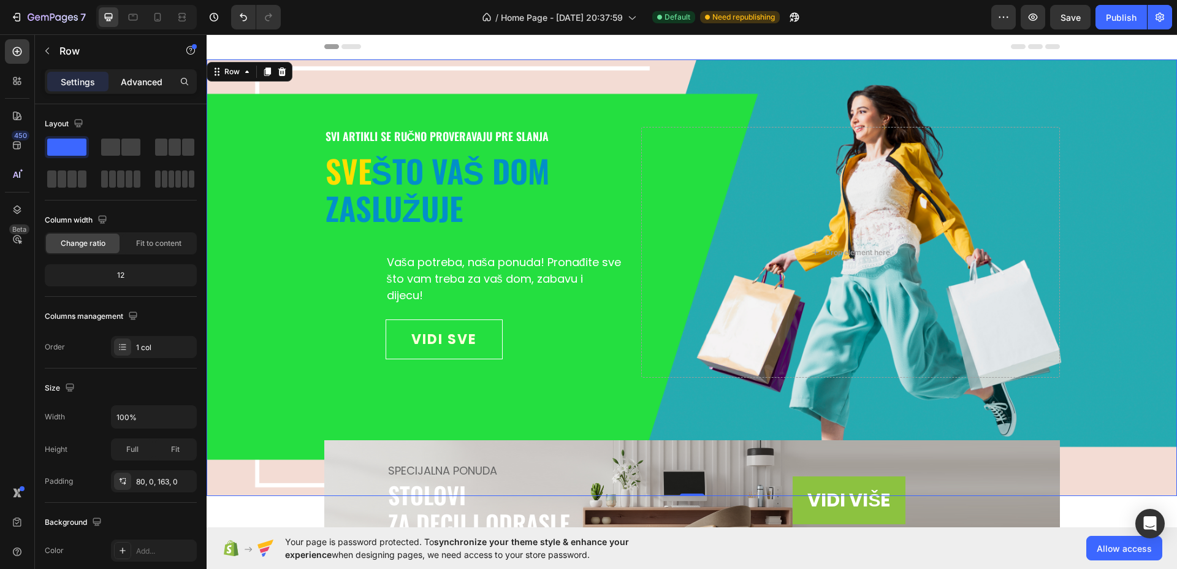
click at [137, 85] on p "Advanced" at bounding box center [142, 81] width 42 height 13
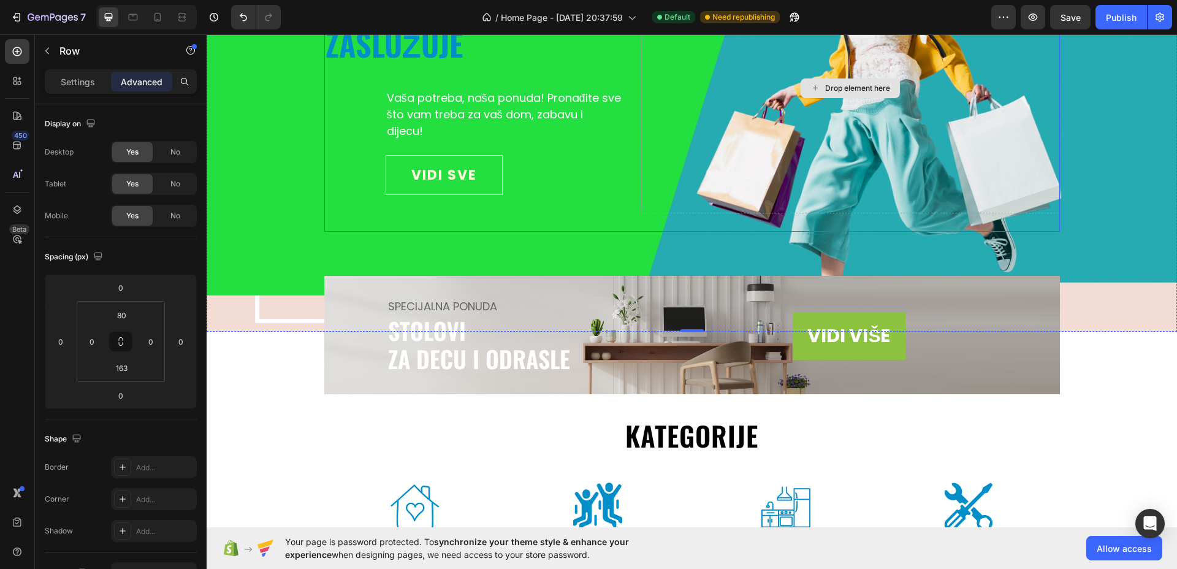
scroll to position [228, 0]
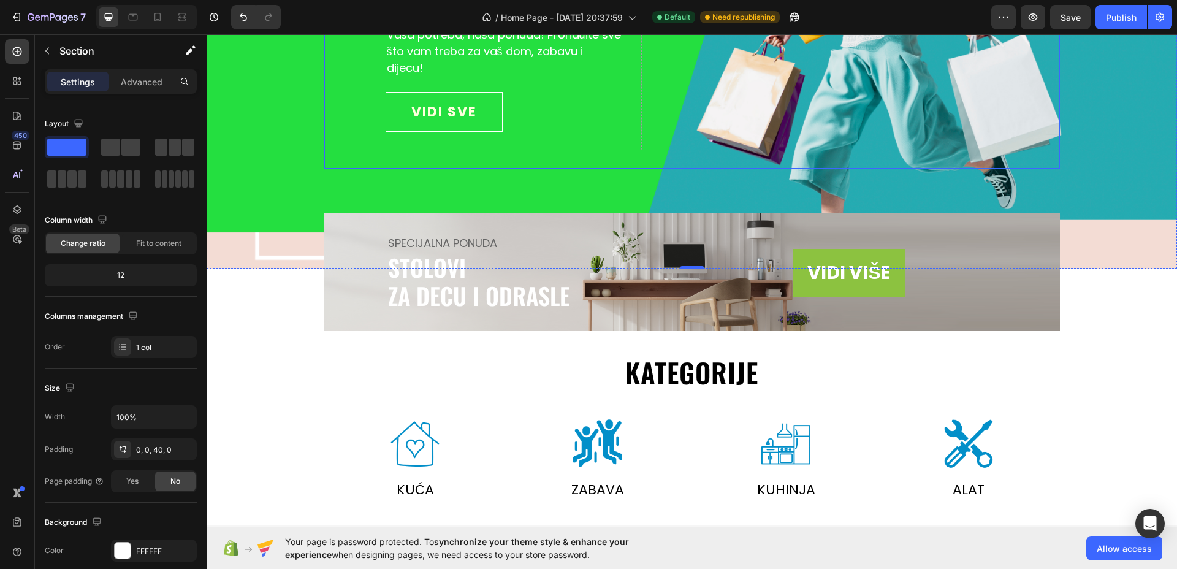
click at [1114, 329] on div "svi artikli se ručno proveravaju pre slanja Text sve što vaš dom zaslužuje Head…" at bounding box center [692, 94] width 971 height 524
click at [1052, 445] on div at bounding box center [969, 443] width 183 height 49
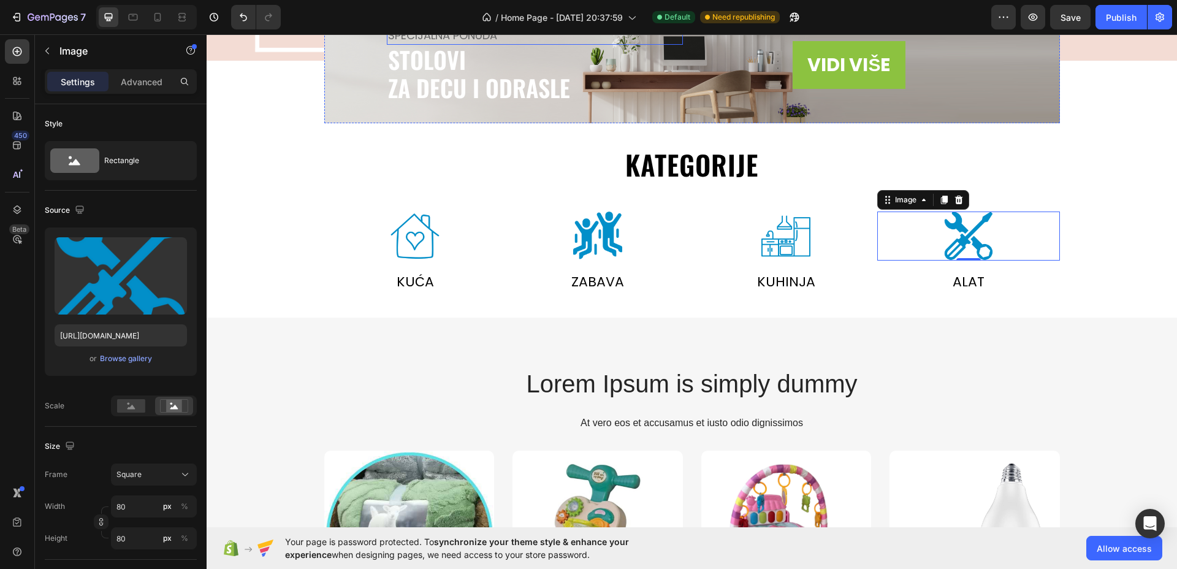
scroll to position [537, 0]
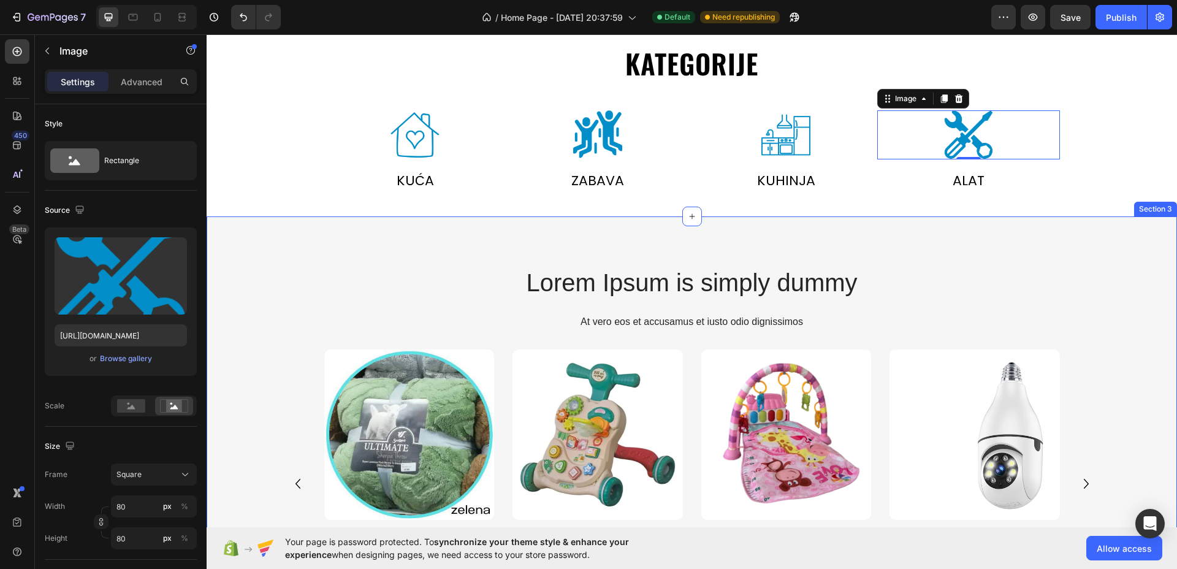
click at [697, 243] on div "Lorem Ipsum is simply dummy Heading At vero eos et accusamus et iusto odio dign…" at bounding box center [692, 436] width 971 height 441
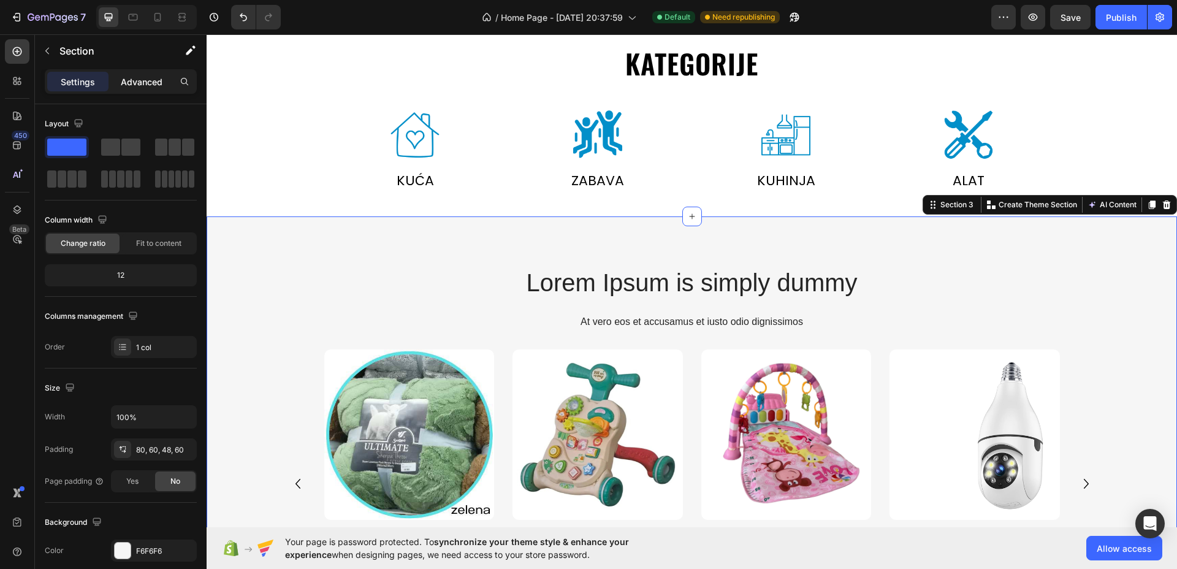
click at [137, 80] on p "Advanced" at bounding box center [142, 81] width 42 height 13
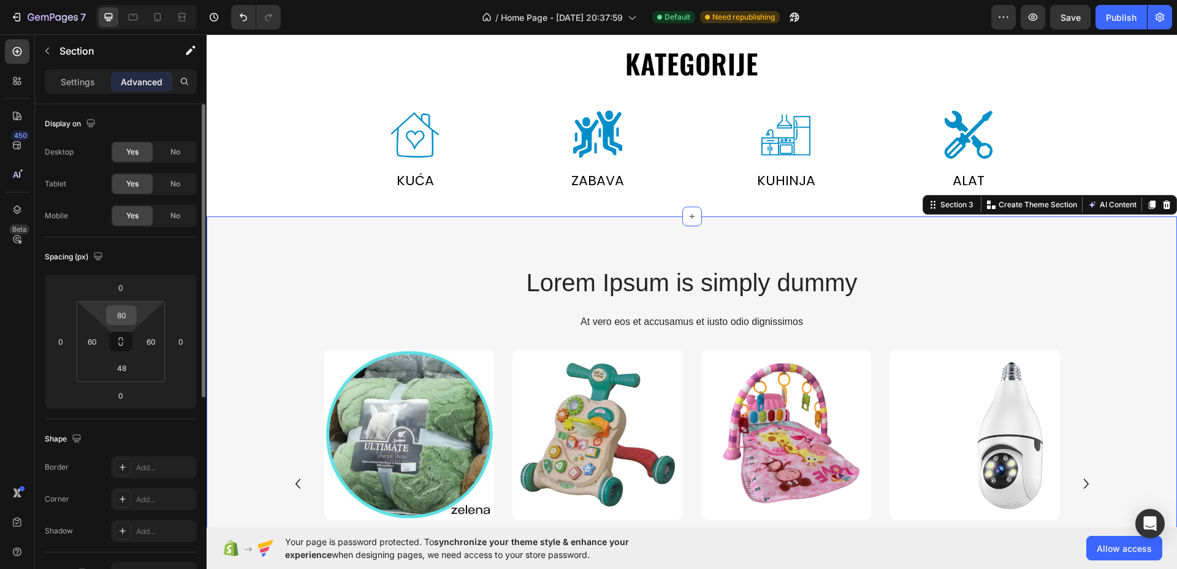
click at [124, 315] on input "80" at bounding box center [121, 315] width 25 height 18
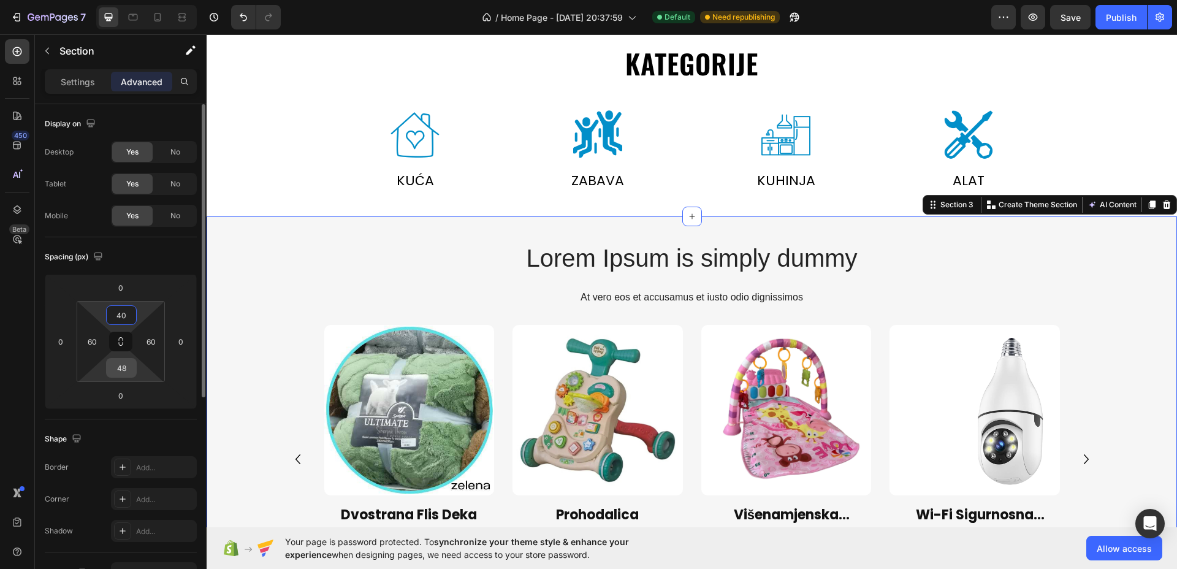
type input "40"
click at [125, 362] on input "48" at bounding box center [121, 368] width 25 height 18
type input "40"
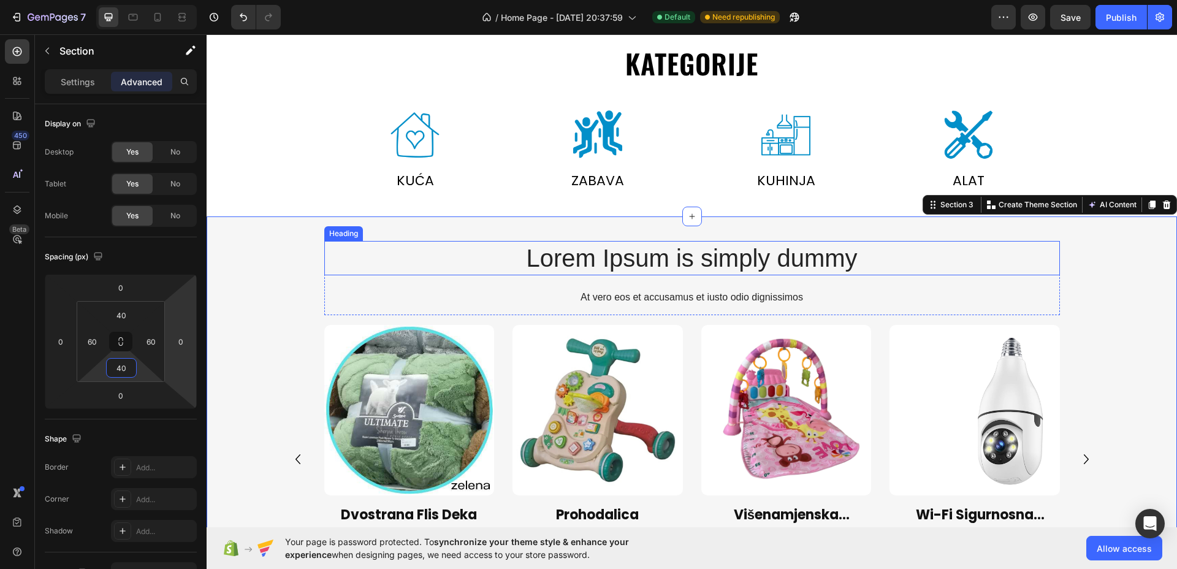
click at [633, 253] on h2 "Lorem Ipsum is simply dummy" at bounding box center [692, 258] width 736 height 34
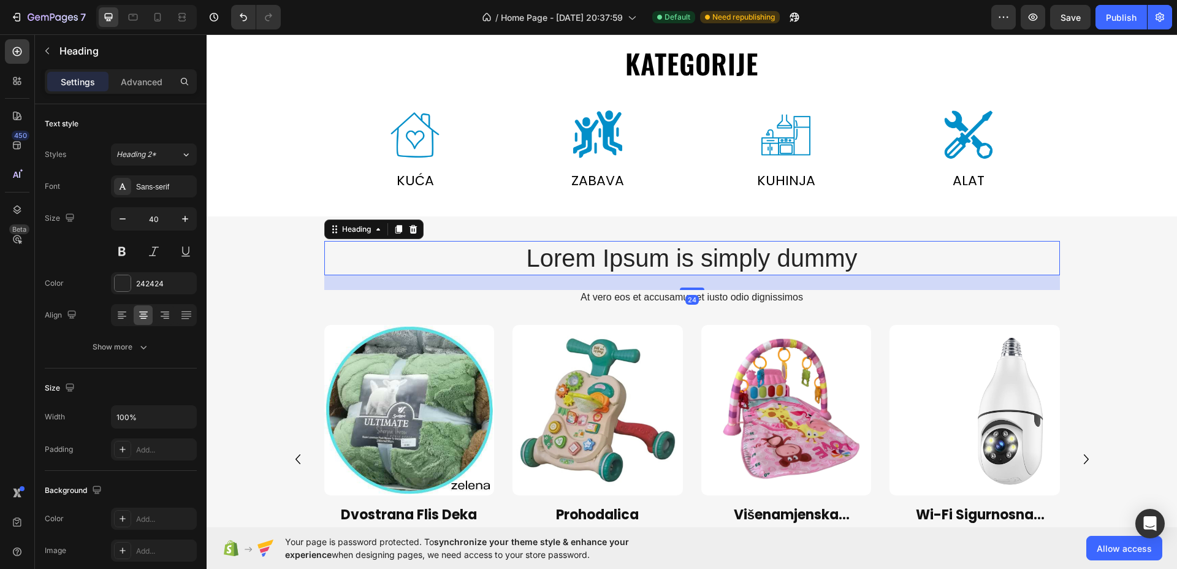
click at [633, 253] on h2 "Lorem Ipsum is simply dummy" at bounding box center [692, 258] width 736 height 34
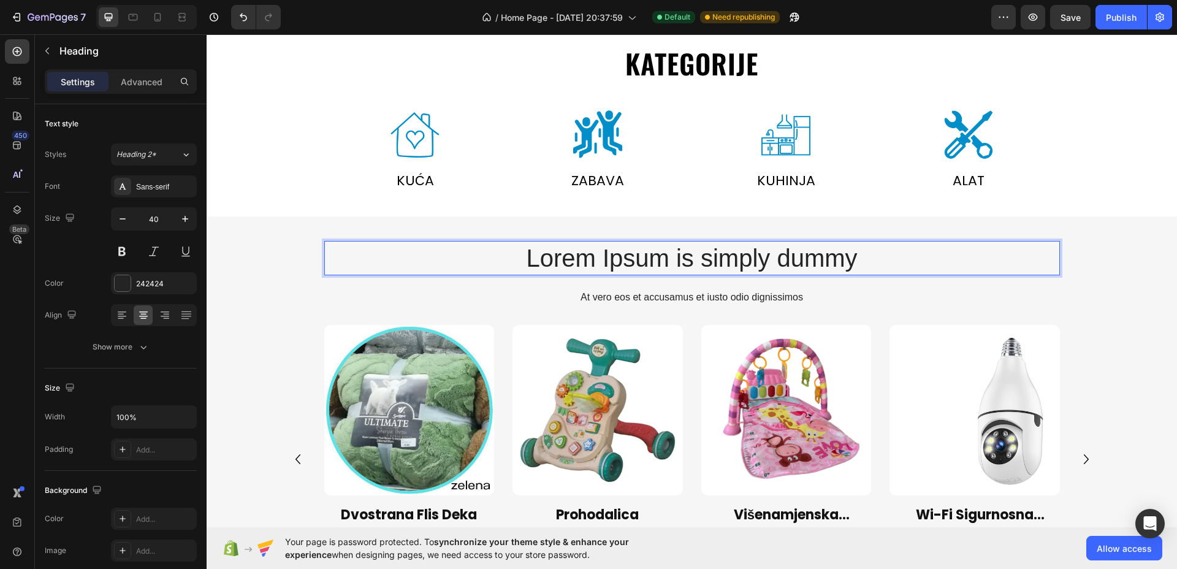
click at [633, 253] on p "Lorem Ipsum is simply dummy" at bounding box center [692, 258] width 733 height 32
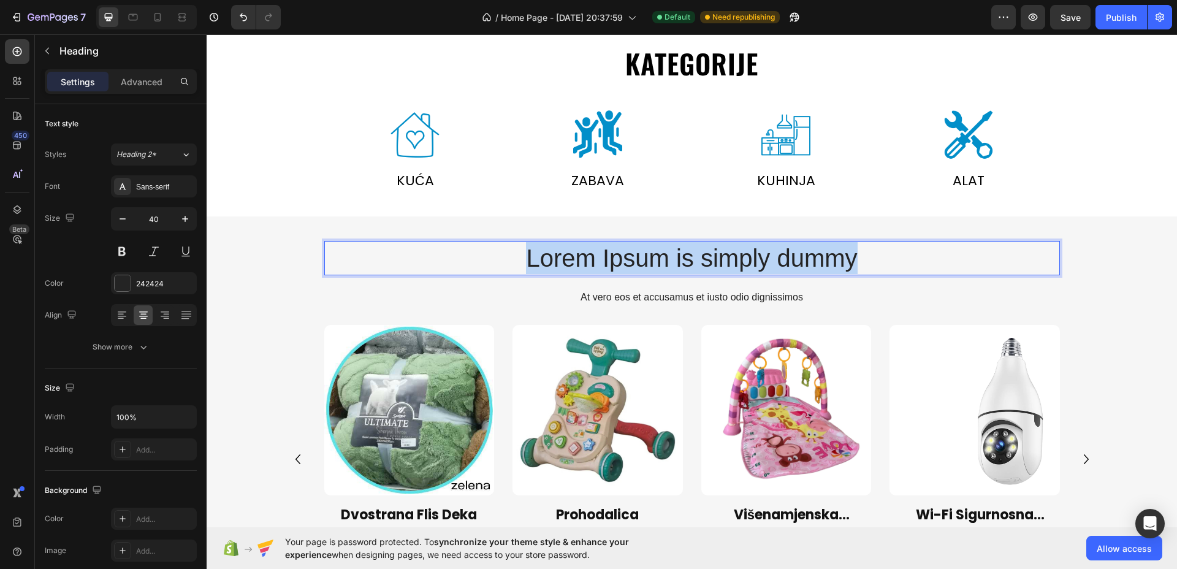
click at [633, 253] on p "Lorem Ipsum is simply dummy" at bounding box center [692, 258] width 733 height 32
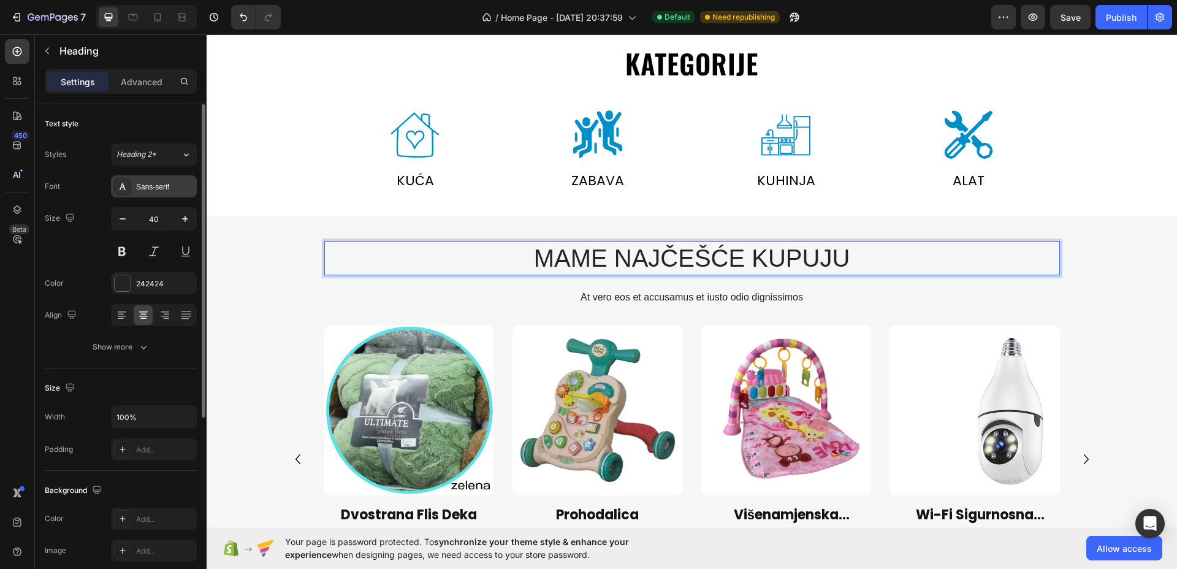
click at [142, 188] on div "Sans-serif" at bounding box center [165, 187] width 58 height 11
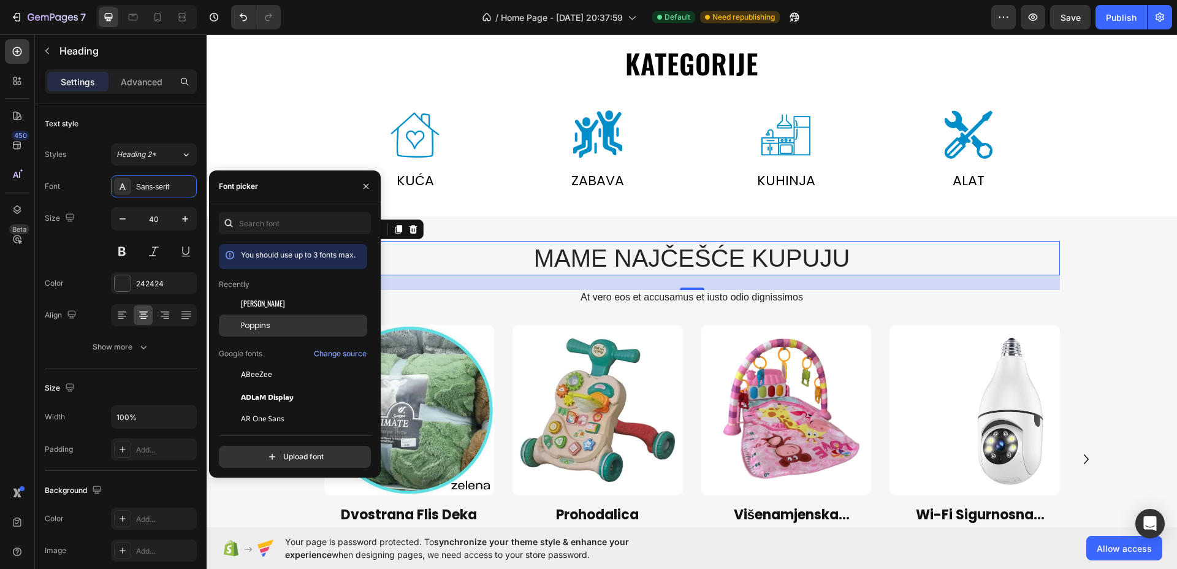
click at [257, 452] on div "Poppins" at bounding box center [293, 463] width 148 height 22
click at [257, 302] on span "[PERSON_NAME]" at bounding box center [263, 303] width 44 height 11
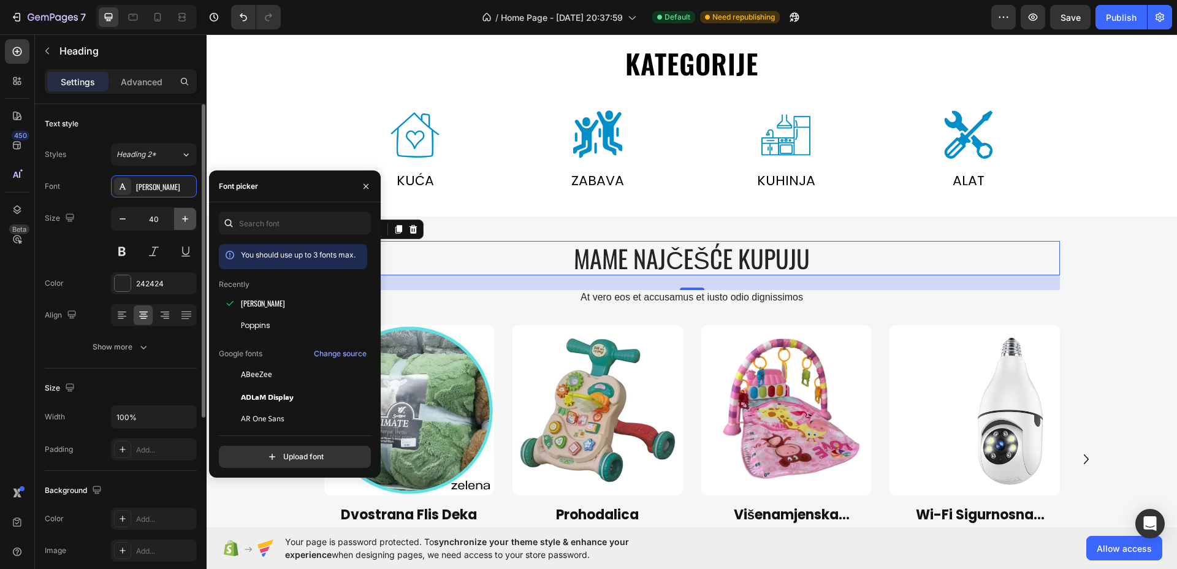
click at [186, 225] on button "button" at bounding box center [185, 219] width 22 height 22
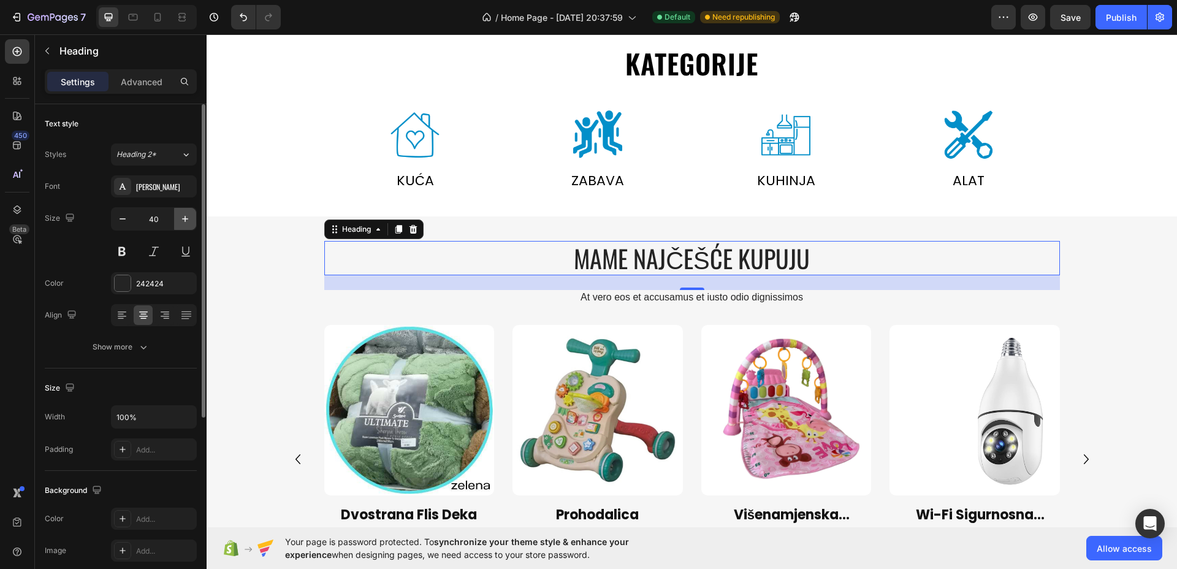
click at [186, 225] on button "button" at bounding box center [185, 219] width 22 height 22
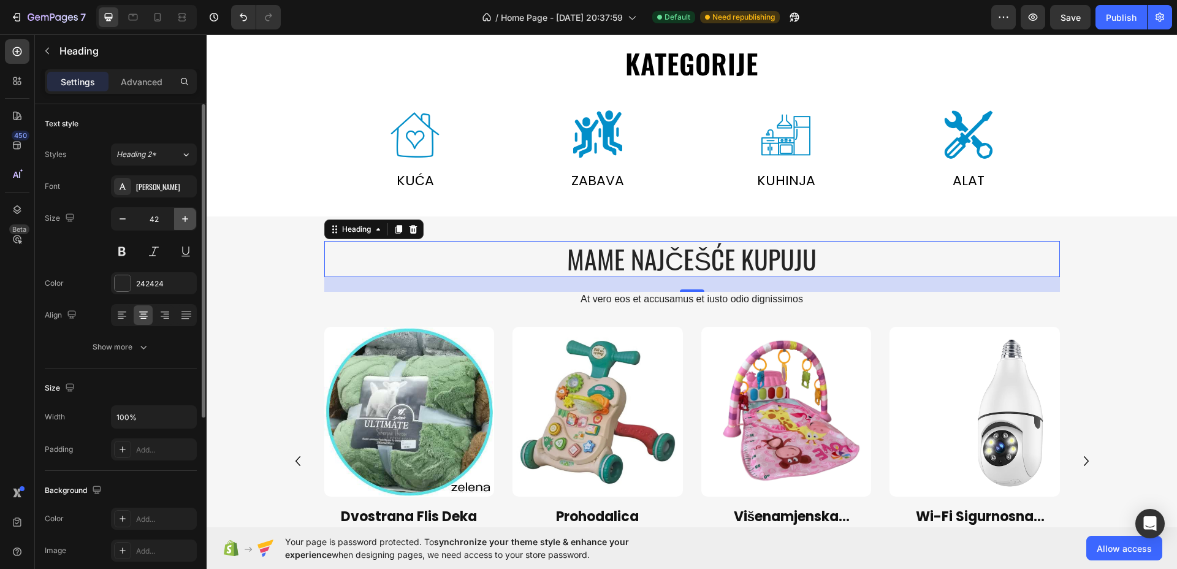
click at [186, 225] on button "button" at bounding box center [185, 219] width 22 height 22
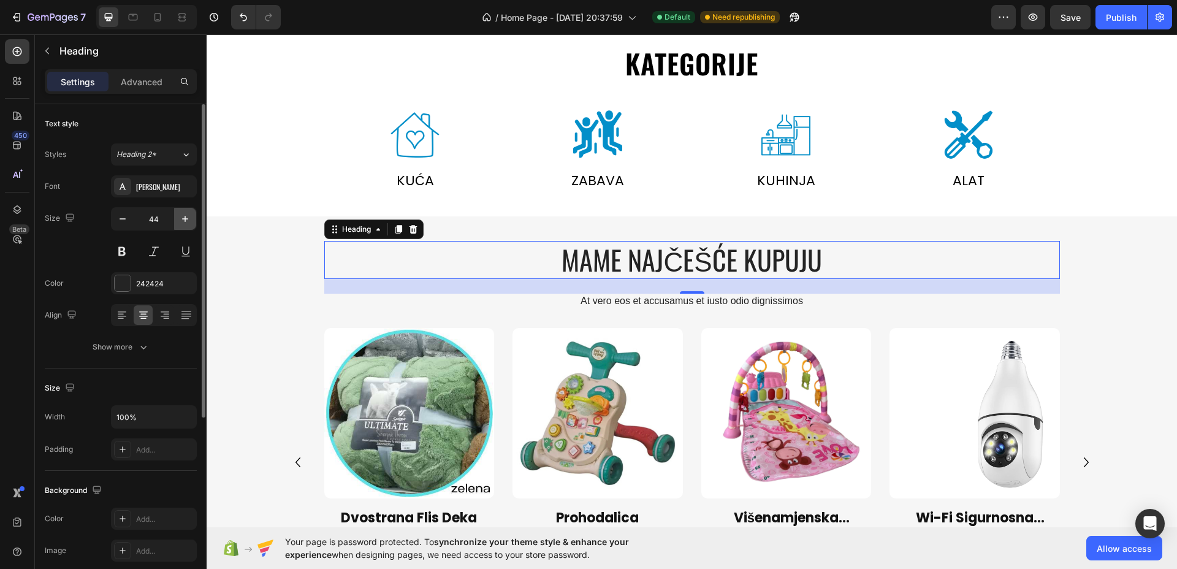
click at [186, 225] on button "button" at bounding box center [185, 219] width 22 height 22
type input "45"
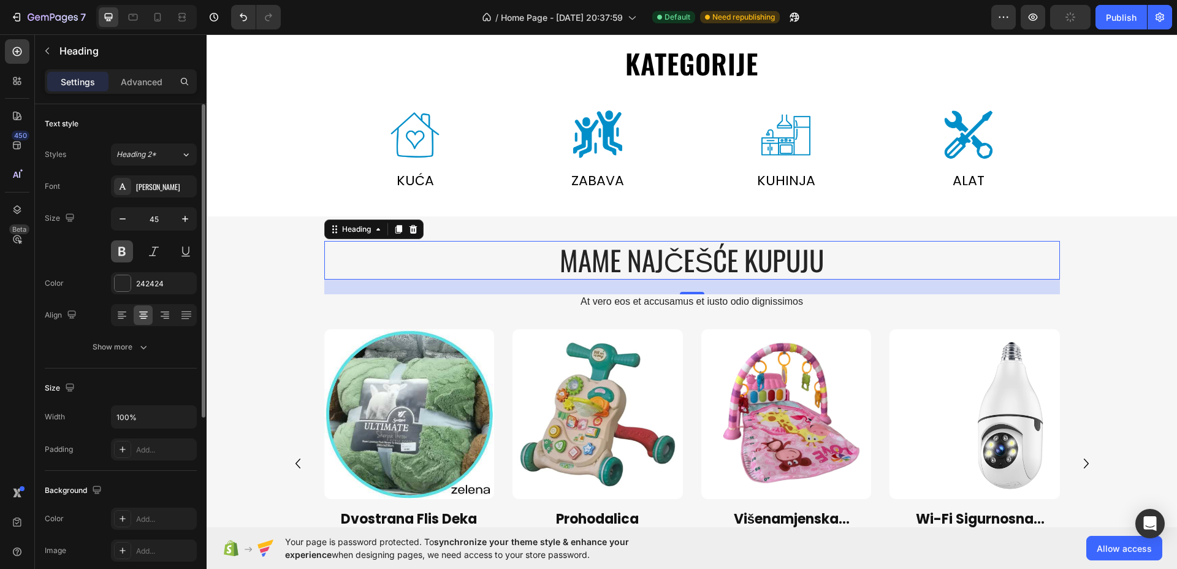
click at [126, 254] on button at bounding box center [122, 251] width 22 height 22
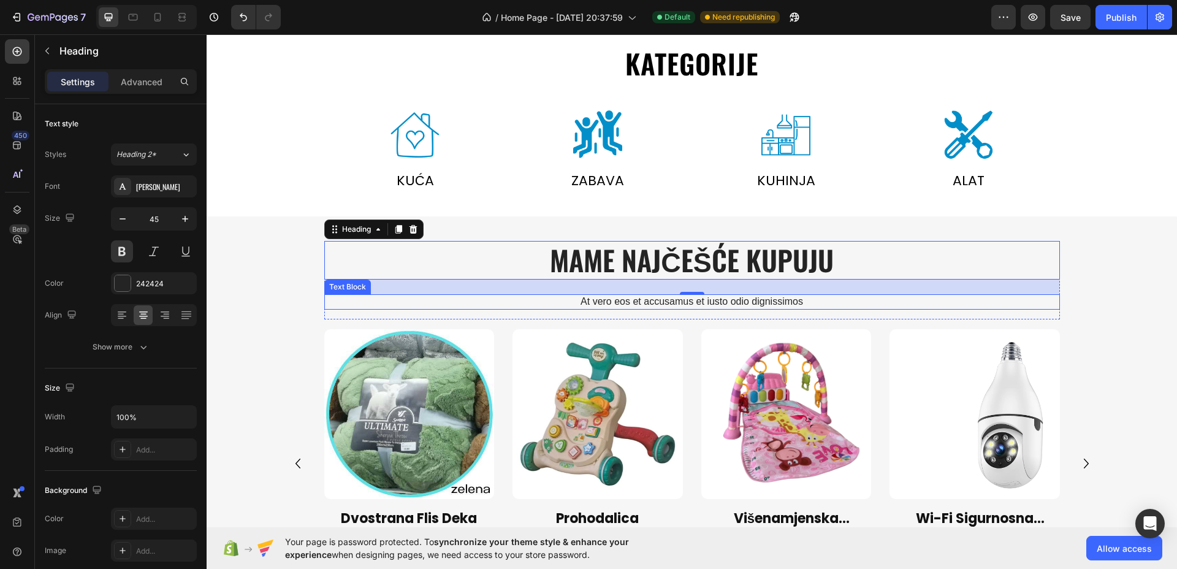
click at [621, 304] on p "At vero eos et accusamus et iusto odio dignissimos" at bounding box center [692, 302] width 733 height 13
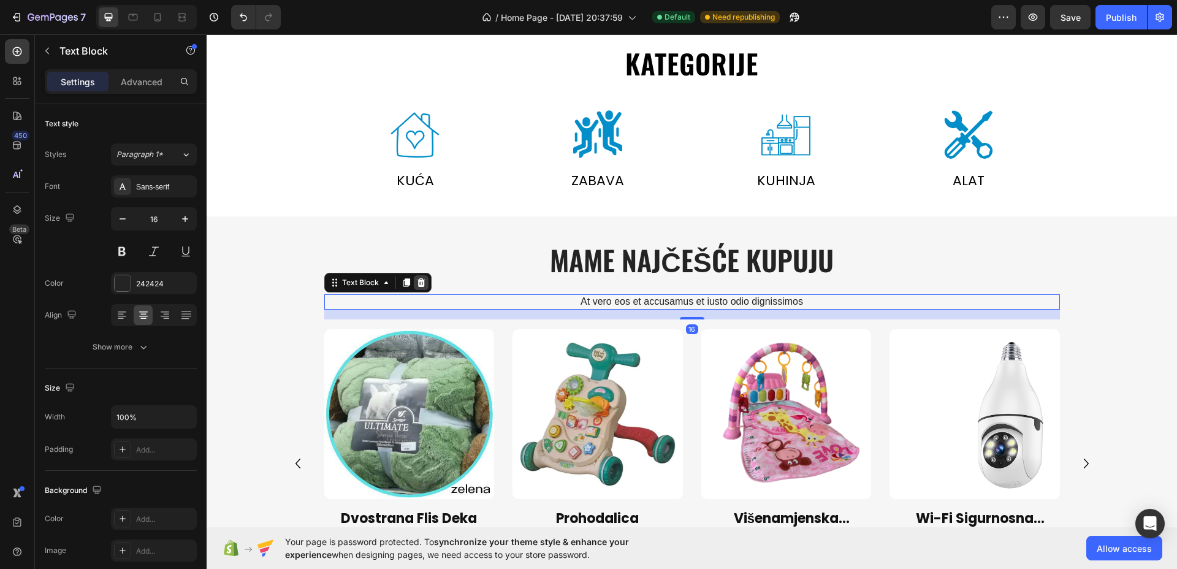
click at [417, 286] on icon at bounding box center [421, 282] width 8 height 9
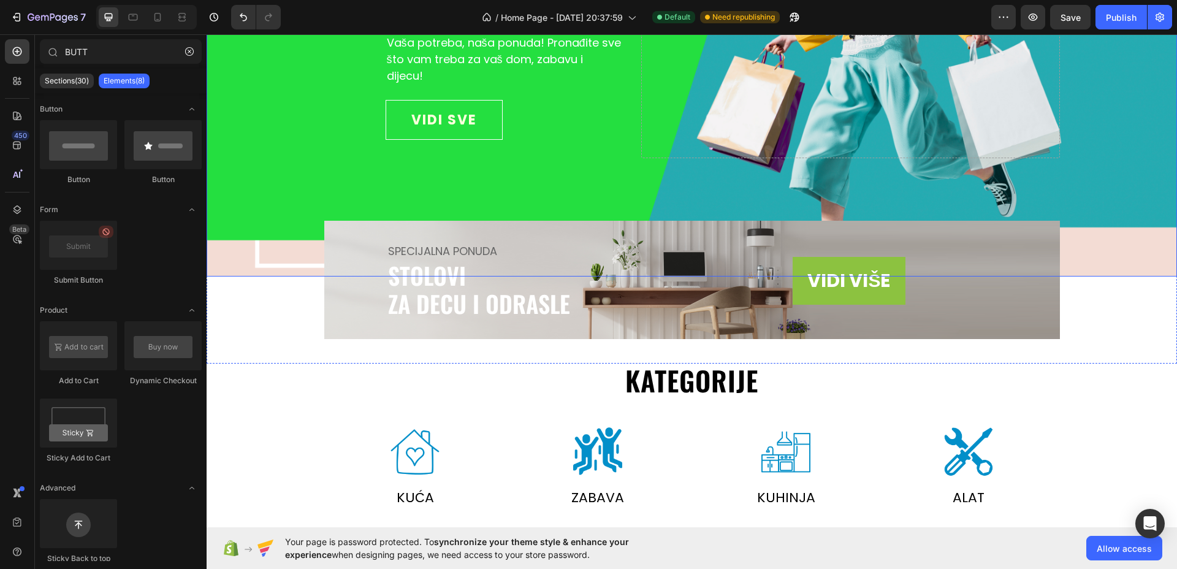
scroll to position [0, 0]
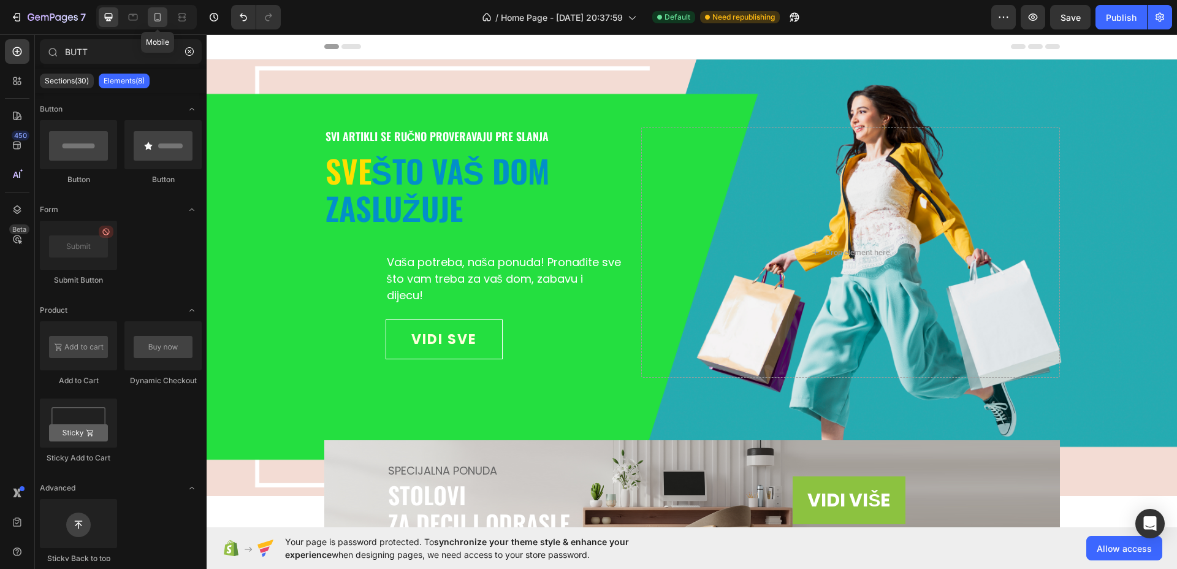
click at [155, 12] on icon at bounding box center [157, 17] width 12 height 12
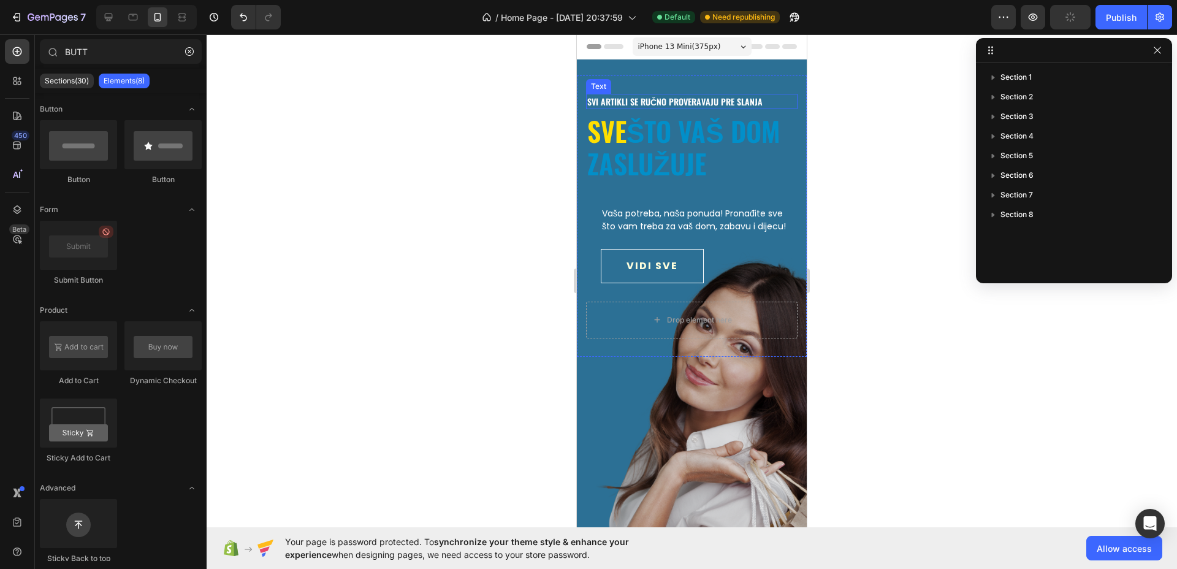
click at [717, 98] on p "svi artikli se ručno proveravaju pre slanja" at bounding box center [692, 101] width 209 height 13
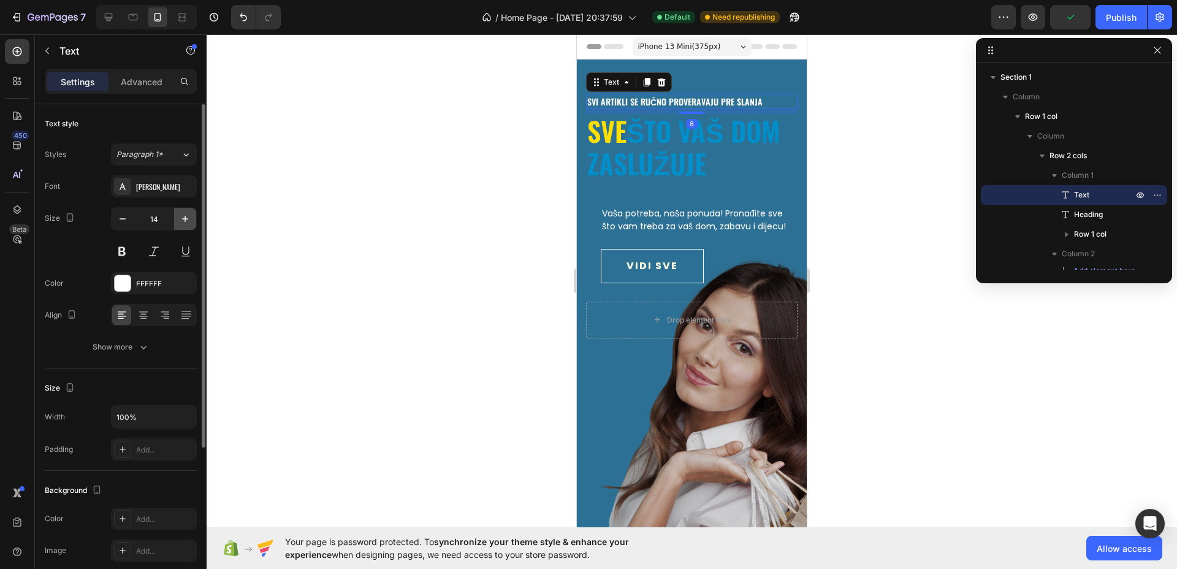
click at [188, 219] on icon "button" at bounding box center [185, 219] width 12 height 12
type input "16"
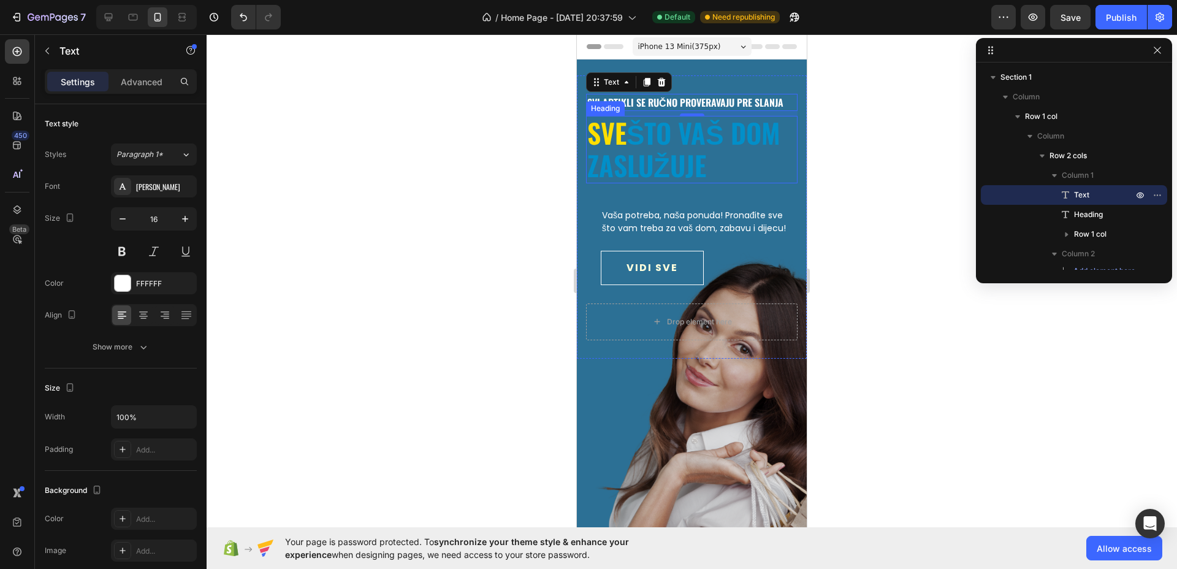
click at [706, 148] on h2 "sve što vaš dom zaslužuje" at bounding box center [692, 149] width 212 height 67
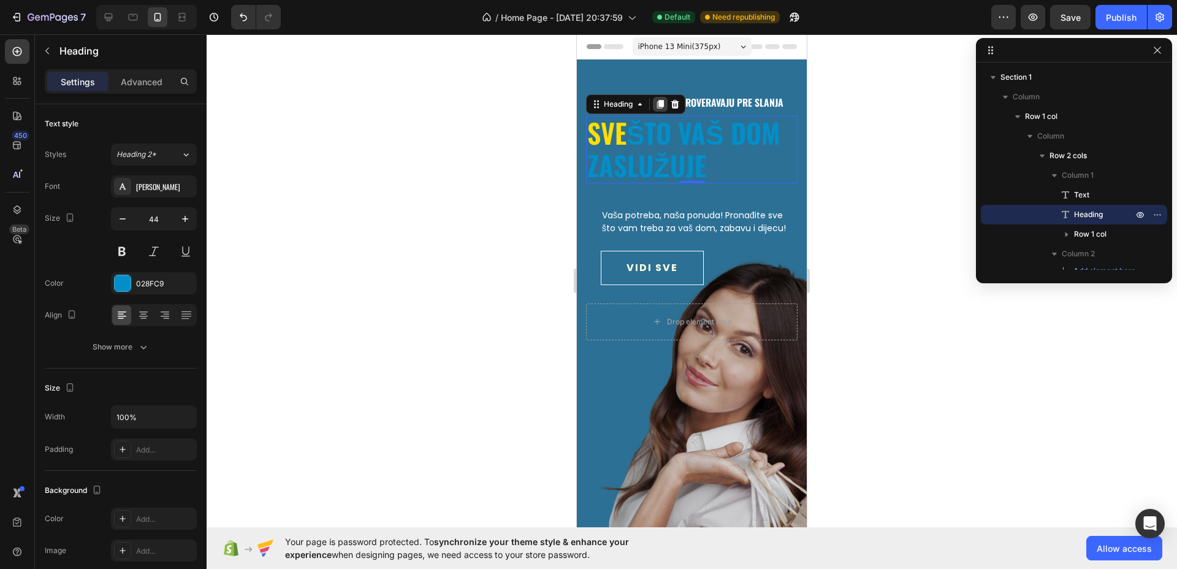
click at [663, 105] on icon at bounding box center [660, 104] width 7 height 9
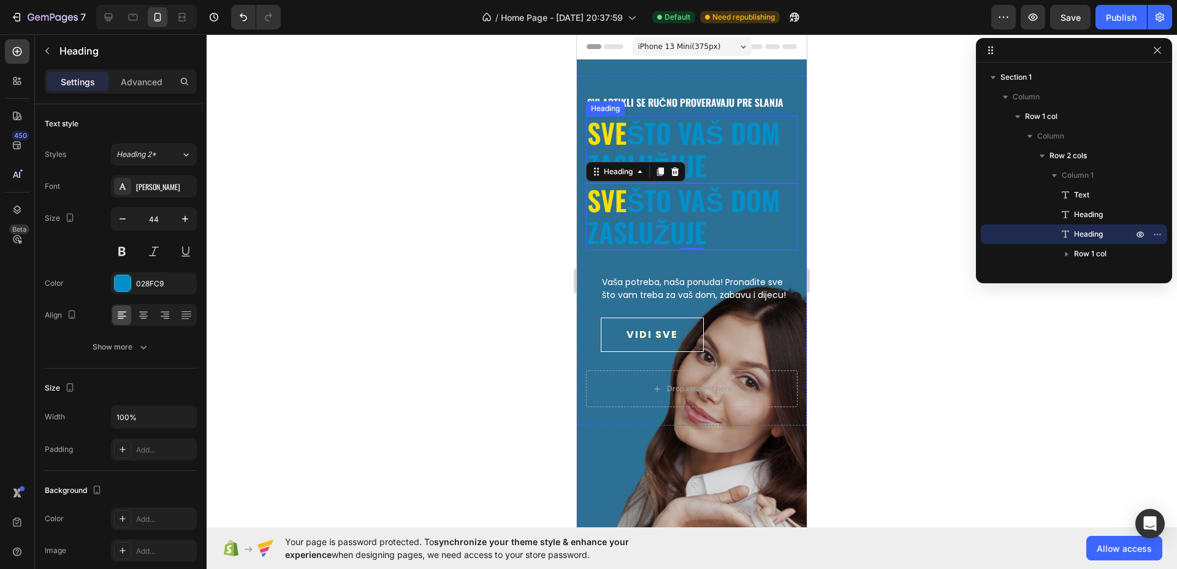
click at [752, 140] on h2 "sve što vaš dom zaslužuje" at bounding box center [692, 149] width 212 height 67
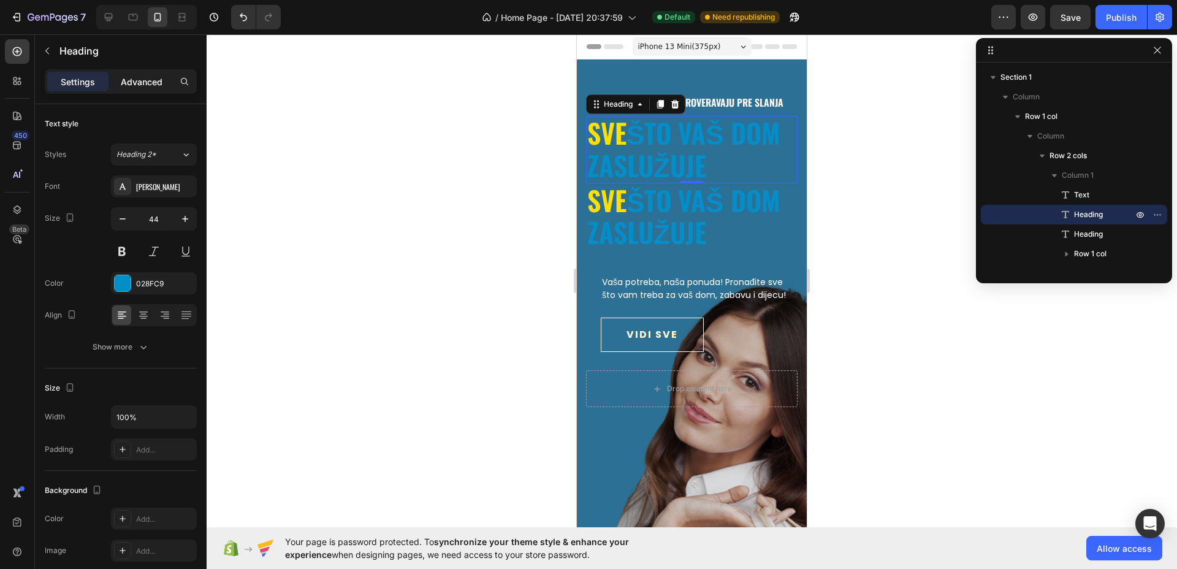
click at [134, 84] on p "Advanced" at bounding box center [142, 81] width 42 height 13
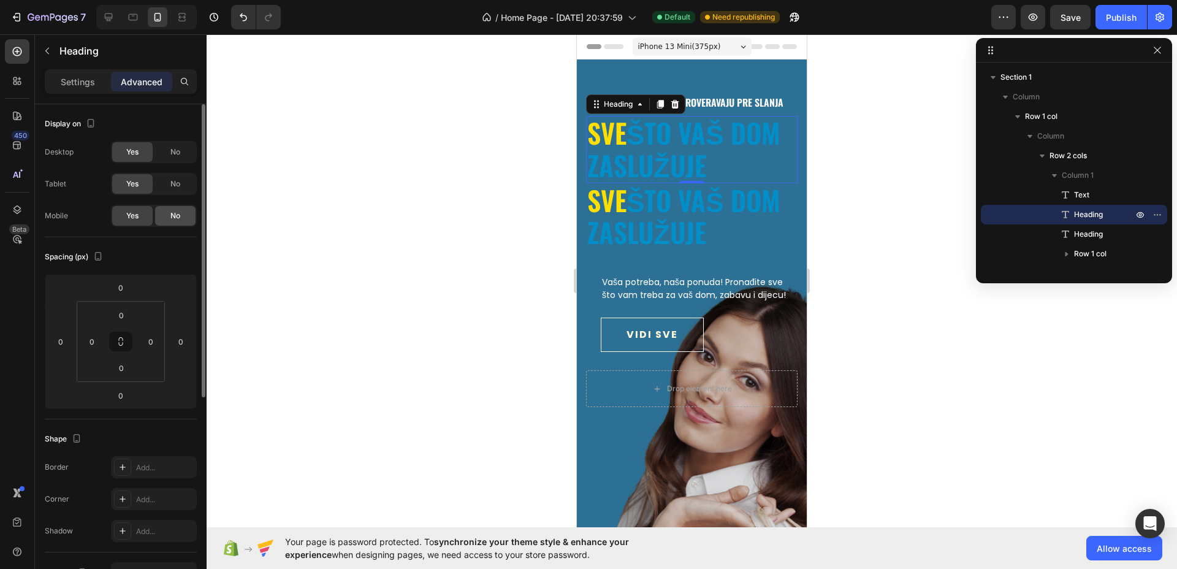
click at [167, 213] on div "No" at bounding box center [175, 216] width 40 height 20
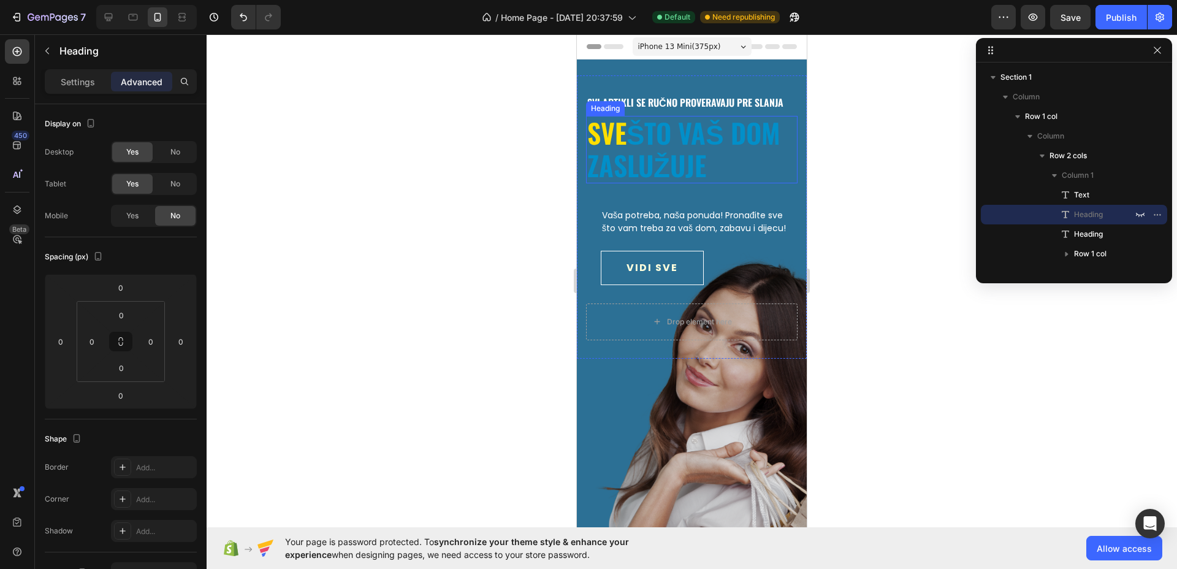
click at [718, 150] on h2 "sve što vaš dom zaslužuje" at bounding box center [692, 149] width 212 height 67
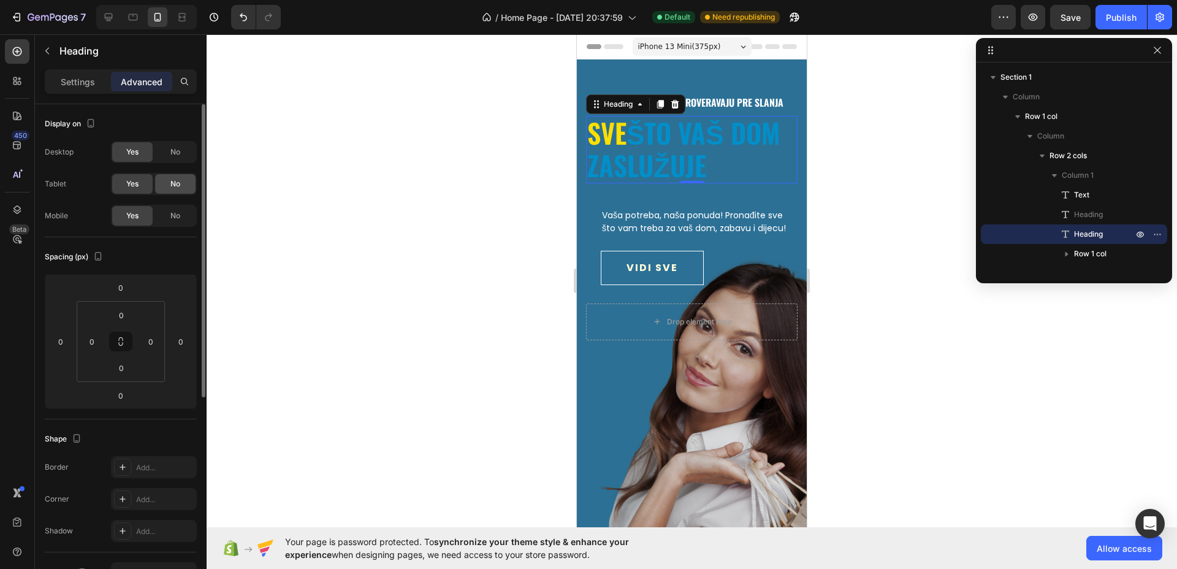
click at [170, 183] on span "No" at bounding box center [175, 183] width 10 height 11
click at [171, 148] on span "No" at bounding box center [175, 152] width 10 height 11
click at [646, 129] on h2 "sve što vaš dom zaslužuje" at bounding box center [692, 149] width 212 height 67
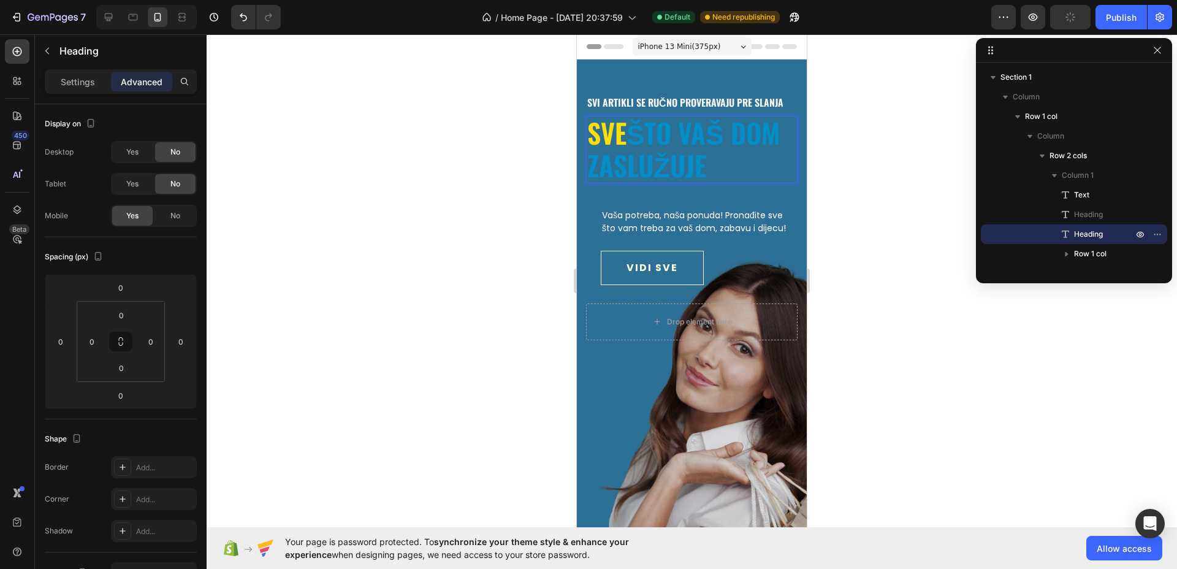
click at [634, 137] on p "sve što vaš dom zaslužuje" at bounding box center [692, 149] width 209 height 65
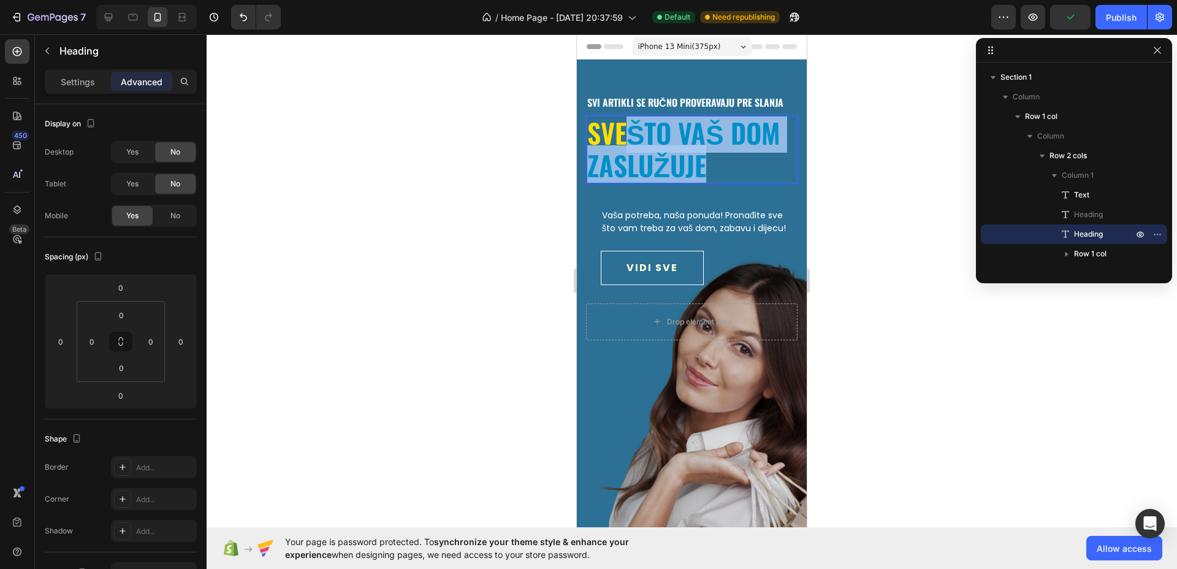
drag, startPoint x: 637, startPoint y: 137, endPoint x: 701, endPoint y: 166, distance: 70.6
click at [701, 166] on p "sve što vaš dom zaslužuje" at bounding box center [692, 149] width 209 height 65
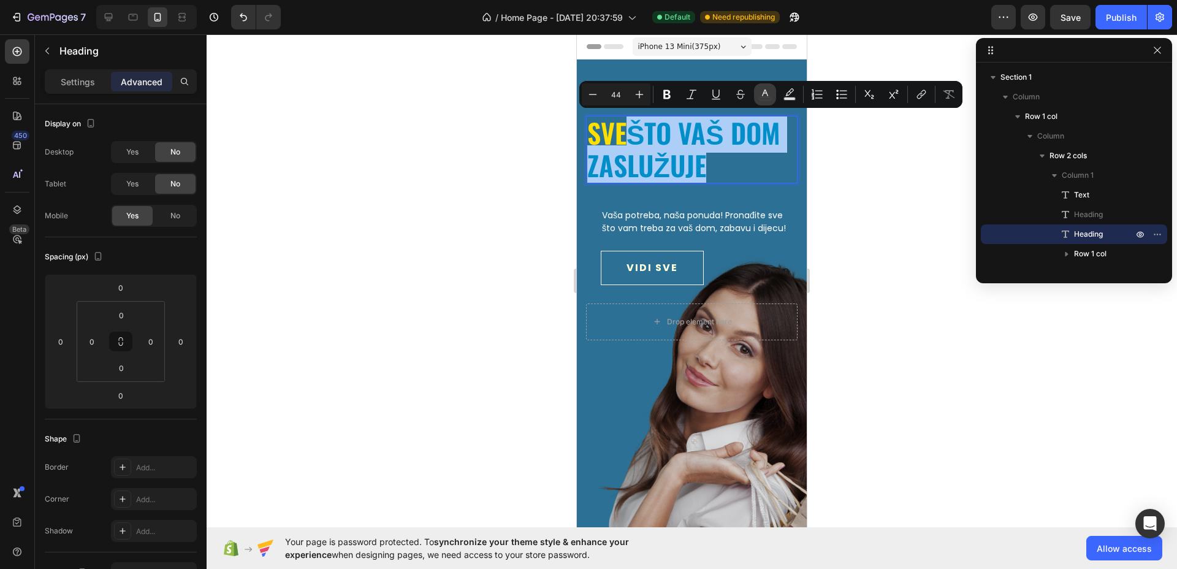
click at [764, 96] on icon "Editor contextual toolbar" at bounding box center [765, 94] width 12 height 12
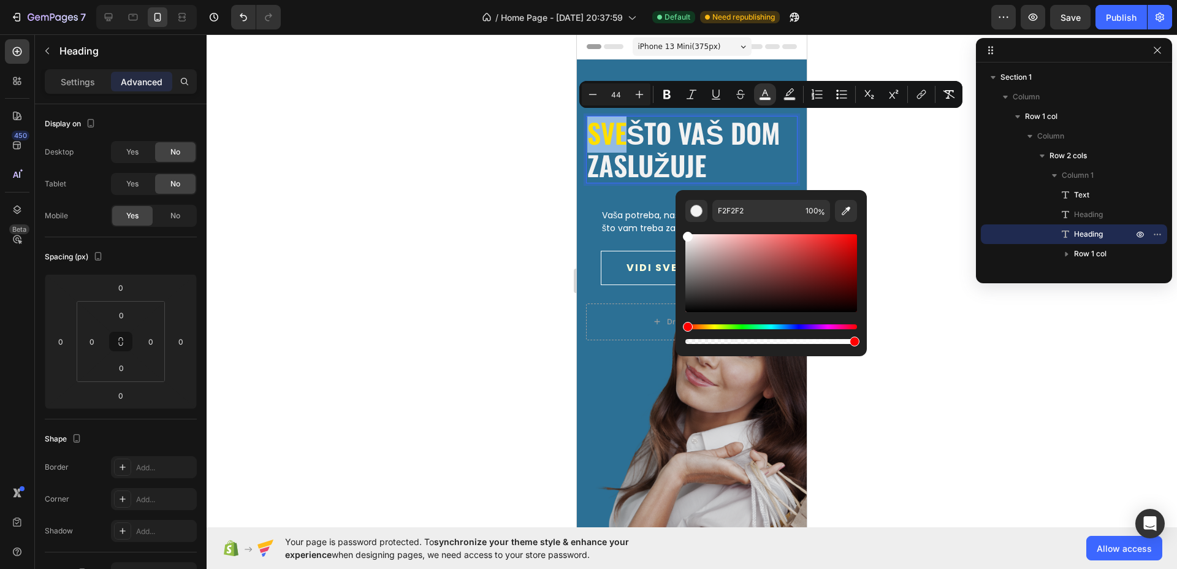
type input "FFFFFF"
drag, startPoint x: 732, startPoint y: 260, endPoint x: 683, endPoint y: 232, distance: 56.8
click at [683, 232] on div "FFFFFF 100 %" at bounding box center [771, 268] width 191 height 156
click at [605, 385] on div "svi artikli se ručno proveravaju pre slanja Text sve što vaš dom zaslužuje Head…" at bounding box center [692, 353] width 230 height 588
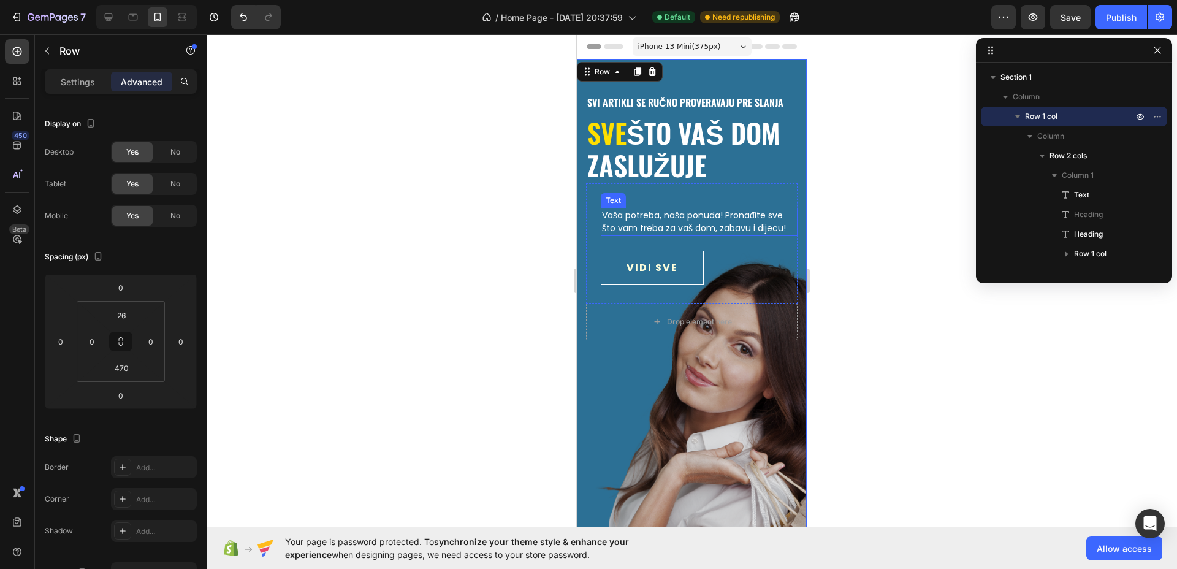
click at [657, 224] on p "Vaša potreba, naša ponuda! Pronađite sve što vam treba za vaš dom, zabavu i dij…" at bounding box center [699, 222] width 194 height 26
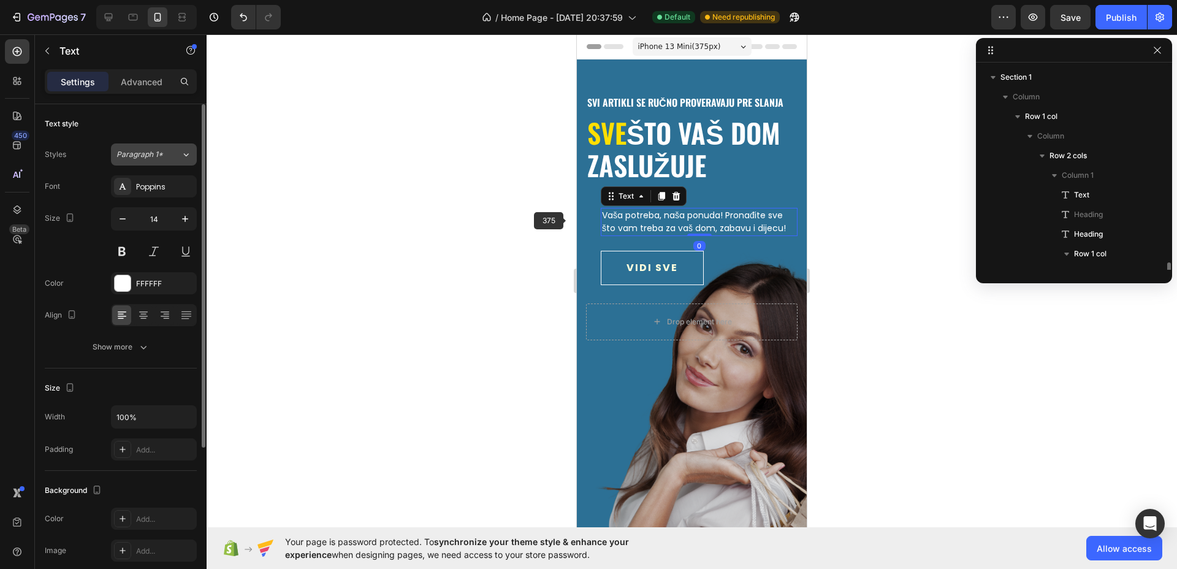
scroll to position [134, 0]
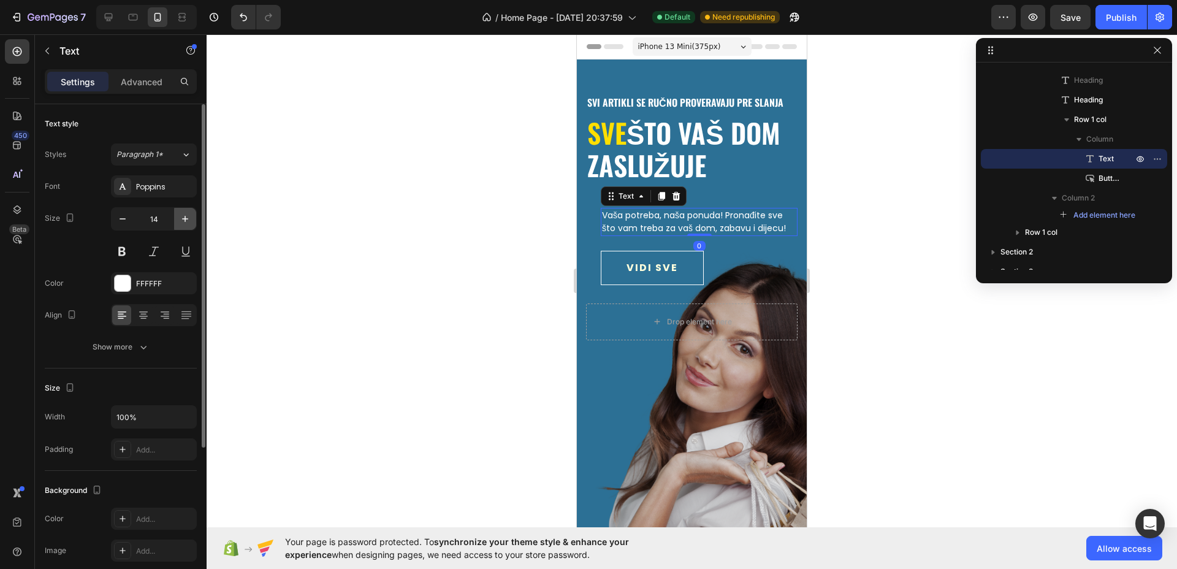
click at [180, 216] on icon "button" at bounding box center [185, 219] width 12 height 12
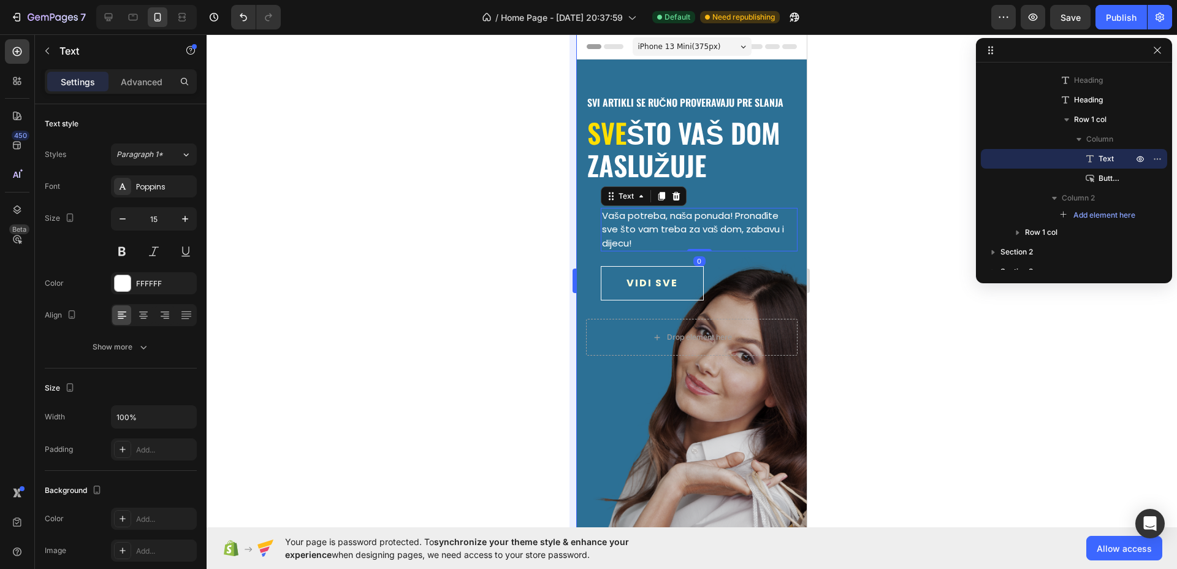
type input "16"
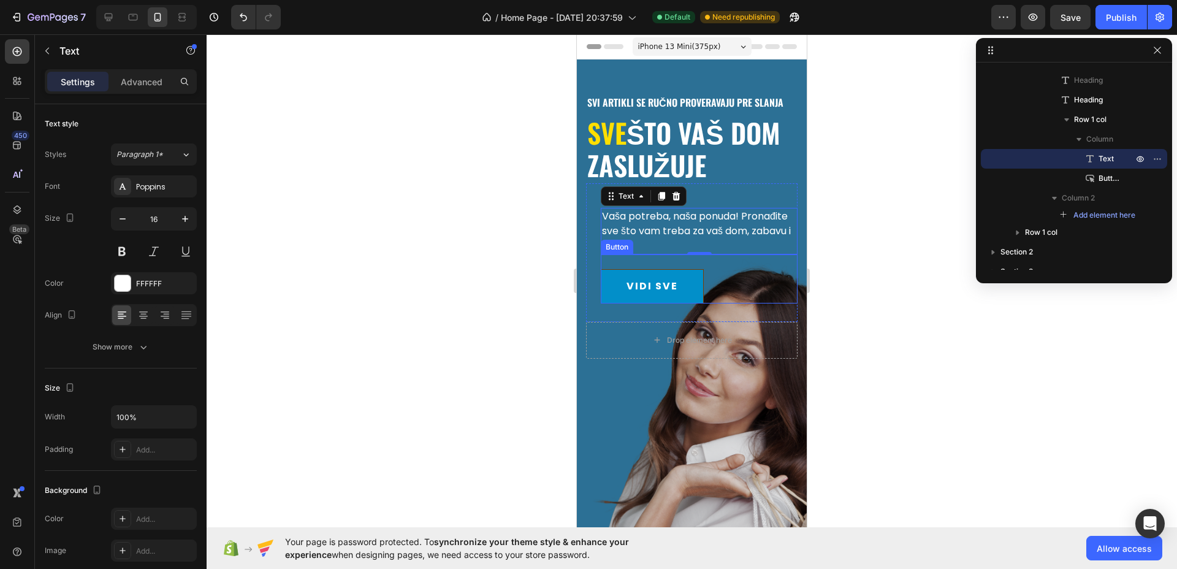
click at [692, 294] on button "VIDI SVE" at bounding box center [652, 286] width 103 height 34
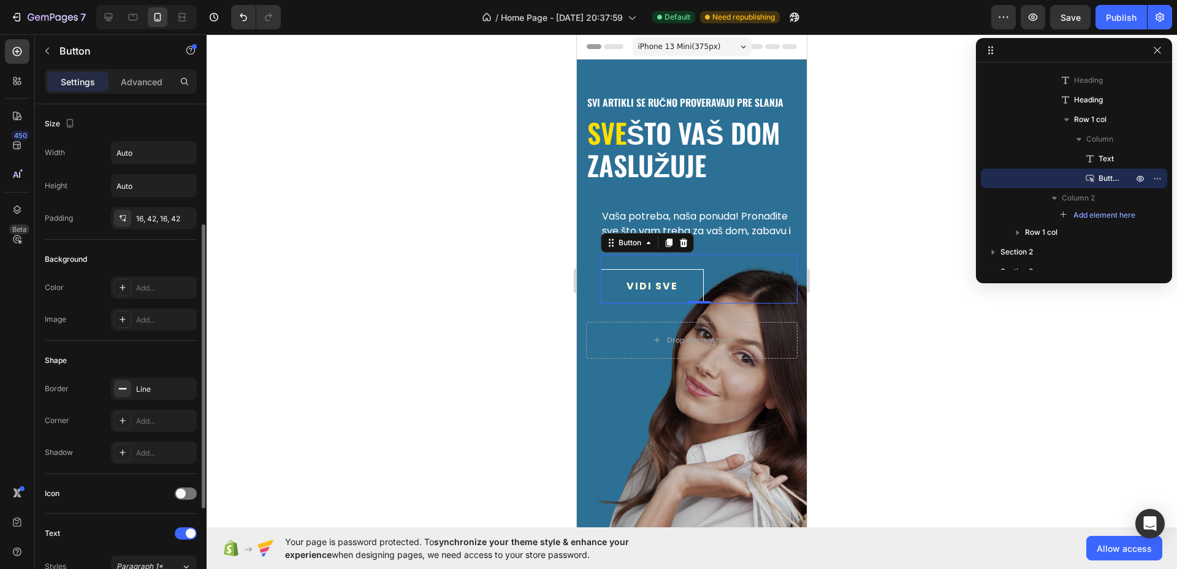
scroll to position [380, 0]
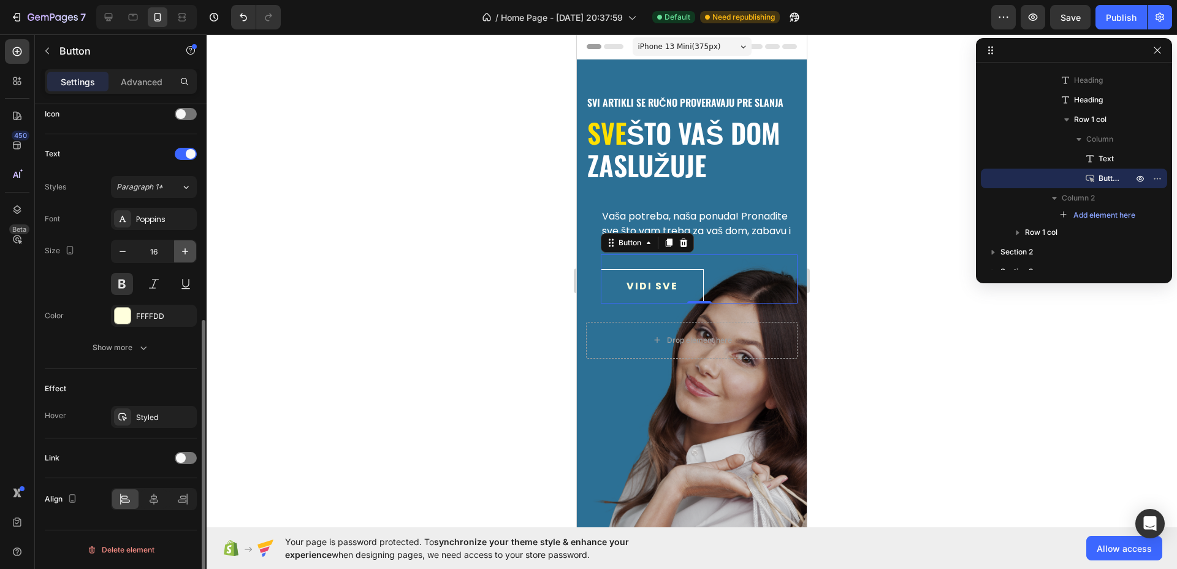
click at [185, 252] on icon "button" at bounding box center [185, 251] width 12 height 12
type input "18"
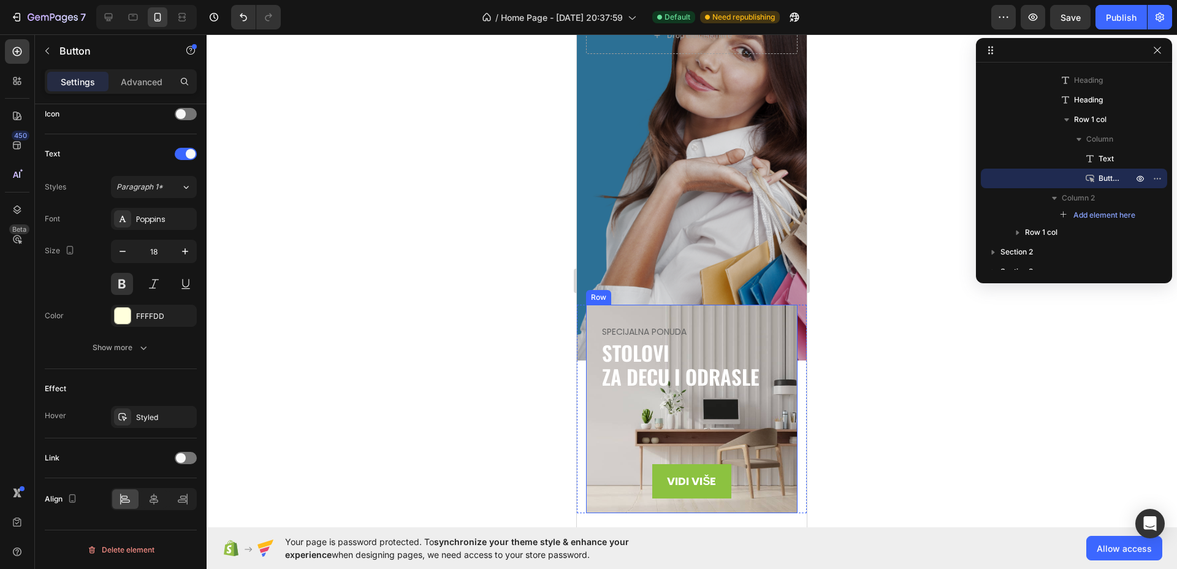
scroll to position [460, 0]
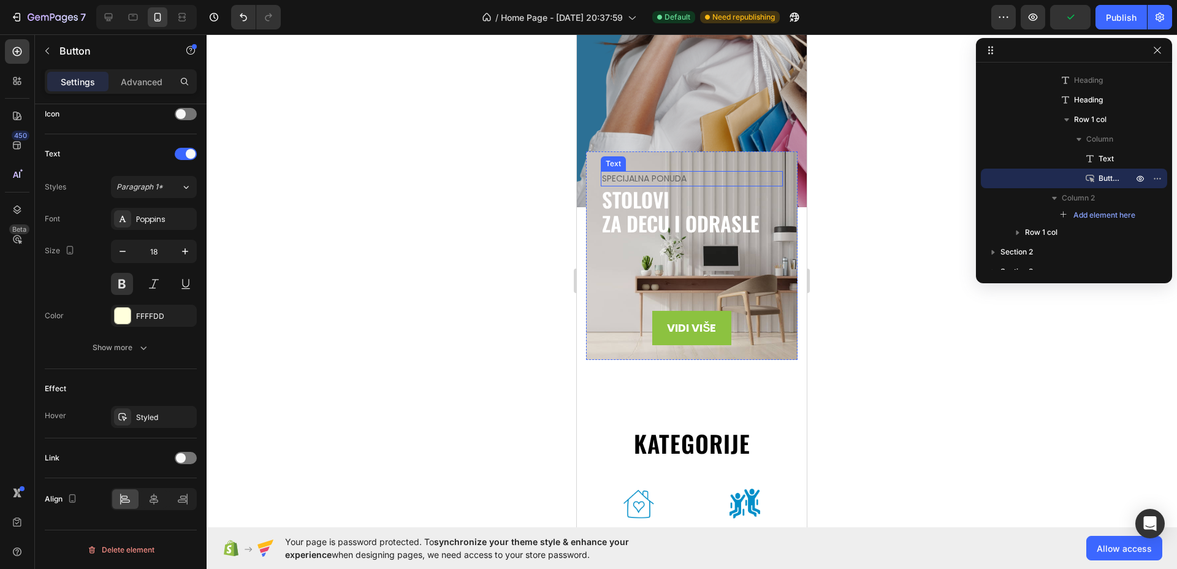
click at [681, 178] on p "SPECIJALNA PONUDA" at bounding box center [692, 178] width 180 height 13
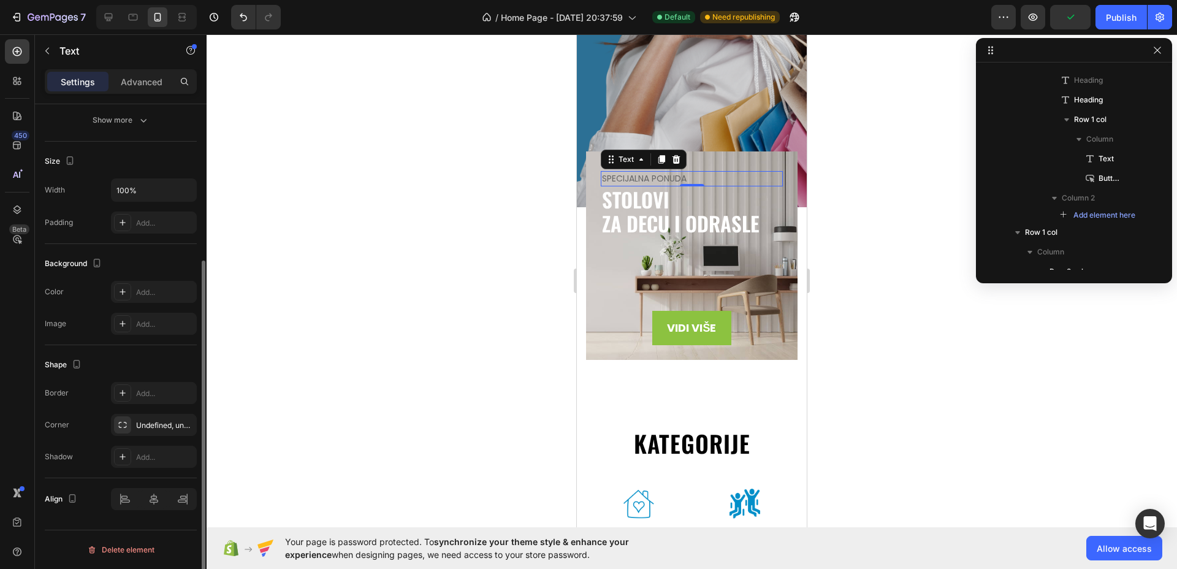
scroll to position [0, 0]
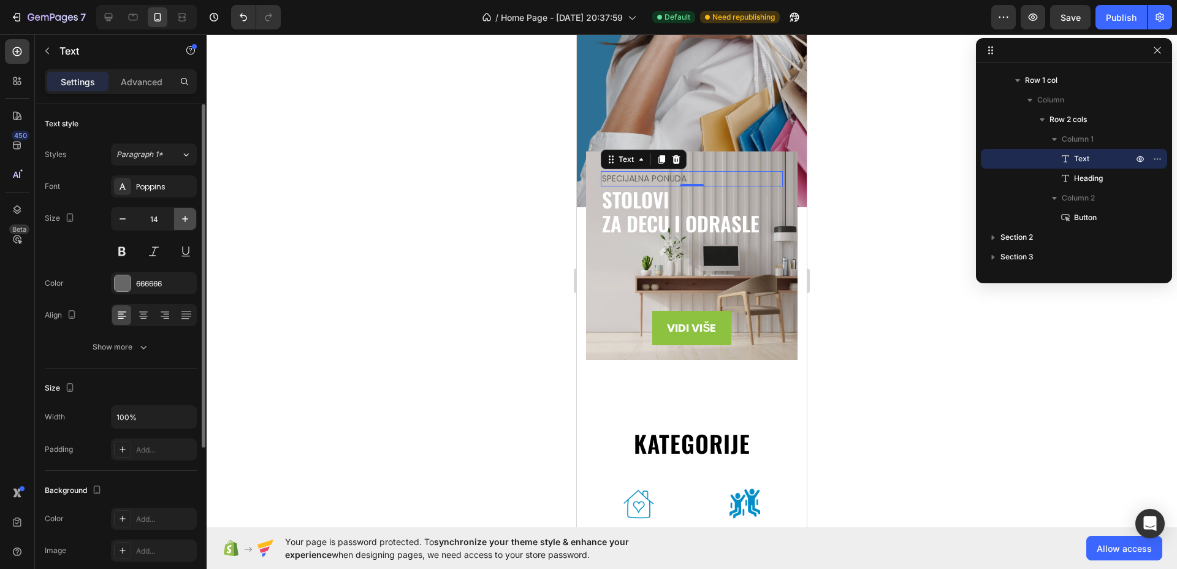
click at [192, 224] on button "button" at bounding box center [185, 219] width 22 height 22
type input "16"
click at [124, 285] on div at bounding box center [123, 283] width 16 height 16
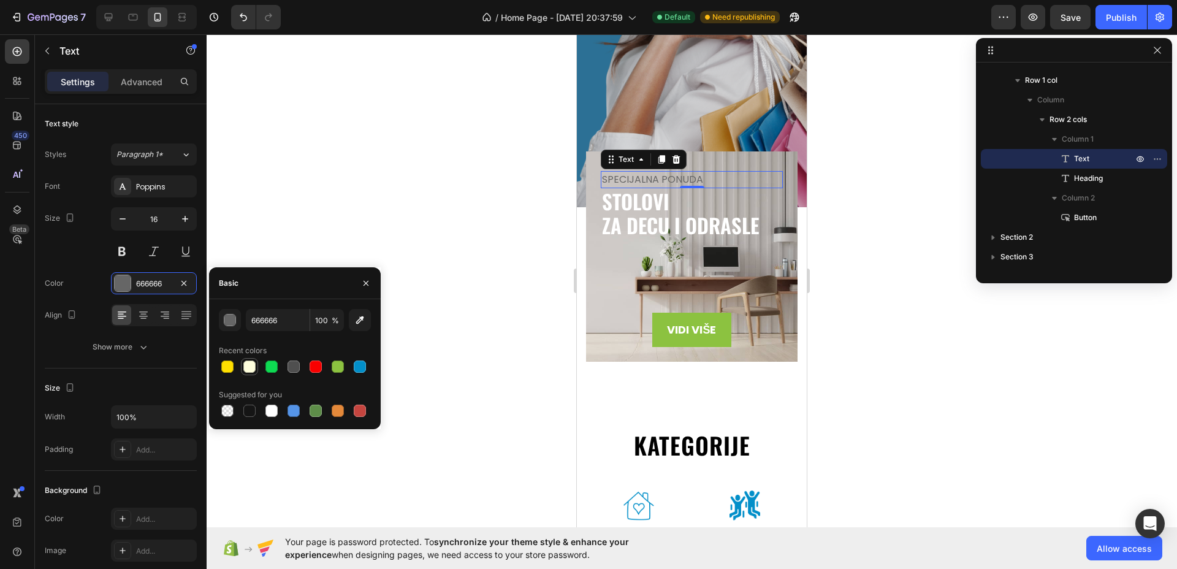
click at [256, 367] on div at bounding box center [249, 366] width 15 height 15
type input "FFFFDD"
click at [706, 331] on p "VIDI VIŠE" at bounding box center [691, 330] width 49 height 20
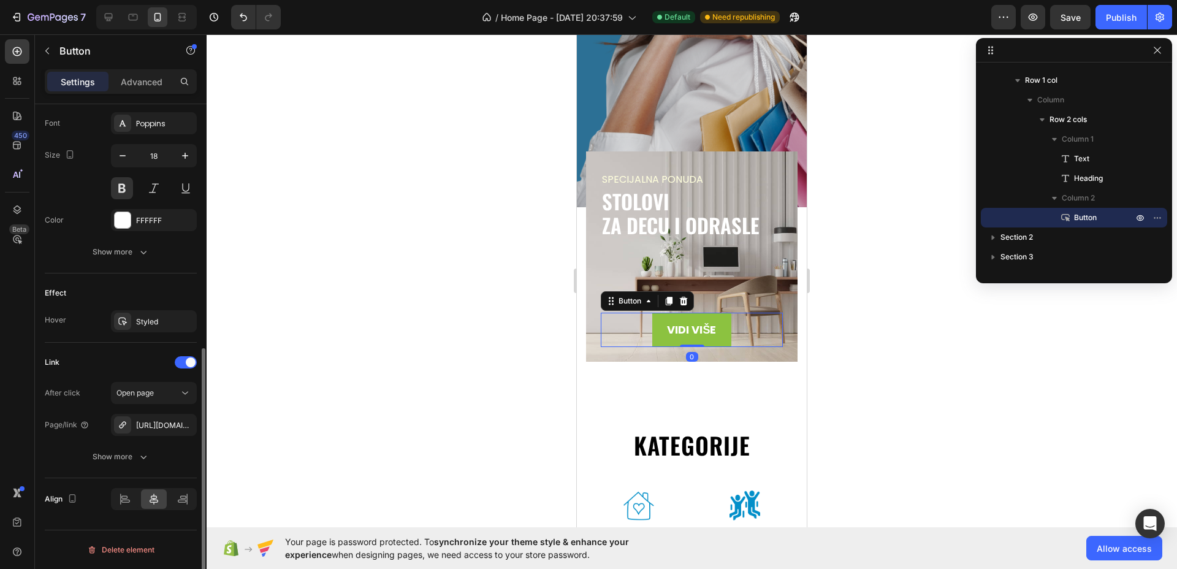
scroll to position [322, 0]
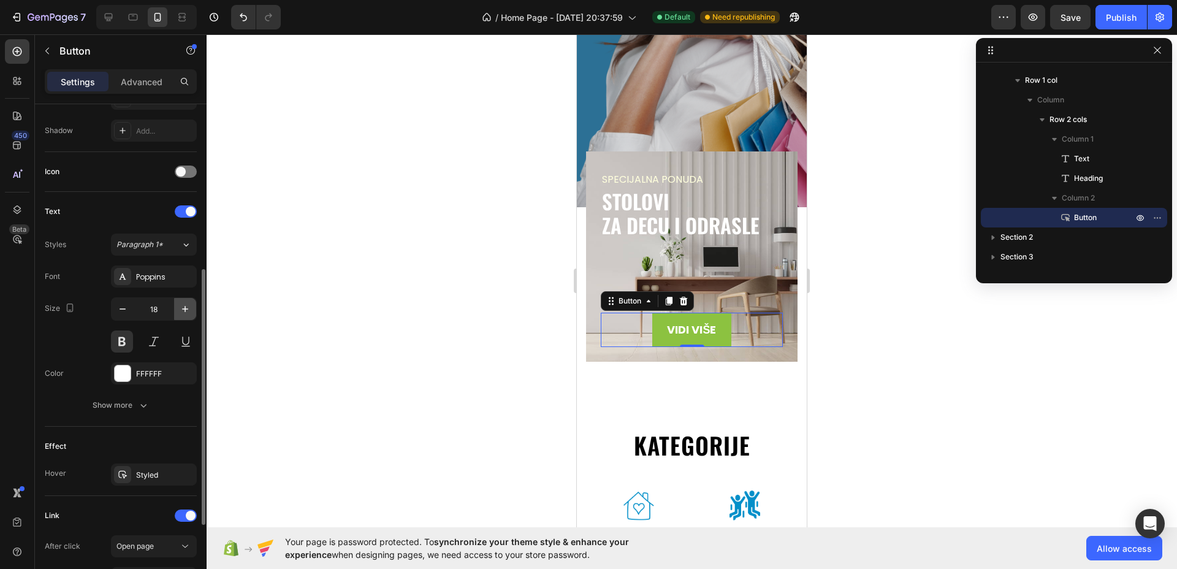
click at [182, 309] on icon "button" at bounding box center [185, 309] width 12 height 12
type input "20"
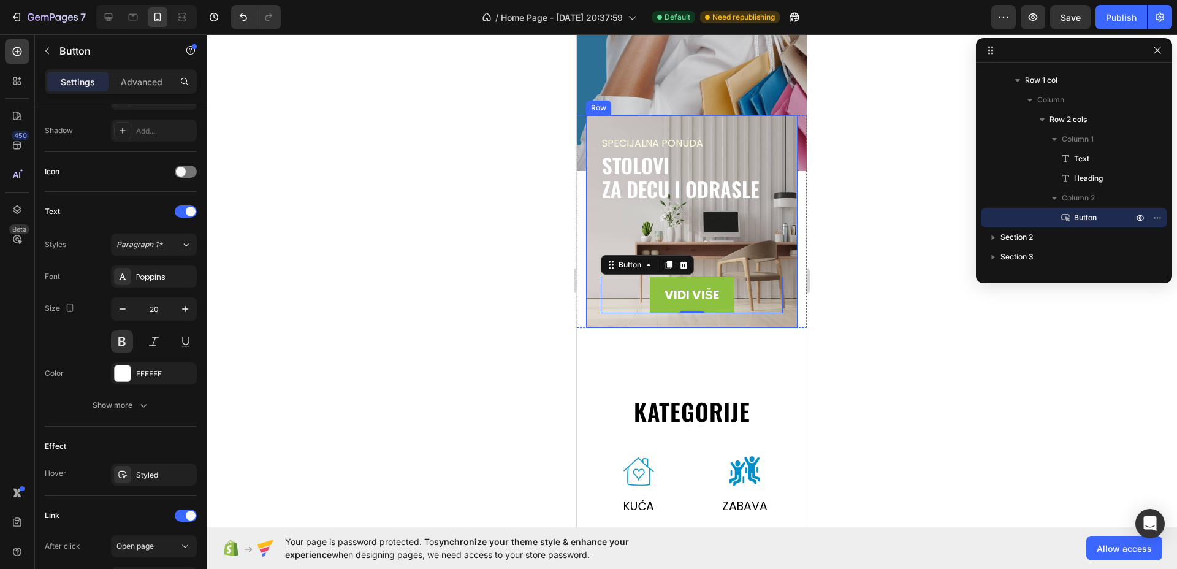
scroll to position [613, 0]
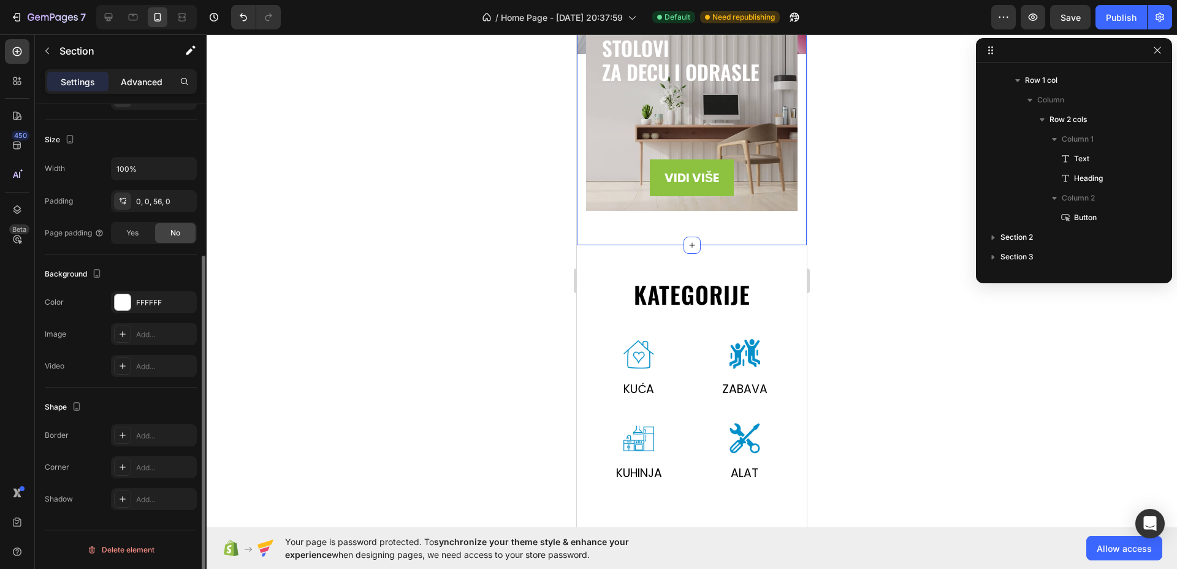
scroll to position [0, 0]
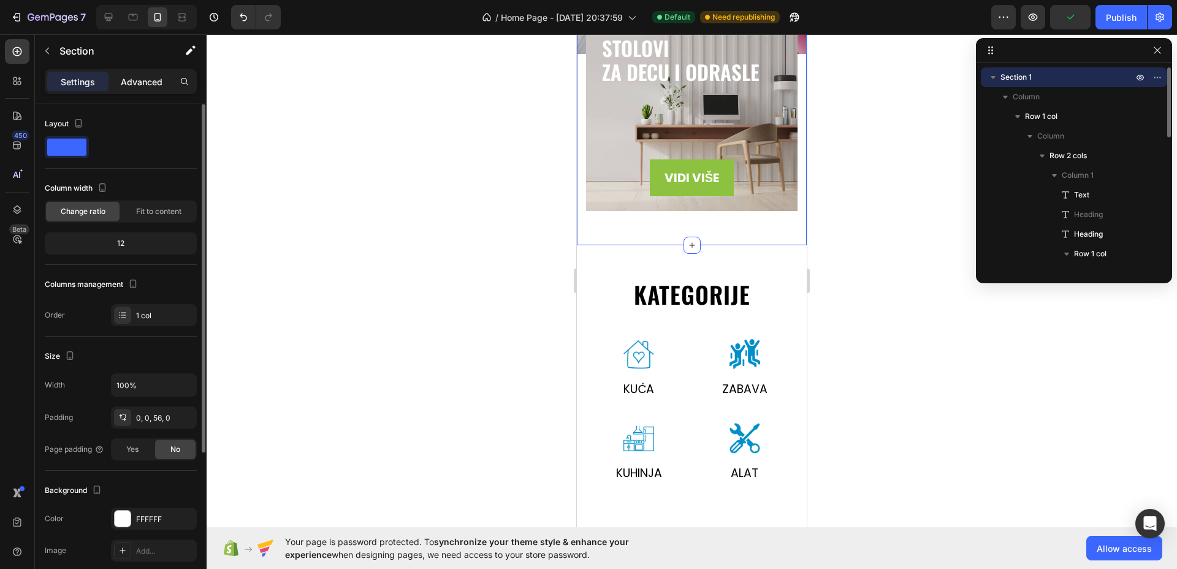
click at [148, 86] on p "Advanced" at bounding box center [142, 81] width 42 height 13
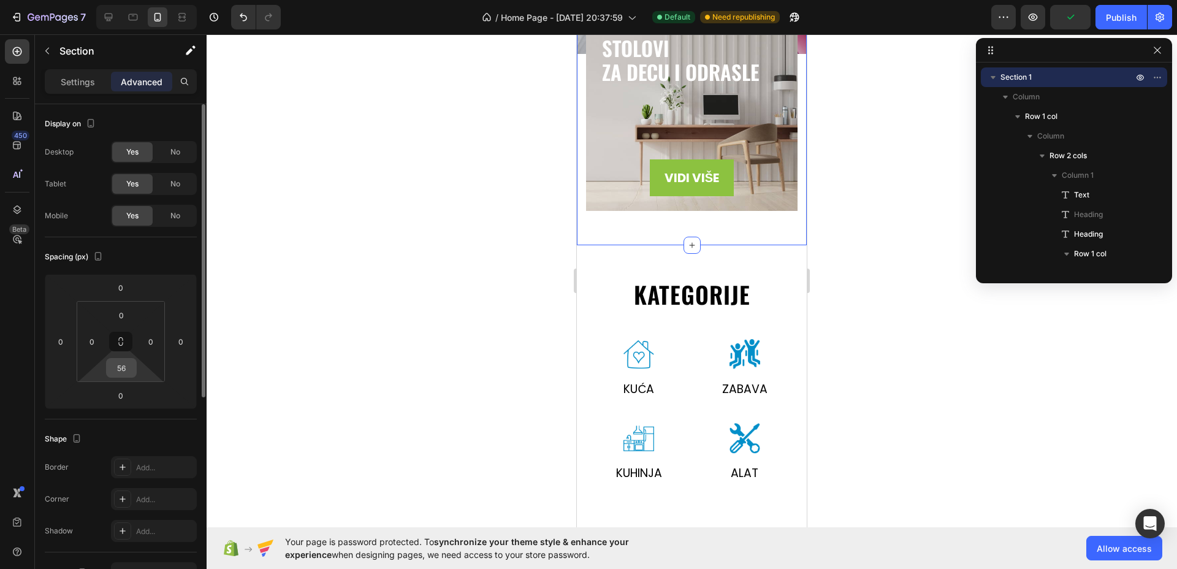
click at [124, 368] on input "56" at bounding box center [121, 368] width 25 height 18
type input "40"
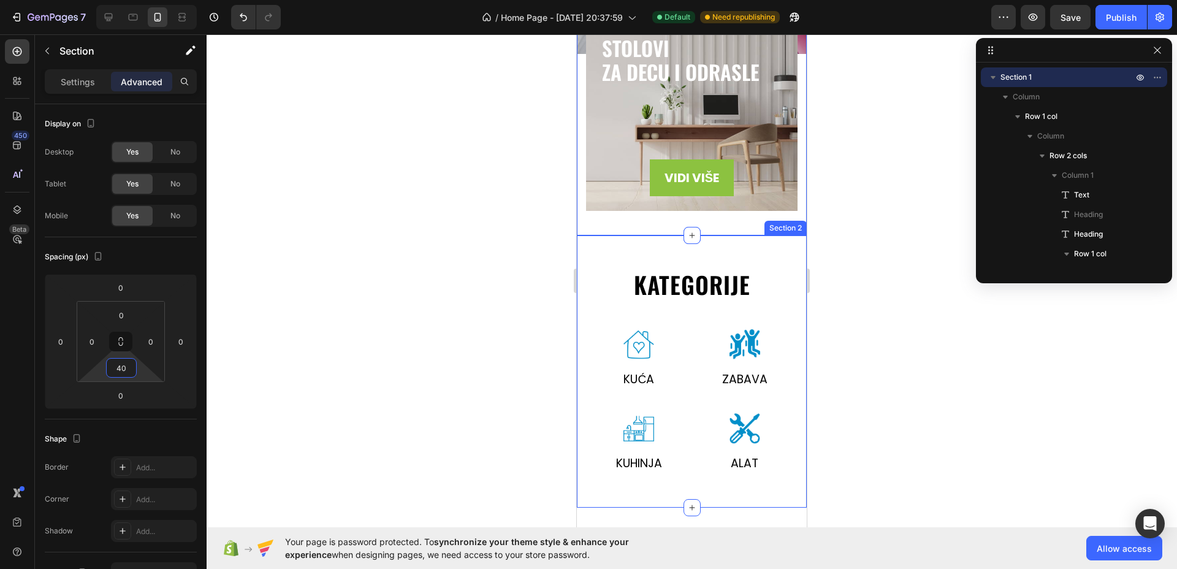
click at [601, 249] on div "kategorije Heading Row Image Kuća Text Image zabava Text Row Image kuhinja Text…" at bounding box center [692, 371] width 230 height 273
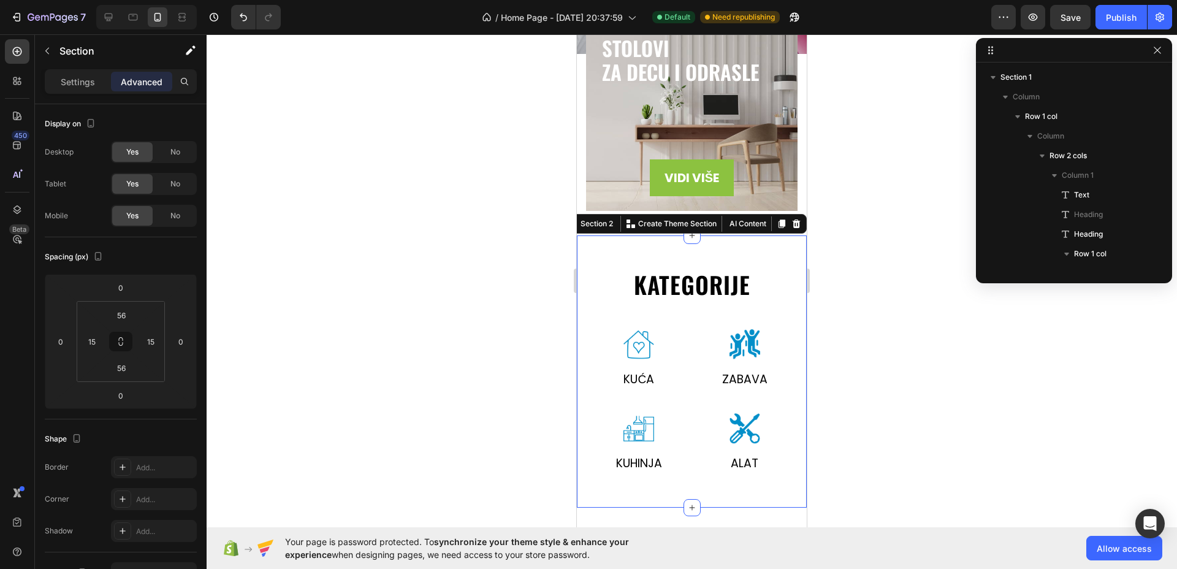
scroll to position [365, 0]
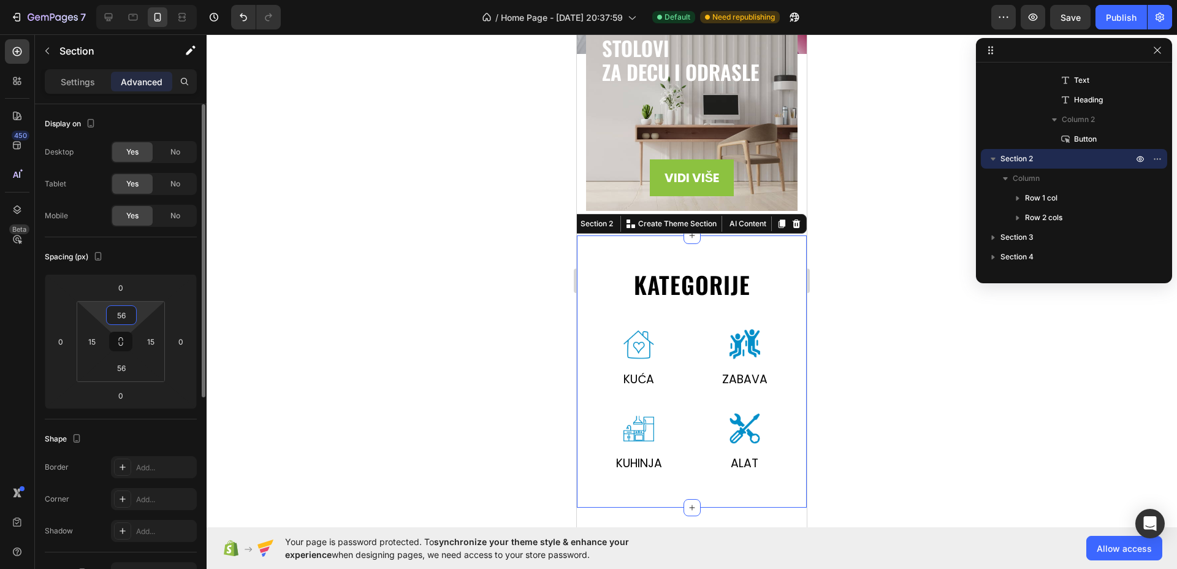
click at [118, 315] on input "56" at bounding box center [121, 315] width 25 height 18
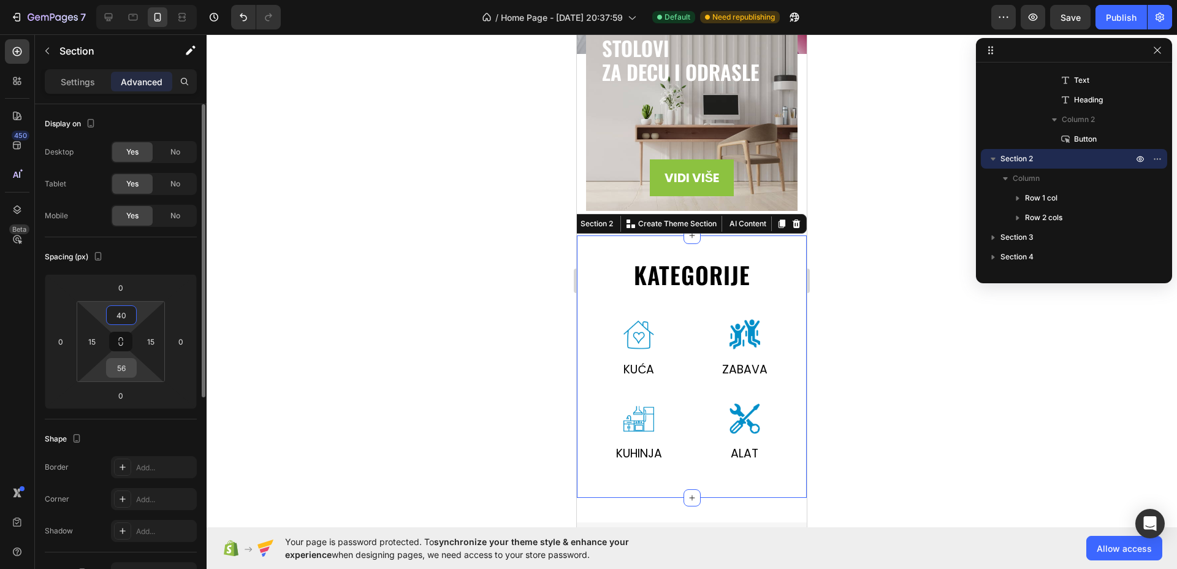
type input "40"
click at [127, 369] on input "56" at bounding box center [121, 368] width 25 height 18
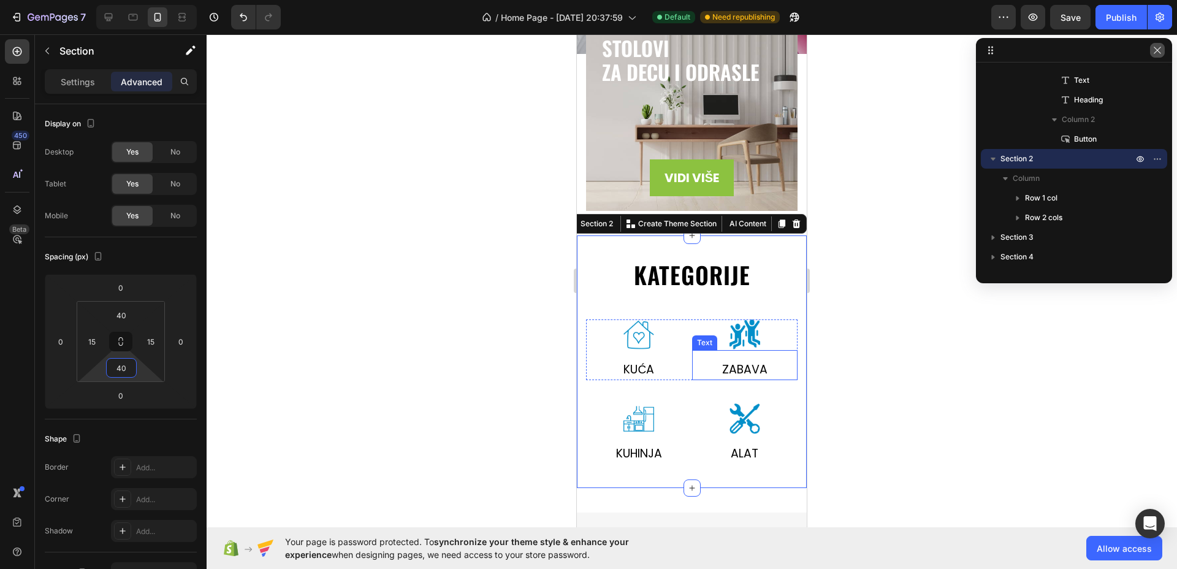
type input "40"
click at [1072, 13] on span "Save" at bounding box center [1071, 17] width 20 height 10
click at [1158, 48] on icon "button" at bounding box center [1158, 50] width 10 height 10
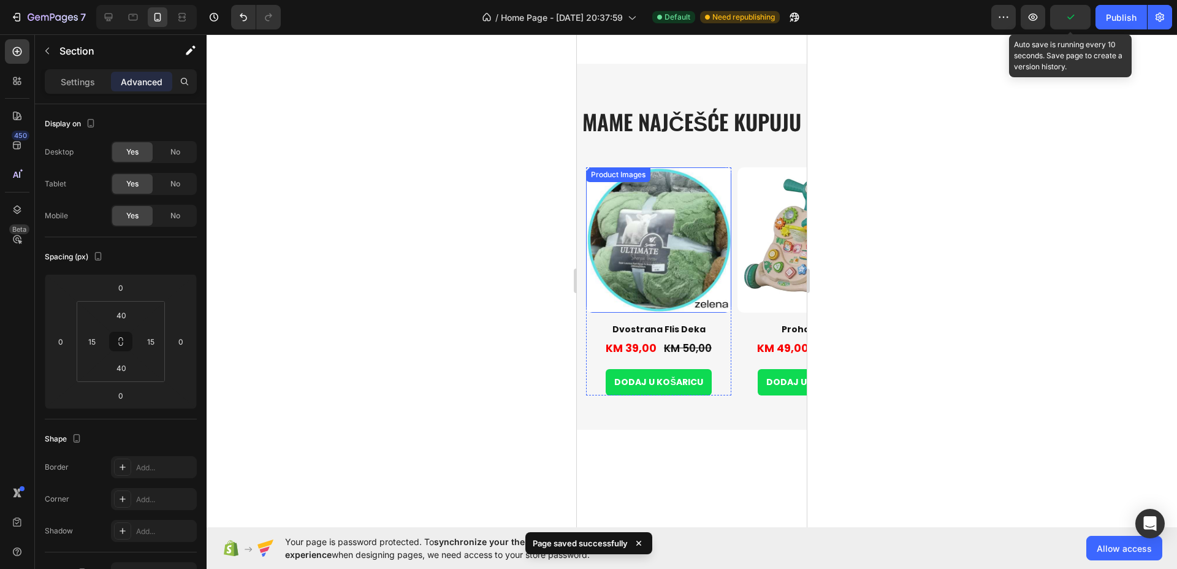
scroll to position [767, 0]
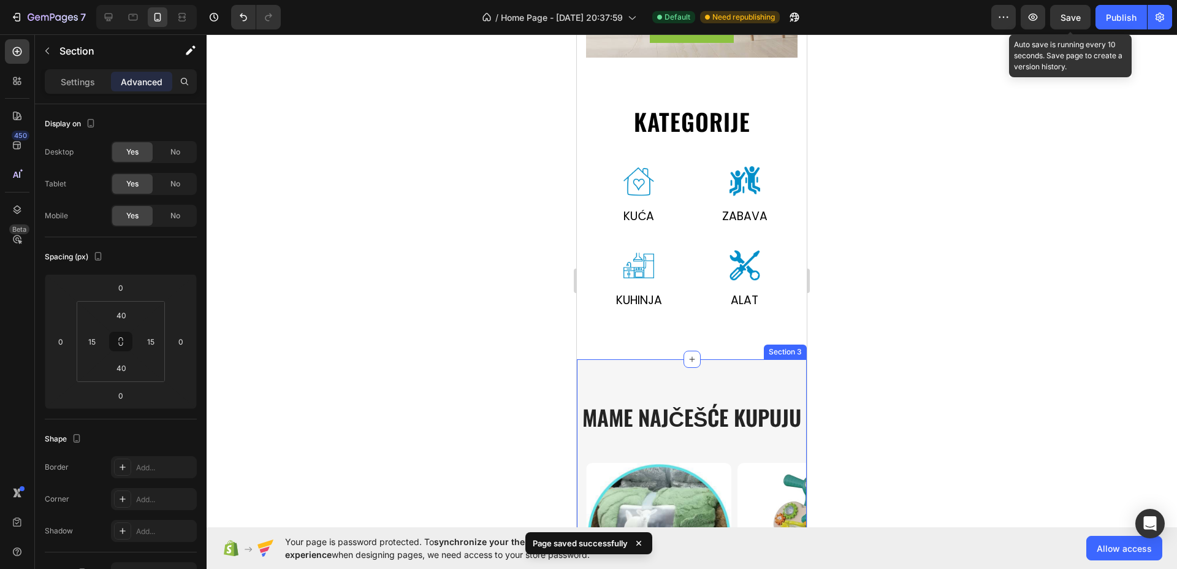
click at [683, 375] on div "MAME NAJČEŠĆE KUPUJU Heading Row Product Images Dvostrana Flis Deka Product Tit…" at bounding box center [692, 542] width 230 height 366
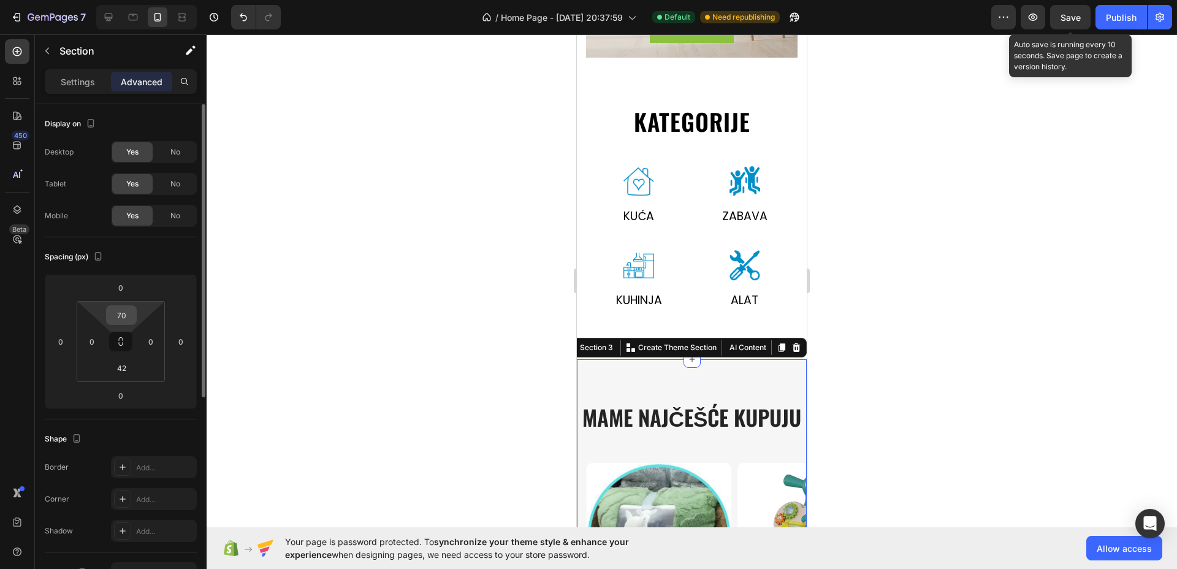
click at [122, 321] on input "70" at bounding box center [121, 315] width 25 height 18
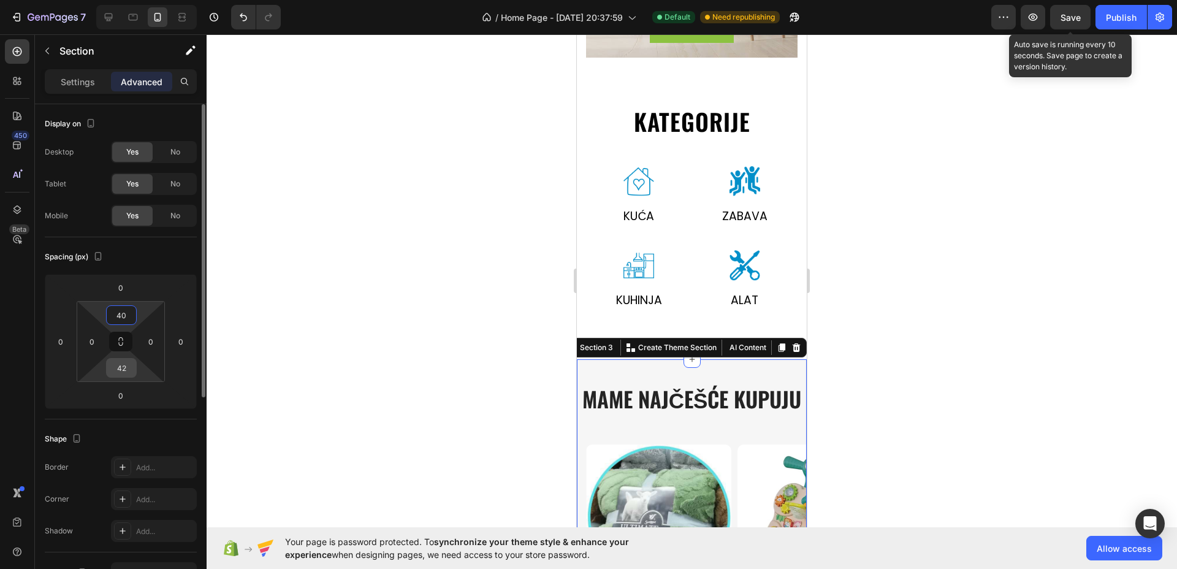
type input "40"
click at [125, 366] on input "42" at bounding box center [121, 368] width 25 height 18
type input "40"
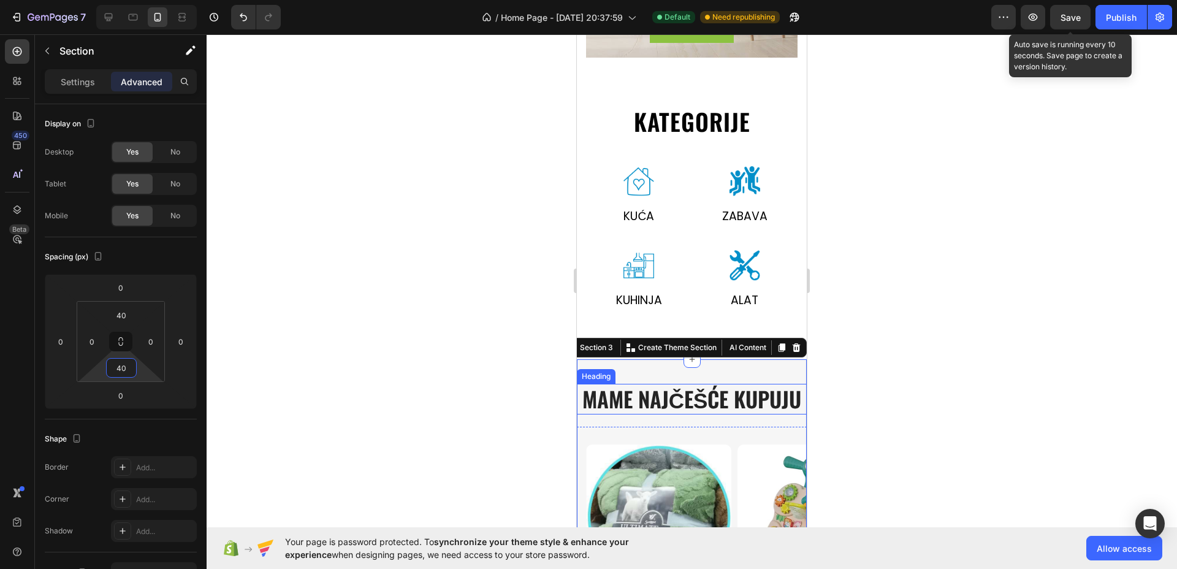
click at [683, 399] on h2 "MAME NAJČEŠĆE KUPUJU" at bounding box center [692, 399] width 230 height 31
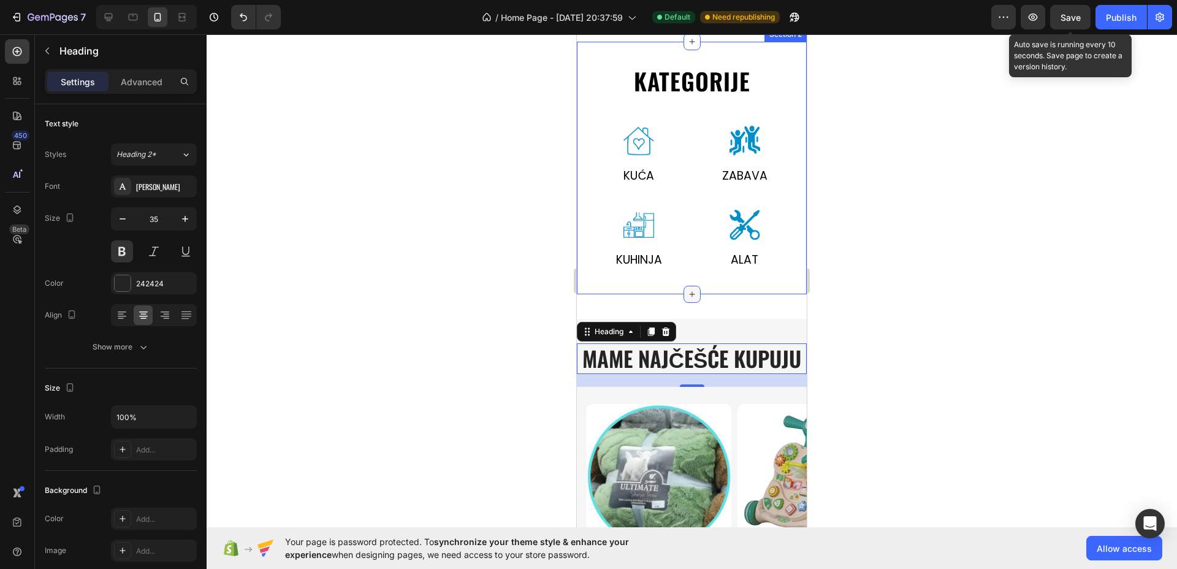
scroll to position [997, 0]
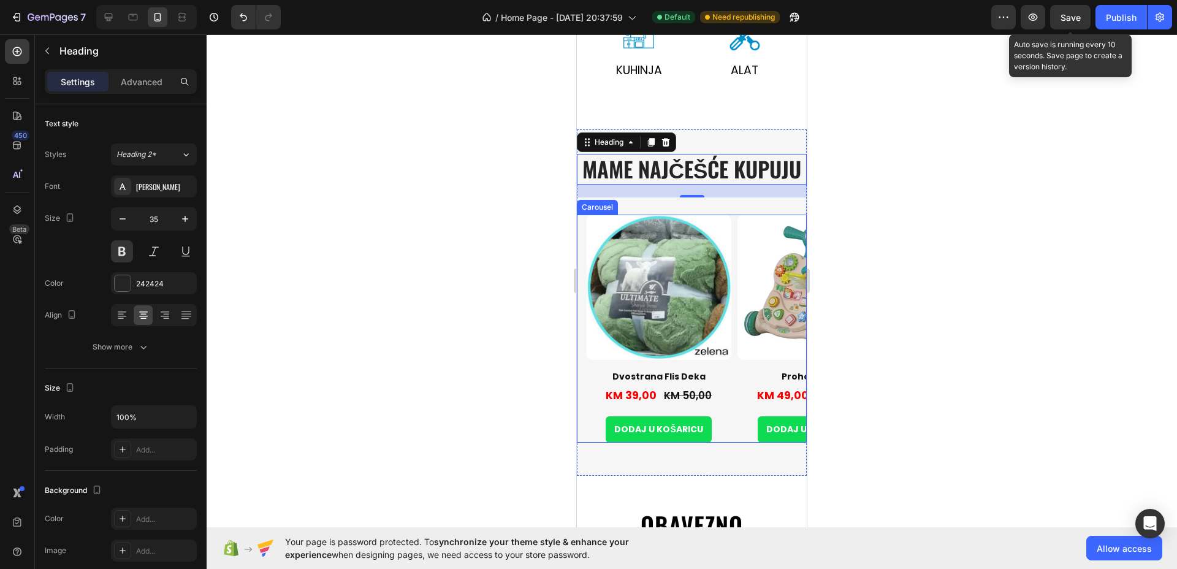
click at [735, 288] on div "Product Images Dvostrana Flis Deka Product Title KM 39,00 Product Price Product…" at bounding box center [696, 329] width 221 height 228
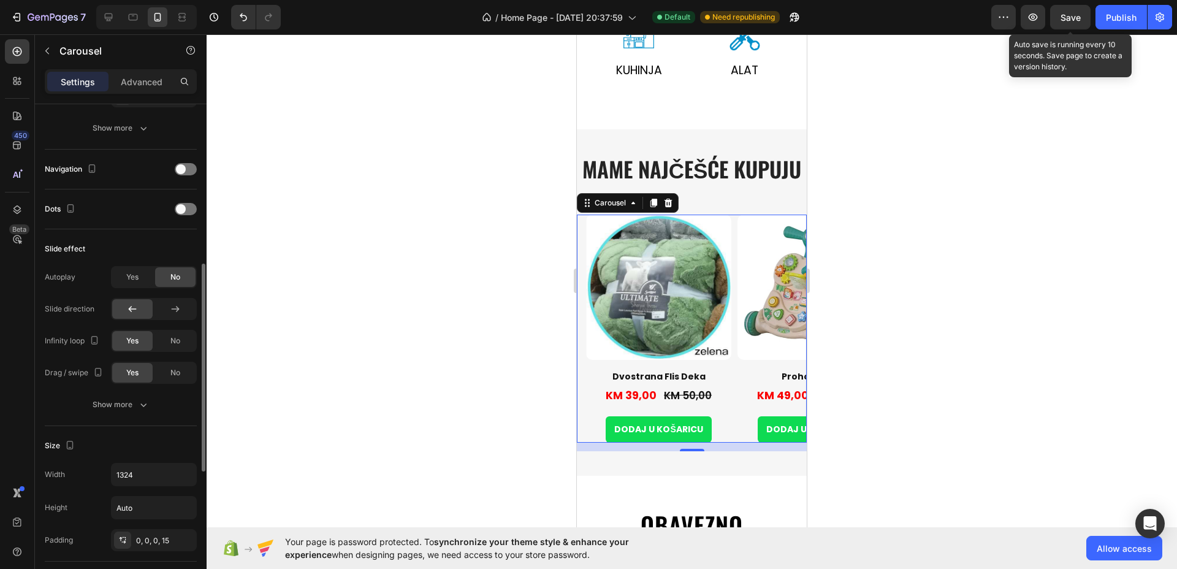
scroll to position [537, 0]
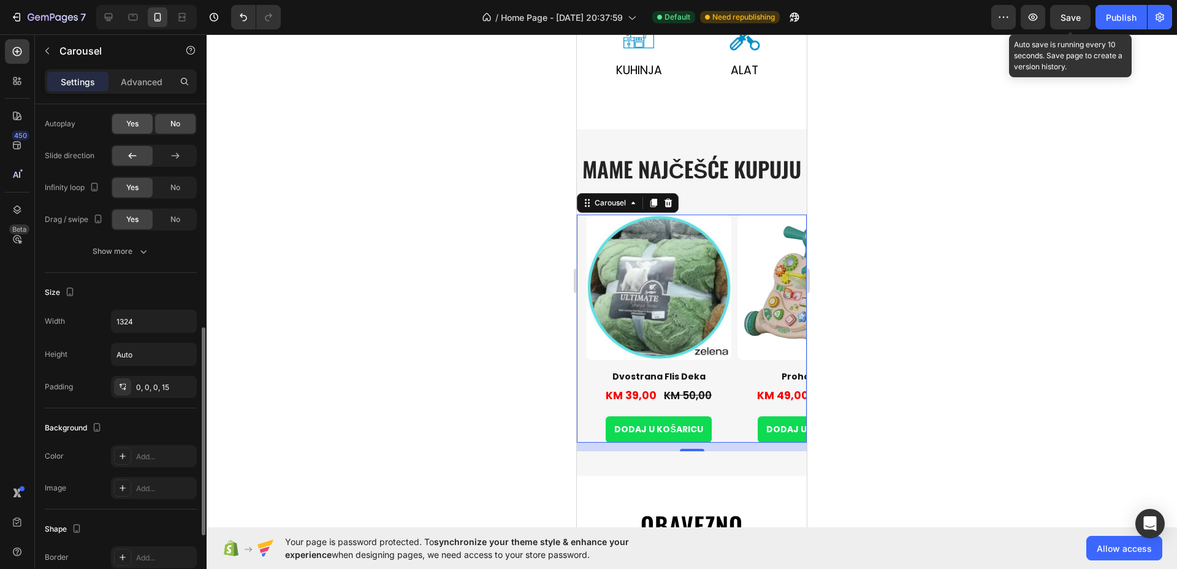
click at [133, 121] on span "Yes" at bounding box center [132, 123] width 12 height 11
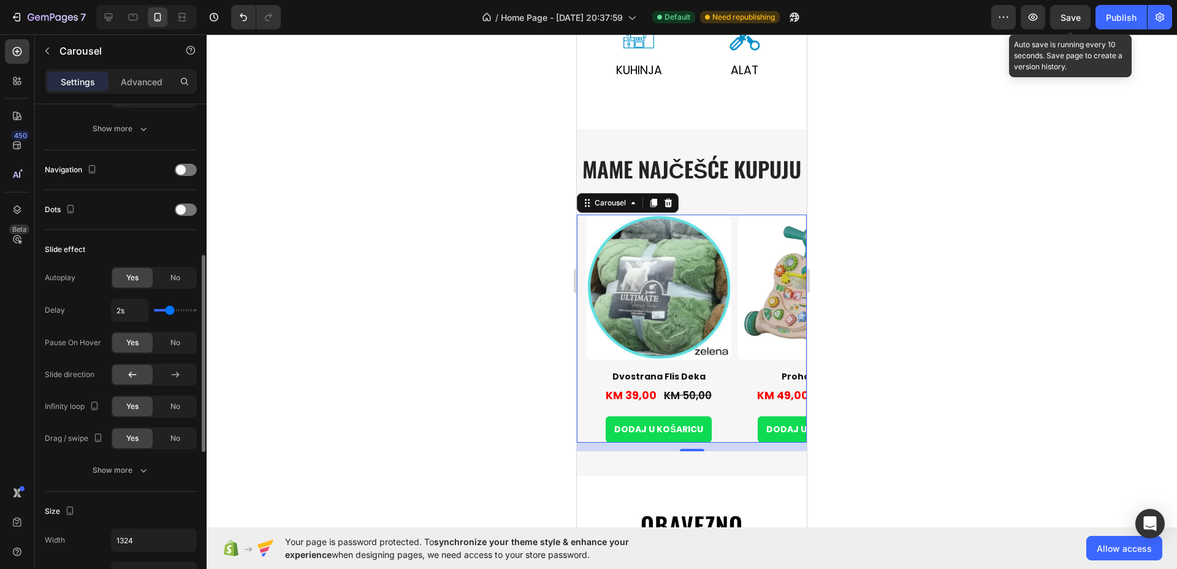
scroll to position [306, 0]
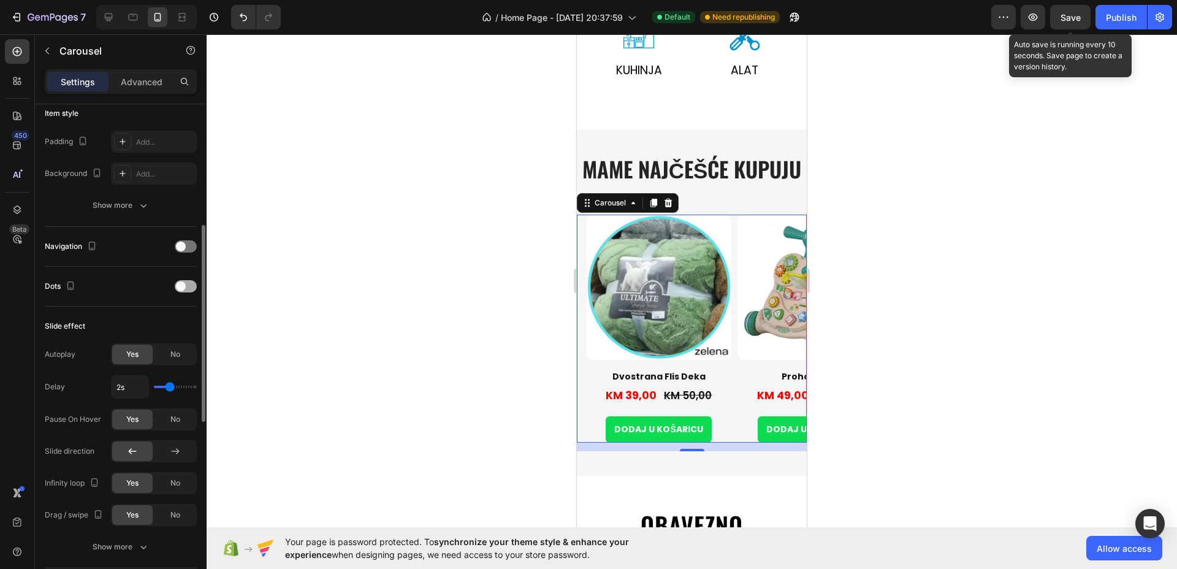
click at [188, 288] on div at bounding box center [186, 286] width 22 height 12
click at [186, 283] on div at bounding box center [186, 286] width 22 height 12
click at [185, 289] on div at bounding box center [186, 286] width 22 height 12
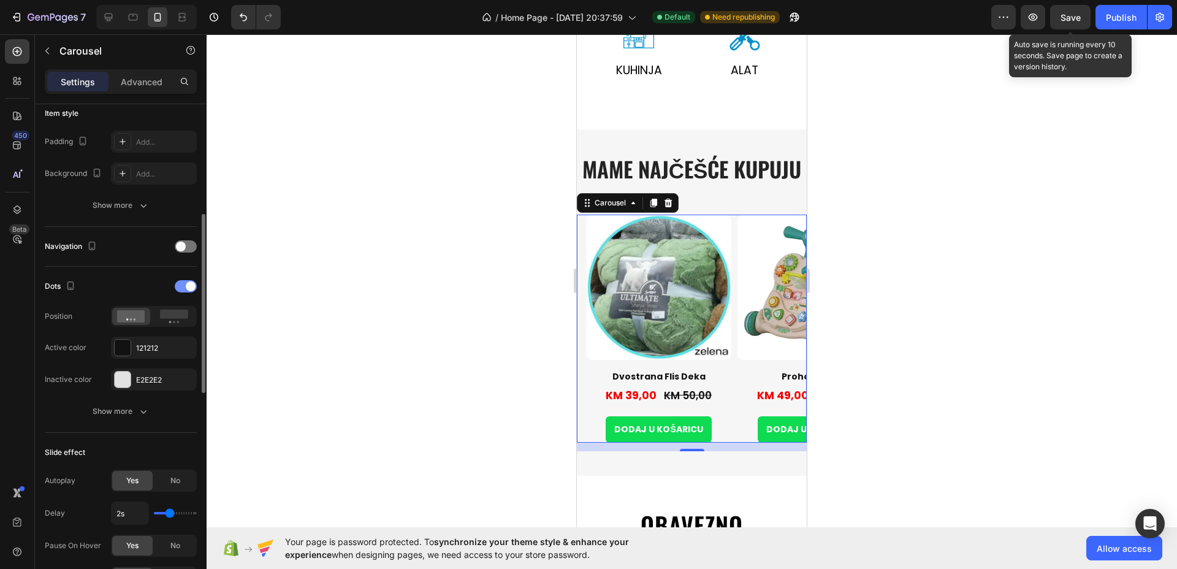
click at [186, 287] on span at bounding box center [191, 286] width 10 height 10
click at [1081, 22] on div "Save" at bounding box center [1071, 17] width 20 height 13
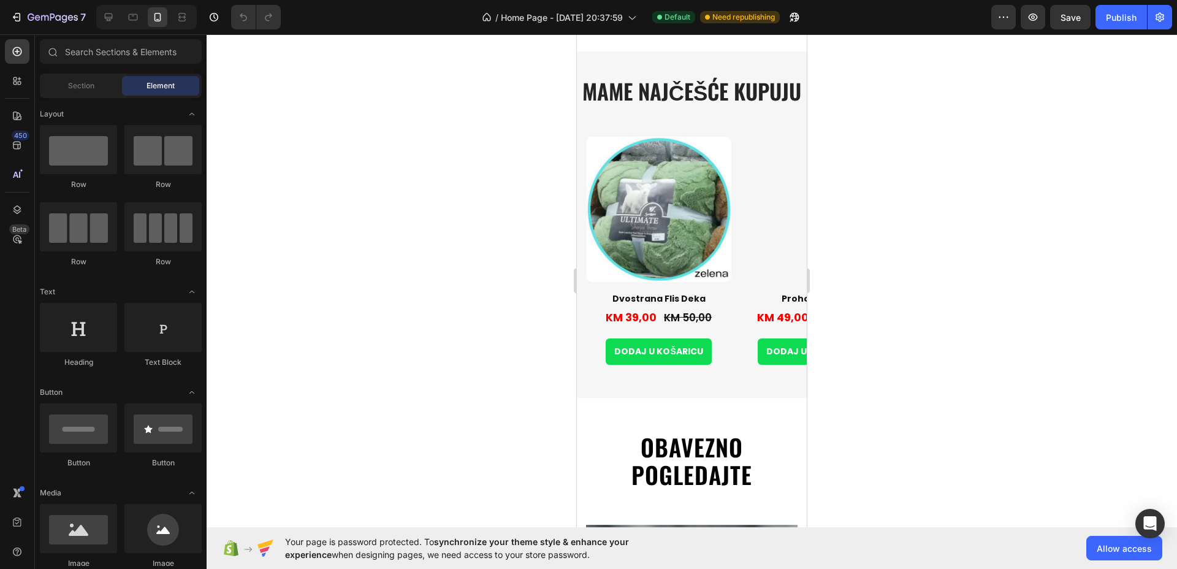
scroll to position [1150, 0]
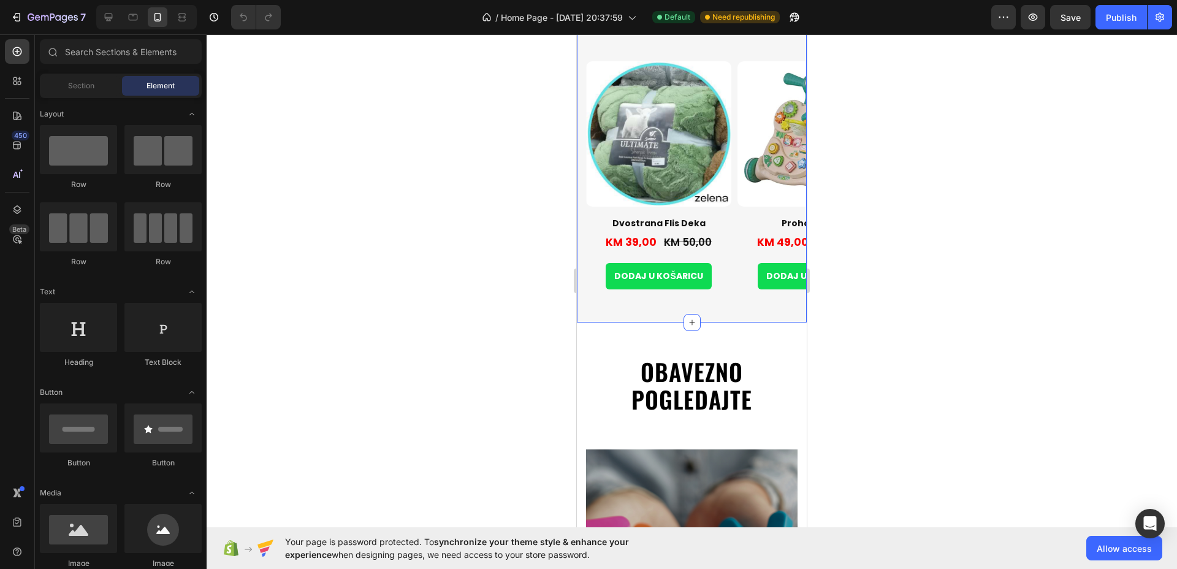
click at [728, 301] on div "MAME NAJČEŠĆE KUPUJU Heading Row Product Images Dvostrana Flis Deka Product Tit…" at bounding box center [692, 149] width 230 height 346
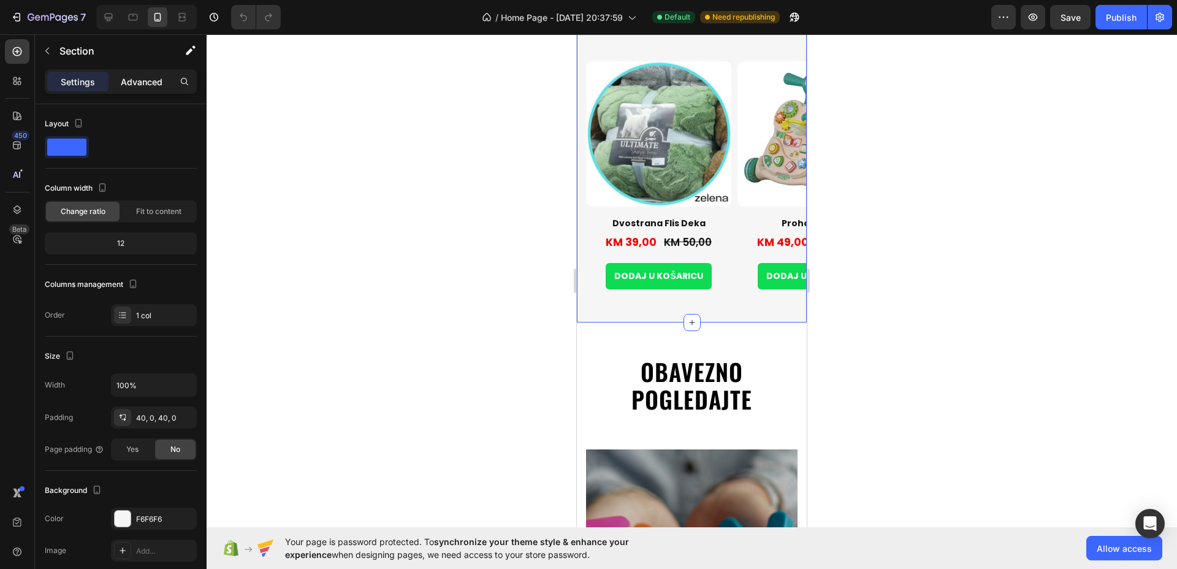
click at [147, 87] on p "Advanced" at bounding box center [142, 81] width 42 height 13
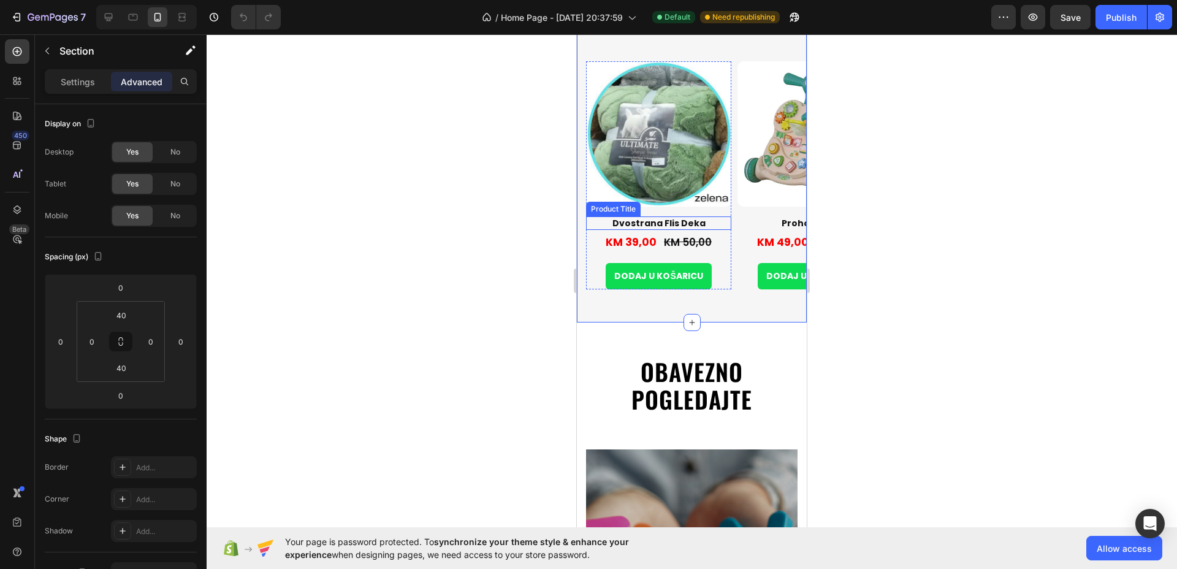
click at [671, 224] on h1 "Dvostrana Flis Deka" at bounding box center [658, 222] width 145 height 13
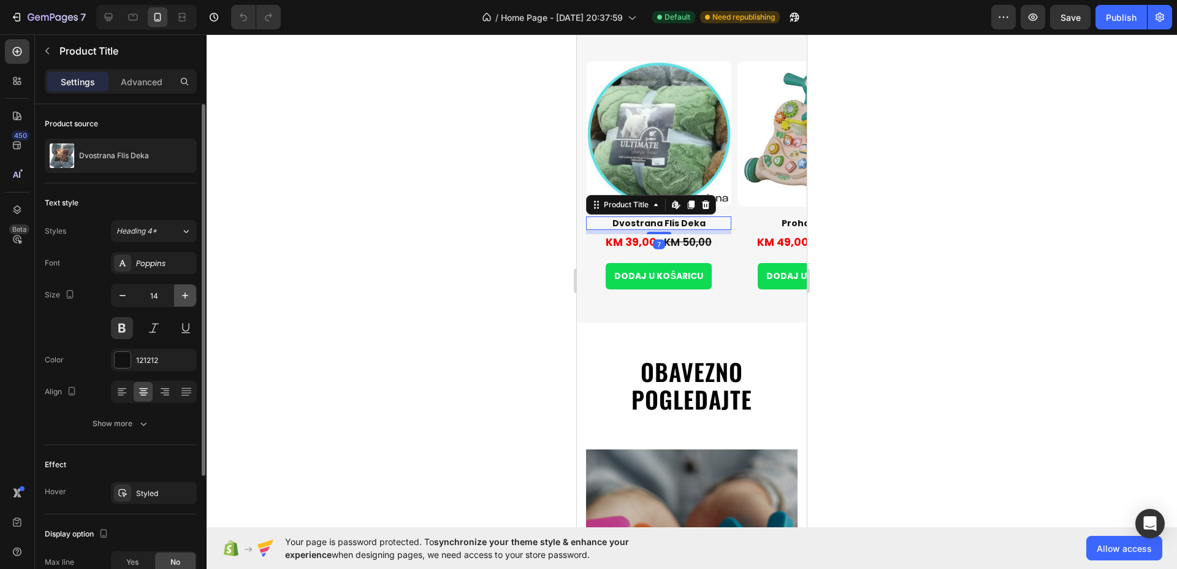
click at [188, 296] on icon "button" at bounding box center [185, 295] width 12 height 12
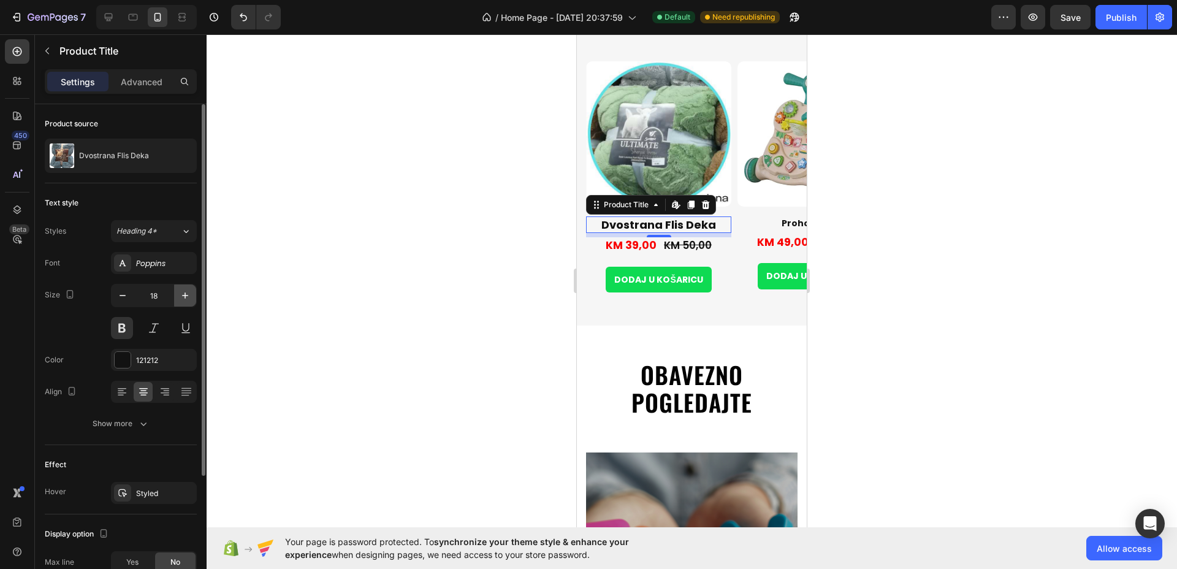
click at [188, 296] on icon "button" at bounding box center [185, 295] width 12 height 12
type input "20"
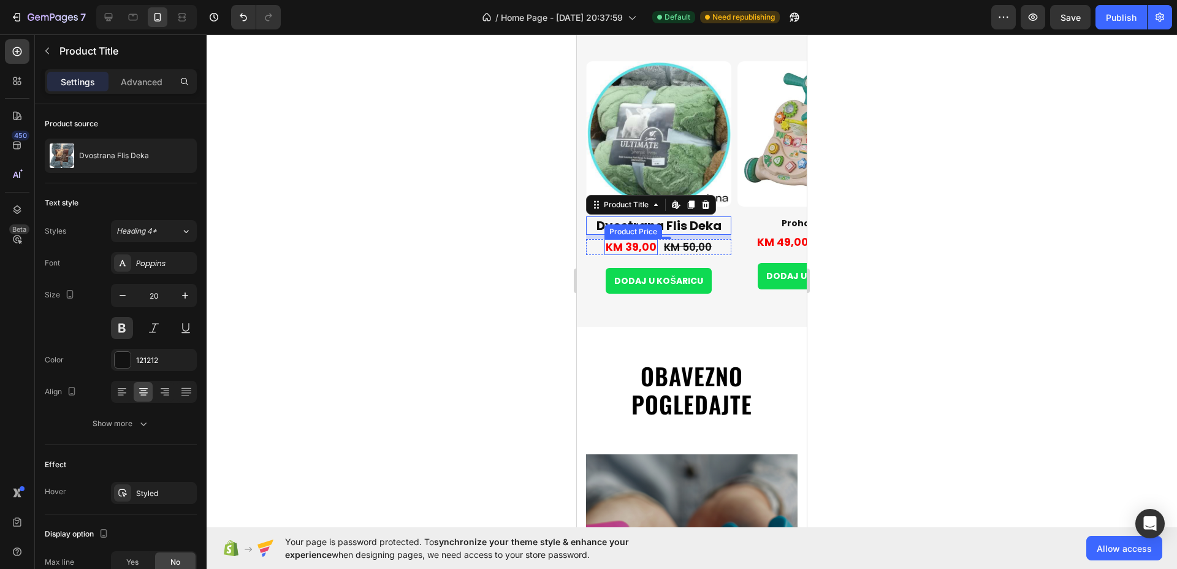
click at [651, 249] on div "KM 39,00" at bounding box center [631, 247] width 53 height 16
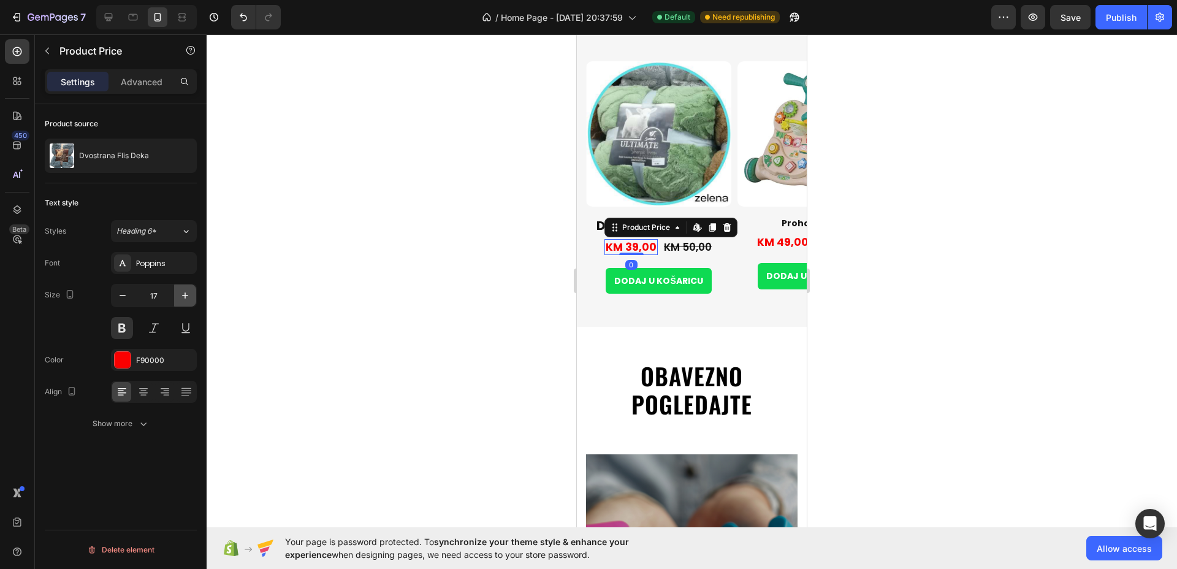
click at [182, 293] on icon "button" at bounding box center [185, 295] width 12 height 12
type input "19"
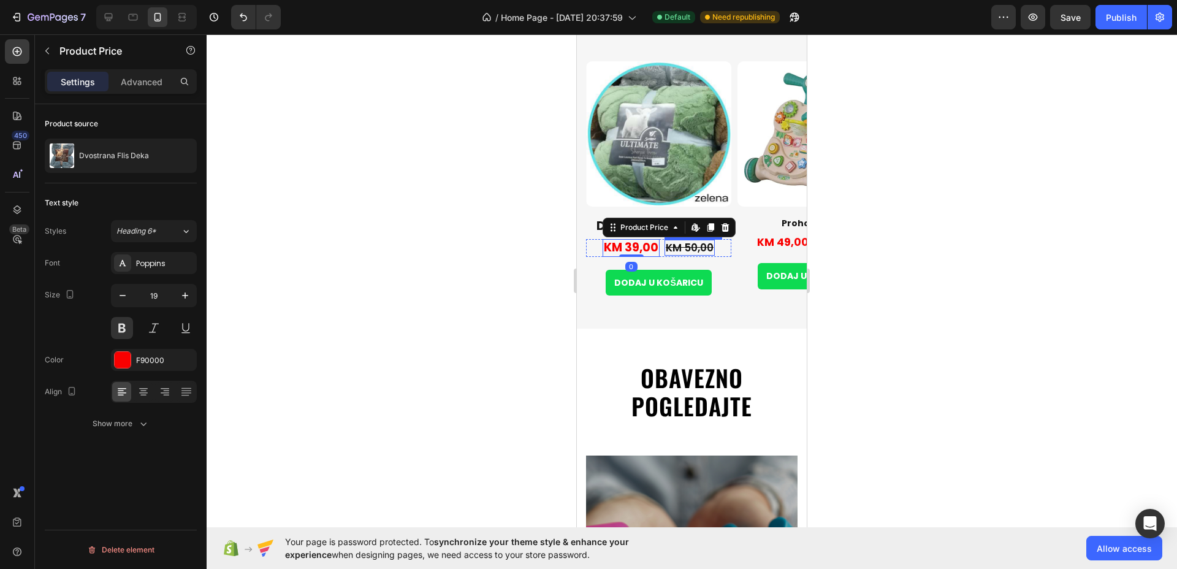
click at [702, 250] on div "KM 50,00" at bounding box center [690, 248] width 50 height 16
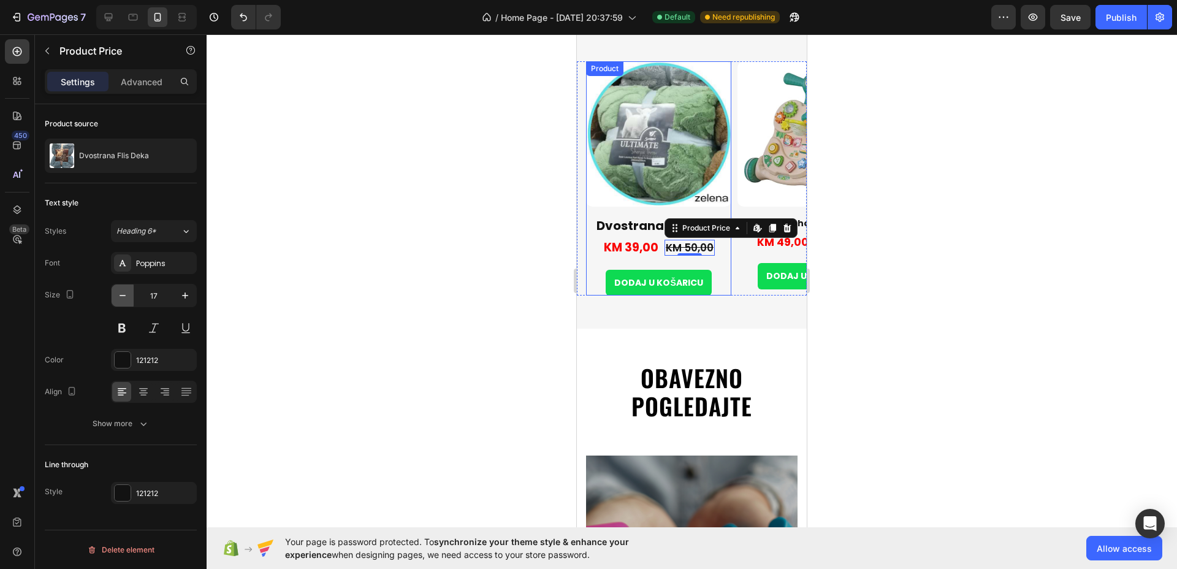
click at [125, 298] on icon "button" at bounding box center [123, 295] width 12 height 12
type input "16"
click at [774, 242] on div "KM 49,00" at bounding box center [783, 242] width 54 height 16
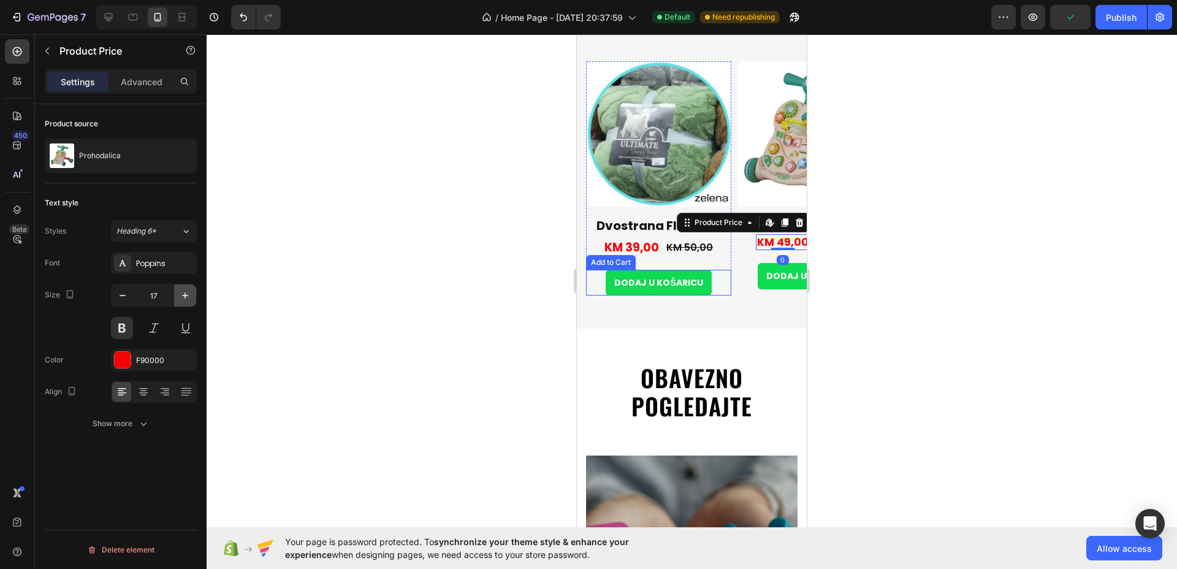
click at [189, 295] on icon "button" at bounding box center [185, 295] width 12 height 12
click at [188, 295] on icon "button" at bounding box center [185, 296] width 6 height 6
click at [122, 296] on icon "button" at bounding box center [123, 295] width 6 height 1
type input "18"
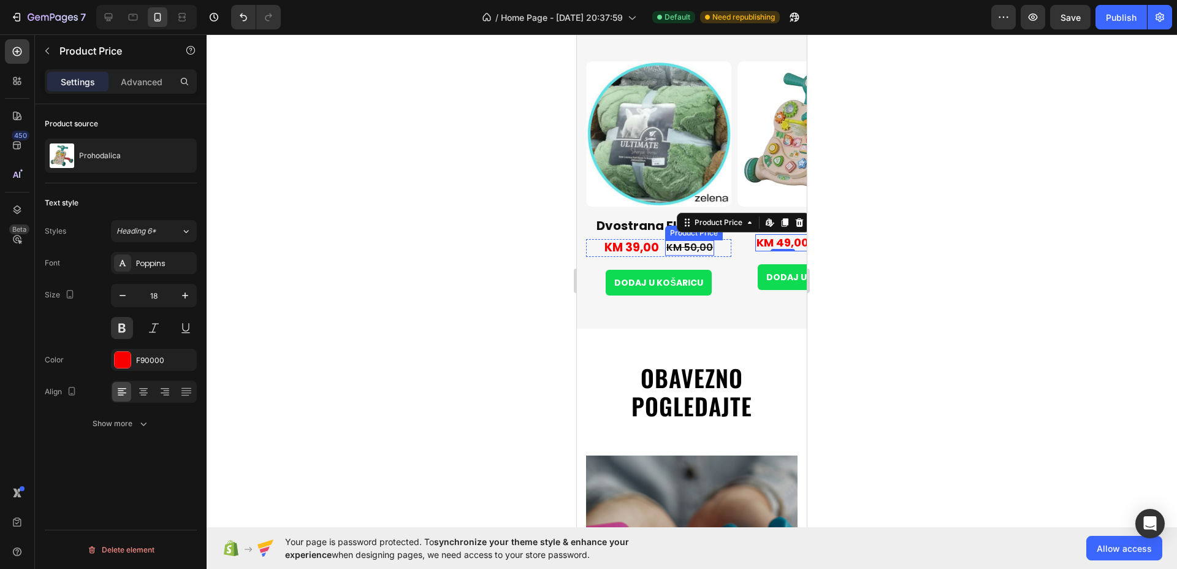
click at [693, 242] on div "KM 50,00" at bounding box center [689, 247] width 49 height 15
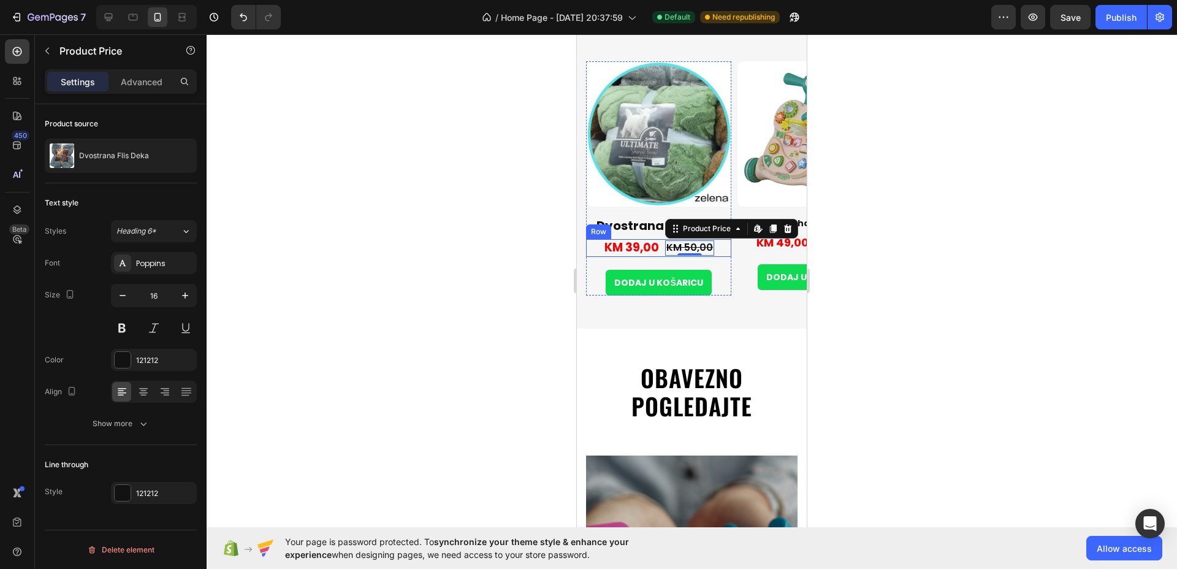
click at [661, 251] on div "KM 39,00 Product Price Product Price KM 50,00 Product Price Edit content in Sho…" at bounding box center [658, 248] width 145 height 18
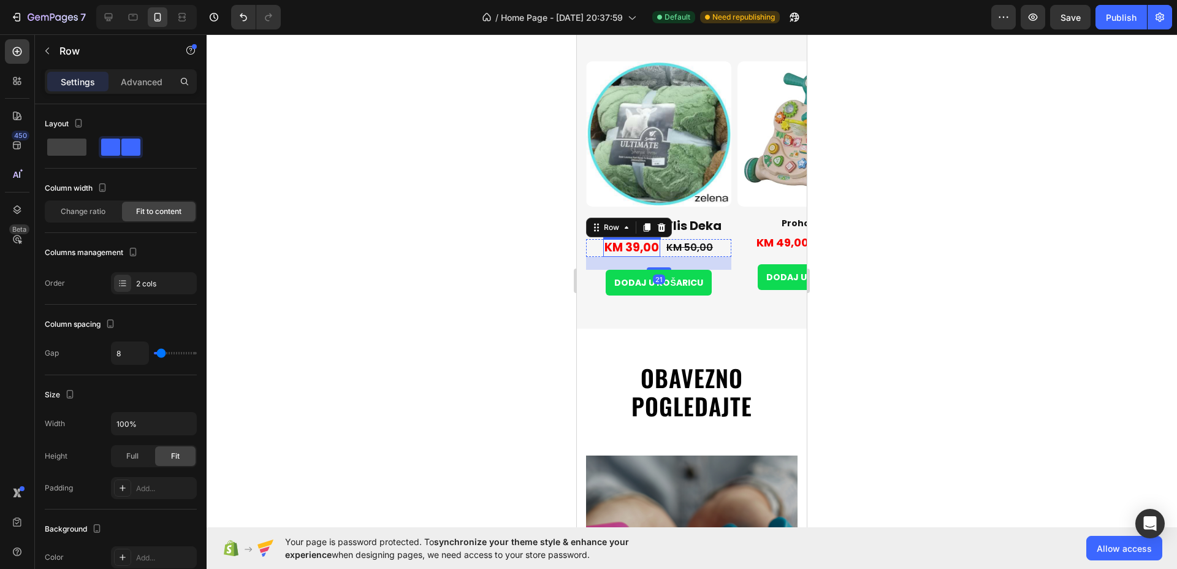
click at [643, 243] on div "KM 39,00" at bounding box center [631, 248] width 57 height 18
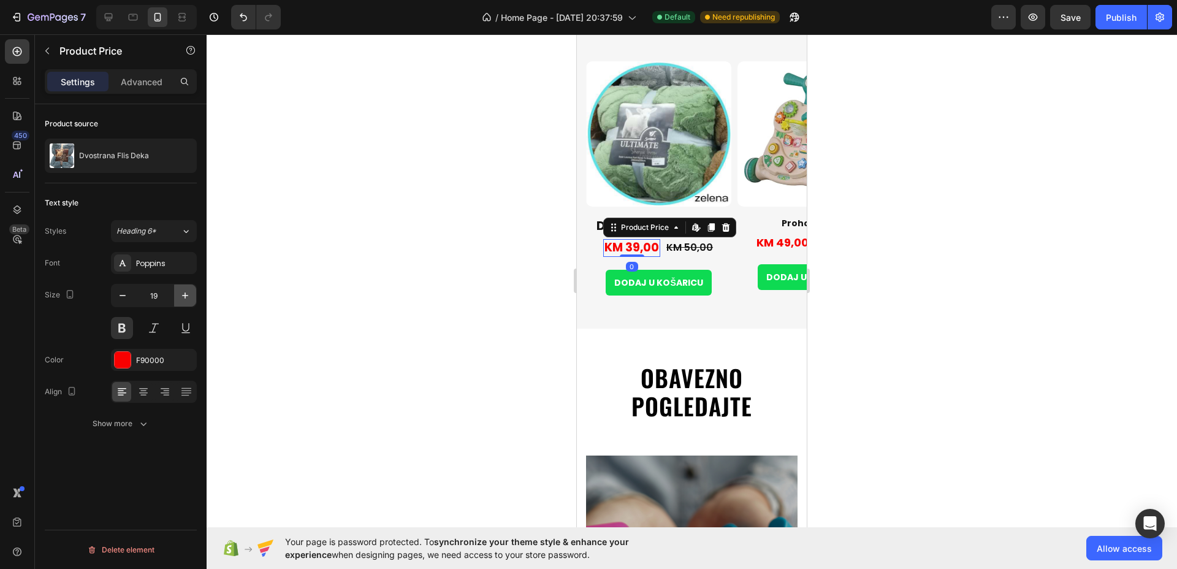
click at [186, 288] on button "button" at bounding box center [185, 296] width 22 height 22
type input "20"
click at [754, 212] on div "Product Title" at bounding box center [765, 209] width 50 height 11
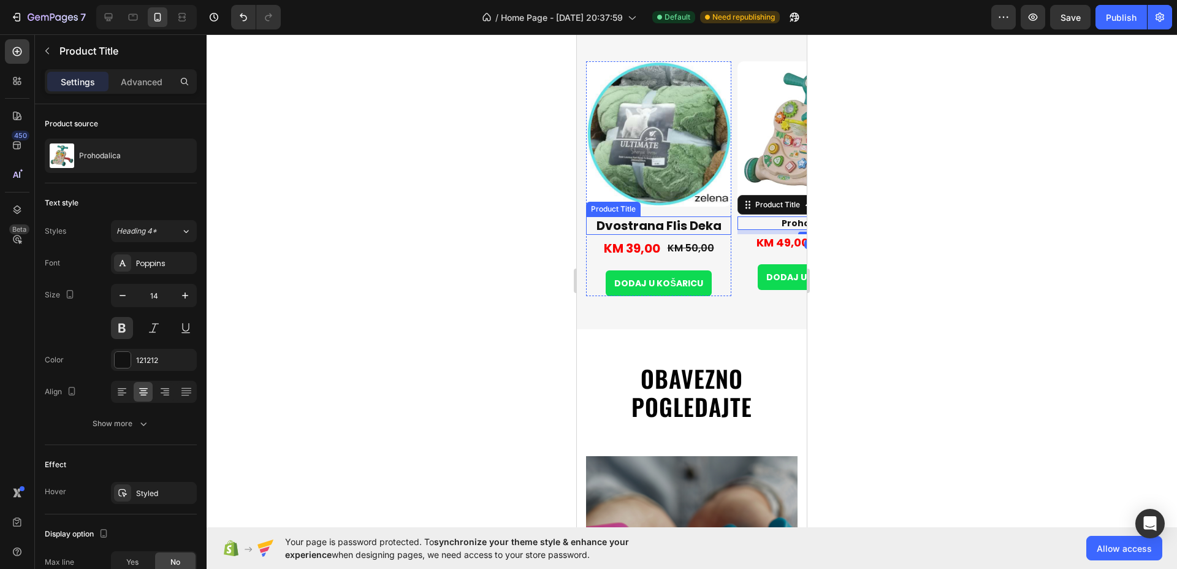
click at [709, 226] on h1 "Dvostrana Flis Deka" at bounding box center [658, 225] width 145 height 18
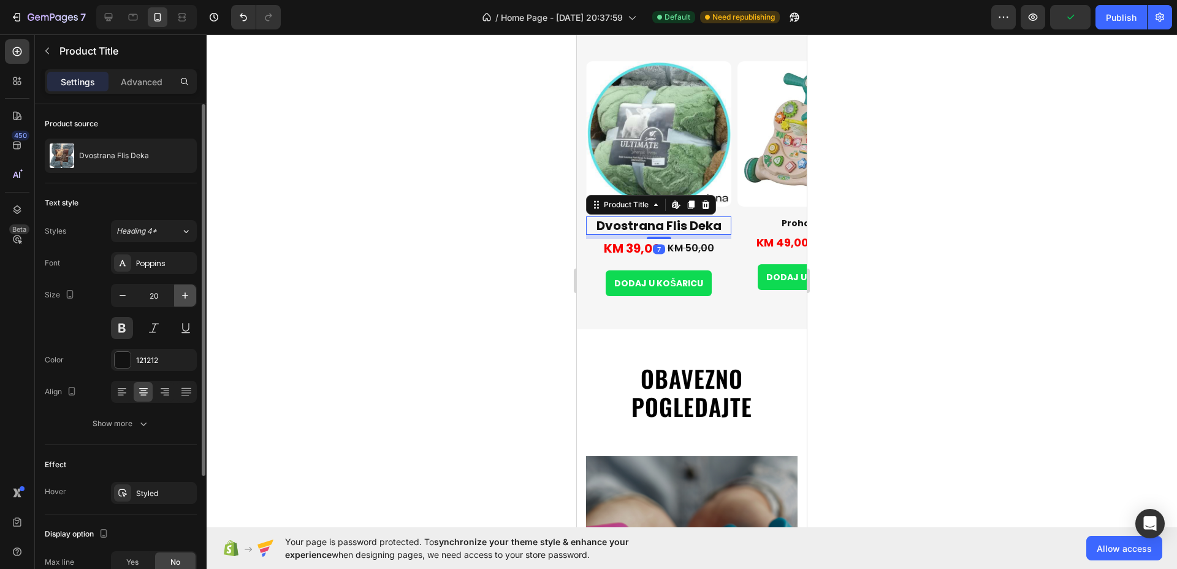
click at [191, 292] on icon "button" at bounding box center [185, 295] width 12 height 12
type input "22"
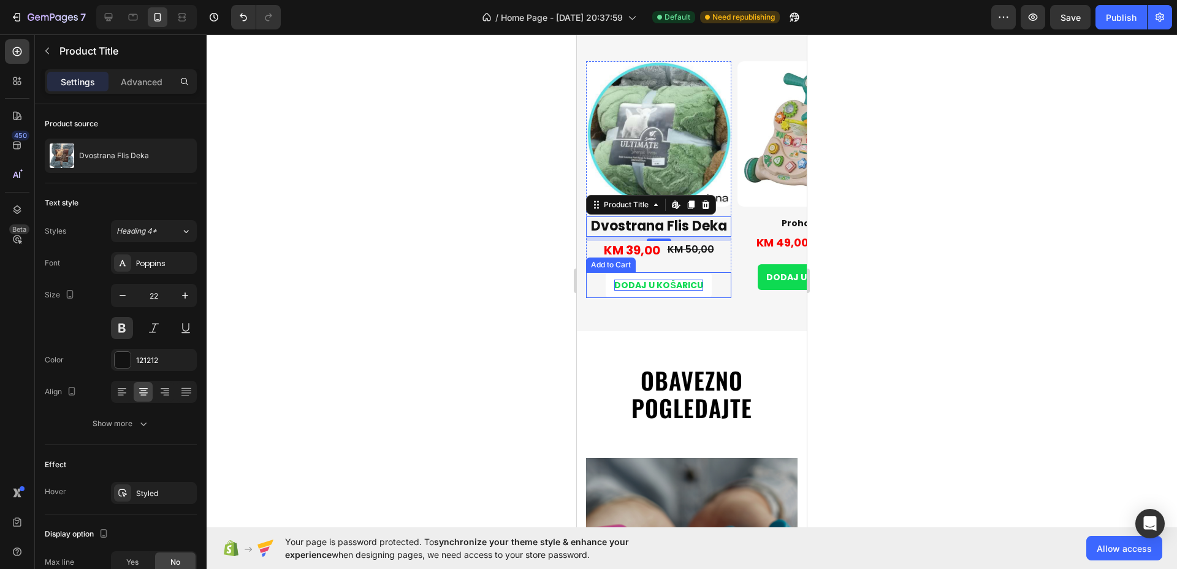
click at [675, 286] on div "DODAJ U KOŠARICU" at bounding box center [659, 285] width 88 height 11
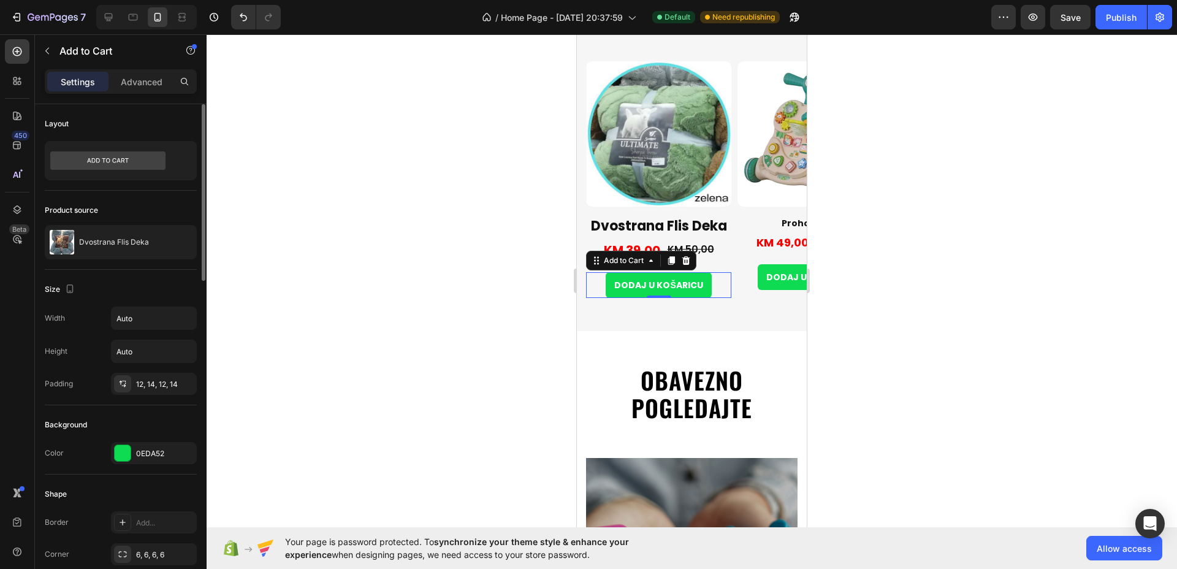
scroll to position [537, 0]
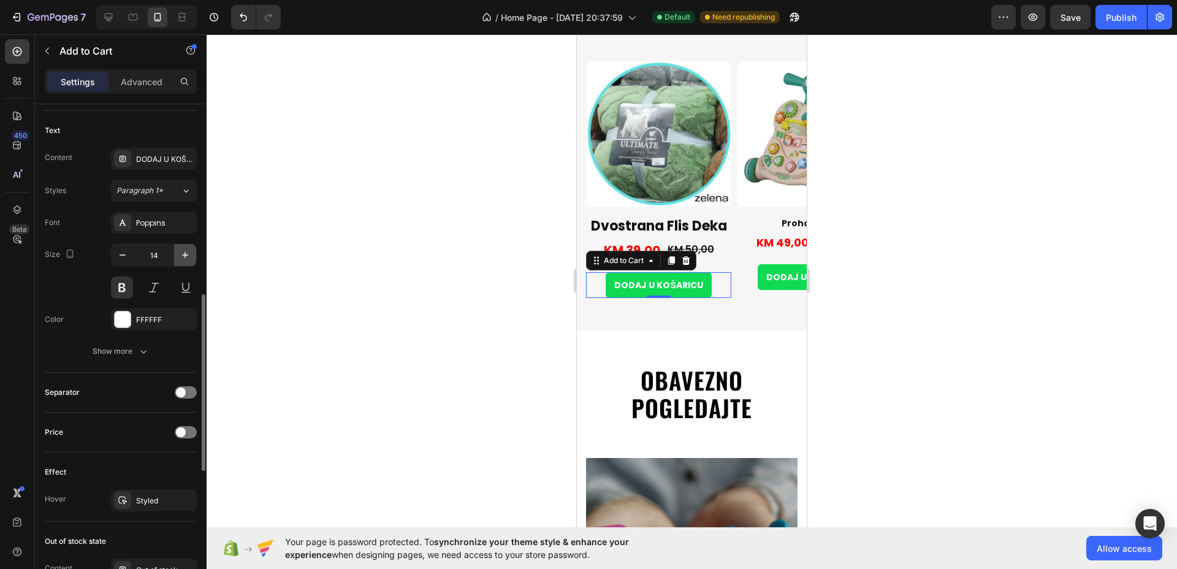
click at [187, 258] on icon "button" at bounding box center [185, 255] width 12 height 12
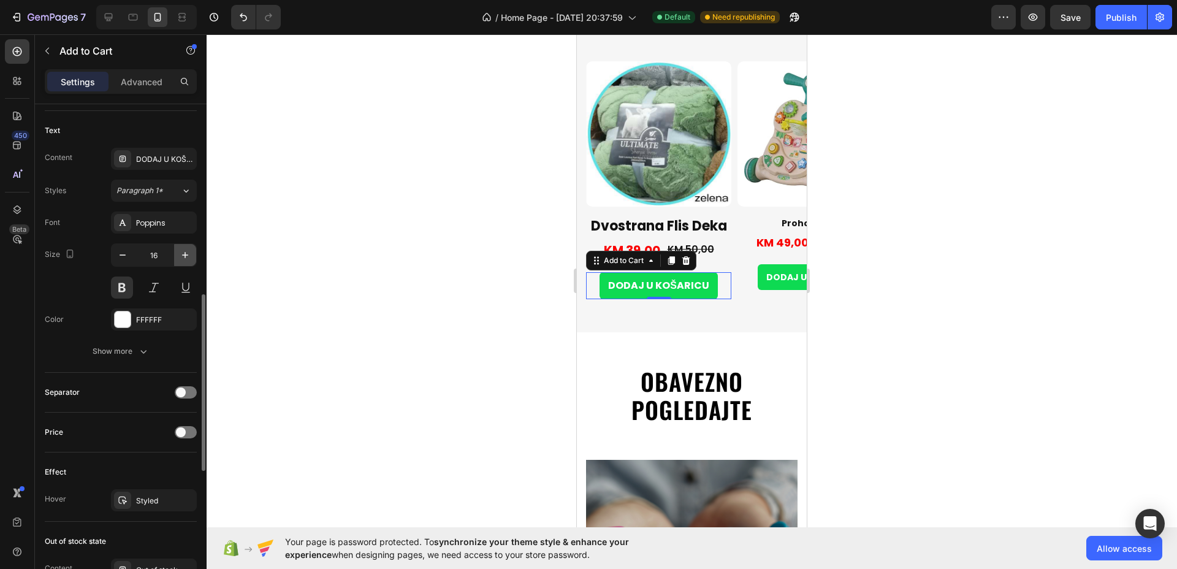
click at [187, 258] on icon "button" at bounding box center [185, 255] width 12 height 12
type input "18"
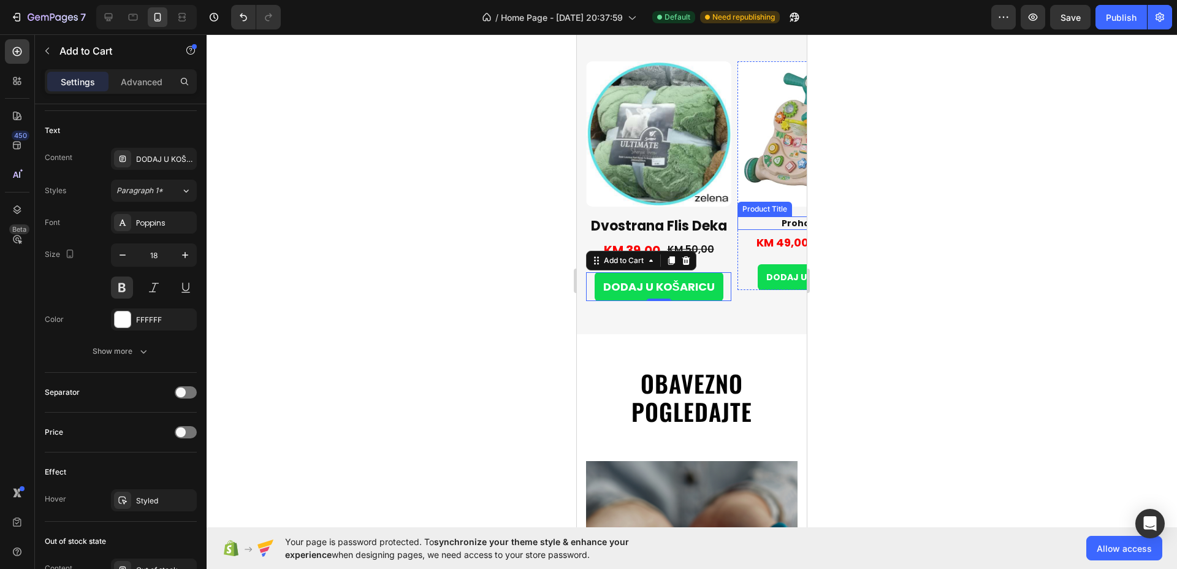
click at [792, 221] on h1 "Prohodalica" at bounding box center [810, 222] width 145 height 13
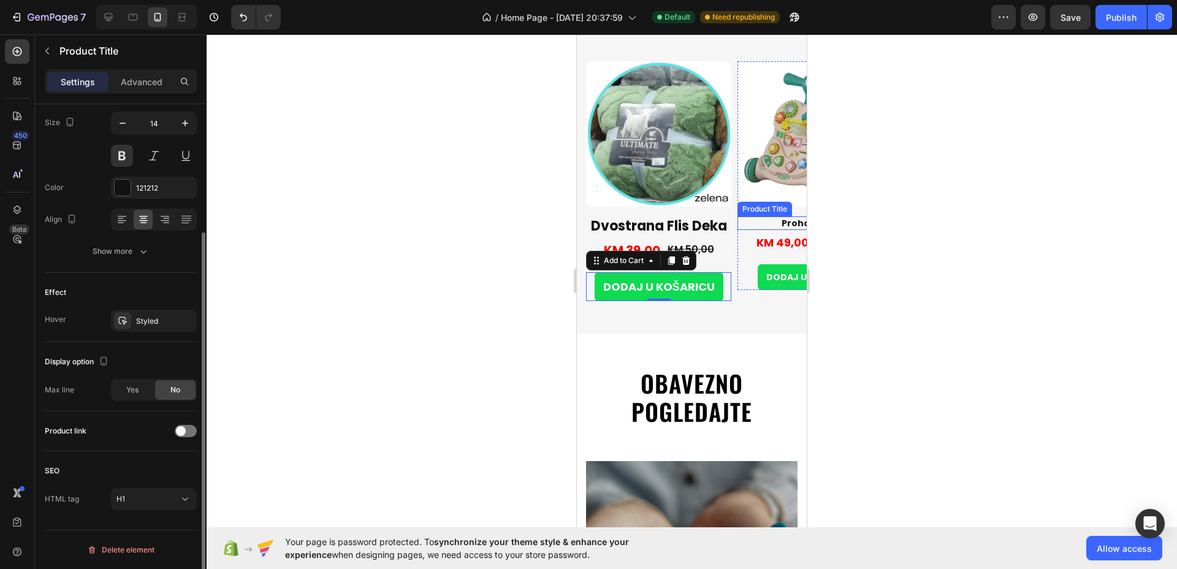
scroll to position [0, 0]
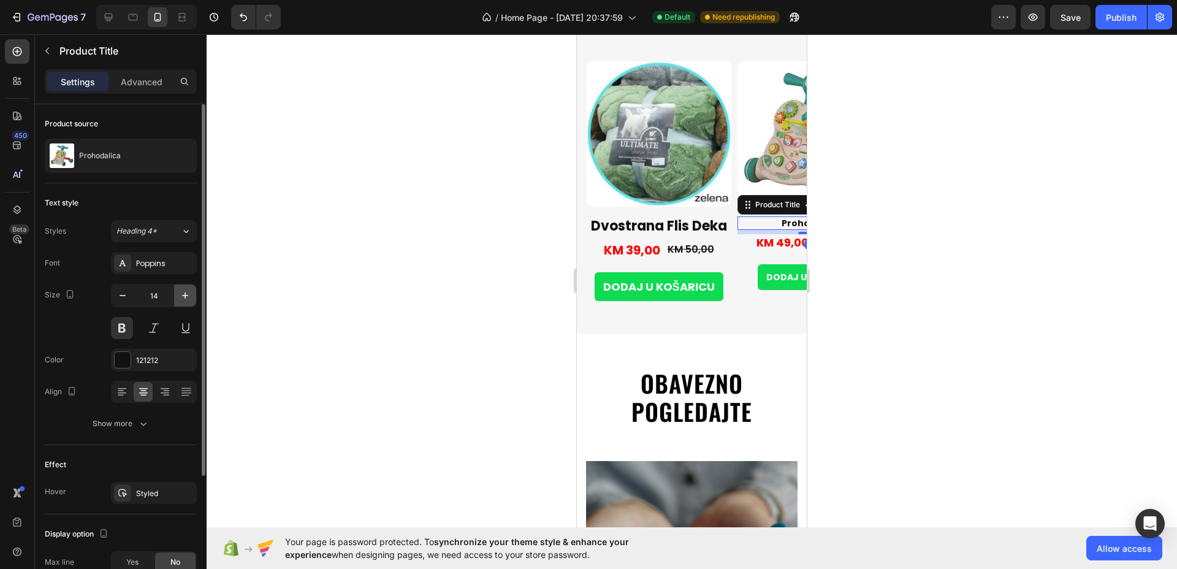
click at [188, 293] on icon "button" at bounding box center [185, 295] width 12 height 12
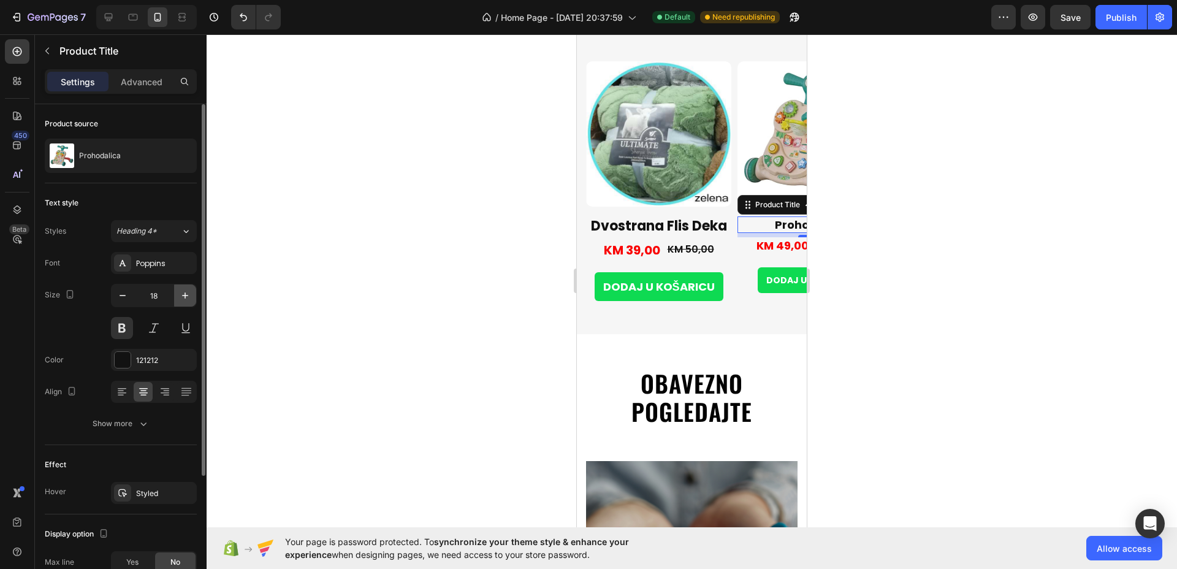
click at [188, 293] on icon "button" at bounding box center [185, 295] width 12 height 12
type input "22"
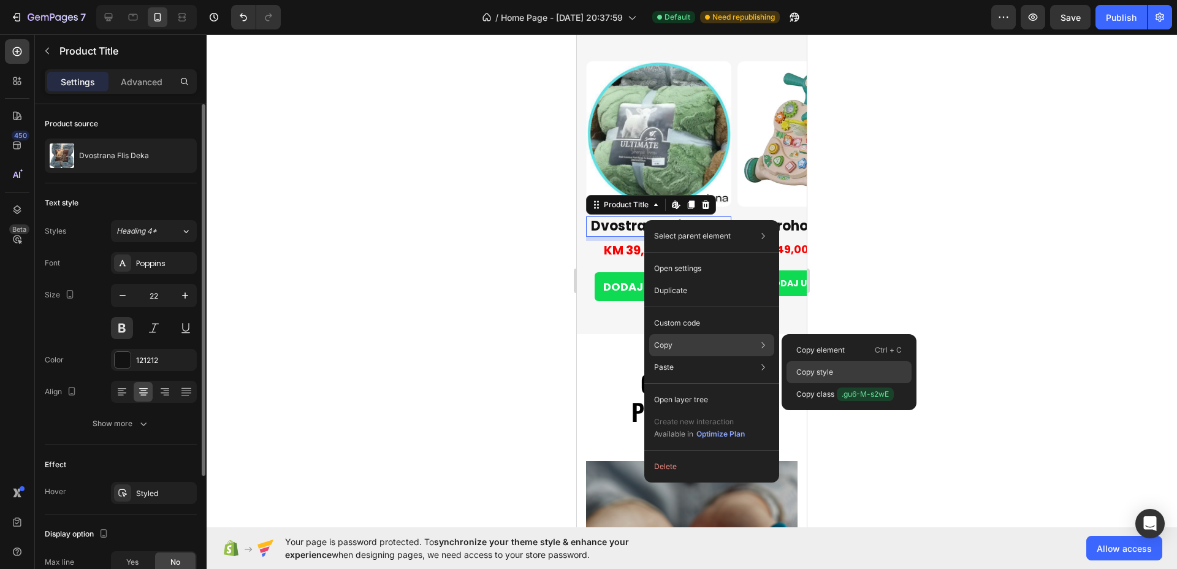
click at [837, 383] on div "Copy style" at bounding box center [849, 394] width 125 height 22
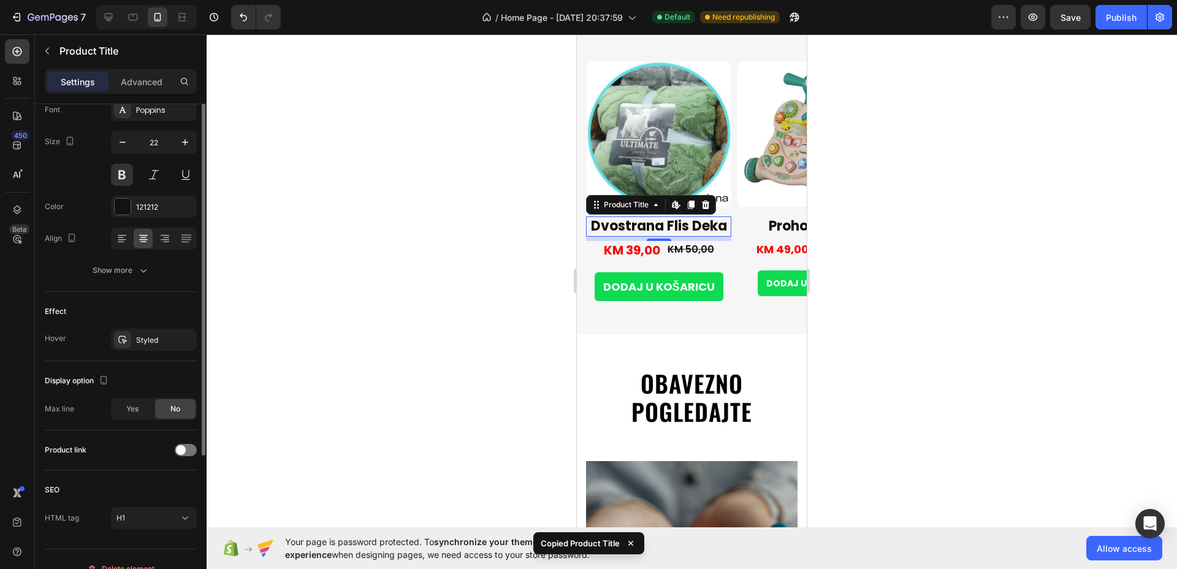
scroll to position [172, 0]
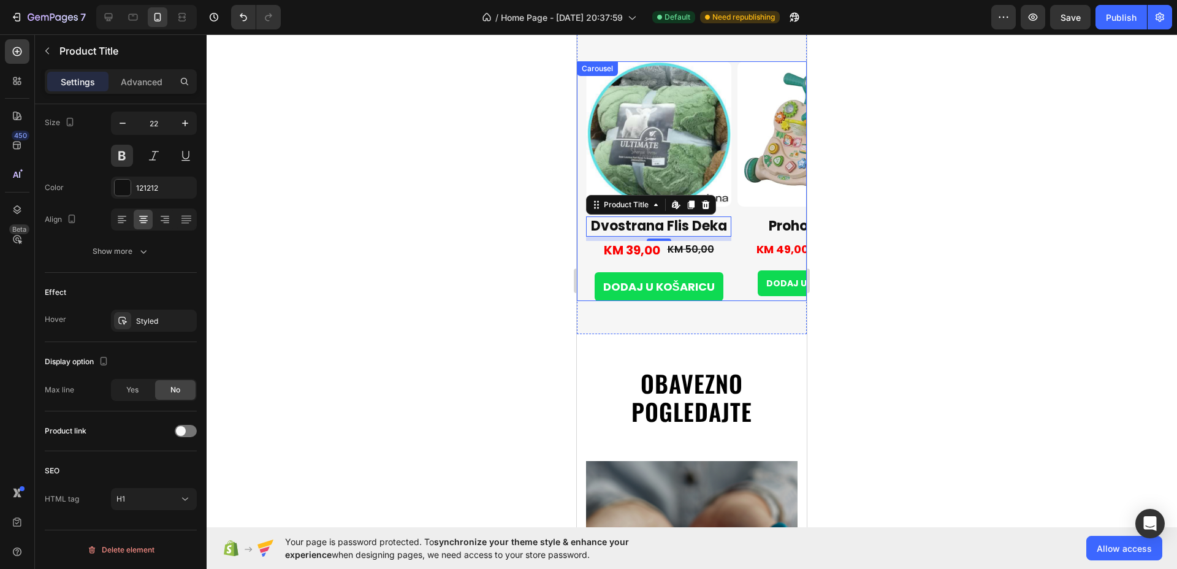
click at [733, 289] on div "Product Images Dvostrana Flis Deka Product Title Edit content in Shopify 7 KM 3…" at bounding box center [696, 181] width 221 height 240
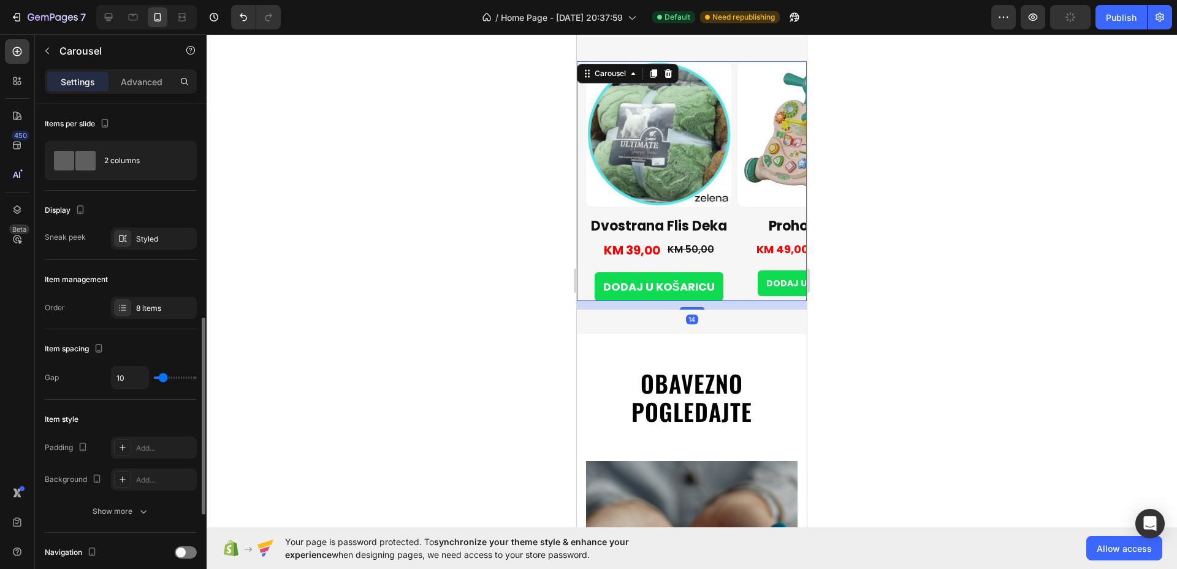
scroll to position [230, 0]
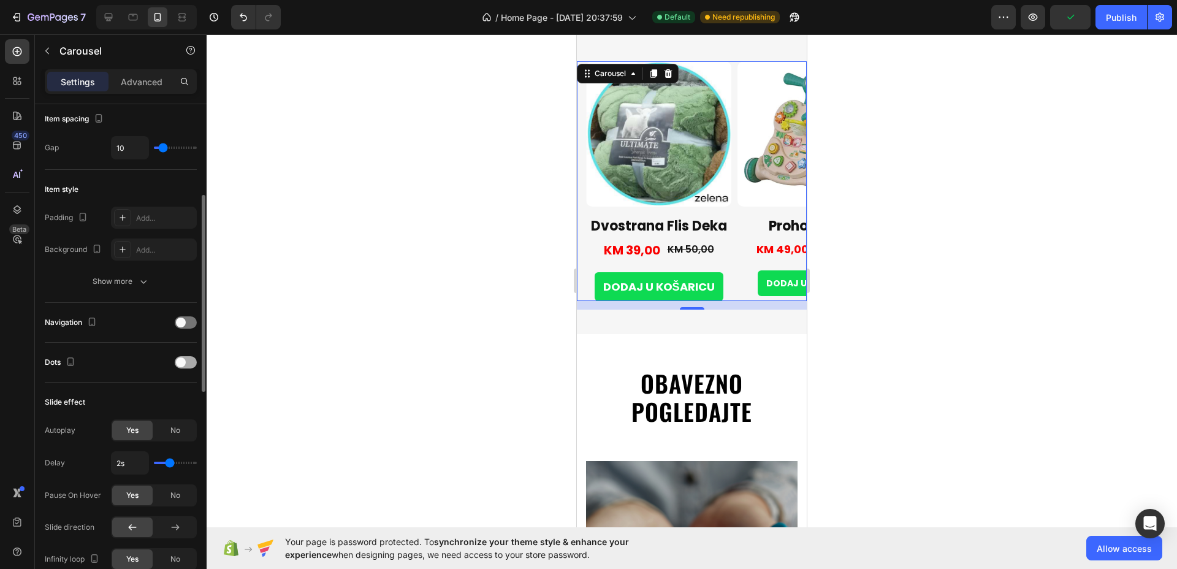
click at [192, 362] on div at bounding box center [186, 362] width 22 height 12
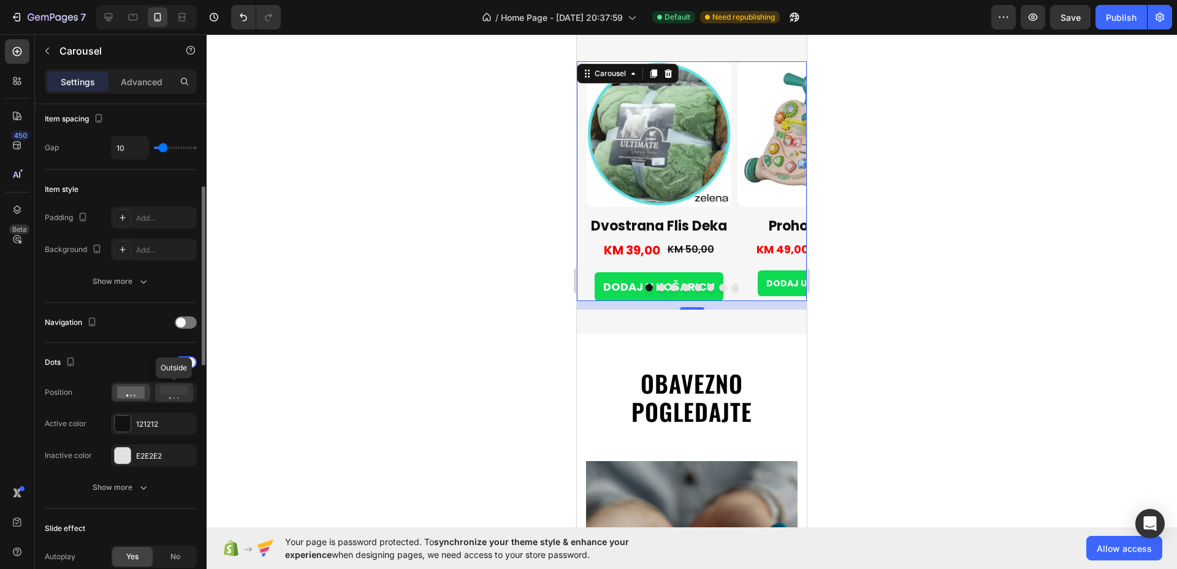
click at [174, 391] on rect at bounding box center [174, 390] width 28 height 9
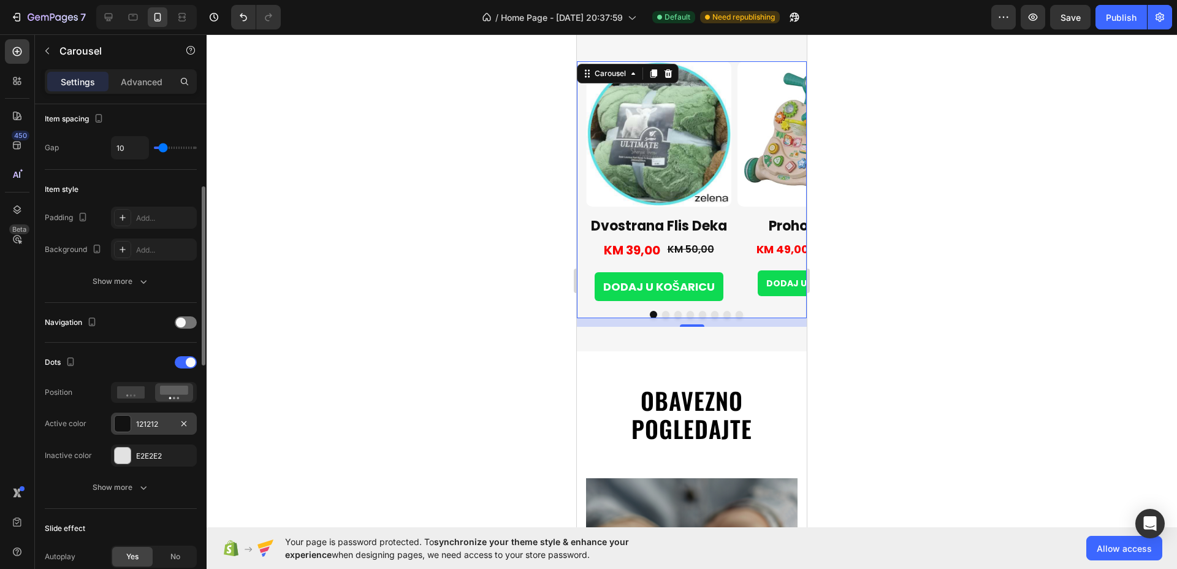
click at [120, 421] on div at bounding box center [123, 424] width 16 height 16
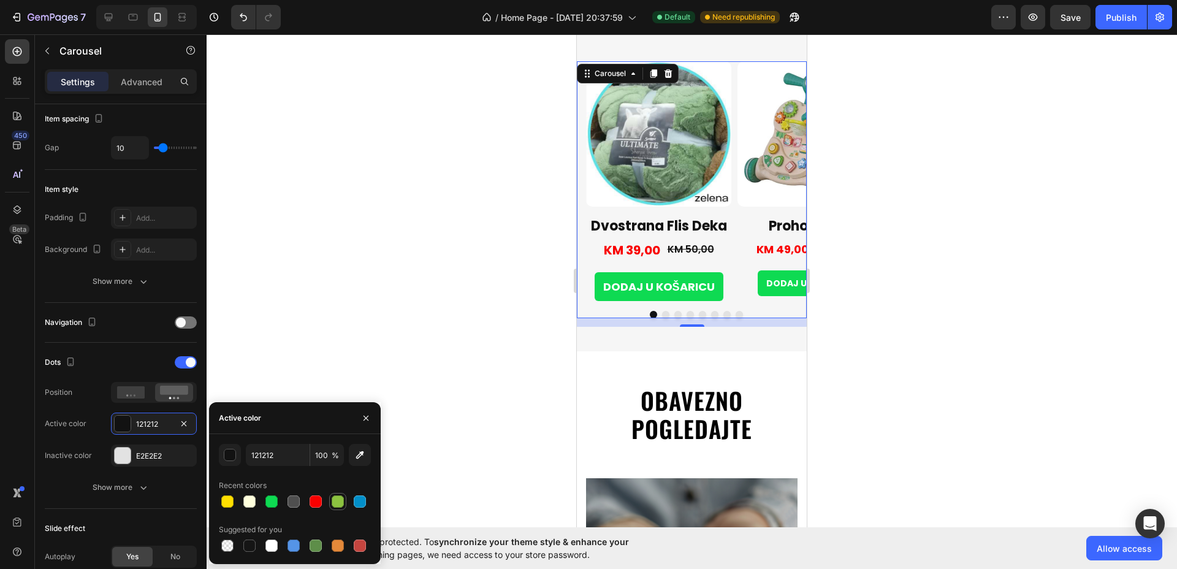
click at [337, 503] on div at bounding box center [338, 502] width 12 height 12
type input "8CC240"
click at [113, 453] on div "E2E2E2" at bounding box center [154, 456] width 86 height 22
click at [361, 502] on div at bounding box center [360, 502] width 12 height 12
type input "028FC9"
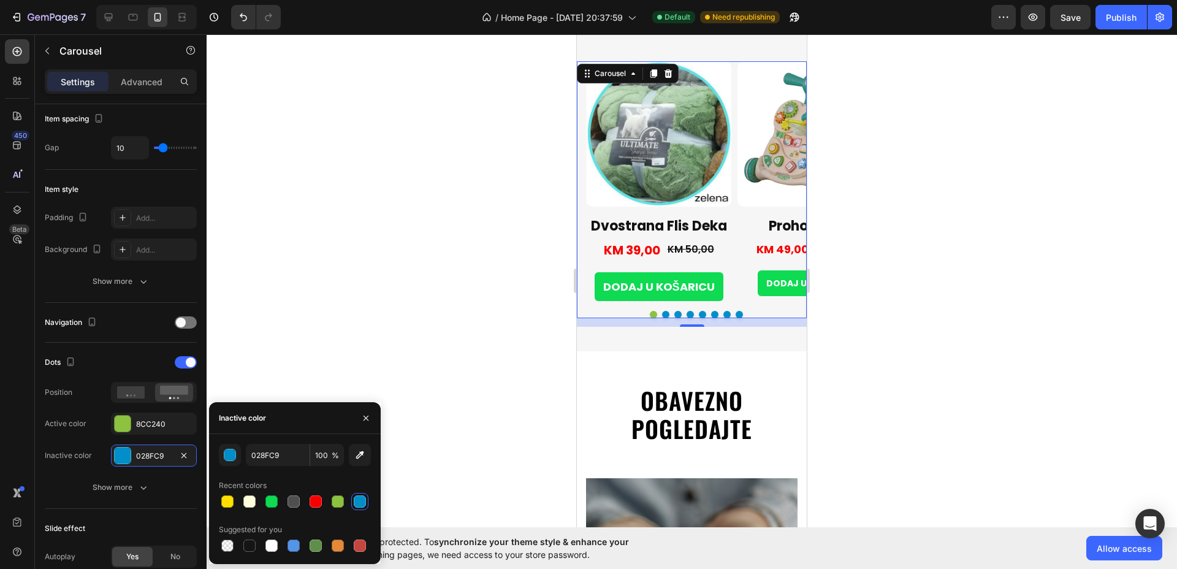
click at [662, 313] on button "Dot" at bounding box center [665, 314] width 7 height 7
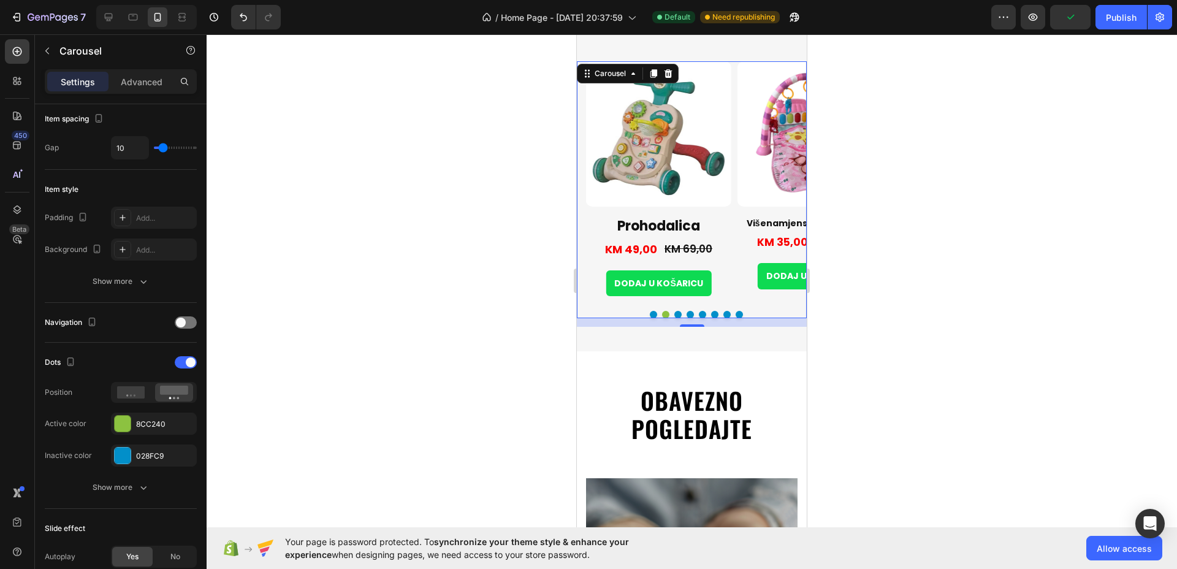
click at [675, 315] on button "Dot" at bounding box center [678, 314] width 7 height 7
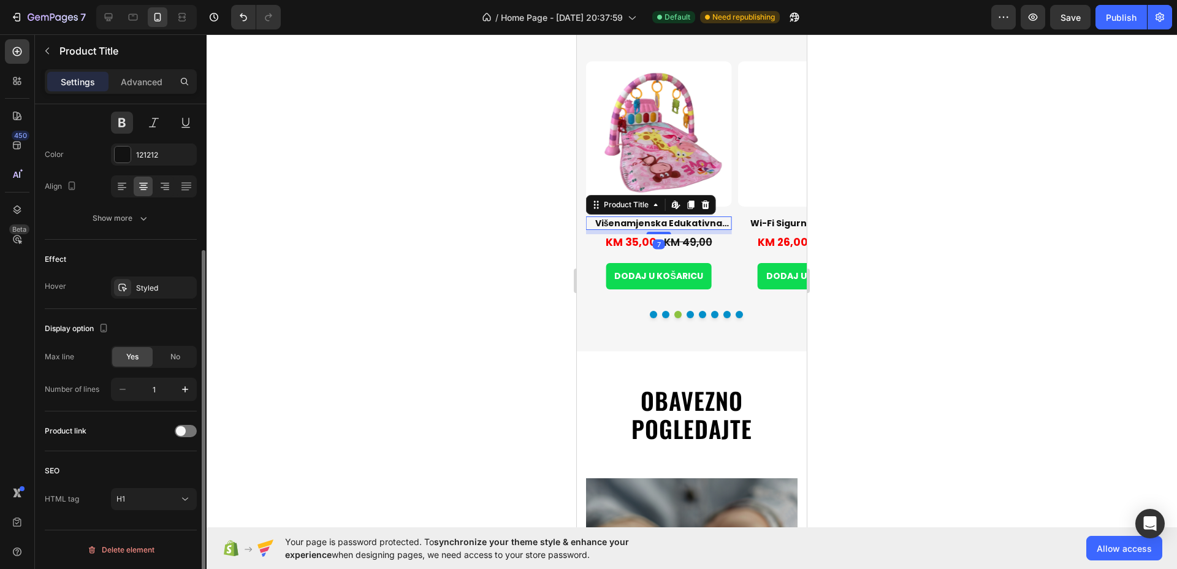
scroll to position [0, 0]
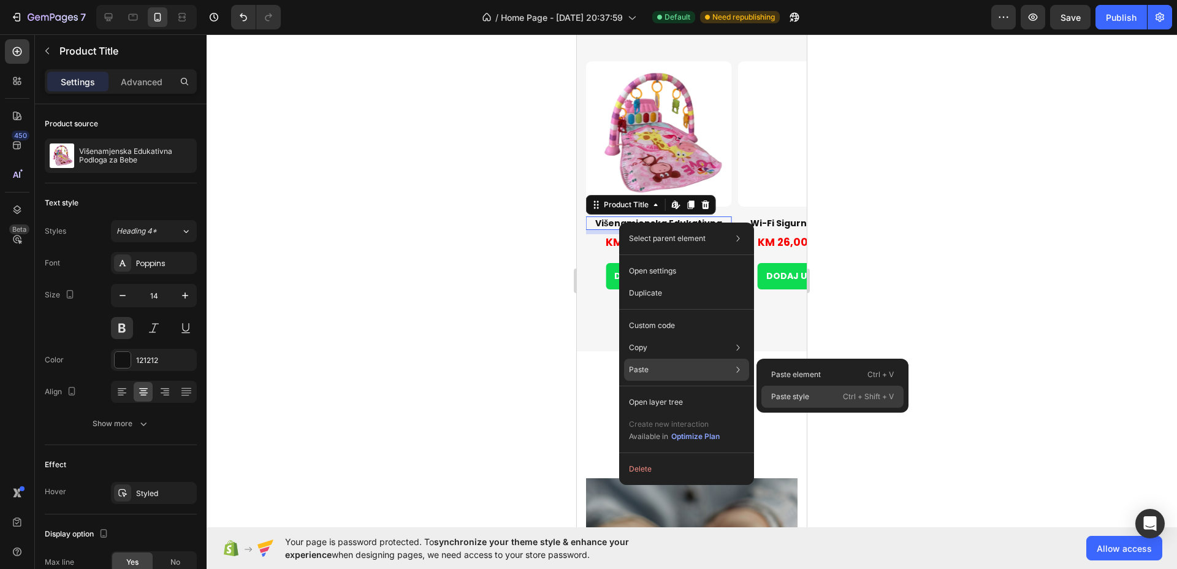
click at [779, 396] on p "Paste style" at bounding box center [791, 396] width 38 height 11
type input "22"
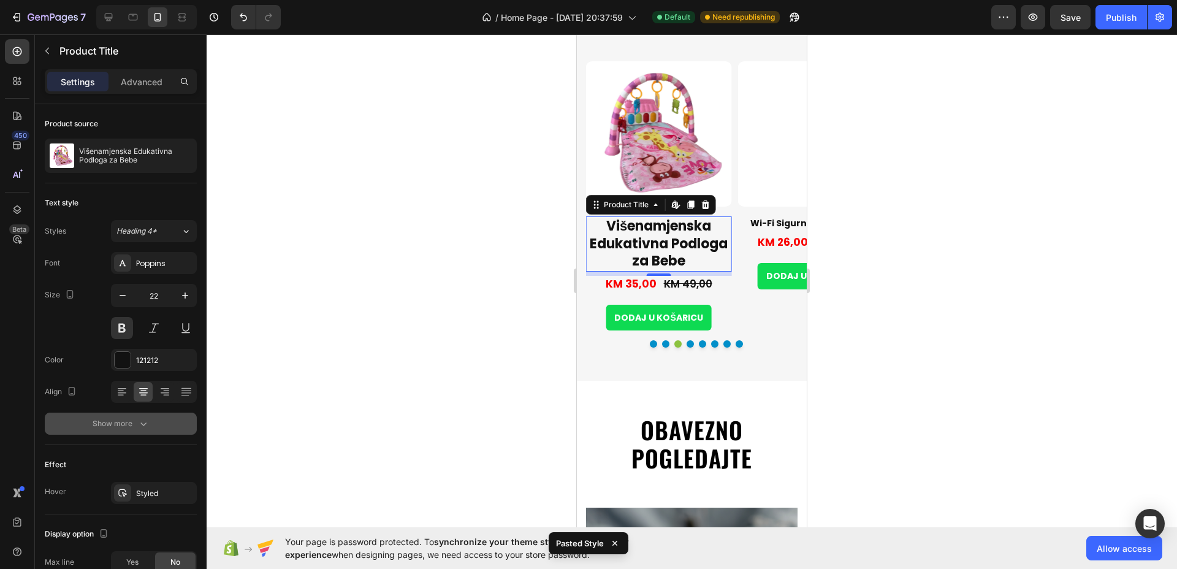
scroll to position [172, 0]
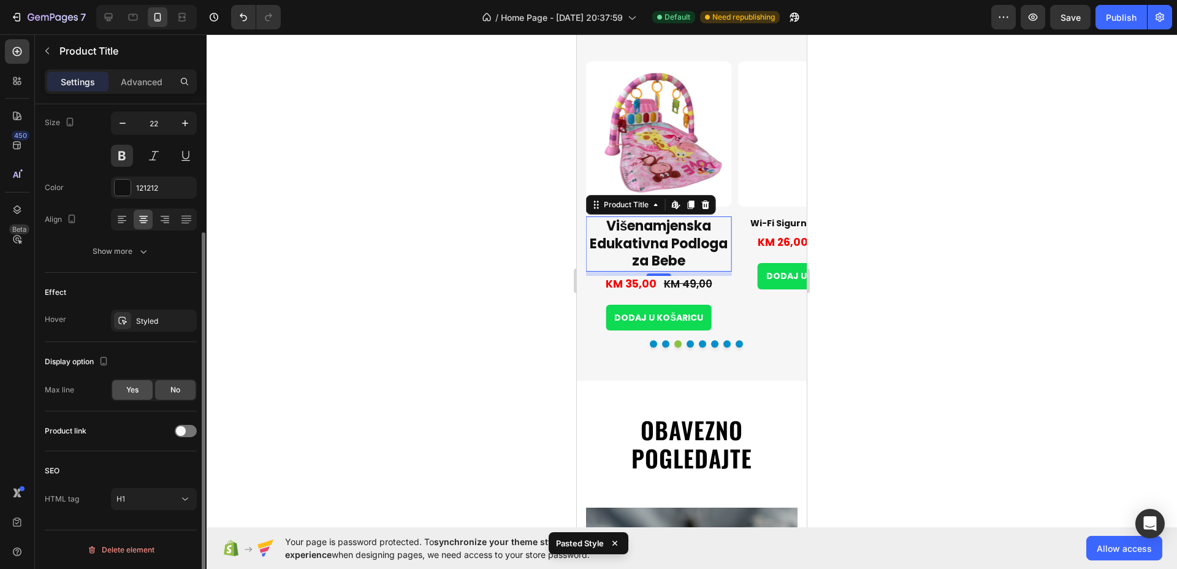
click at [142, 388] on div "Yes" at bounding box center [132, 390] width 40 height 20
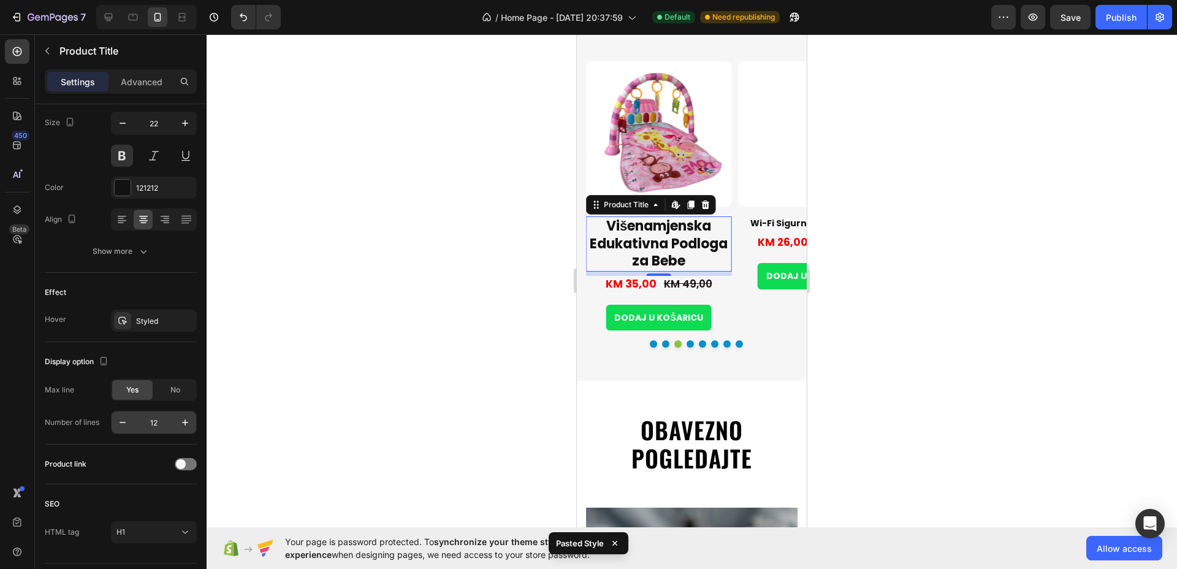
click at [155, 423] on input "12" at bounding box center [154, 423] width 40 height 22
type input "1"
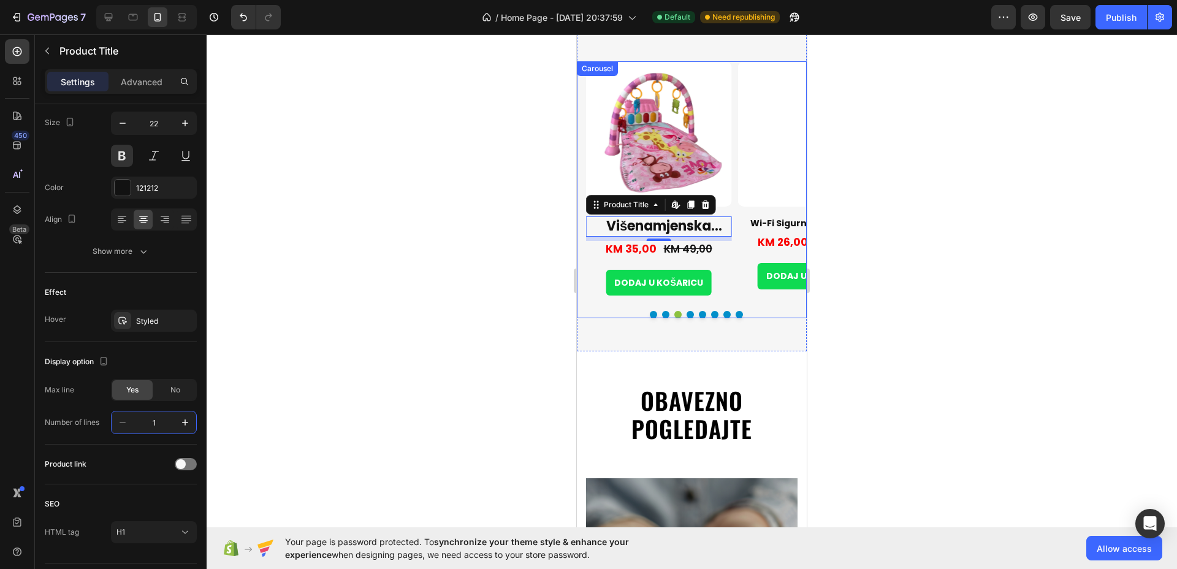
click at [662, 312] on button "Dot" at bounding box center [665, 314] width 7 height 7
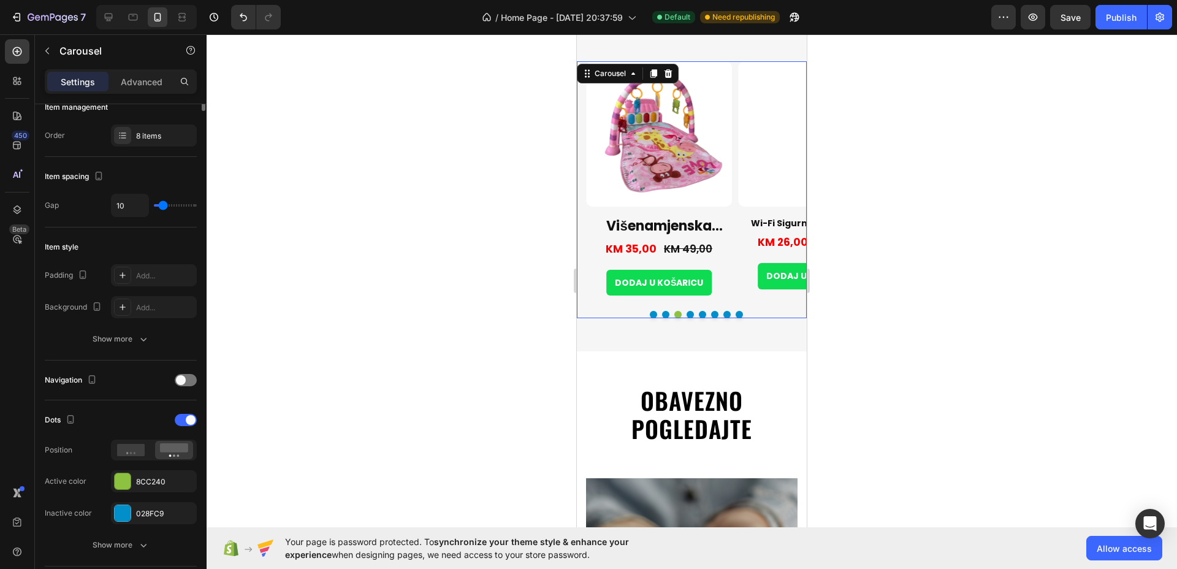
scroll to position [0, 0]
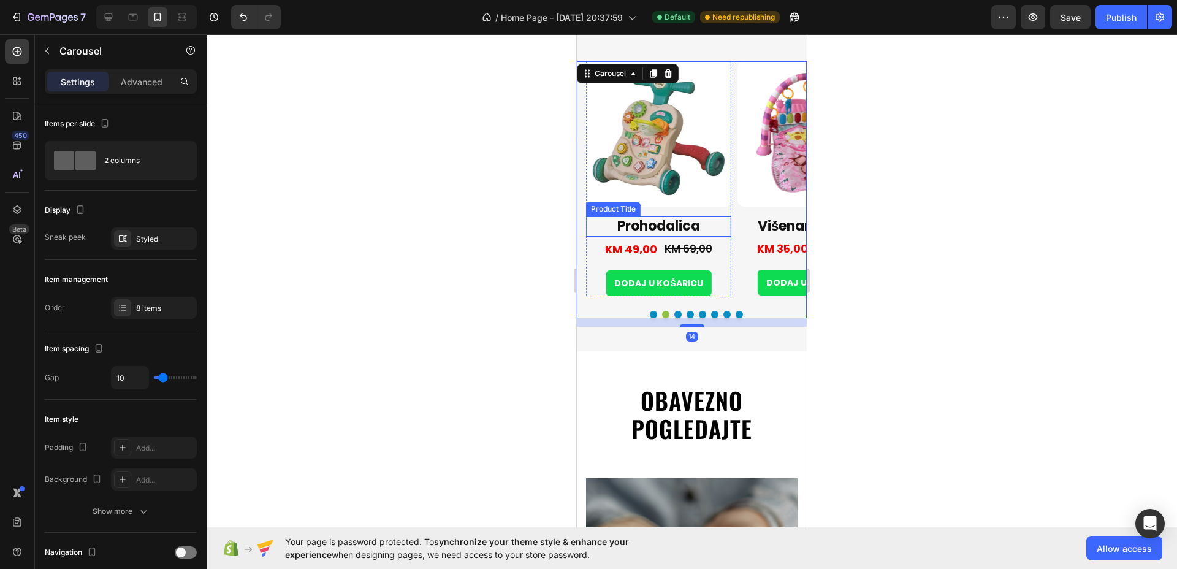
click at [690, 223] on h1 "Prohodalica" at bounding box center [658, 226] width 145 height 20
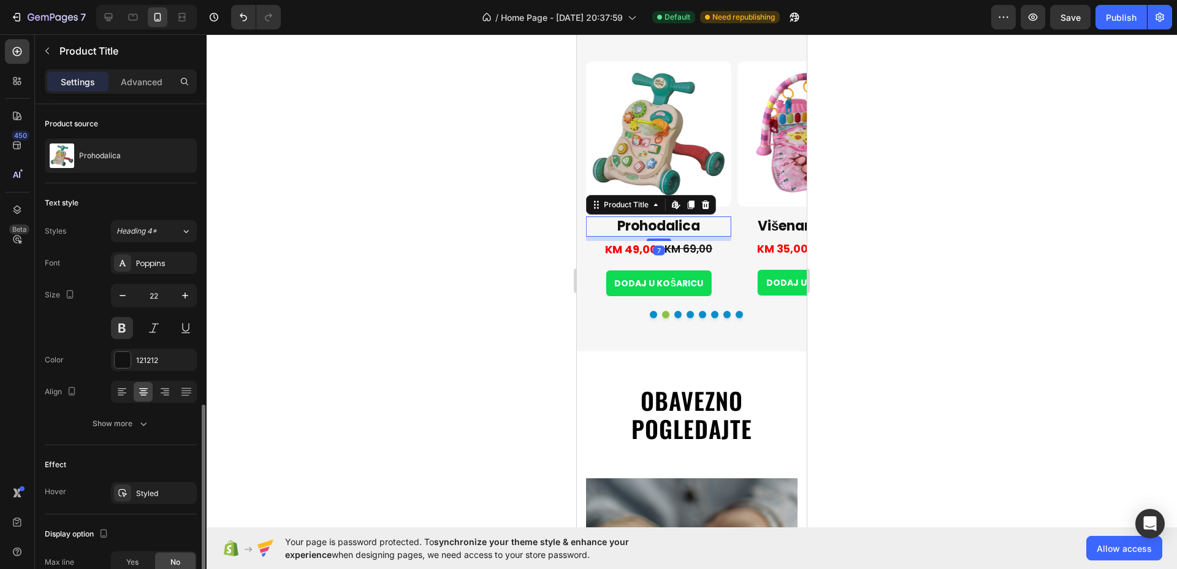
scroll to position [172, 0]
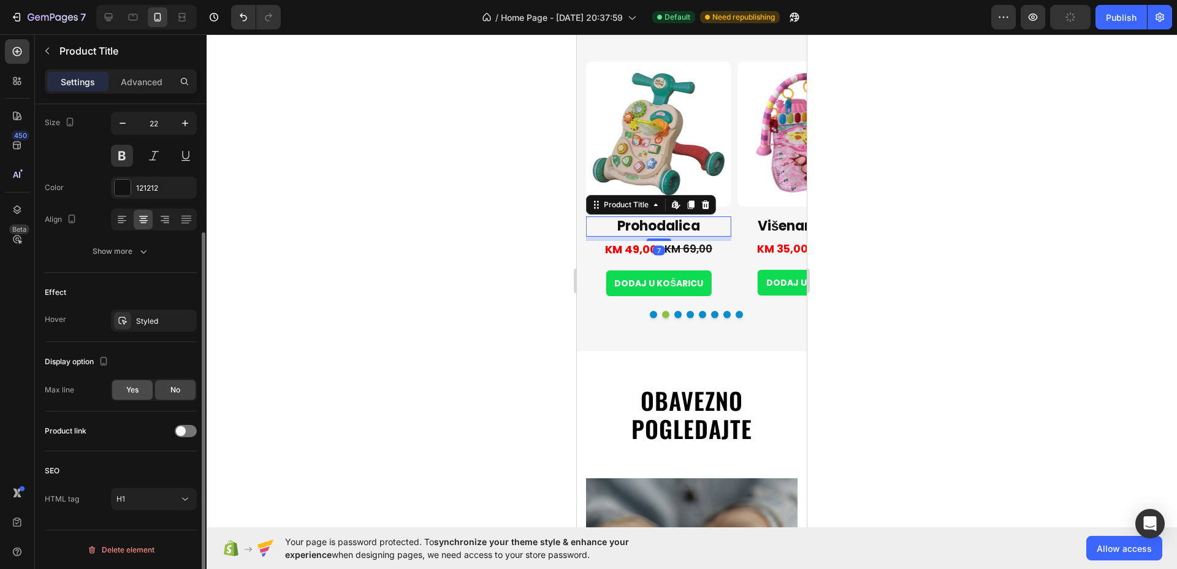
click at [128, 385] on span "Yes" at bounding box center [132, 390] width 12 height 11
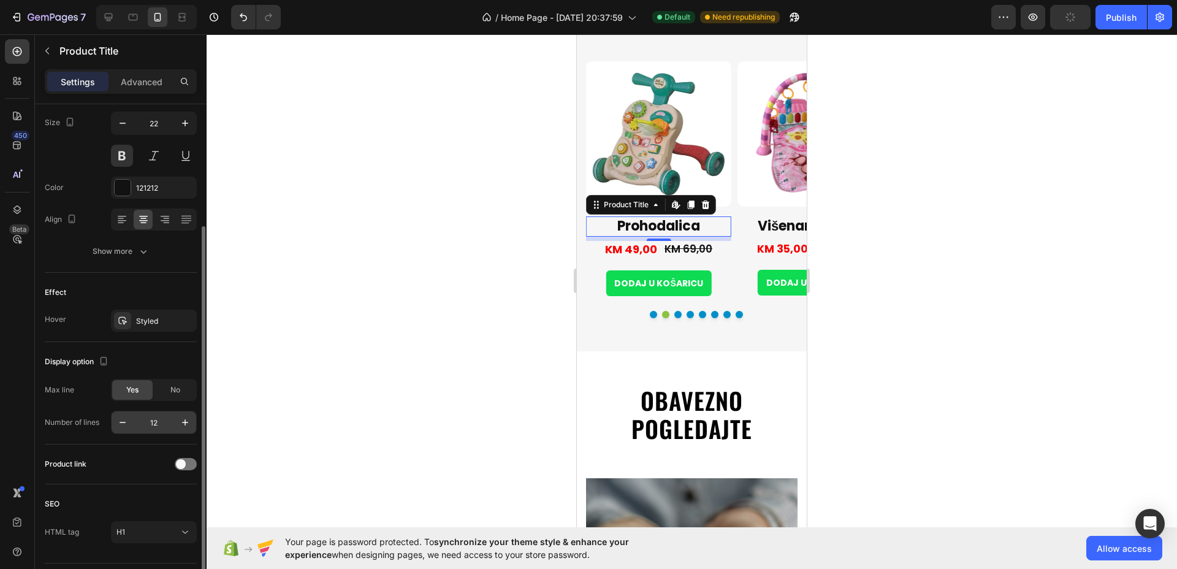
click at [152, 421] on input "12" at bounding box center [154, 423] width 40 height 22
type input "1"
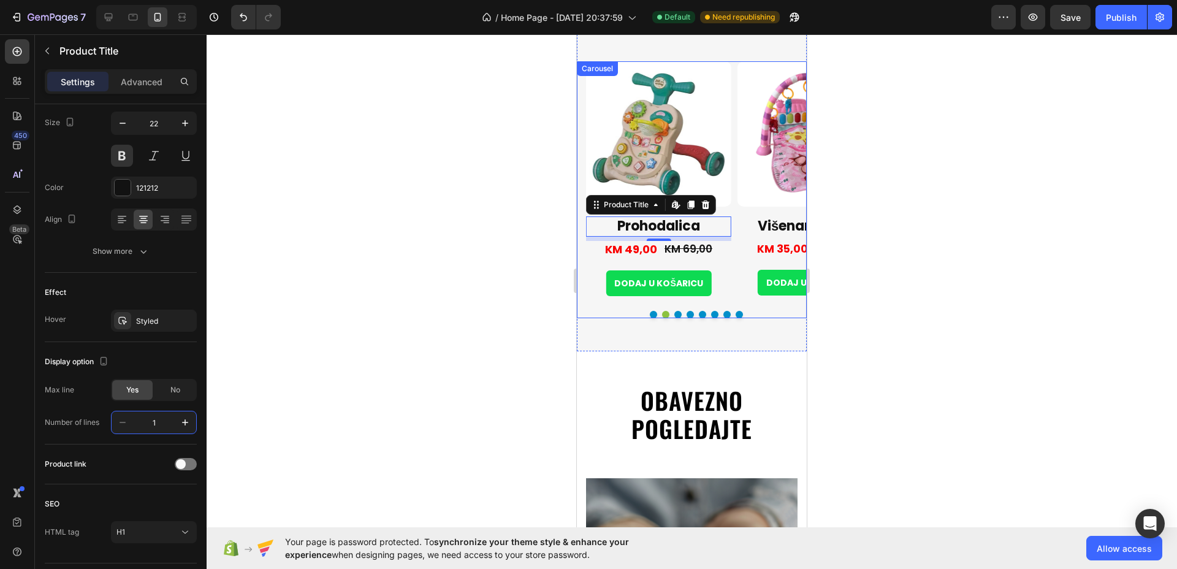
click at [675, 313] on button "Dot" at bounding box center [678, 314] width 7 height 7
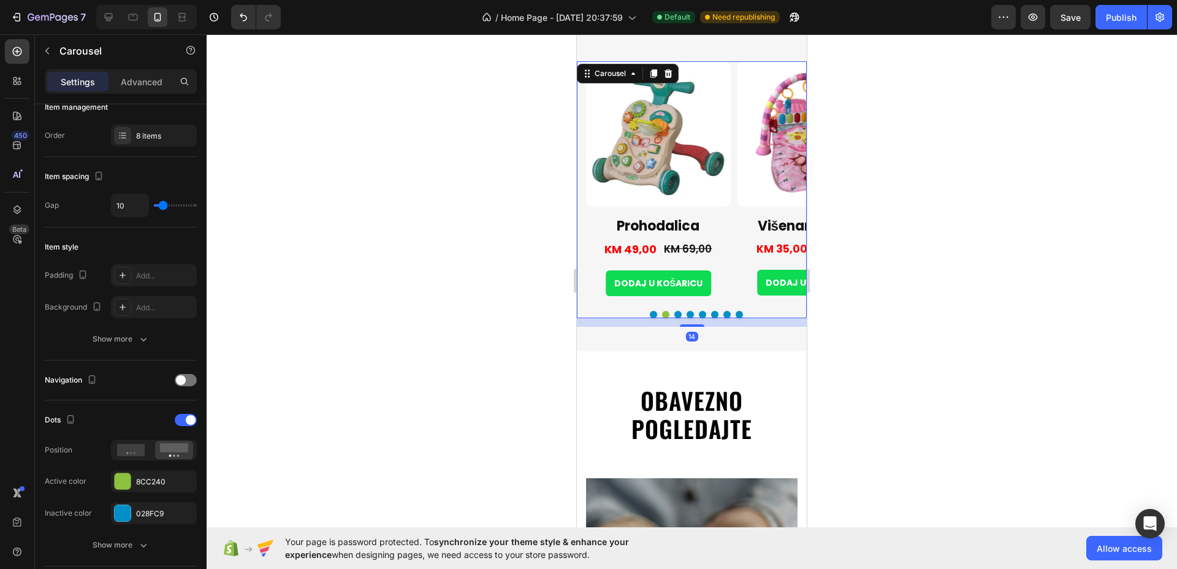
scroll to position [0, 0]
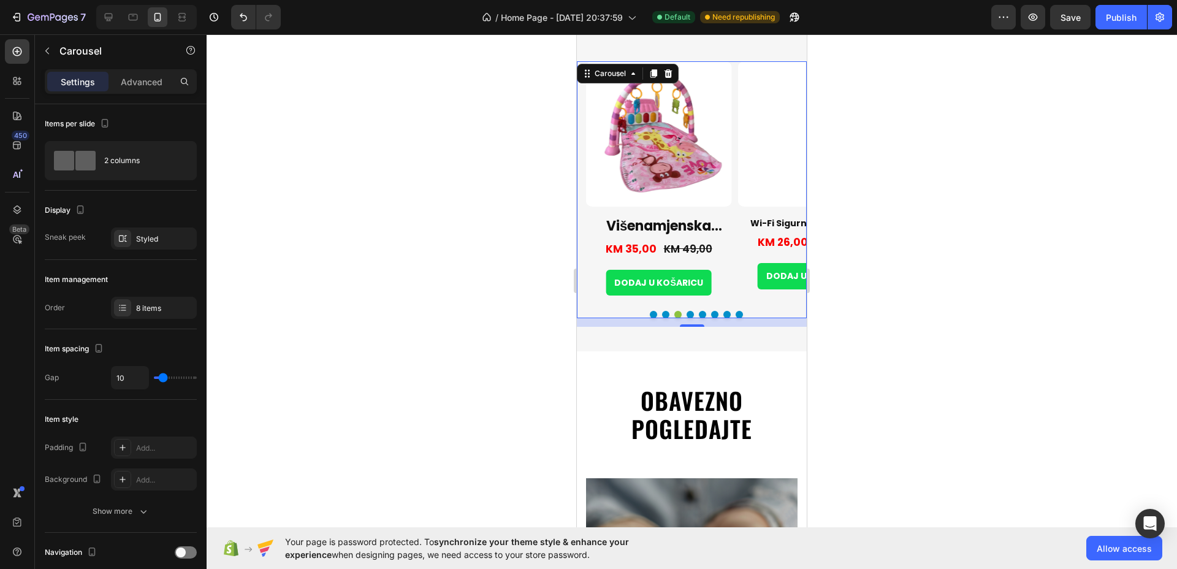
click at [687, 312] on button "Dot" at bounding box center [690, 314] width 7 height 7
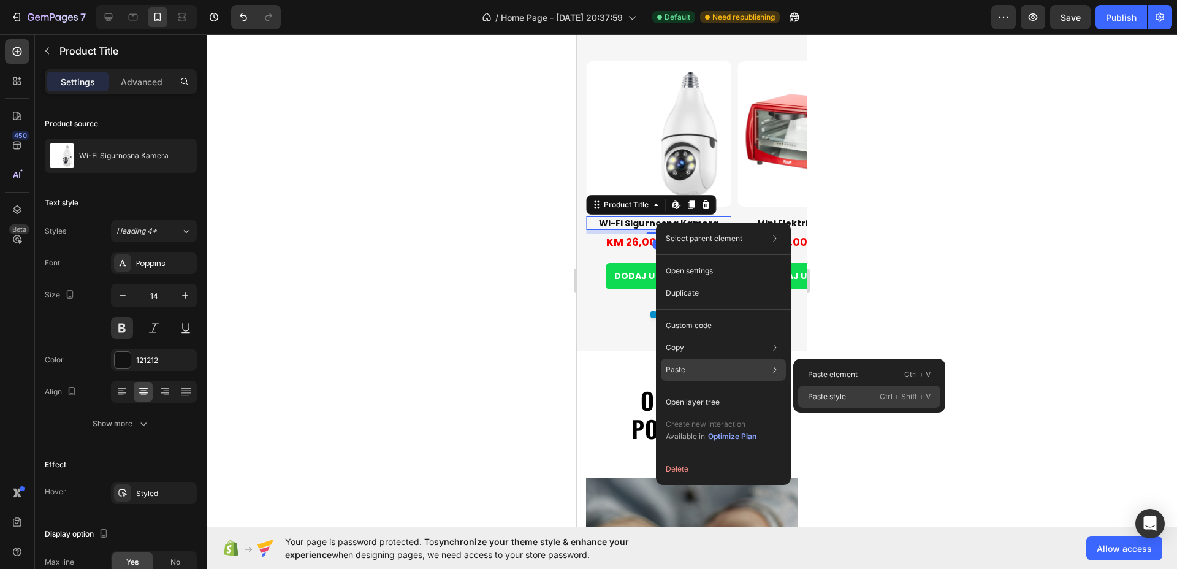
click at [818, 397] on p "Paste style" at bounding box center [827, 396] width 38 height 11
type input "22"
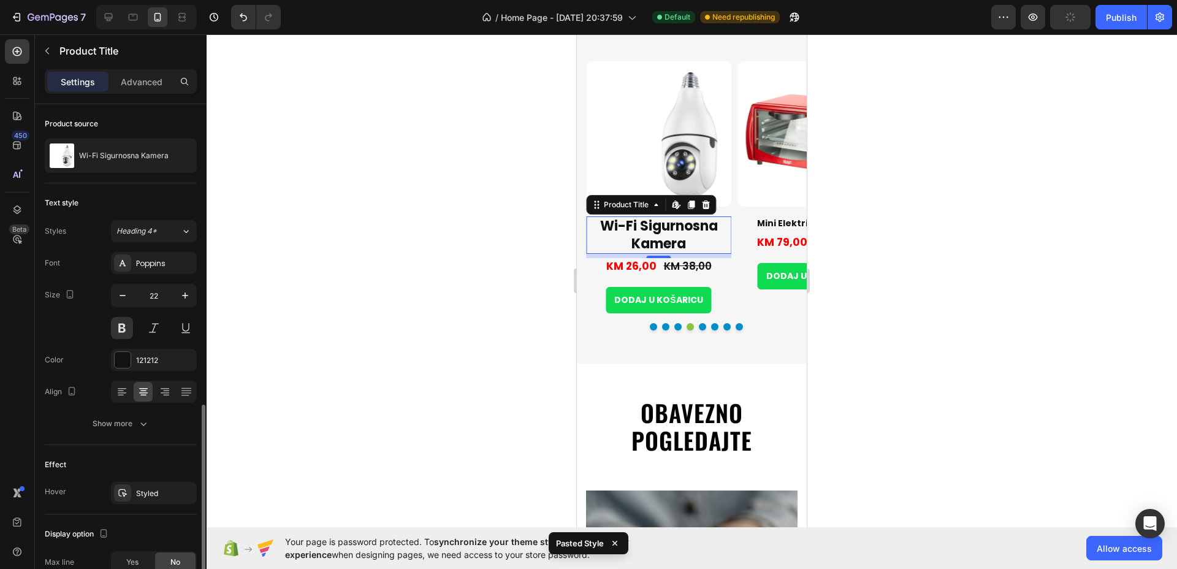
scroll to position [172, 0]
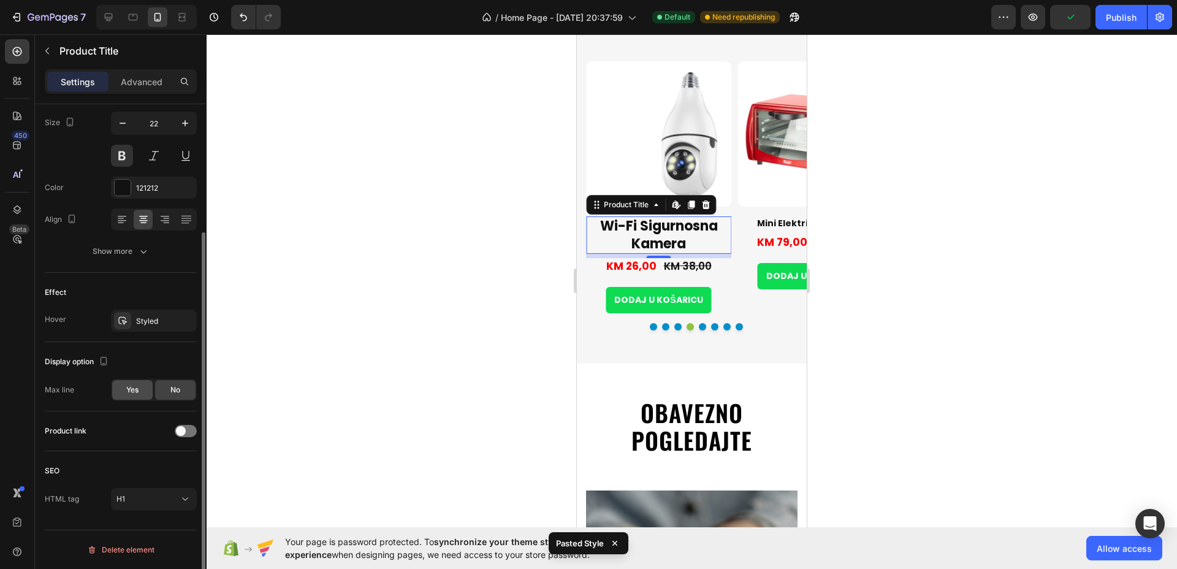
click at [136, 394] on span "Yes" at bounding box center [132, 390] width 12 height 11
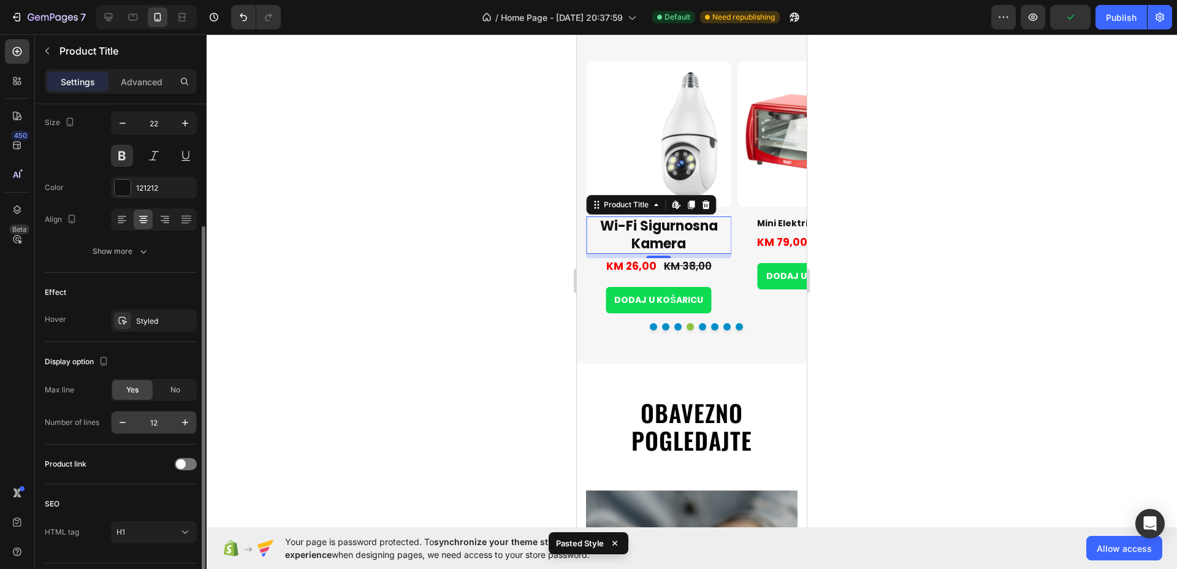
click at [158, 427] on input "12" at bounding box center [154, 423] width 40 height 22
type input "1"
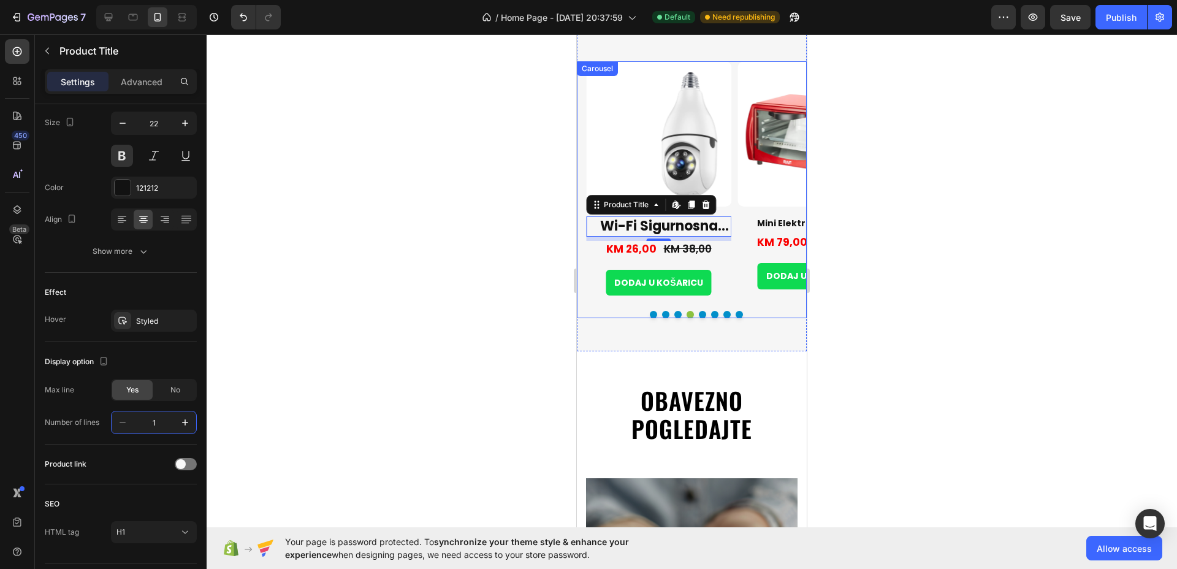
click at [699, 313] on button "Dot" at bounding box center [702, 314] width 7 height 7
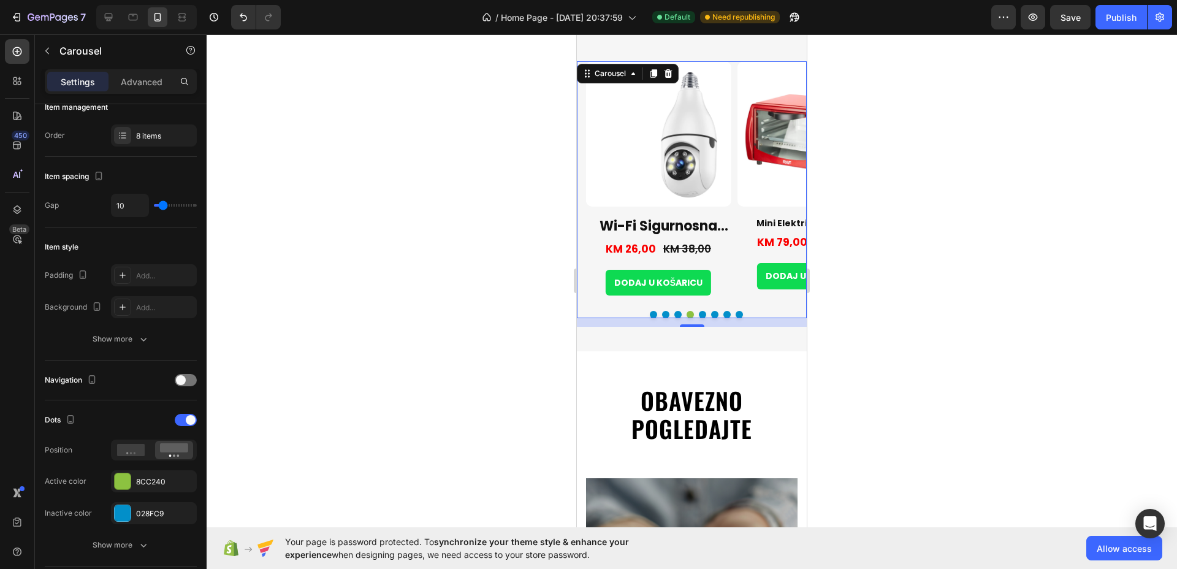
scroll to position [0, 0]
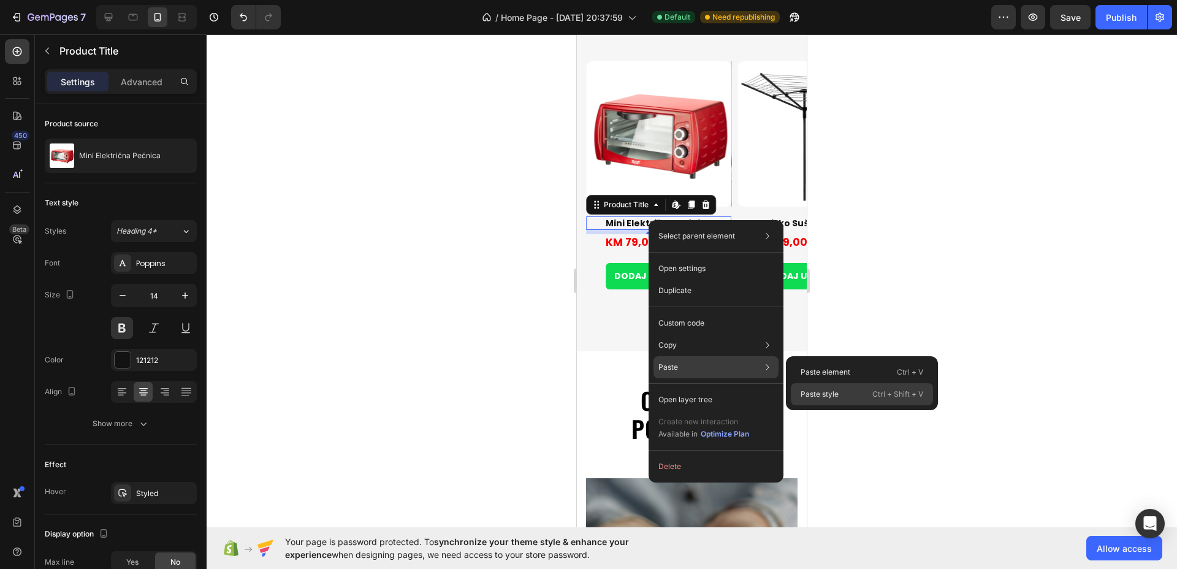
click at [819, 392] on p "Paste style" at bounding box center [820, 394] width 38 height 11
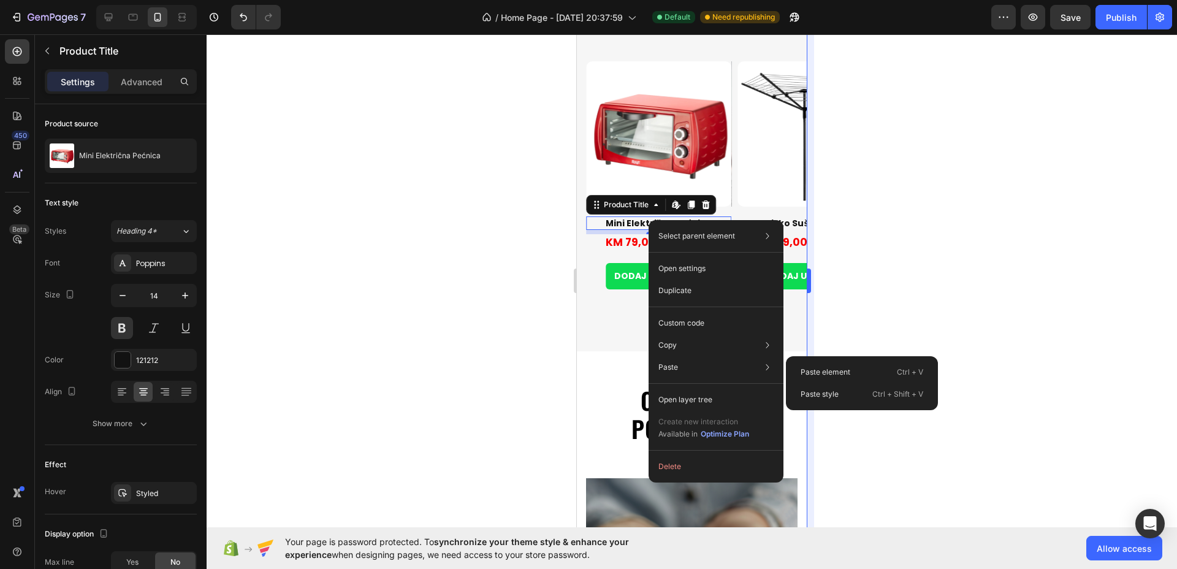
type input "22"
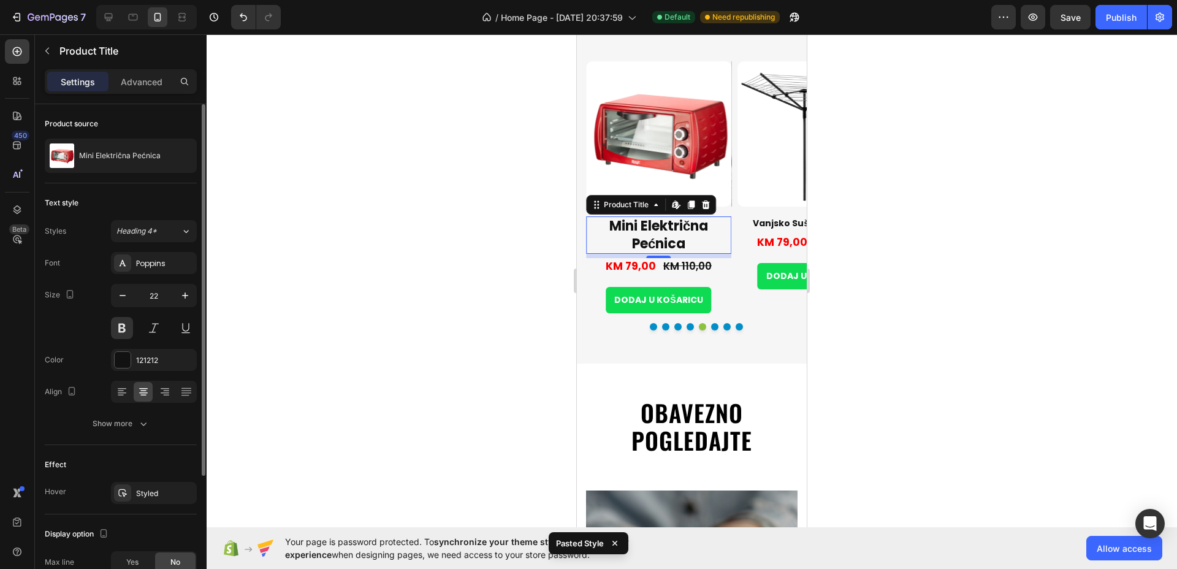
scroll to position [172, 0]
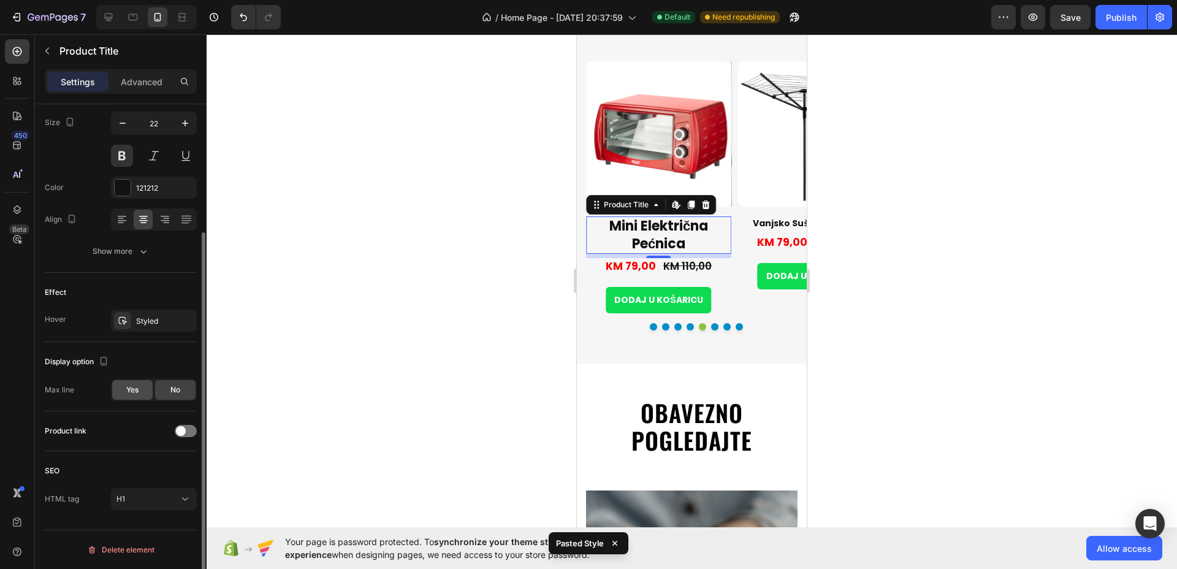
click at [147, 391] on div "Yes" at bounding box center [132, 390] width 40 height 20
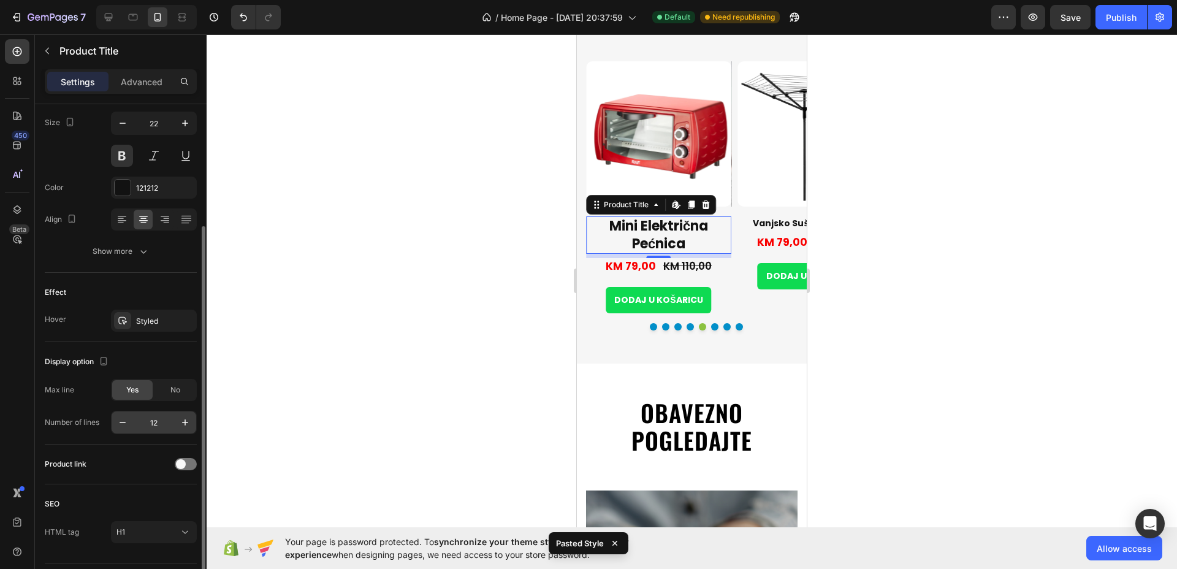
click at [158, 425] on input "12" at bounding box center [154, 423] width 40 height 22
type input "1"
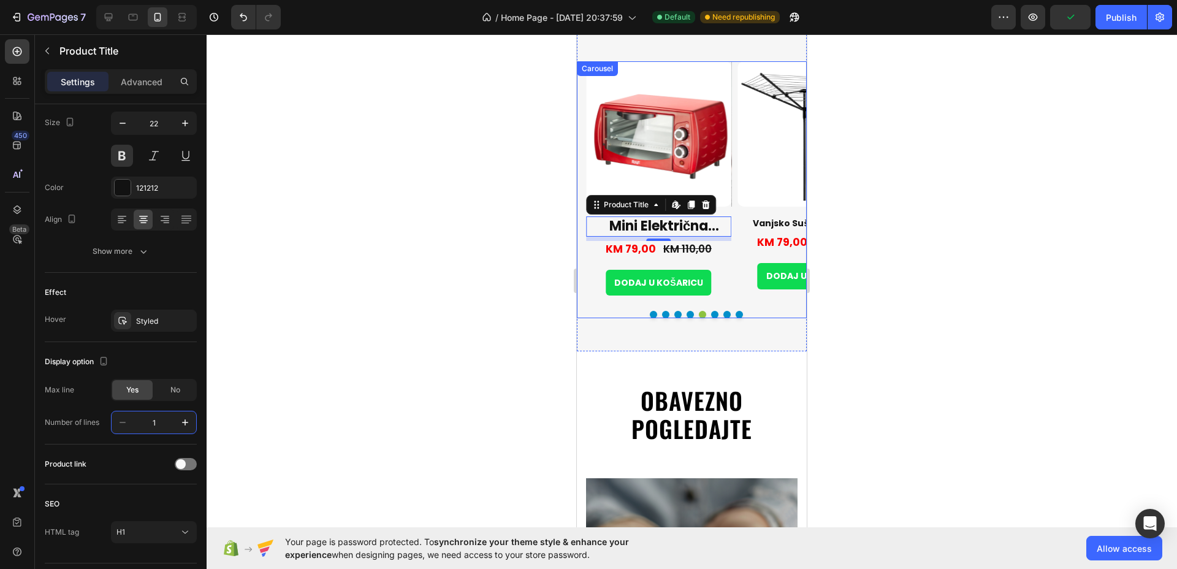
click at [711, 311] on button "Dot" at bounding box center [714, 314] width 7 height 7
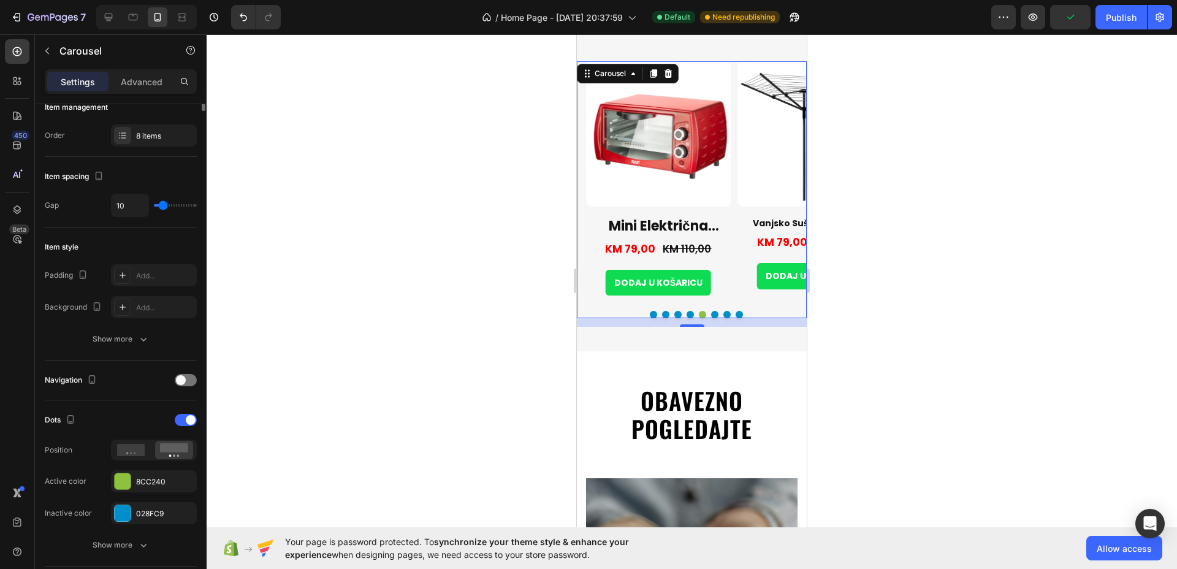
scroll to position [0, 0]
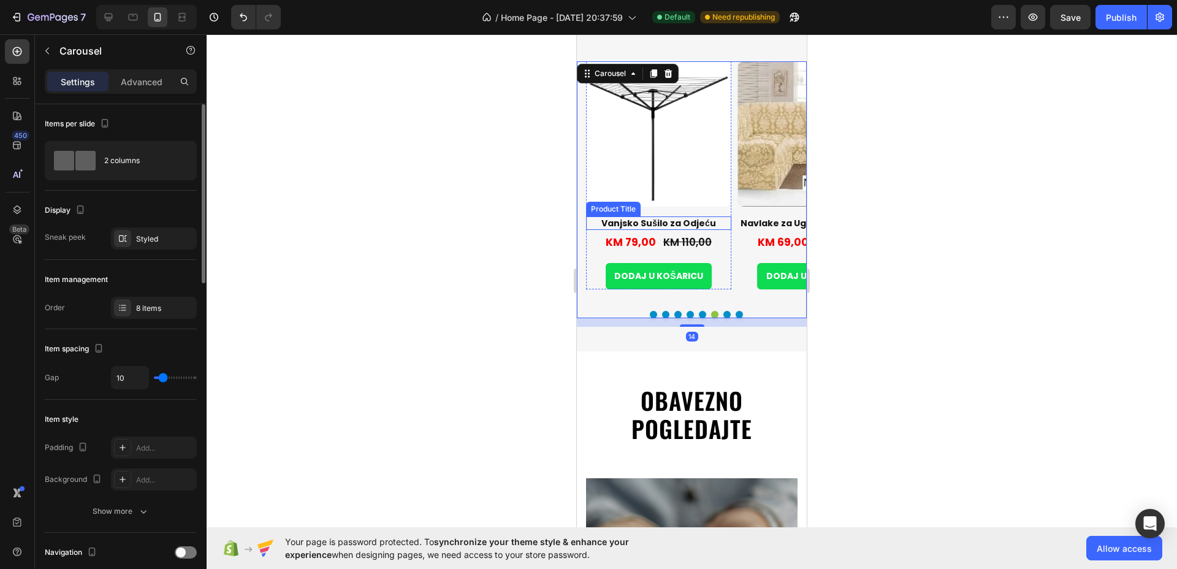
click at [695, 225] on h1 "Vanjsko Sušilo za Odjeću" at bounding box center [658, 222] width 145 height 13
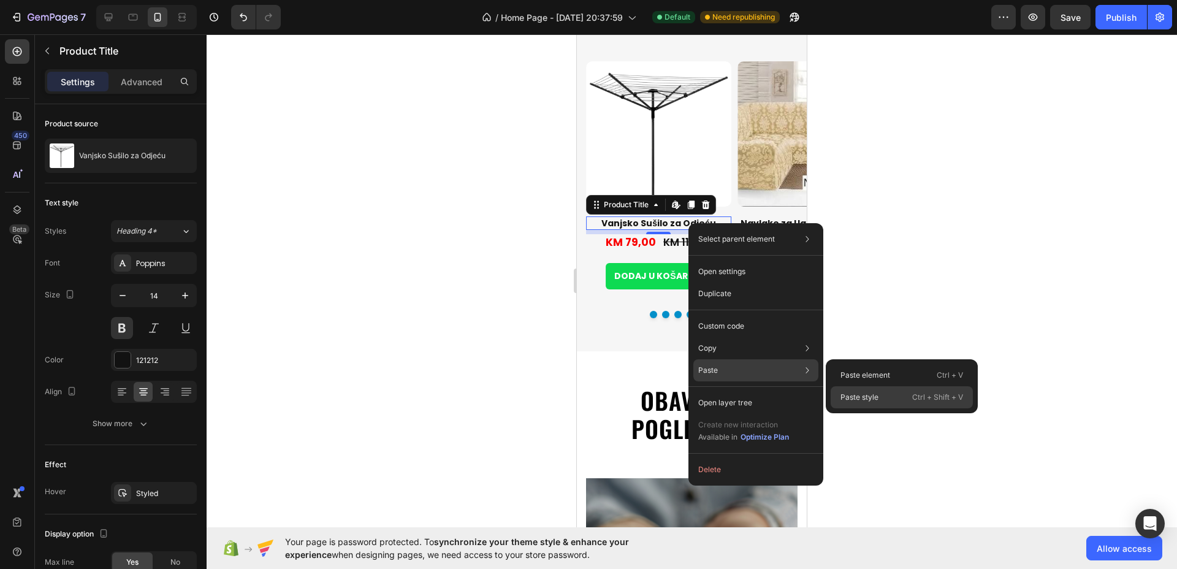
click at [887, 391] on div "Paste style Ctrl + Shift + V" at bounding box center [902, 397] width 142 height 22
type input "22"
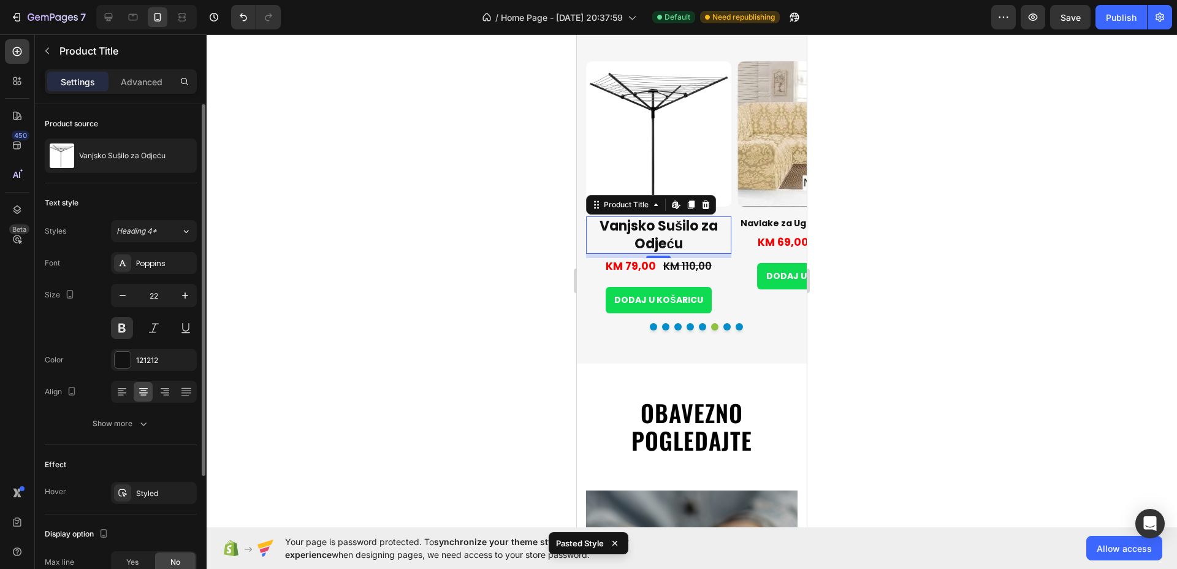
scroll to position [172, 0]
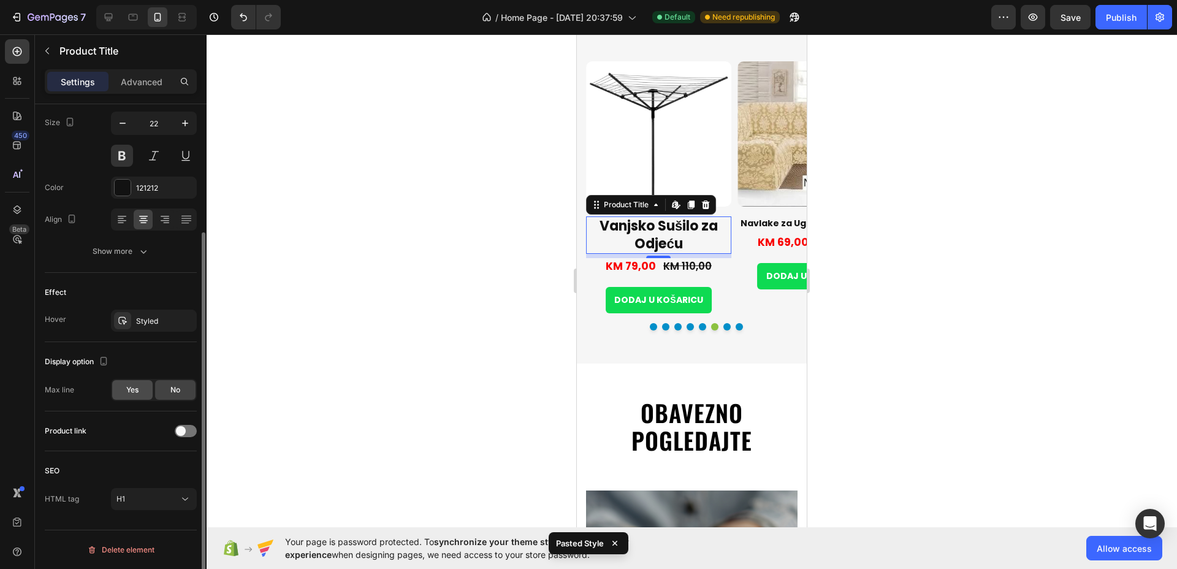
click at [117, 389] on div "Yes" at bounding box center [132, 390] width 40 height 20
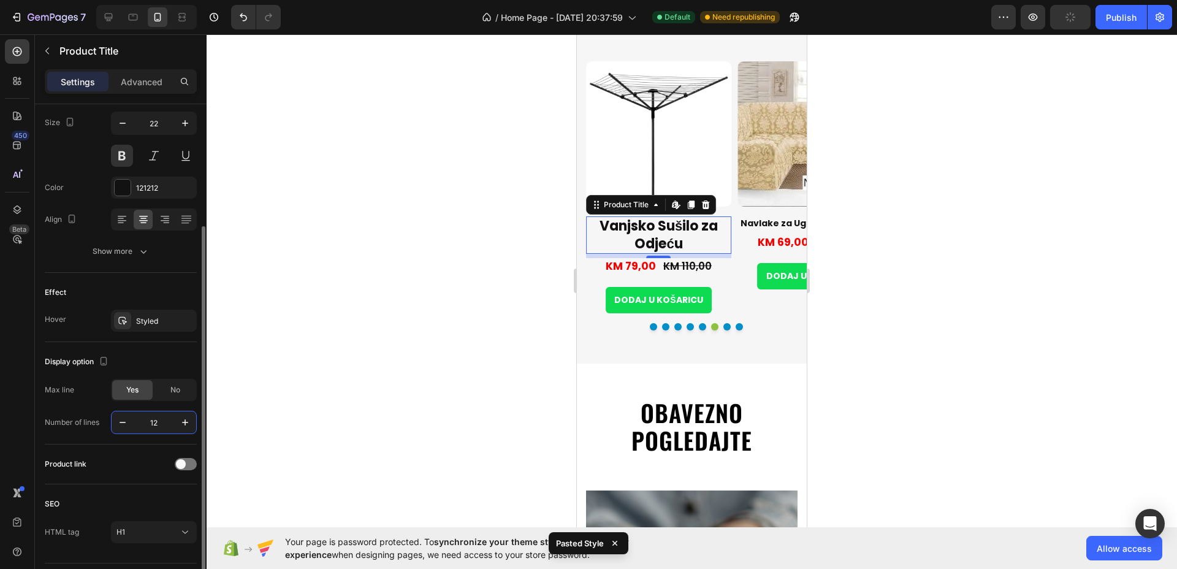
click at [154, 425] on input "12" at bounding box center [154, 423] width 40 height 22
type input "1"
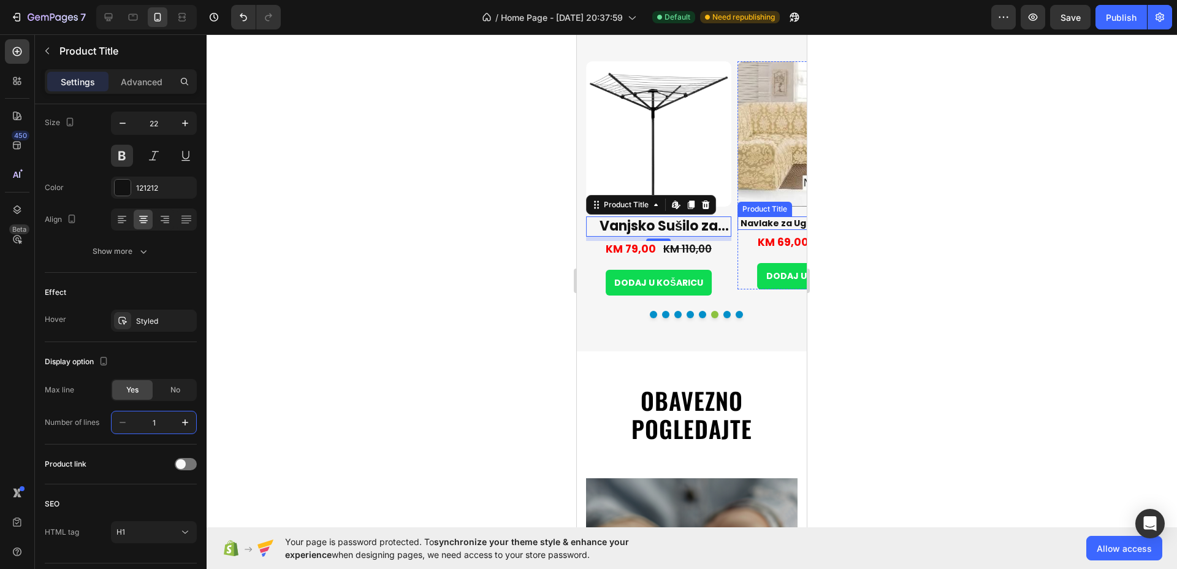
click at [767, 217] on h1 "Navlake za Ugaonu Garnituru i Standardne Elemente" at bounding box center [810, 222] width 145 height 13
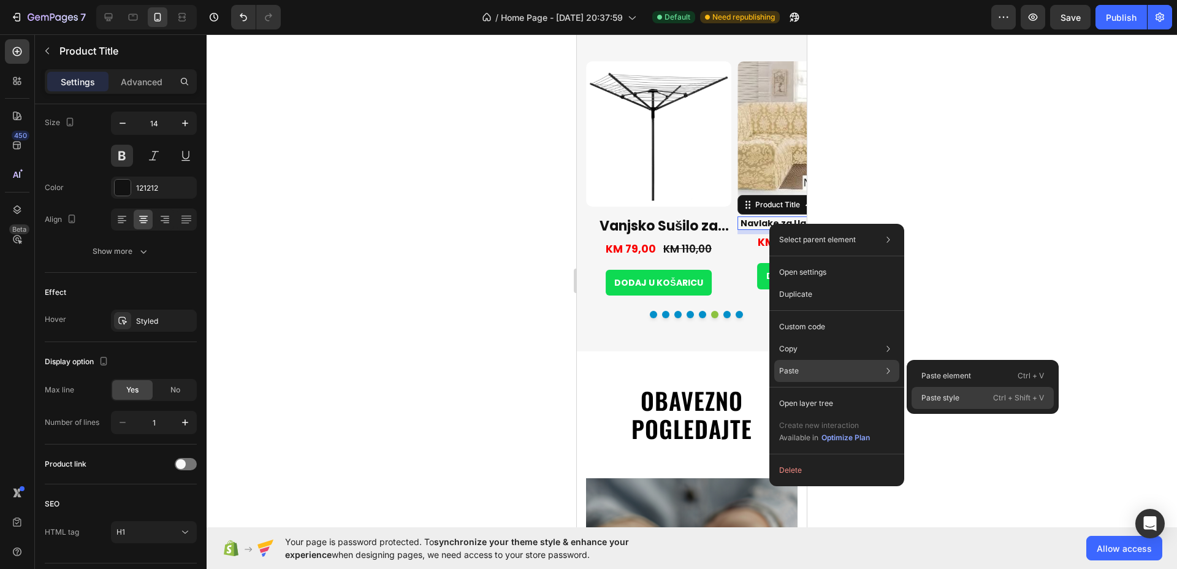
click at [933, 398] on p "Paste style" at bounding box center [941, 397] width 38 height 11
type input "22"
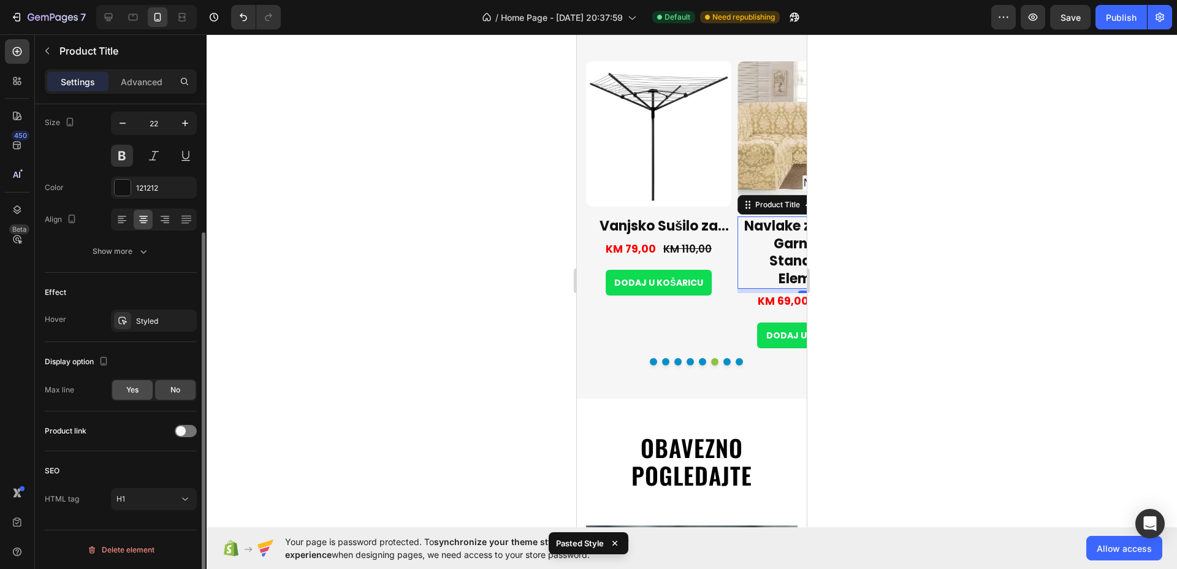
click at [134, 386] on span "Yes" at bounding box center [132, 390] width 12 height 11
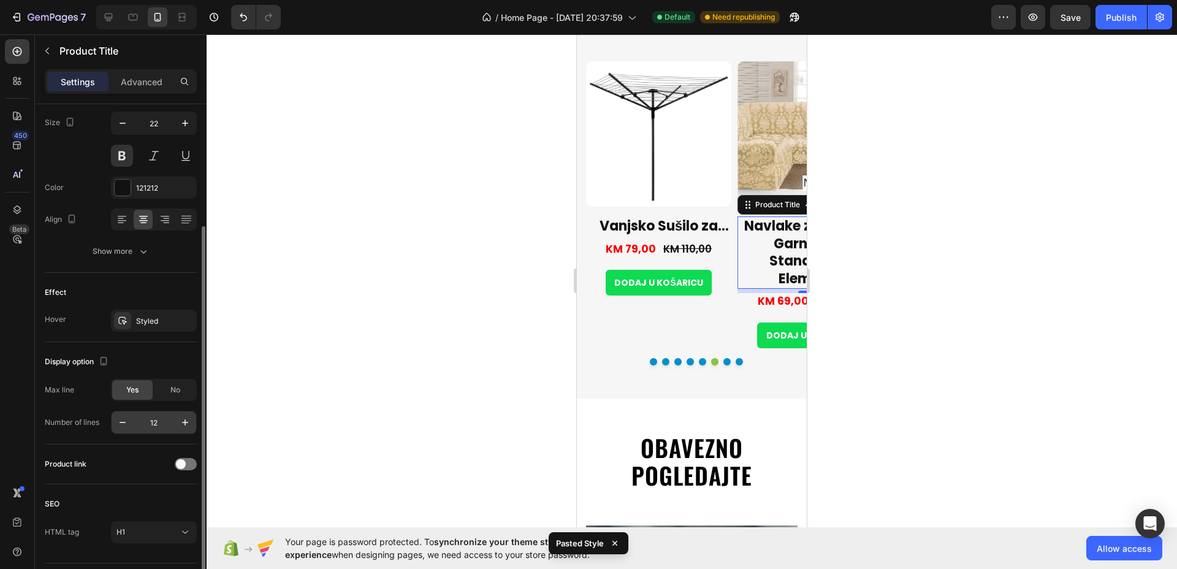
click at [155, 424] on input "12" at bounding box center [154, 423] width 40 height 22
type input "1"
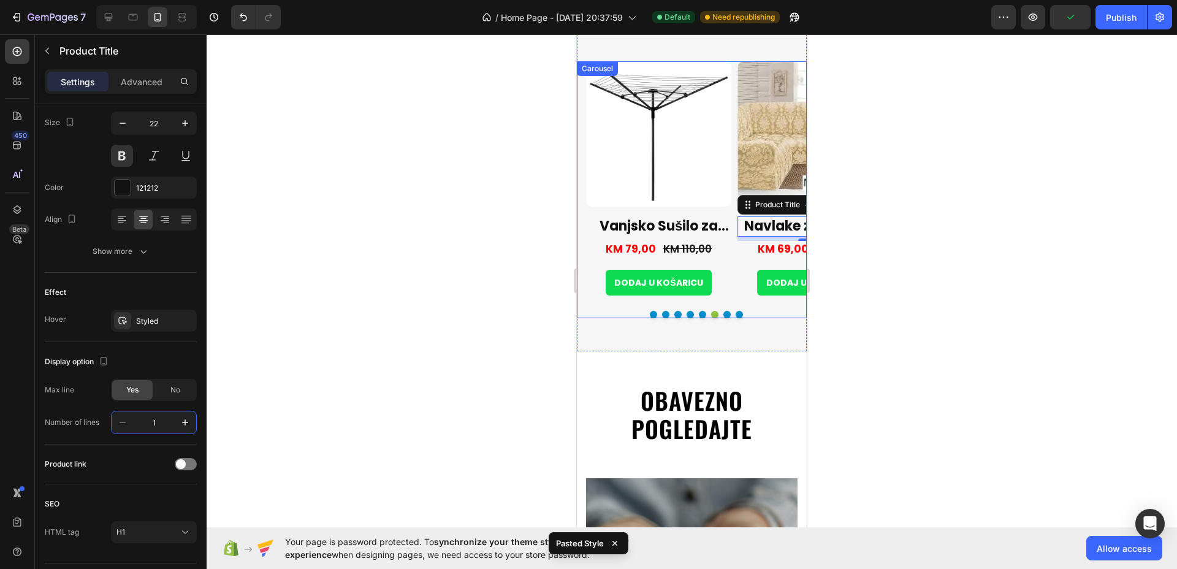
click at [724, 311] on button "Dot" at bounding box center [727, 314] width 7 height 7
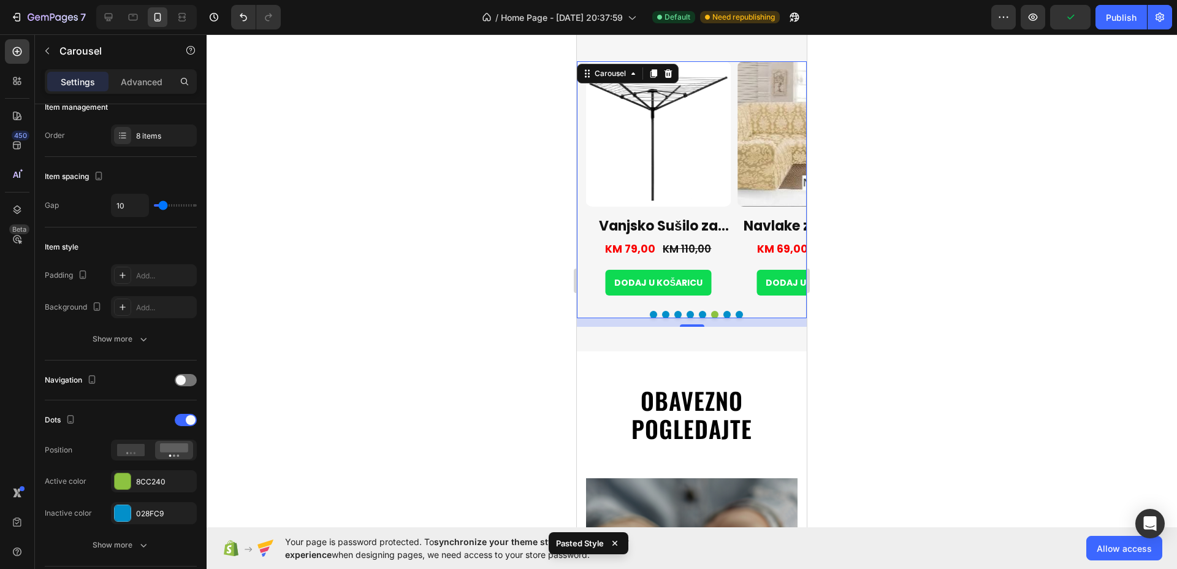
scroll to position [0, 0]
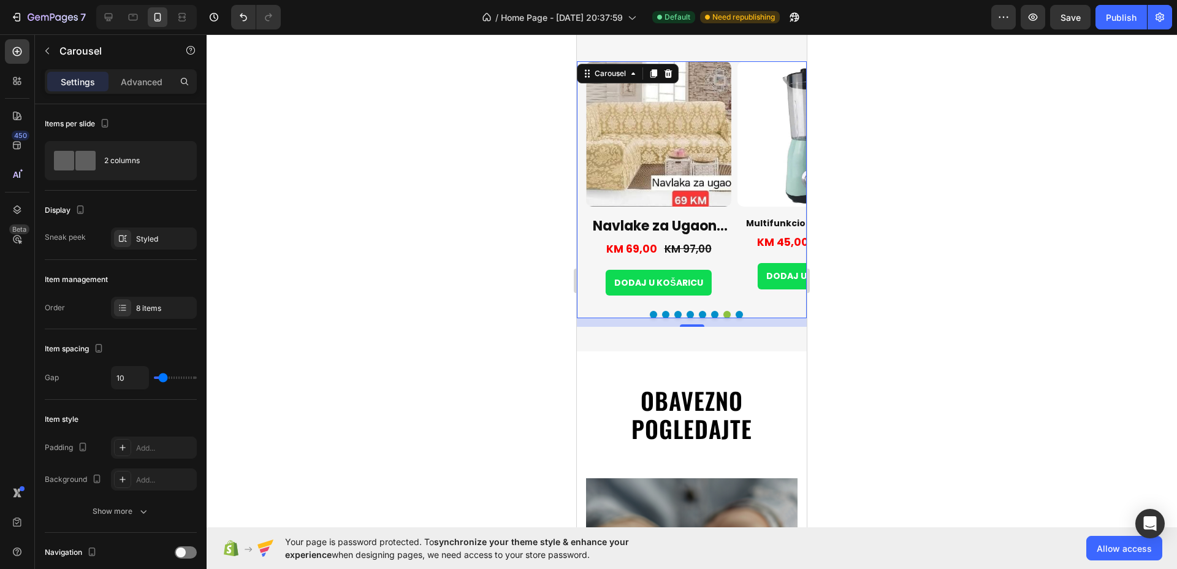
click at [736, 311] on button "Dot" at bounding box center [739, 314] width 7 height 7
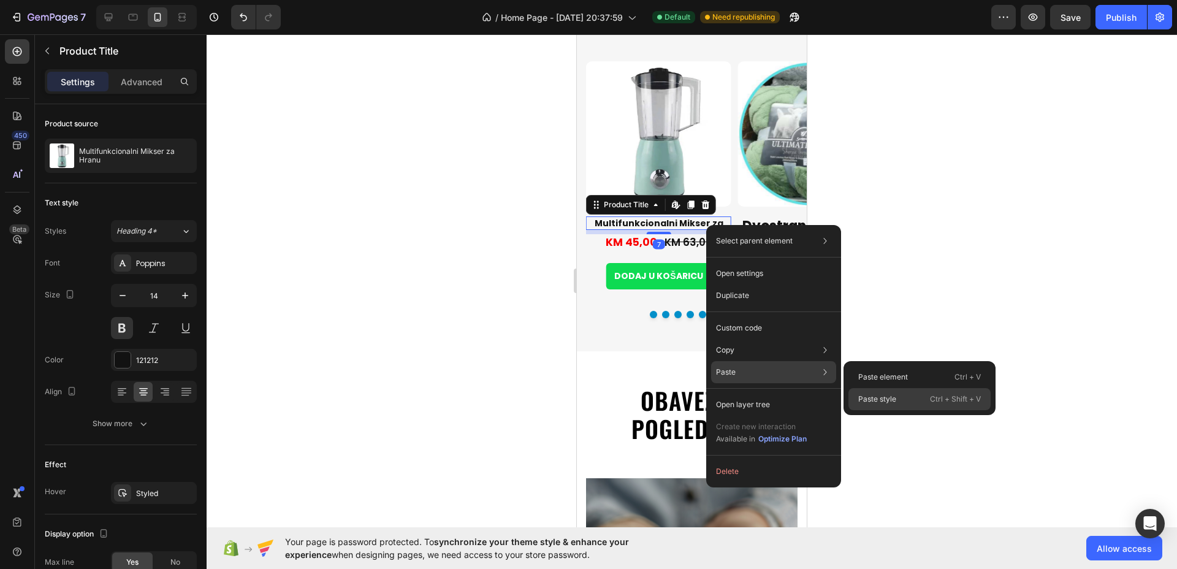
click at [914, 399] on div "Paste style Ctrl + Shift + V" at bounding box center [920, 399] width 142 height 22
type input "22"
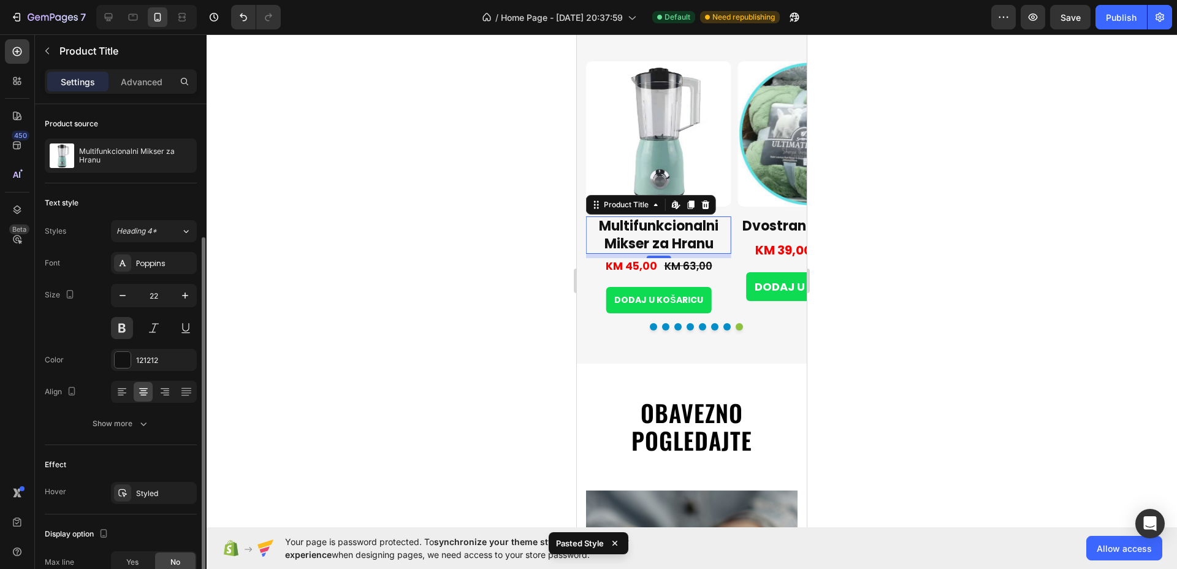
scroll to position [172, 0]
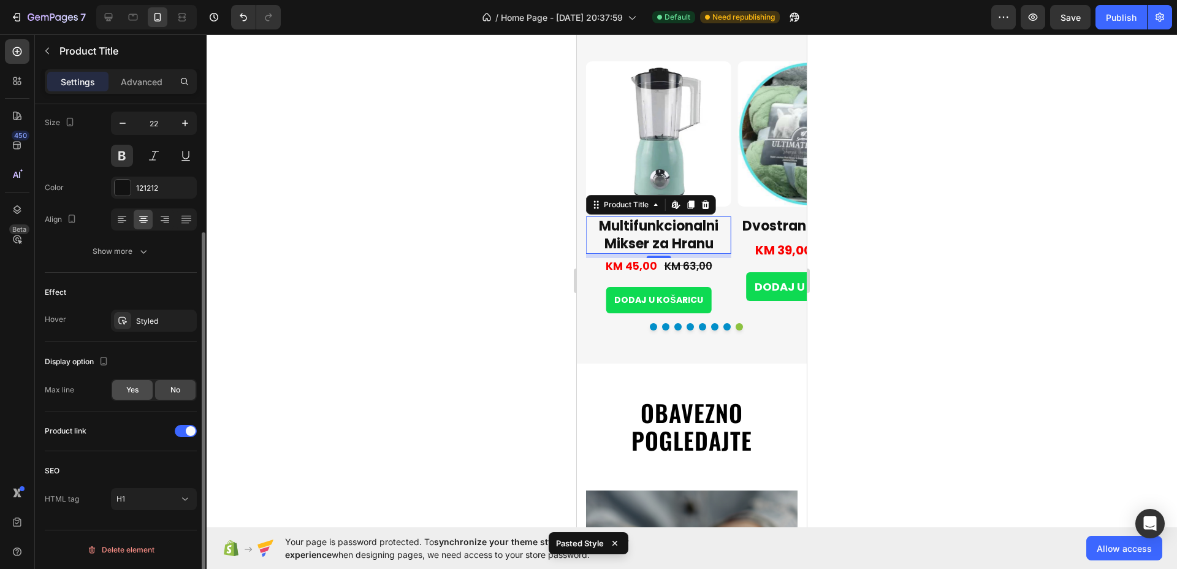
click at [138, 385] on span "Yes" at bounding box center [132, 390] width 12 height 11
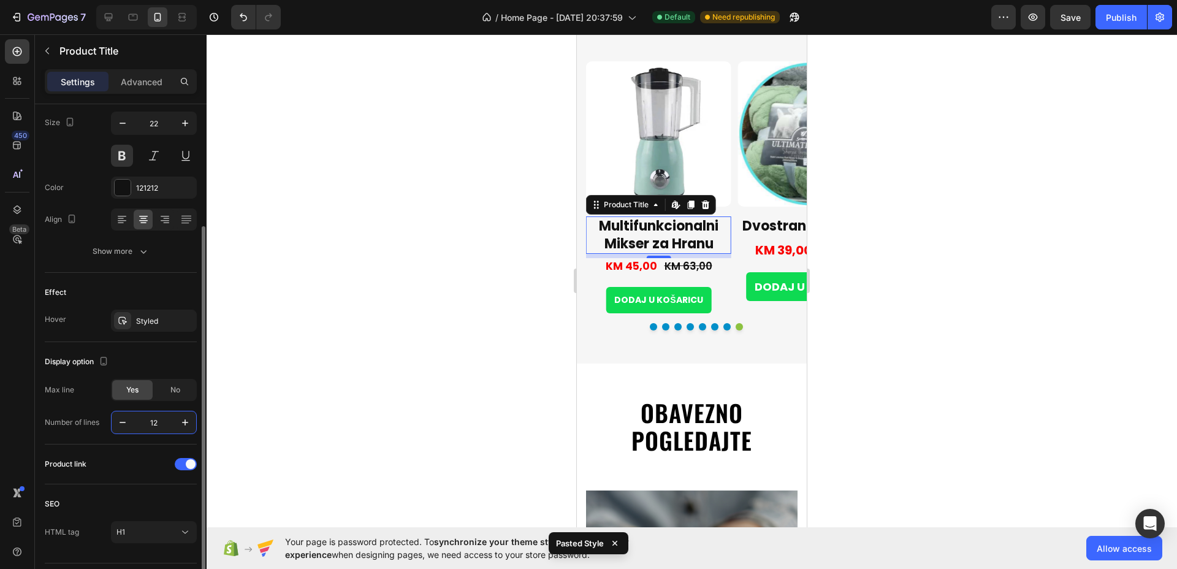
click at [158, 431] on input "12" at bounding box center [154, 423] width 40 height 22
type input "1"
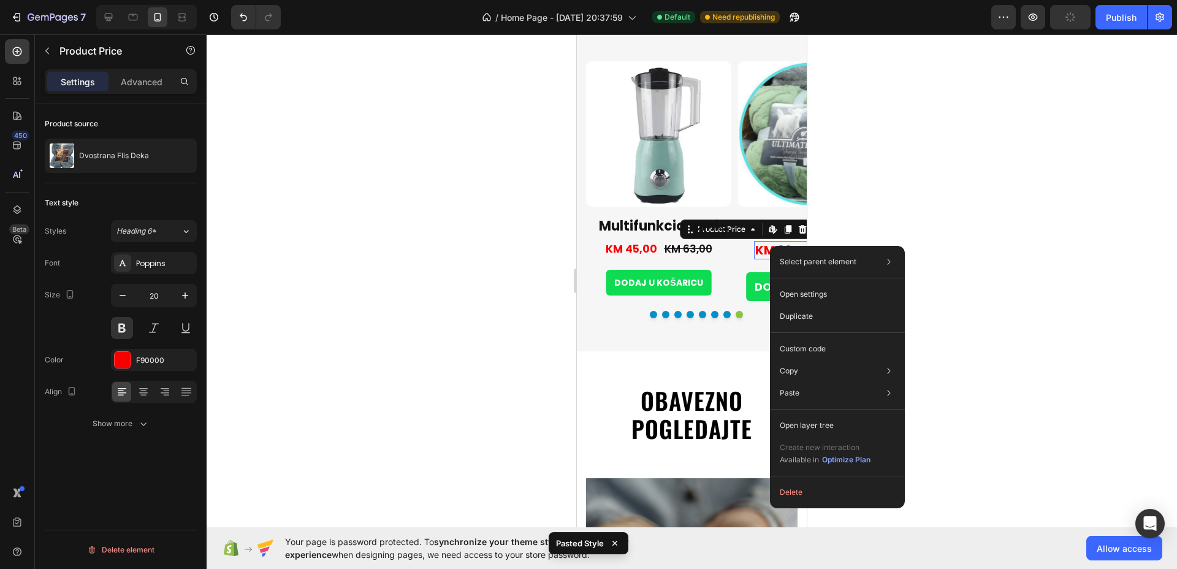
scroll to position [0, 0]
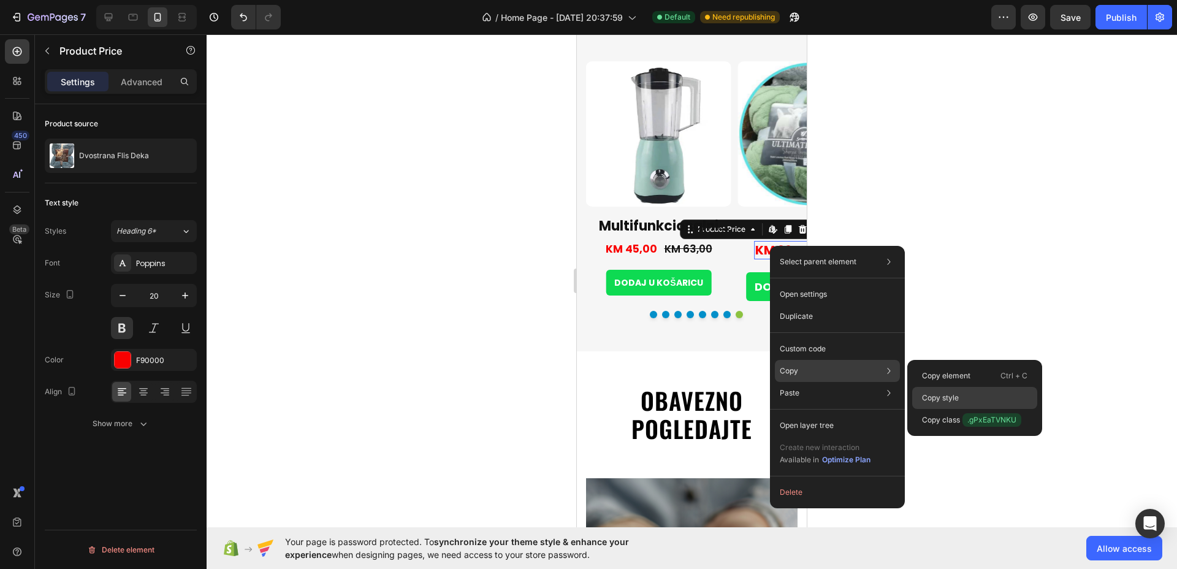
click at [941, 400] on p "Copy style" at bounding box center [940, 397] width 37 height 11
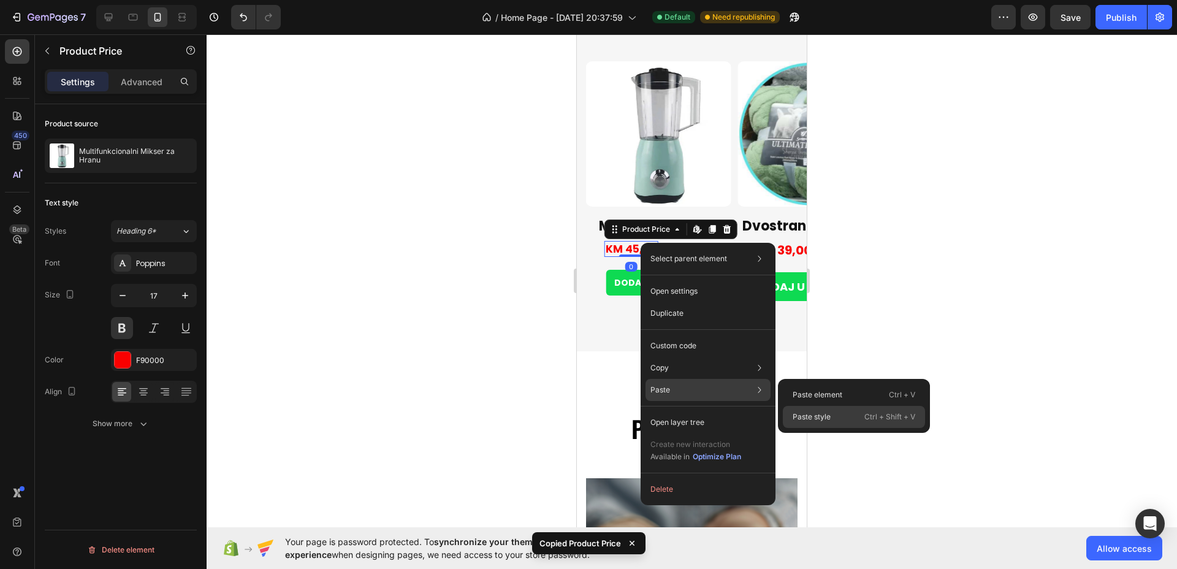
click at [818, 415] on p "Paste style" at bounding box center [812, 417] width 38 height 11
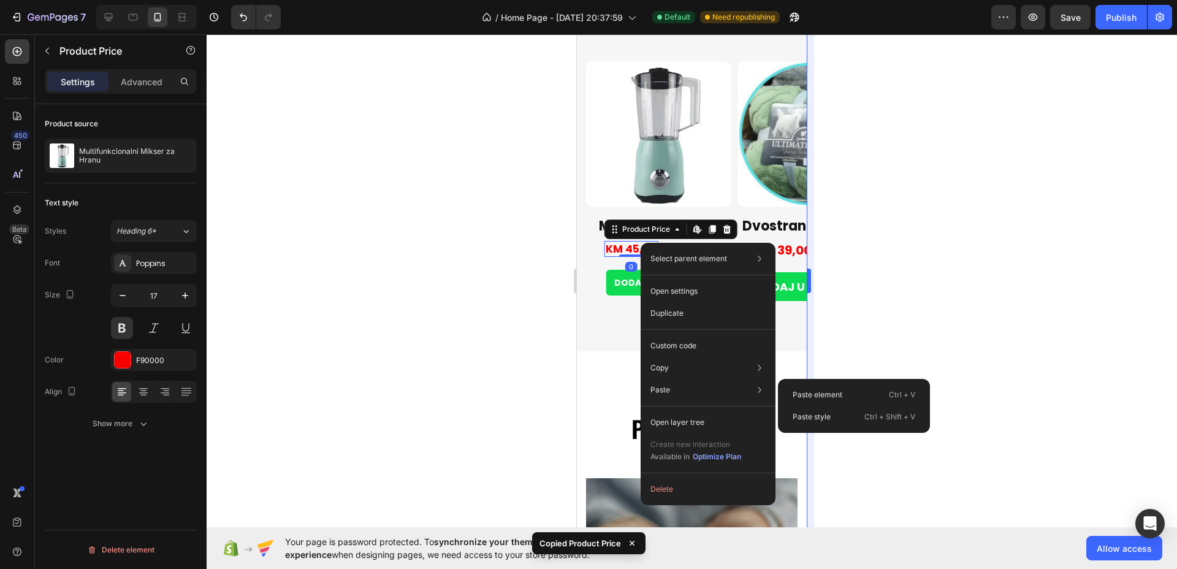
type input "20"
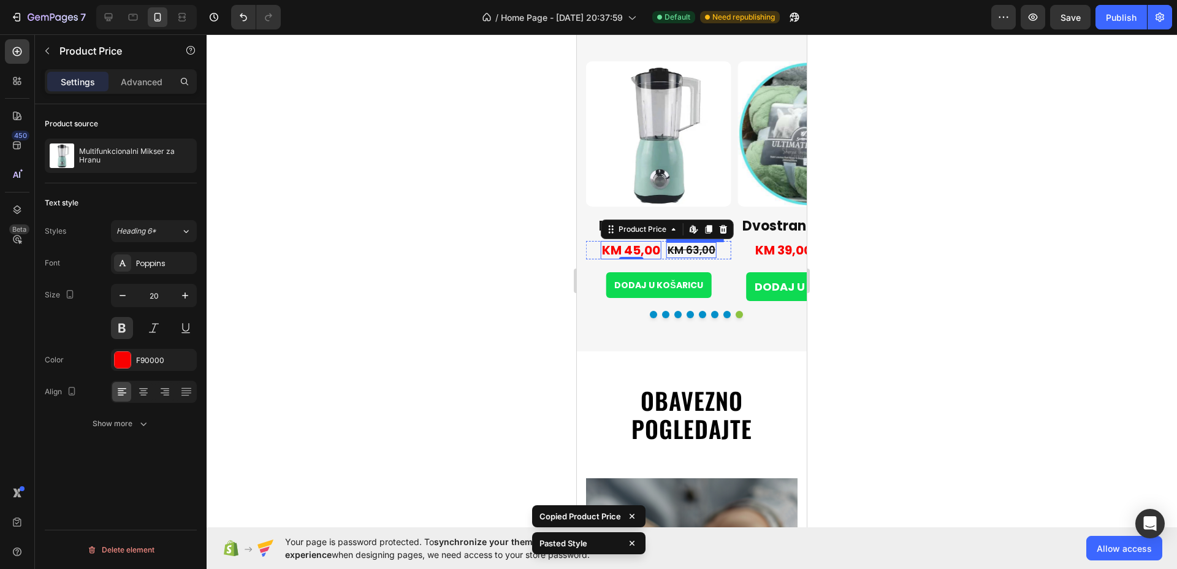
click at [691, 250] on div "KM 63,00" at bounding box center [692, 250] width 50 height 16
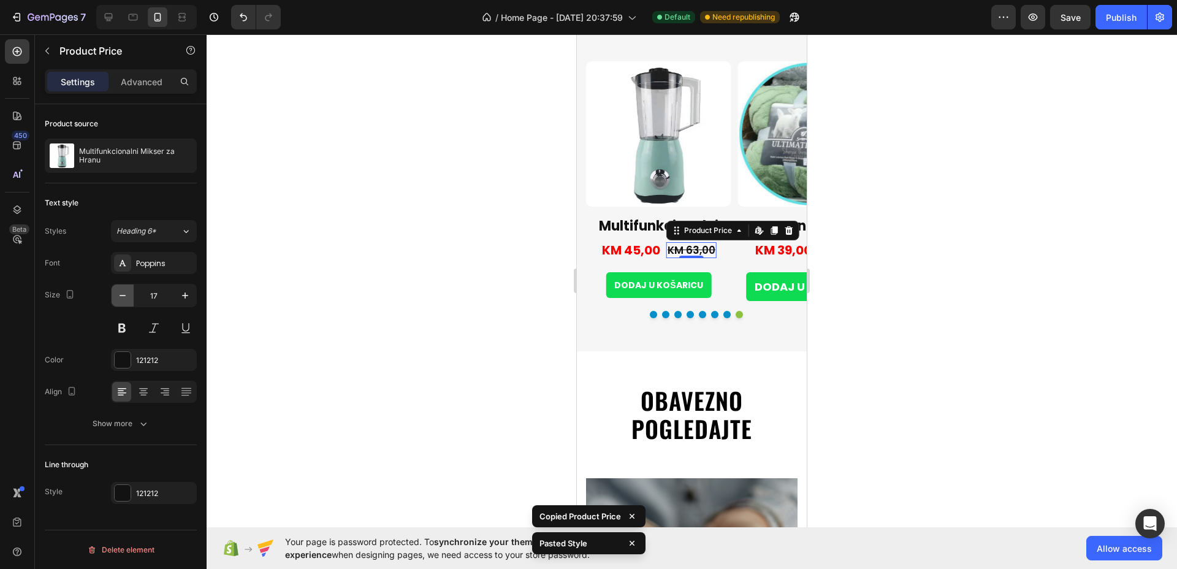
click at [123, 297] on icon "button" at bounding box center [123, 295] width 12 height 12
type input "16"
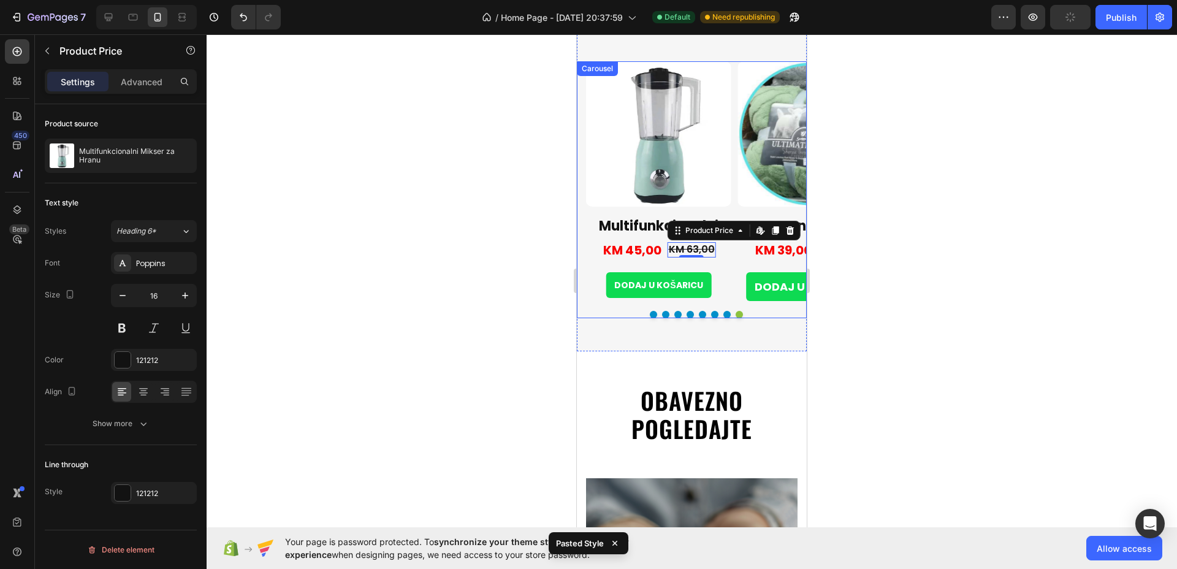
click at [724, 315] on button "Dot" at bounding box center [727, 314] width 7 height 7
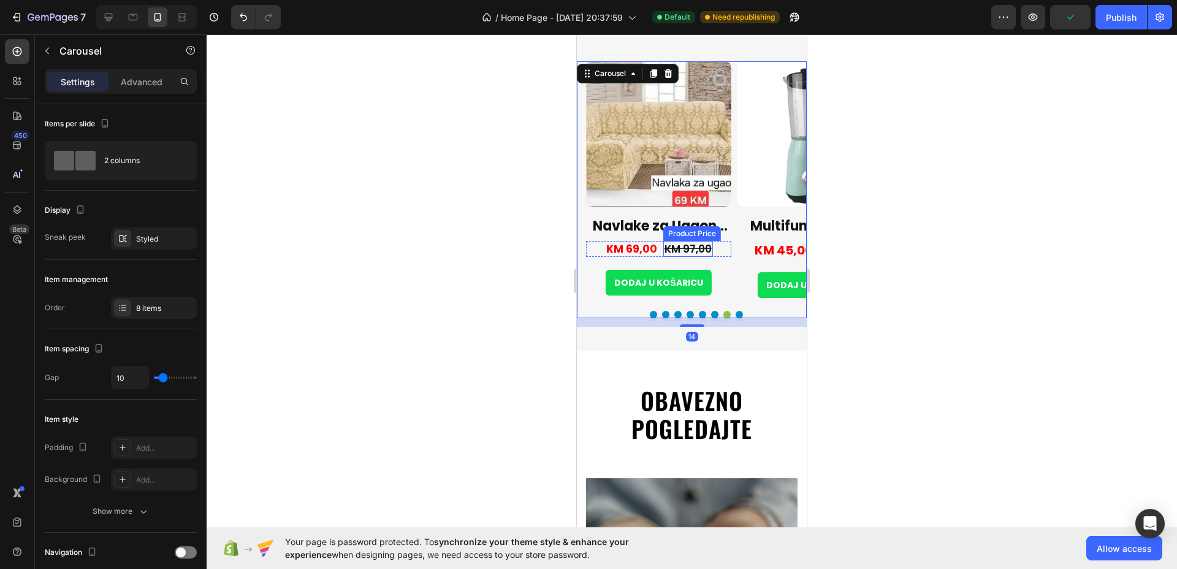
click at [697, 245] on div "KM 97,00" at bounding box center [689, 249] width 50 height 16
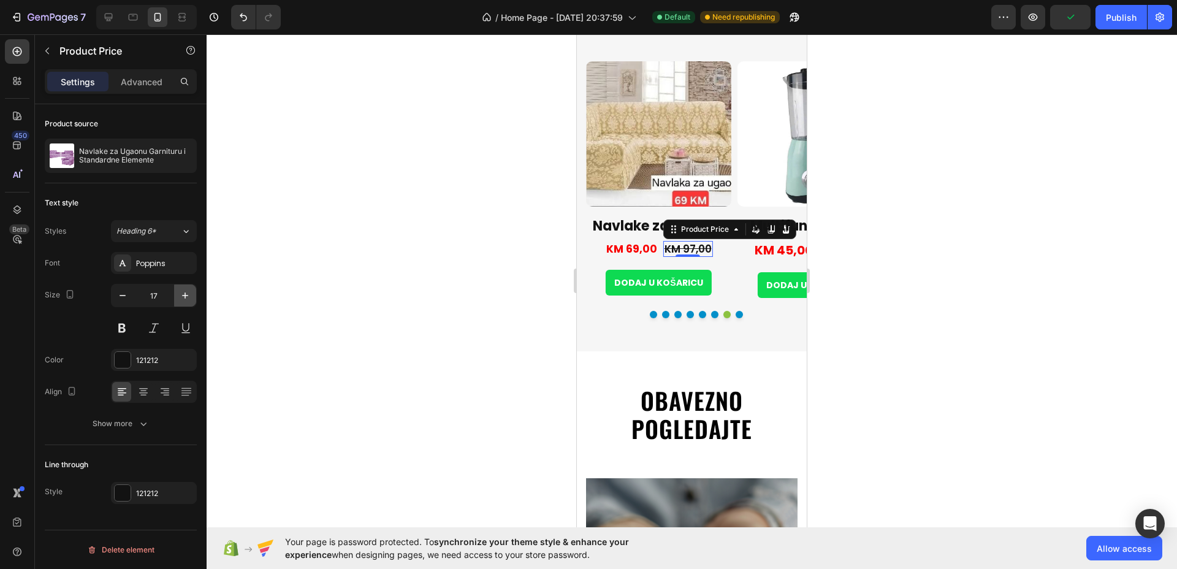
drag, startPoint x: 121, startPoint y: 297, endPoint x: 190, endPoint y: 297, distance: 68.1
click at [123, 296] on icon "button" at bounding box center [123, 295] width 12 height 12
type input "16"
click at [645, 248] on div "KM 69,00" at bounding box center [632, 249] width 53 height 16
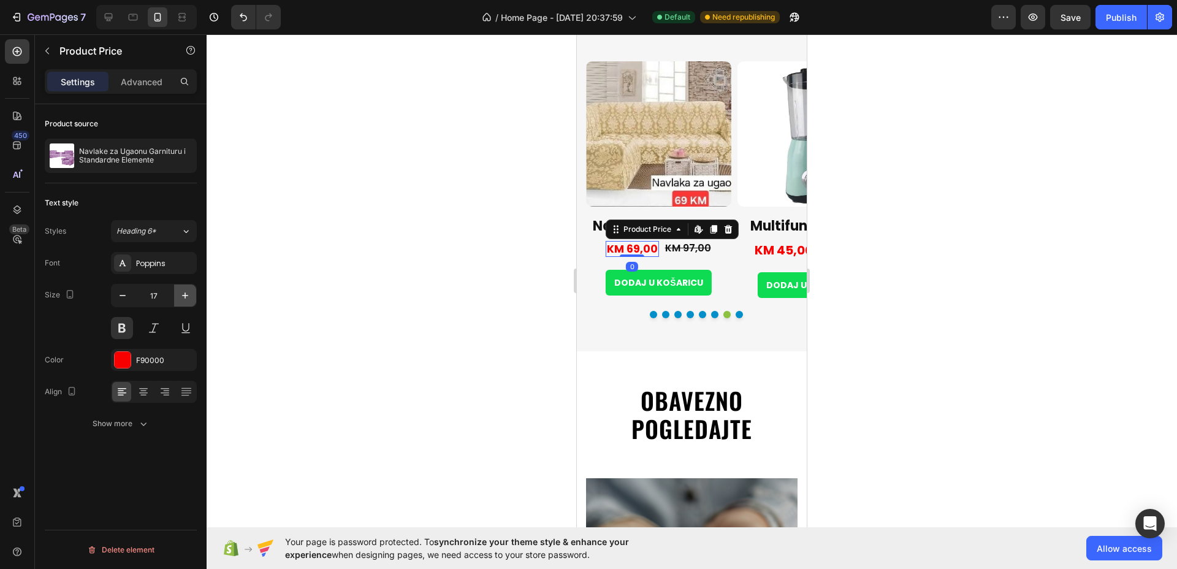
click at [185, 292] on icon "button" at bounding box center [185, 295] width 12 height 12
click at [188, 296] on icon "button" at bounding box center [185, 295] width 12 height 12
type input "20"
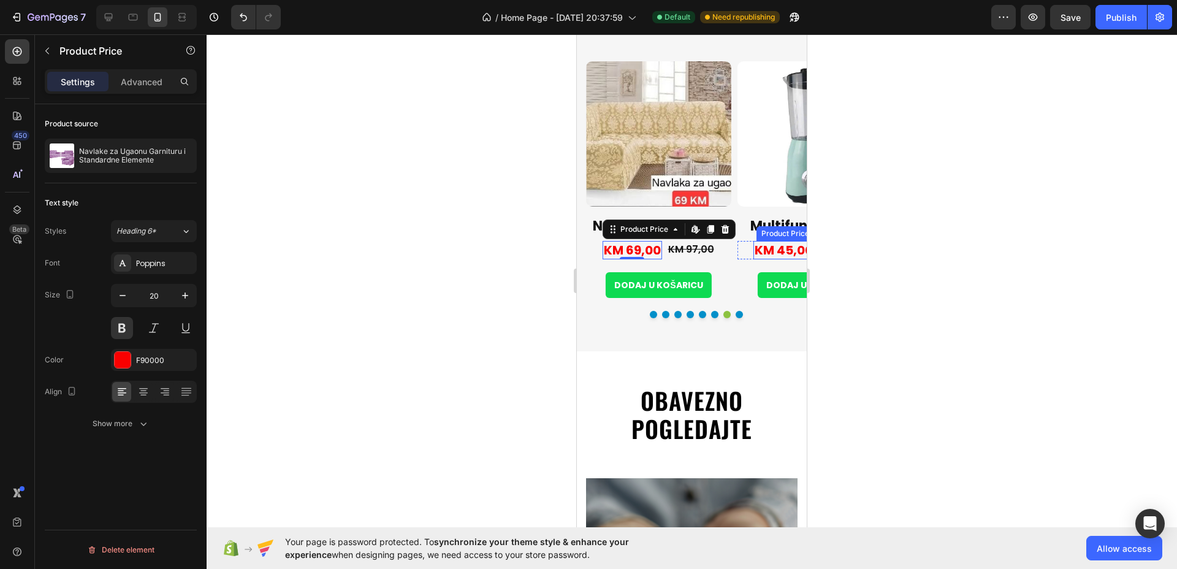
click at [779, 251] on div "KM 45,00" at bounding box center [784, 250] width 61 height 18
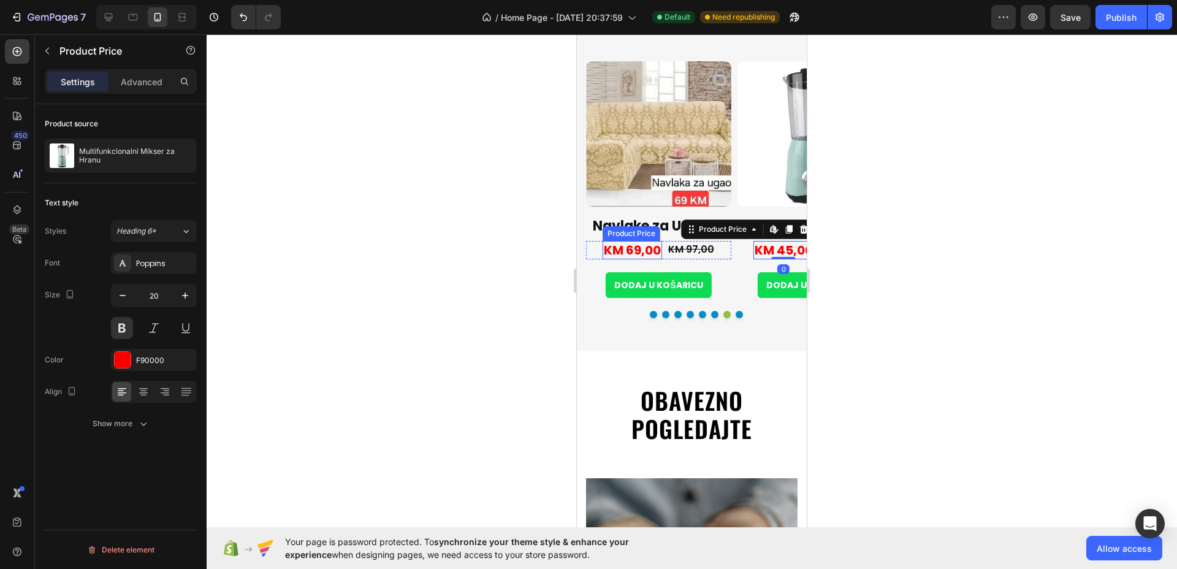
click at [648, 248] on div "KM 69,00" at bounding box center [632, 250] width 59 height 18
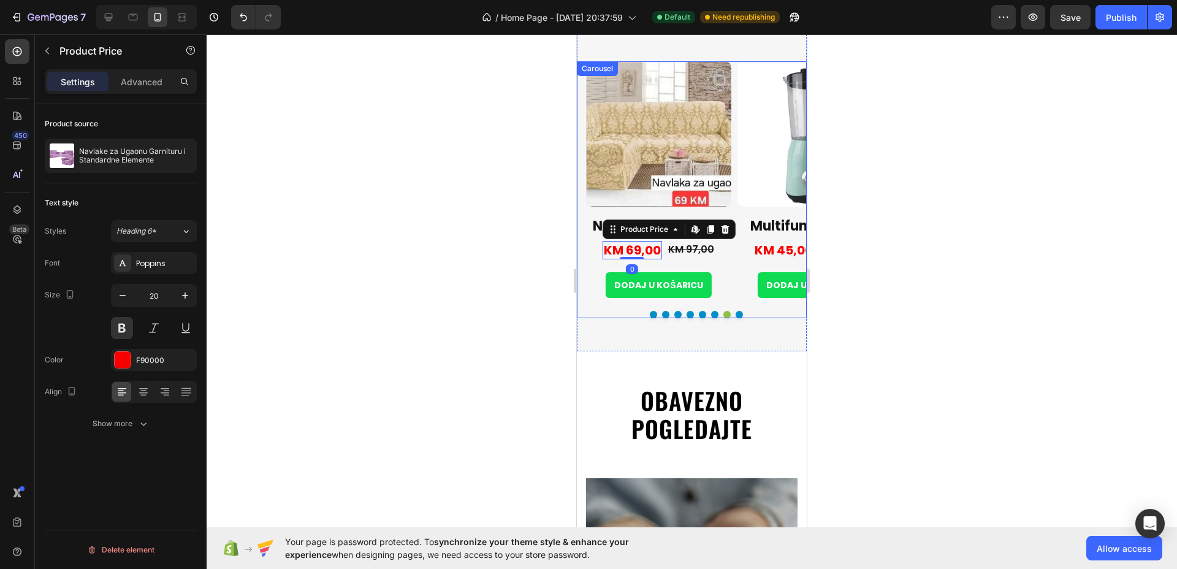
click at [711, 315] on button "Dot" at bounding box center [714, 314] width 7 height 7
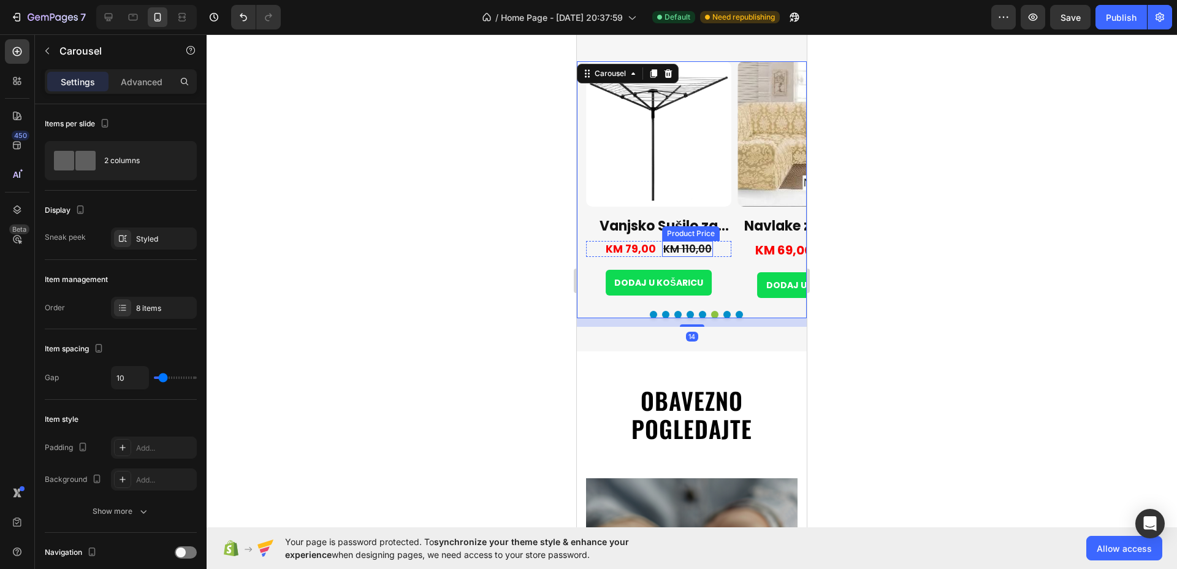
click at [696, 246] on div "KM 110,00" at bounding box center [687, 249] width 51 height 16
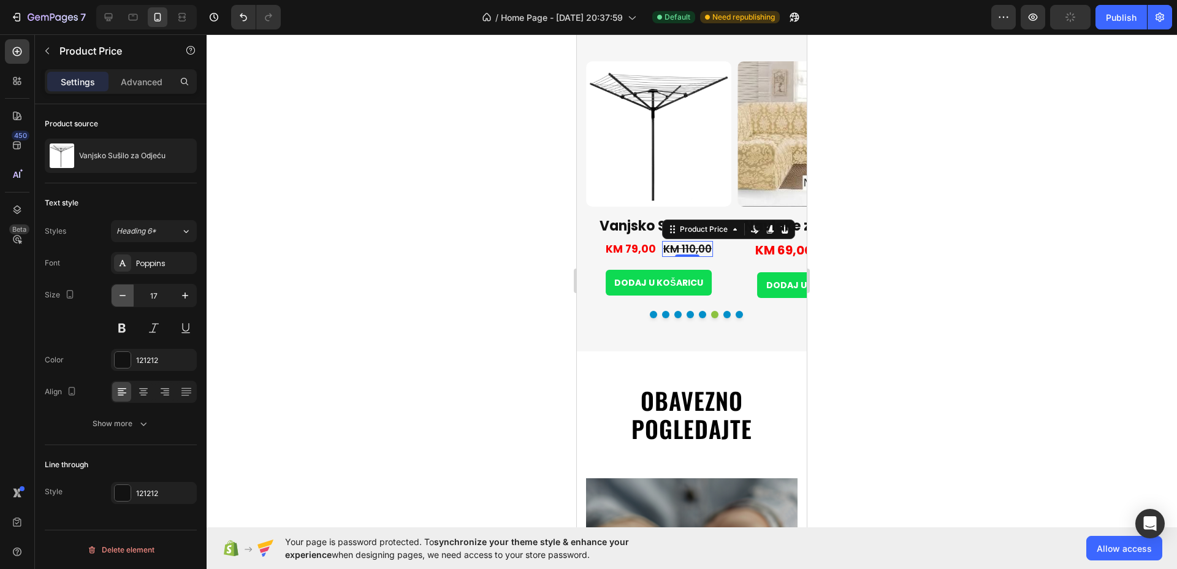
click at [129, 296] on button "button" at bounding box center [123, 296] width 22 height 22
type input "16"
click at [640, 242] on div "KM 79,00" at bounding box center [631, 249] width 53 height 16
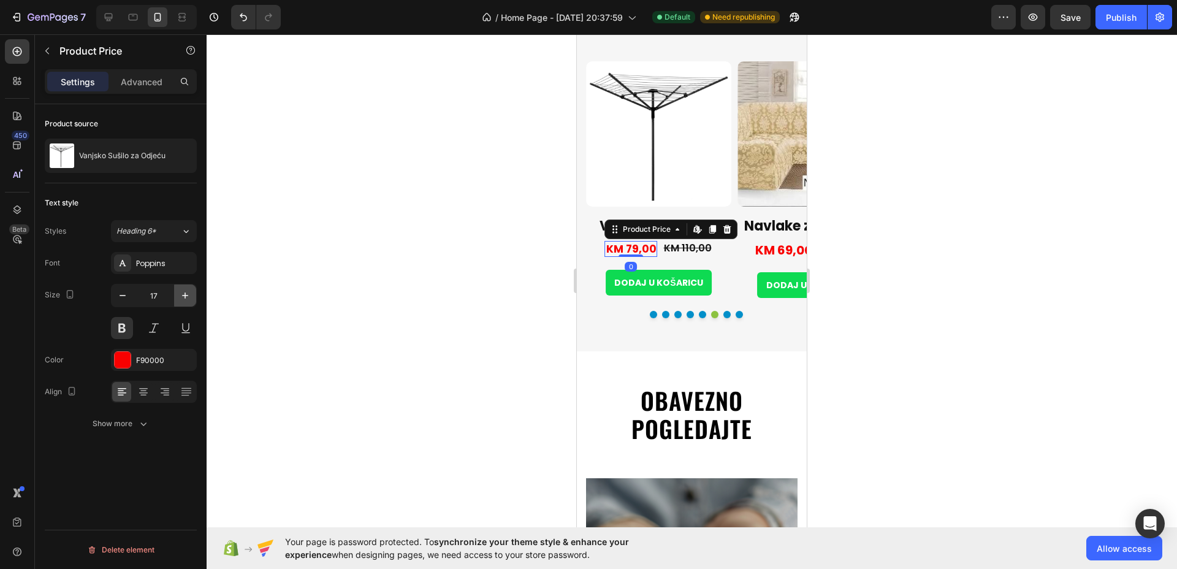
click at [187, 298] on icon "button" at bounding box center [185, 295] width 12 height 12
drag, startPoint x: 186, startPoint y: 298, endPoint x: 291, endPoint y: 310, distance: 105.0
click at [186, 298] on icon "button" at bounding box center [185, 295] width 12 height 12
type input "19"
click at [699, 316] on button "Dot" at bounding box center [702, 314] width 7 height 7
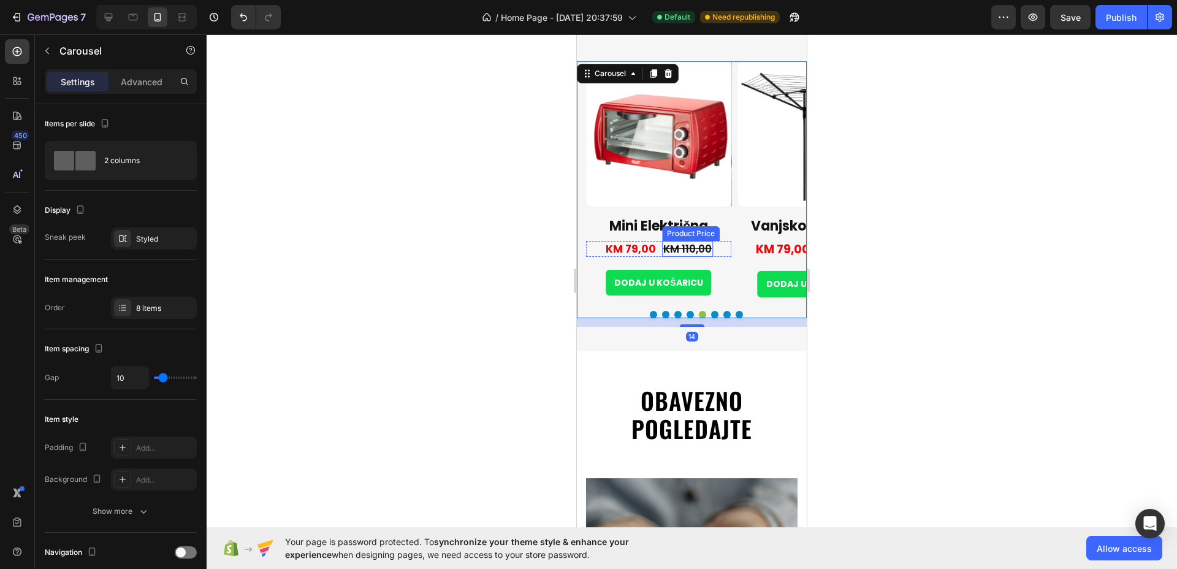
click at [683, 243] on div "KM 110,00" at bounding box center [687, 249] width 51 height 16
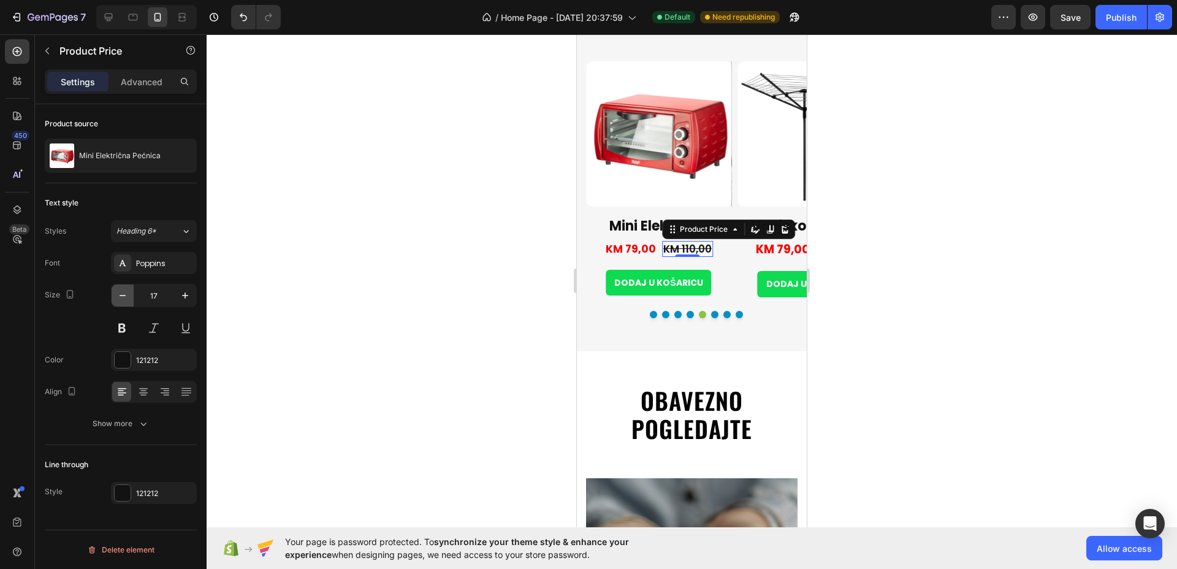
click at [129, 304] on button "button" at bounding box center [123, 296] width 22 height 22
type input "16"
click at [646, 250] on div "KM 79,00" at bounding box center [631, 249] width 53 height 16
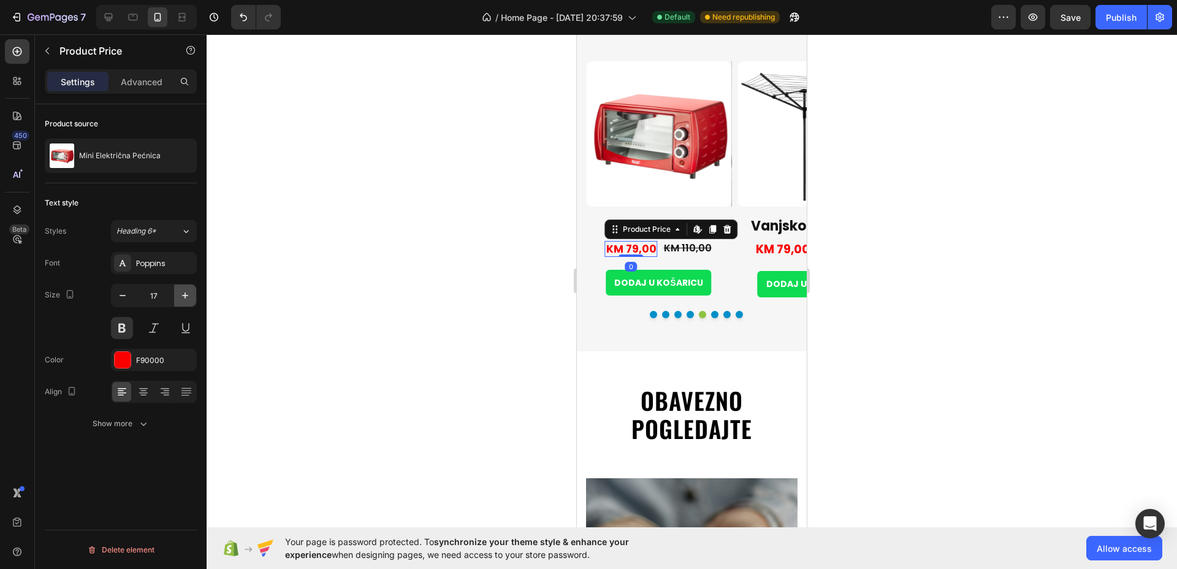
click at [183, 294] on icon "button" at bounding box center [185, 295] width 12 height 12
type input "19"
click at [687, 313] on button "Dot" at bounding box center [690, 314] width 7 height 7
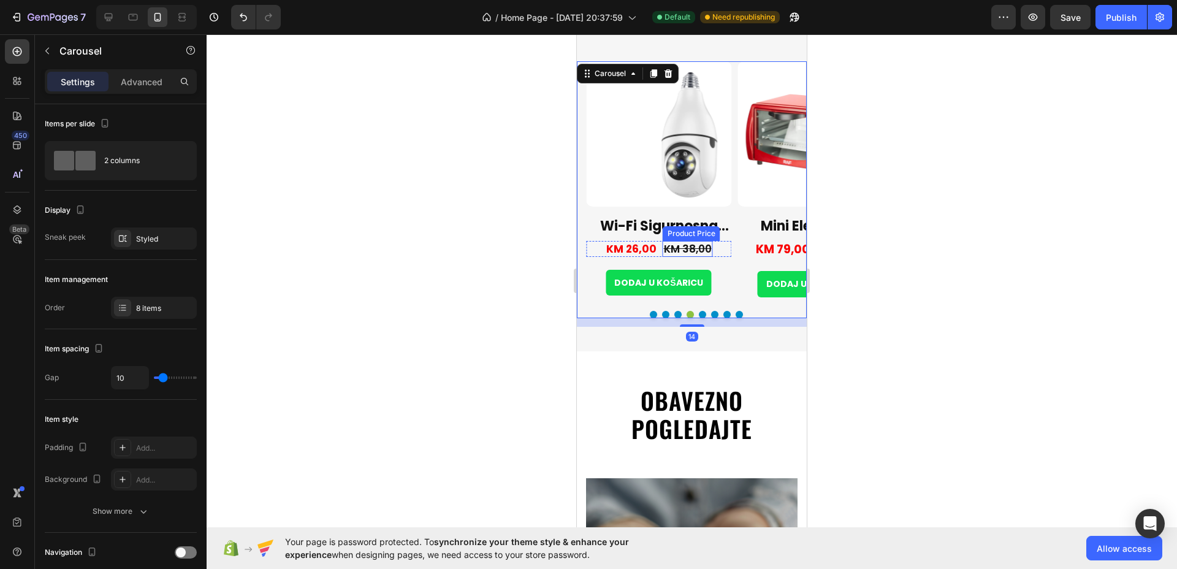
click at [697, 247] on div "KM 38,00" at bounding box center [688, 249] width 50 height 16
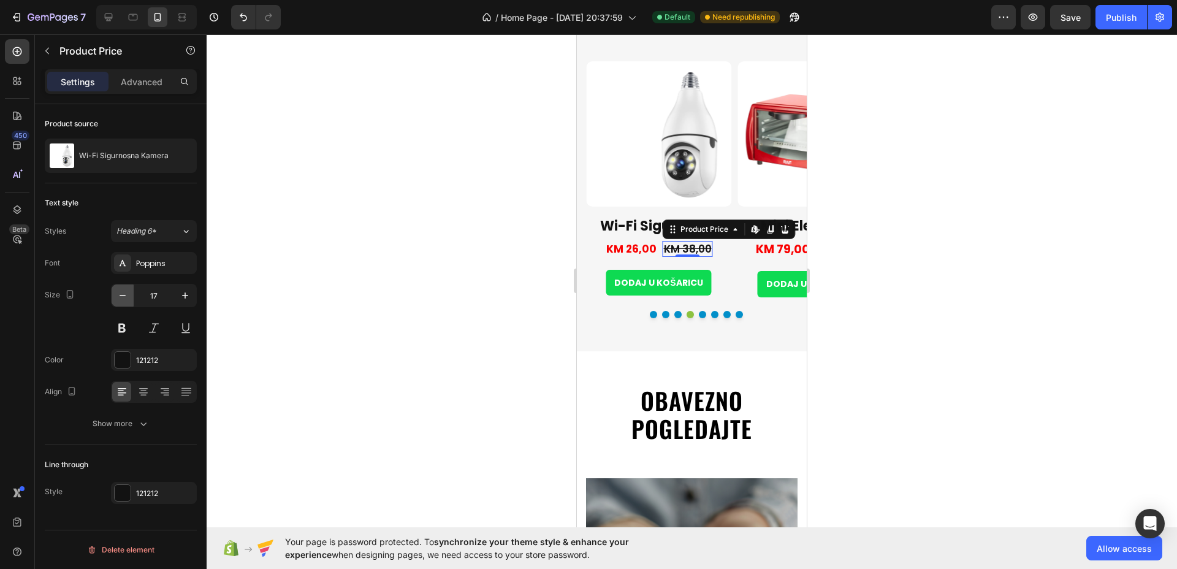
click at [128, 303] on button "button" at bounding box center [123, 296] width 22 height 22
type input "16"
click at [648, 251] on div "KM 26,00" at bounding box center [632, 249] width 53 height 16
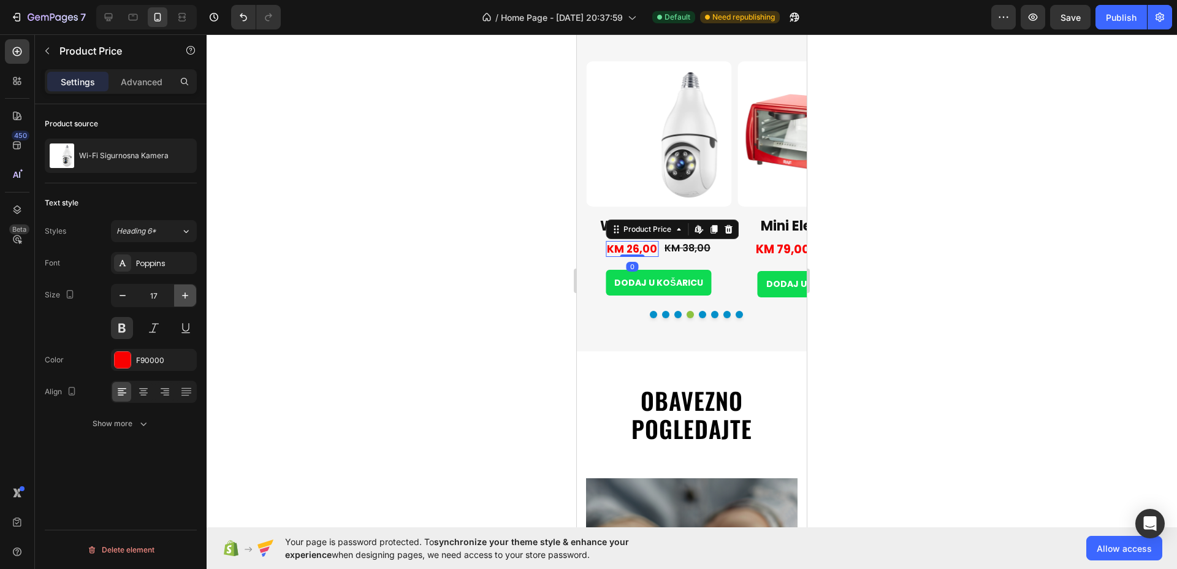
click at [186, 291] on icon "button" at bounding box center [185, 295] width 12 height 12
type input "20"
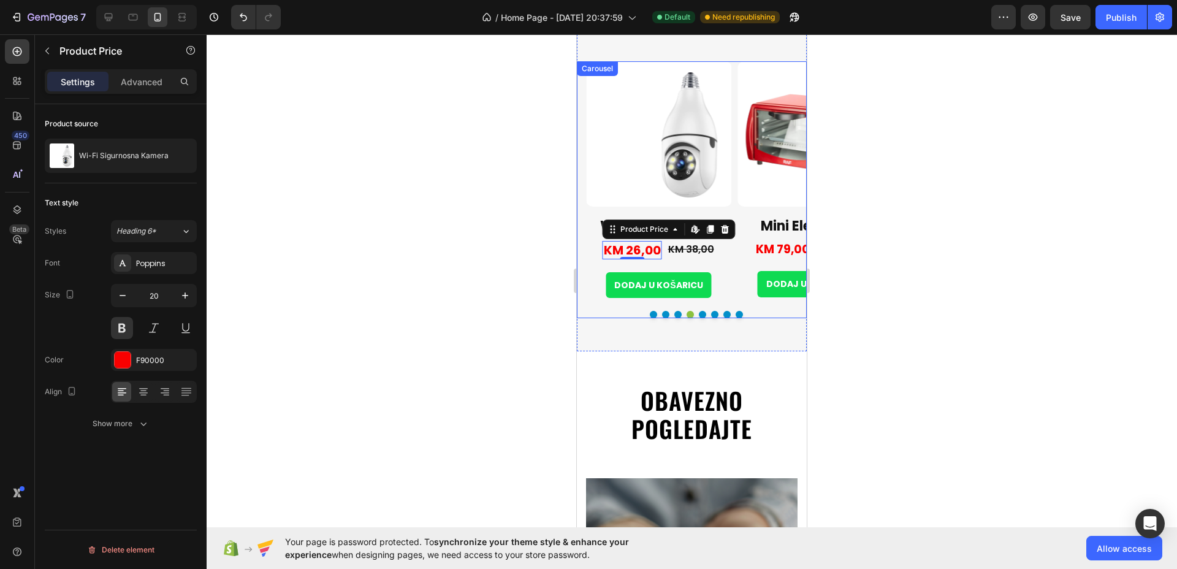
click at [675, 313] on button "Dot" at bounding box center [678, 314] width 7 height 7
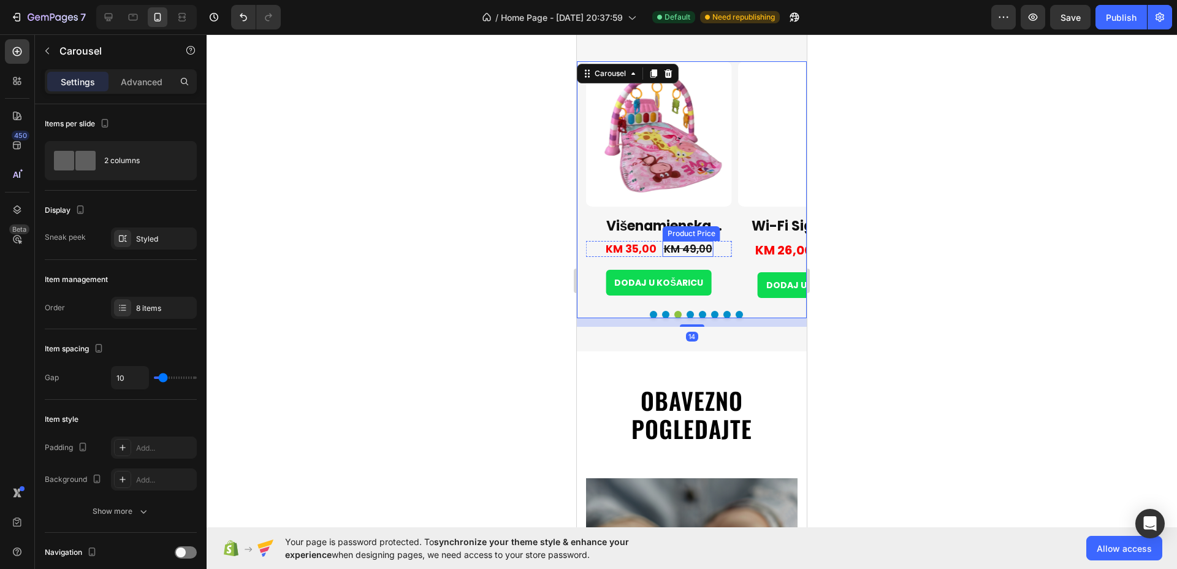
click at [694, 246] on div "KM 49,00" at bounding box center [688, 249] width 51 height 16
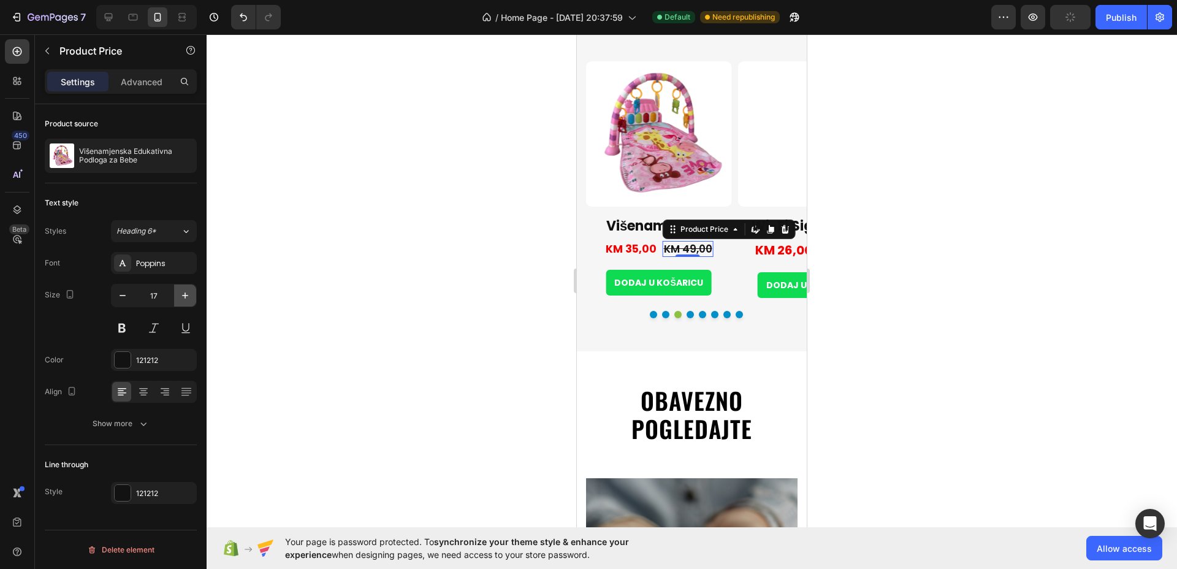
click at [182, 297] on icon "button" at bounding box center [185, 295] width 12 height 12
type input "18"
click at [630, 247] on div "KM 35,00" at bounding box center [629, 249] width 53 height 16
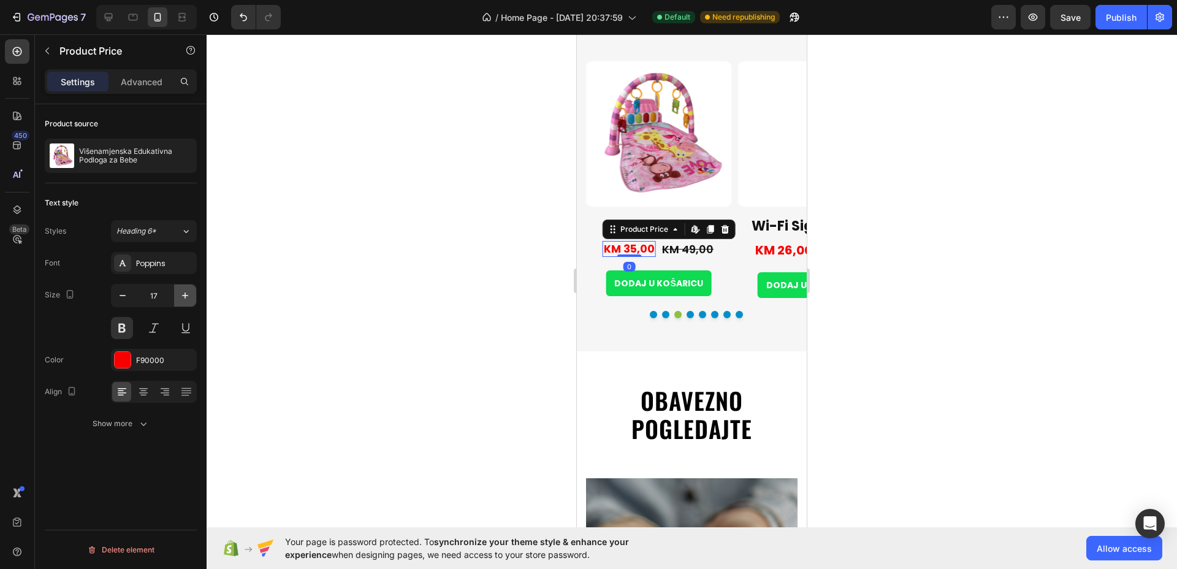
click at [183, 297] on icon "button" at bounding box center [185, 295] width 12 height 12
type input "20"
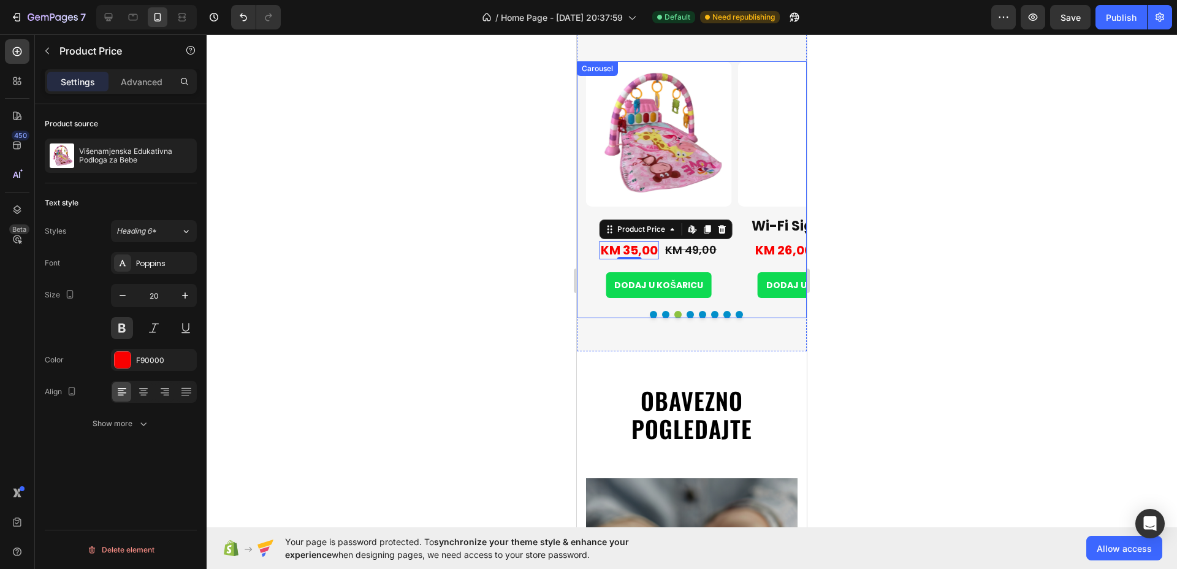
click at [663, 313] on button "Dot" at bounding box center [665, 314] width 7 height 7
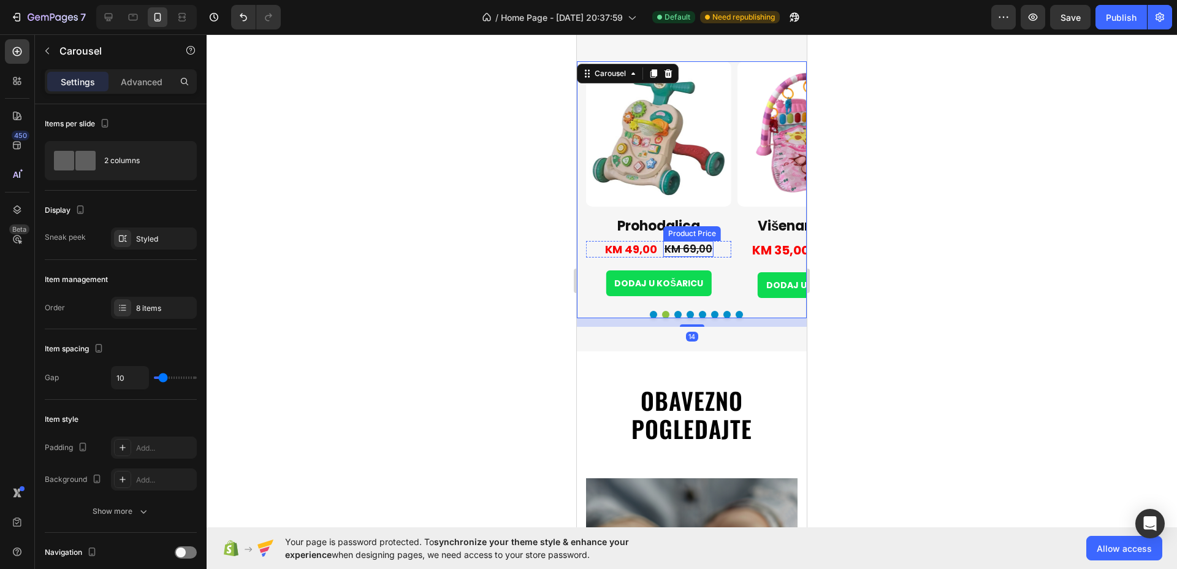
click at [694, 247] on div "KM 69,00" at bounding box center [689, 249] width 50 height 16
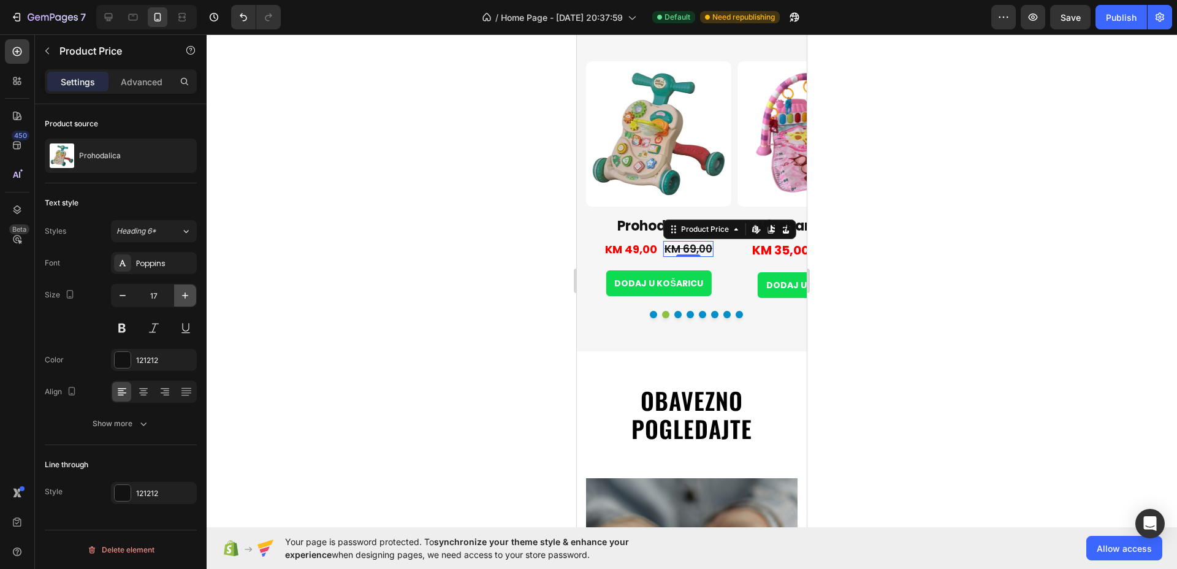
click at [185, 301] on icon "button" at bounding box center [185, 295] width 12 height 12
type input "18"
click at [637, 243] on div "KM 49,00" at bounding box center [629, 249] width 55 height 17
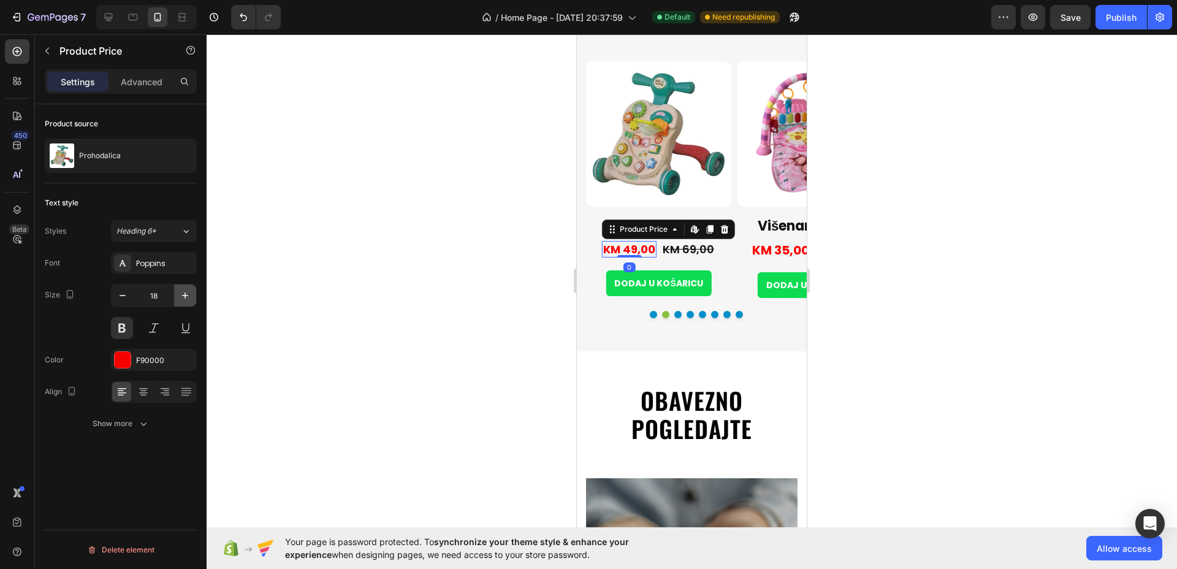
click at [188, 293] on icon "button" at bounding box center [185, 295] width 12 height 12
type input "20"
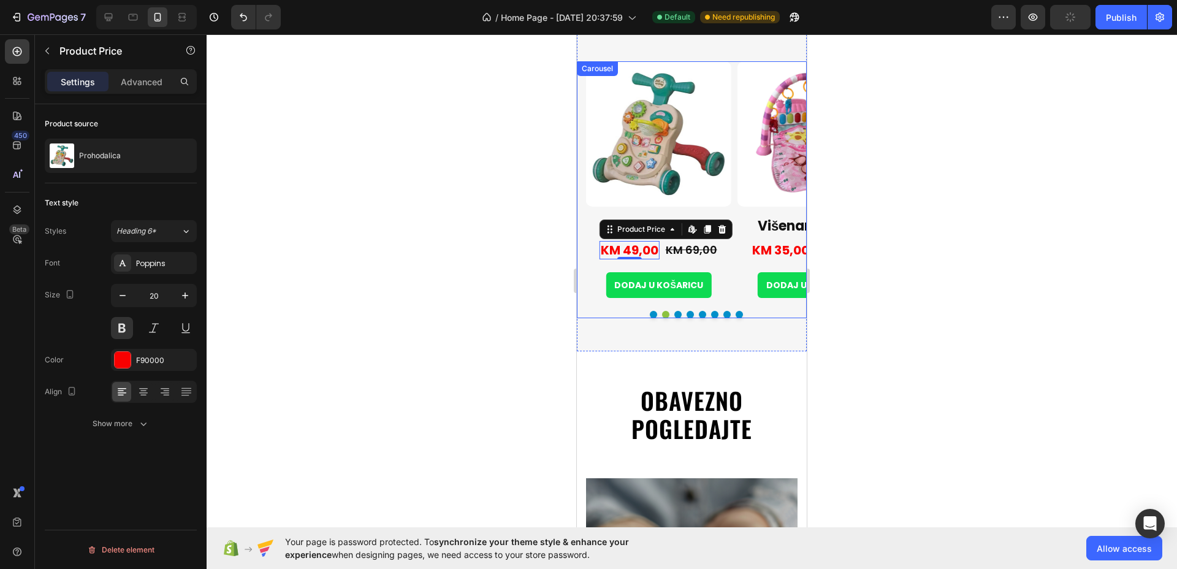
click at [650, 316] on button "Dot" at bounding box center [653, 314] width 7 height 7
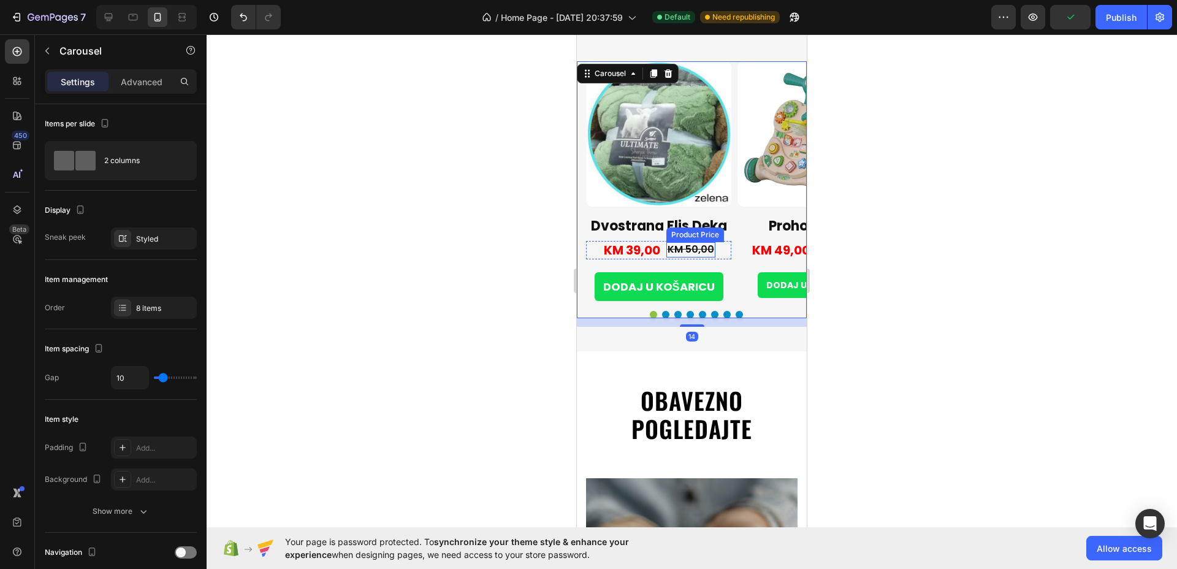
click at [703, 250] on div "KM 50,00" at bounding box center [691, 249] width 49 height 15
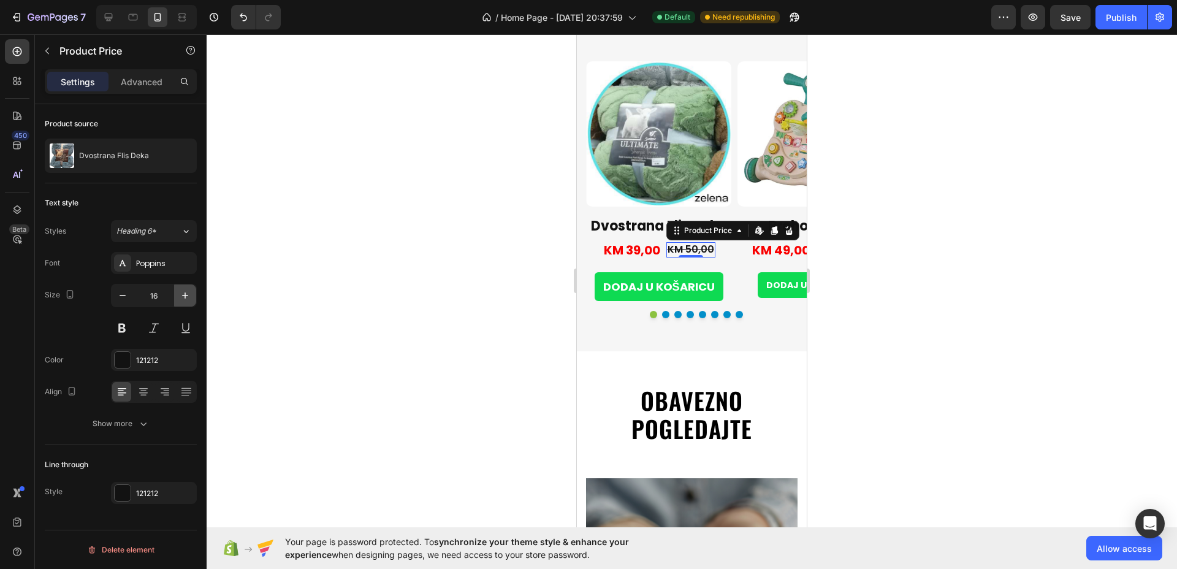
click at [185, 294] on icon "button" at bounding box center [185, 295] width 12 height 12
click at [127, 294] on icon "button" at bounding box center [123, 295] width 12 height 12
type input "16"
click at [635, 245] on div "KM 39,00" at bounding box center [632, 250] width 59 height 18
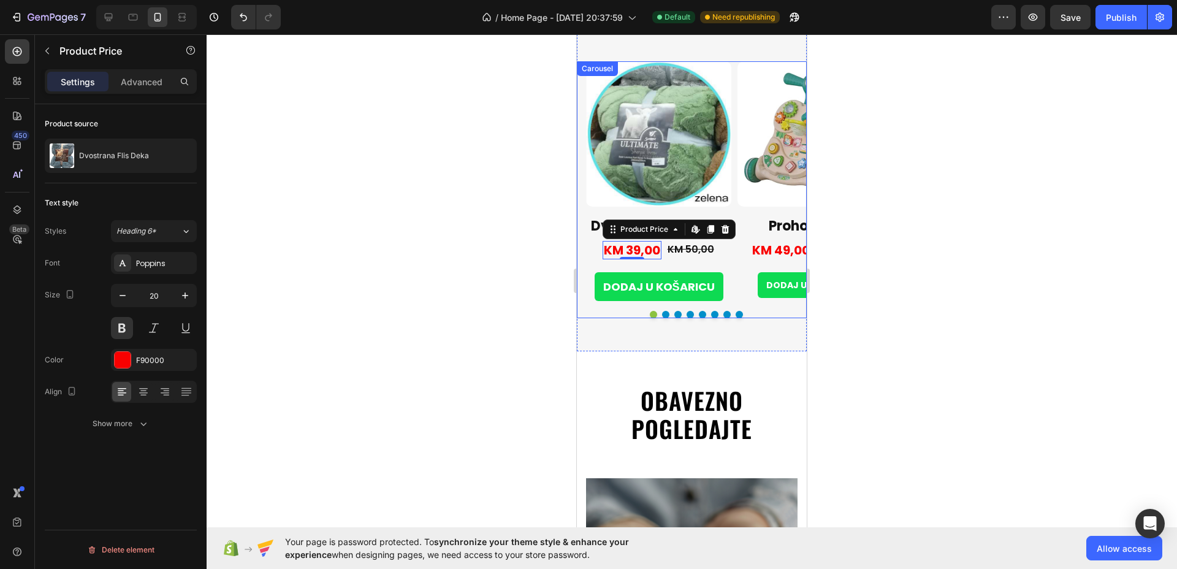
click at [687, 311] on button "Dot" at bounding box center [690, 314] width 7 height 7
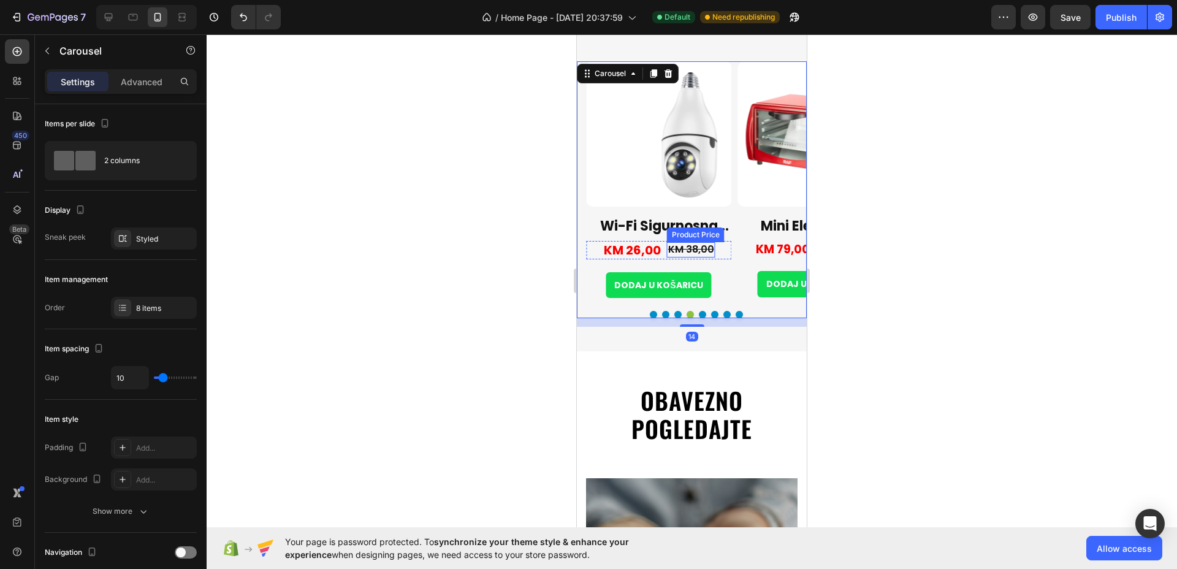
click at [690, 250] on div "KM 38,00" at bounding box center [691, 249] width 48 height 15
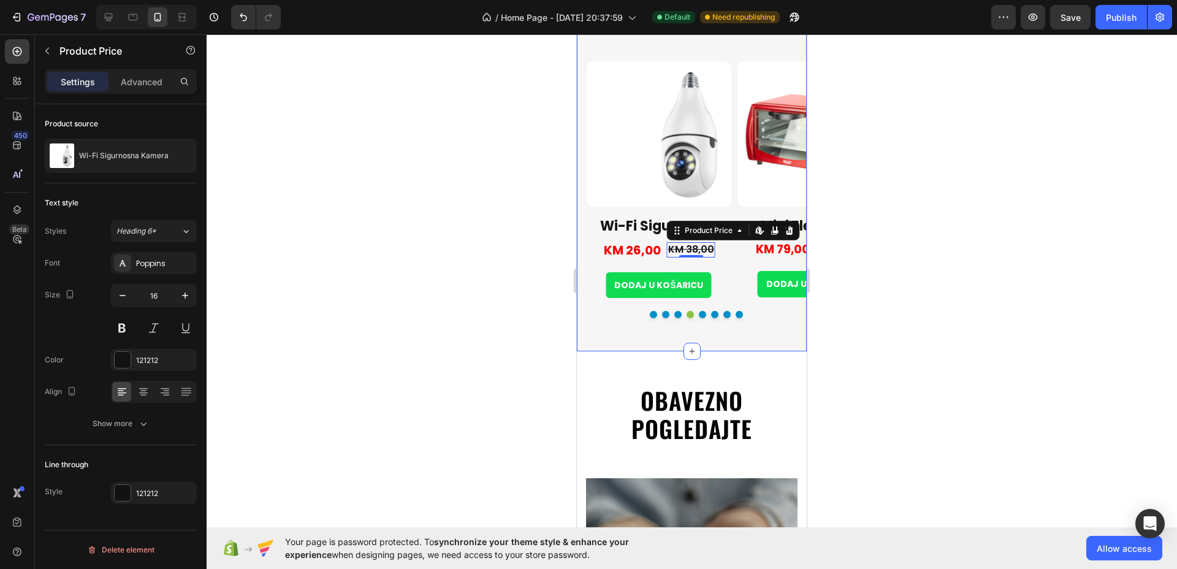
click at [687, 333] on div "MAME NAJČEŠĆE KUPUJU Heading Row Product Images Dvostrana Flis Deka Product Tit…" at bounding box center [692, 163] width 230 height 375
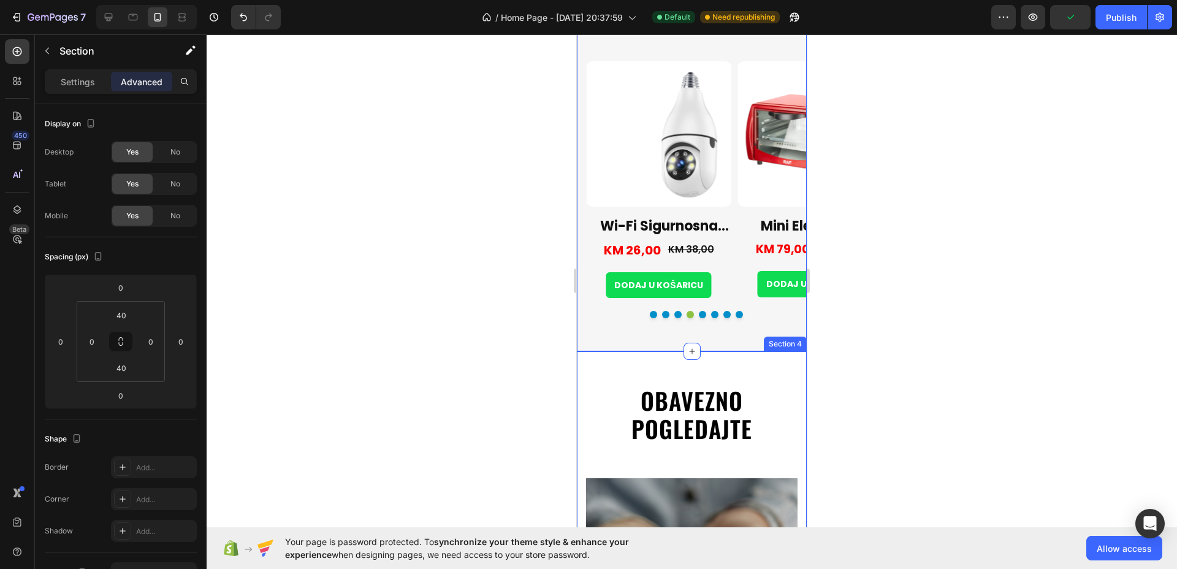
drag, startPoint x: 1065, startPoint y: 404, endPoint x: 670, endPoint y: 367, distance: 396.7
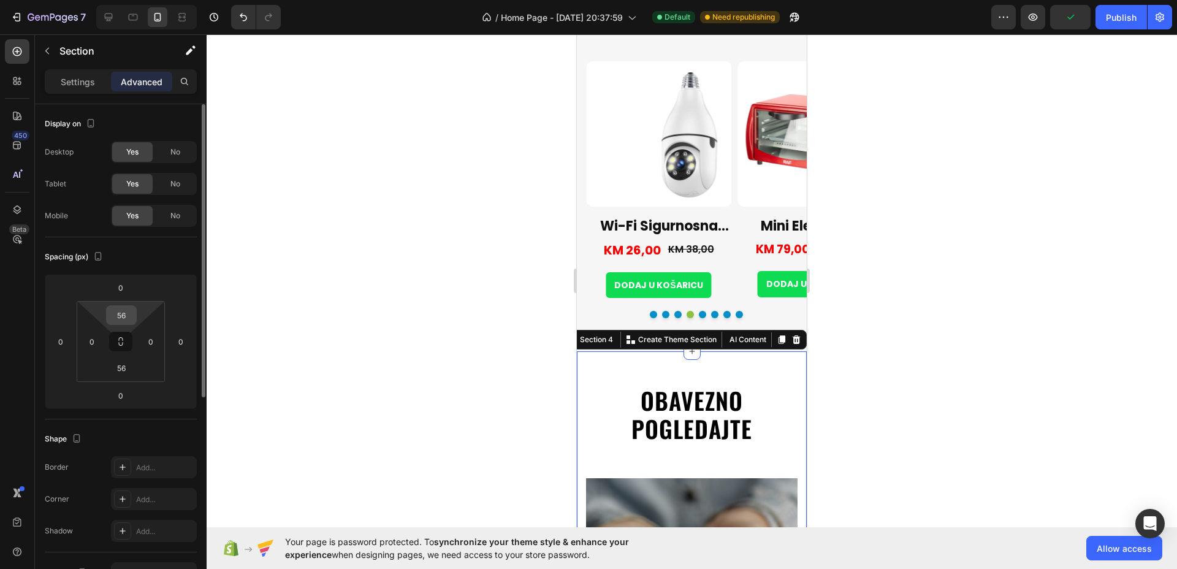
click at [128, 310] on input "56" at bounding box center [121, 315] width 25 height 18
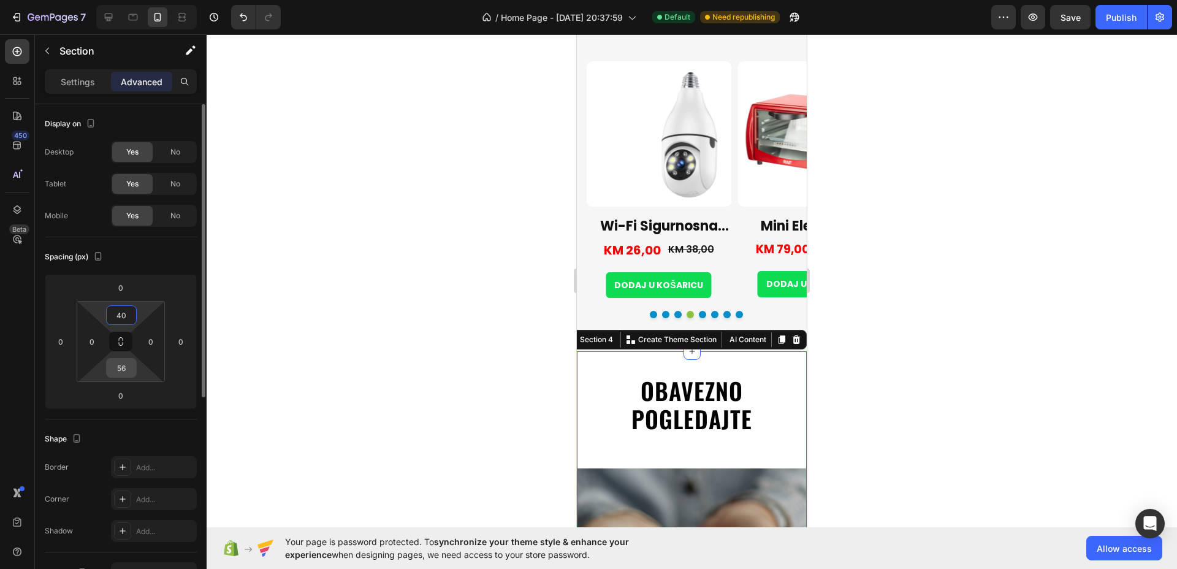
type input "40"
click at [124, 369] on input "56" at bounding box center [121, 368] width 25 height 18
type input "40"
click at [118, 13] on div at bounding box center [109, 17] width 20 height 20
type input "15"
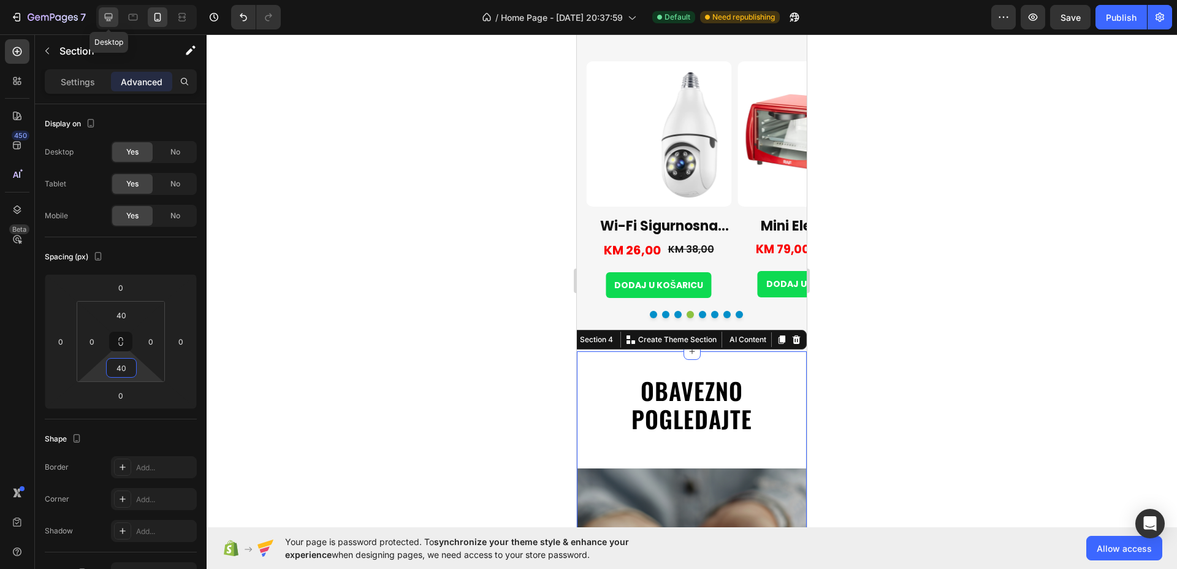
type input "15"
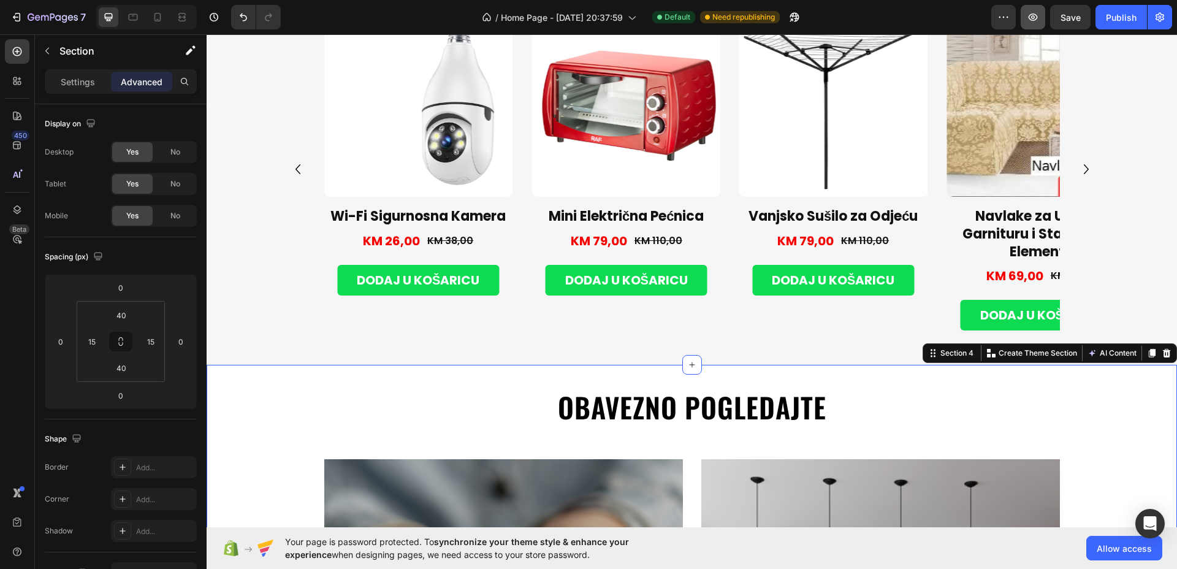
scroll to position [1444, 0]
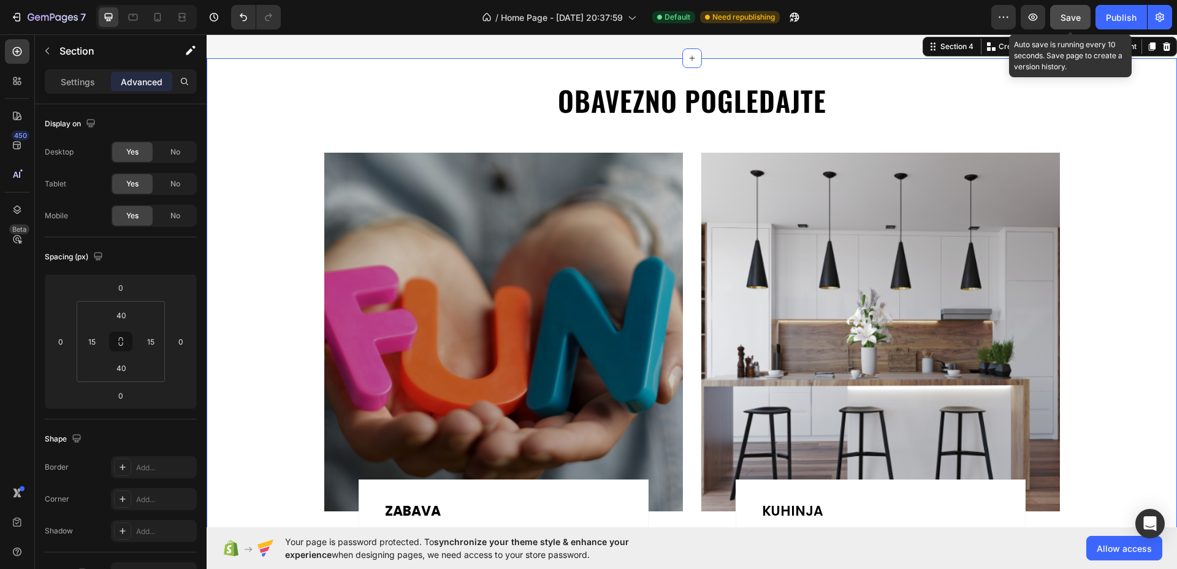
click at [1071, 20] on span "Save" at bounding box center [1071, 17] width 20 height 10
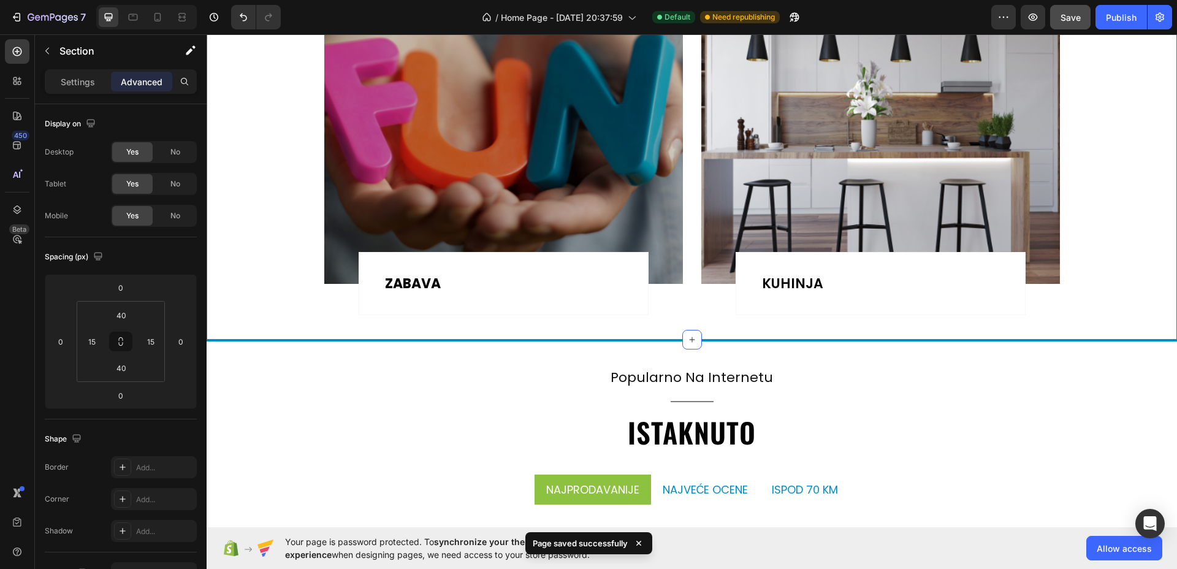
scroll to position [1674, 0]
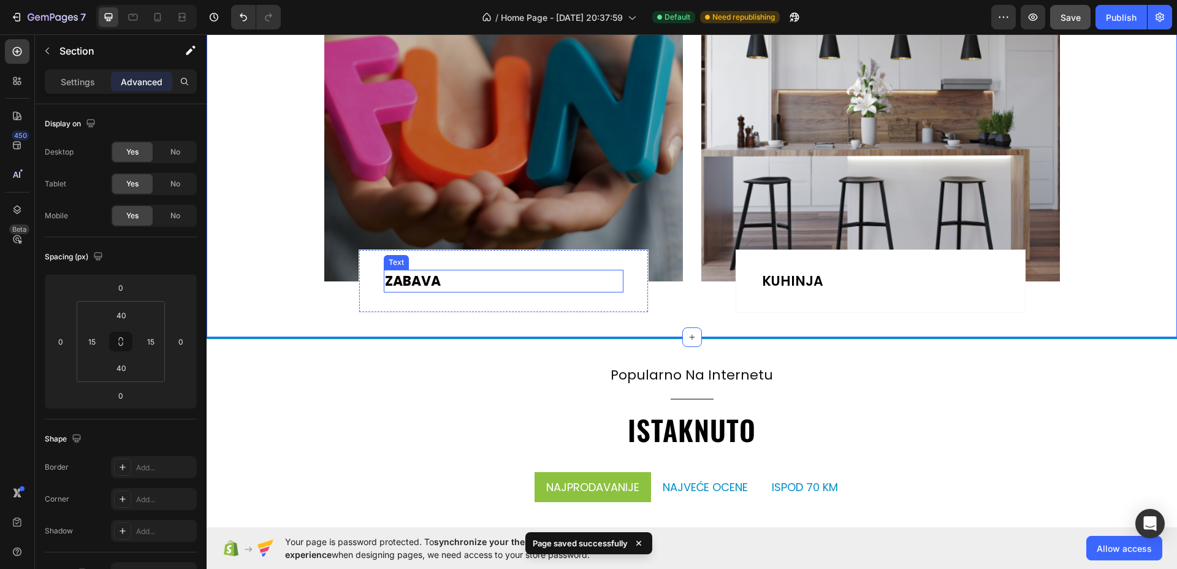
click at [441, 278] on p "ZABAVA" at bounding box center [503, 281] width 237 height 20
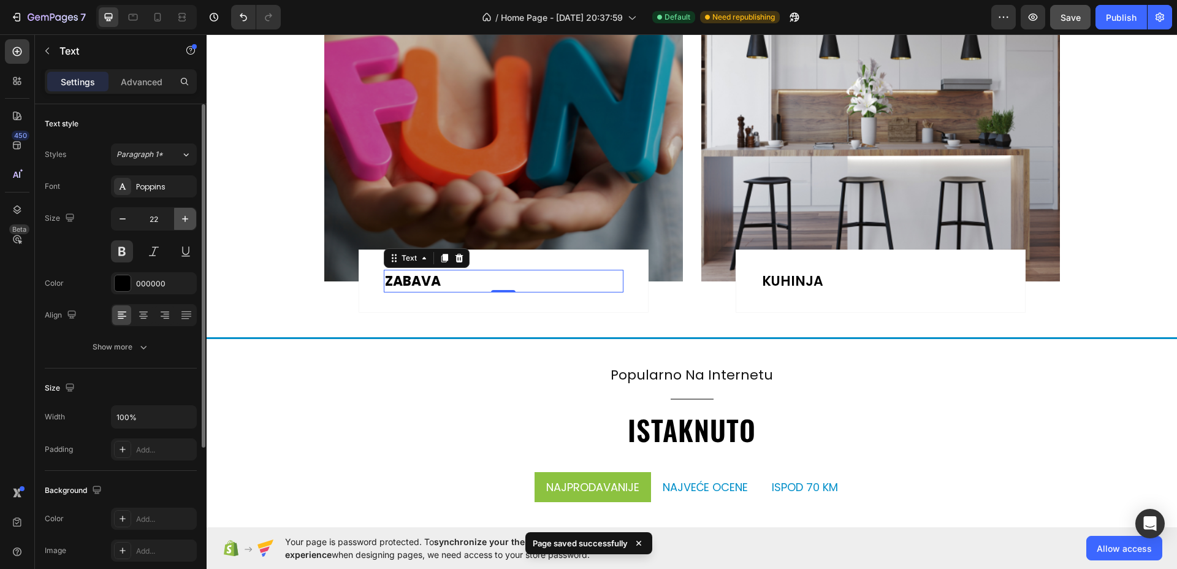
click at [189, 222] on icon "button" at bounding box center [185, 219] width 12 height 12
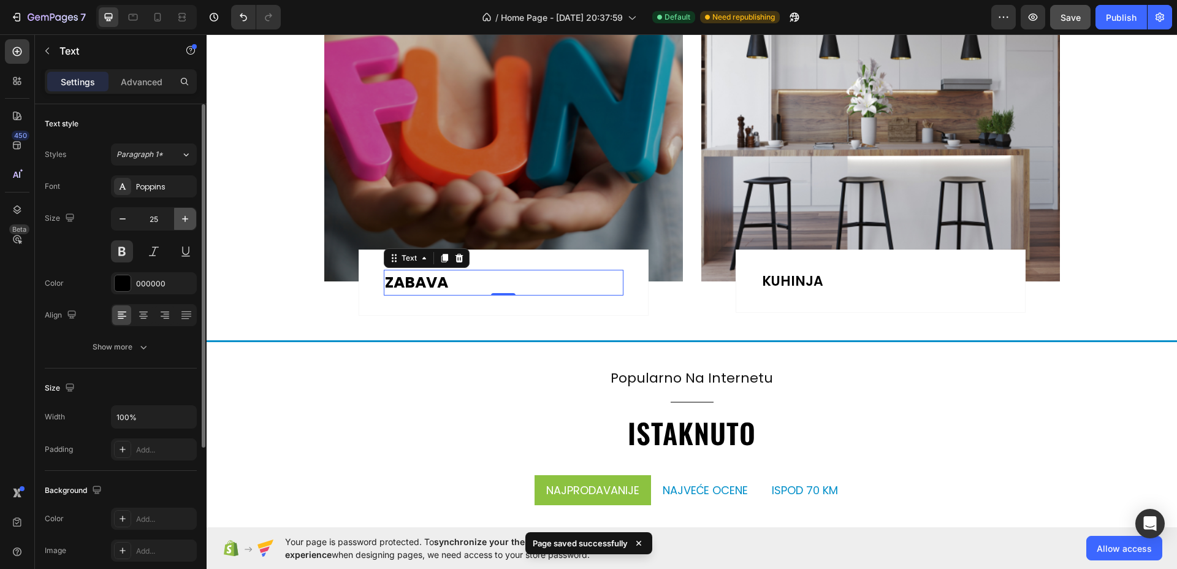
click at [189, 222] on icon "button" at bounding box center [185, 219] width 12 height 12
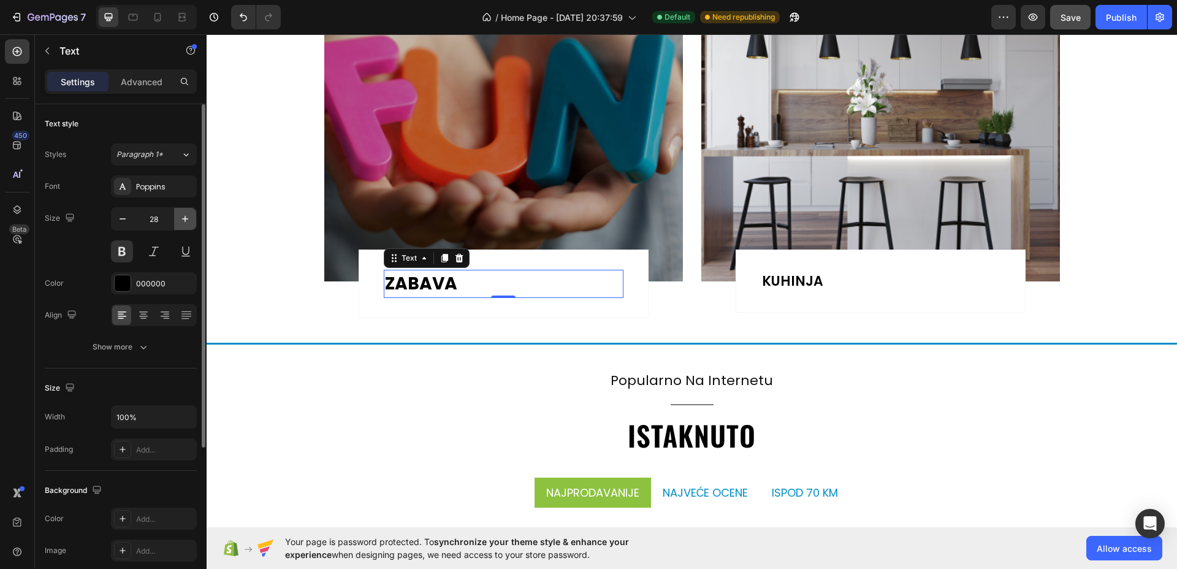
click at [189, 222] on icon "button" at bounding box center [185, 219] width 12 height 12
click at [193, 215] on button "button" at bounding box center [185, 219] width 22 height 22
type input "30"
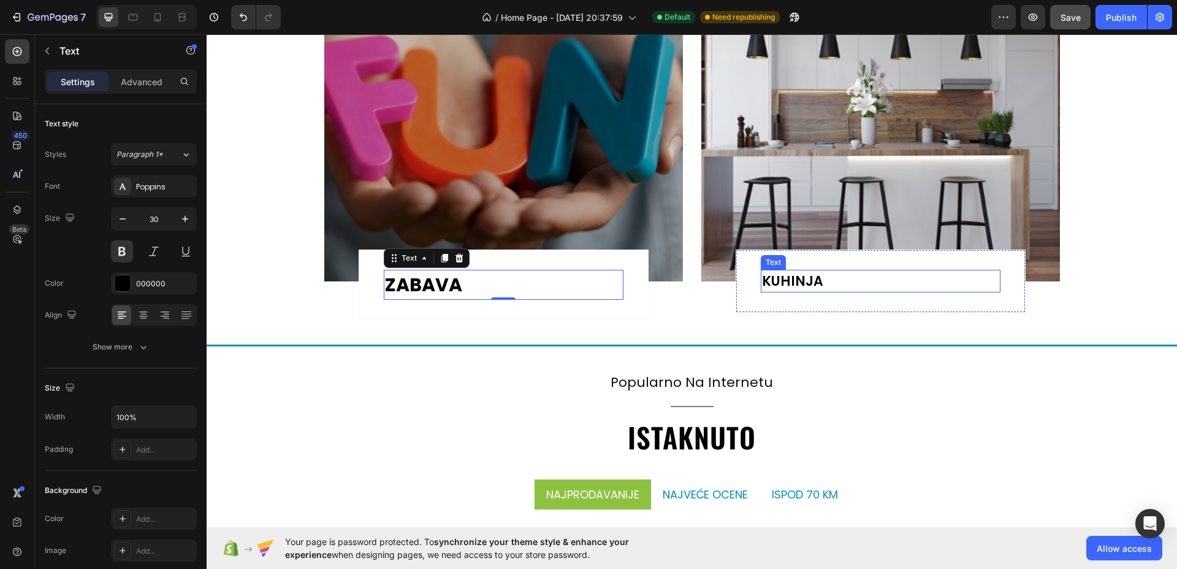
click at [844, 275] on p "KUHINJA" at bounding box center [880, 281] width 237 height 20
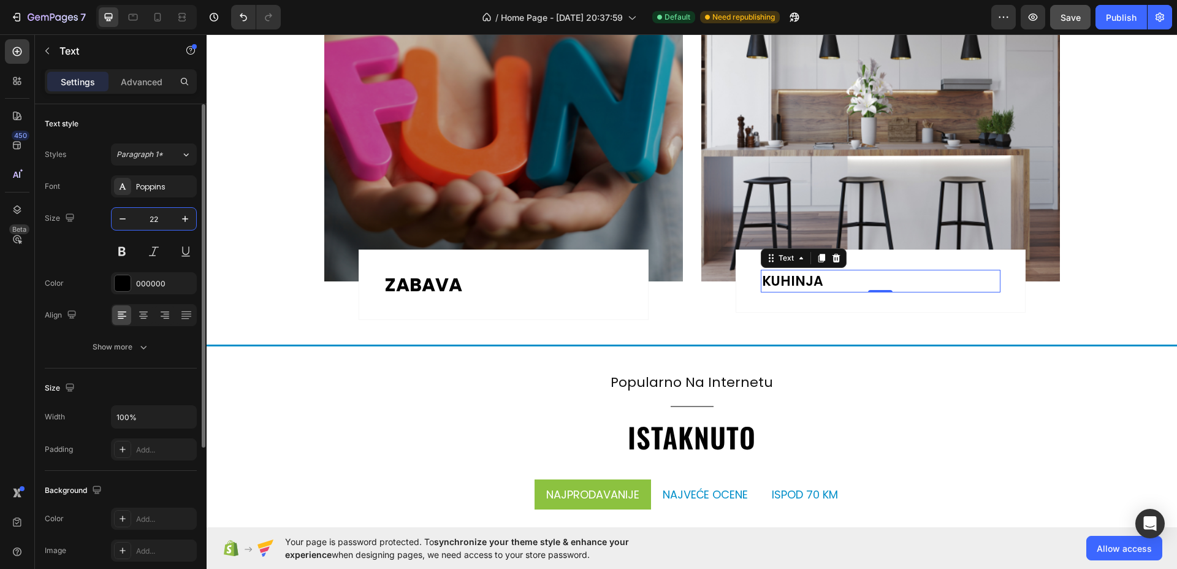
click at [163, 220] on input "22" at bounding box center [154, 219] width 40 height 22
click at [118, 254] on button at bounding box center [122, 251] width 22 height 22
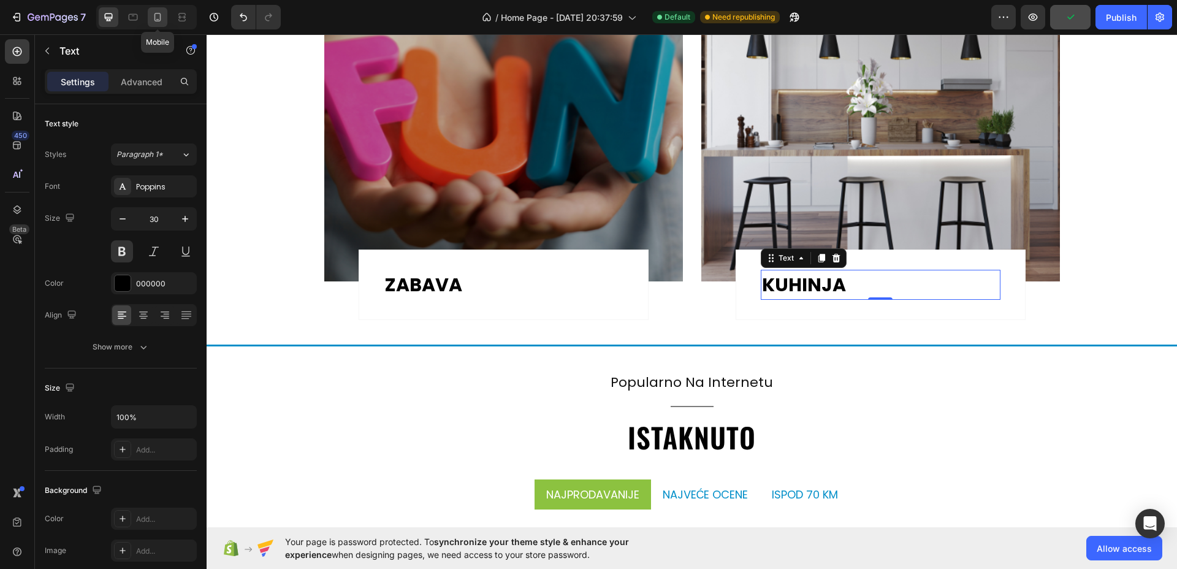
click at [161, 12] on icon at bounding box center [157, 17] width 12 height 12
type input "19"
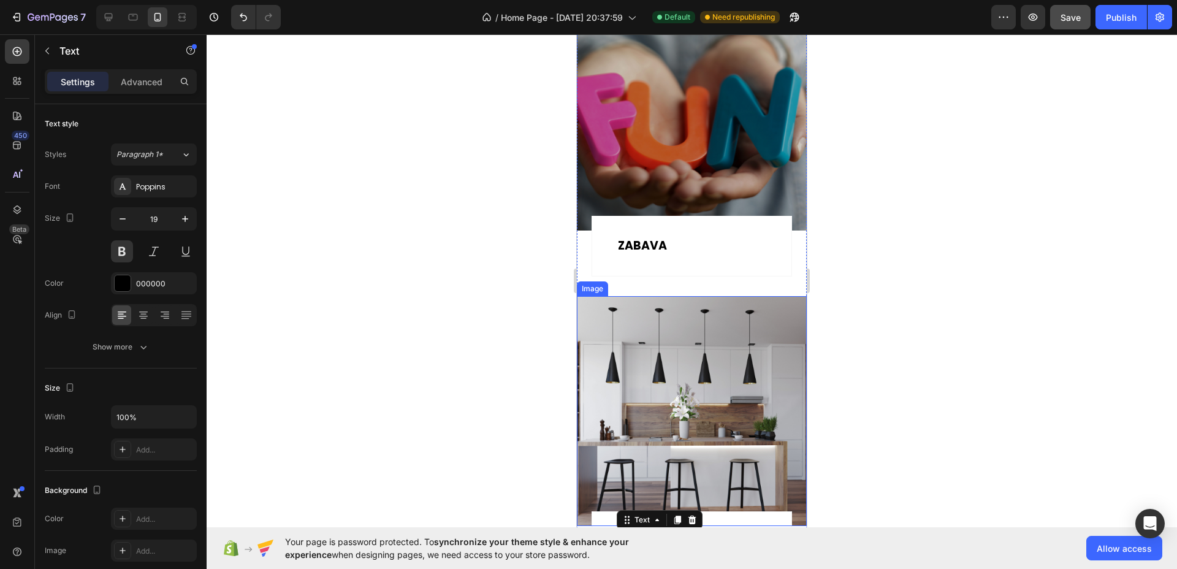
scroll to position [1639, 0]
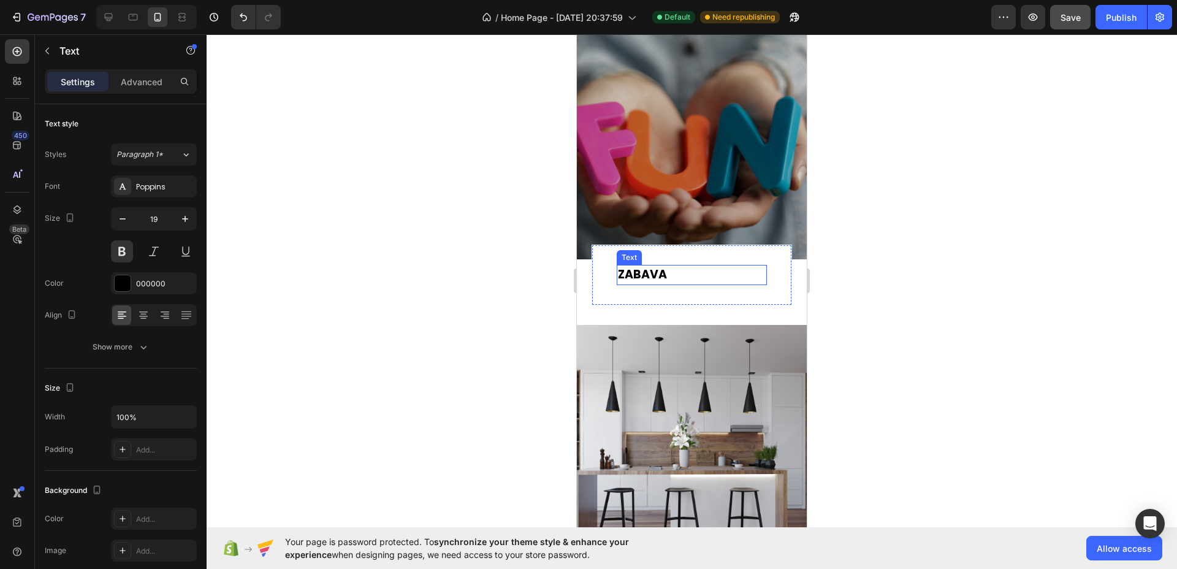
click at [684, 266] on p "ZABAVA" at bounding box center [692, 275] width 148 height 18
click at [186, 220] on icon "button" at bounding box center [185, 219] width 12 height 12
type input "20"
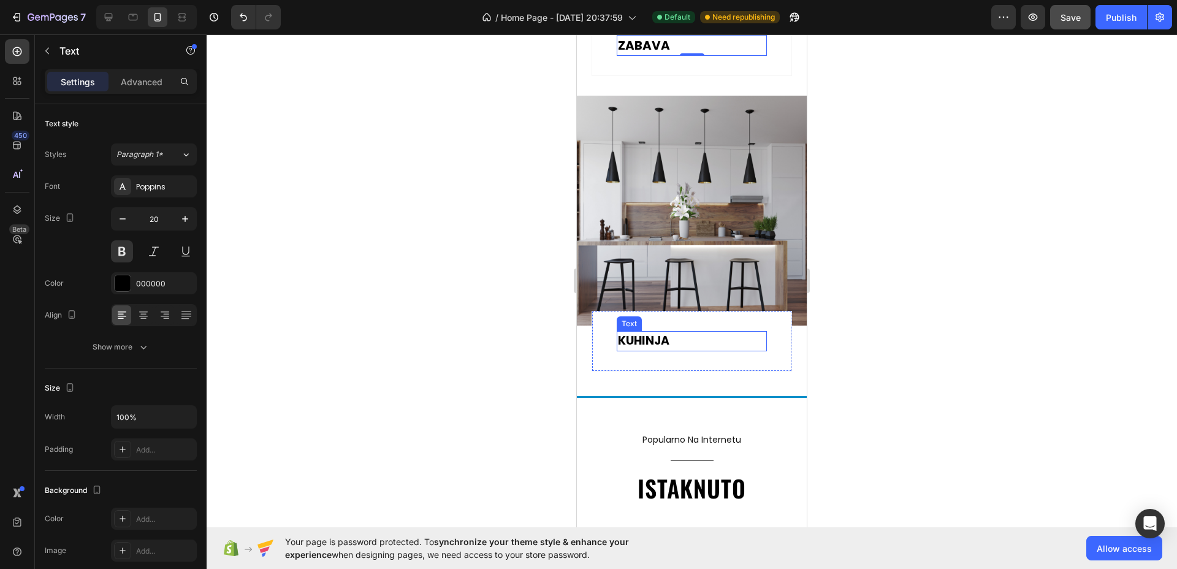
click at [678, 332] on p "KUHINJA" at bounding box center [692, 341] width 148 height 18
click at [186, 215] on icon "button" at bounding box center [185, 219] width 12 height 12
type input "20"
click at [743, 359] on div "OBAVEZNO POGLEDAJTE Heading Row Image ZABAVA Text Row Row Image KUHINJA Text 0 …" at bounding box center [692, 39] width 230 height 714
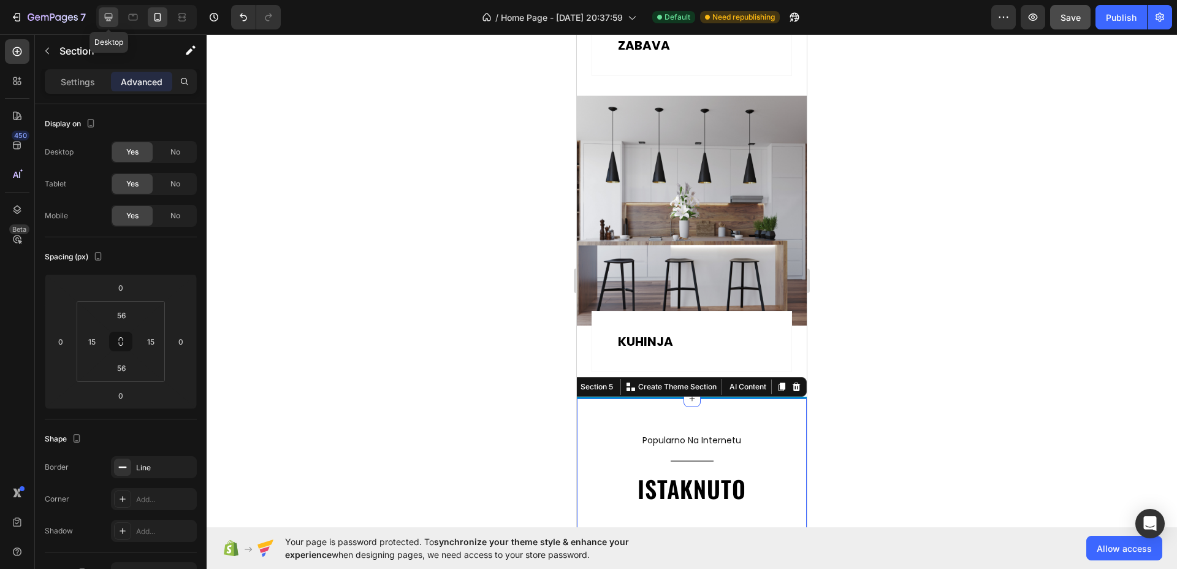
click at [101, 11] on div at bounding box center [109, 17] width 20 height 20
type input "40"
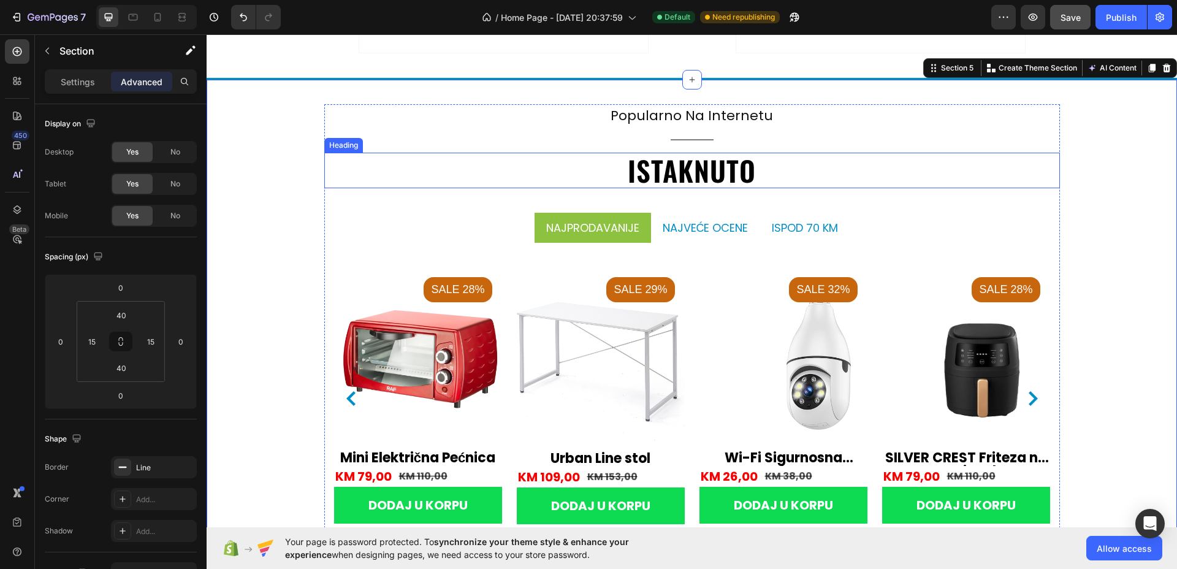
scroll to position [1942, 0]
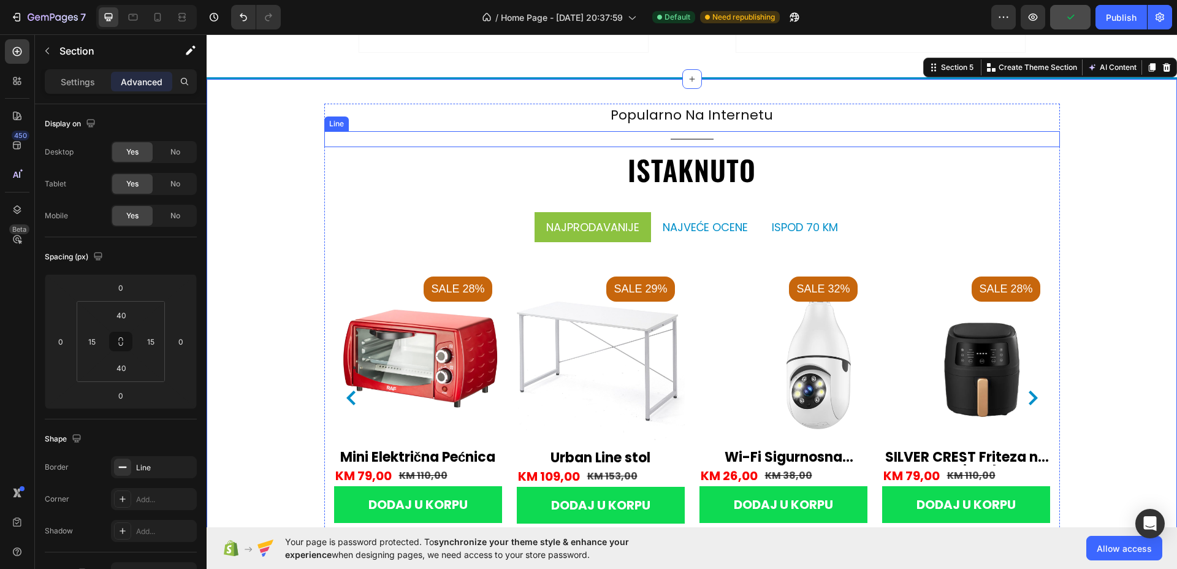
click at [701, 137] on div "Title Line" at bounding box center [692, 139] width 736 height 16
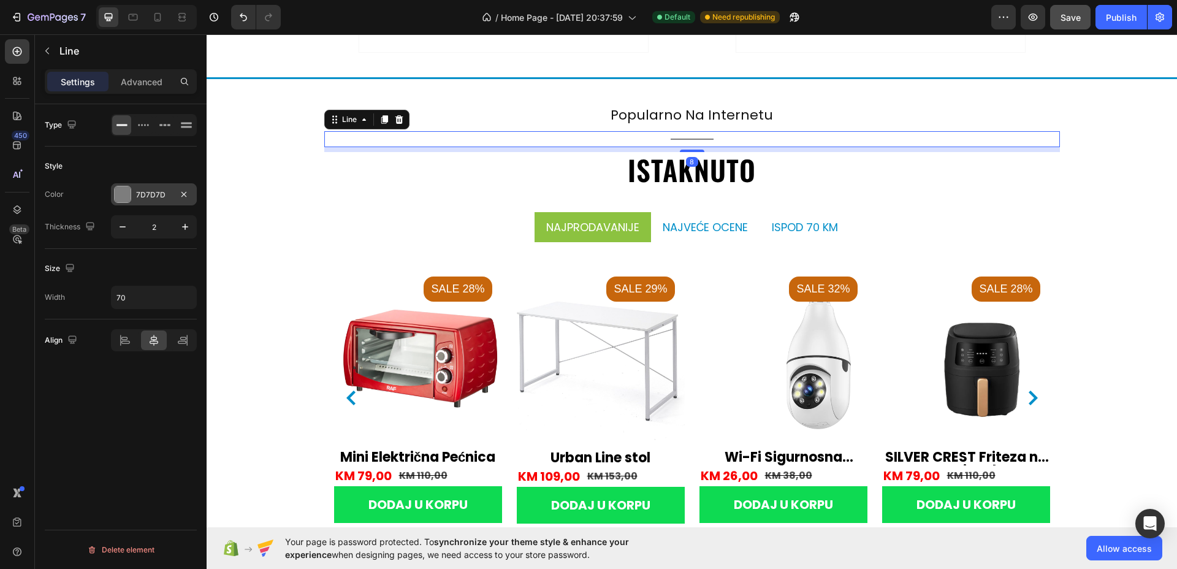
click at [142, 202] on div "7D7D7D" at bounding box center [154, 194] width 86 height 22
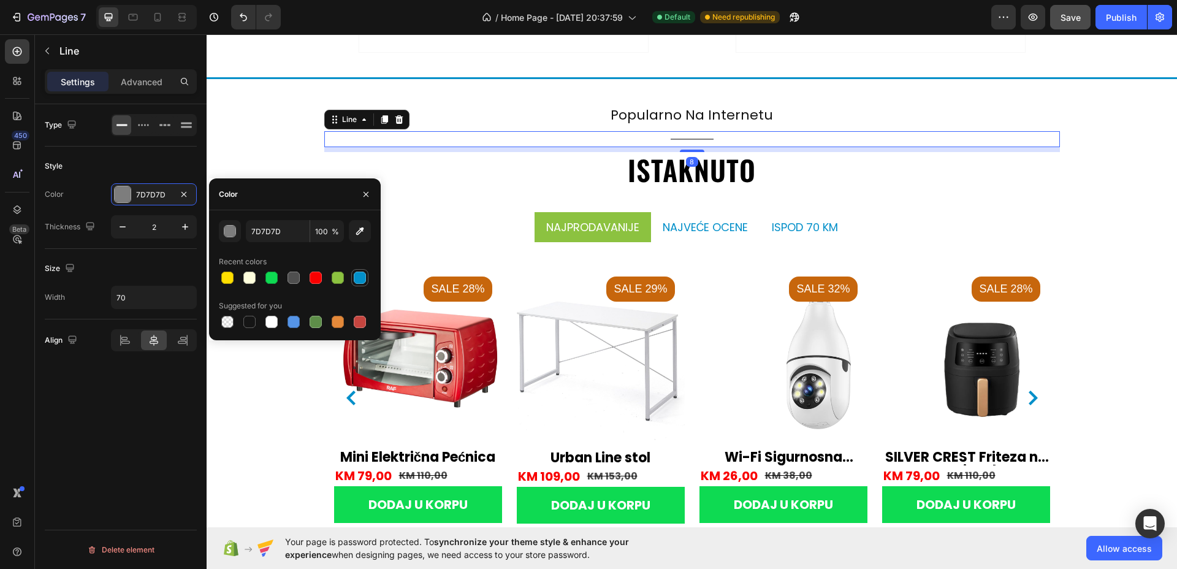
click at [361, 274] on div at bounding box center [360, 278] width 12 height 12
type input "028FC9"
click at [499, 159] on h2 "istaknuto" at bounding box center [692, 170] width 736 height 36
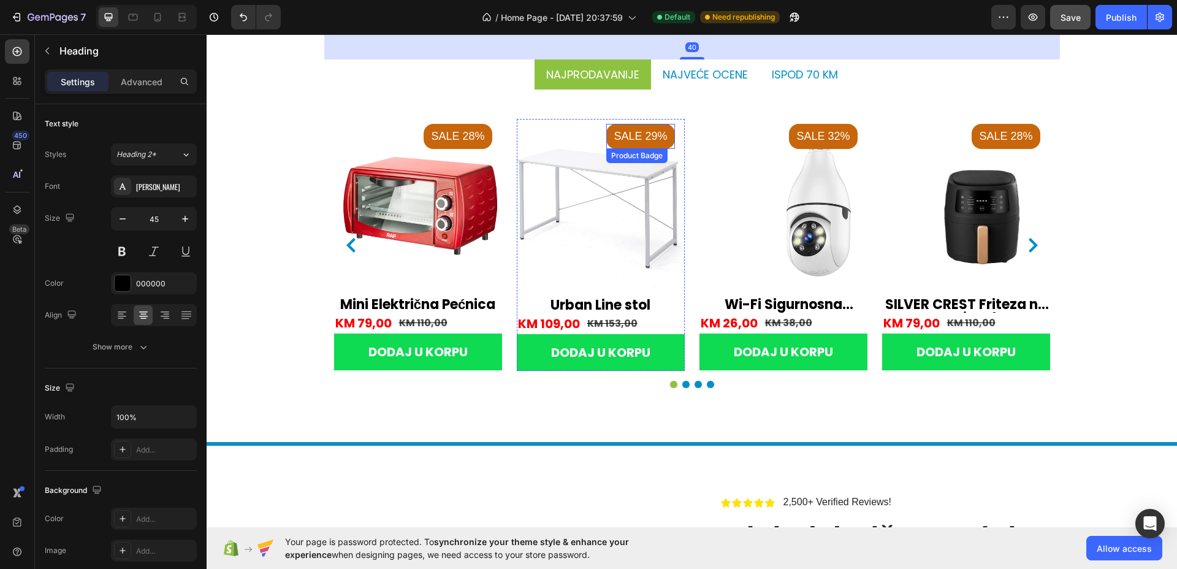
scroll to position [2095, 0]
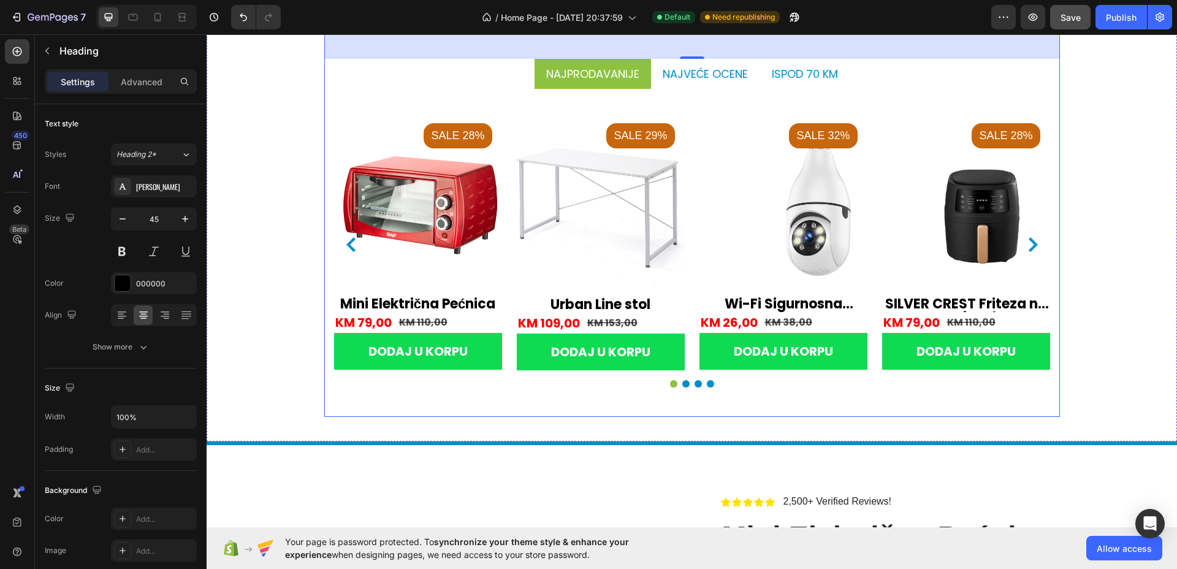
click at [624, 399] on div "popularno na internetu Text Title Line istaknuto Heading 40 Najprodavanije najv…" at bounding box center [692, 183] width 736 height 467
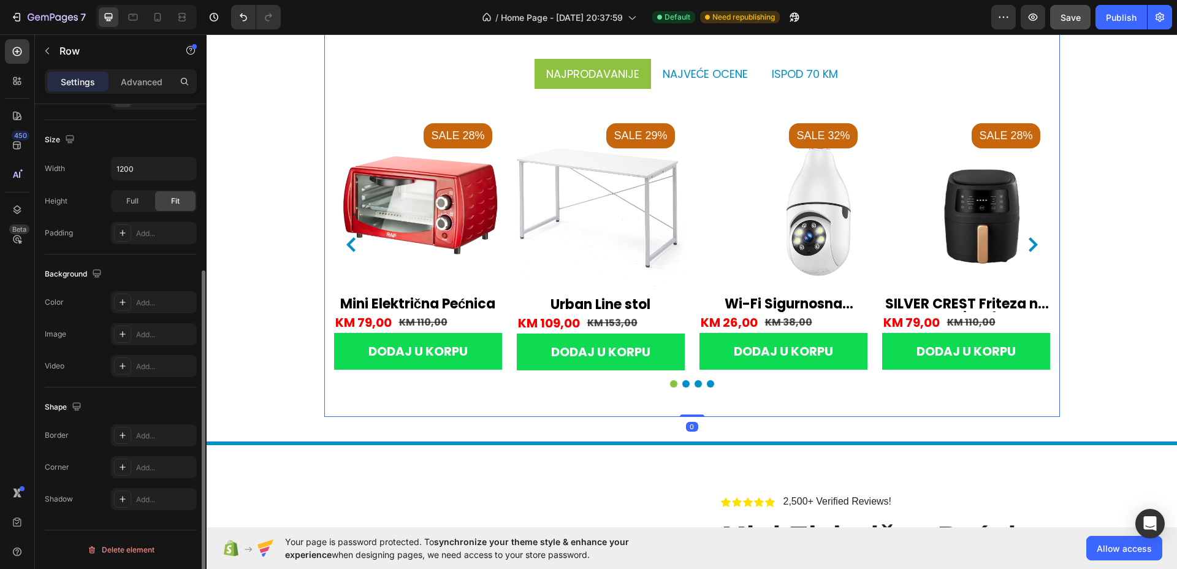
scroll to position [95, 0]
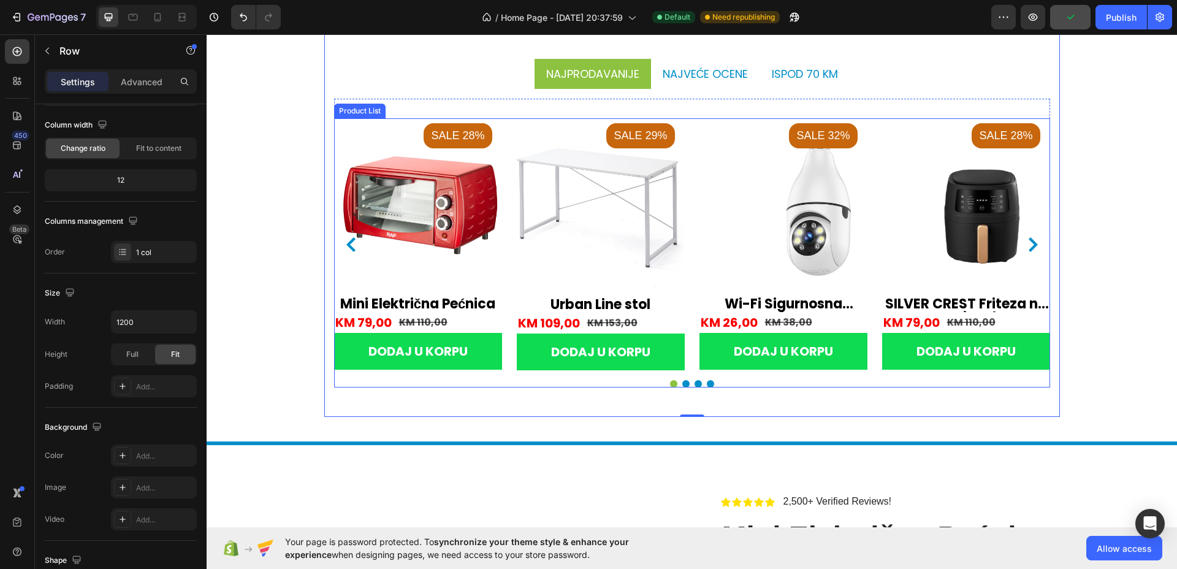
click at [691, 175] on div "Product Images Sale 28% Product Badge Mini Električna Pećnica (P) Title KM 79,0…" at bounding box center [692, 244] width 716 height 252
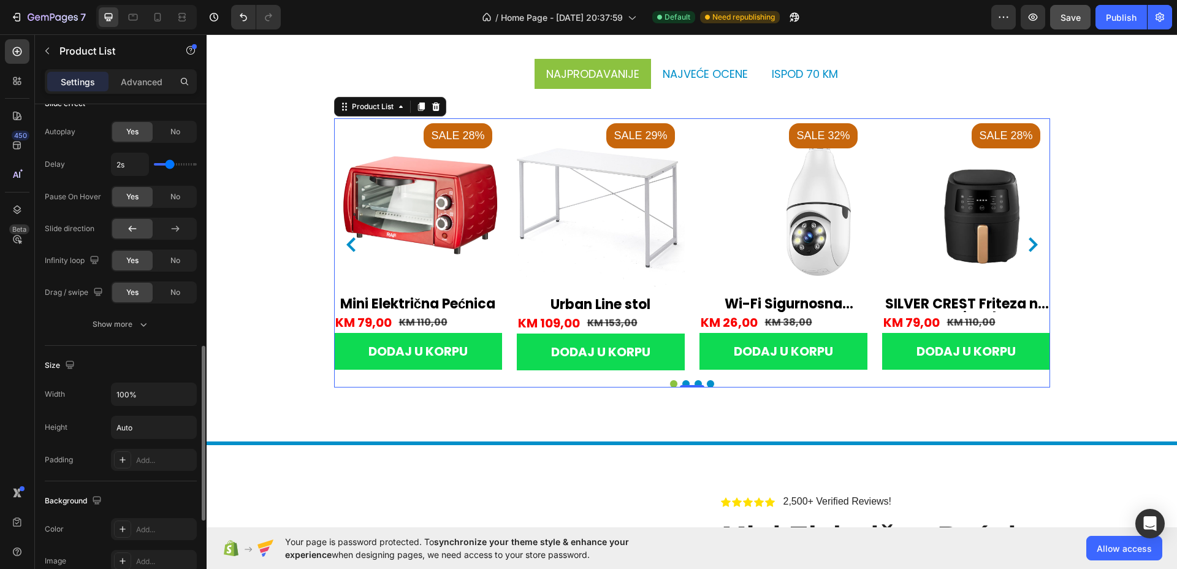
scroll to position [843, 0]
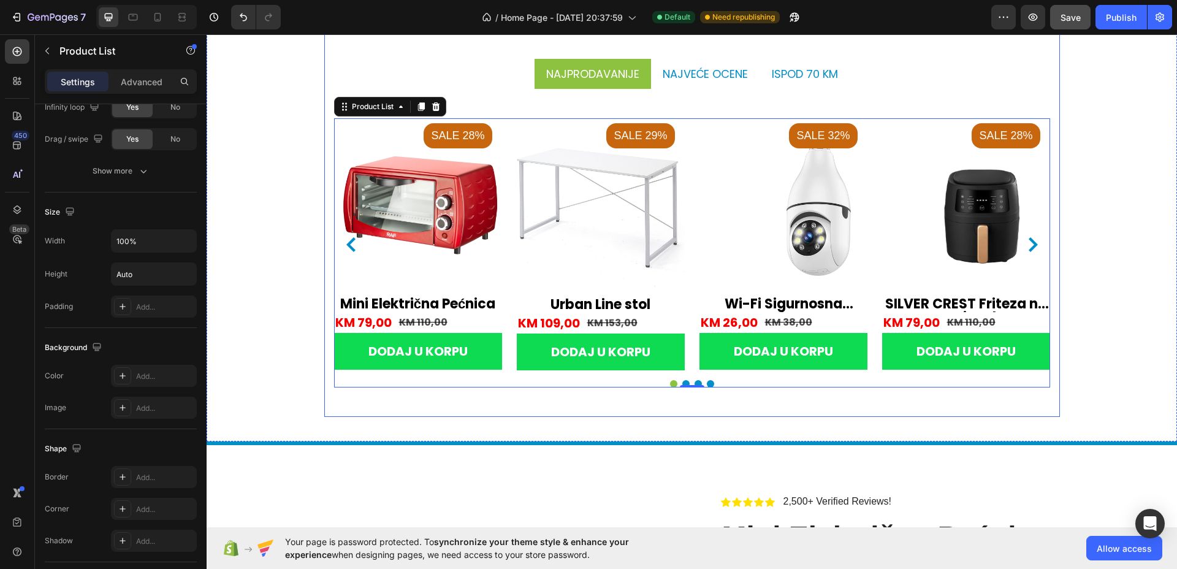
click at [764, 415] on div "popularno na internetu Text Title Line istaknuto Heading Najprodavanije najveće…" at bounding box center [692, 183] width 736 height 467
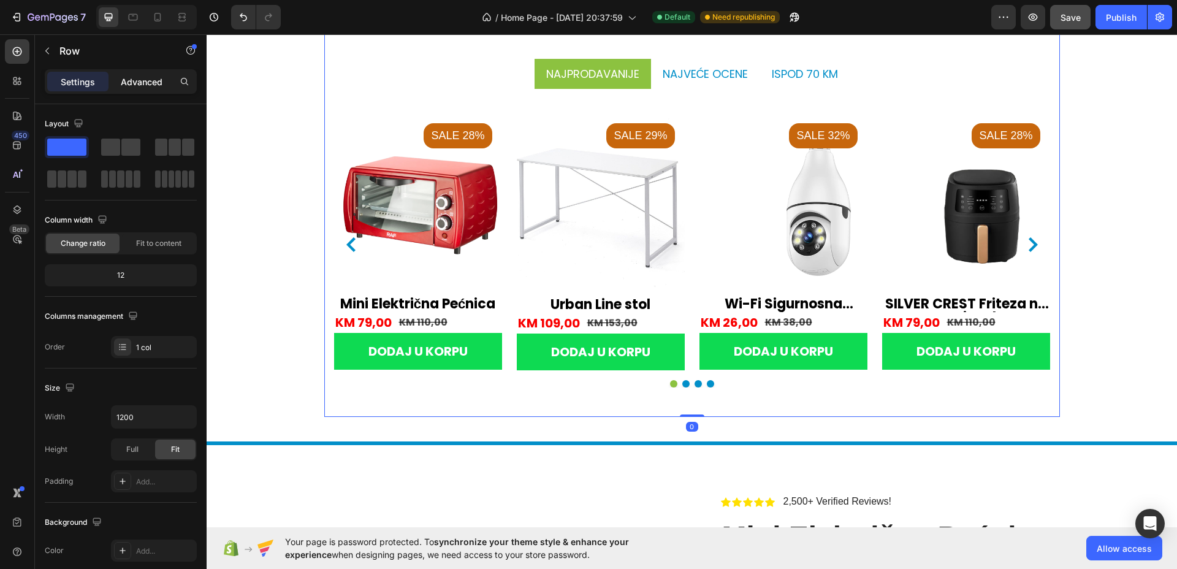
click at [126, 72] on div "Advanced" at bounding box center [141, 82] width 61 height 20
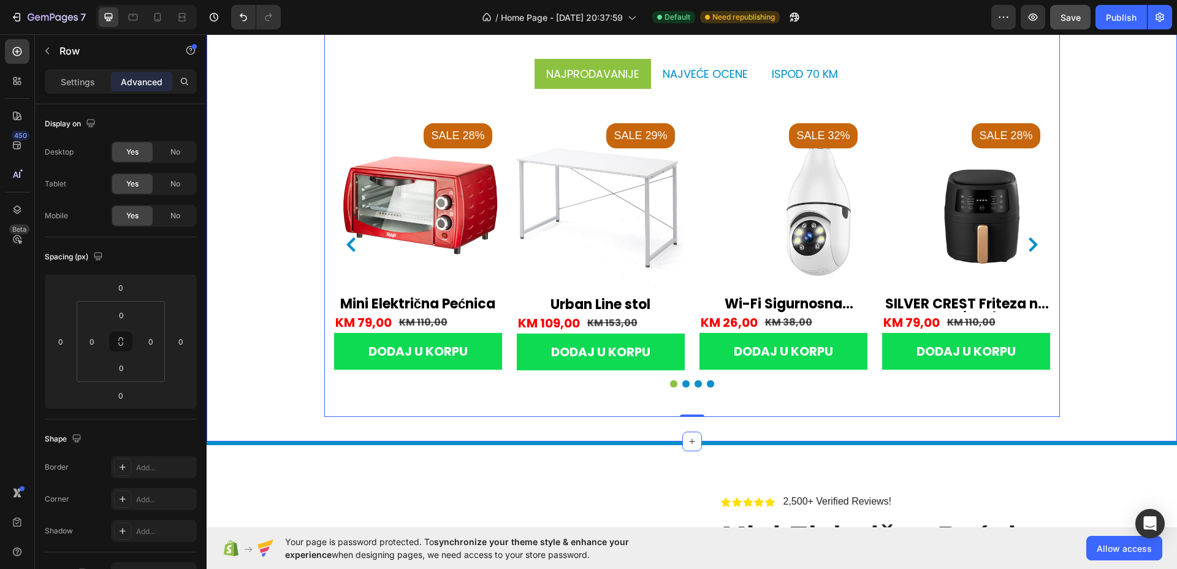
click at [253, 393] on div "popularno na internetu Text Title Line istaknuto Heading Najprodavanije najveće…" at bounding box center [692, 183] width 952 height 467
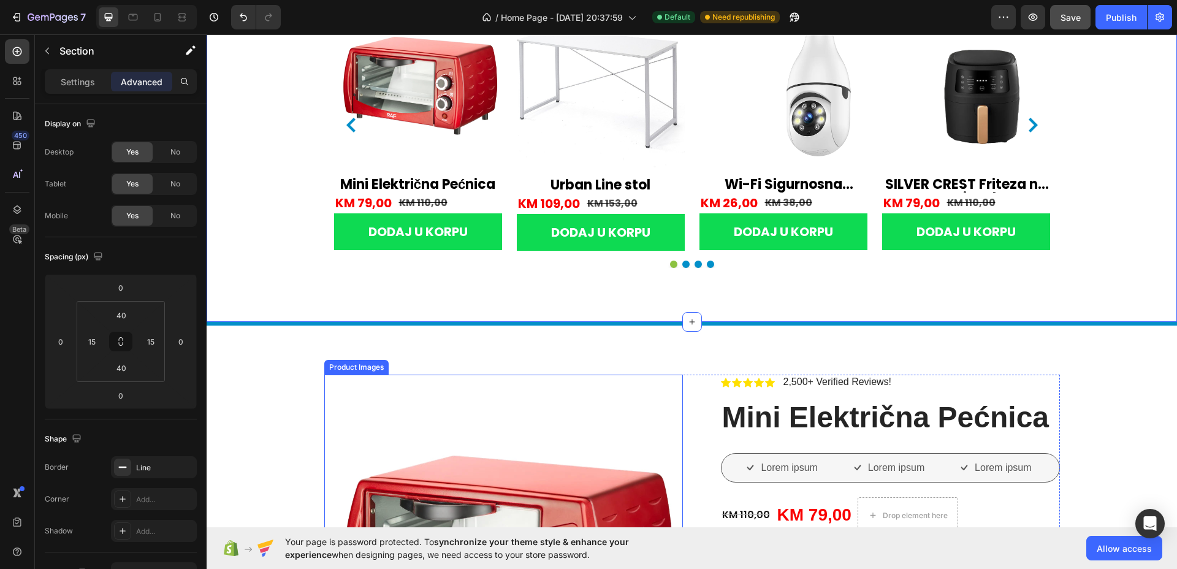
scroll to position [2325, 0]
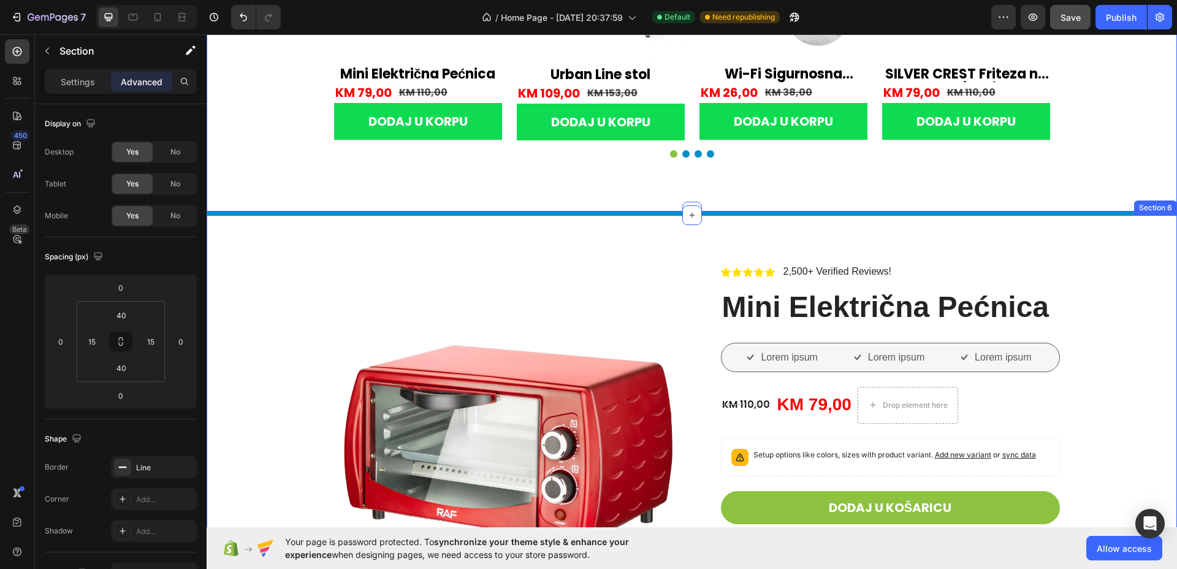
click at [420, 237] on div "Product Images Icon Icon Icon Icon Icon Icon List 2,500+ Verified Reviews! Text…" at bounding box center [692, 493] width 971 height 561
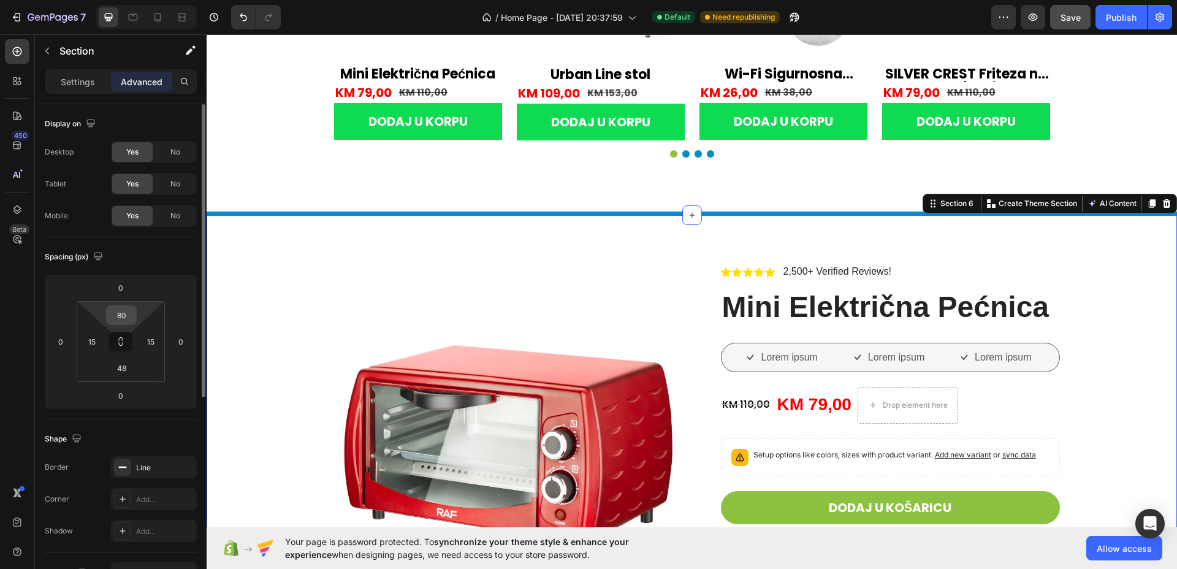
click at [124, 310] on input "80" at bounding box center [121, 315] width 25 height 18
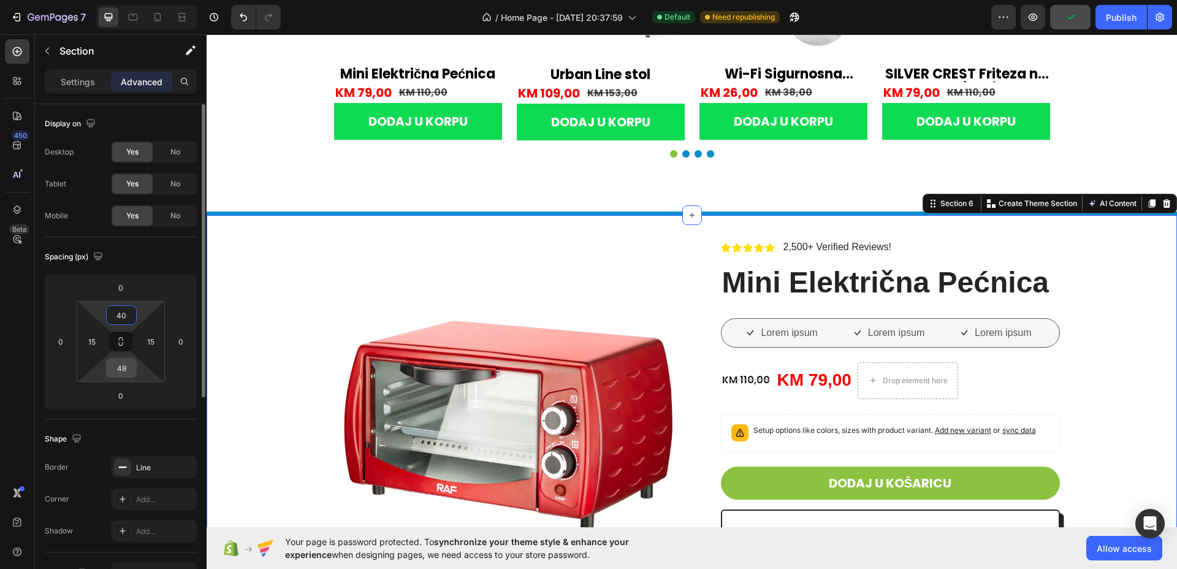
type input "40"
click at [125, 371] on input "48" at bounding box center [121, 368] width 25 height 18
click at [125, 370] on input "4840" at bounding box center [121, 368] width 25 height 18
type input "40"
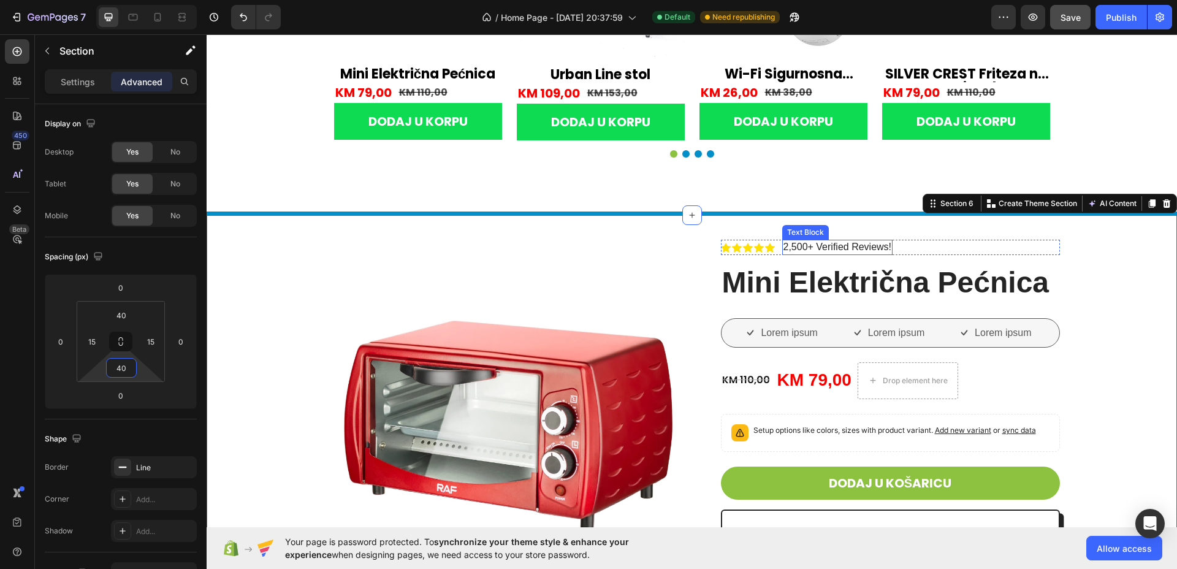
click at [835, 247] on p "2,500+ Verified Reviews!" at bounding box center [838, 247] width 109 height 13
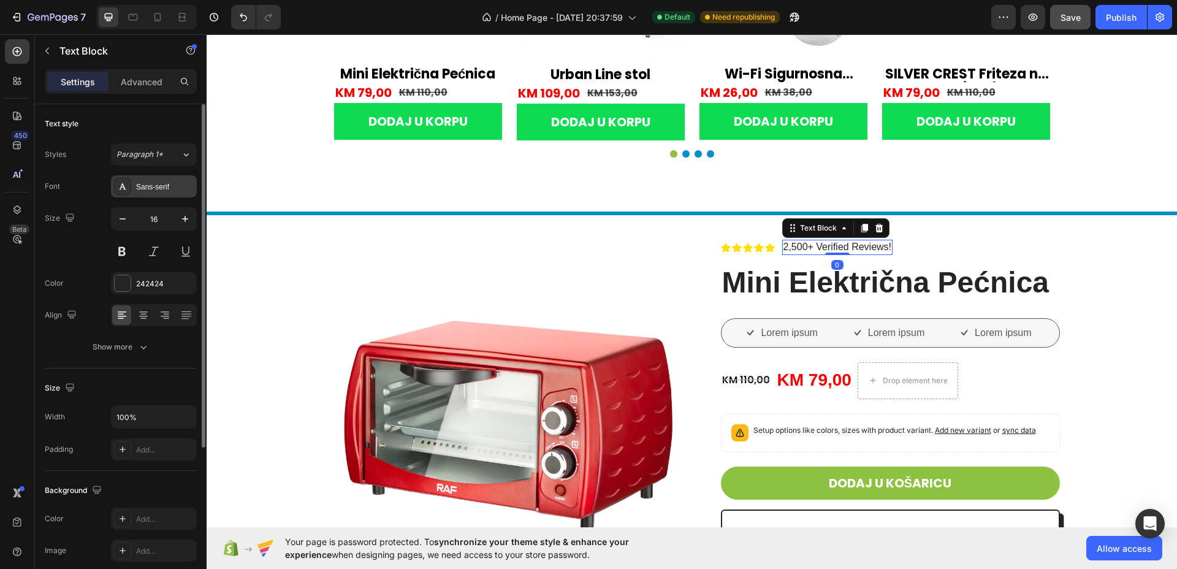
click at [164, 189] on div "Sans-serif" at bounding box center [165, 187] width 58 height 11
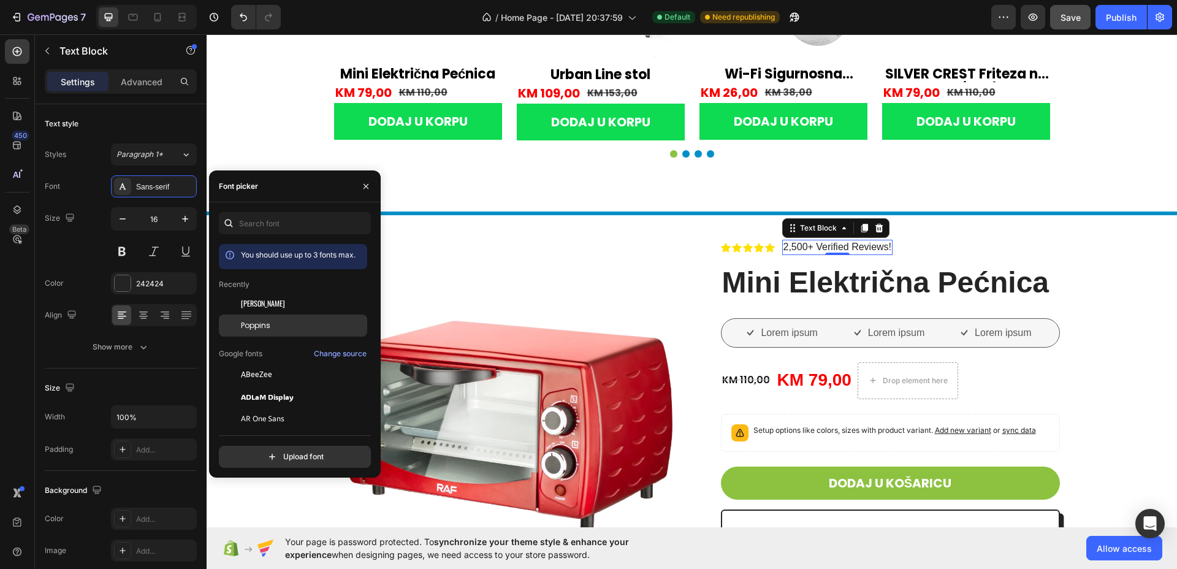
click at [247, 320] on span "Poppins" at bounding box center [255, 325] width 29 height 11
click at [184, 220] on icon "button" at bounding box center [185, 219] width 12 height 12
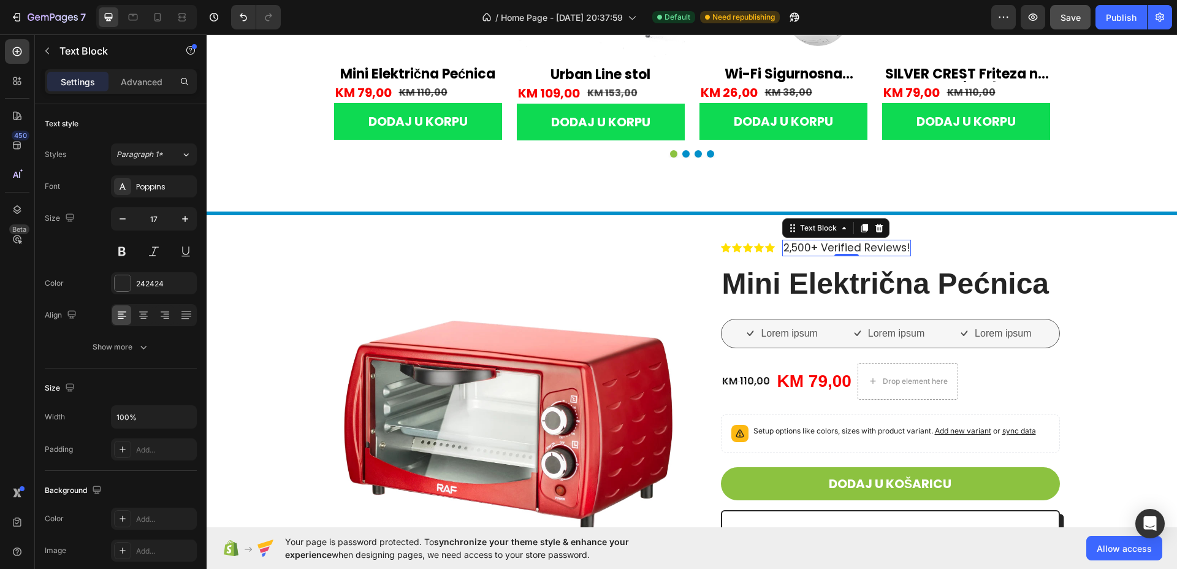
type input "18"
click at [876, 249] on p "2,500+ Verified Reviews!" at bounding box center [851, 248] width 134 height 14
click at [909, 250] on p "2,500+ Verified Reviews!" at bounding box center [851, 248] width 134 height 14
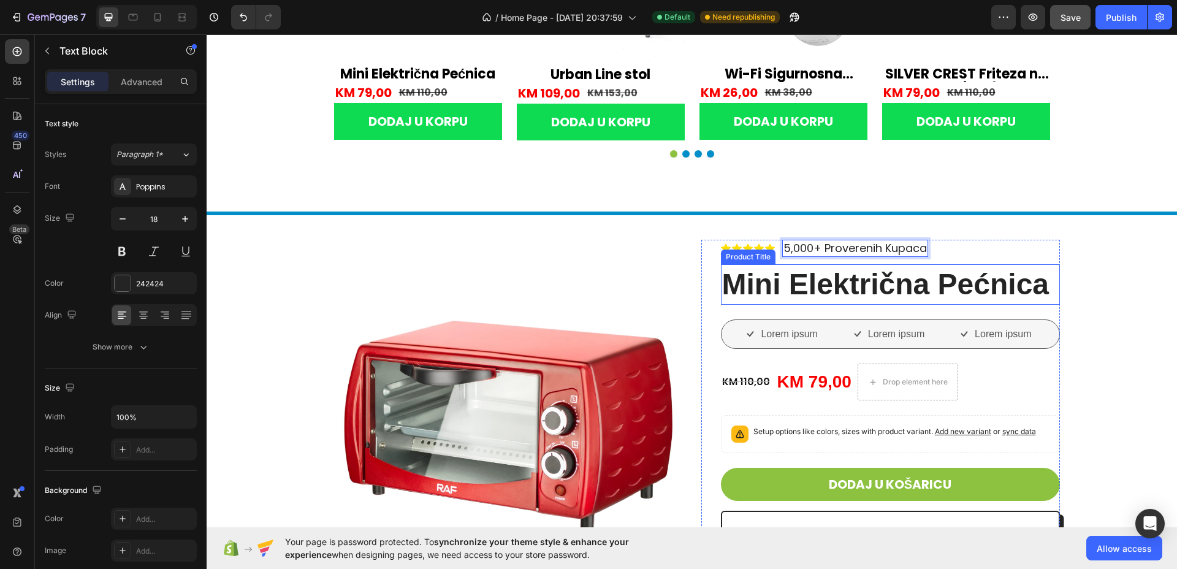
click at [829, 279] on h1 "Mini Električna Pećnica" at bounding box center [890, 284] width 339 height 40
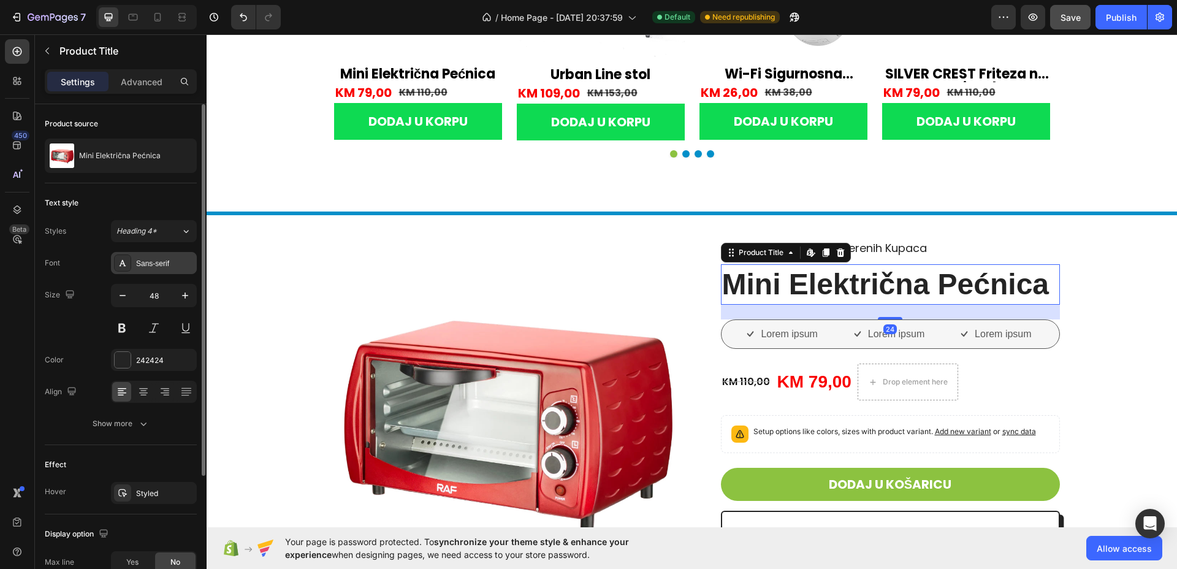
click at [156, 262] on div "Sans-serif" at bounding box center [165, 263] width 58 height 11
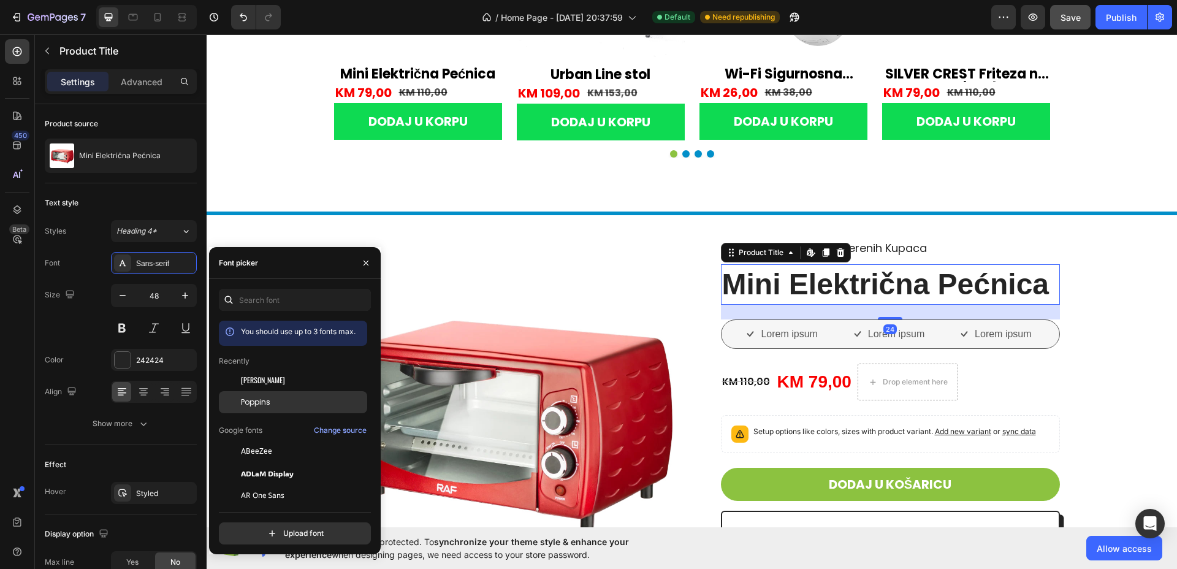
click at [258, 402] on span "Poppins" at bounding box center [255, 402] width 29 height 11
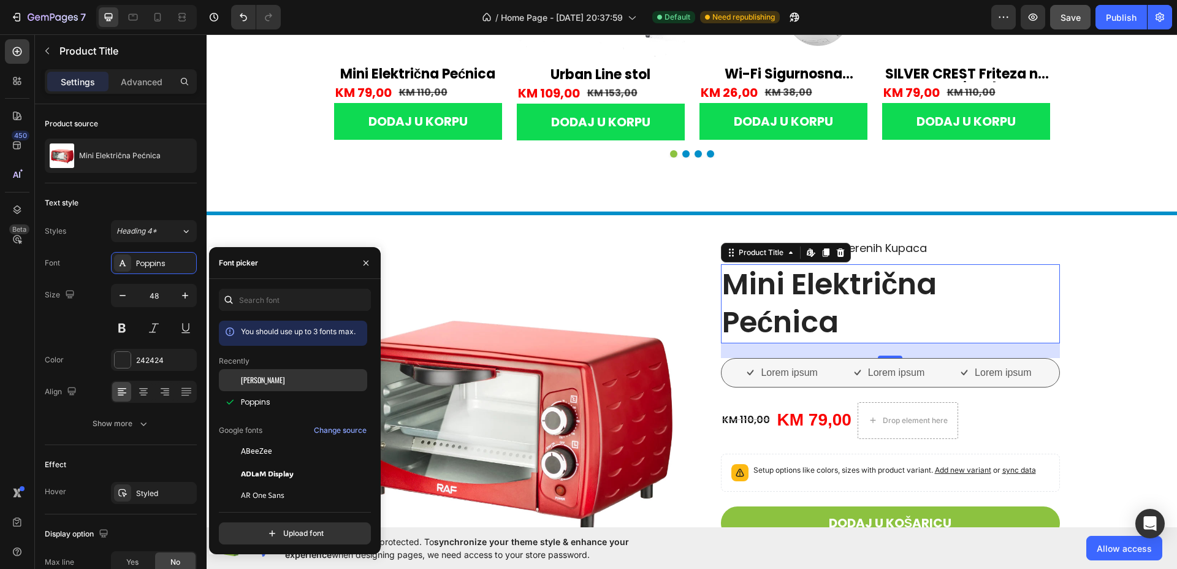
click at [256, 379] on span "[PERSON_NAME]" at bounding box center [263, 380] width 44 height 11
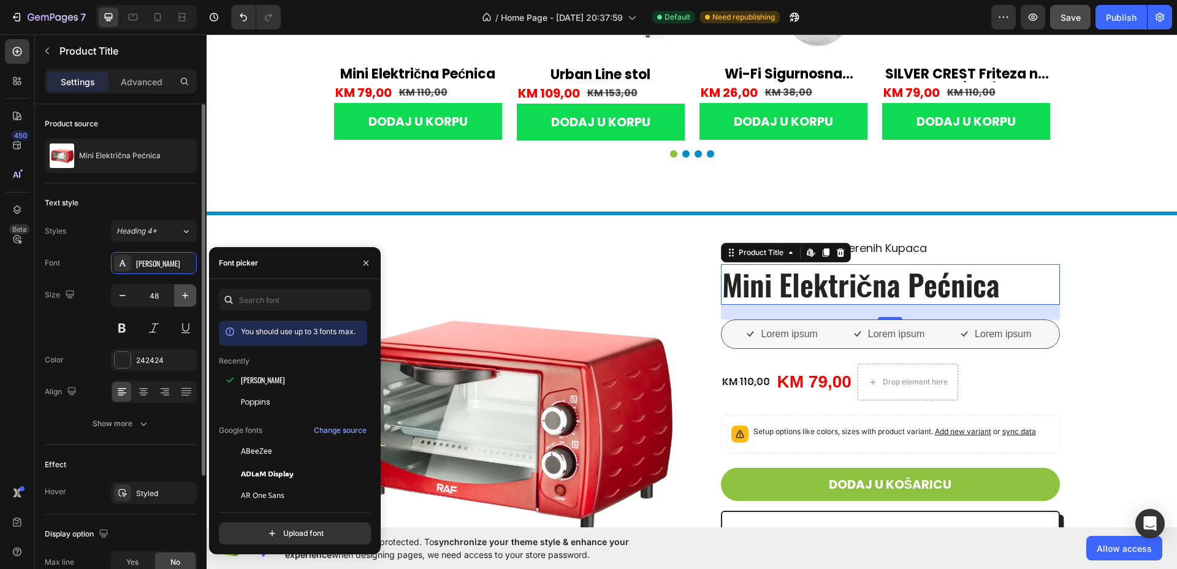
click at [183, 297] on icon "button" at bounding box center [185, 295] width 12 height 12
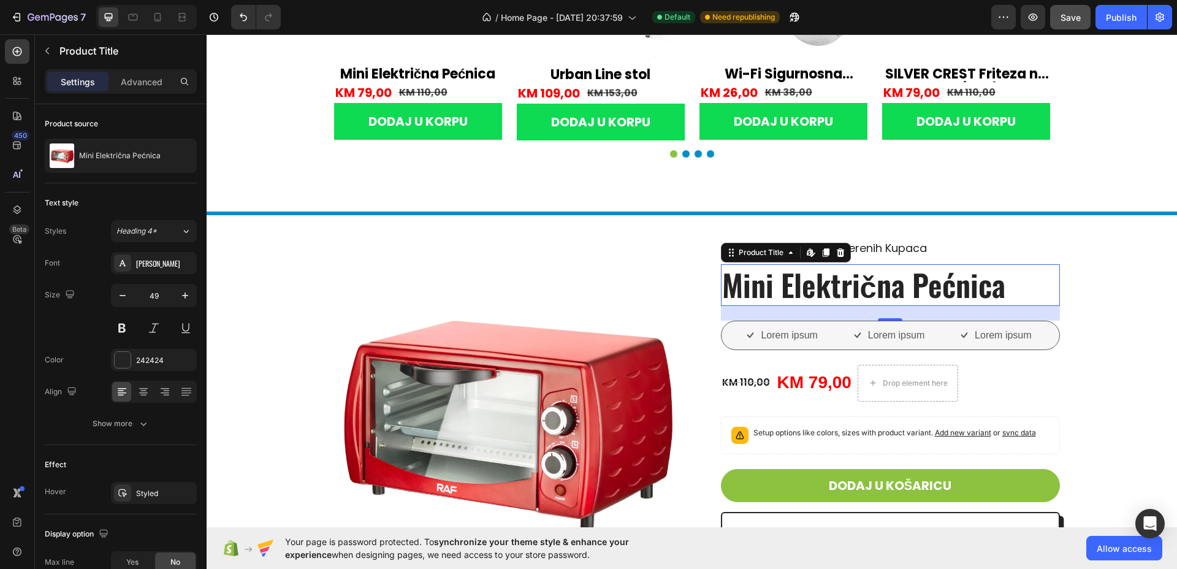
type input "50"
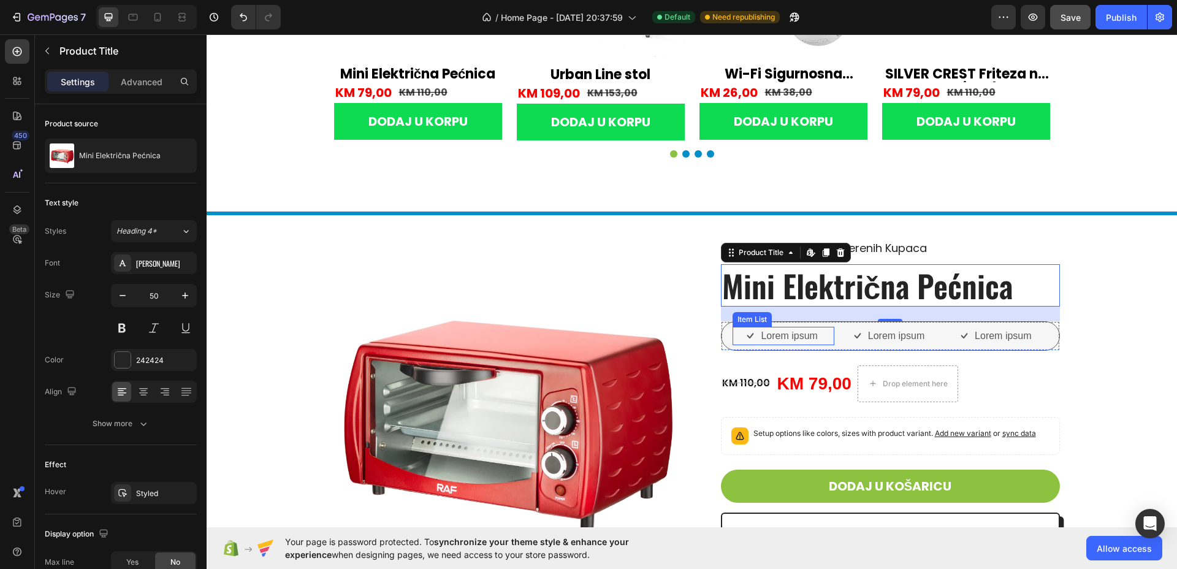
click at [792, 334] on p "Lorem ipsum" at bounding box center [789, 336] width 56 height 15
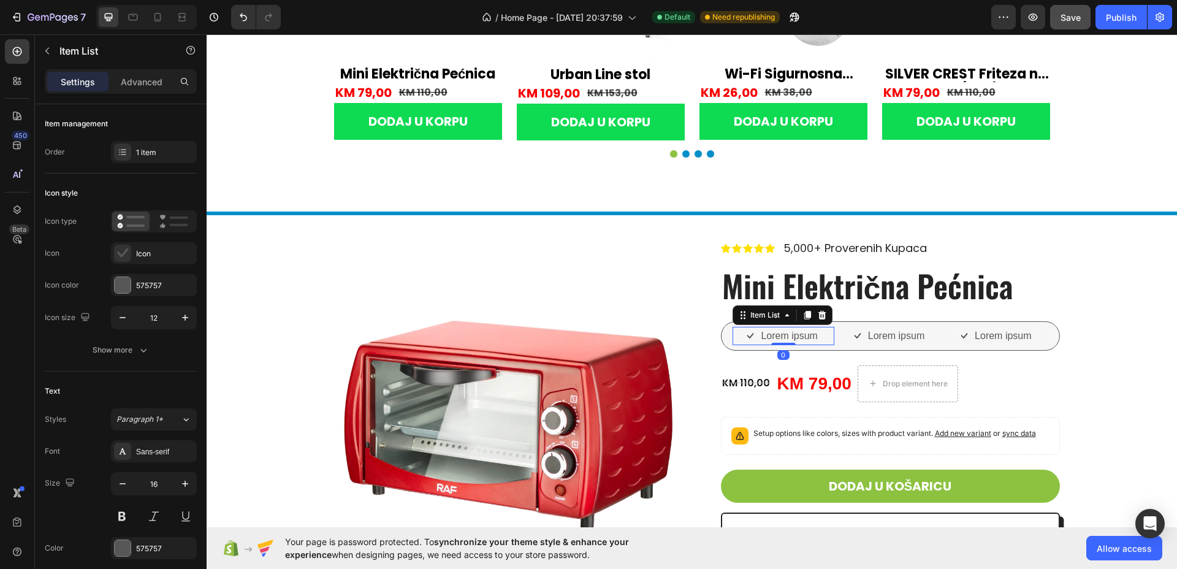
click at [792, 334] on p "Lorem ipsum" at bounding box center [789, 336] width 56 height 15
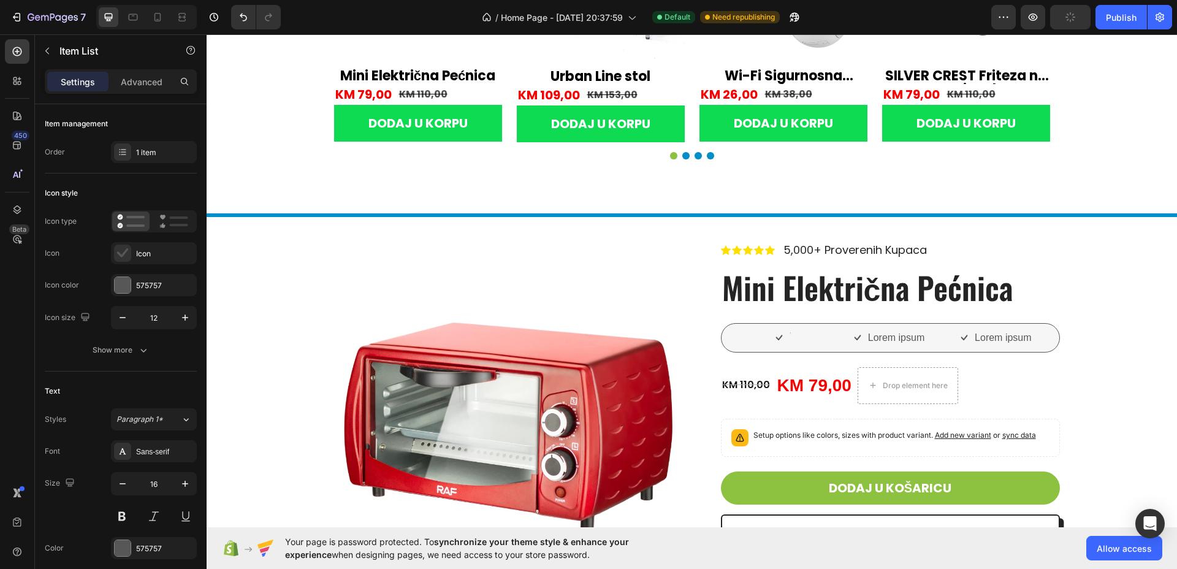
scroll to position [2321, 0]
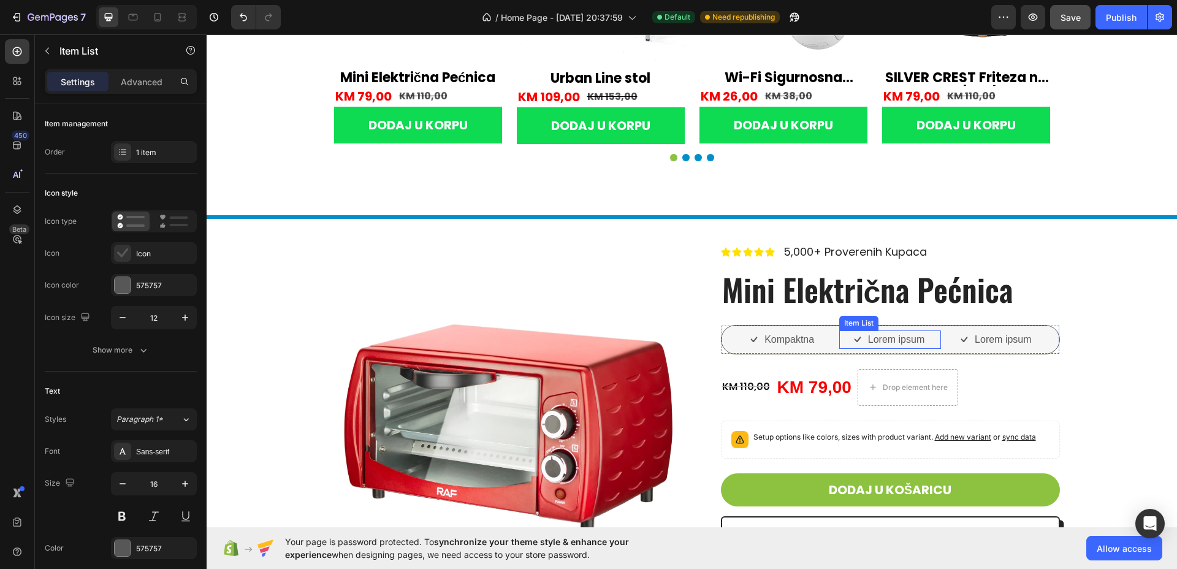
click at [879, 341] on p "Lorem ipsum" at bounding box center [896, 339] width 56 height 15
click at [877, 340] on p "praktična" at bounding box center [897, 339] width 40 height 15
click at [998, 337] on p "Lorem ipsum" at bounding box center [1003, 339] width 56 height 15
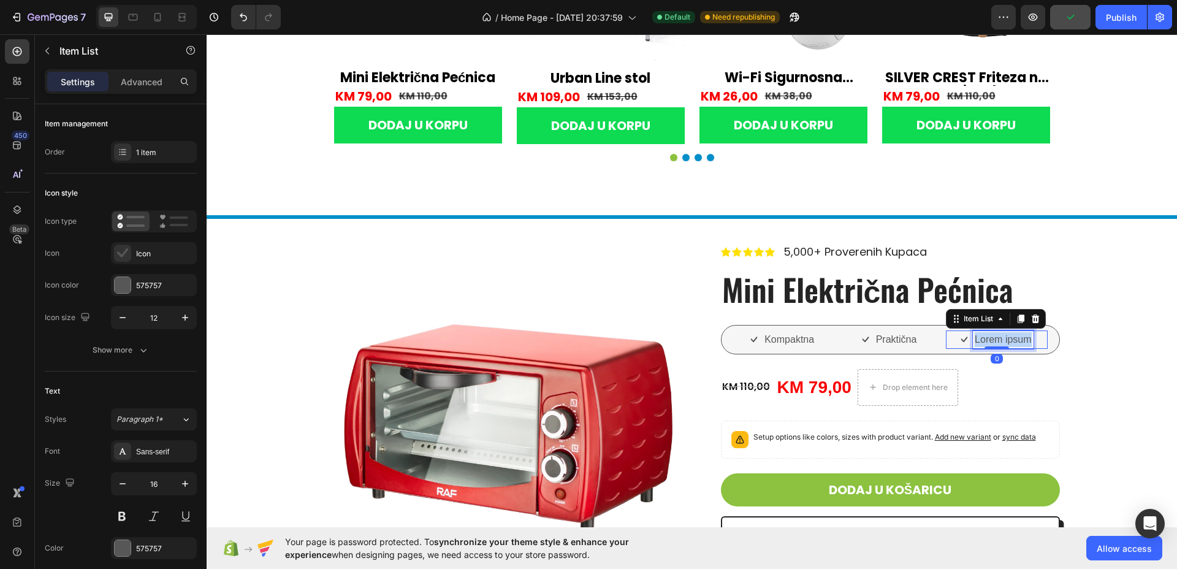
click at [998, 336] on p "Lorem ipsum" at bounding box center [1003, 339] width 56 height 15
click at [151, 460] on div "Sans-serif" at bounding box center [154, 451] width 86 height 22
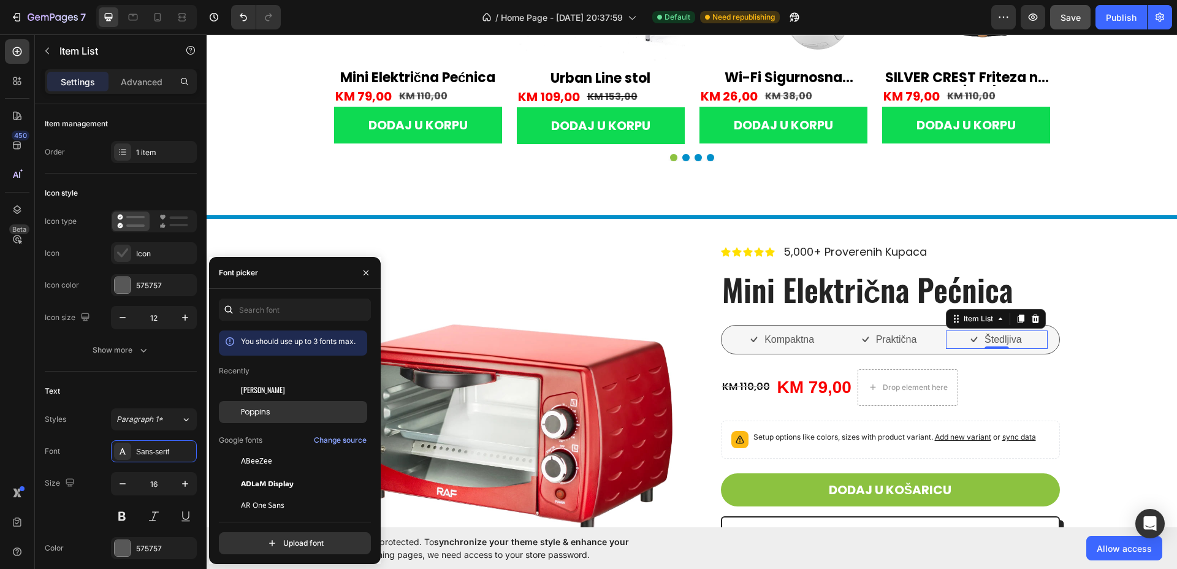
click at [266, 408] on span "Poppins" at bounding box center [255, 412] width 29 height 11
click at [897, 340] on p "Praktična" at bounding box center [896, 339] width 41 height 15
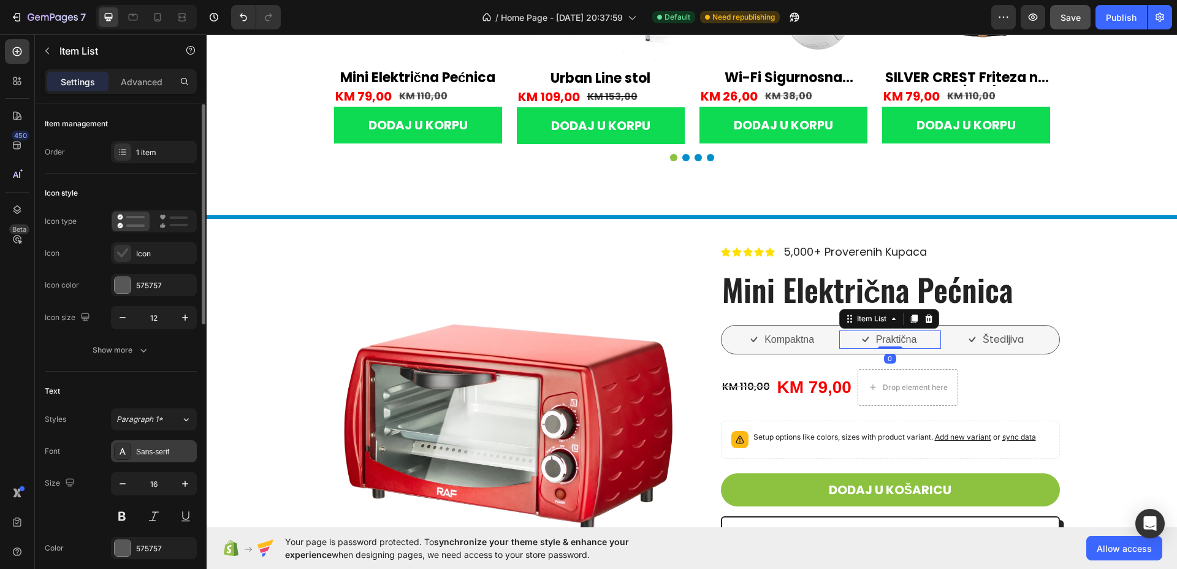
click at [155, 459] on div "Sans-serif" at bounding box center [154, 451] width 86 height 22
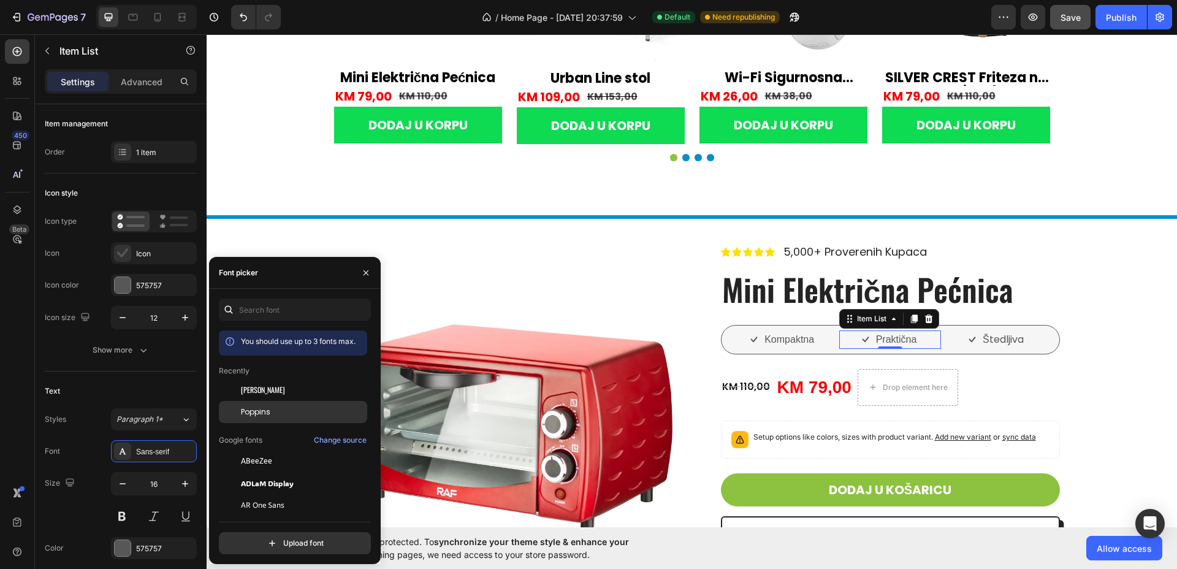
click at [271, 415] on div "Poppins" at bounding box center [303, 412] width 124 height 11
click at [775, 341] on p "Kompaktna" at bounding box center [790, 339] width 50 height 15
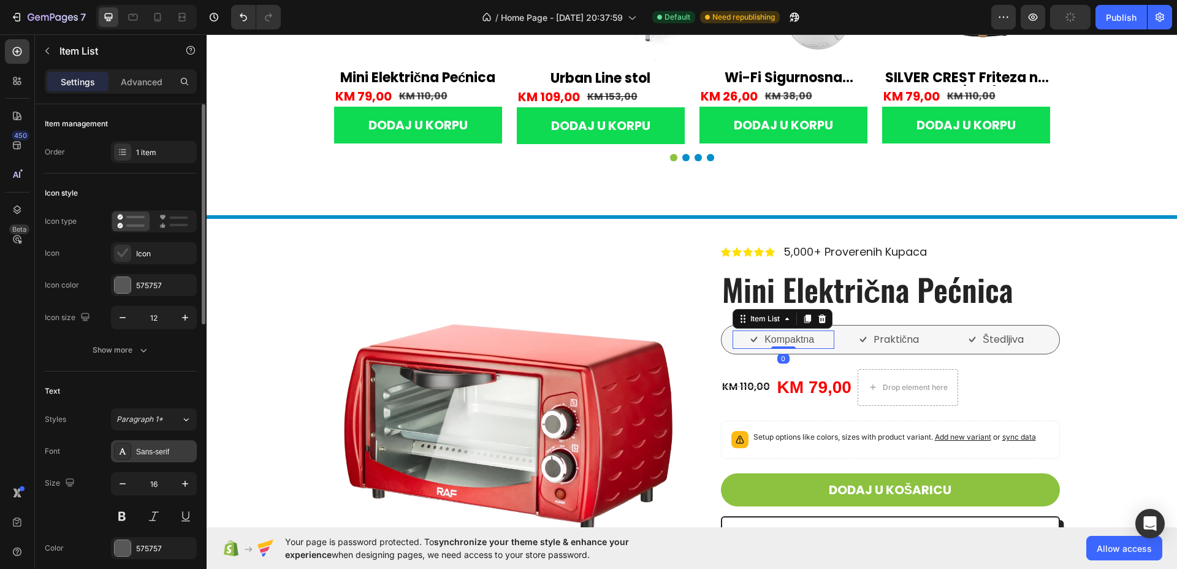
click at [147, 448] on div "Sans-serif" at bounding box center [165, 451] width 58 height 11
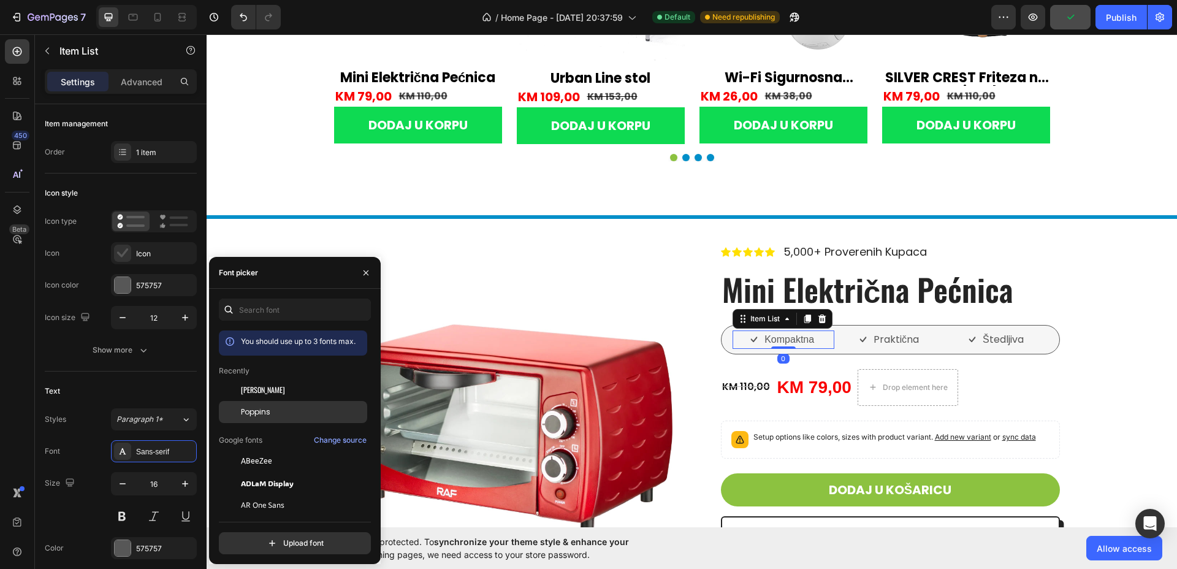
click at [257, 412] on span "Poppins" at bounding box center [255, 412] width 29 height 11
click at [183, 484] on icon "button" at bounding box center [185, 484] width 6 height 6
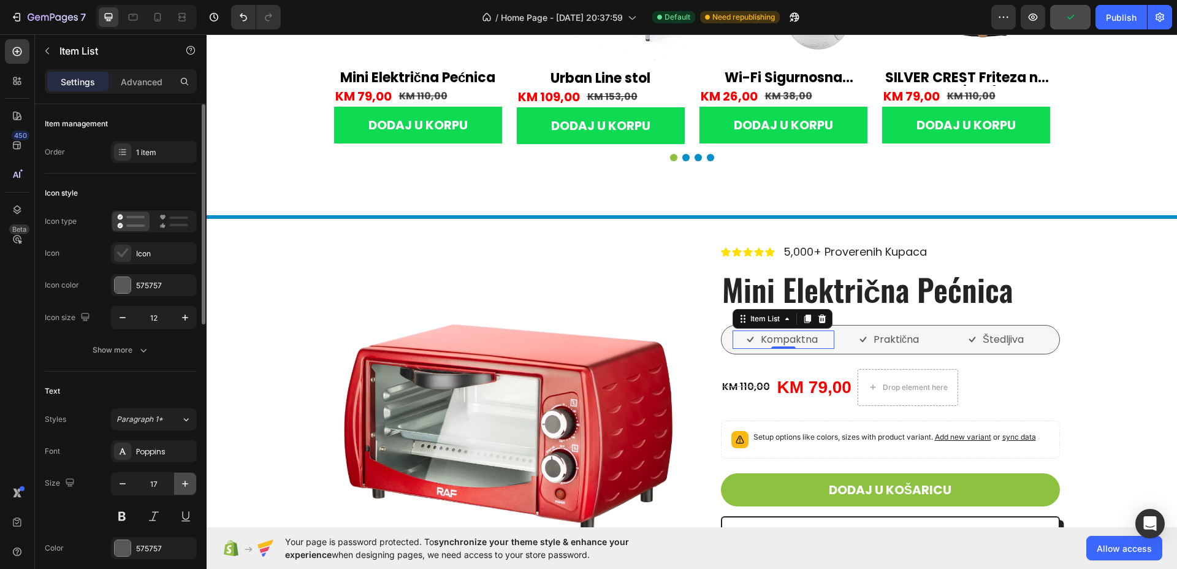
click at [183, 484] on icon "button" at bounding box center [185, 484] width 6 height 6
type input "18"
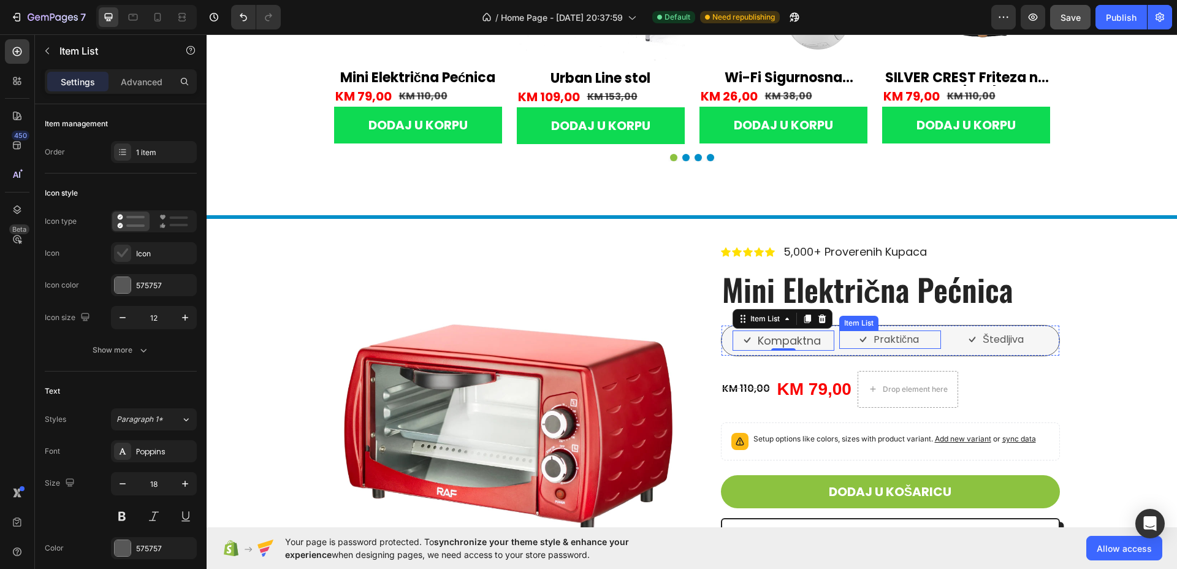
click at [880, 334] on p "Praktična" at bounding box center [896, 339] width 45 height 15
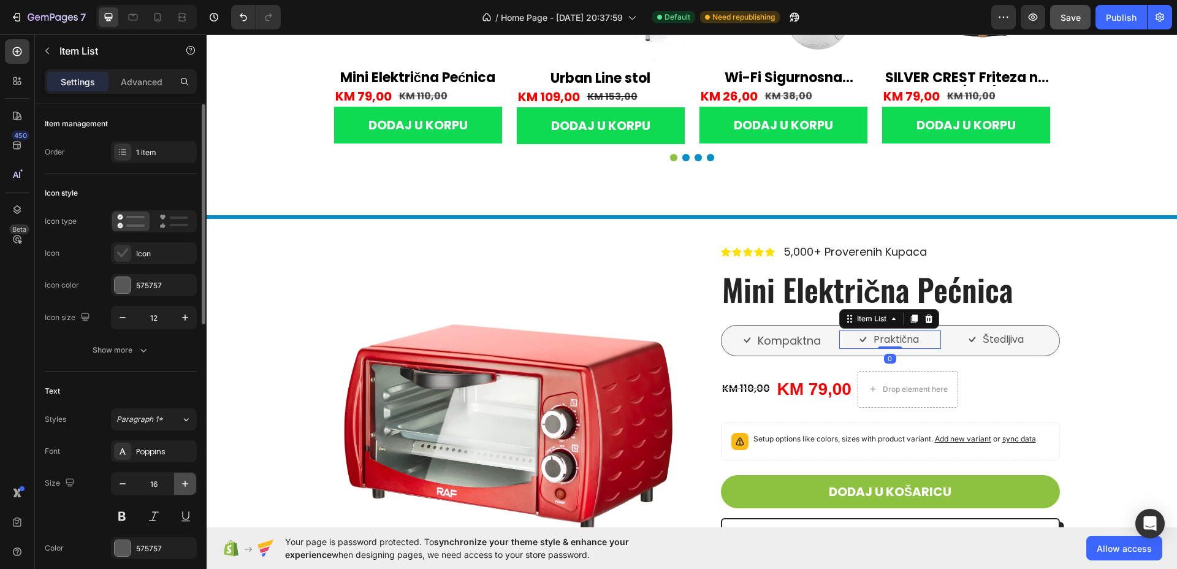
click at [182, 482] on icon "button" at bounding box center [185, 484] width 12 height 12
click at [183, 481] on icon "button" at bounding box center [185, 484] width 12 height 12
type input "18"
click at [1024, 340] on div "Štedljiva" at bounding box center [997, 340] width 102 height 18
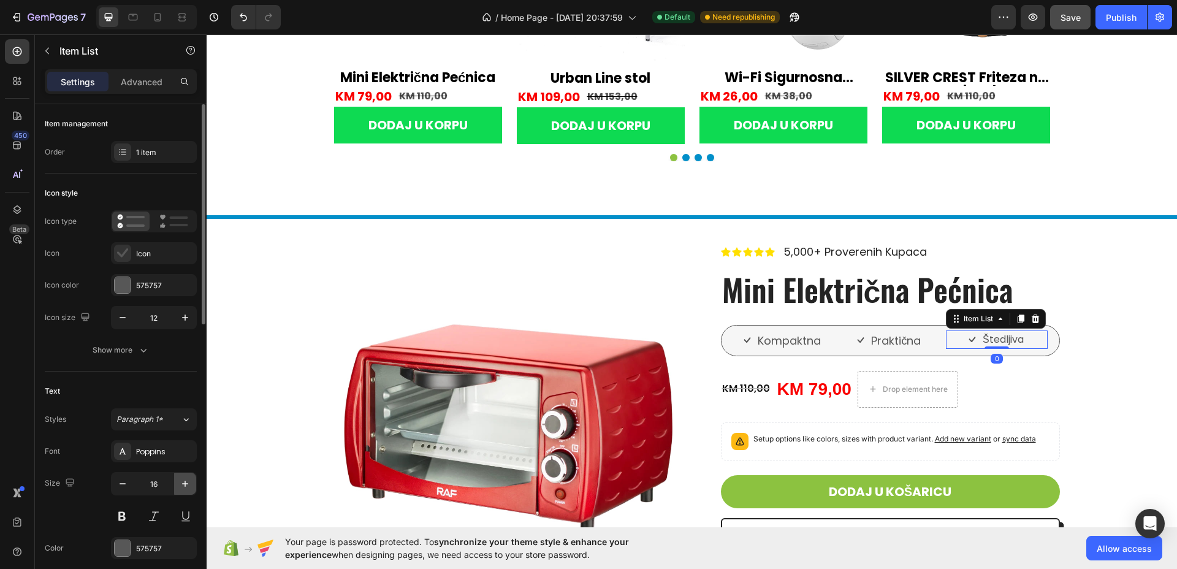
click at [190, 484] on icon "button" at bounding box center [185, 484] width 12 height 12
type input "18"
click at [741, 388] on div "KM 110,00" at bounding box center [746, 388] width 50 height 15
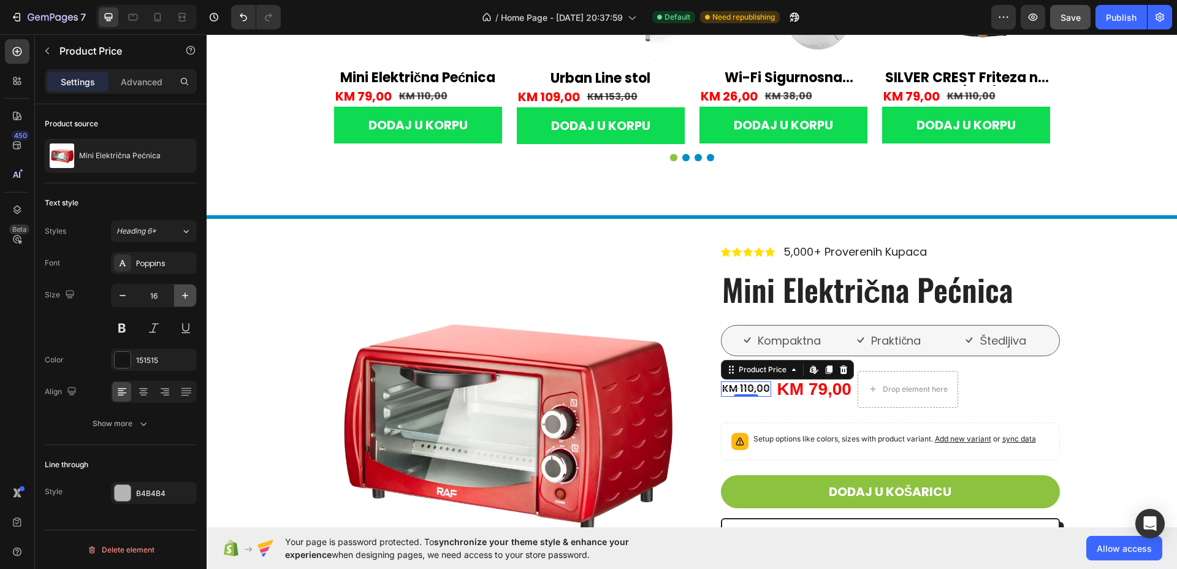
click at [187, 296] on icon "button" at bounding box center [185, 296] width 6 height 6
type input "18"
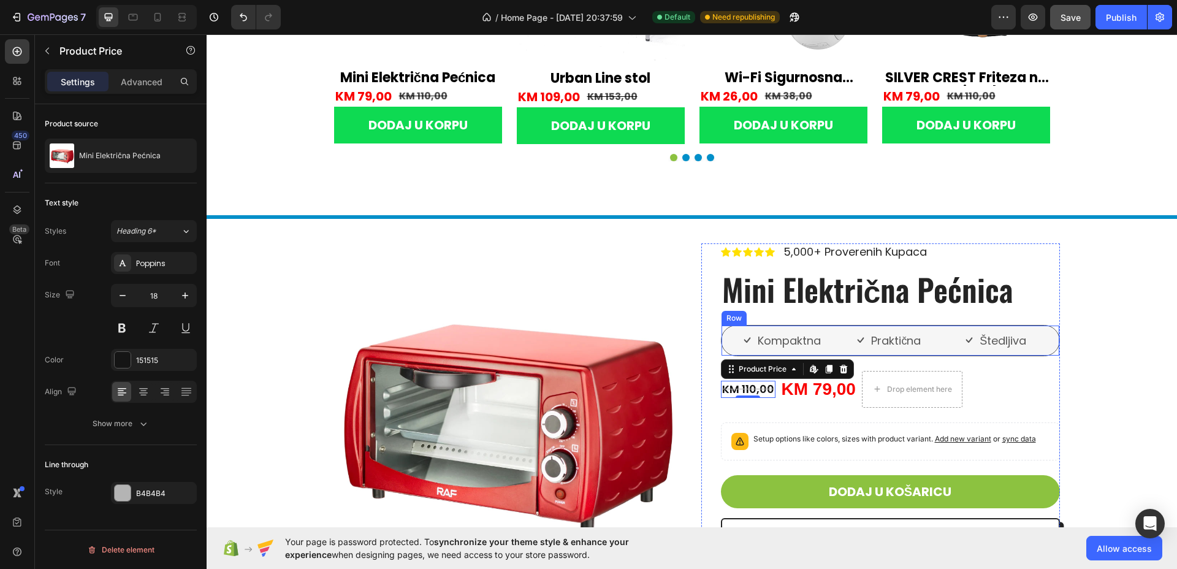
click at [938, 342] on div "Kompaktna Item List Praktična Item List Štedljiva Item List Row" at bounding box center [890, 340] width 339 height 31
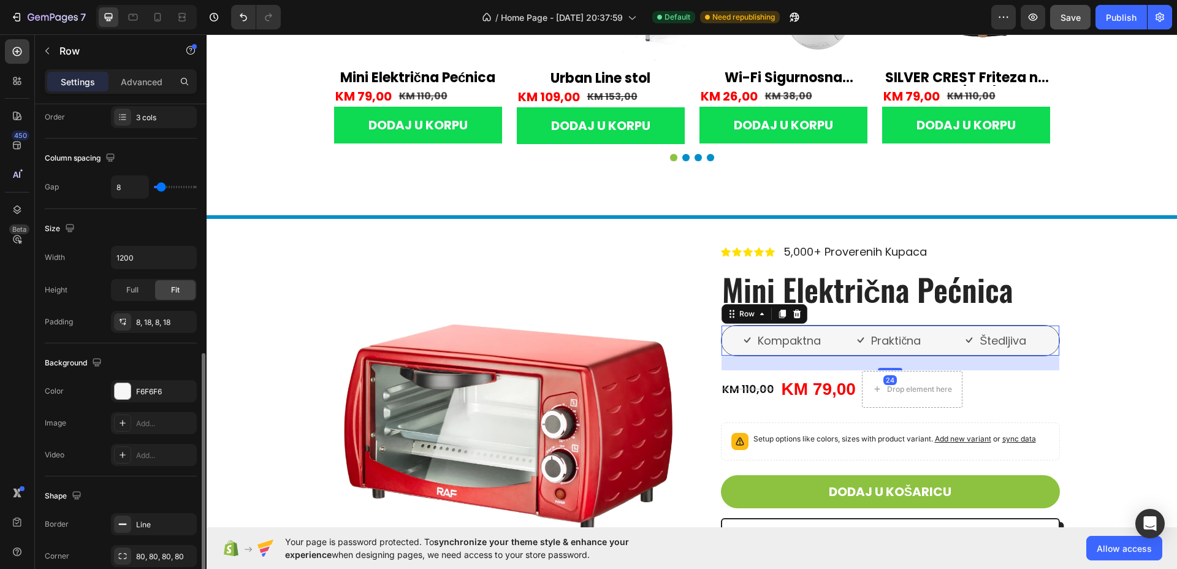
scroll to position [307, 0]
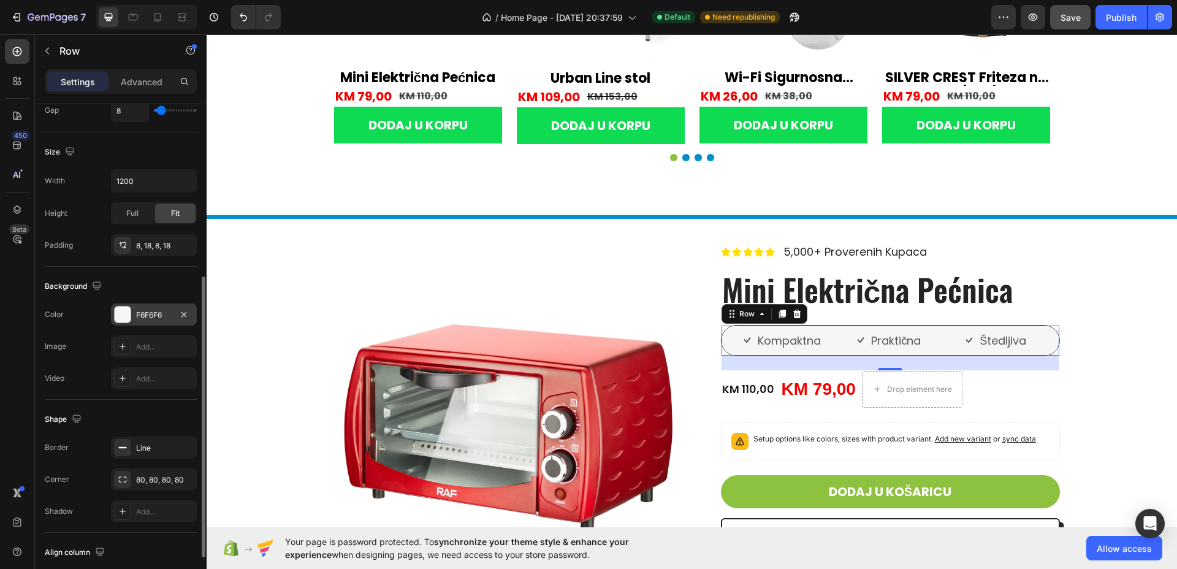
click at [124, 321] on div at bounding box center [123, 315] width 16 height 16
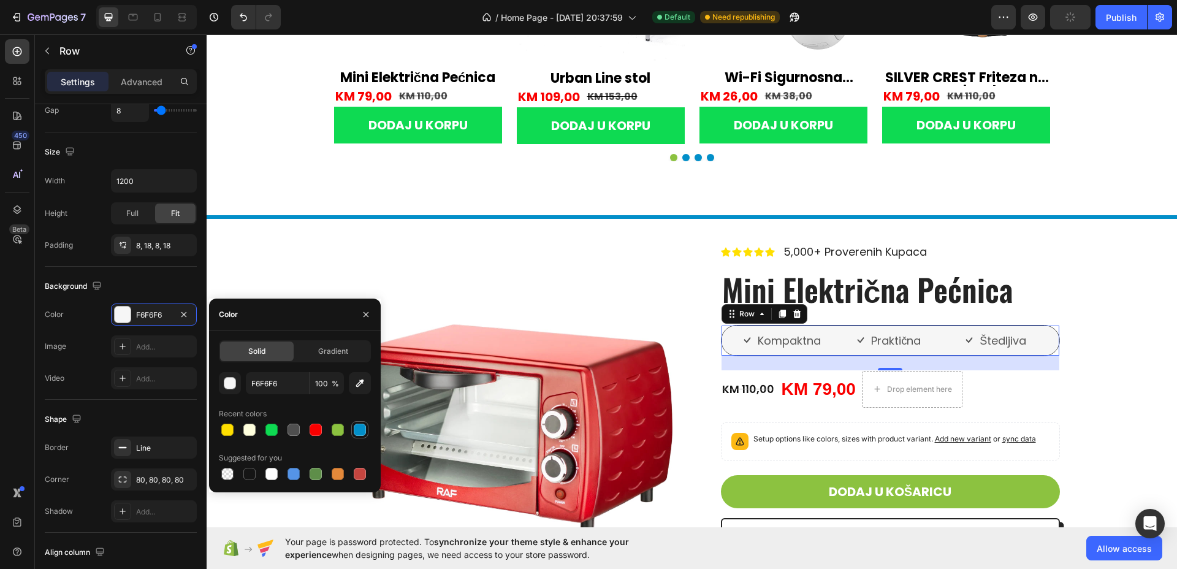
click at [362, 431] on div at bounding box center [360, 430] width 12 height 12
type input "028FC9"
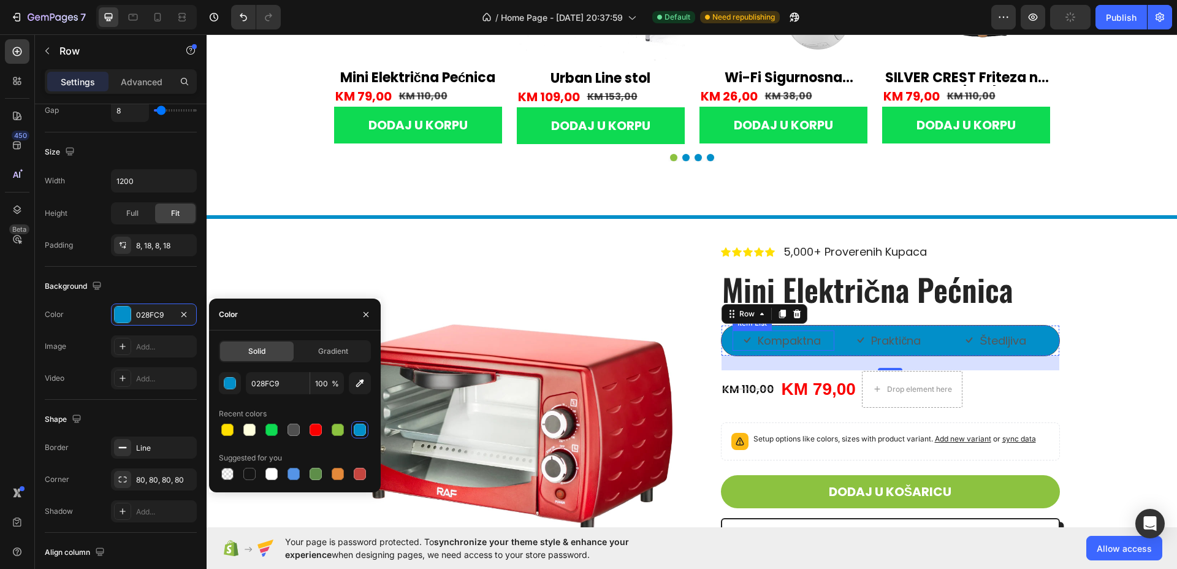
click at [797, 343] on p "Kompaktna" at bounding box center [789, 340] width 63 height 17
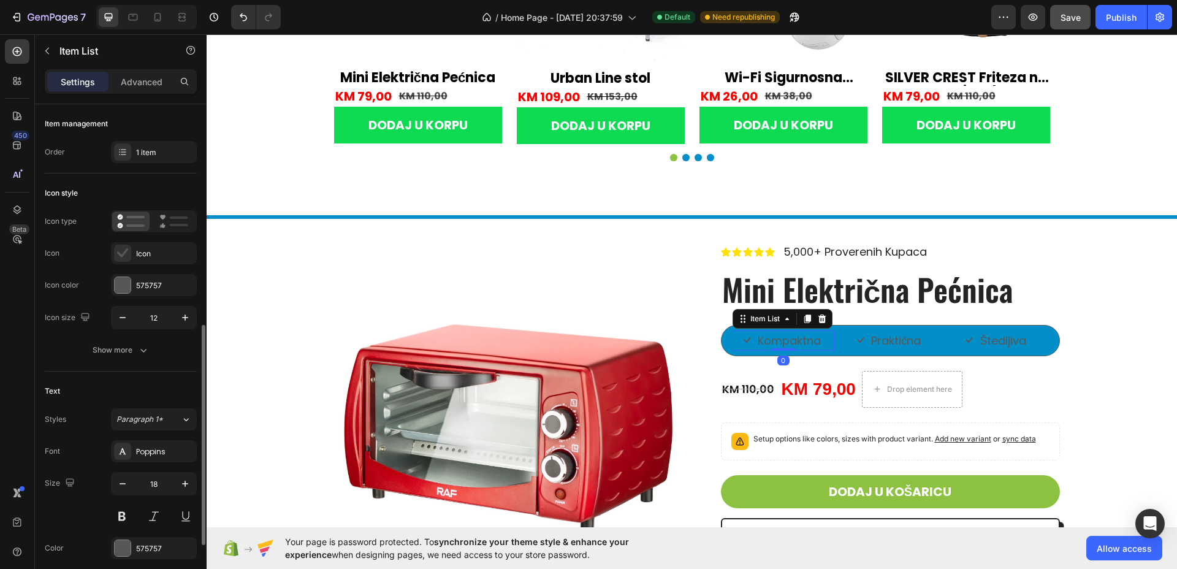
scroll to position [153, 0]
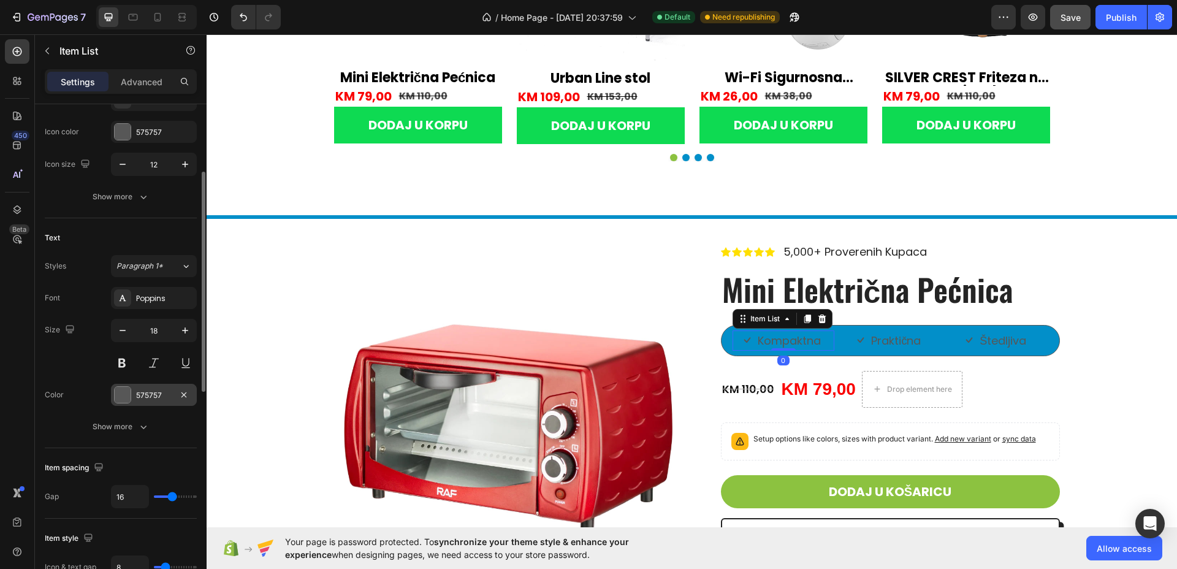
click at [117, 392] on div at bounding box center [123, 395] width 16 height 16
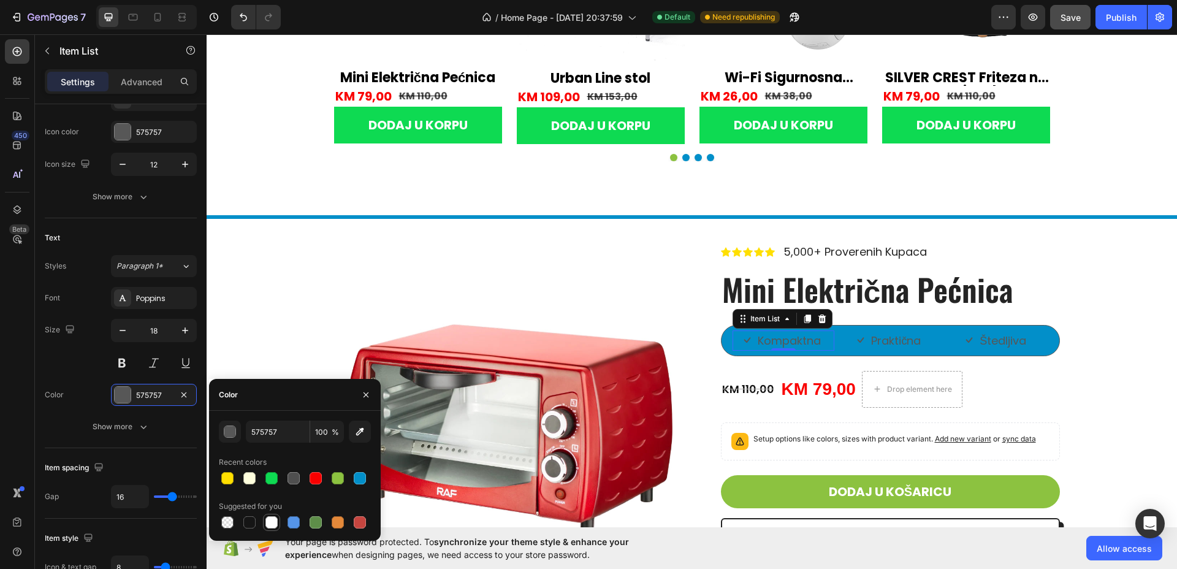
click at [272, 526] on div at bounding box center [272, 522] width 12 height 12
type input "FFFFFF"
click at [893, 340] on p "Praktična" at bounding box center [896, 340] width 50 height 17
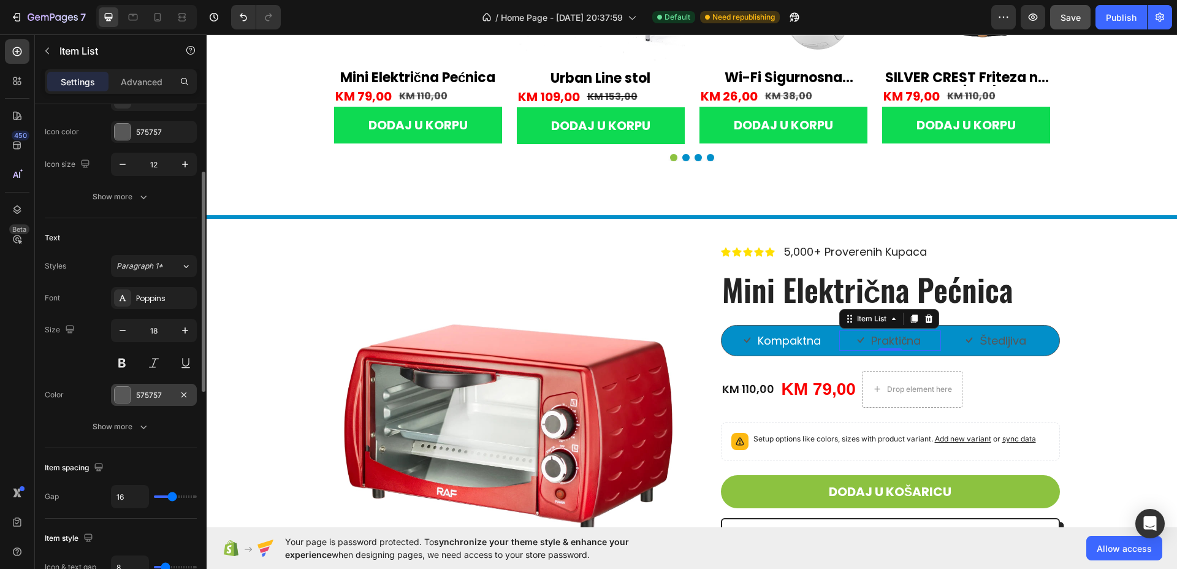
click at [113, 392] on div "575757" at bounding box center [154, 395] width 86 height 22
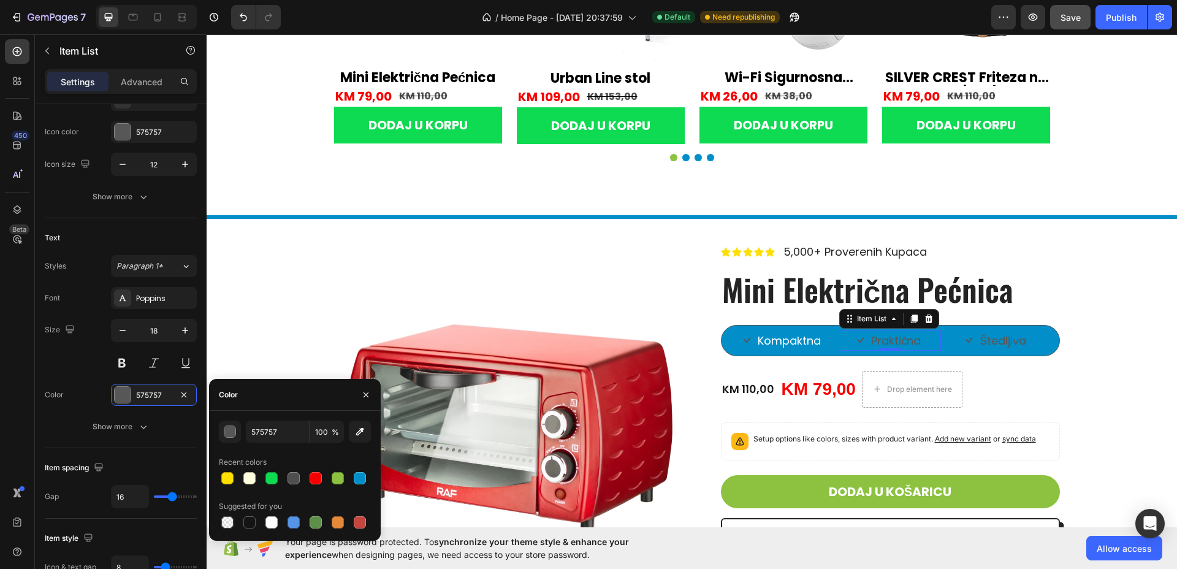
drag, startPoint x: 274, startPoint y: 529, endPoint x: 324, endPoint y: 509, distance: 54.2
click at [275, 529] on div at bounding box center [271, 522] width 15 height 15
type input "FFFFFF"
click at [1011, 340] on p "Štedljiva" at bounding box center [1003, 340] width 47 height 17
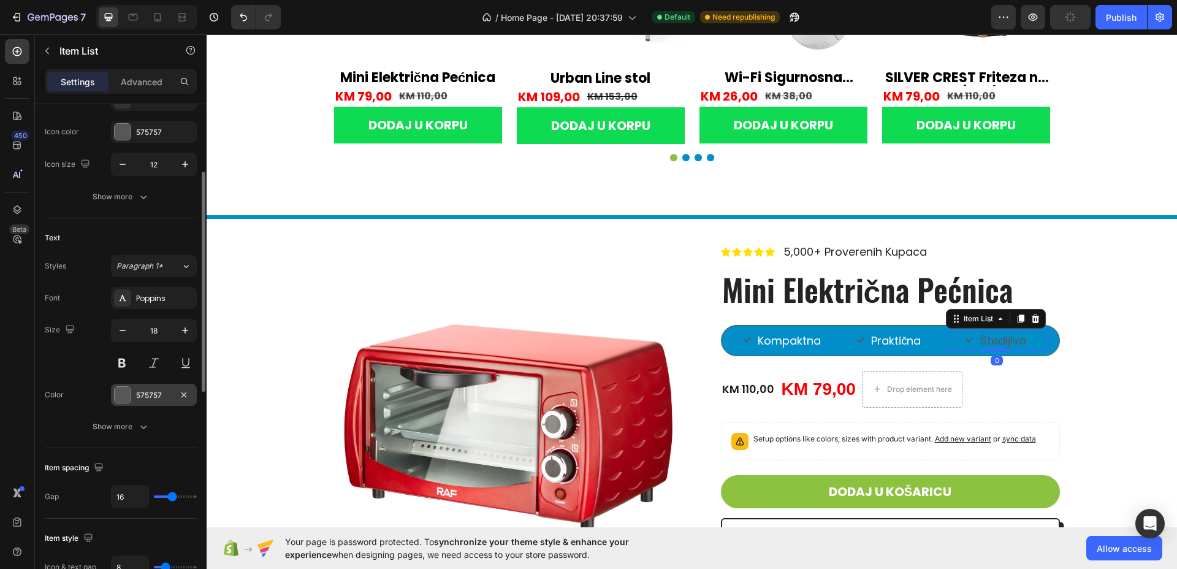
click at [145, 396] on div "575757" at bounding box center [154, 395] width 36 height 11
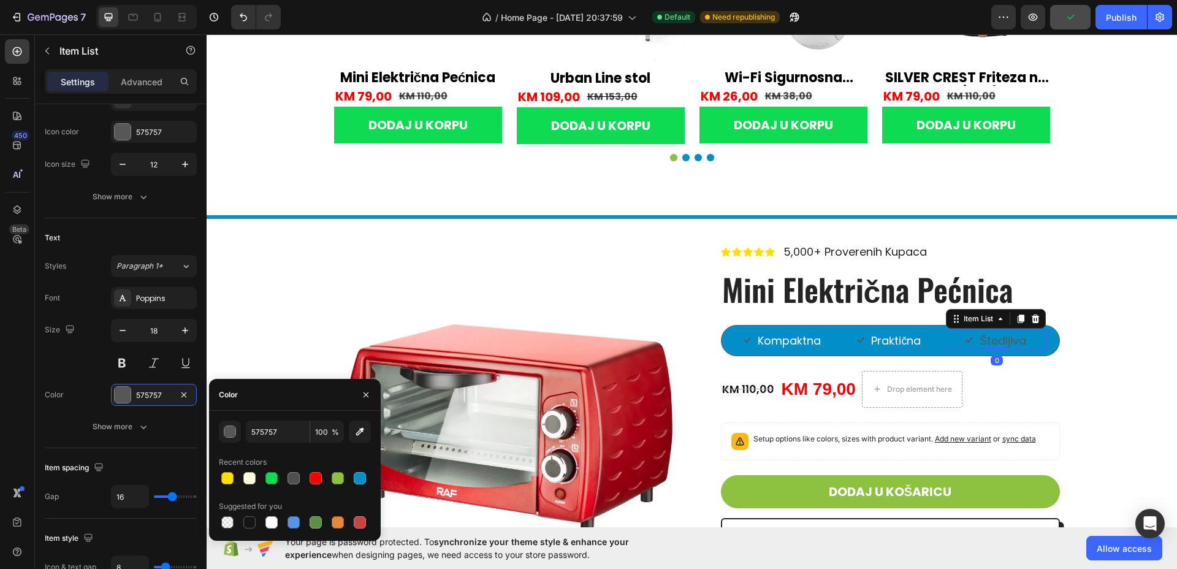
drag, startPoint x: 272, startPoint y: 526, endPoint x: 282, endPoint y: 518, distance: 12.8
click at [273, 526] on div at bounding box center [272, 522] width 12 height 12
type input "FFFFFF"
click at [745, 342] on icon at bounding box center [747, 340] width 7 height 7
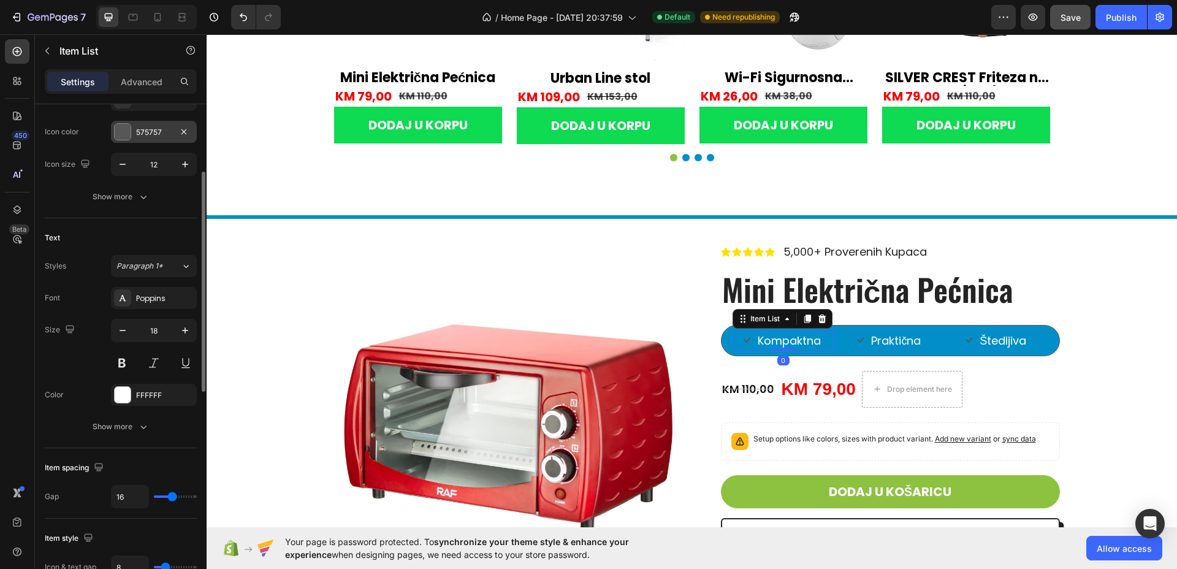
click at [131, 138] on div at bounding box center [122, 131] width 17 height 17
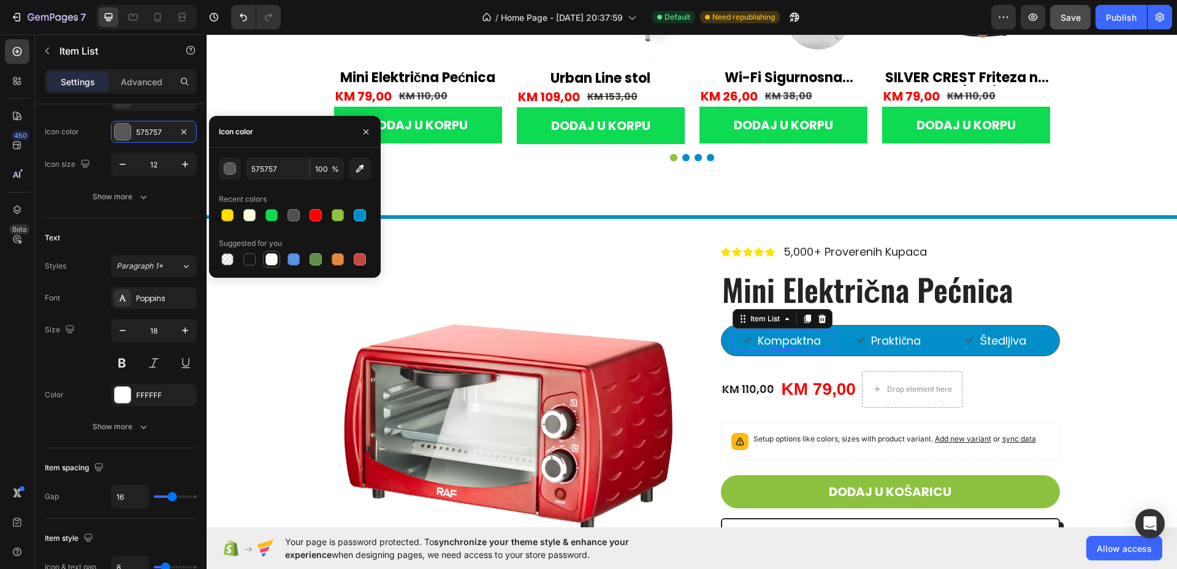
click at [273, 261] on div at bounding box center [272, 259] width 12 height 12
type input "FFFFFF"
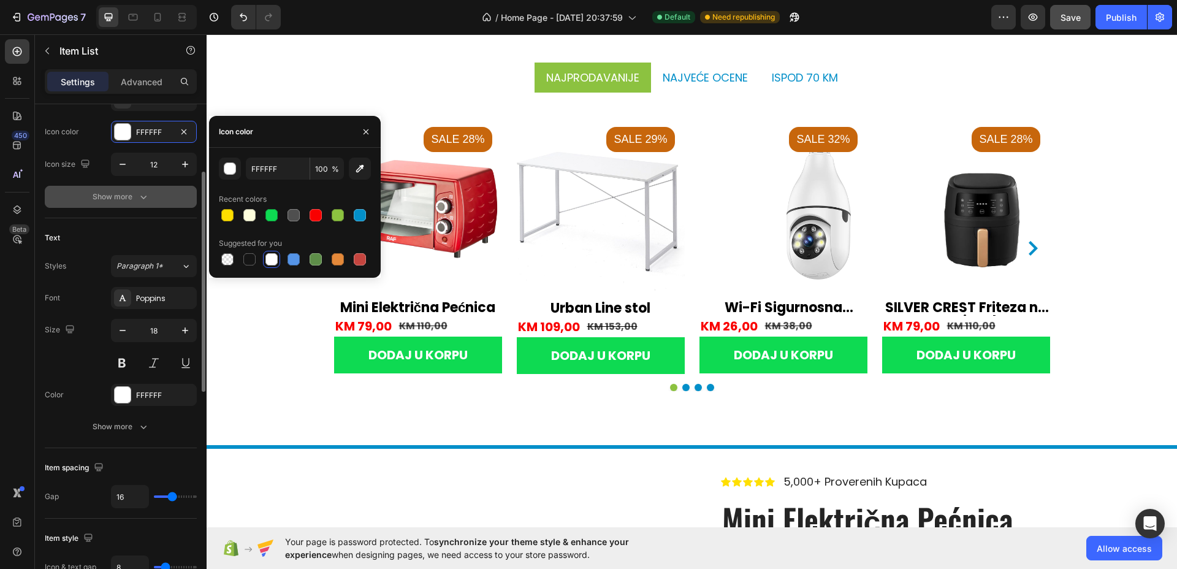
scroll to position [0, 0]
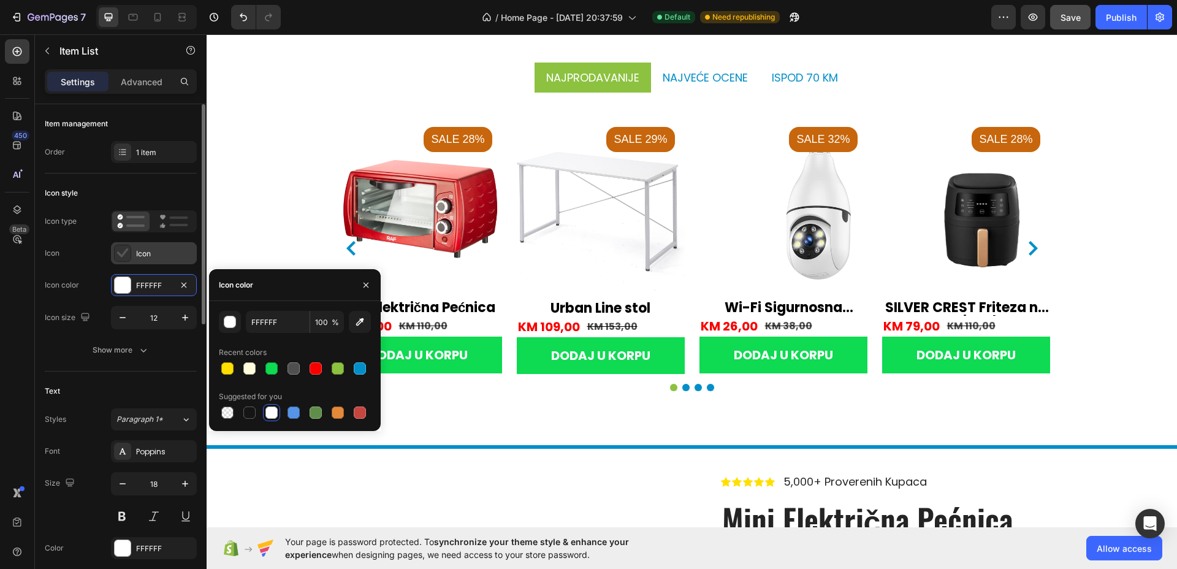
click at [139, 248] on div "Icon" at bounding box center [165, 253] width 58 height 11
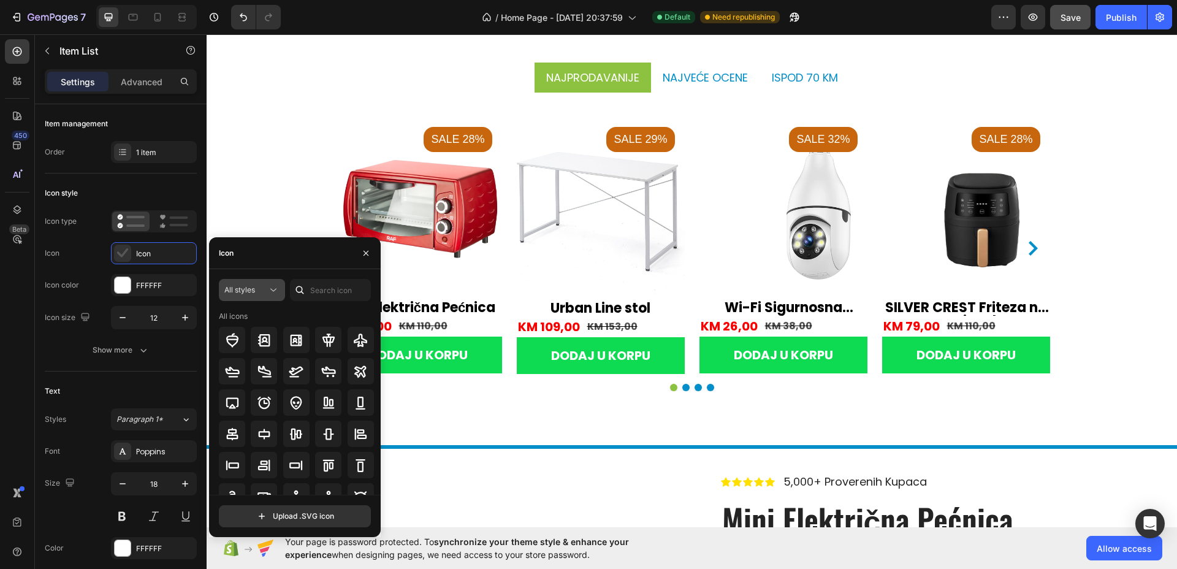
click at [240, 288] on span "All styles" at bounding box center [239, 289] width 31 height 9
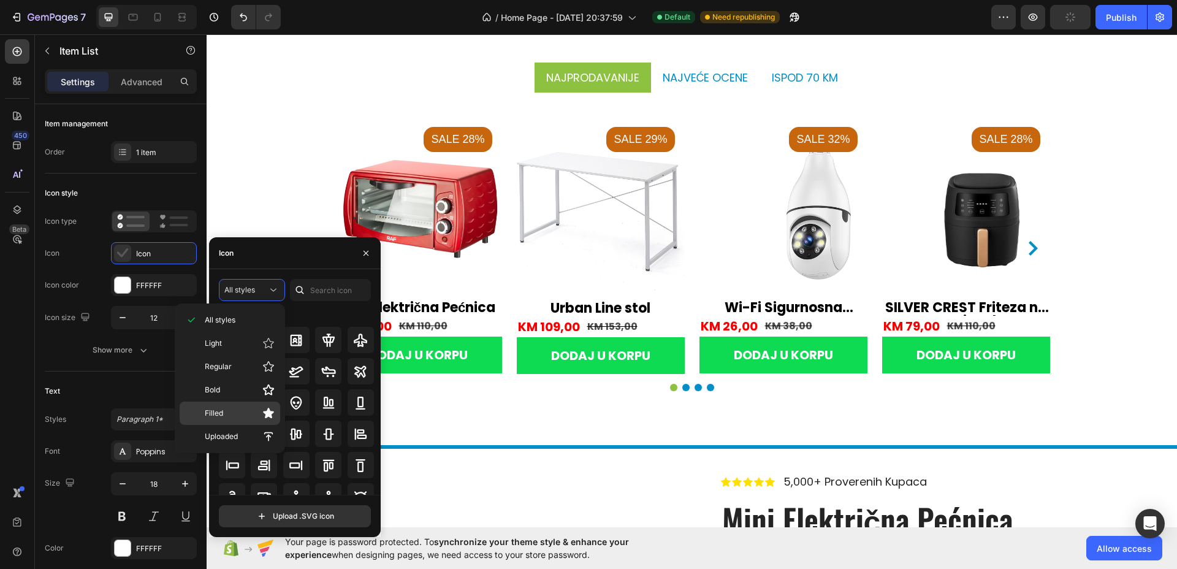
click at [224, 412] on p "Filled" at bounding box center [240, 413] width 70 height 12
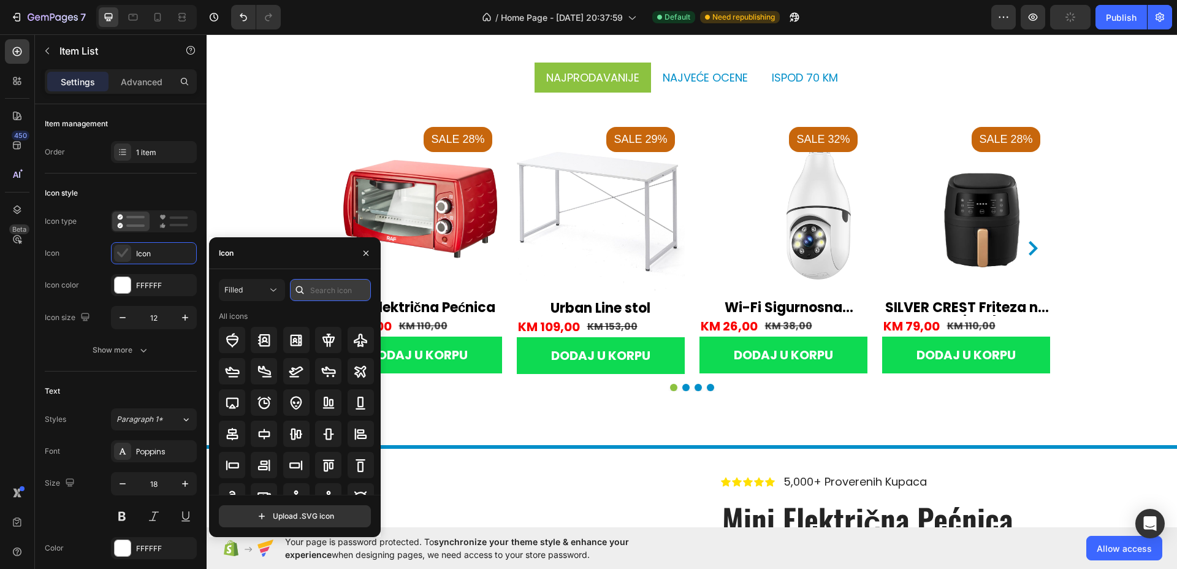
click at [321, 296] on input "text" at bounding box center [330, 290] width 81 height 22
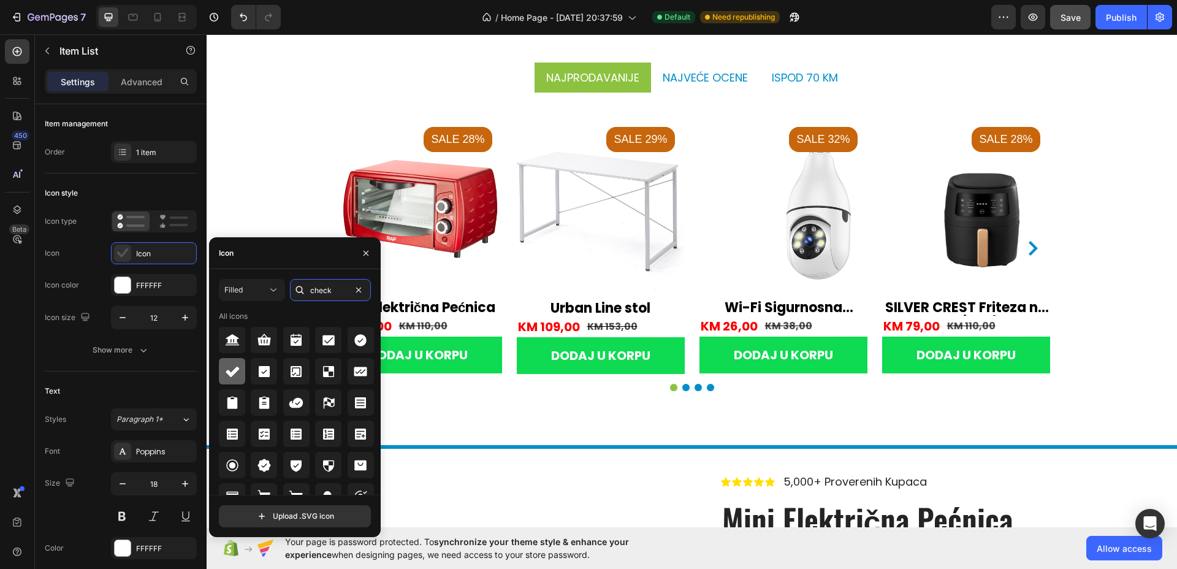
type input "check"
click at [225, 373] on icon at bounding box center [232, 371] width 15 height 15
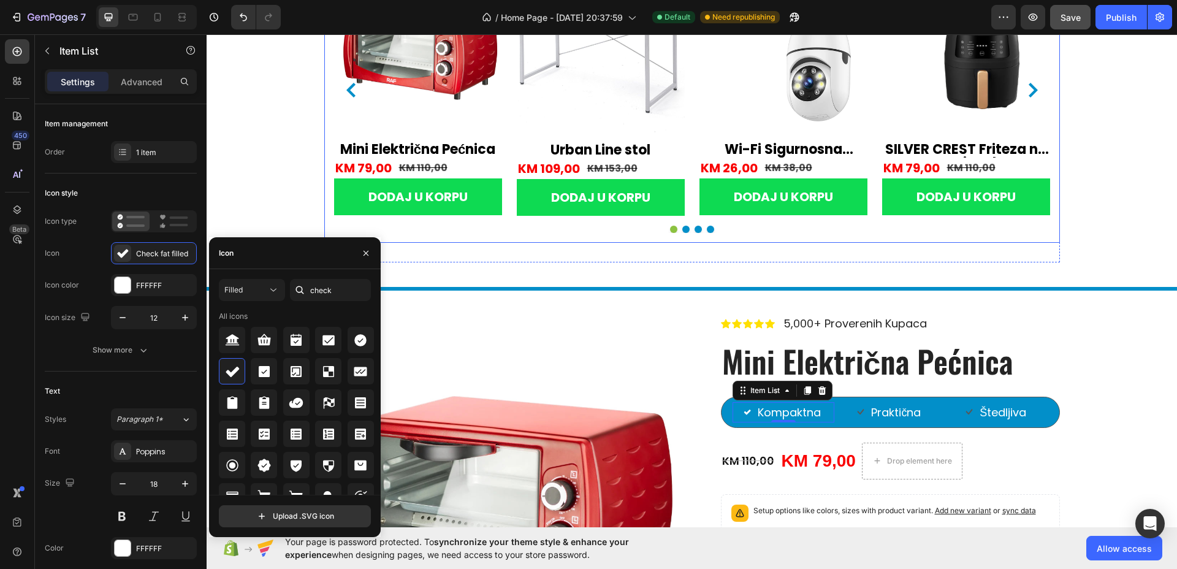
scroll to position [2398, 0]
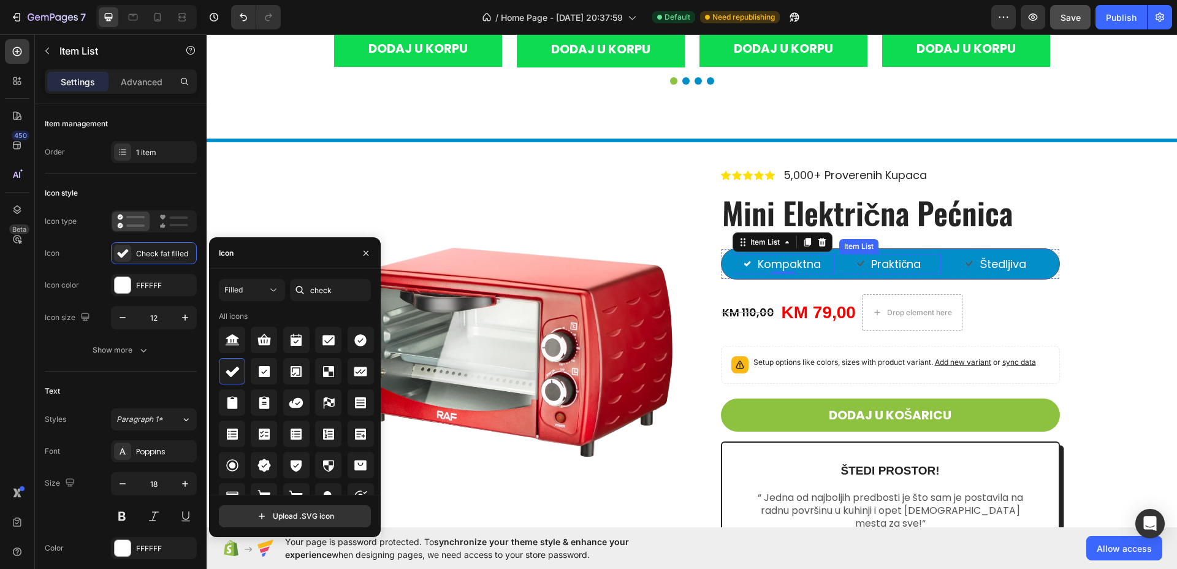
drag, startPoint x: 856, startPoint y: 261, endPoint x: 835, endPoint y: 260, distance: 20.9
click at [857, 261] on icon at bounding box center [860, 263] width 7 height 7
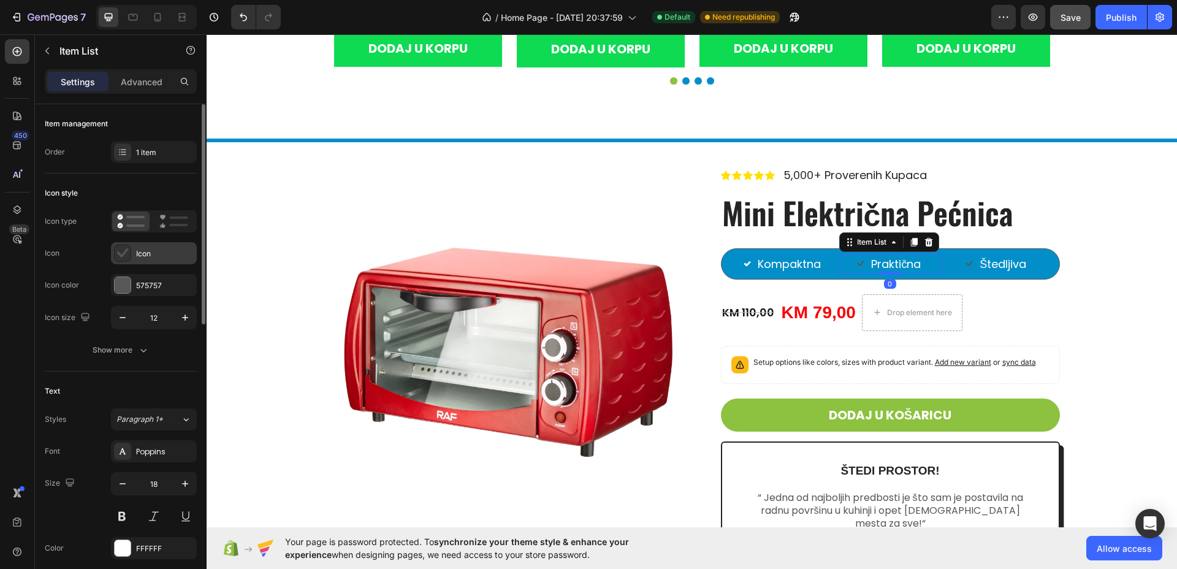
click at [153, 261] on div "Icon" at bounding box center [154, 253] width 86 height 22
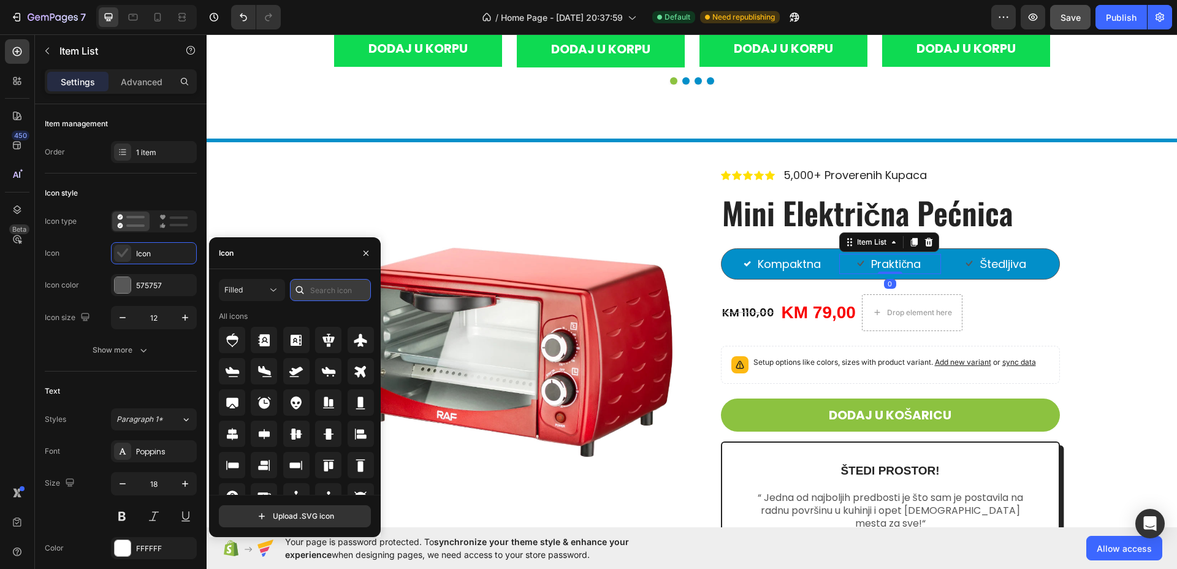
click at [340, 293] on input "text" at bounding box center [330, 290] width 81 height 22
type input "check"
click at [235, 375] on icon at bounding box center [232, 371] width 15 height 15
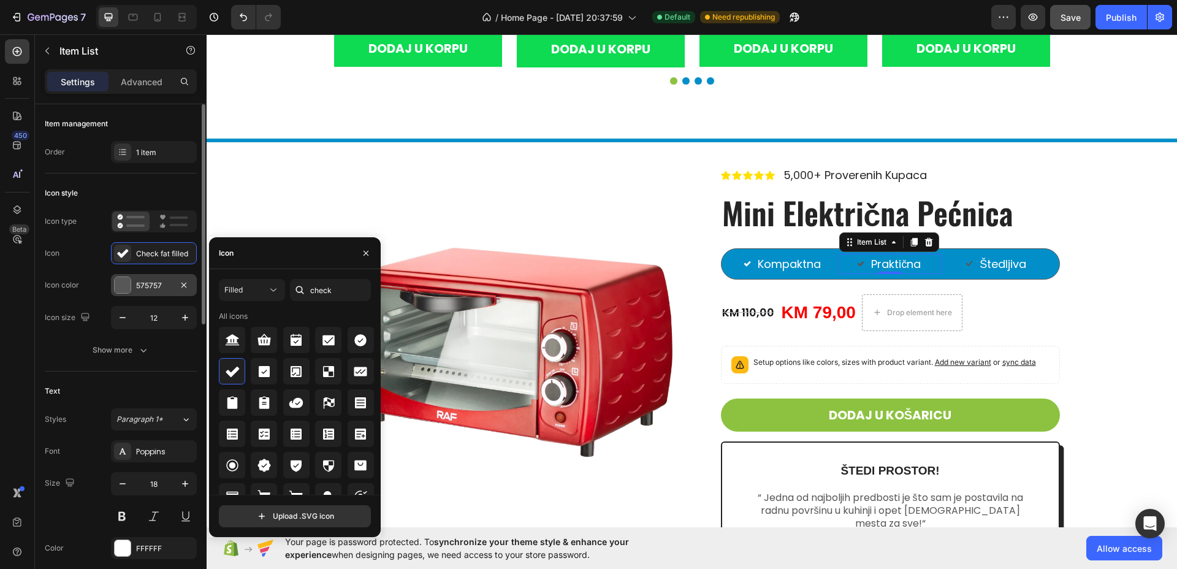
click at [161, 292] on div "575757" at bounding box center [154, 285] width 86 height 22
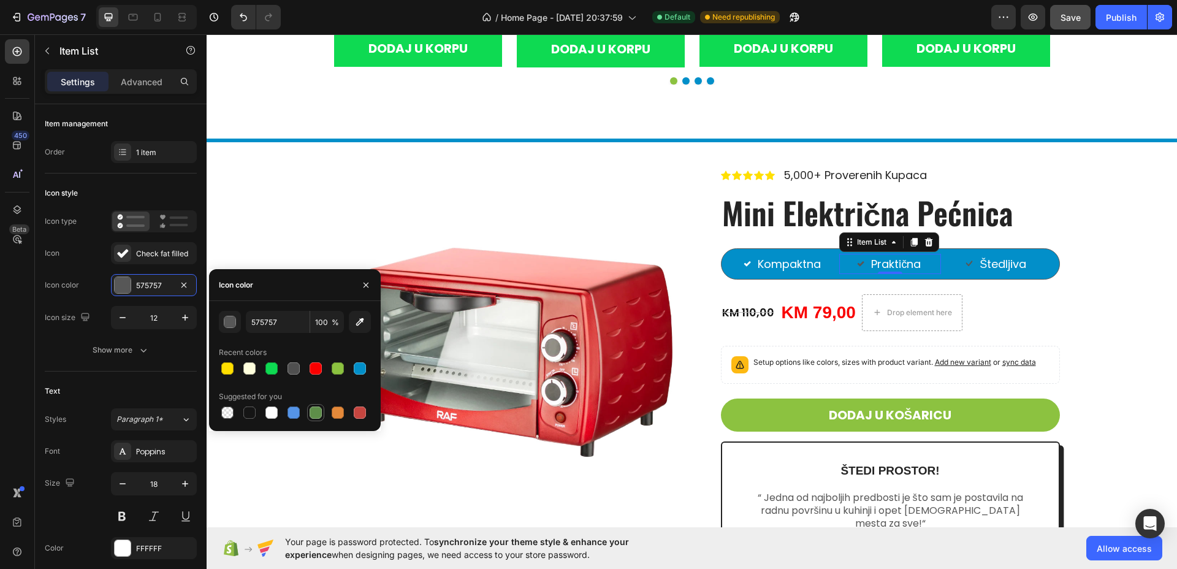
drag, startPoint x: 271, startPoint y: 416, endPoint x: 320, endPoint y: 415, distance: 49.1
click at [272, 416] on div at bounding box center [272, 413] width 12 height 12
type input "FFFFFF"
click at [969, 259] on div "Štedljiva" at bounding box center [997, 264] width 63 height 20
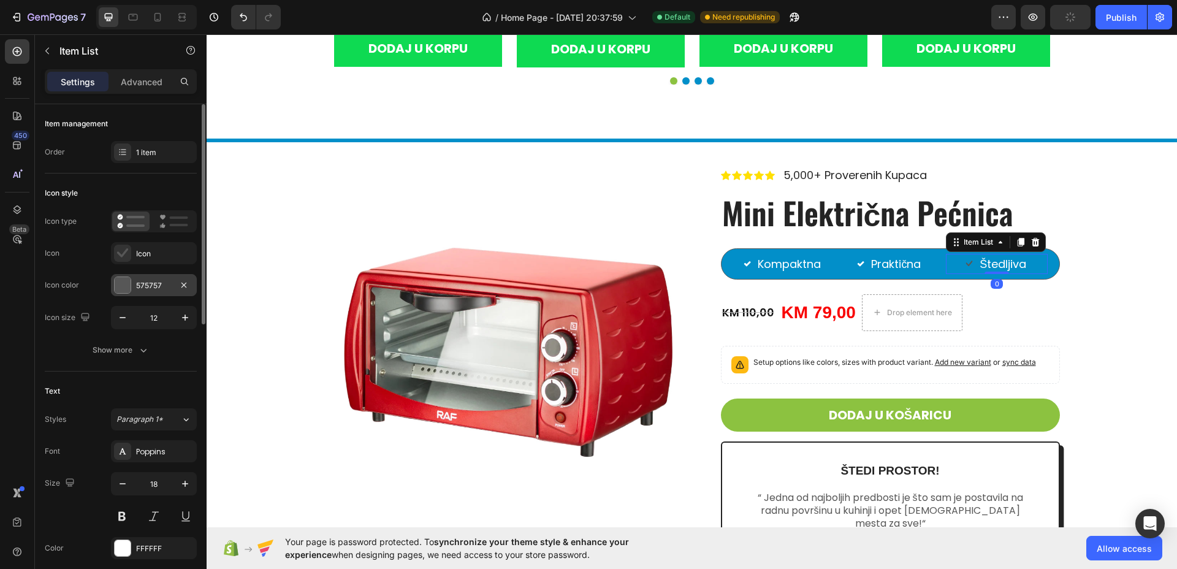
click at [113, 277] on div "575757" at bounding box center [154, 285] width 86 height 22
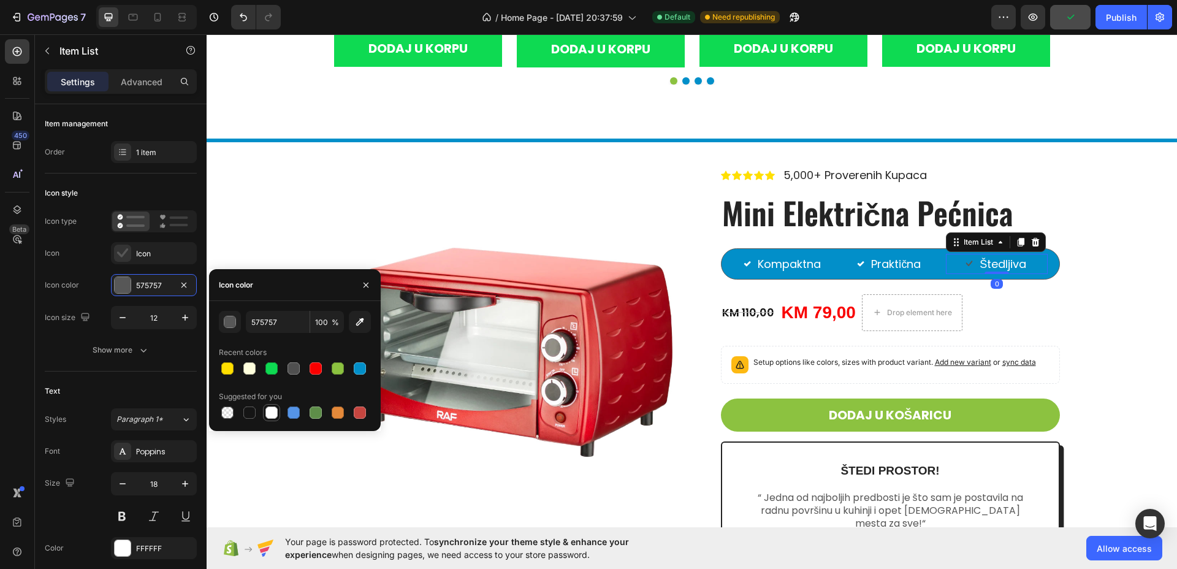
click at [274, 415] on div at bounding box center [272, 413] width 12 height 12
type input "FFFFFF"
click at [163, 253] on div "Icon" at bounding box center [165, 253] width 58 height 11
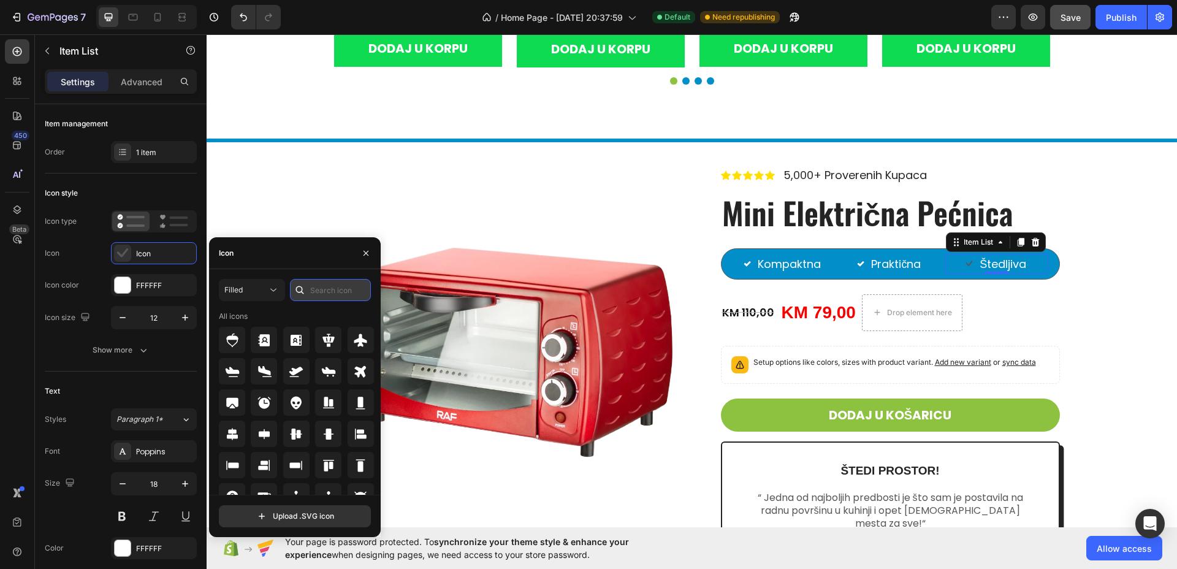
click at [324, 287] on input "text" at bounding box center [330, 290] width 81 height 22
type input "check"
click at [222, 375] on div at bounding box center [232, 371] width 26 height 26
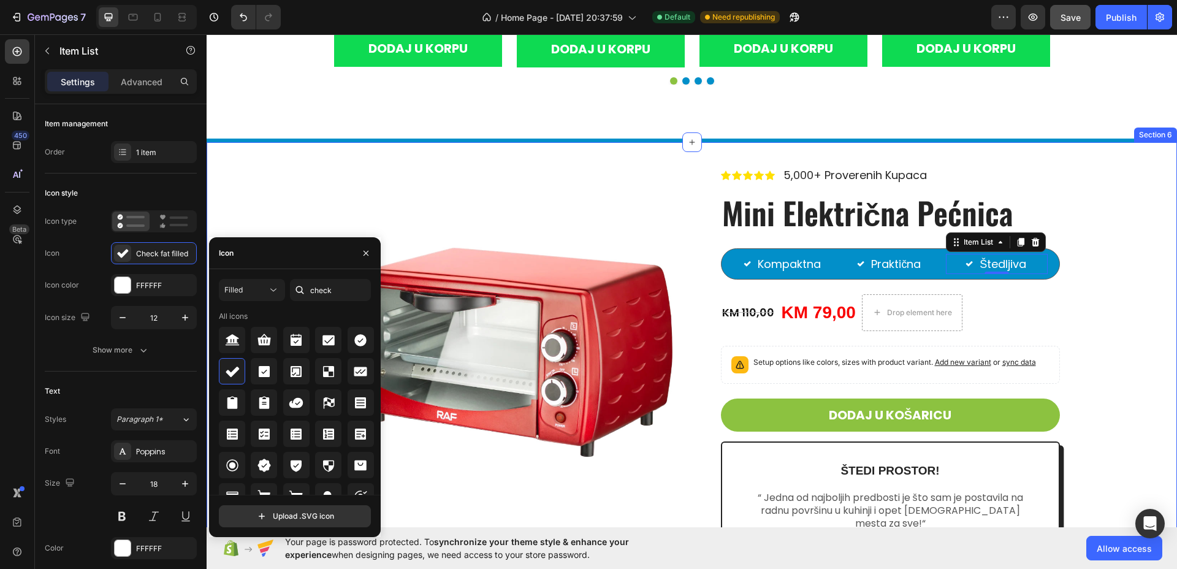
click at [1108, 329] on div "Product Images Icon Icon Icon Icon Icon Icon List 5,000+ Proverenih Kupaca Text…" at bounding box center [692, 406] width 952 height 478
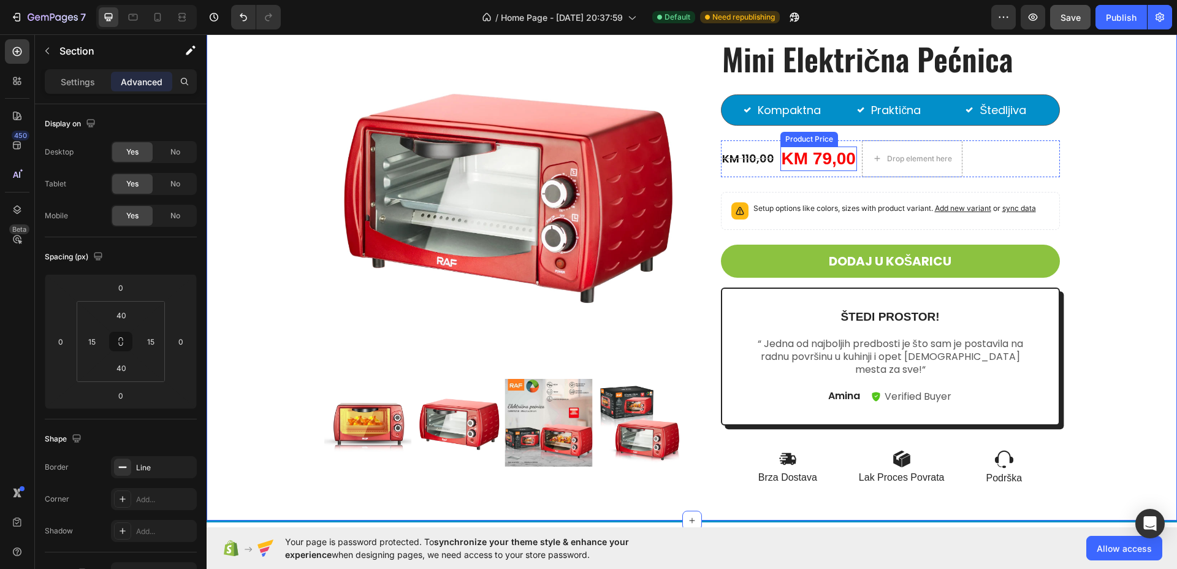
scroll to position [2555, 0]
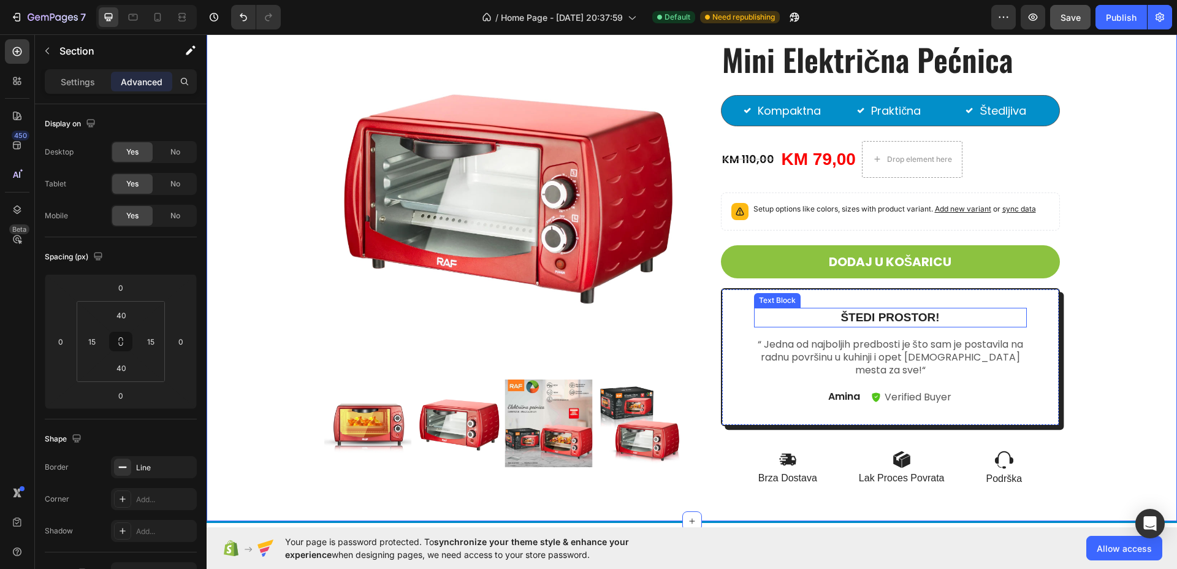
click at [875, 315] on p "štedi prostor!" at bounding box center [891, 318] width 270 height 18
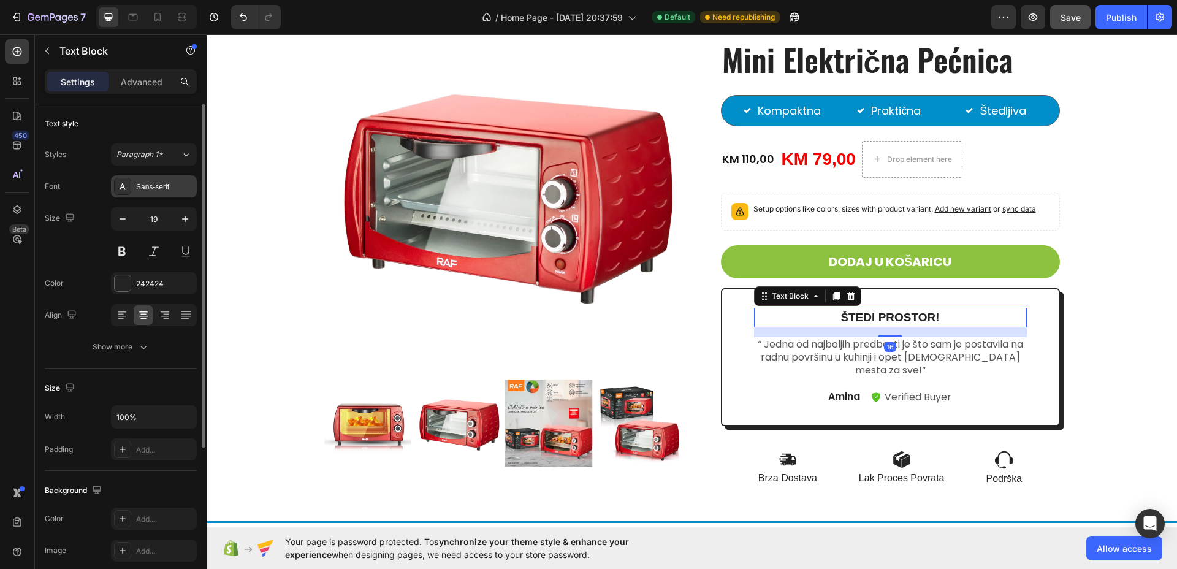
click at [171, 184] on div "Sans-serif" at bounding box center [165, 187] width 58 height 11
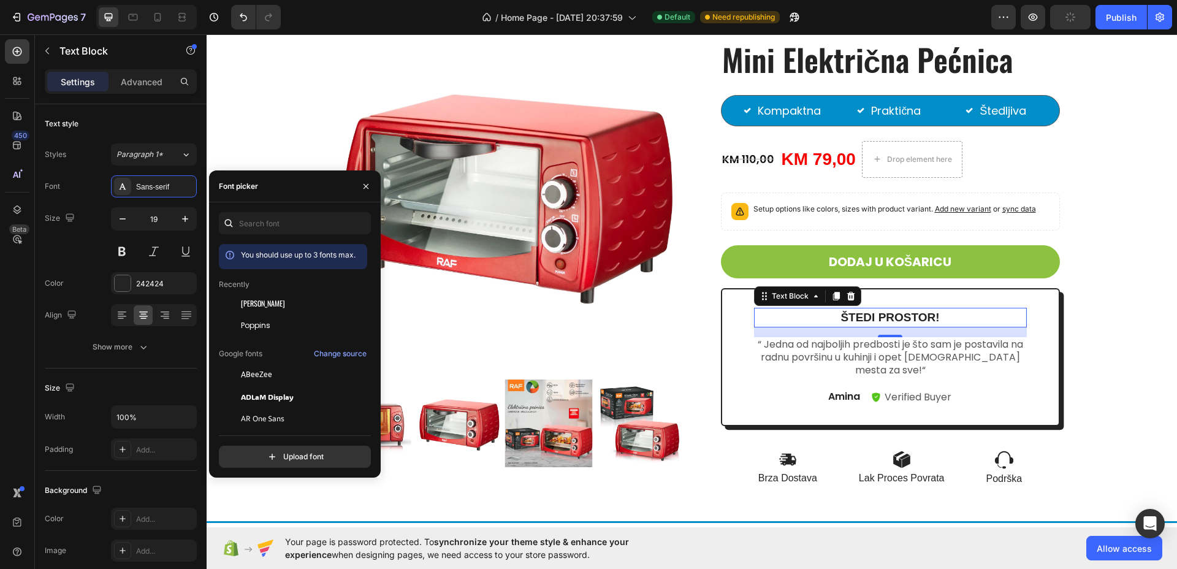
click at [250, 305] on span "[PERSON_NAME]" at bounding box center [263, 303] width 44 height 11
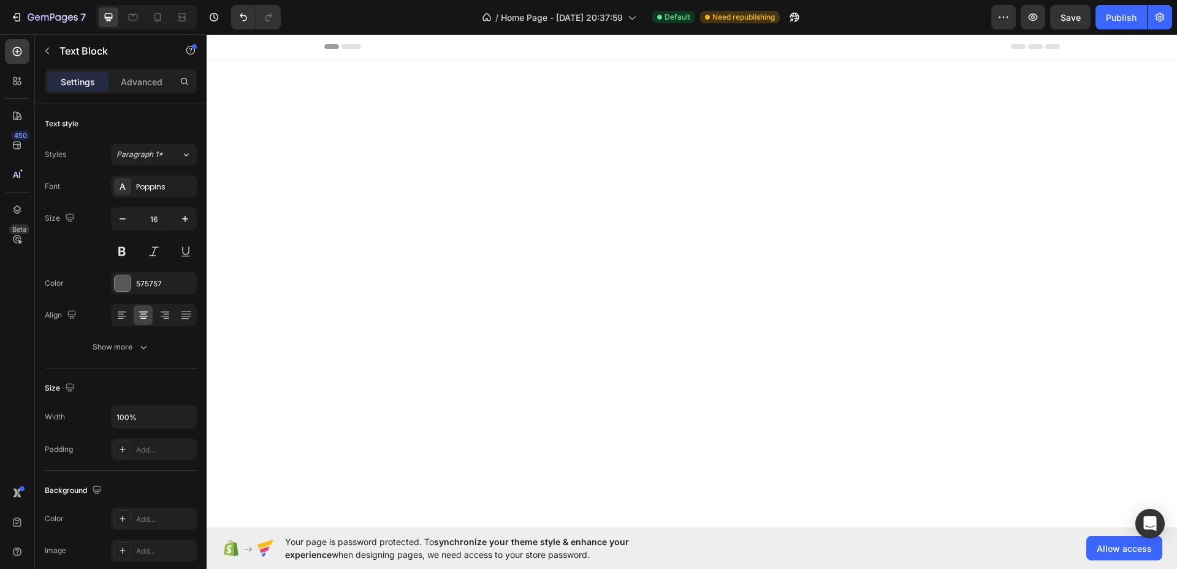
scroll to position [2555, 0]
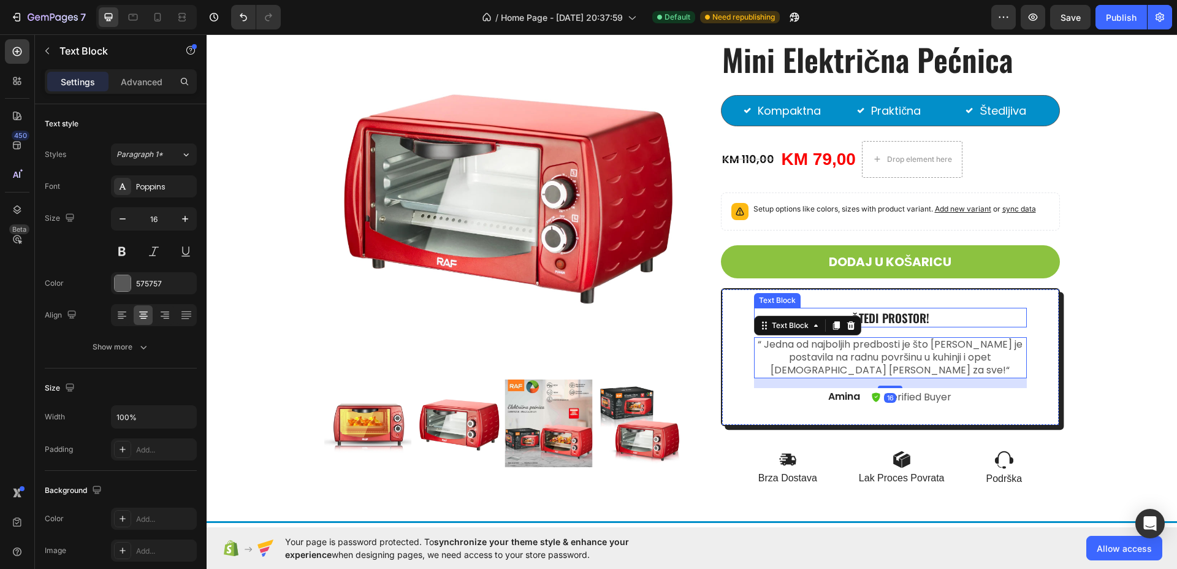
click at [898, 320] on p "štedi prostor!" at bounding box center [891, 318] width 270 height 18
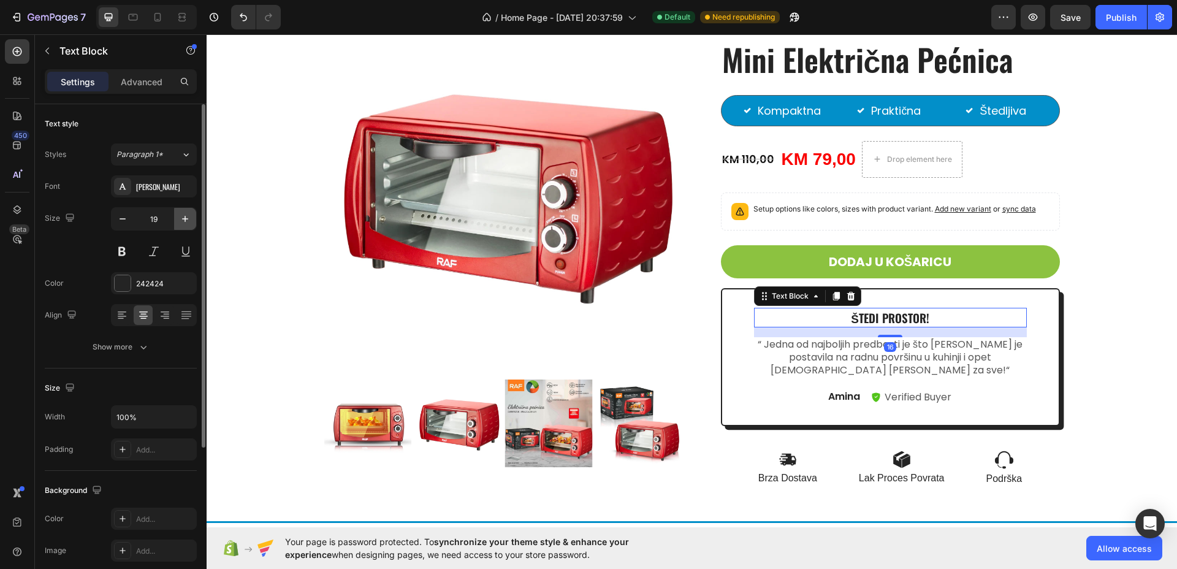
click at [193, 221] on button "button" at bounding box center [185, 219] width 22 height 22
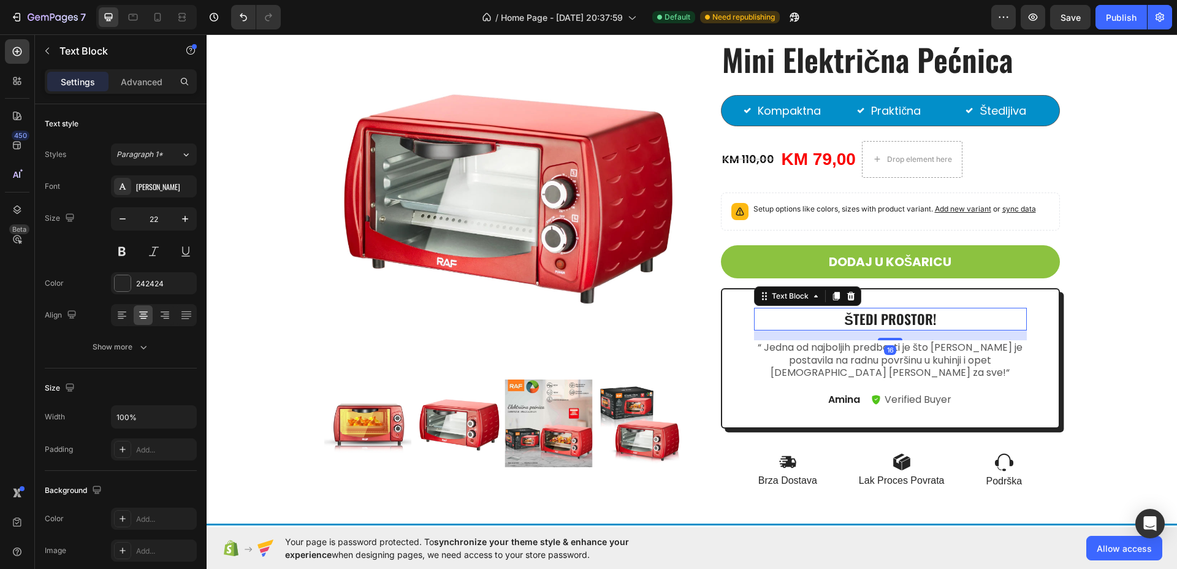
type input "23"
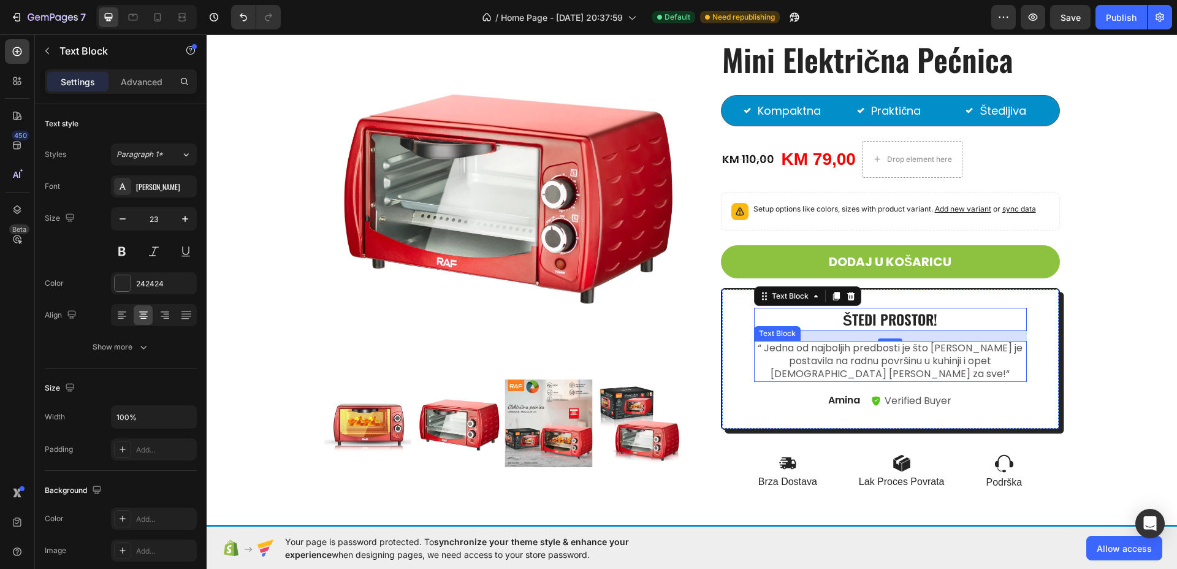
click at [958, 351] on p "“ Jedna od najboljih predbosti je što [PERSON_NAME] je postavila na radnu površ…" at bounding box center [891, 361] width 270 height 38
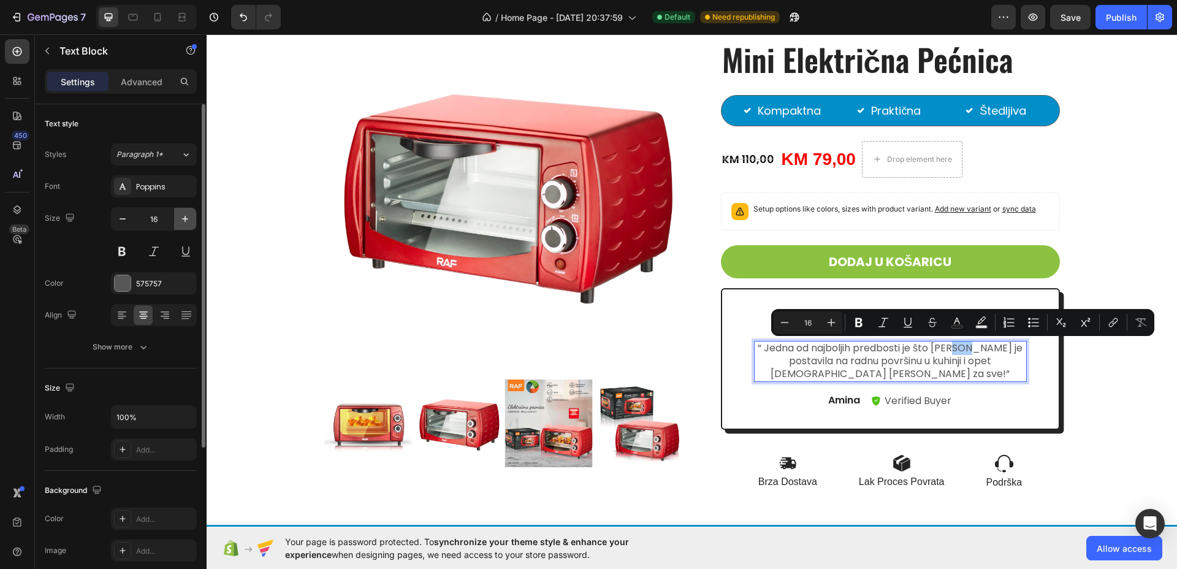
click at [186, 224] on icon "button" at bounding box center [185, 219] width 12 height 12
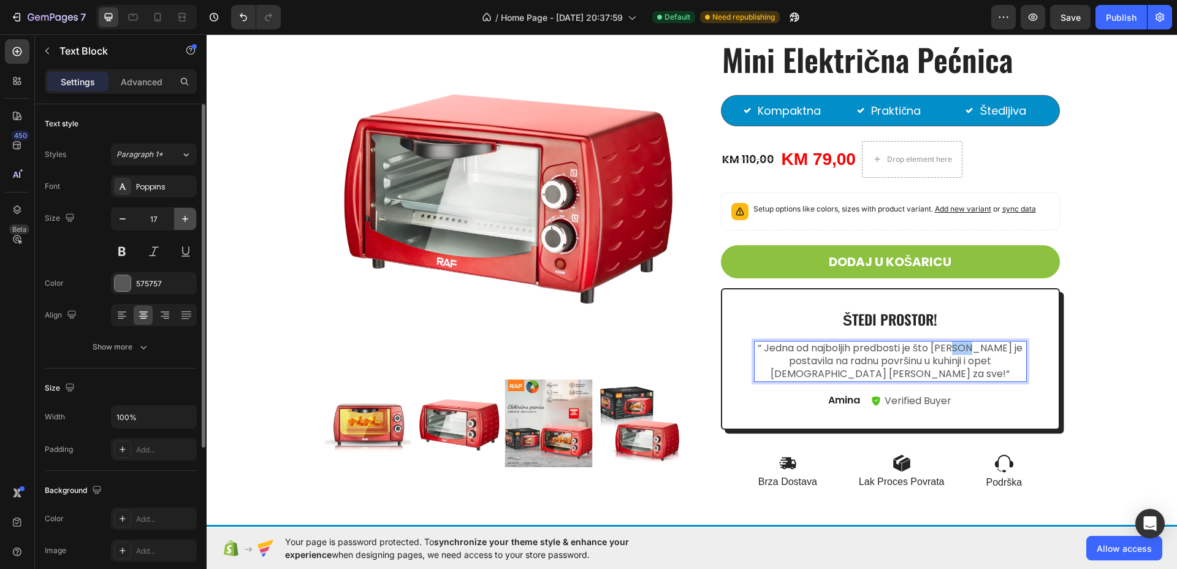
type input "18"
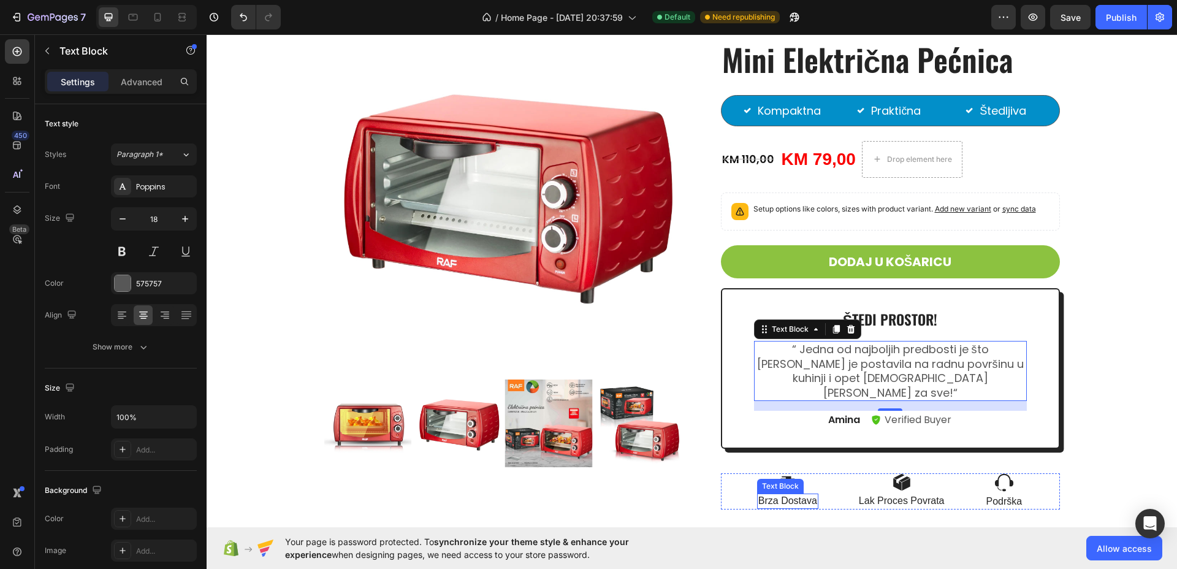
click at [789, 495] on p "Brza Dostava" at bounding box center [788, 501] width 59 height 13
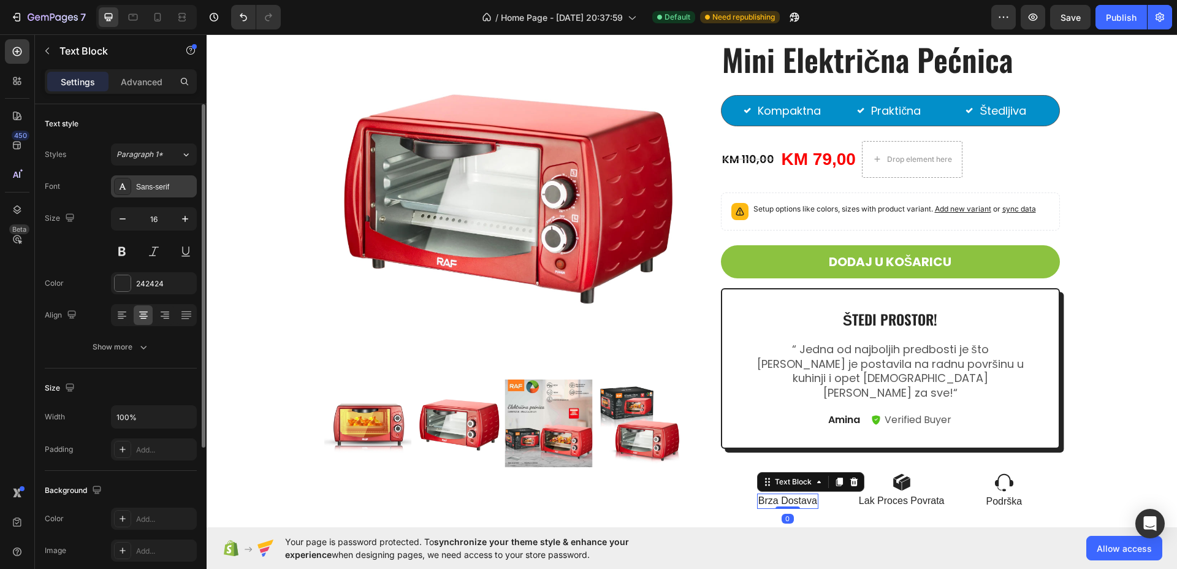
click at [147, 189] on div "Sans-serif" at bounding box center [165, 187] width 58 height 11
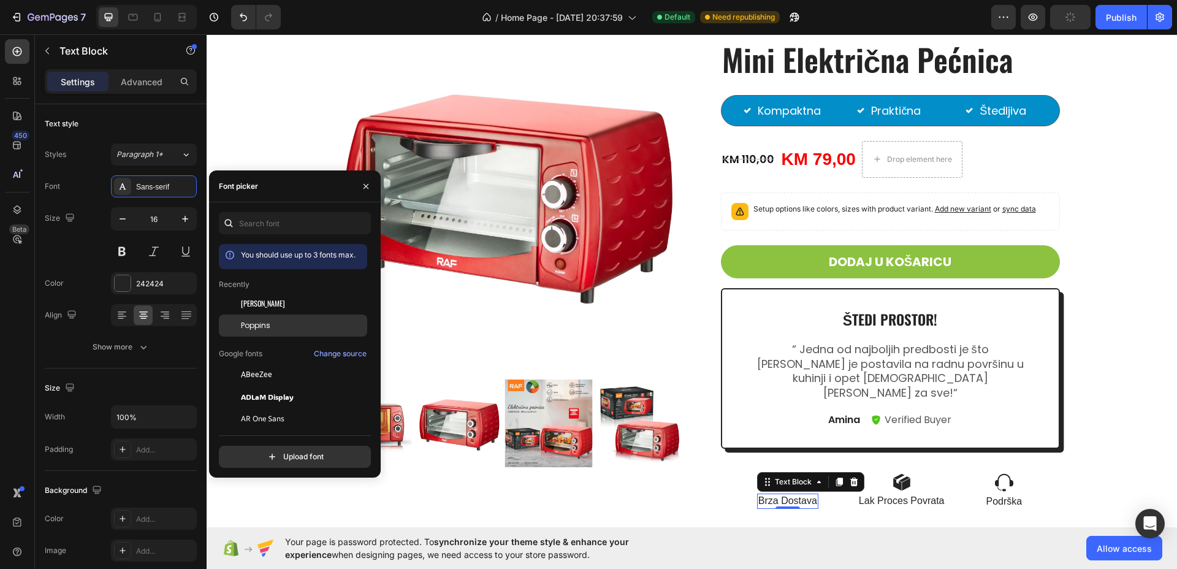
click at [274, 321] on div "Poppins" at bounding box center [303, 325] width 124 height 11
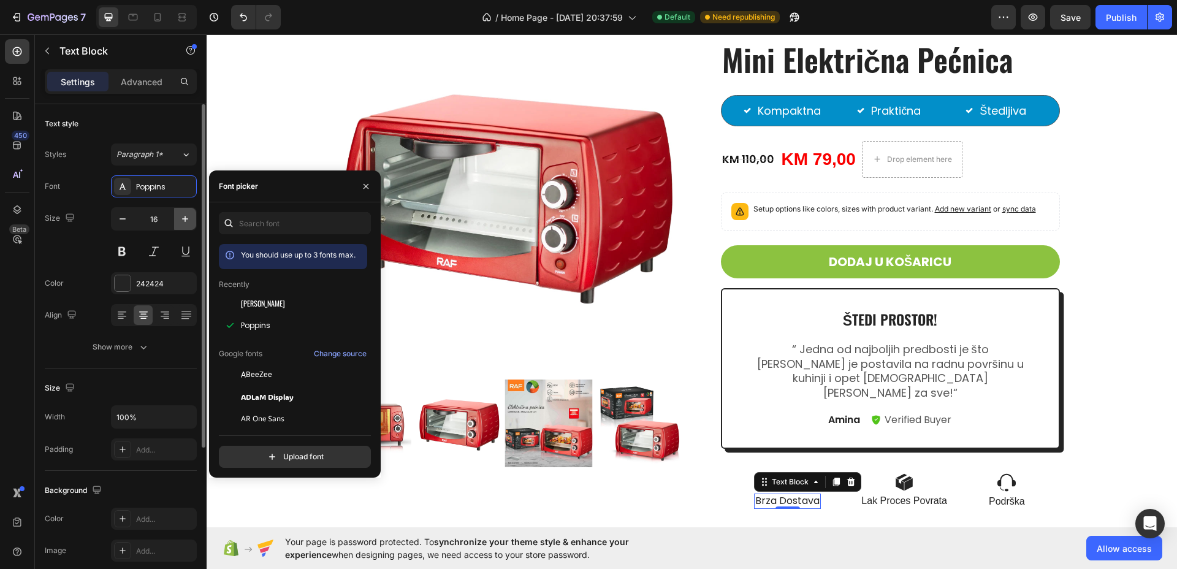
click at [182, 210] on button "button" at bounding box center [185, 219] width 22 height 22
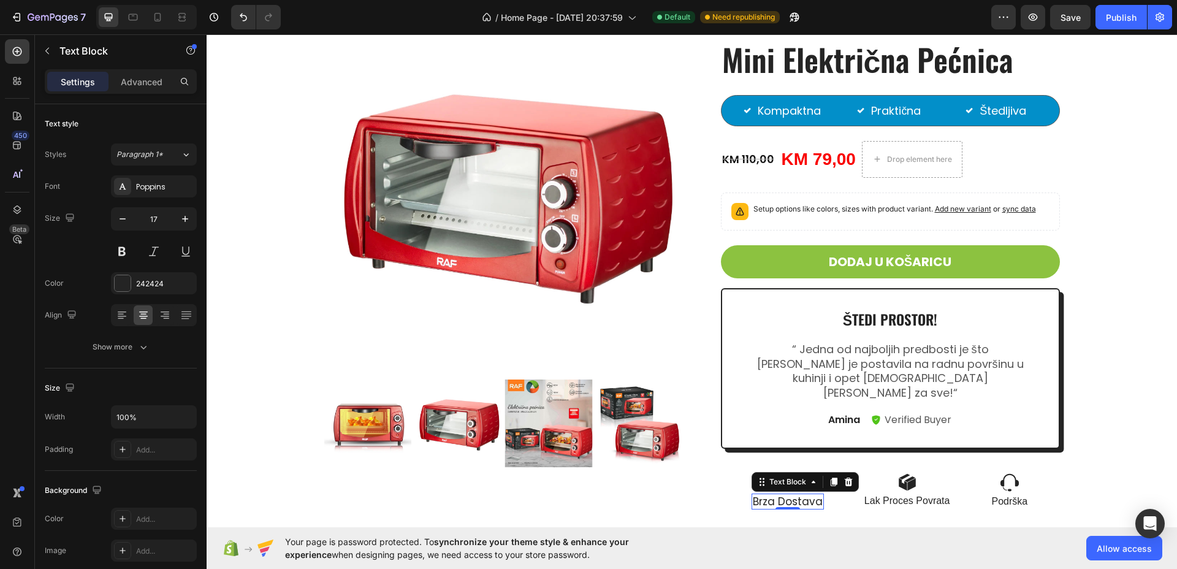
type input "18"
click at [873, 495] on p "Lak Proces Povrata" at bounding box center [909, 501] width 86 height 13
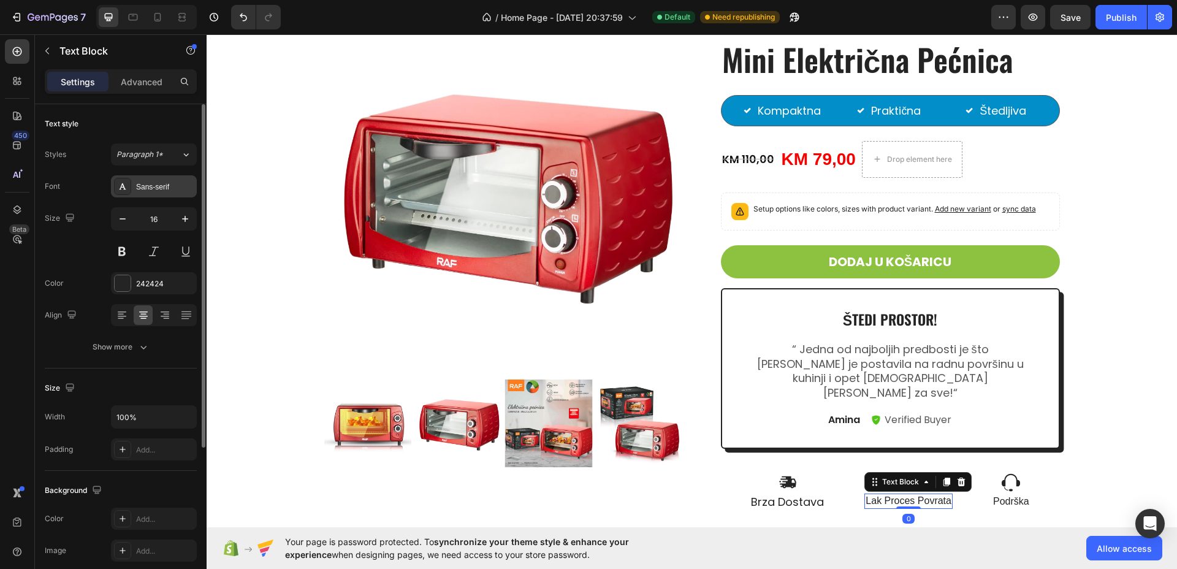
click at [168, 182] on div "Sans-serif" at bounding box center [165, 187] width 58 height 11
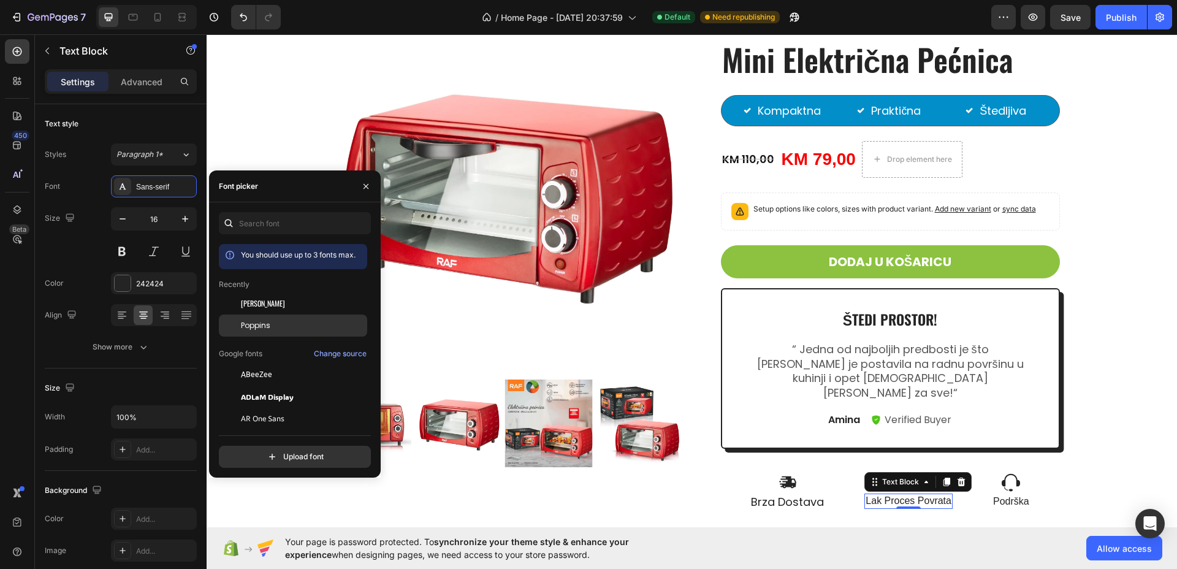
click at [258, 326] on span "Poppins" at bounding box center [255, 325] width 29 height 11
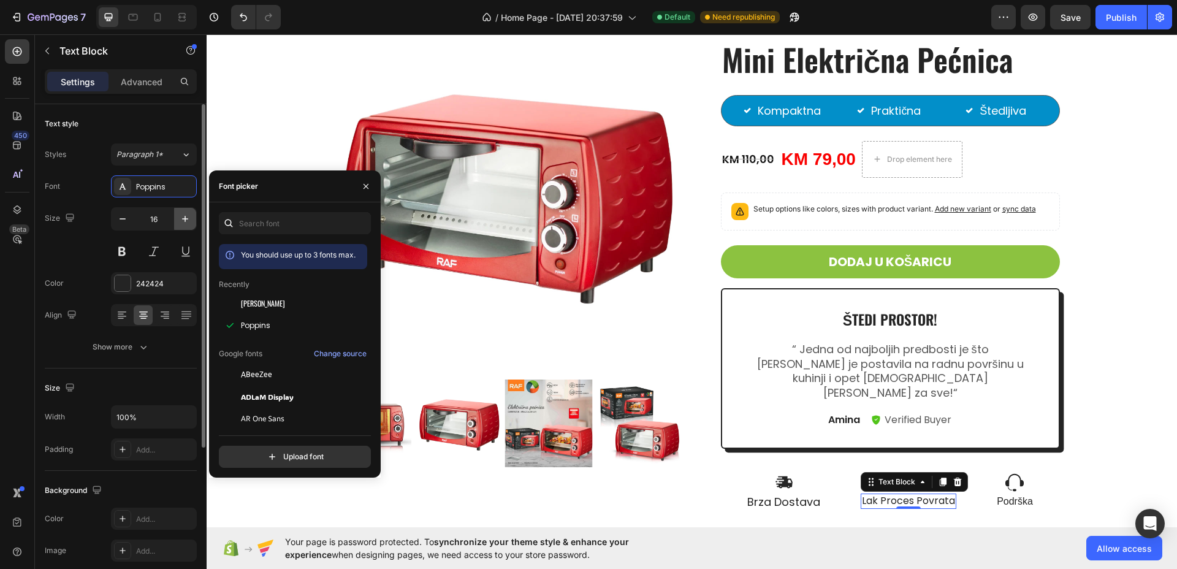
click at [182, 218] on icon "button" at bounding box center [185, 219] width 12 height 12
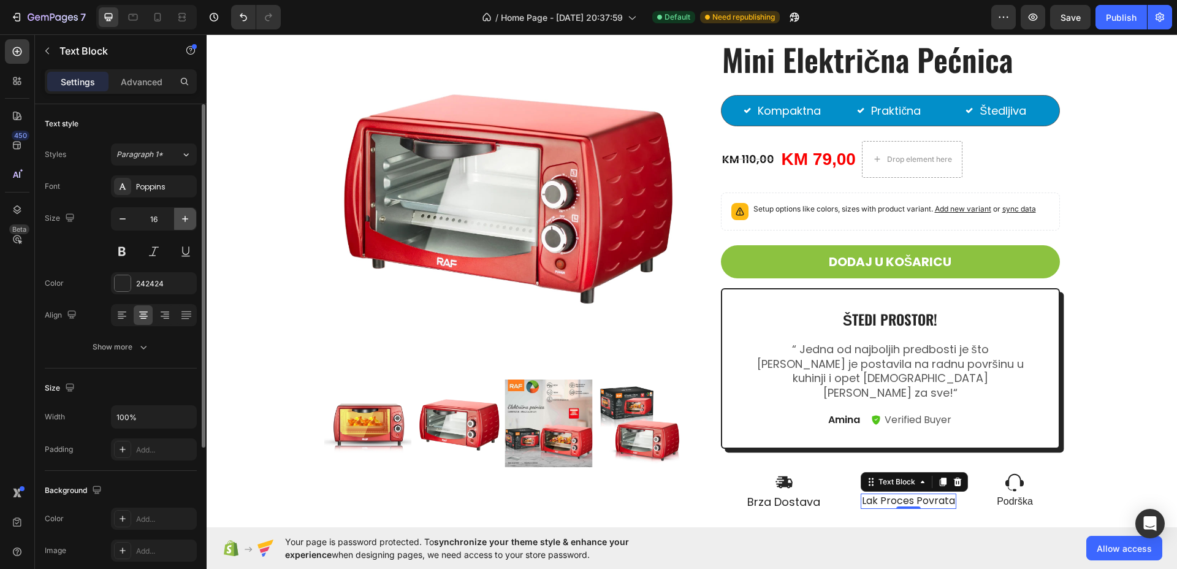
click at [182, 218] on icon "button" at bounding box center [185, 219] width 12 height 12
type input "18"
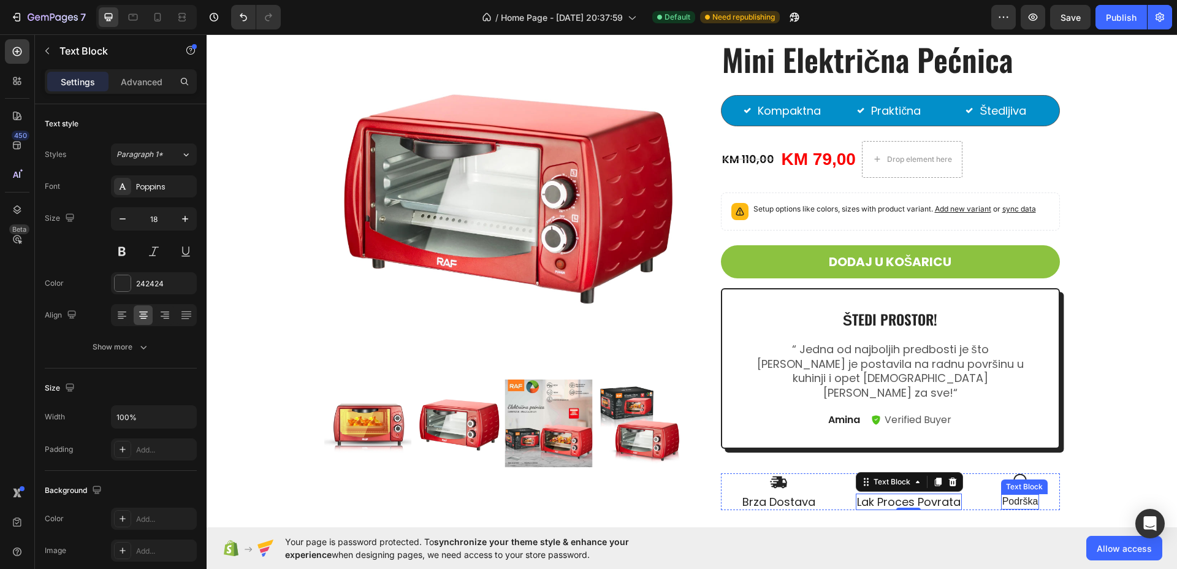
click at [1024, 496] on p "Podrška" at bounding box center [1021, 502] width 36 height 13
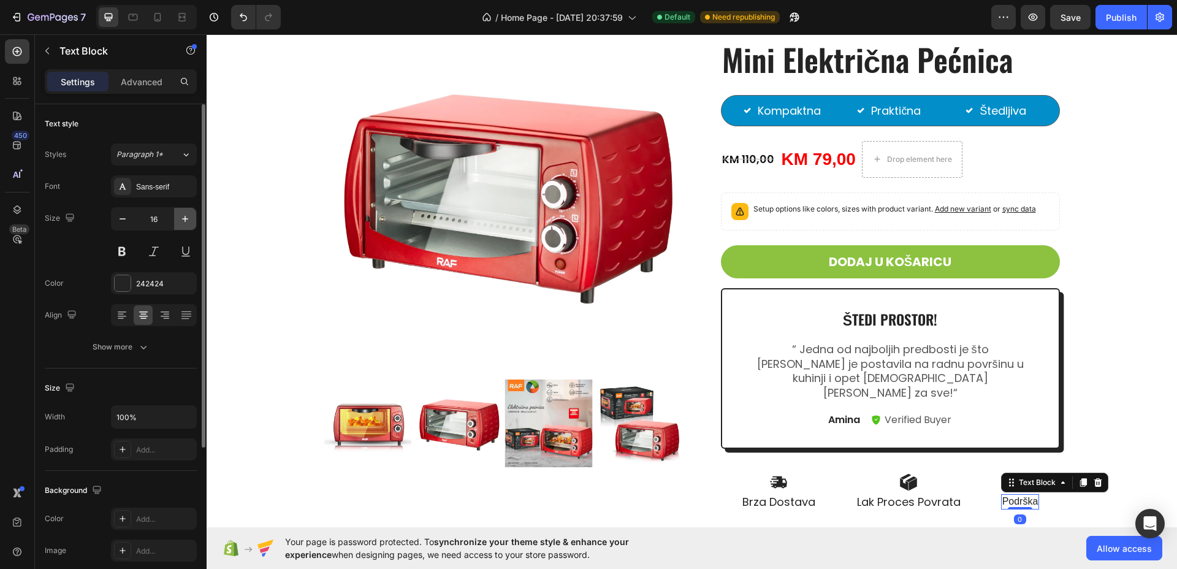
click at [189, 215] on icon "button" at bounding box center [185, 219] width 12 height 12
drag, startPoint x: 189, startPoint y: 215, endPoint x: 187, endPoint y: 205, distance: 10.6
click at [189, 215] on icon "button" at bounding box center [185, 219] width 12 height 12
type input "18"
click at [179, 190] on div "Sans-serif" at bounding box center [165, 187] width 58 height 11
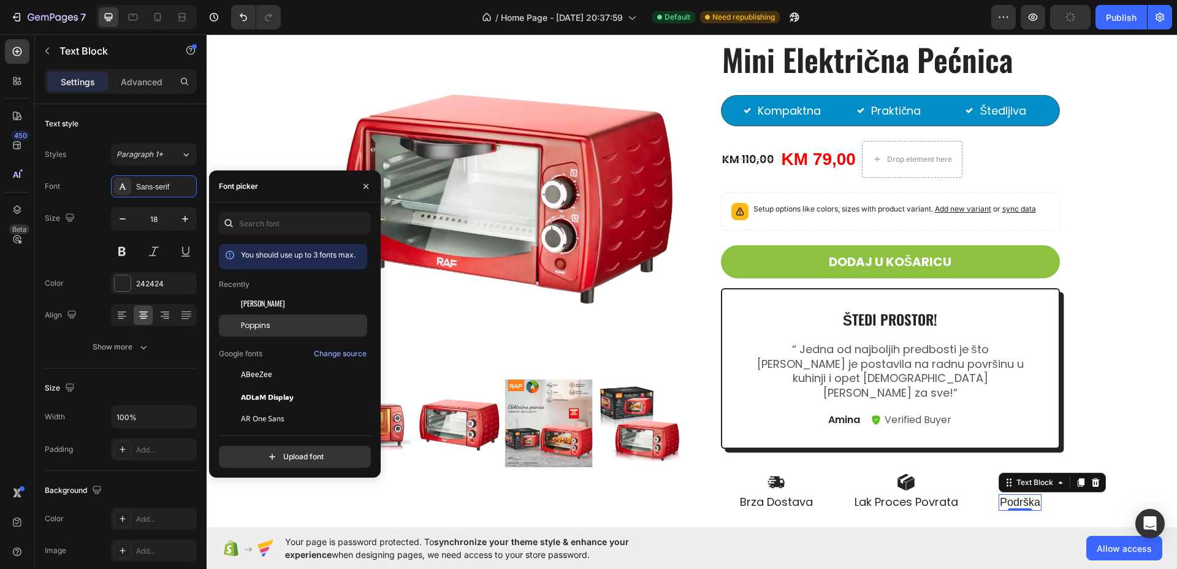
click at [257, 321] on span "Poppins" at bounding box center [255, 325] width 29 height 11
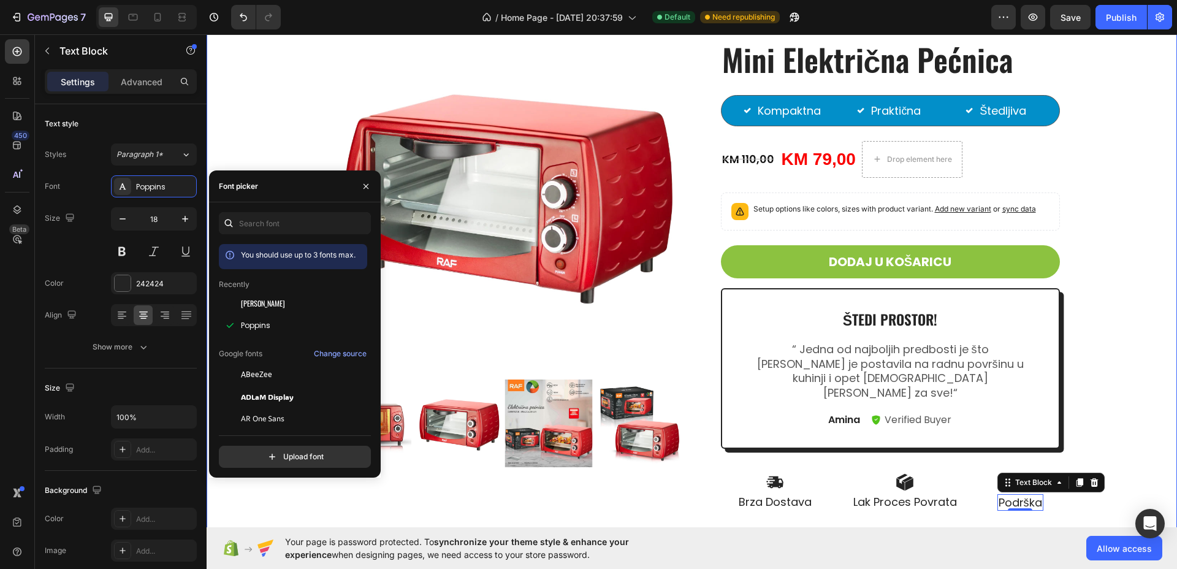
click at [1125, 245] on div "Product Images Icon Icon Icon Icon Icon Icon List 5,000+ Proverenih Kupaca Text…" at bounding box center [692, 266] width 952 height 507
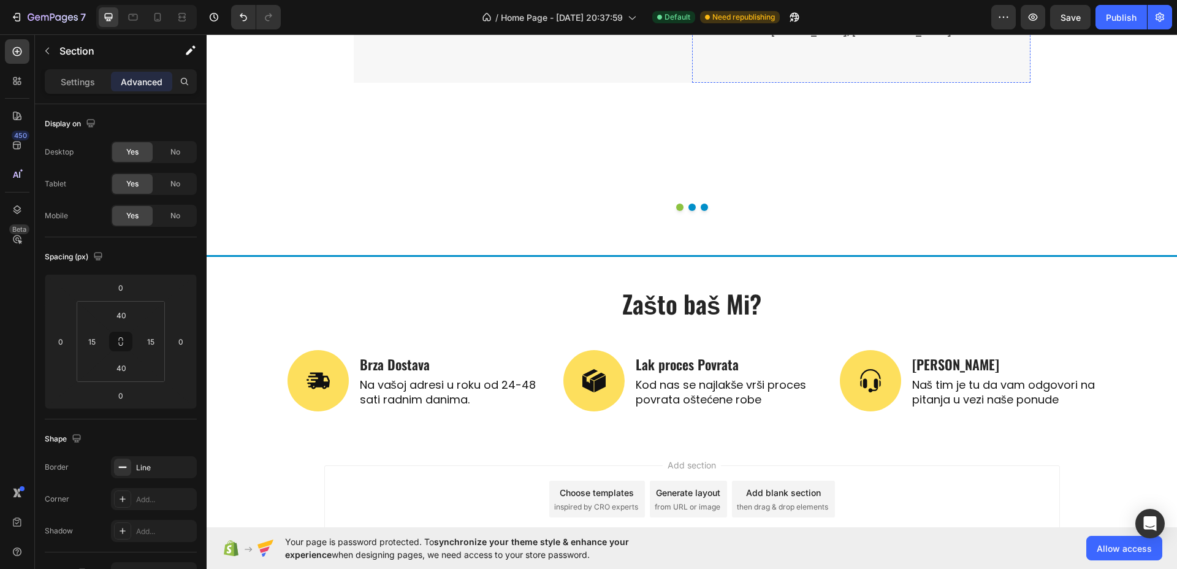
scroll to position [3402, 0]
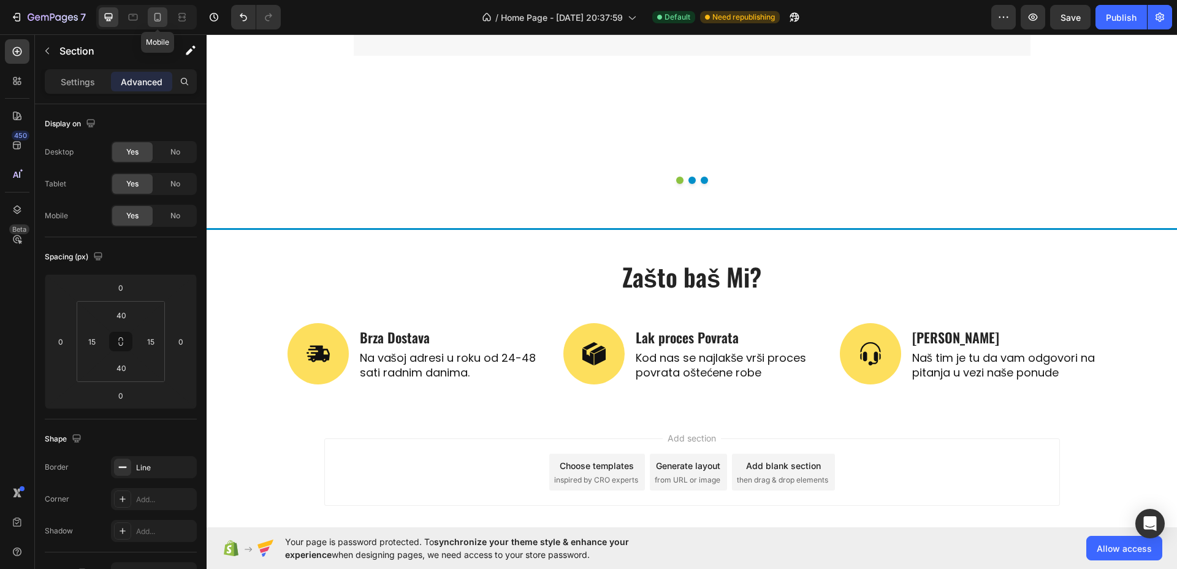
click at [156, 15] on icon at bounding box center [157, 17] width 12 height 12
type input "0"
type input "14"
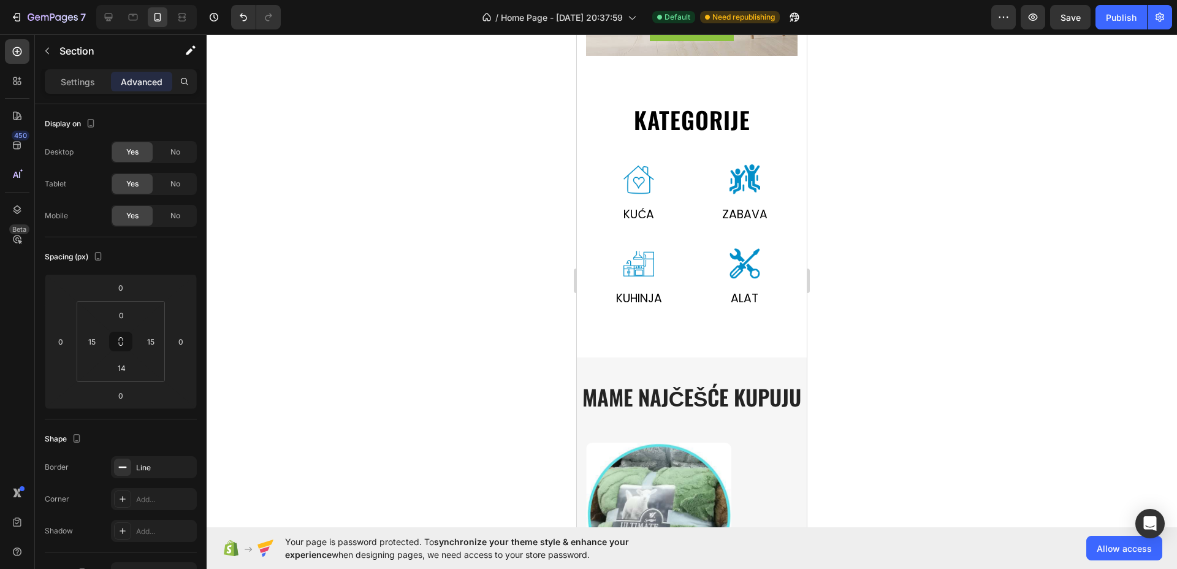
scroll to position [770, 0]
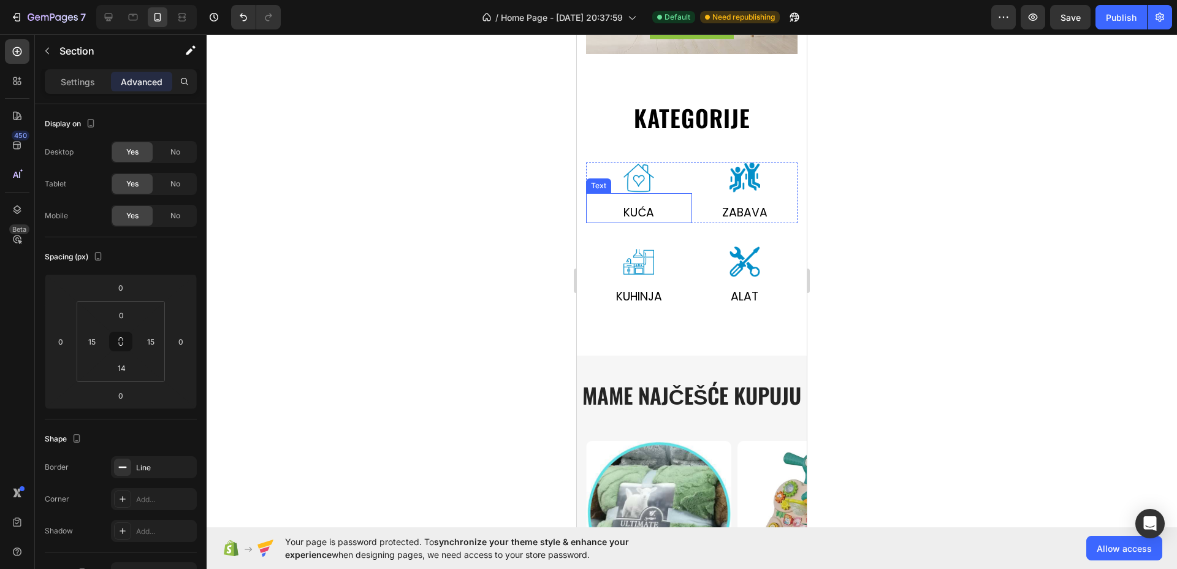
click at [635, 215] on p "Kuća" at bounding box center [640, 213] width 104 height 18
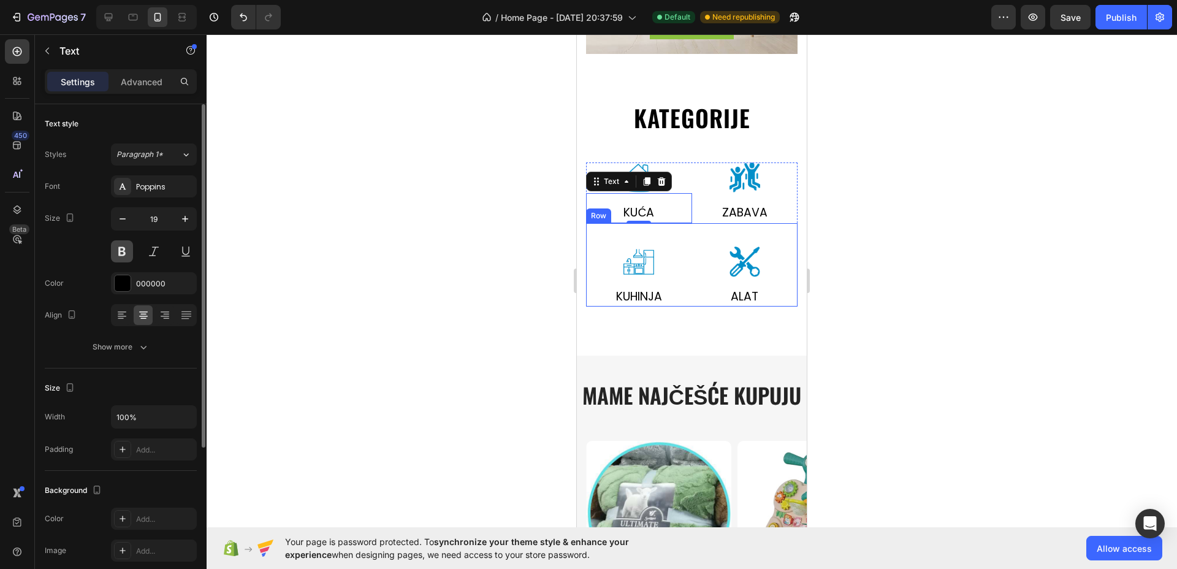
click at [117, 253] on button at bounding box center [122, 251] width 22 height 22
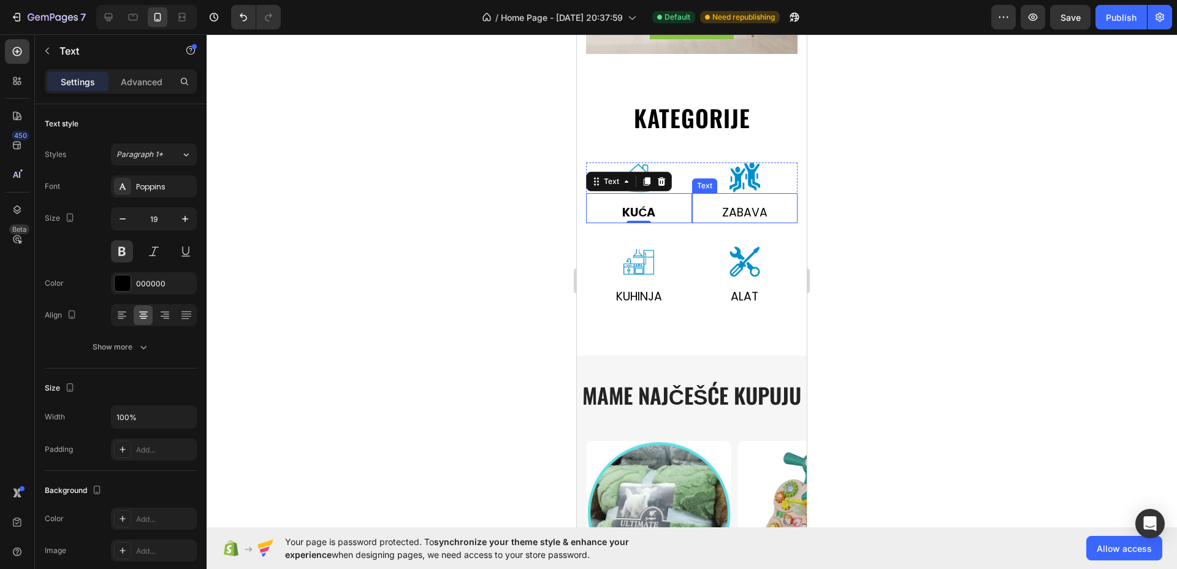
drag, startPoint x: 752, startPoint y: 215, endPoint x: 626, endPoint y: 232, distance: 126.9
click at [752, 214] on p "zabava" at bounding box center [746, 213] width 104 height 18
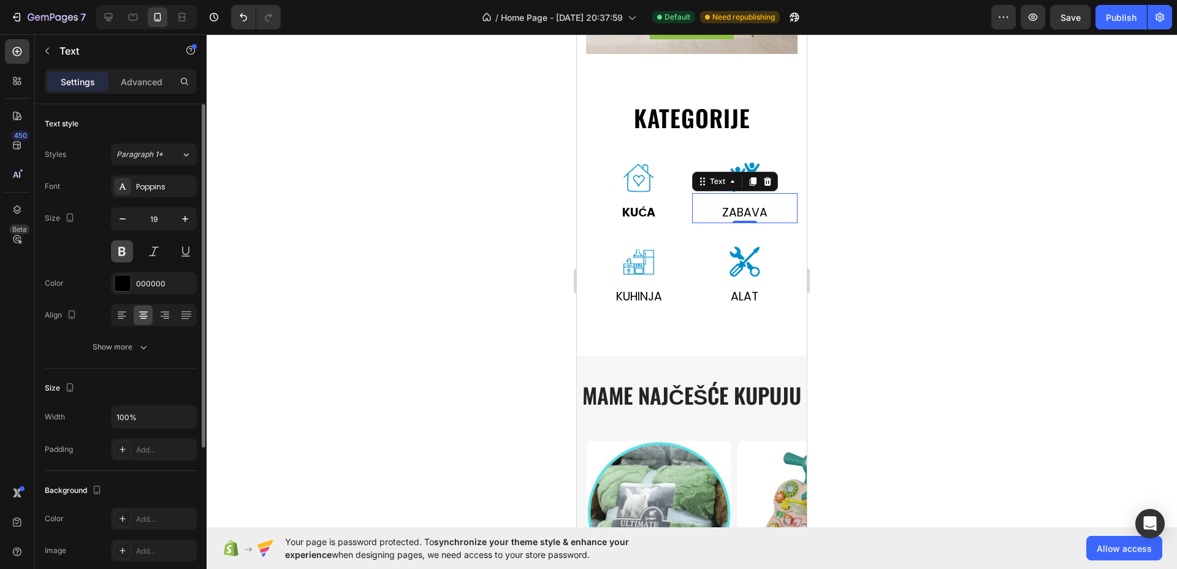
click at [121, 246] on button at bounding box center [122, 251] width 22 height 22
click at [729, 294] on p "alat" at bounding box center [746, 297] width 104 height 18
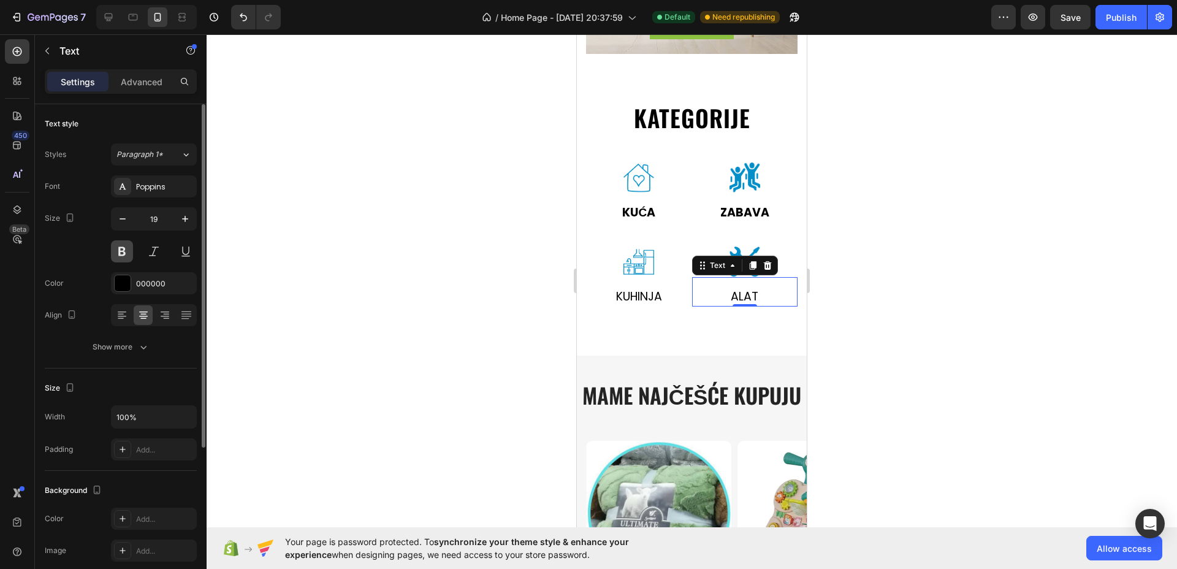
click at [121, 253] on button at bounding box center [122, 251] width 22 height 22
click at [641, 299] on p "kuhinja" at bounding box center [639, 297] width 46 height 18
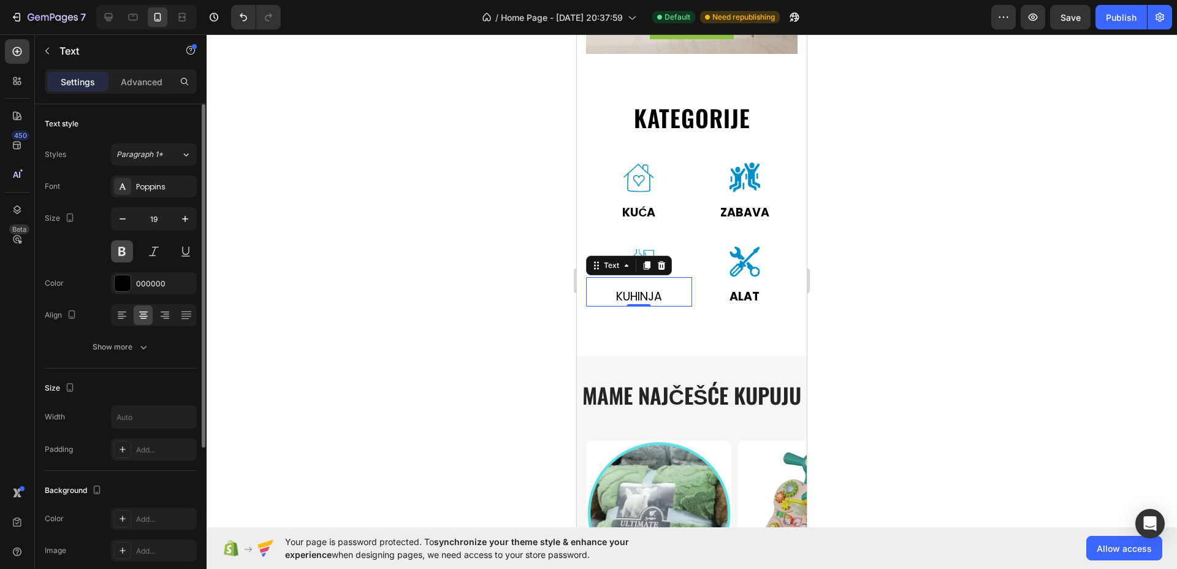
click at [119, 250] on button at bounding box center [122, 251] width 22 height 22
click at [182, 218] on icon "button" at bounding box center [185, 219] width 12 height 12
type input "20"
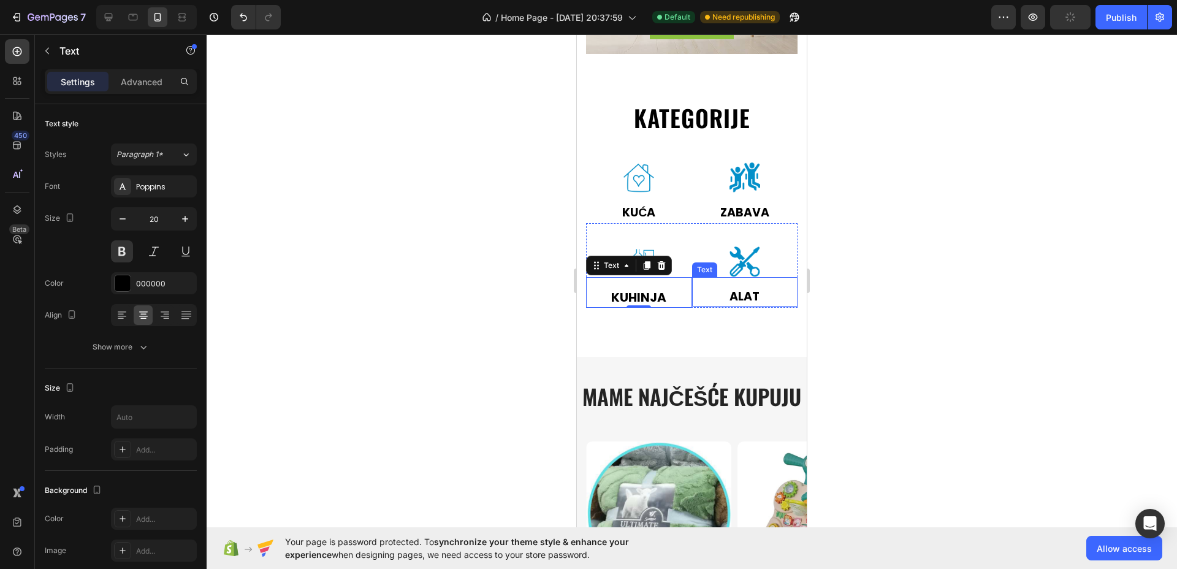
click at [741, 299] on p "alat" at bounding box center [746, 297] width 104 height 18
drag, startPoint x: 188, startPoint y: 228, endPoint x: 376, endPoint y: 199, distance: 189.9
click at [188, 227] on button "button" at bounding box center [185, 219] width 22 height 22
type input "20"
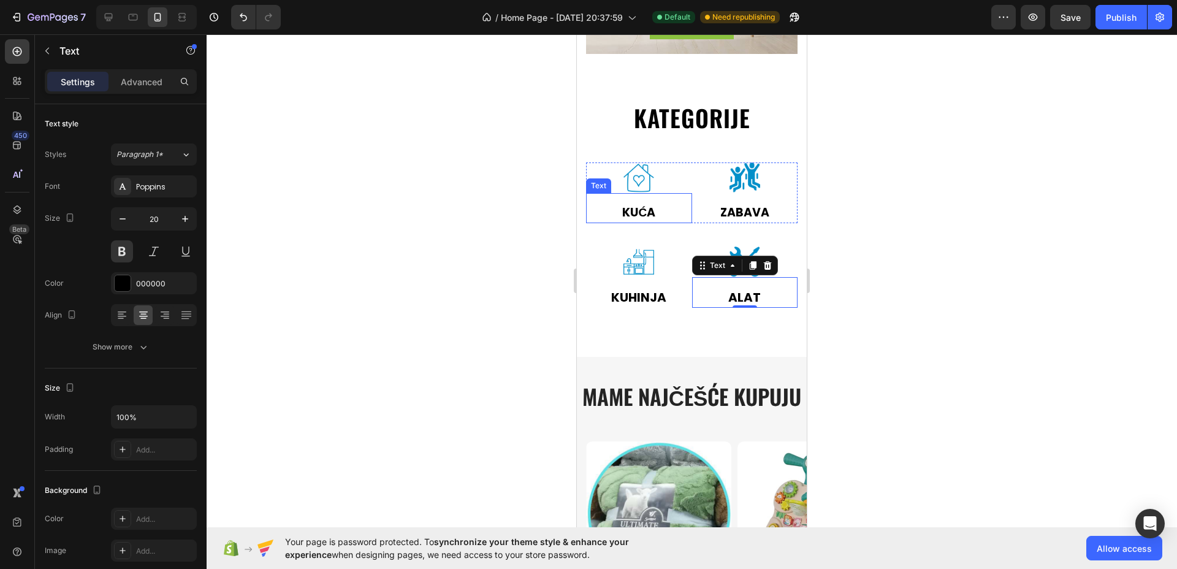
click at [648, 216] on p "Kuća" at bounding box center [640, 213] width 104 height 18
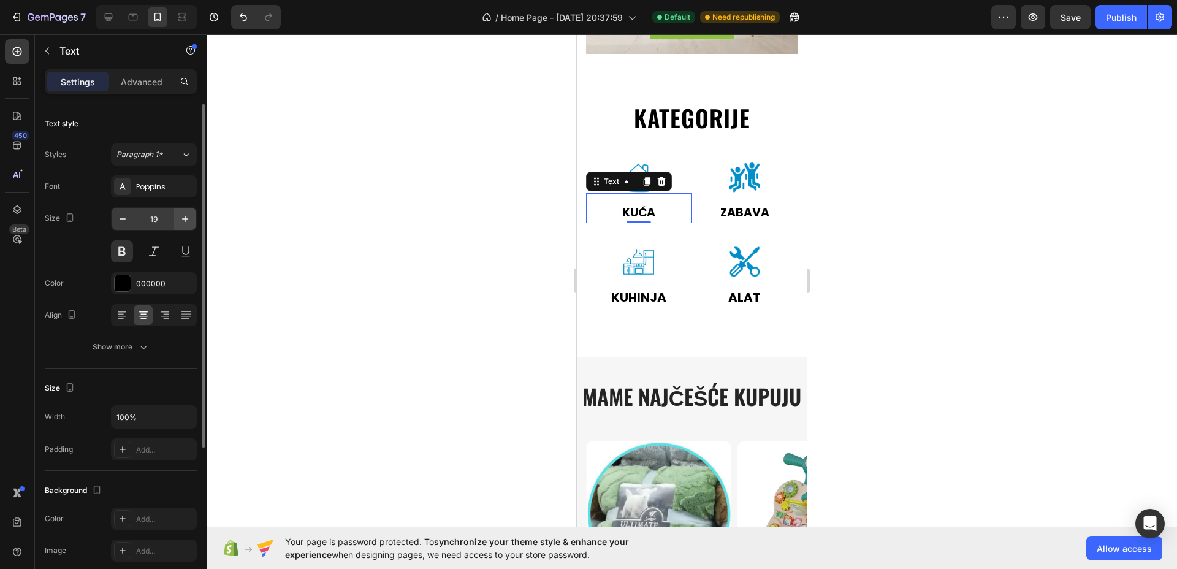
click at [186, 228] on button "button" at bounding box center [185, 219] width 22 height 22
type input "20"
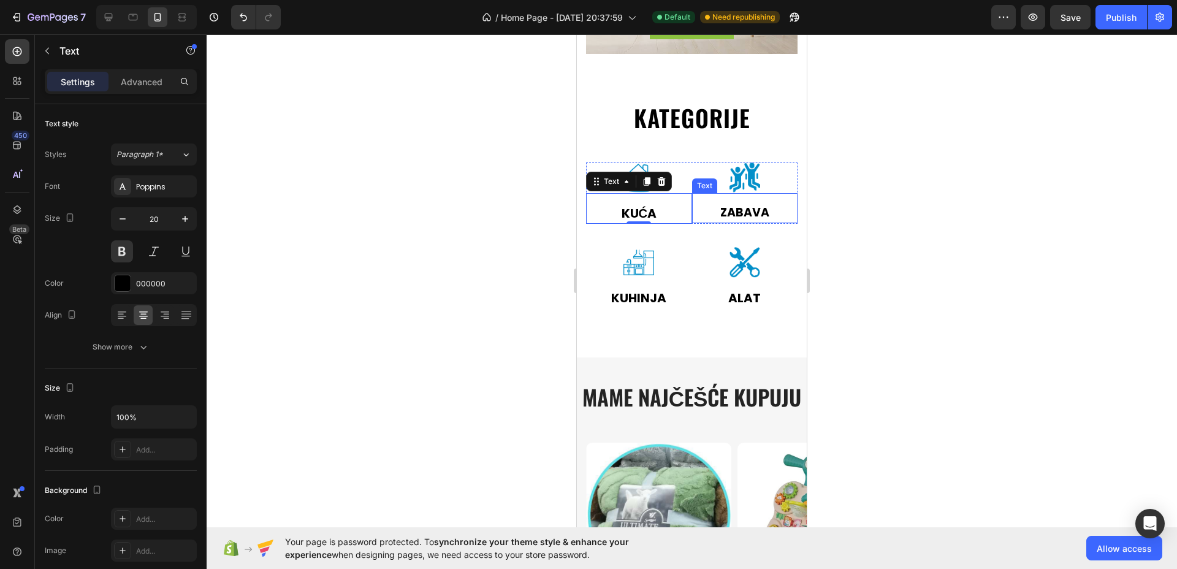
click at [737, 205] on p "zabava" at bounding box center [746, 213] width 104 height 18
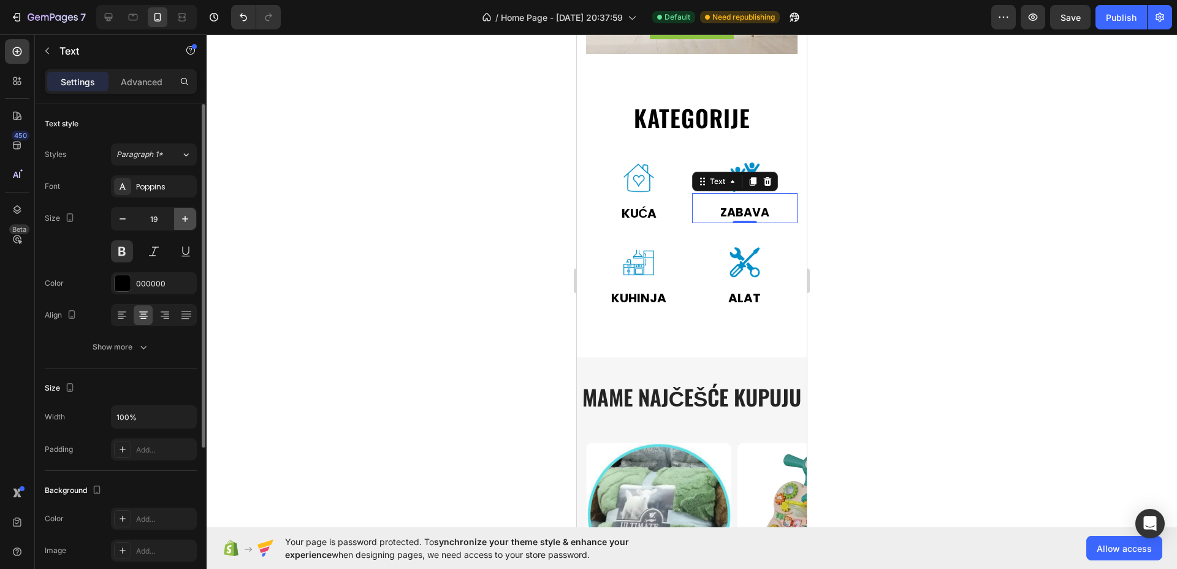
click at [188, 215] on icon "button" at bounding box center [185, 219] width 12 height 12
type input "20"
click at [672, 212] on p "Kuća" at bounding box center [640, 213] width 104 height 18
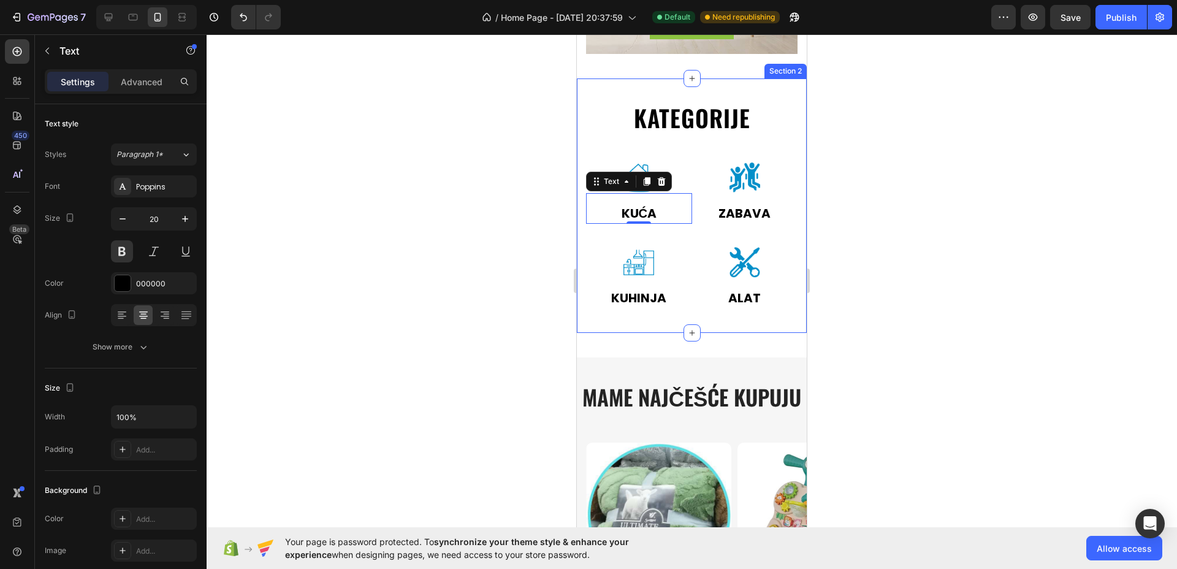
click at [631, 314] on div "kategorije Heading Row Image Kuća Text 0 Image zabava Text Row Image kuhinja Te…" at bounding box center [692, 205] width 230 height 255
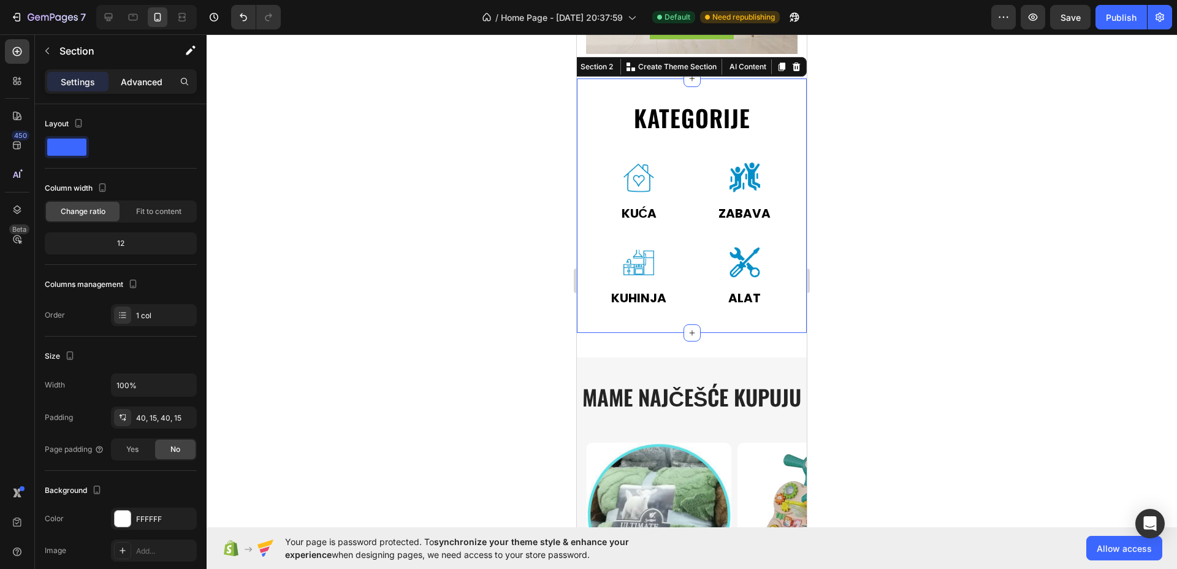
click at [151, 82] on p "Advanced" at bounding box center [142, 81] width 42 height 13
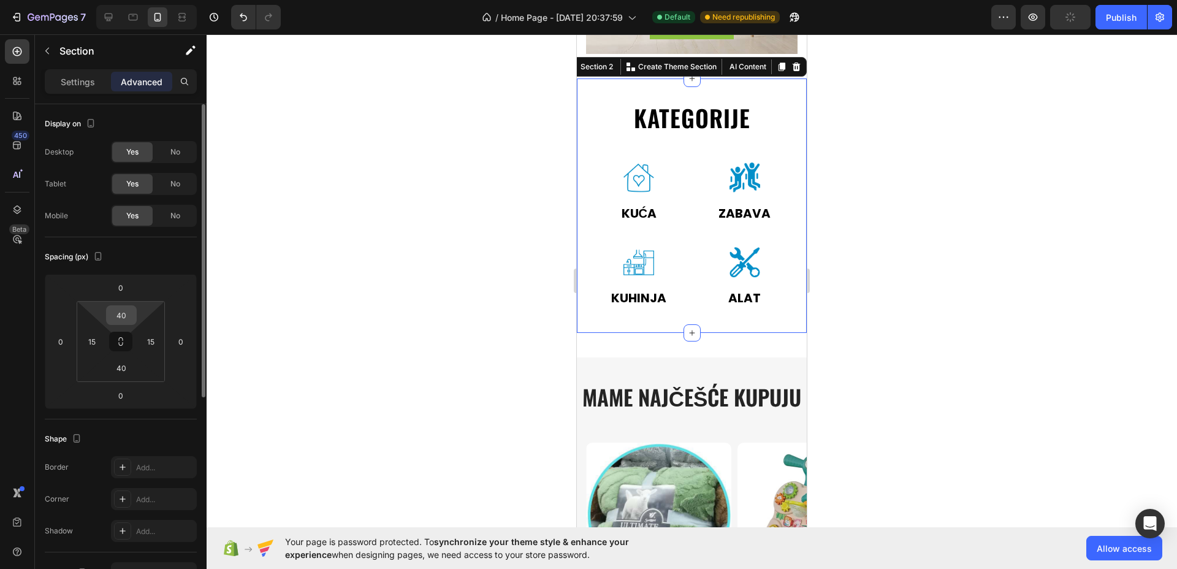
click at [125, 321] on input "40" at bounding box center [121, 315] width 25 height 18
type input "040"
click at [130, 373] on input "40" at bounding box center [121, 368] width 25 height 18
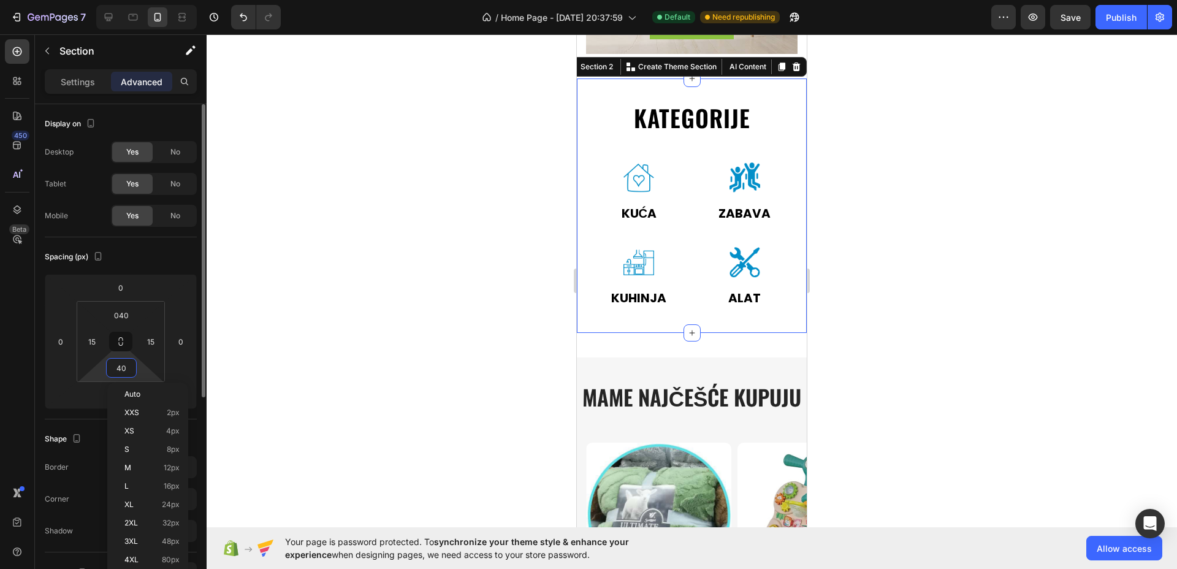
type input "0"
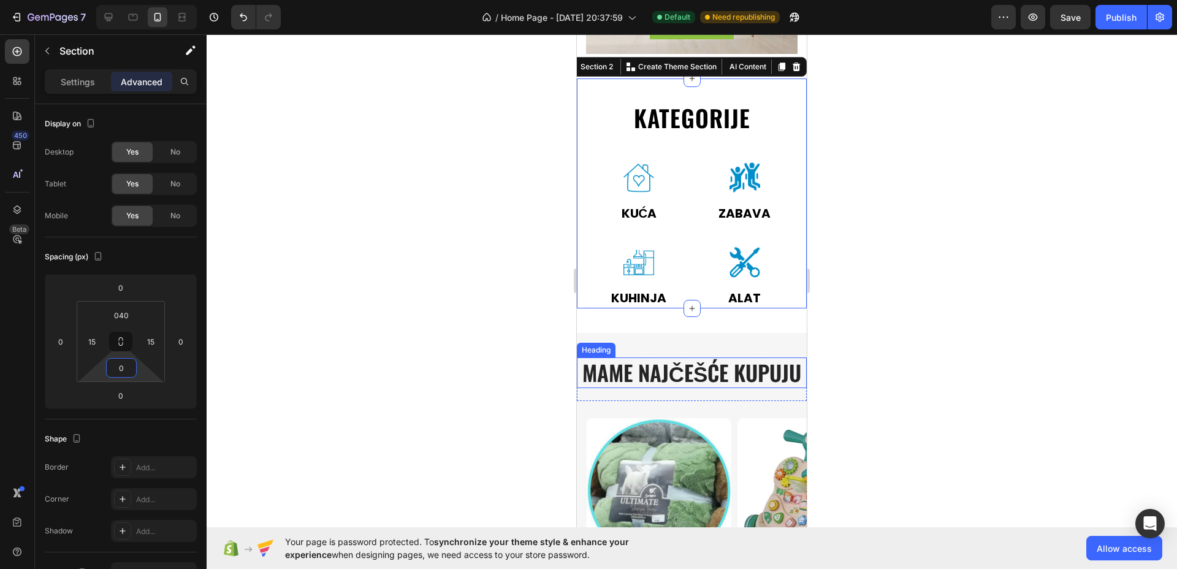
click at [648, 356] on div "MAME NAJČEŠĆE KUPUJU Heading Row Product Images Dvostrana Flis Deka Product Tit…" at bounding box center [692, 520] width 230 height 375
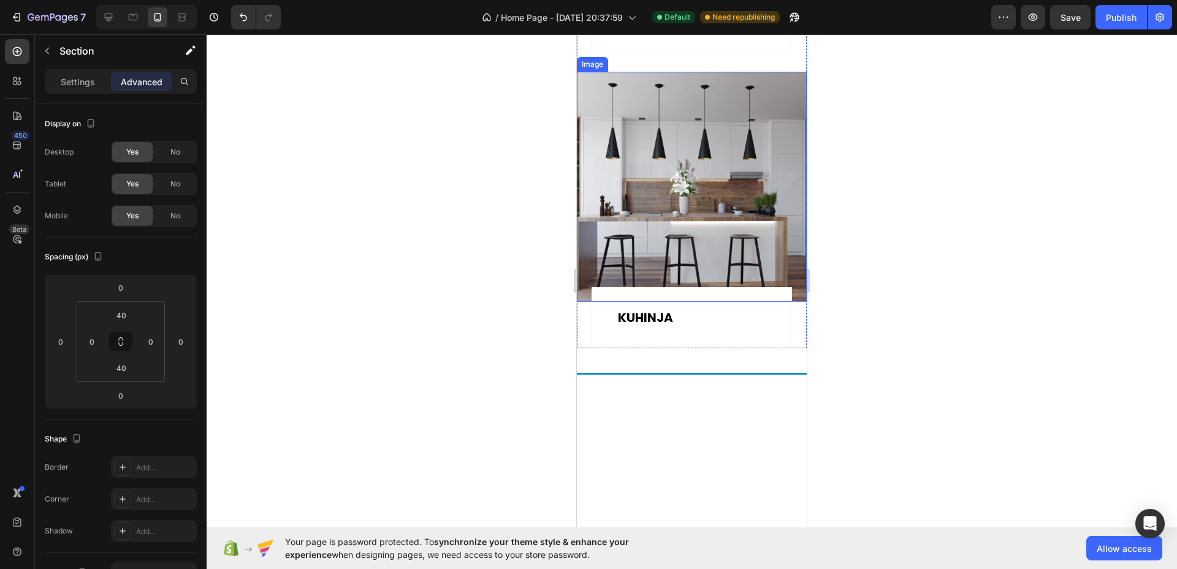
scroll to position [1767, 0]
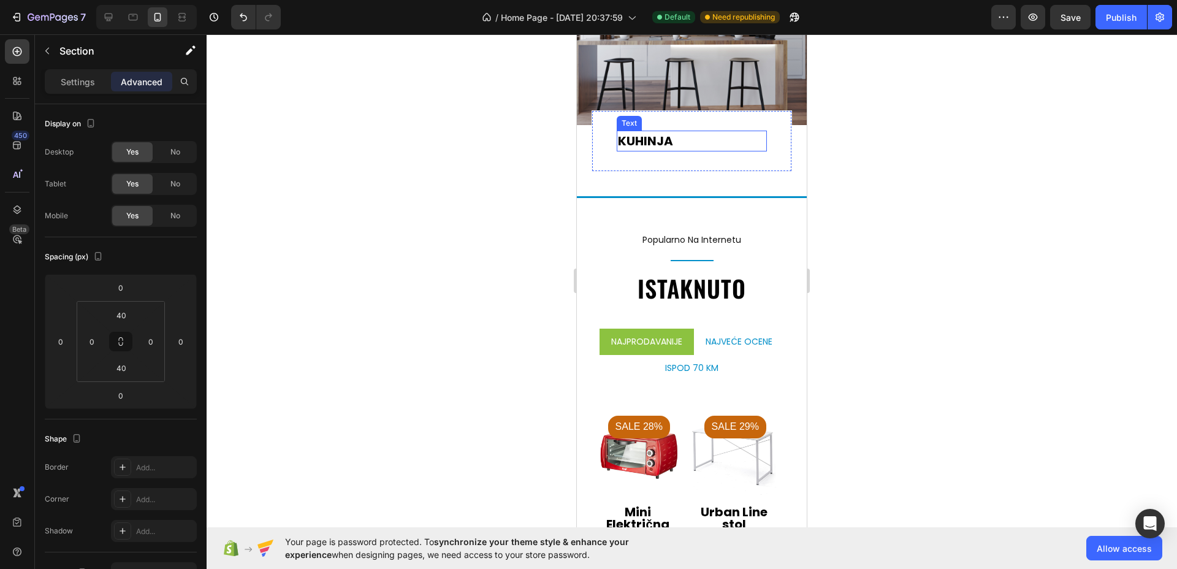
click at [654, 150] on p "KUHINJA" at bounding box center [692, 141] width 148 height 18
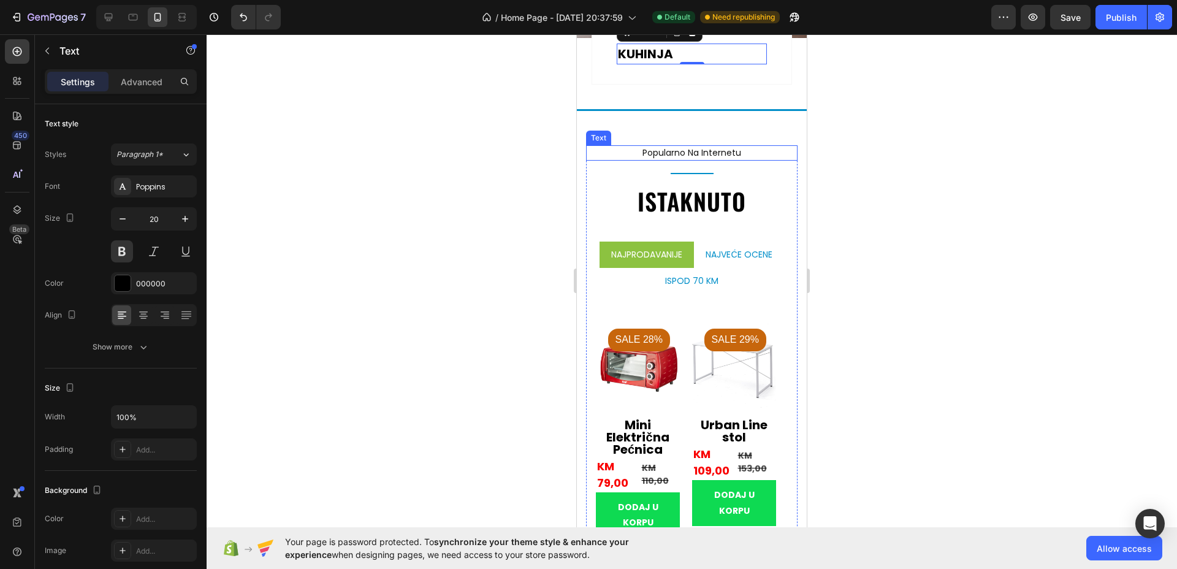
scroll to position [1920, 0]
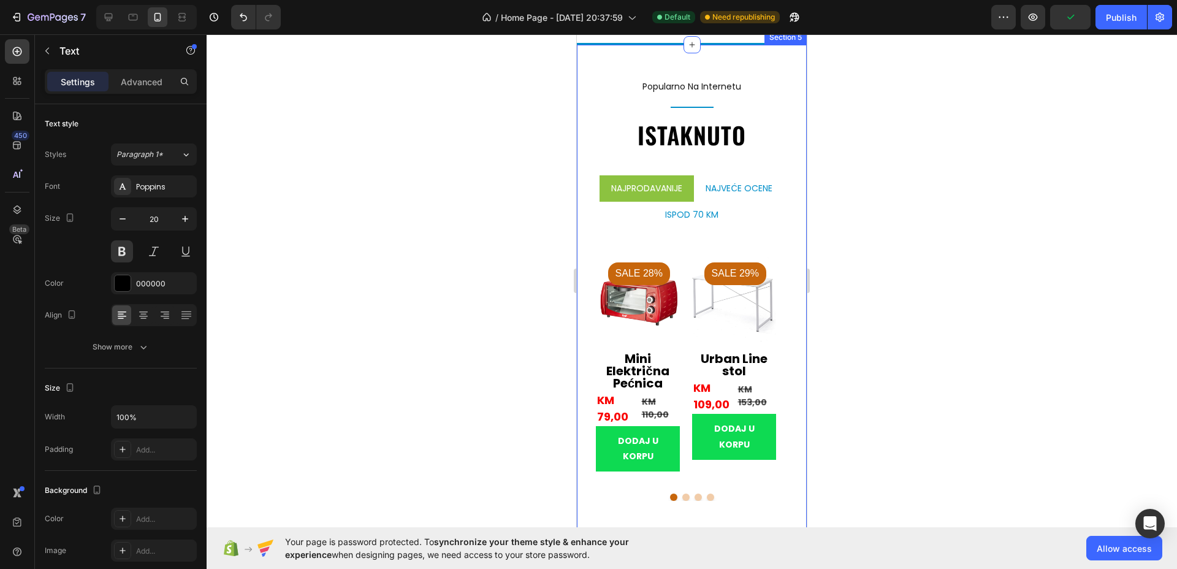
click at [732, 270] on div "popularno na internetu Text Title Line istaknuto Heading [GEOGRAPHIC_DATA] najv…" at bounding box center [692, 305] width 230 height 524
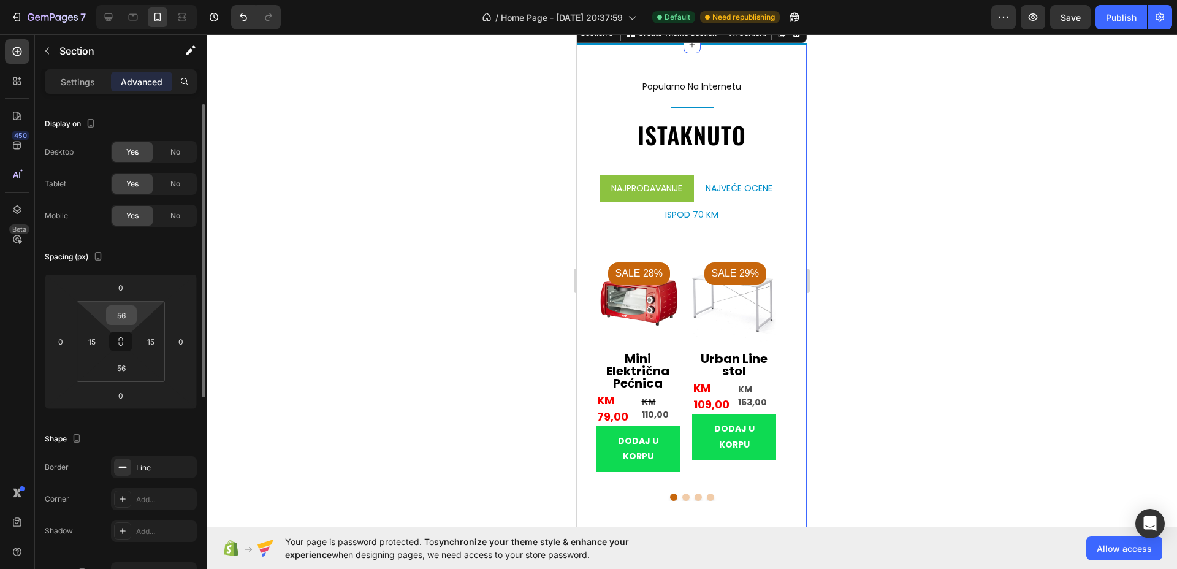
click at [121, 315] on input "56" at bounding box center [121, 315] width 25 height 18
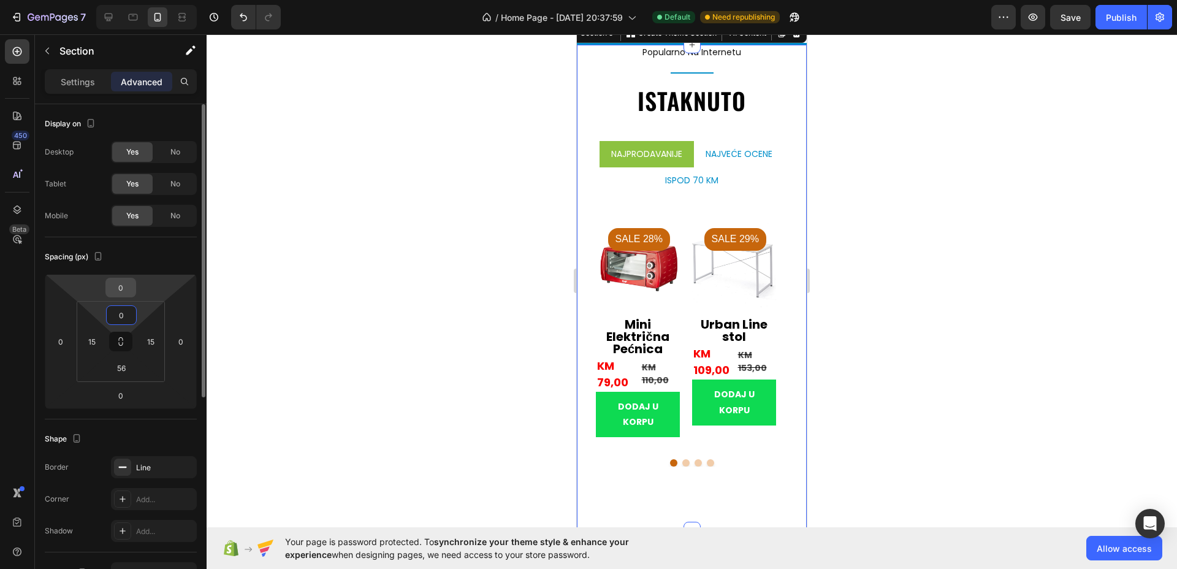
type input "0"
click at [126, 285] on input "0" at bounding box center [121, 287] width 25 height 18
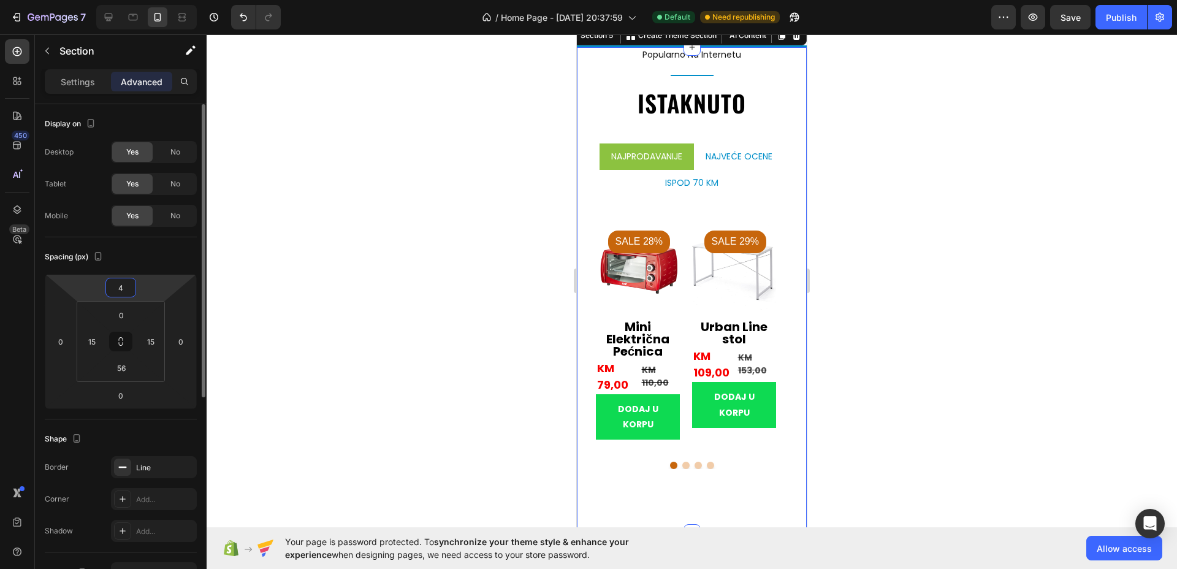
type input "40"
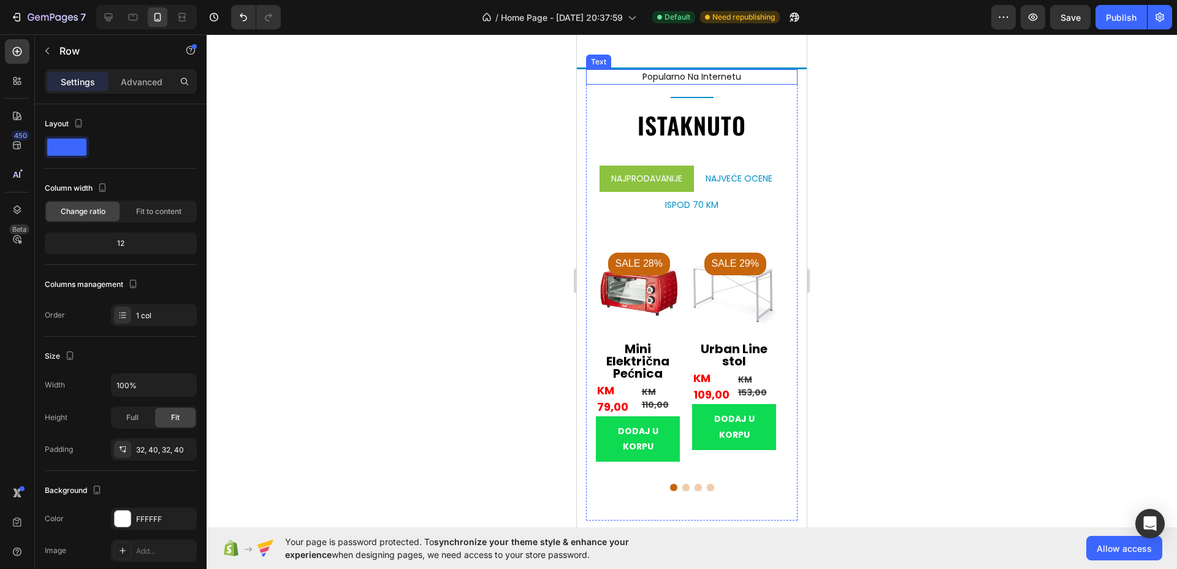
click at [735, 83] on p "popularno na internetu" at bounding box center [692, 77] width 209 height 13
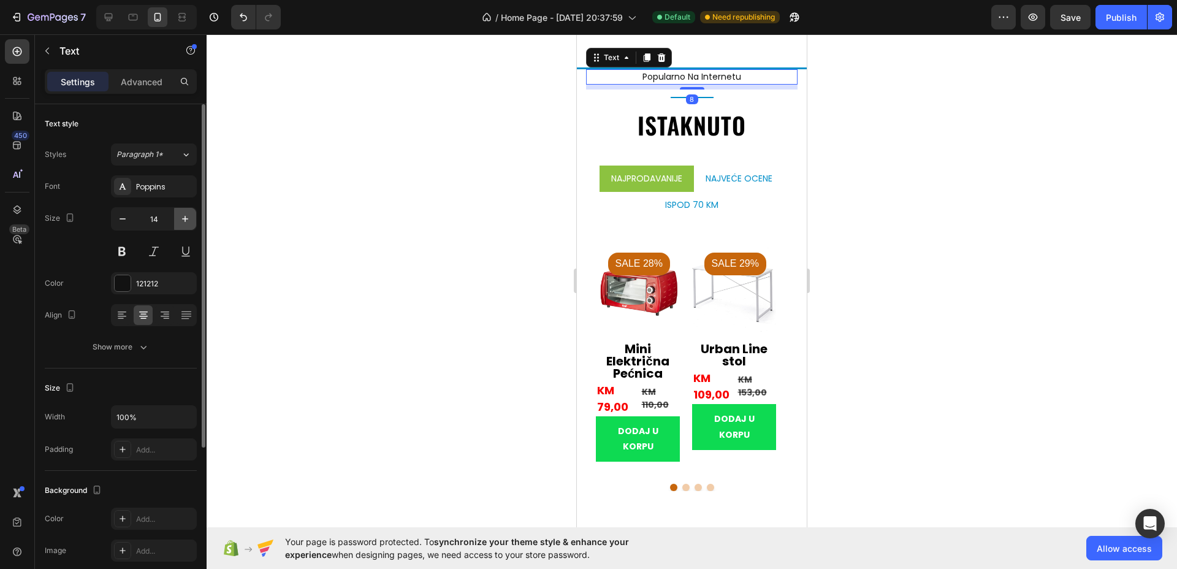
click at [186, 215] on icon "button" at bounding box center [185, 219] width 12 height 12
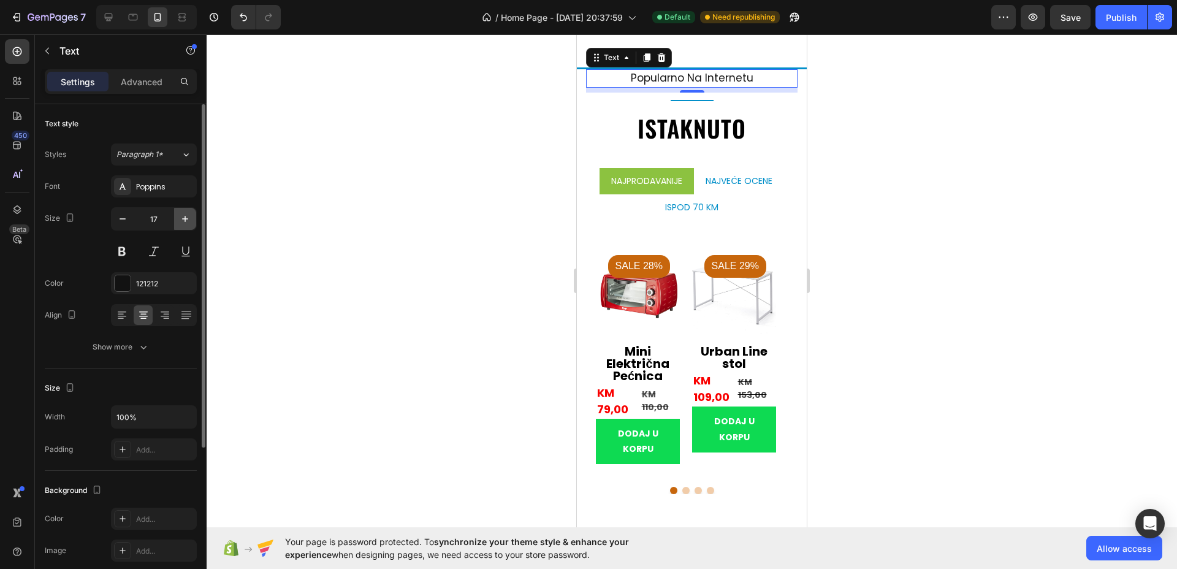
click at [186, 215] on icon "button" at bounding box center [185, 219] width 12 height 12
type input "18"
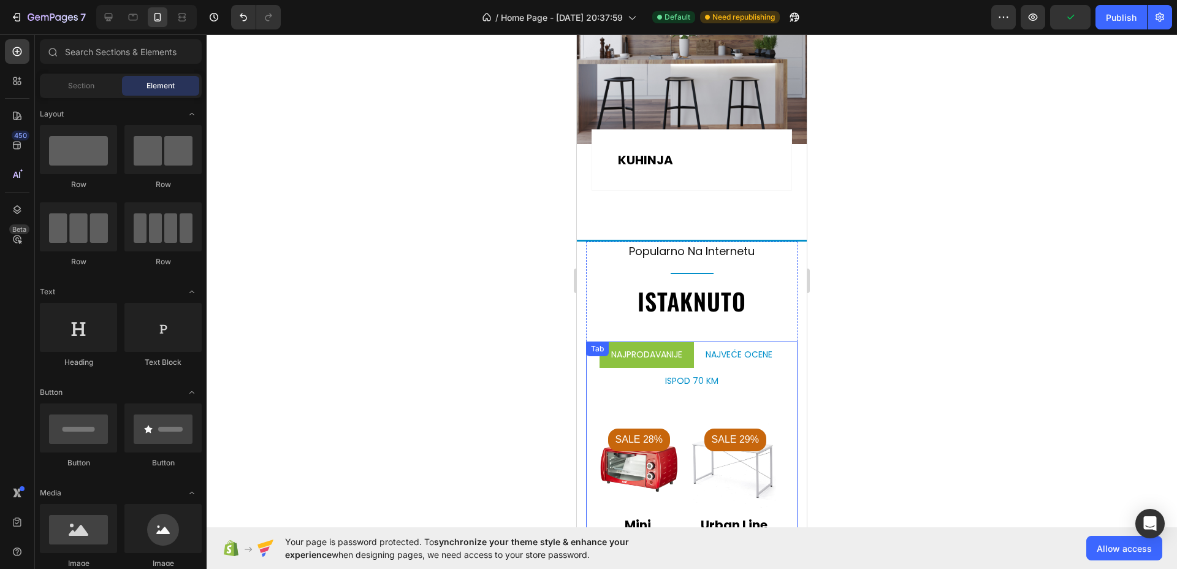
scroll to position [1968, 0]
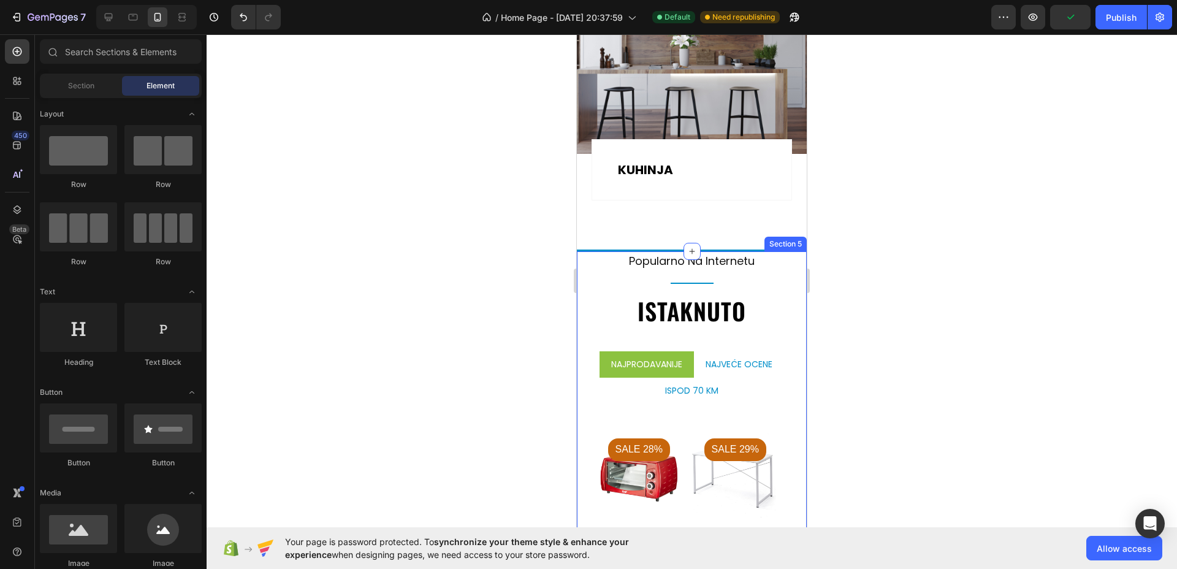
click at [787, 295] on div "popularno na internetu Text Title Line istaknuto Heading [GEOGRAPHIC_DATA] najv…" at bounding box center [692, 496] width 230 height 493
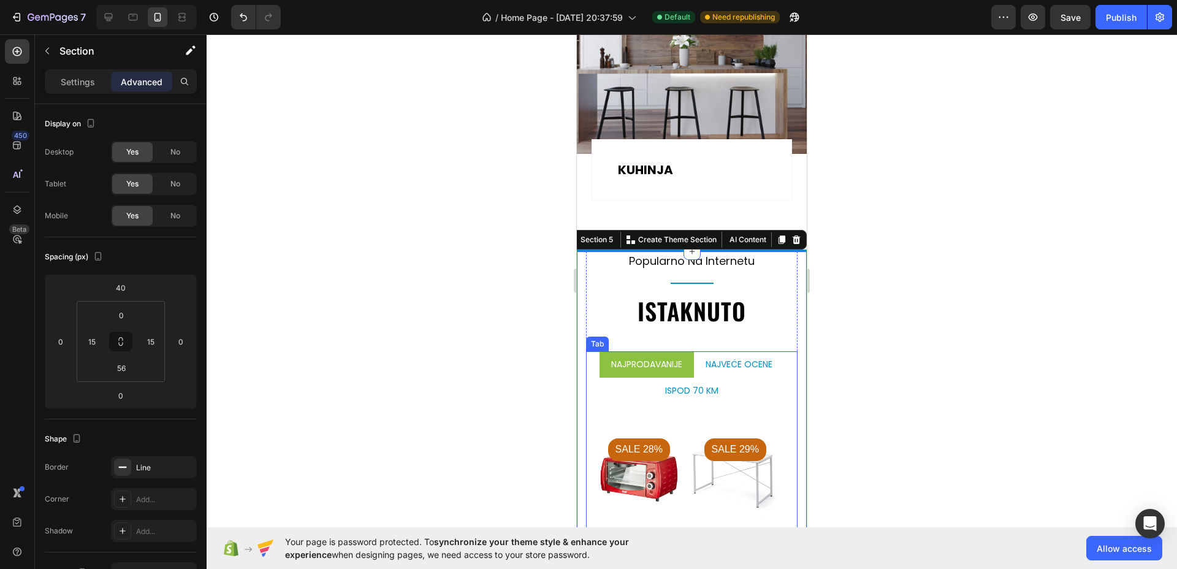
click at [765, 369] on ul "Najprodavanije najveće ocene ispod 70 KM" at bounding box center [692, 377] width 212 height 53
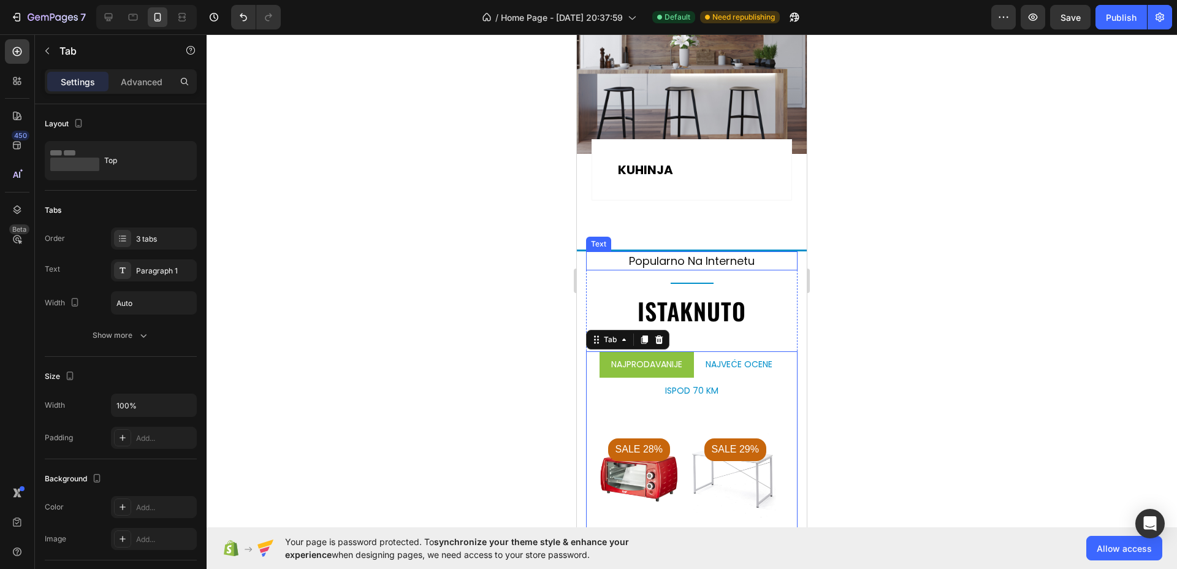
click at [762, 253] on p "popularno na internetu" at bounding box center [692, 261] width 209 height 17
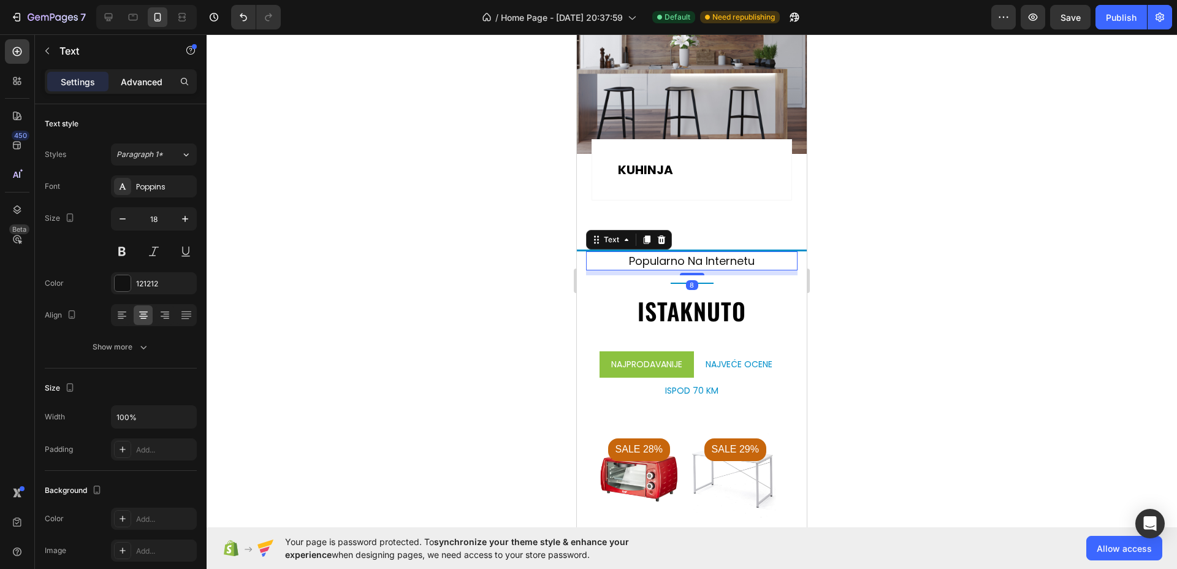
click at [157, 84] on p "Advanced" at bounding box center [142, 81] width 42 height 13
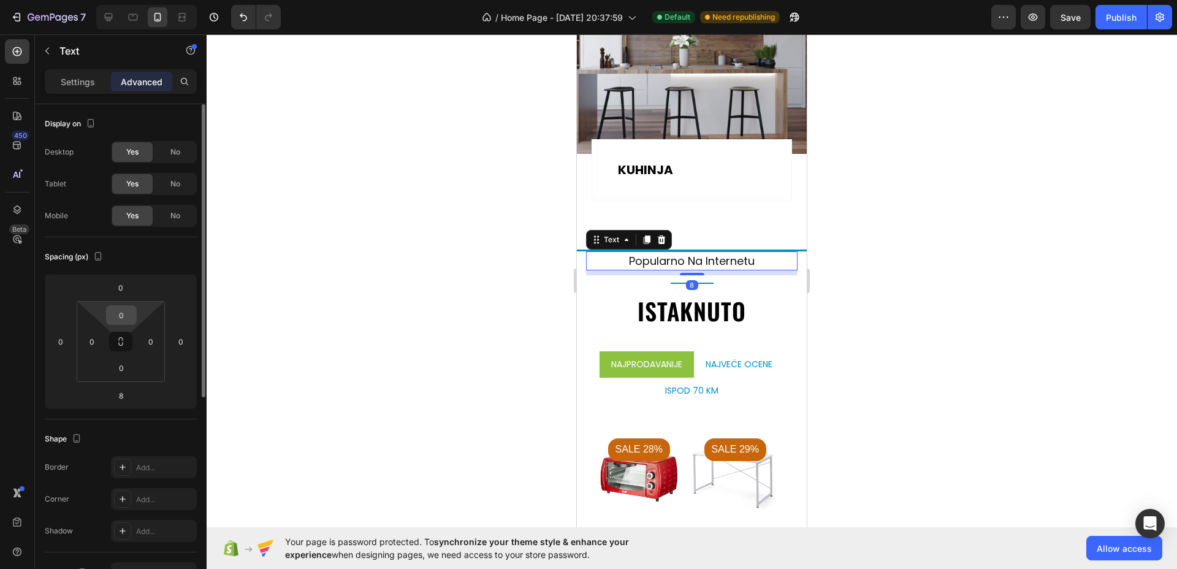
click at [131, 319] on input "0" at bounding box center [121, 315] width 25 height 18
type input "10"
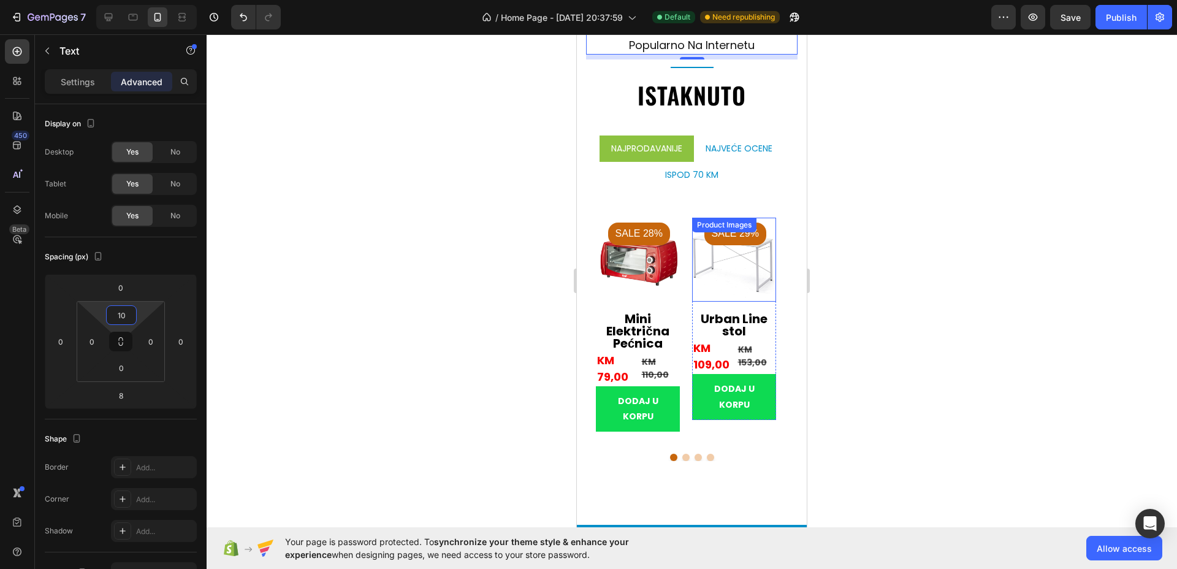
scroll to position [2198, 0]
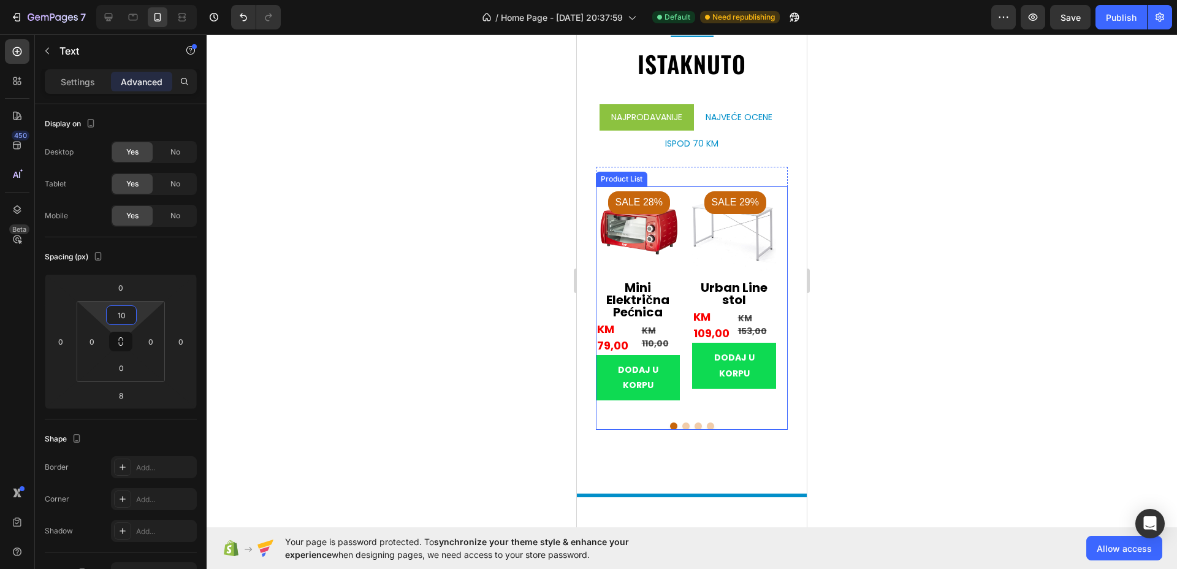
click at [691, 270] on div "Product Images Sale 28% Product Badge Mini Električna Pećnica (P) Title KM 79,0…" at bounding box center [692, 299] width 192 height 226
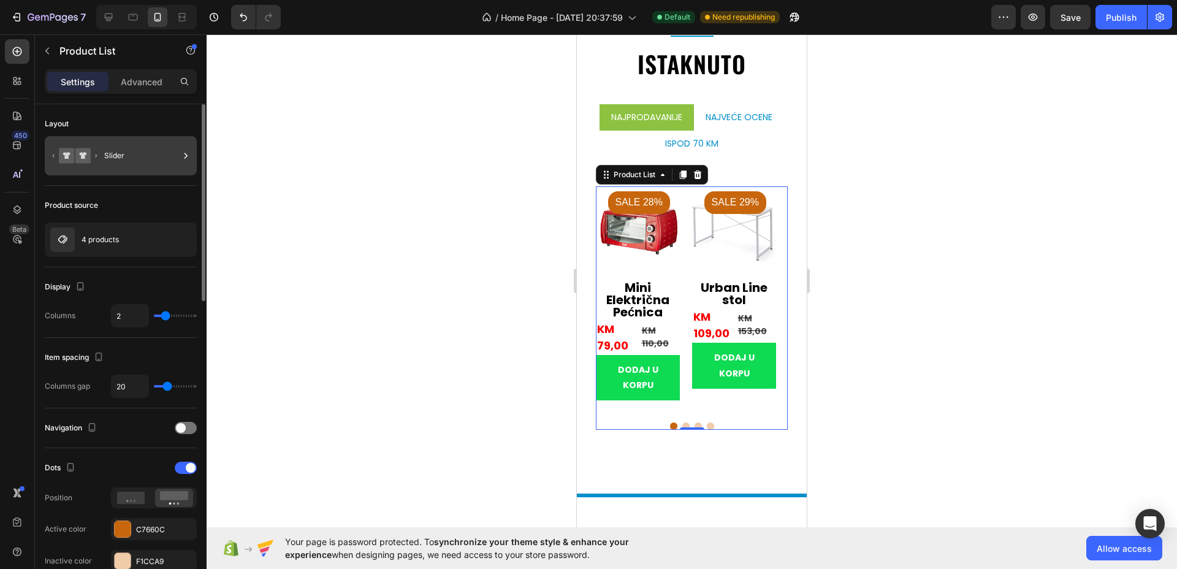
click at [123, 154] on div "Slider" at bounding box center [141, 156] width 75 height 28
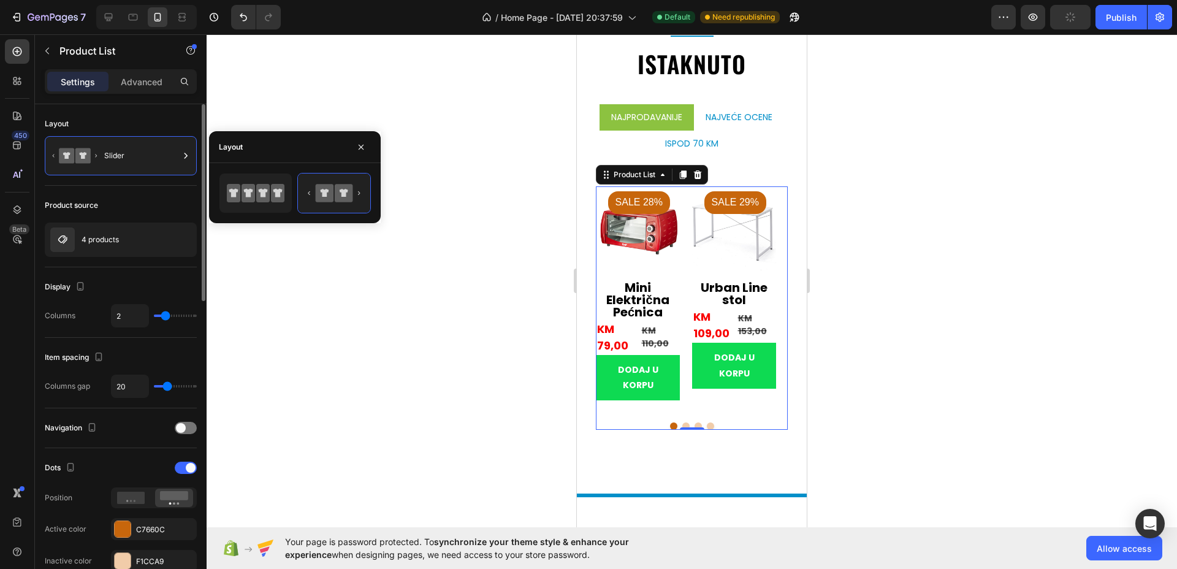
type input "1"
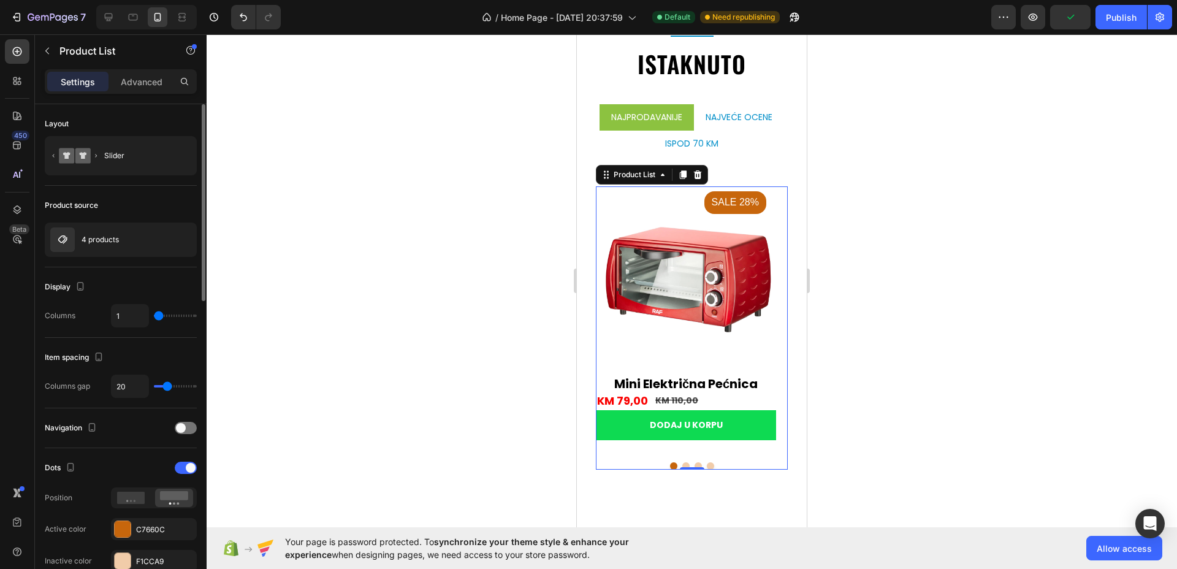
drag, startPoint x: 163, startPoint y: 315, endPoint x: 153, endPoint y: 317, distance: 9.5
type input "1"
click at [154, 317] on input "range" at bounding box center [175, 316] width 43 height 2
click at [145, 526] on div "C7660C" at bounding box center [154, 529] width 36 height 11
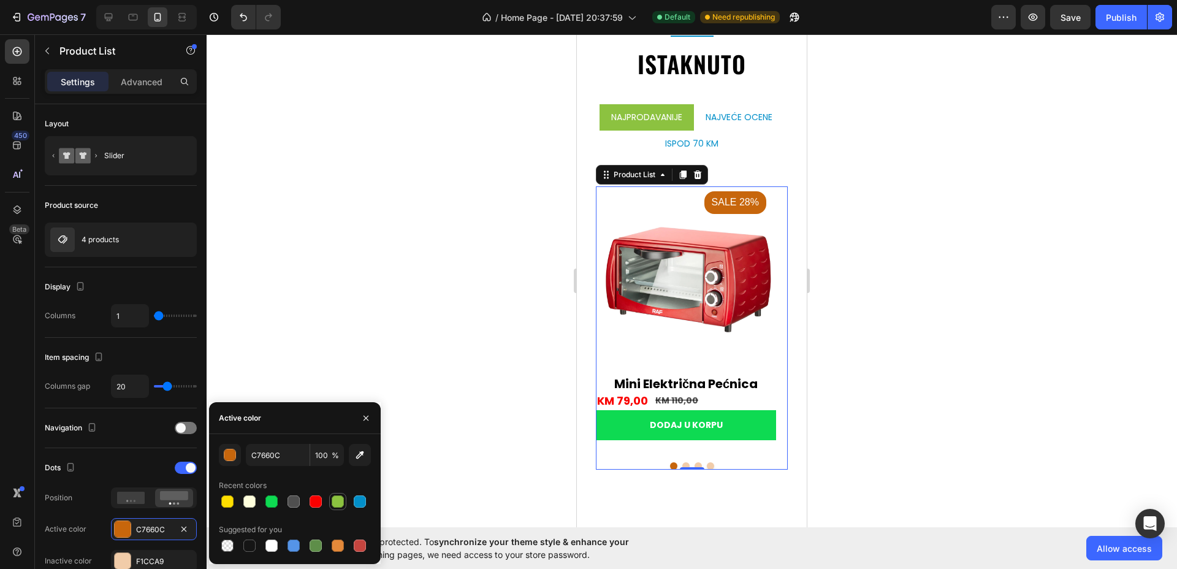
click at [339, 504] on div at bounding box center [338, 502] width 12 height 12
type input "8CC240"
click at [153, 559] on div "F1CCA9" at bounding box center [154, 561] width 36 height 11
click at [365, 504] on div at bounding box center [360, 502] width 12 height 12
type input "028FC9"
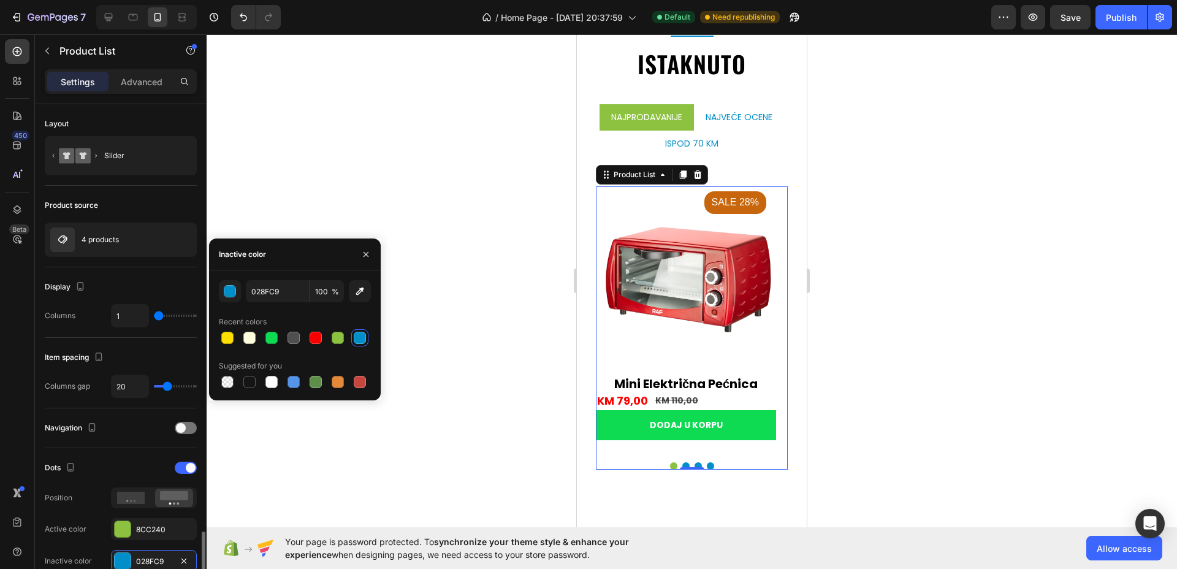
scroll to position [460, 0]
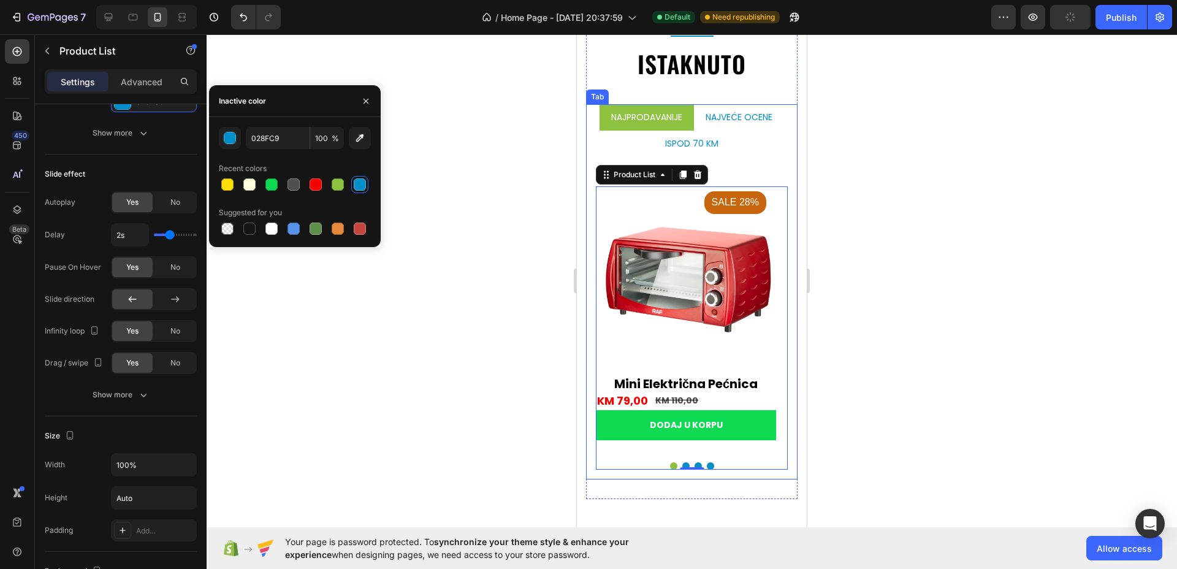
click at [674, 119] on p "Najprodavanije" at bounding box center [646, 117] width 71 height 13
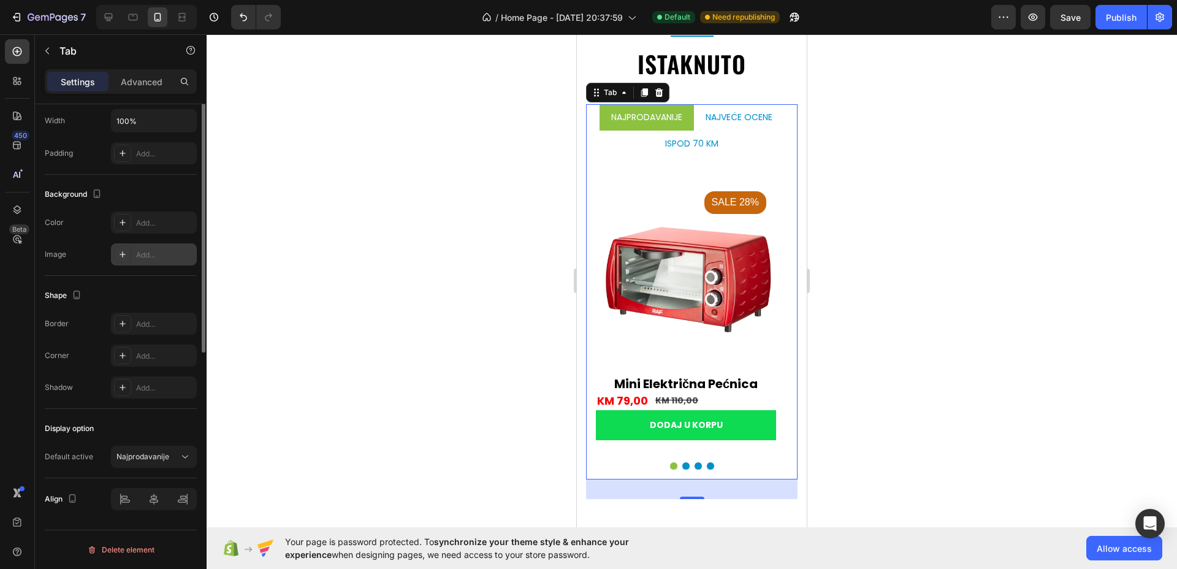
scroll to position [55, 0]
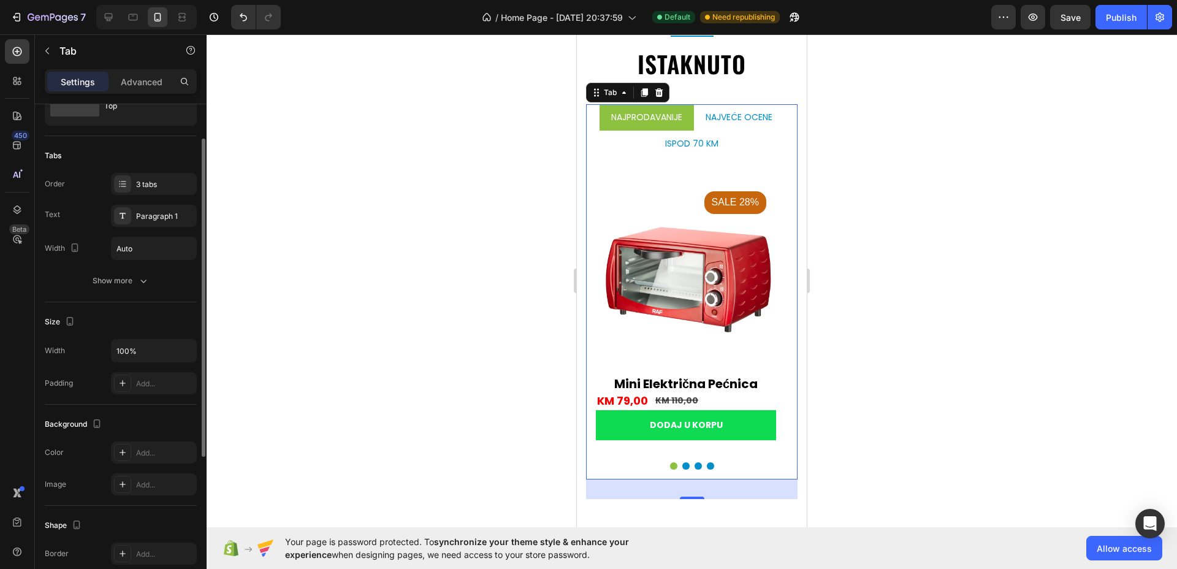
click at [152, 203] on div "Order 3 tabs Text Paragraph 1 Width Auto" at bounding box center [121, 216] width 152 height 87
click at [156, 220] on div "Paragraph 1" at bounding box center [165, 216] width 58 height 11
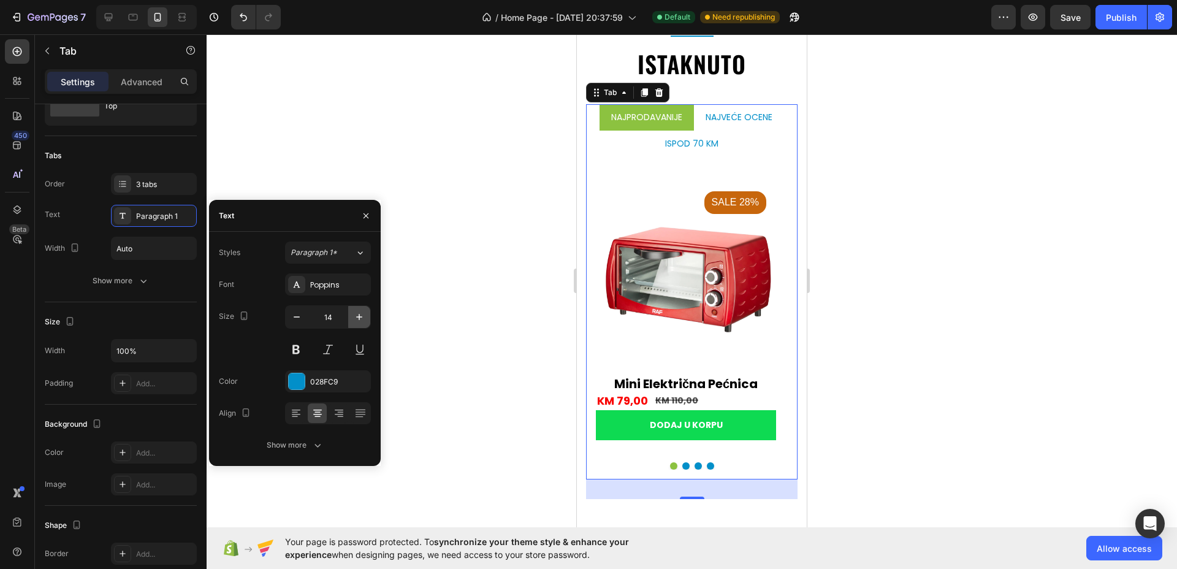
click at [362, 316] on icon "button" at bounding box center [359, 317] width 12 height 12
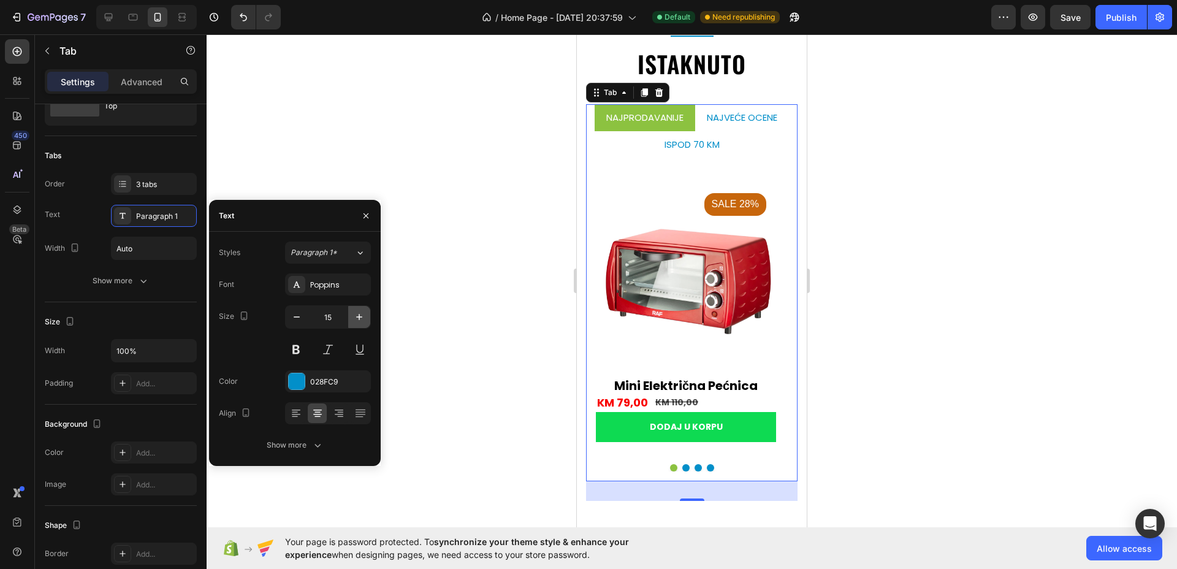
type input "16"
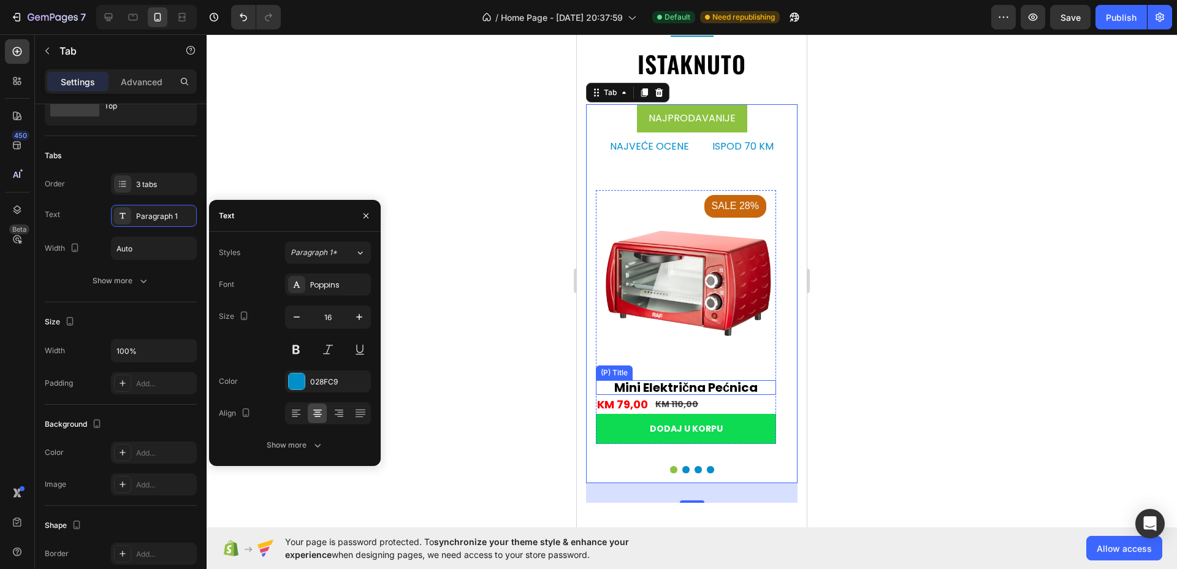
click at [651, 386] on h2 "Mini Električna Pećnica" at bounding box center [686, 387] width 180 height 15
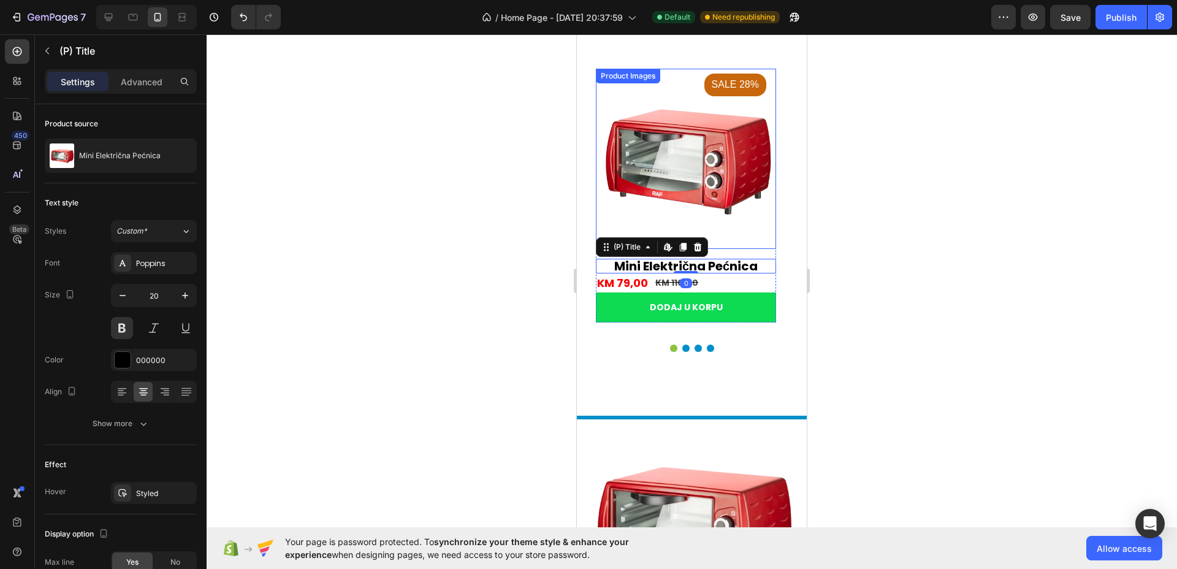
scroll to position [2351, 0]
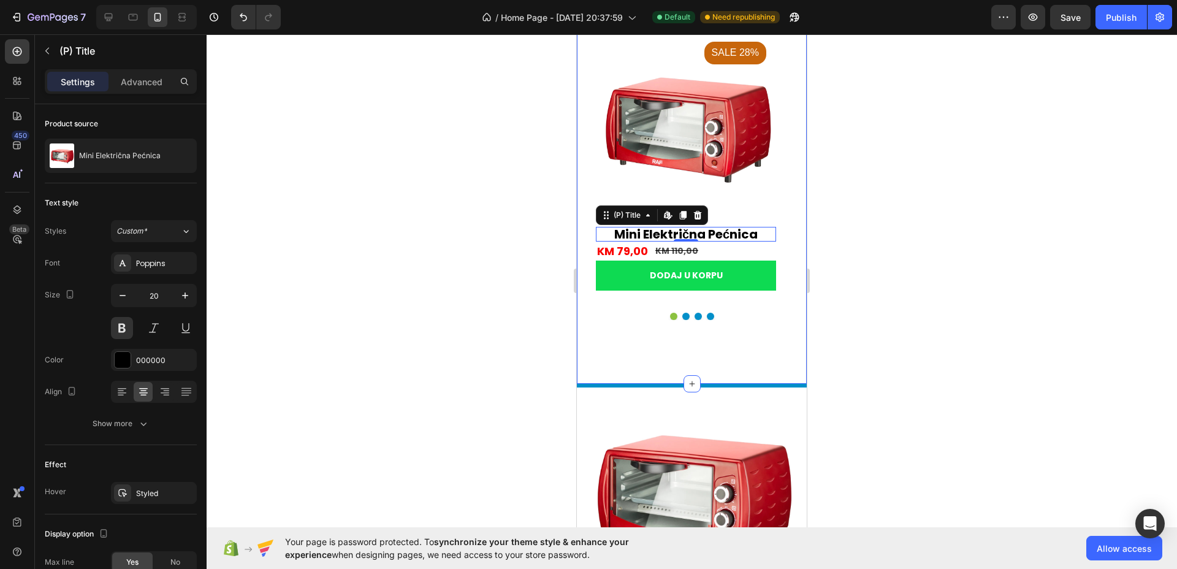
click at [730, 362] on div "popularno na internetu Text Title Line istaknuto Heading Najprodavanije najveće…" at bounding box center [692, 114] width 230 height 543
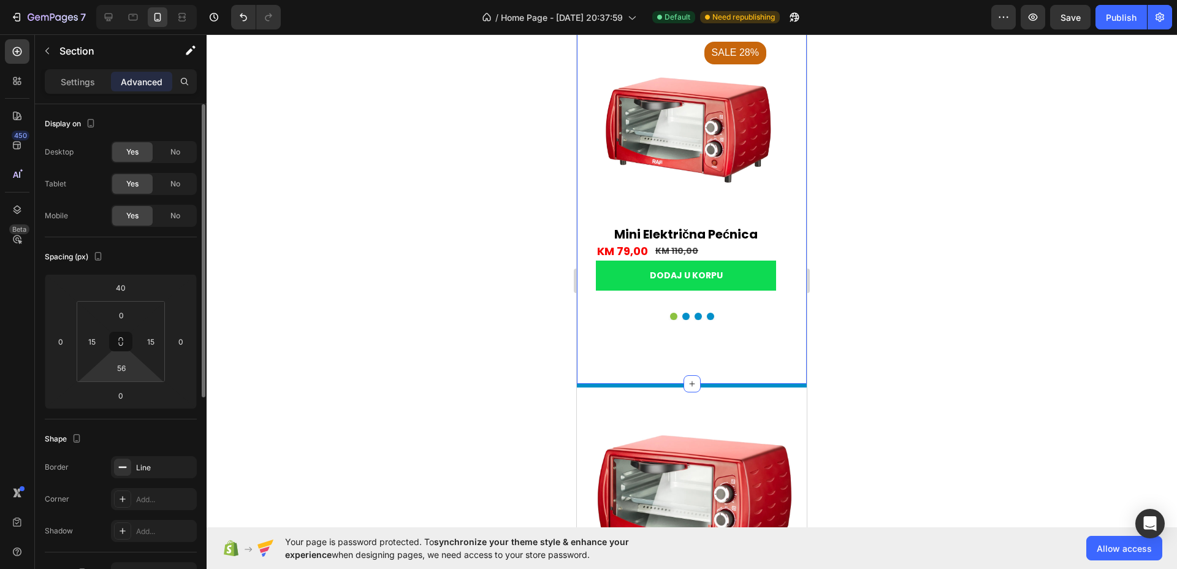
click at [131, 0] on html "7 / Home Page - [DATE] 20:37:59 Default Need republishing Preview Save Publish …" at bounding box center [588, 0] width 1177 height 0
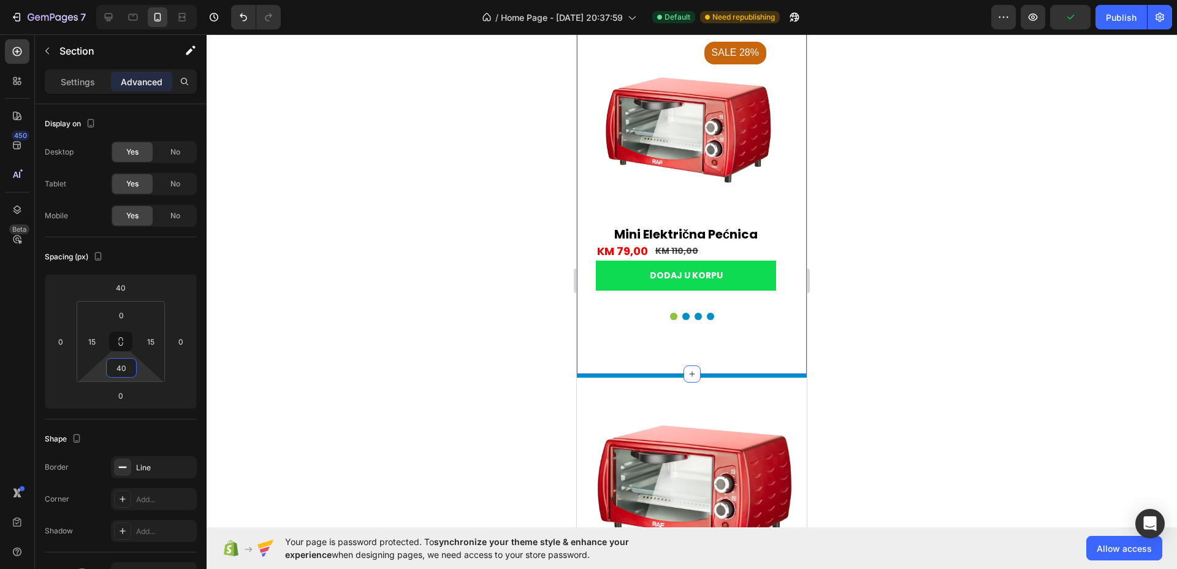
type input "4"
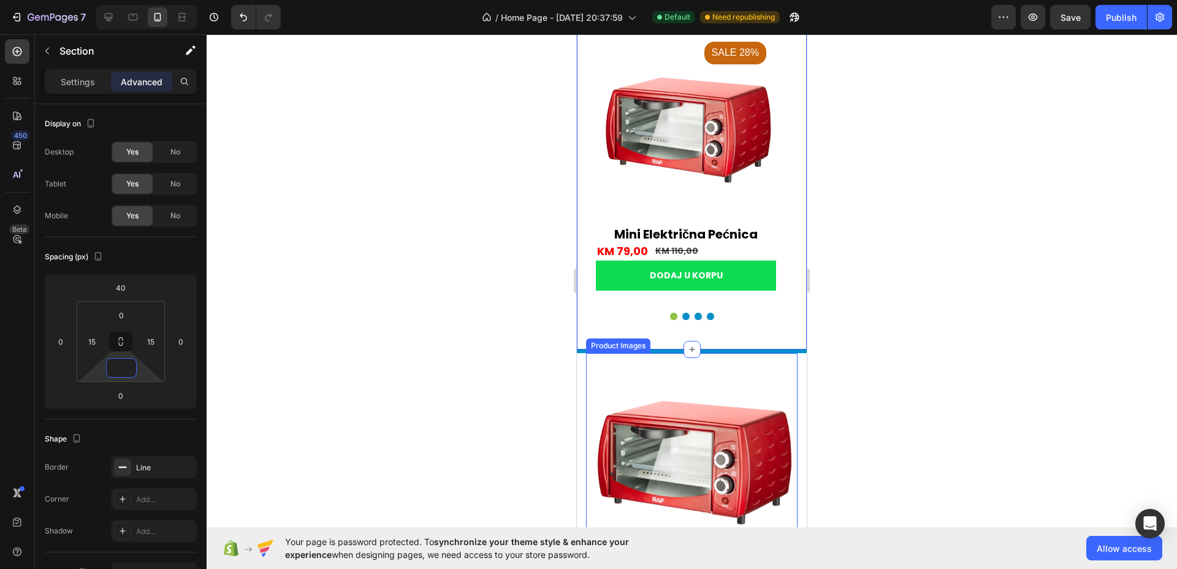
type input "0"
click at [733, 367] on img at bounding box center [692, 459] width 212 height 212
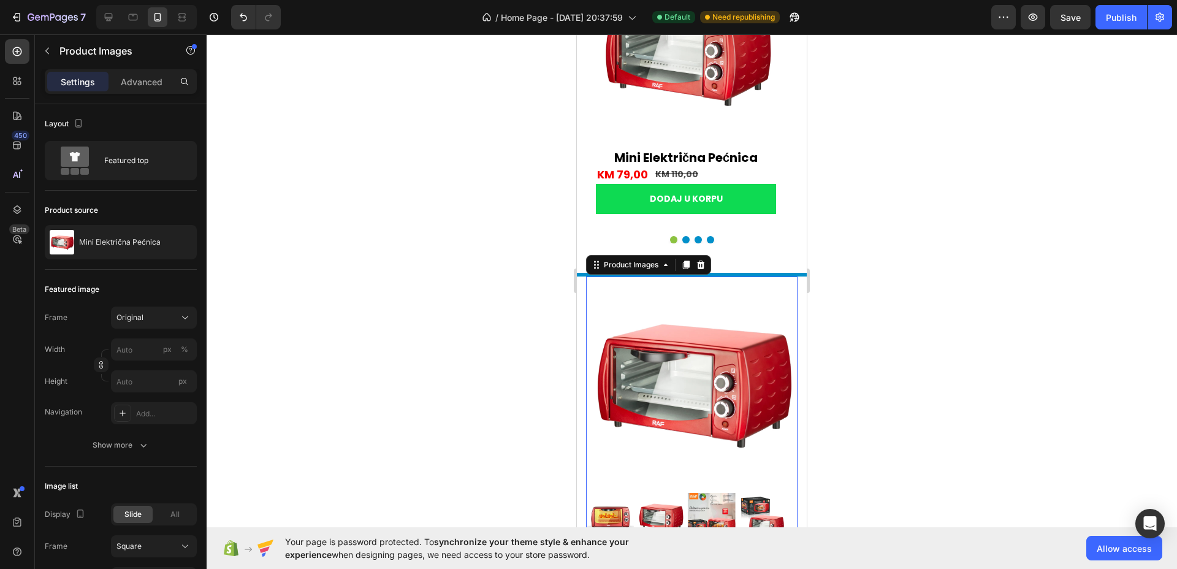
scroll to position [2581, 0]
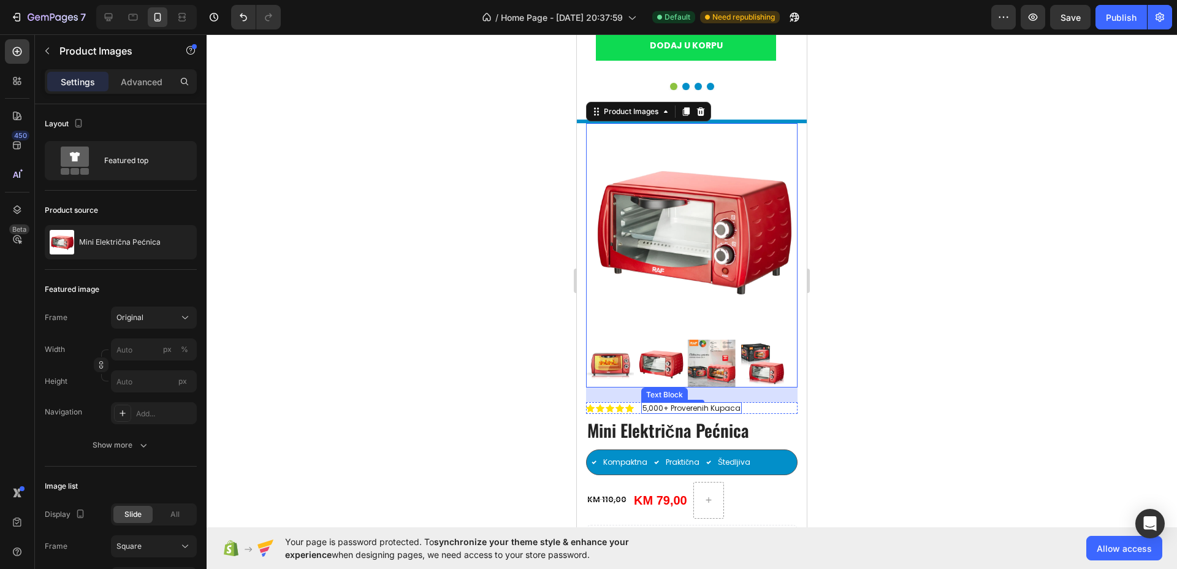
click at [722, 404] on p "5,000+ Proverenih Kupaca" at bounding box center [692, 409] width 98 height 10
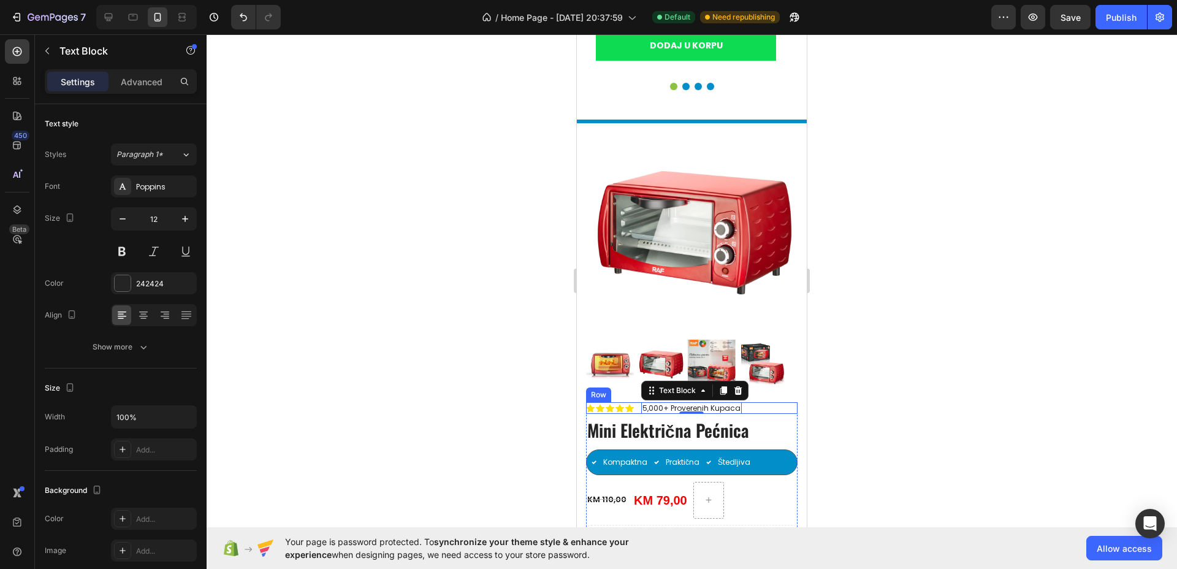
click at [773, 402] on div "Icon Icon Icon Icon Icon Icon List 5,000+ Proverenih Kupaca Text Block 0 Row" at bounding box center [692, 408] width 212 height 12
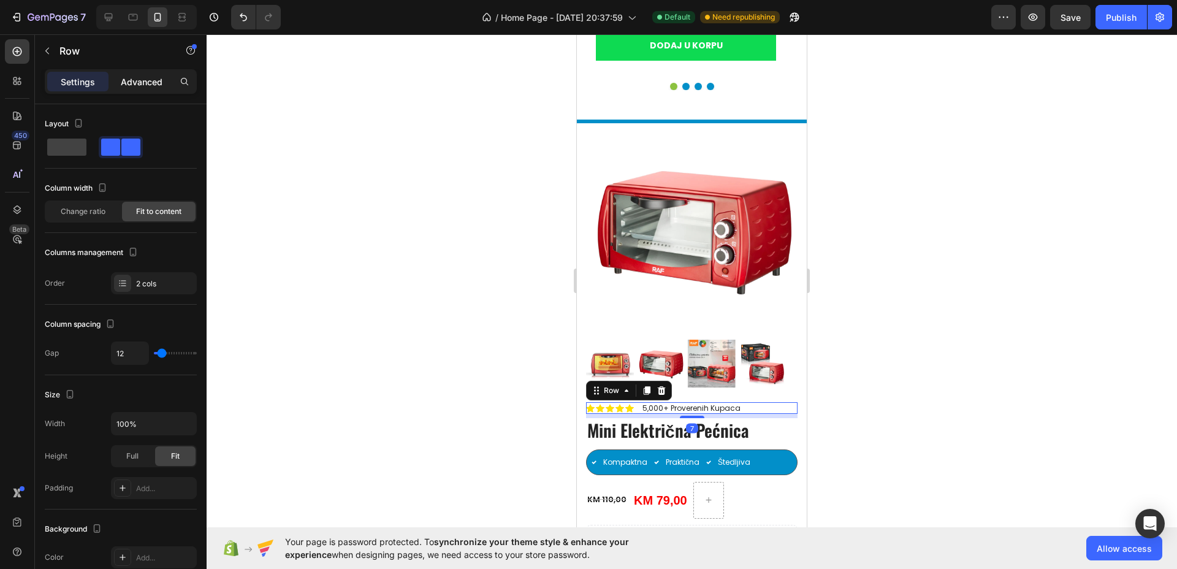
click at [142, 81] on p "Advanced" at bounding box center [142, 81] width 42 height 13
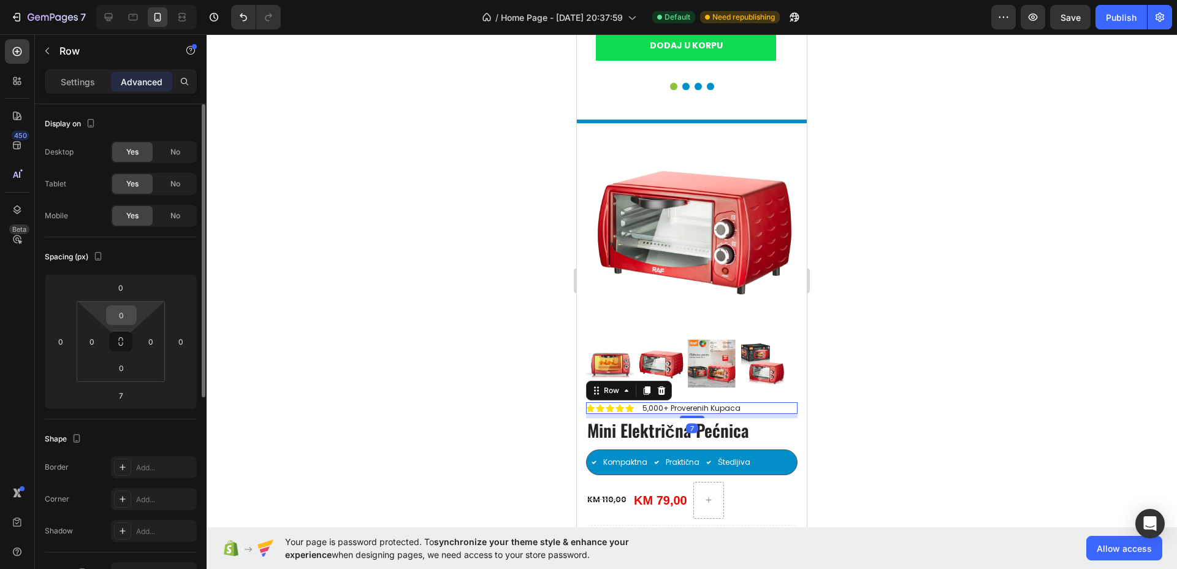
click at [130, 308] on input "0" at bounding box center [121, 315] width 25 height 18
type input "20"
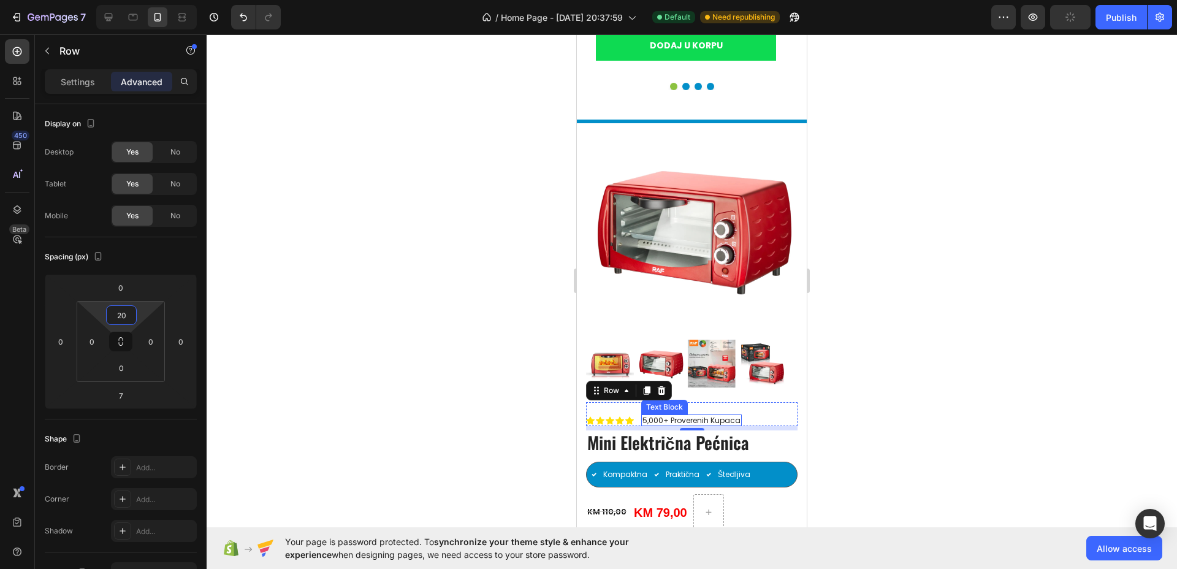
click at [734, 416] on p "5,000+ Proverenih Kupaca" at bounding box center [692, 421] width 98 height 10
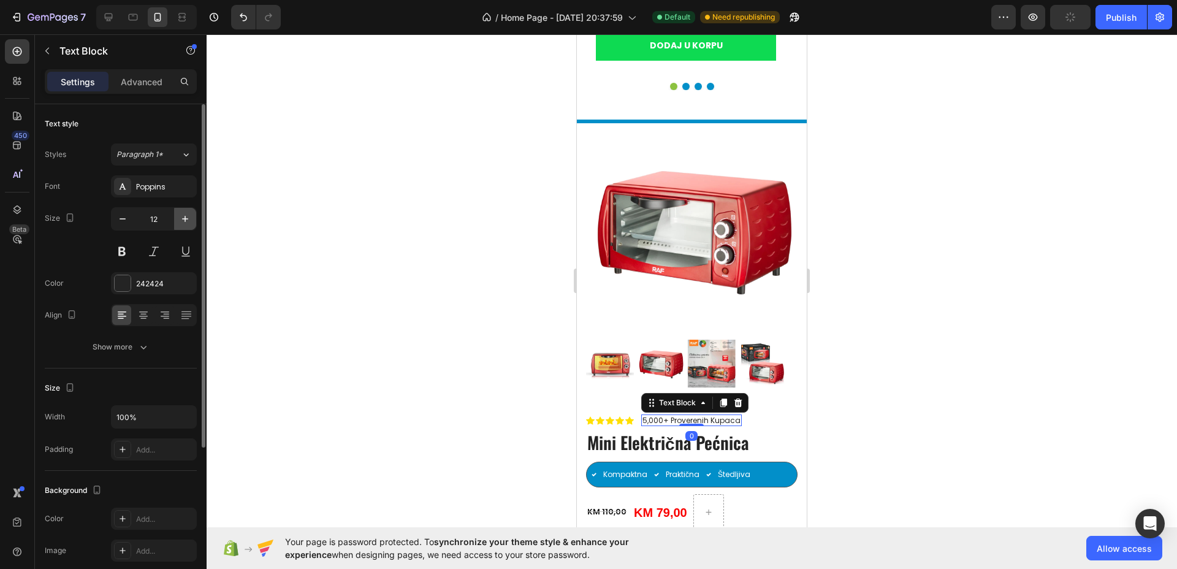
click at [181, 221] on icon "button" at bounding box center [185, 219] width 12 height 12
click at [181, 220] on icon "button" at bounding box center [185, 219] width 12 height 12
type input "14"
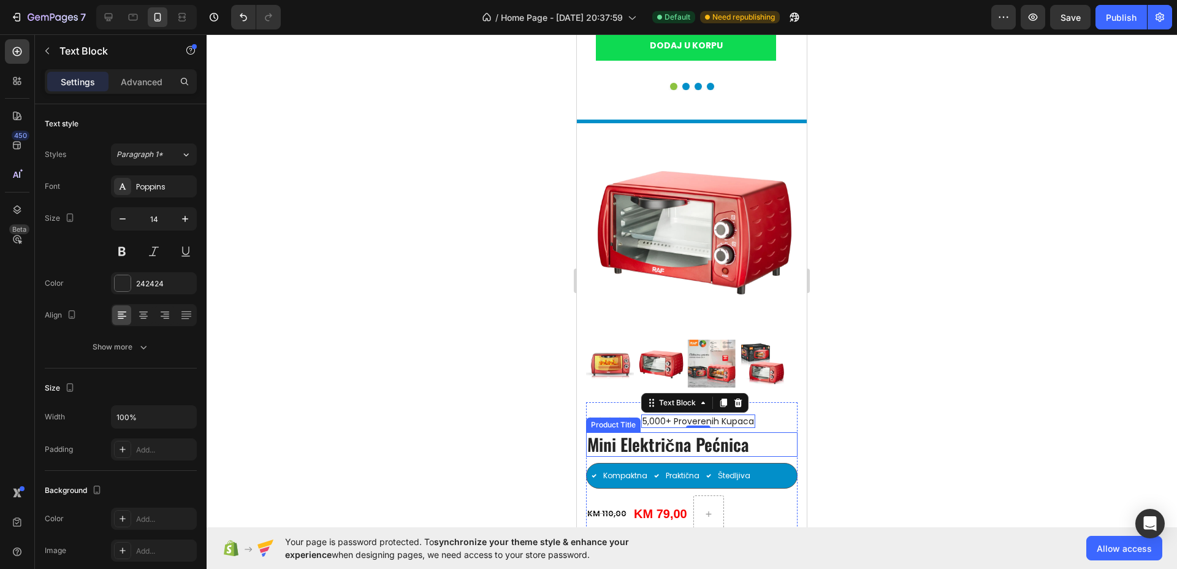
click at [737, 433] on h1 "Mini Električna Pećnica" at bounding box center [692, 444] width 212 height 25
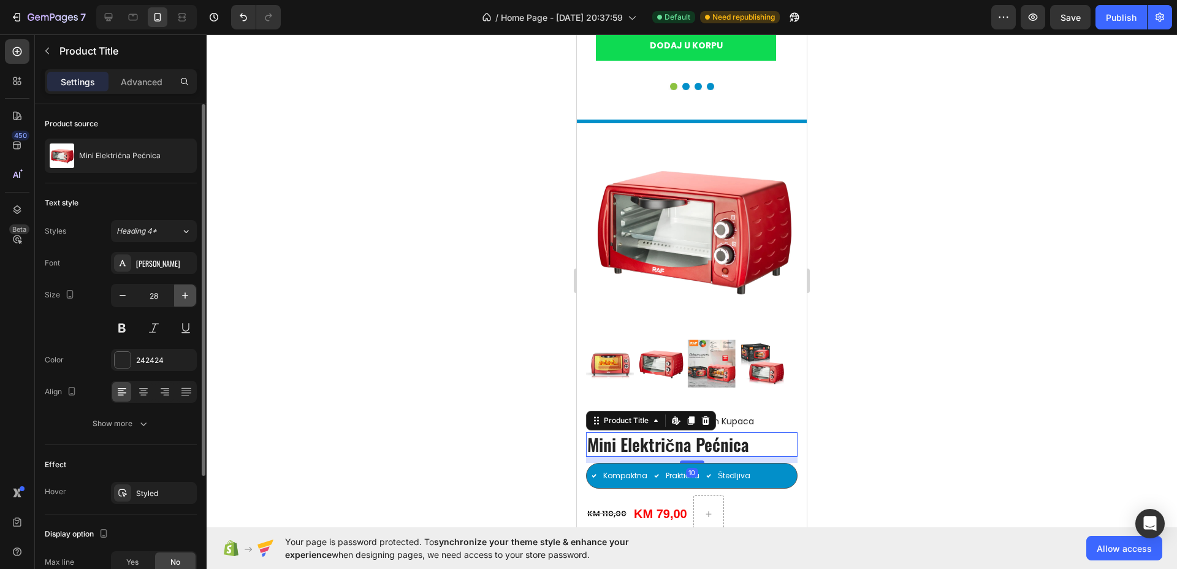
click at [193, 289] on button "button" at bounding box center [185, 296] width 22 height 22
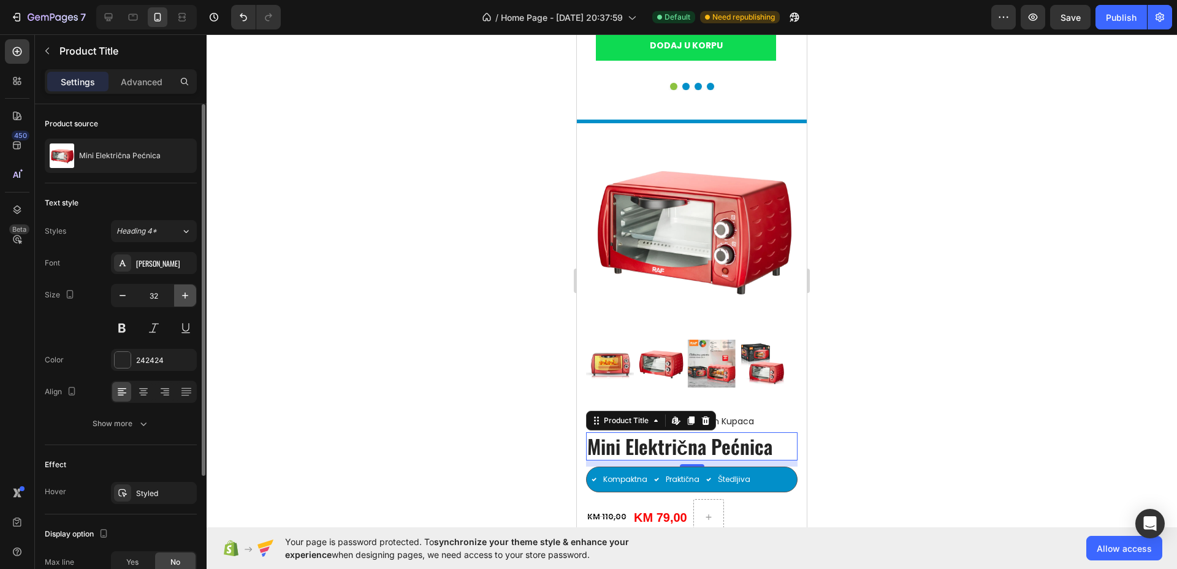
click at [193, 289] on button "button" at bounding box center [185, 296] width 22 height 22
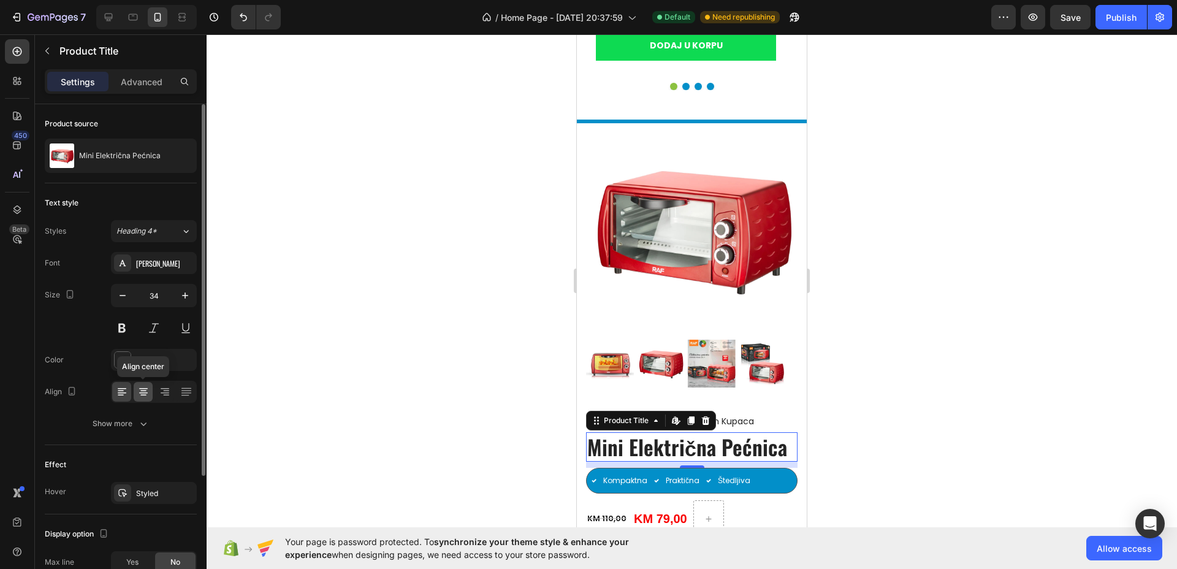
click at [148, 393] on icon at bounding box center [143, 392] width 12 height 12
click at [184, 291] on icon "button" at bounding box center [185, 295] width 12 height 12
type input "35"
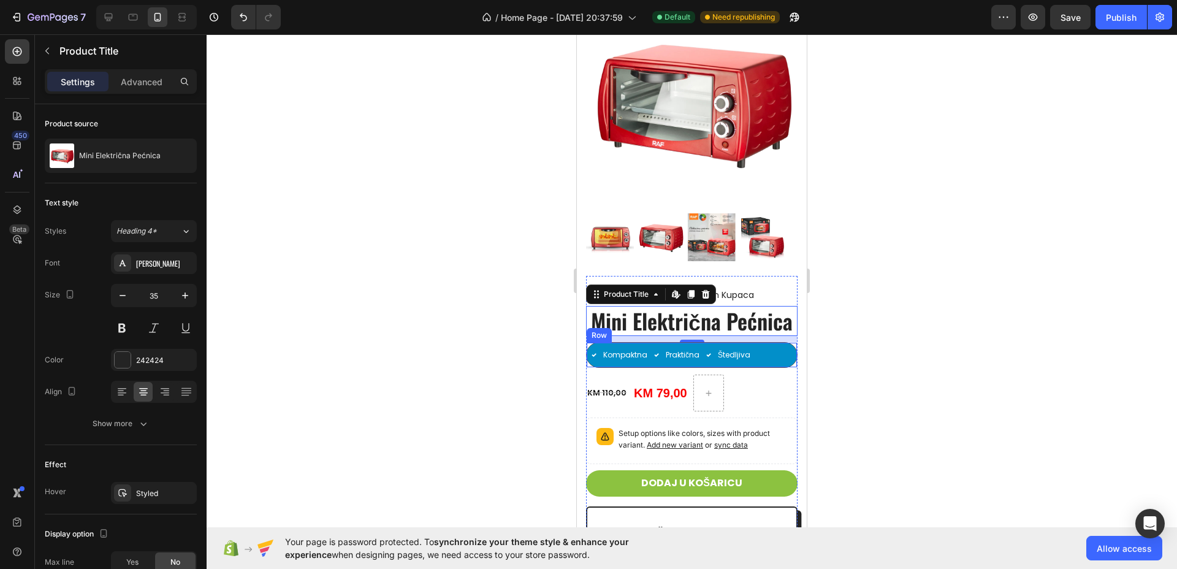
scroll to position [2738, 0]
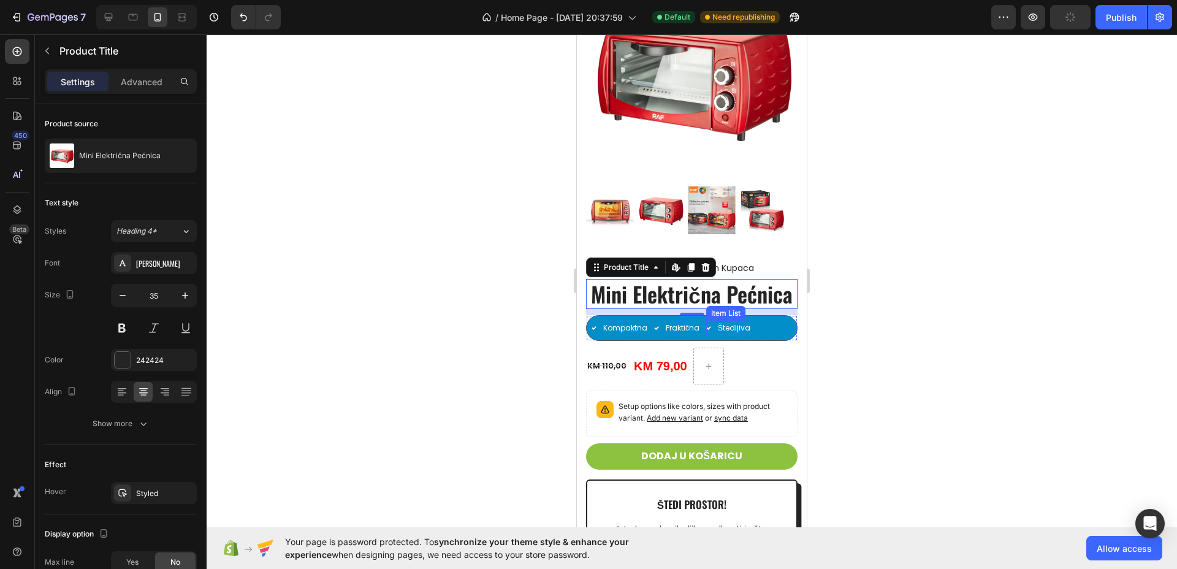
click at [738, 334] on p "Štedljiva" at bounding box center [734, 328] width 33 height 11
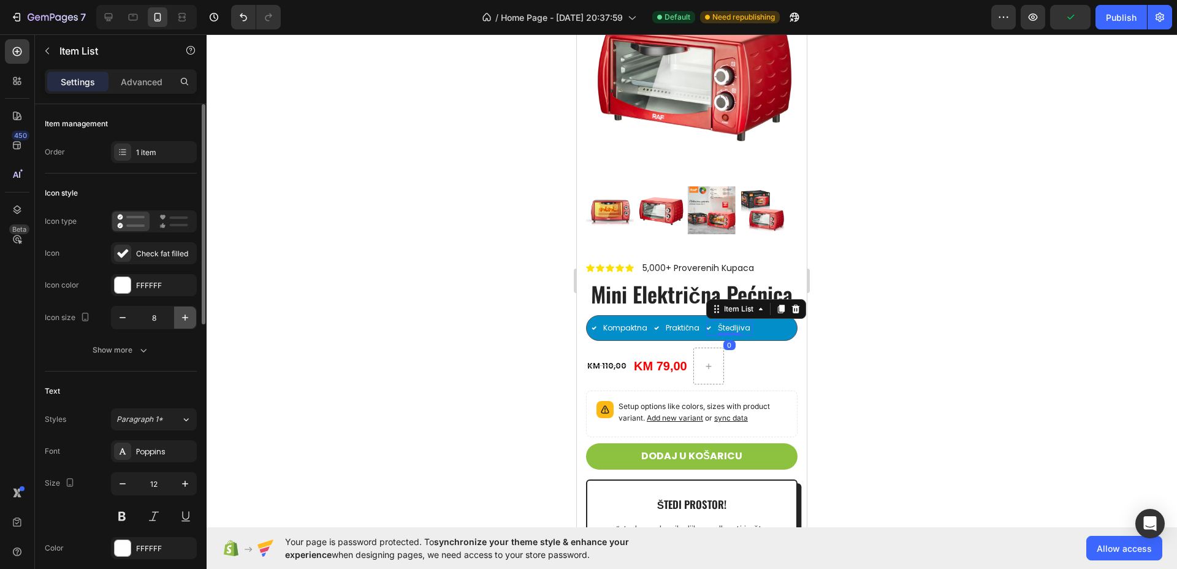
click at [181, 313] on icon "button" at bounding box center [185, 318] width 12 height 12
type input "10"
click at [691, 334] on p "Praktična" at bounding box center [683, 328] width 34 height 11
click at [188, 324] on button "button" at bounding box center [185, 318] width 22 height 22
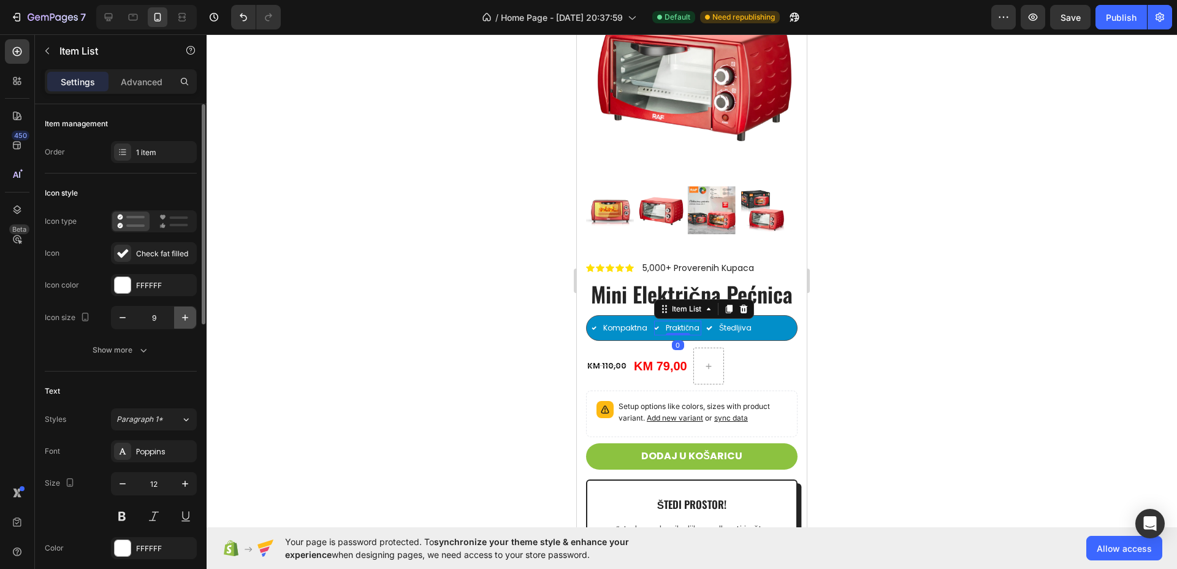
click at [188, 323] on button "button" at bounding box center [185, 318] width 22 height 22
type input "10"
click at [630, 334] on p "Kompaktna" at bounding box center [625, 328] width 44 height 11
click at [185, 315] on icon "button" at bounding box center [185, 318] width 12 height 12
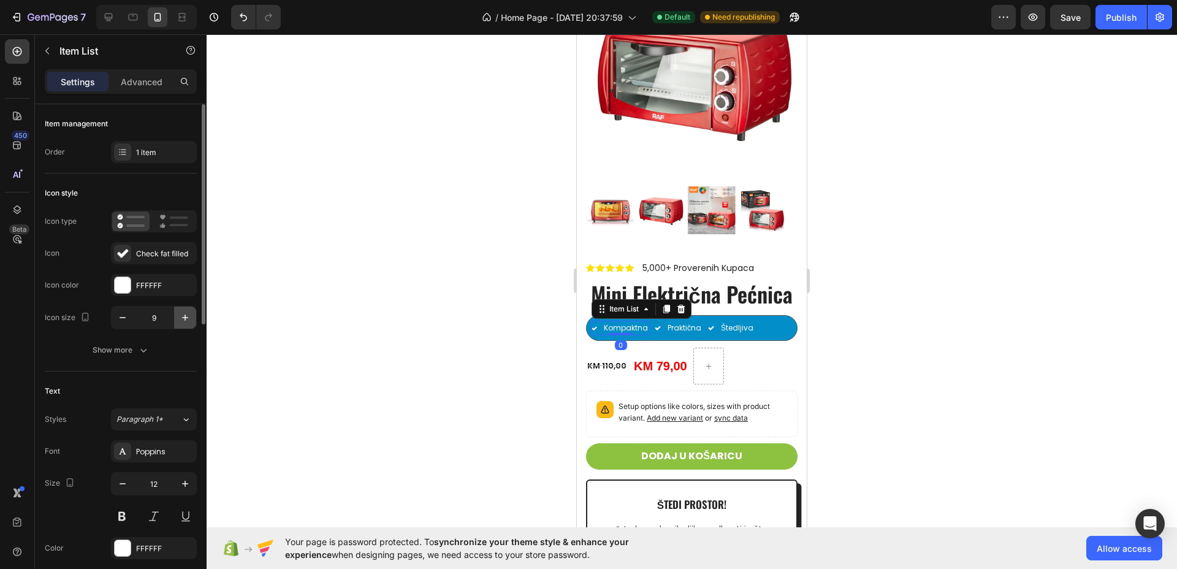
type input "10"
click at [697, 334] on p "Praktična" at bounding box center [685, 328] width 34 height 11
click at [183, 313] on icon "button" at bounding box center [185, 318] width 12 height 12
click at [124, 313] on icon "button" at bounding box center [123, 318] width 12 height 12
type input "10"
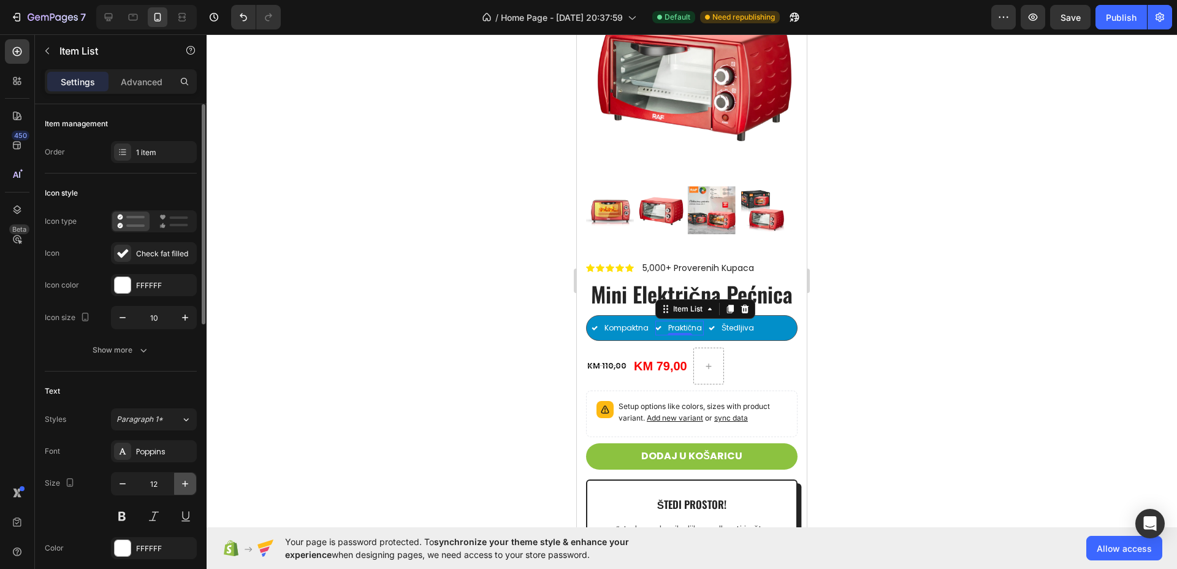
click at [182, 478] on icon "button" at bounding box center [185, 484] width 12 height 12
type input "14"
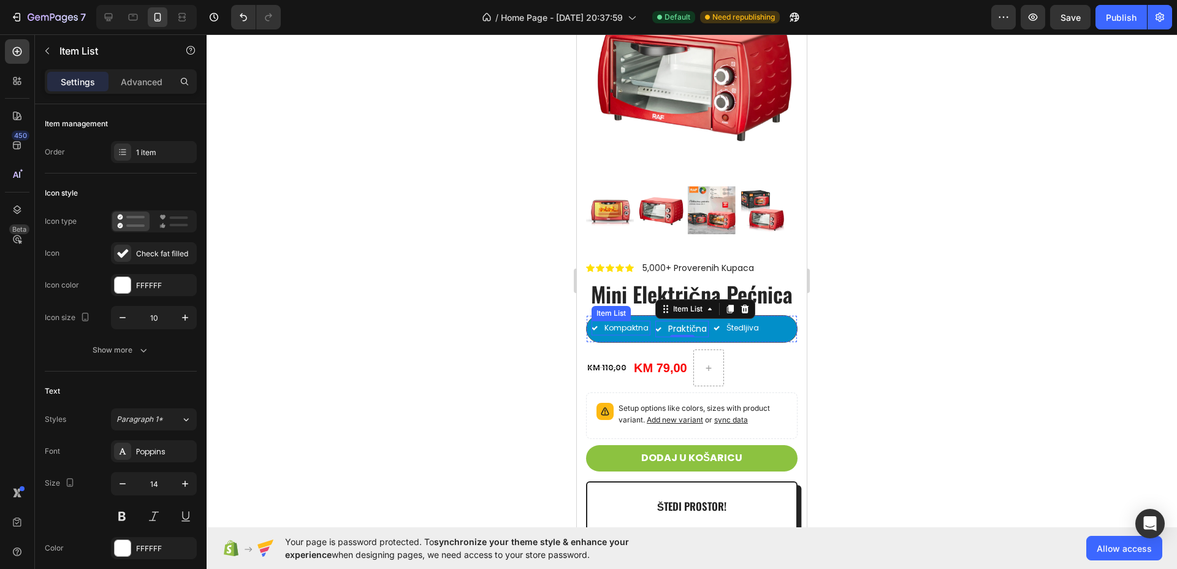
click at [629, 334] on p "Kompaktna" at bounding box center [627, 328] width 44 height 11
click at [185, 488] on icon "button" at bounding box center [185, 484] width 12 height 12
type input "14"
click at [756, 334] on p "Štedljiva" at bounding box center [748, 328] width 33 height 11
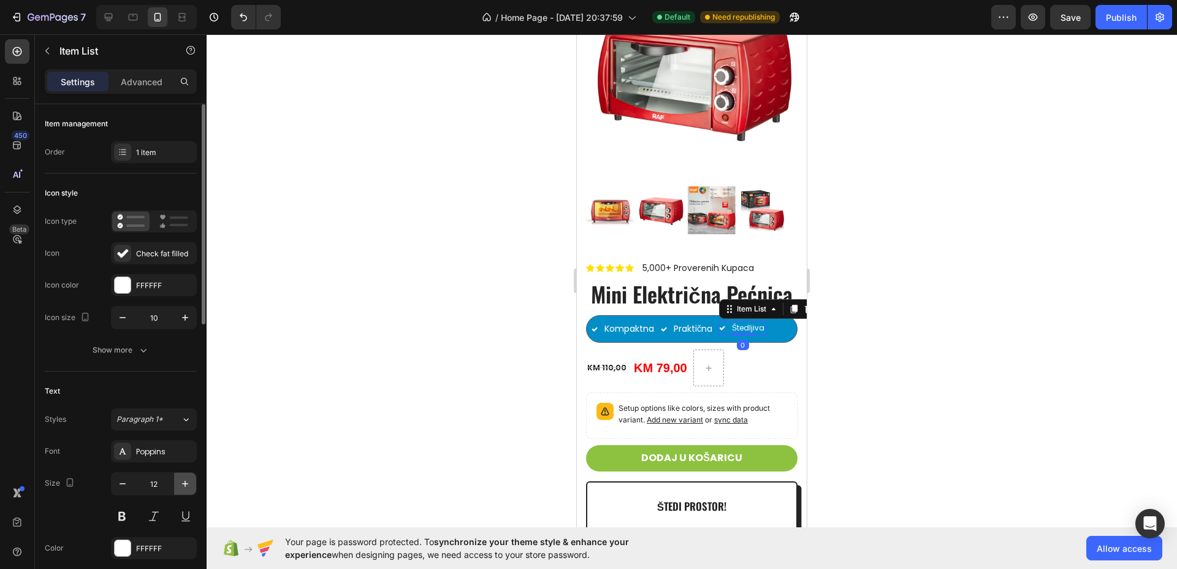
click at [184, 486] on icon "button" at bounding box center [185, 484] width 12 height 12
type input "14"
click at [616, 375] on div "KM 110,00" at bounding box center [607, 368] width 42 height 13
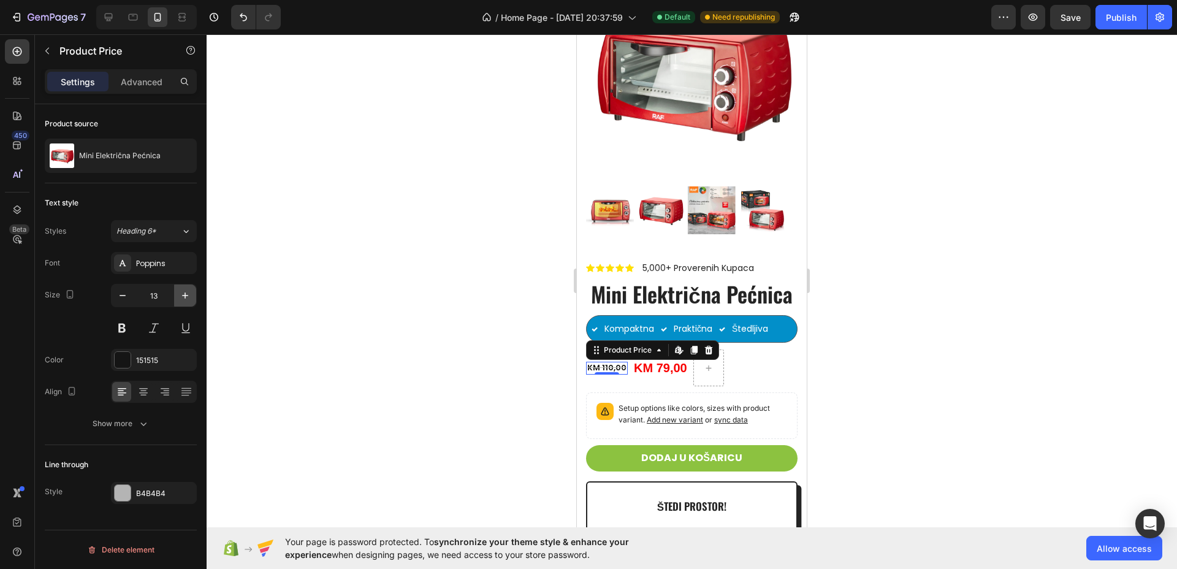
click at [187, 300] on icon "button" at bounding box center [185, 295] width 12 height 12
type input "15"
click at [677, 377] on div "KM 79,00" at bounding box center [665, 368] width 56 height 18
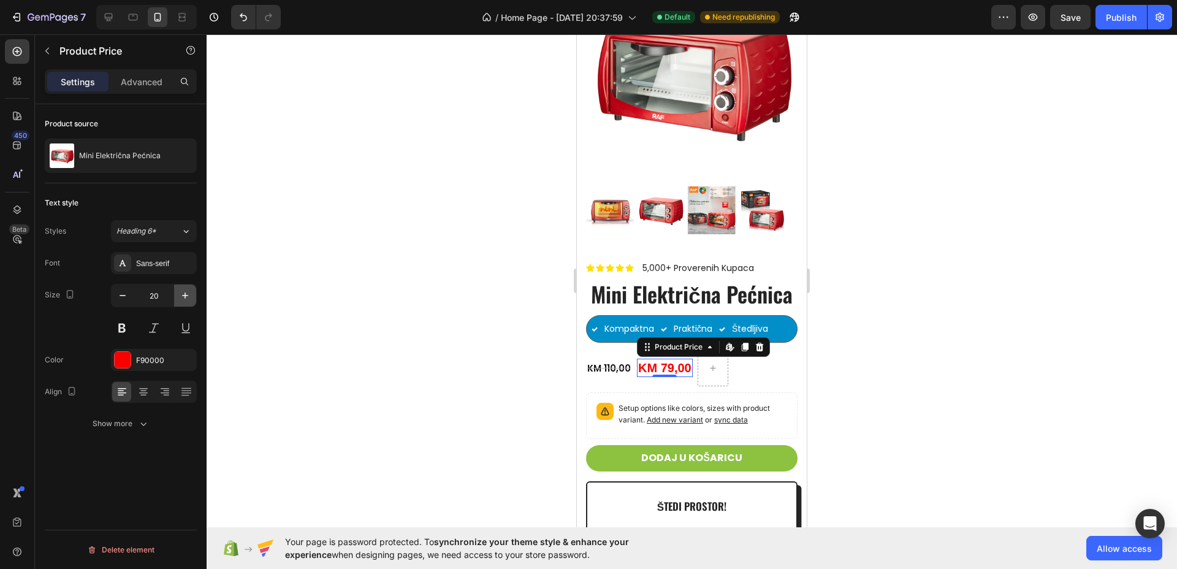
click at [190, 292] on icon "button" at bounding box center [185, 295] width 12 height 12
type input "22"
click at [142, 256] on div "Sans-serif" at bounding box center [154, 263] width 86 height 22
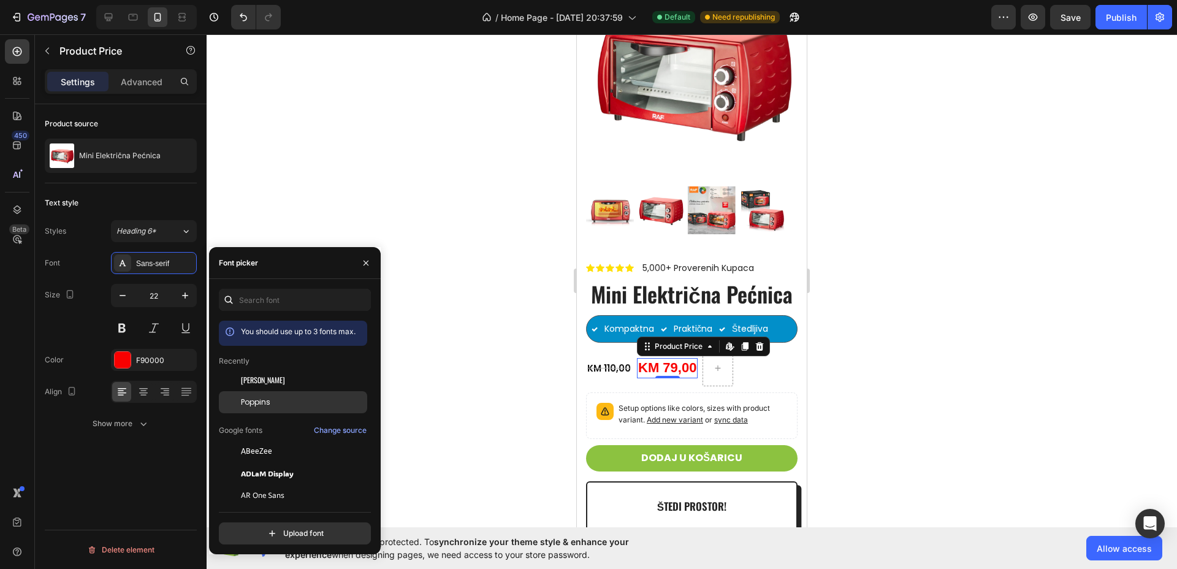
click at [260, 400] on span "Poppins" at bounding box center [255, 402] width 29 height 11
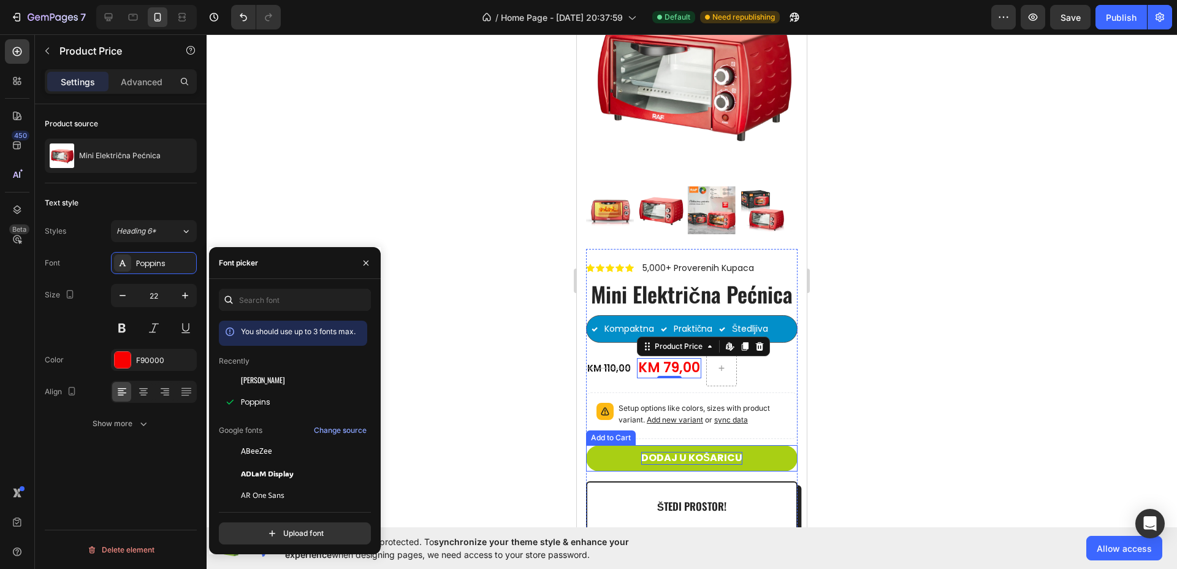
click at [679, 465] on div "DODAJ U KOŠARICU" at bounding box center [691, 458] width 101 height 13
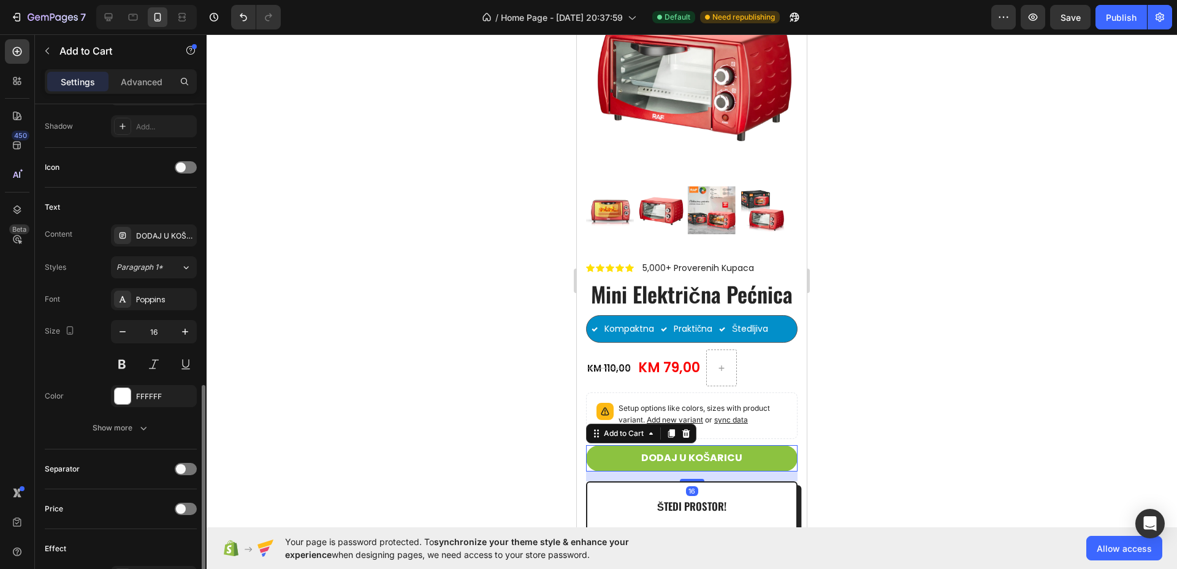
scroll to position [537, 0]
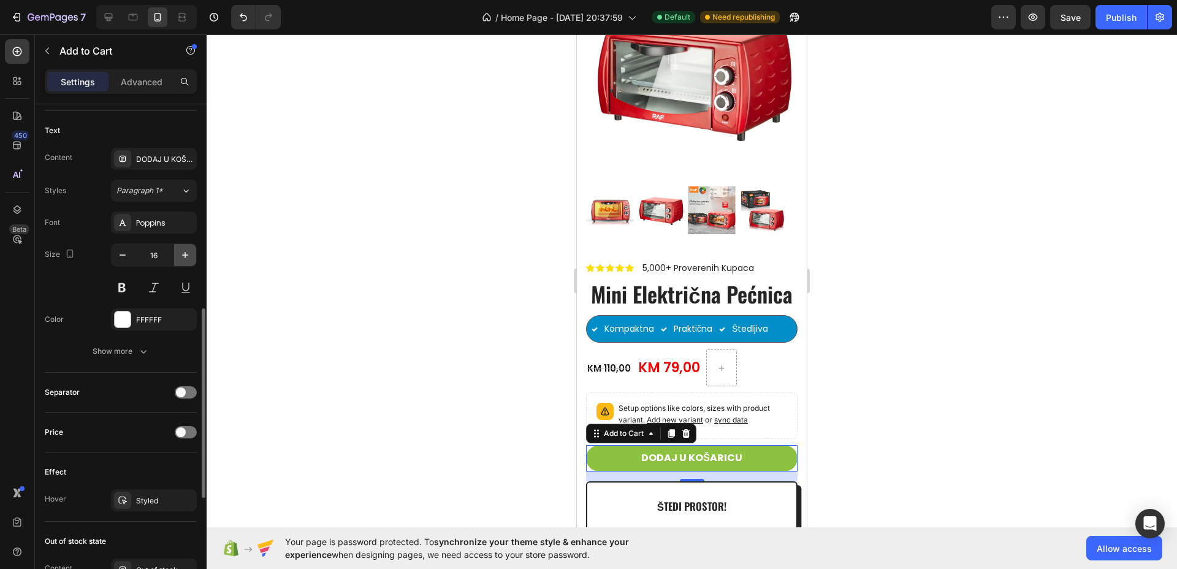
click at [183, 255] on icon "button" at bounding box center [185, 255] width 6 height 6
type input "20"
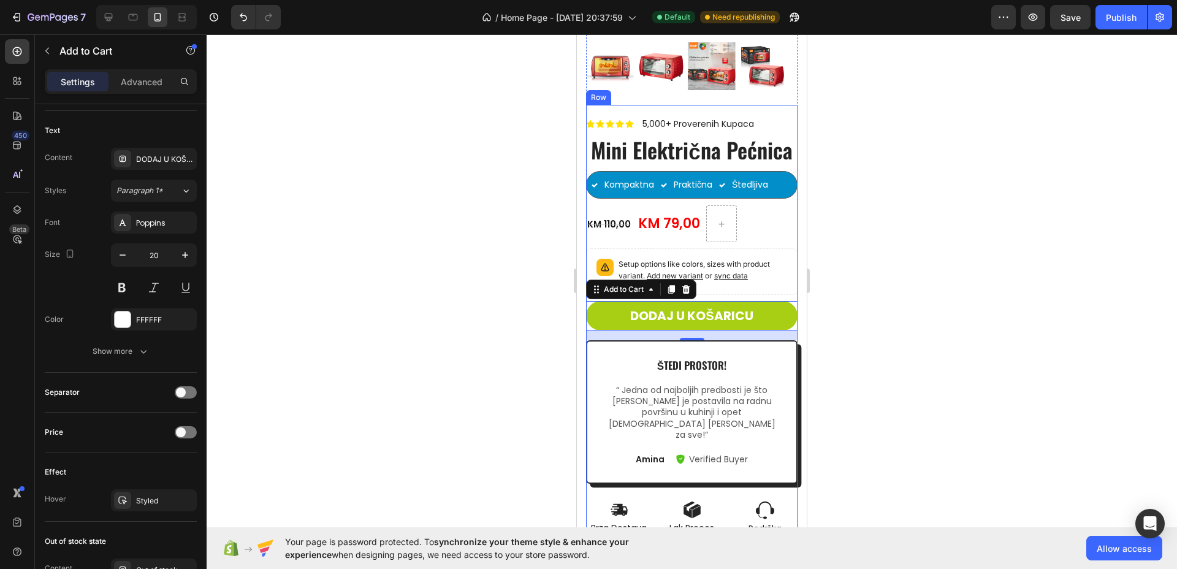
scroll to position [2892, 0]
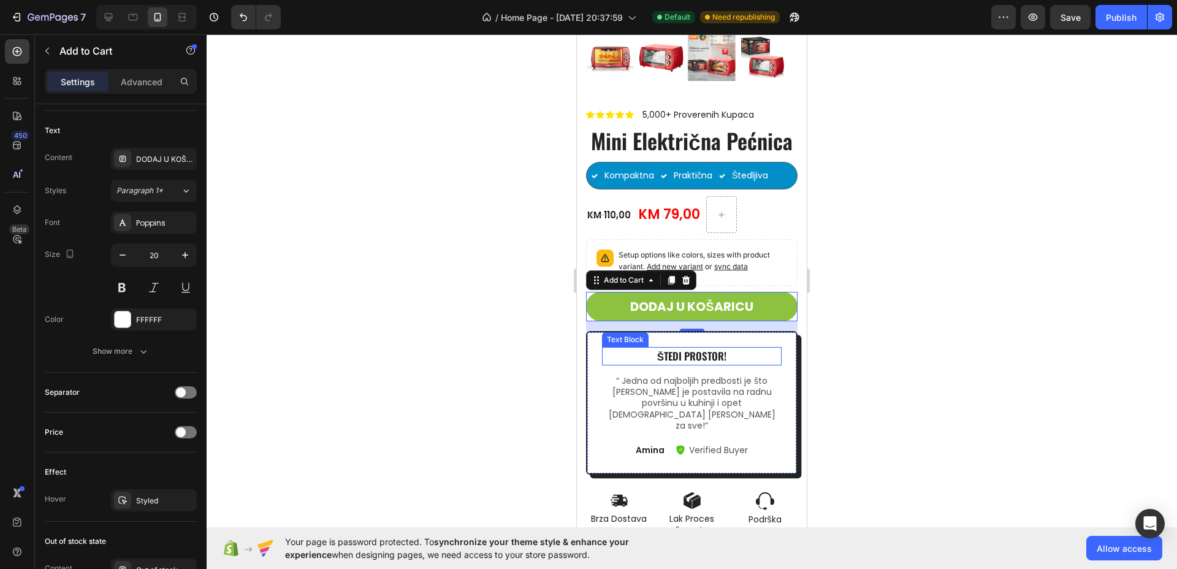
click at [696, 364] on p "štedi prostor!" at bounding box center [691, 356] width 177 height 16
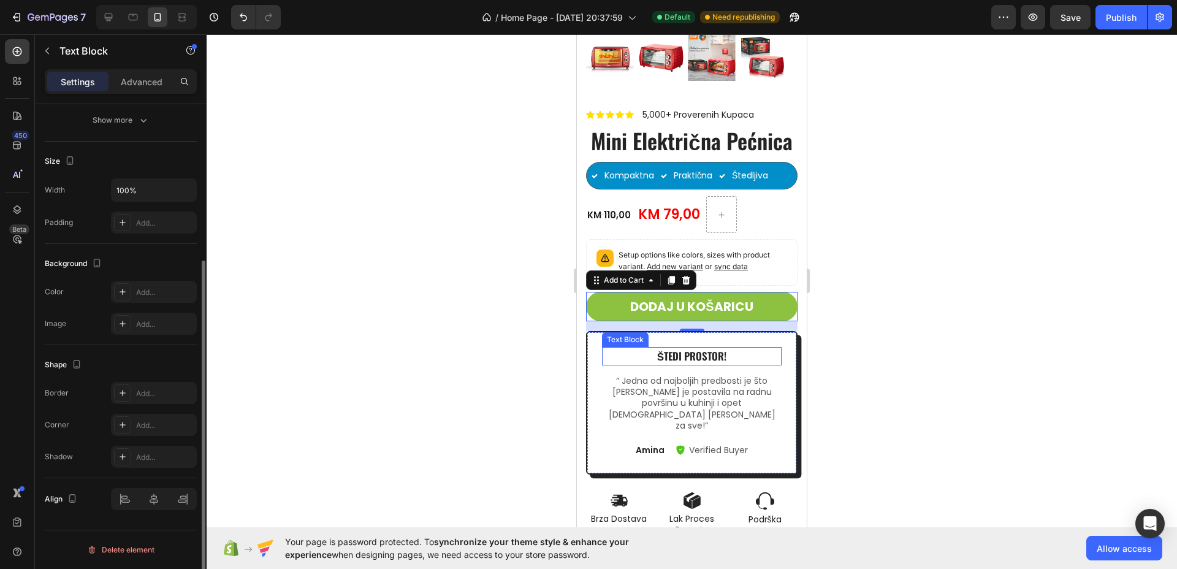
scroll to position [0, 0]
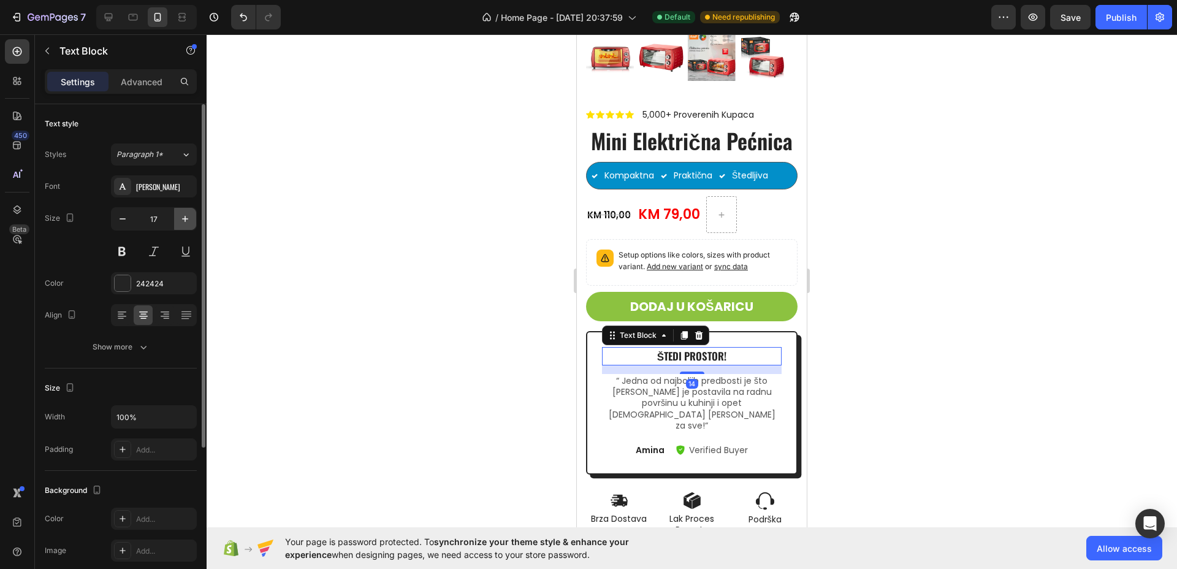
click at [185, 220] on icon "button" at bounding box center [185, 219] width 12 height 12
click at [184, 220] on icon "button" at bounding box center [185, 219] width 12 height 12
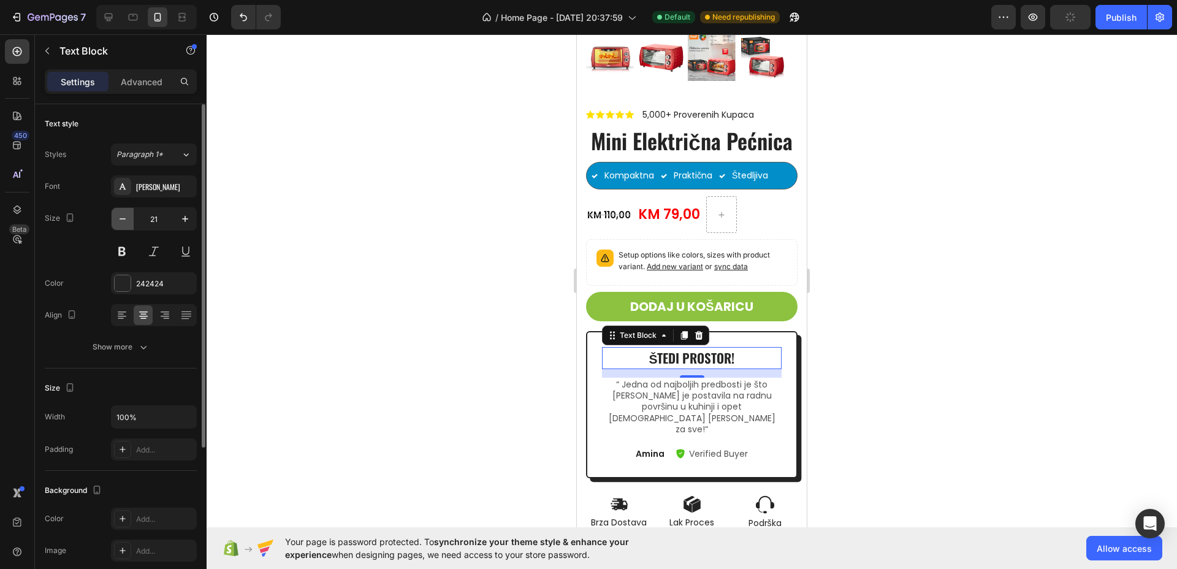
click at [127, 224] on icon "button" at bounding box center [123, 219] width 12 height 12
type input "20"
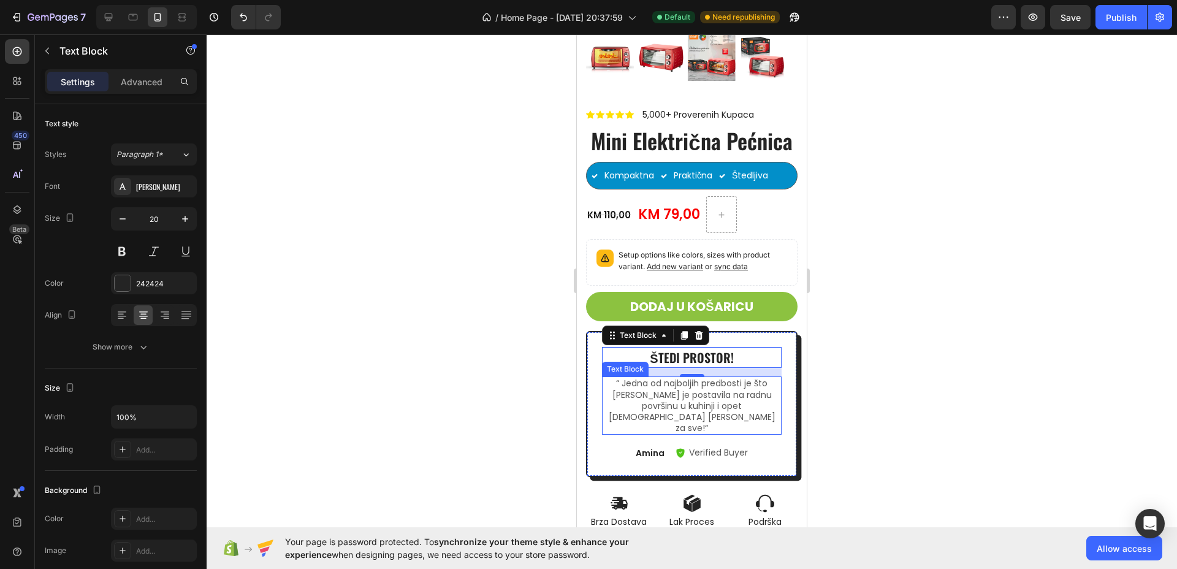
click at [636, 409] on p "“ Jedna od najboljih predbosti je što [PERSON_NAME] je postavila na radnu površ…" at bounding box center [691, 406] width 177 height 56
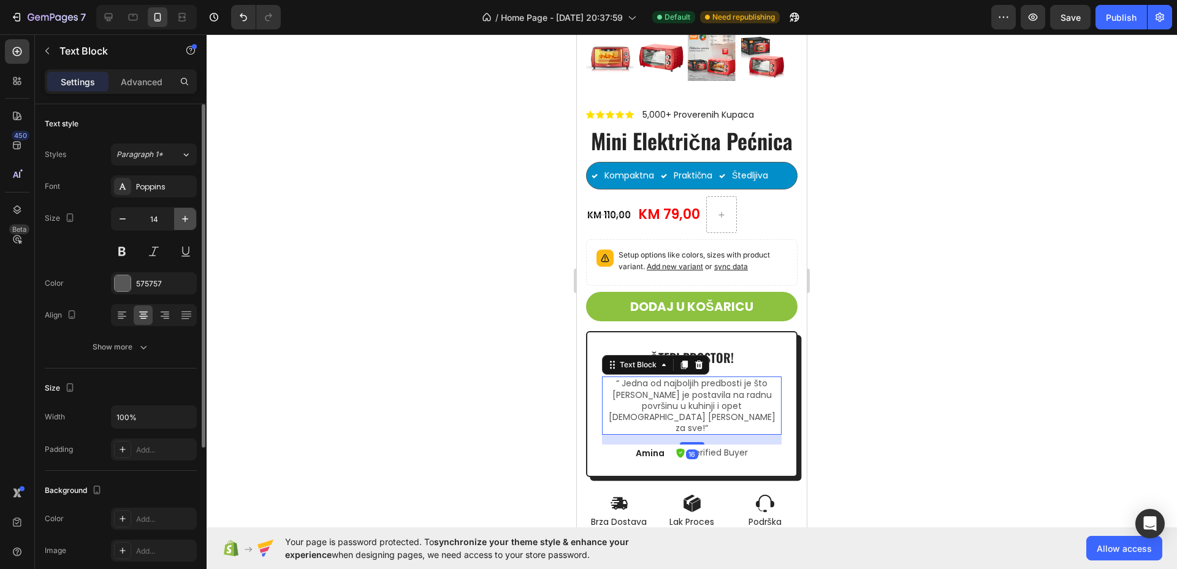
click at [180, 212] on button "button" at bounding box center [185, 219] width 22 height 22
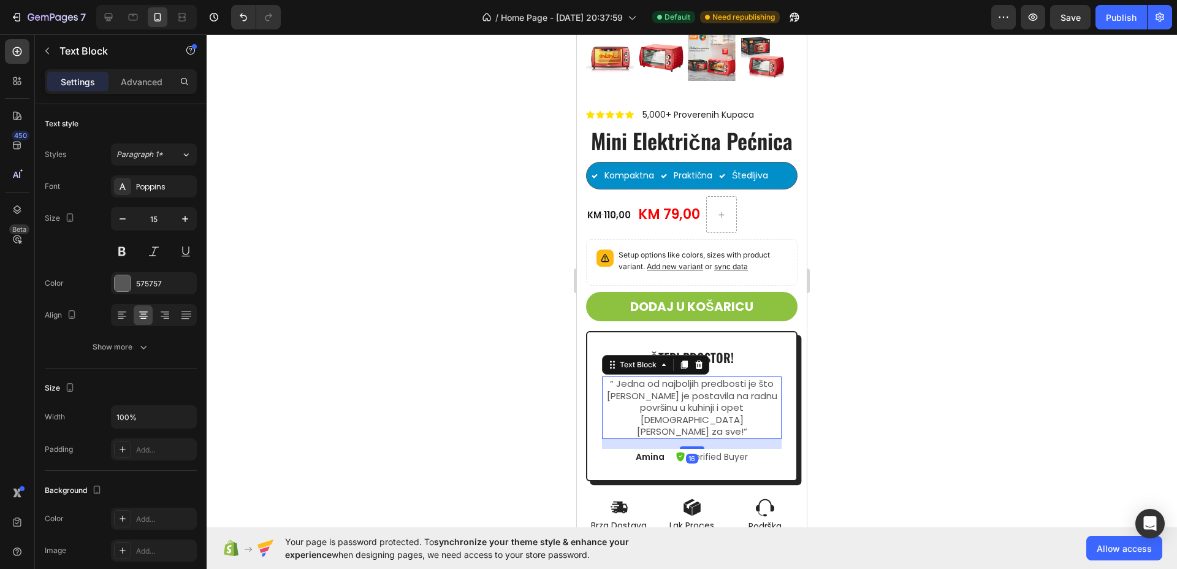
type input "16"
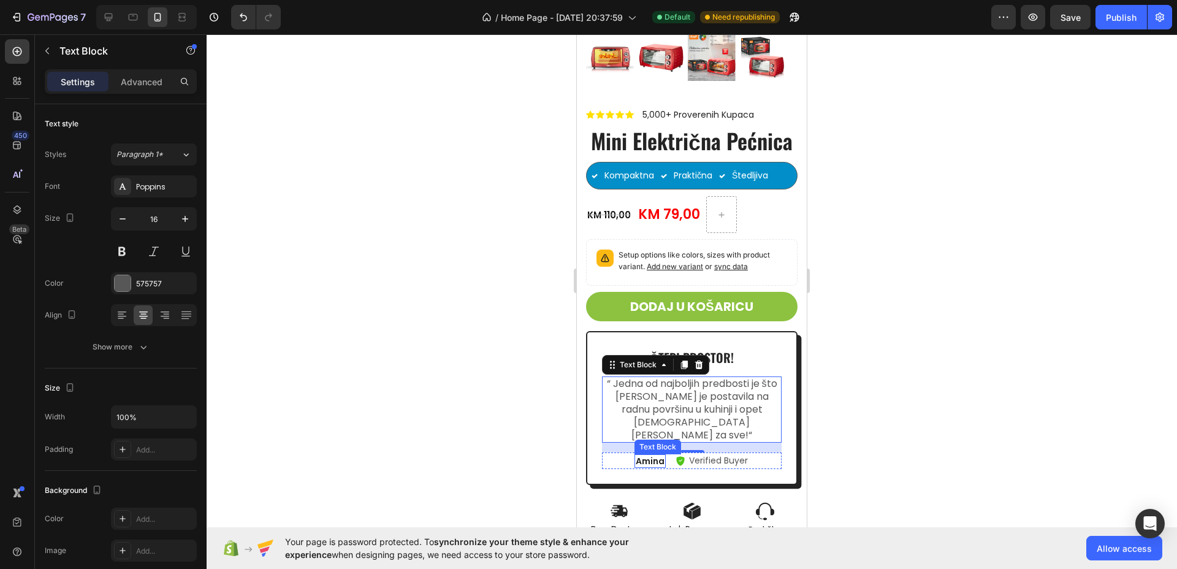
click at [641, 467] on p "Amina" at bounding box center [650, 461] width 29 height 11
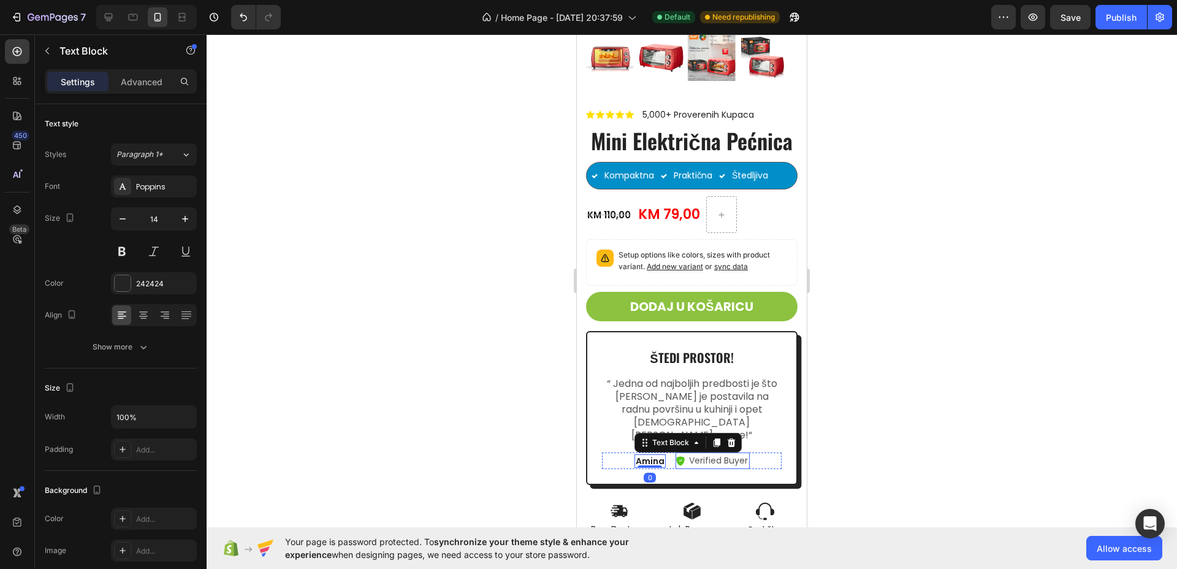
click at [721, 463] on p "Verified Buyer" at bounding box center [718, 460] width 59 height 13
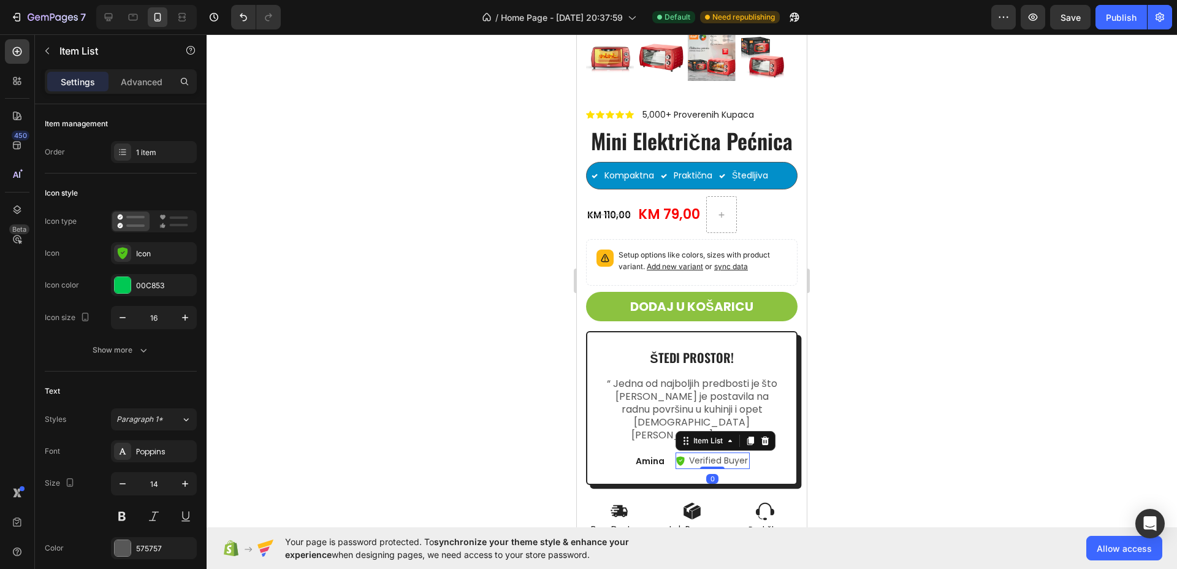
click at [721, 463] on p "Verified Buyer" at bounding box center [718, 460] width 59 height 13
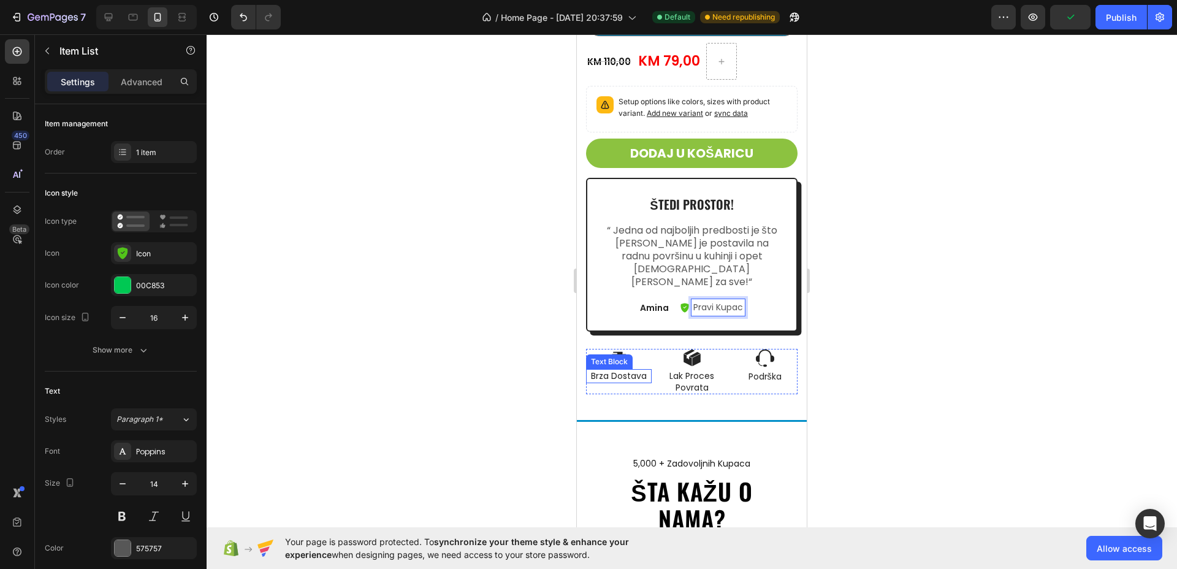
click at [639, 378] on p "Brza Dostava" at bounding box center [619, 375] width 63 height 11
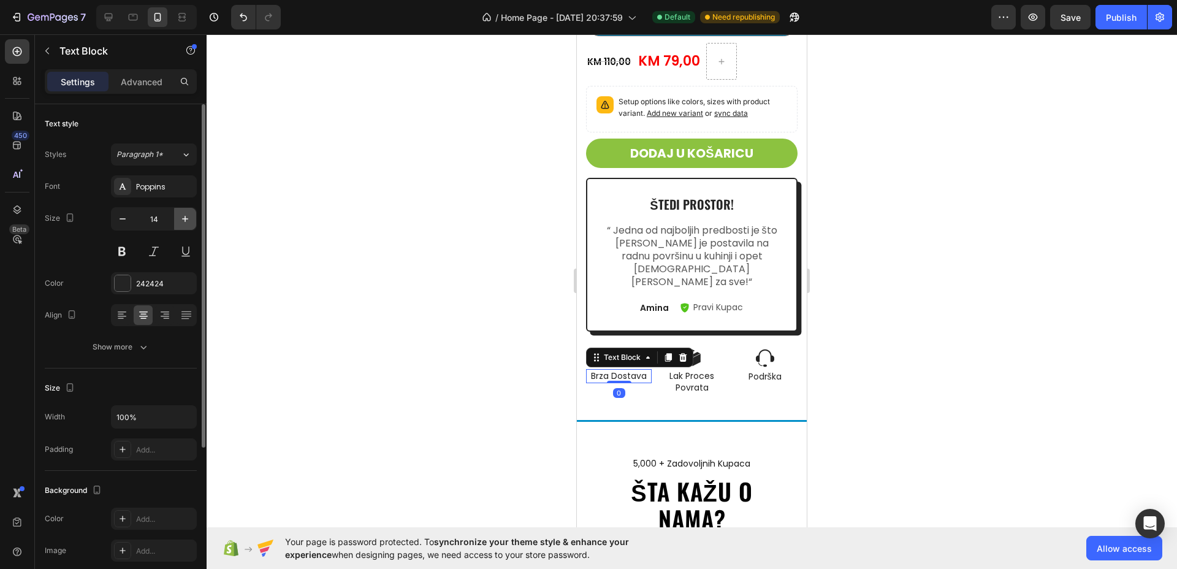
click at [185, 220] on icon "button" at bounding box center [185, 219] width 6 height 6
type input "16"
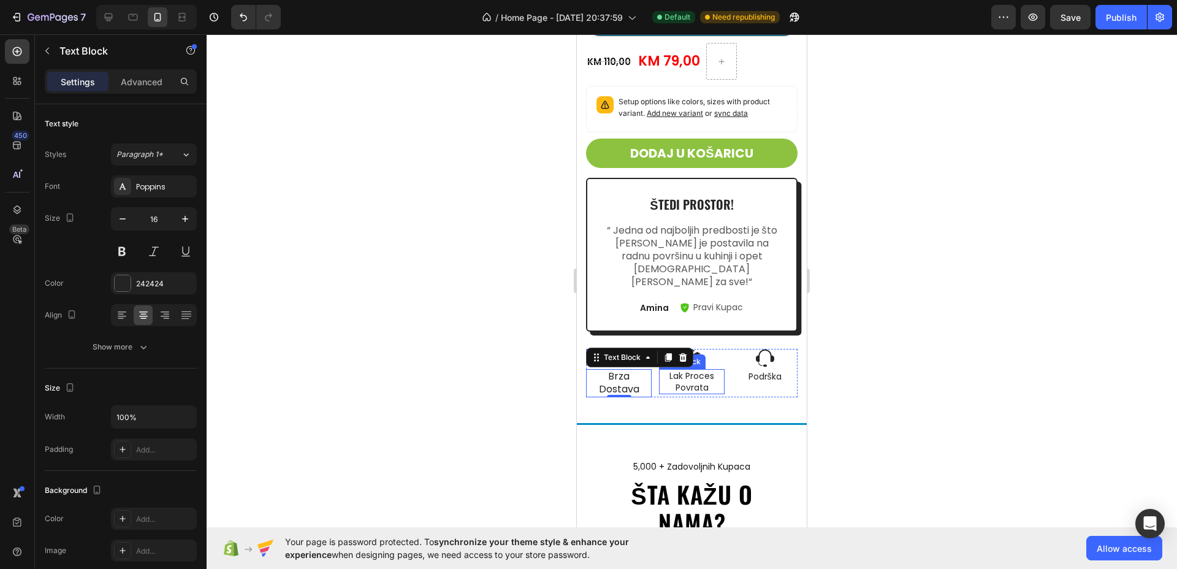
click at [700, 387] on p "Lak Proces Povrata" at bounding box center [692, 381] width 63 height 22
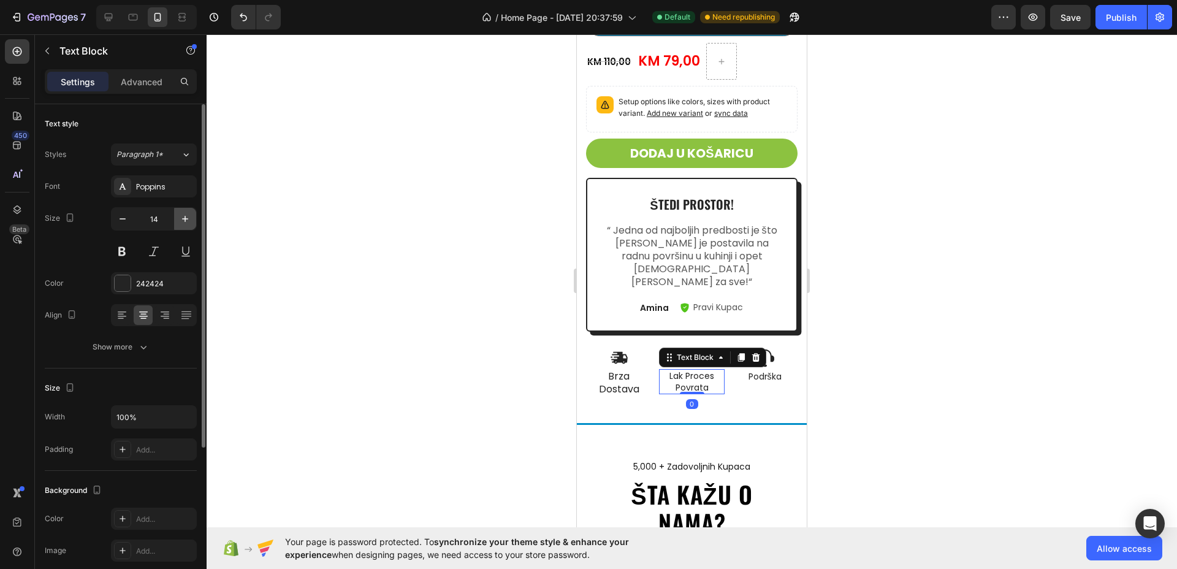
click at [181, 216] on icon "button" at bounding box center [185, 219] width 12 height 12
type input "16"
click at [752, 378] on p "Podrška" at bounding box center [764, 376] width 63 height 11
click at [186, 215] on icon "button" at bounding box center [185, 219] width 12 height 12
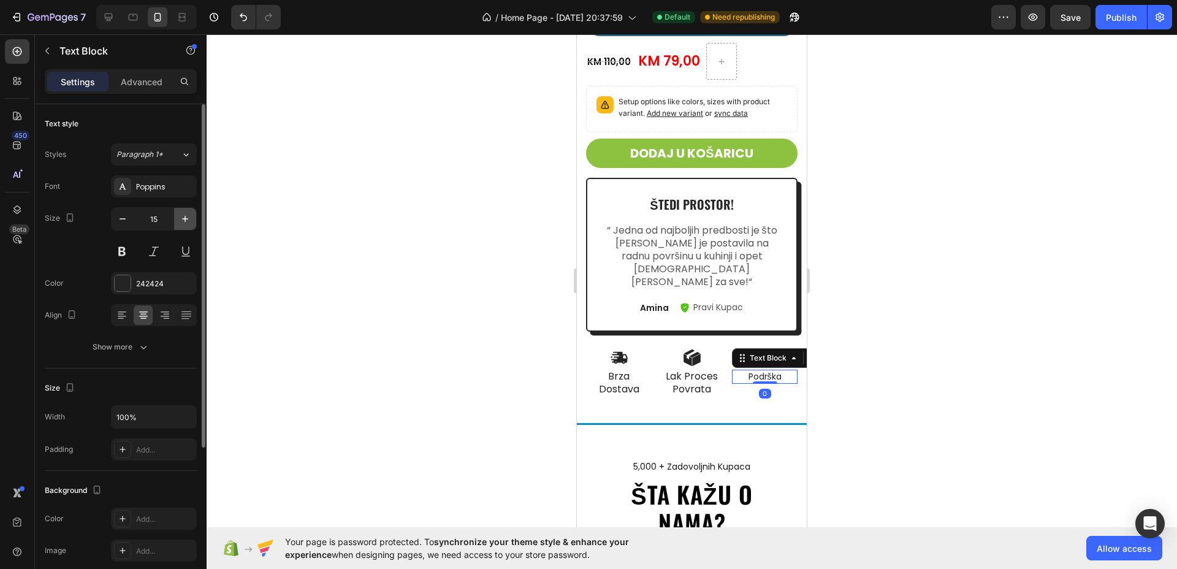
click at [186, 215] on icon "button" at bounding box center [185, 219] width 12 height 12
type input "16"
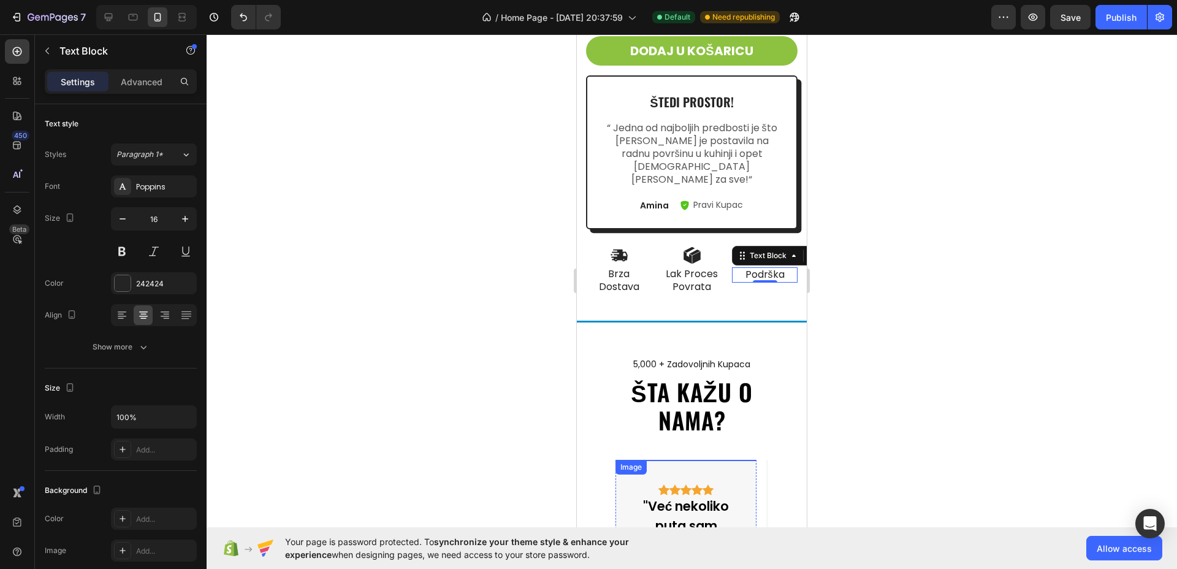
scroll to position [3275, 0]
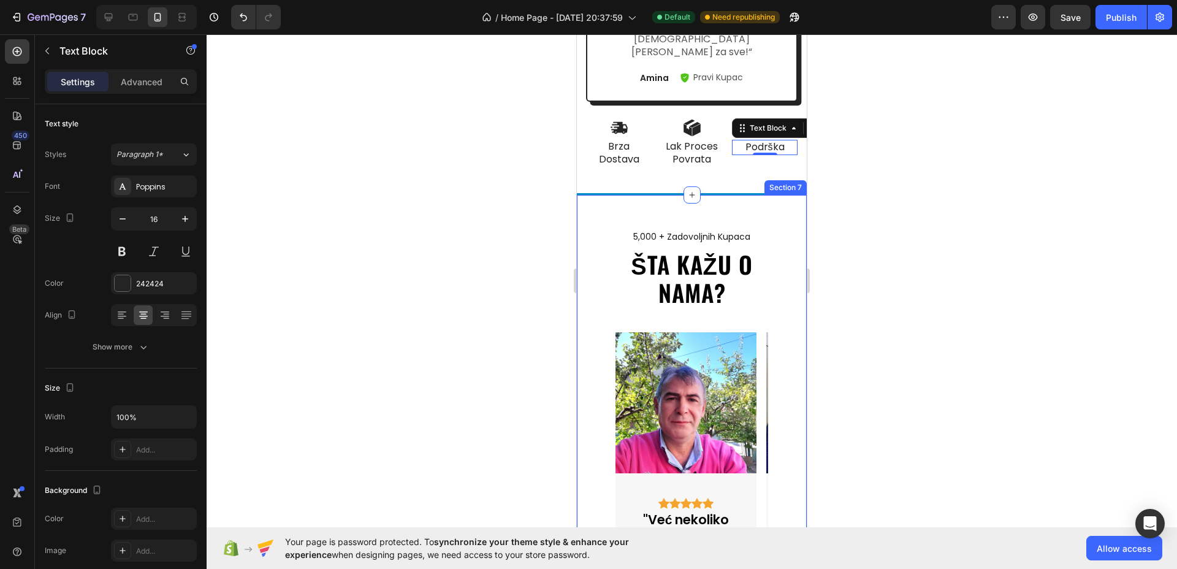
click at [656, 218] on div "5,000 + zadovoljnih kupaca Text ŠTA KAŽU O NAMA? Heading Image Icon Icon Icon I…" at bounding box center [692, 537] width 230 height 685
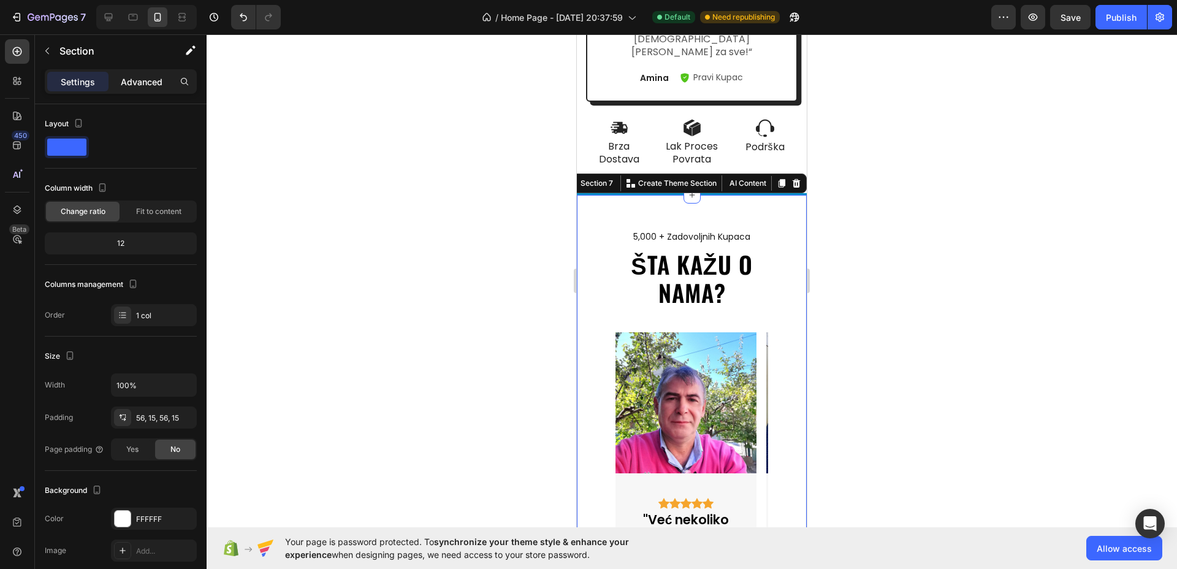
click at [127, 82] on p "Advanced" at bounding box center [142, 81] width 42 height 13
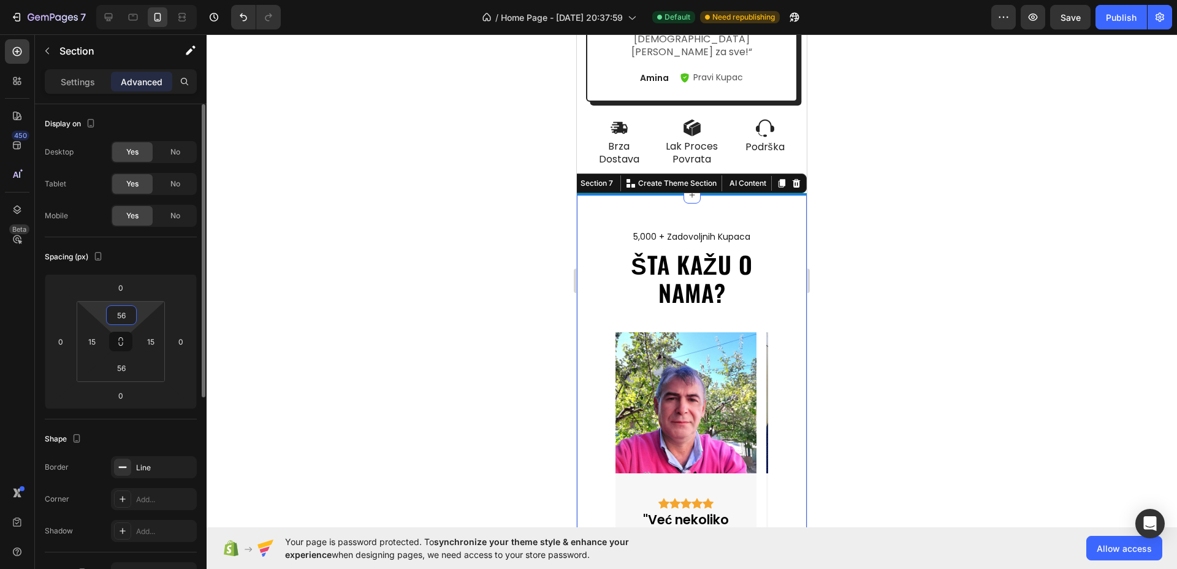
click at [120, 320] on input "56" at bounding box center [121, 315] width 25 height 18
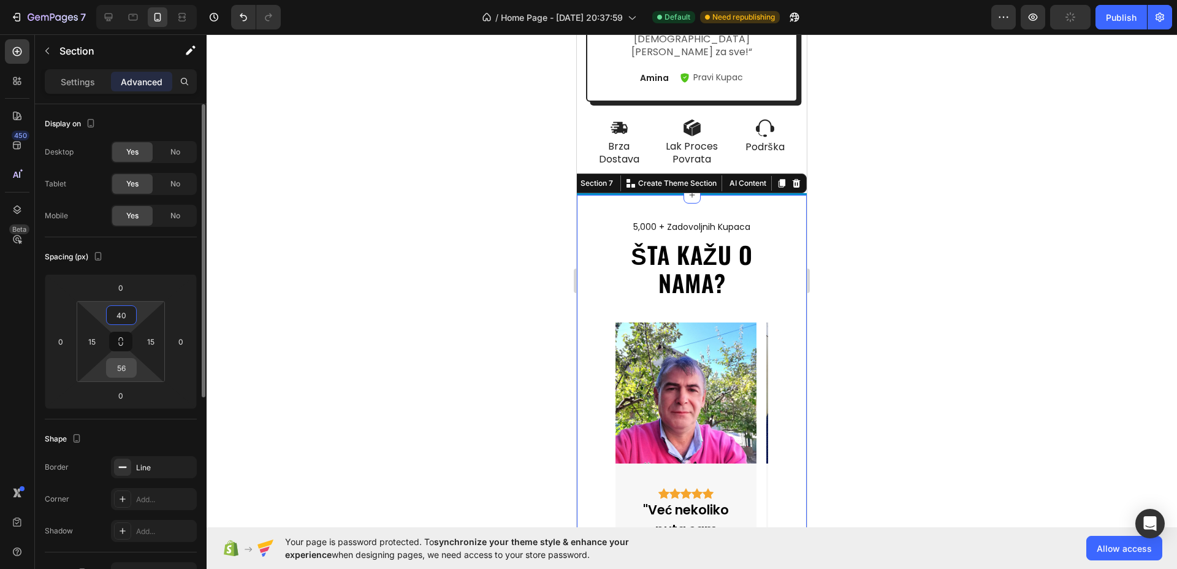
type input "40"
click at [129, 369] on input "56" at bounding box center [121, 368] width 25 height 18
type input "0"
type input "40"
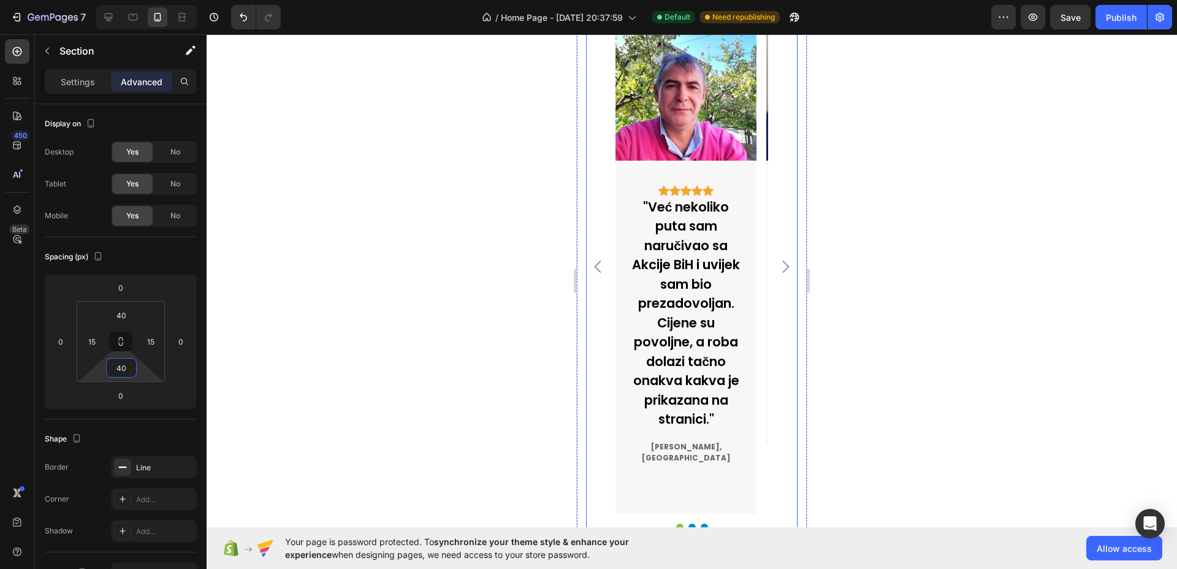
scroll to position [3662, 0]
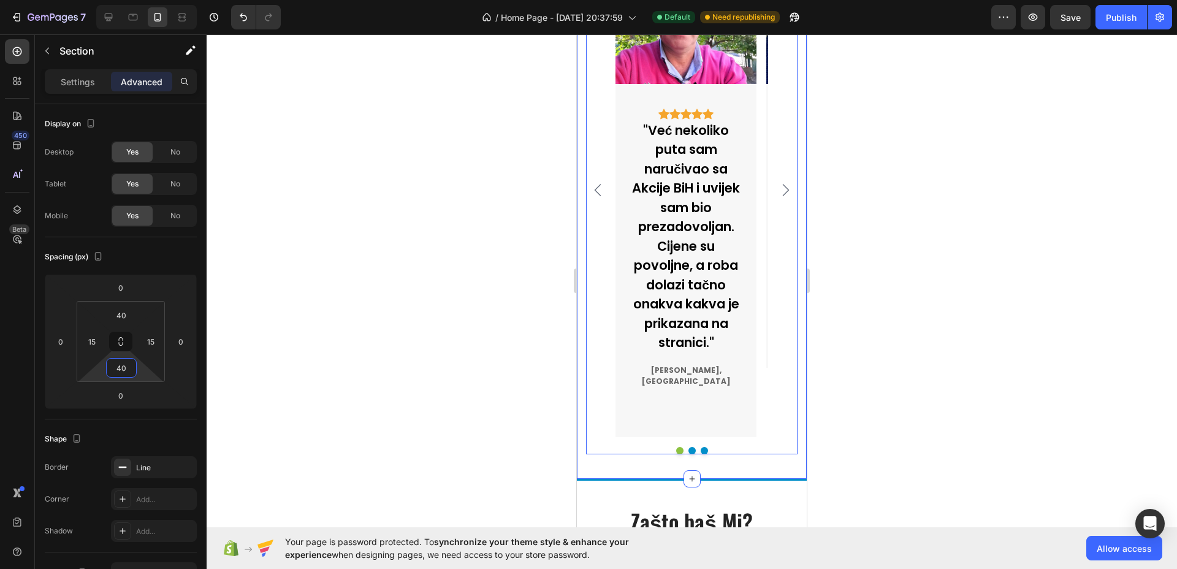
click at [750, 433] on div "Image Icon Icon Icon Icon Icon Icon List Hoz "Već nekoliko puta [PERSON_NAME] n…" at bounding box center [692, 198] width 212 height 511
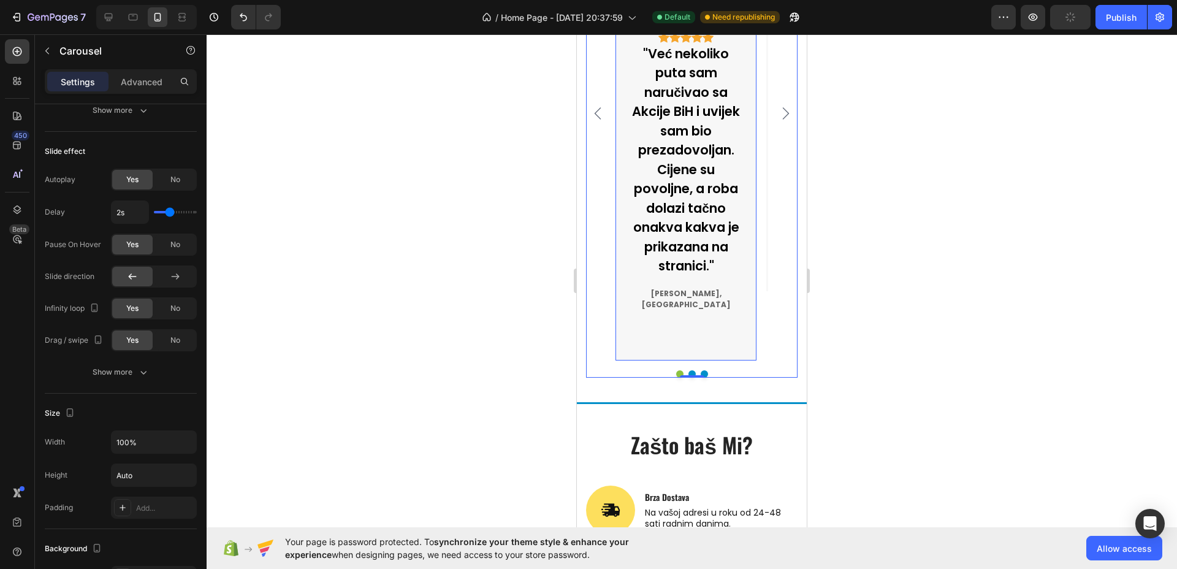
scroll to position [3815, 0]
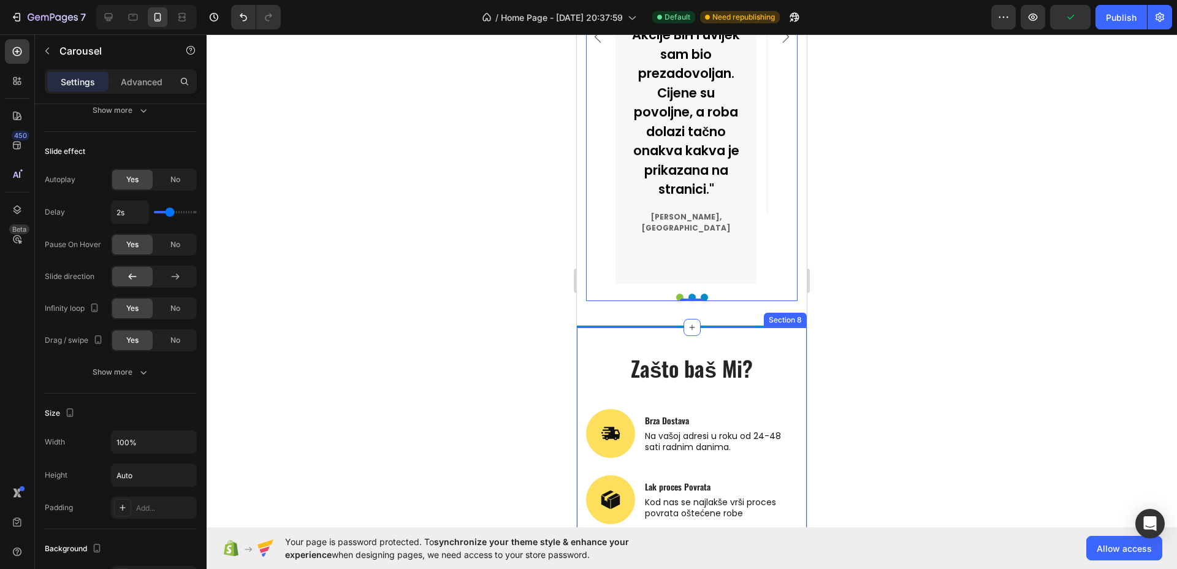
click at [771, 335] on div "Zašto baš Mi? Heading Image Brza Dostava Text Block Na vašoj adresi u roku od 2…" at bounding box center [692, 480] width 230 height 306
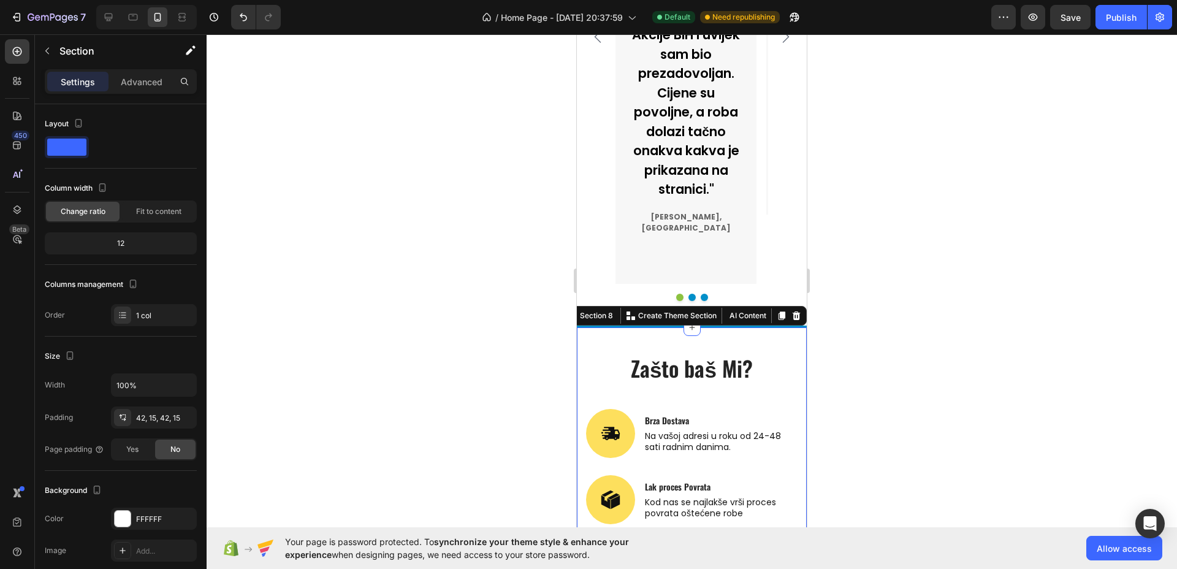
click at [147, 87] on p "Advanced" at bounding box center [142, 81] width 42 height 13
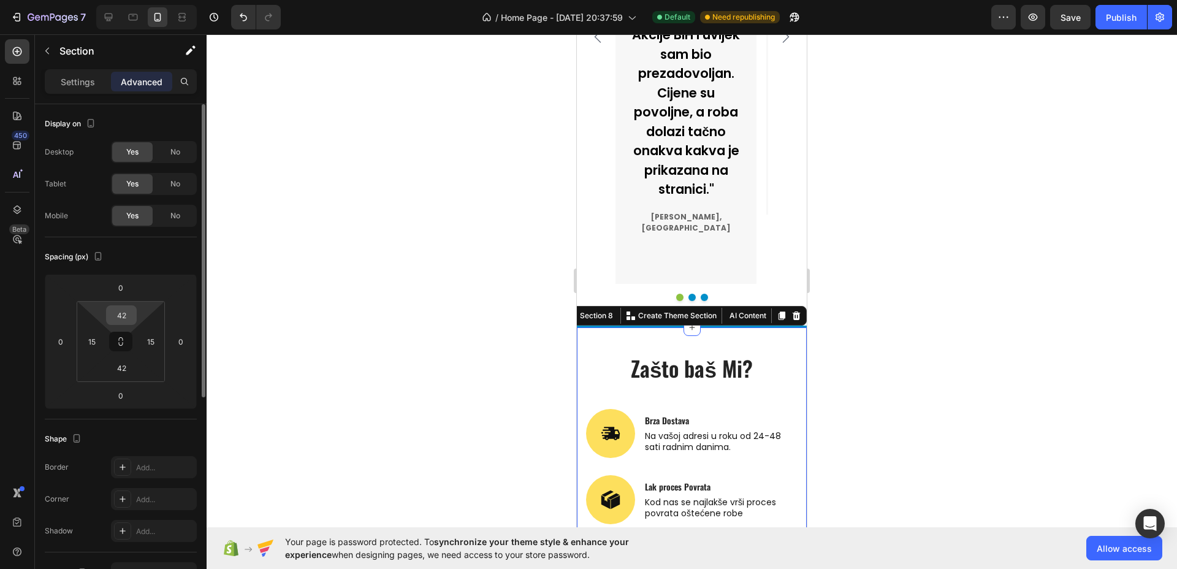
click at [127, 311] on input "42" at bounding box center [121, 315] width 25 height 18
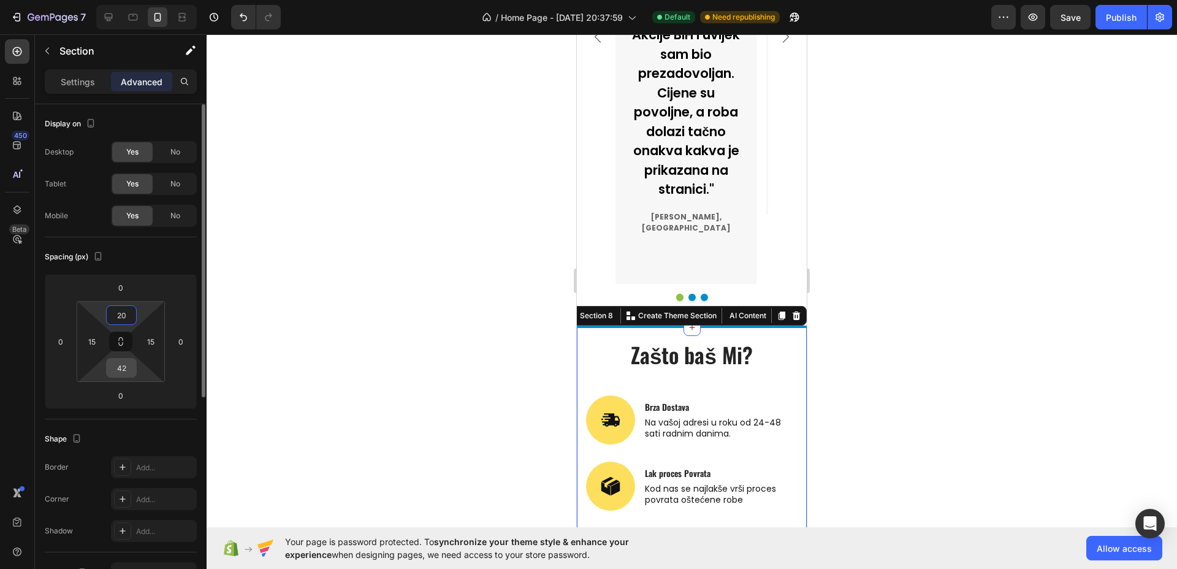
type input "20"
click at [120, 374] on input "42" at bounding box center [121, 368] width 25 height 18
type input "20"
click at [714, 342] on h2 "Zašto baš Mi?" at bounding box center [692, 355] width 212 height 31
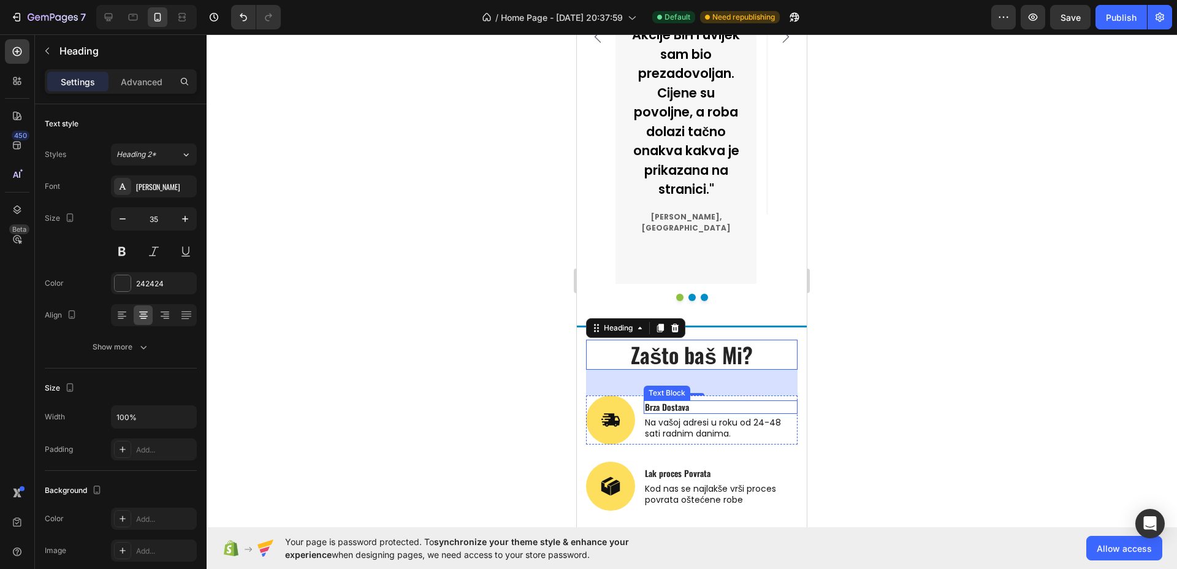
click at [660, 402] on p "Brza Dostava" at bounding box center [720, 407] width 151 height 11
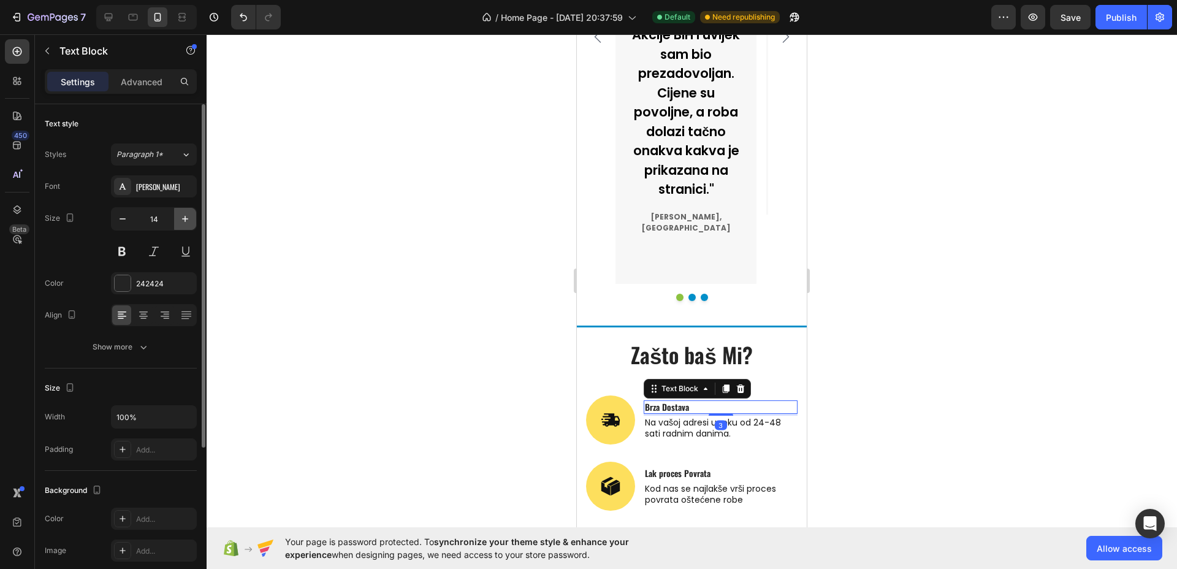
click at [183, 218] on icon "button" at bounding box center [185, 219] width 12 height 12
click at [185, 223] on icon "button" at bounding box center [185, 219] width 12 height 12
type input "18"
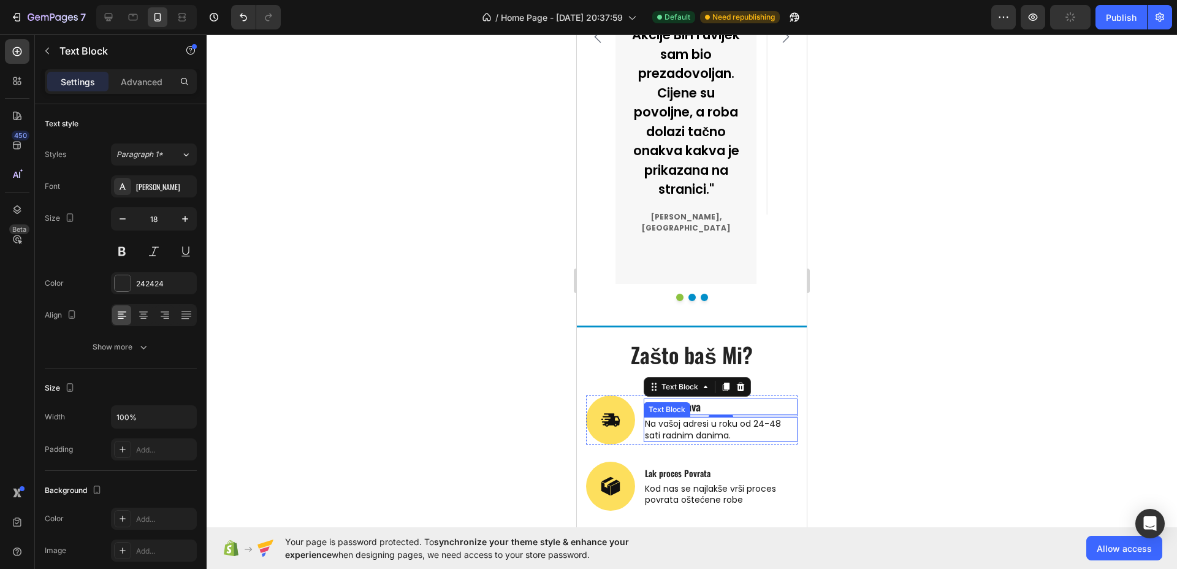
click at [659, 418] on p "Na vašoj adresi u roku od 24-48 sati radnim danima." at bounding box center [720, 429] width 151 height 22
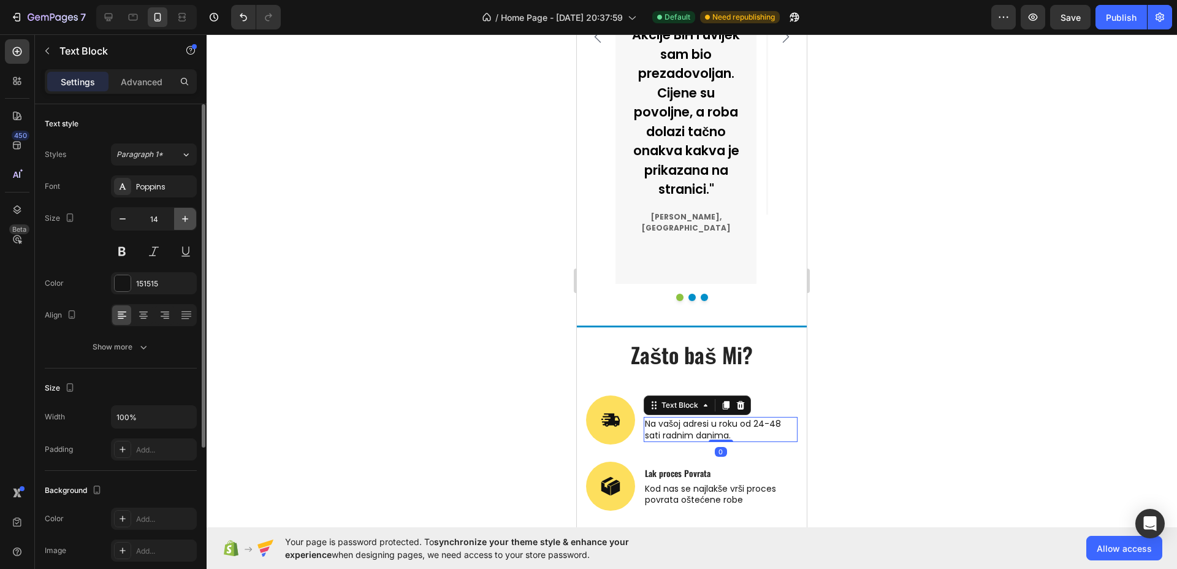
click at [182, 218] on icon "button" at bounding box center [185, 219] width 12 height 12
type input "16"
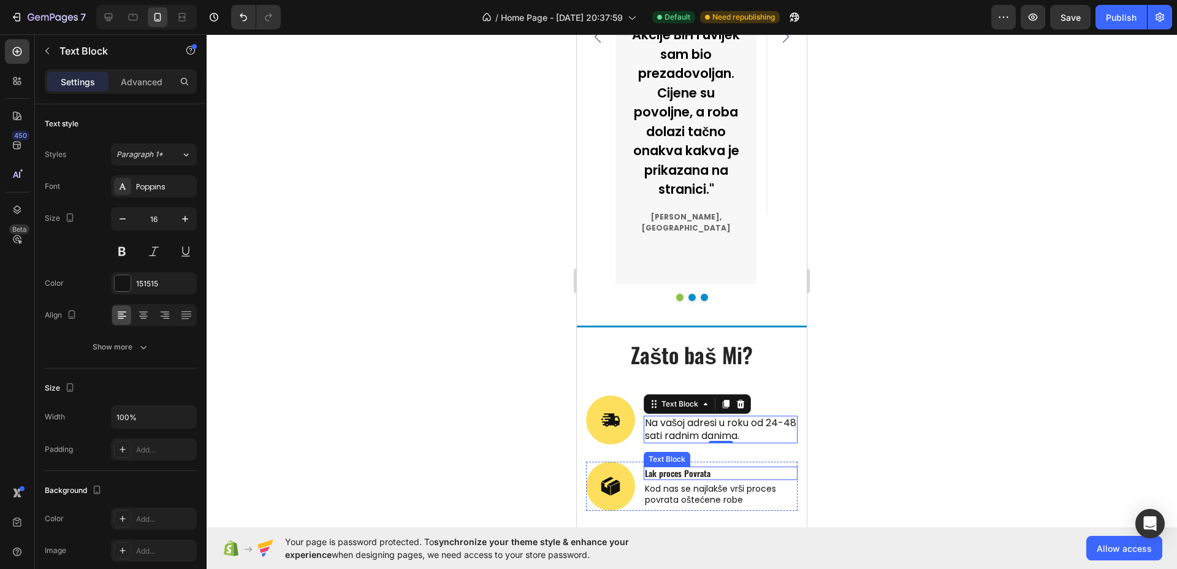
click at [687, 468] on p "Lak proces Povrata" at bounding box center [720, 473] width 151 height 11
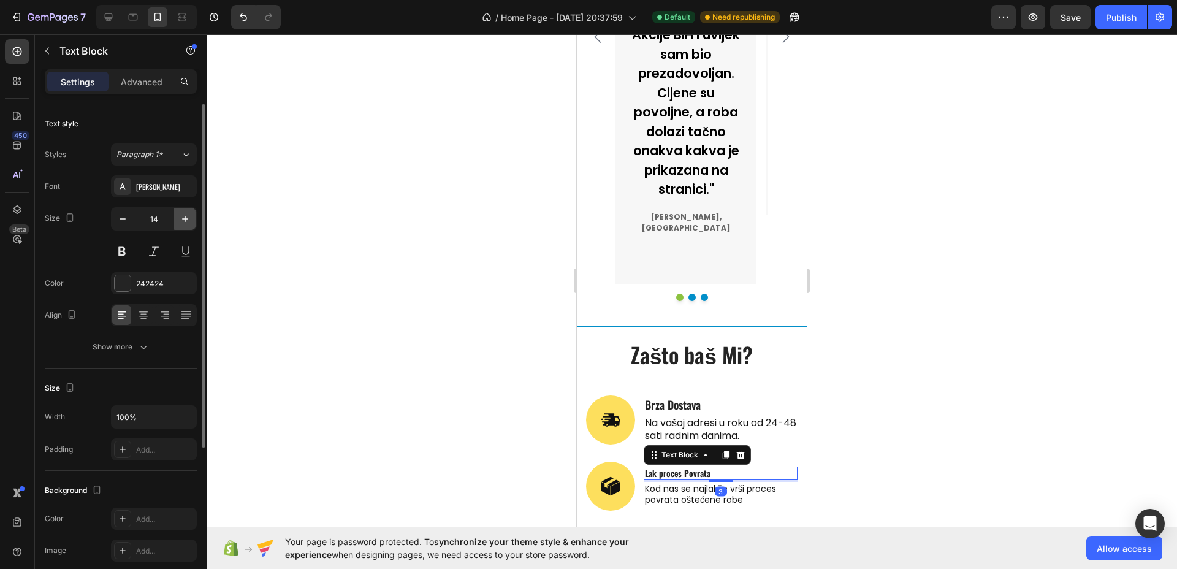
click at [186, 218] on icon "button" at bounding box center [185, 219] width 12 height 12
type input "16"
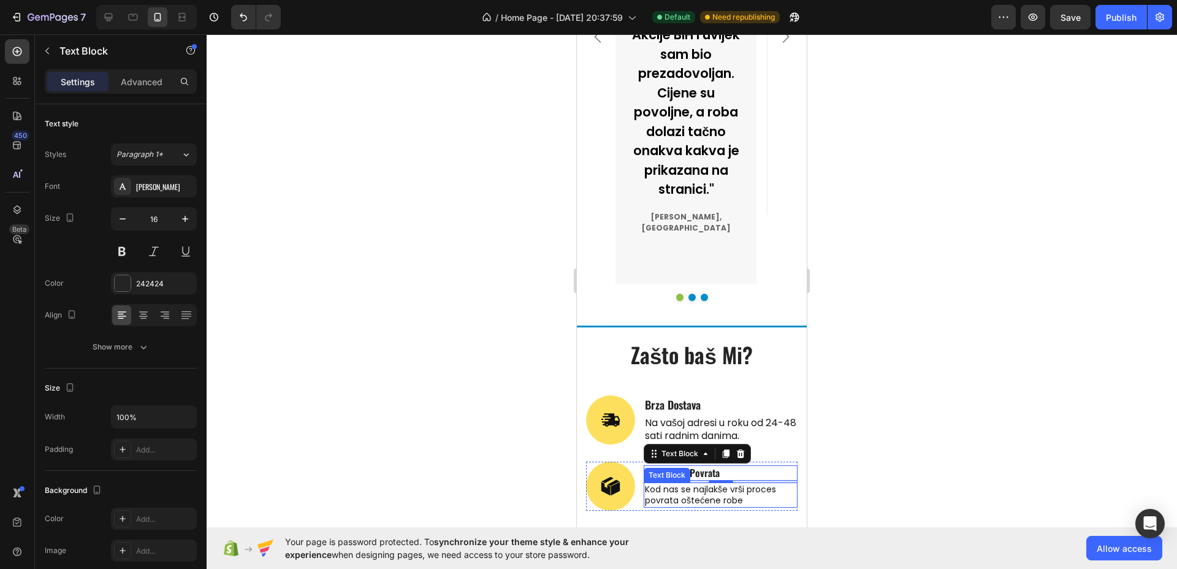
click at [703, 484] on p "Kod nas se najlakše vrši proces povrata oštećene robe" at bounding box center [720, 495] width 151 height 22
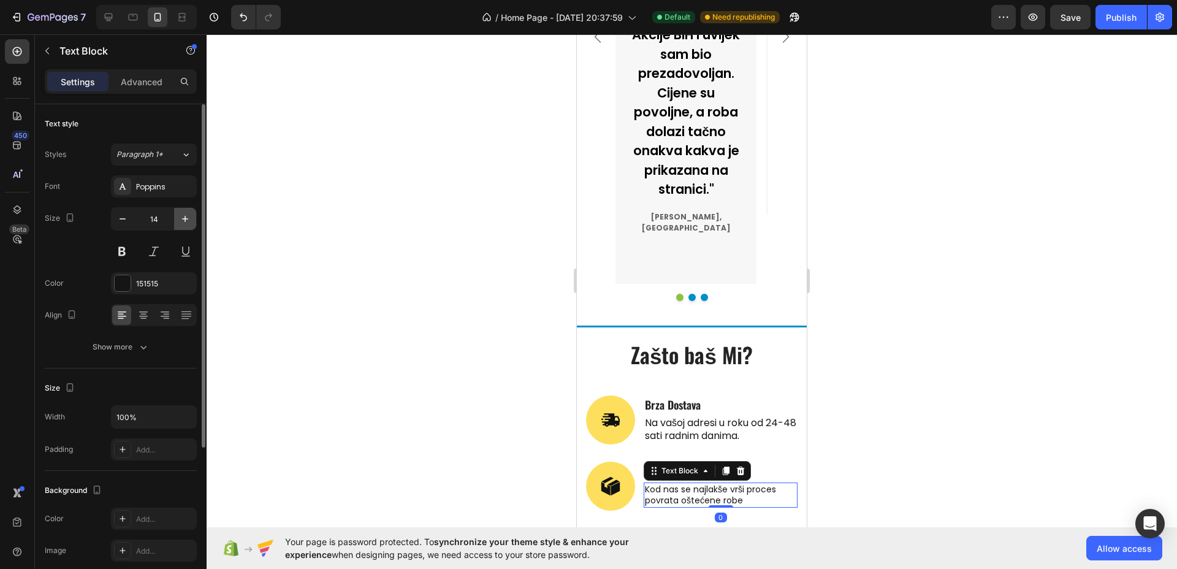
click at [182, 212] on button "button" at bounding box center [185, 219] width 22 height 22
type input "16"
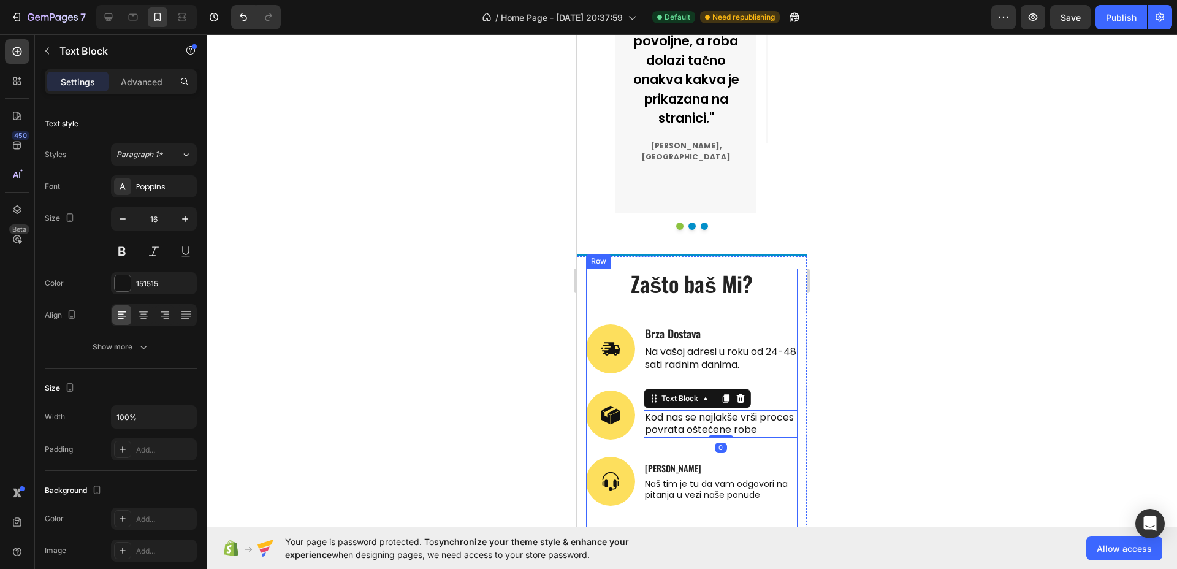
scroll to position [3969, 0]
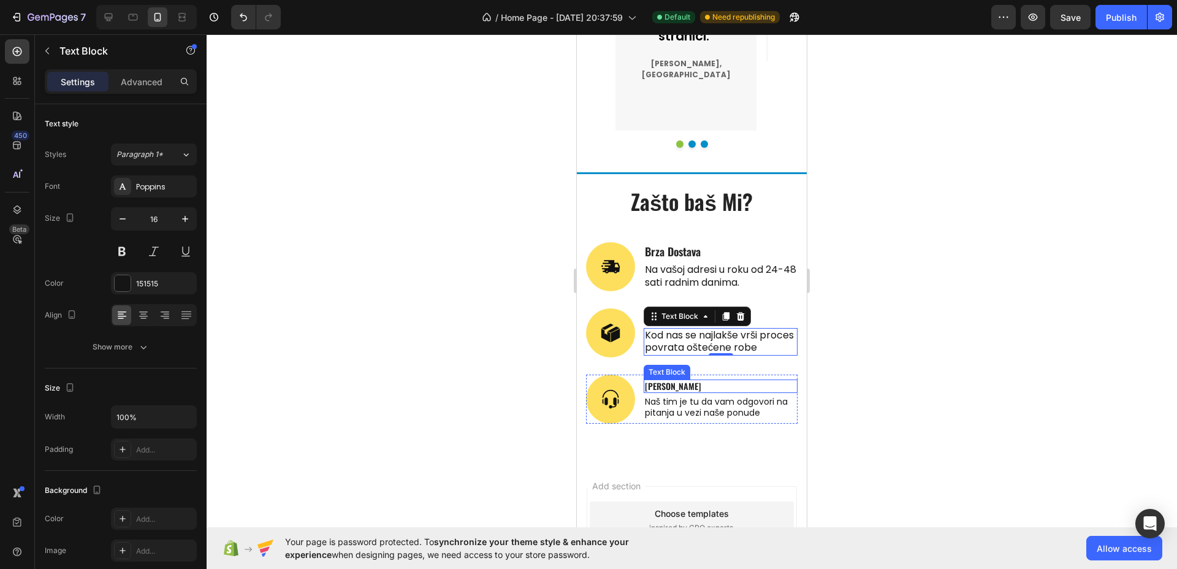
click at [708, 388] on p "[PERSON_NAME]" at bounding box center [720, 386] width 151 height 11
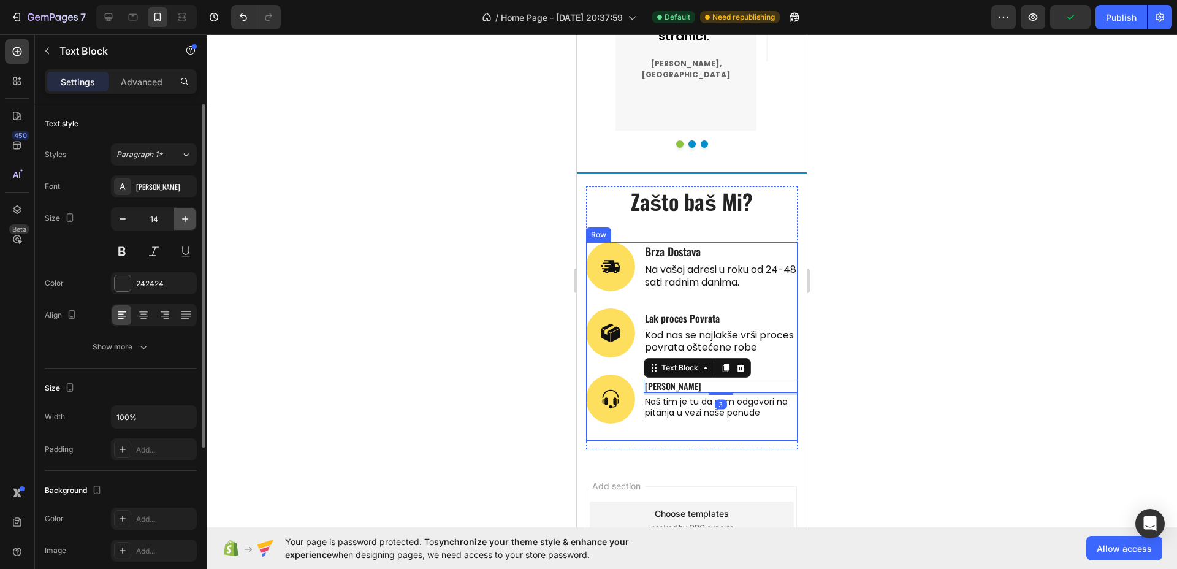
click at [189, 224] on icon "button" at bounding box center [185, 219] width 12 height 12
type input "16"
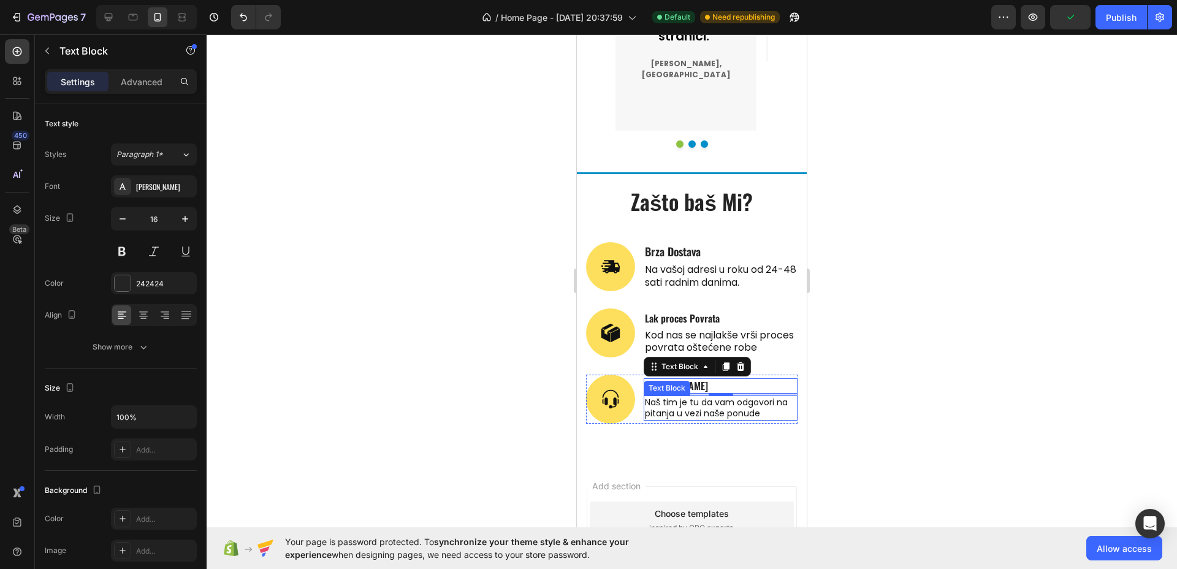
click at [675, 408] on p "Naš tim je tu da vam odgovori na pitanja u vezi naše ponude" at bounding box center [720, 408] width 151 height 22
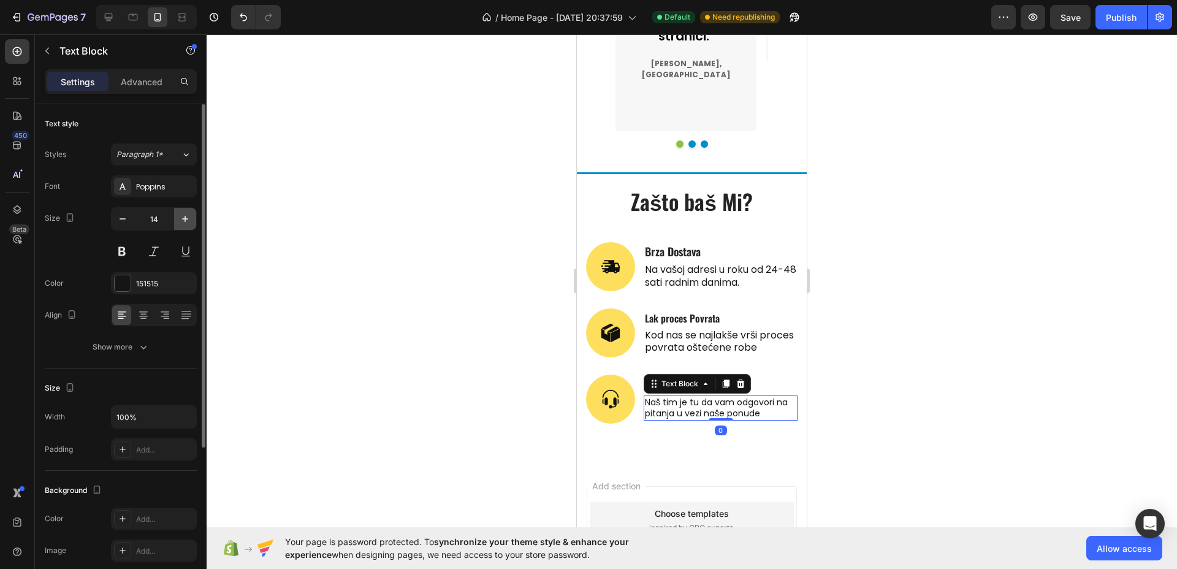
click at [190, 224] on icon "button" at bounding box center [185, 219] width 12 height 12
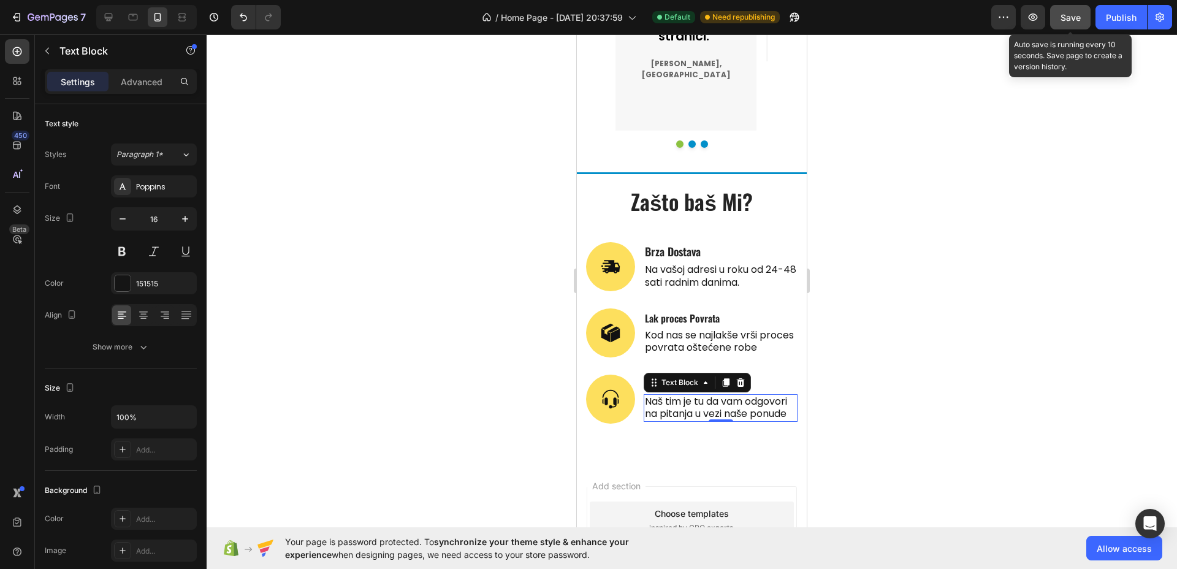
click at [1073, 20] on span "Save" at bounding box center [1071, 17] width 20 height 10
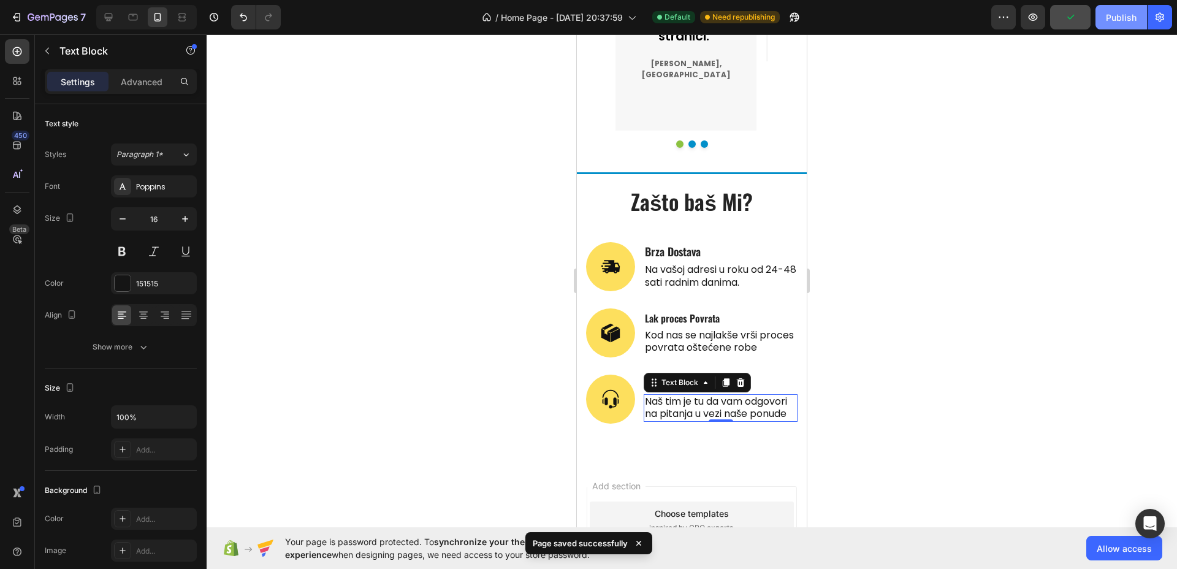
click at [1129, 22] on div "Publish" at bounding box center [1121, 17] width 31 height 13
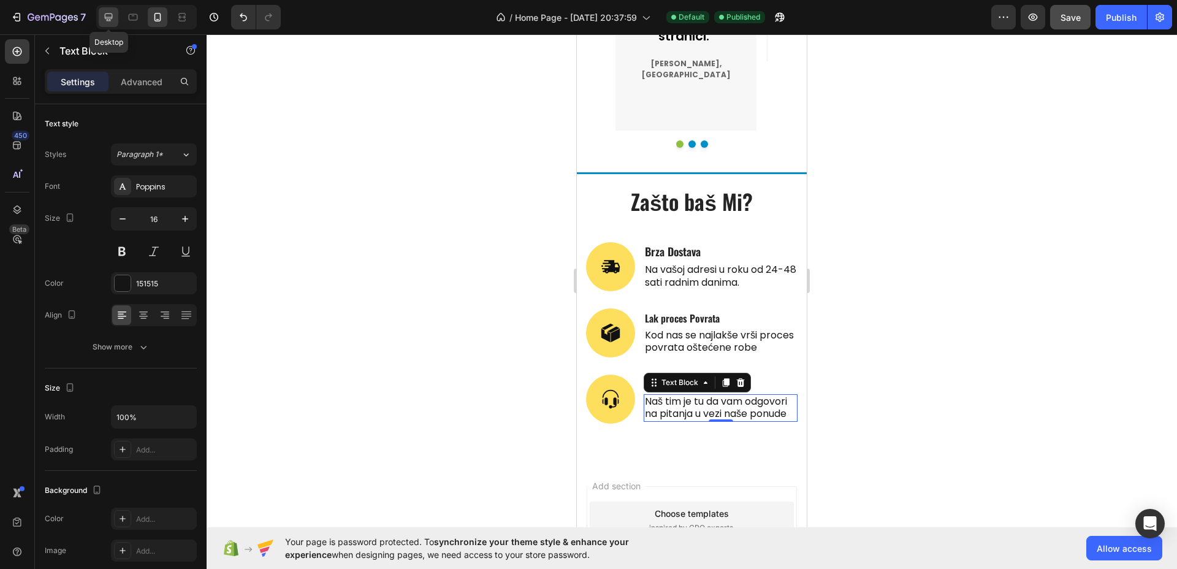
click at [110, 21] on icon at bounding box center [108, 17] width 12 height 12
type input "18"
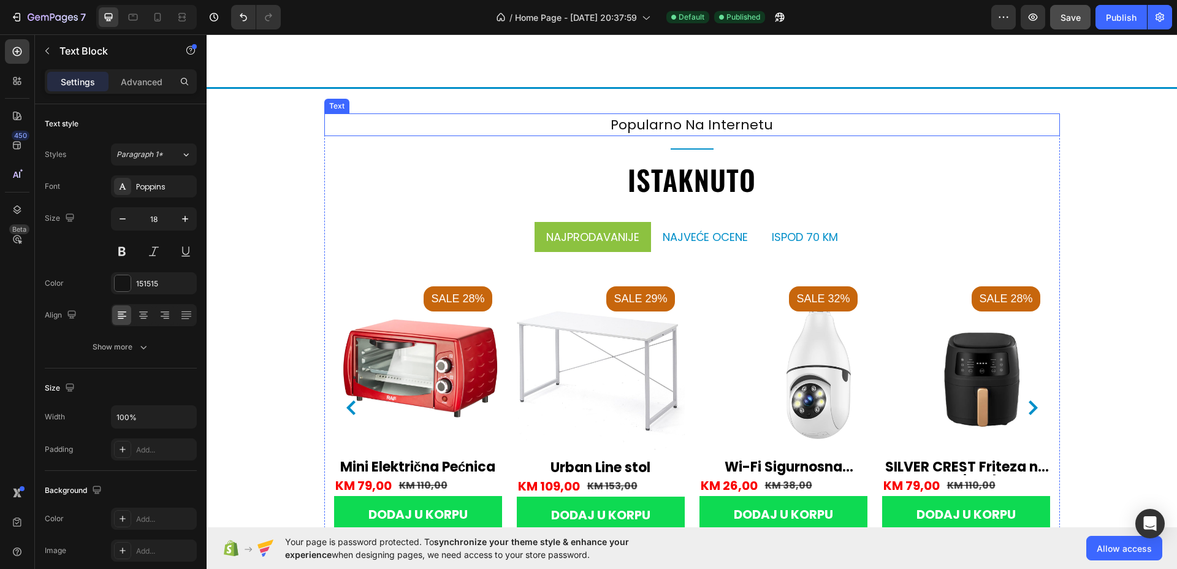
scroll to position [2040, 0]
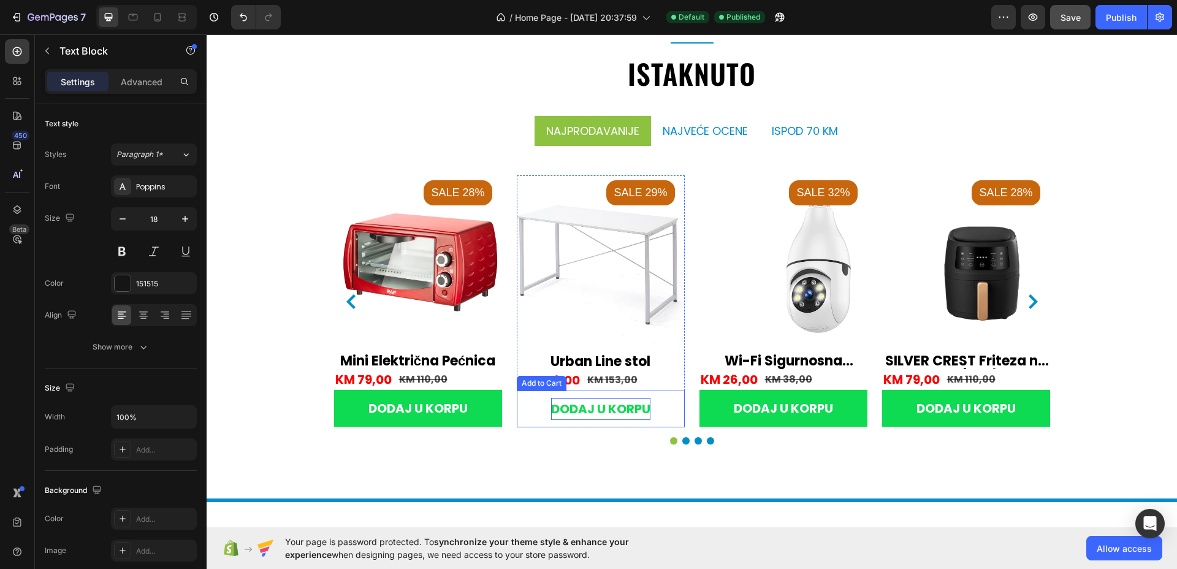
click at [468, 407] on div "DODAJ U KORPU" at bounding box center [418, 408] width 99 height 22
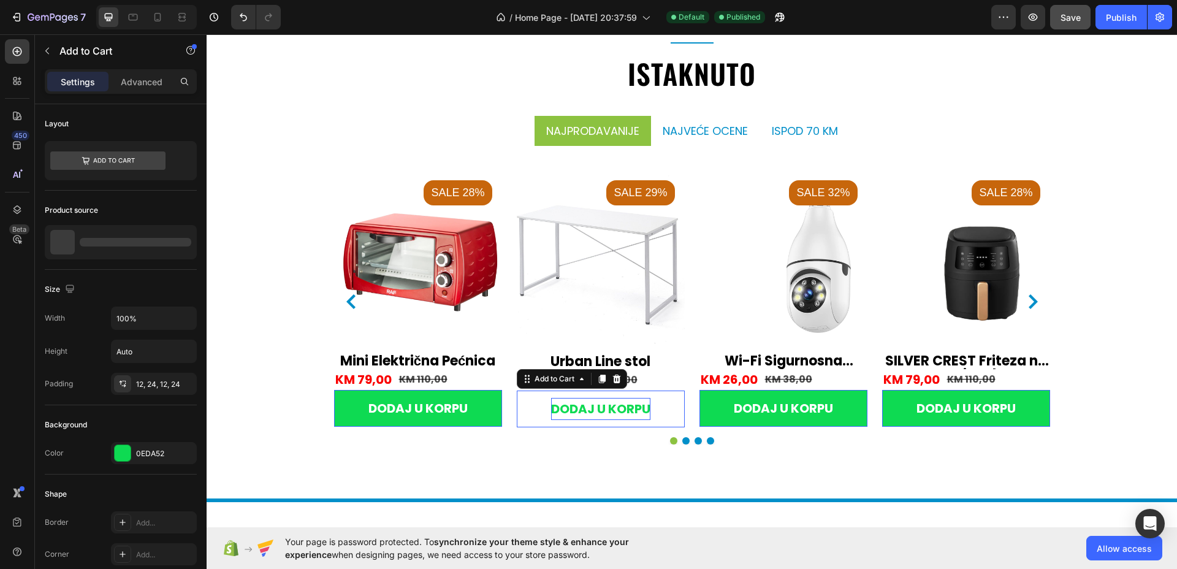
click at [468, 407] on div "DODAJ U KORPU" at bounding box center [418, 408] width 99 height 22
click at [618, 407] on p "DODAJ U KORPU" at bounding box center [600, 409] width 99 height 22
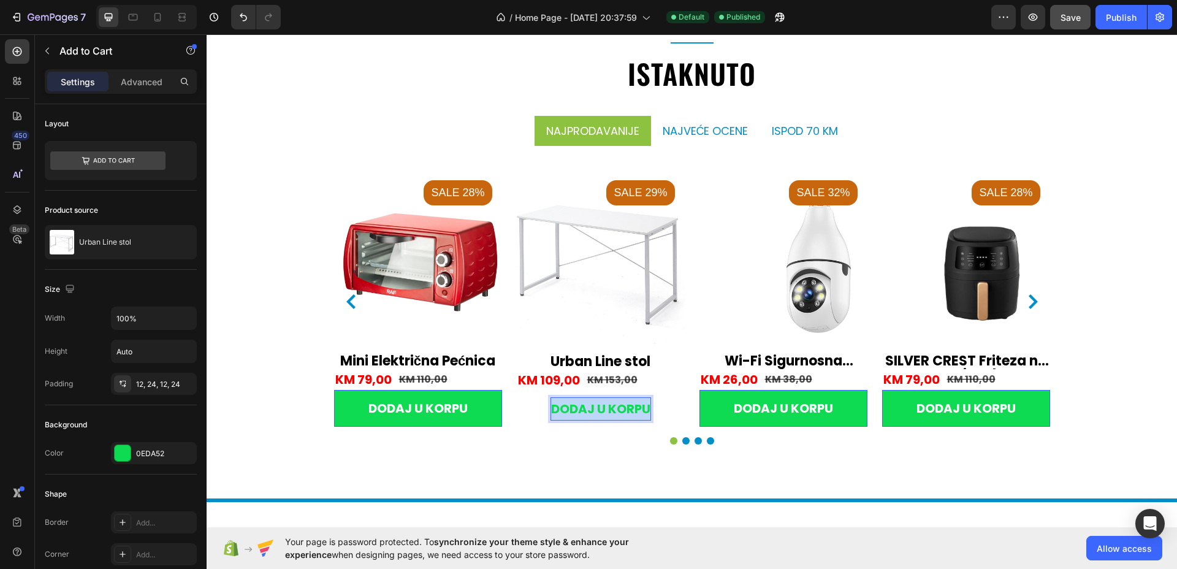
click at [618, 407] on p "DODAJ U KORPU" at bounding box center [600, 409] width 99 height 22
click at [618, 409] on p "DODAJ U KORPU" at bounding box center [600, 409] width 99 height 22
click at [619, 412] on p "DODAJ U KORPU" at bounding box center [600, 409] width 99 height 22
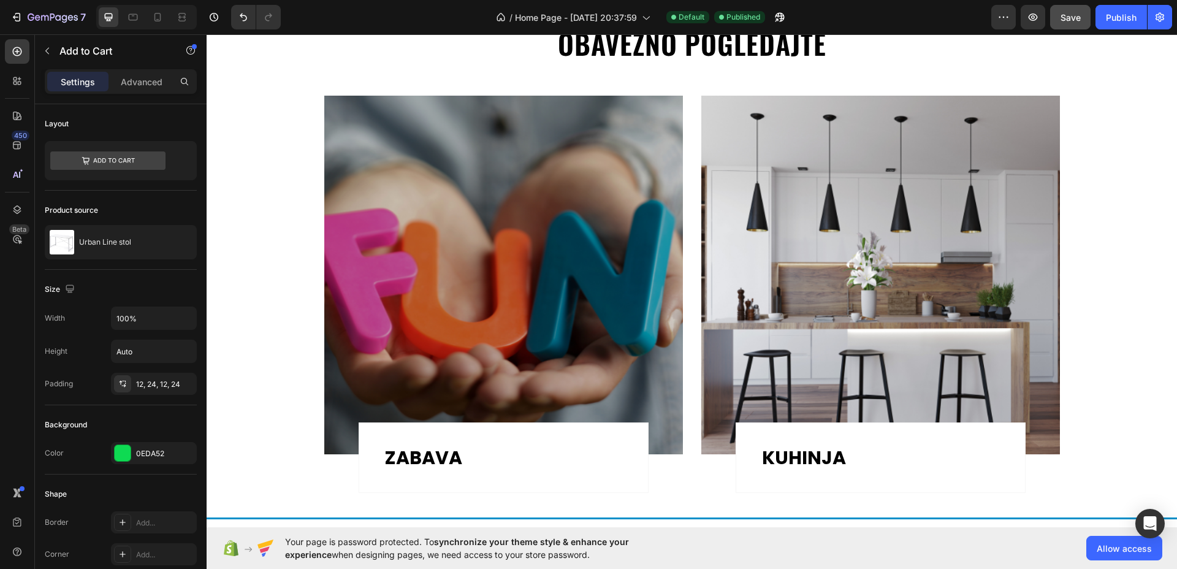
scroll to position [1193, 0]
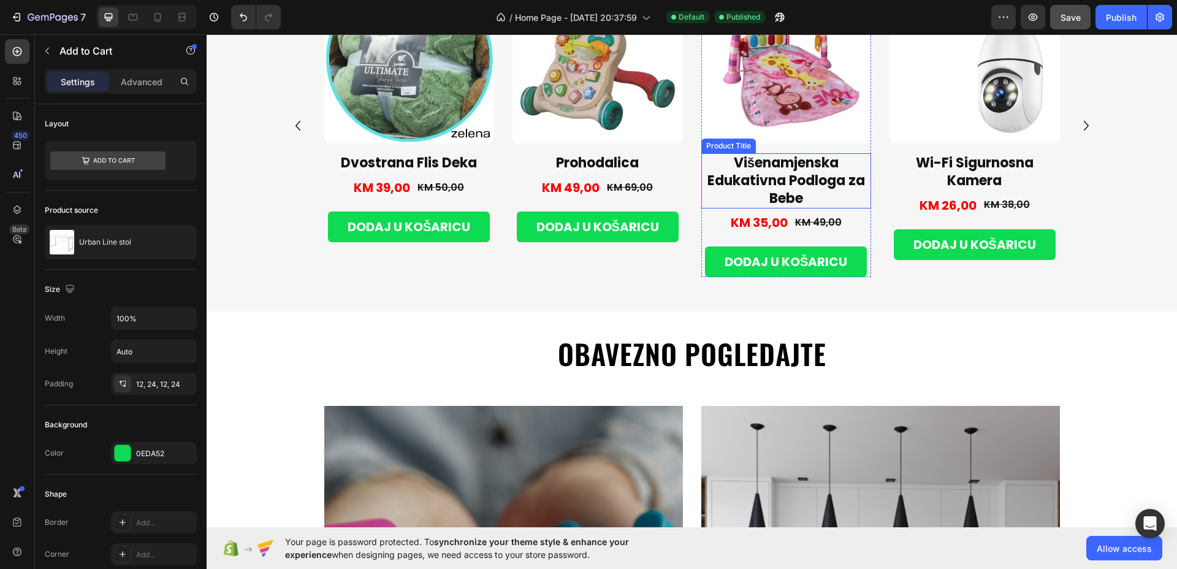
click at [791, 173] on h1 "Višenamjenska Edukativna Podloga za Bebe" at bounding box center [787, 180] width 170 height 55
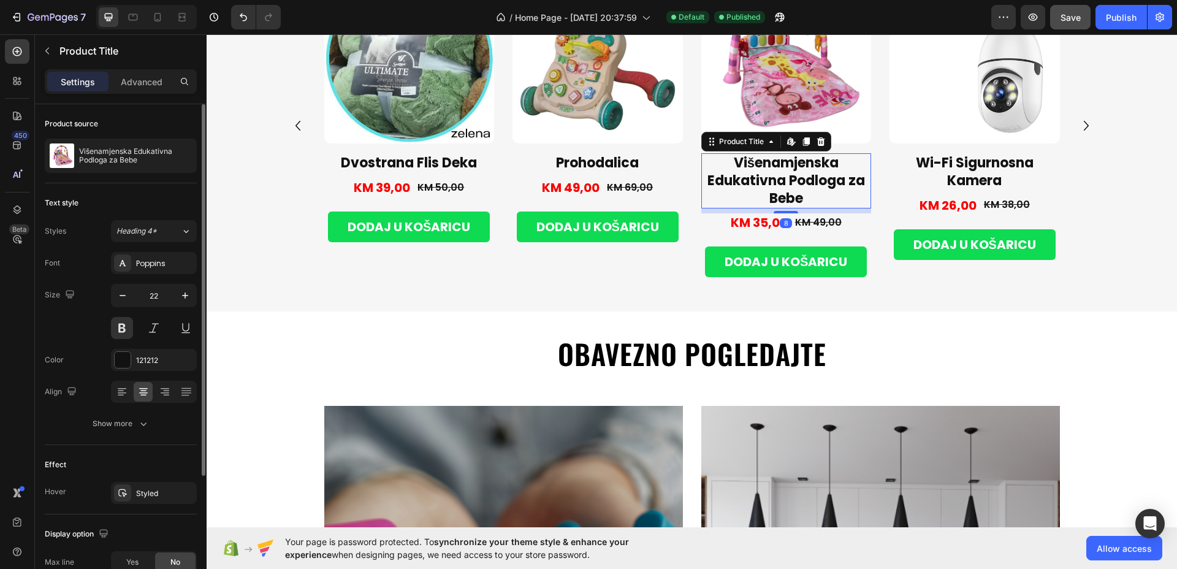
scroll to position [172, 0]
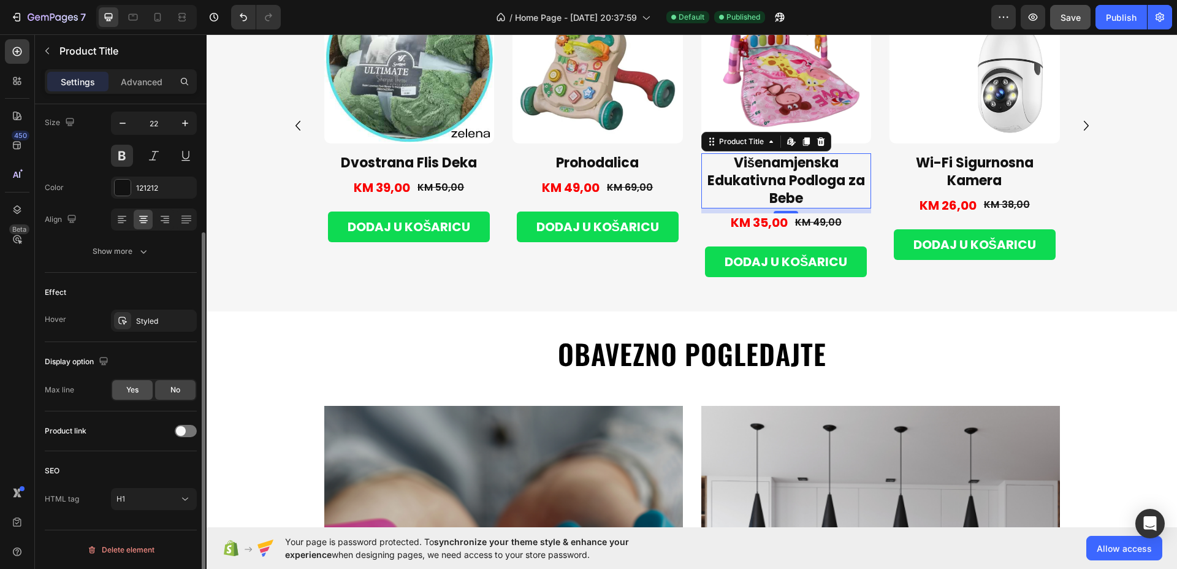
click at [131, 397] on div "Yes" at bounding box center [132, 390] width 40 height 20
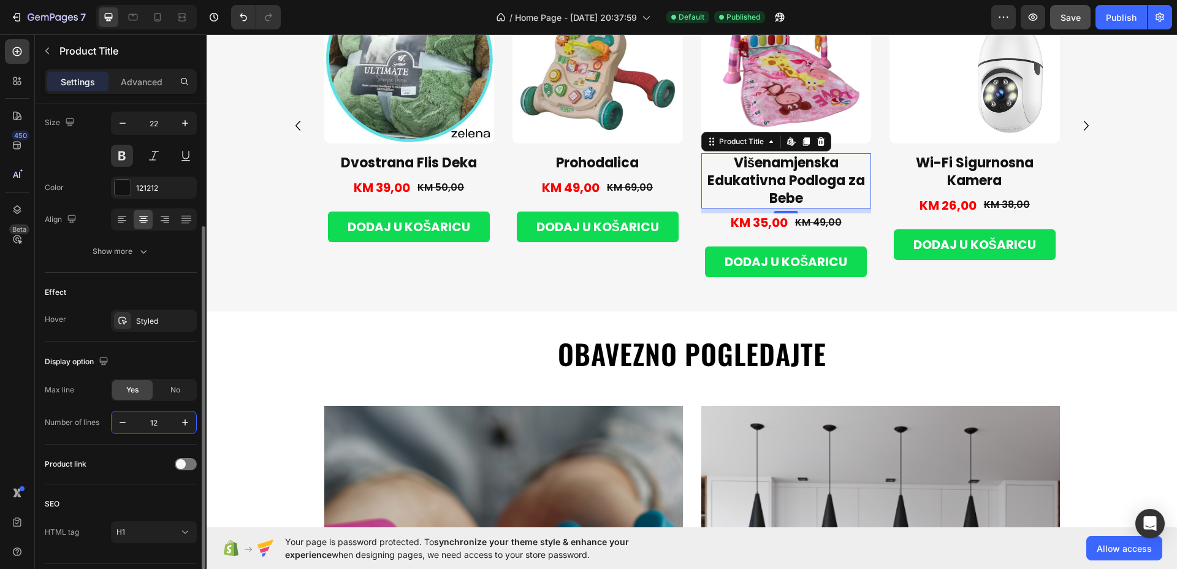
click at [157, 424] on input "12" at bounding box center [154, 423] width 40 height 22
type input "1"
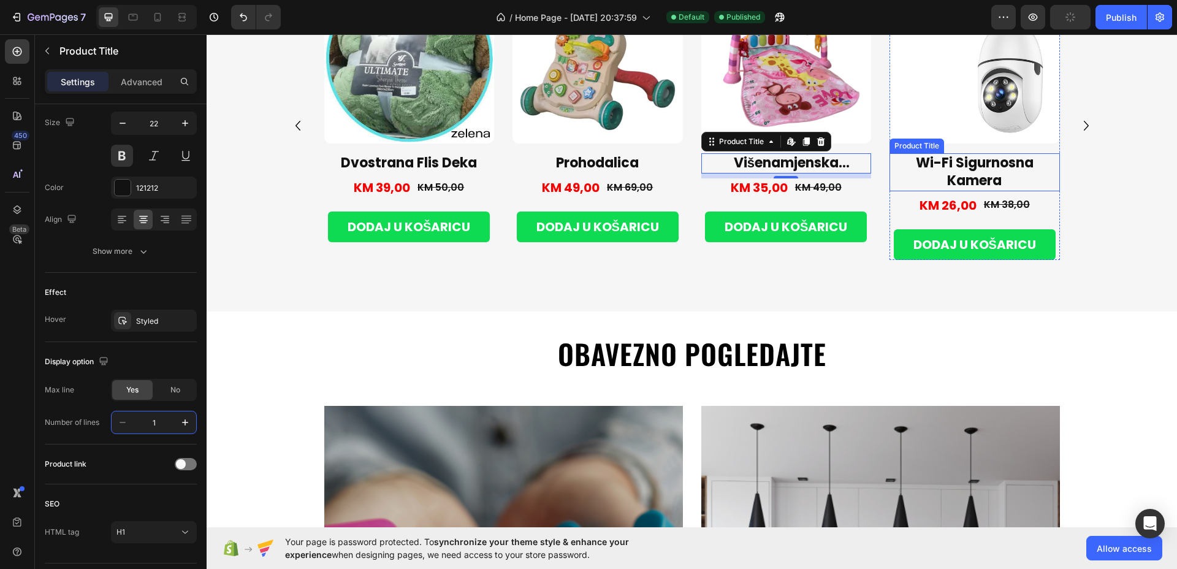
click at [986, 173] on h1 "Wi-Fi Sigurnosna Kamera" at bounding box center [975, 171] width 170 height 37
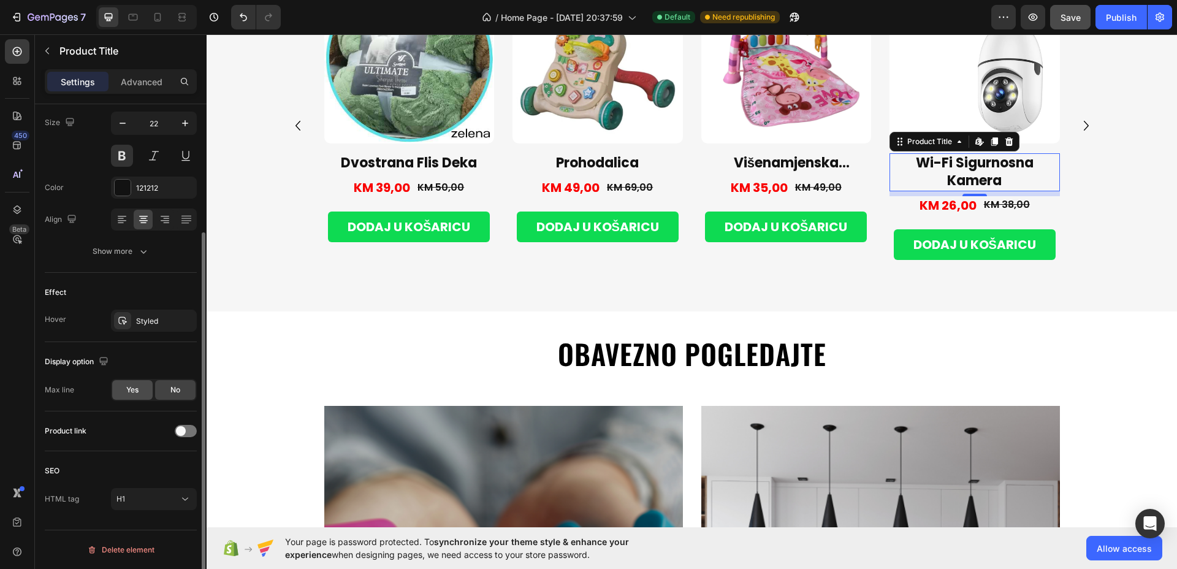
click at [135, 391] on span "Yes" at bounding box center [132, 390] width 12 height 11
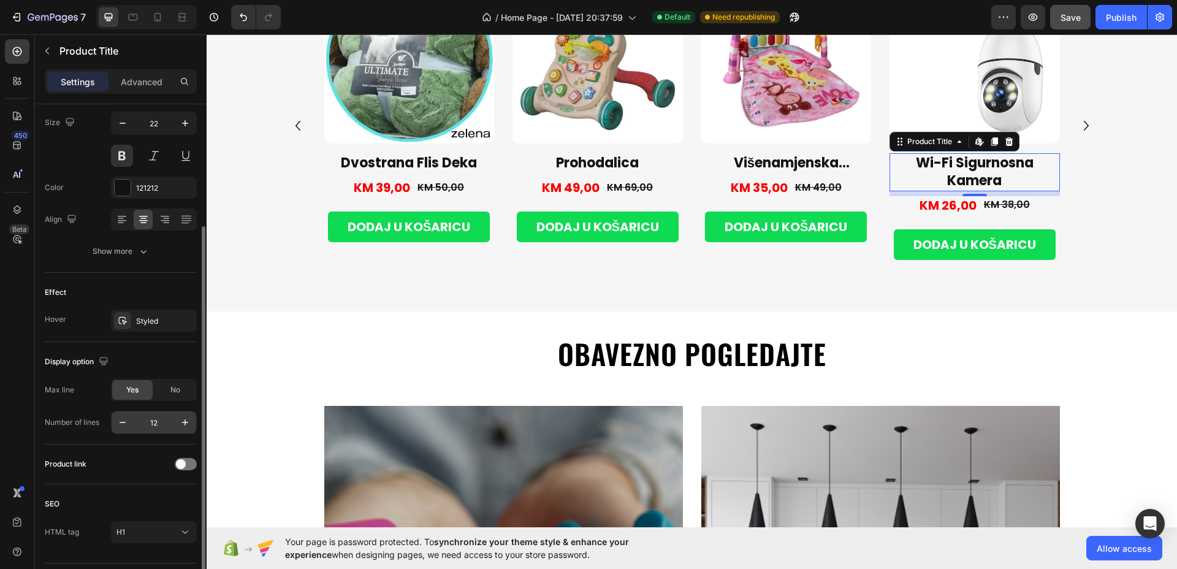
click at [155, 426] on input "12" at bounding box center [154, 423] width 40 height 22
type input "1"
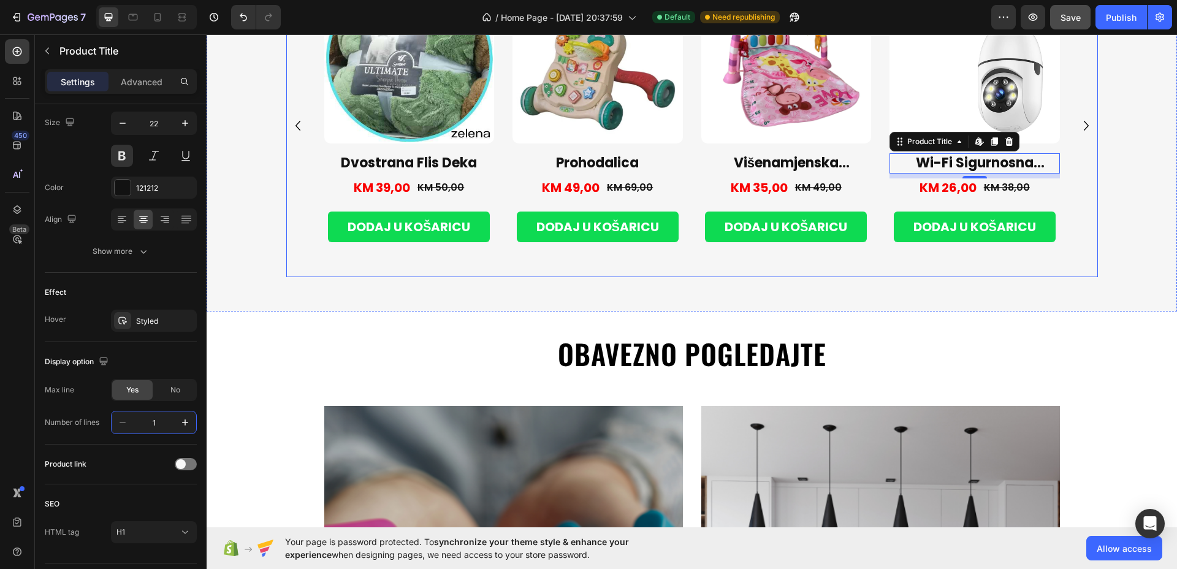
click at [1078, 124] on icon "Carousel Next Arrow" at bounding box center [1087, 126] width 20 height 20
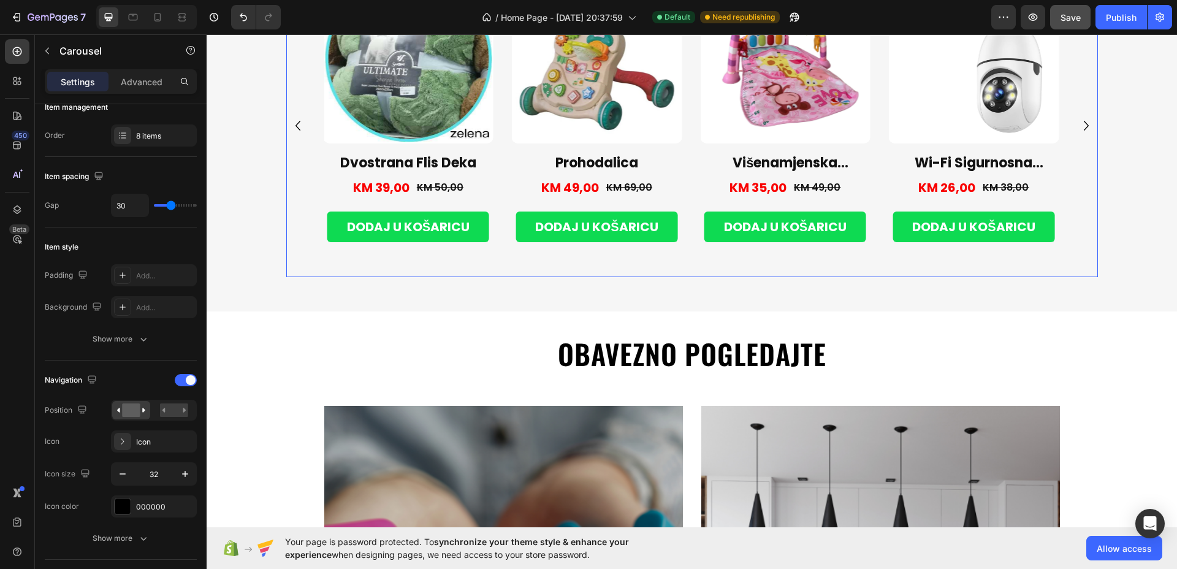
scroll to position [0, 0]
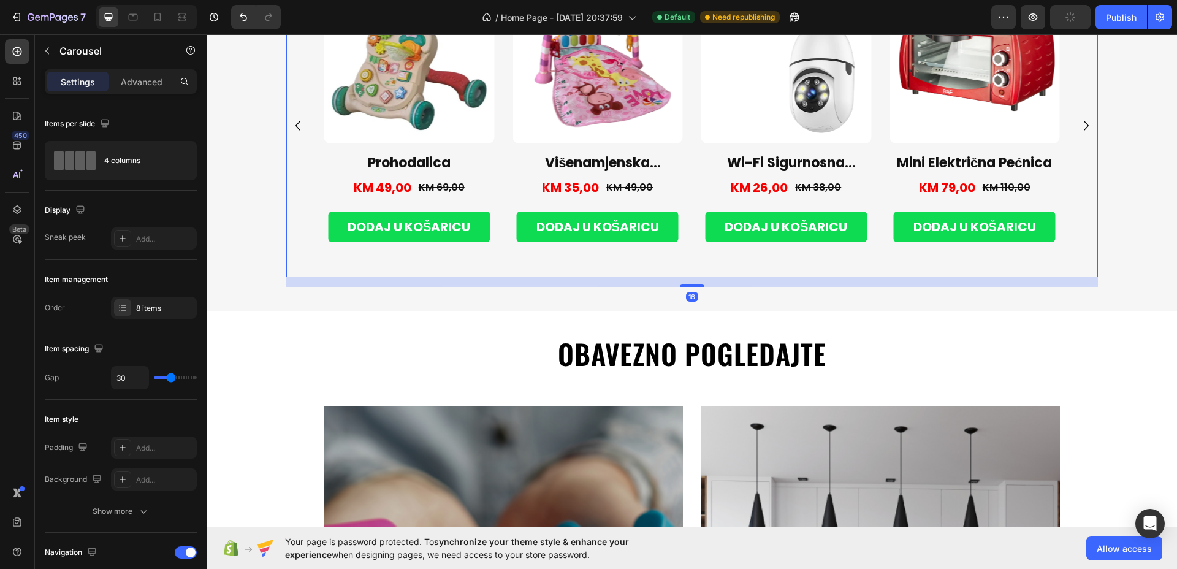
click at [1082, 121] on icon "Carousel Next Arrow" at bounding box center [1087, 126] width 20 height 20
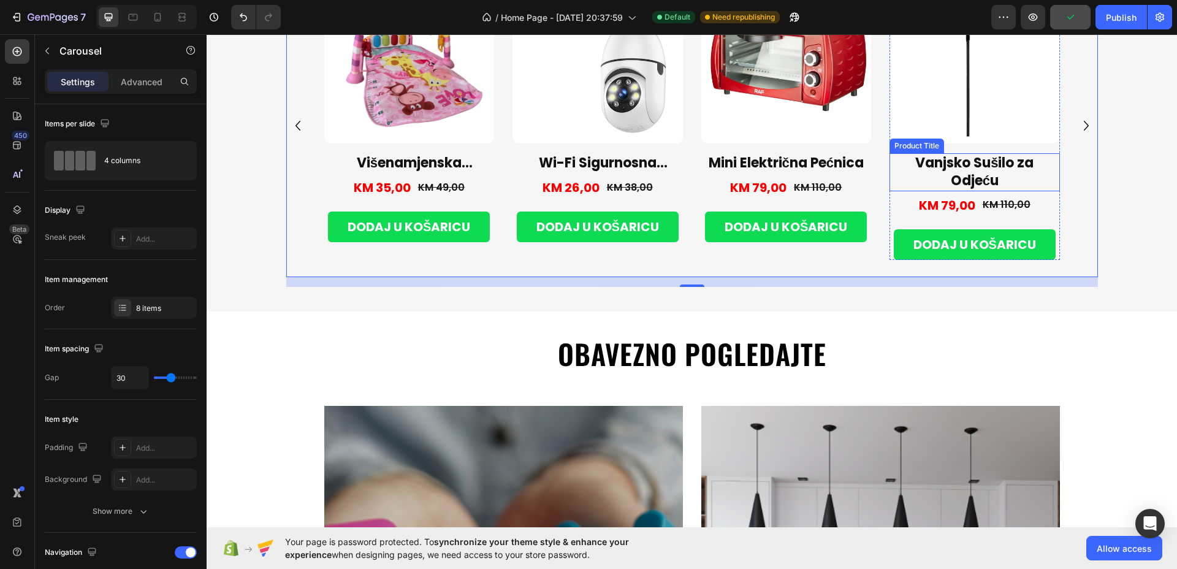
click at [997, 164] on h1 "Vanjsko Sušilo za Odjeću" at bounding box center [975, 171] width 170 height 37
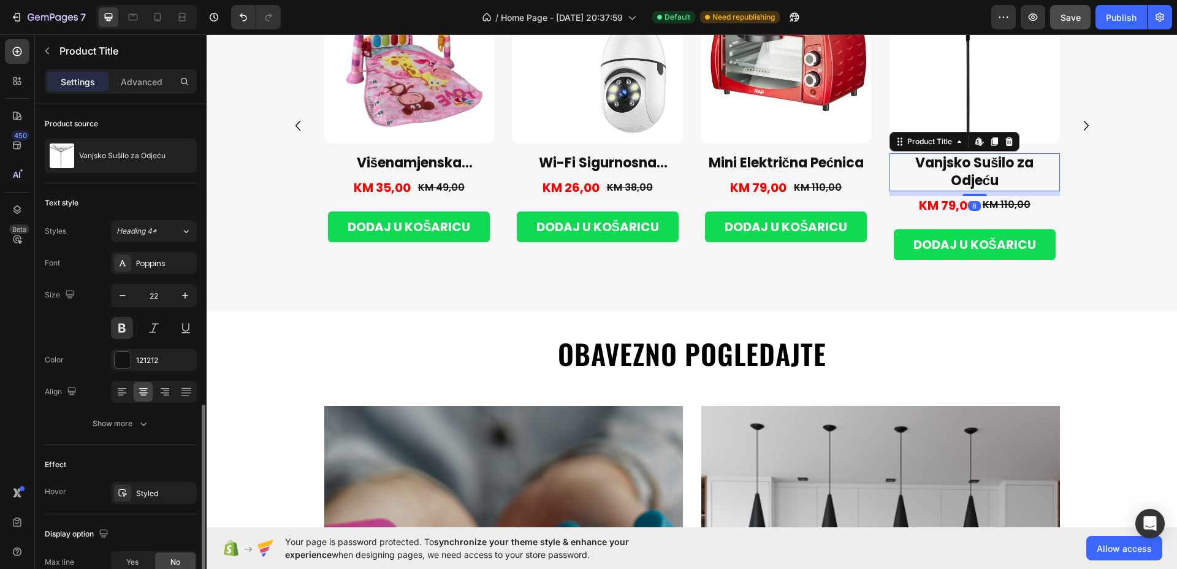
scroll to position [172, 0]
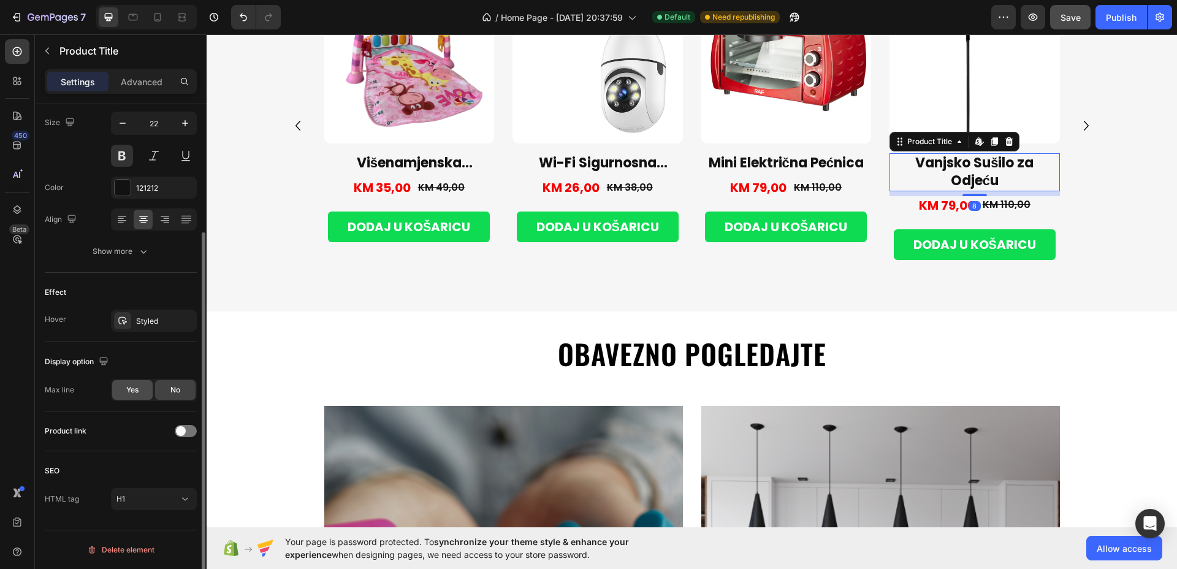
click at [137, 382] on div "Yes" at bounding box center [132, 390] width 40 height 20
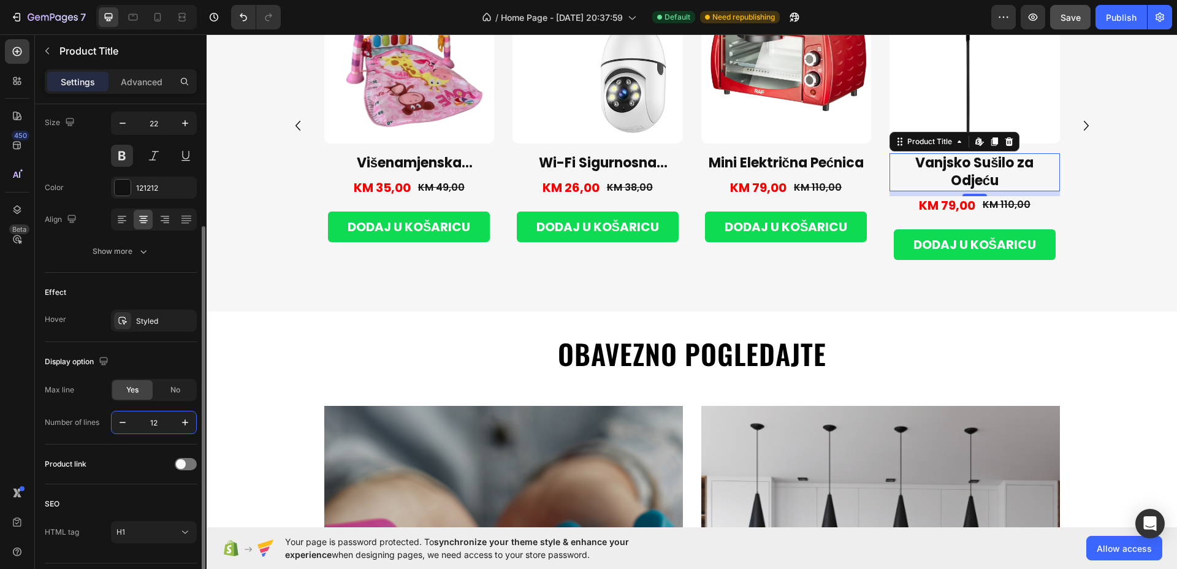
click at [152, 418] on input "12" at bounding box center [154, 423] width 40 height 22
type input "1"
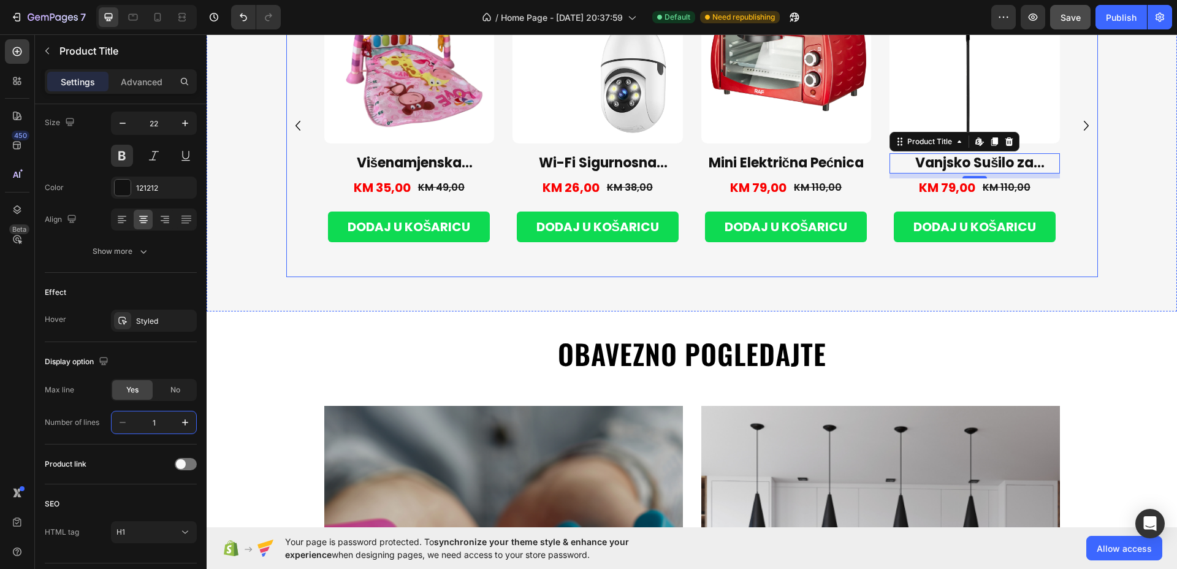
click at [1085, 125] on icon "Carousel Next Arrow" at bounding box center [1087, 126] width 20 height 20
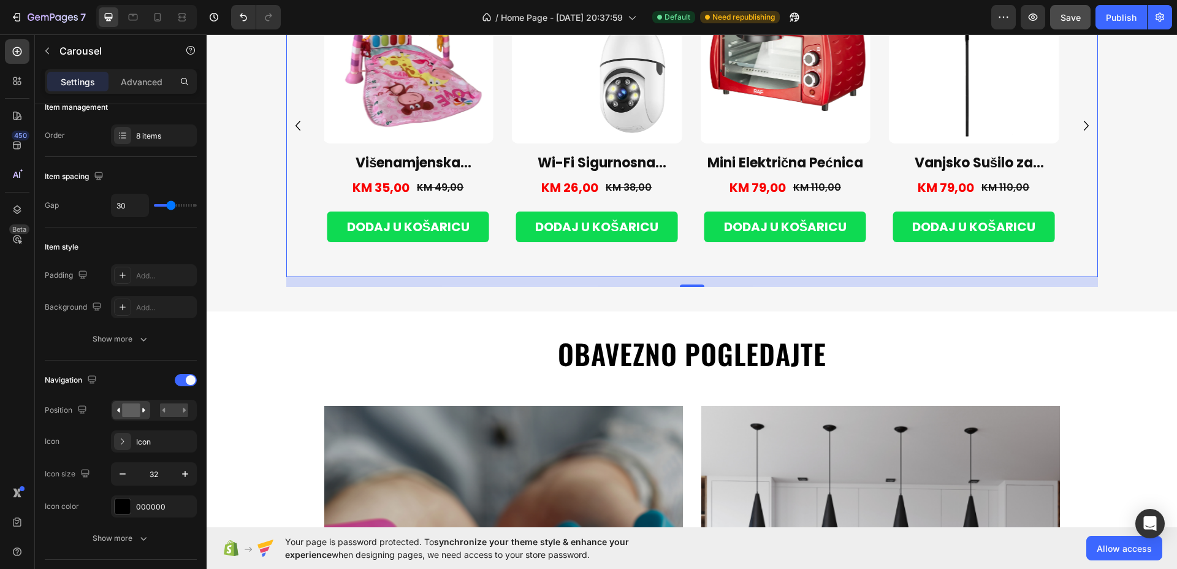
scroll to position [0, 0]
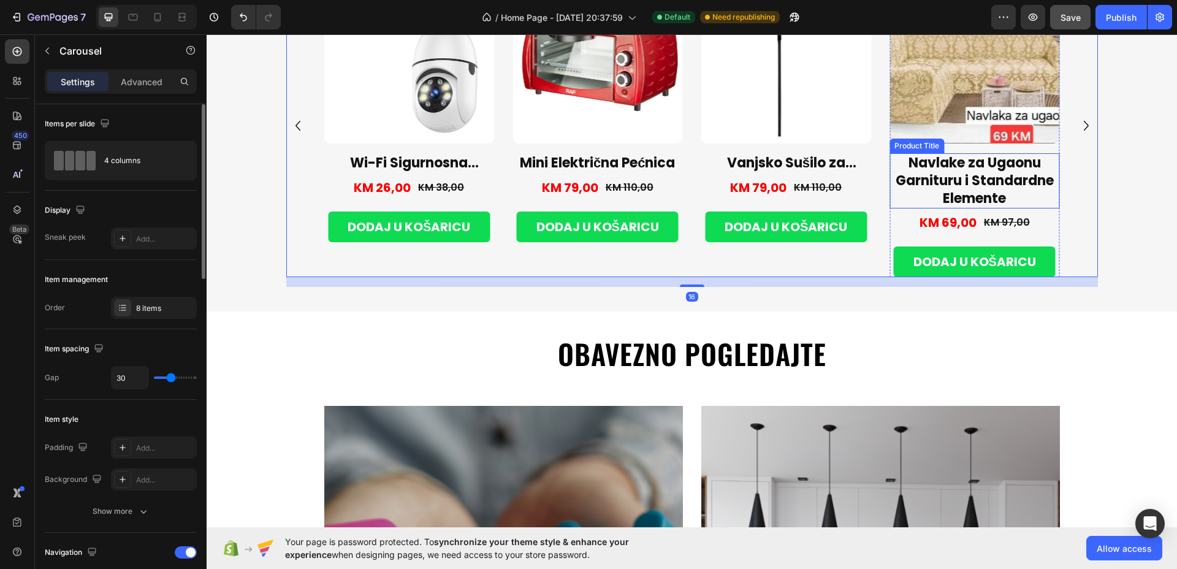
click at [965, 177] on h1 "Navlake za Ugaonu Garnituru i Standardne Elemente" at bounding box center [975, 180] width 170 height 55
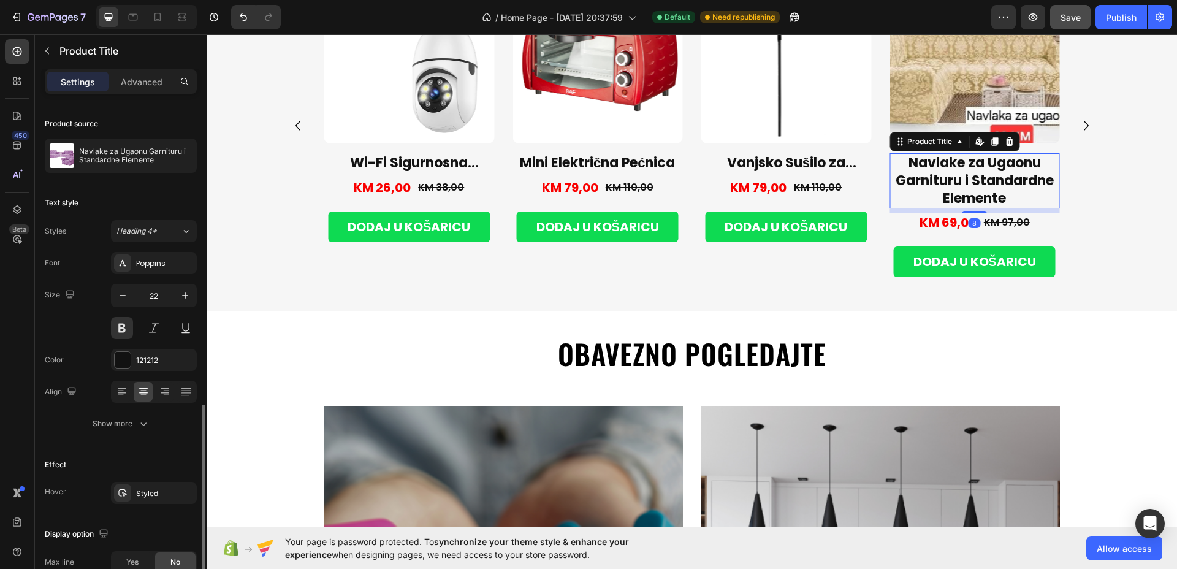
scroll to position [172, 0]
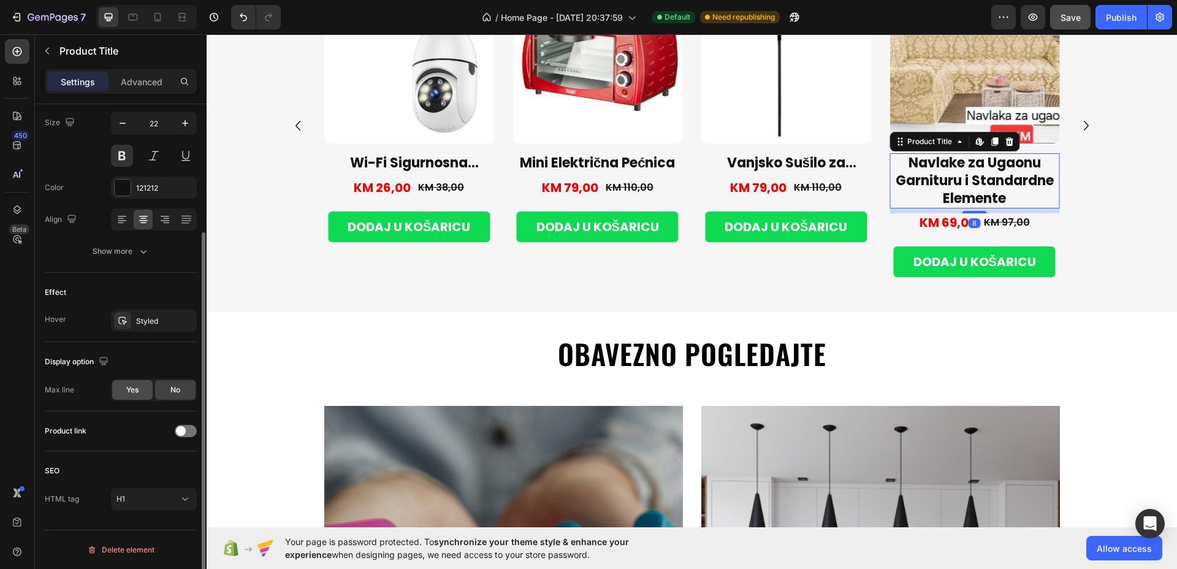
drag, startPoint x: 136, startPoint y: 385, endPoint x: 135, endPoint y: 397, distance: 11.7
click at [136, 385] on span "Yes" at bounding box center [132, 390] width 12 height 11
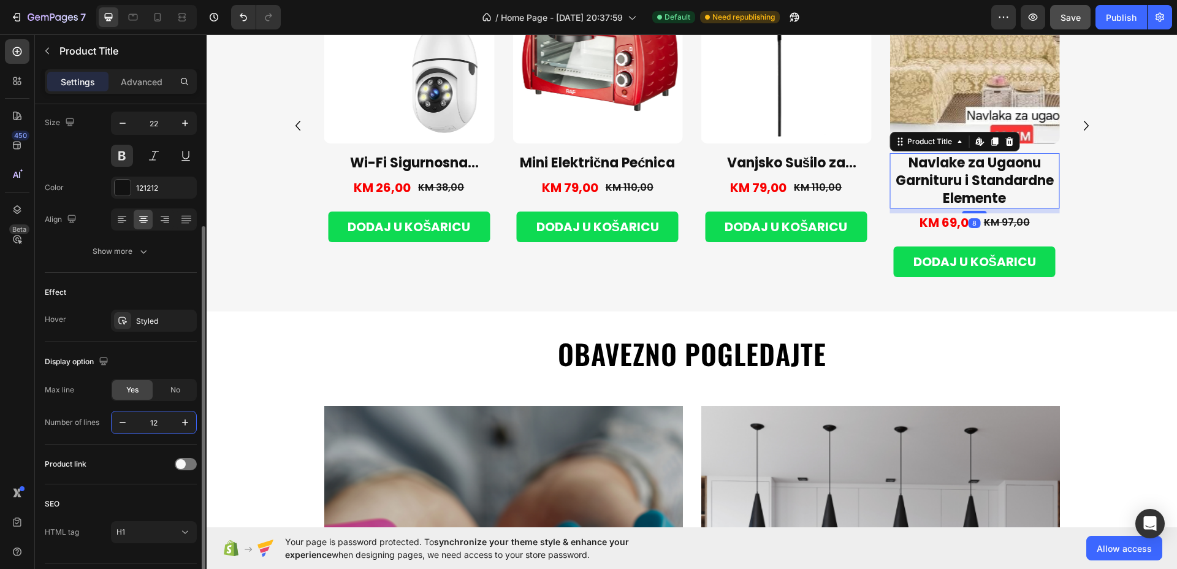
click at [155, 426] on input "12" at bounding box center [154, 423] width 40 height 22
type input "1"
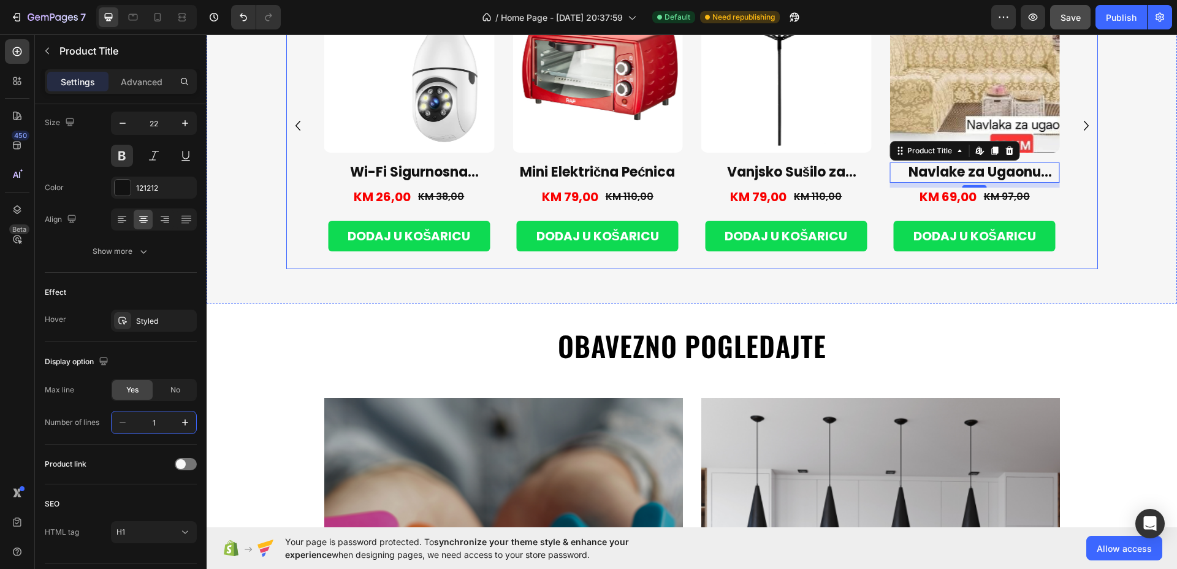
click at [1084, 123] on icon "Carousel Next Arrow" at bounding box center [1086, 126] width 5 height 10
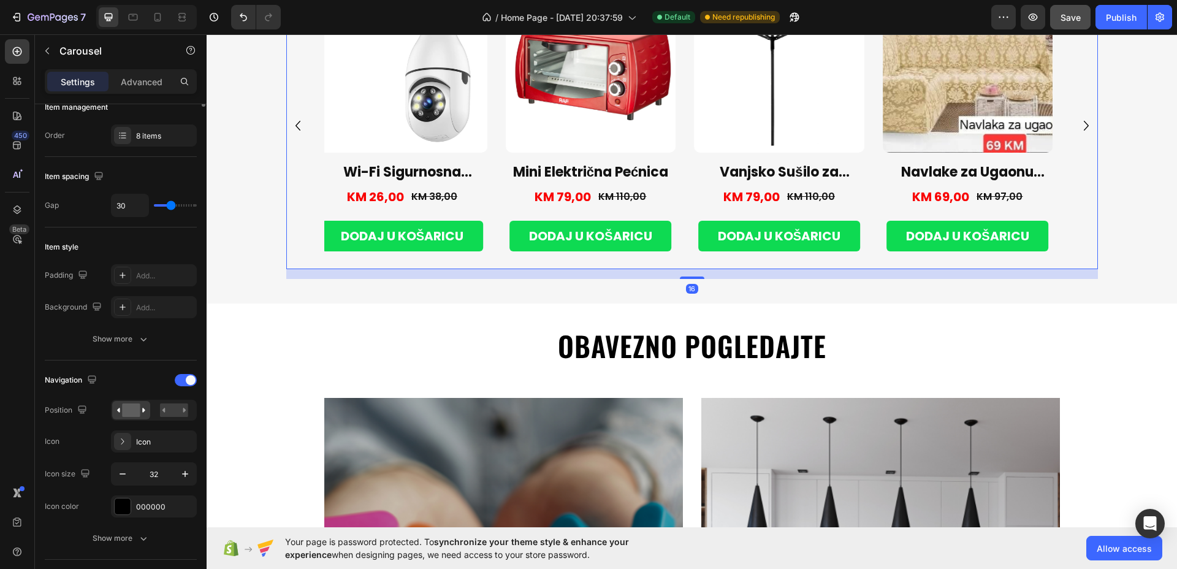
scroll to position [0, 0]
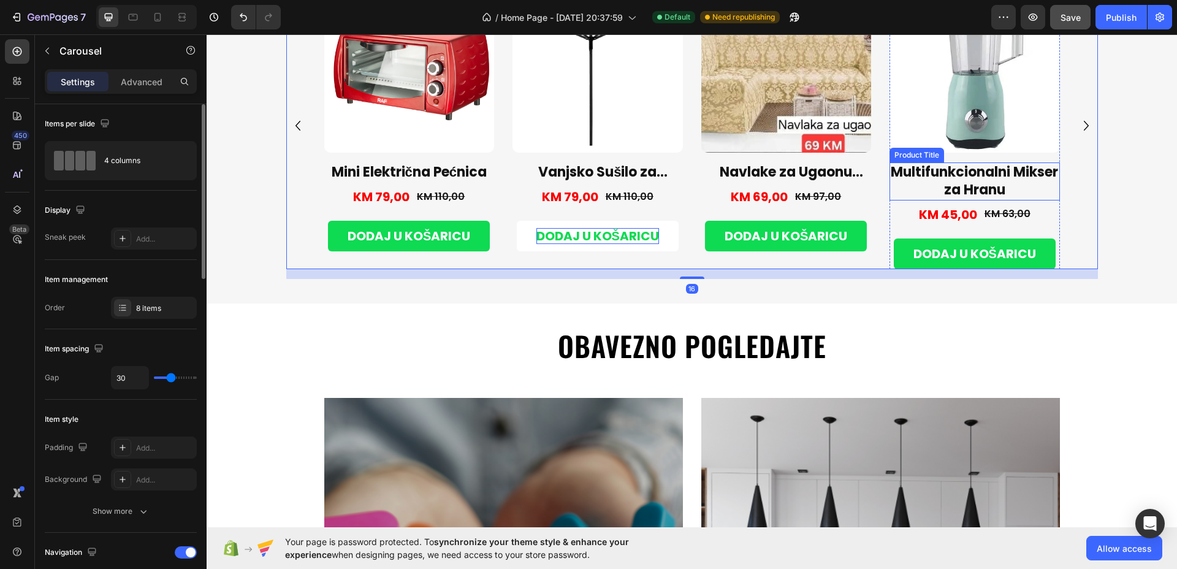
drag, startPoint x: 978, startPoint y: 175, endPoint x: 635, endPoint y: 229, distance: 346.5
click at [978, 175] on h1 "Multifunkcionalni Mikser za Hranu" at bounding box center [975, 181] width 170 height 37
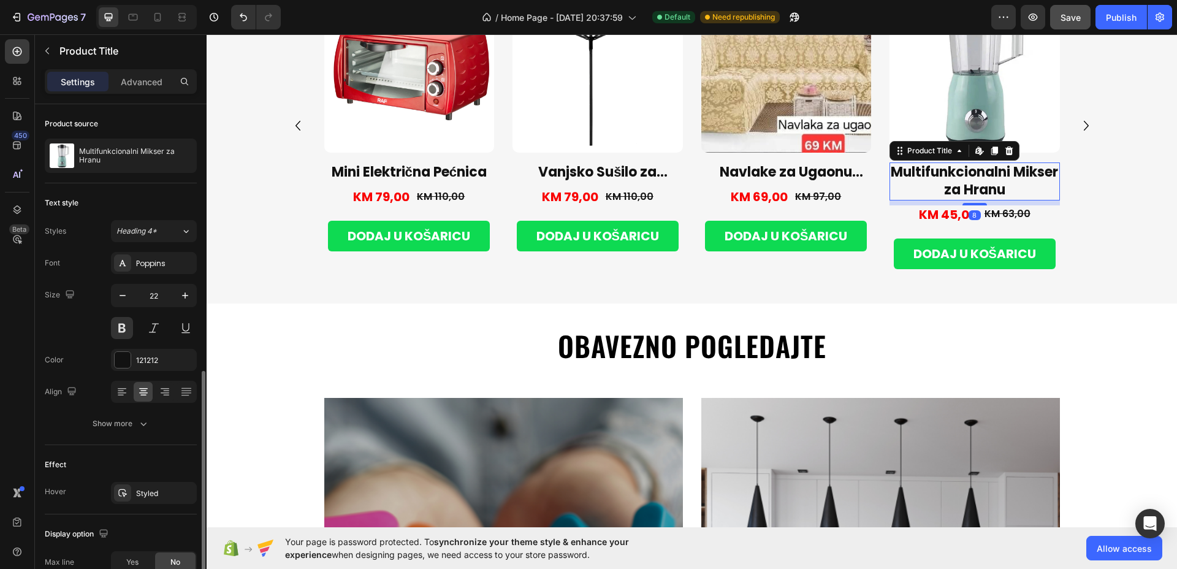
scroll to position [172, 0]
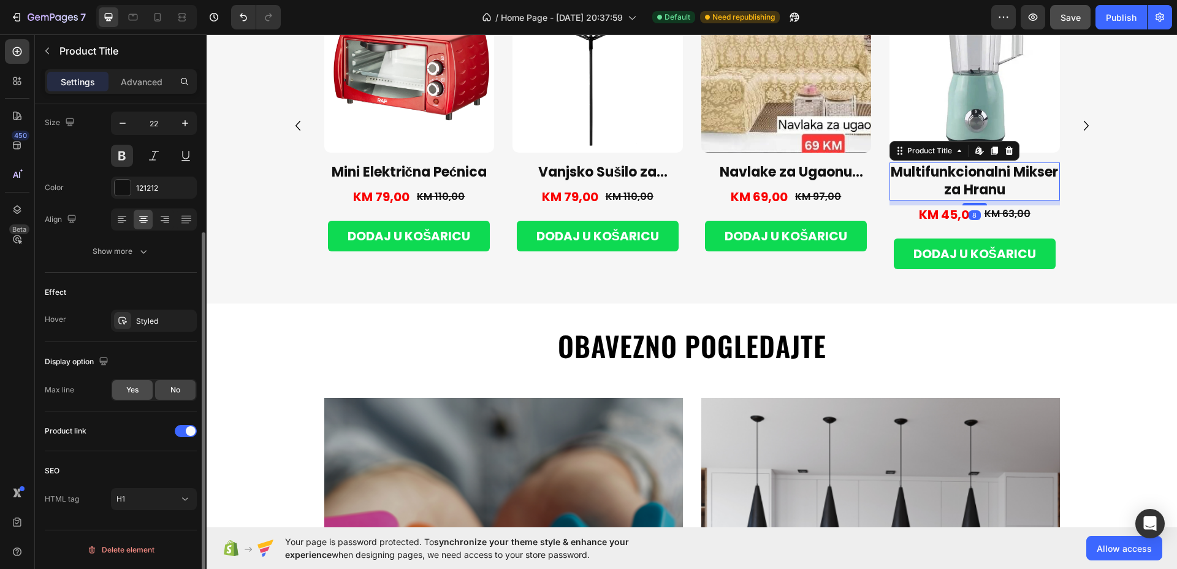
click at [142, 388] on div "Yes" at bounding box center [132, 390] width 40 height 20
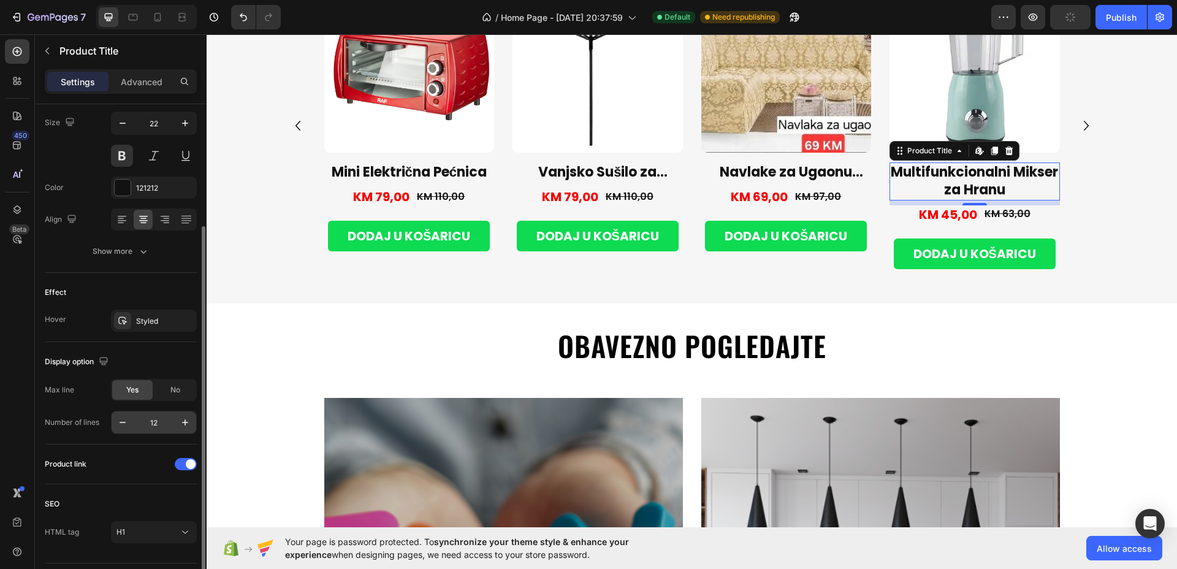
click at [151, 429] on input "12" at bounding box center [154, 423] width 40 height 22
type input "1"
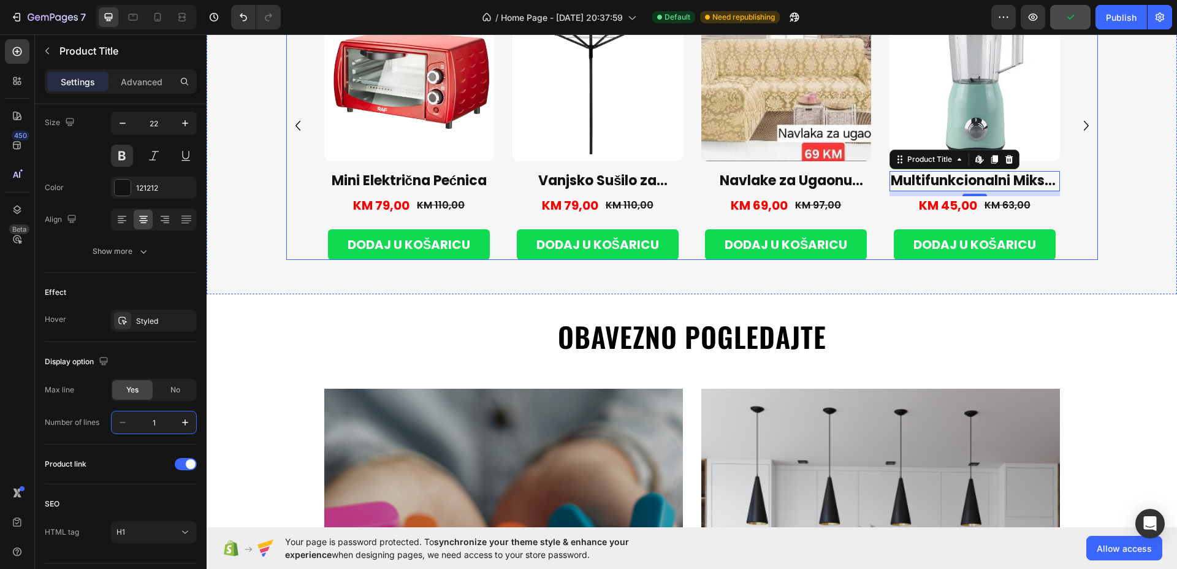
click at [1078, 134] on icon "Carousel Next Arrow" at bounding box center [1087, 126] width 20 height 20
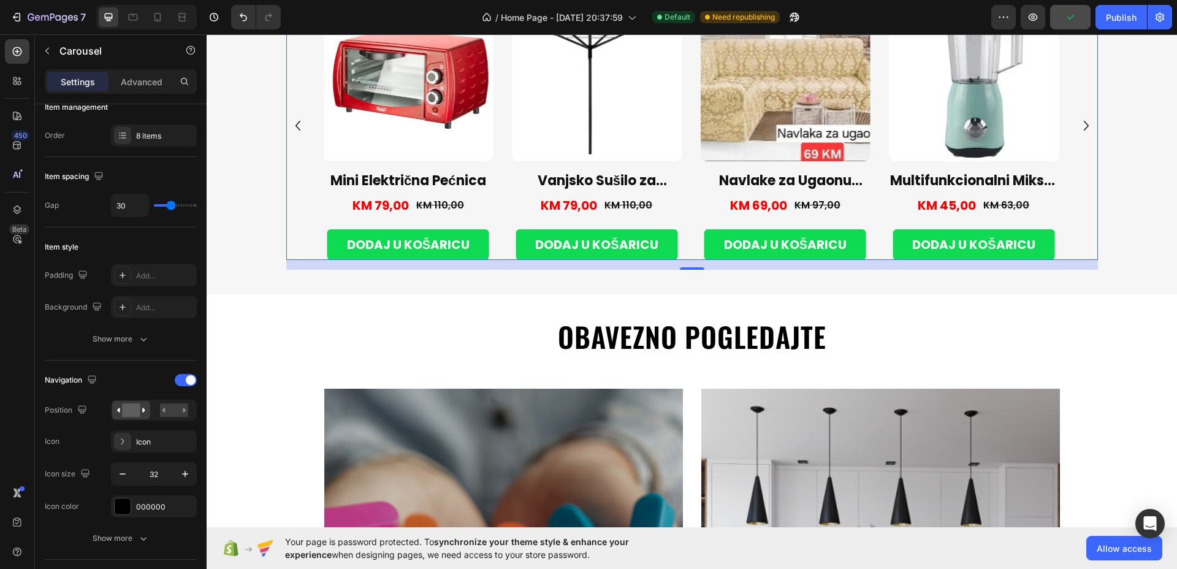
scroll to position [0, 0]
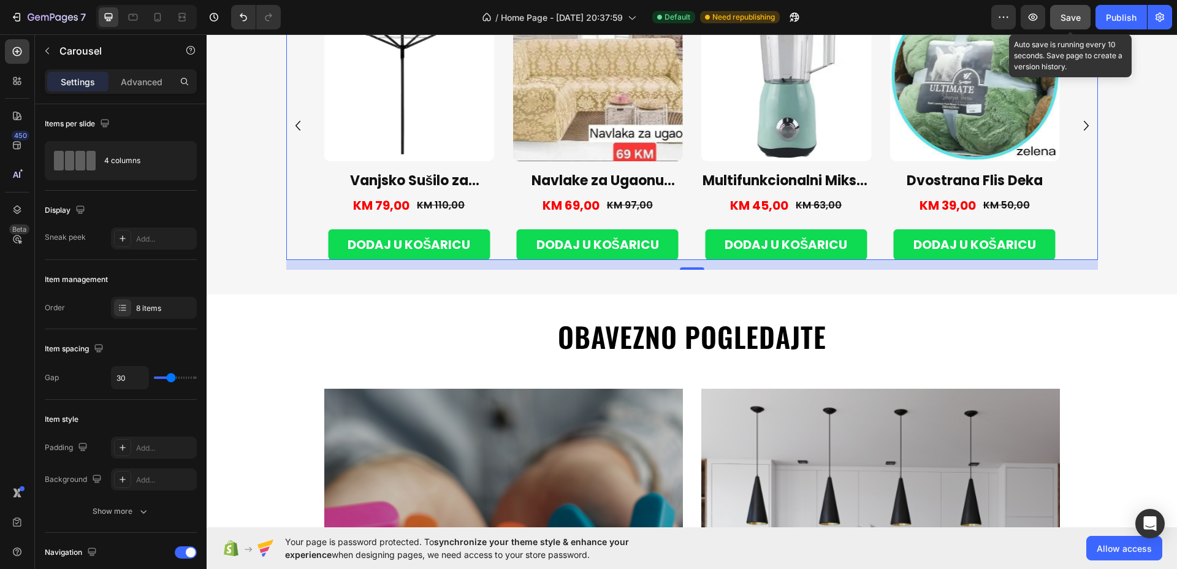
click at [1072, 11] on div "Save" at bounding box center [1071, 17] width 20 height 13
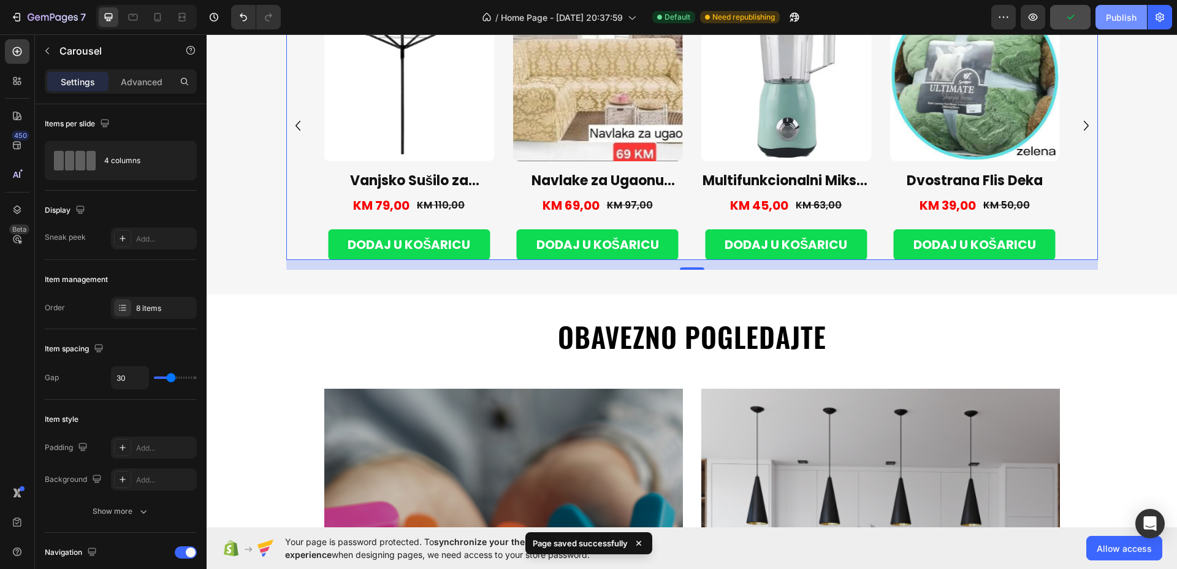
click at [1115, 13] on div "Publish" at bounding box center [1121, 17] width 31 height 13
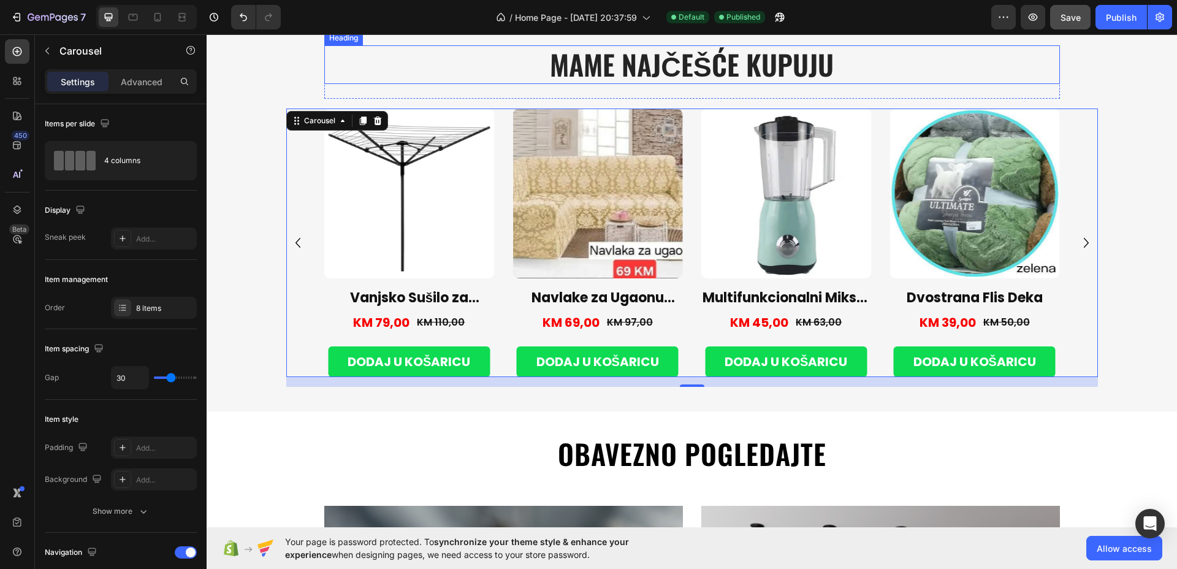
scroll to position [638, 0]
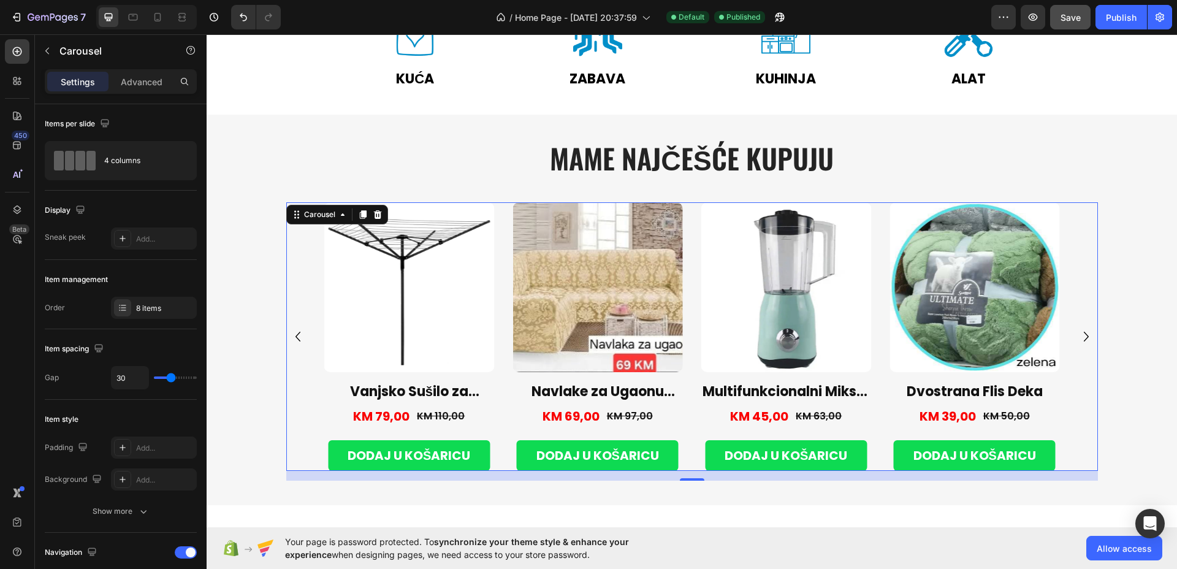
click at [1084, 339] on icon "Carousel Next Arrow" at bounding box center [1086, 337] width 5 height 10
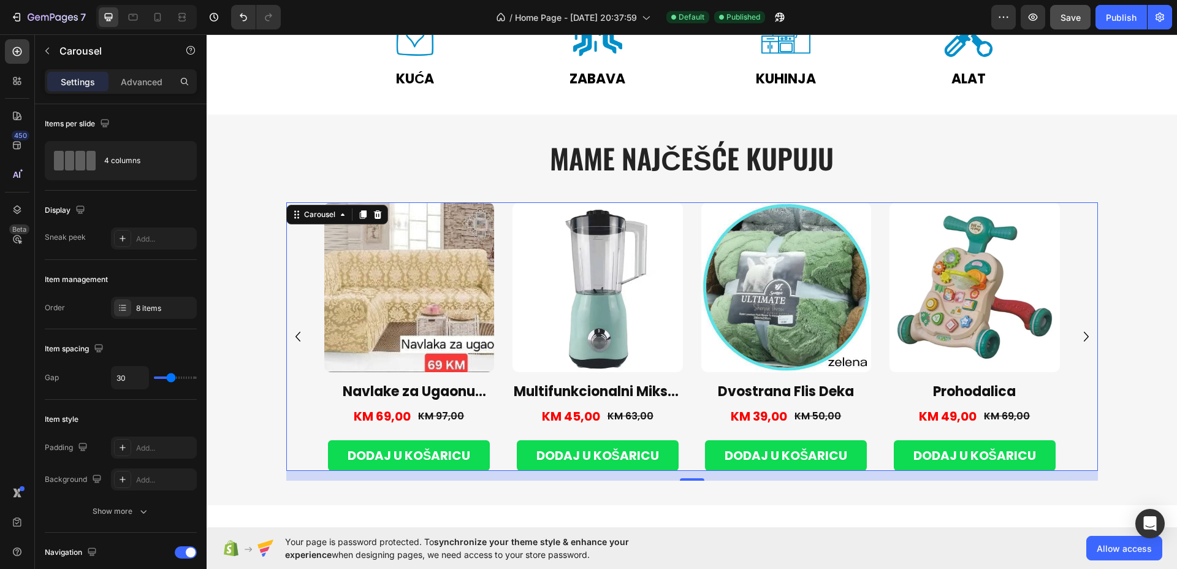
click at [1084, 339] on icon "Carousel Next Arrow" at bounding box center [1086, 337] width 5 height 10
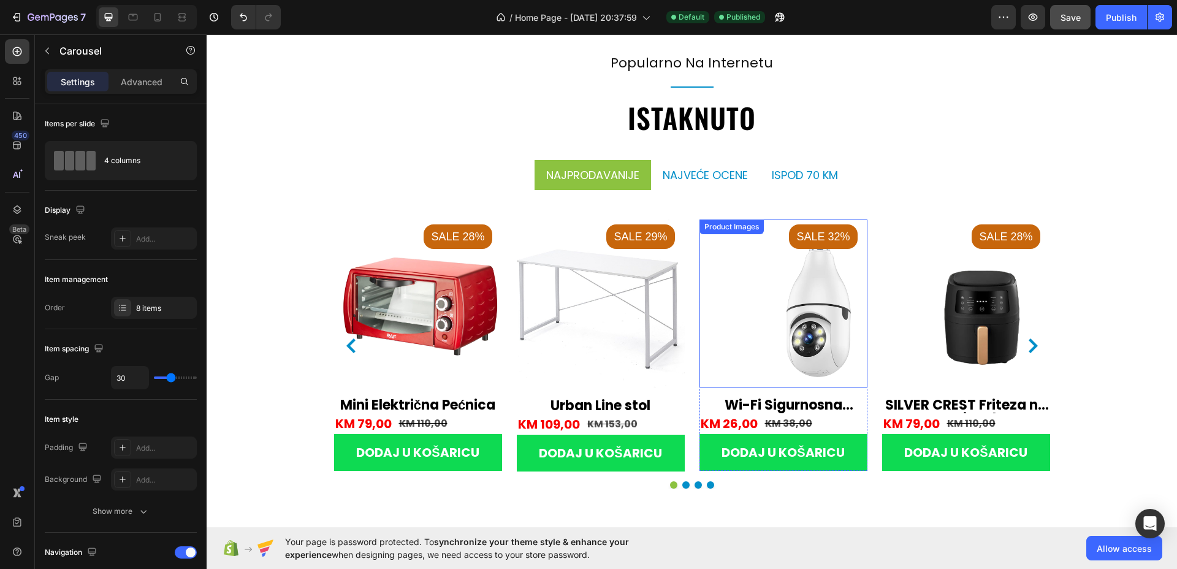
scroll to position [1558, 0]
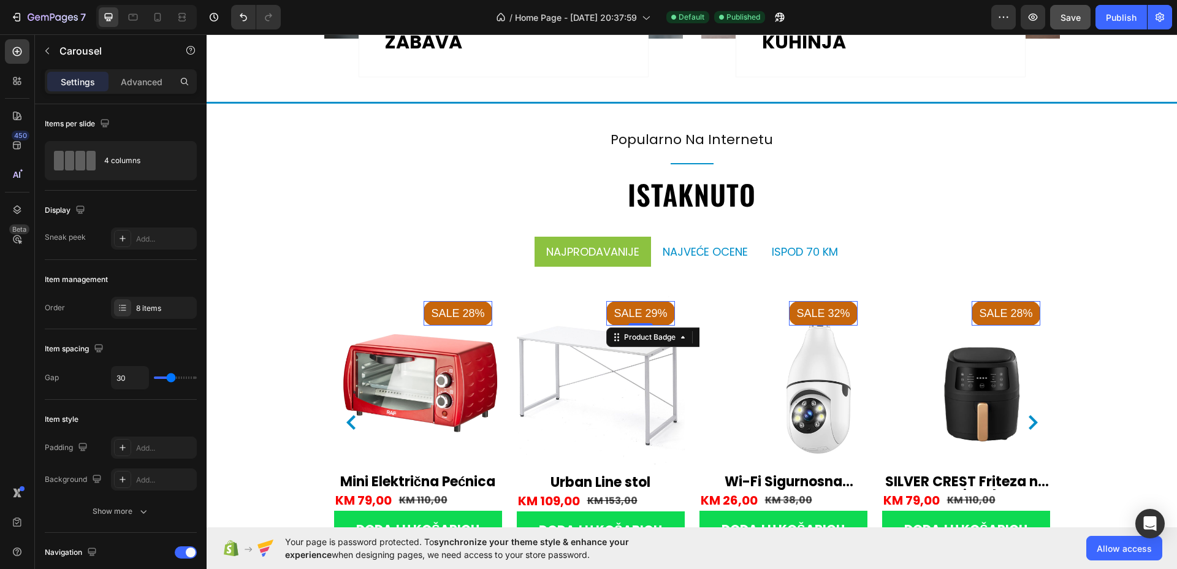
click at [492, 316] on pre "Sale 29%" at bounding box center [458, 313] width 68 height 25
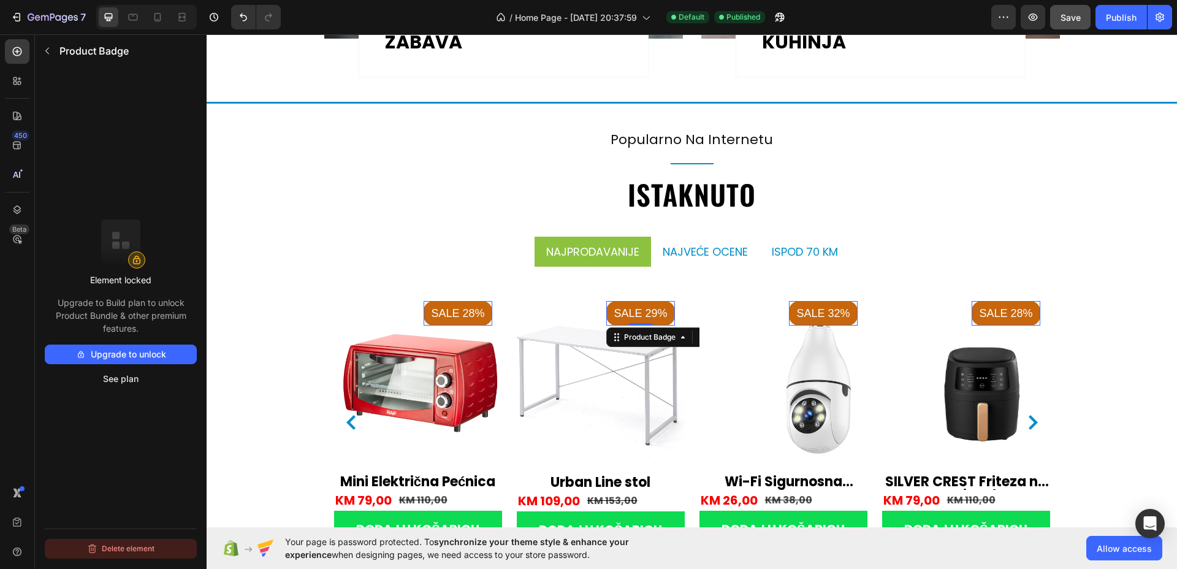
click at [128, 556] on button "Delete element" at bounding box center [121, 549] width 152 height 20
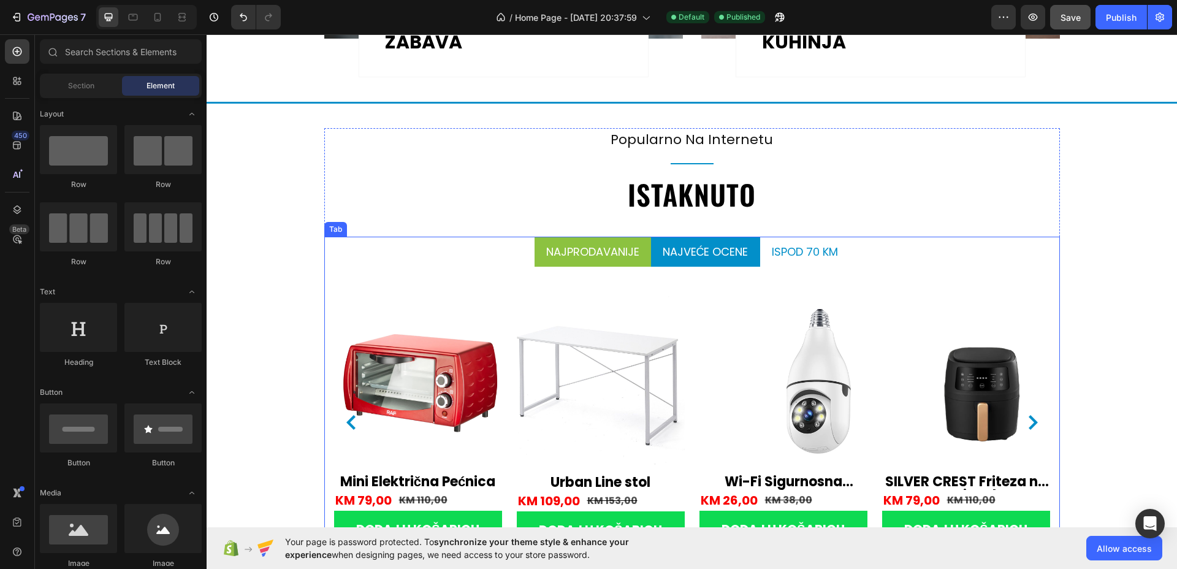
click at [683, 247] on p "najveće ocene" at bounding box center [706, 251] width 86 height 17
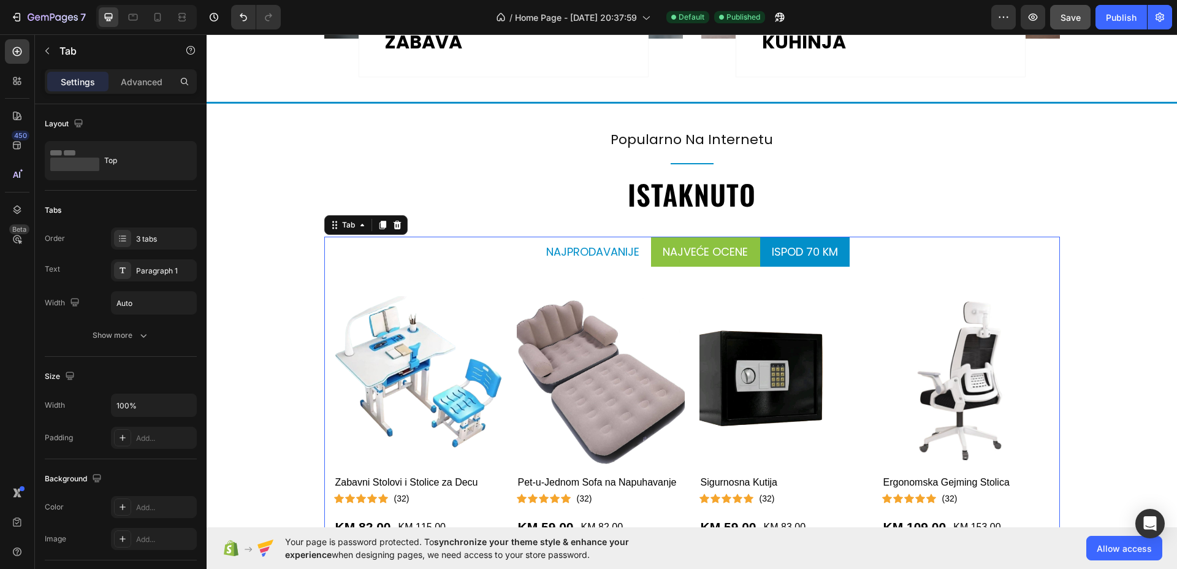
click at [795, 251] on p "ispod 70 KM" at bounding box center [805, 251] width 66 height 17
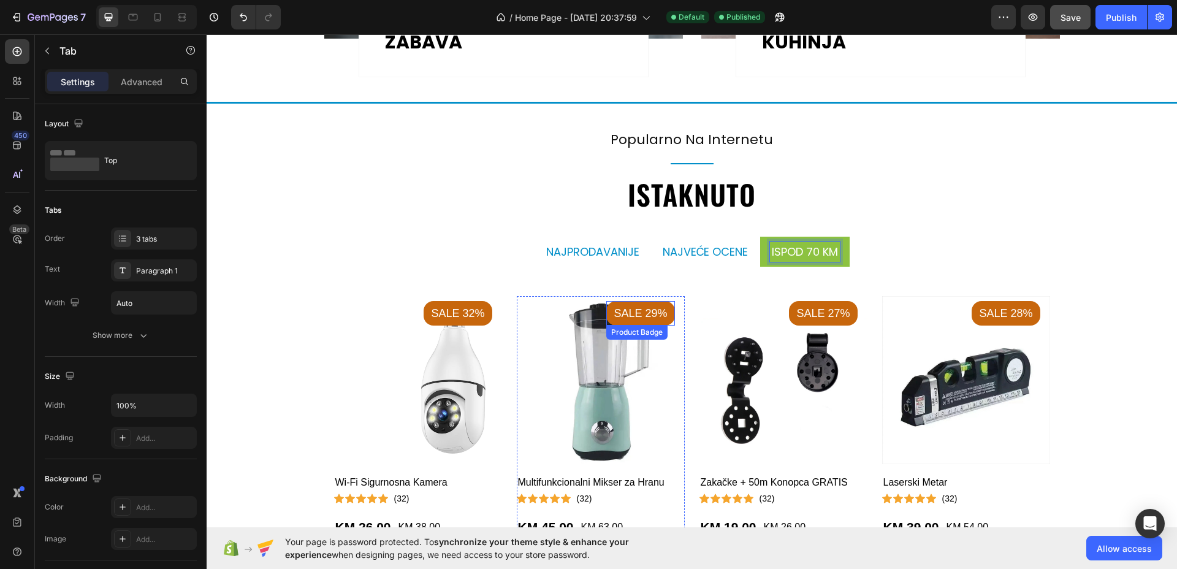
click at [492, 315] on pre "Sale 29%" at bounding box center [458, 313] width 68 height 25
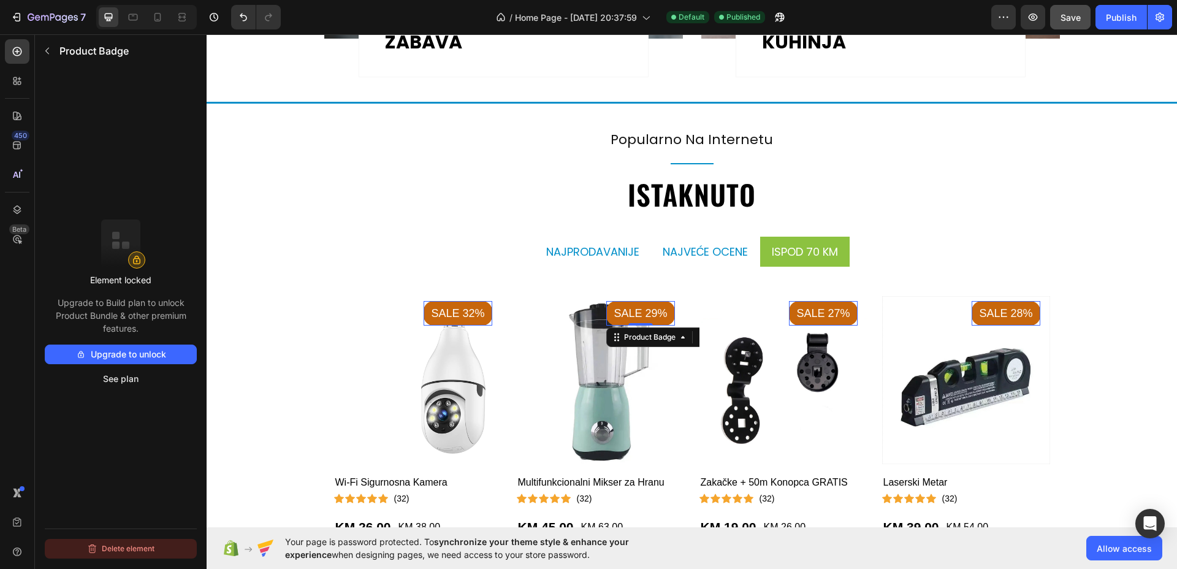
click at [139, 552] on button "Delete element" at bounding box center [121, 549] width 152 height 20
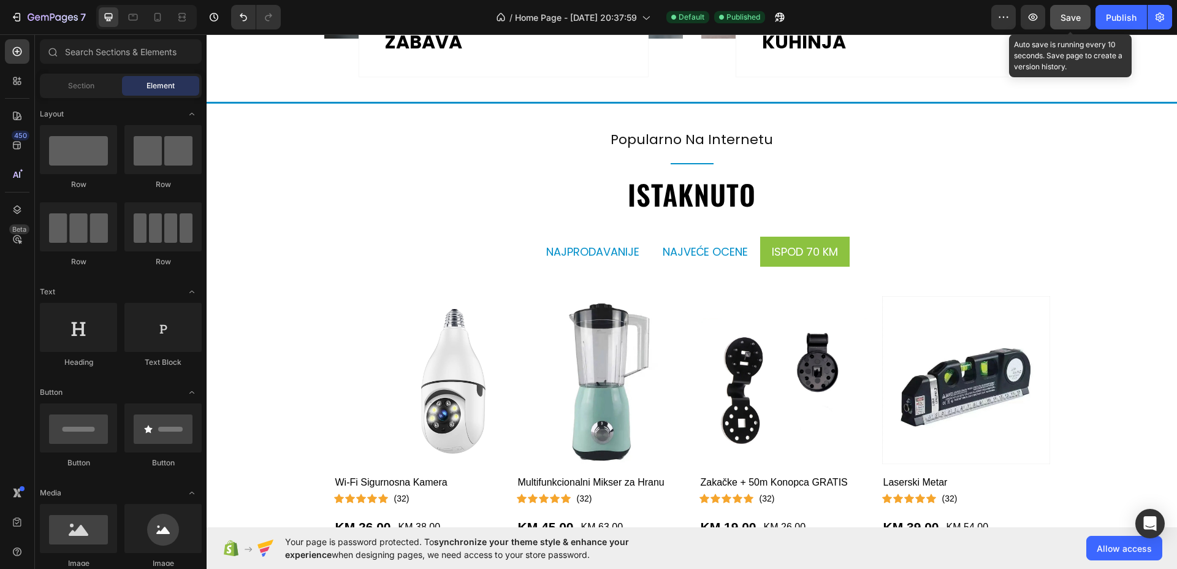
click at [1082, 13] on button "Save" at bounding box center [1071, 17] width 40 height 25
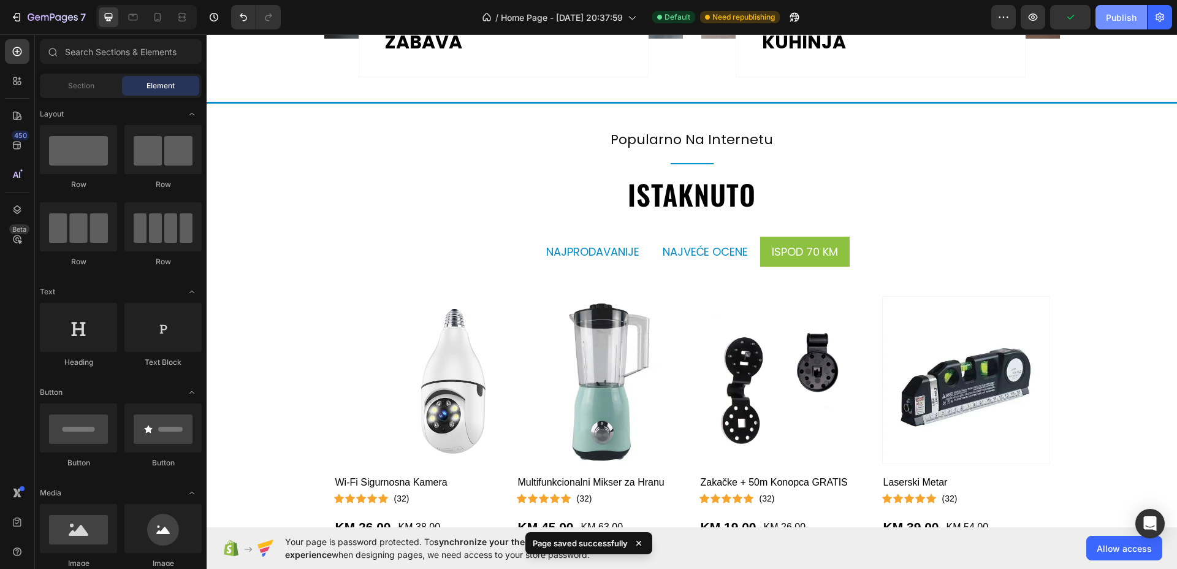
click at [1119, 14] on div "Publish" at bounding box center [1121, 17] width 31 height 13
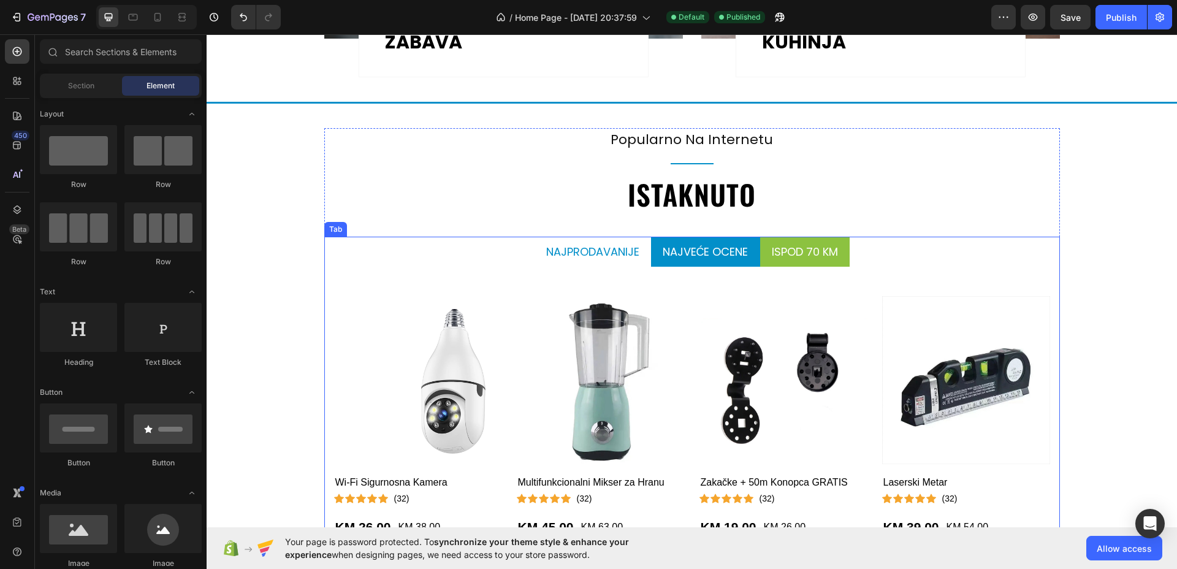
click at [691, 248] on p "najveće ocene" at bounding box center [706, 251] width 86 height 17
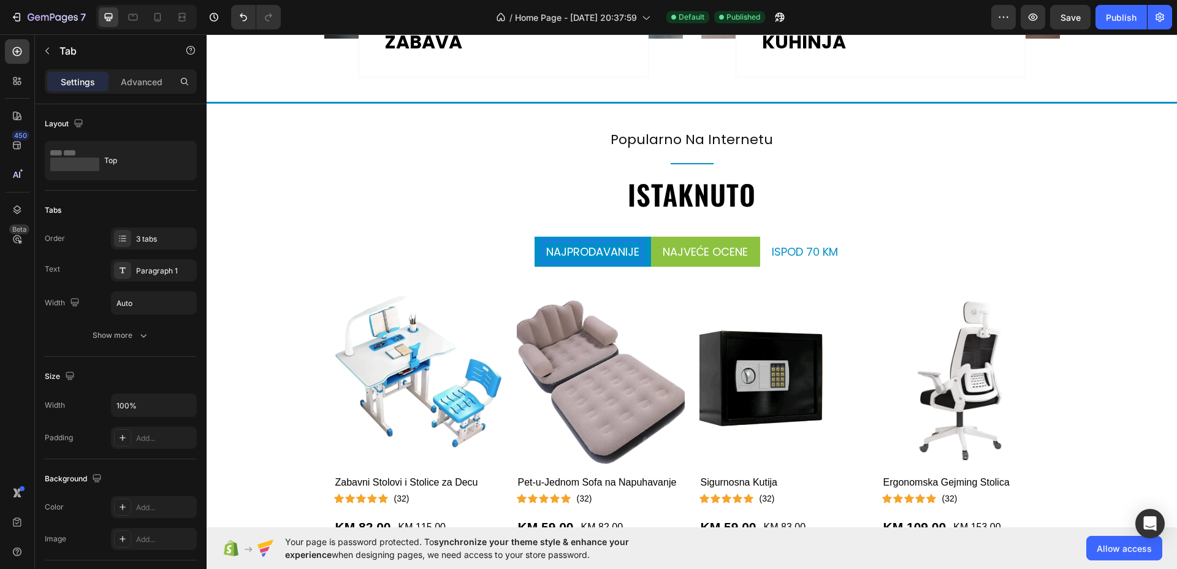
click at [584, 250] on p "Najprodavanije" at bounding box center [592, 251] width 93 height 17
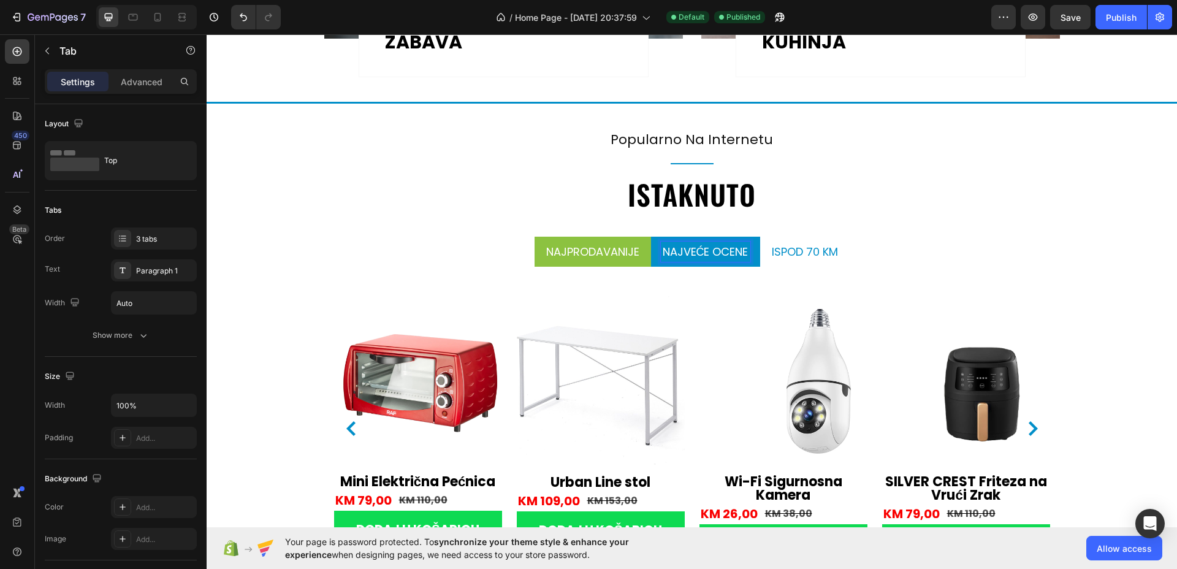
click at [694, 247] on p "najveće ocene" at bounding box center [706, 251] width 86 height 17
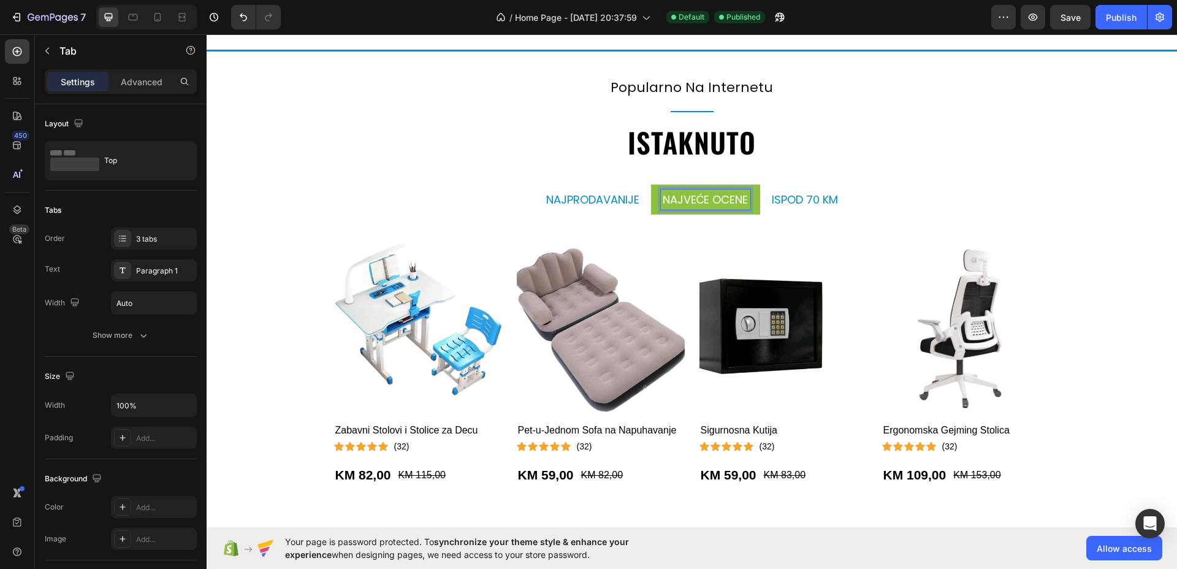
scroll to position [1712, 0]
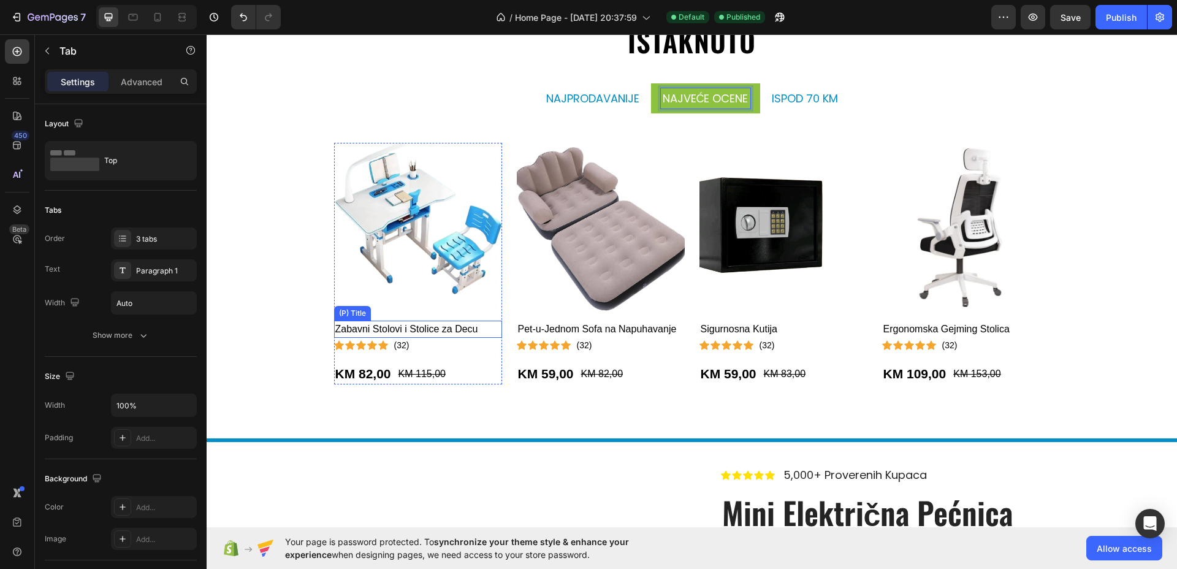
click at [442, 329] on h2 "Zabavni Stolovi i Stolice za Decu" at bounding box center [418, 329] width 168 height 17
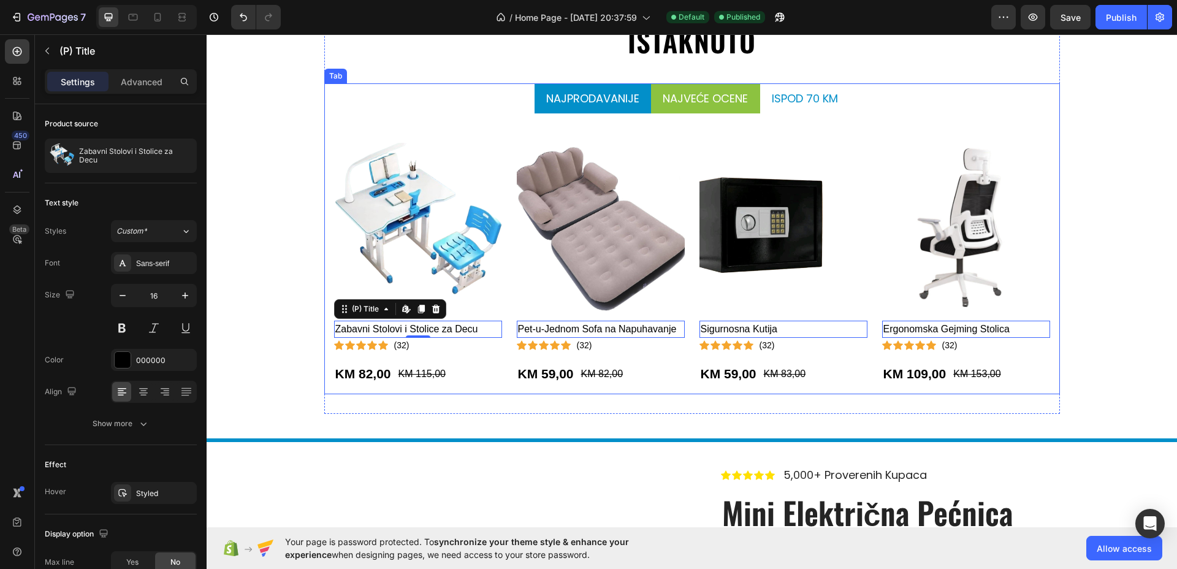
click at [574, 100] on p "Najprodavanije" at bounding box center [592, 98] width 93 height 17
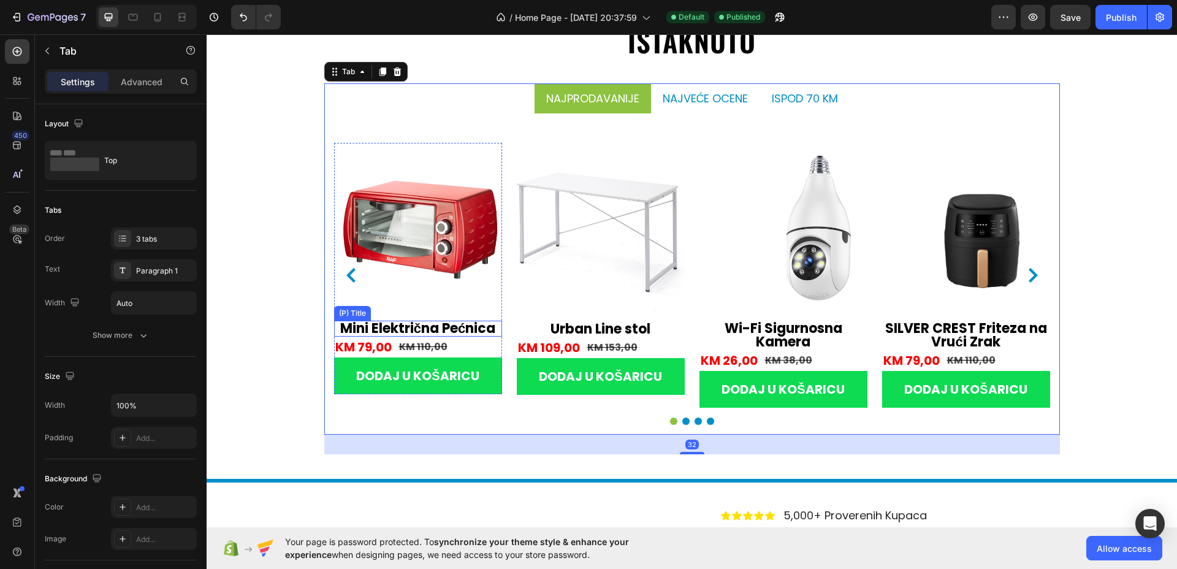
click at [442, 332] on h2 "Mini Električna Pećnica" at bounding box center [418, 329] width 168 height 16
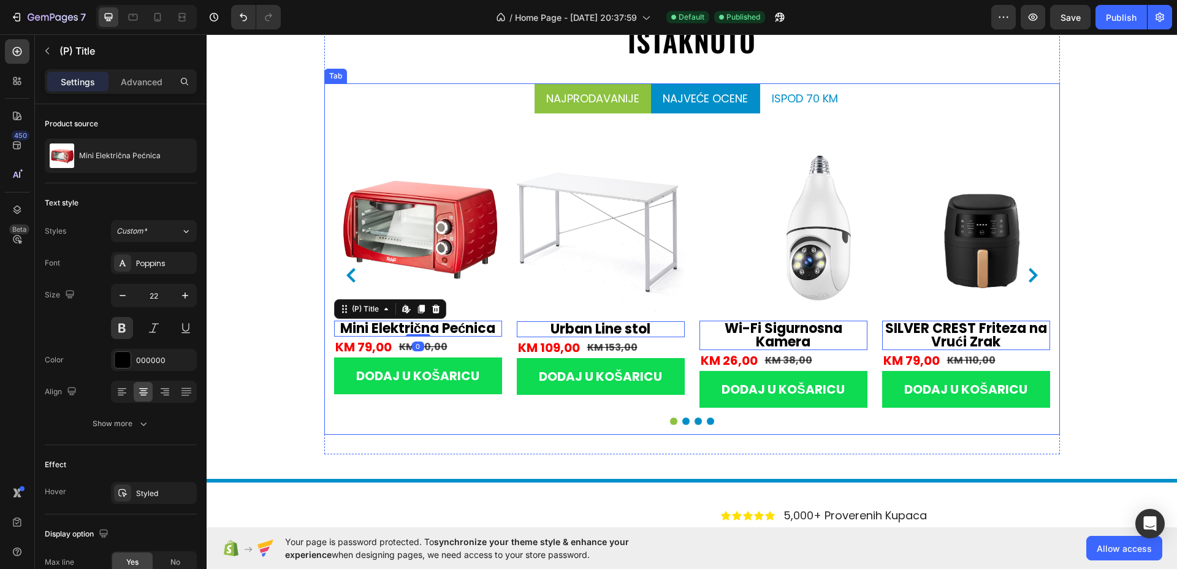
click at [708, 97] on p "najveće ocene" at bounding box center [706, 98] width 86 height 17
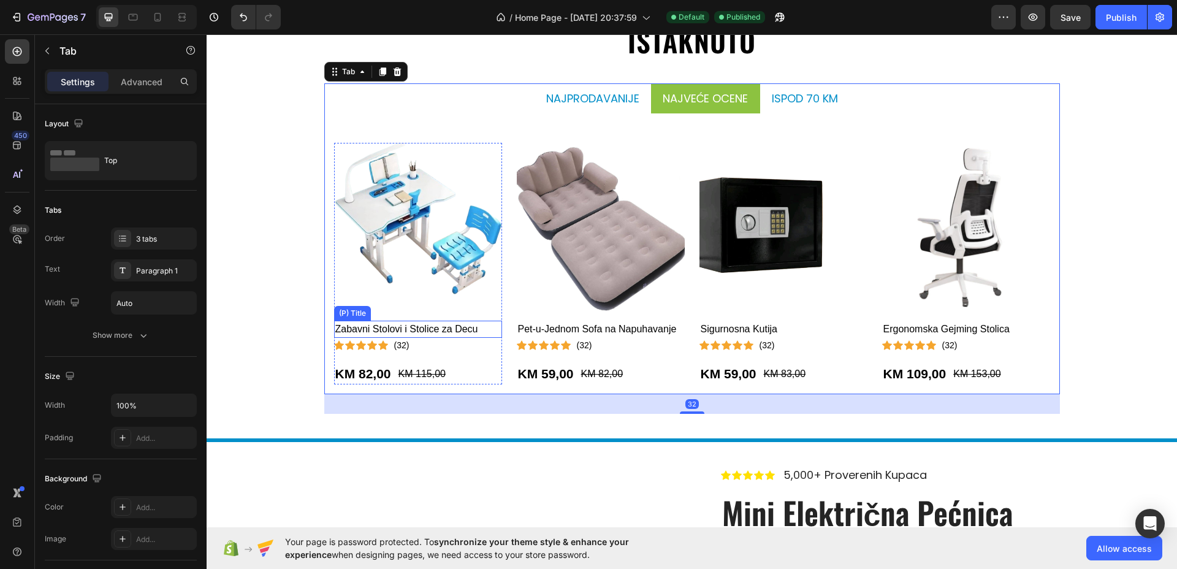
click at [424, 327] on h2 "Zabavni Stolovi i Stolice za Decu" at bounding box center [418, 329] width 168 height 17
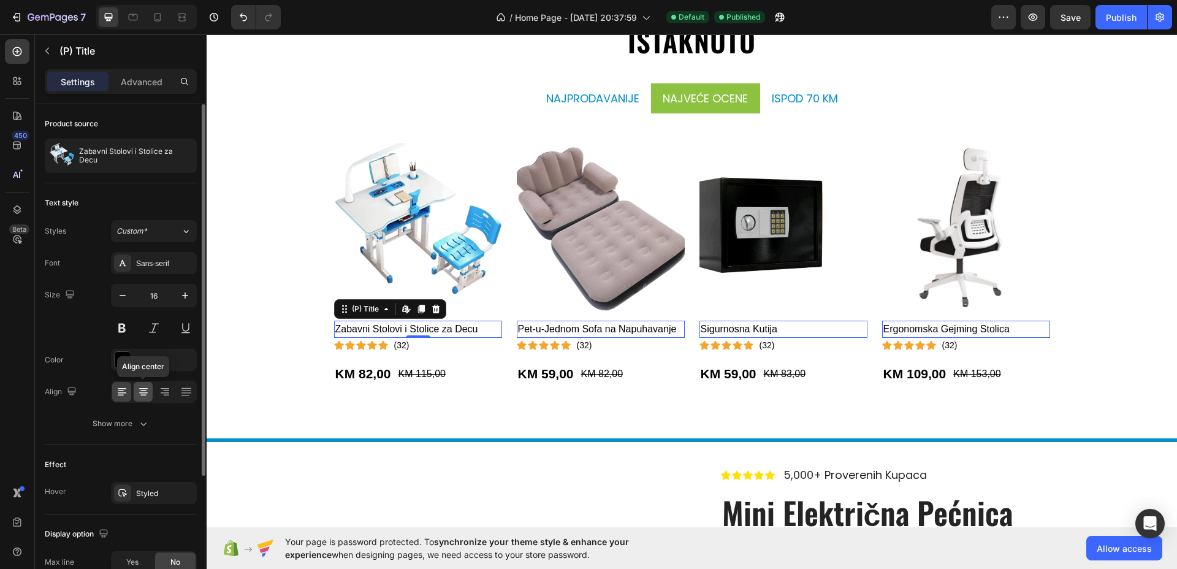
click at [148, 393] on icon at bounding box center [143, 392] width 12 height 12
click at [185, 296] on icon "button" at bounding box center [185, 296] width 6 height 6
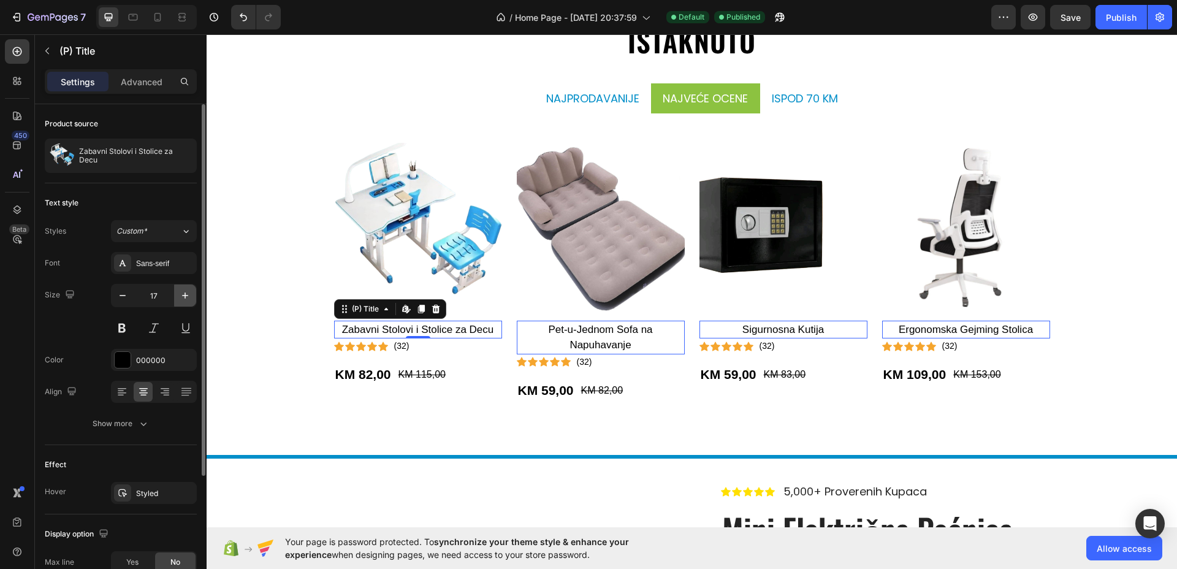
click at [185, 296] on icon "button" at bounding box center [185, 296] width 6 height 6
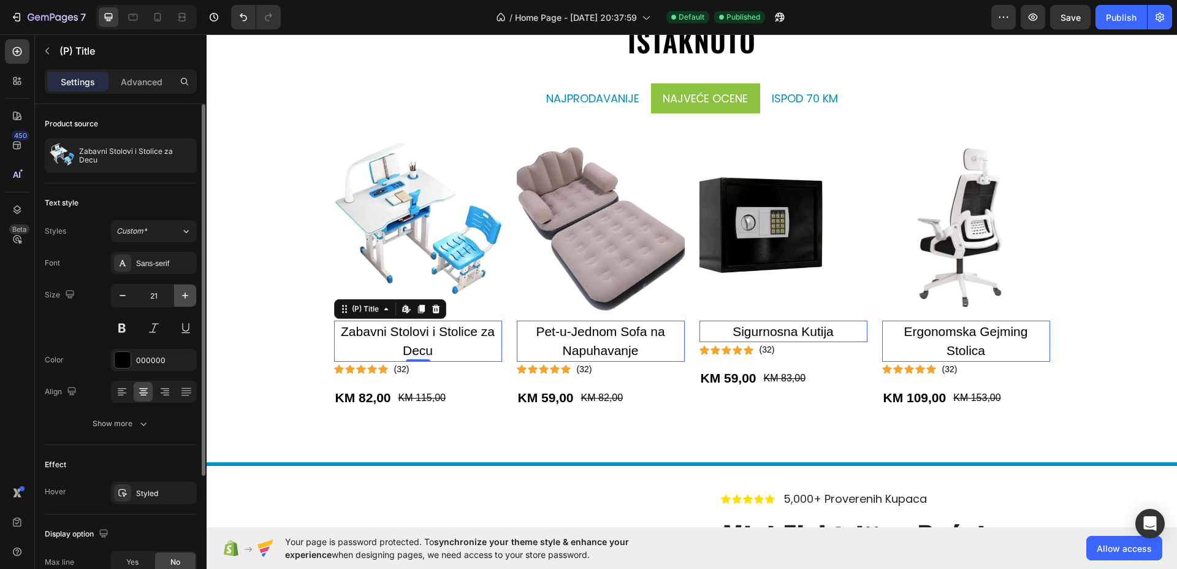
click at [185, 296] on icon "button" at bounding box center [185, 296] width 6 height 6
type input "22"
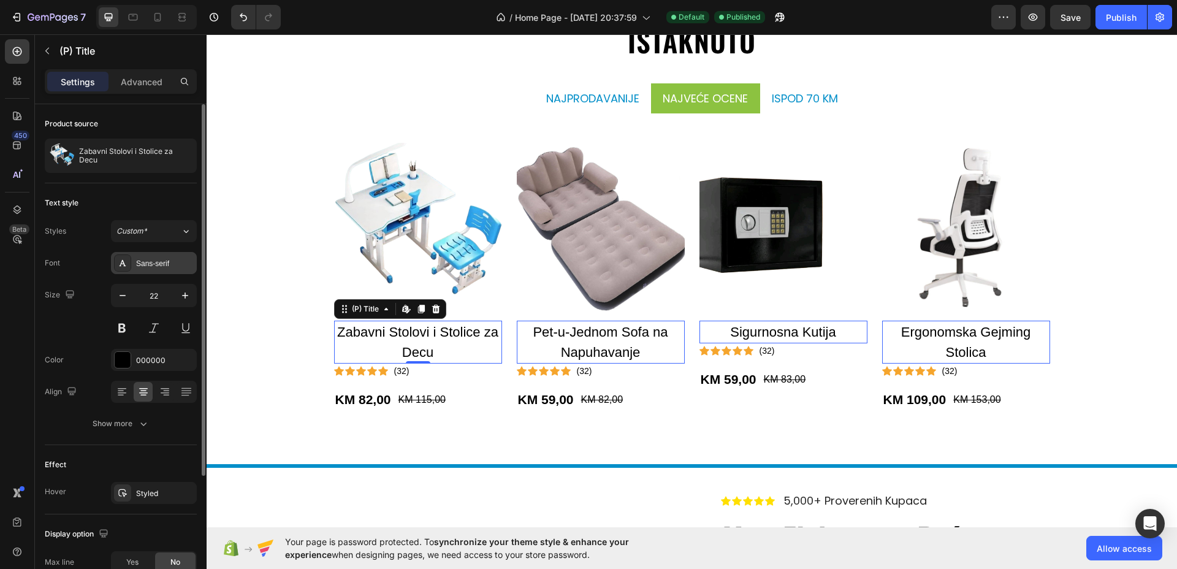
click at [175, 262] on div "Sans-serif" at bounding box center [165, 263] width 58 height 11
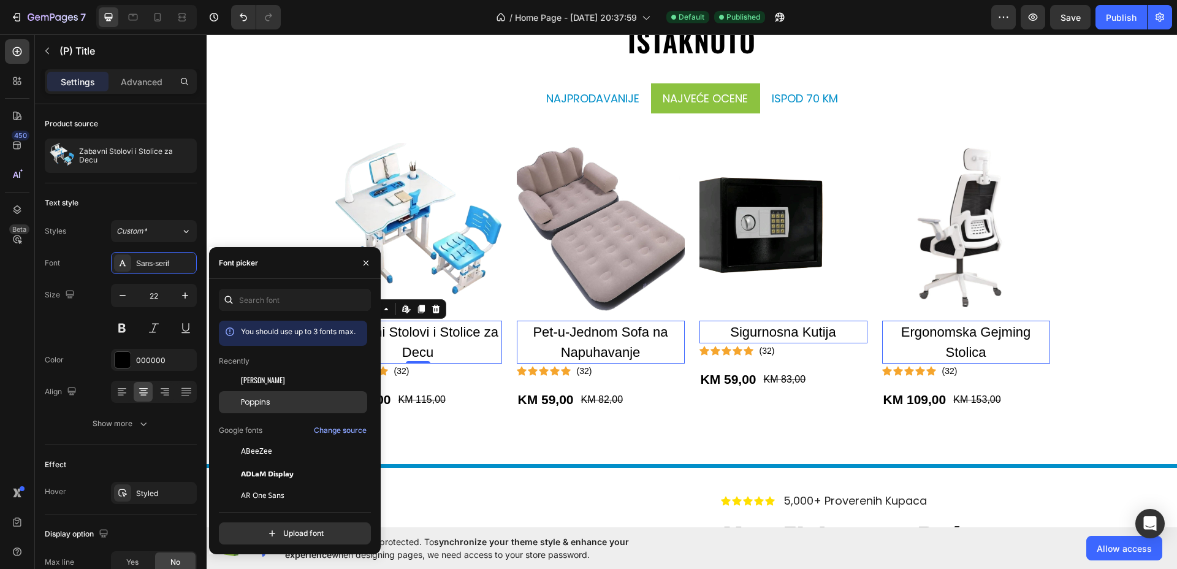
click at [269, 407] on span "Poppins" at bounding box center [255, 402] width 29 height 11
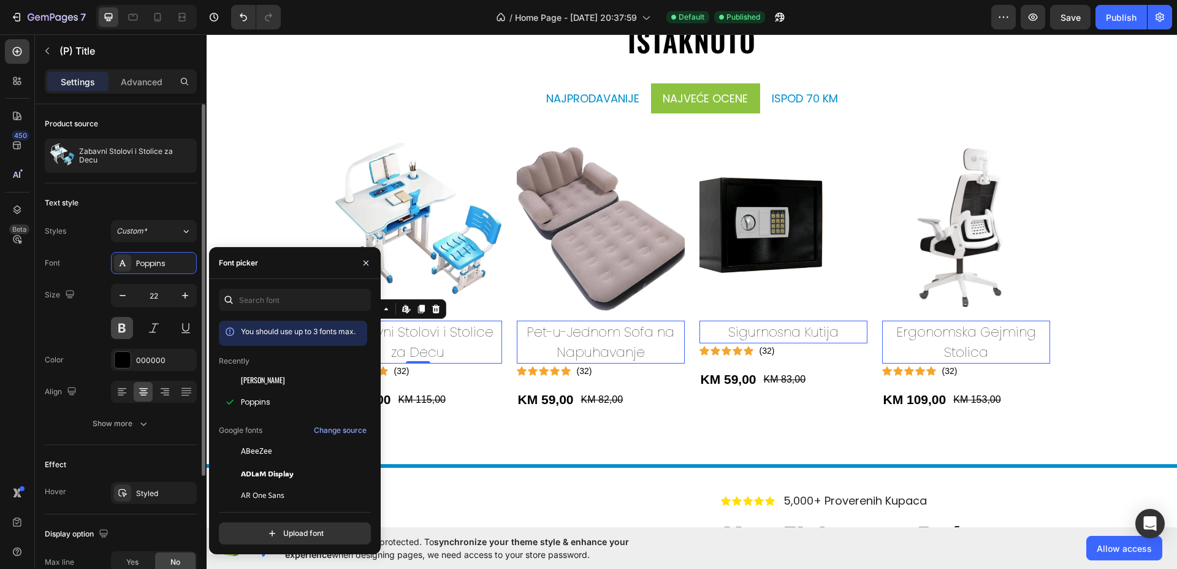
click at [120, 327] on button at bounding box center [122, 328] width 22 height 22
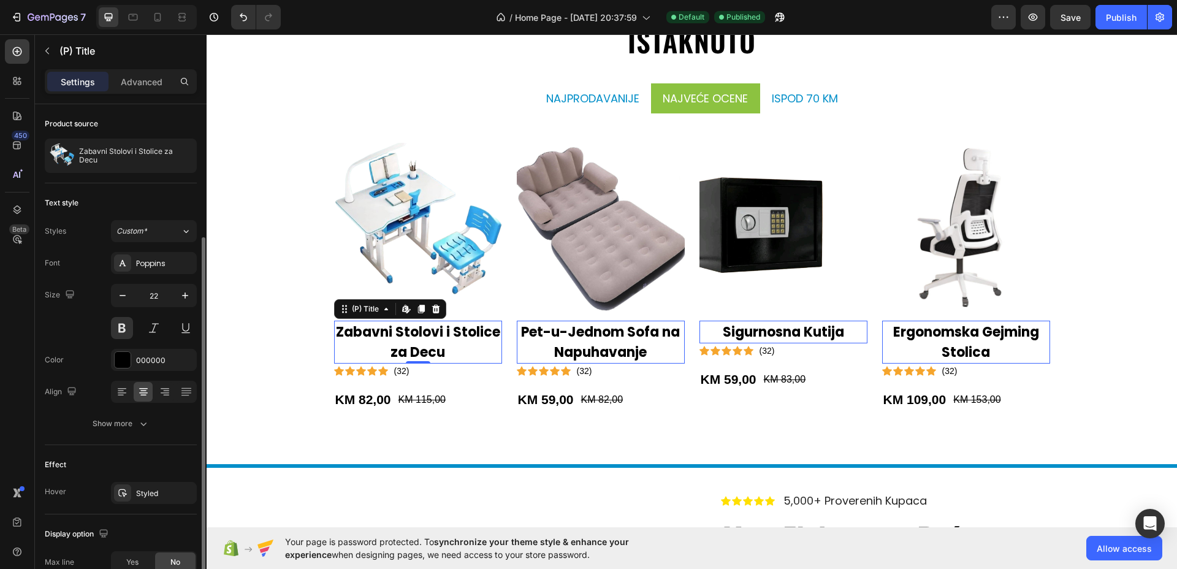
scroll to position [172, 0]
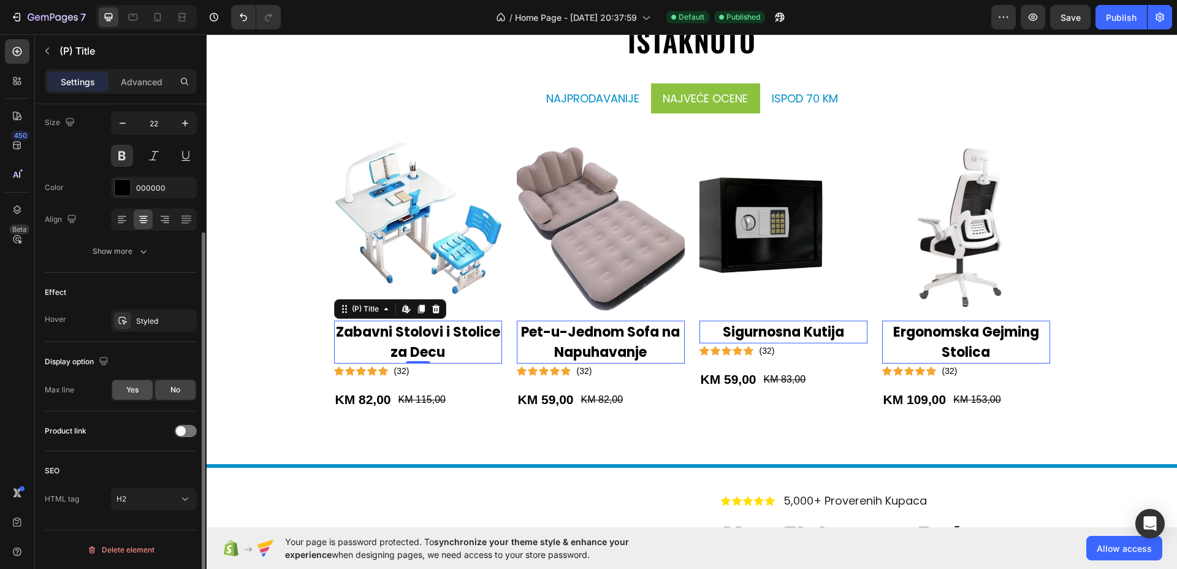
click at [136, 389] on span "Yes" at bounding box center [132, 390] width 12 height 11
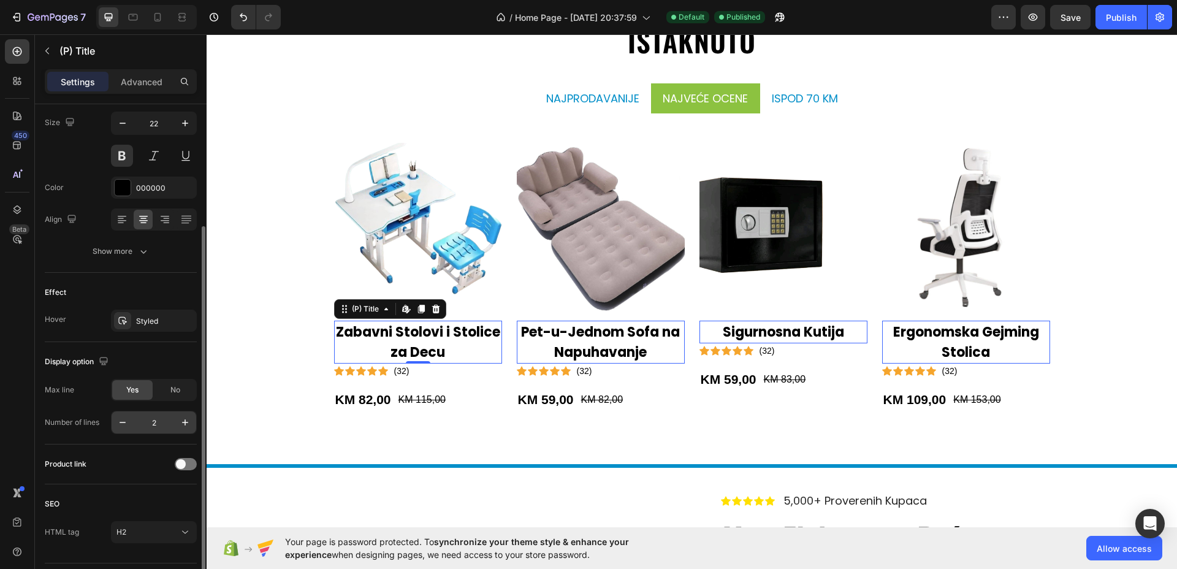
click at [155, 426] on input "2" at bounding box center [154, 423] width 40 height 22
type input "1"
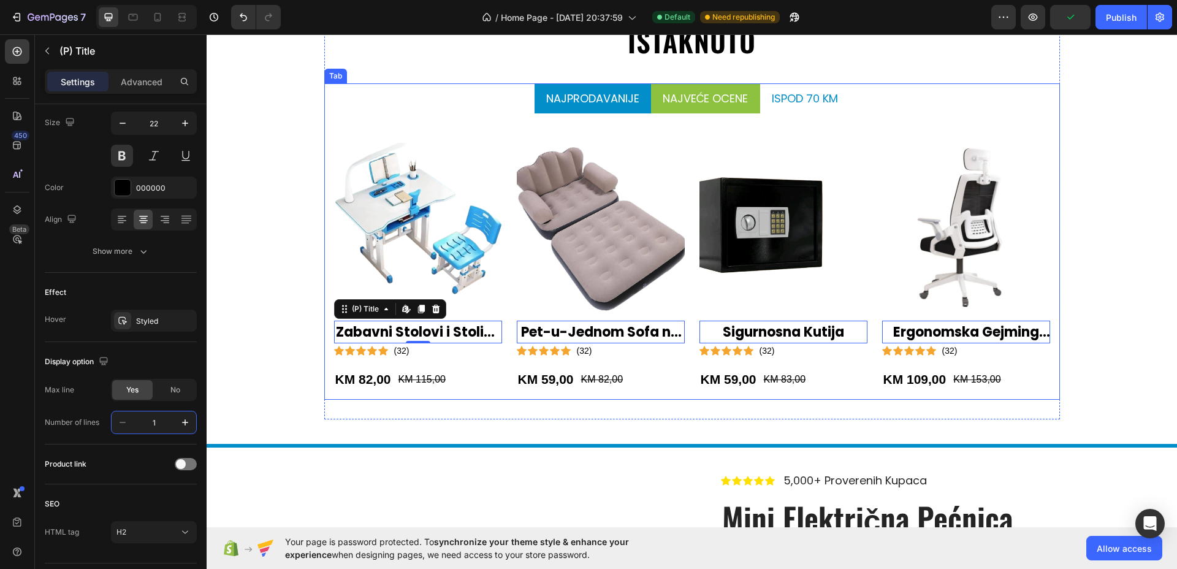
click at [605, 94] on p "Najprodavanije" at bounding box center [592, 98] width 93 height 17
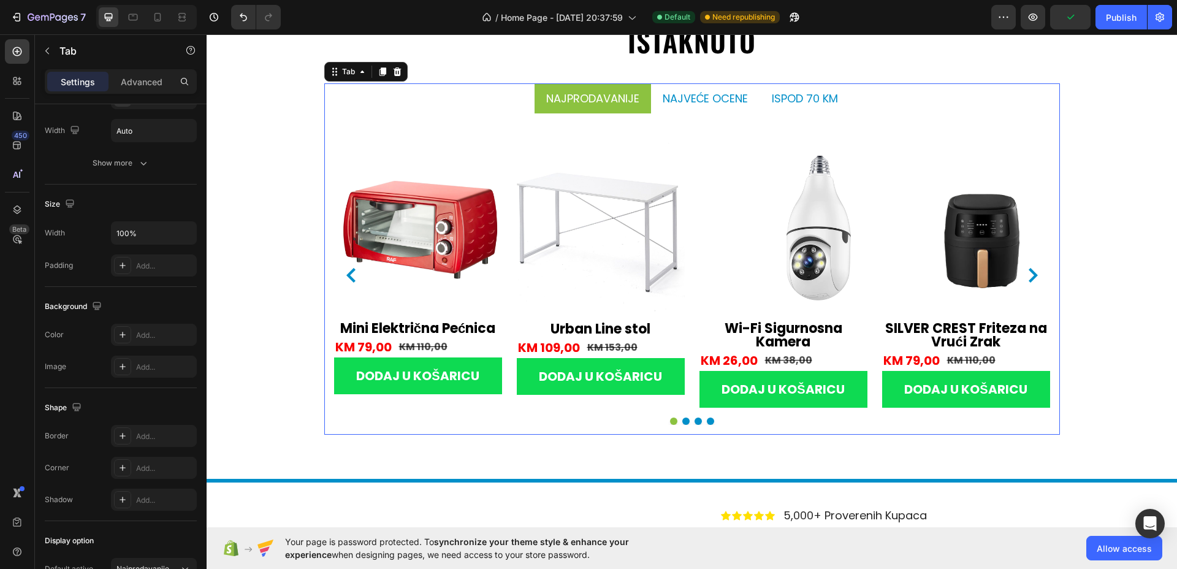
scroll to position [0, 0]
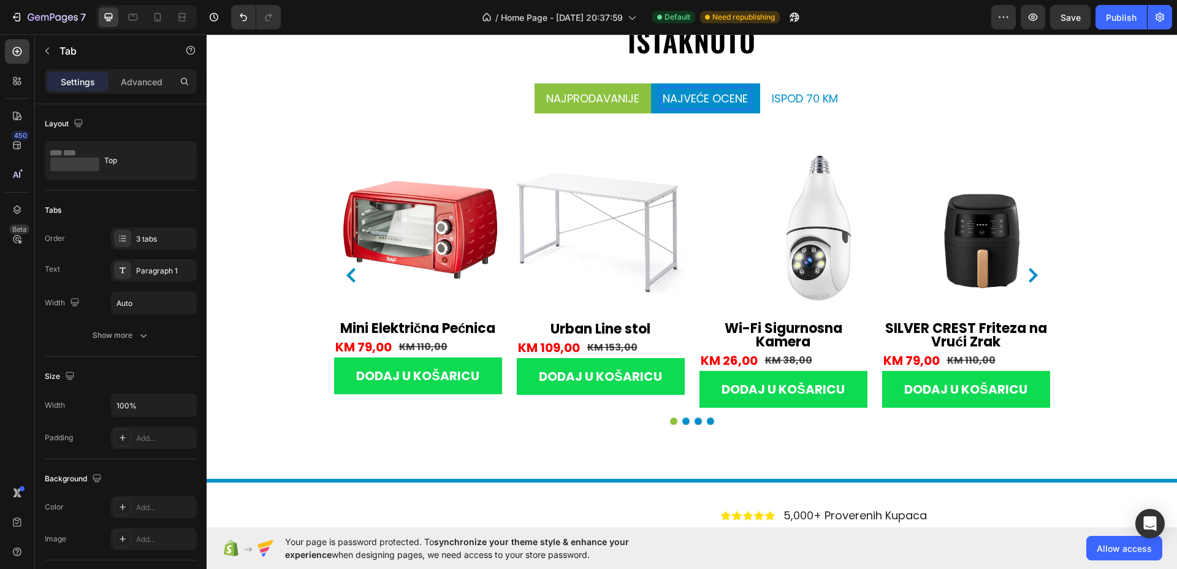
click at [695, 102] on p "najveće ocene" at bounding box center [706, 98] width 86 height 17
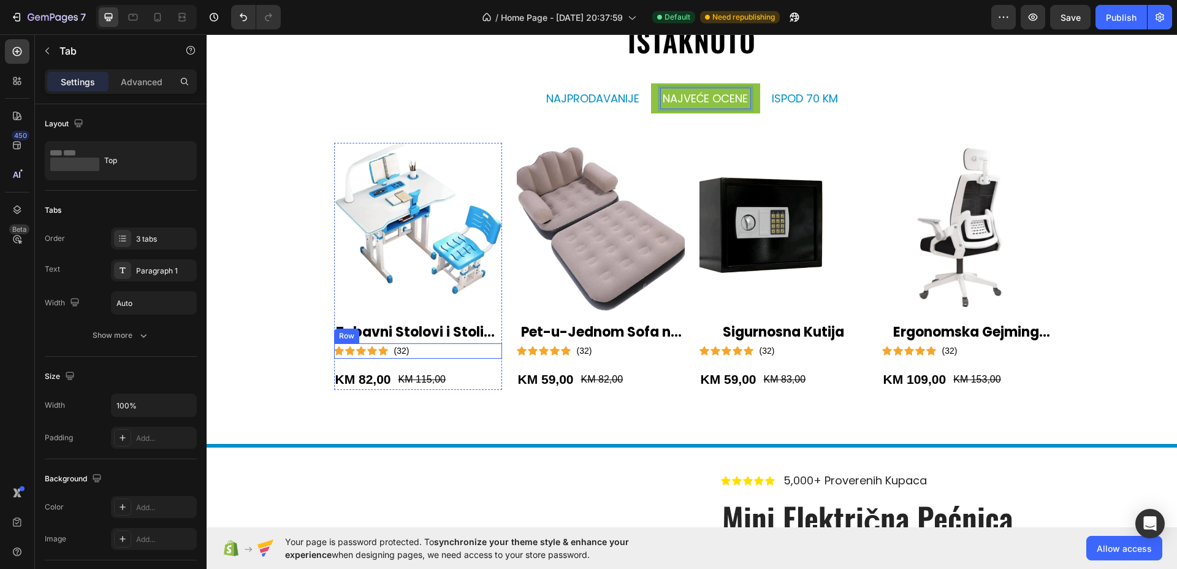
click at [426, 350] on div "Zabavni Stolovi i Stolice za Decu (P) Title Icon Icon Icon Icon Icon Icon List …" at bounding box center [418, 340] width 168 height 58
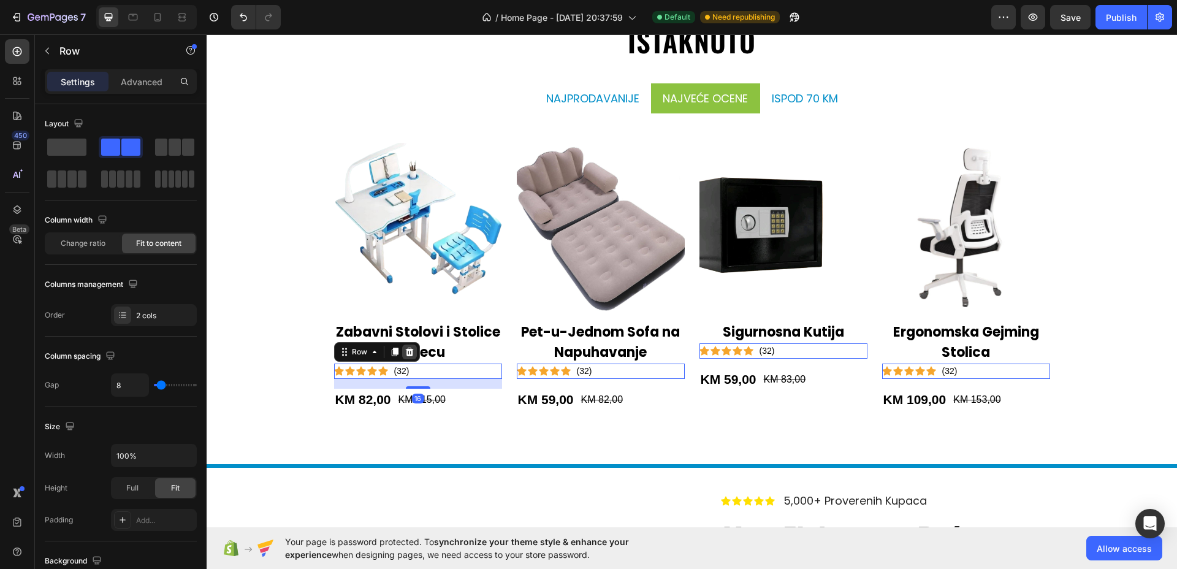
click at [407, 352] on icon at bounding box center [410, 352] width 10 height 10
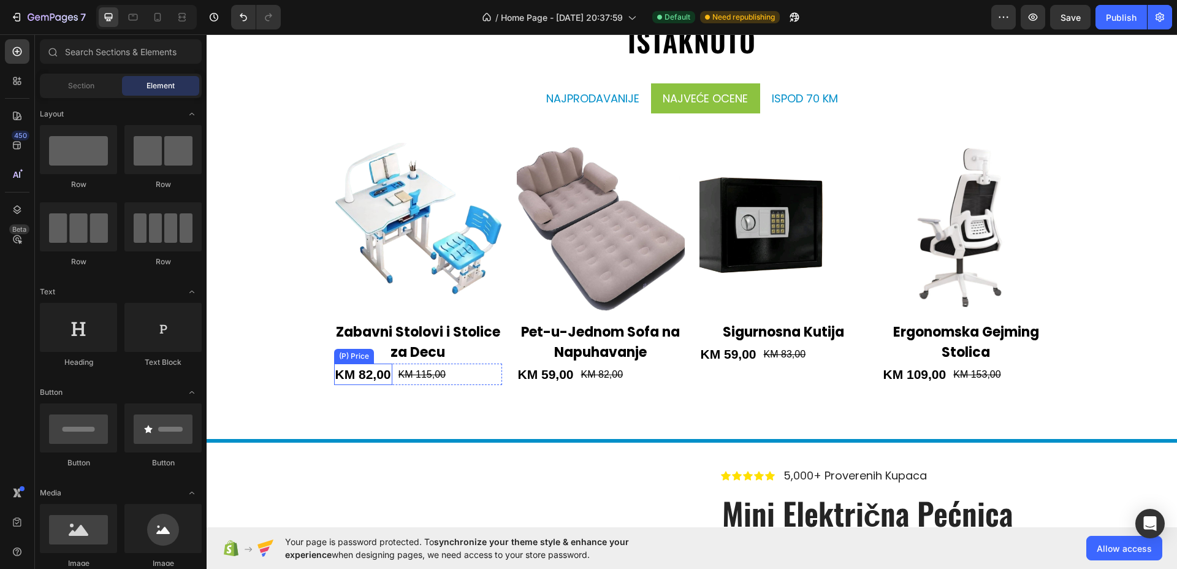
click at [372, 372] on div "KM 82,00" at bounding box center [363, 375] width 58 height 22
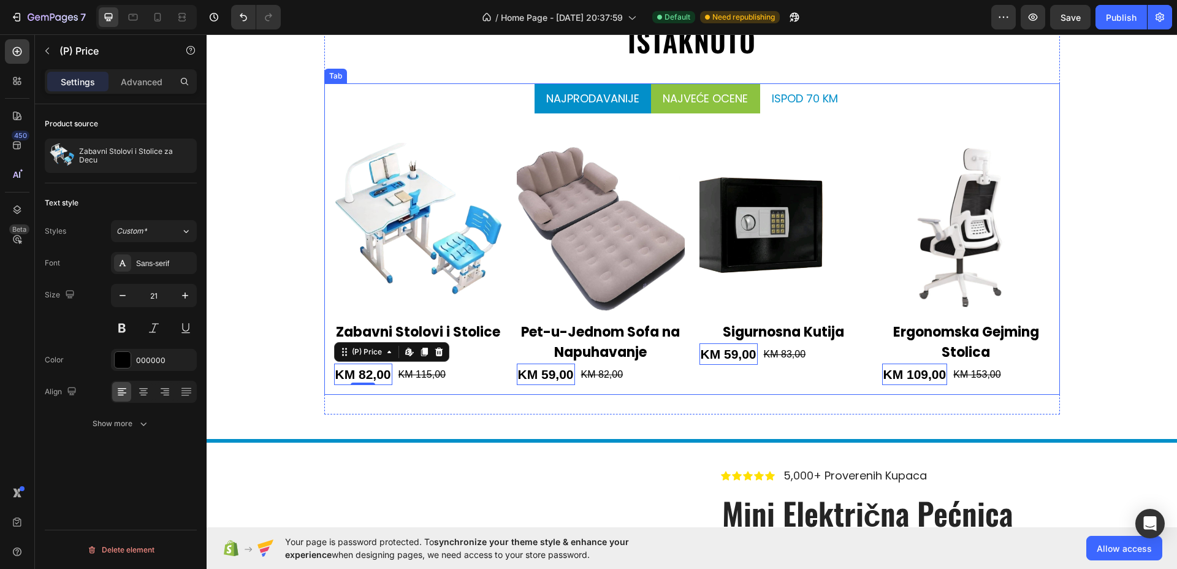
click at [598, 102] on p "Najprodavanije" at bounding box center [592, 98] width 93 height 17
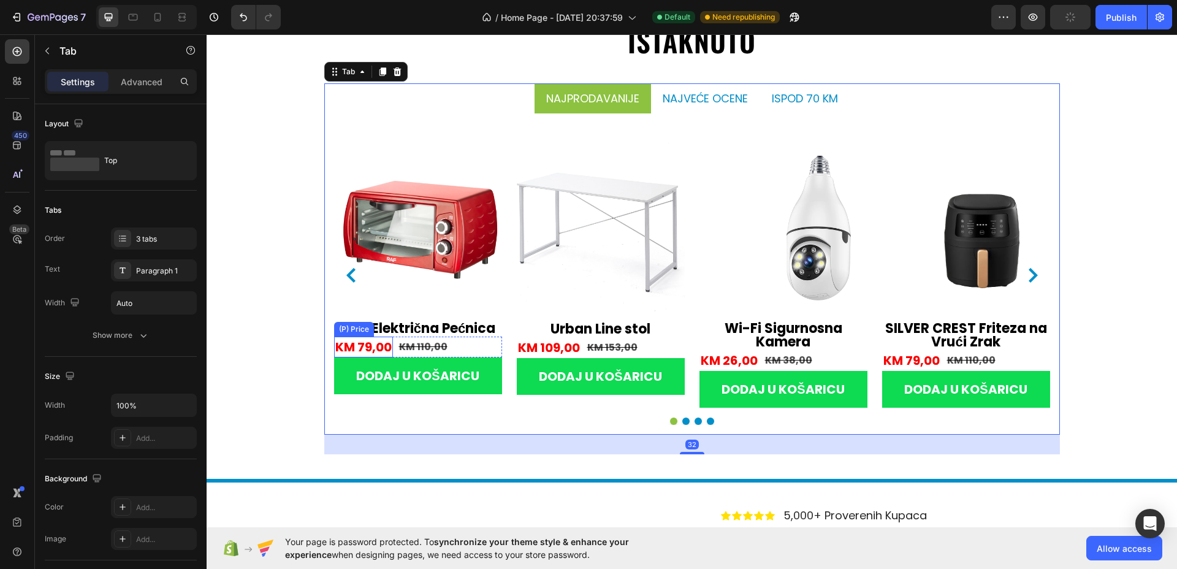
click at [369, 343] on div "KM 79,00" at bounding box center [363, 347] width 59 height 21
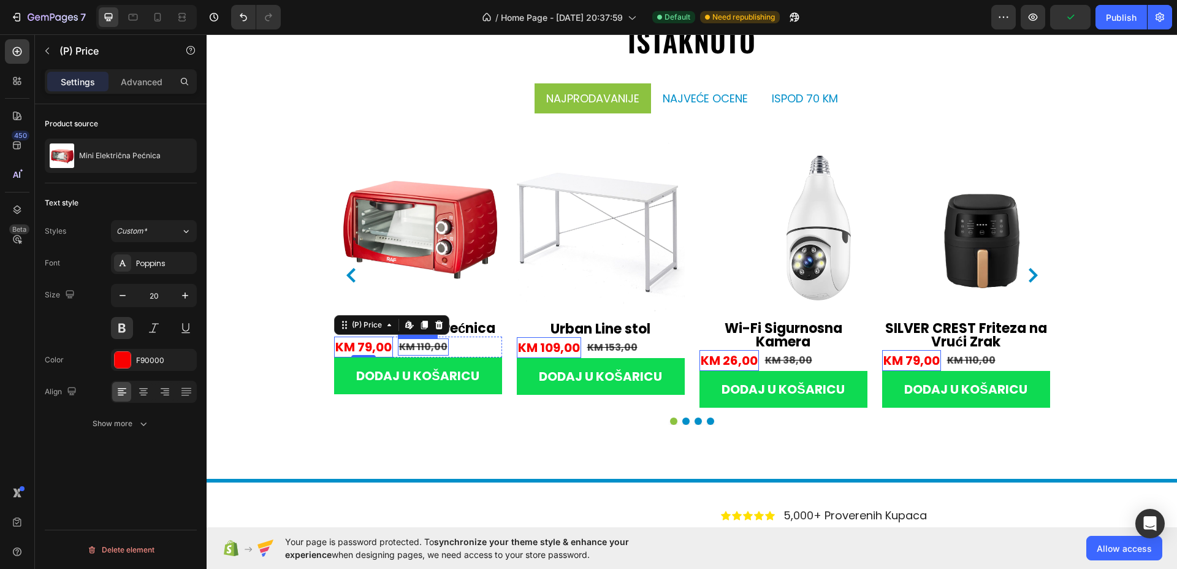
click at [432, 350] on div "KM 110,00" at bounding box center [423, 347] width 51 height 17
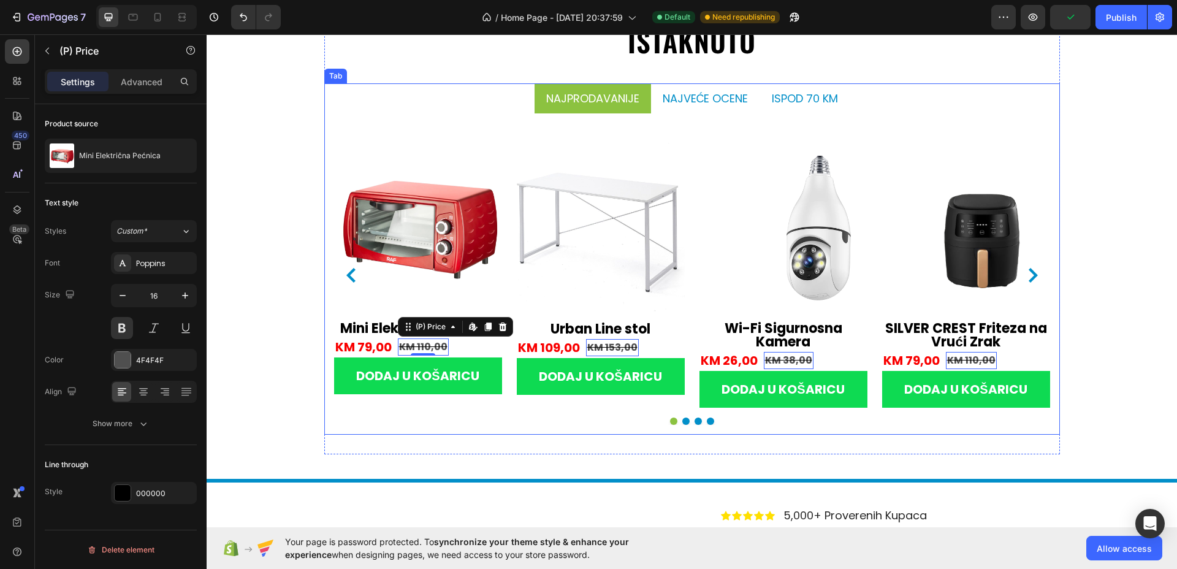
drag, startPoint x: 691, startPoint y: 90, endPoint x: 502, endPoint y: 219, distance: 228.6
click at [691, 91] on p "najveće ocene" at bounding box center [706, 98] width 86 height 17
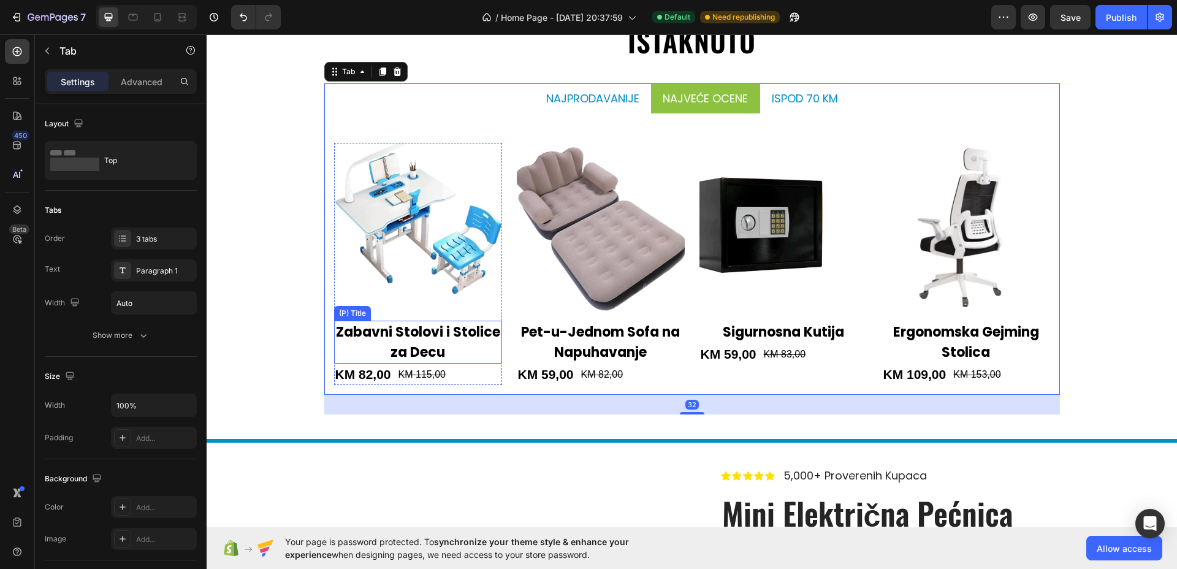
click at [404, 339] on h2 "Zabavni Stolovi i Stolice za Decu" at bounding box center [418, 342] width 168 height 43
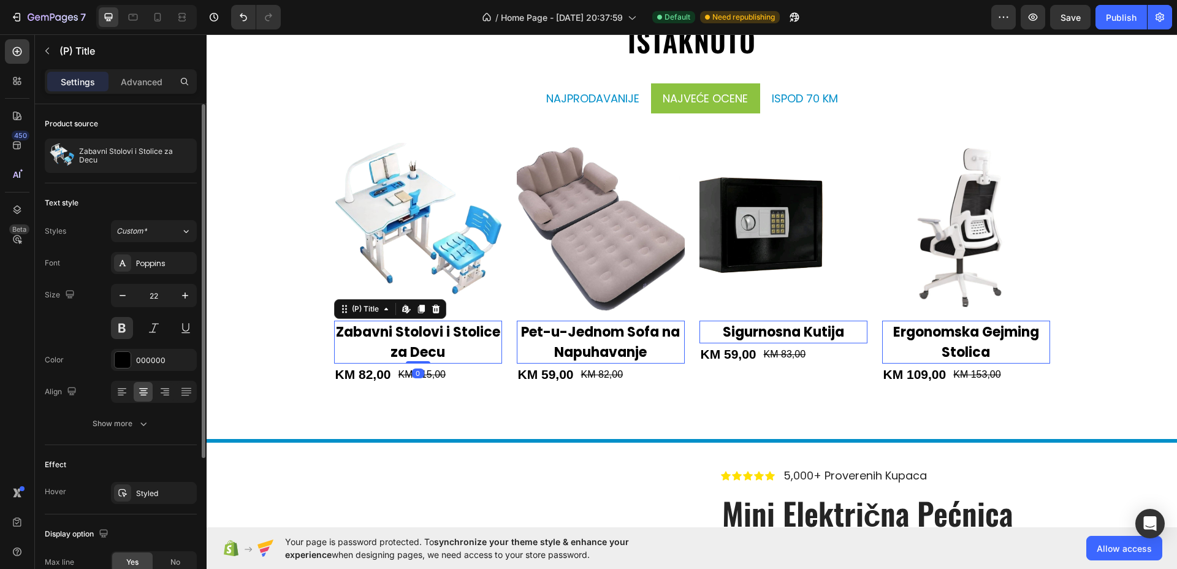
scroll to position [205, 0]
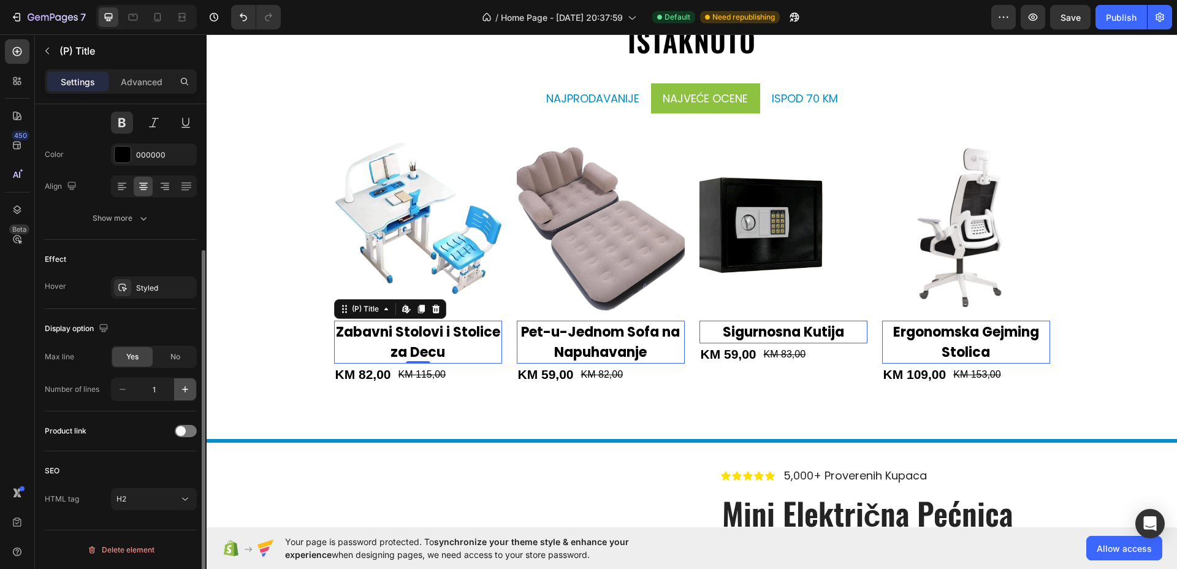
click at [180, 391] on icon "button" at bounding box center [185, 389] width 12 height 12
click at [115, 392] on button "button" at bounding box center [123, 389] width 22 height 22
type input "1"
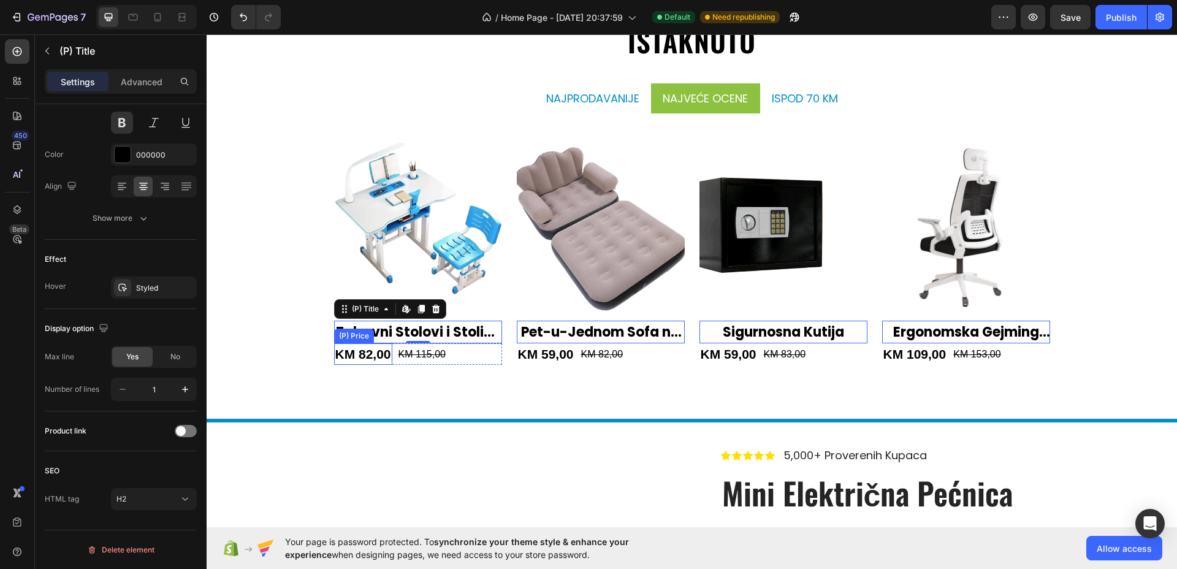
click at [368, 357] on div "KM 82,00" at bounding box center [363, 354] width 58 height 22
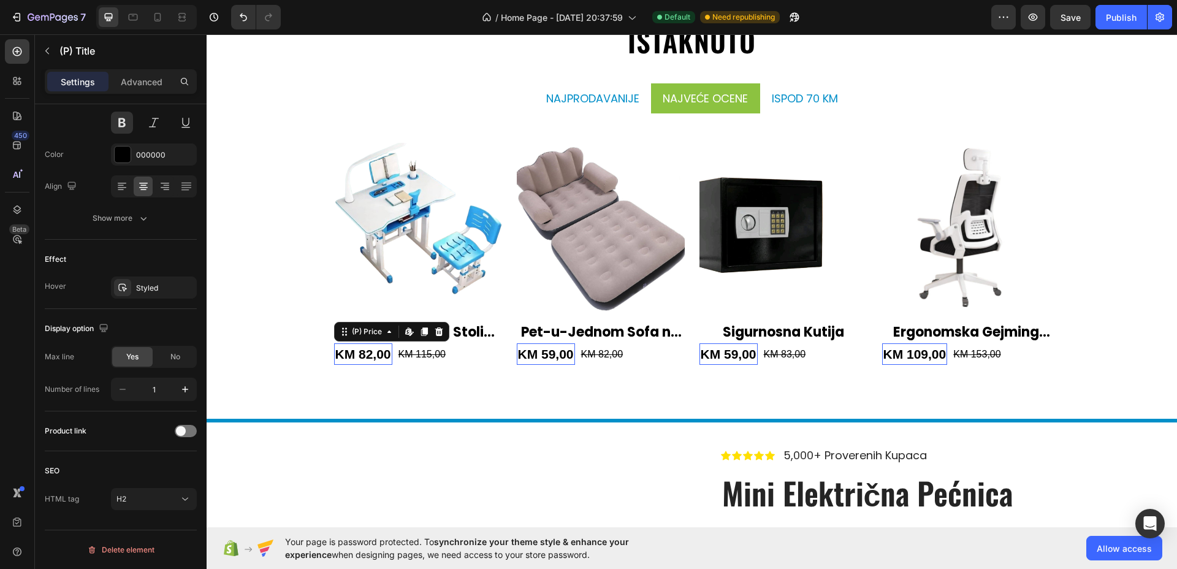
scroll to position [0, 0]
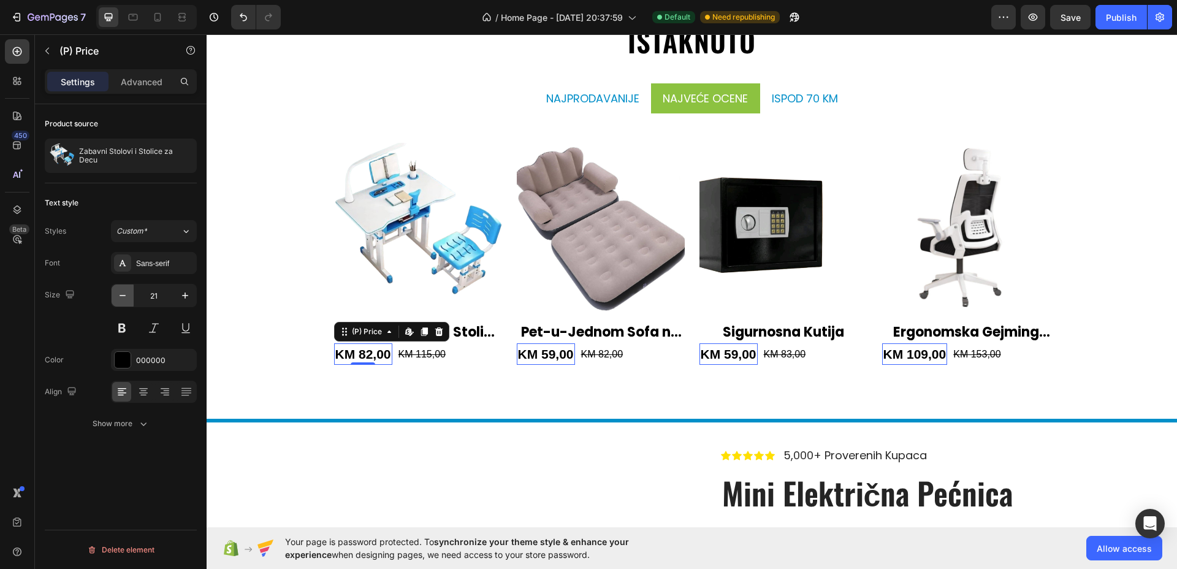
click at [125, 294] on icon "button" at bounding box center [123, 295] width 12 height 12
type input "20"
click at [177, 259] on div "Sans-serif" at bounding box center [165, 263] width 58 height 11
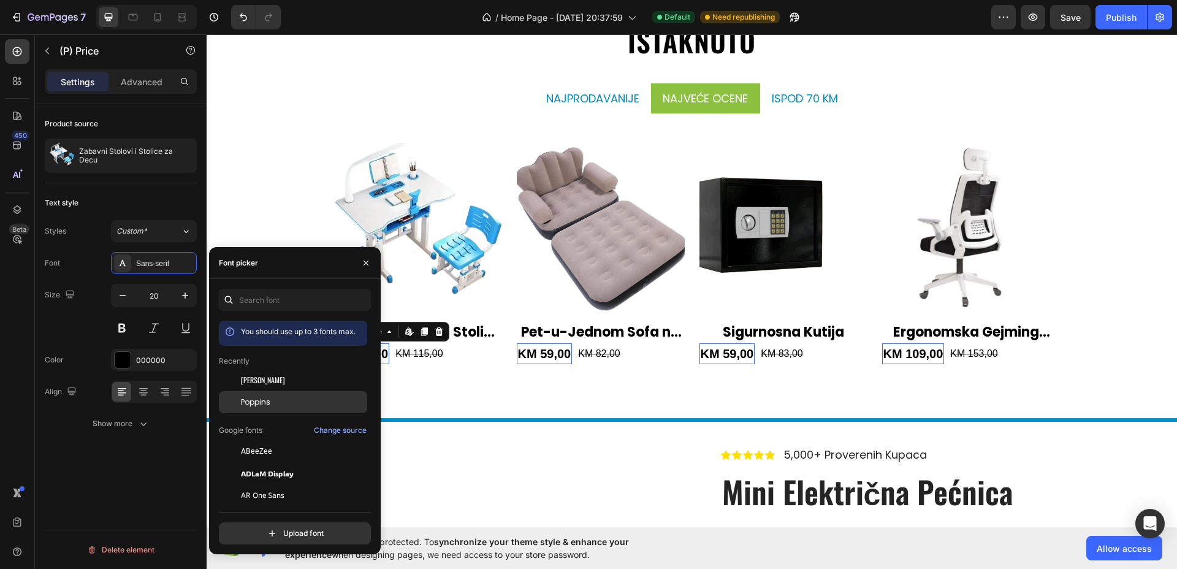
click at [248, 397] on span "Poppins" at bounding box center [255, 402] width 29 height 11
click at [128, 356] on div at bounding box center [123, 360] width 16 height 16
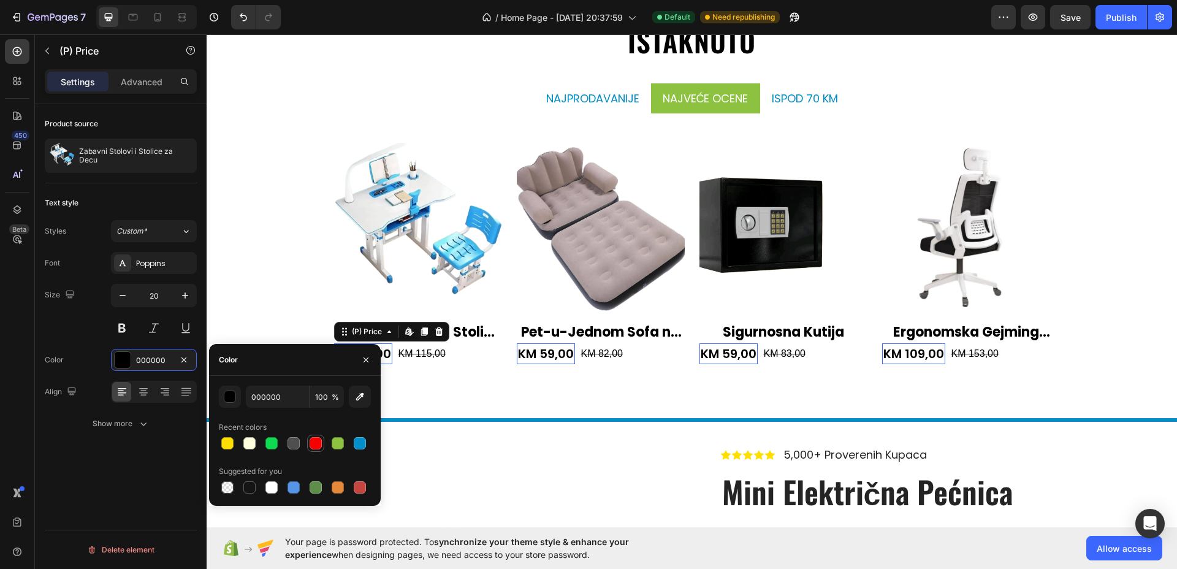
click at [314, 443] on div at bounding box center [316, 443] width 12 height 12
type input "F90000"
click at [412, 351] on div "KM 115,00" at bounding box center [422, 353] width 50 height 17
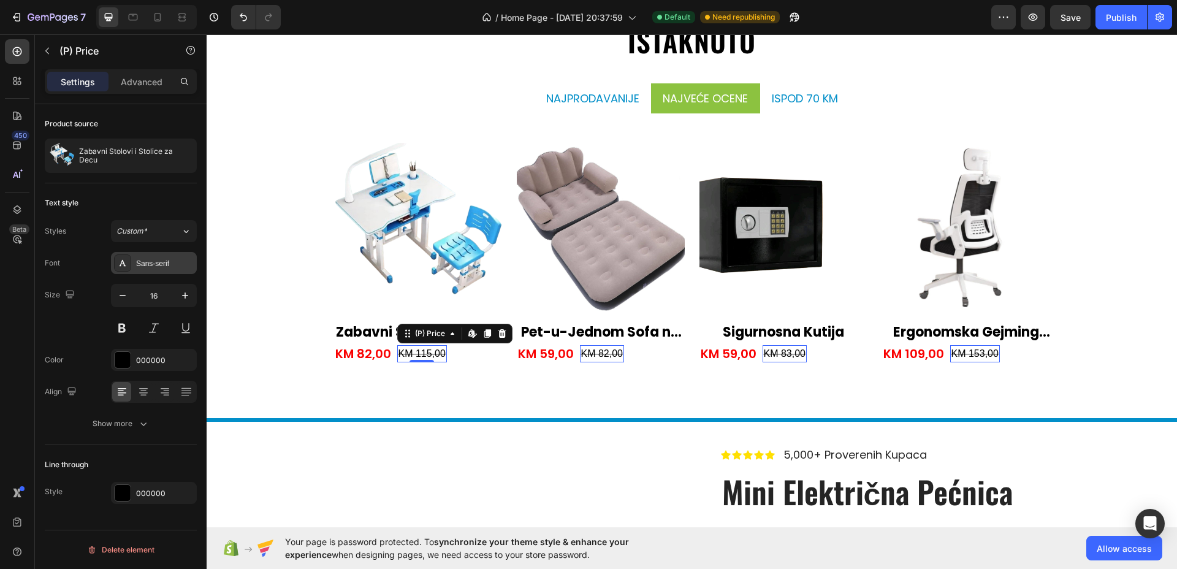
click at [168, 261] on div "Sans-serif" at bounding box center [165, 263] width 58 height 11
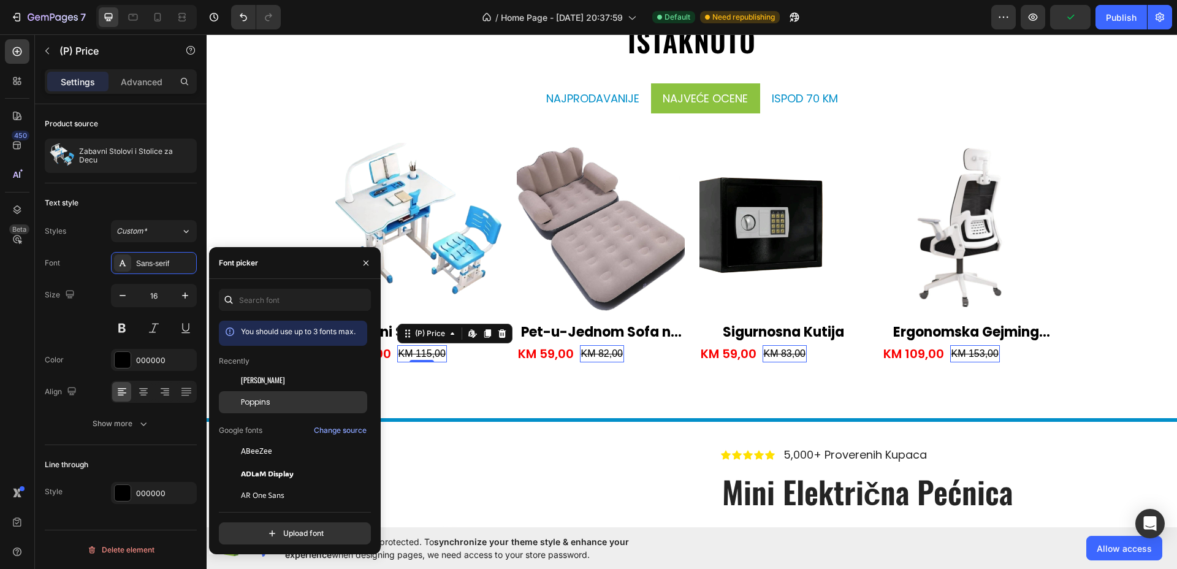
click at [242, 404] on span "Poppins" at bounding box center [255, 402] width 29 height 11
click at [123, 329] on button at bounding box center [122, 328] width 22 height 22
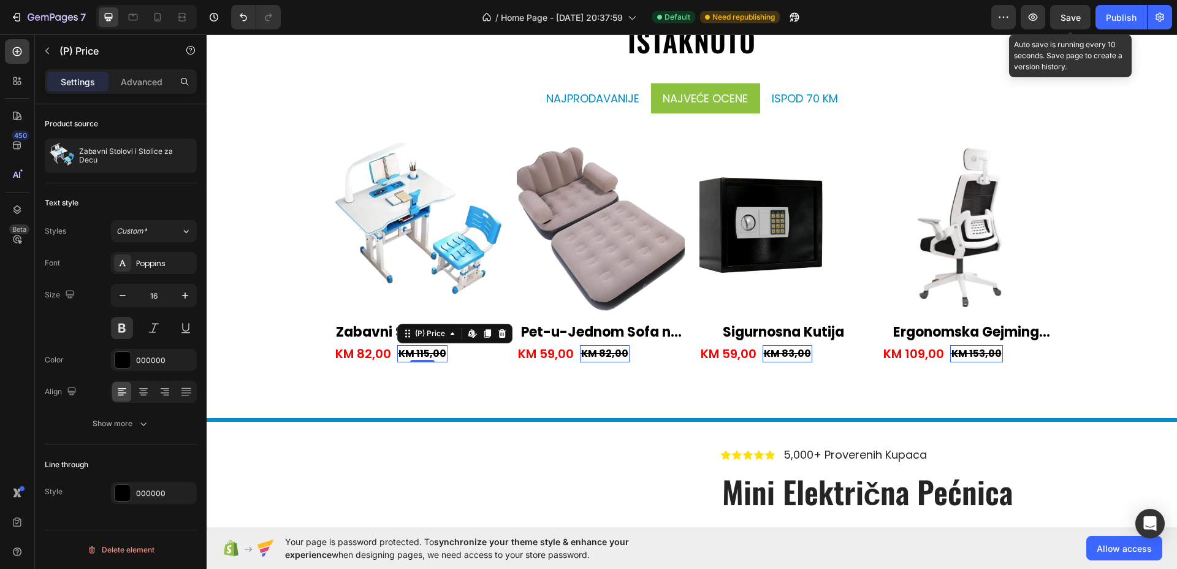
click at [1077, 11] on div "Save" at bounding box center [1071, 17] width 20 height 13
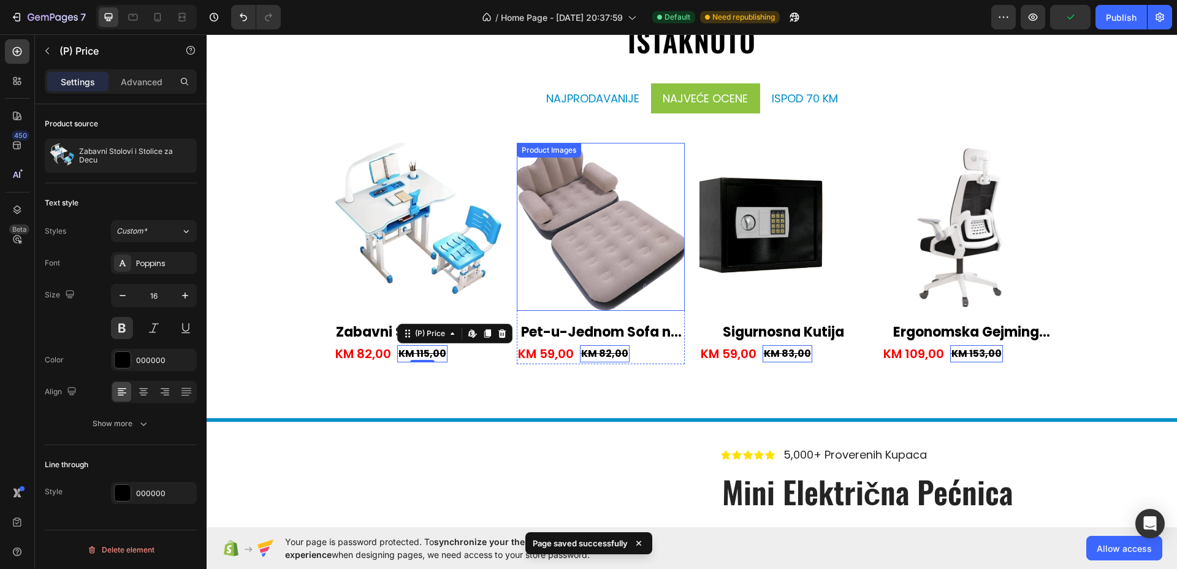
click at [592, 241] on img at bounding box center [601, 227] width 168 height 168
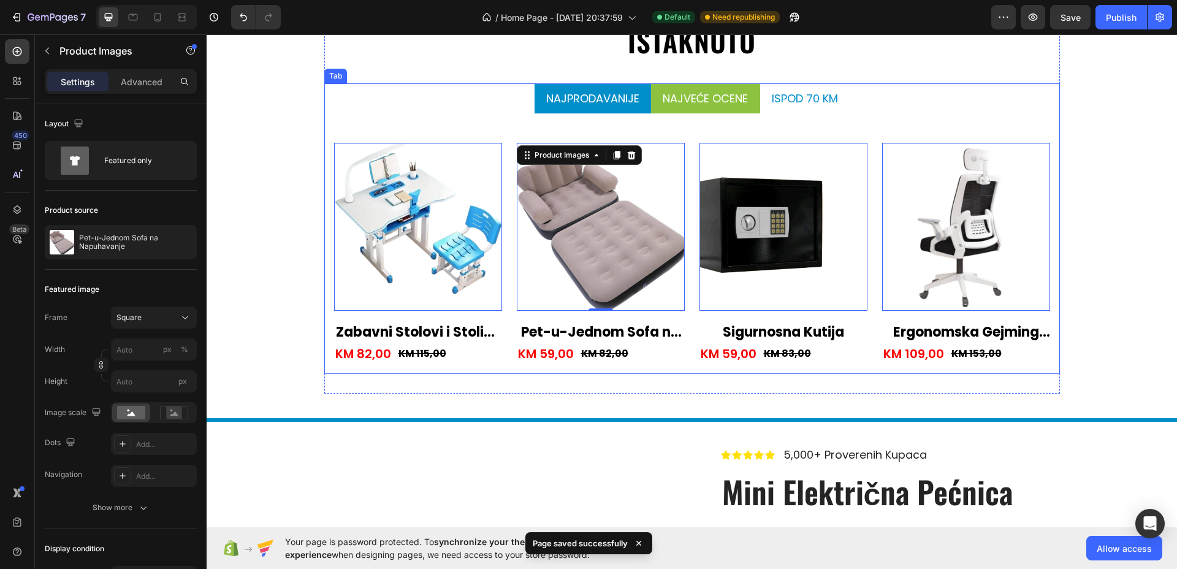
click at [605, 99] on p "Najprodavanije" at bounding box center [592, 98] width 93 height 17
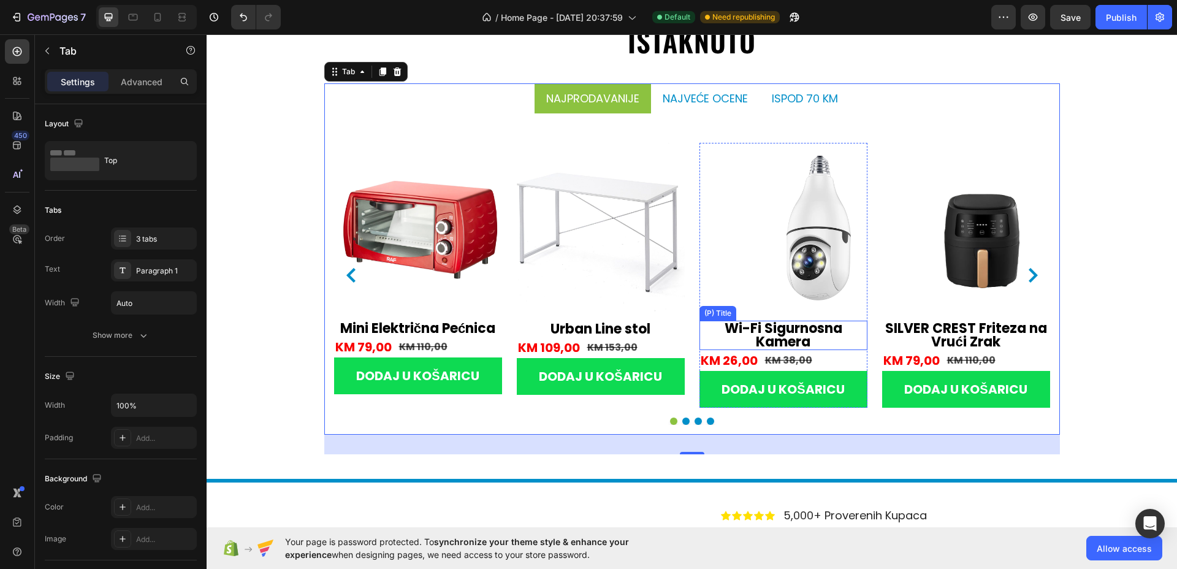
click at [502, 321] on h2 "Wi-Fi Sigurnosna Kamera" at bounding box center [418, 329] width 168 height 16
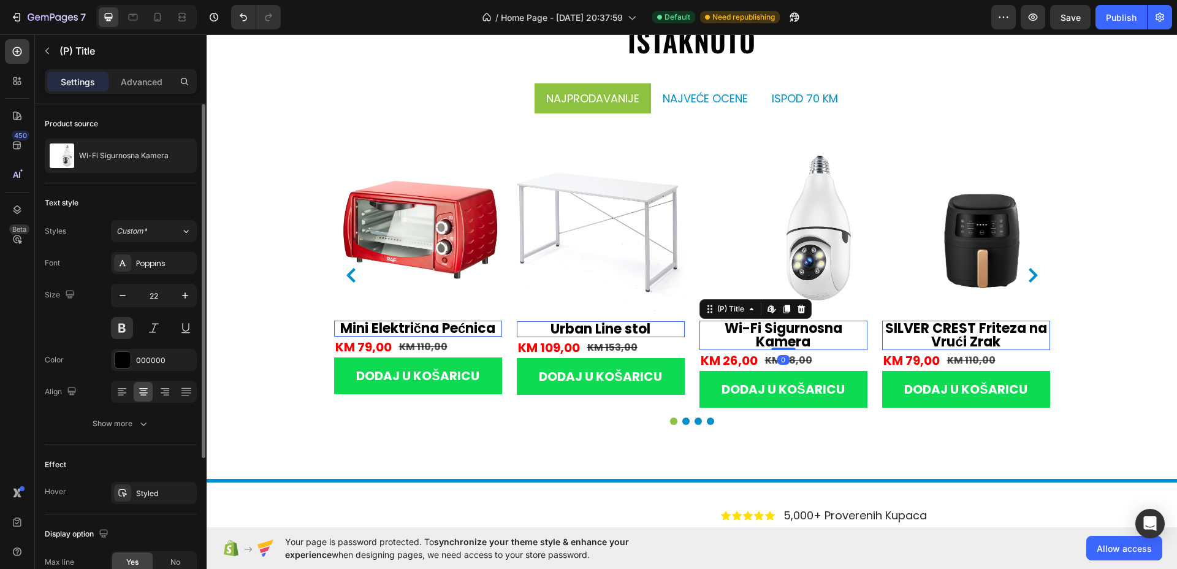
scroll to position [205, 0]
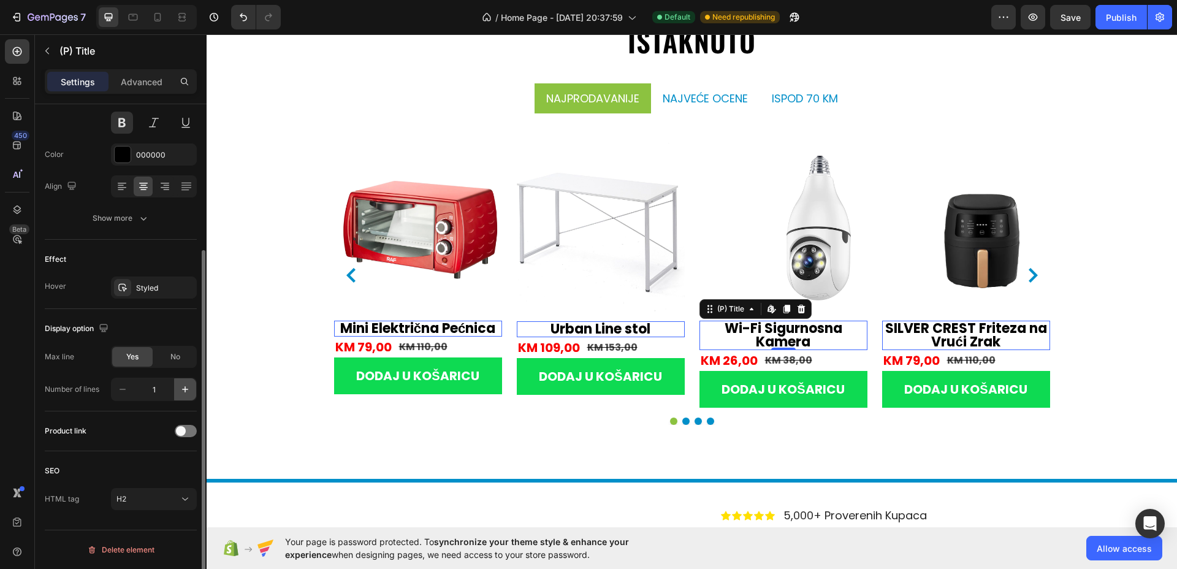
click at [182, 386] on icon "button" at bounding box center [185, 389] width 12 height 12
click at [124, 392] on icon "button" at bounding box center [123, 389] width 12 height 12
type input "1"
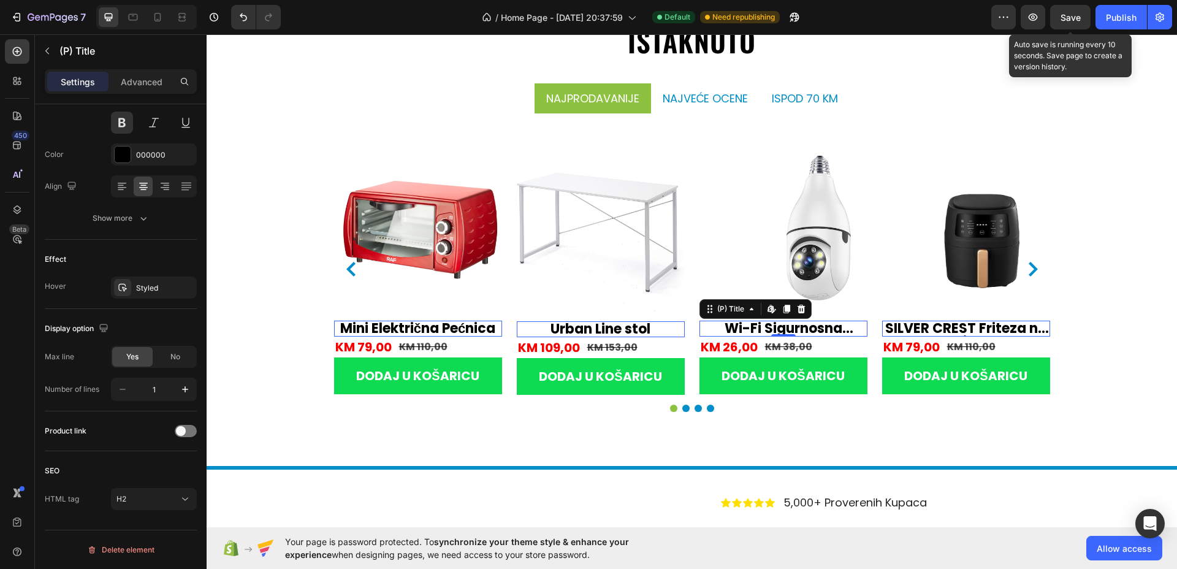
click at [1074, 20] on span "Save" at bounding box center [1071, 17] width 20 height 10
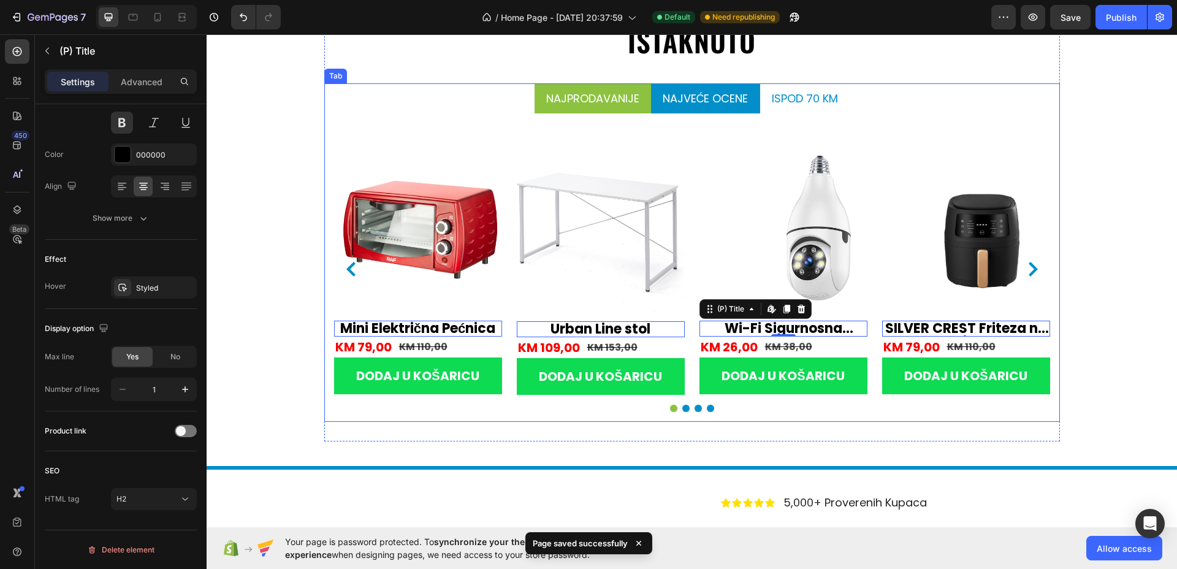
click at [691, 98] on p "najveće ocene" at bounding box center [706, 98] width 86 height 17
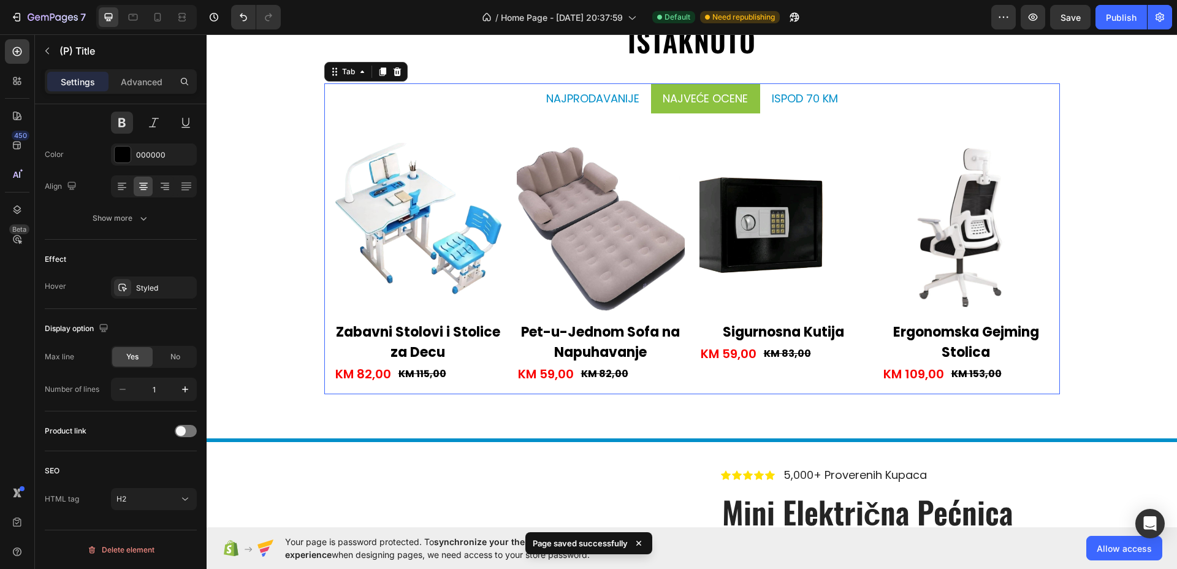
scroll to position [0, 0]
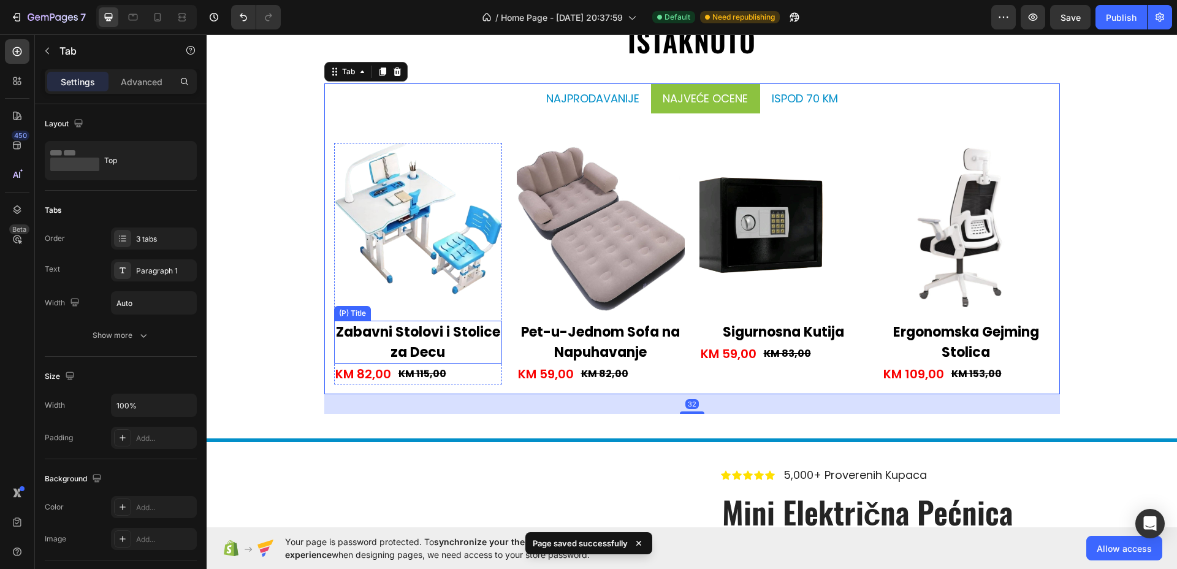
click at [465, 331] on h2 "Zabavni Stolovi i Stolice za Decu" at bounding box center [418, 342] width 168 height 43
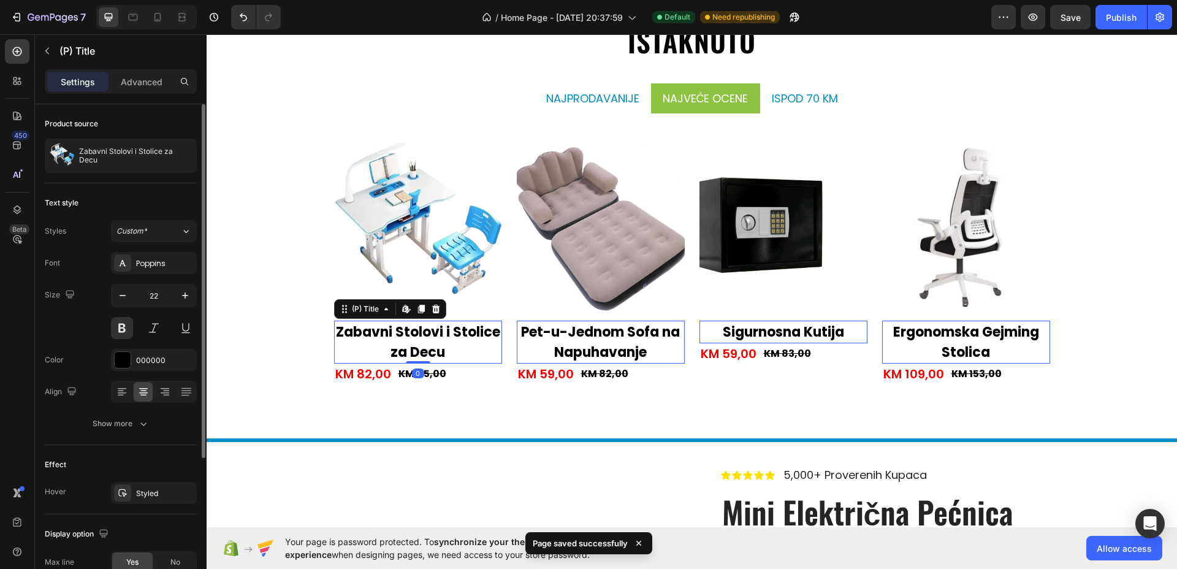
scroll to position [205, 0]
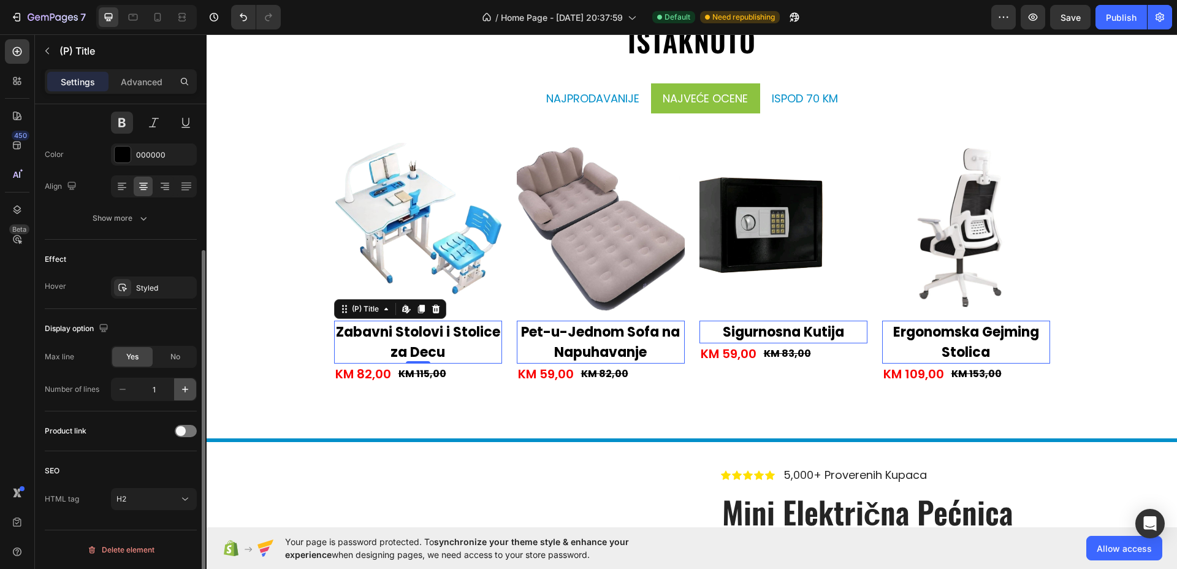
click at [188, 391] on icon "button" at bounding box center [185, 389] width 12 height 12
click at [124, 387] on icon "button" at bounding box center [123, 389] width 12 height 12
type input "1"
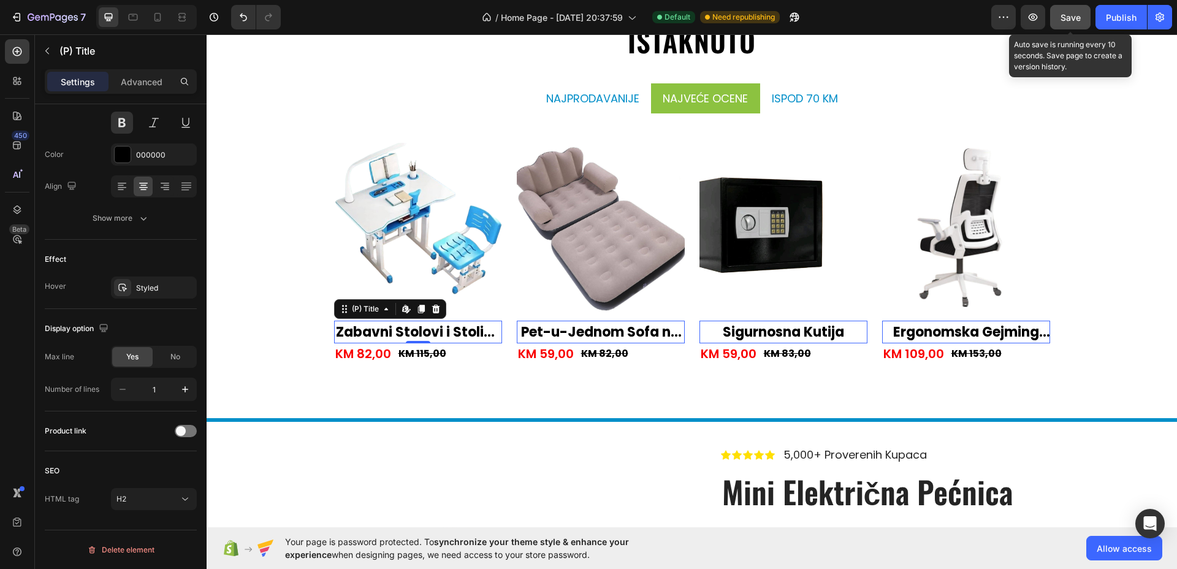
click at [1069, 19] on span "Save" at bounding box center [1071, 17] width 20 height 10
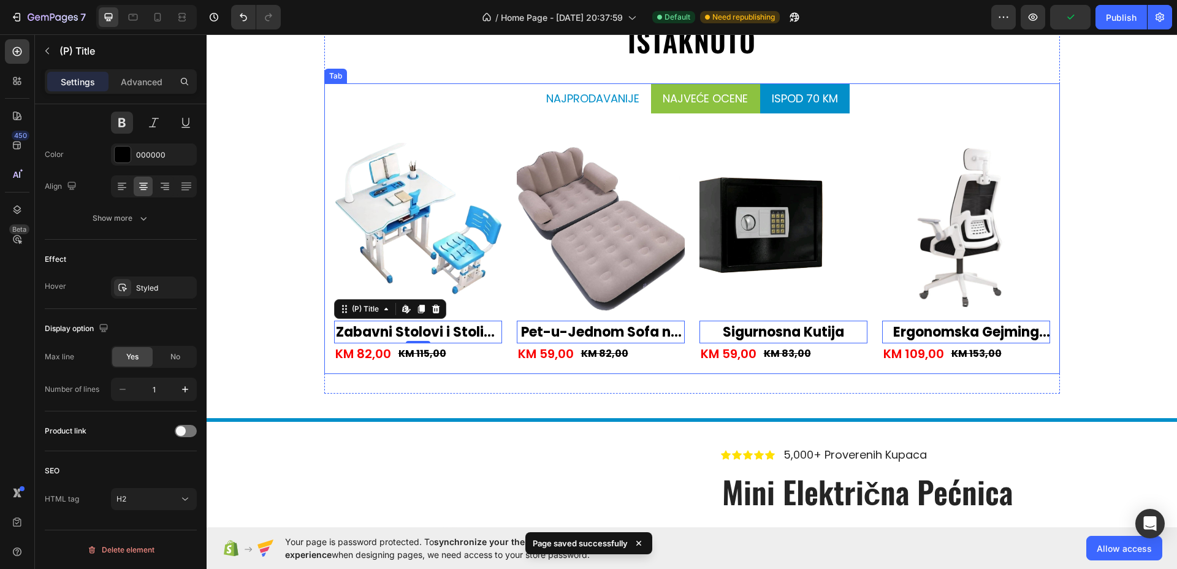
click at [813, 88] on div "ispod 70 KM" at bounding box center [805, 98] width 70 height 20
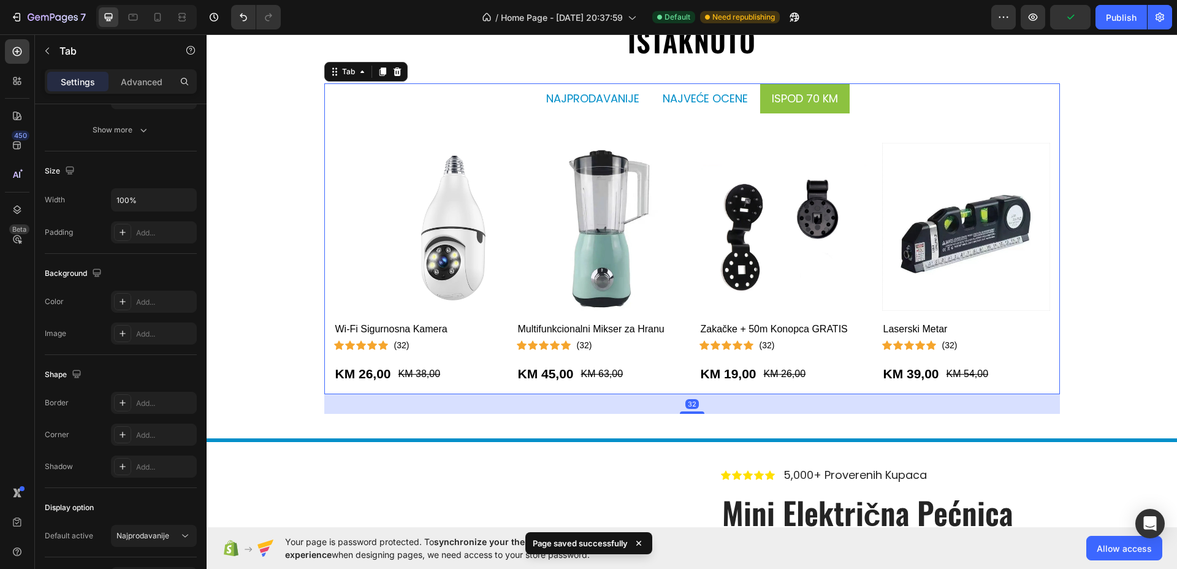
scroll to position [0, 0]
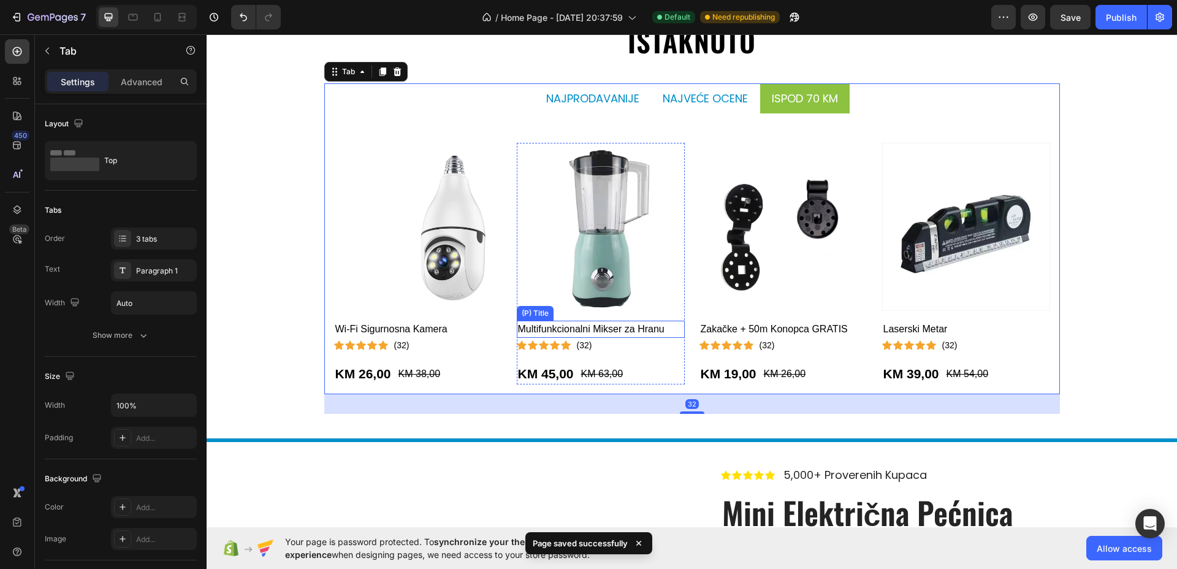
click at [502, 323] on h2 "Multifunkcionalni Mikser za Hranu" at bounding box center [418, 329] width 168 height 17
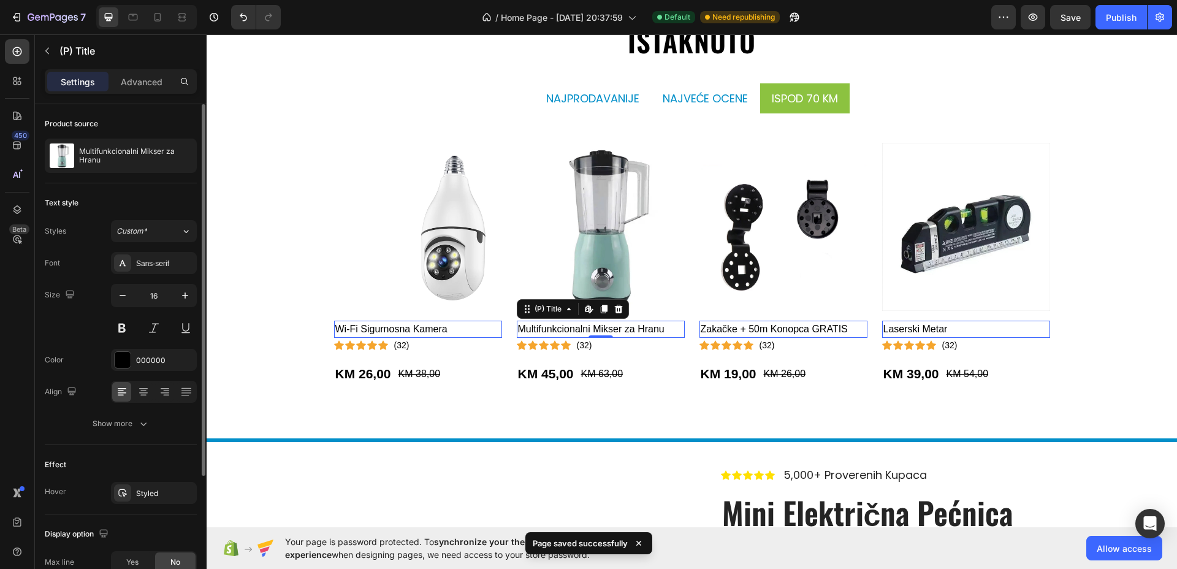
scroll to position [172, 0]
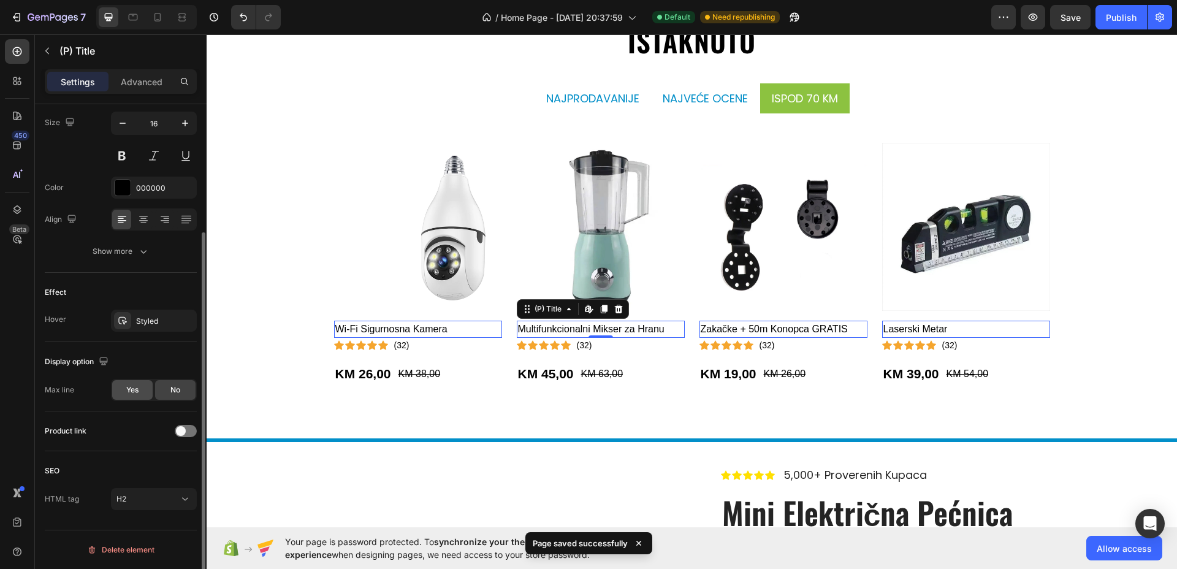
click at [136, 389] on span "Yes" at bounding box center [132, 390] width 12 height 11
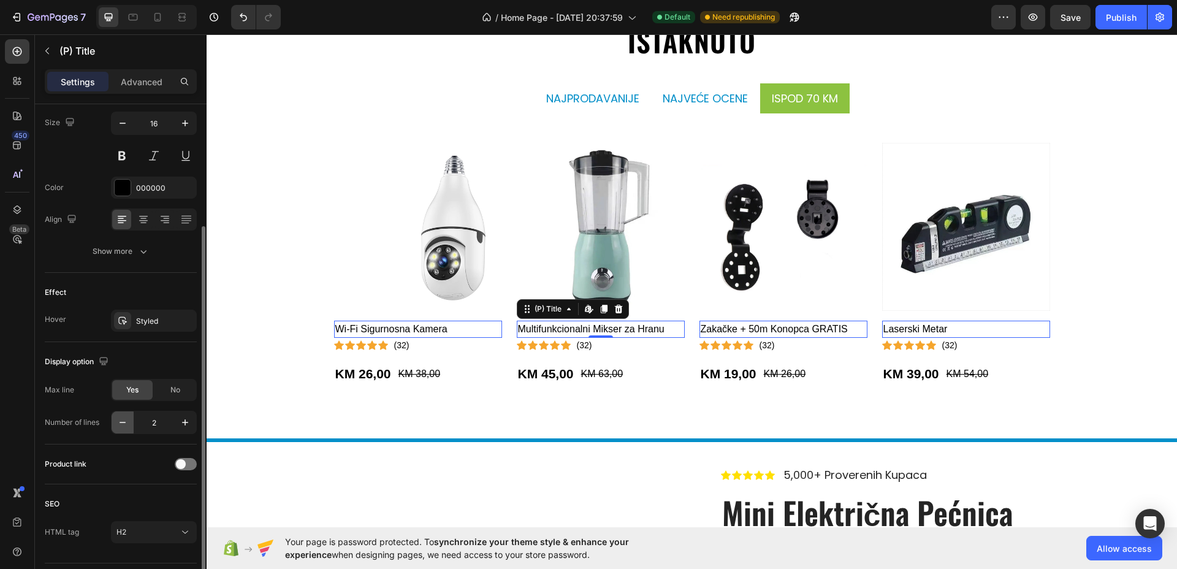
click at [120, 420] on icon "button" at bounding box center [123, 422] width 12 height 12
type input "1"
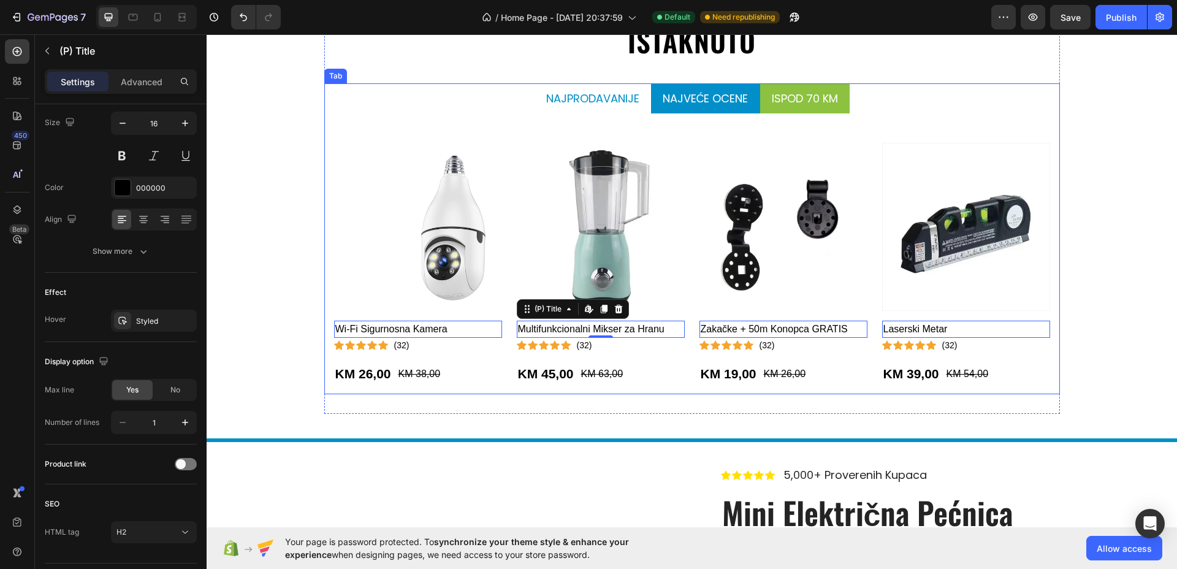
click at [683, 99] on p "najveće ocene" at bounding box center [706, 98] width 86 height 17
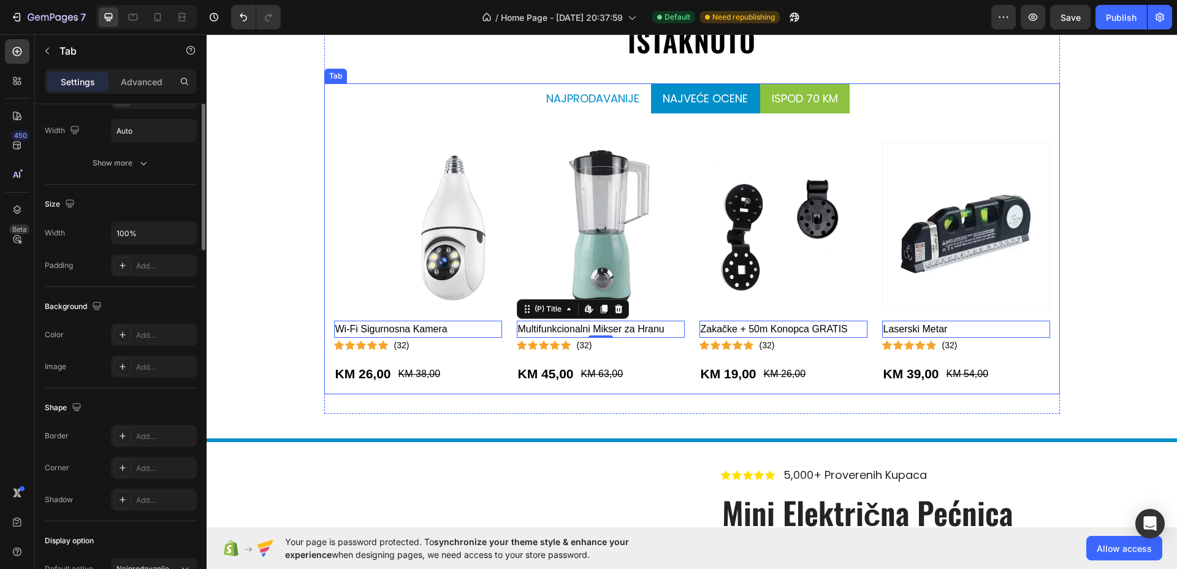
scroll to position [0, 0]
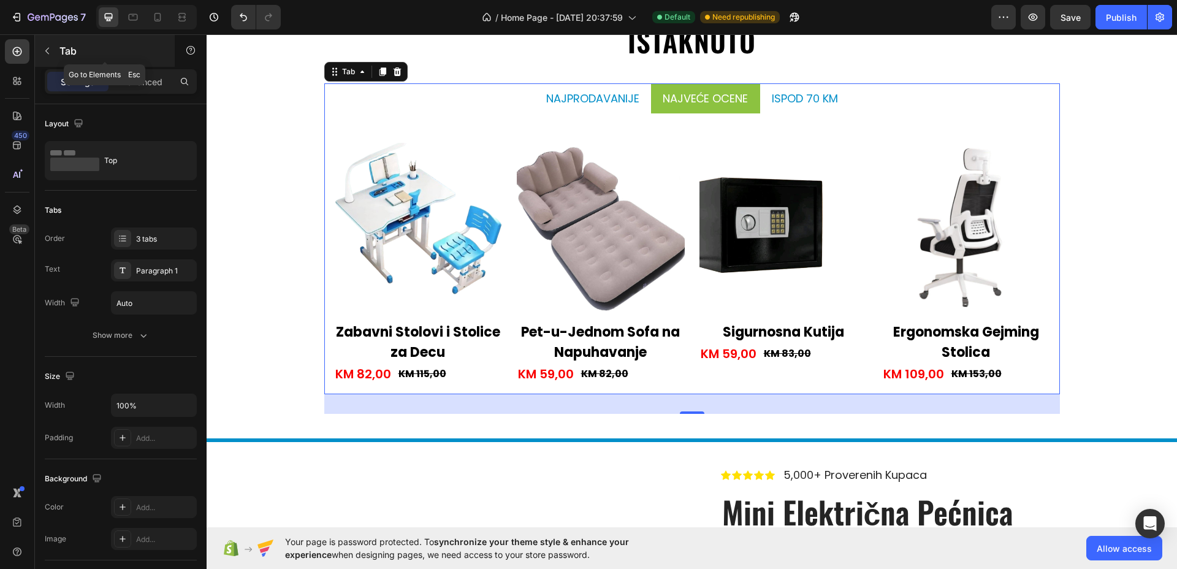
click at [49, 53] on icon "button" at bounding box center [47, 51] width 10 height 10
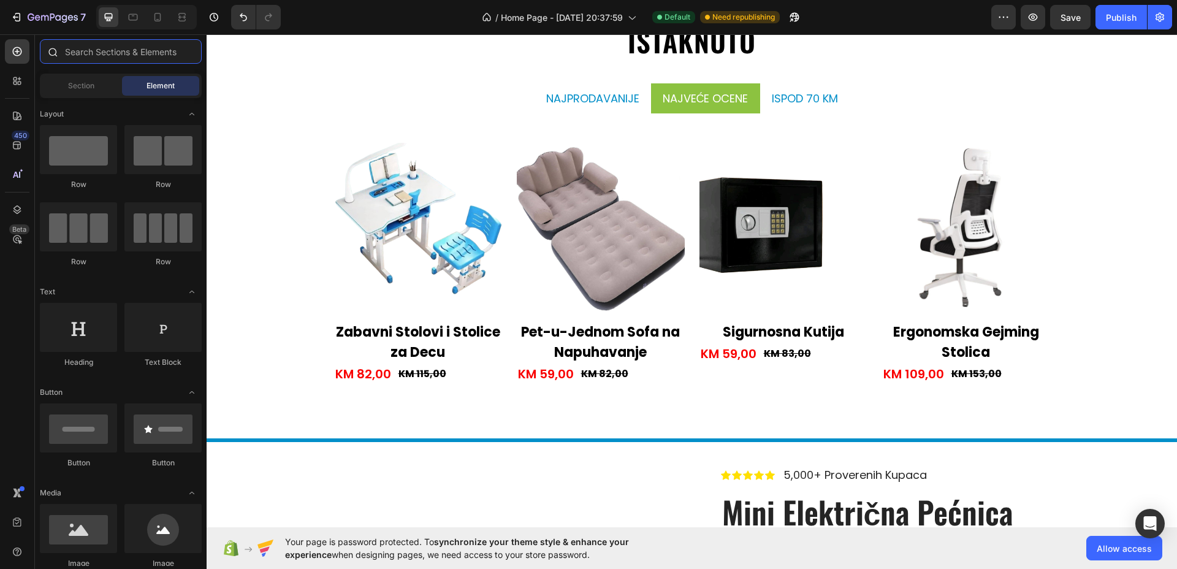
click at [99, 54] on input "text" at bounding box center [121, 51] width 162 height 25
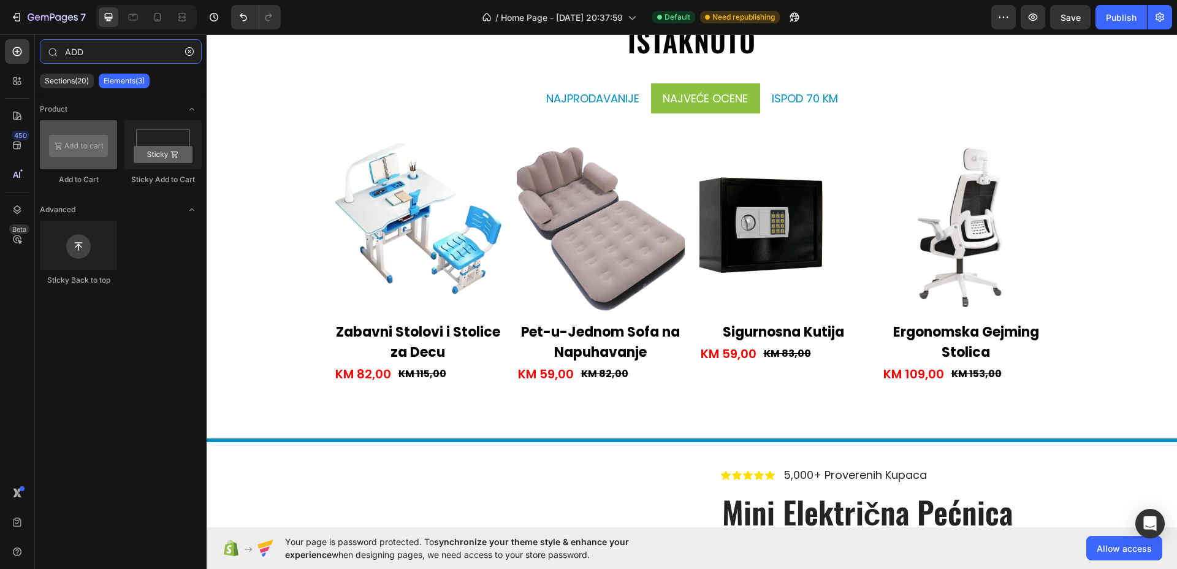
type input "ADD"
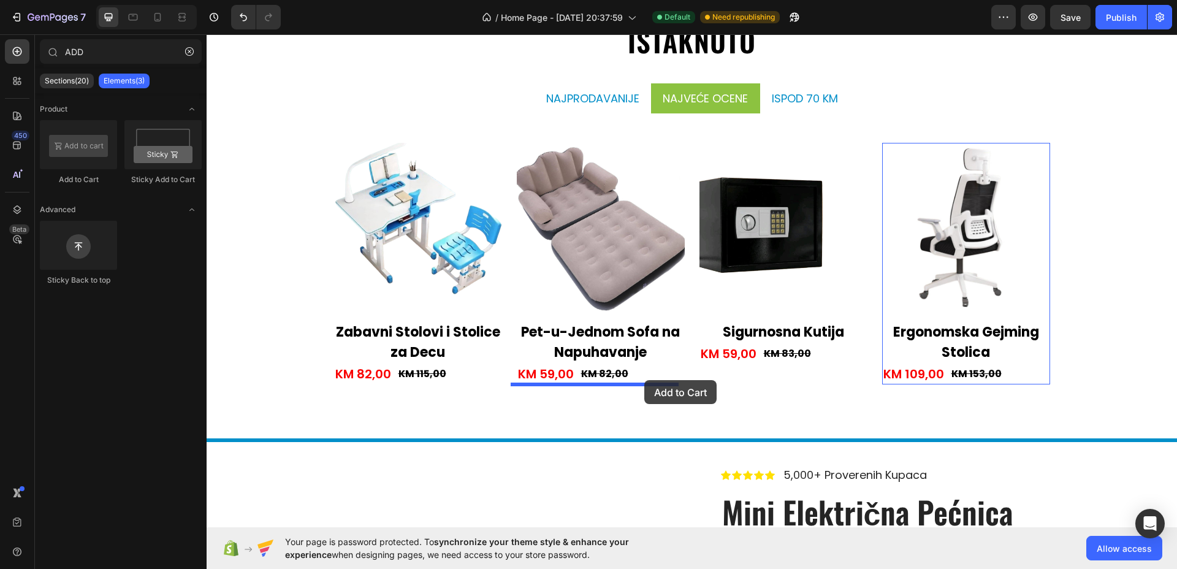
drag, startPoint x: 286, startPoint y: 182, endPoint x: 645, endPoint y: 380, distance: 409.3
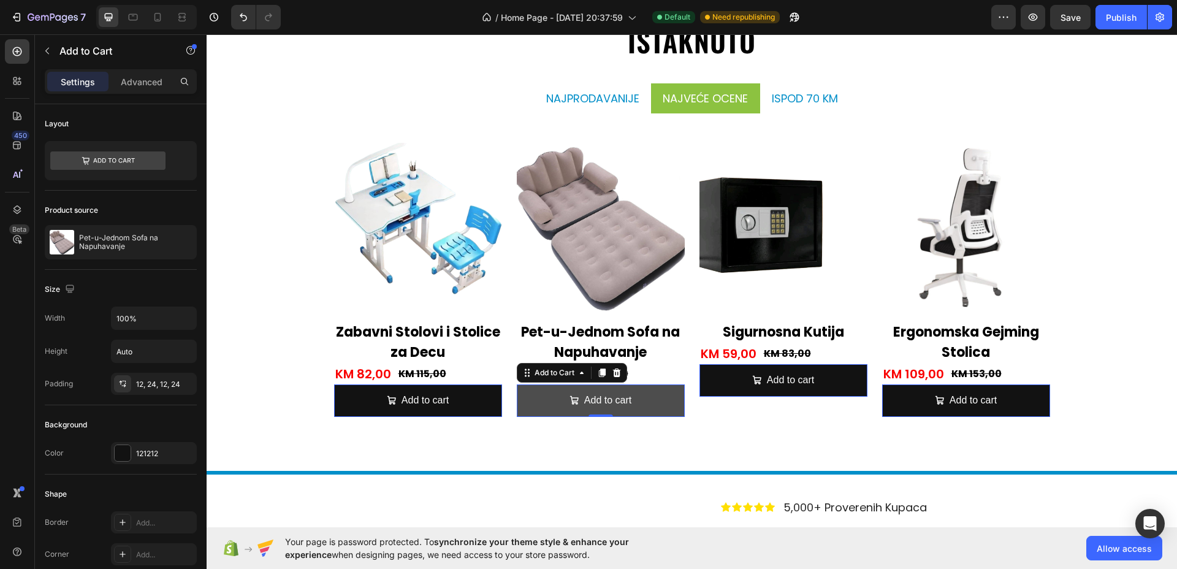
click at [502, 402] on button "Add to cart" at bounding box center [418, 401] width 168 height 33
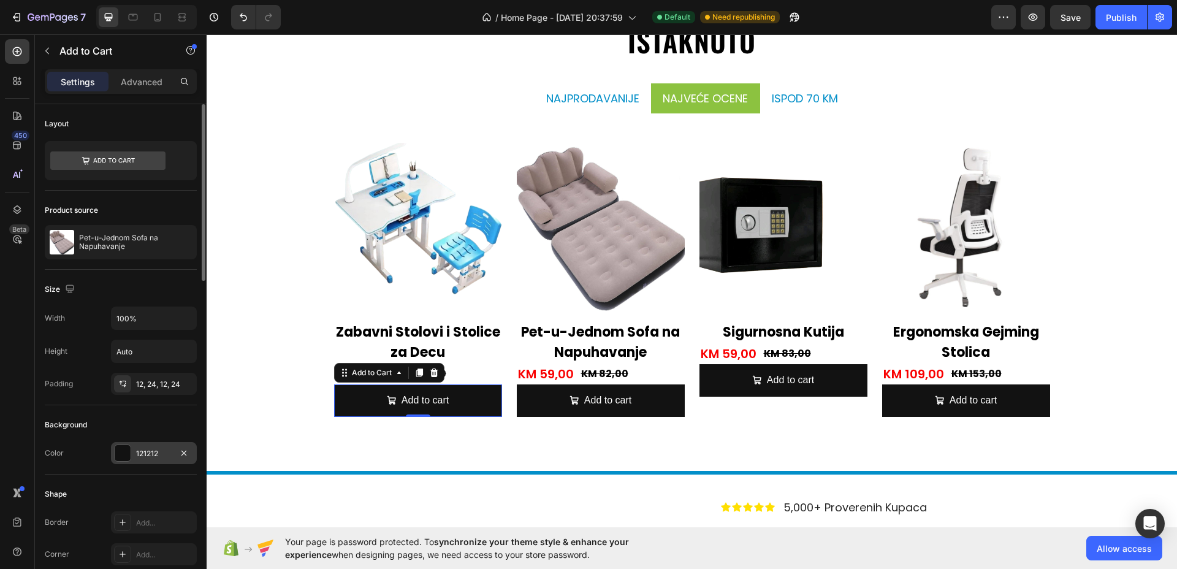
click at [147, 454] on div "121212" at bounding box center [154, 453] width 36 height 11
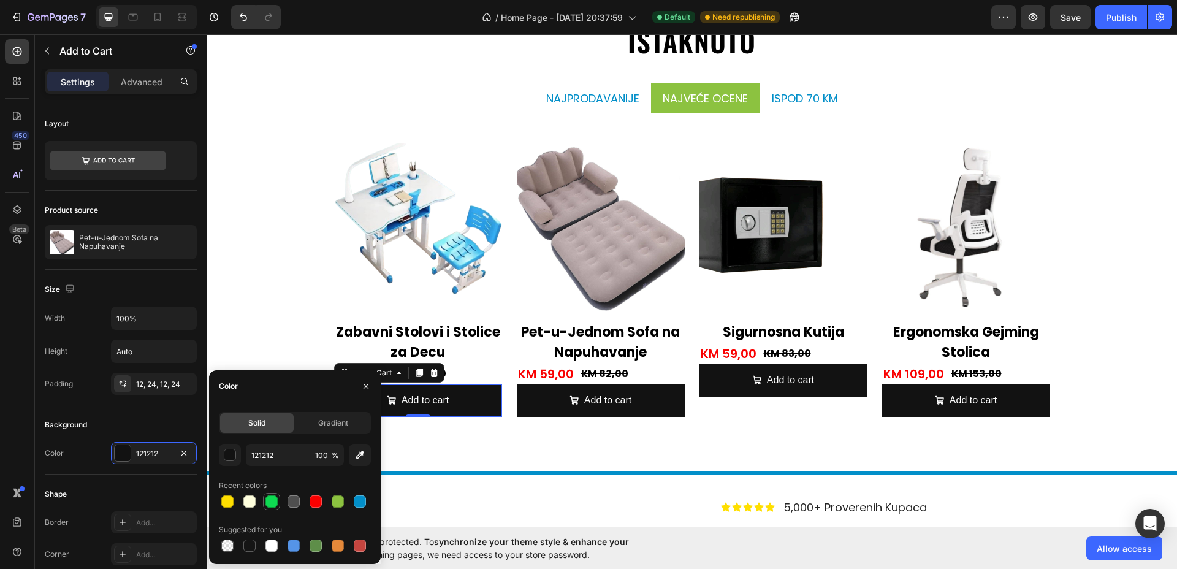
click at [274, 502] on div at bounding box center [272, 502] width 12 height 12
type input "0EDA52"
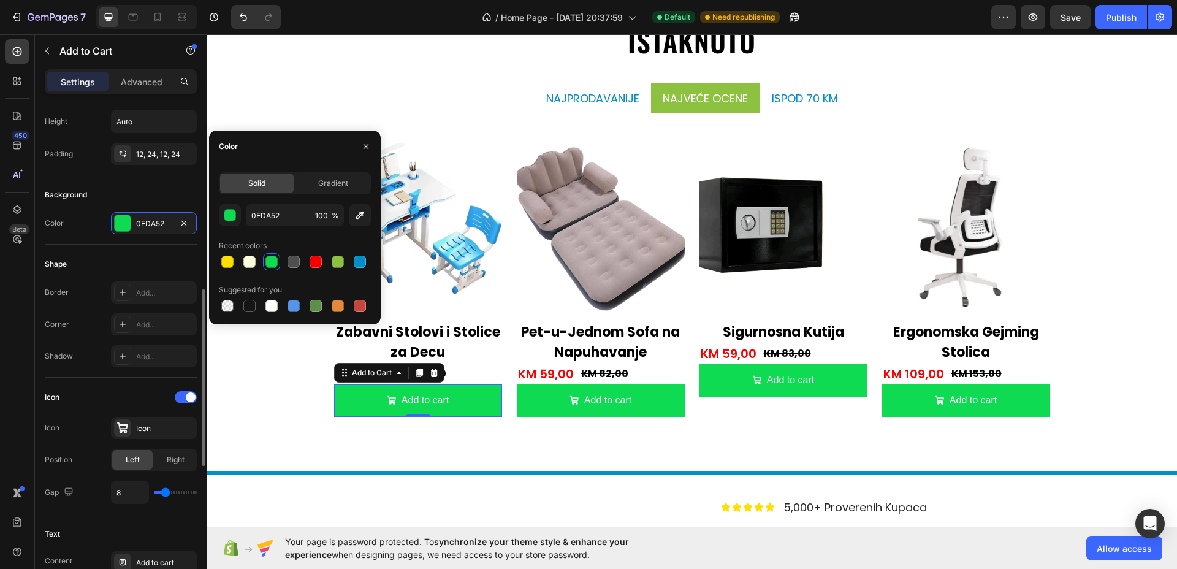
scroll to position [307, 0]
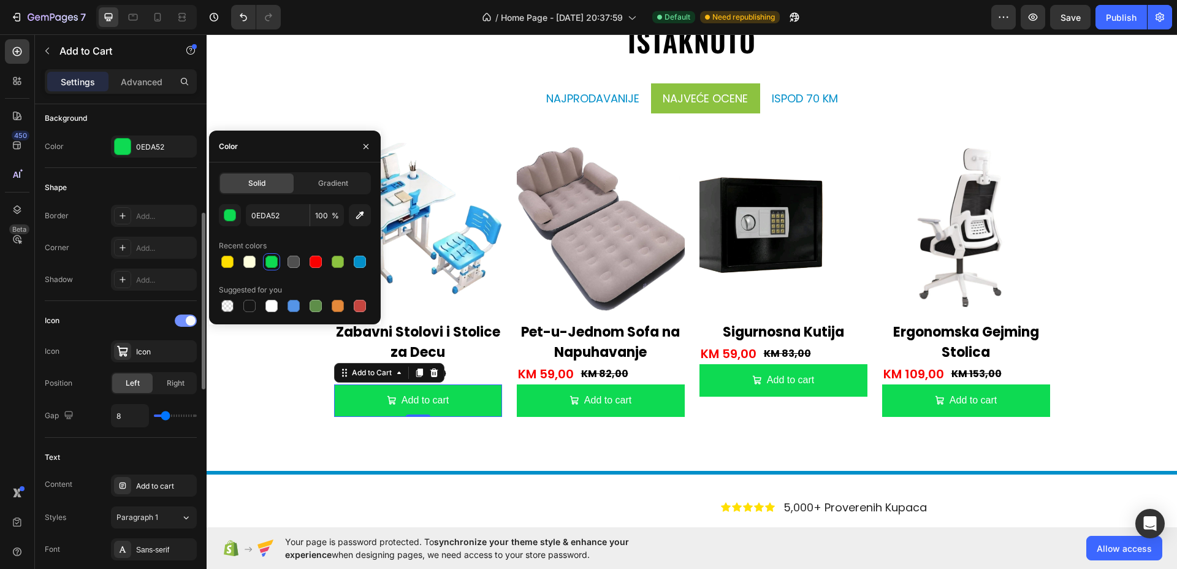
click at [183, 318] on div at bounding box center [186, 321] width 22 height 12
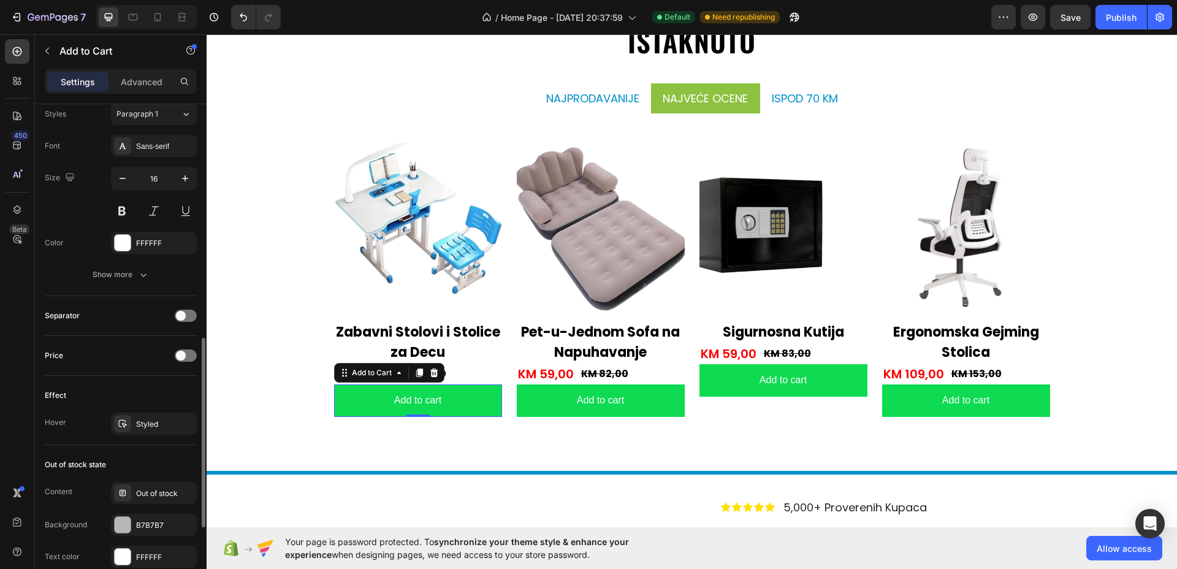
scroll to position [690, 0]
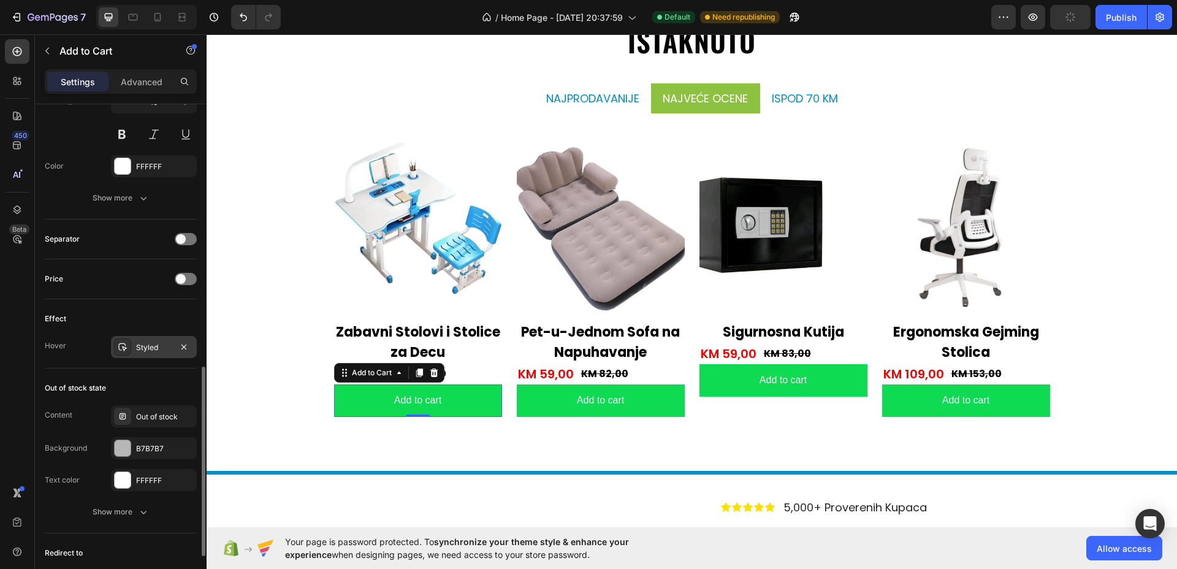
click at [163, 342] on div "Styled" at bounding box center [154, 347] width 36 height 11
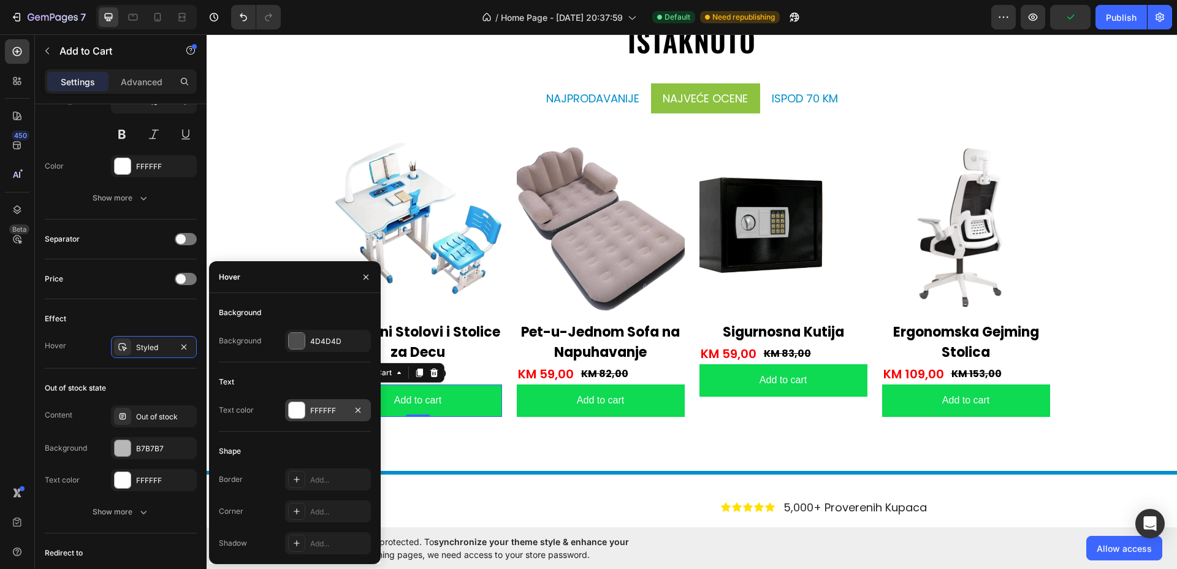
click at [287, 412] on div "FFFFFF" at bounding box center [328, 410] width 86 height 22
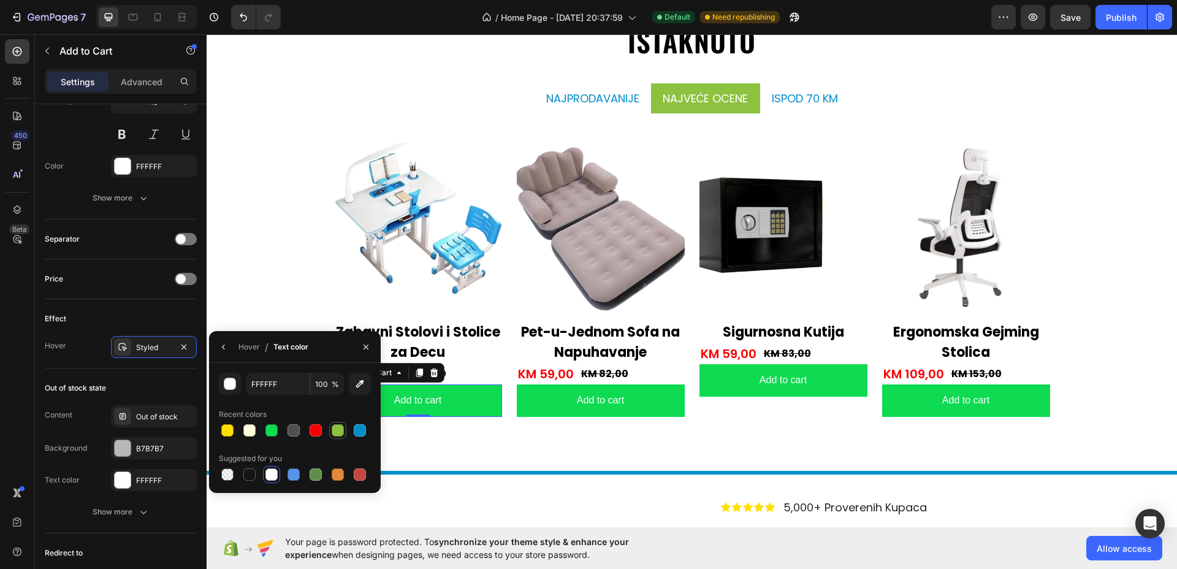
click at [336, 431] on div at bounding box center [338, 430] width 12 height 12
type input "8CC240"
click at [219, 342] on icon "button" at bounding box center [224, 347] width 10 height 10
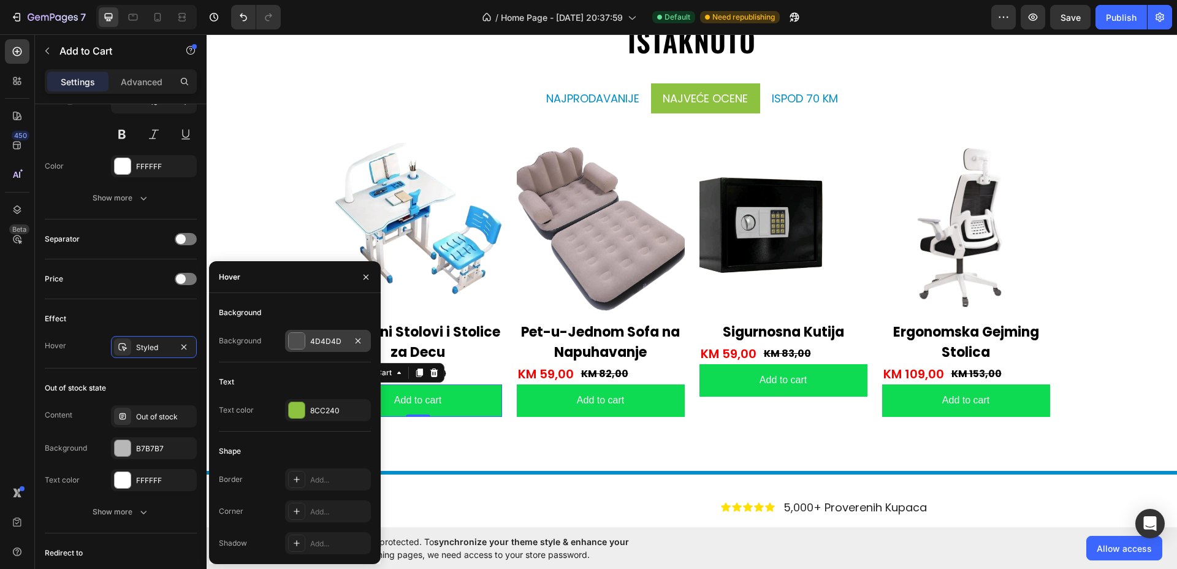
click at [296, 337] on div at bounding box center [297, 341] width 16 height 16
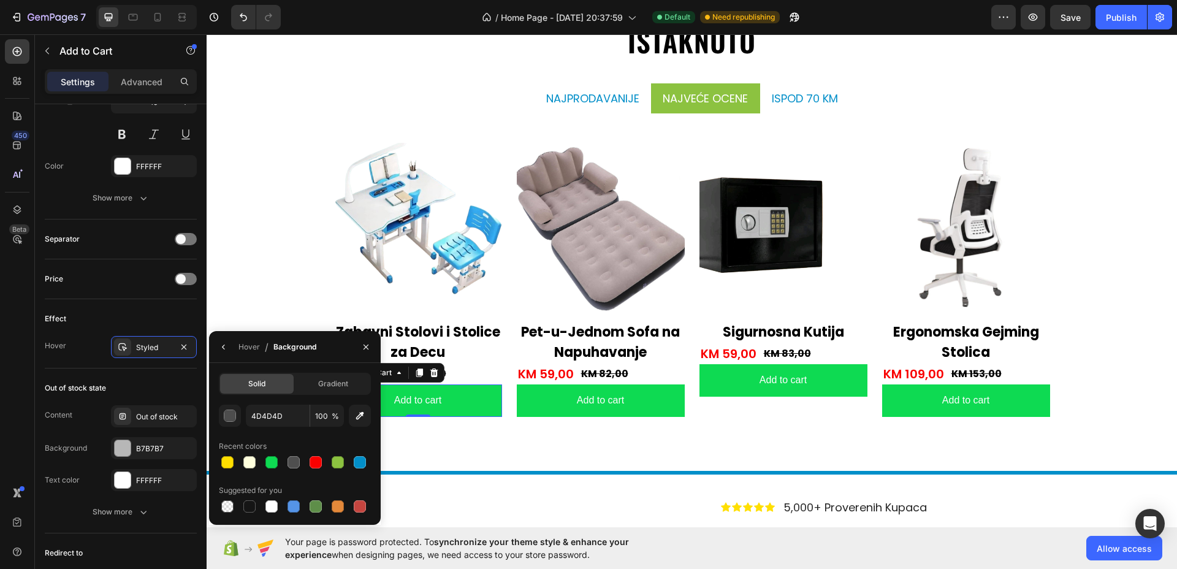
drag, startPoint x: 269, startPoint y: 504, endPoint x: 290, endPoint y: 492, distance: 24.7
click at [270, 504] on div at bounding box center [272, 506] width 12 height 12
type input "FFFFFF"
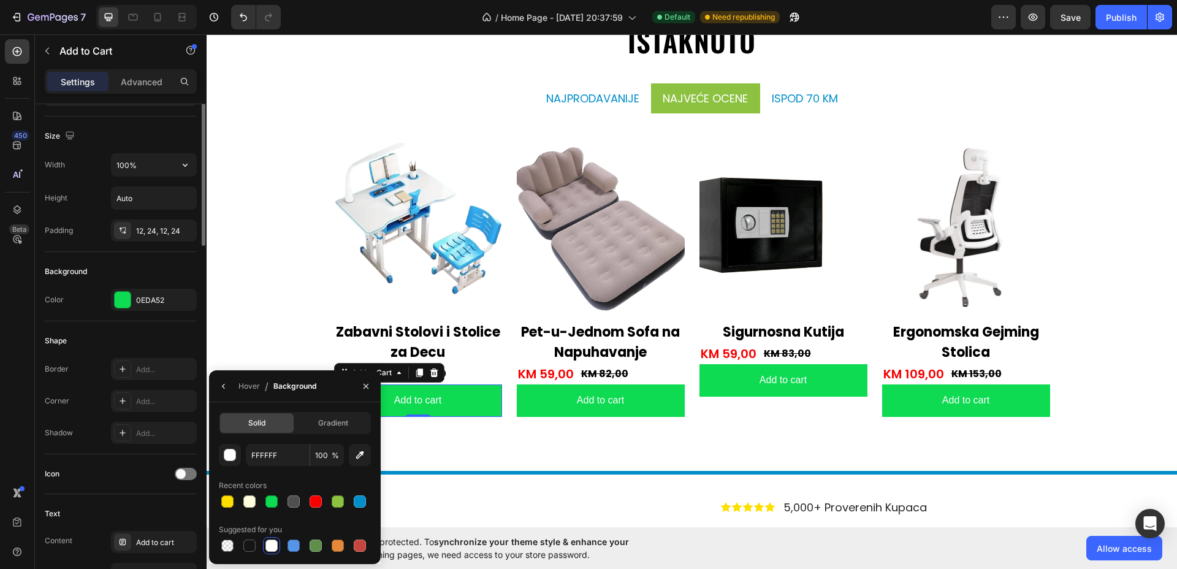
scroll to position [77, 0]
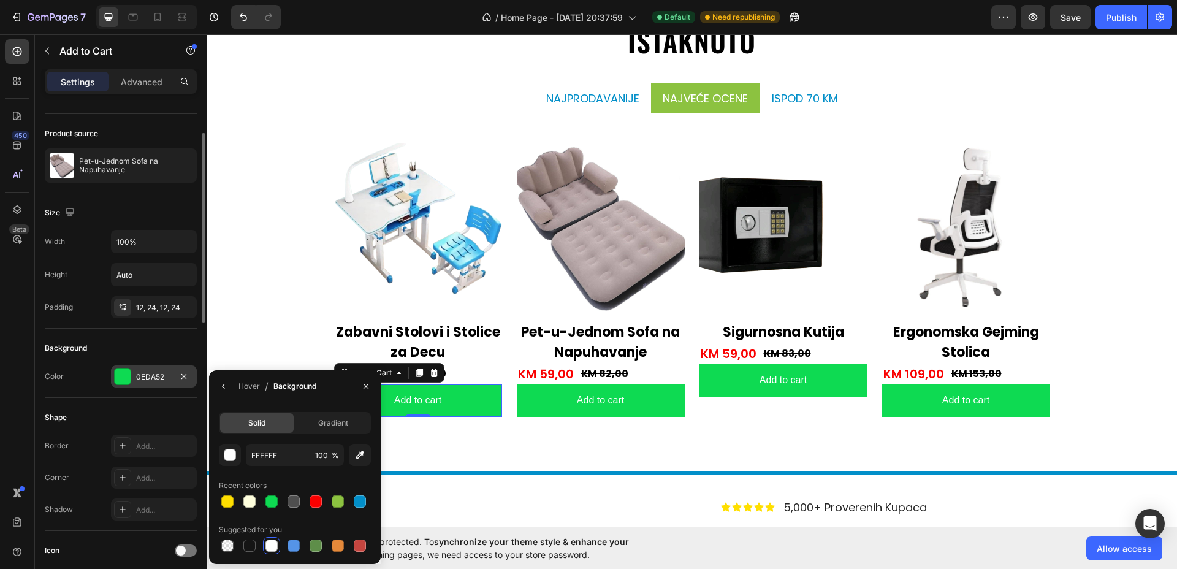
click at [124, 385] on div at bounding box center [122, 376] width 17 height 17
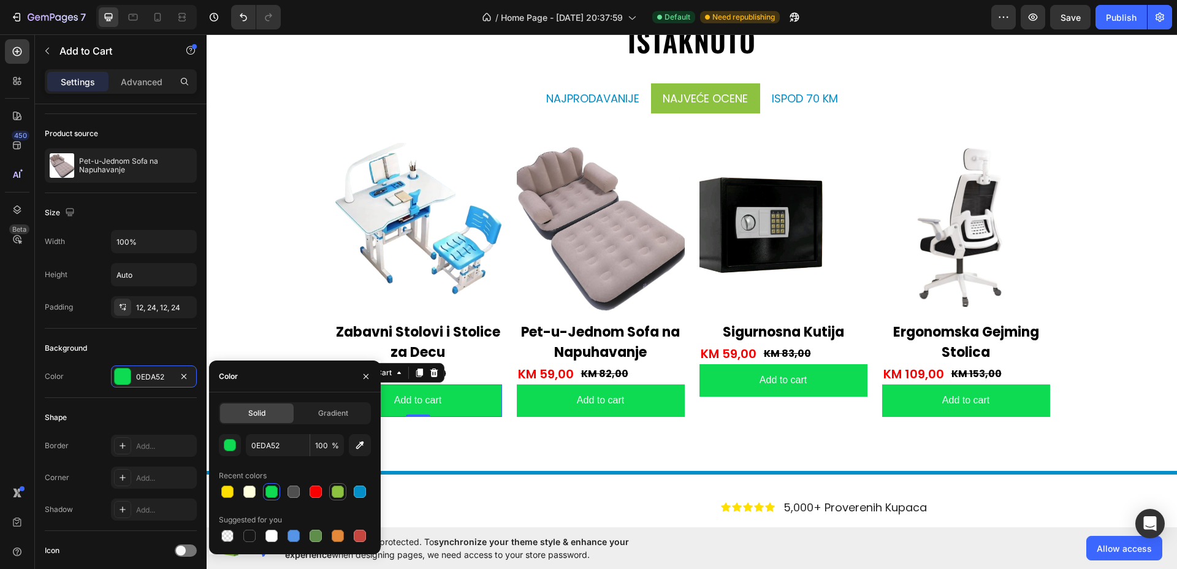
click at [338, 488] on div at bounding box center [338, 492] width 12 height 12
type input "8CC240"
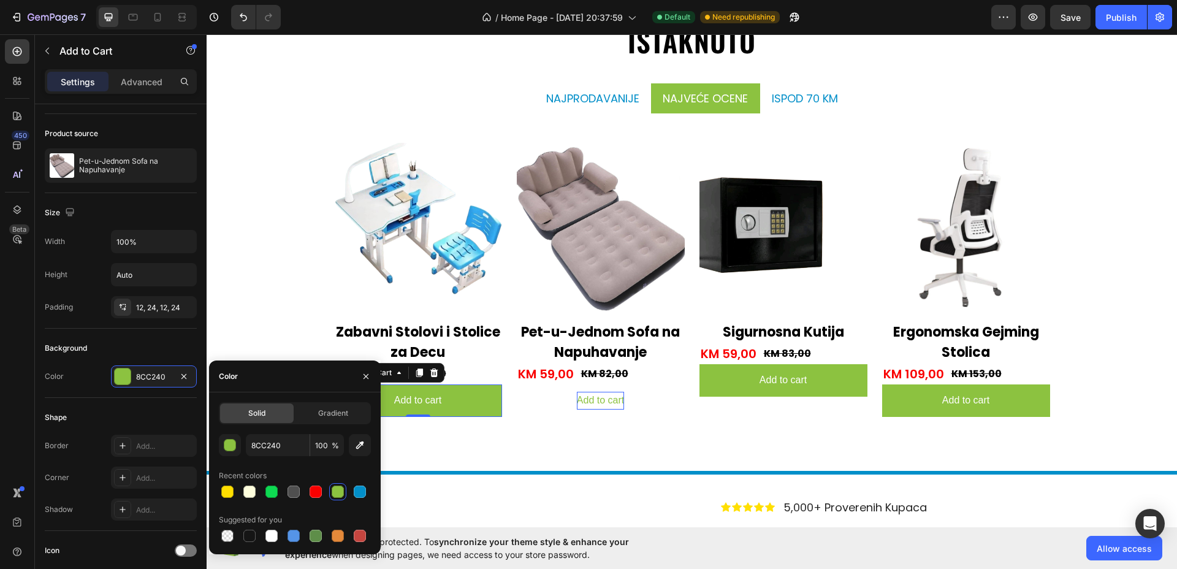
click at [442, 396] on div "Add to cart" at bounding box center [417, 401] width 47 height 18
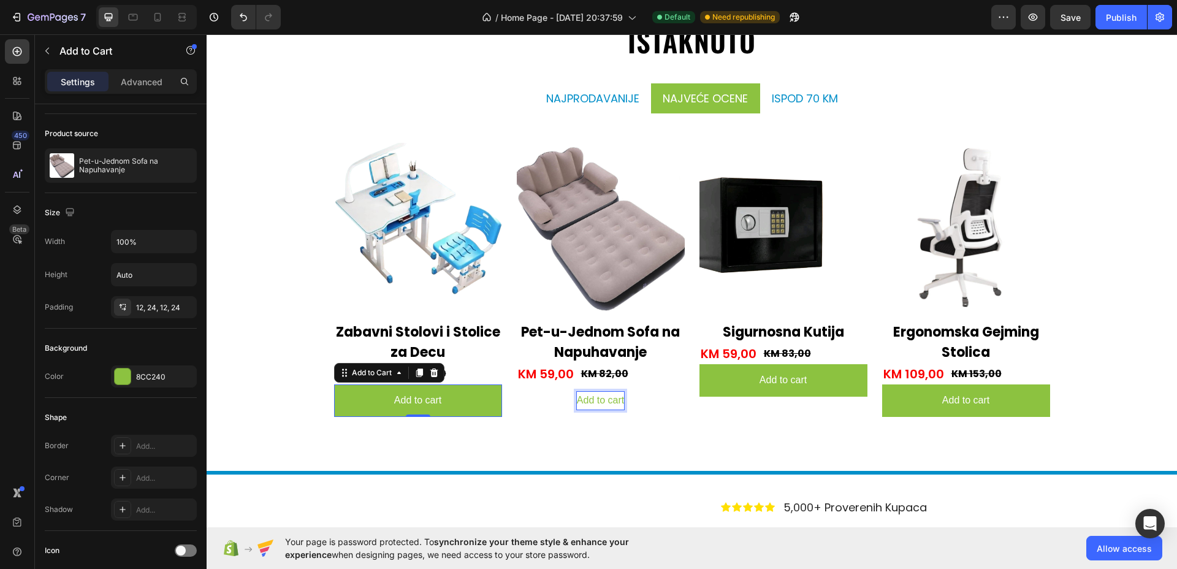
click at [594, 396] on p "Add to cart" at bounding box center [600, 401] width 47 height 18
click at [334, 385] on button "DODAJ" at bounding box center [418, 401] width 168 height 33
click at [334, 385] on button "DODAJ U" at bounding box center [418, 401] width 168 height 33
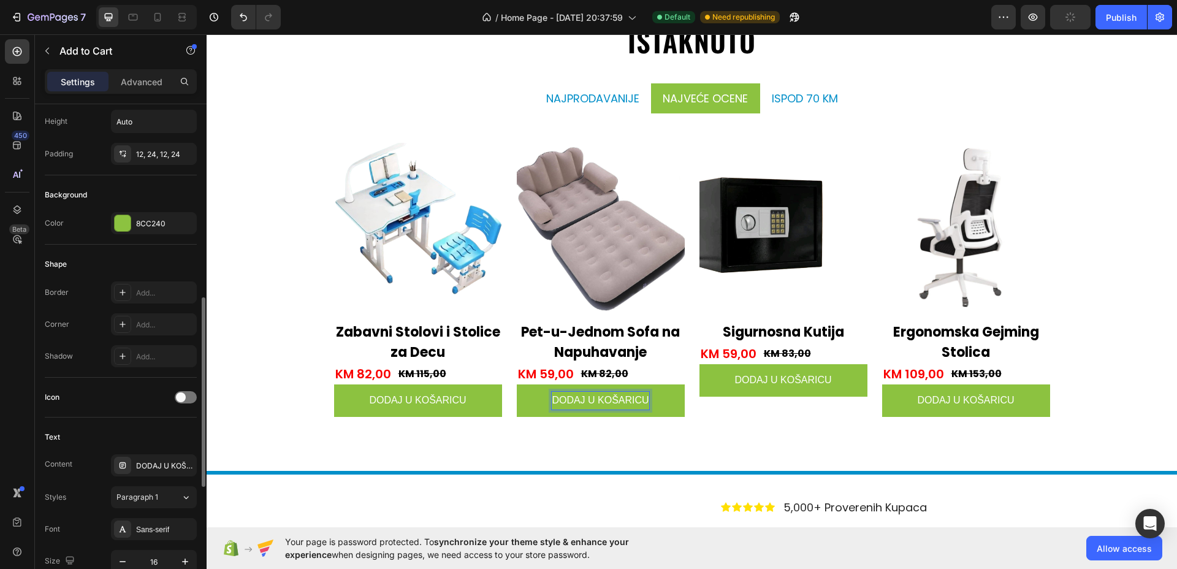
scroll to position [383, 0]
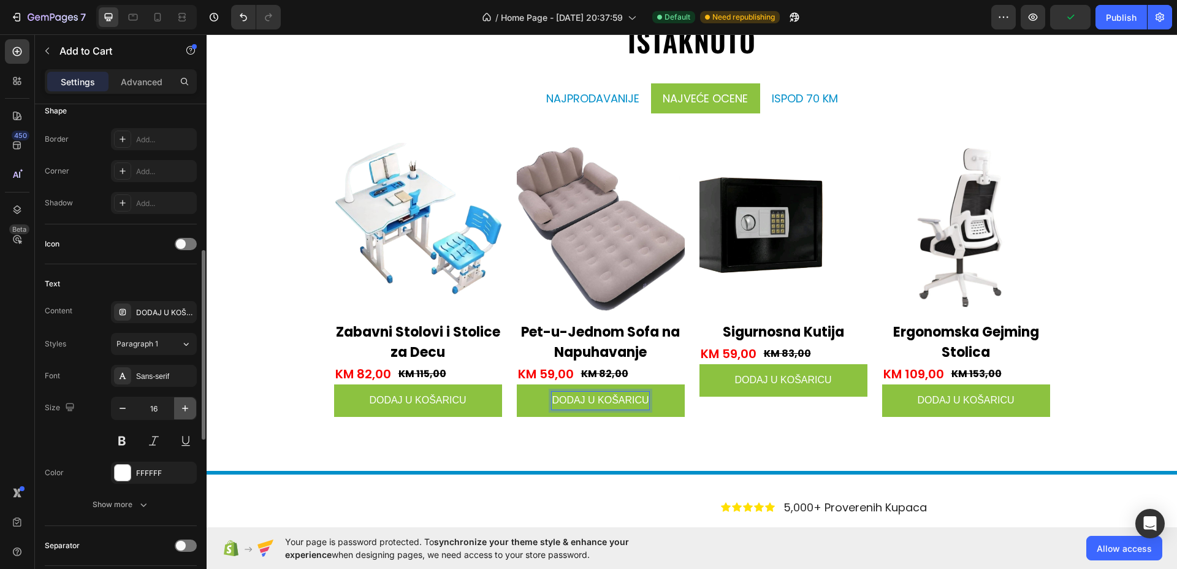
click at [185, 408] on icon "button" at bounding box center [185, 408] width 6 height 6
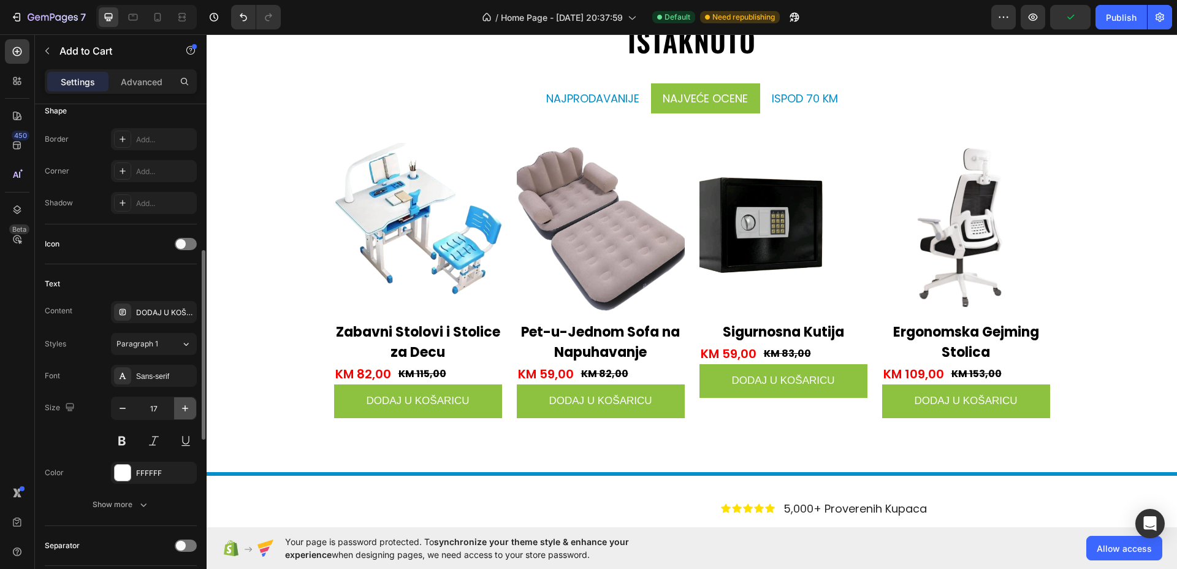
click at [185, 408] on icon "button" at bounding box center [185, 408] width 6 height 6
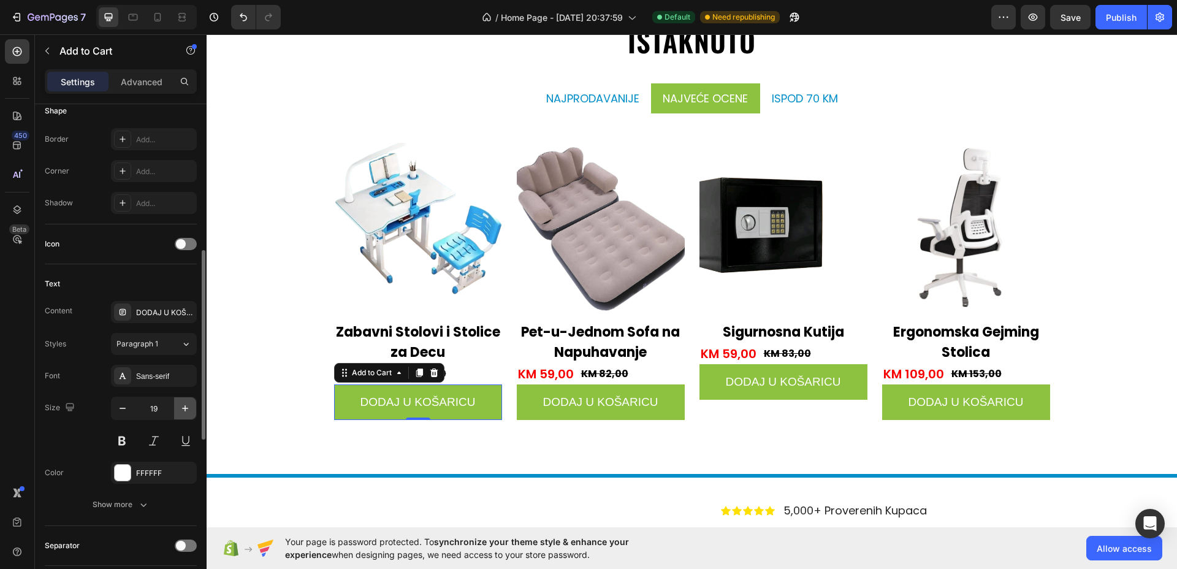
click at [183, 403] on icon "button" at bounding box center [185, 408] width 12 height 12
type input "20"
click at [171, 374] on div "Sans-serif" at bounding box center [165, 376] width 58 height 11
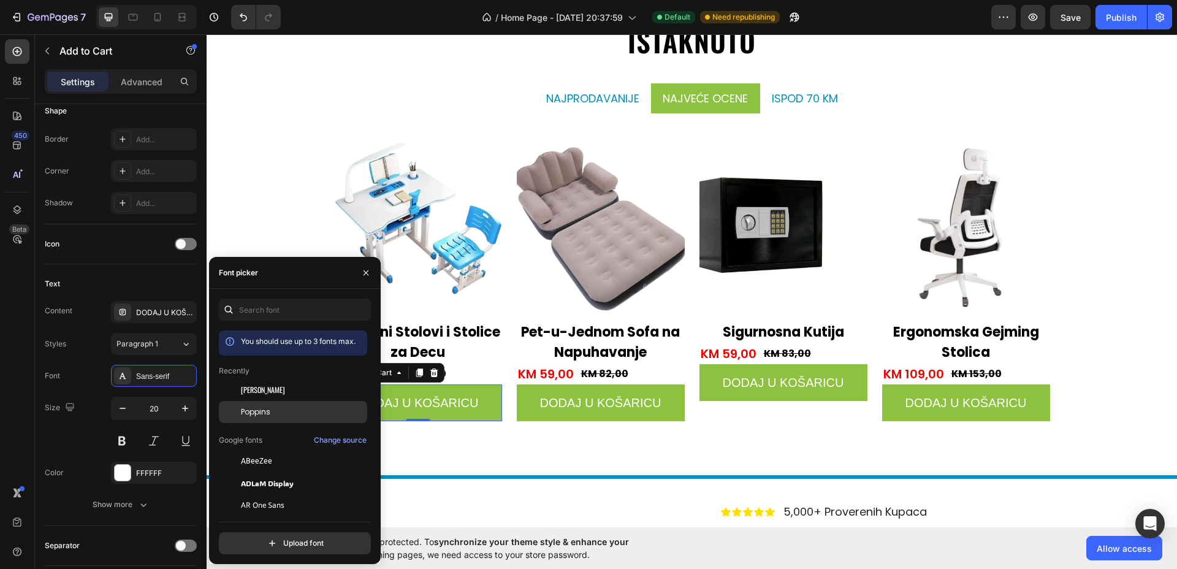
click at [266, 407] on span "Poppins" at bounding box center [255, 412] width 29 height 11
click at [115, 438] on button at bounding box center [122, 441] width 22 height 22
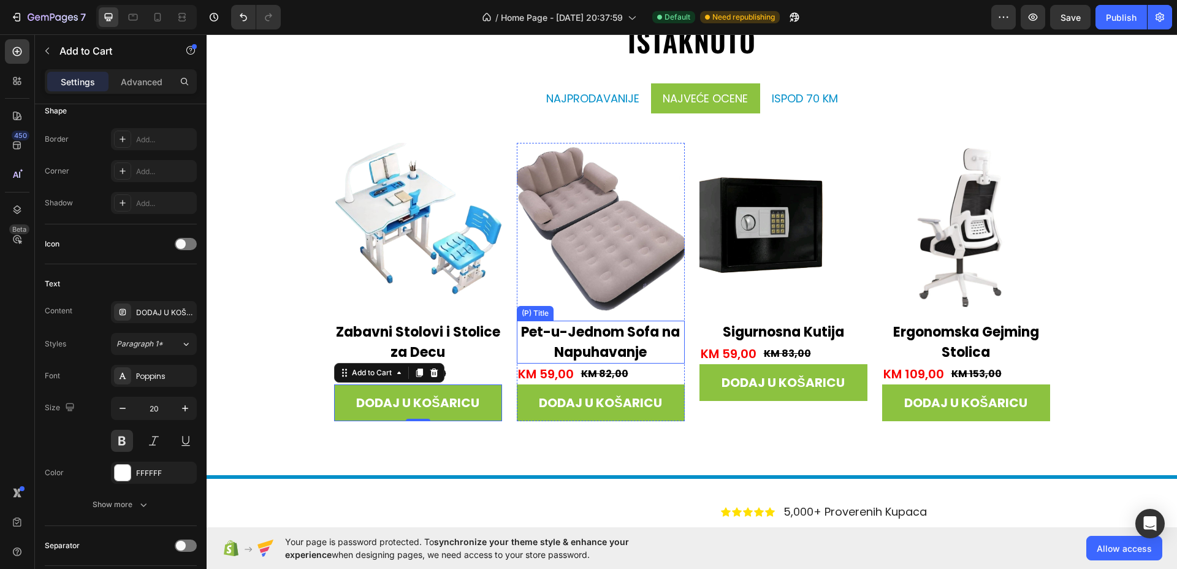
click at [502, 334] on h2 "Pet-u-Jednom Sofa na Napuhavanje" at bounding box center [418, 342] width 168 height 43
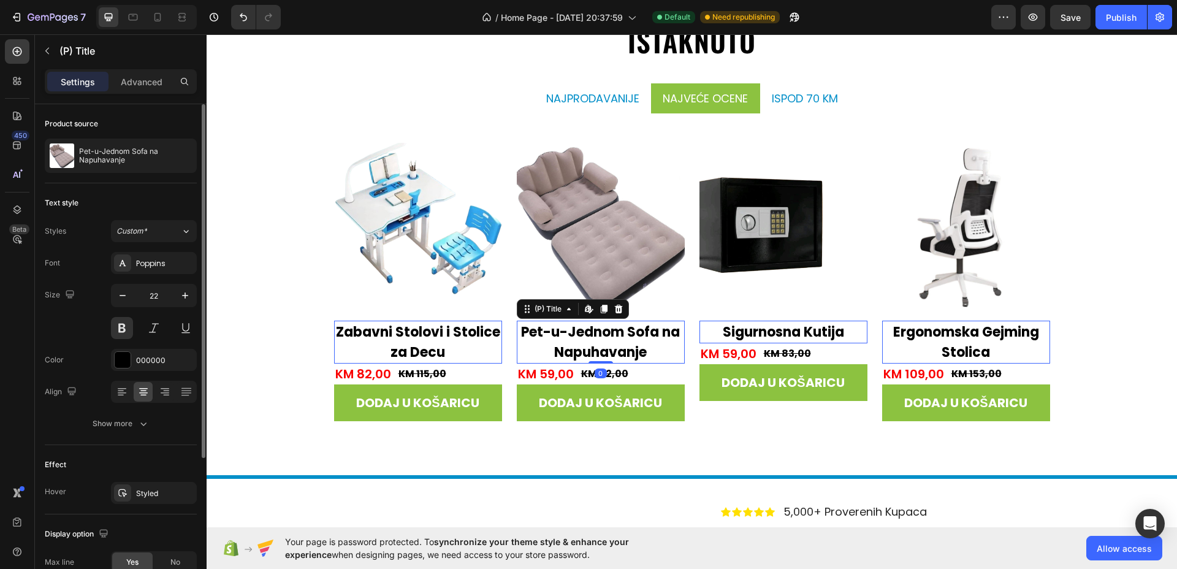
scroll to position [205, 0]
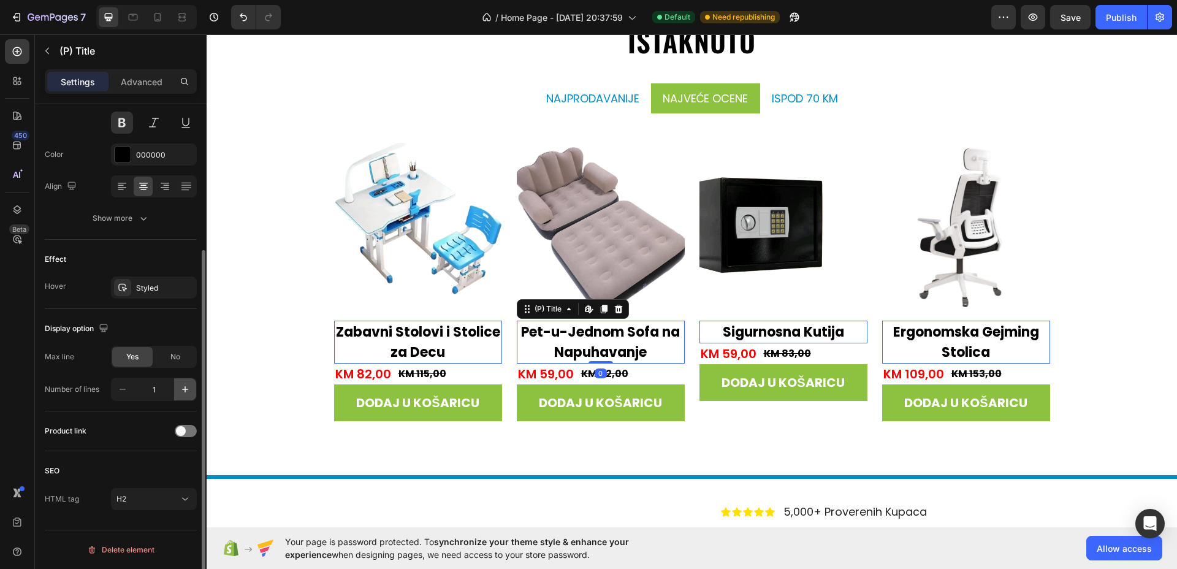
click at [180, 385] on icon "button" at bounding box center [185, 389] width 12 height 12
click at [128, 388] on icon "button" at bounding box center [123, 389] width 12 height 12
type input "1"
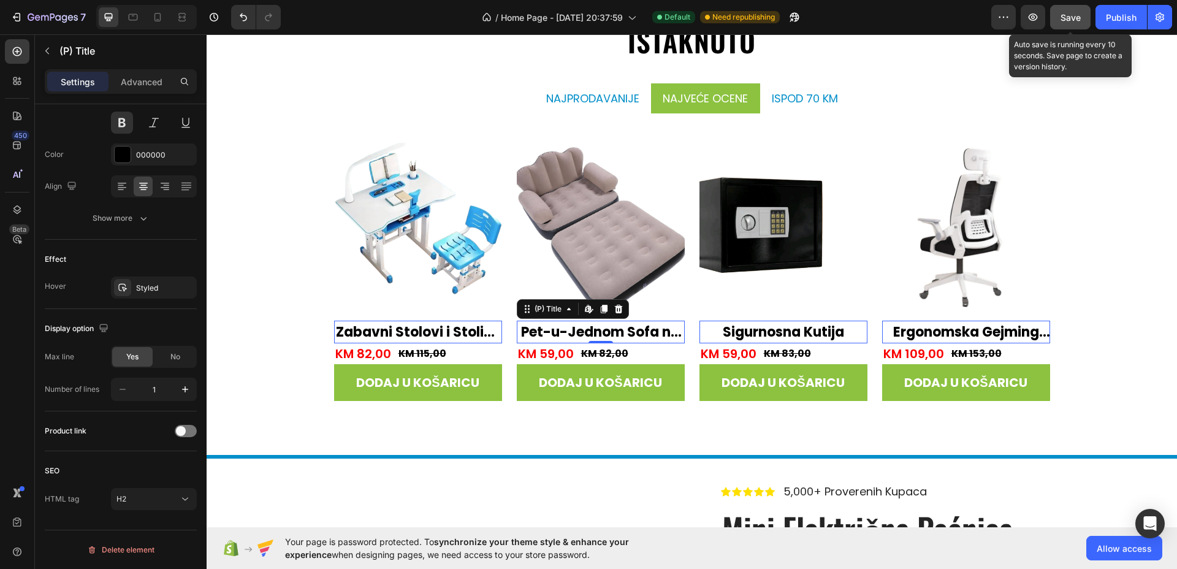
click at [1082, 18] on button "Save" at bounding box center [1071, 17] width 40 height 25
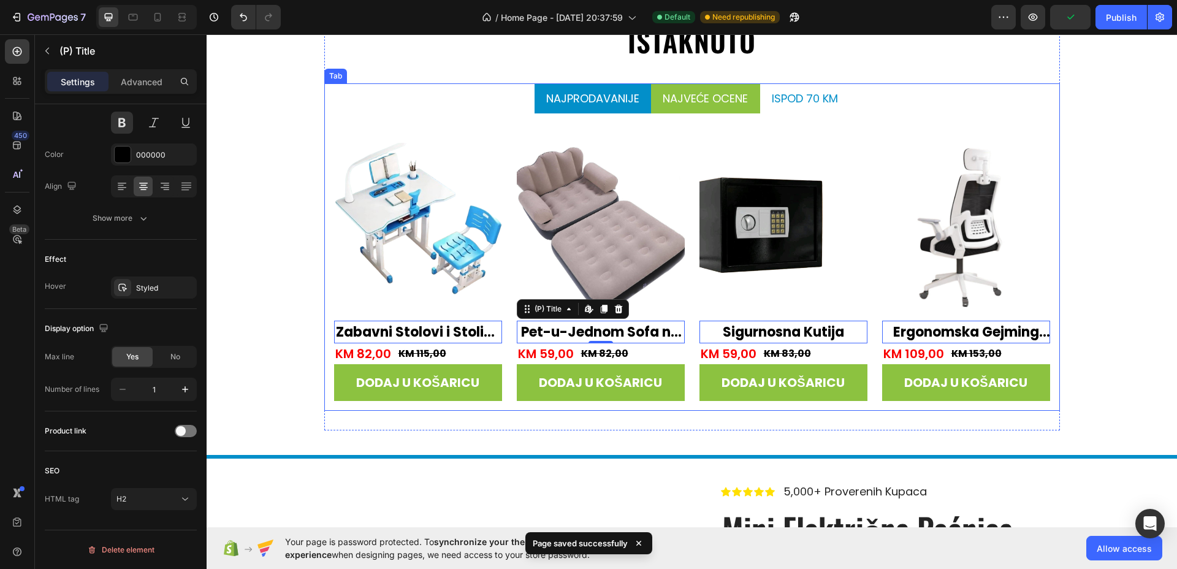
click at [607, 87] on li "Najprodavanije" at bounding box center [593, 98] width 117 height 30
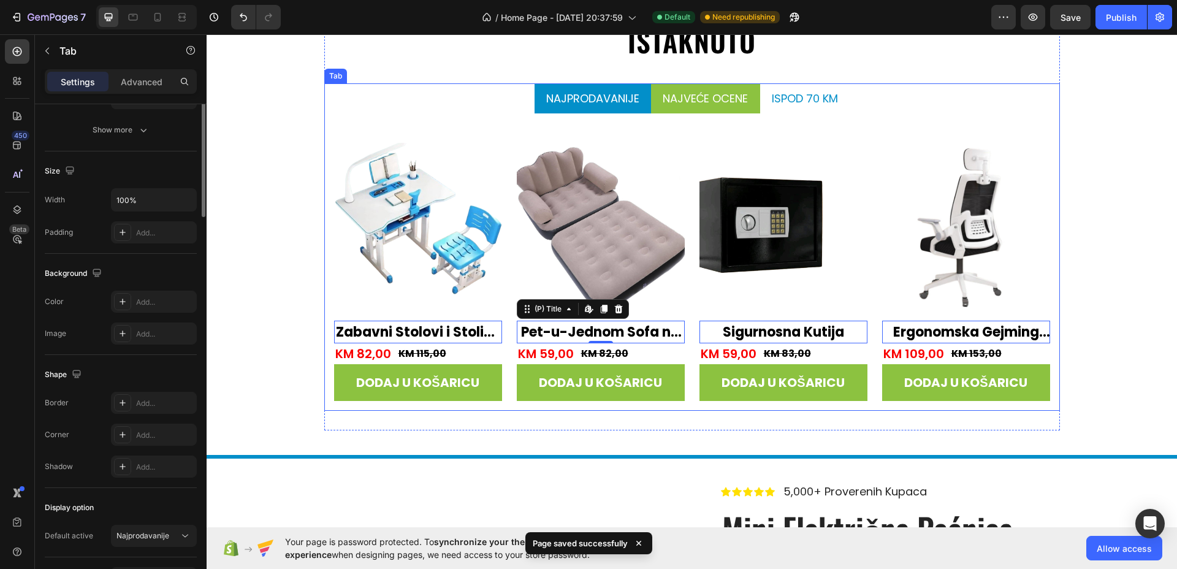
scroll to position [0, 0]
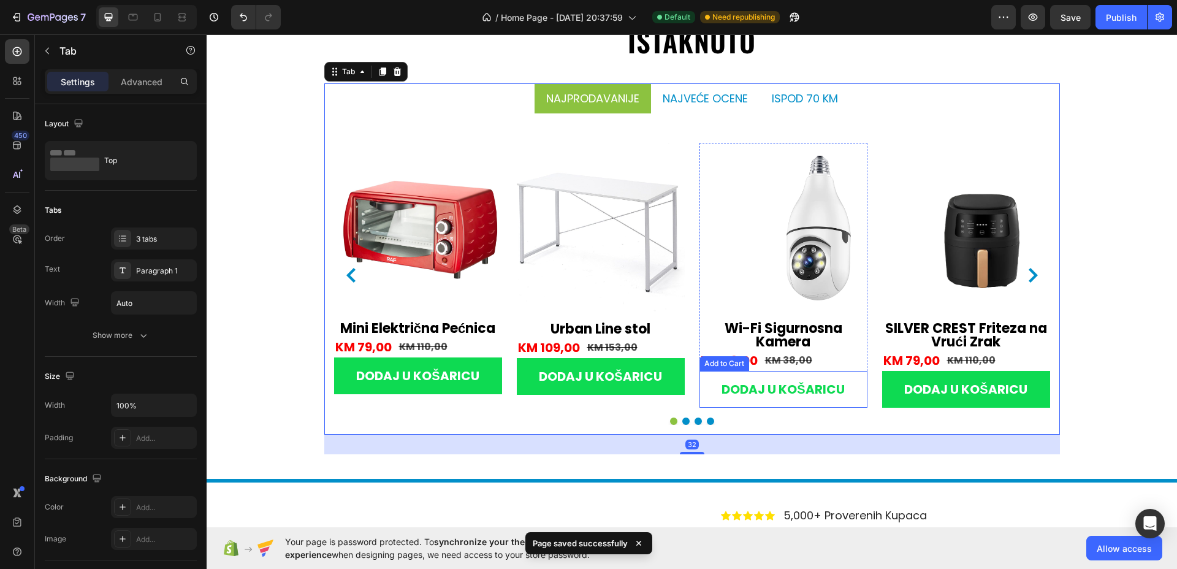
click at [502, 375] on button "DODAJ U KOŠARICU" at bounding box center [418, 376] width 168 height 37
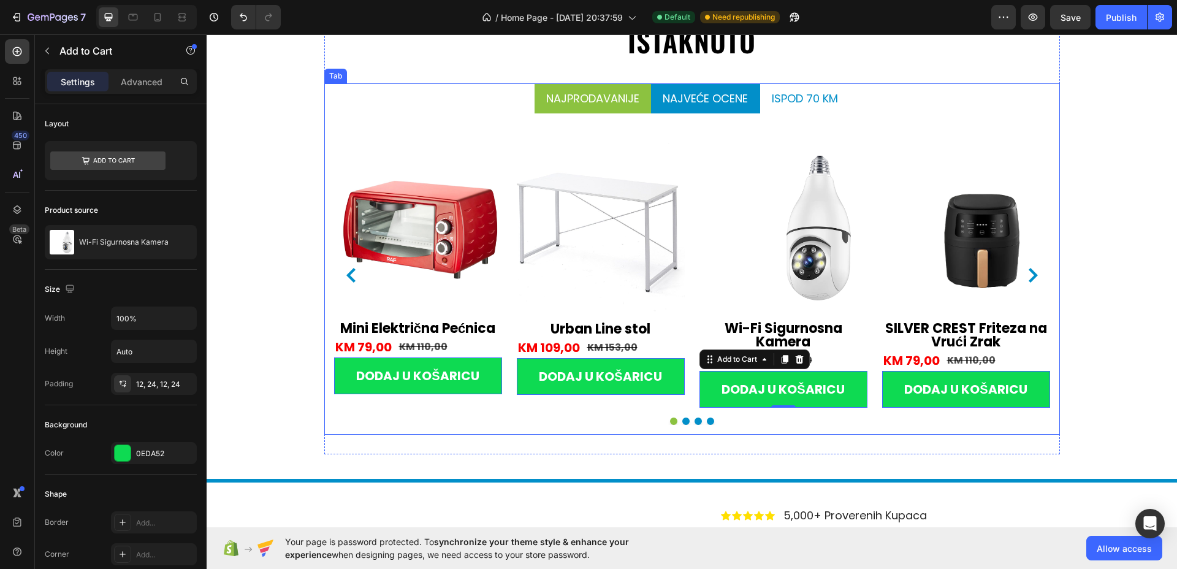
click at [736, 85] on li "najveće ocene" at bounding box center [705, 98] width 109 height 30
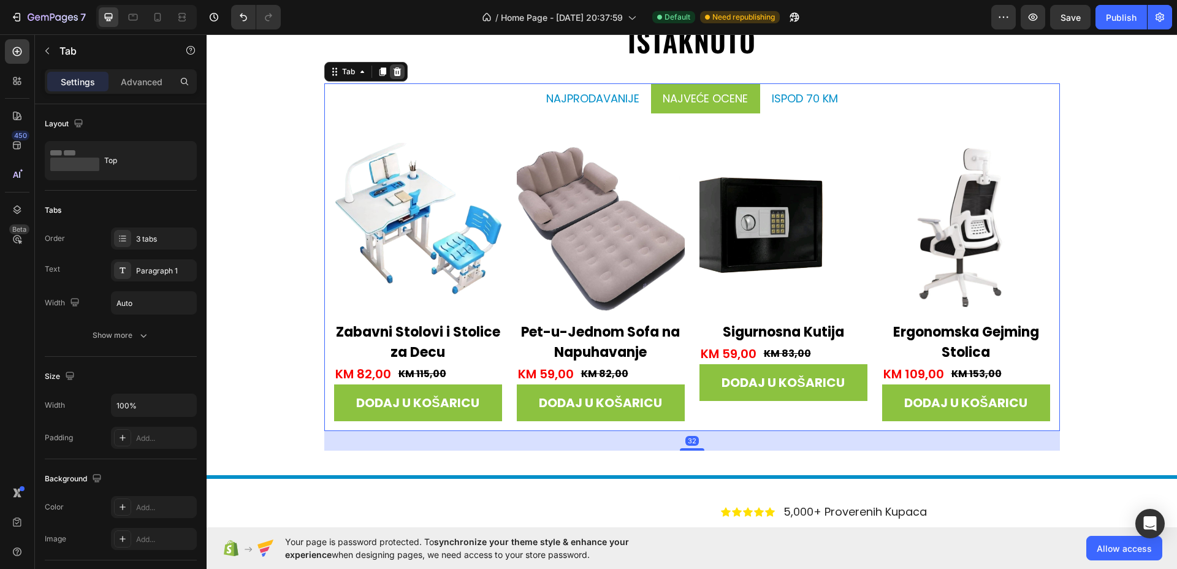
click at [393, 69] on icon at bounding box center [397, 71] width 8 height 9
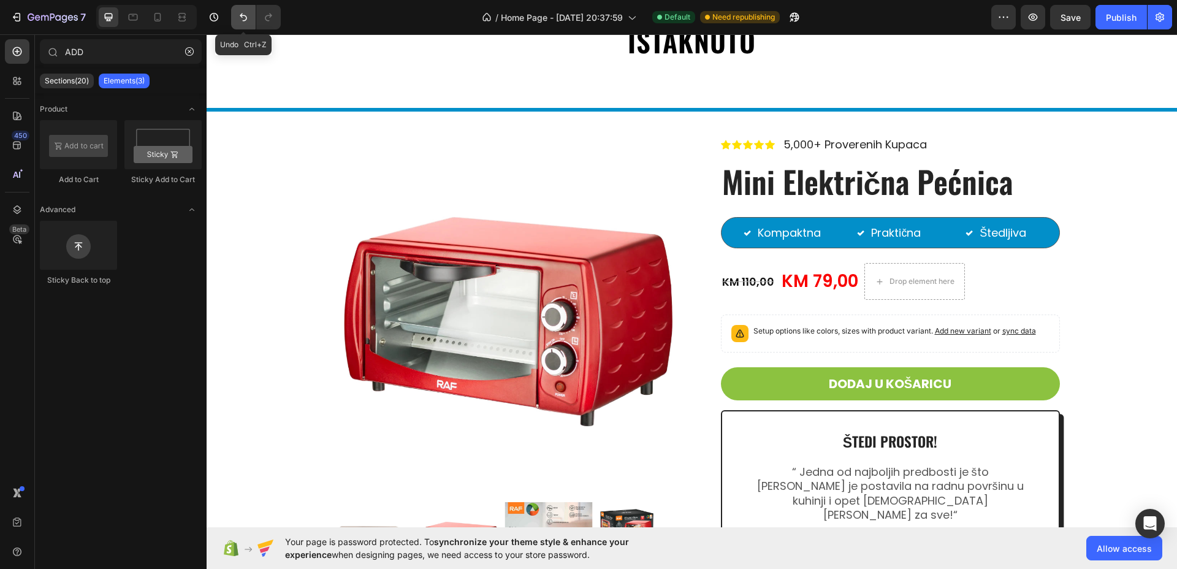
click at [250, 18] on button "Undo/Redo" at bounding box center [243, 17] width 25 height 25
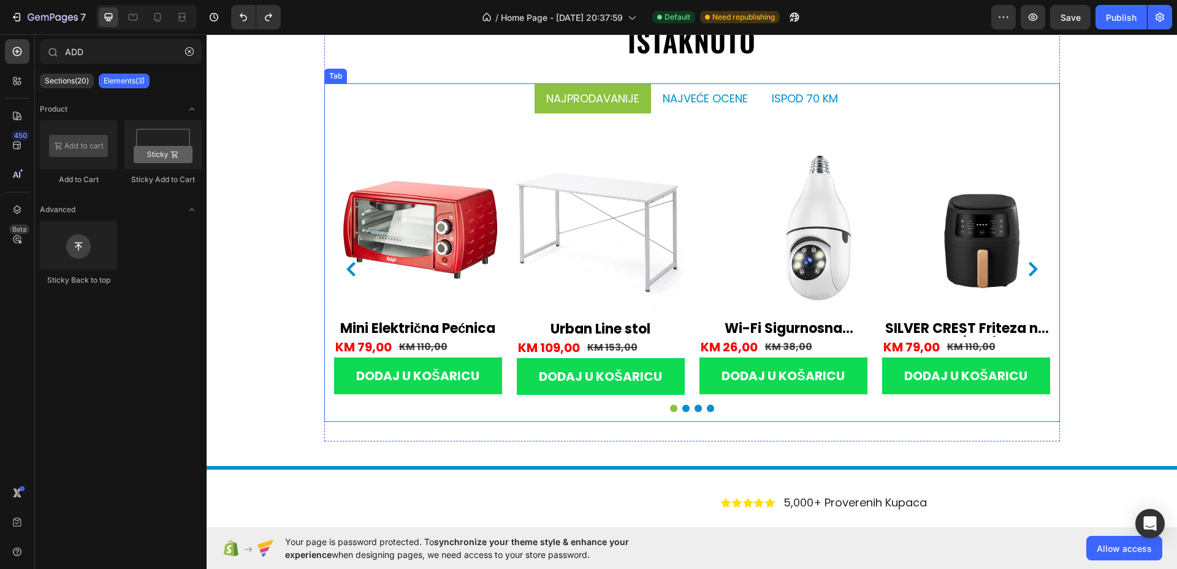
click at [856, 94] on ul "Najprodavanije najveće ocene ispod 70 KM" at bounding box center [692, 98] width 736 height 30
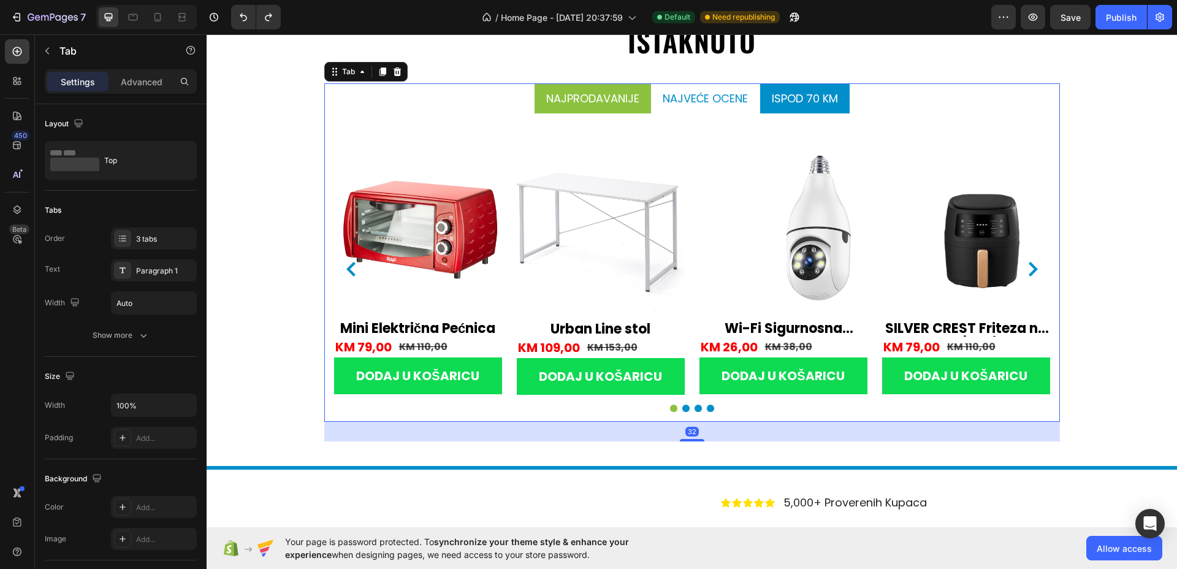
click at [760, 96] on li "ispod 70 KM" at bounding box center [805, 98] width 90 height 30
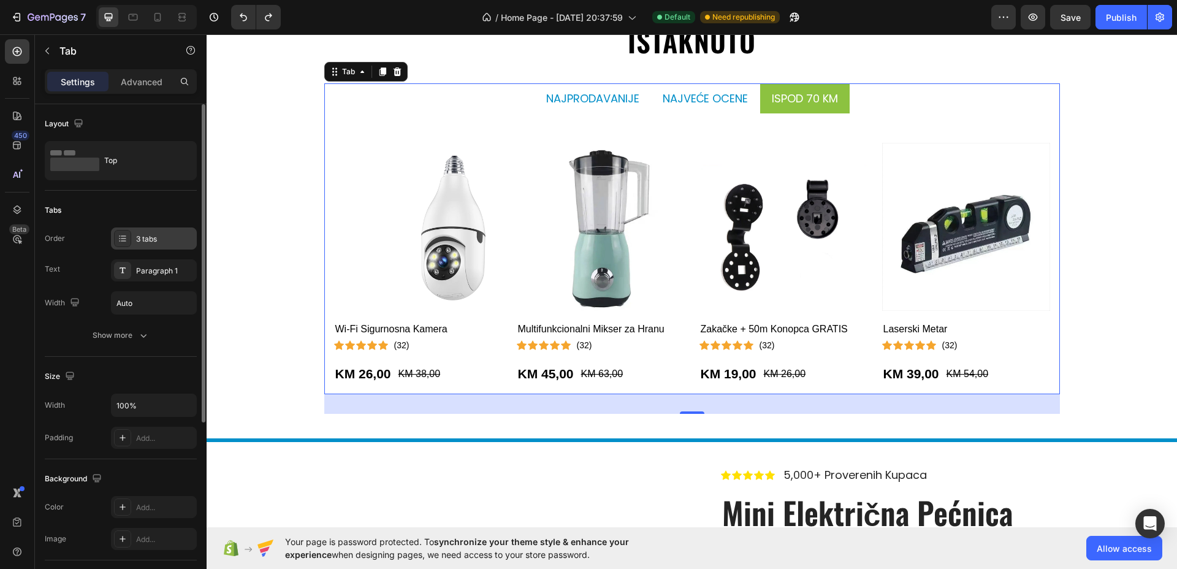
click at [155, 239] on div "3 tabs" at bounding box center [165, 239] width 58 height 11
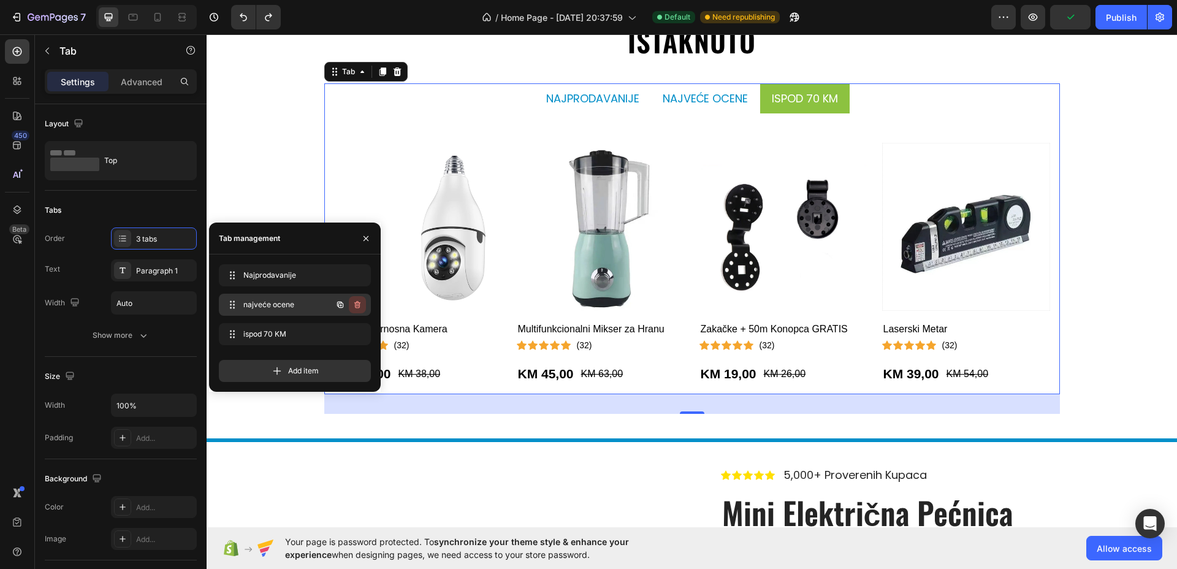
click at [359, 304] on icon "button" at bounding box center [358, 305] width 10 height 10
click at [359, 304] on div "Delete" at bounding box center [349, 304] width 23 height 11
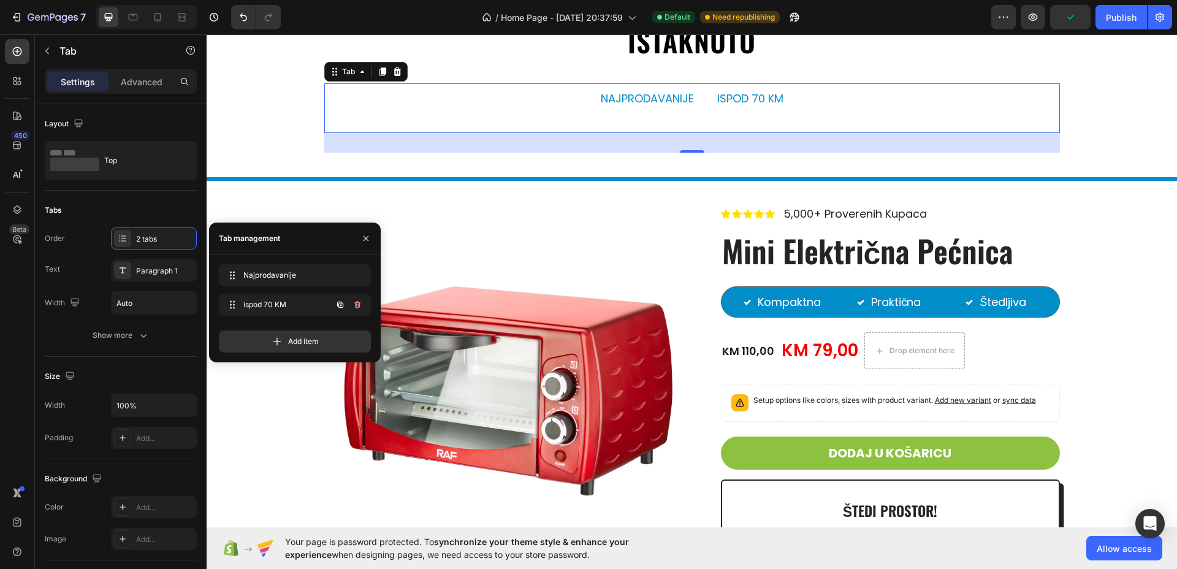
click at [358, 304] on icon "button" at bounding box center [358, 305] width 1 height 3
click at [358, 304] on div "Delete" at bounding box center [349, 304] width 23 height 11
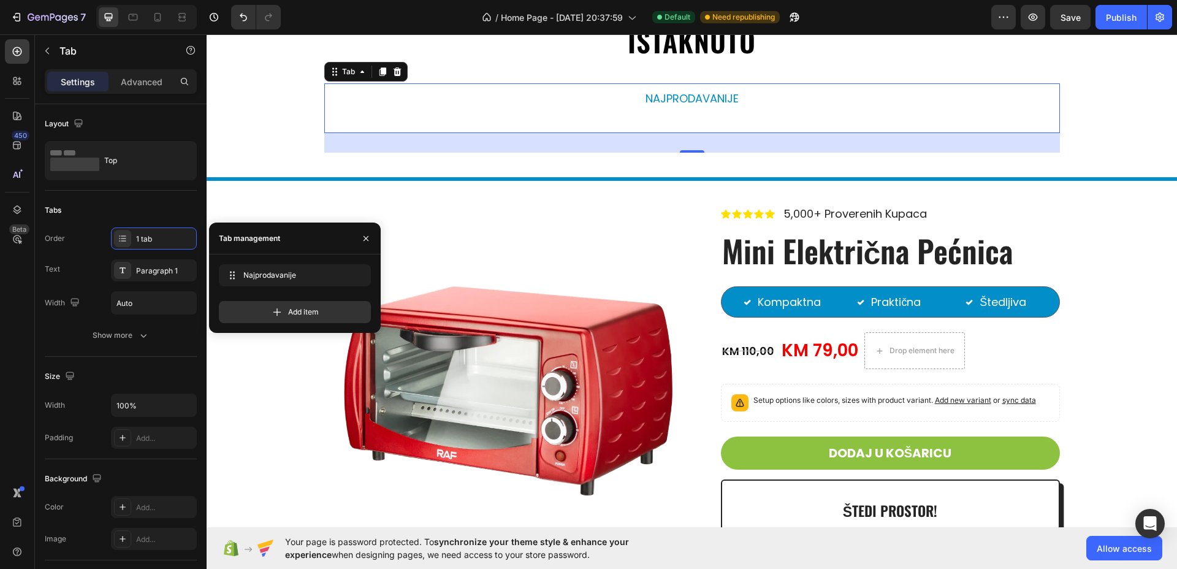
click at [831, 94] on ul "Najprodavanije" at bounding box center [692, 98] width 736 height 30
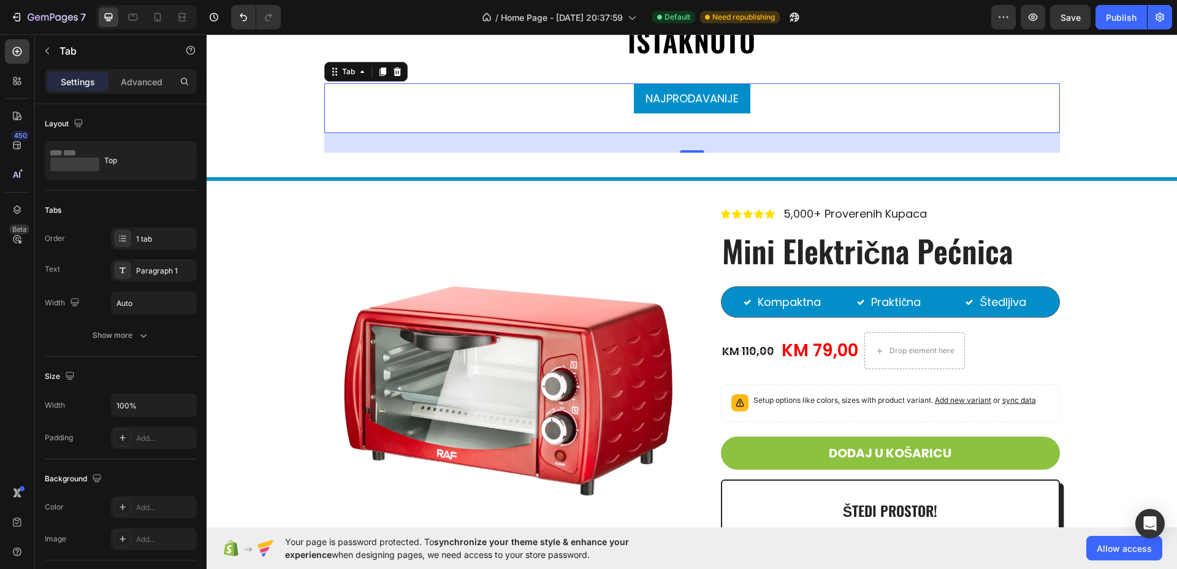
click at [722, 101] on p "Najprodavanije" at bounding box center [692, 98] width 93 height 17
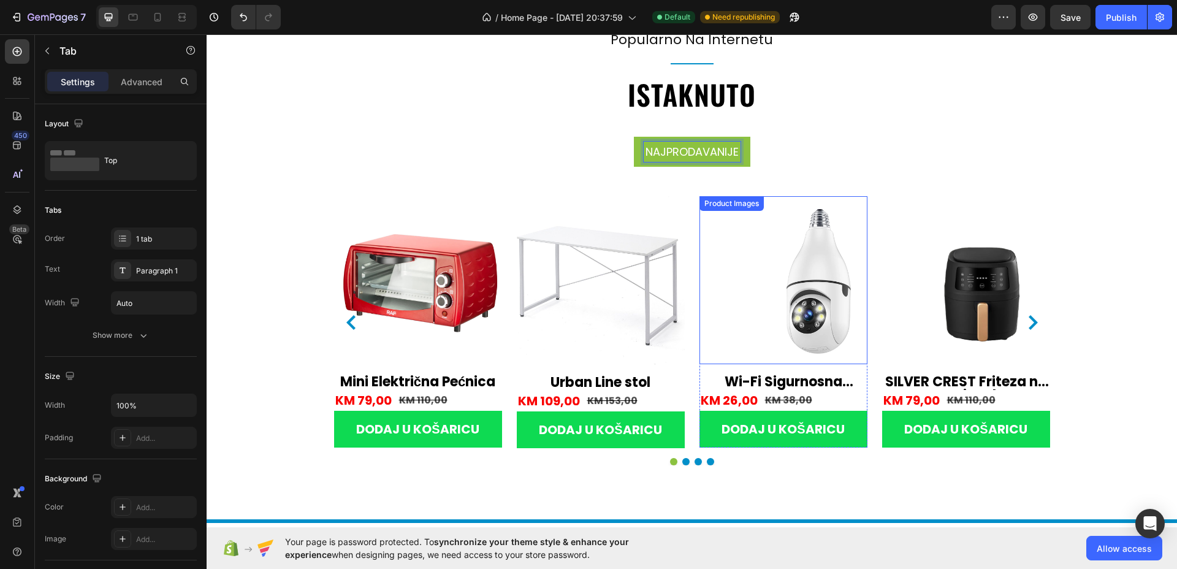
scroll to position [1635, 0]
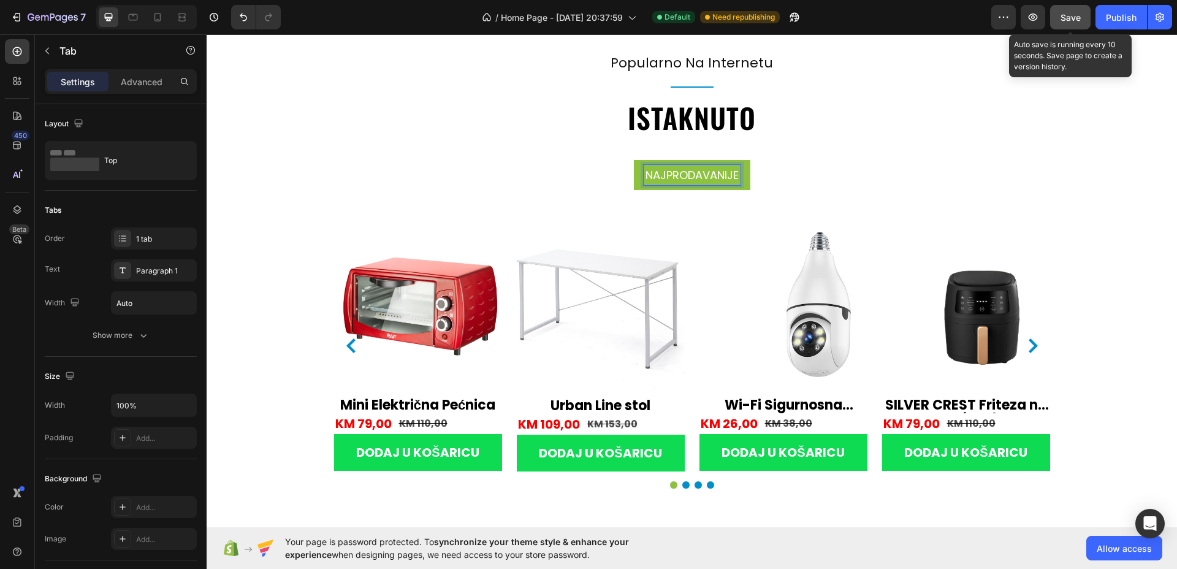
click at [1068, 24] on button "Save" at bounding box center [1071, 17] width 40 height 25
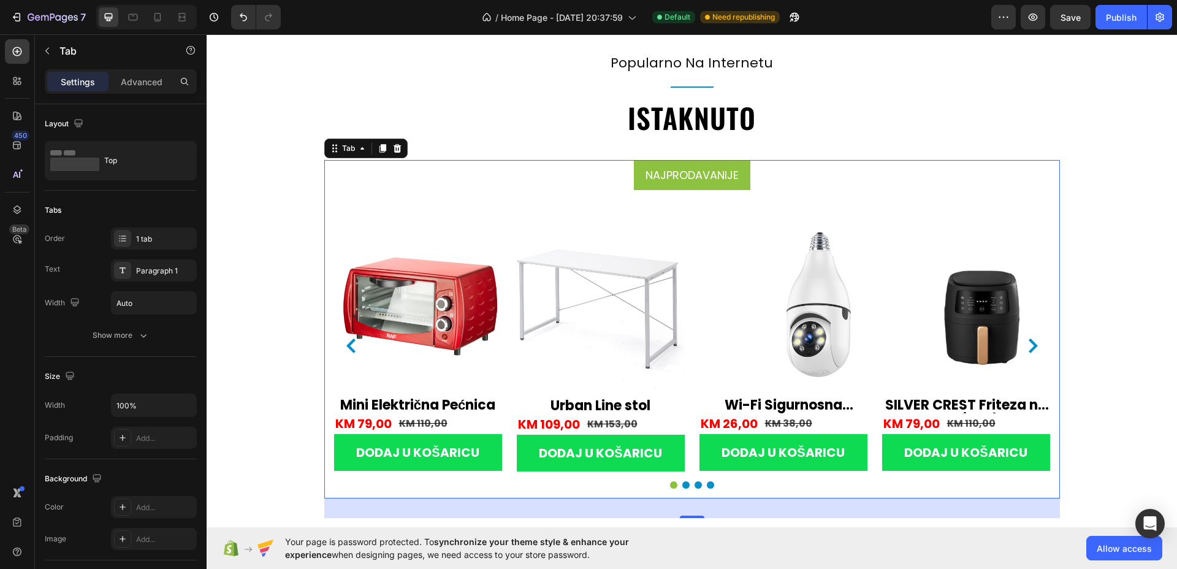
click at [737, 166] on li "Najprodavanije" at bounding box center [692, 175] width 117 height 30
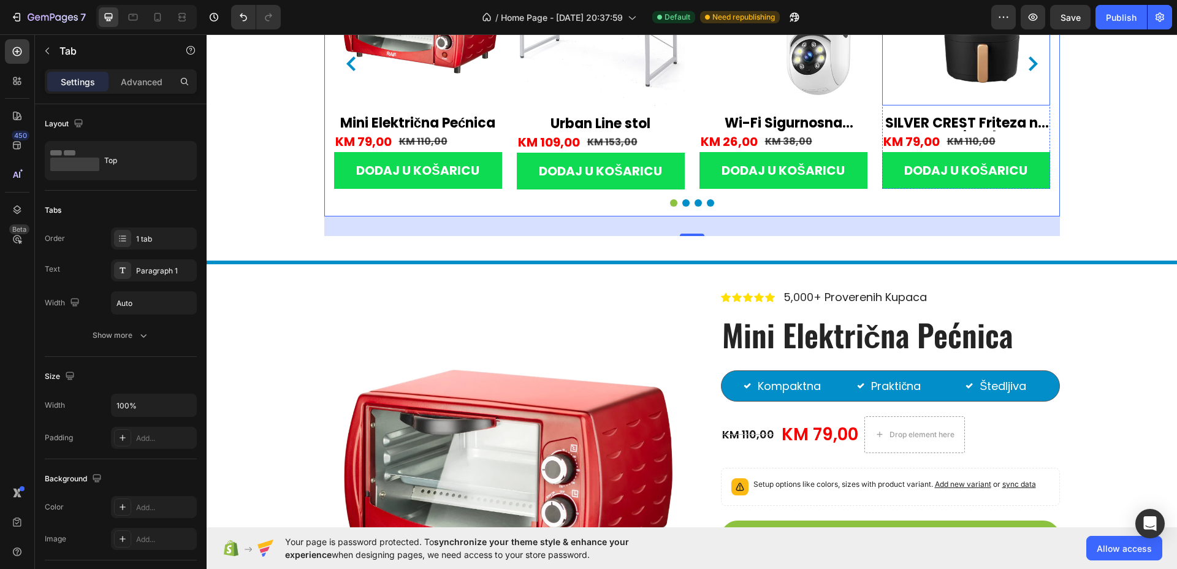
scroll to position [1405, 0]
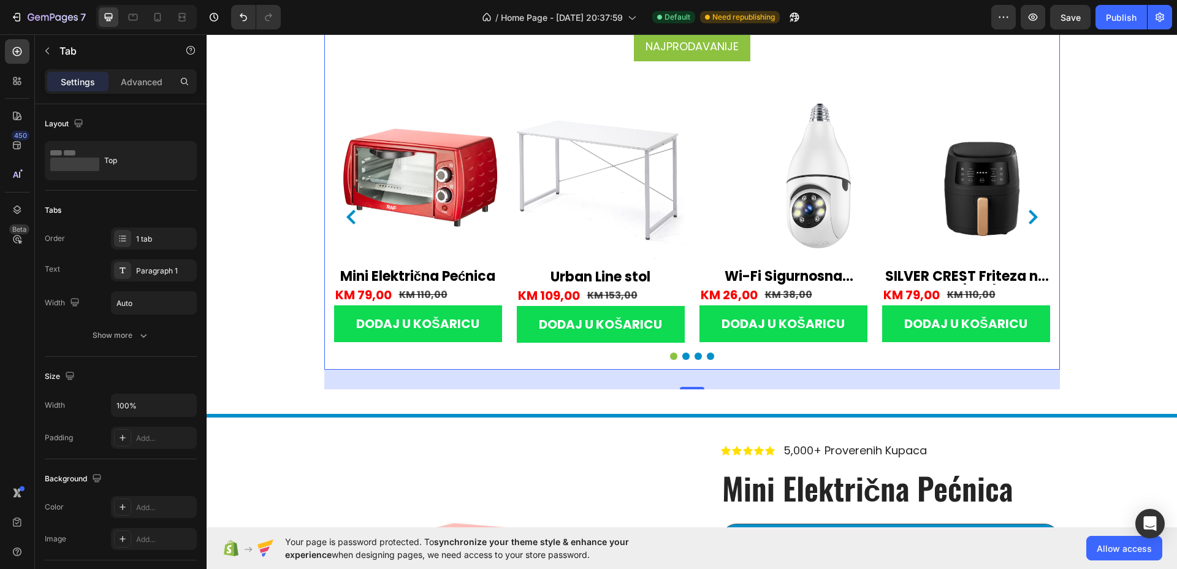
click at [341, 45] on ul "Najprodavanije" at bounding box center [692, 46] width 736 height 30
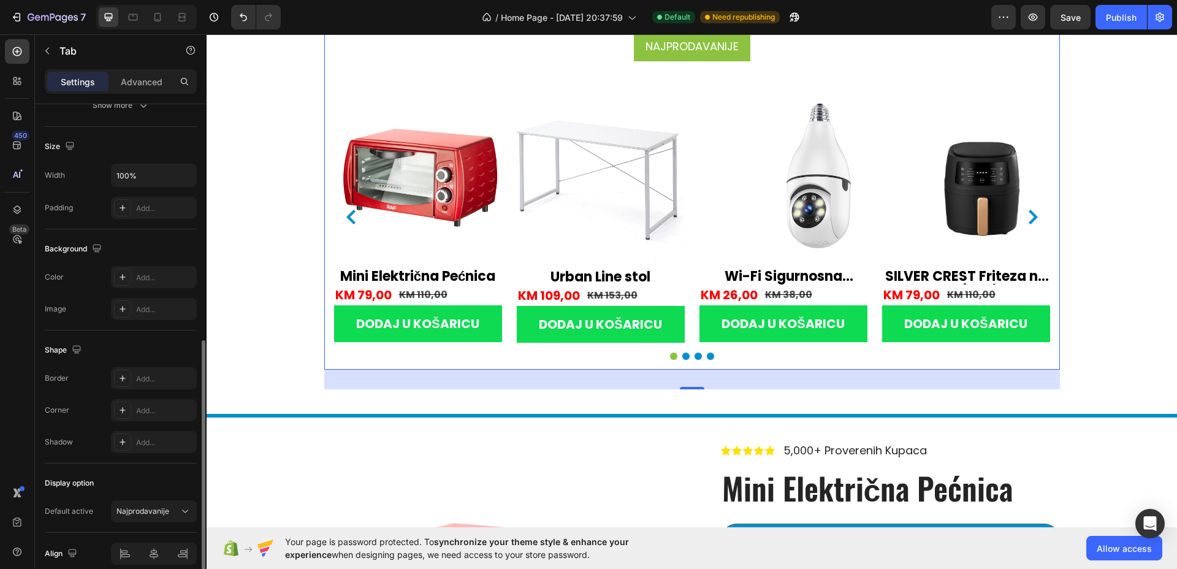
scroll to position [285, 0]
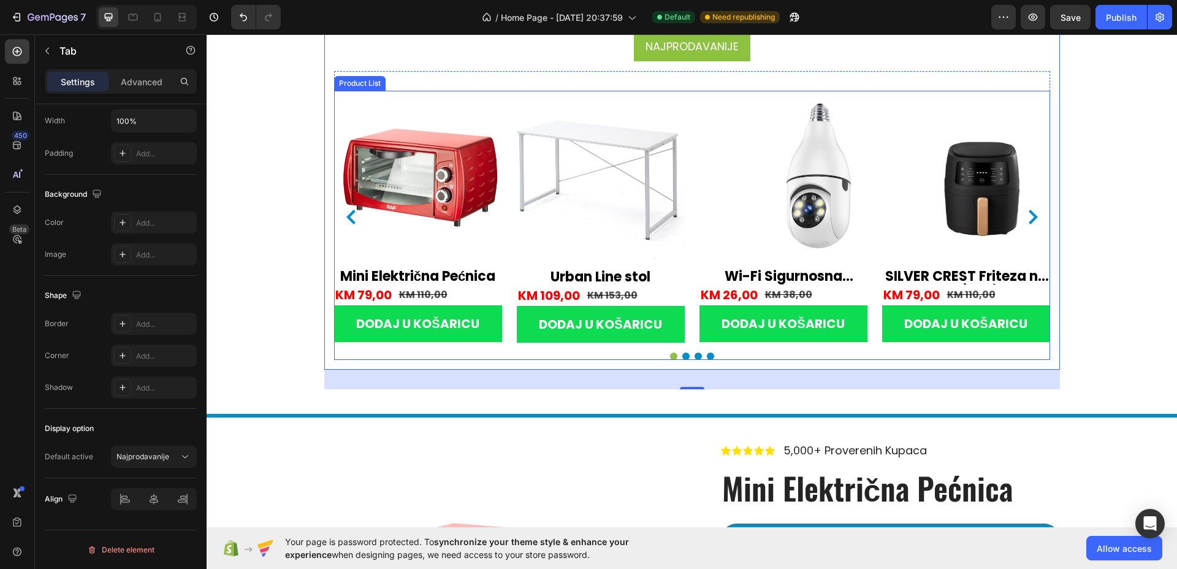
click at [509, 265] on div "Product Images Mini Električna Pećnica (P) Title KM 79,00 (P) Price (P) Price K…" at bounding box center [692, 217] width 716 height 252
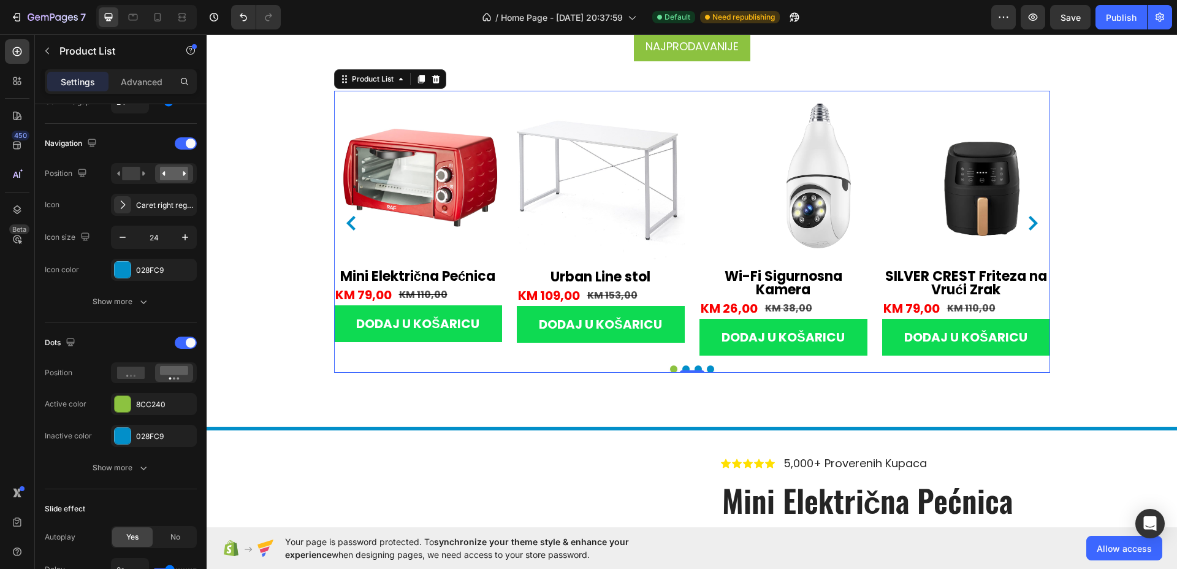
scroll to position [0, 0]
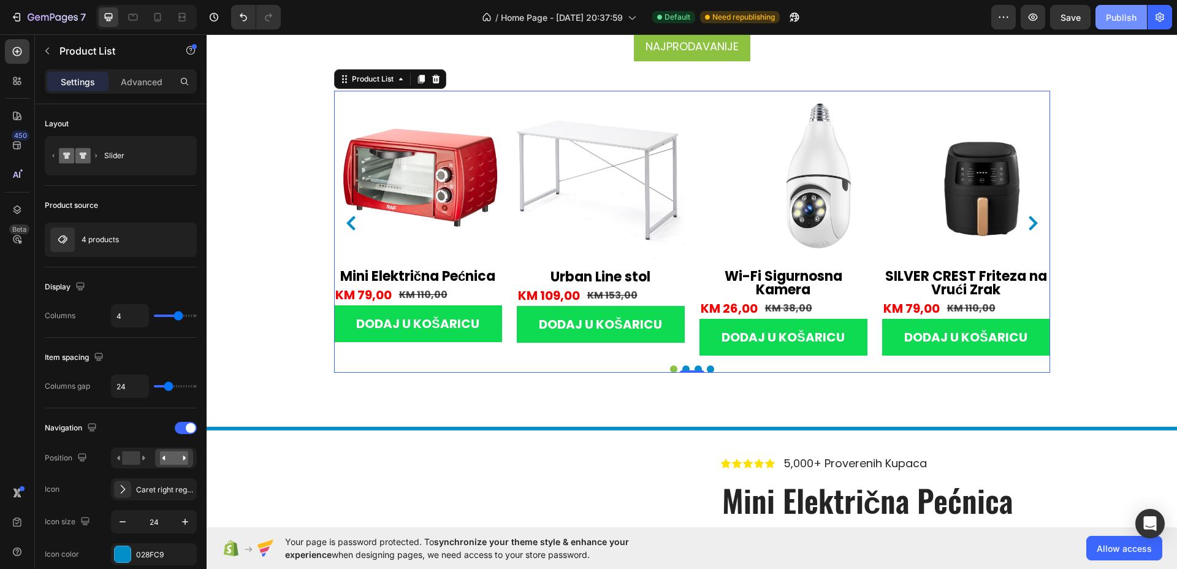
click at [1129, 24] on button "Publish" at bounding box center [1122, 17] width 52 height 25
click at [502, 269] on h2 "Wi-Fi Sigurnosna Kamera" at bounding box center [418, 277] width 168 height 16
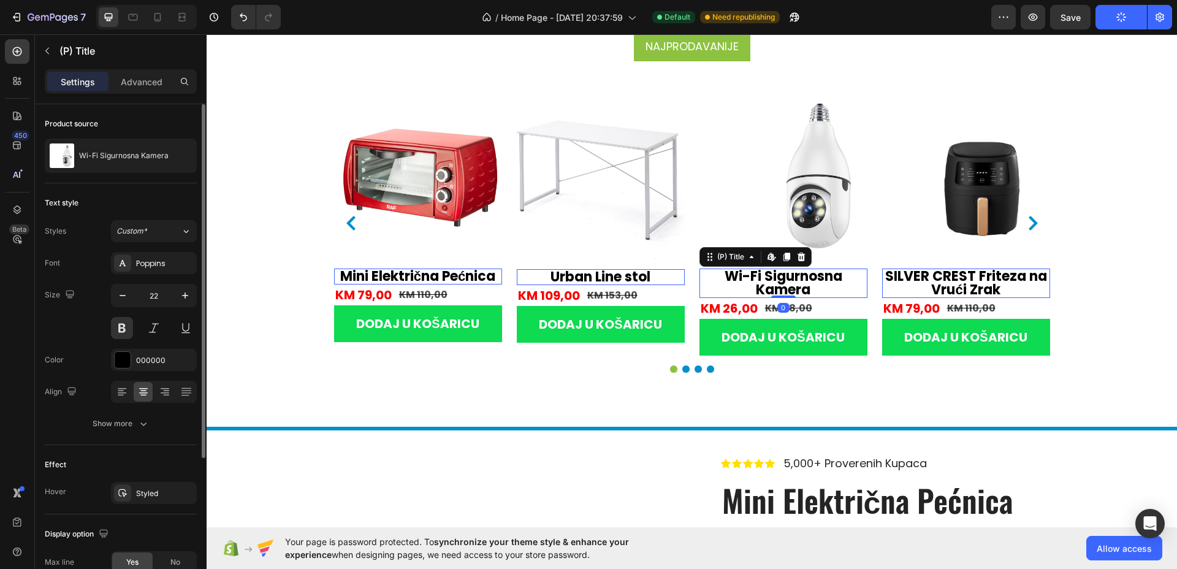
scroll to position [205, 0]
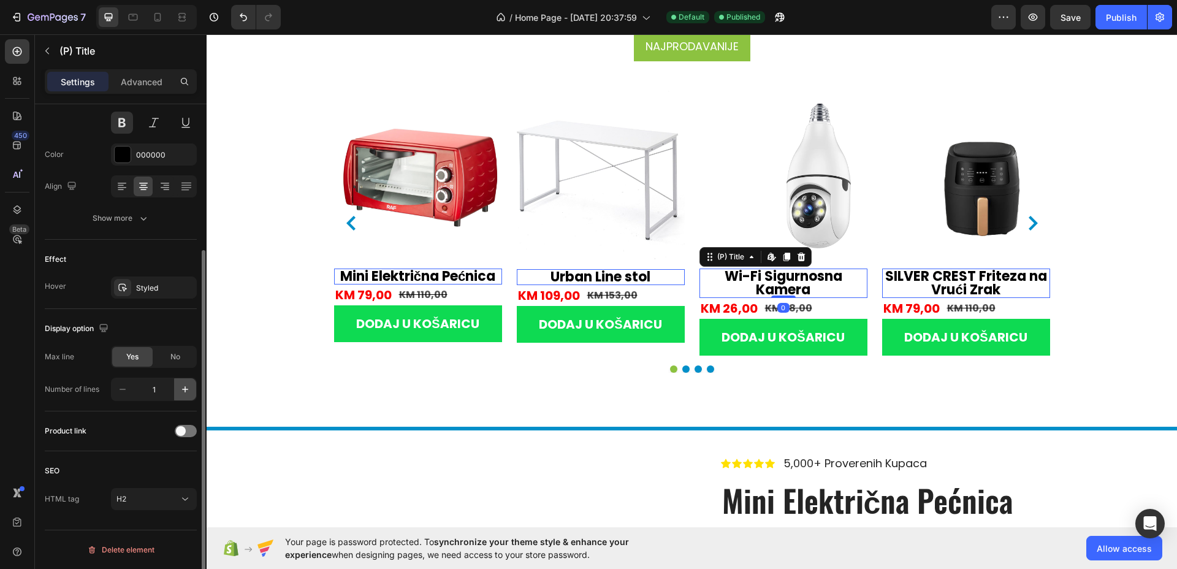
click at [187, 393] on icon "button" at bounding box center [185, 389] width 12 height 12
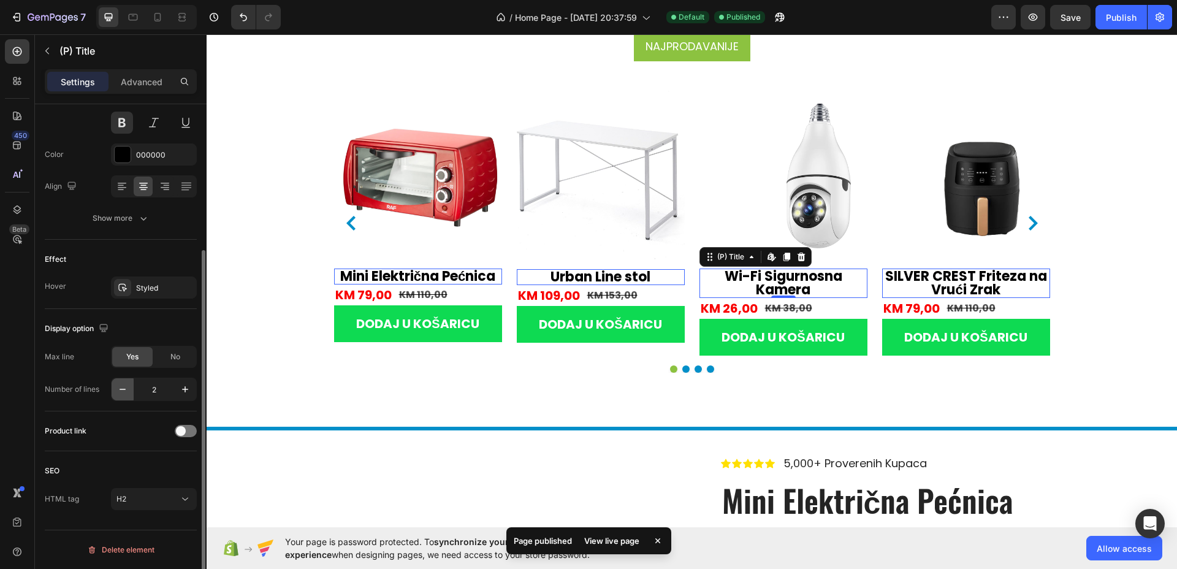
click at [126, 390] on icon "button" at bounding box center [123, 389] width 12 height 12
type input "1"
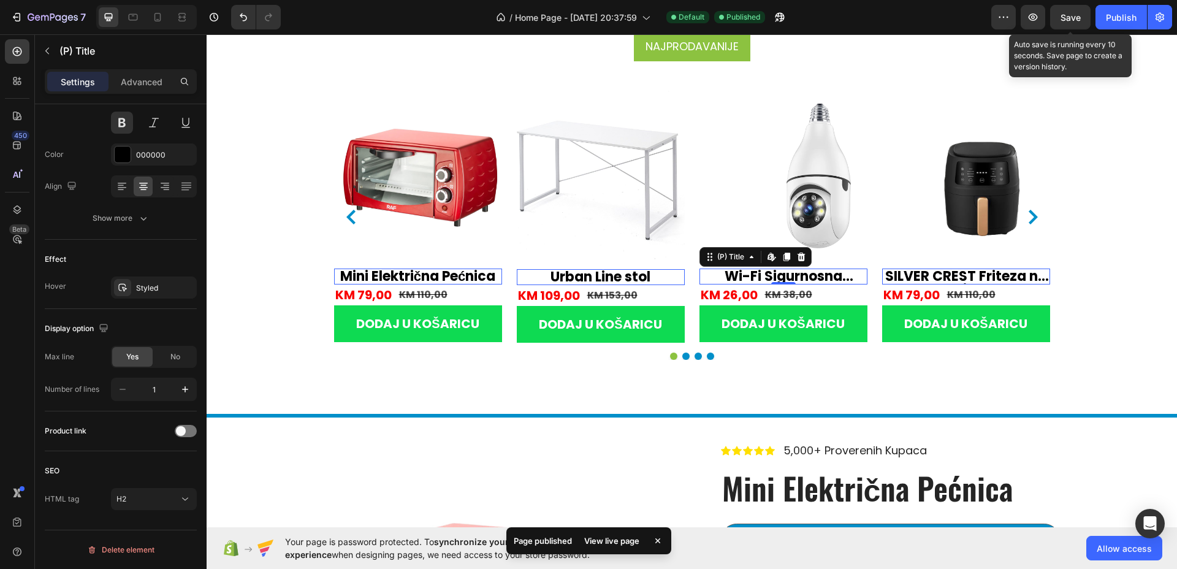
click at [1078, 23] on div "Save" at bounding box center [1071, 17] width 20 height 13
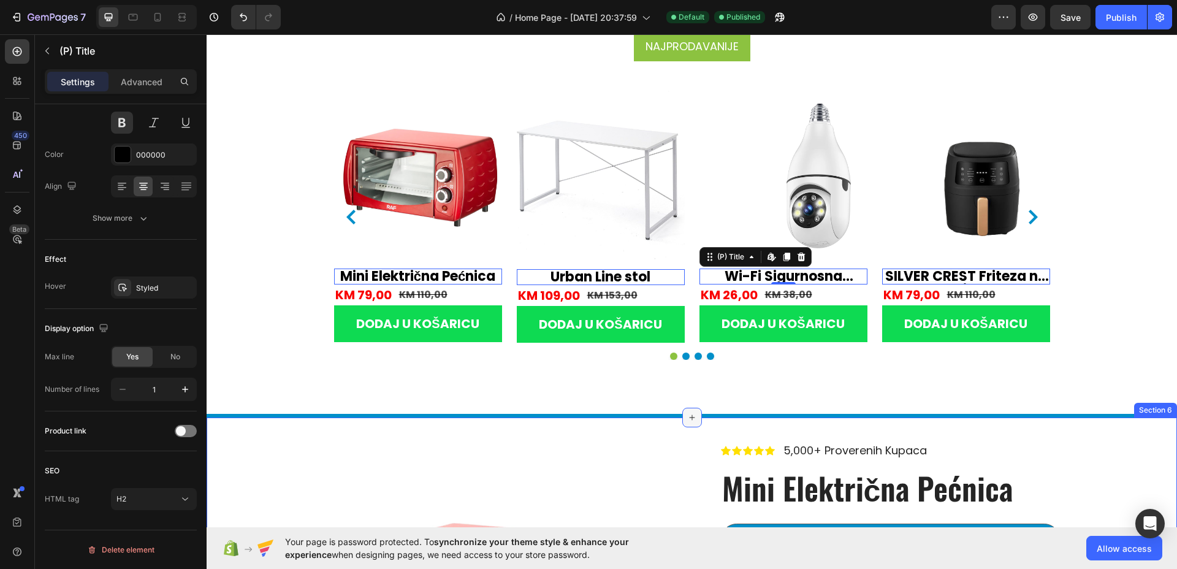
click at [687, 415] on icon at bounding box center [692, 418] width 10 height 10
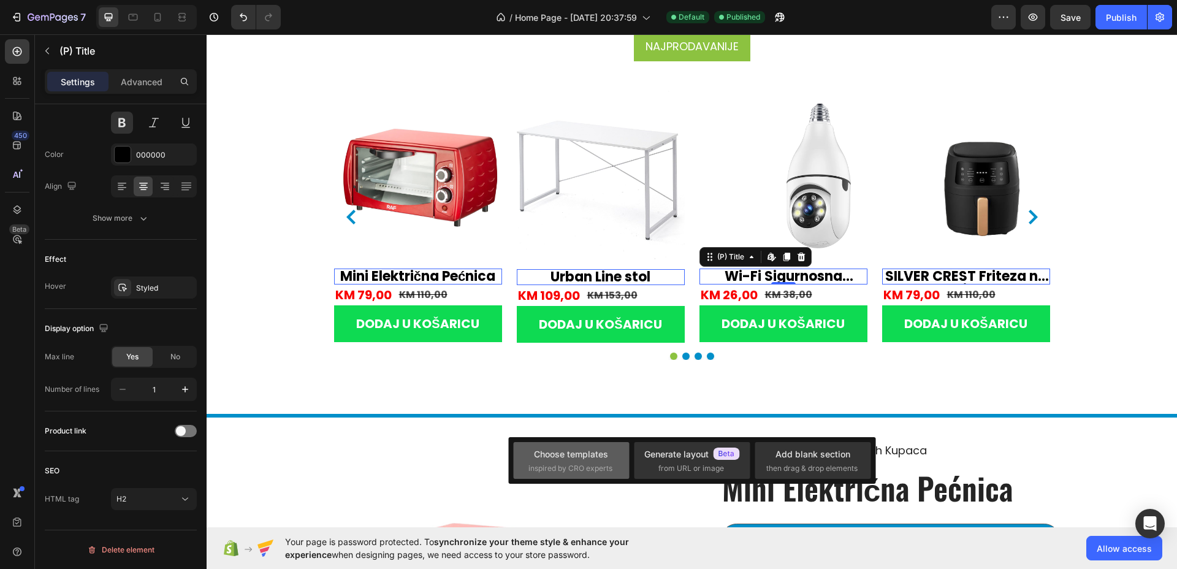
click at [591, 467] on span "inspired by CRO experts" at bounding box center [571, 468] width 84 height 11
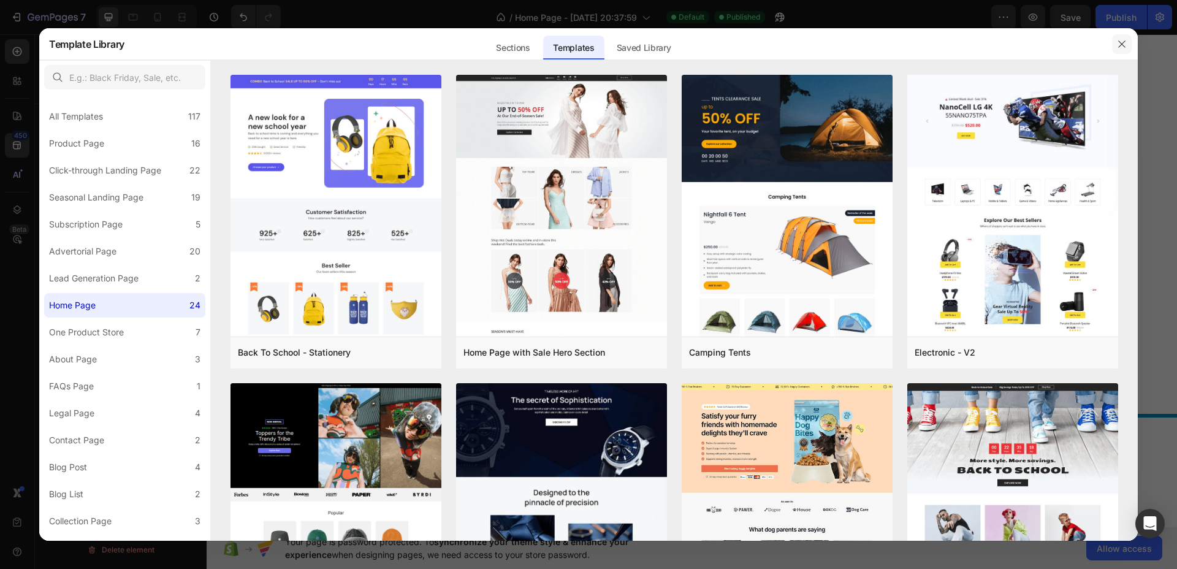
drag, startPoint x: 1120, startPoint y: 48, endPoint x: 841, endPoint y: 31, distance: 279.6
click at [1120, 48] on icon "button" at bounding box center [1122, 44] width 10 height 10
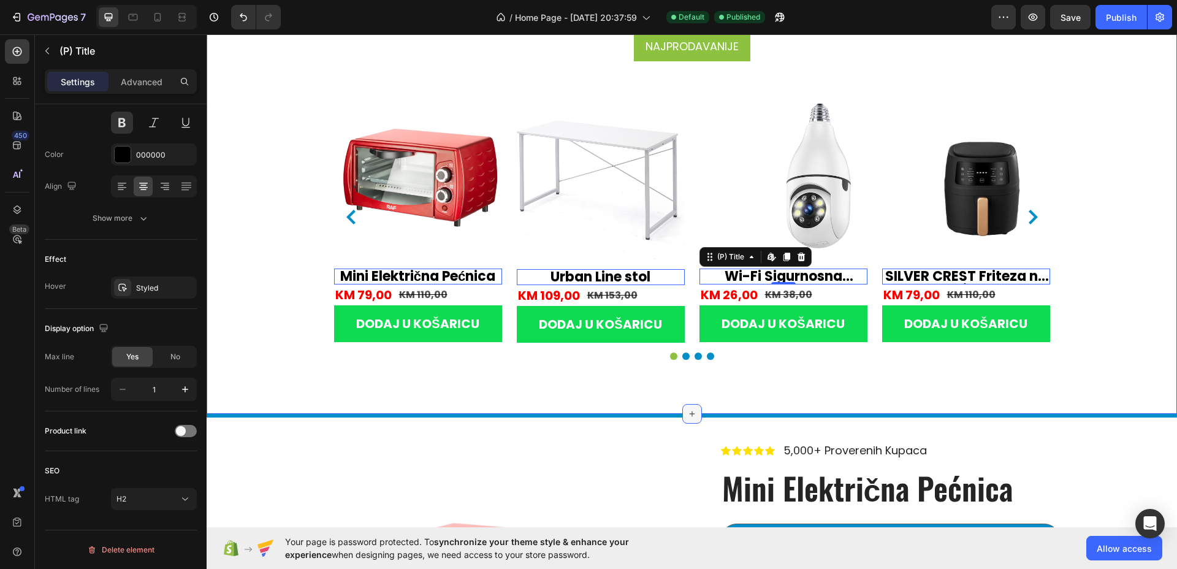
click at [689, 420] on div at bounding box center [693, 414] width 20 height 20
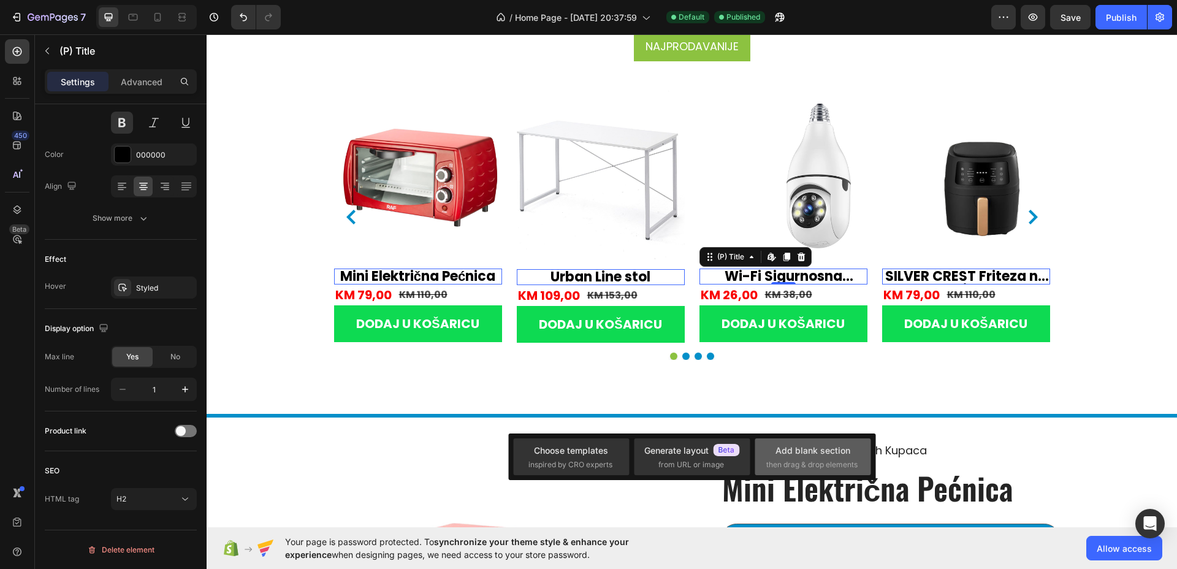
click at [813, 466] on span "then drag & drop elements" at bounding box center [812, 464] width 91 height 11
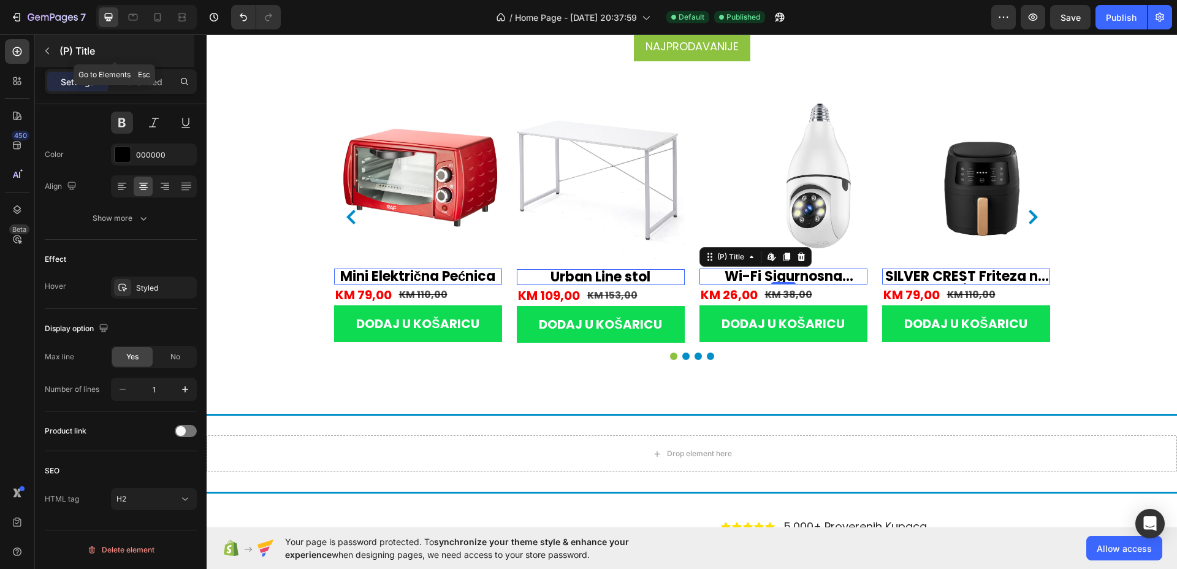
click at [55, 46] on button "button" at bounding box center [47, 51] width 20 height 20
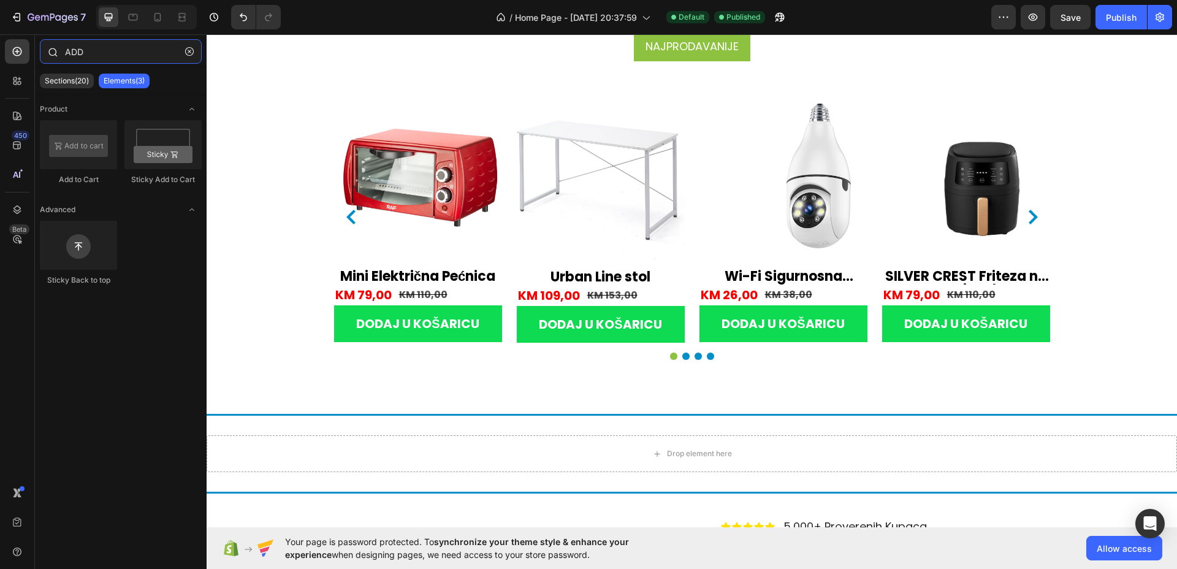
click at [129, 57] on input "ADD" at bounding box center [121, 51] width 162 height 25
click at [129, 56] on input "ADD" at bounding box center [121, 51] width 162 height 25
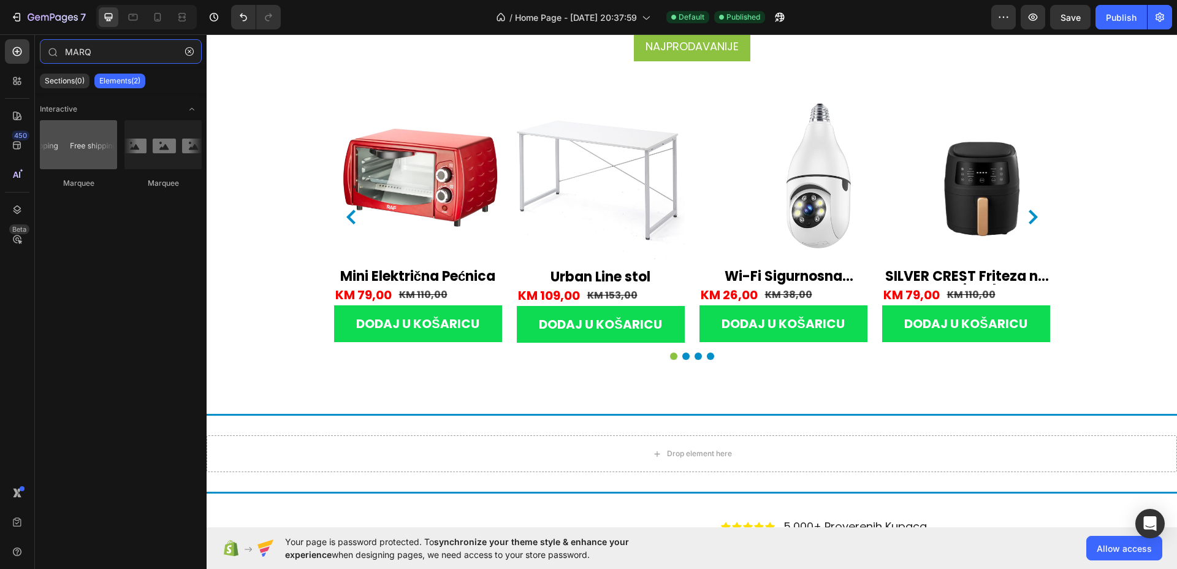
type input "MARQ"
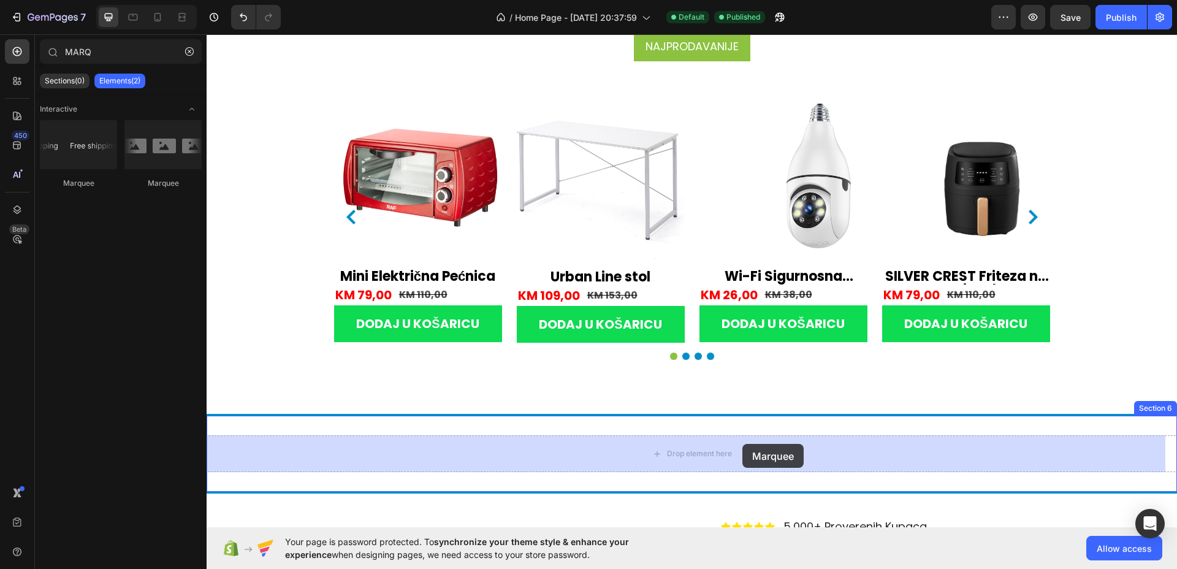
drag, startPoint x: 301, startPoint y: 201, endPoint x: 743, endPoint y: 445, distance: 504.8
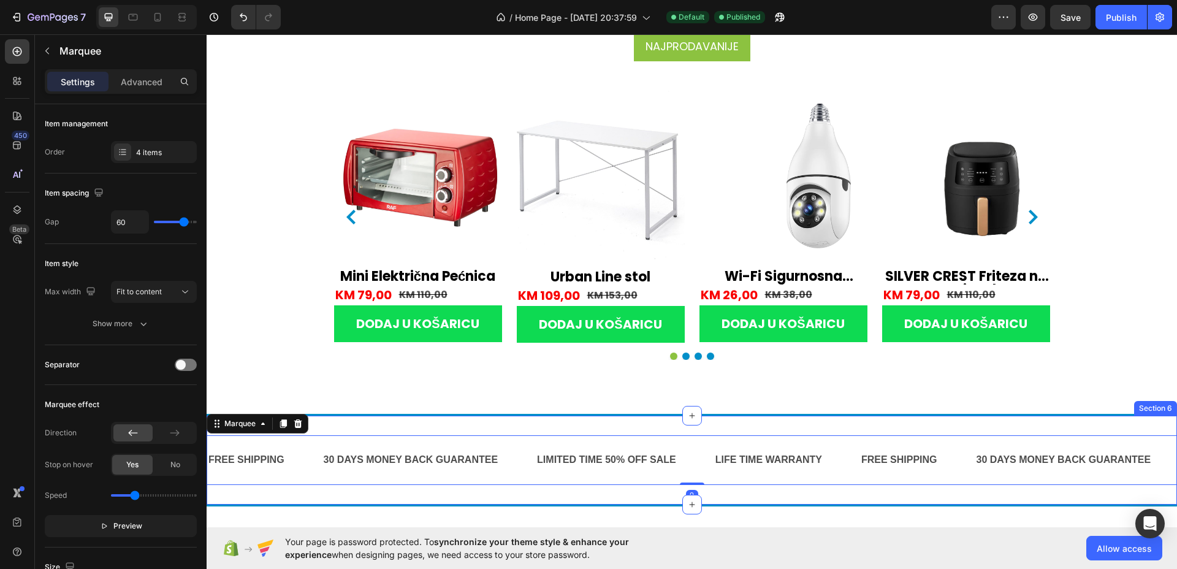
click at [728, 426] on div "FREE SHIPPING Text Block 30 DAYS MONEY BACK GUARANTEE Text Block LIMITED TIME 5…" at bounding box center [692, 460] width 971 height 89
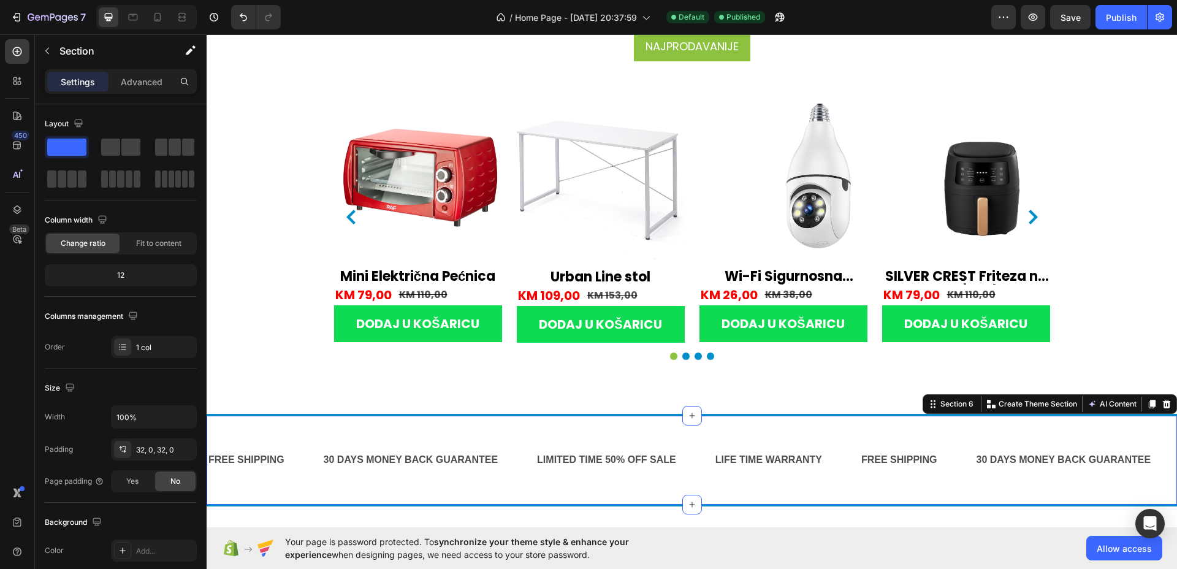
drag, startPoint x: 153, startPoint y: 83, endPoint x: 151, endPoint y: 99, distance: 16.1
click at [153, 83] on p "Advanced" at bounding box center [142, 81] width 42 height 13
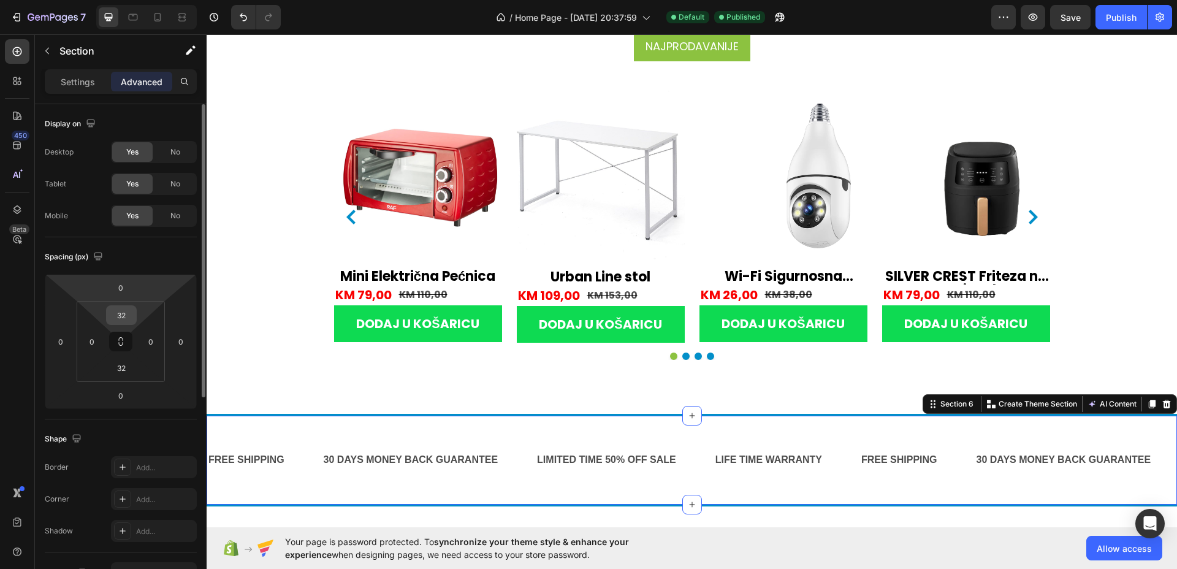
click at [130, 318] on input "32" at bounding box center [121, 315] width 25 height 18
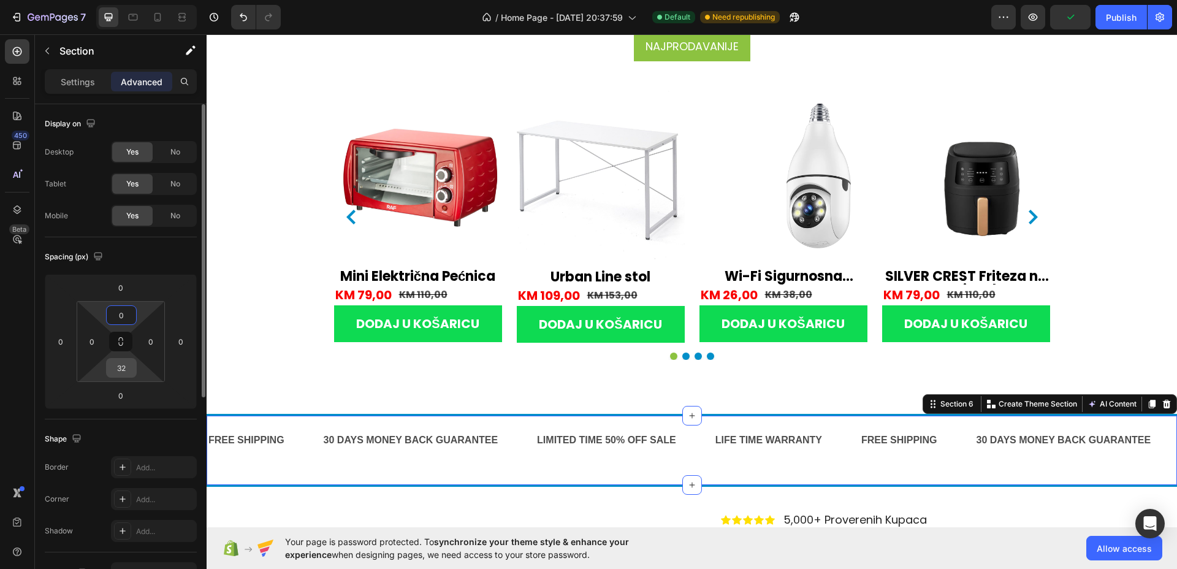
type input "0"
click at [124, 366] on input "32" at bounding box center [121, 368] width 25 height 18
type input "320"
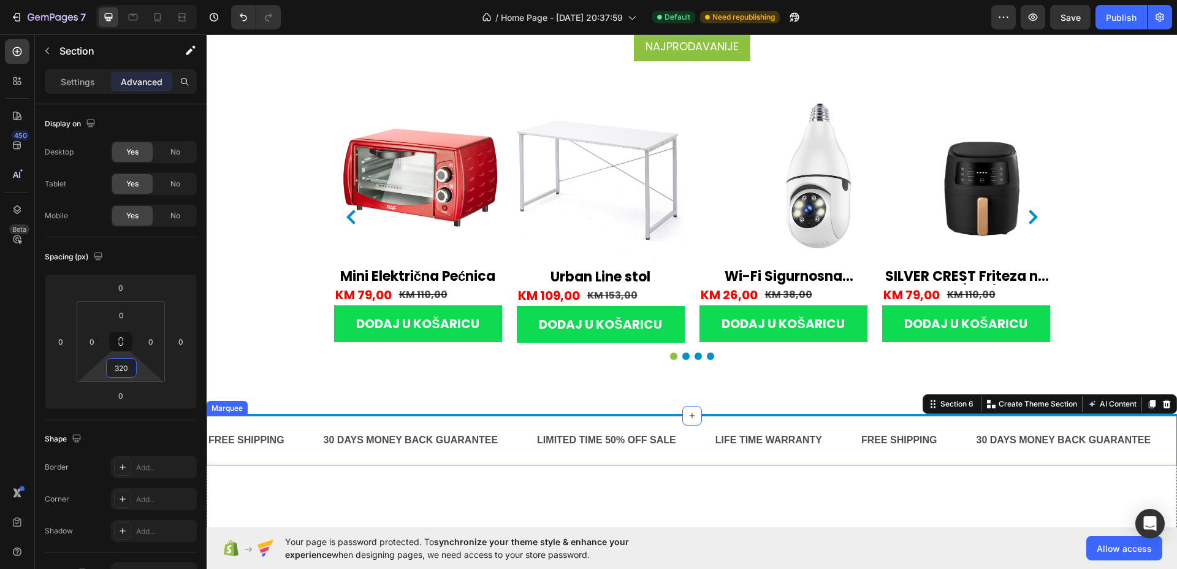
click at [443, 456] on div "FREE SHIPPING Text Block 30 DAYS MONEY BACK GUARANTEE Text Block LIMITED TIME 5…" at bounding box center [692, 441] width 971 height 50
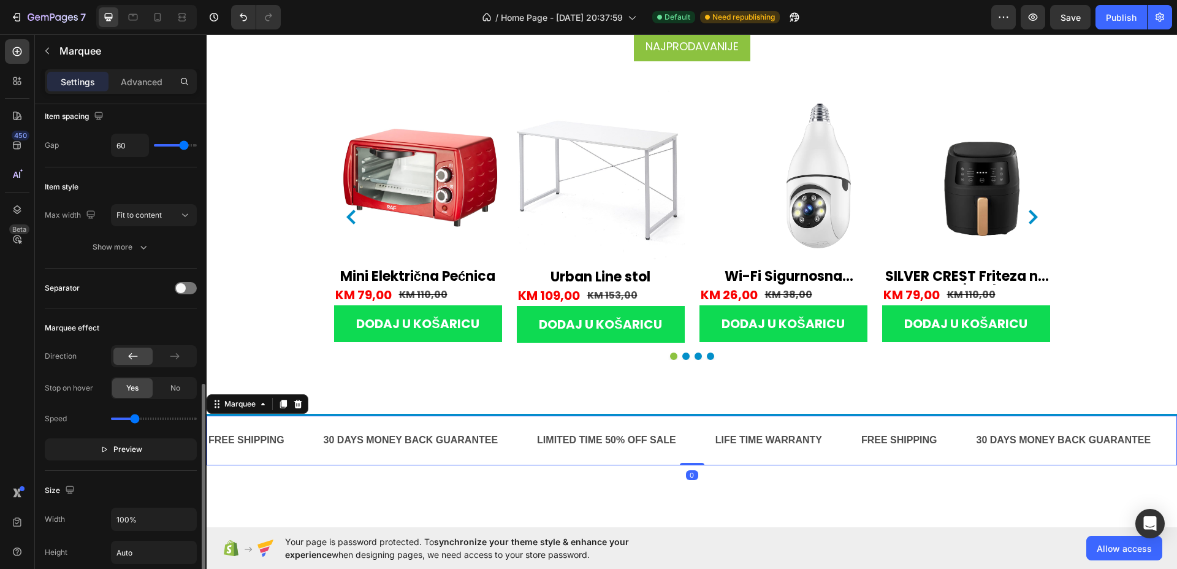
scroll to position [0, 0]
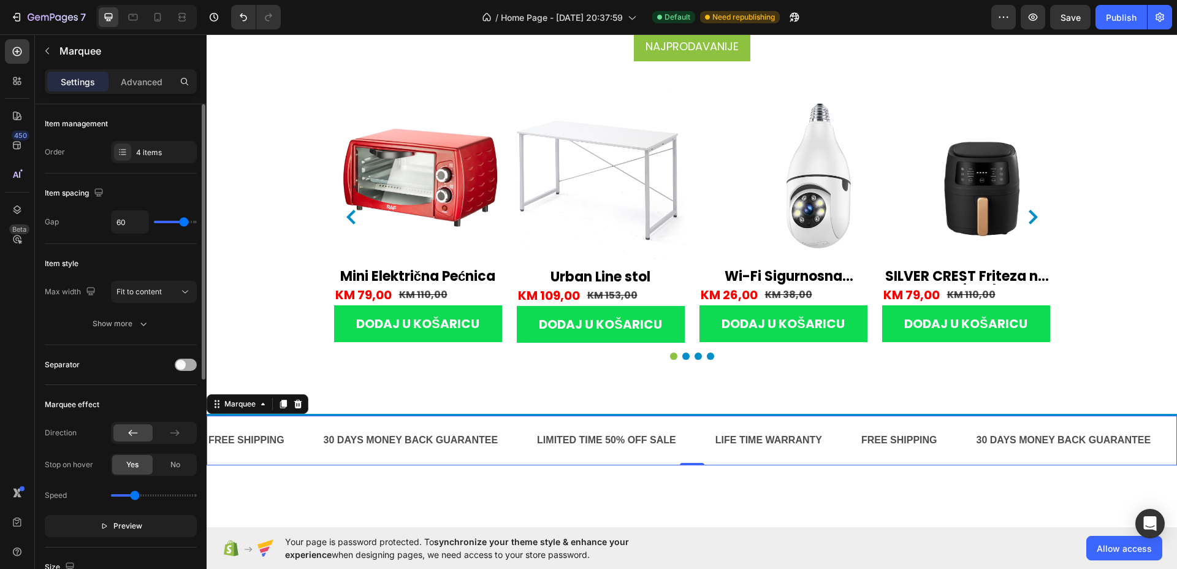
click at [188, 366] on div at bounding box center [186, 365] width 22 height 12
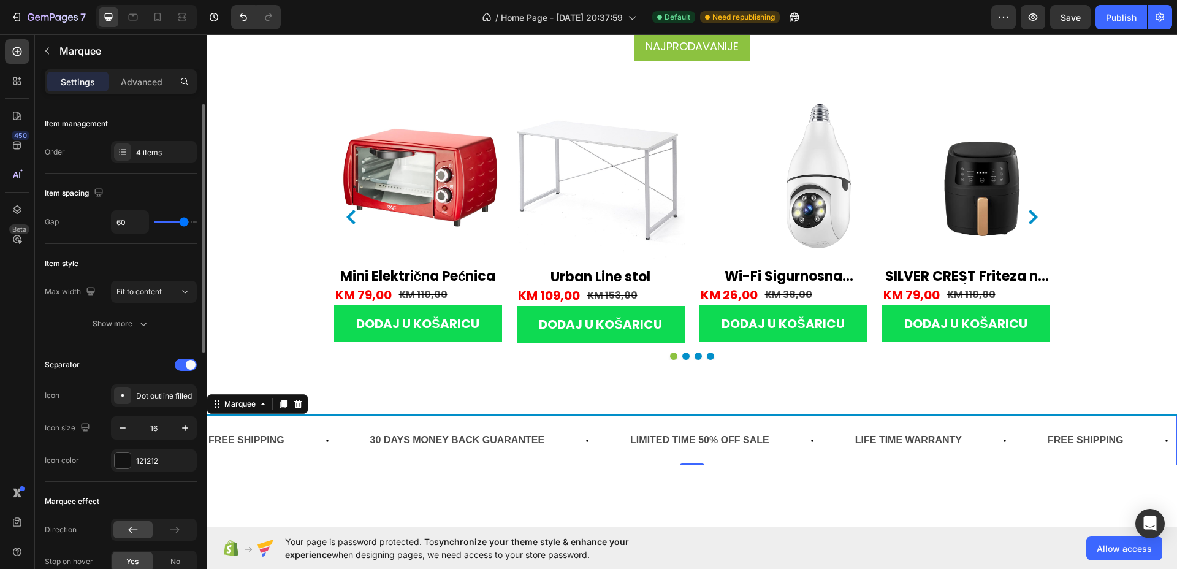
scroll to position [77, 0]
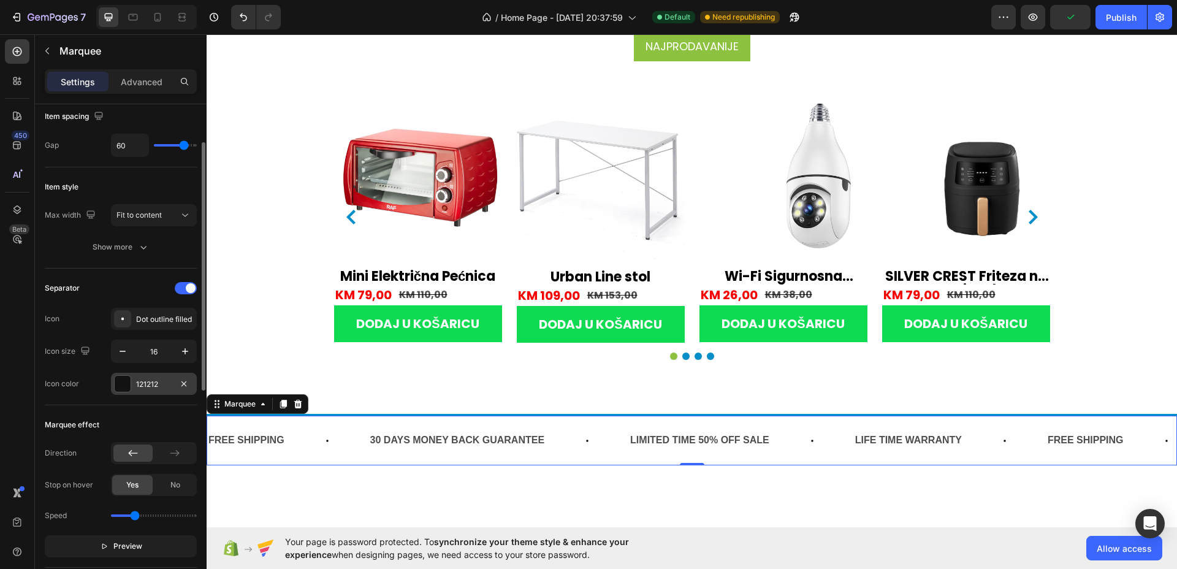
click at [119, 381] on div at bounding box center [123, 384] width 16 height 16
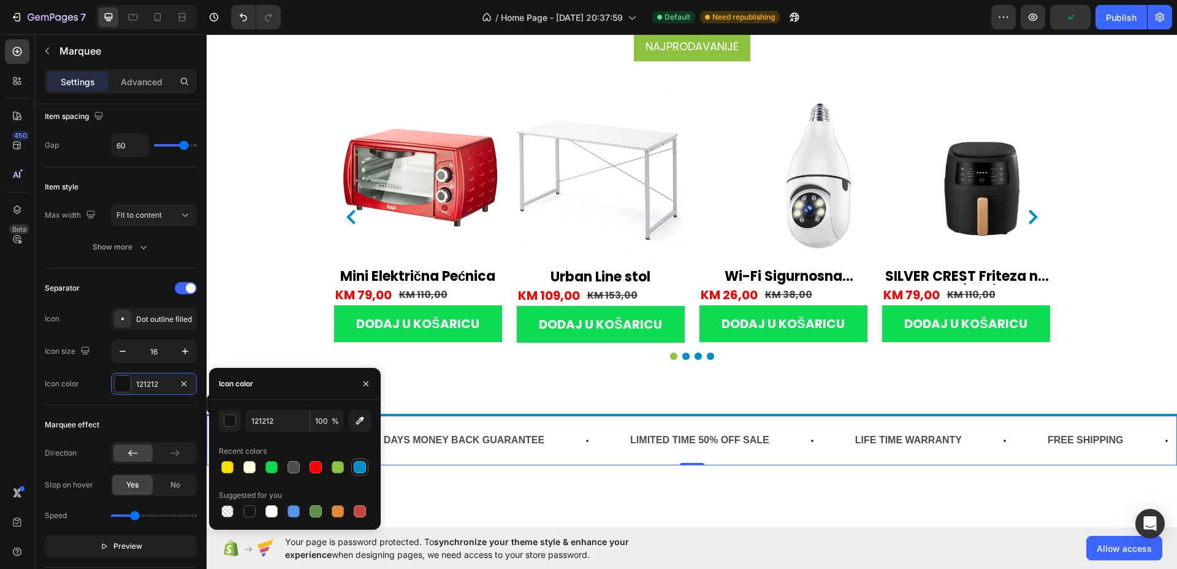
click at [363, 467] on div at bounding box center [360, 467] width 12 height 12
type input "028FC9"
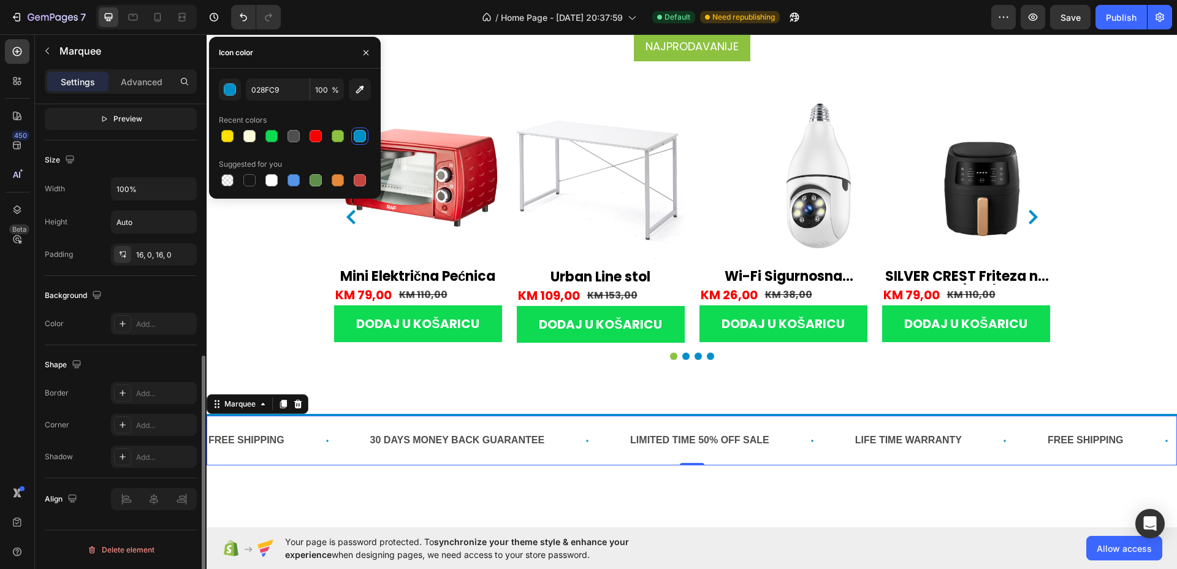
scroll to position [0, 0]
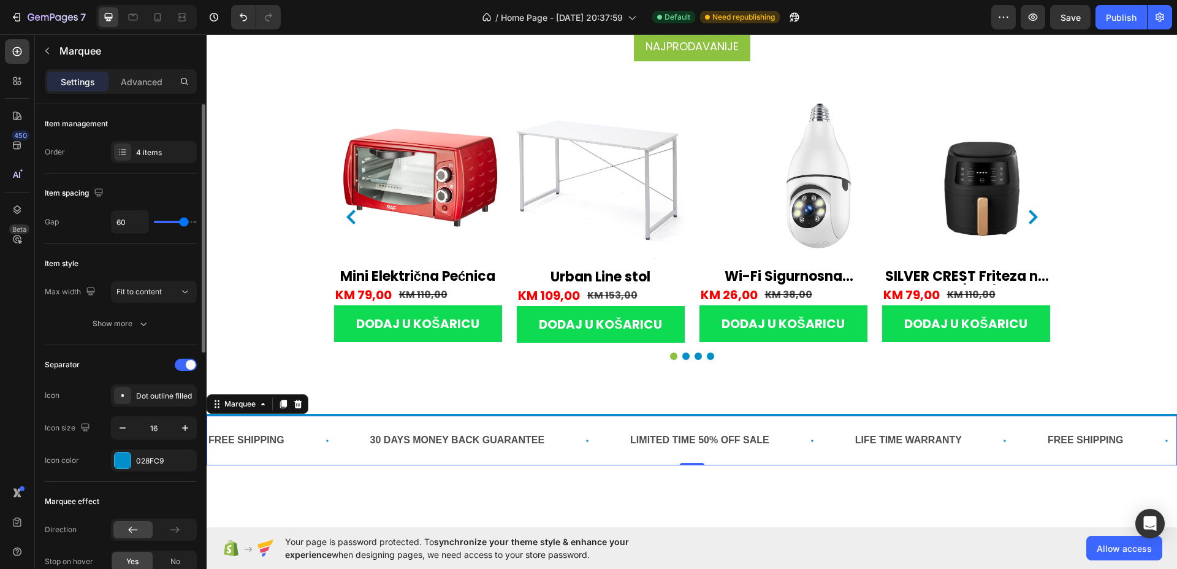
click at [137, 368] on div "Separator" at bounding box center [121, 365] width 152 height 20
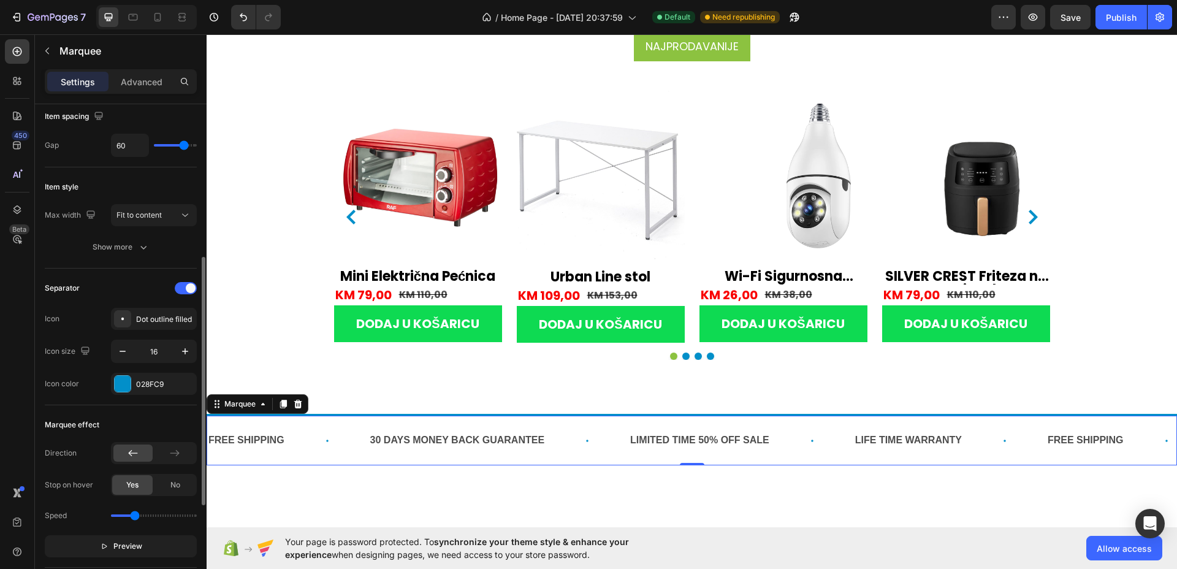
scroll to position [153, 0]
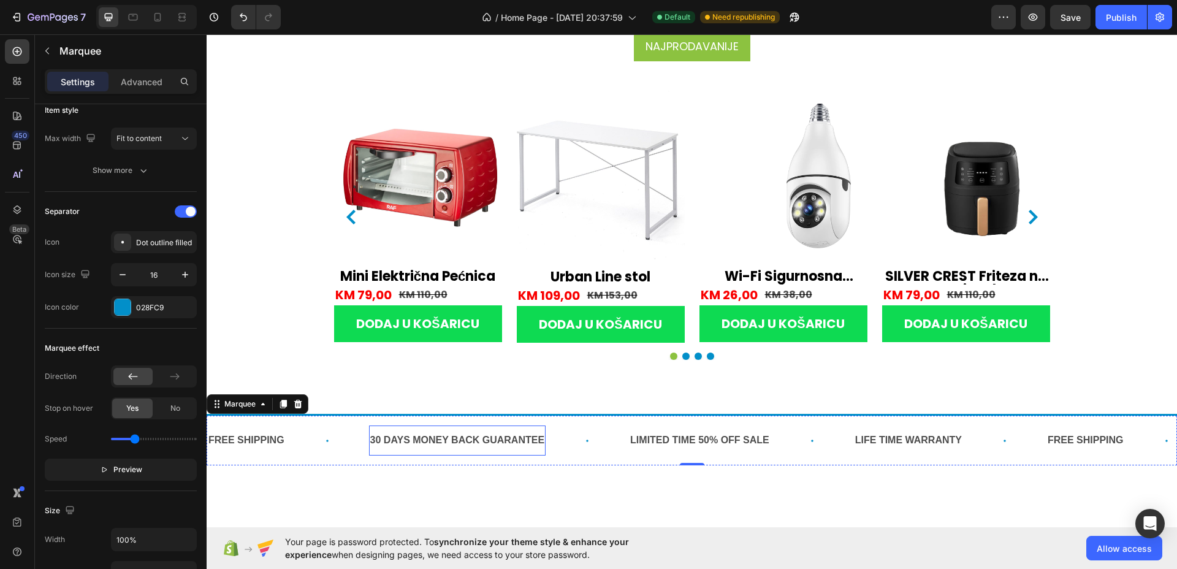
click at [415, 436] on div "30 DAYS MONEY BACK GUARANTEE" at bounding box center [457, 441] width 177 height 20
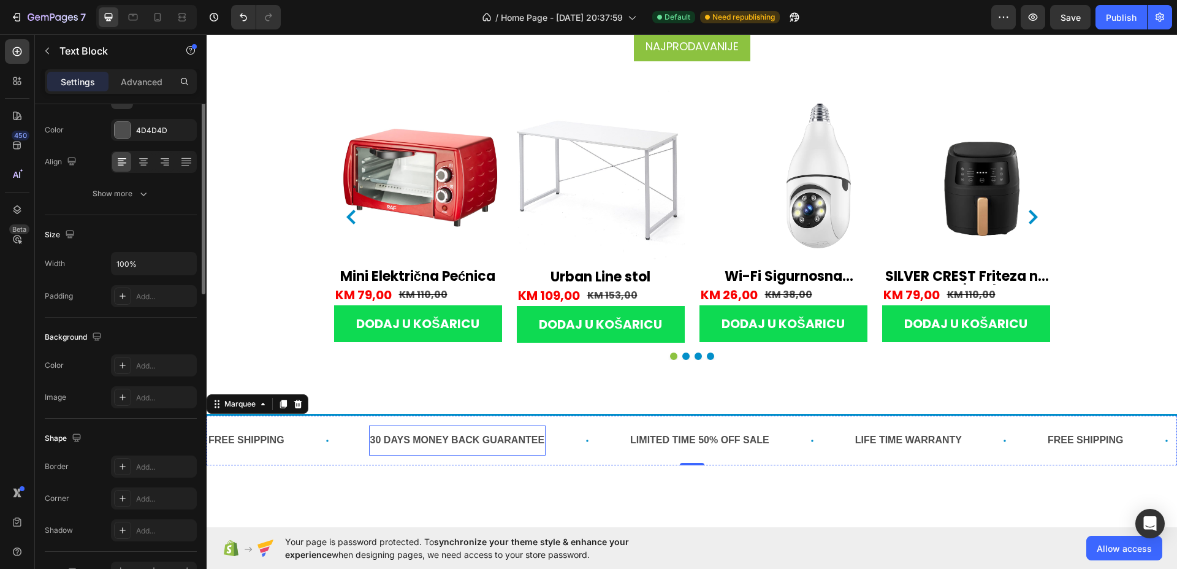
scroll to position [0, 0]
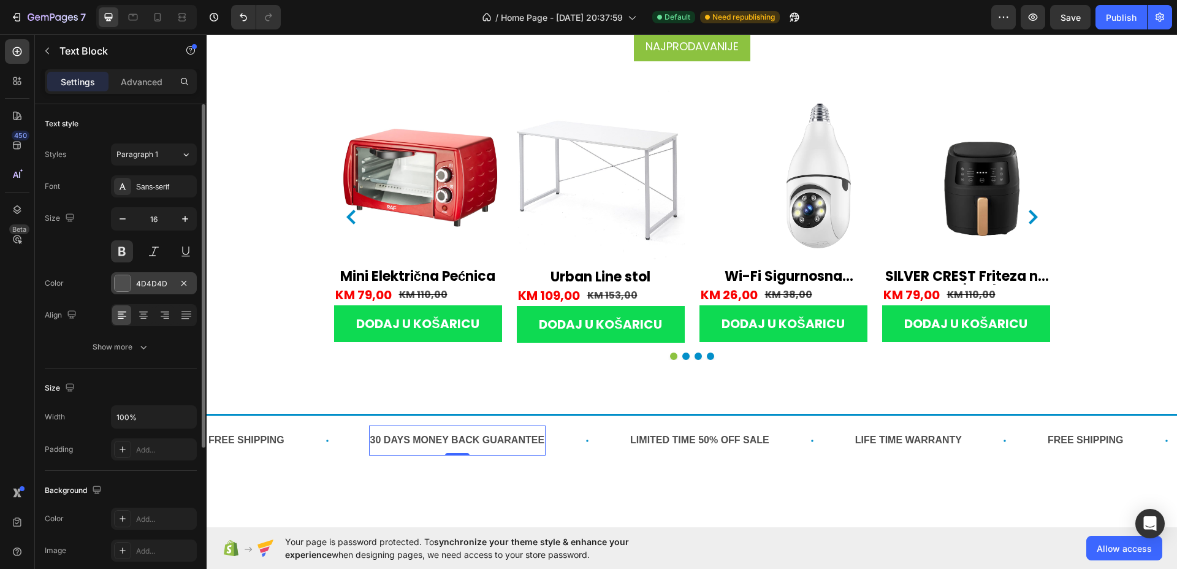
click at [135, 285] on div "4D4D4D" at bounding box center [154, 283] width 86 height 22
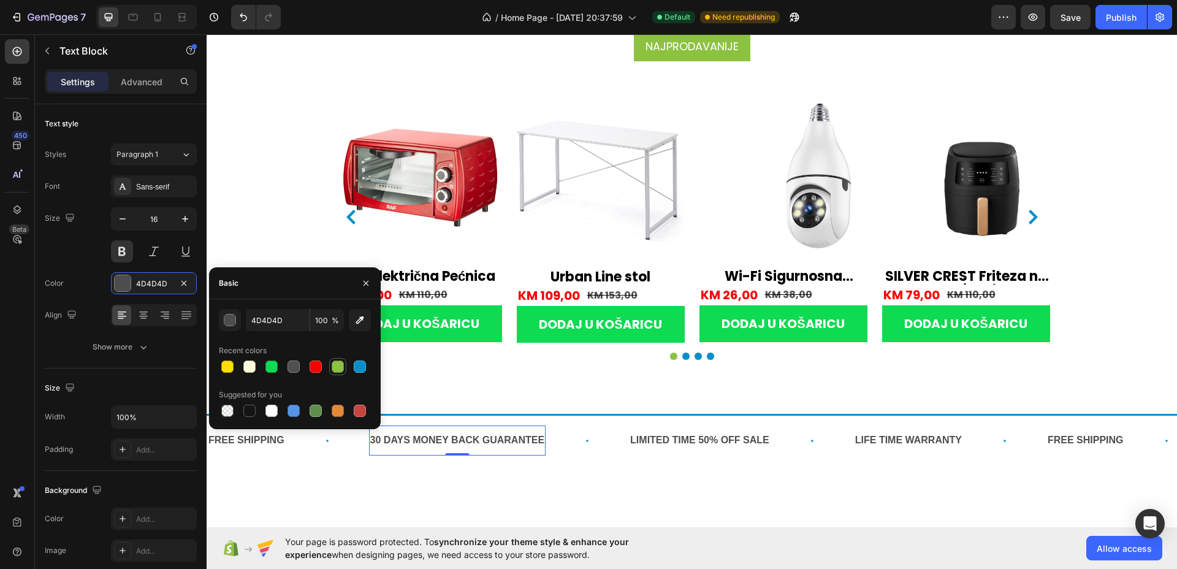
click at [339, 366] on div at bounding box center [338, 367] width 12 height 12
type input "8CC240"
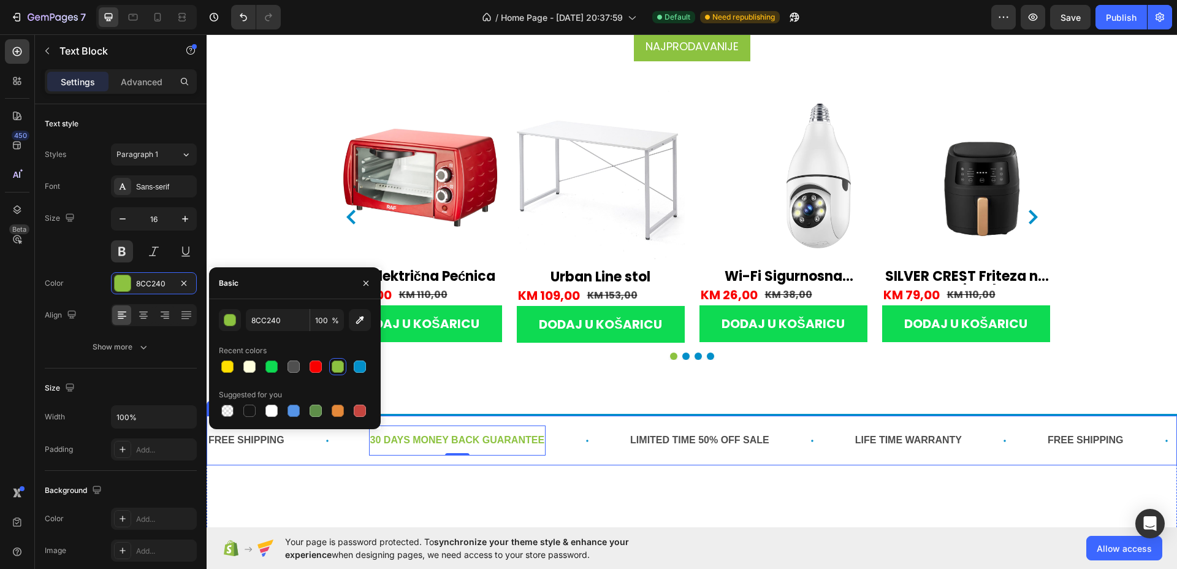
click at [573, 453] on div "30 DAYS MONEY BACK GUARANTEE Text Block 0" at bounding box center [499, 441] width 261 height 30
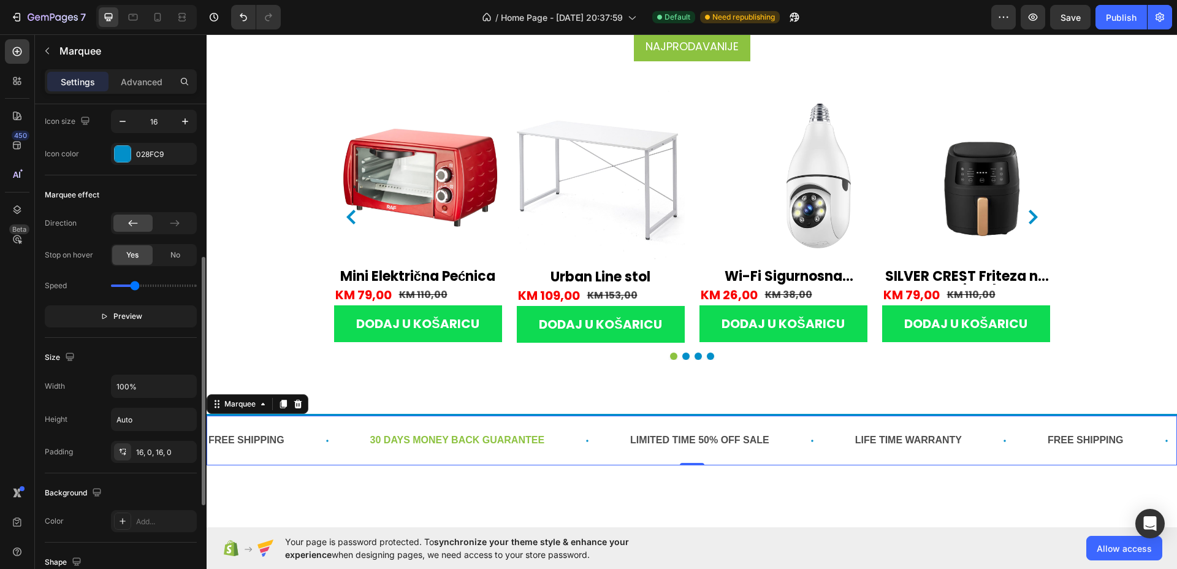
scroll to position [383, 0]
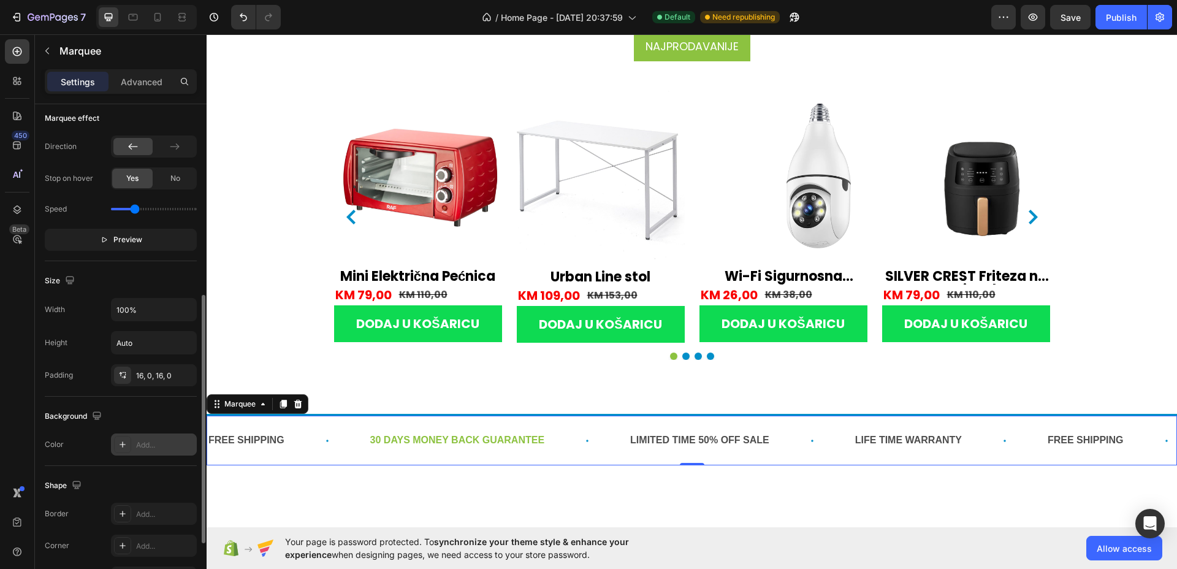
click at [157, 444] on div "Add..." at bounding box center [165, 445] width 58 height 11
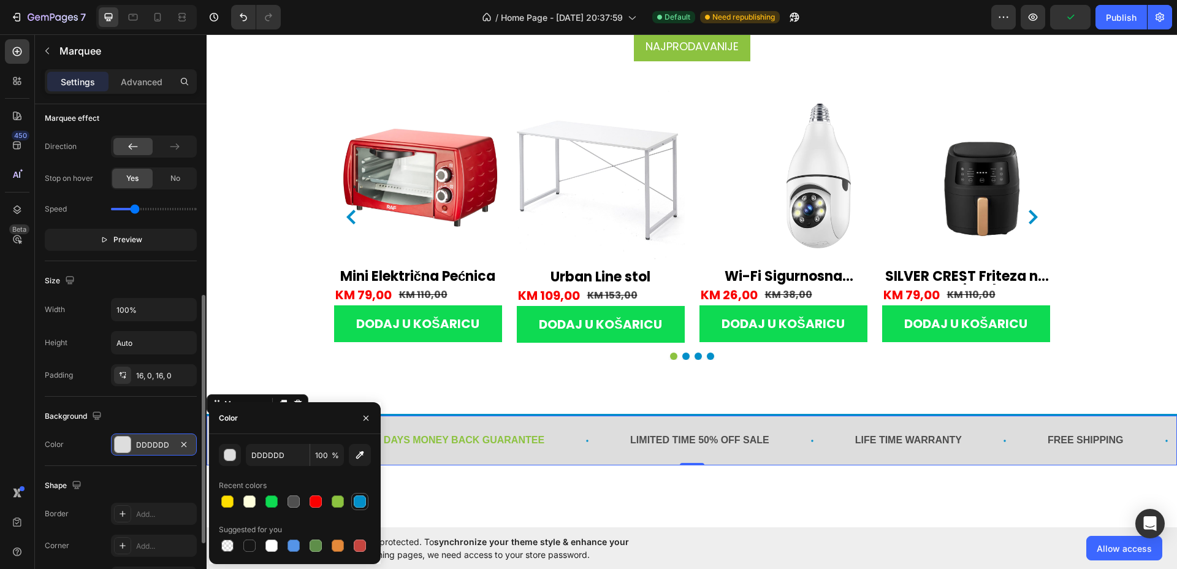
click at [356, 507] on div at bounding box center [360, 502] width 12 height 12
type input "028FC9"
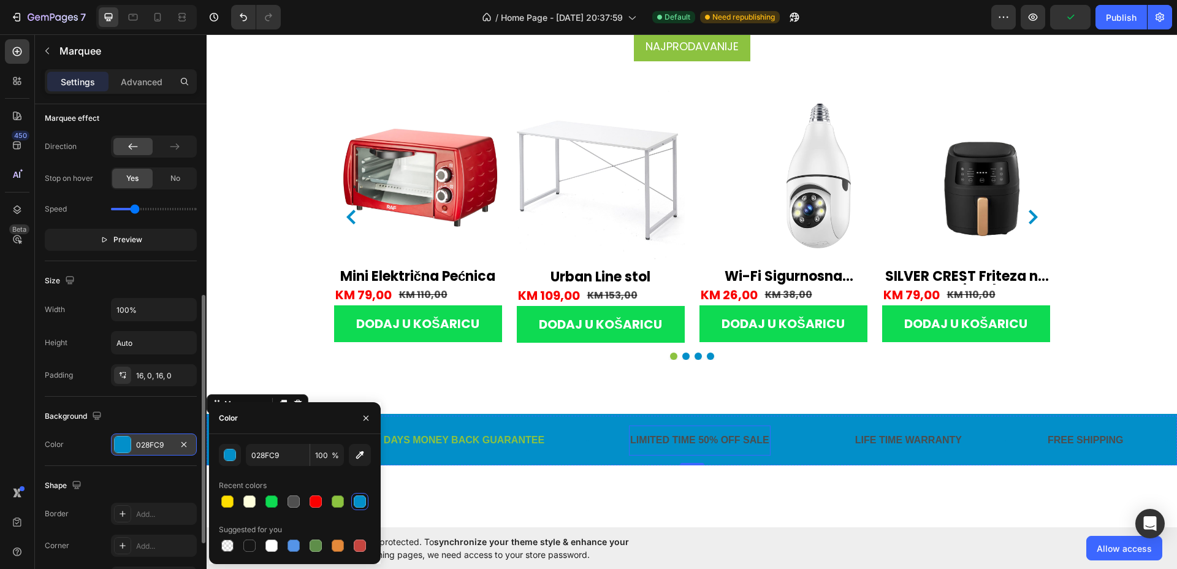
click at [674, 439] on div "LIMITED TIME 50% OFF SALE" at bounding box center [700, 441] width 142 height 20
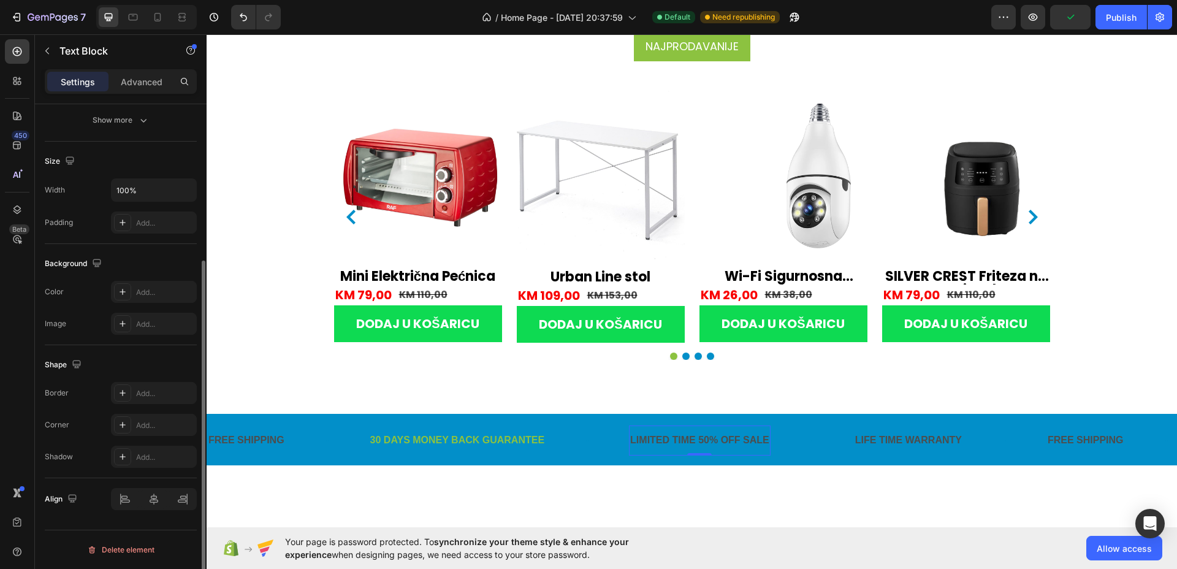
scroll to position [0, 0]
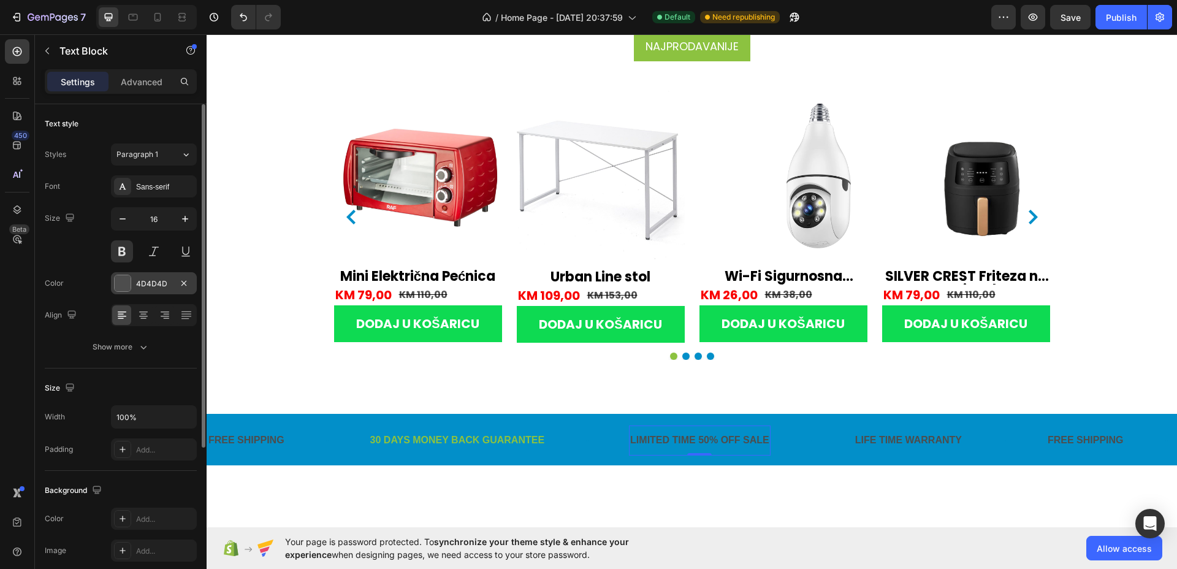
click at [131, 278] on div "4D4D4D" at bounding box center [154, 283] width 86 height 22
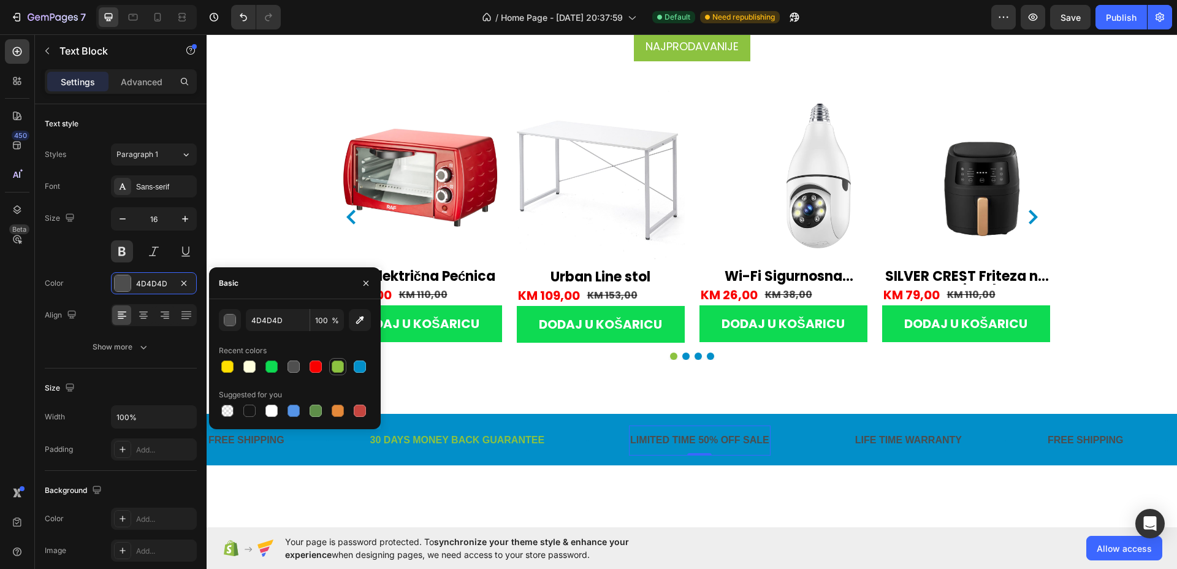
click at [343, 367] on div at bounding box center [338, 367] width 12 height 12
type input "8CC240"
click at [145, 193] on div "Sans-serif" at bounding box center [154, 186] width 86 height 22
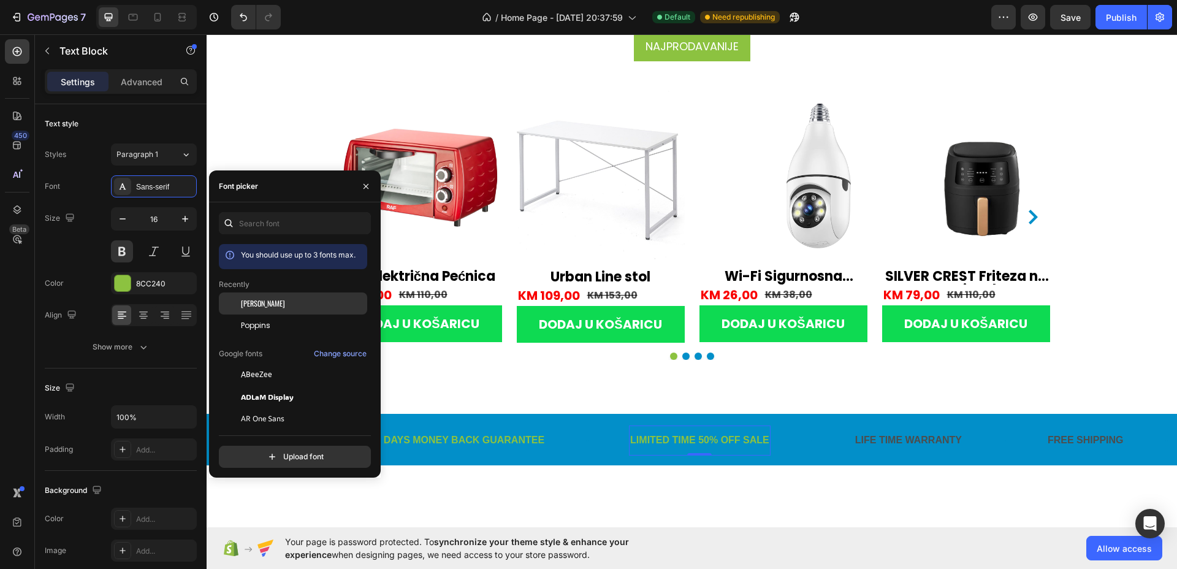
click at [261, 324] on span "Poppins" at bounding box center [255, 325] width 29 height 11
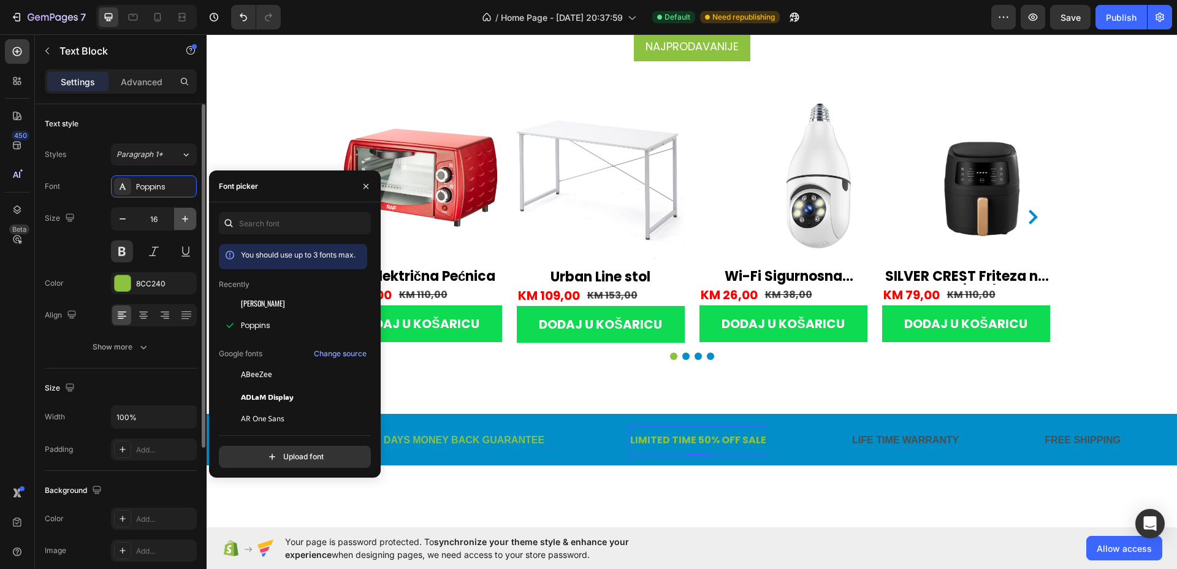
click at [186, 226] on button "button" at bounding box center [185, 219] width 22 height 22
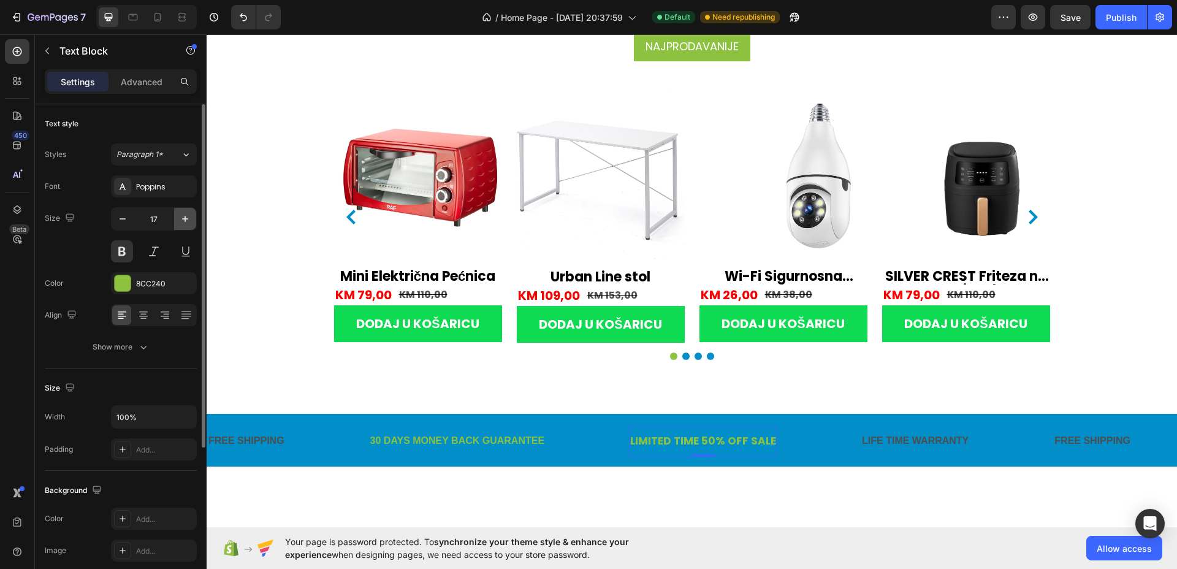
click at [186, 226] on button "button" at bounding box center [185, 219] width 22 height 22
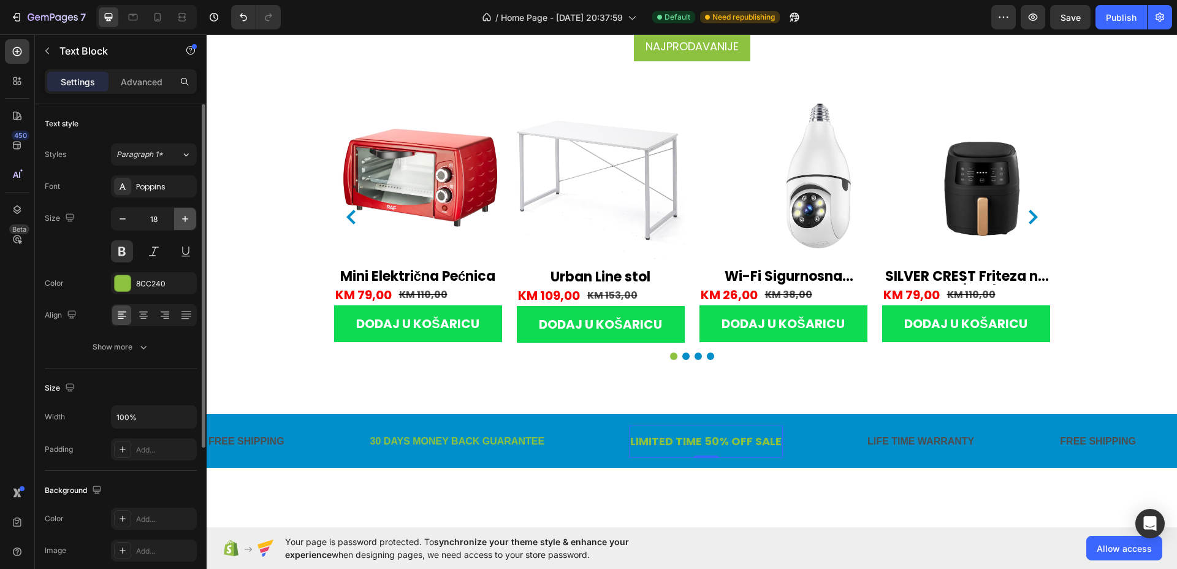
click at [186, 226] on button "button" at bounding box center [185, 219] width 22 height 22
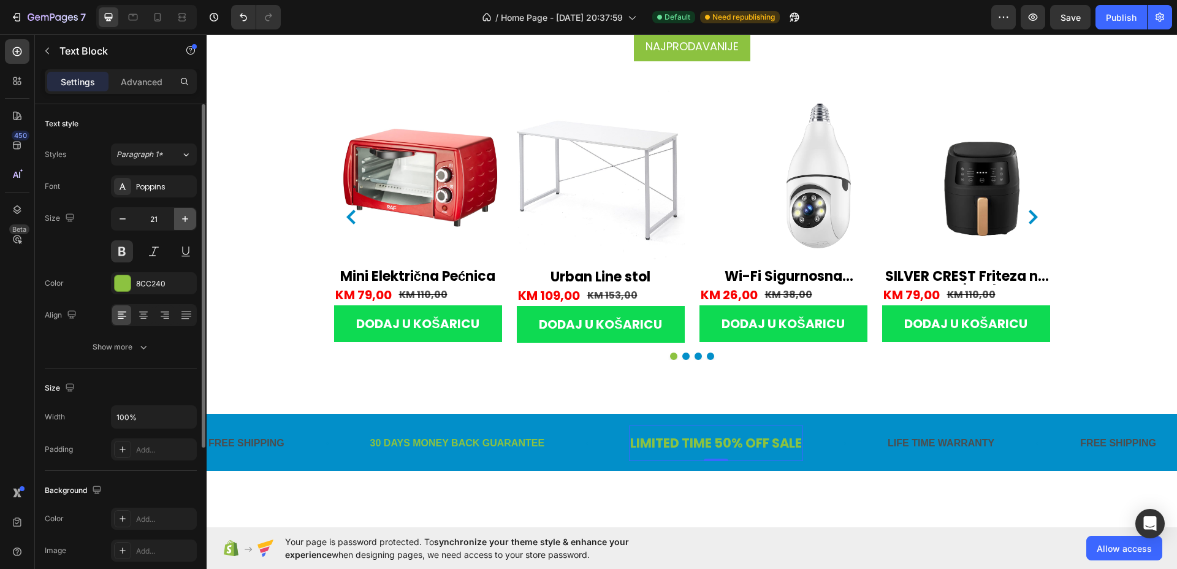
click at [186, 226] on button "button" at bounding box center [185, 219] width 22 height 22
type input "22"
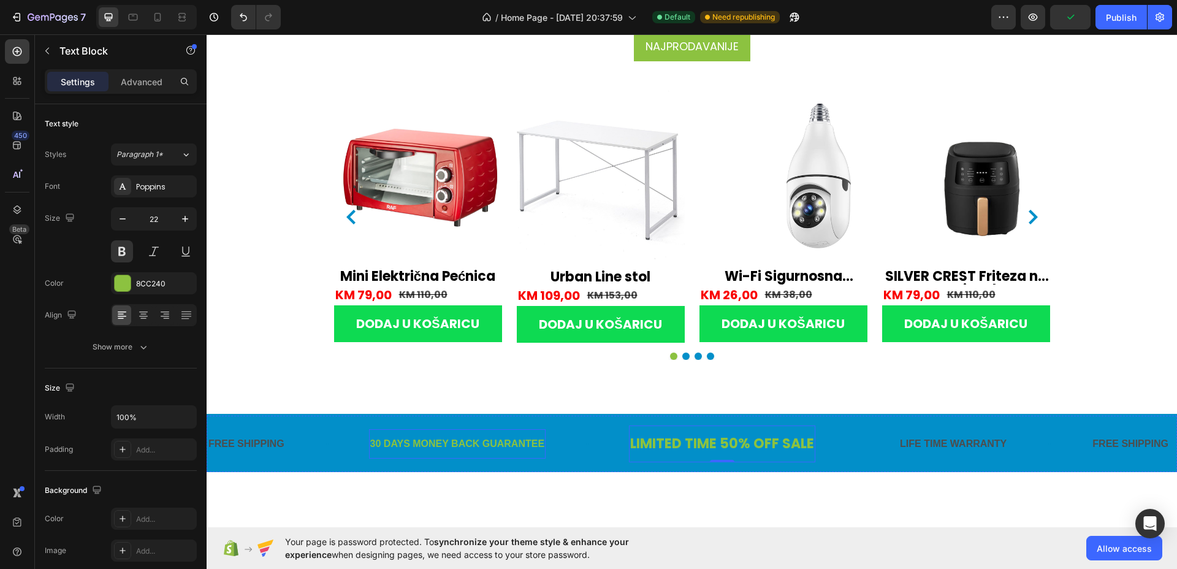
click at [458, 439] on div "30 DAYS MONEY BACK GUARANTEE" at bounding box center [457, 444] width 177 height 20
click at [694, 445] on div "LIMITED TIME 50% OFF SALE" at bounding box center [722, 444] width 186 height 27
click at [154, 286] on div "8CC240" at bounding box center [154, 283] width 36 height 11
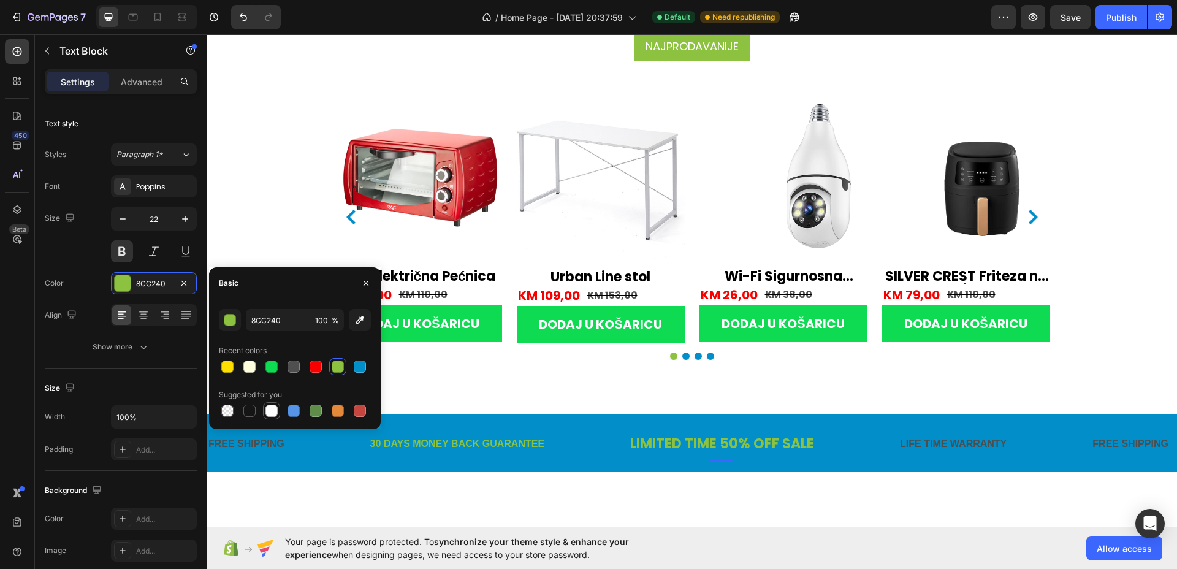
click at [270, 408] on div at bounding box center [272, 411] width 12 height 12
type input "FFFFFF"
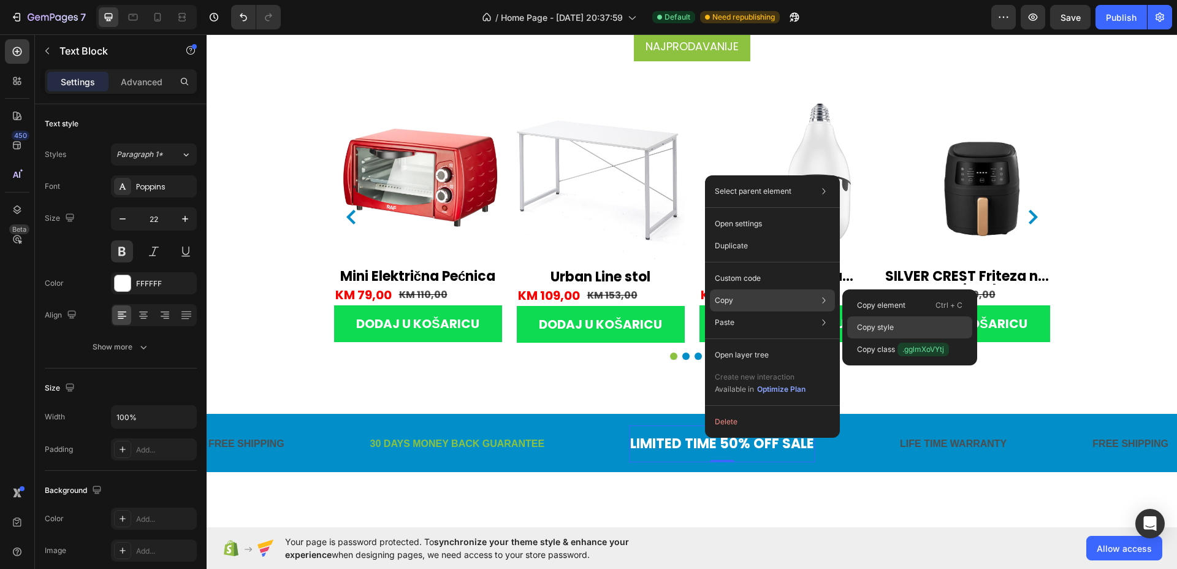
click at [879, 326] on p "Copy style" at bounding box center [875, 327] width 37 height 11
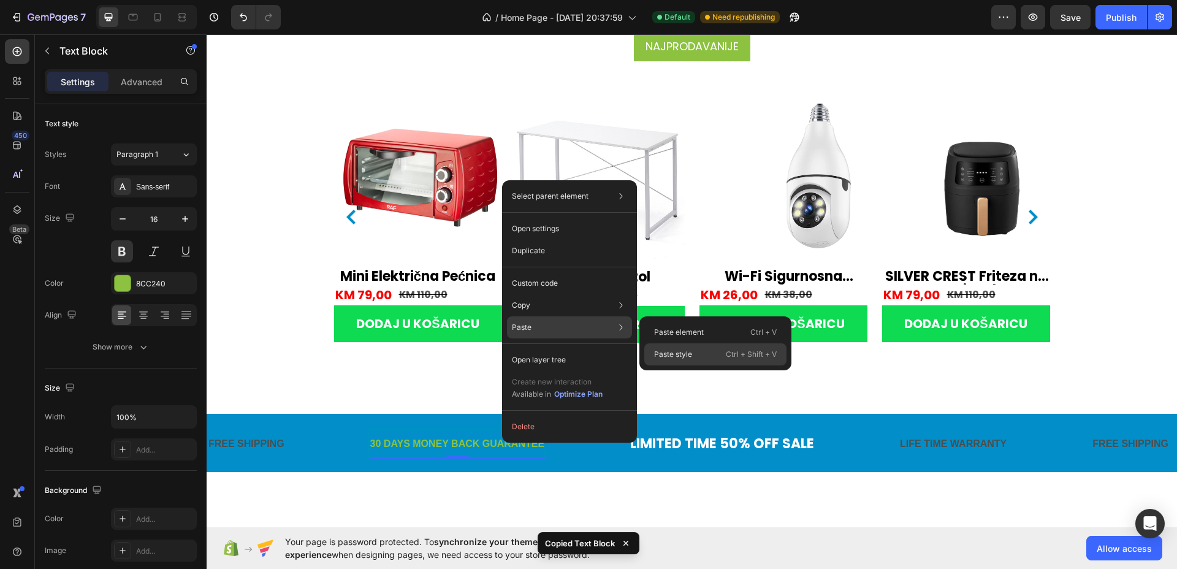
click at [686, 352] on p "Paste style" at bounding box center [673, 354] width 38 height 11
type input "22"
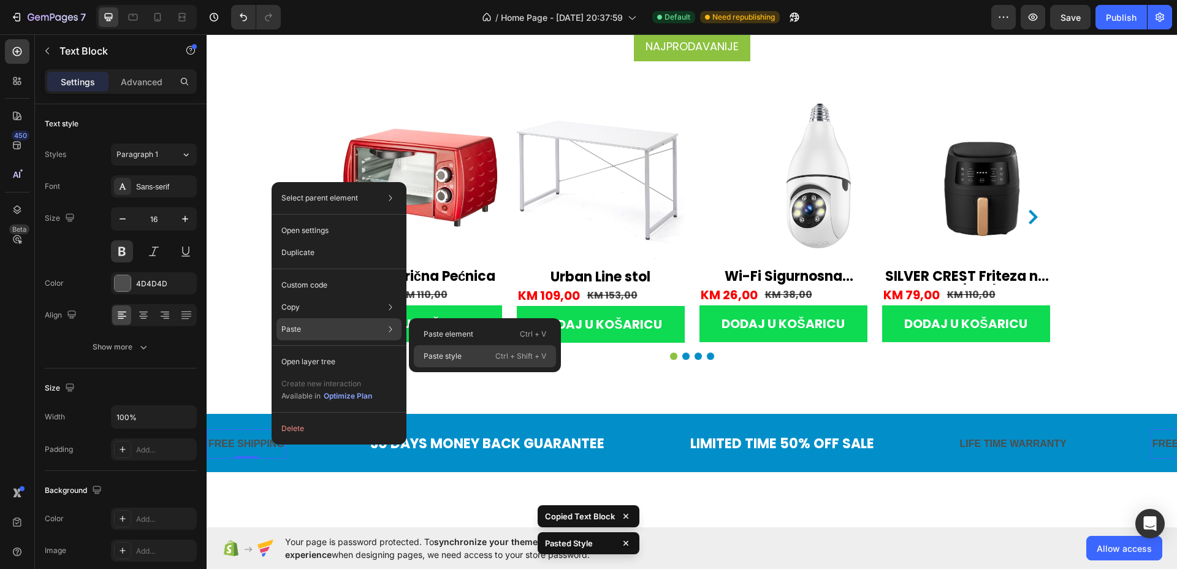
click at [442, 349] on div "Paste style Ctrl + Shift + V" at bounding box center [485, 356] width 142 height 22
type input "22"
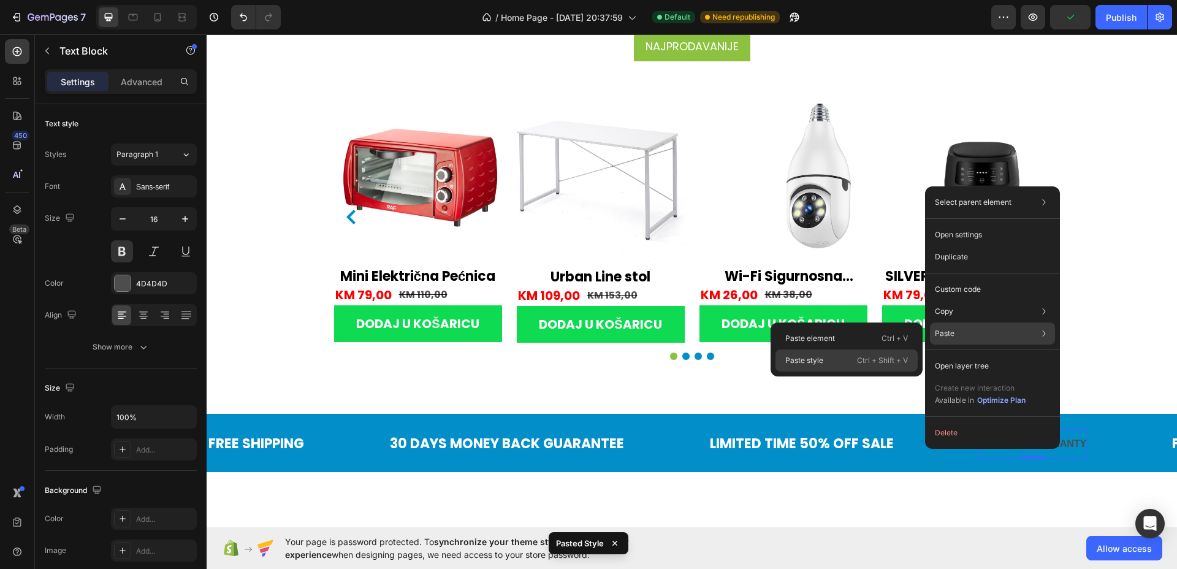
click at [889, 358] on p "Ctrl + Shift + V" at bounding box center [882, 360] width 51 height 12
type input "22"
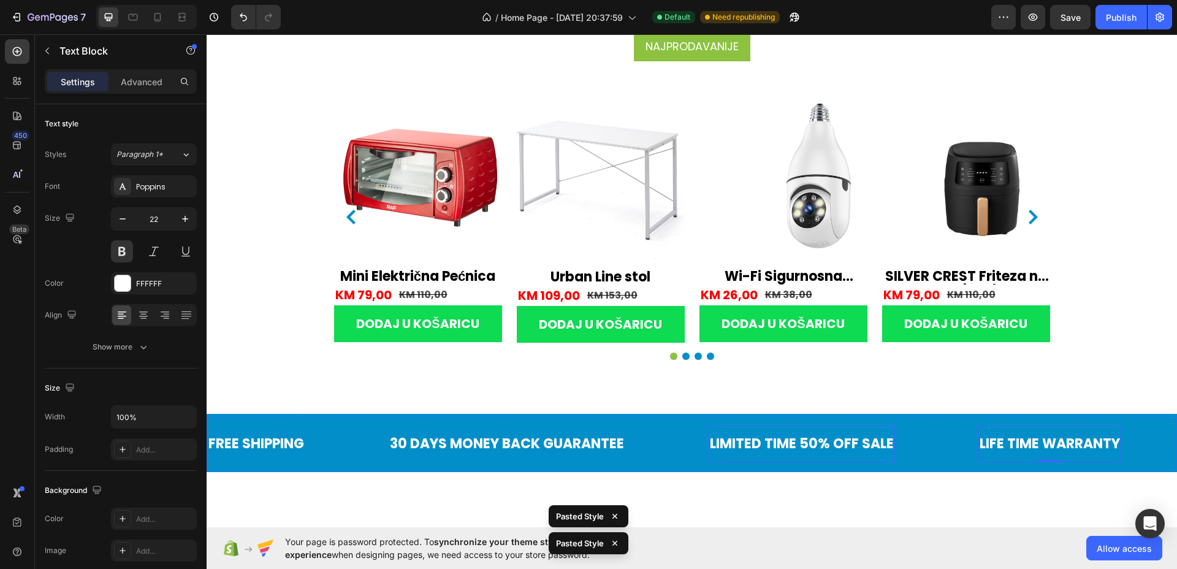
click at [828, 438] on div "LIMITED TIME 50% OFF SALE" at bounding box center [802, 444] width 186 height 27
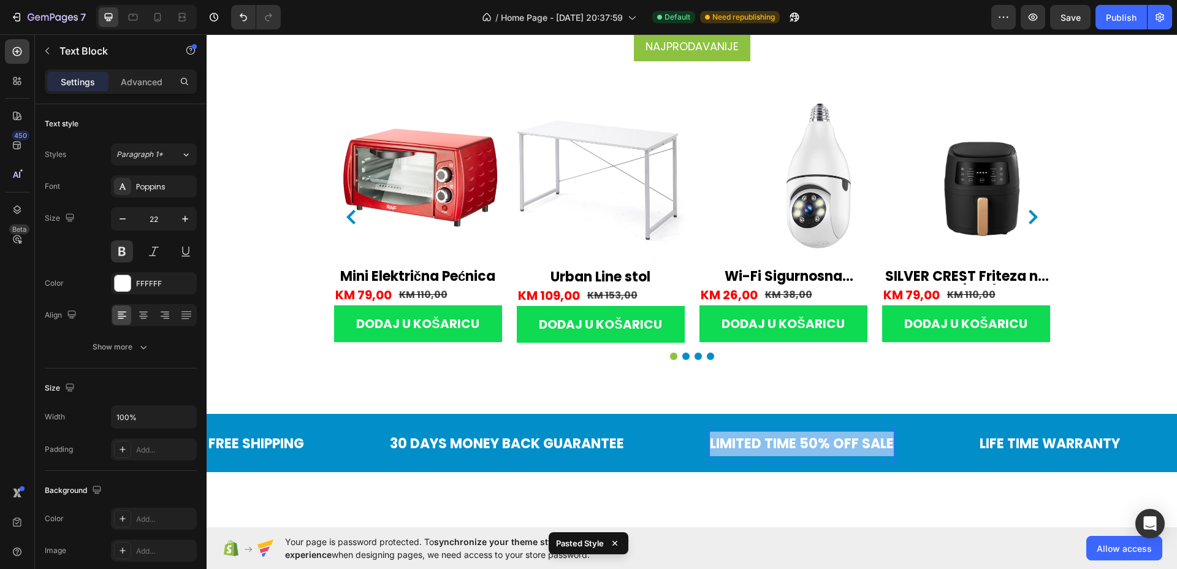
click at [828, 438] on p "LIMITED TIME 50% OFF SALE" at bounding box center [802, 444] width 184 height 25
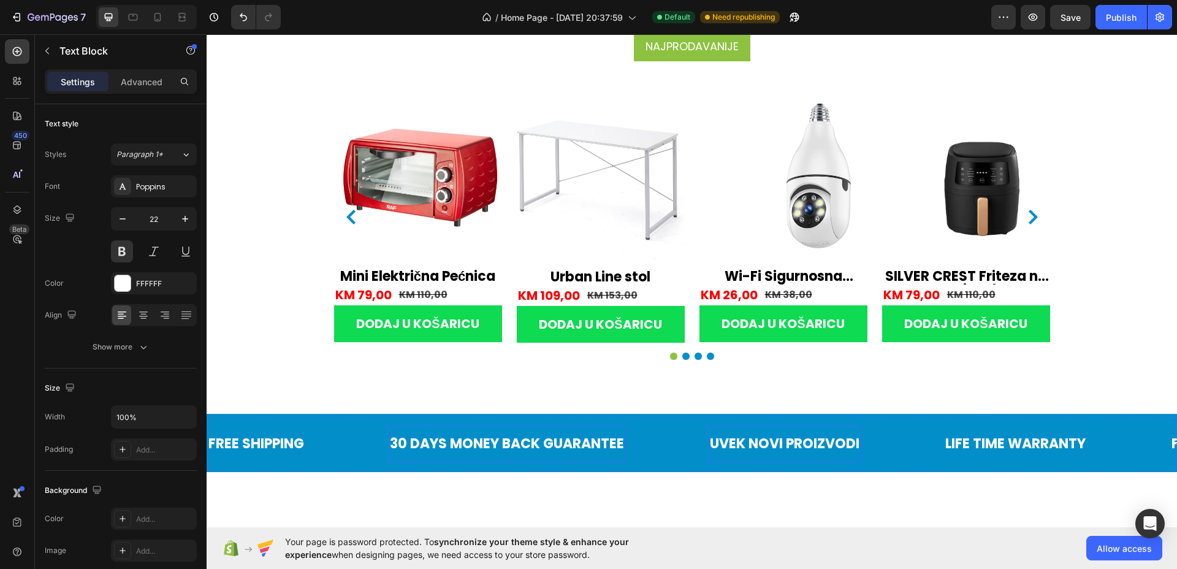
click at [602, 442] on div "30 DAYS MONEY BACK GUARANTEE" at bounding box center [507, 444] width 237 height 27
click at [602, 442] on p "30 DAYS MONEY BACK GUARANTEE" at bounding box center [507, 444] width 234 height 25
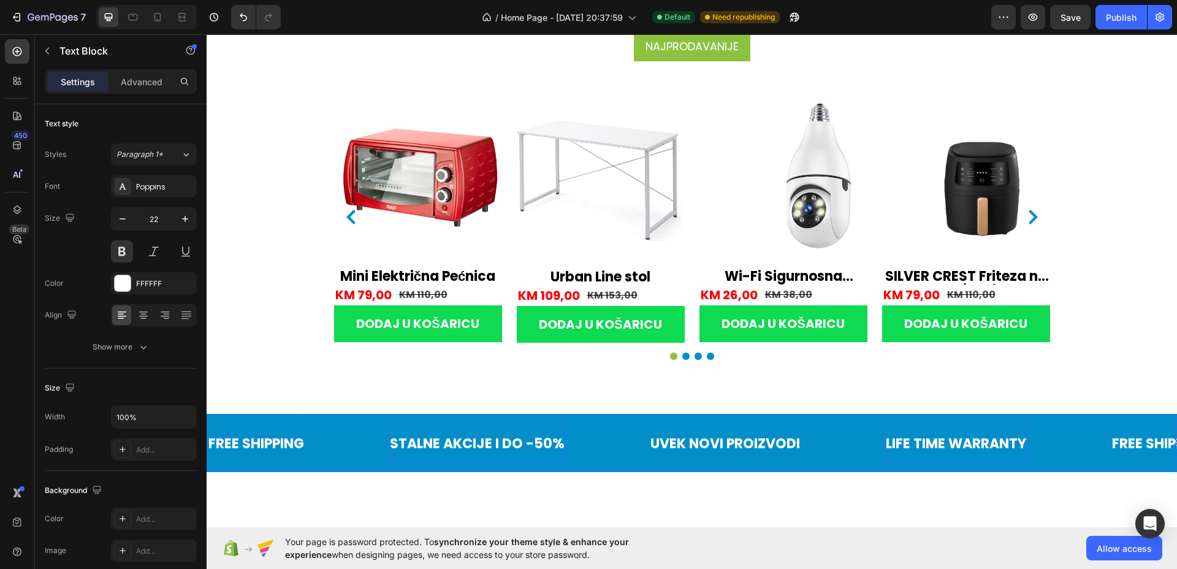
click at [949, 443] on div "LIFE TIME WARRANTY" at bounding box center [956, 444] width 143 height 27
click at [949, 442] on p "LIFE TIME WARRANTY" at bounding box center [956, 444] width 140 height 25
click at [1143, 439] on div "FREE SHIPPING" at bounding box center [1177, 444] width 98 height 27
click at [1143, 438] on div "FREE SHIPPING" at bounding box center [1177, 444] width 98 height 27
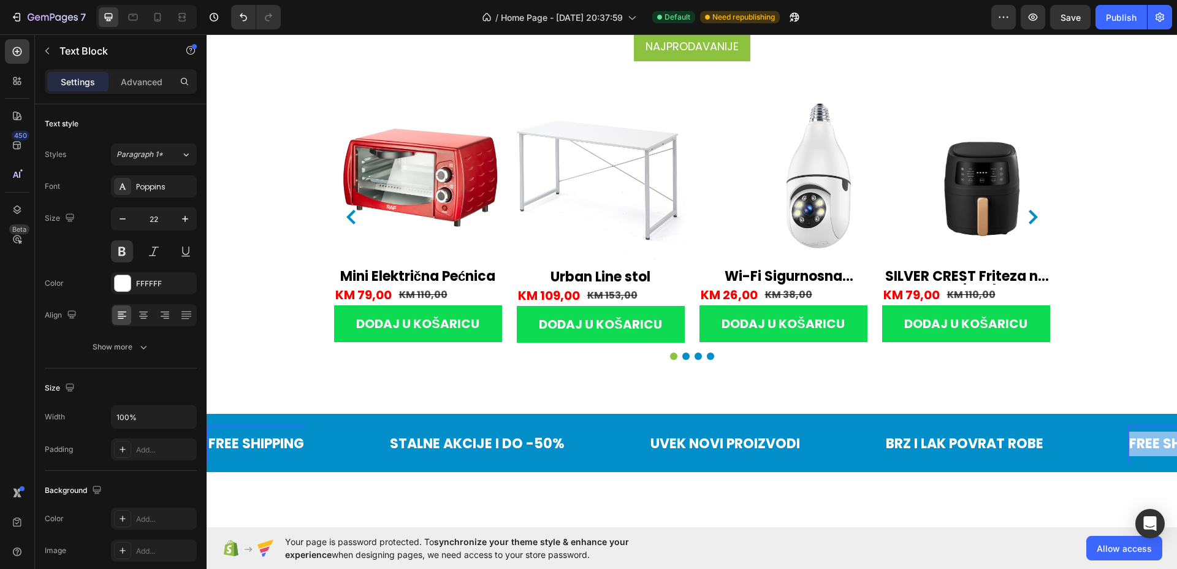
click at [1143, 438] on p "FREE SHIPPING" at bounding box center [1178, 444] width 96 height 25
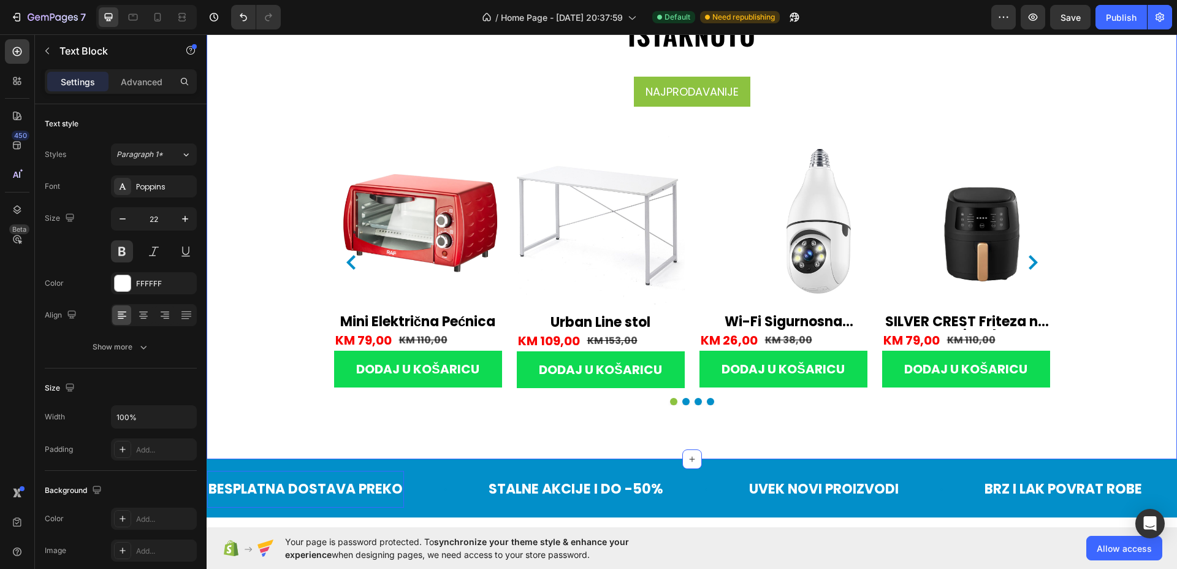
scroll to position [1460, 0]
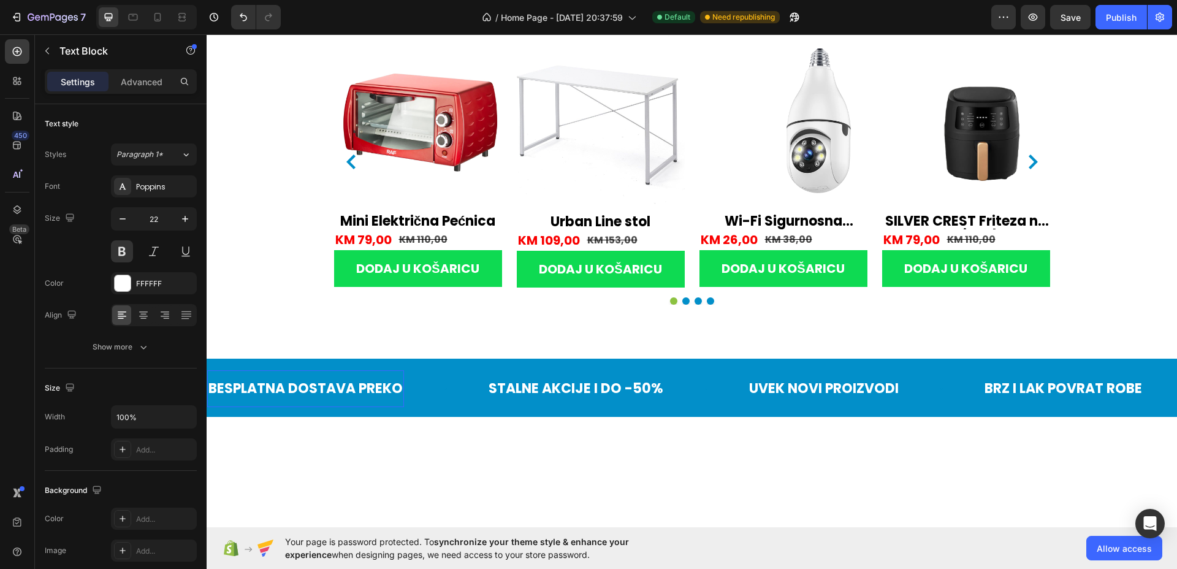
click at [310, 383] on p "BESPLATNA DOSTAVA PREKO" at bounding box center [306, 389] width 194 height 25
click at [399, 388] on p "BESPLATNA DOSTAVA PREKO" at bounding box center [306, 389] width 194 height 25
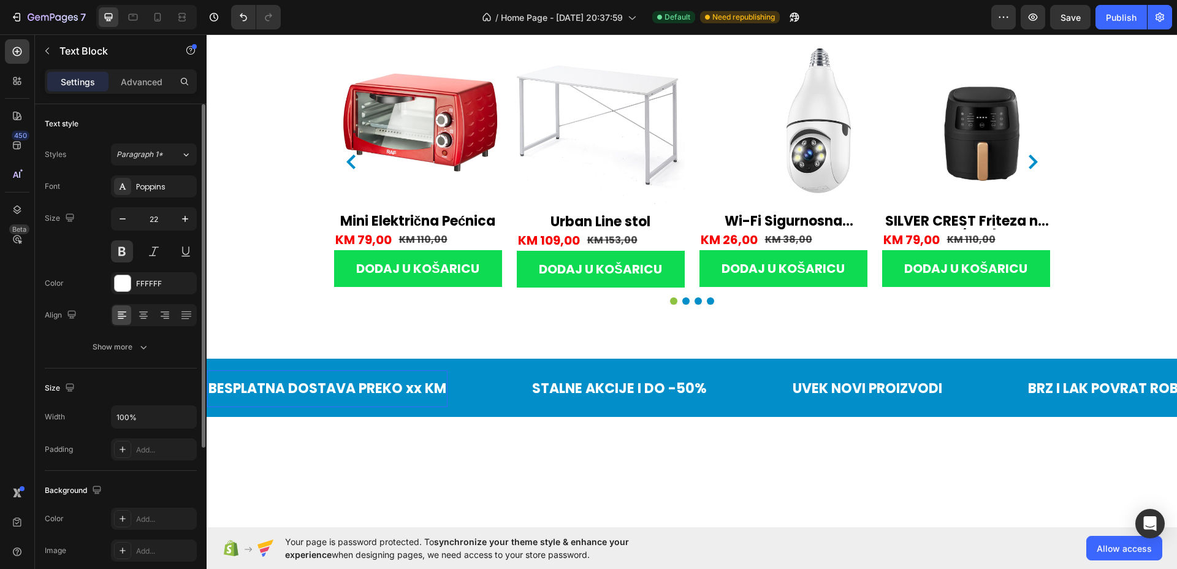
scroll to position [153, 0]
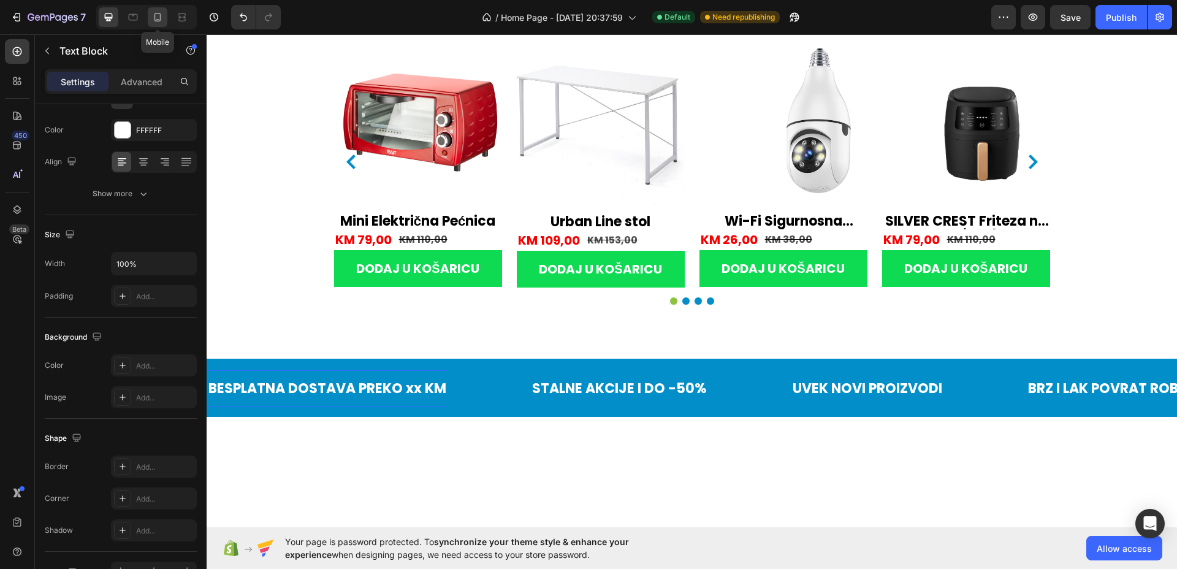
click at [160, 13] on icon at bounding box center [158, 17] width 7 height 9
type input "14"
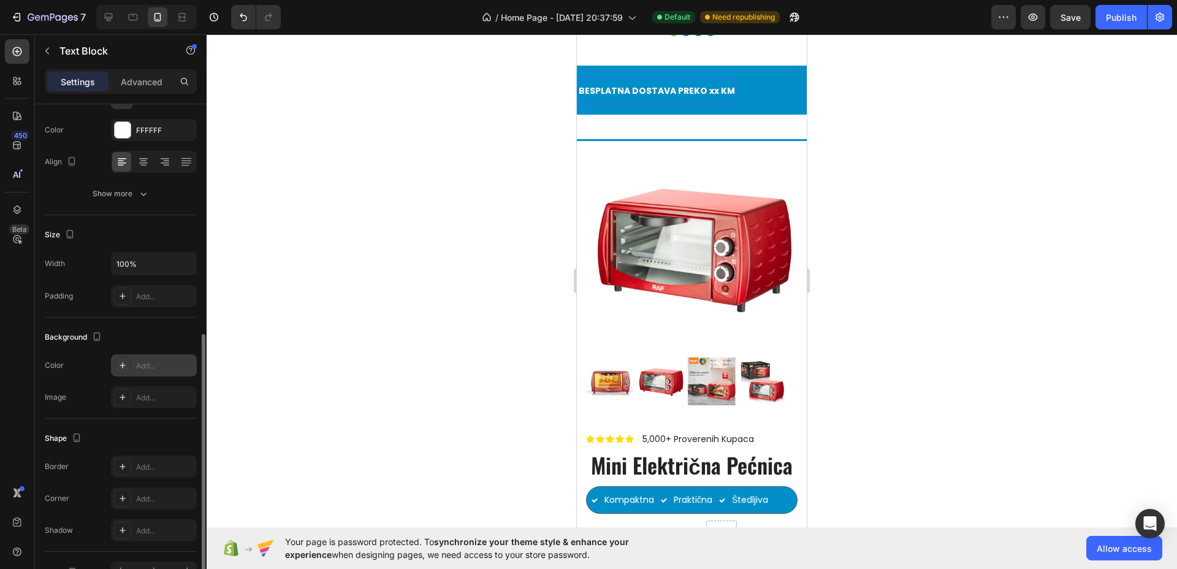
scroll to position [227, 0]
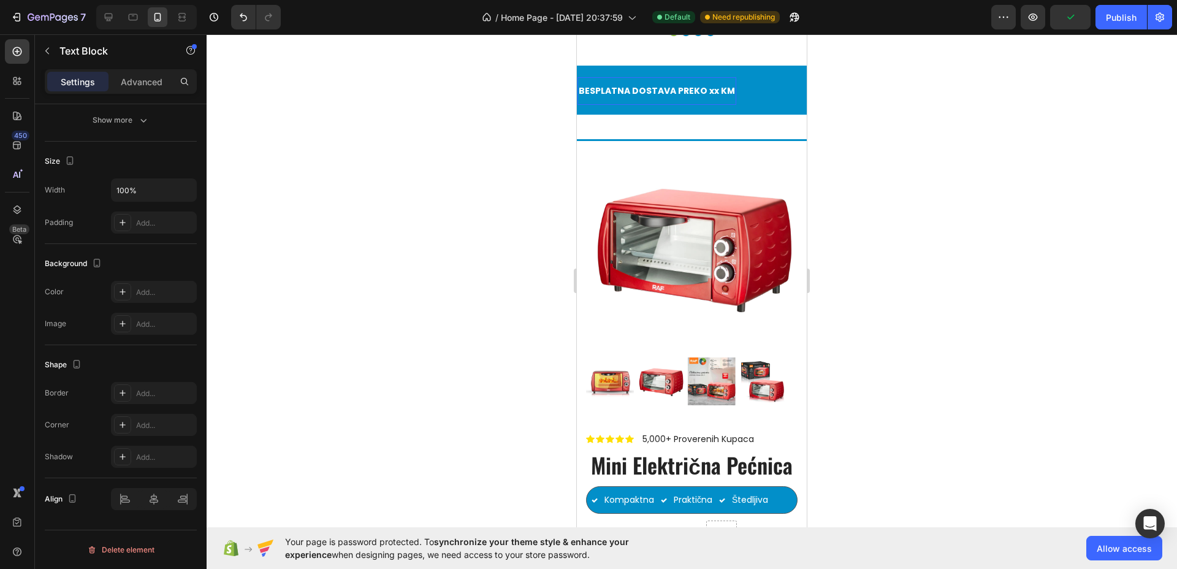
click at [738, 82] on div "BESPLATNA DOSTAVA PREKO xx KM Text Block 0" at bounding box center [699, 91] width 242 height 28
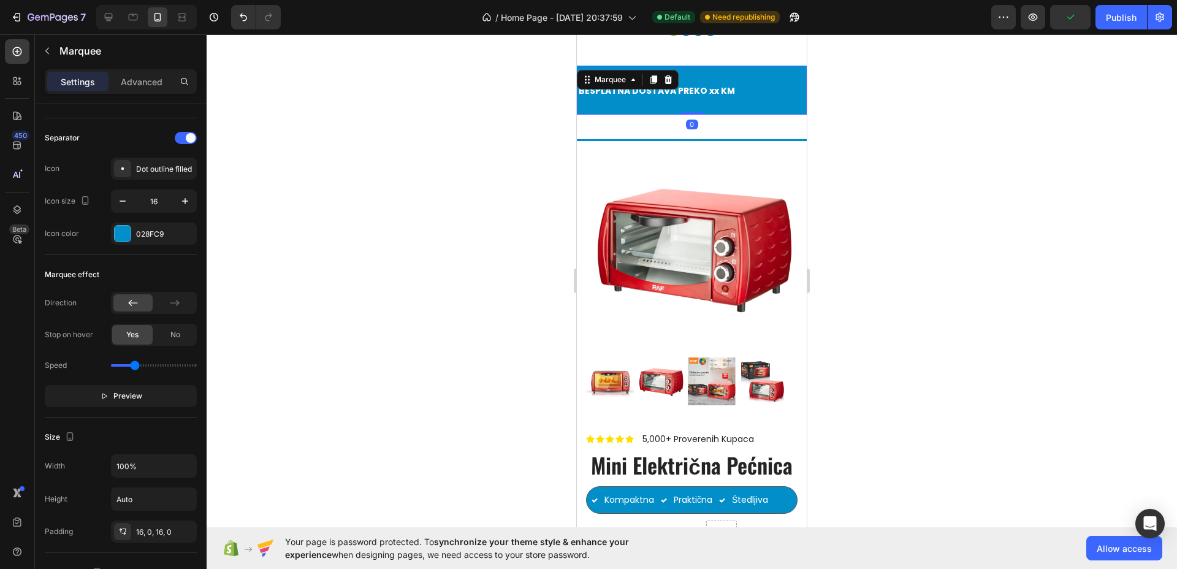
scroll to position [0, 0]
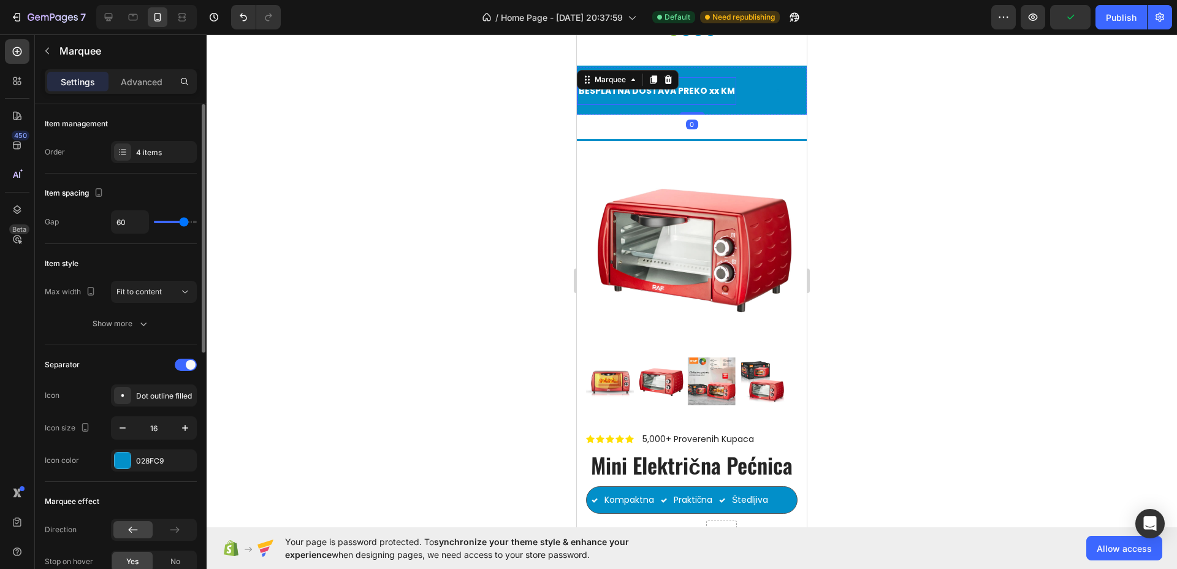
click at [712, 91] on p "BESPLATNA DOSTAVA PREKO xx KM" at bounding box center [657, 90] width 156 height 15
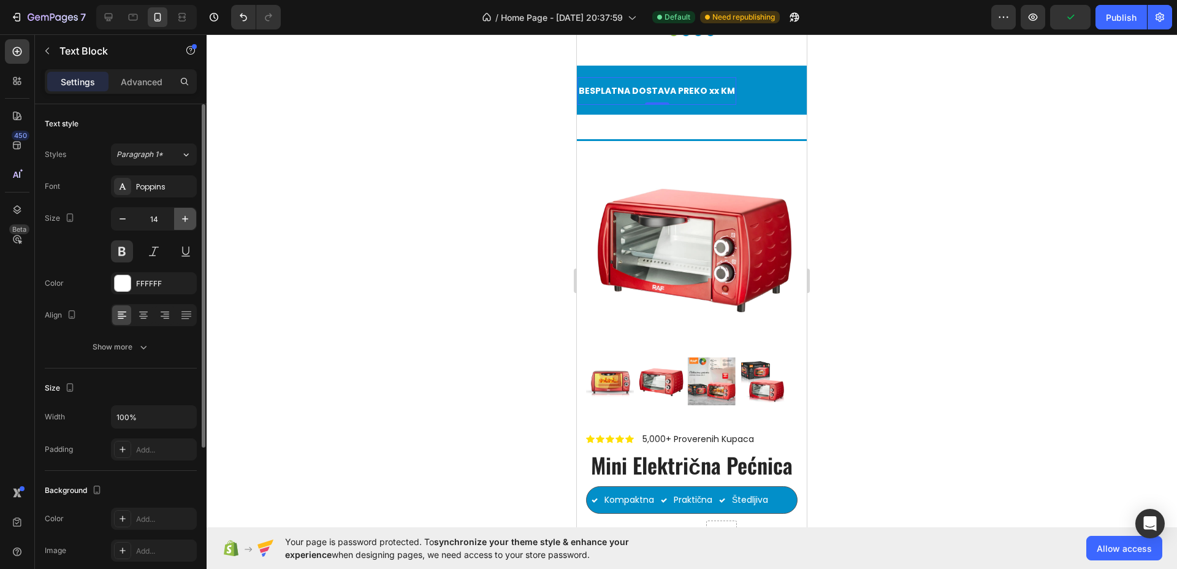
click at [176, 212] on button "button" at bounding box center [185, 219] width 22 height 22
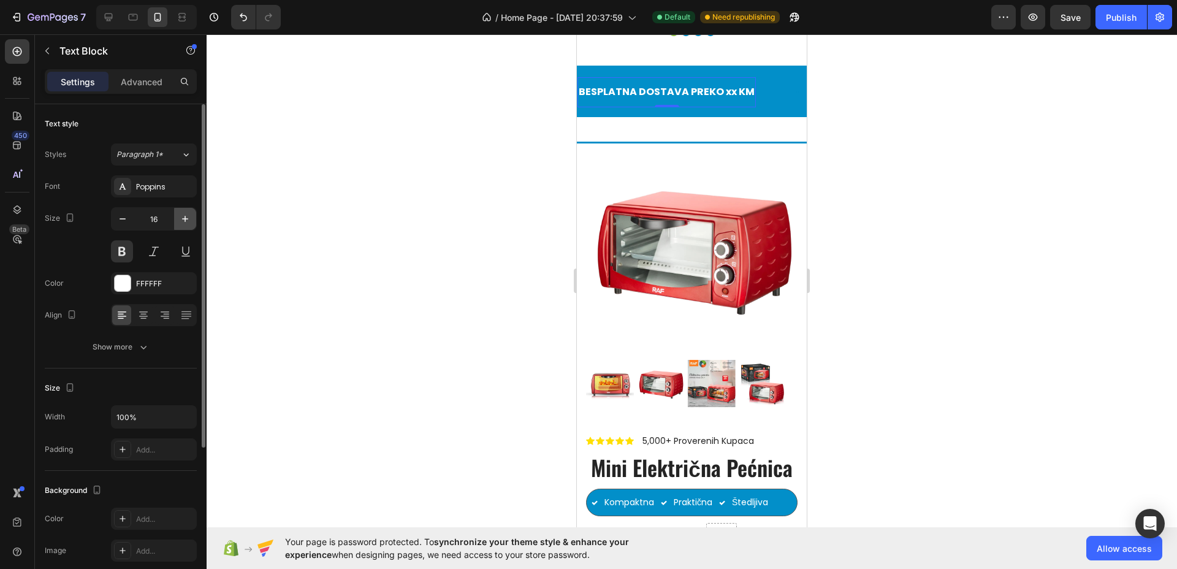
click at [176, 212] on button "button" at bounding box center [185, 219] width 22 height 22
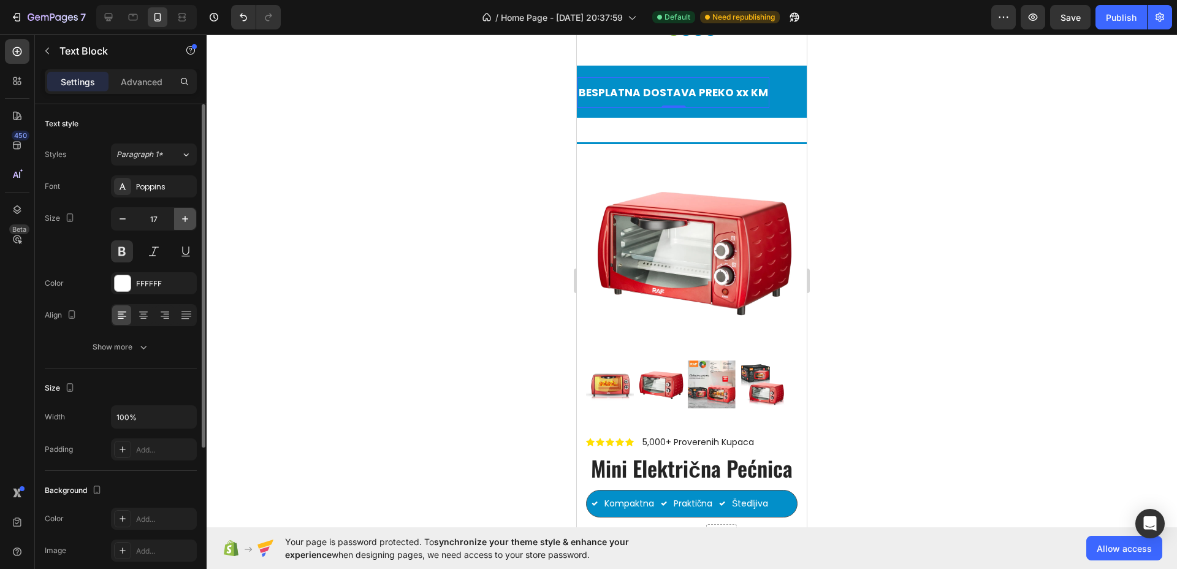
type input "18"
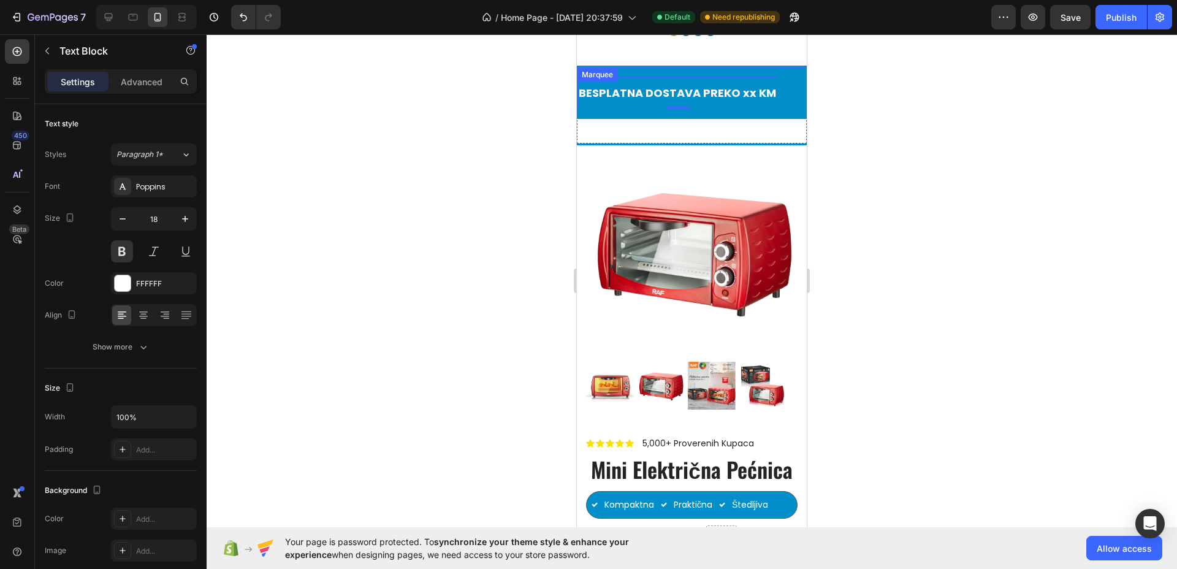
click at [725, 67] on div "BESPLATNA DOSTAVA PREKO xx KM Text Block 0 STALNE AKCIJE I DO -50% Text Block U…" at bounding box center [692, 93] width 230 height 52
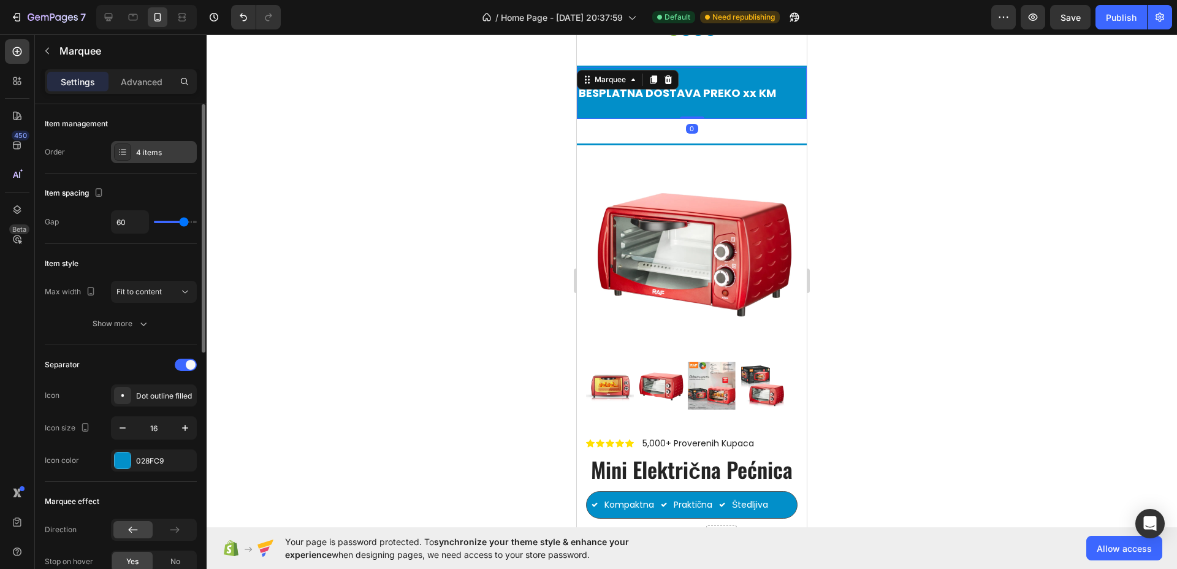
click at [163, 152] on div "4 items" at bounding box center [165, 152] width 58 height 11
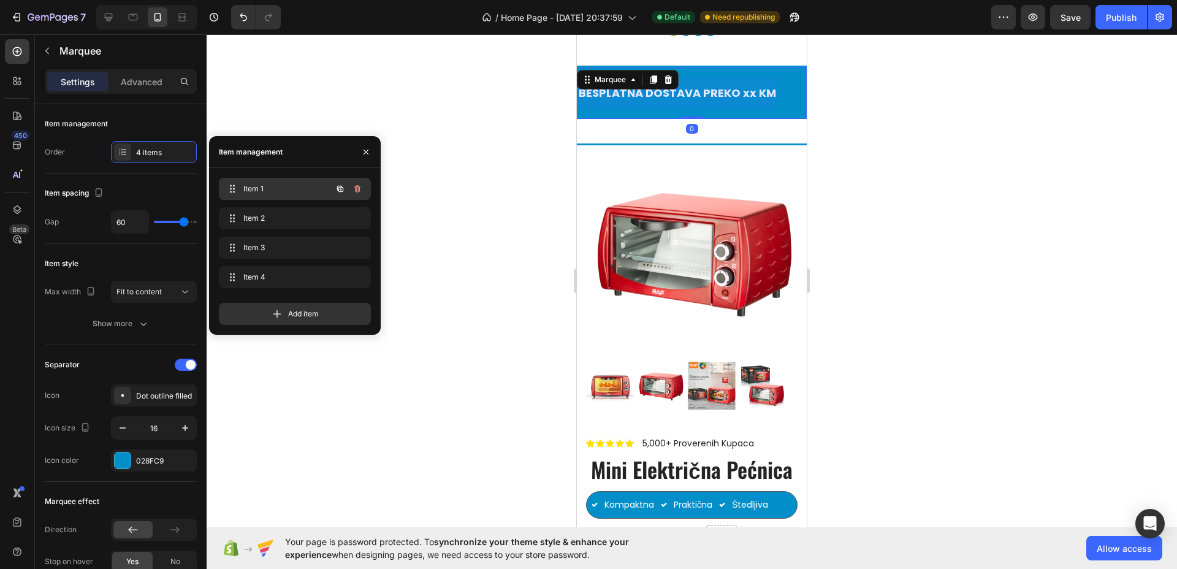
click at [272, 191] on span "Item 1" at bounding box center [277, 188] width 69 height 11
click at [259, 215] on span "Item 2" at bounding box center [277, 218] width 69 height 11
click at [730, 87] on div at bounding box center [692, 93] width 117 height 28
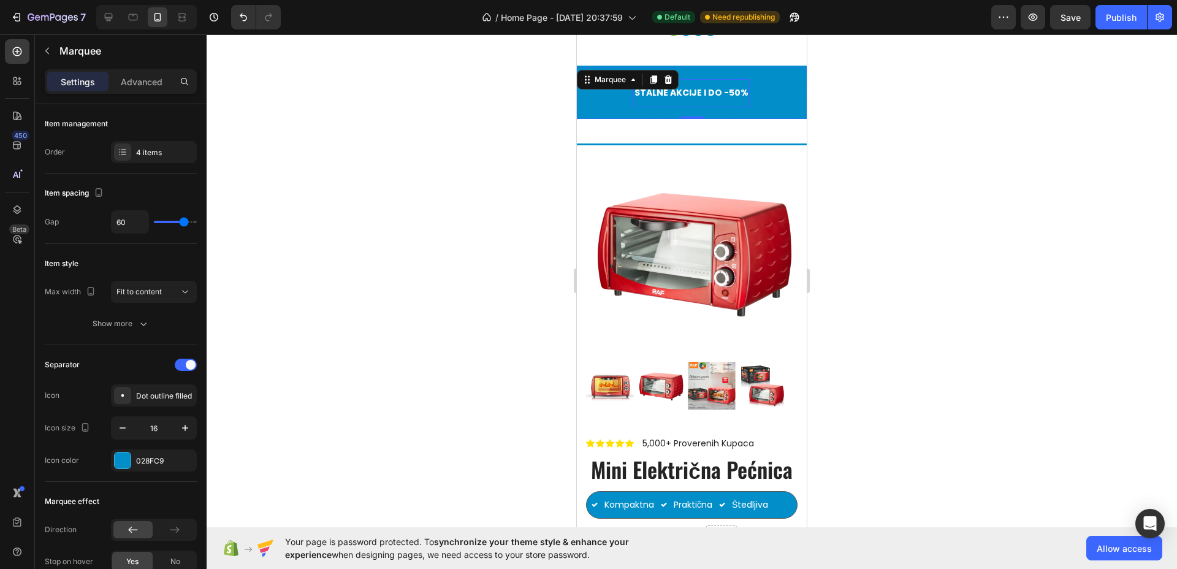
click at [731, 94] on p "STALNE AKCIJE I DO -50%" at bounding box center [692, 92] width 114 height 15
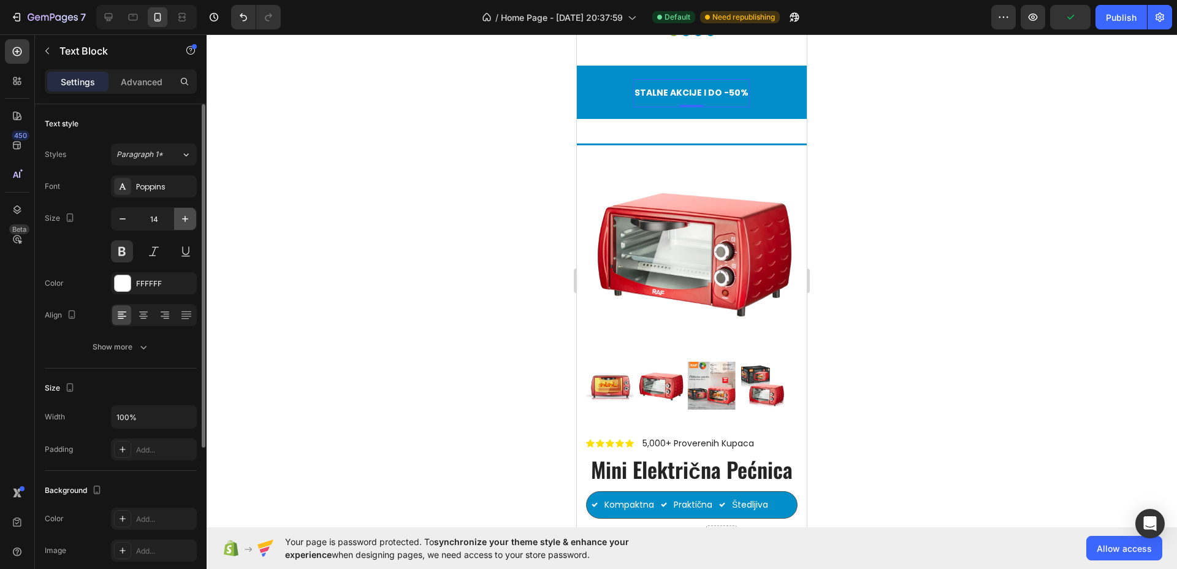
click at [183, 220] on icon "button" at bounding box center [185, 219] width 12 height 12
type input "18"
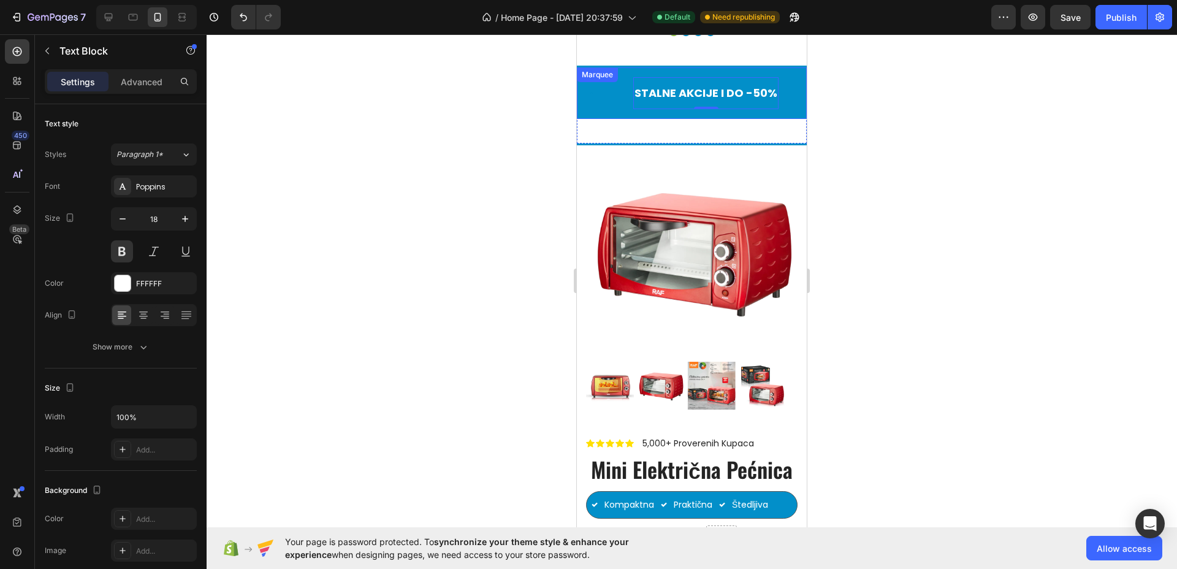
click at [600, 96] on div "BESPLATNA DOSTAVA PREKO xx KM Text Block" at bounding box center [491, 93] width 283 height 32
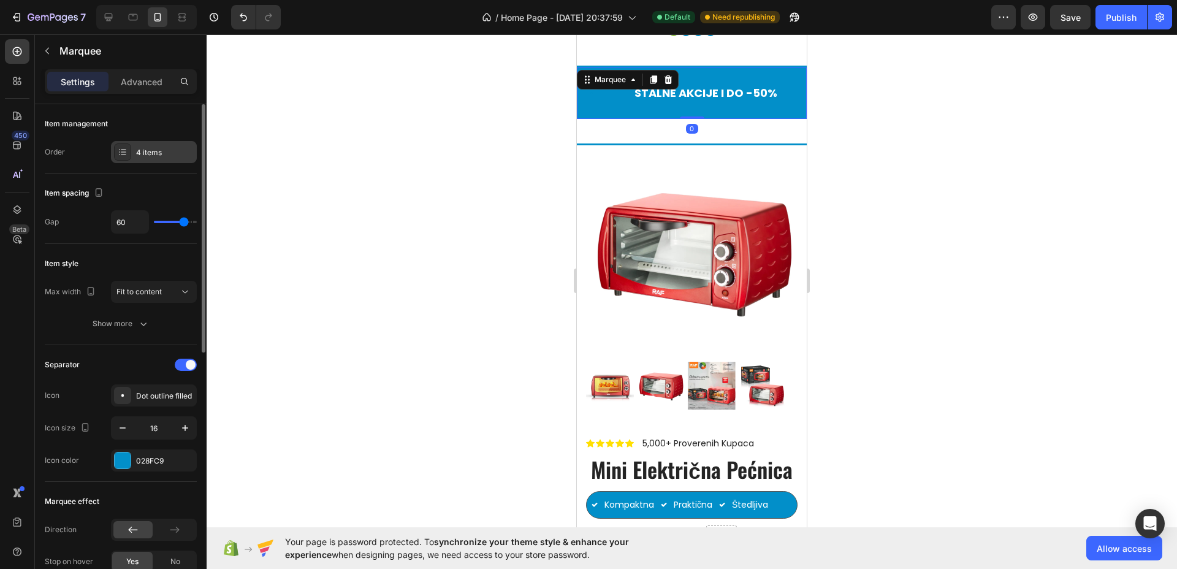
click at [172, 151] on div "4 items" at bounding box center [165, 152] width 58 height 11
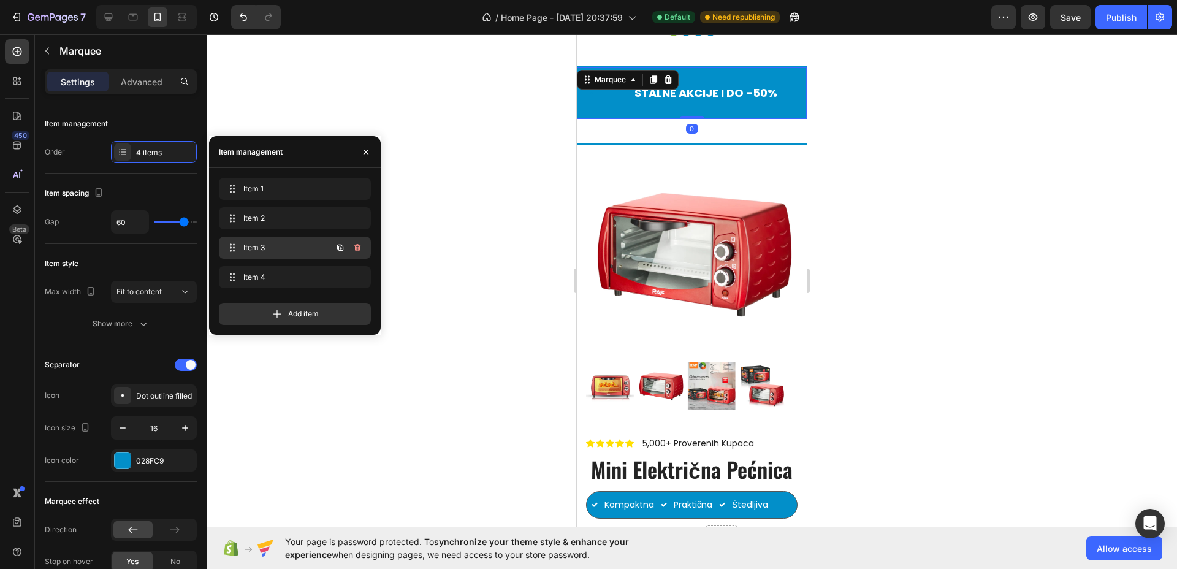
click at [262, 245] on span "Item 3" at bounding box center [277, 247] width 69 height 11
click at [738, 90] on div "UVEK NOVI PROIZVODI Text Block" at bounding box center [735, 93] width 185 height 28
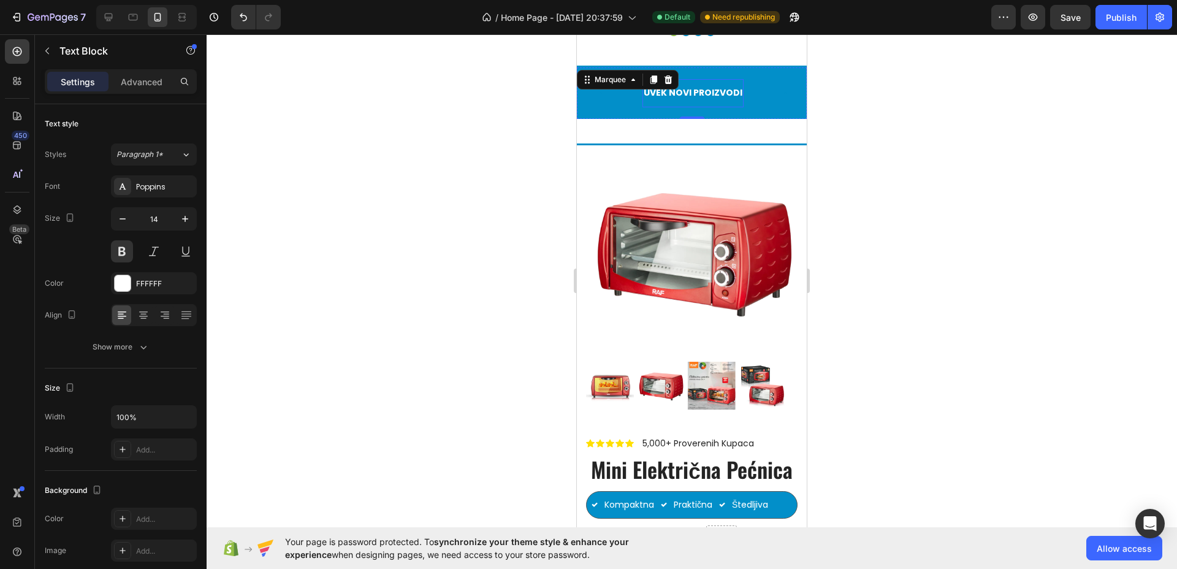
click at [721, 94] on p "UVEK NOVI PROIZVODI" at bounding box center [693, 92] width 99 height 15
click at [193, 223] on button "button" at bounding box center [185, 219] width 22 height 22
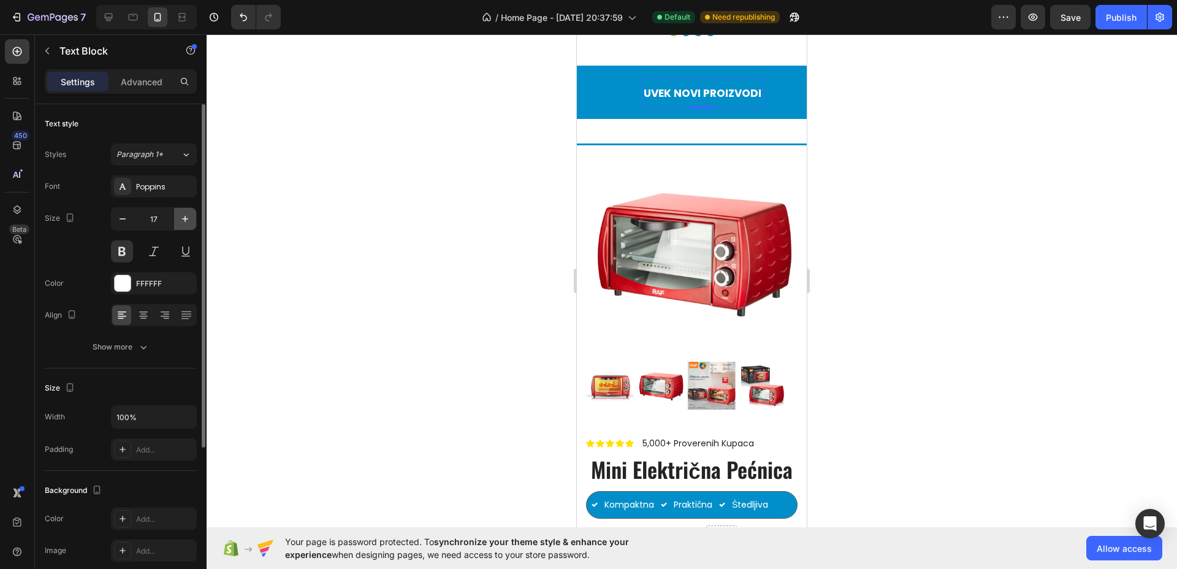
type input "18"
click at [605, 103] on div "STALNE AKCIJE I DO -50% Text Block" at bounding box center [528, 93] width 229 height 32
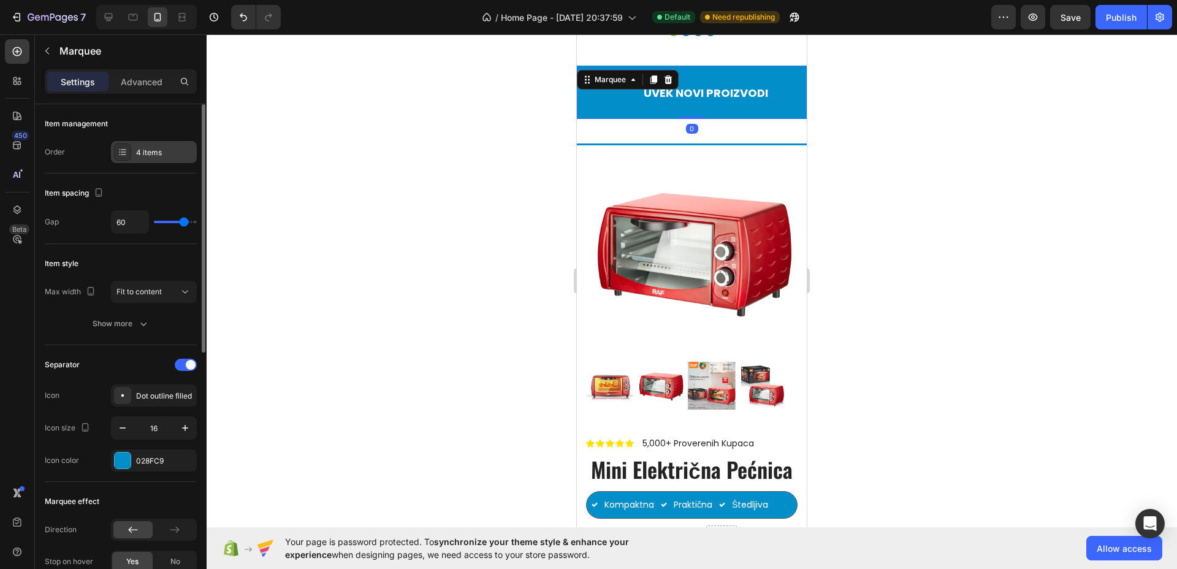
click at [159, 157] on div "4 items" at bounding box center [165, 152] width 58 height 11
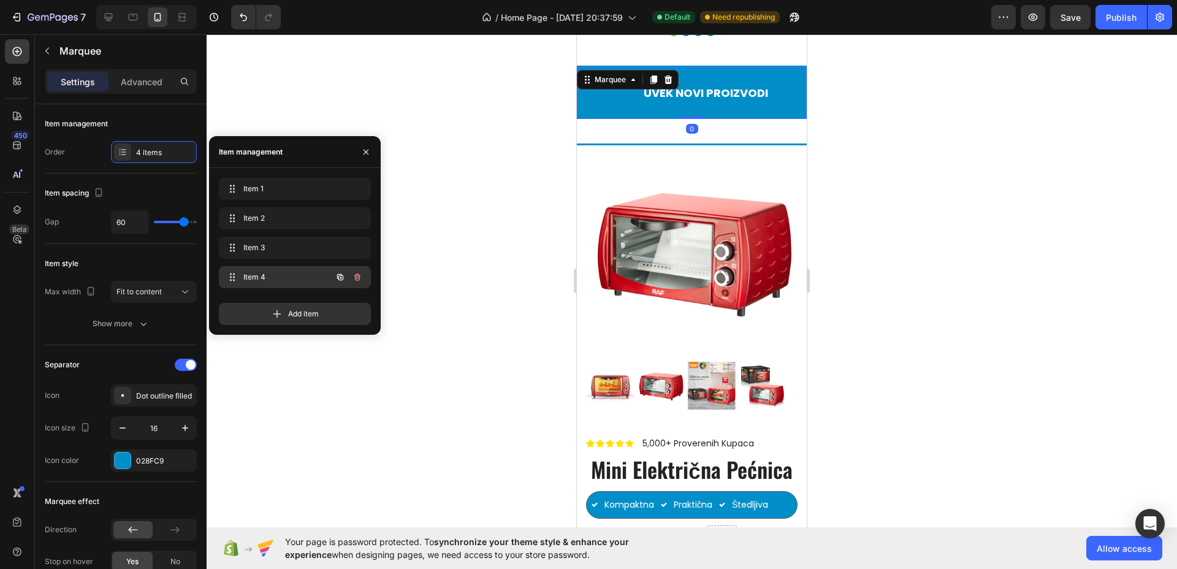
click at [242, 281] on div "Item 4 Item 4" at bounding box center [278, 277] width 108 height 17
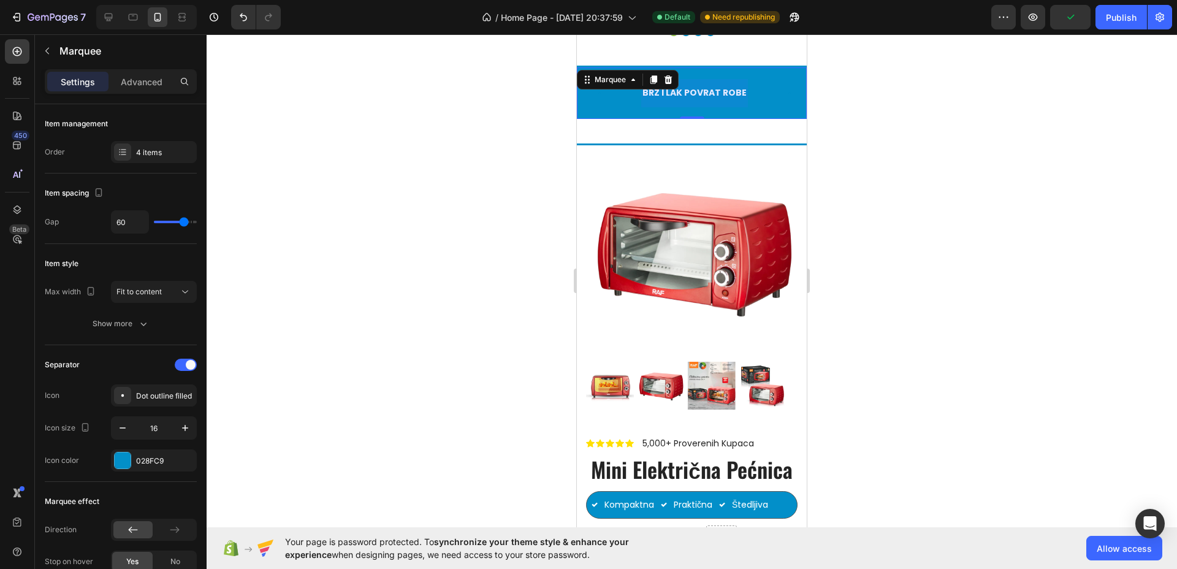
click at [736, 93] on div at bounding box center [694, 93] width 107 height 28
click at [725, 89] on p "BRZ I LAK POVRAT ROBE" at bounding box center [695, 92] width 104 height 15
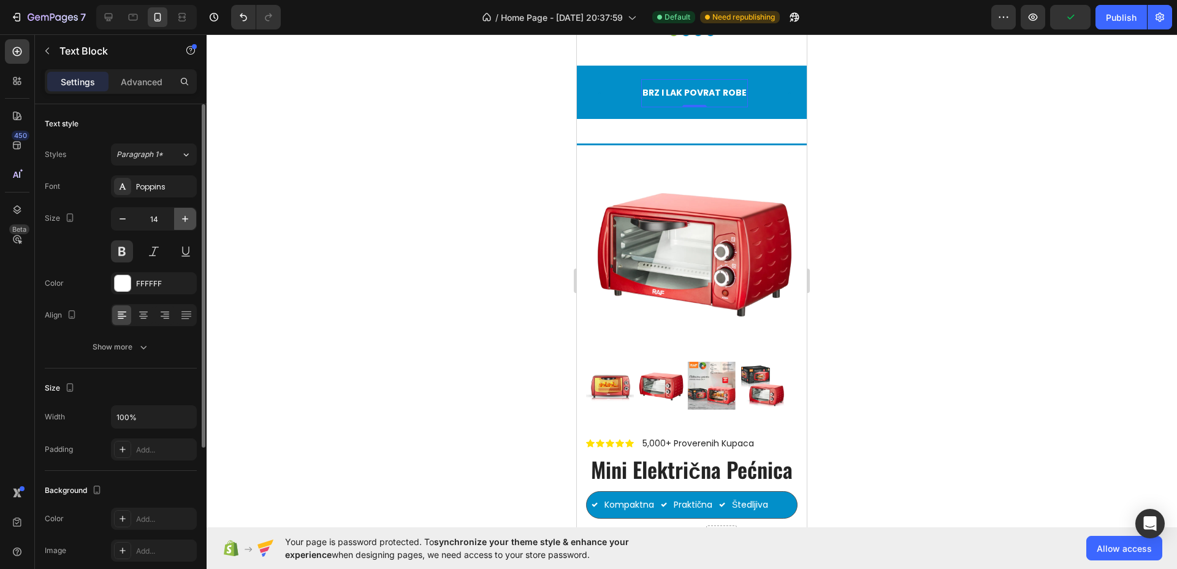
click at [185, 220] on icon "button" at bounding box center [185, 219] width 12 height 12
type input "18"
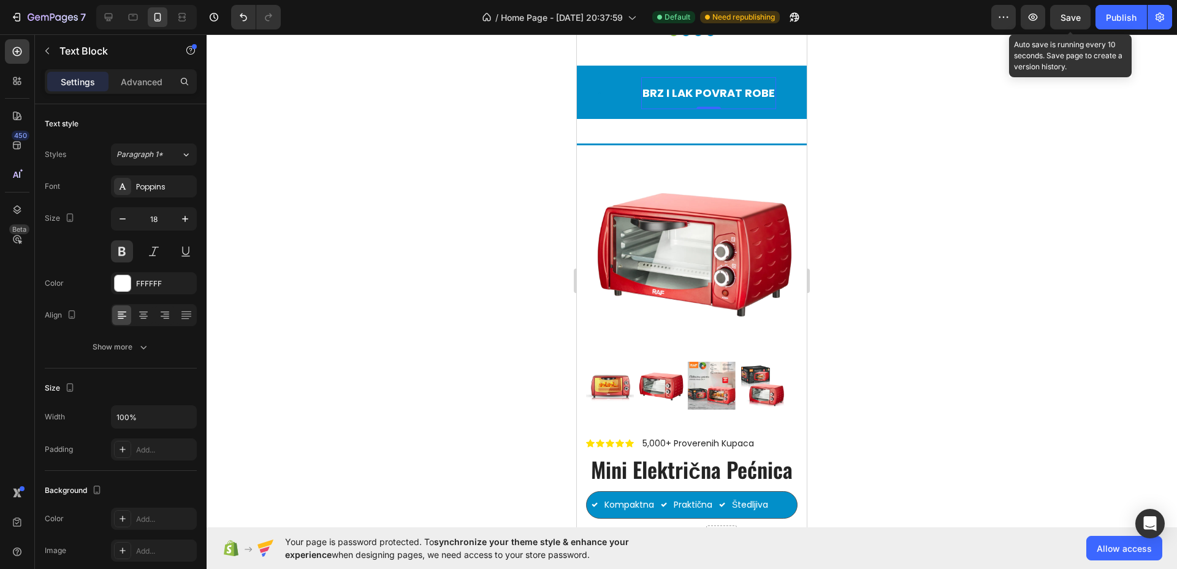
click at [1075, 17] on span "Save" at bounding box center [1071, 17] width 20 height 10
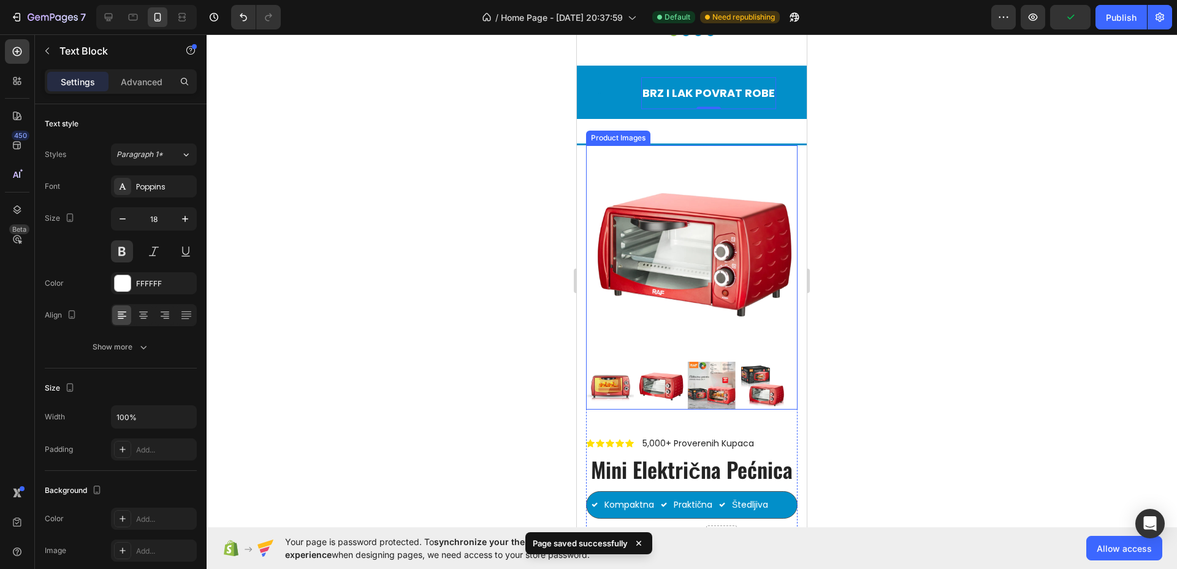
scroll to position [1687, 0]
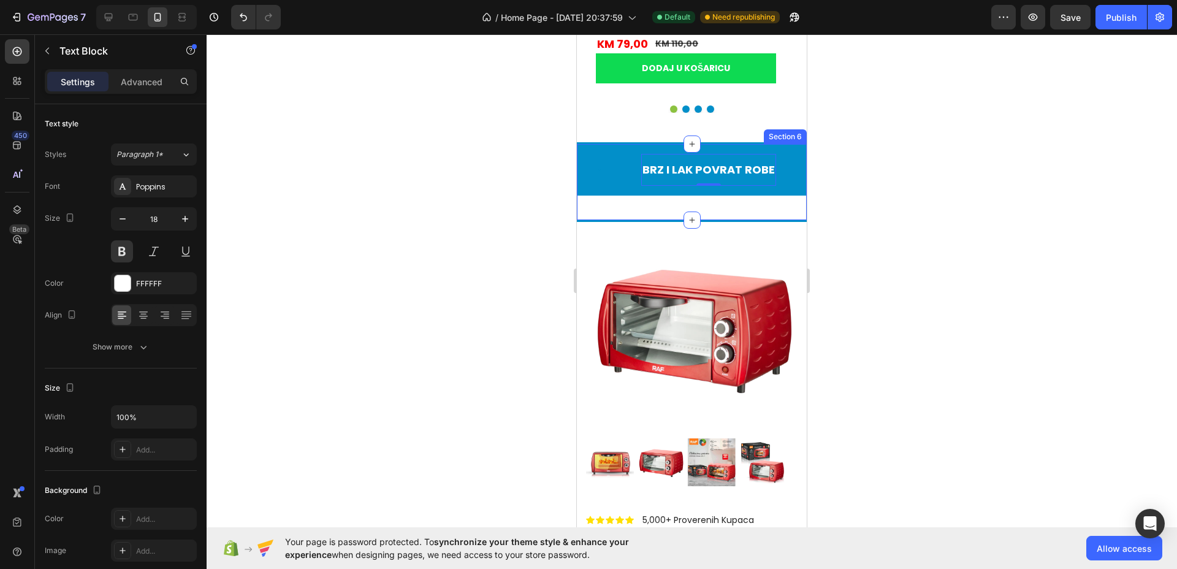
click at [784, 215] on div "BESPLATNA DOSTAVA PREKO xx KM Text Block STALNE AKCIJE I DO -50% Text Block UVE…" at bounding box center [692, 182] width 230 height 76
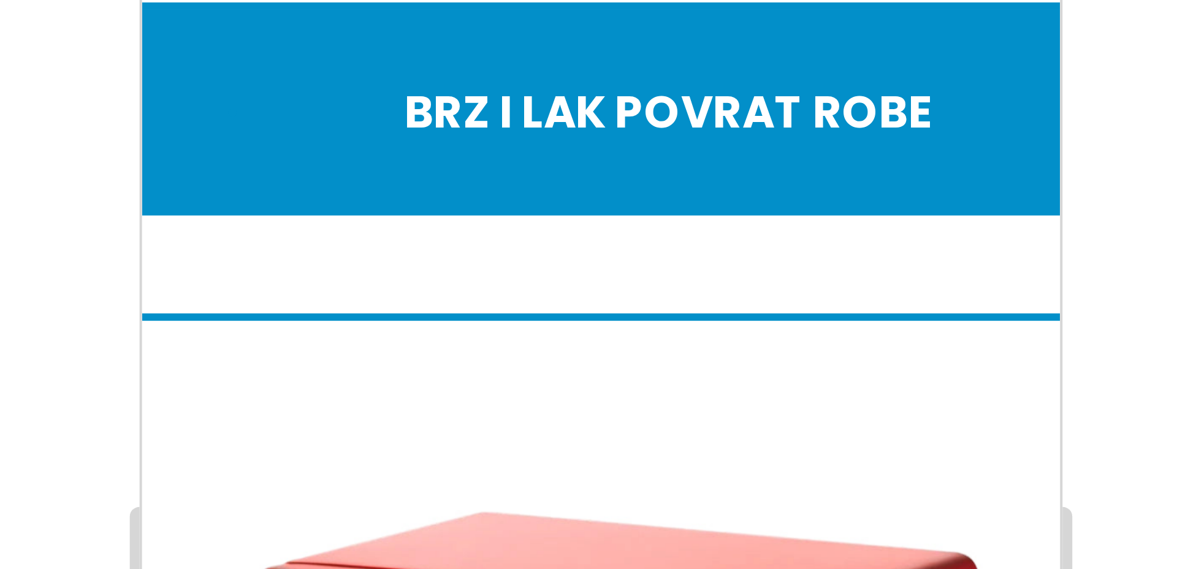
scroll to position [1579, 0]
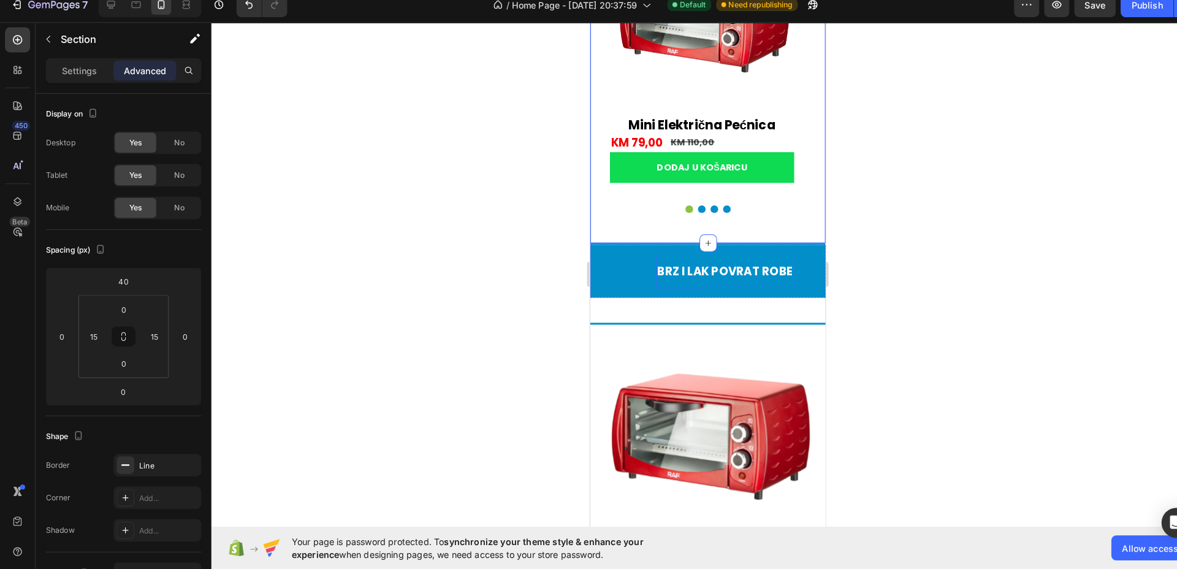
scroll to position [0, 0]
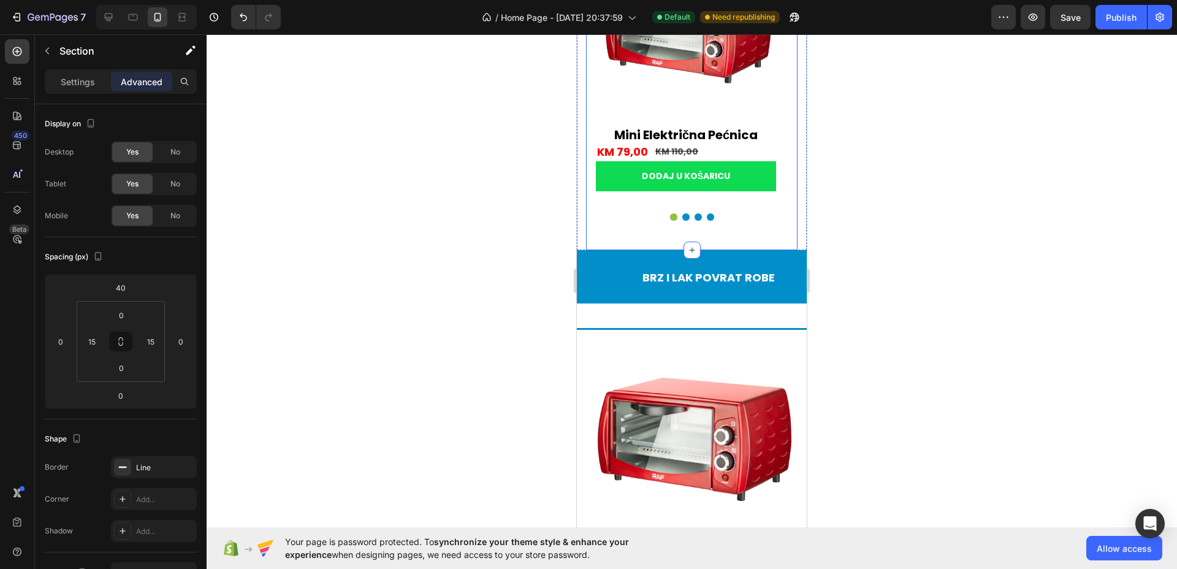
click at [763, 232] on div "popularno na internetu Text Title Line istaknuto Heading Najprodavanije Product…" at bounding box center [692, 12] width 212 height 477
click at [790, 245] on div "popularno na internetu Text Title Line istaknuto Heading Najprodavanije Product…" at bounding box center [692, 12] width 230 height 480
click at [127, 364] on input "0" at bounding box center [121, 368] width 25 height 18
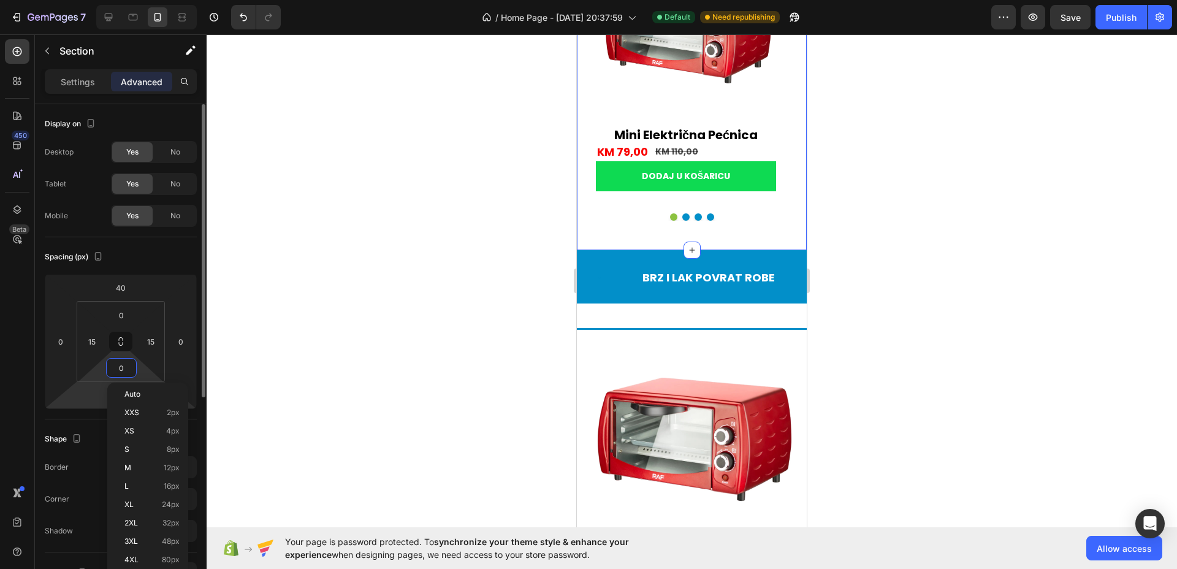
drag, startPoint x: 80, startPoint y: 404, endPoint x: 98, endPoint y: 407, distance: 18.6
click at [81, 0] on html "7 / Home Page - Aug 26, 20:37:59 Default Need republishing Preview Save Publish…" at bounding box center [588, 0] width 1177 height 0
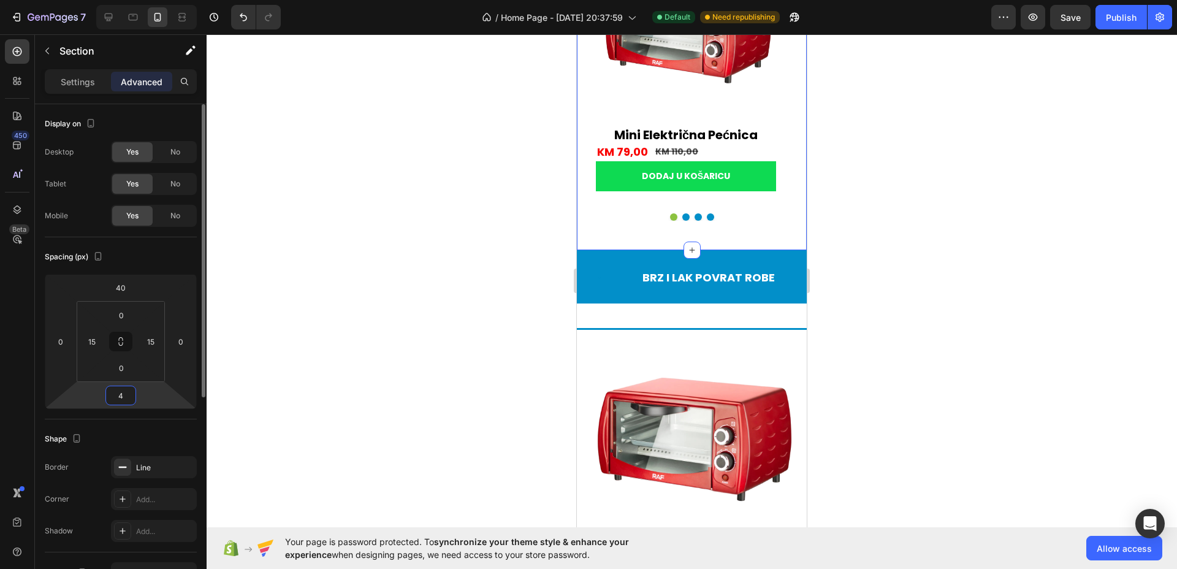
type input "40"
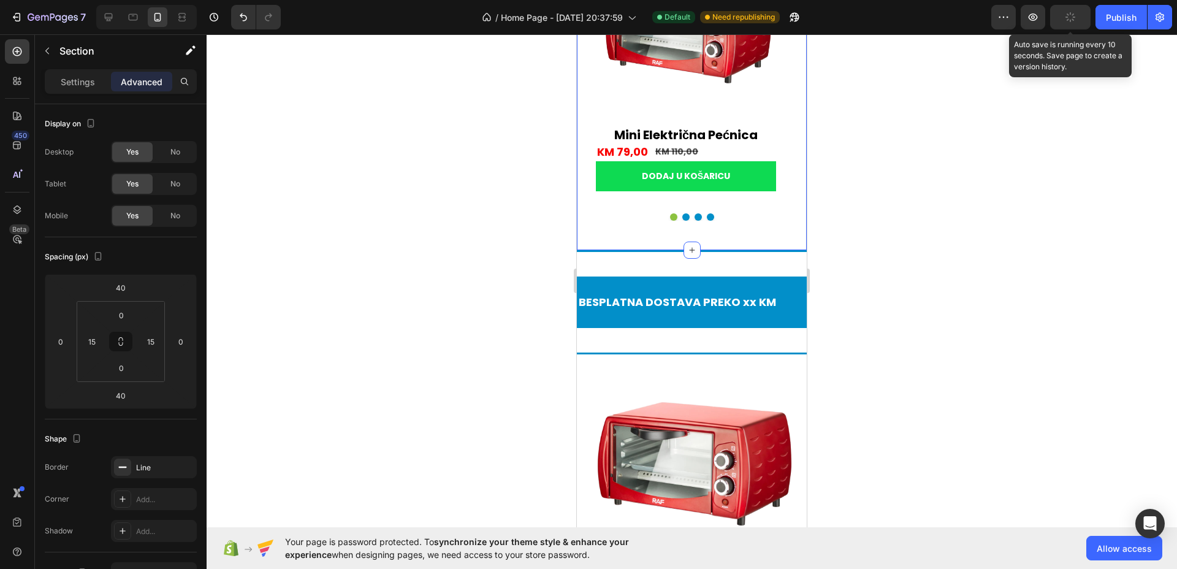
scroll to position [0, 659]
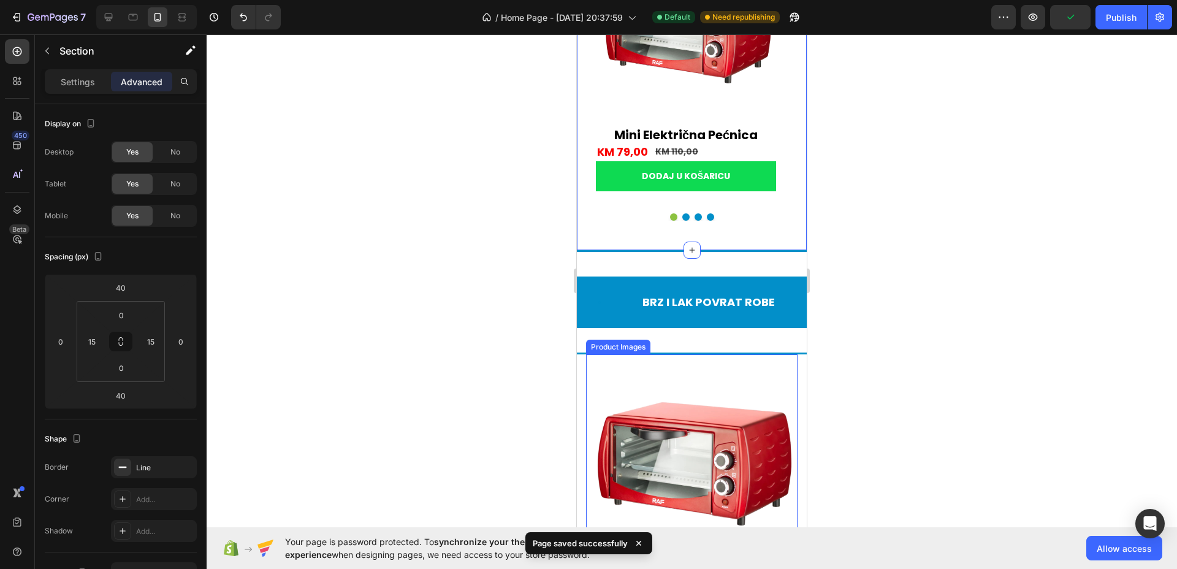
click at [784, 373] on img at bounding box center [692, 460] width 212 height 212
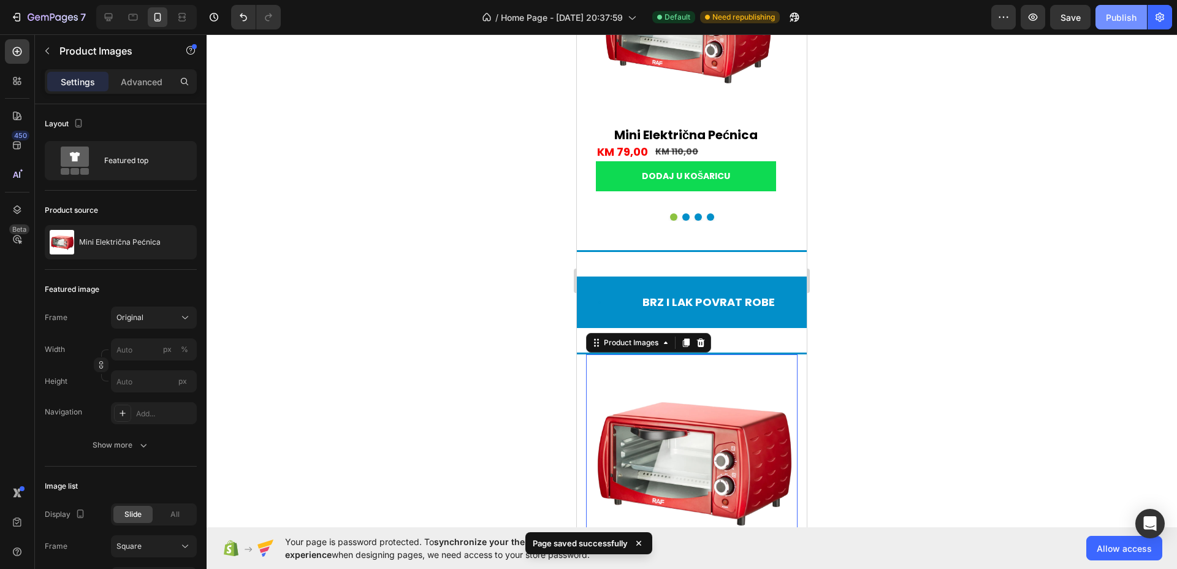
click at [1128, 22] on div "Publish" at bounding box center [1121, 17] width 31 height 13
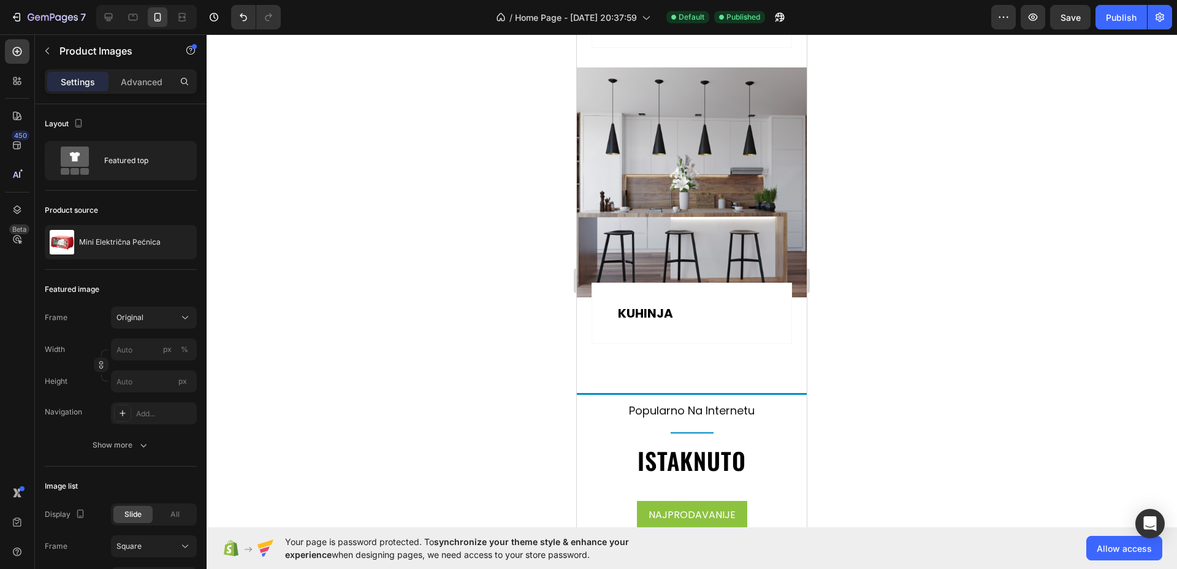
scroll to position [1494, 0]
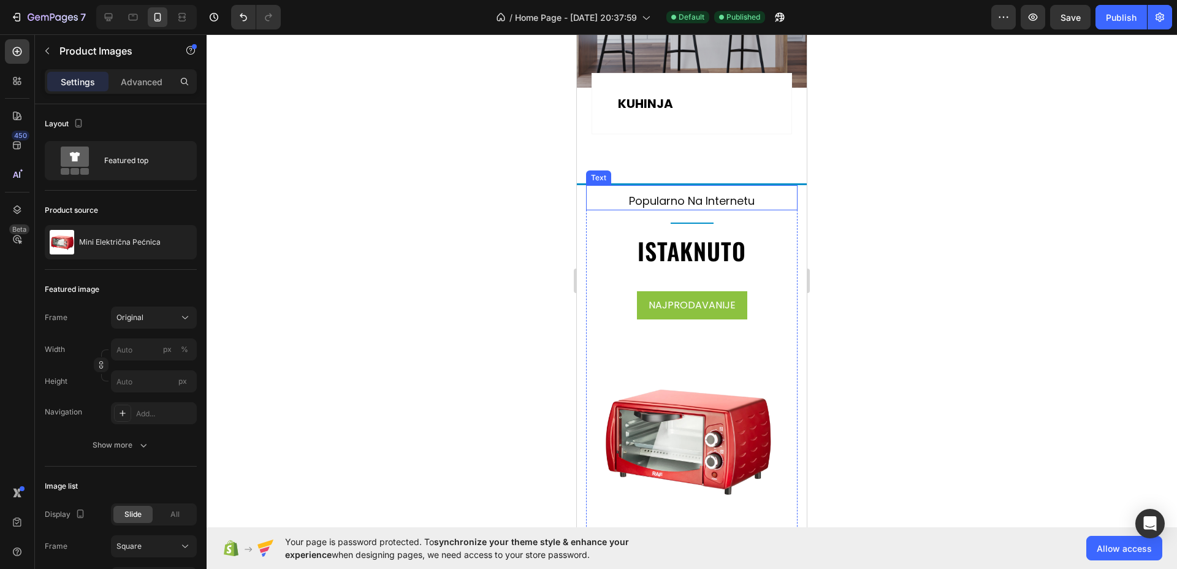
click at [745, 209] on p "popularno na internetu" at bounding box center [692, 201] width 209 height 17
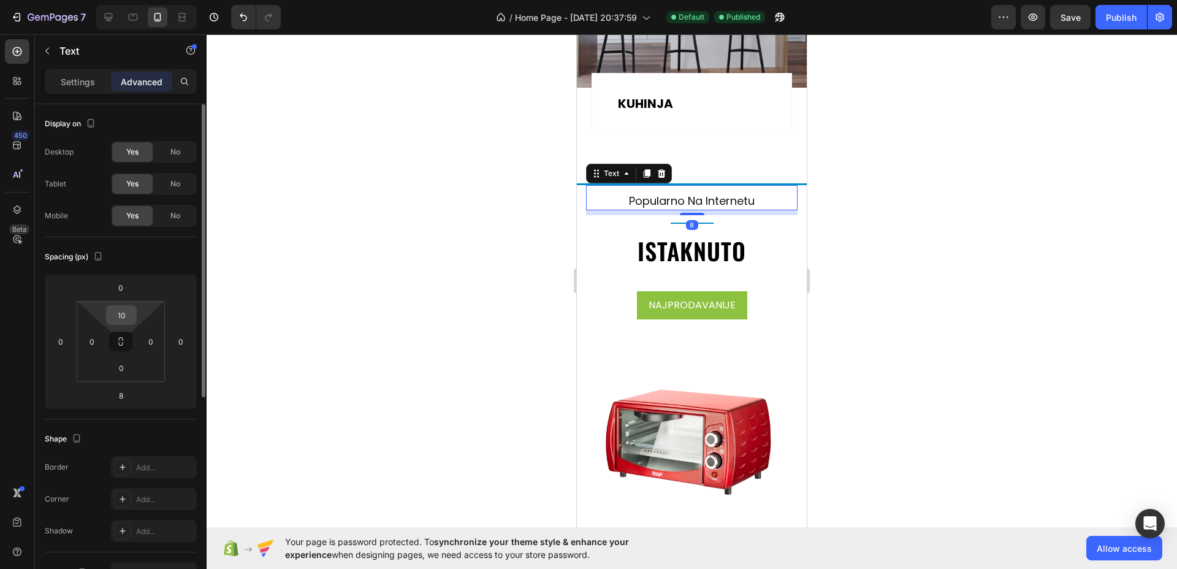
click at [131, 315] on input "10" at bounding box center [121, 315] width 25 height 18
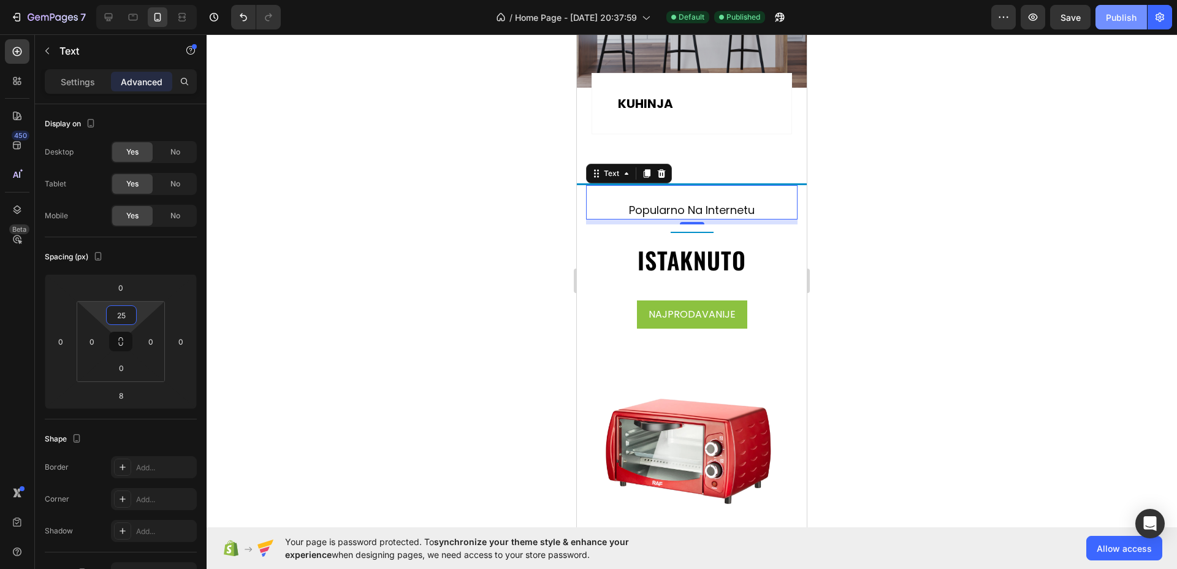
type input "25"
click at [1134, 16] on div "Publish" at bounding box center [1121, 17] width 31 height 13
click at [685, 113] on p "KUHINJA" at bounding box center [692, 103] width 148 height 18
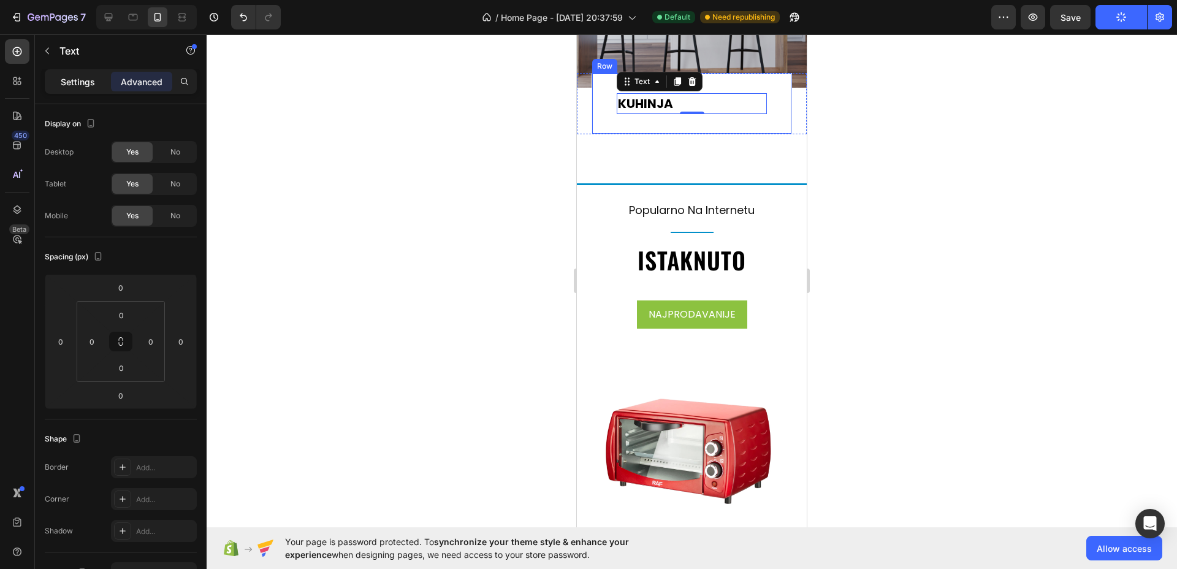
click at [76, 80] on p "Settings" at bounding box center [78, 81] width 34 height 13
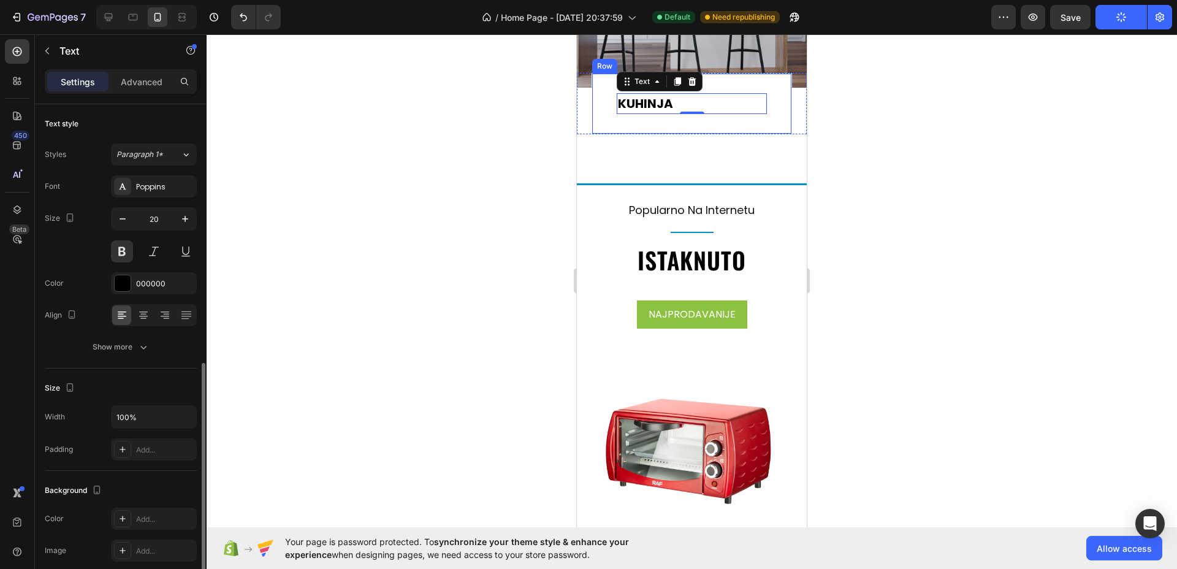
scroll to position [227, 0]
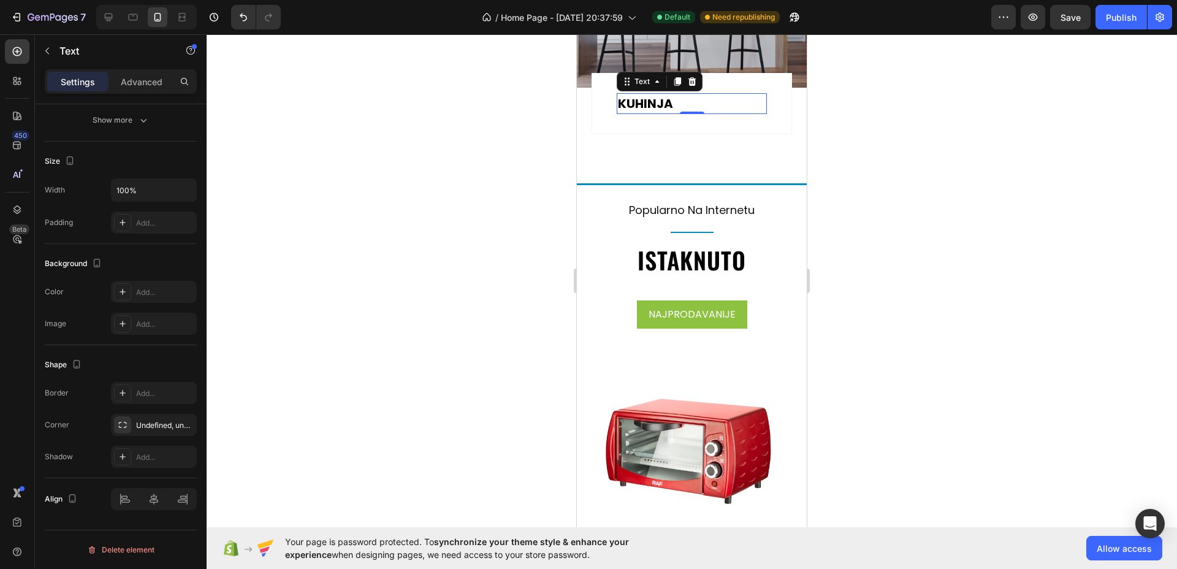
click at [123, 17] on div at bounding box center [146, 17] width 101 height 25
click at [112, 17] on icon at bounding box center [109, 17] width 8 height 8
type input "30"
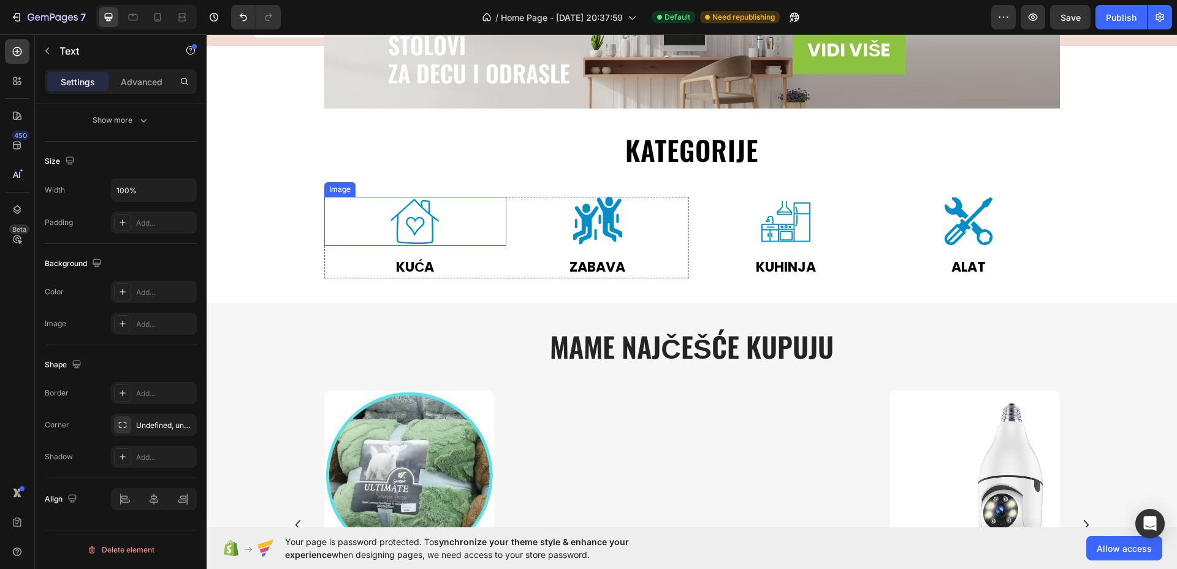
scroll to position [427, 0]
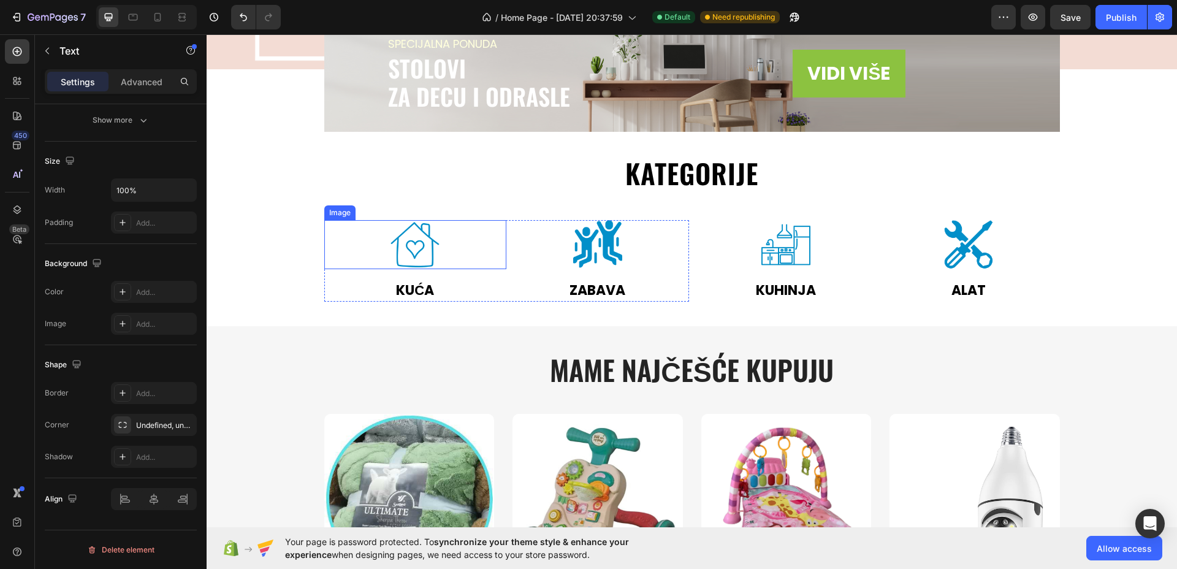
click at [409, 237] on img at bounding box center [415, 244] width 183 height 49
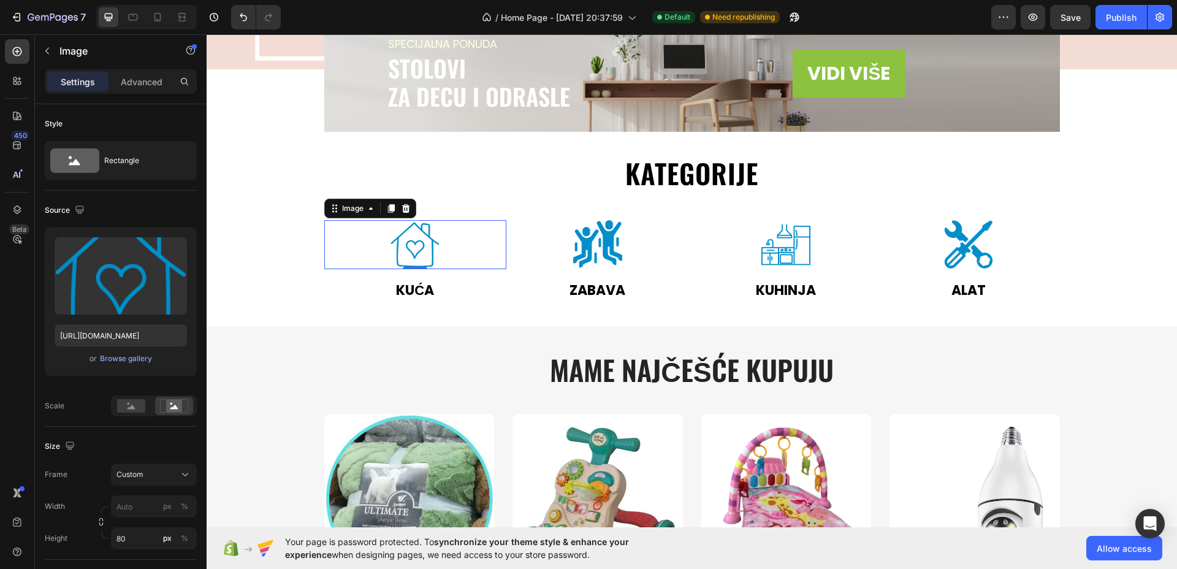
scroll to position [457, 0]
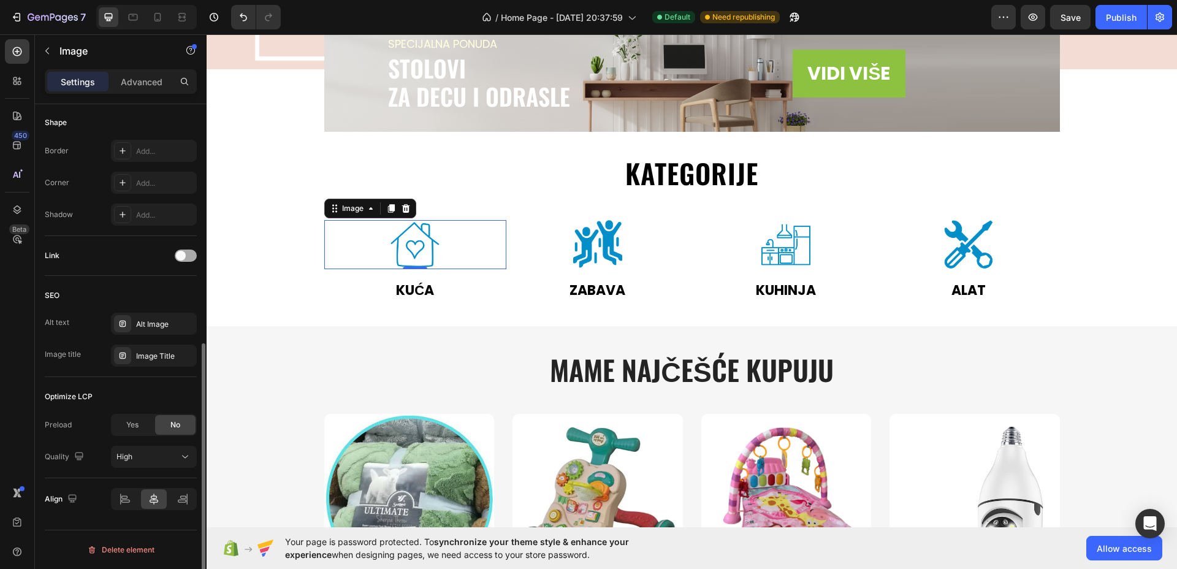
click at [181, 258] on span at bounding box center [181, 256] width 10 height 10
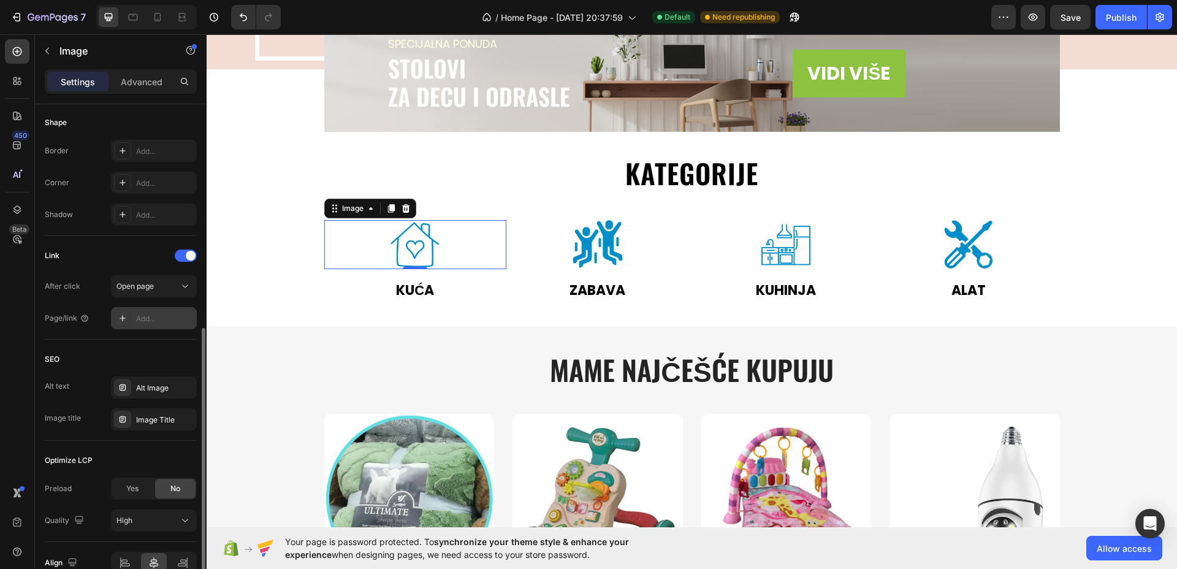
click at [167, 315] on div "Add..." at bounding box center [165, 318] width 58 height 11
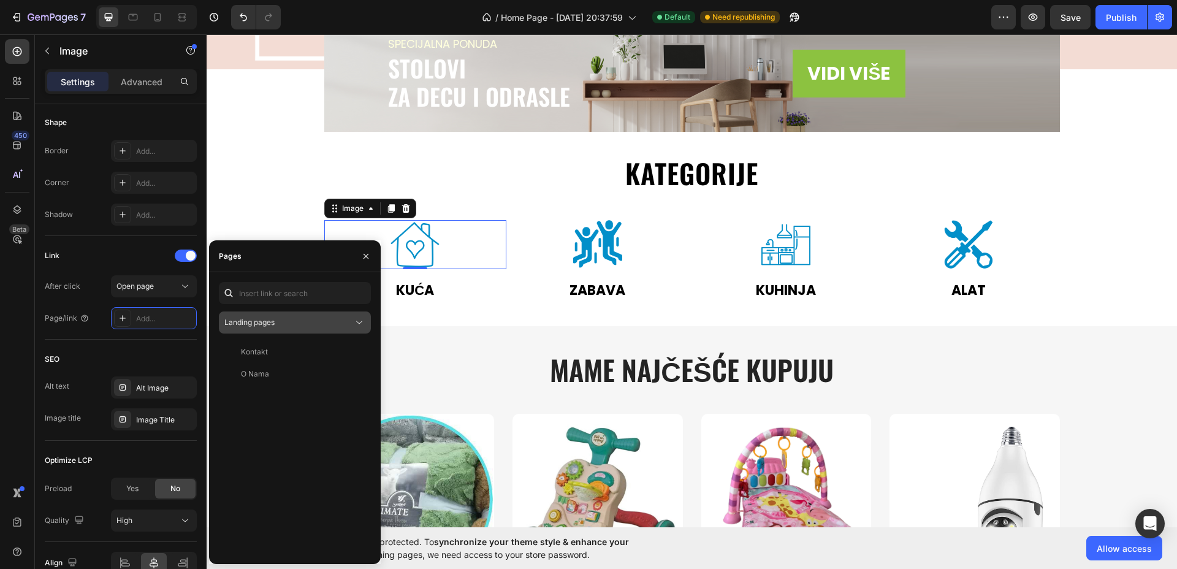
click at [281, 329] on button "Landing pages" at bounding box center [295, 323] width 152 height 22
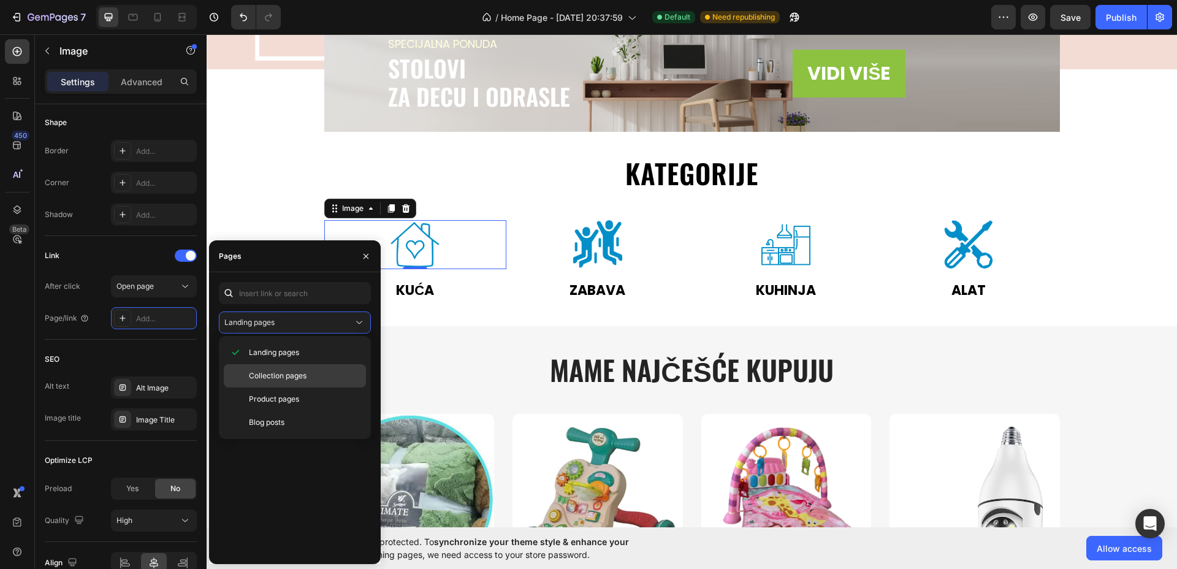
click at [281, 373] on span "Collection pages" at bounding box center [278, 375] width 58 height 11
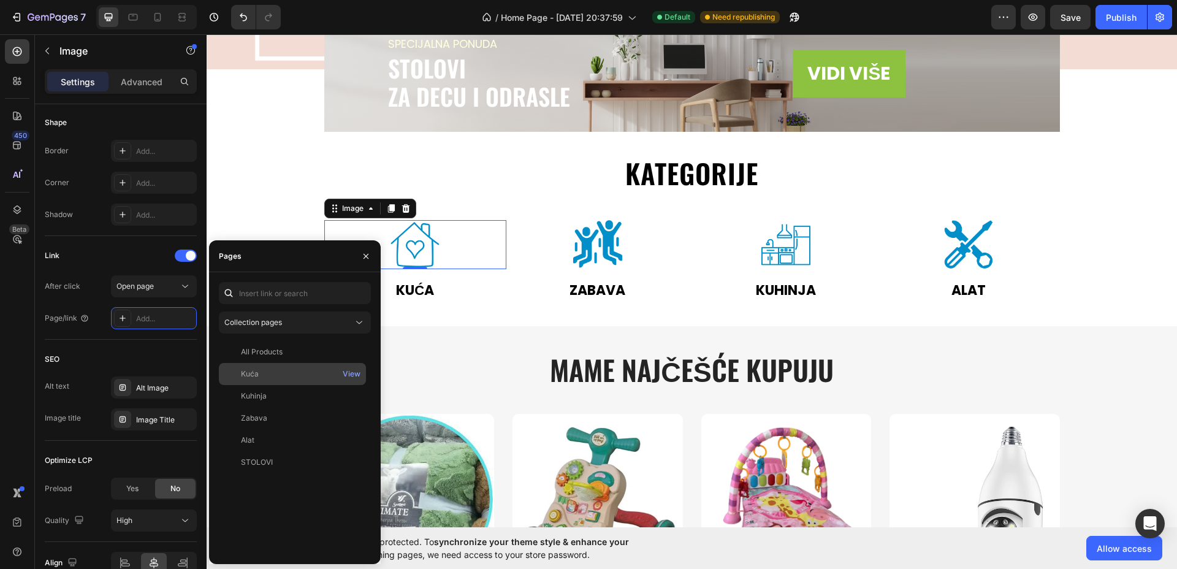
click at [271, 375] on div "Kuća" at bounding box center [292, 374] width 137 height 11
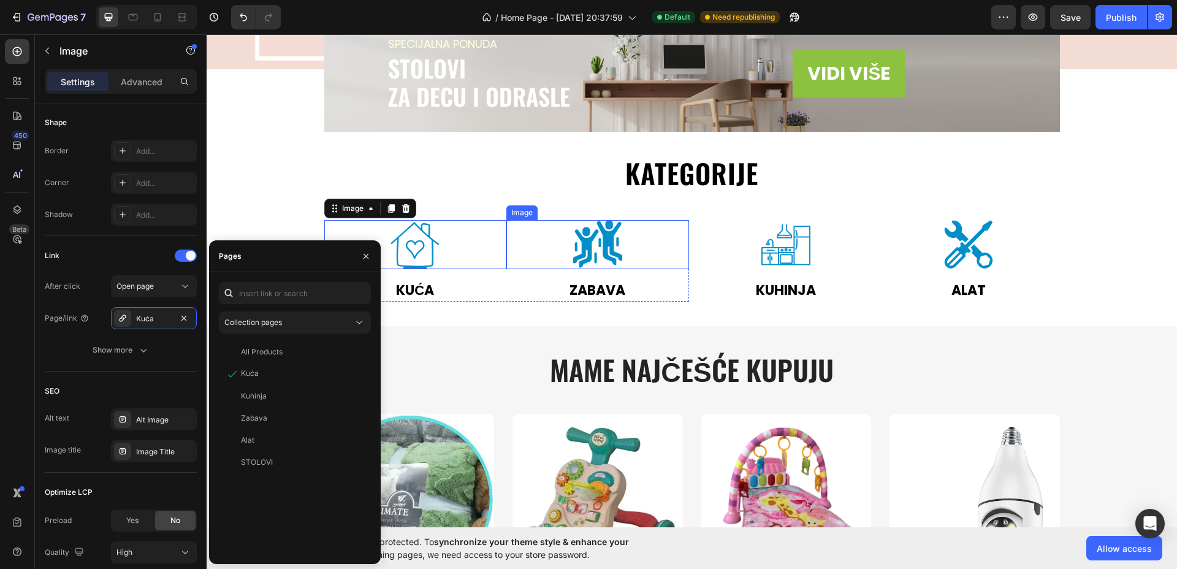
click at [597, 241] on img at bounding box center [597, 244] width 49 height 49
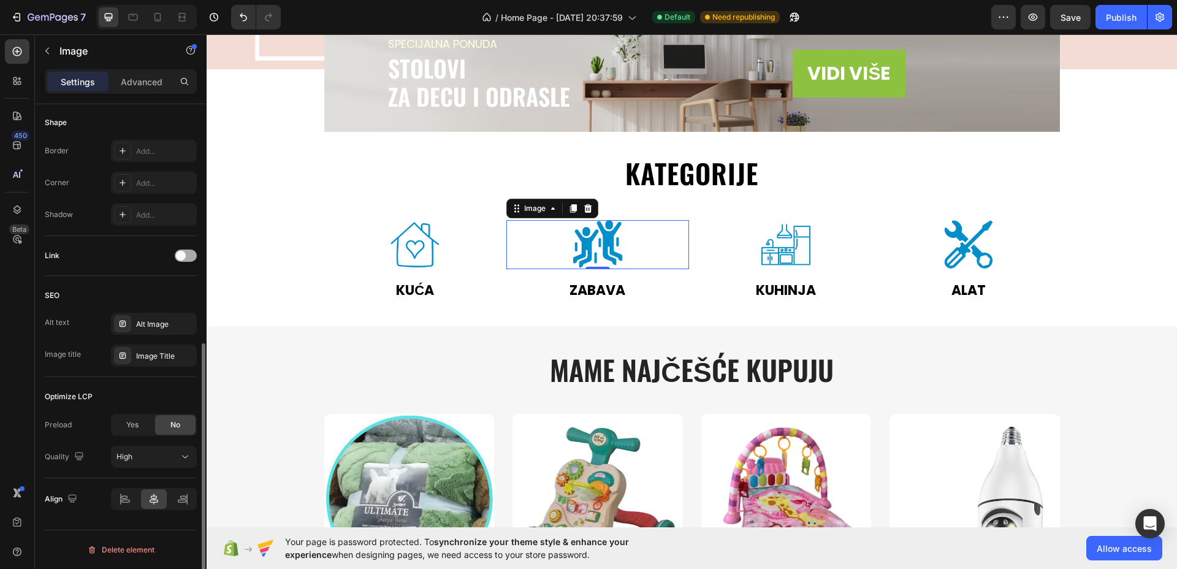
click at [186, 255] on div at bounding box center [186, 256] width 22 height 12
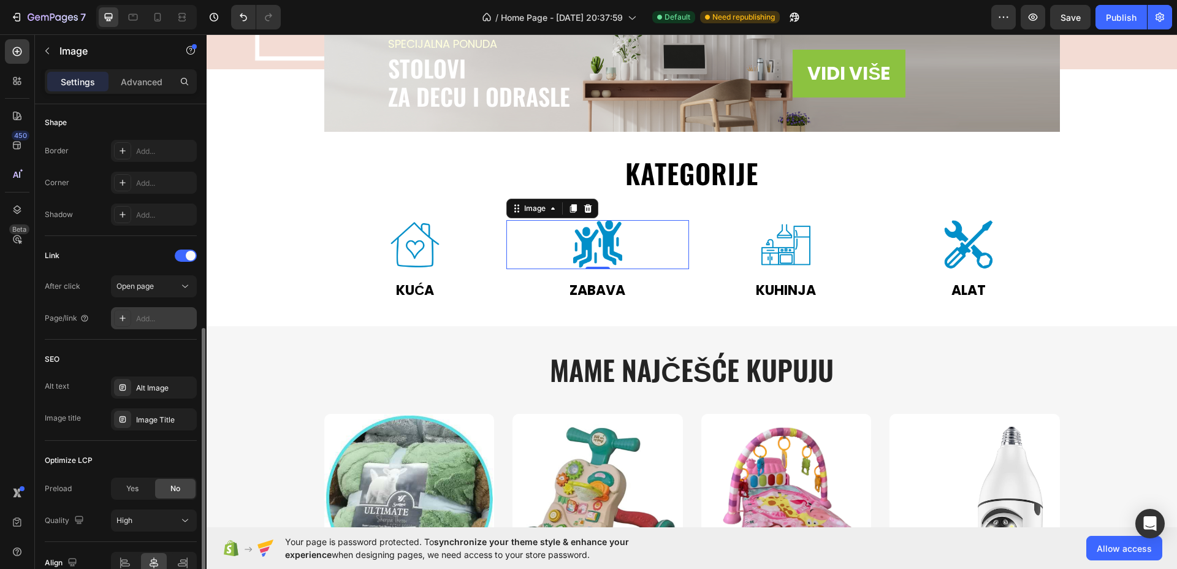
click at [155, 320] on div "Add..." at bounding box center [165, 318] width 58 height 11
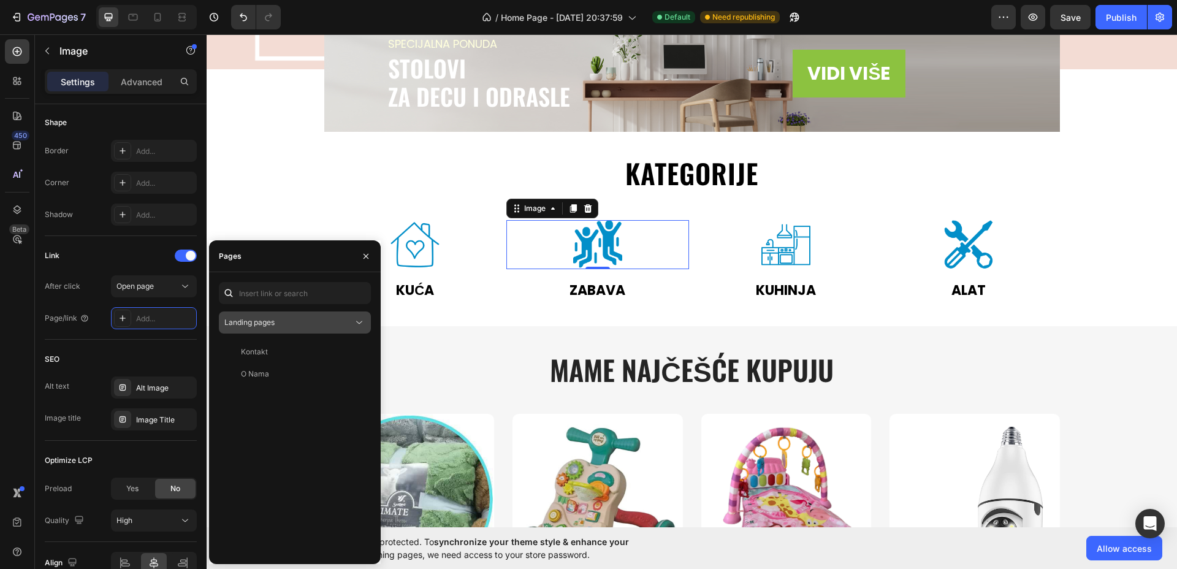
click at [273, 326] on span "Landing pages" at bounding box center [249, 322] width 50 height 9
click at [278, 324] on div "Landing pages" at bounding box center [288, 322] width 129 height 11
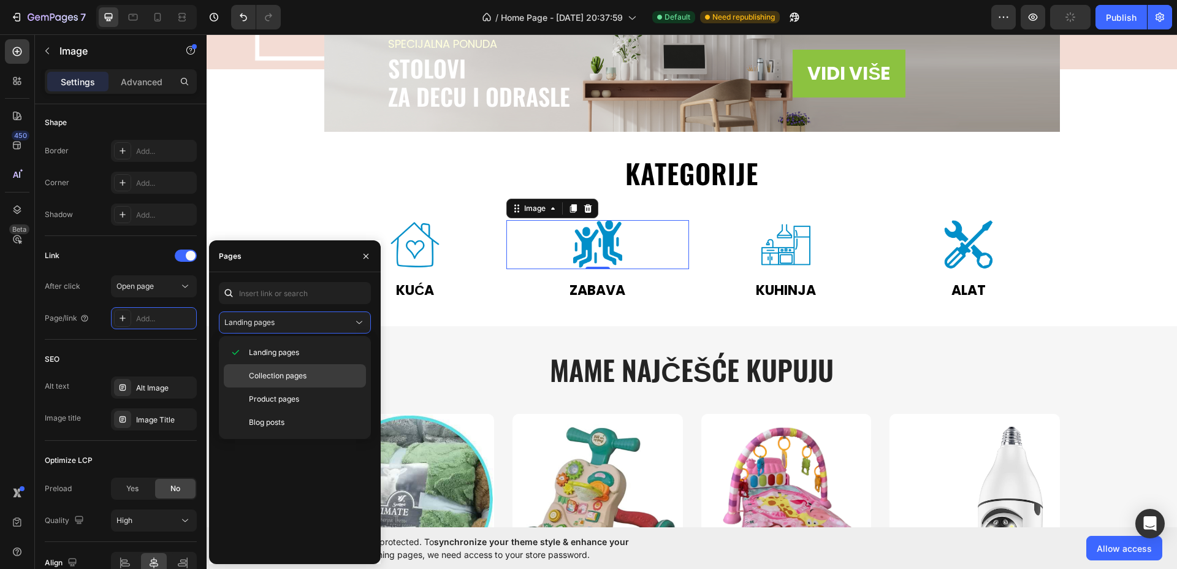
click at [278, 378] on span "Collection pages" at bounding box center [278, 375] width 58 height 11
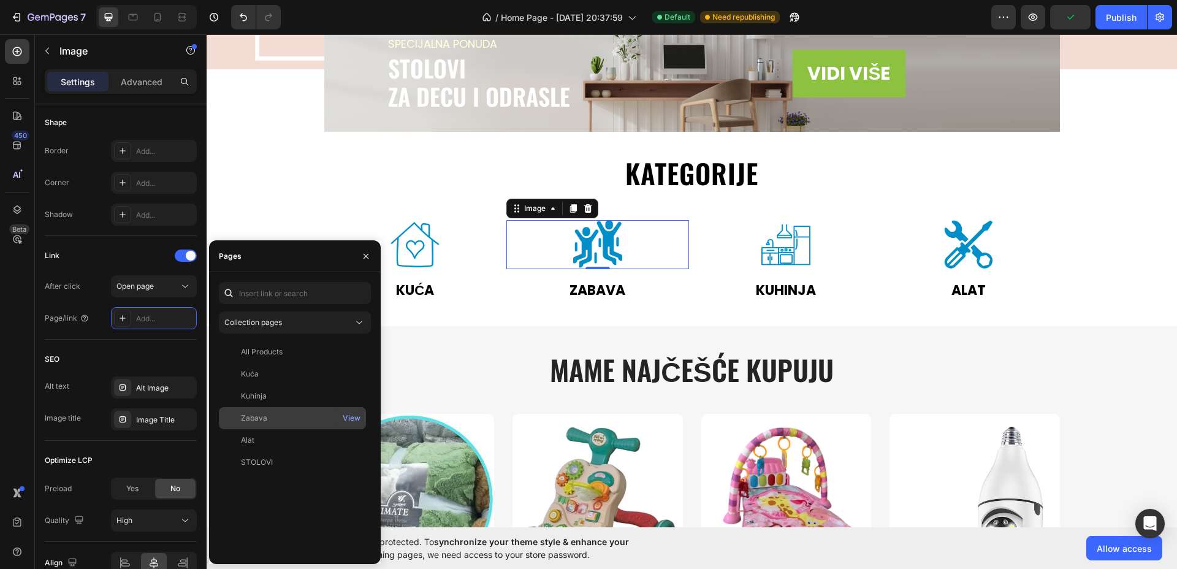
click at [255, 419] on div "Zabava" at bounding box center [254, 418] width 26 height 11
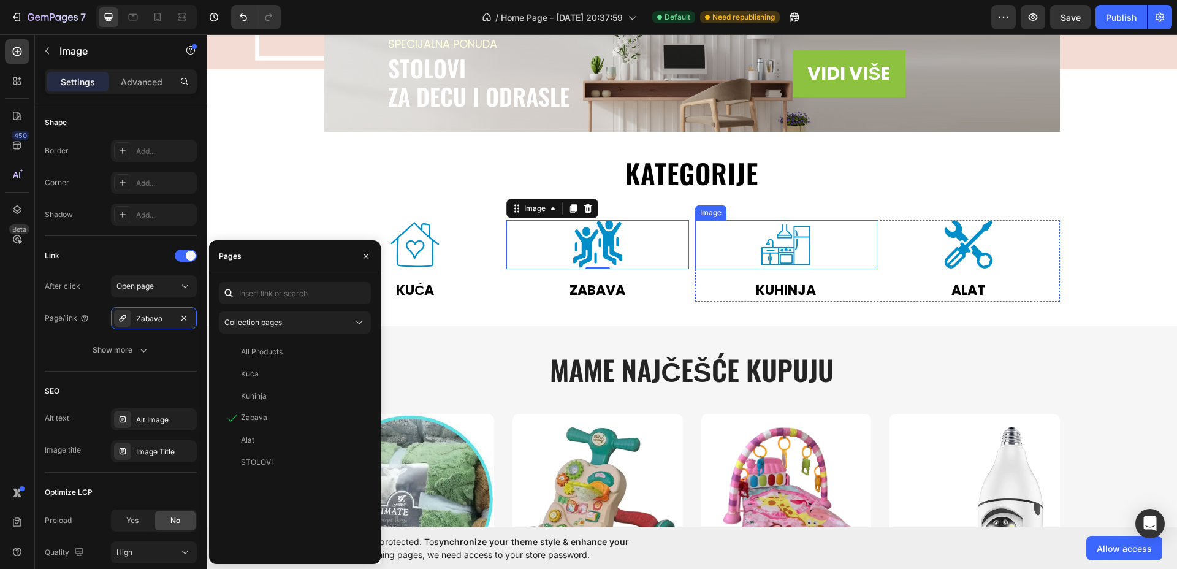
click at [794, 251] on img at bounding box center [786, 244] width 49 height 49
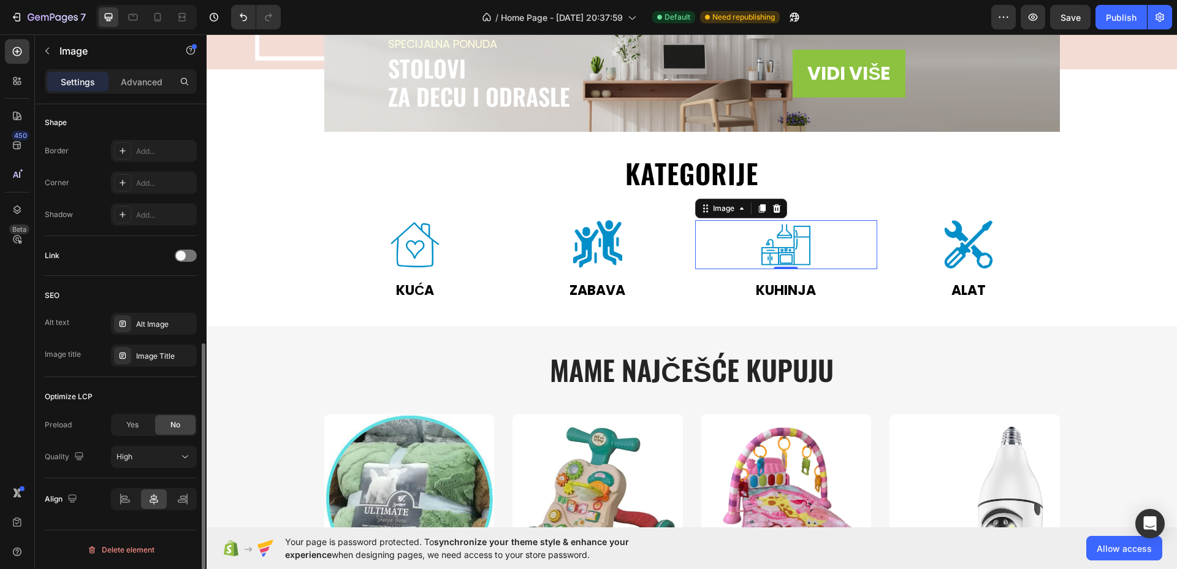
drag, startPoint x: 187, startPoint y: 249, endPoint x: 184, endPoint y: 263, distance: 14.4
click at [188, 250] on div at bounding box center [186, 256] width 22 height 12
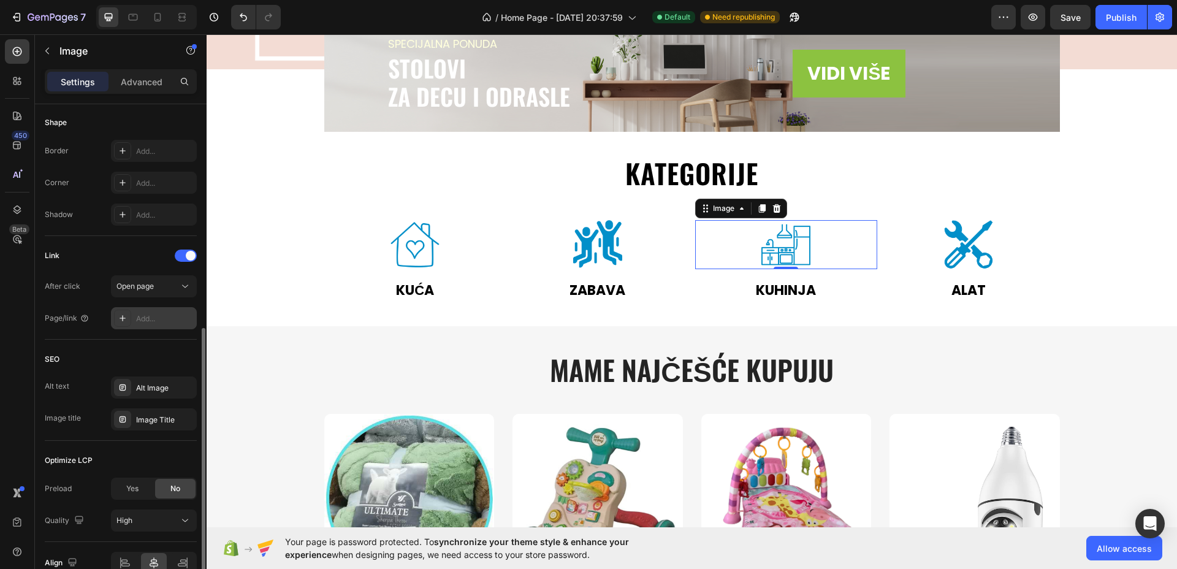
click at [139, 320] on div "Add..." at bounding box center [165, 318] width 58 height 11
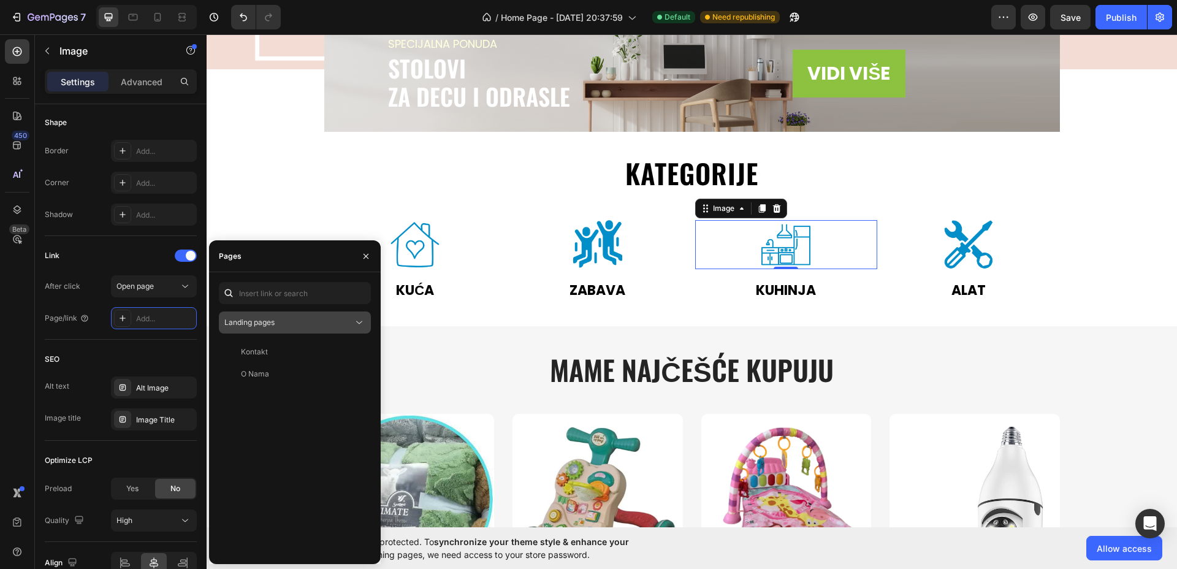
click at [268, 316] on div "Landing pages" at bounding box center [294, 322] width 141 height 12
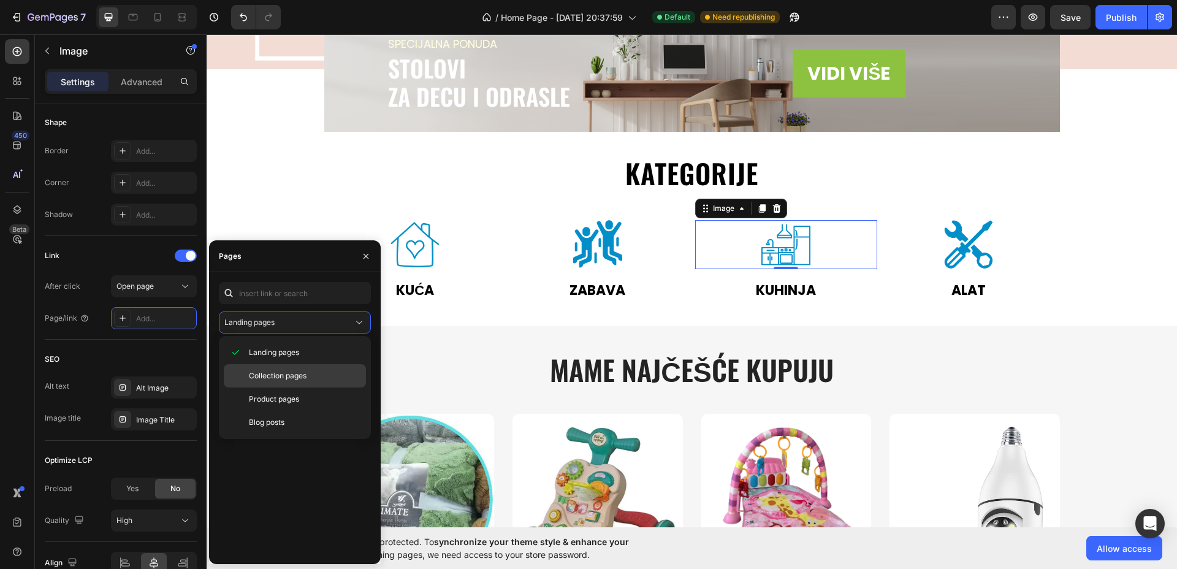
click at [278, 374] on span "Collection pages" at bounding box center [278, 375] width 58 height 11
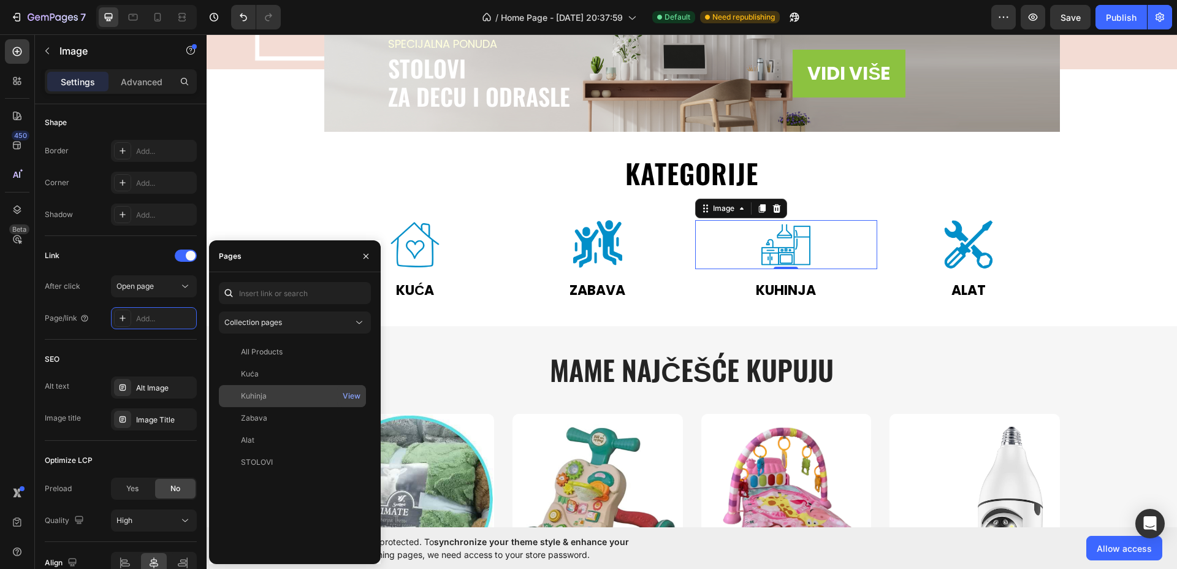
click at [265, 400] on div "Kuhinja" at bounding box center [254, 396] width 26 height 11
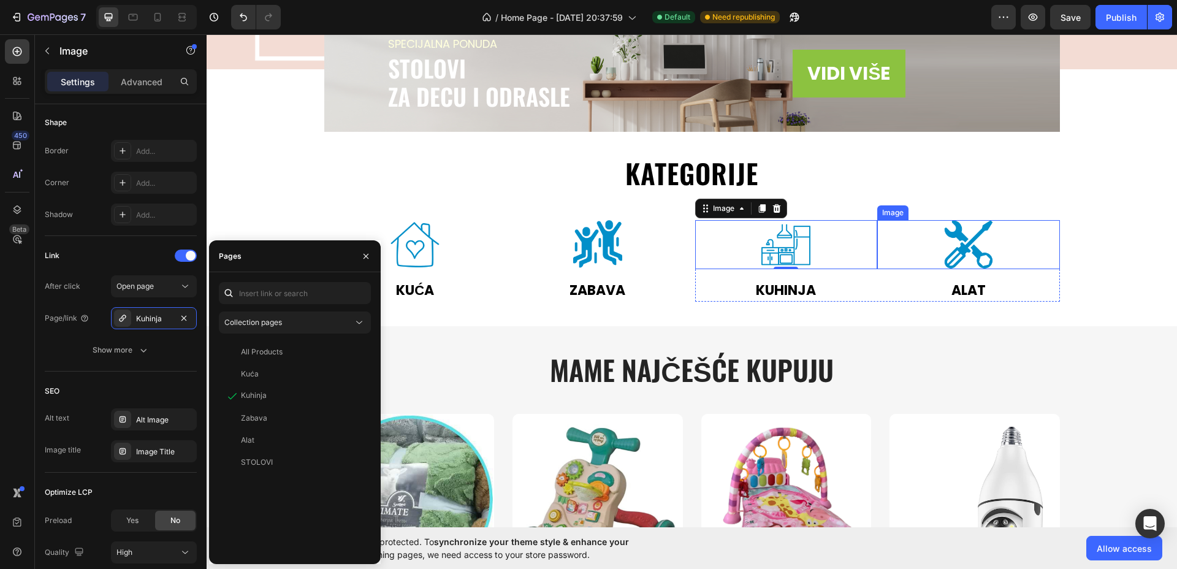
click at [966, 259] on img at bounding box center [968, 244] width 49 height 49
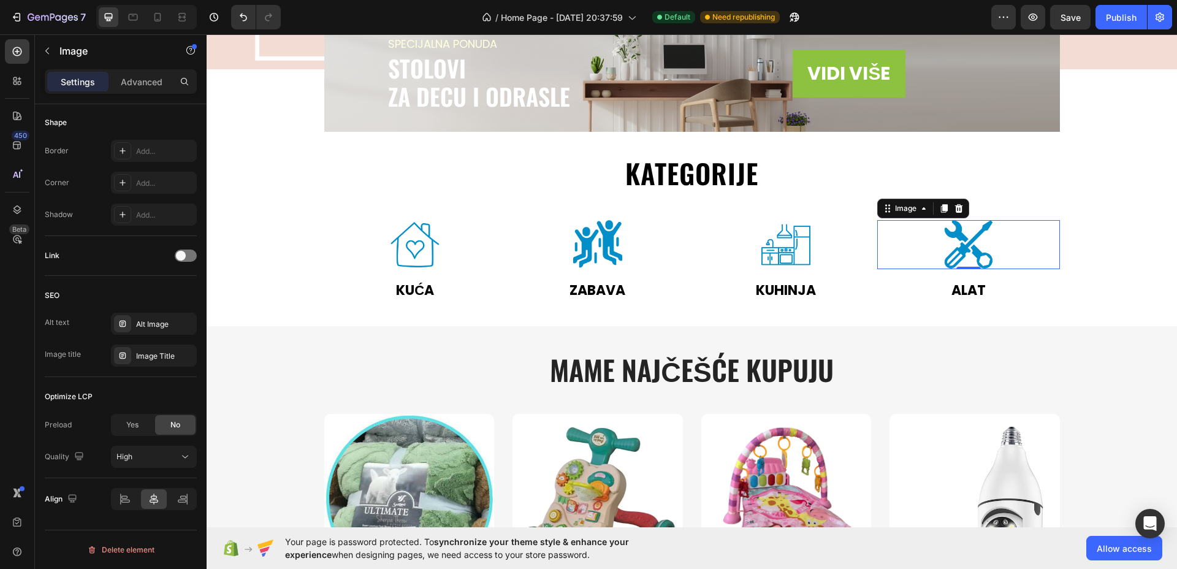
click at [965, 259] on img at bounding box center [968, 244] width 49 height 49
click at [192, 255] on div at bounding box center [186, 256] width 22 height 12
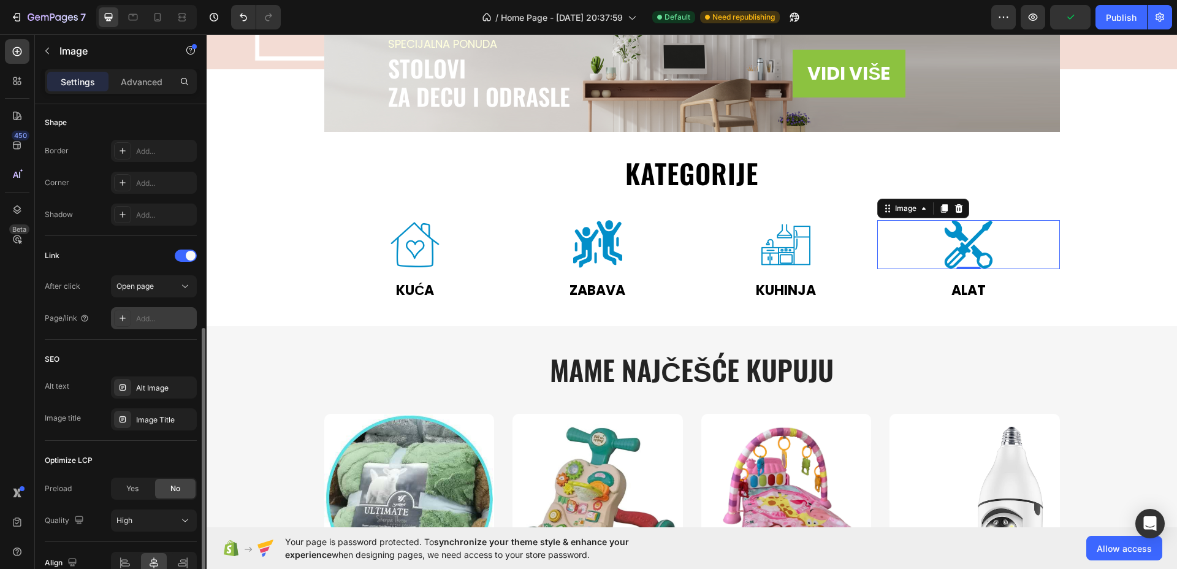
click at [152, 311] on div "Add..." at bounding box center [154, 318] width 86 height 22
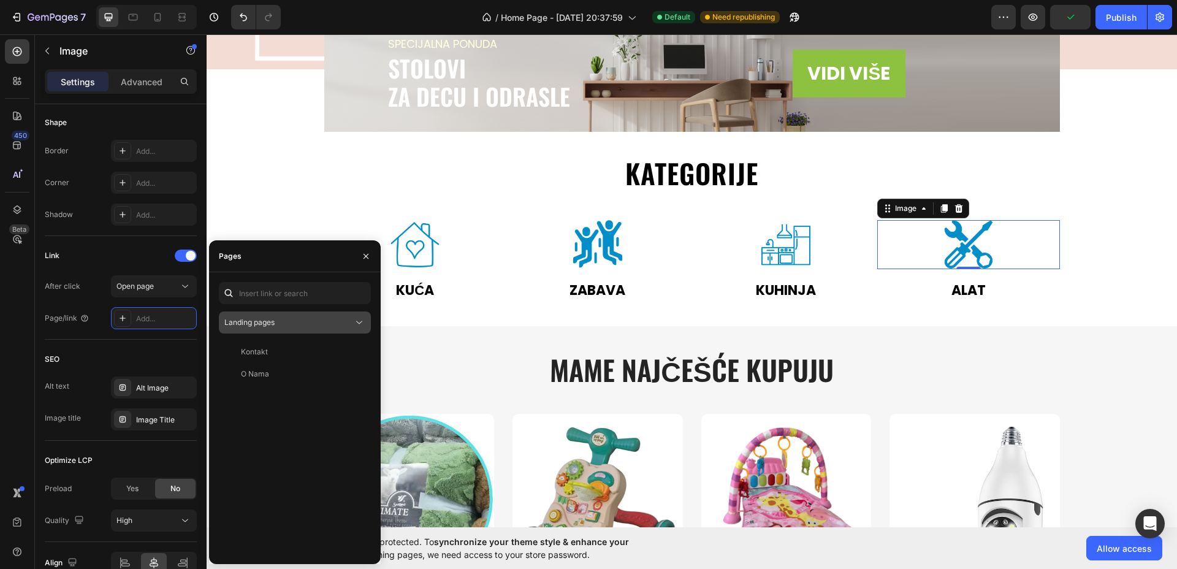
click at [271, 323] on span "Landing pages" at bounding box center [249, 322] width 50 height 9
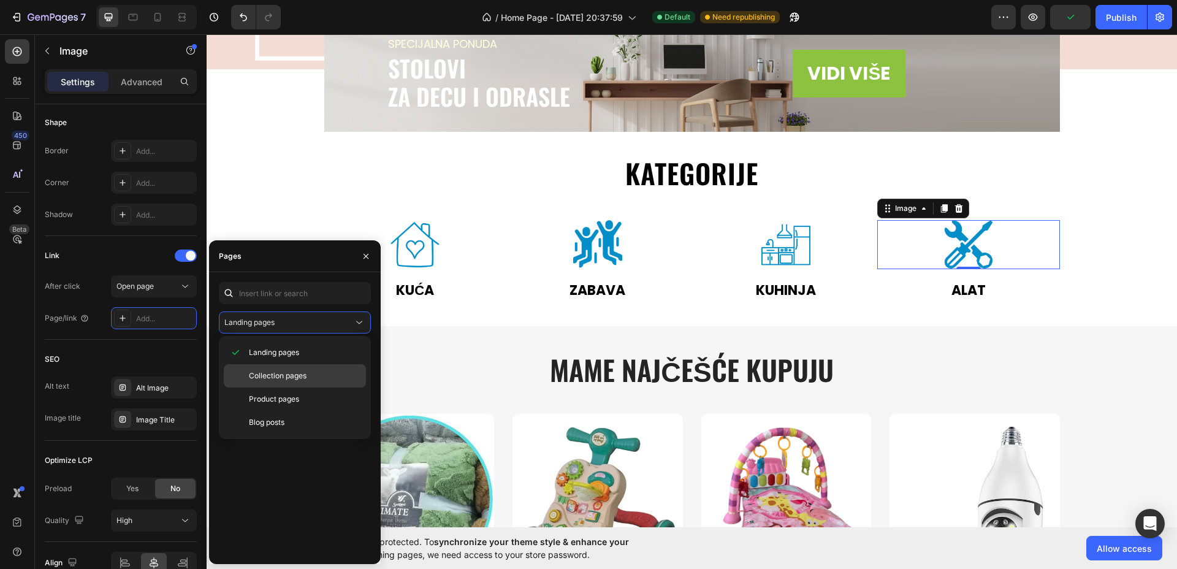
click at [289, 372] on span "Collection pages" at bounding box center [278, 375] width 58 height 11
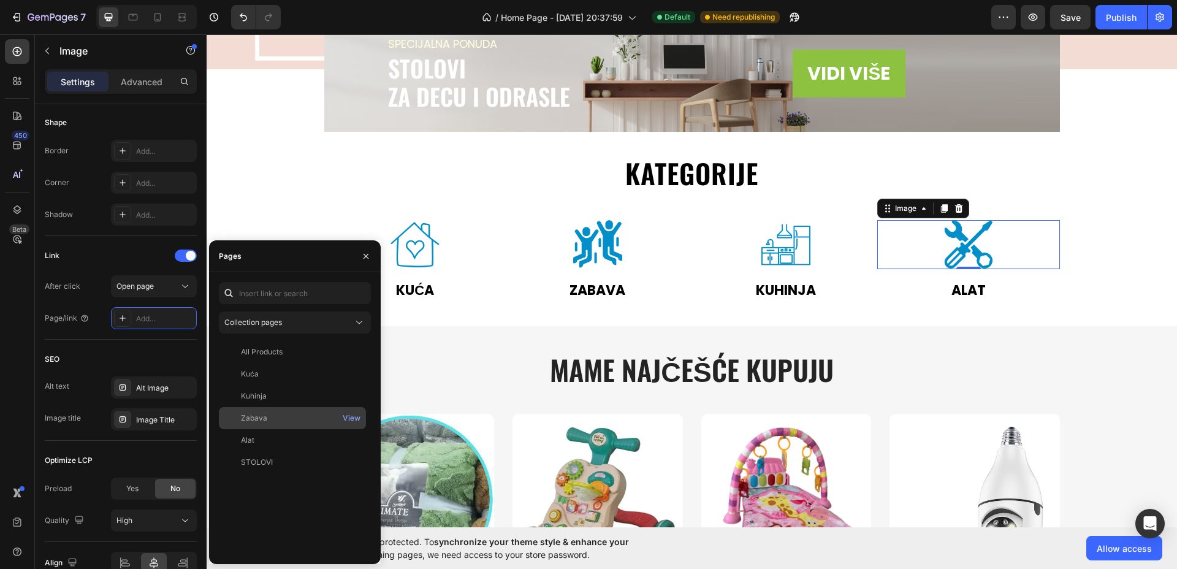
drag, startPoint x: 264, startPoint y: 433, endPoint x: 284, endPoint y: 426, distance: 21.5
click at [266, 451] on div "Alat View" at bounding box center [292, 462] width 147 height 22
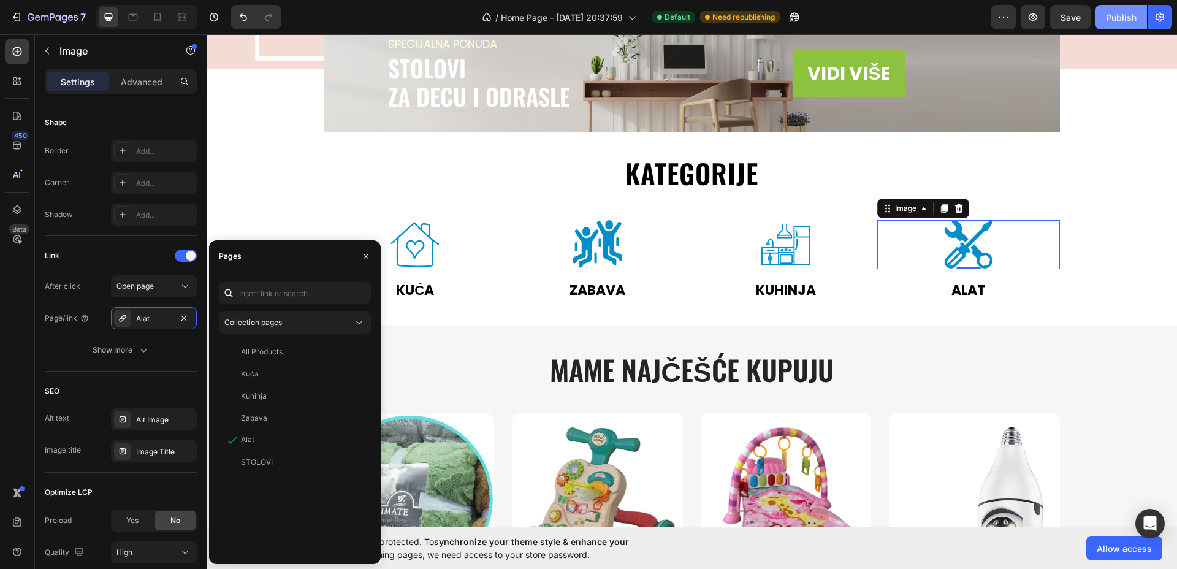
click at [1120, 14] on div "Publish" at bounding box center [1121, 17] width 31 height 13
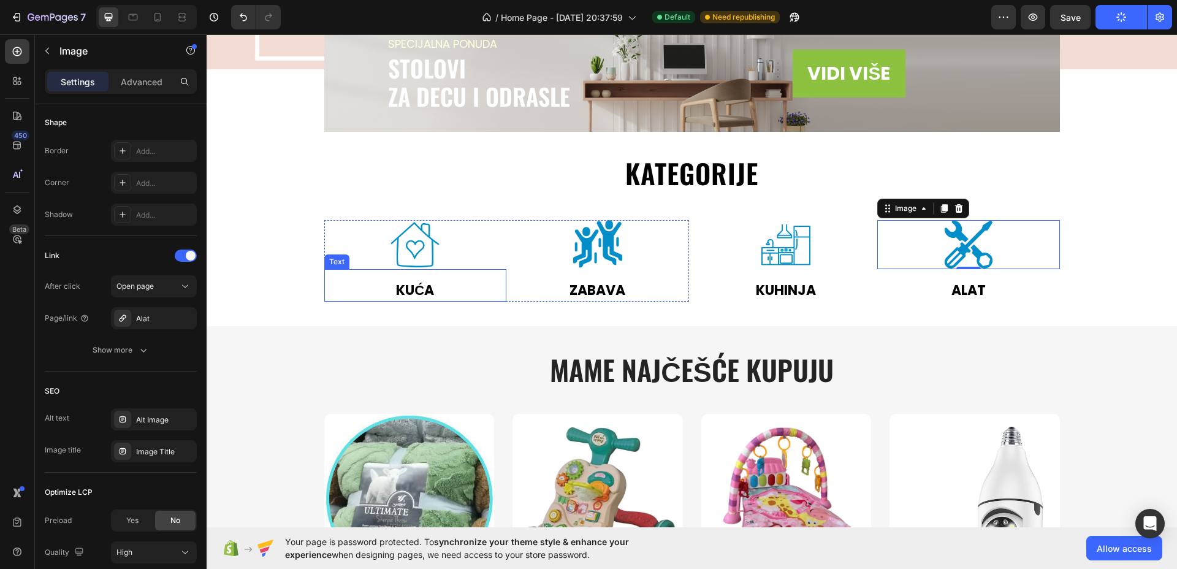
click at [401, 290] on p "Kuća" at bounding box center [416, 290] width 180 height 20
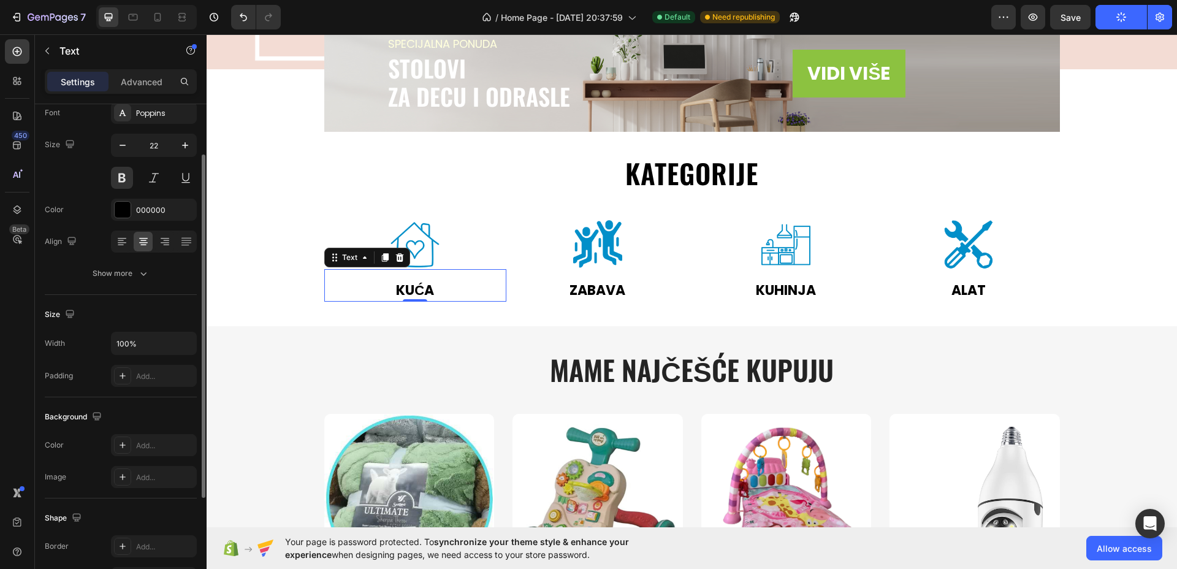
scroll to position [0, 0]
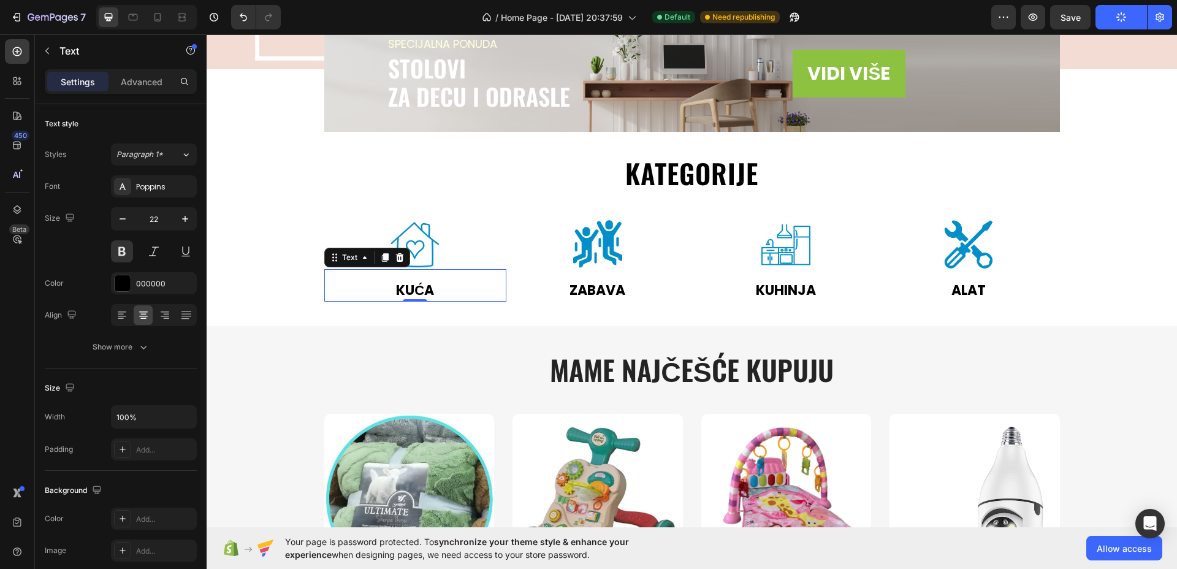
click at [424, 291] on p "Kuća" at bounding box center [416, 290] width 180 height 20
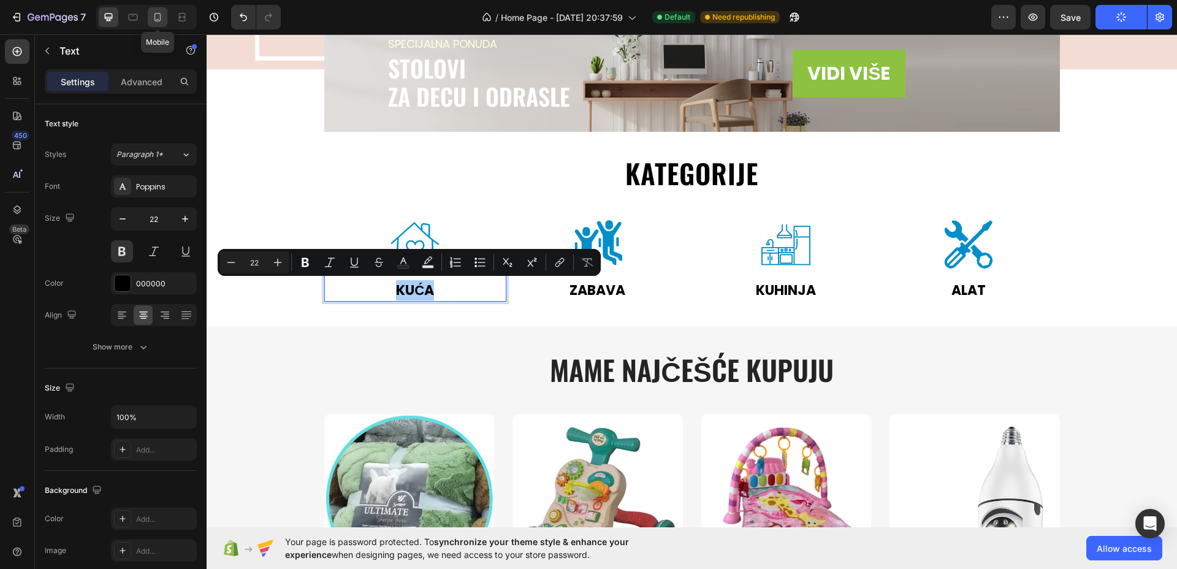
click at [157, 9] on div at bounding box center [158, 17] width 20 height 20
type input "20"
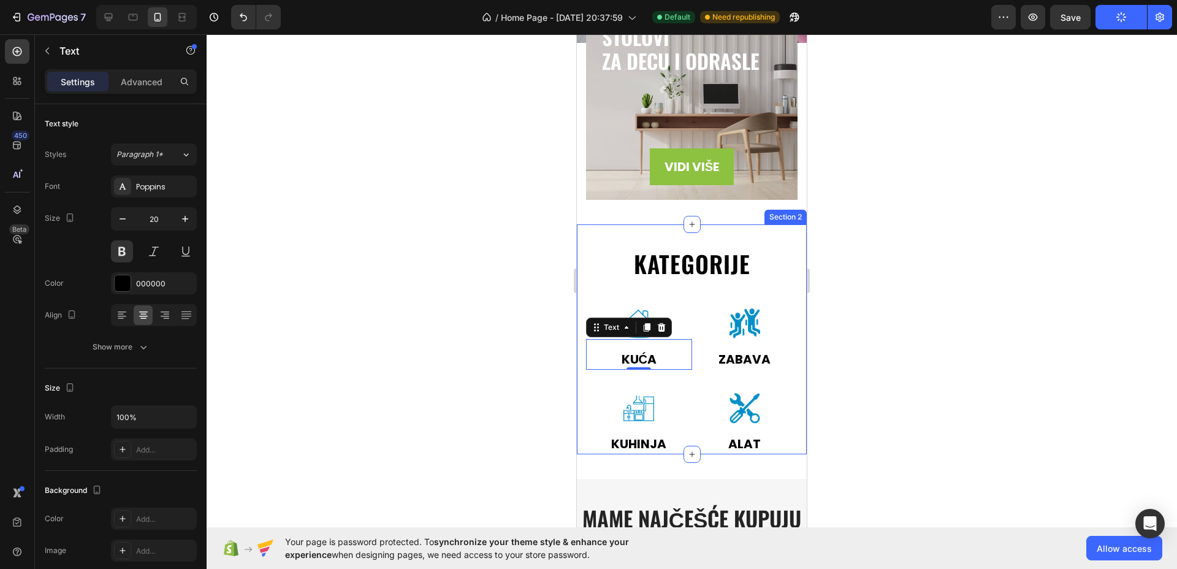
scroll to position [886, 0]
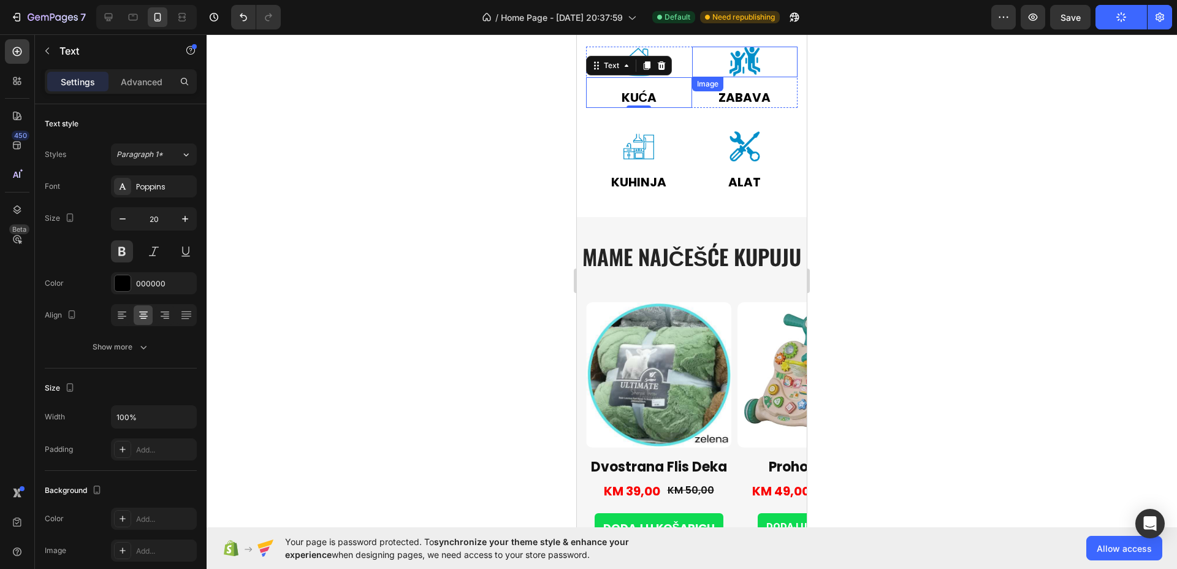
click at [730, 52] on img at bounding box center [745, 62] width 31 height 31
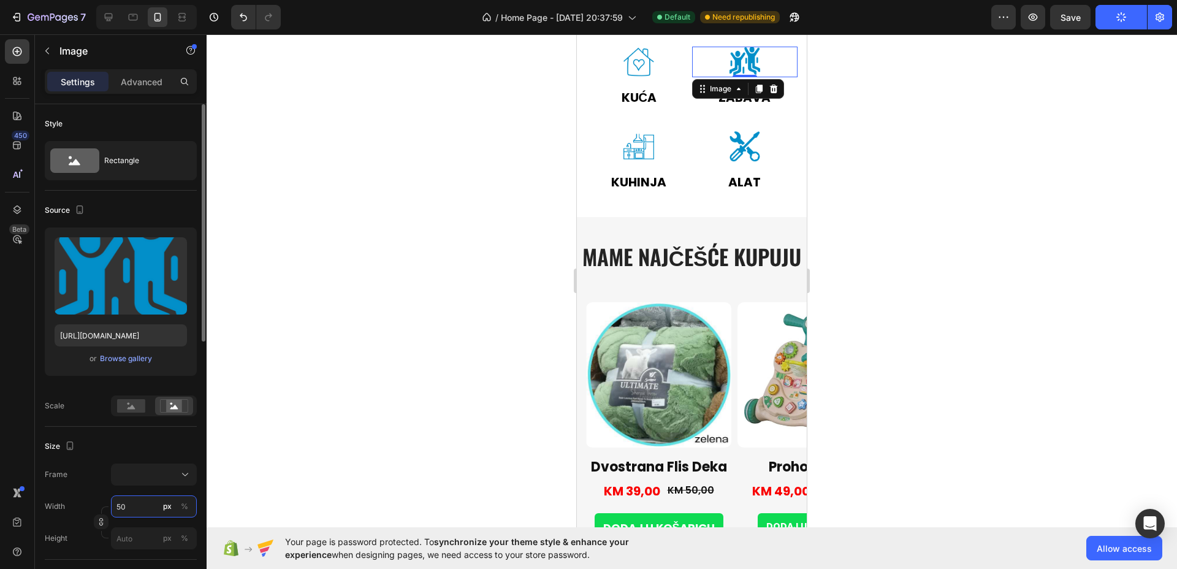
click at [128, 505] on input "50" at bounding box center [154, 507] width 86 height 22
click at [126, 445] on div "Size" at bounding box center [121, 447] width 152 height 20
click at [136, 535] on input "px %" at bounding box center [154, 538] width 86 height 22
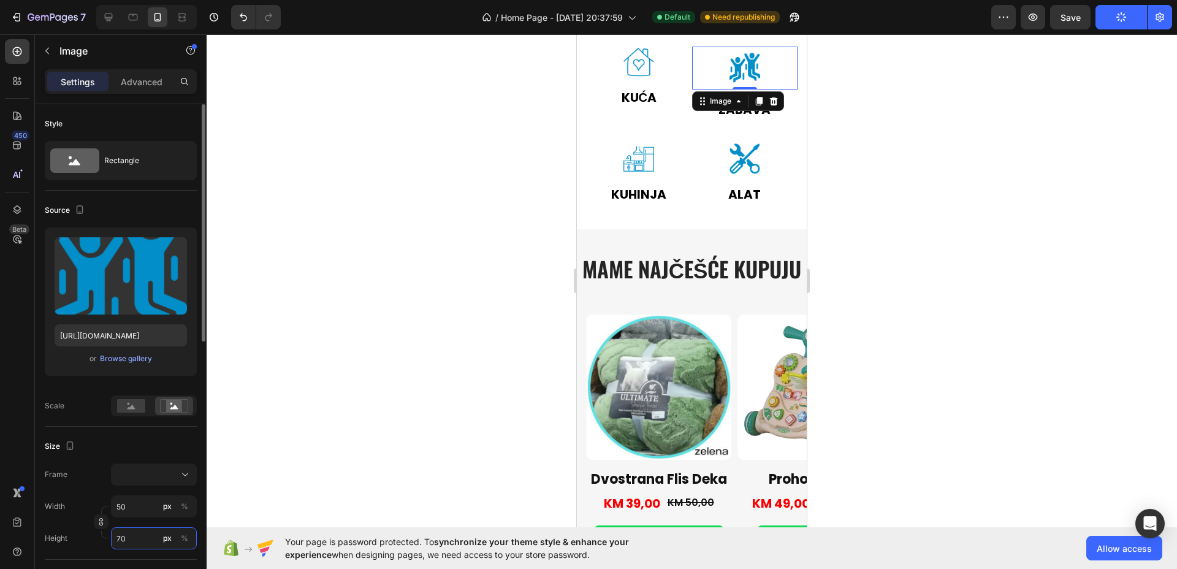
type input "7"
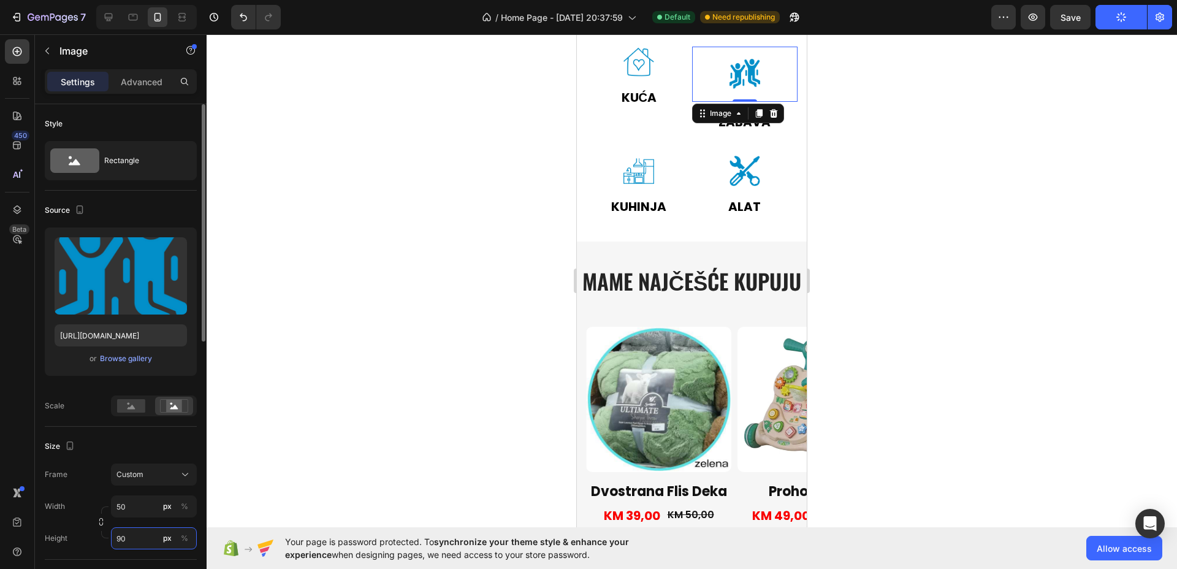
type input "7"
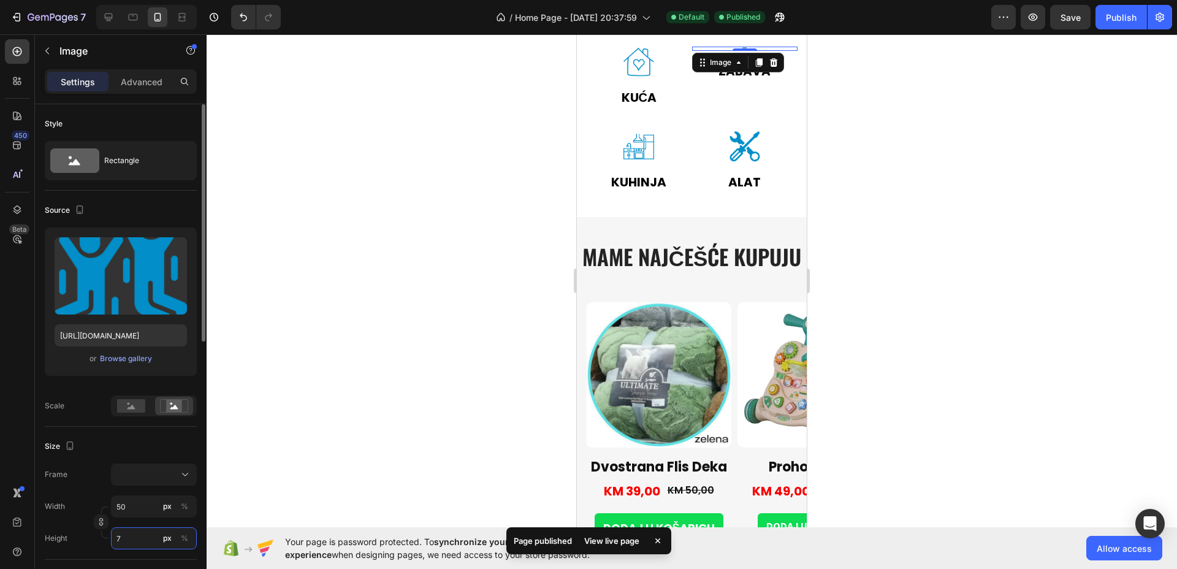
click at [128, 534] on input "7" at bounding box center [154, 538] width 86 height 22
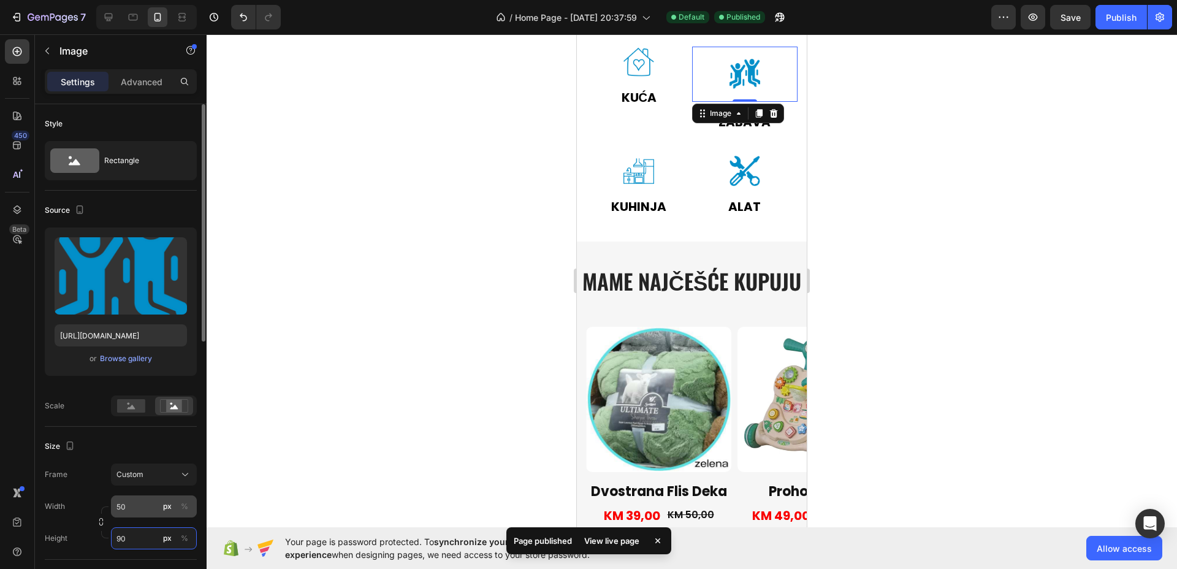
type input "90"
click at [127, 510] on input "50" at bounding box center [154, 507] width 86 height 22
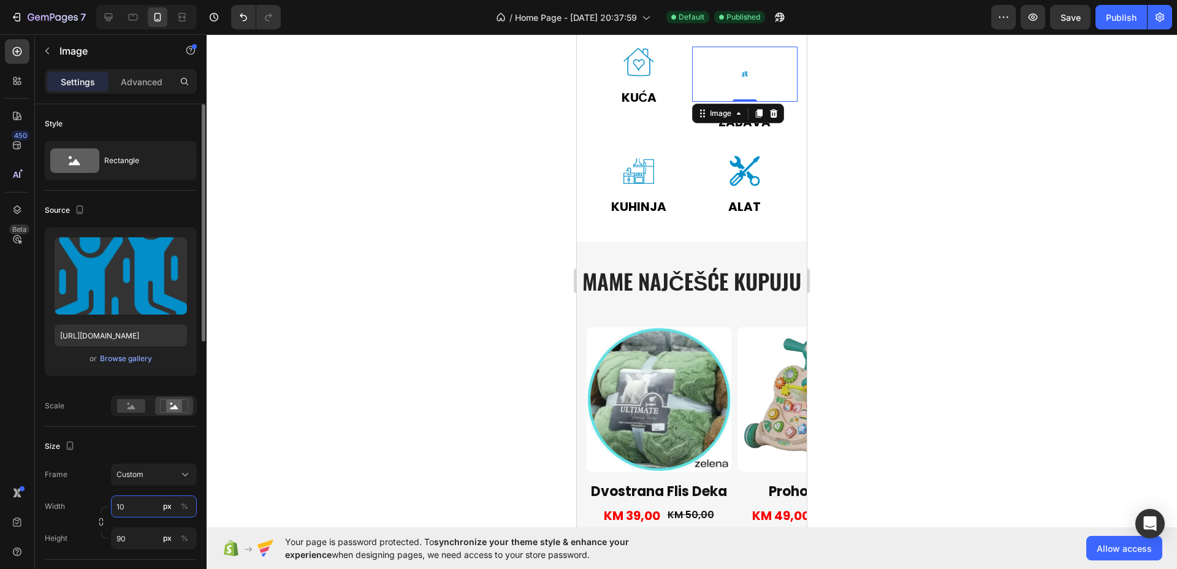
type input "100"
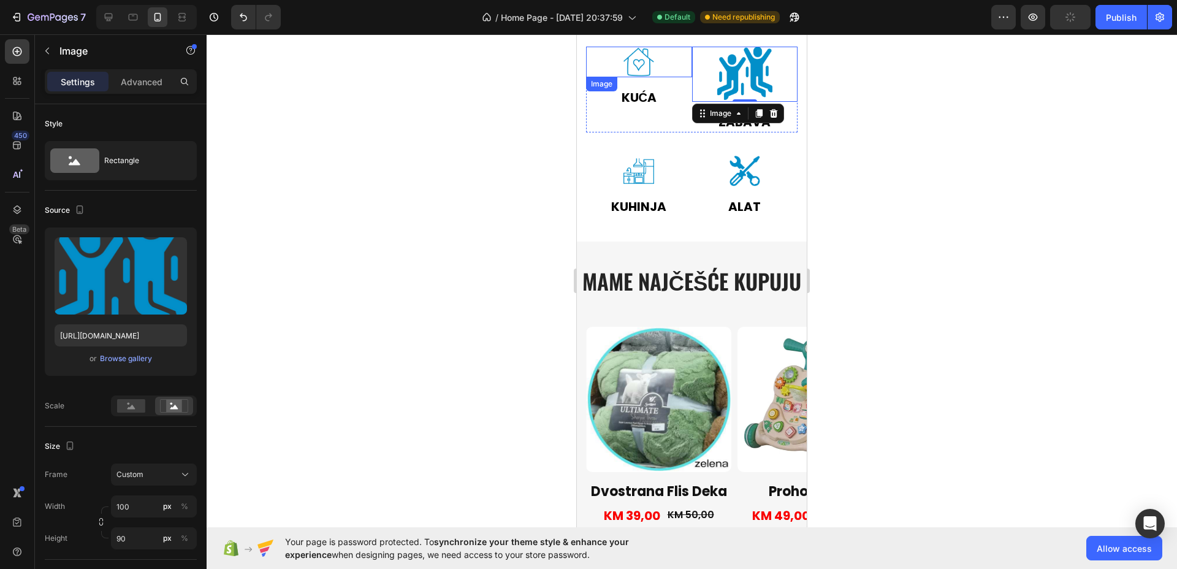
drag, startPoint x: 1078, startPoint y: 192, endPoint x: 579, endPoint y: 104, distance: 507.0
click at [636, 58] on img at bounding box center [639, 62] width 31 height 31
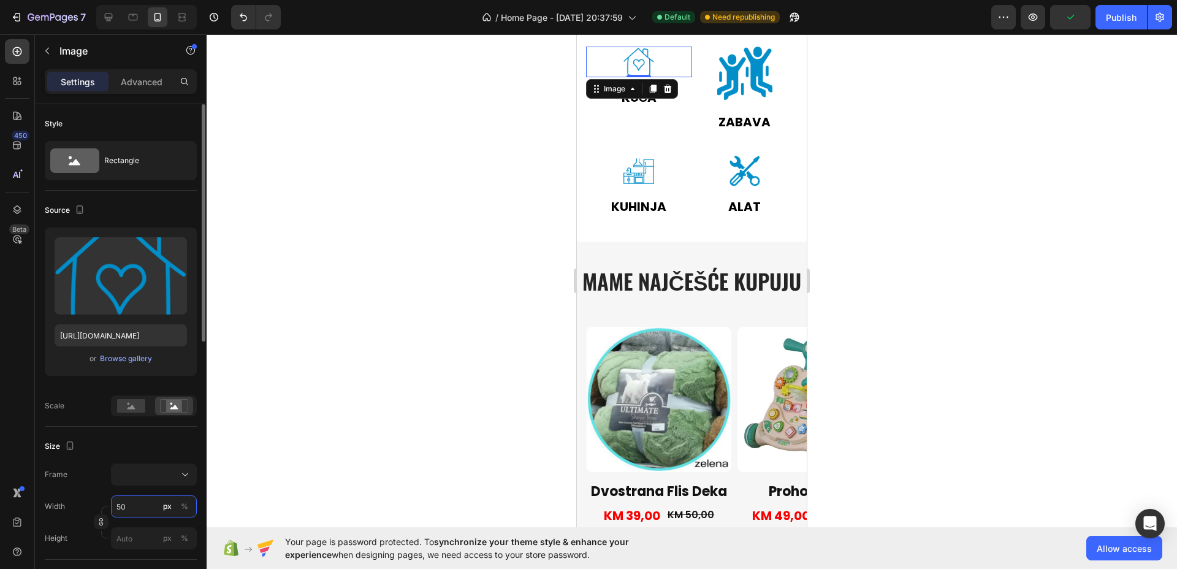
click at [134, 501] on input "50" at bounding box center [154, 507] width 86 height 22
type input "1"
type input "10"
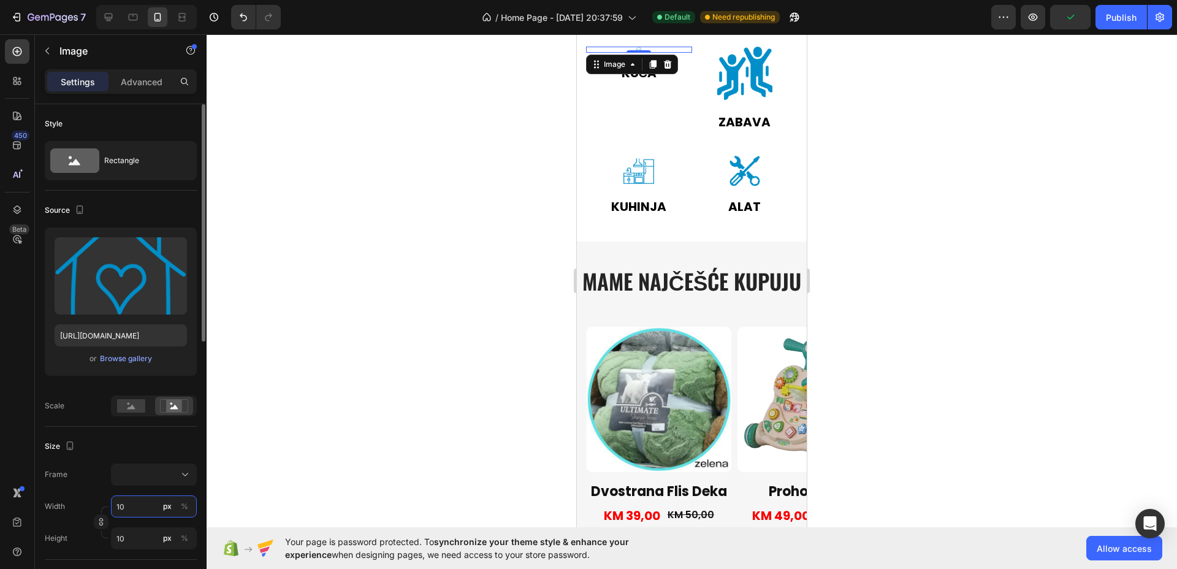
type input "100"
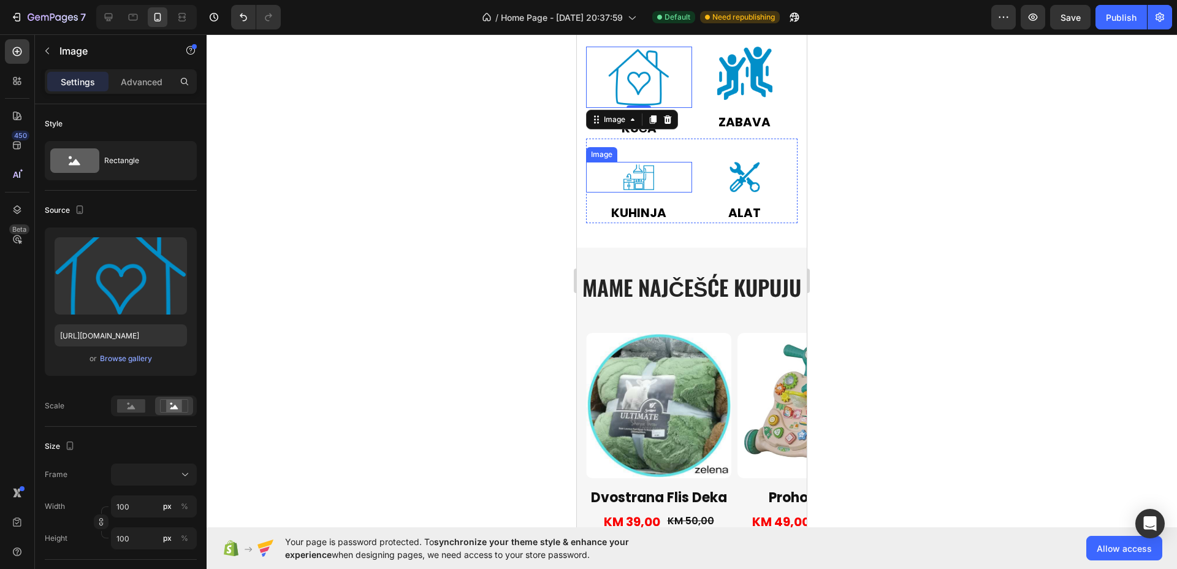
click at [645, 174] on img at bounding box center [639, 177] width 31 height 31
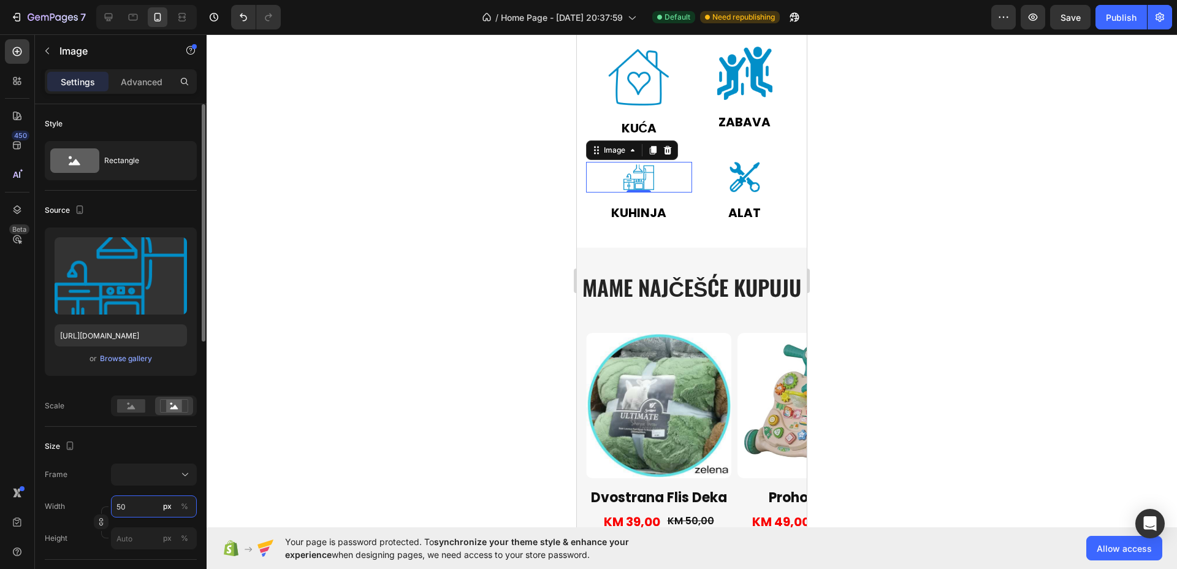
click at [134, 501] on input "50" at bounding box center [154, 507] width 86 height 22
type input "0"
click at [131, 502] on input "00" at bounding box center [154, 507] width 86 height 22
click at [132, 502] on input "0" at bounding box center [154, 507] width 86 height 22
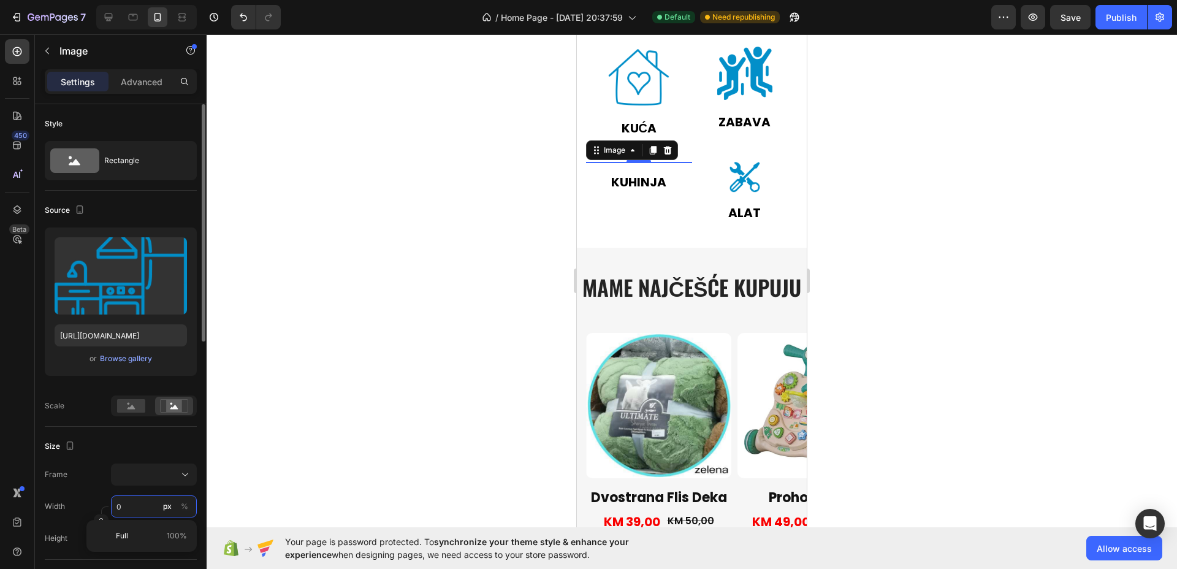
type input "1"
type input "10"
type input "100"
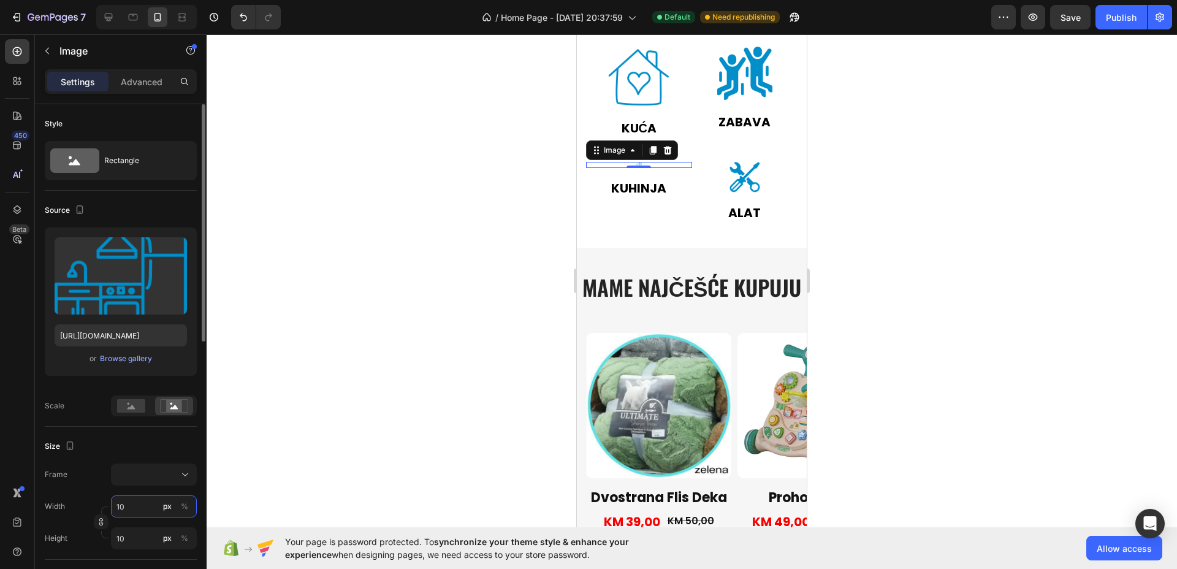
type input "100"
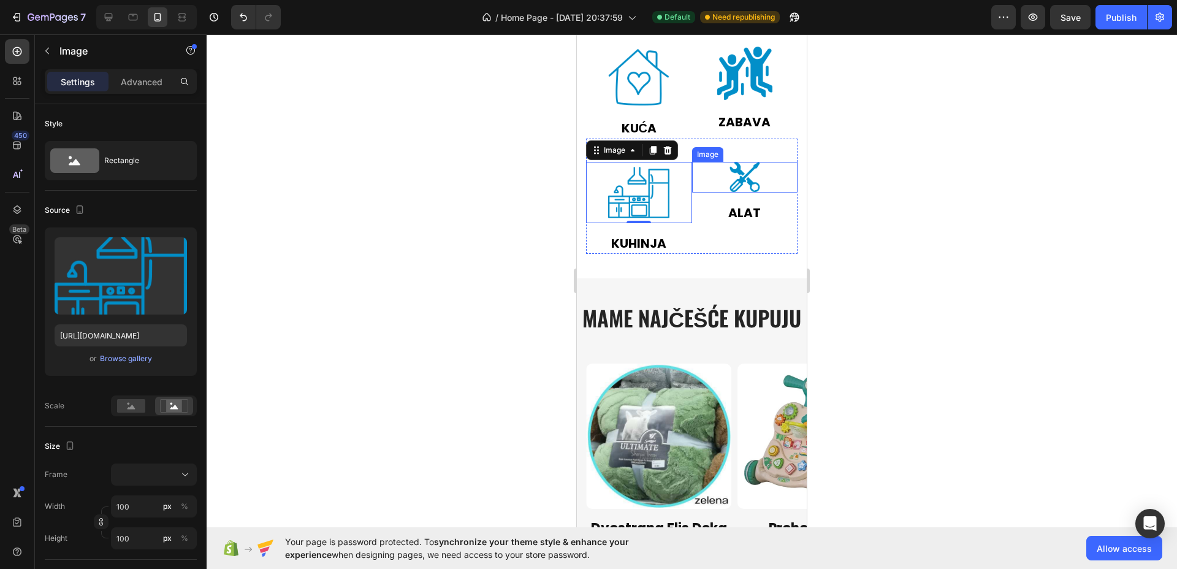
click at [745, 178] on img at bounding box center [745, 177] width 31 height 31
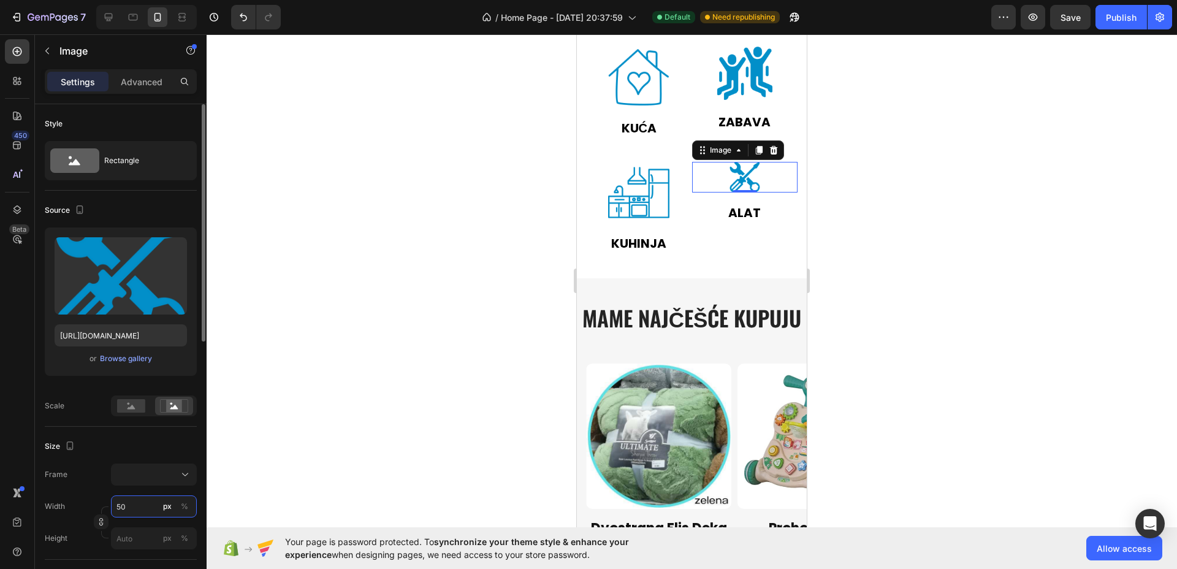
click at [121, 504] on input "50" at bounding box center [154, 507] width 86 height 22
type input "1"
type input "10"
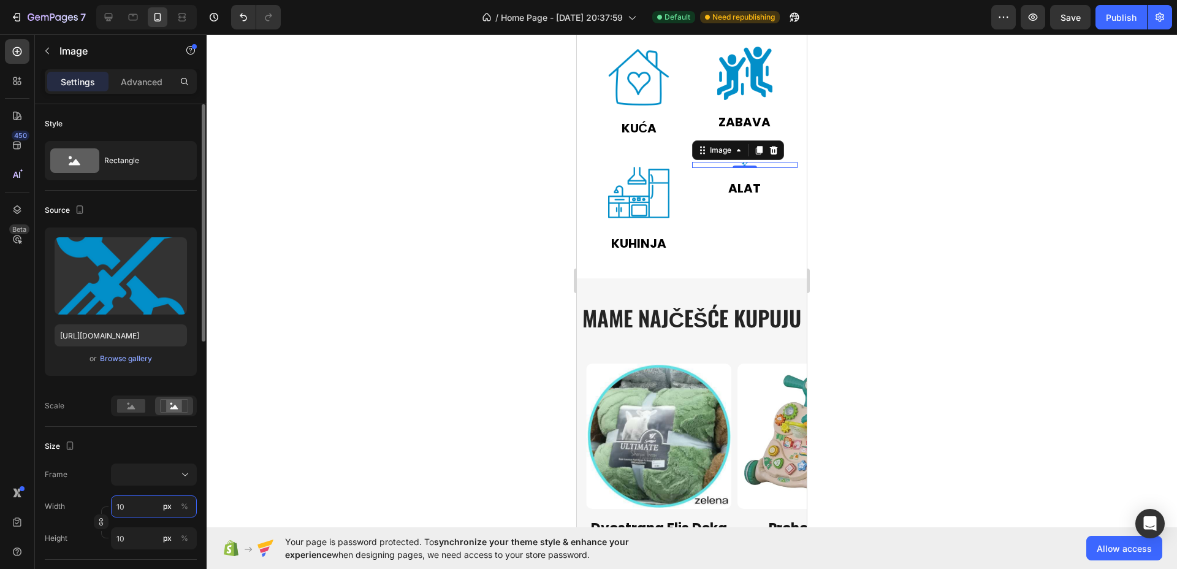
type input "100"
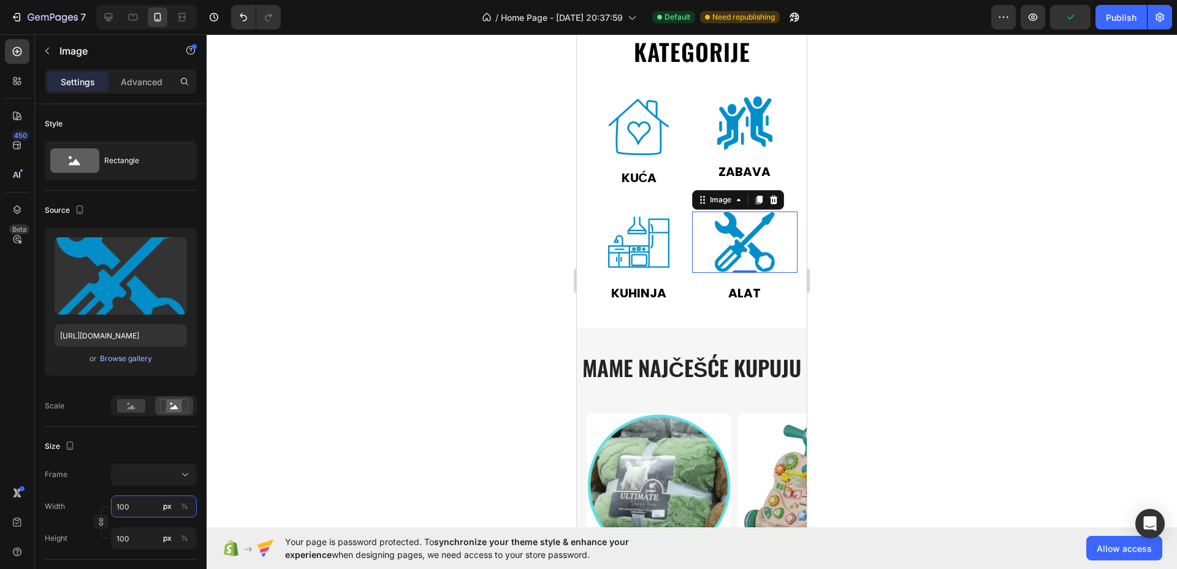
scroll to position [810, 0]
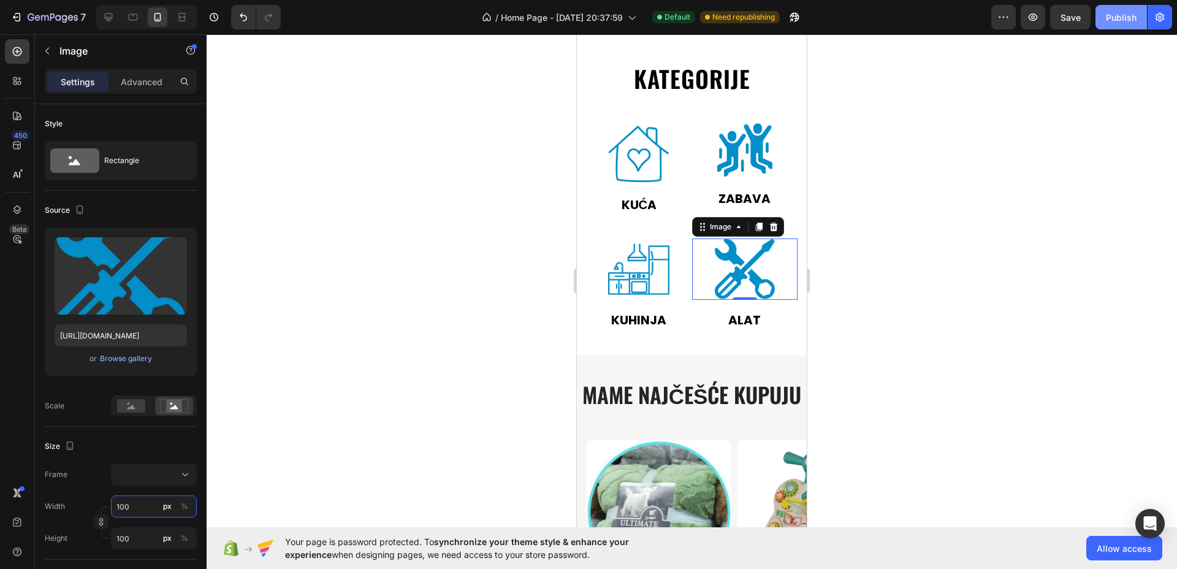
type input "100"
click at [1138, 12] on button "Publish" at bounding box center [1122, 17] width 52 height 25
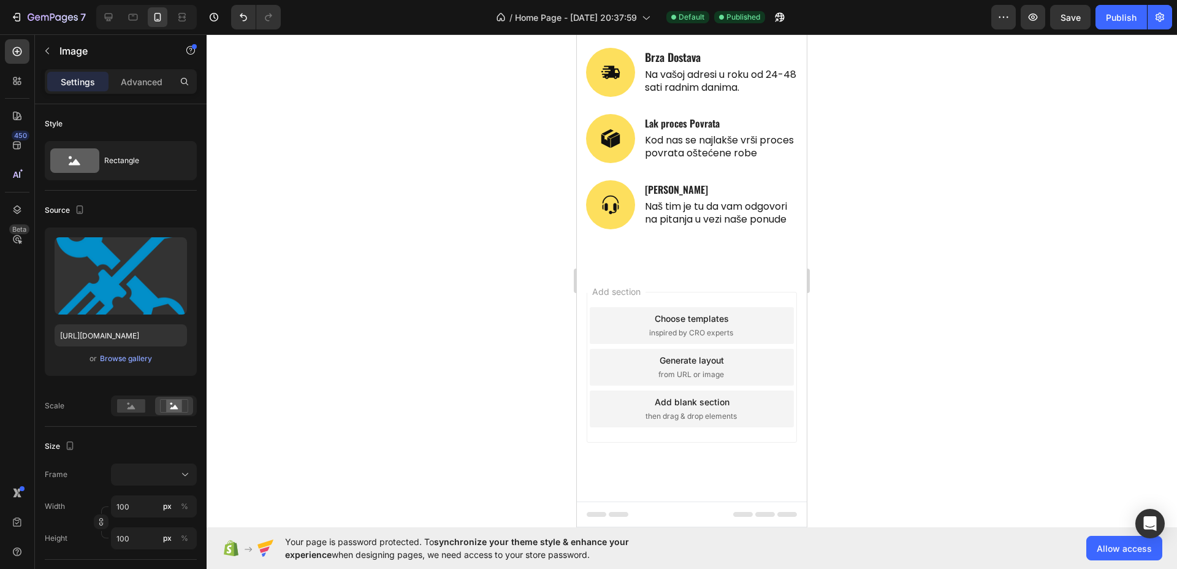
scroll to position [4041, 0]
click at [682, 183] on p "[PERSON_NAME]" at bounding box center [720, 189] width 151 height 13
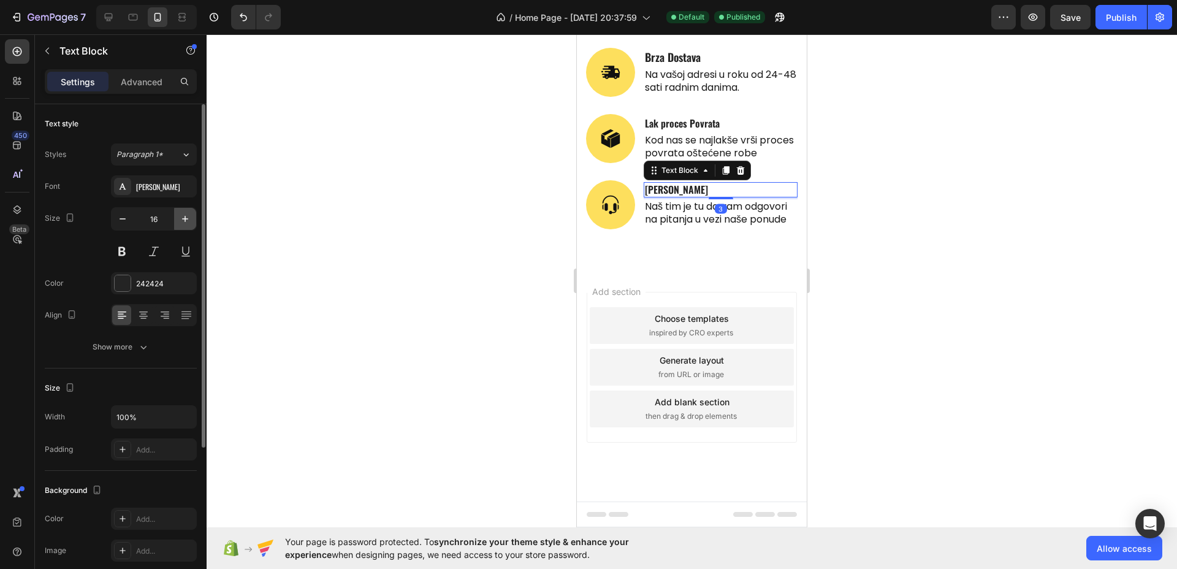
click at [182, 215] on icon "button" at bounding box center [185, 219] width 12 height 12
click at [182, 221] on icon "button" at bounding box center [185, 219] width 12 height 12
type input "20"
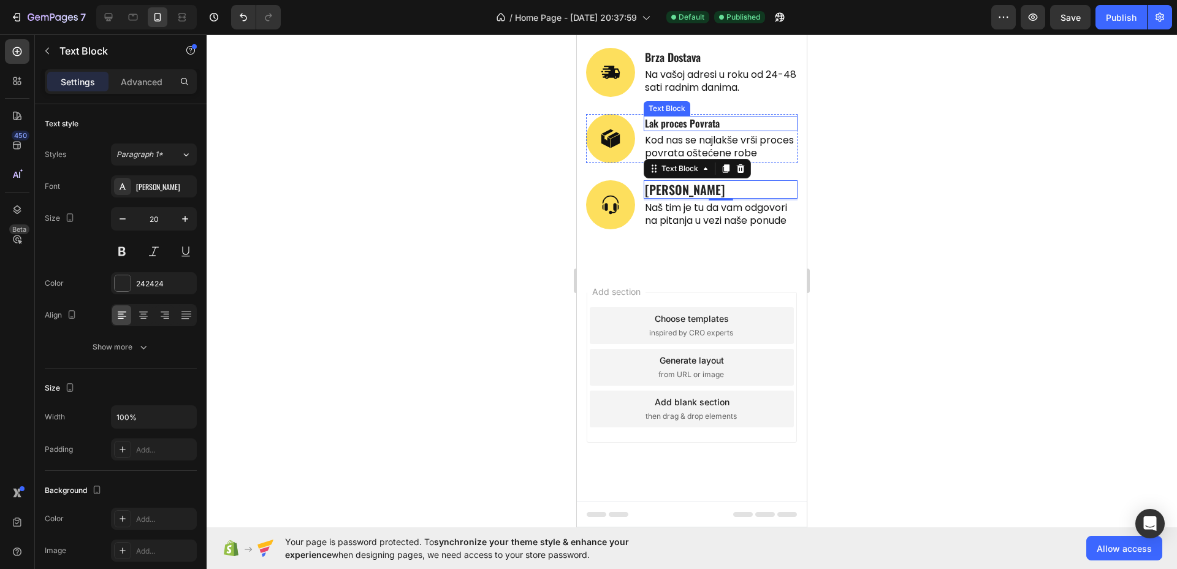
click at [698, 117] on p "Lak proces Povrata" at bounding box center [720, 123] width 151 height 13
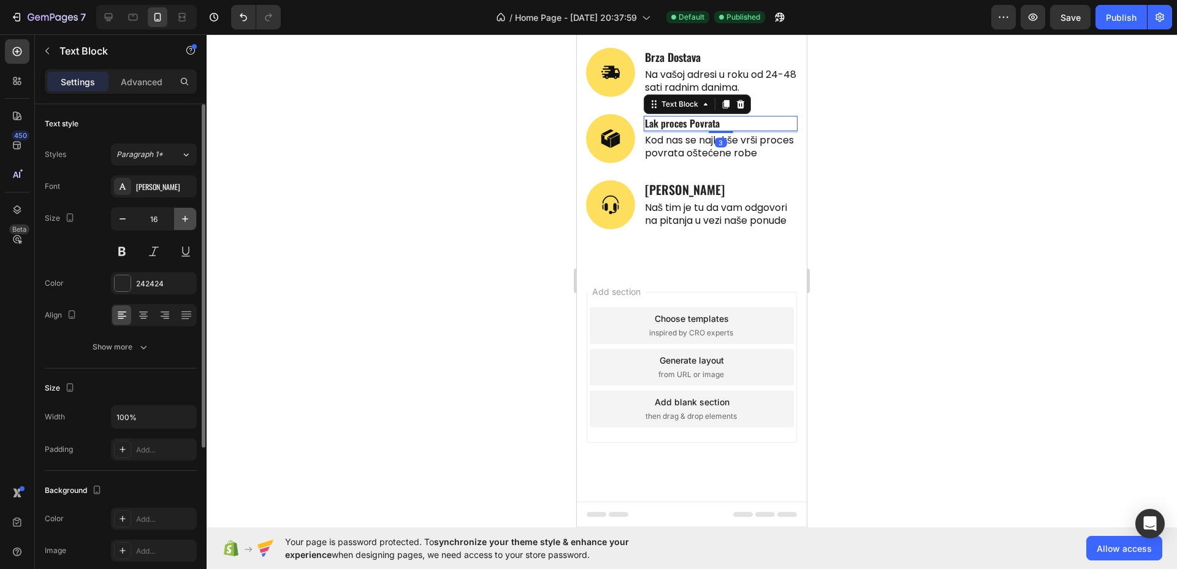
click at [177, 220] on button "button" at bounding box center [185, 219] width 22 height 22
click at [178, 220] on button "button" at bounding box center [185, 219] width 22 height 22
type input "20"
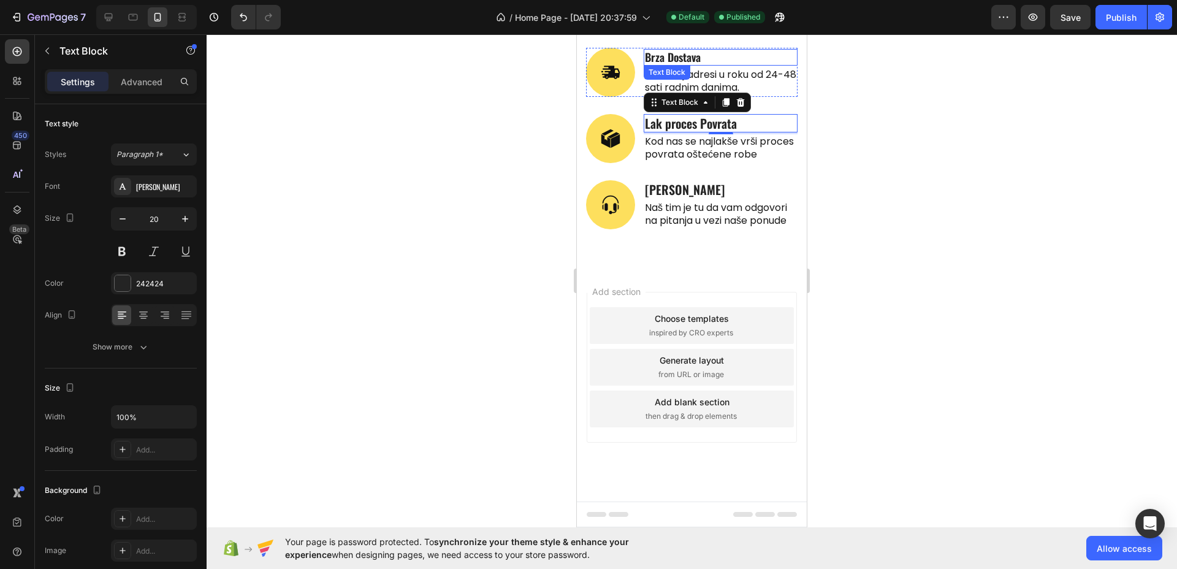
click at [692, 50] on p "Brza Dostava" at bounding box center [720, 57] width 151 height 14
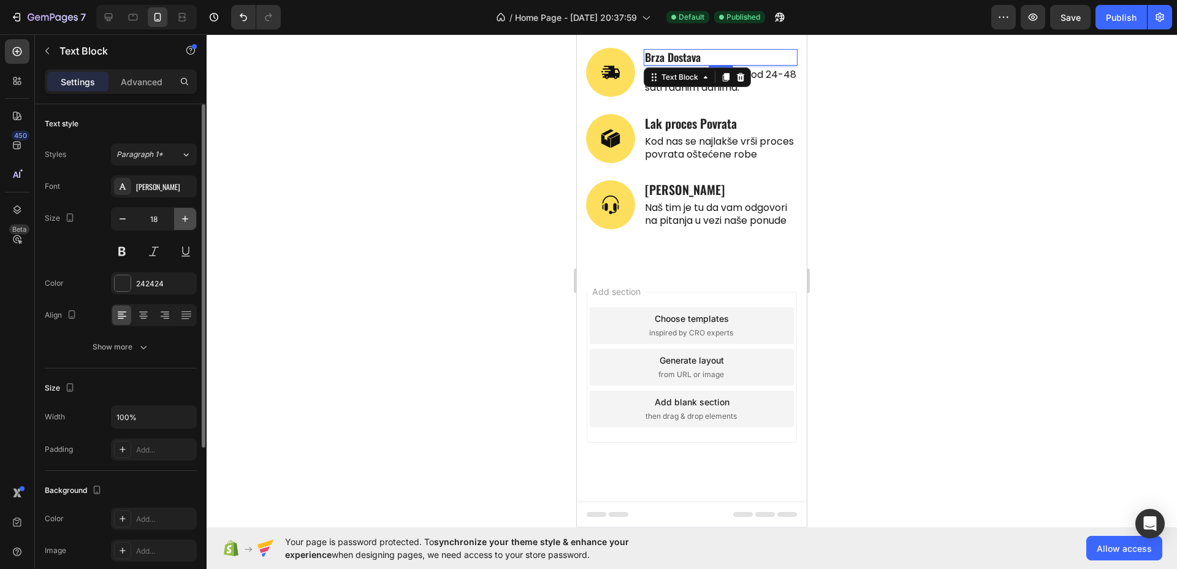
click at [187, 217] on icon "button" at bounding box center [185, 219] width 12 height 12
click at [187, 216] on icon "button" at bounding box center [185, 219] width 12 height 12
click at [1124, 22] on div "Publish" at bounding box center [1121, 17] width 31 height 13
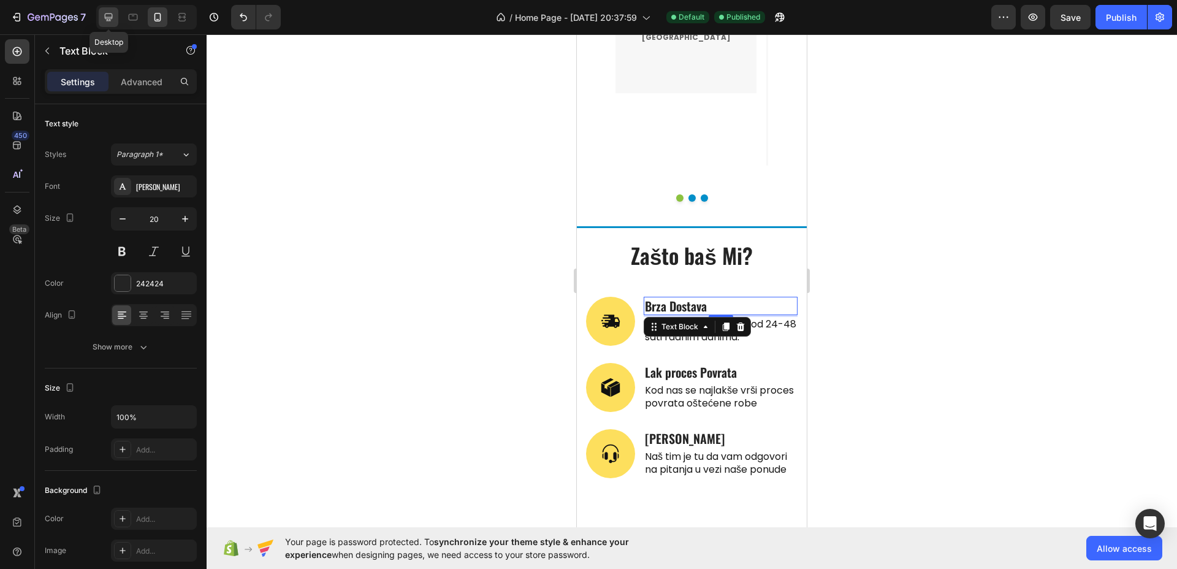
click at [106, 15] on icon at bounding box center [108, 17] width 12 height 12
type input "22"
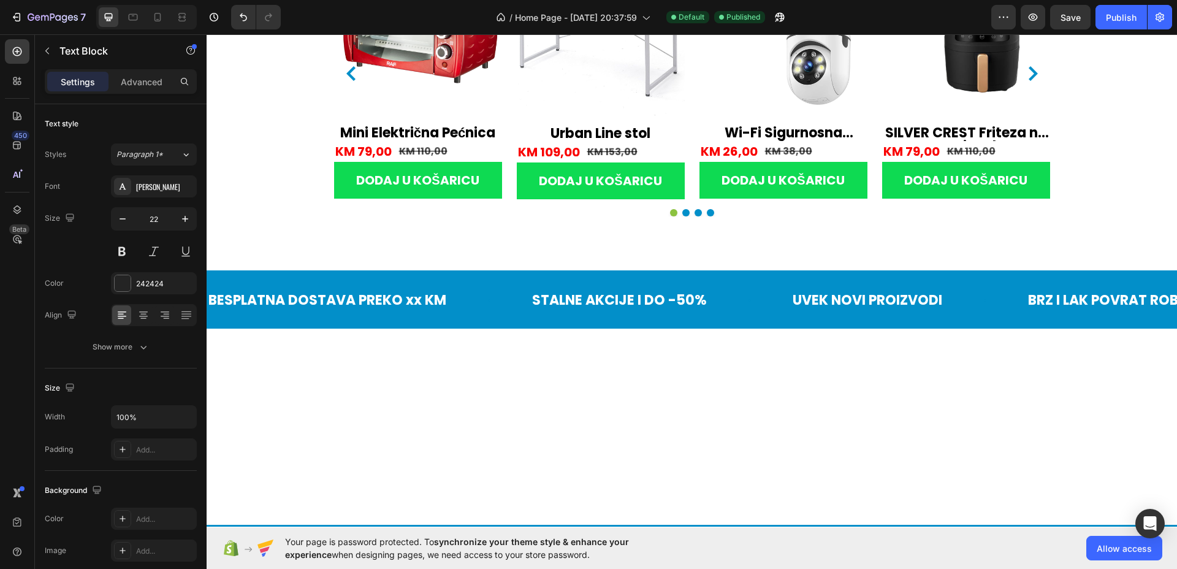
scroll to position [2375, 0]
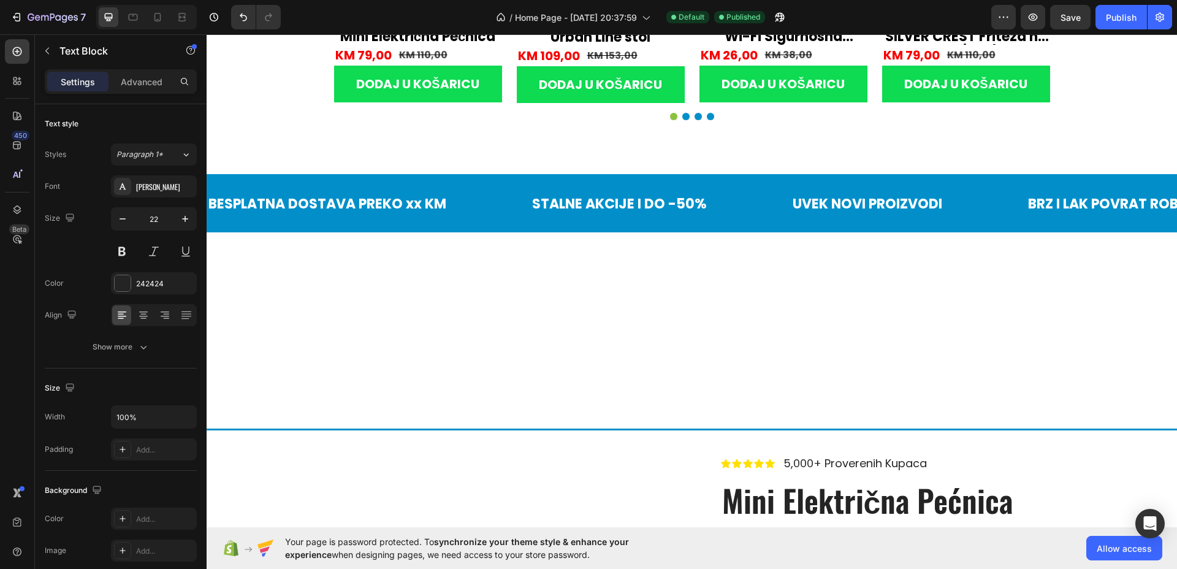
click at [629, 331] on div "BESPLATNA DOSTAVA PREKO xx KM Text Block STALNE AKCIJE I DO -50% Text Block UVE…" at bounding box center [692, 302] width 971 height 253
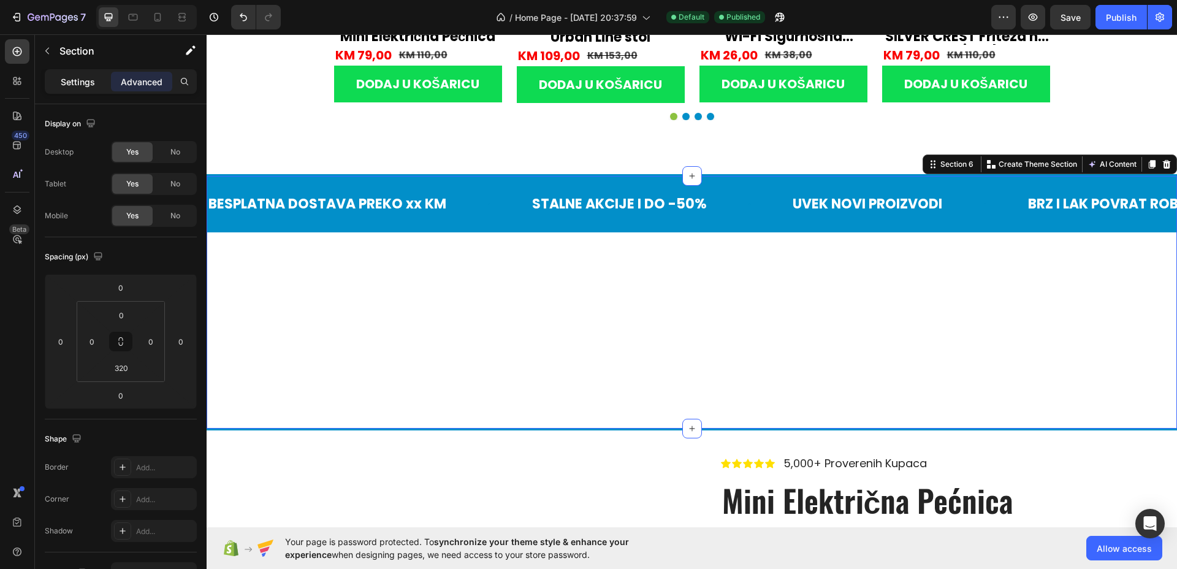
click at [64, 78] on p "Settings" at bounding box center [78, 81] width 34 height 13
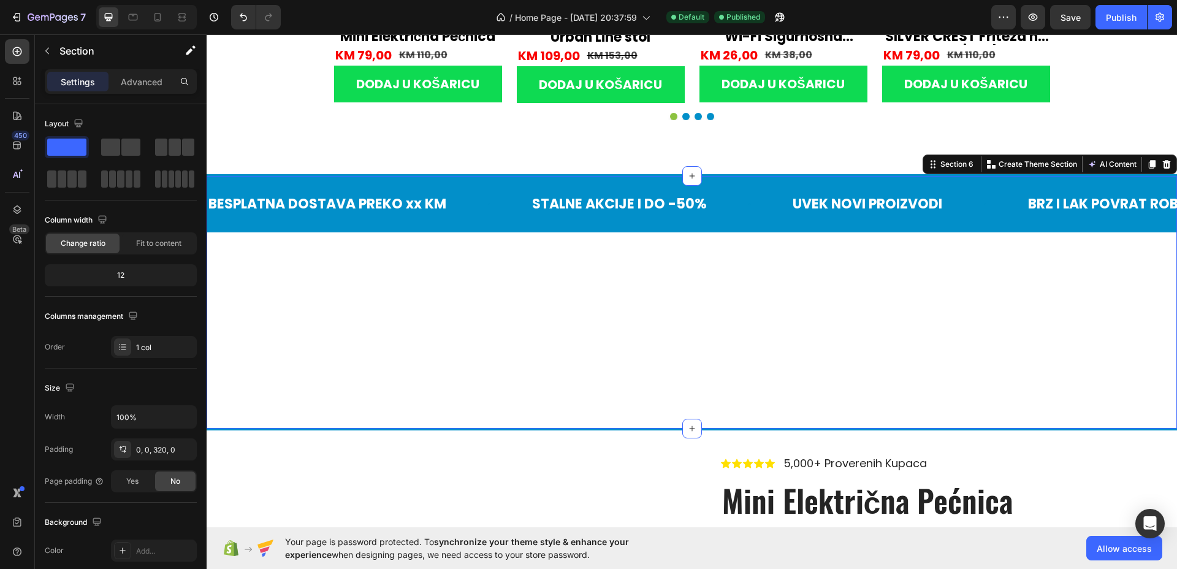
click at [374, 285] on div "BESPLATNA DOSTAVA PREKO xx KM Text Block STALNE AKCIJE I DO -50% Text Block UVE…" at bounding box center [692, 302] width 971 height 253
click at [161, 82] on p "Advanced" at bounding box center [142, 81] width 42 height 13
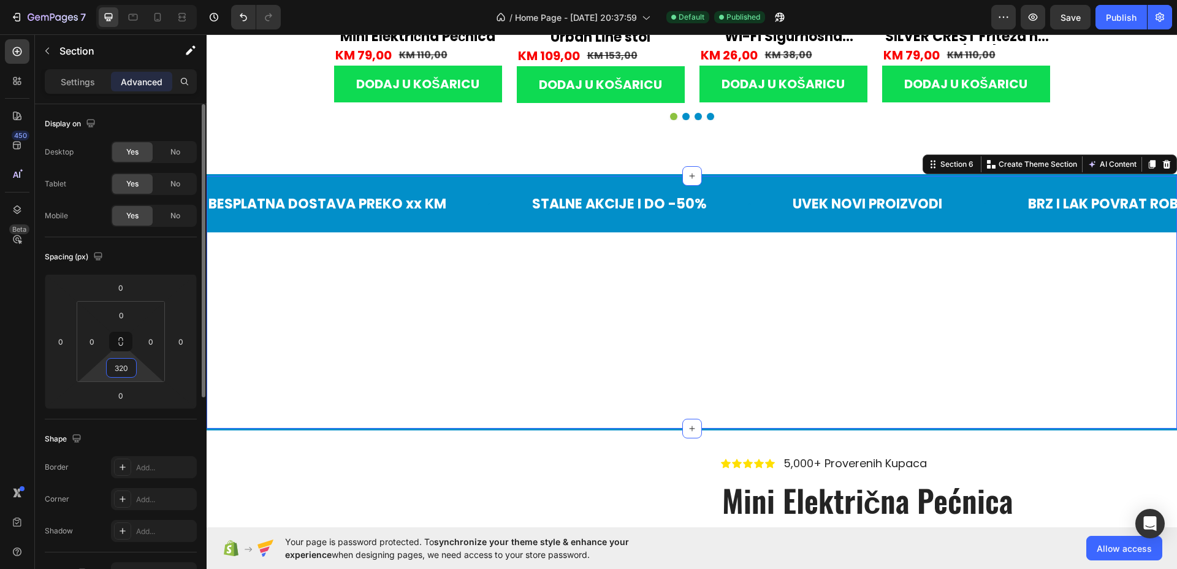
click at [129, 367] on input "320" at bounding box center [121, 368] width 25 height 18
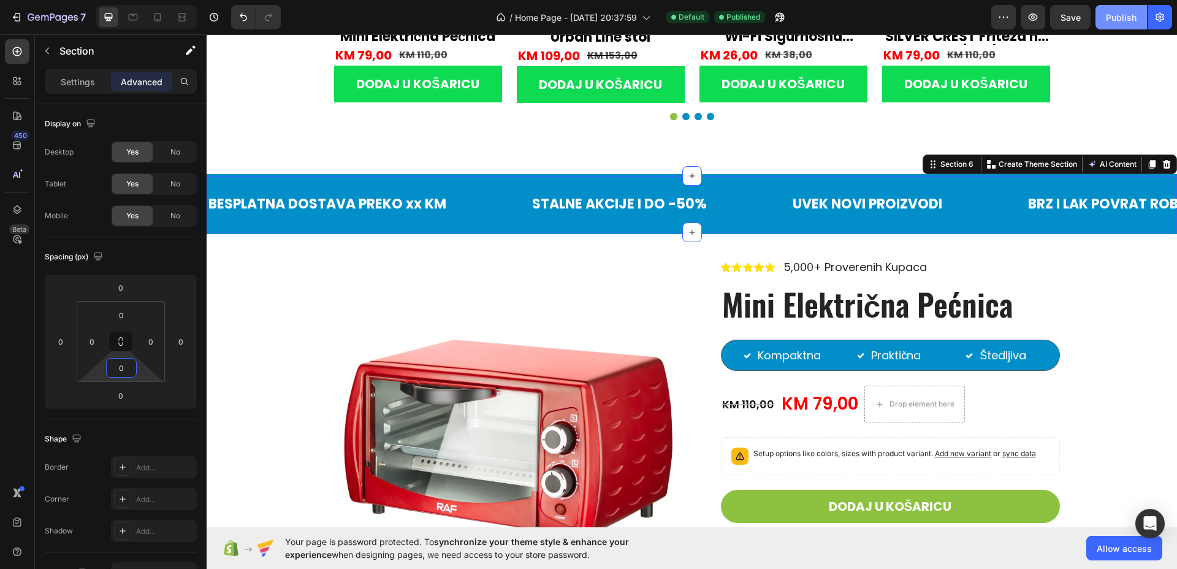
type input "0"
click at [1138, 18] on button "Publish" at bounding box center [1122, 17] width 52 height 25
click at [160, 21] on icon at bounding box center [157, 17] width 12 height 12
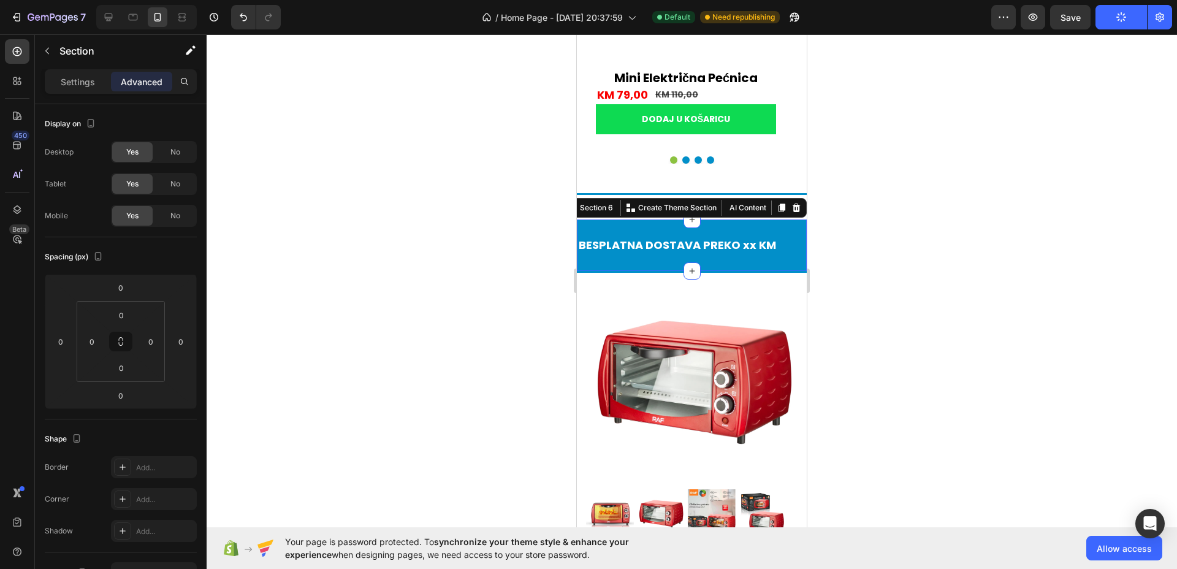
scroll to position [2518, 0]
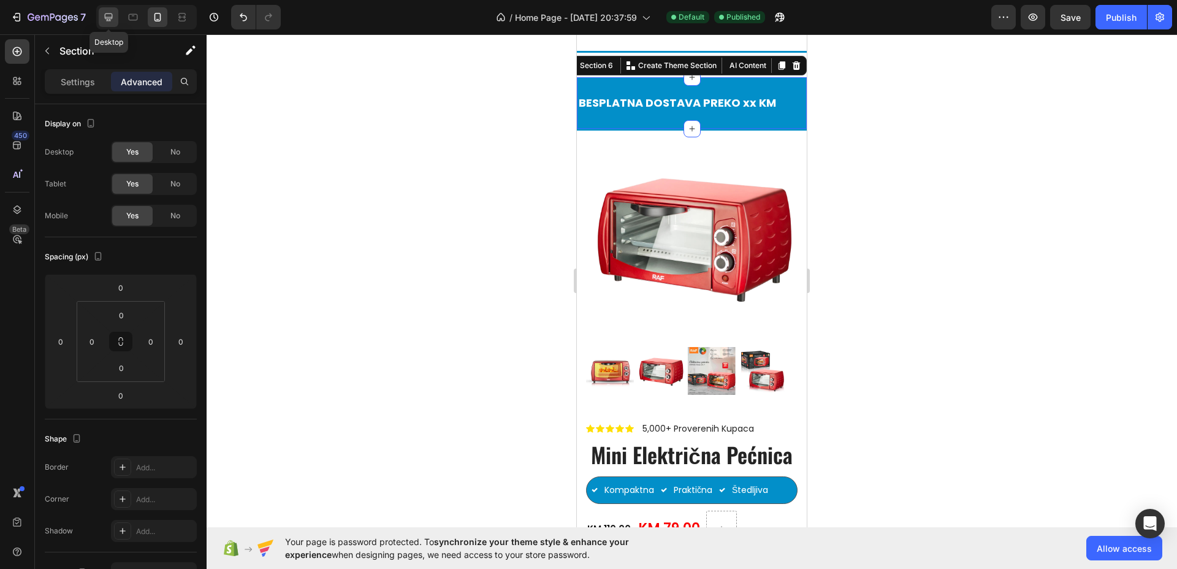
click at [102, 11] on icon at bounding box center [108, 17] width 12 height 12
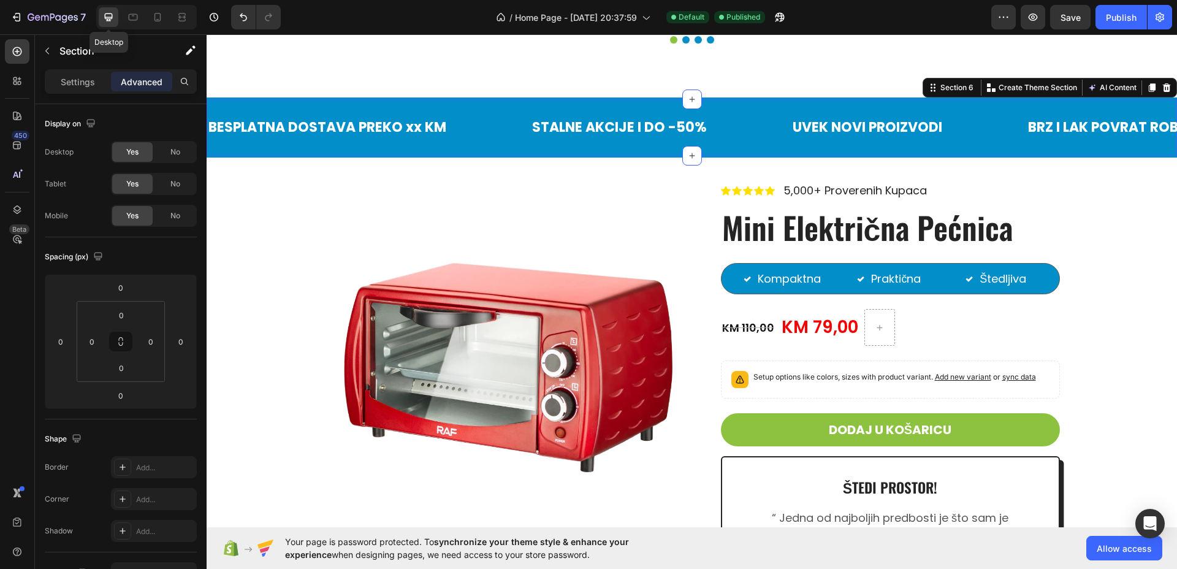
scroll to position [2474, 0]
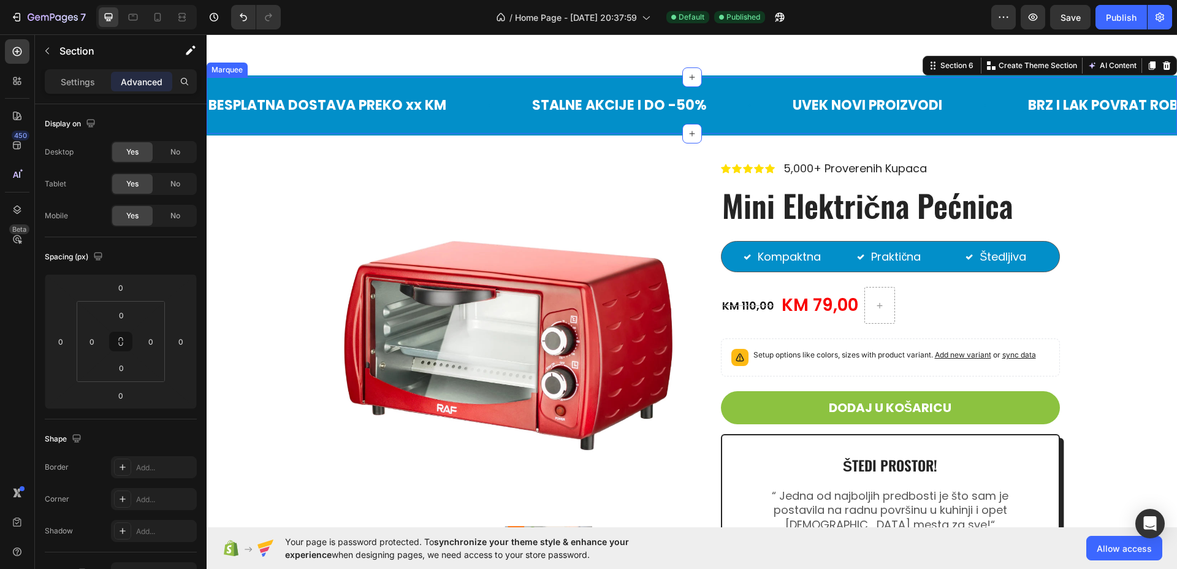
click at [477, 110] on div "BESPLATNA DOSTAVA PREKO xx KM Text Block" at bounding box center [369, 105] width 324 height 37
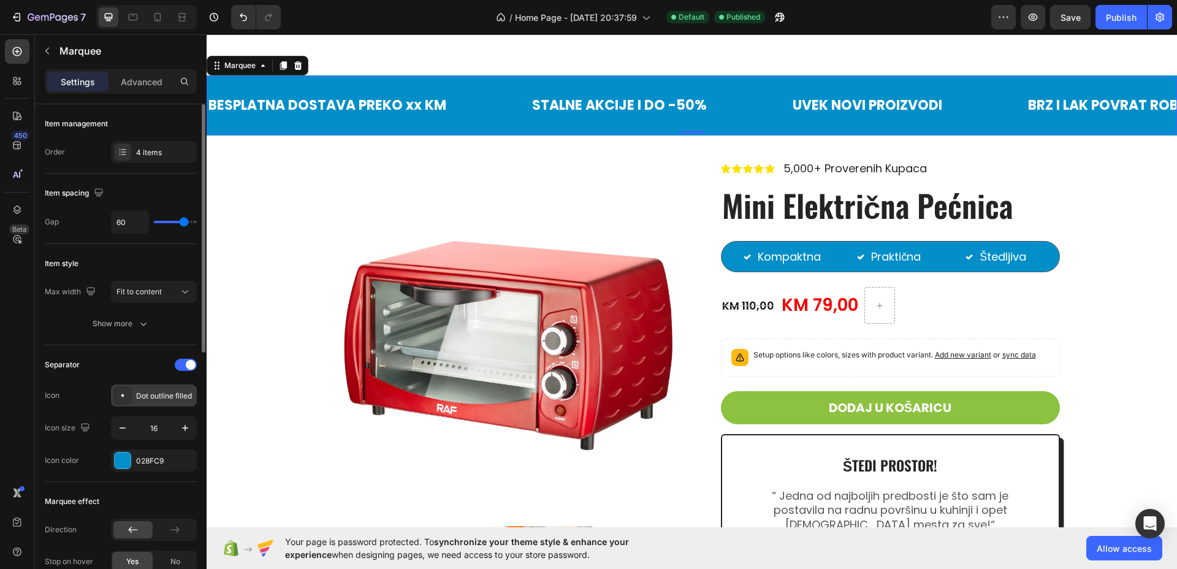
click at [159, 404] on div "Dot outline filled" at bounding box center [154, 396] width 86 height 22
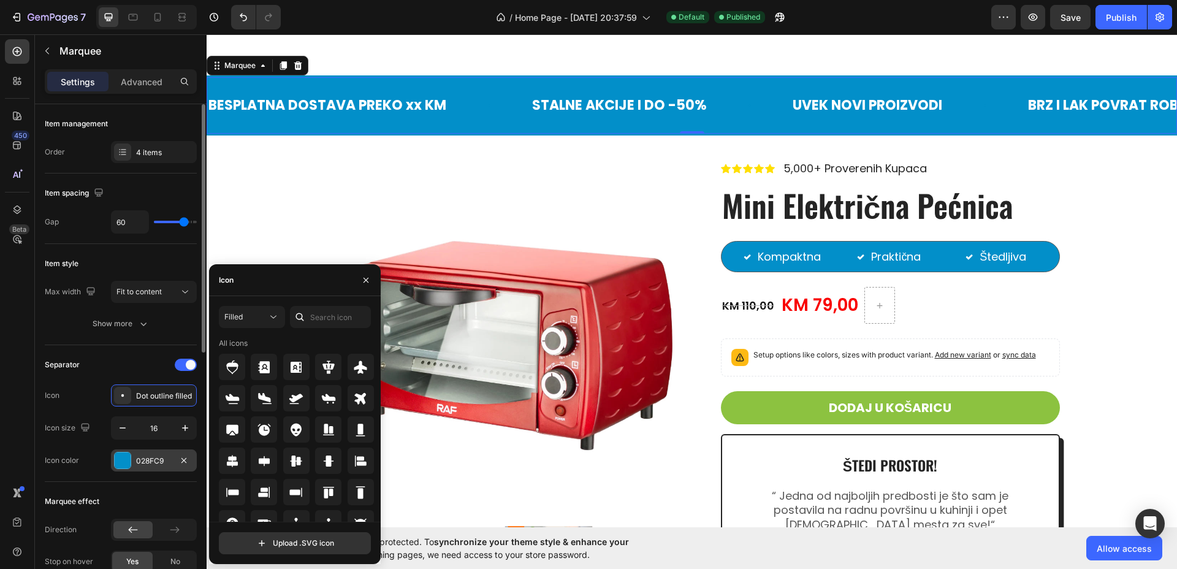
click at [138, 470] on div "028FC9" at bounding box center [154, 461] width 86 height 22
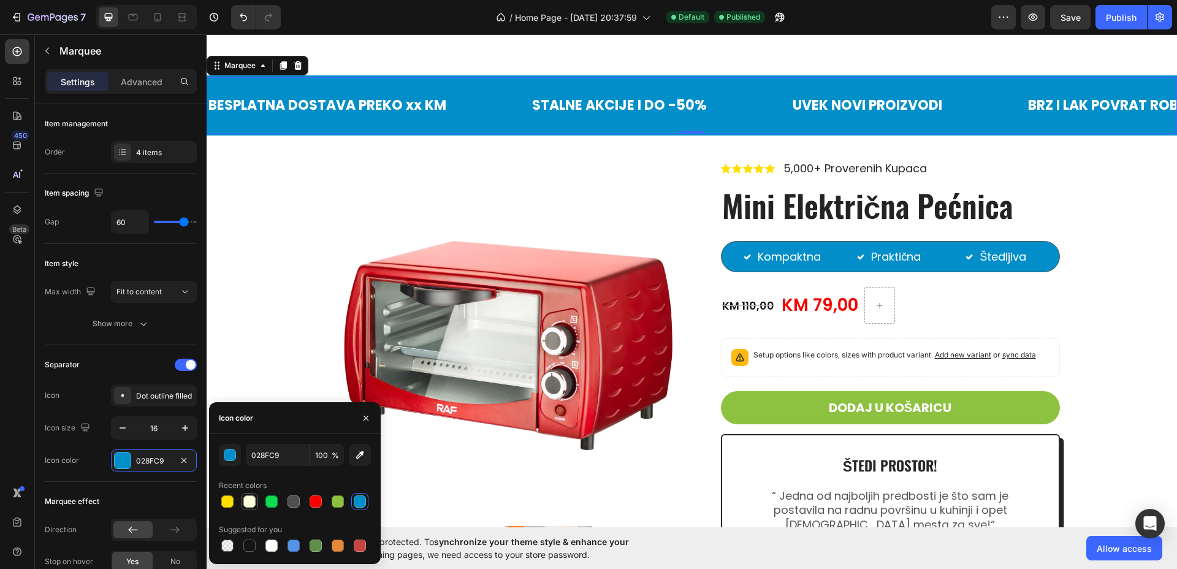
click at [248, 503] on div at bounding box center [249, 502] width 12 height 12
type input "FFFFDD"
click at [184, 433] on icon "button" at bounding box center [185, 428] width 12 height 12
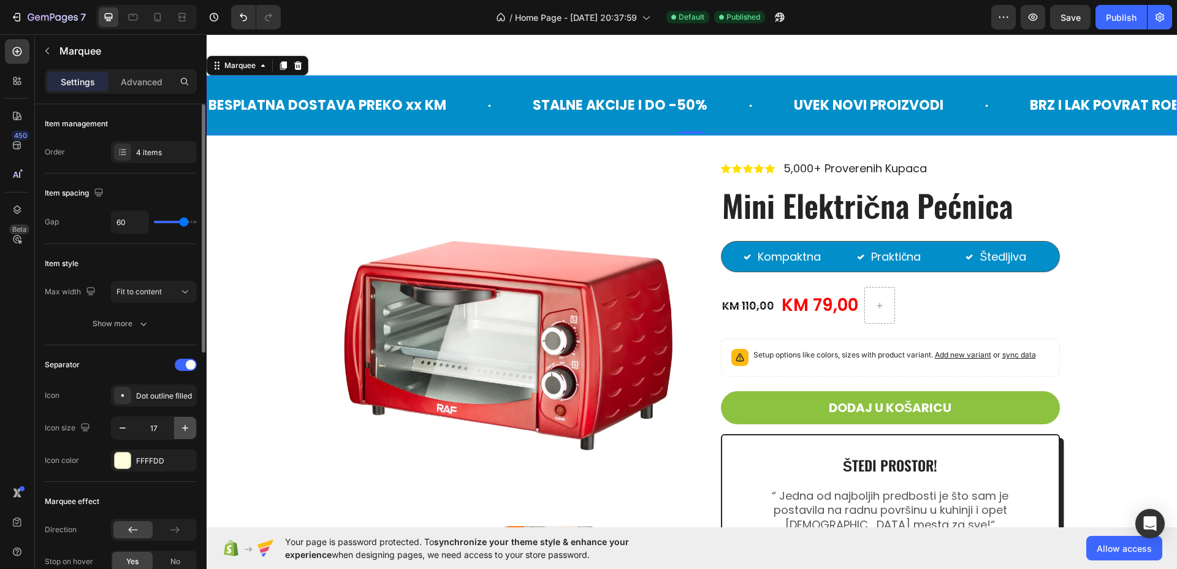
click at [184, 433] on icon "button" at bounding box center [185, 428] width 12 height 12
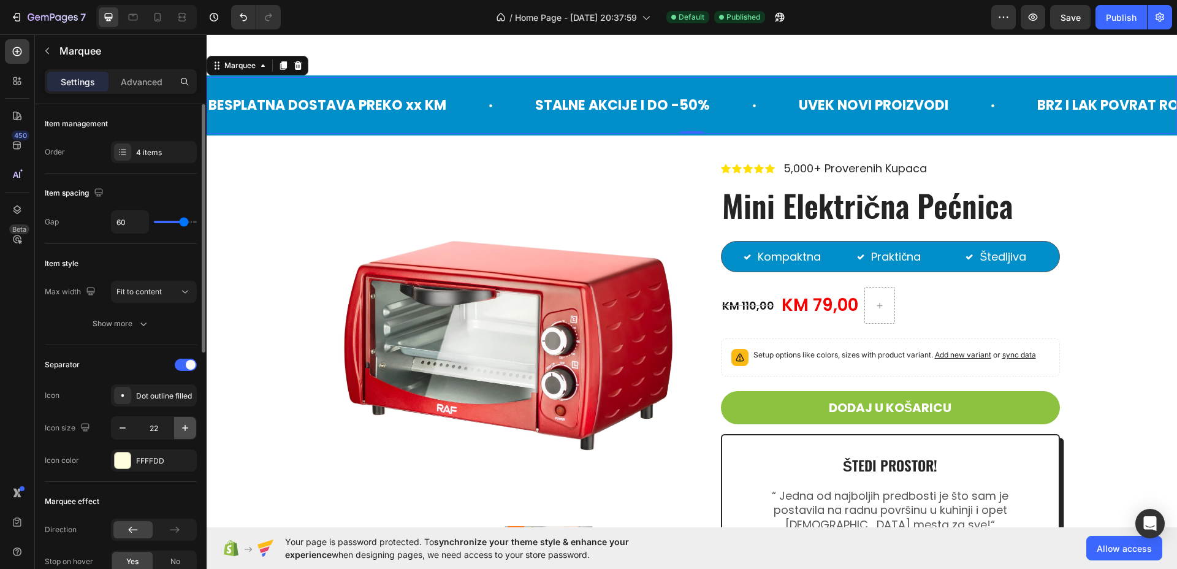
click at [184, 433] on icon "button" at bounding box center [185, 428] width 12 height 12
type input "26"
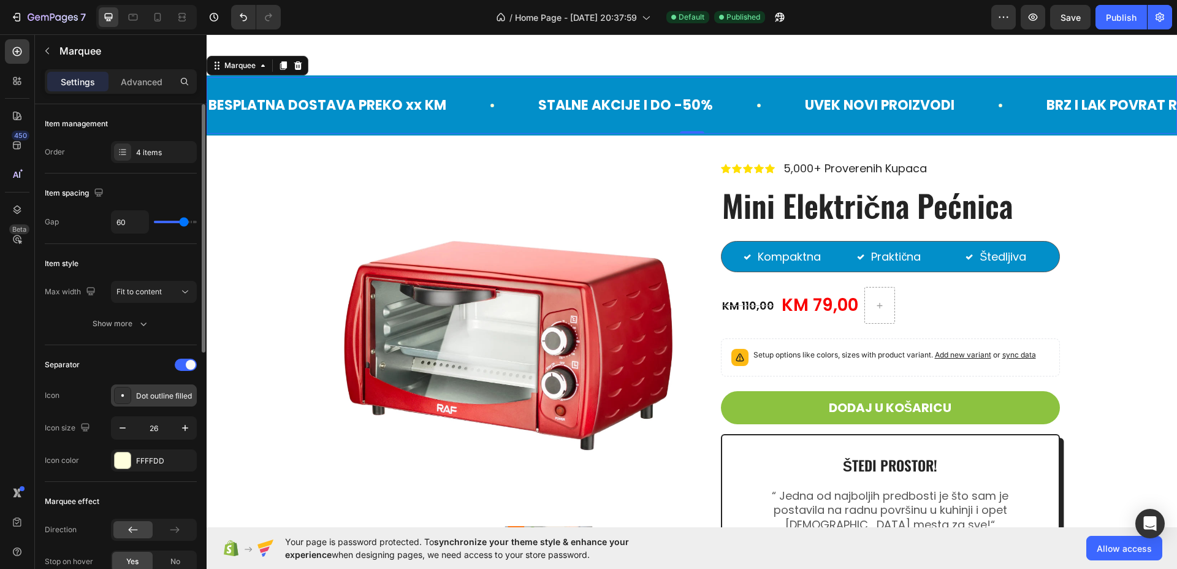
click at [170, 394] on div "Dot outline filled" at bounding box center [165, 396] width 58 height 11
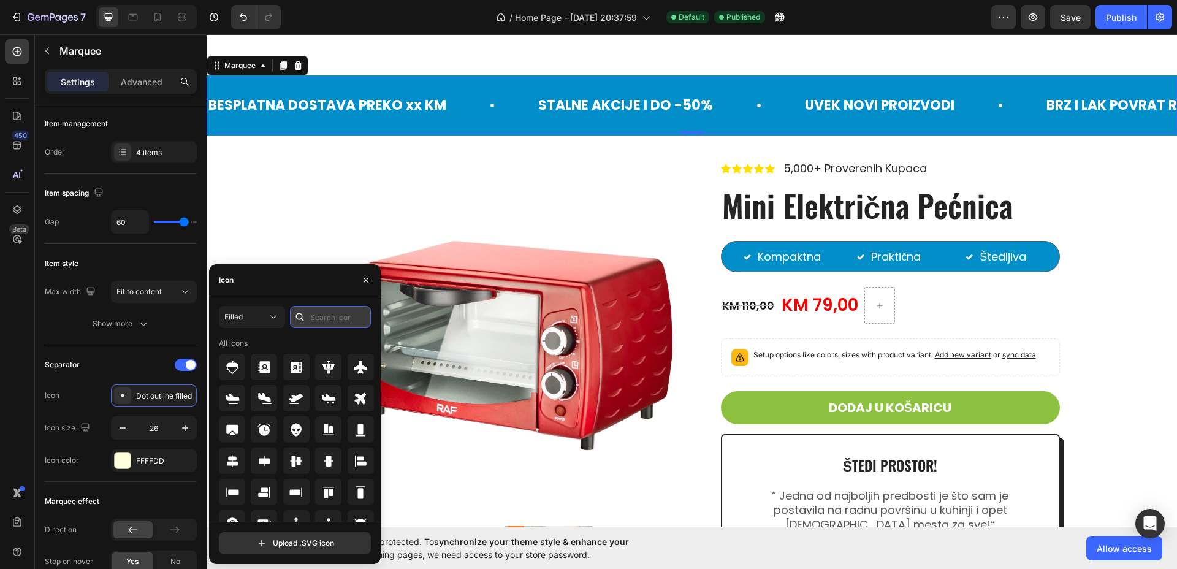
click at [330, 320] on input "text" at bounding box center [330, 317] width 81 height 22
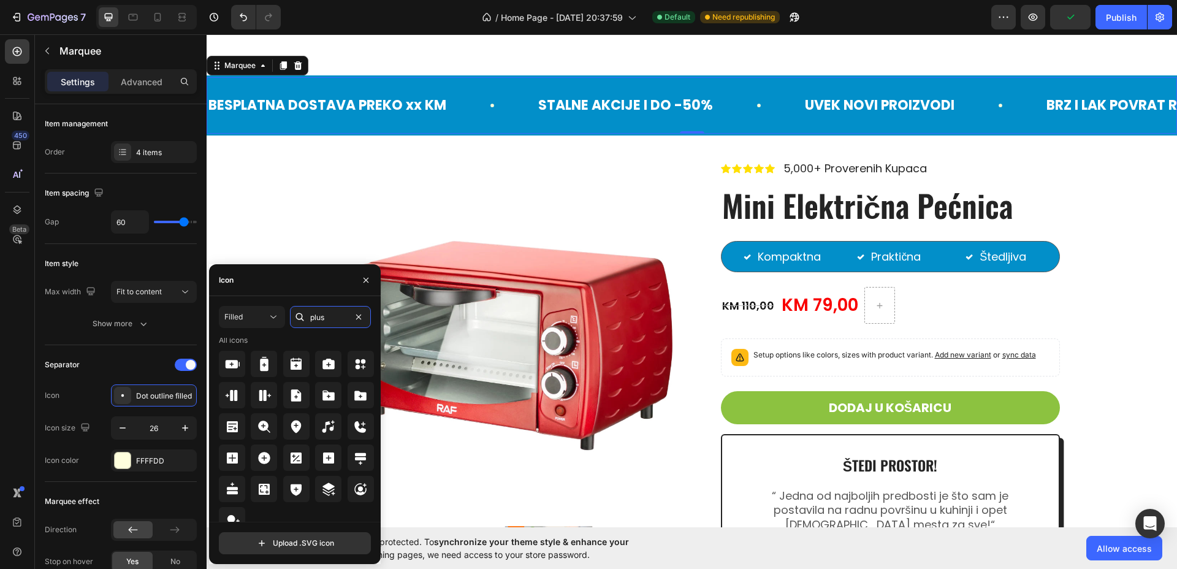
scroll to position [0, 0]
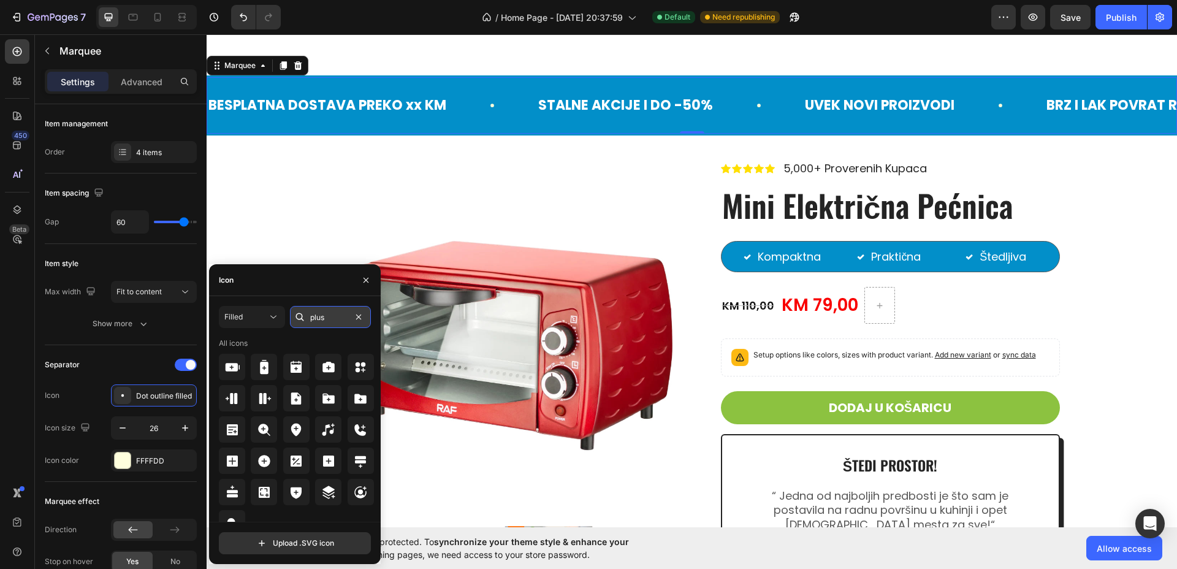
click at [334, 314] on input "plus" at bounding box center [330, 317] width 81 height 22
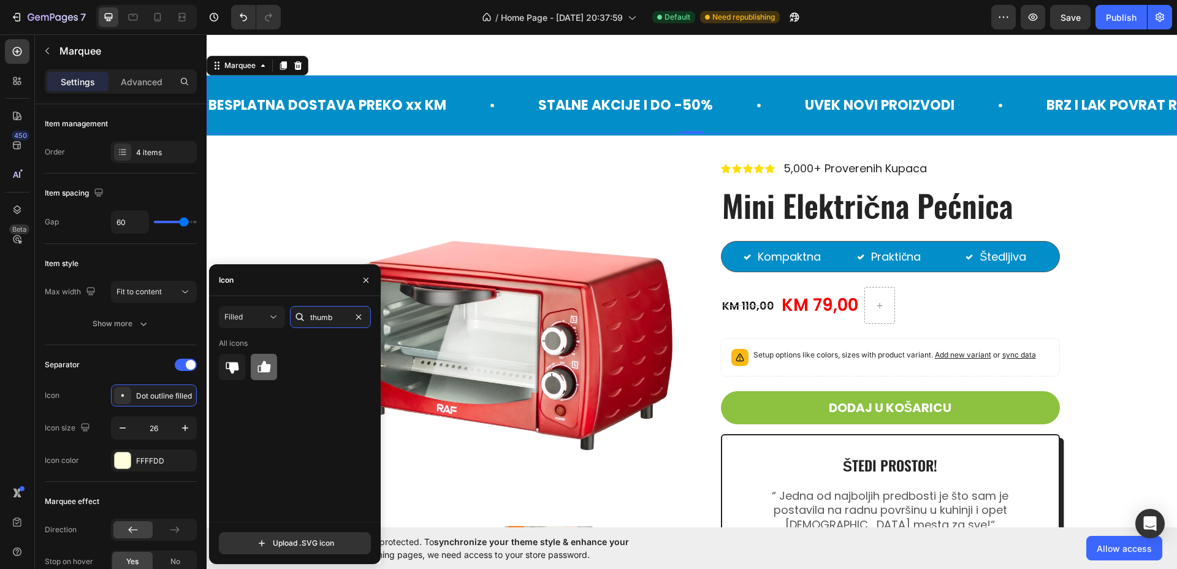
type input "thumb"
click at [267, 372] on icon at bounding box center [264, 367] width 13 height 12
click at [1115, 20] on div "Publish" at bounding box center [1121, 17] width 31 height 13
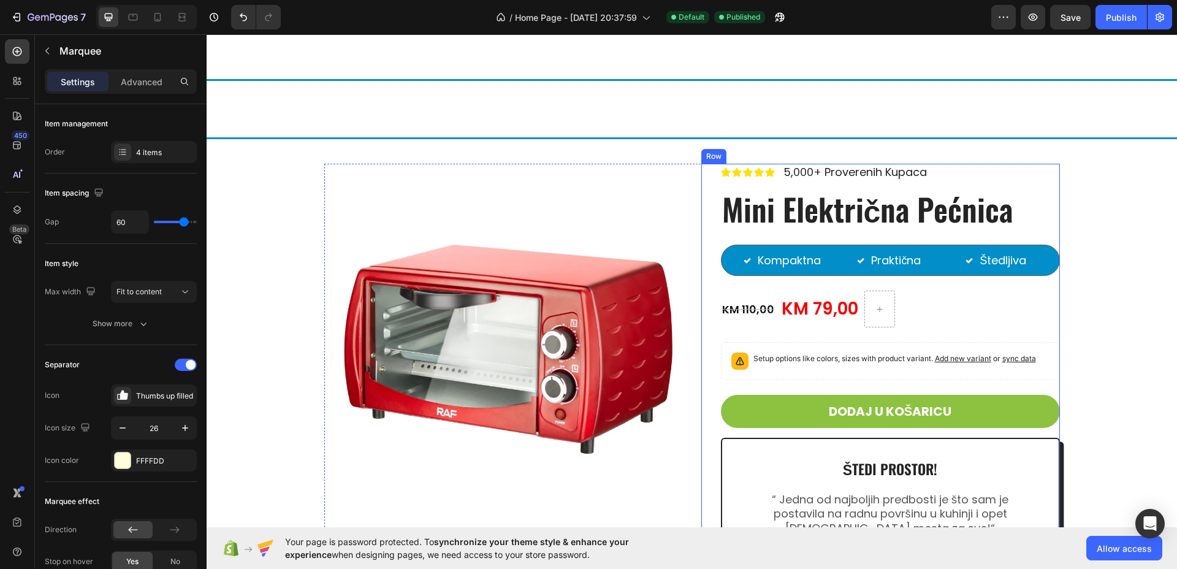
scroll to position [2938, 0]
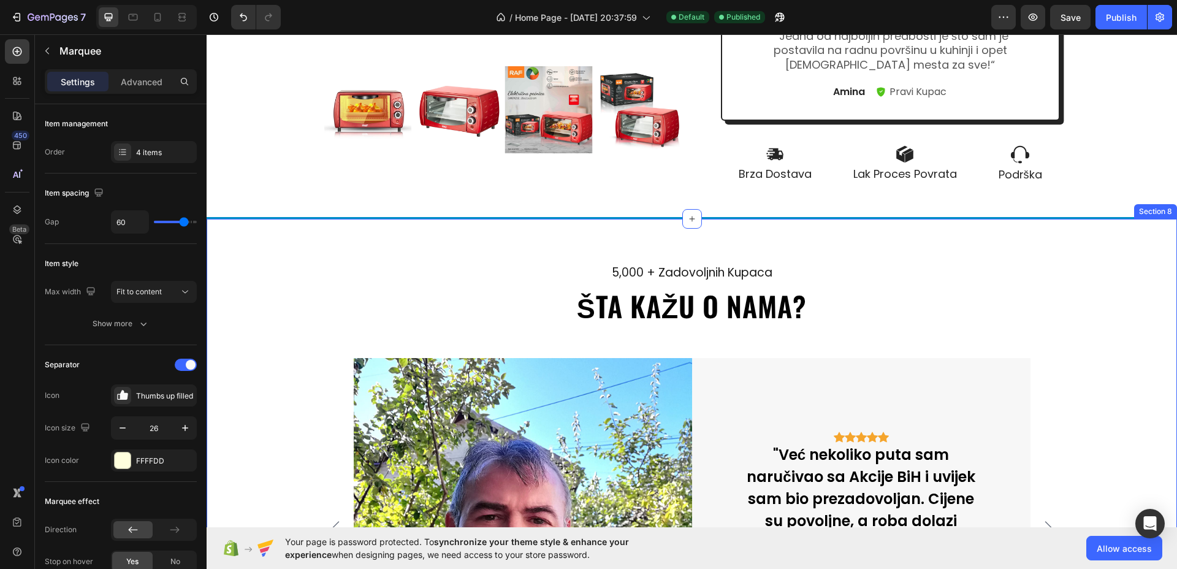
click at [693, 245] on div "5,000 + zadovoljnih kupaca Text ŠTA KAŽU O NAMA? Heading Image Icon Icon Icon I…" at bounding box center [692, 489] width 971 height 541
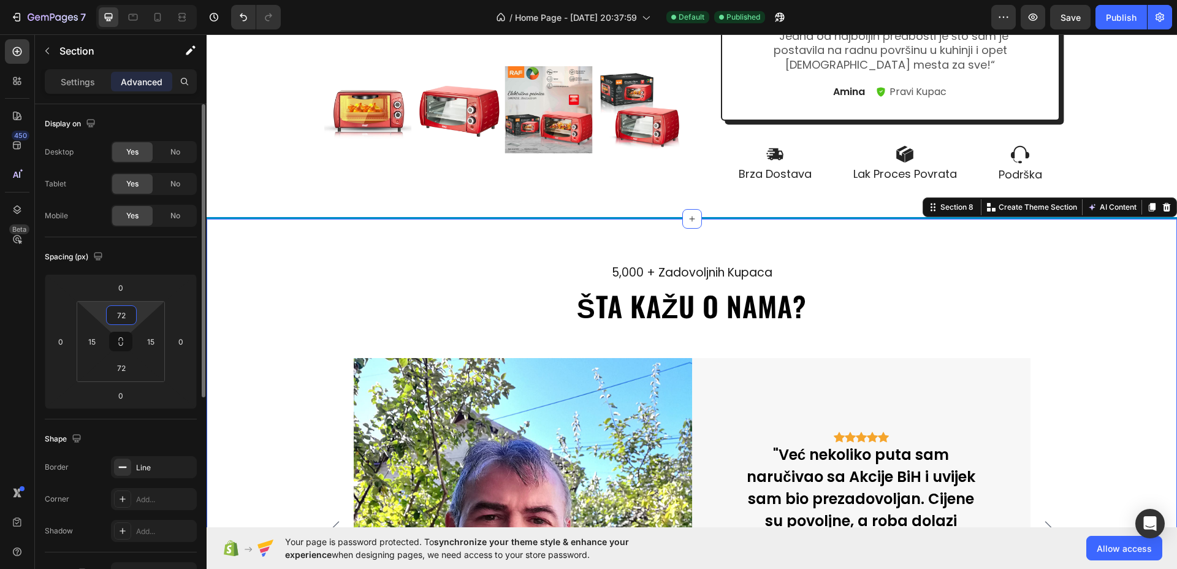
click at [122, 324] on input "72" at bounding box center [121, 315] width 25 height 18
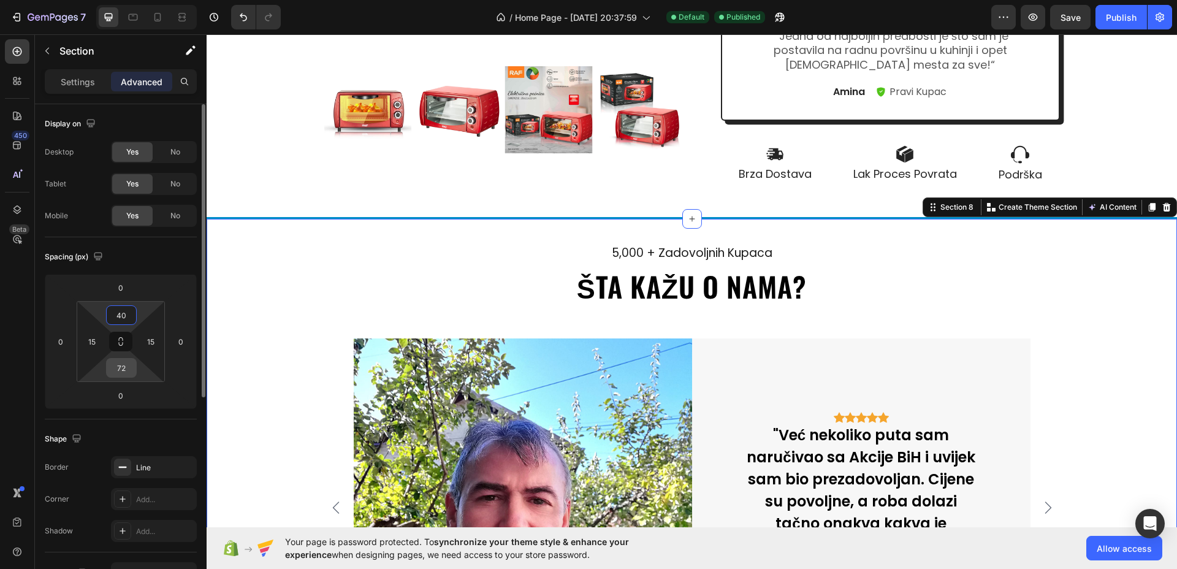
type input "40"
click at [128, 368] on input "72" at bounding box center [121, 368] width 25 height 18
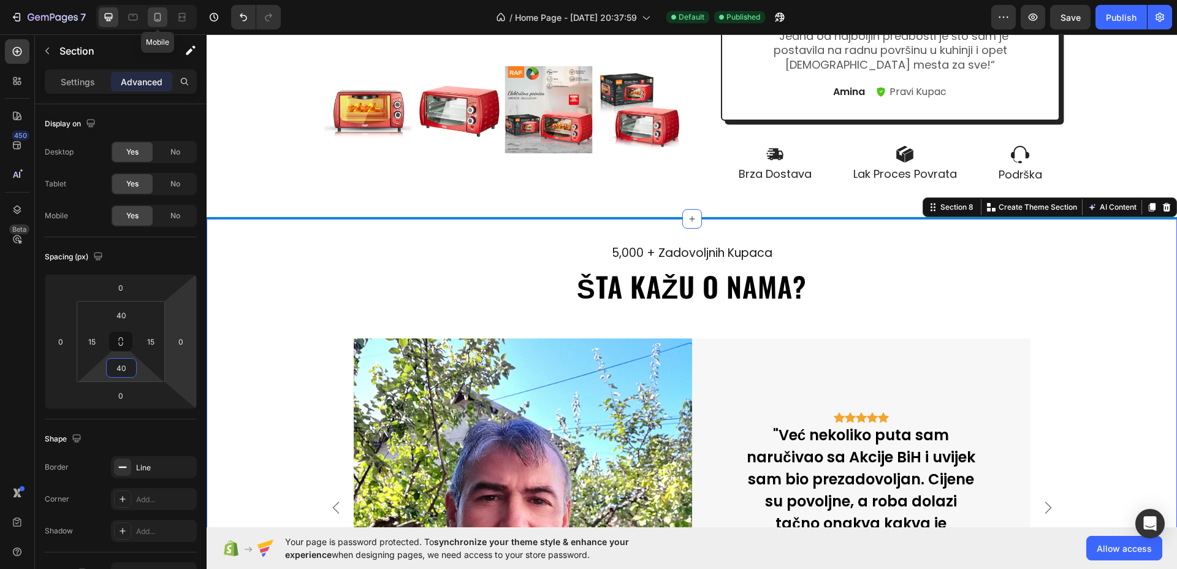
type input "40"
click at [155, 19] on icon at bounding box center [158, 17] width 7 height 9
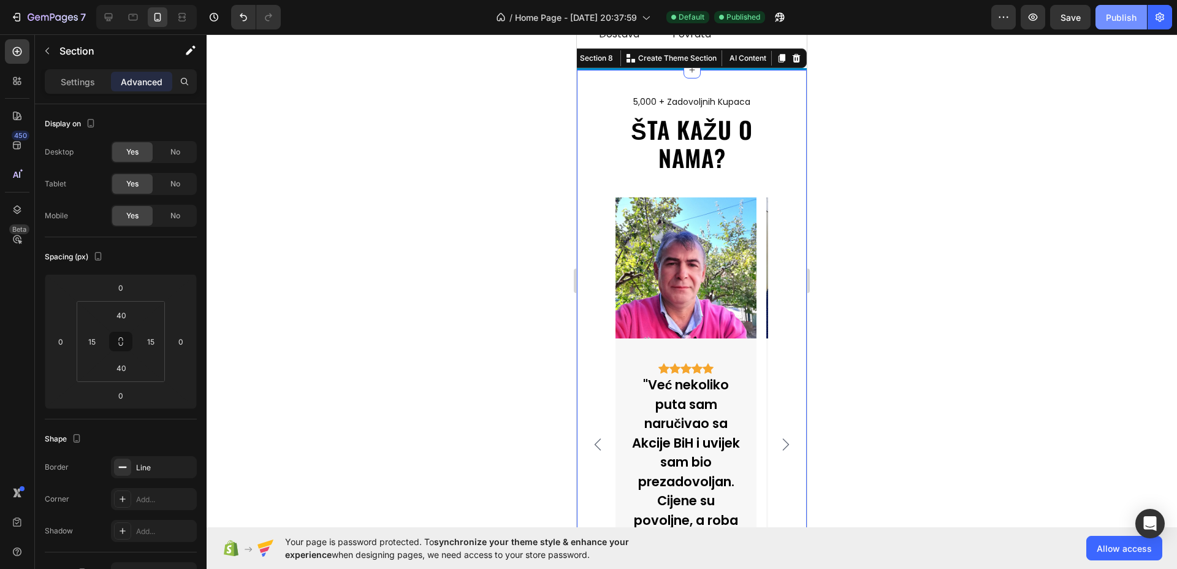
scroll to position [3326, 0]
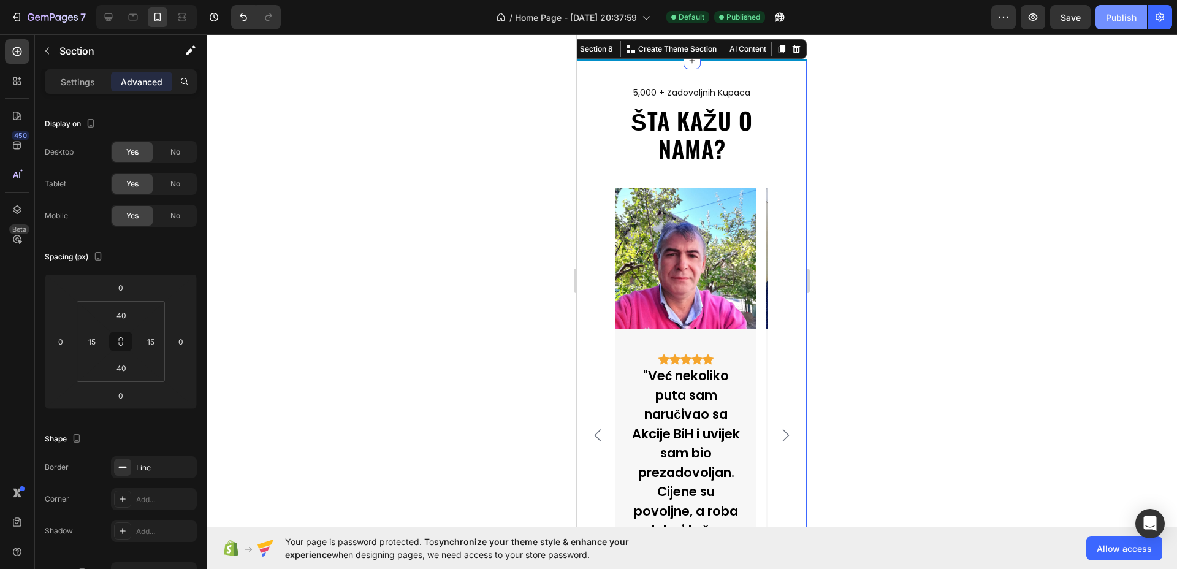
click at [1122, 22] on div "Publish" at bounding box center [1121, 17] width 31 height 13
click at [106, 20] on icon at bounding box center [108, 17] width 12 height 12
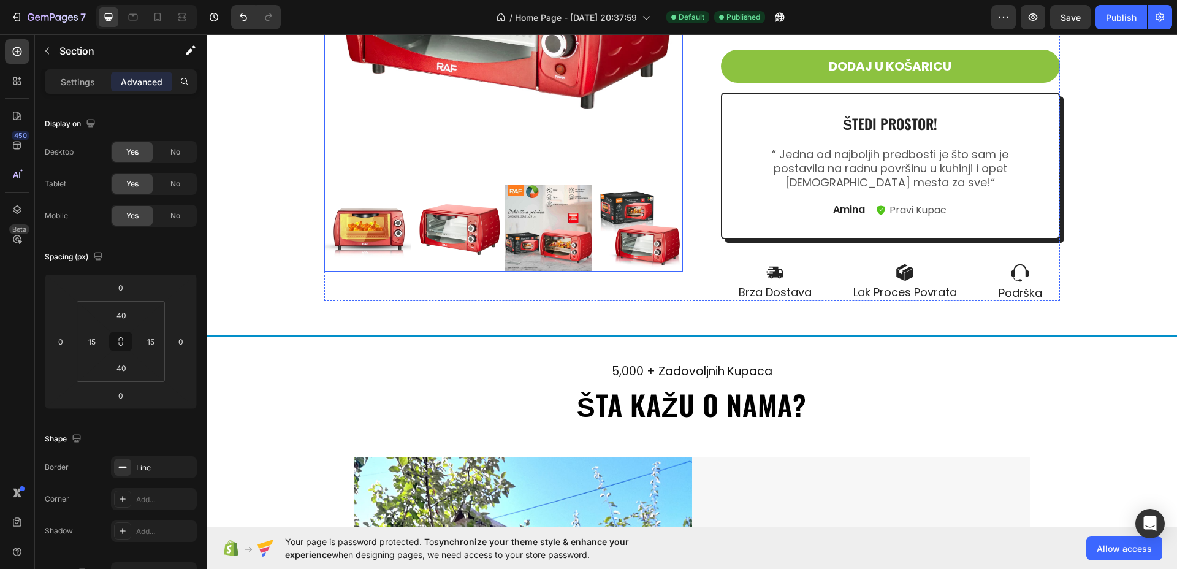
scroll to position [2473, 0]
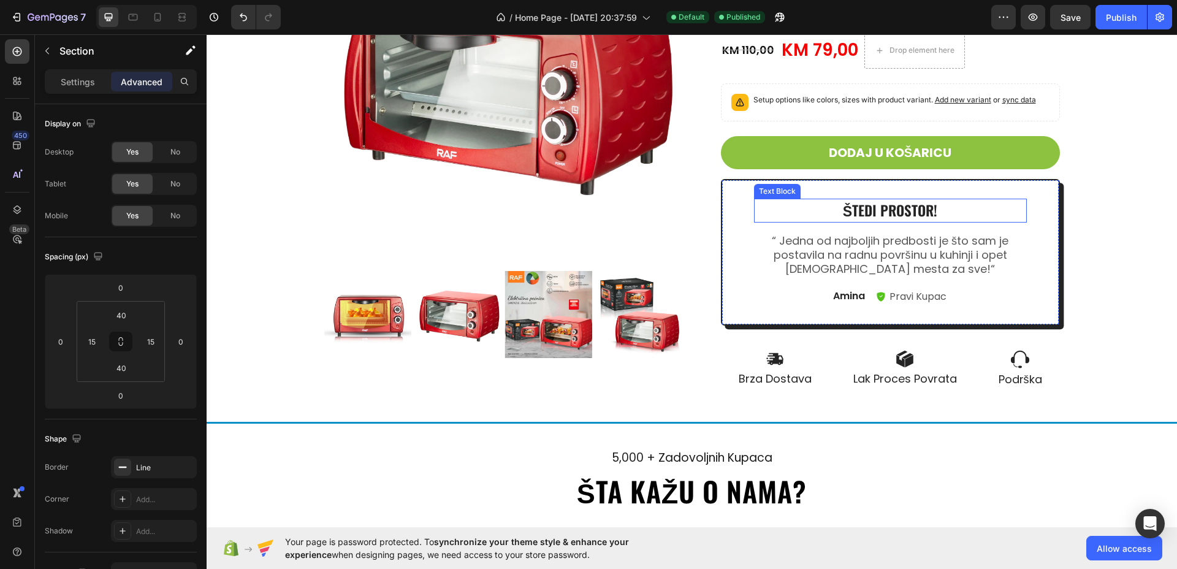
click at [916, 209] on p "štedi prostor!" at bounding box center [891, 210] width 270 height 21
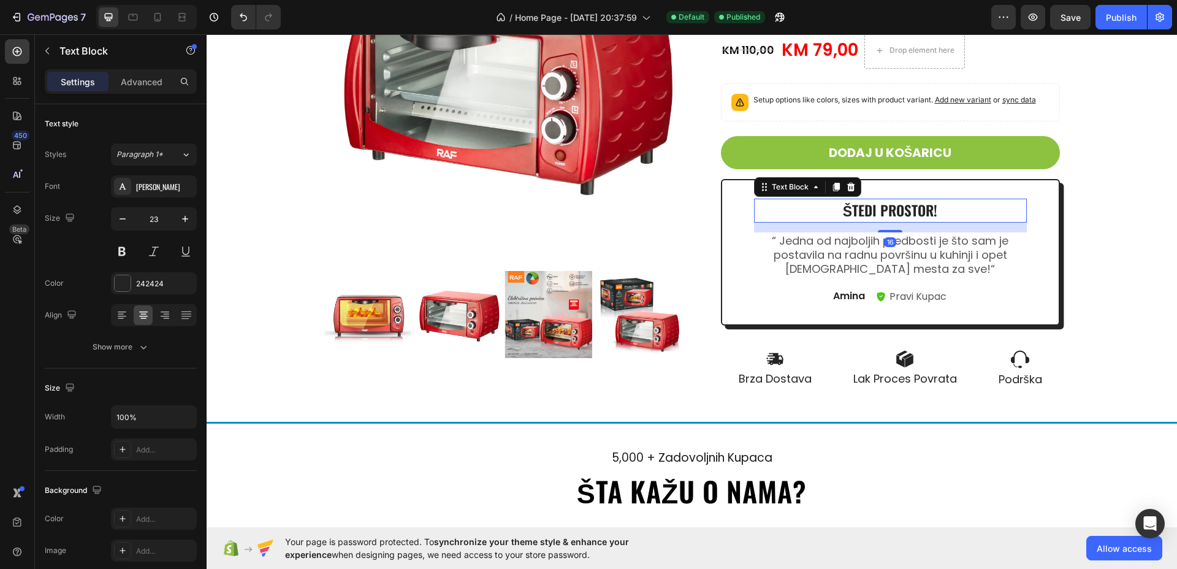
click at [926, 210] on p "štedi prostor!" at bounding box center [891, 210] width 270 height 21
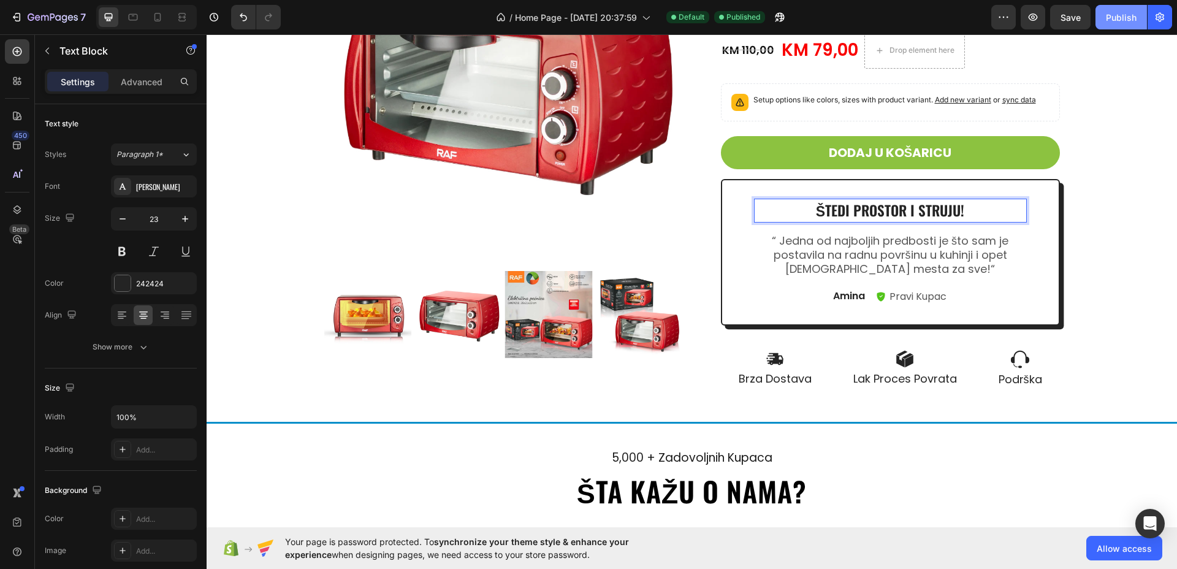
click at [1122, 22] on div "Publish" at bounding box center [1121, 17] width 31 height 13
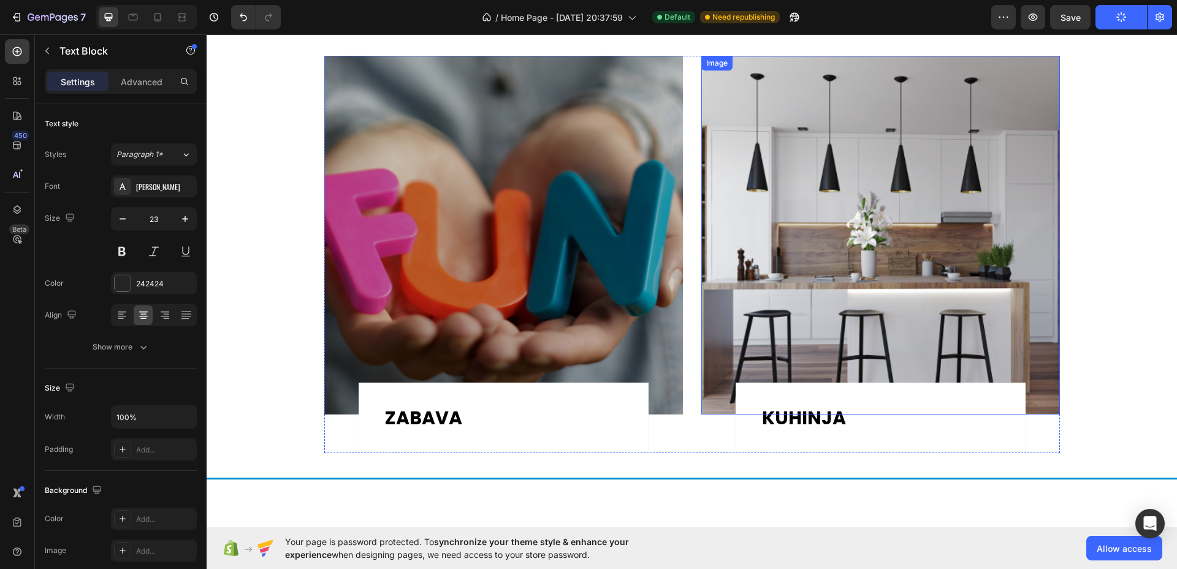
scroll to position [1170, 0]
